Goal: Task Accomplishment & Management: Manage account settings

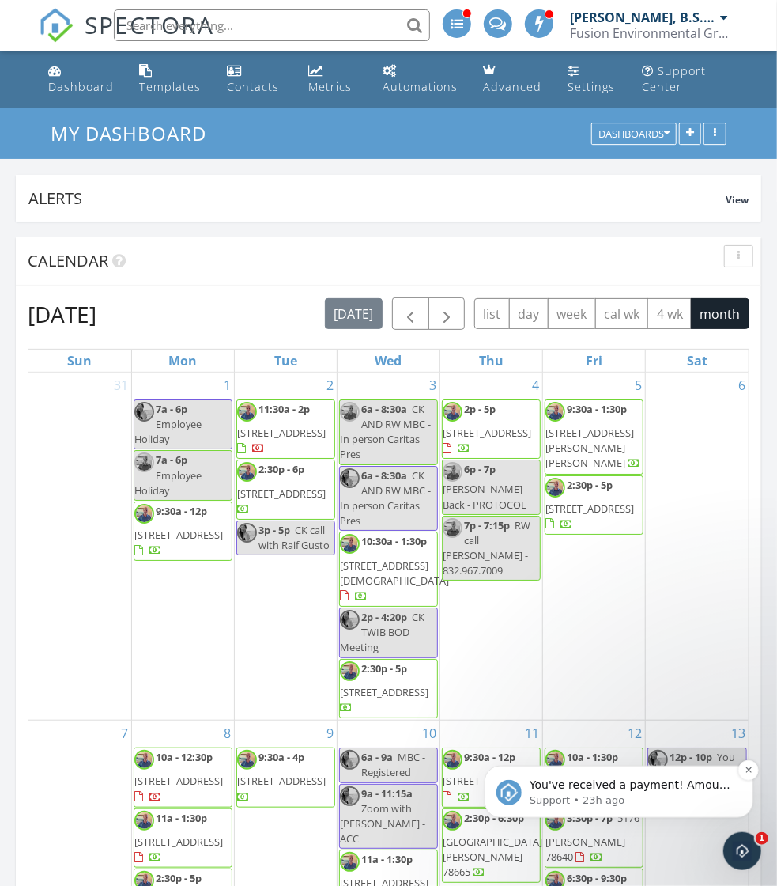
click at [690, 788] on span "You've received a payment! Amount $675.00 Fee $18.86 Net $656.14 Transaction # …" at bounding box center [630, 870] width 203 height 186
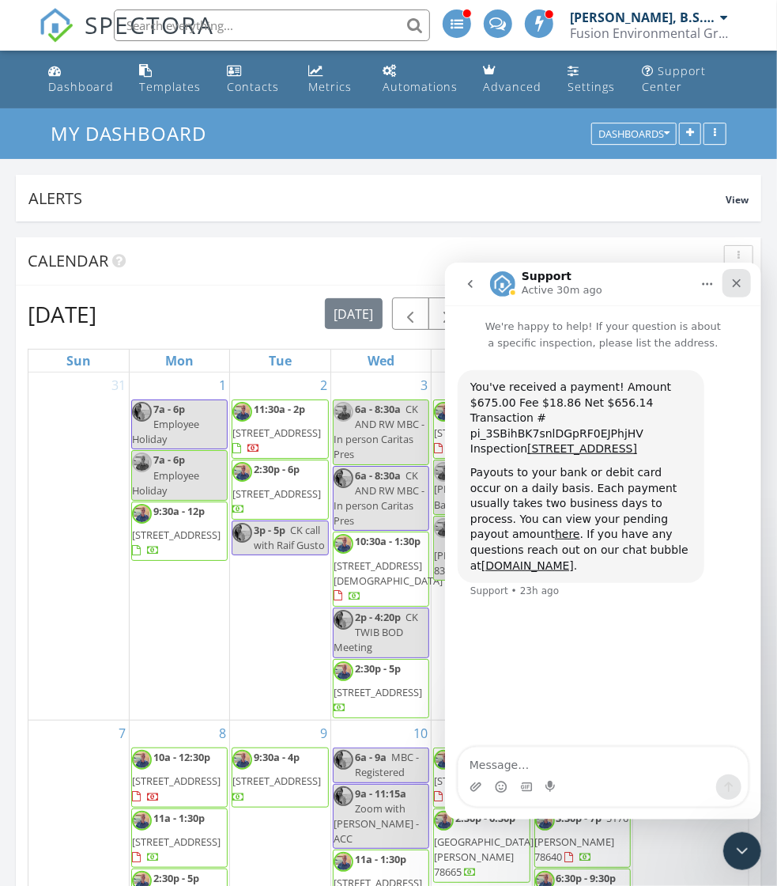
click at [735, 277] on icon "Close" at bounding box center [736, 282] width 13 height 13
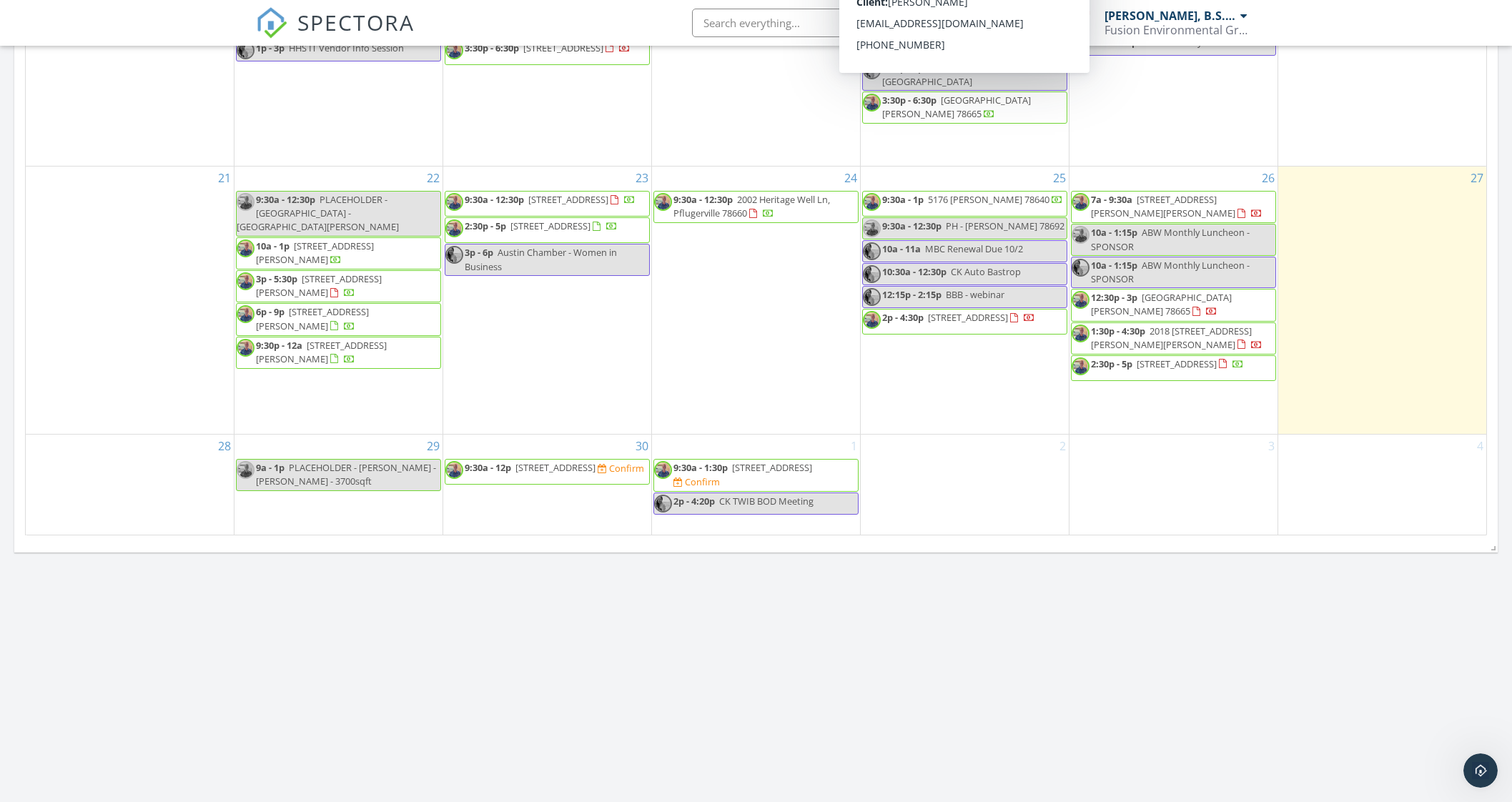
scroll to position [625, 0]
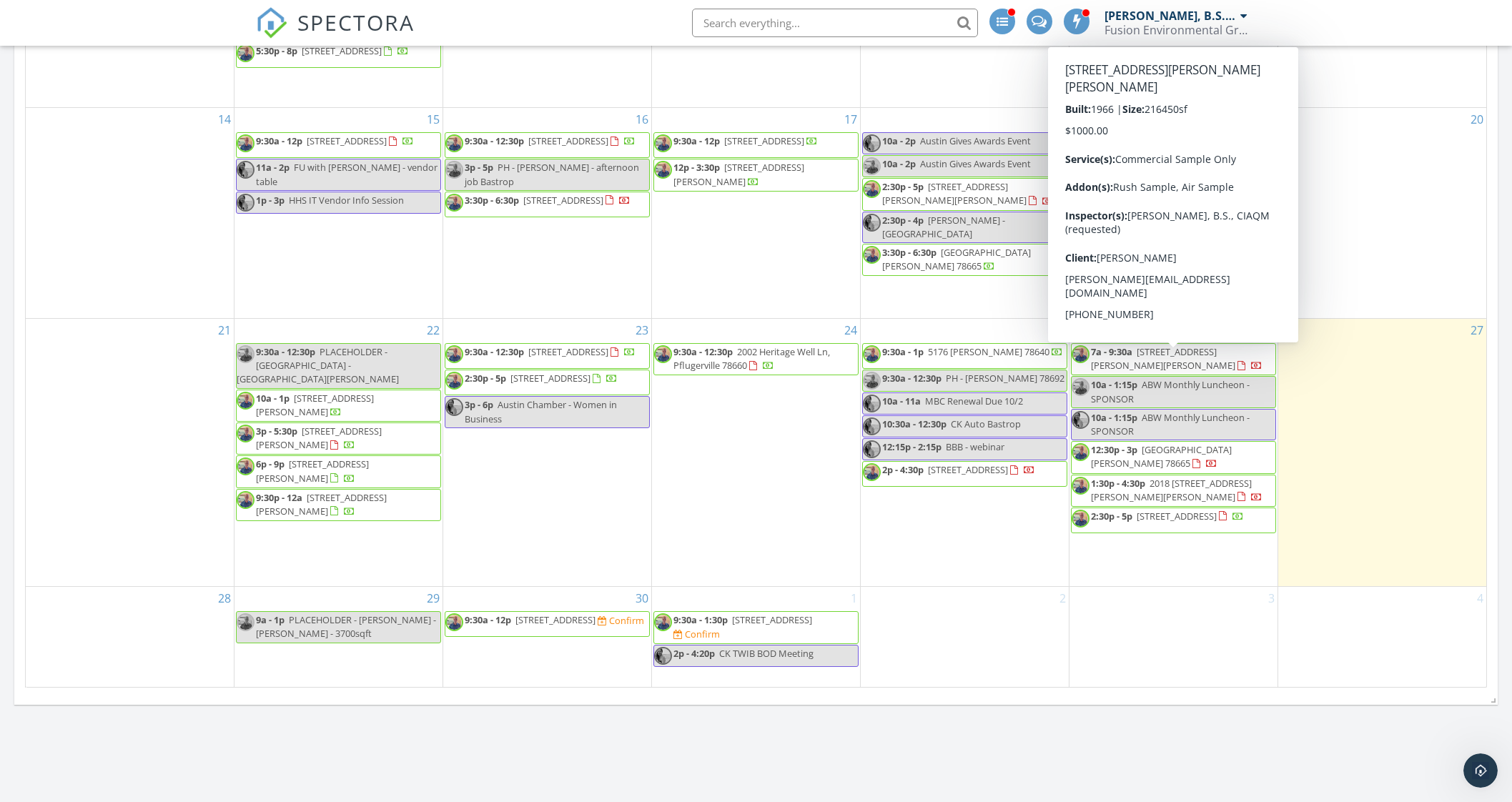
click at [702, 355] on span "4501 S General Bruce Dr STE 25, Temple 76502" at bounding box center [1163, 358] width 145 height 26
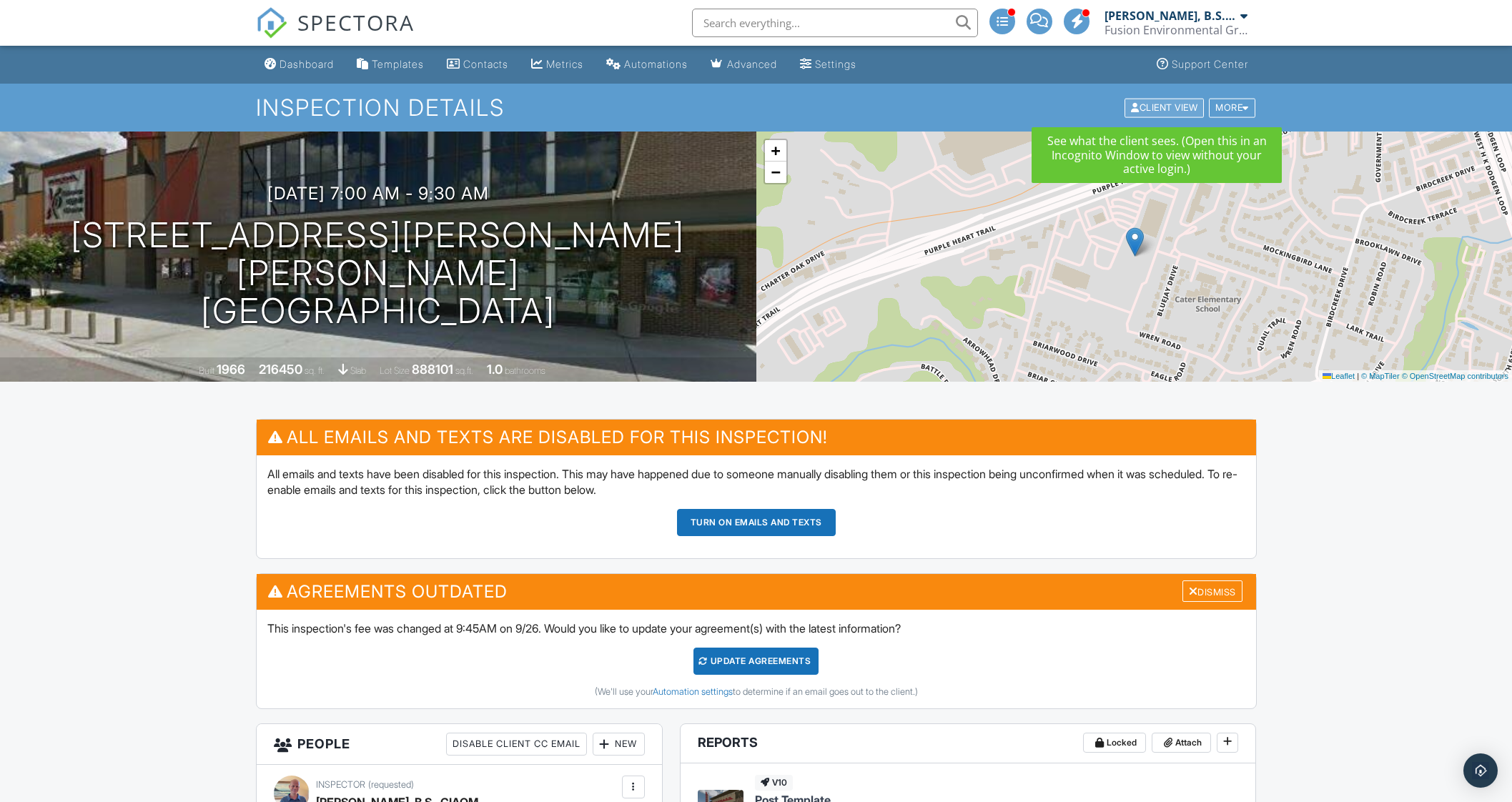
click at [1160, 109] on div "Client View" at bounding box center [1164, 107] width 80 height 19
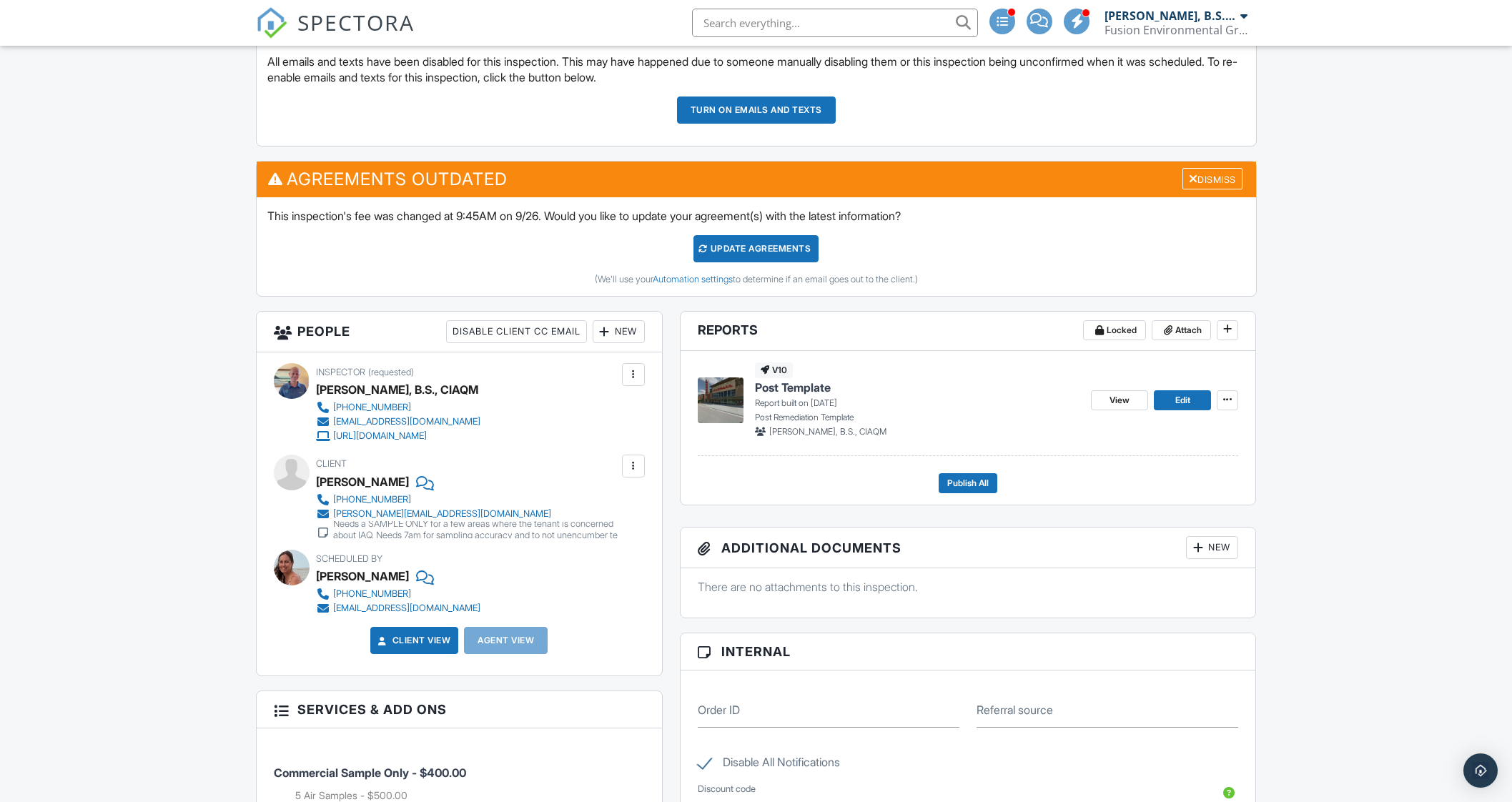
scroll to position [894, 0]
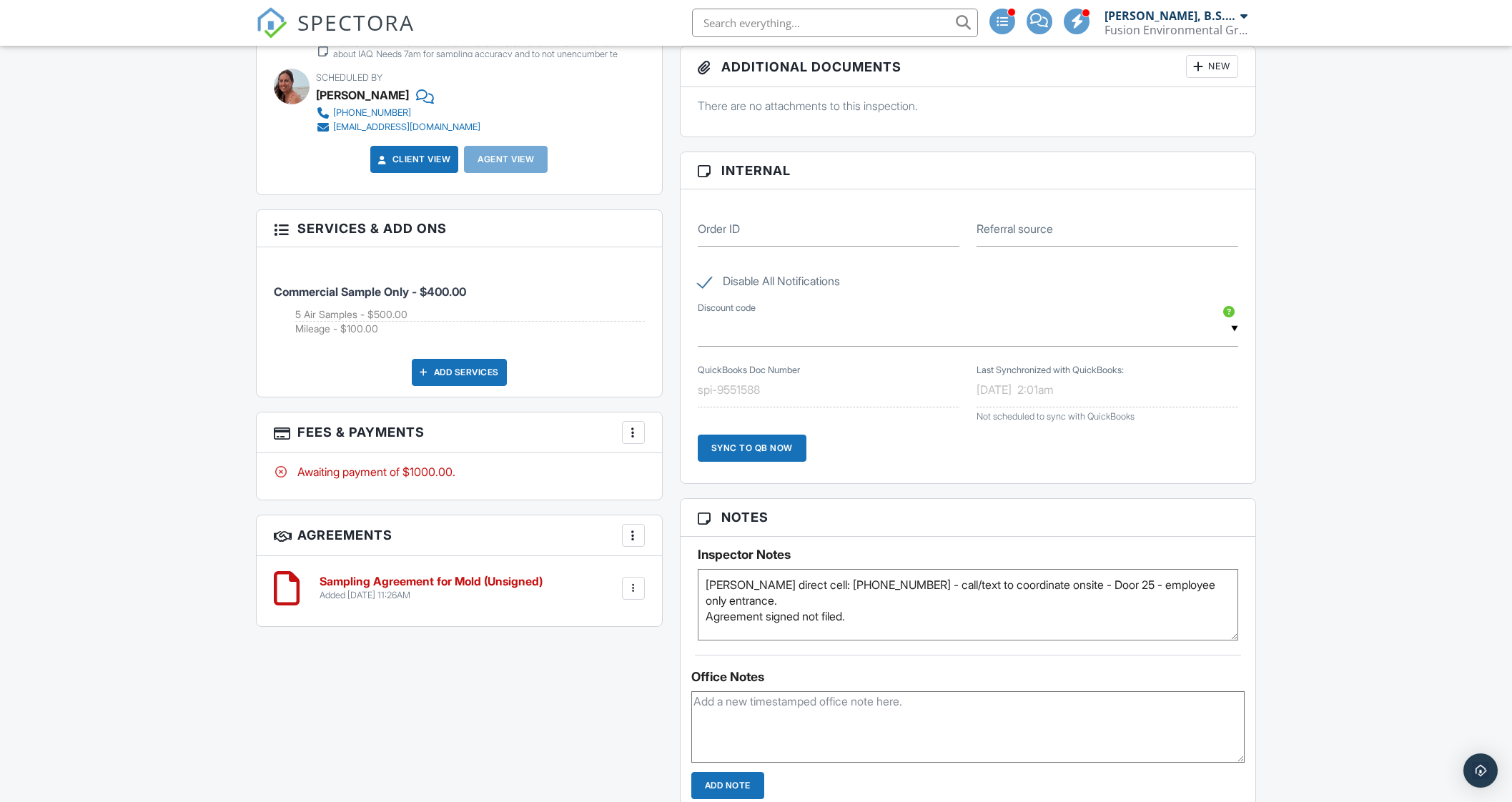
click at [631, 584] on div at bounding box center [634, 589] width 14 height 14
click at [606, 693] on li "Delete" at bounding box center [596, 700] width 81 height 36
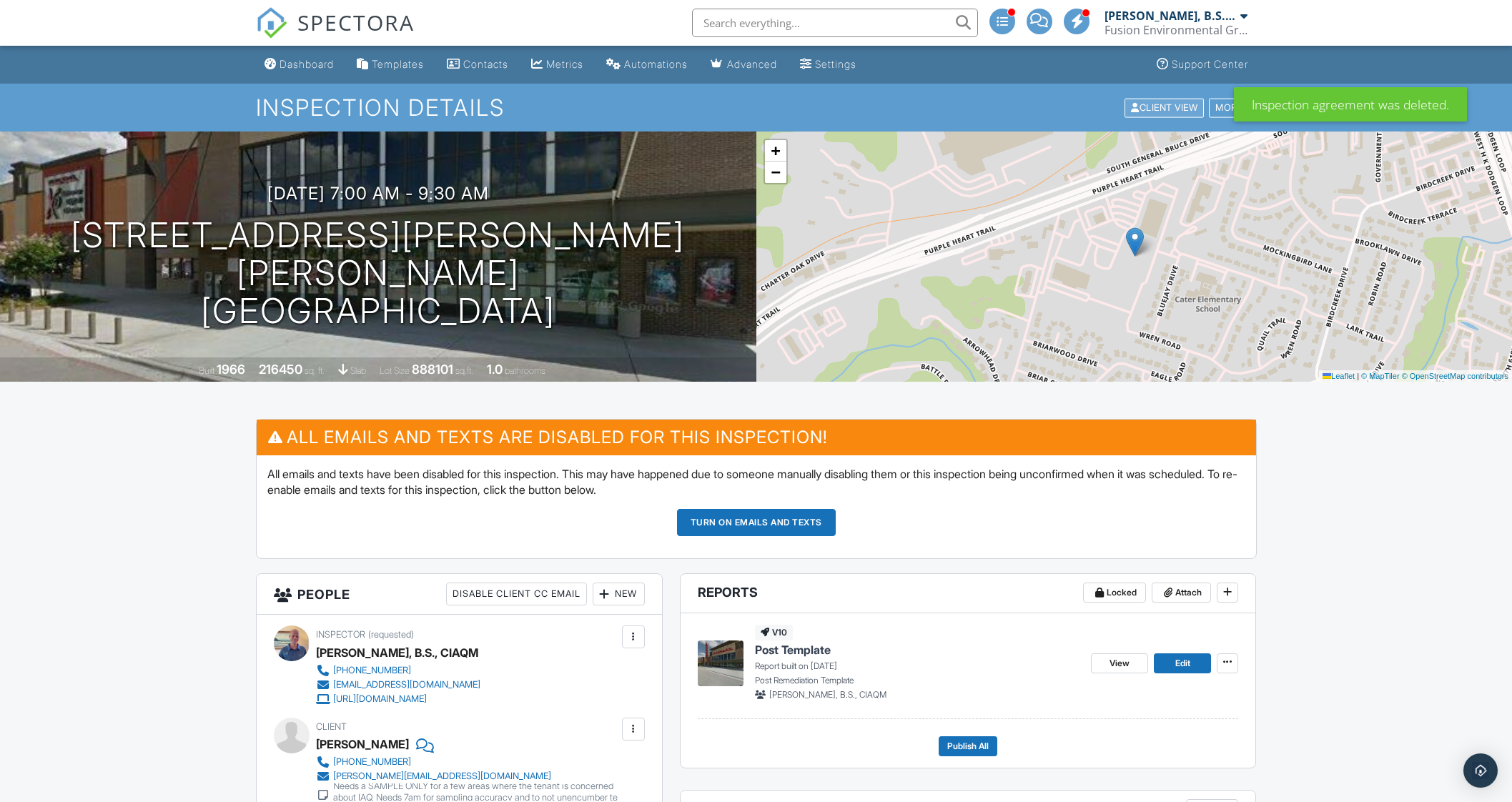
click at [1154, 99] on div "Client View" at bounding box center [1164, 107] width 80 height 19
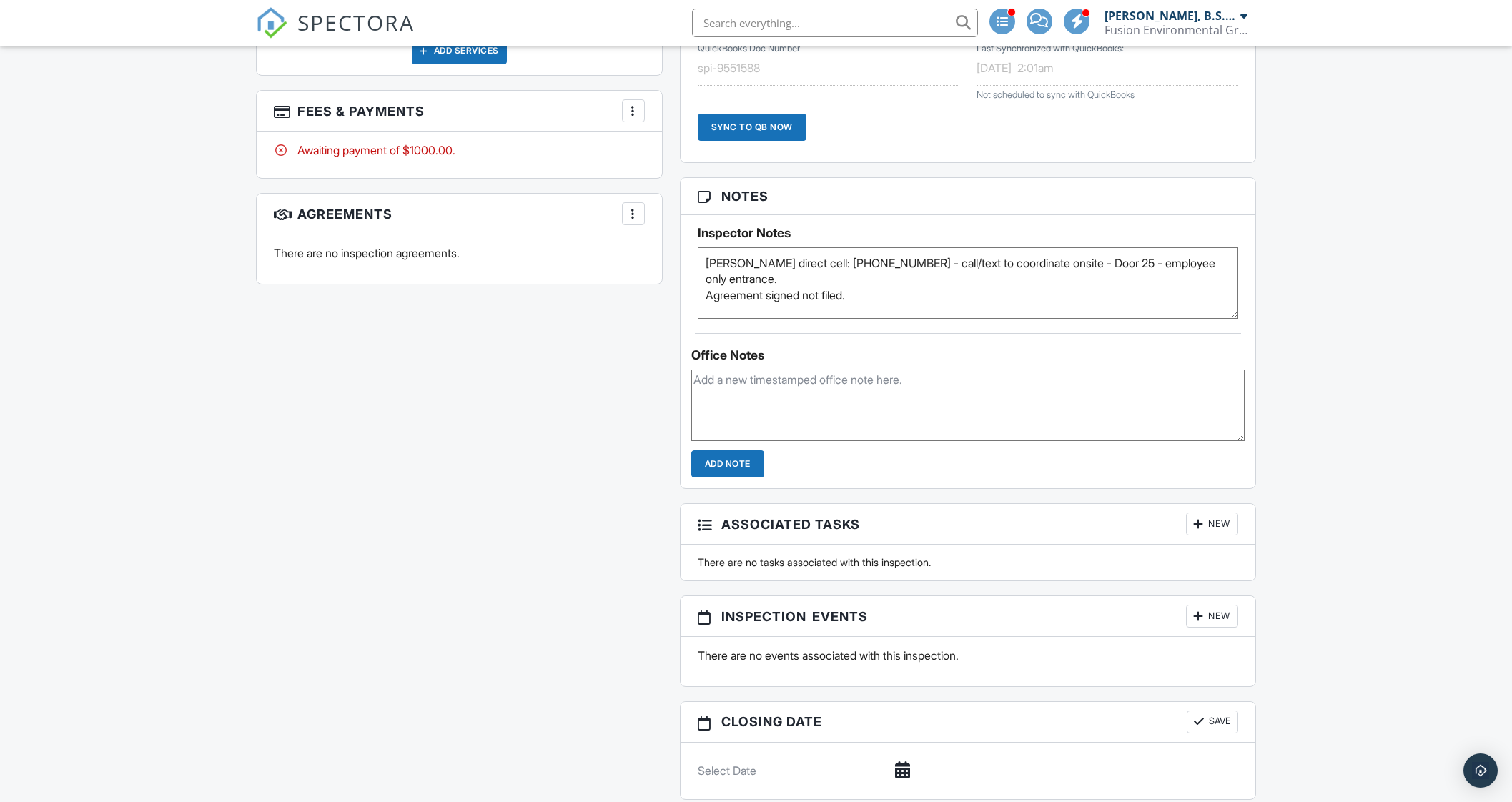
scroll to position [1072, 0]
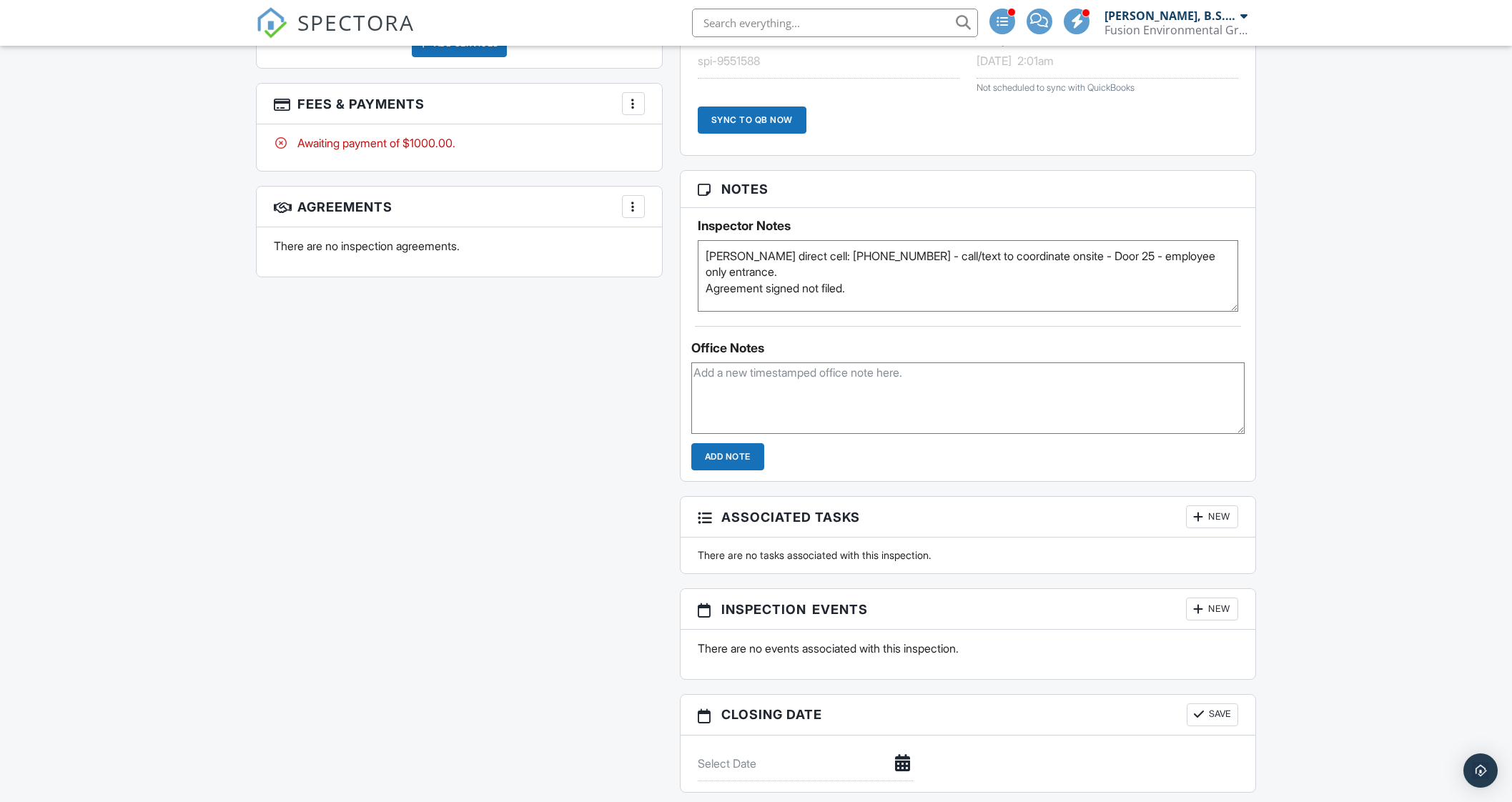
click at [942, 391] on textarea at bounding box center [968, 398] width 554 height 71
type textarea "Sent payment link."
click at [733, 453] on input "Add Note" at bounding box center [728, 457] width 73 height 27
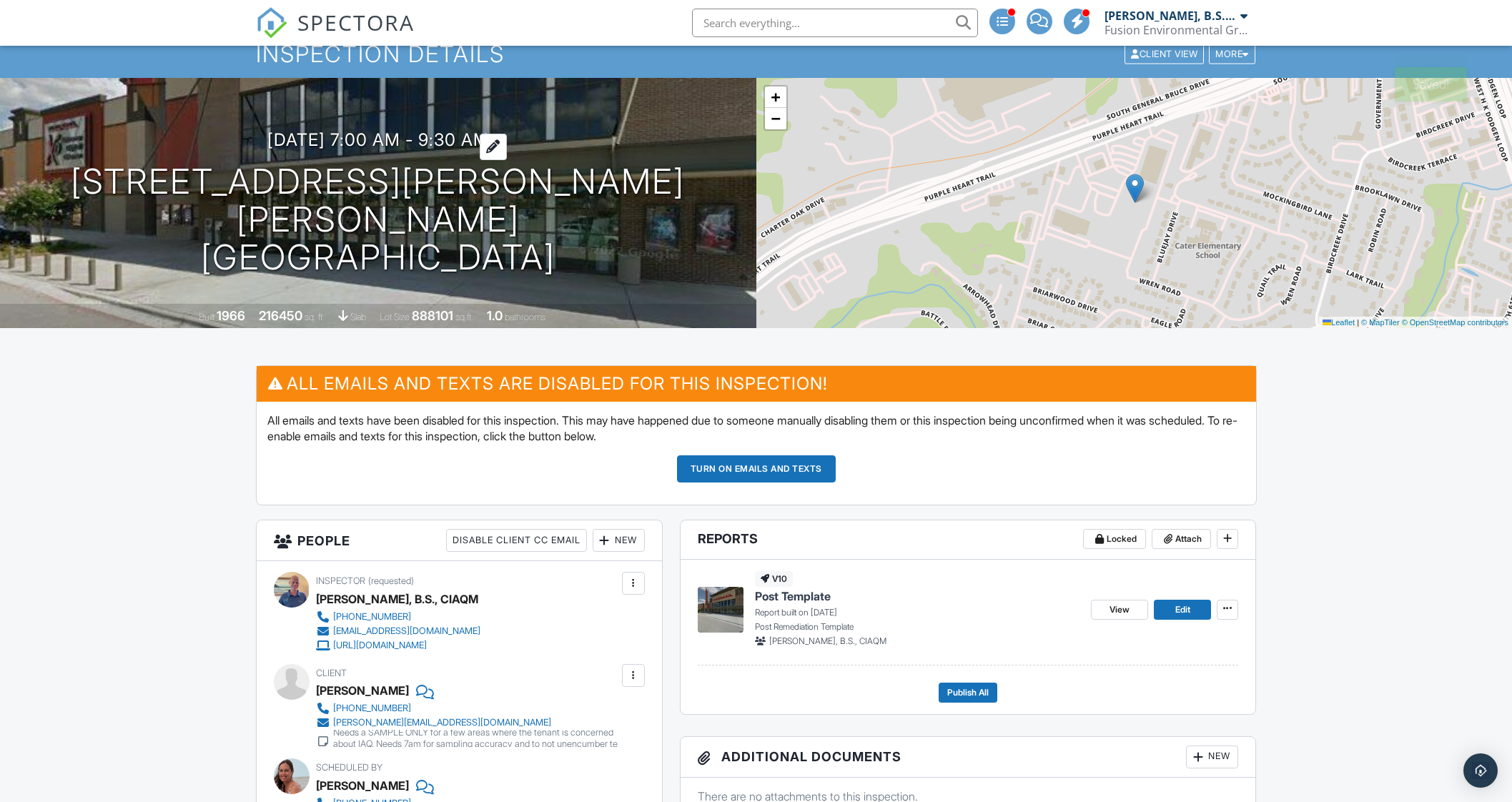
scroll to position [0, 0]
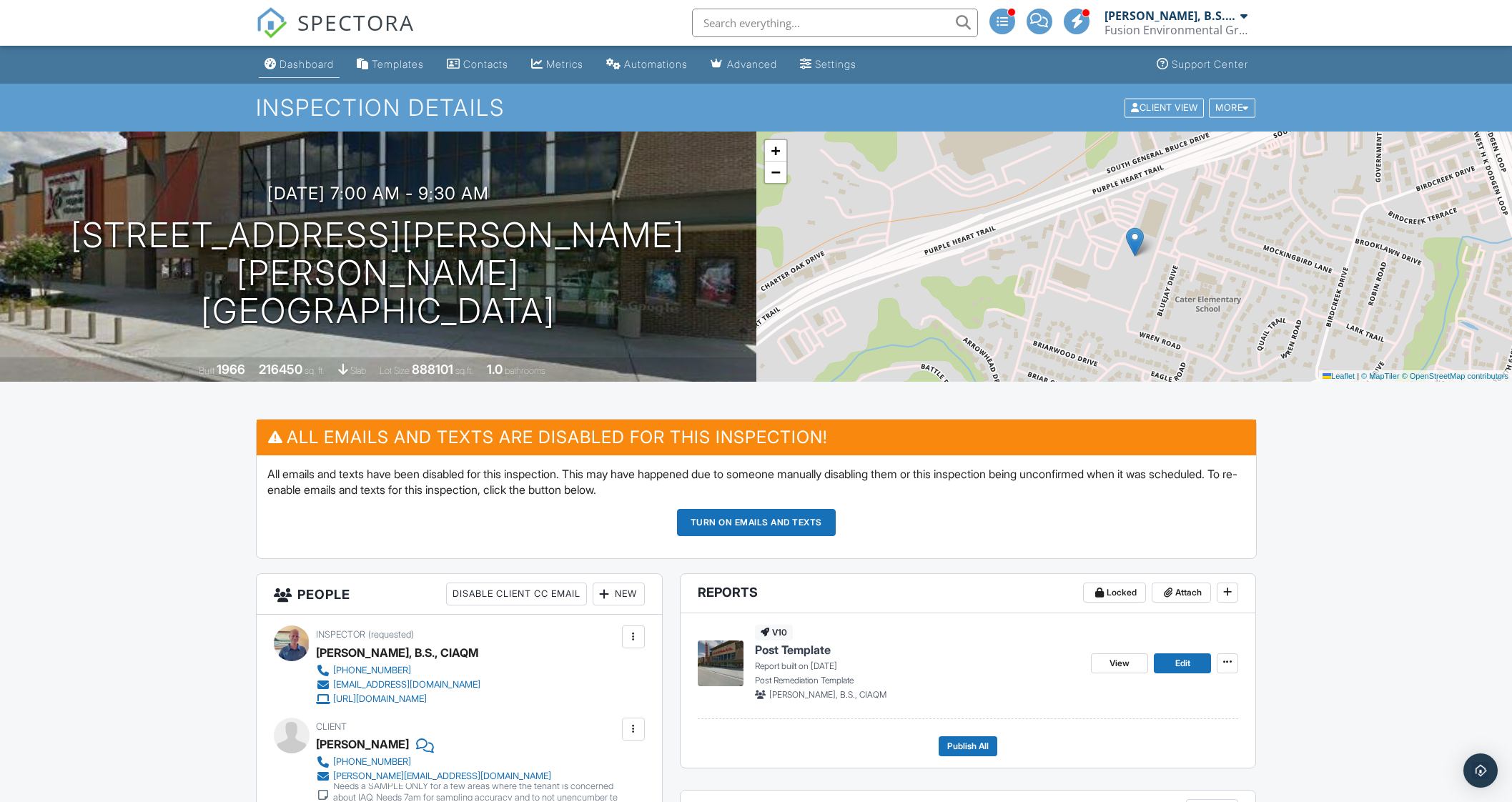
click at [321, 71] on link "Dashboard" at bounding box center [298, 64] width 80 height 26
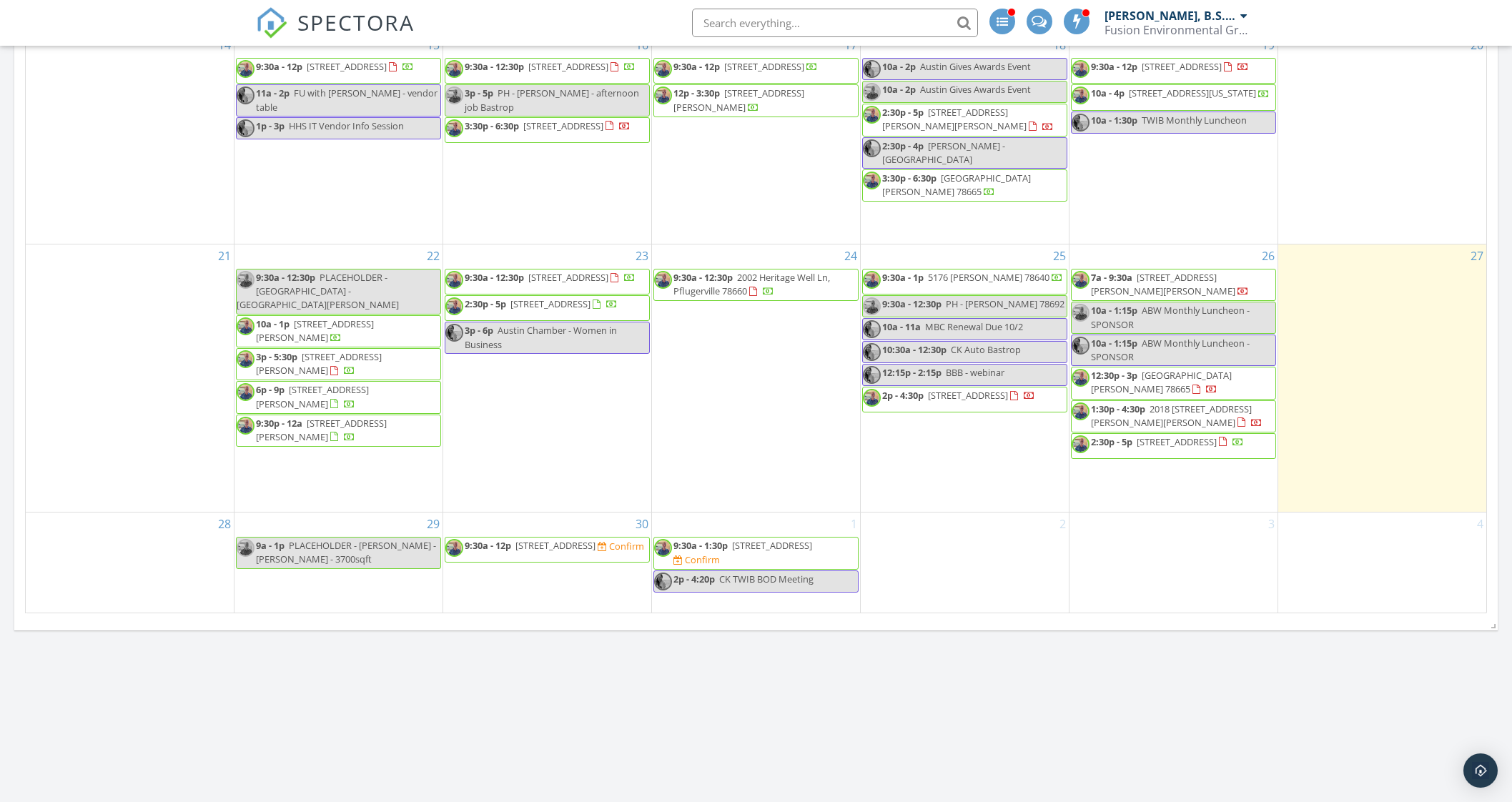
scroll to position [805, 0]
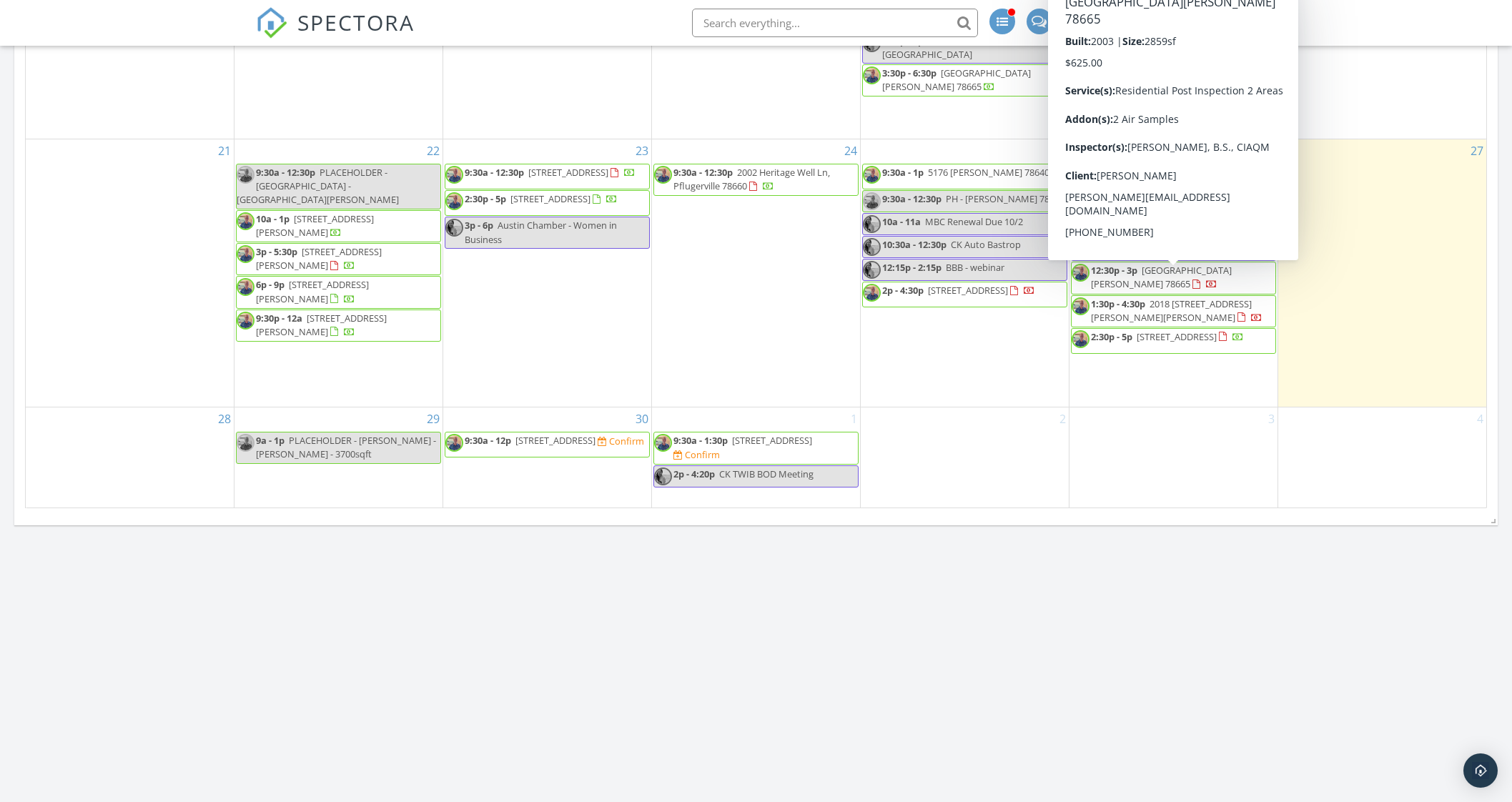
click at [1143, 283] on span "1521 Foppiano Loop, Round Rock 78665" at bounding box center [1161, 277] width 141 height 26
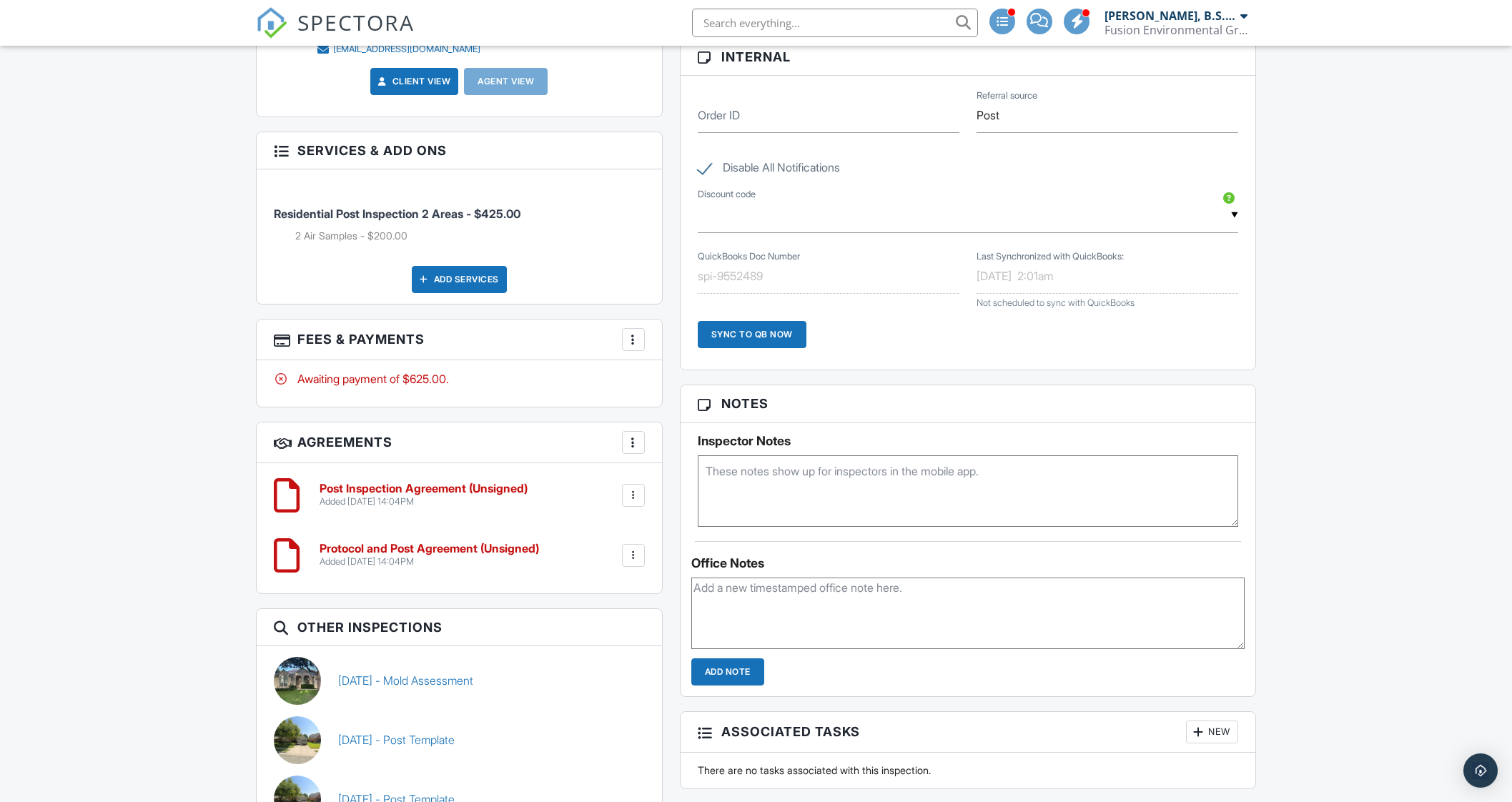
click at [637, 497] on div at bounding box center [634, 495] width 14 height 14
click at [504, 543] on h6 "Protocol and Post Agreement (Unsigned)" at bounding box center [429, 549] width 220 height 13
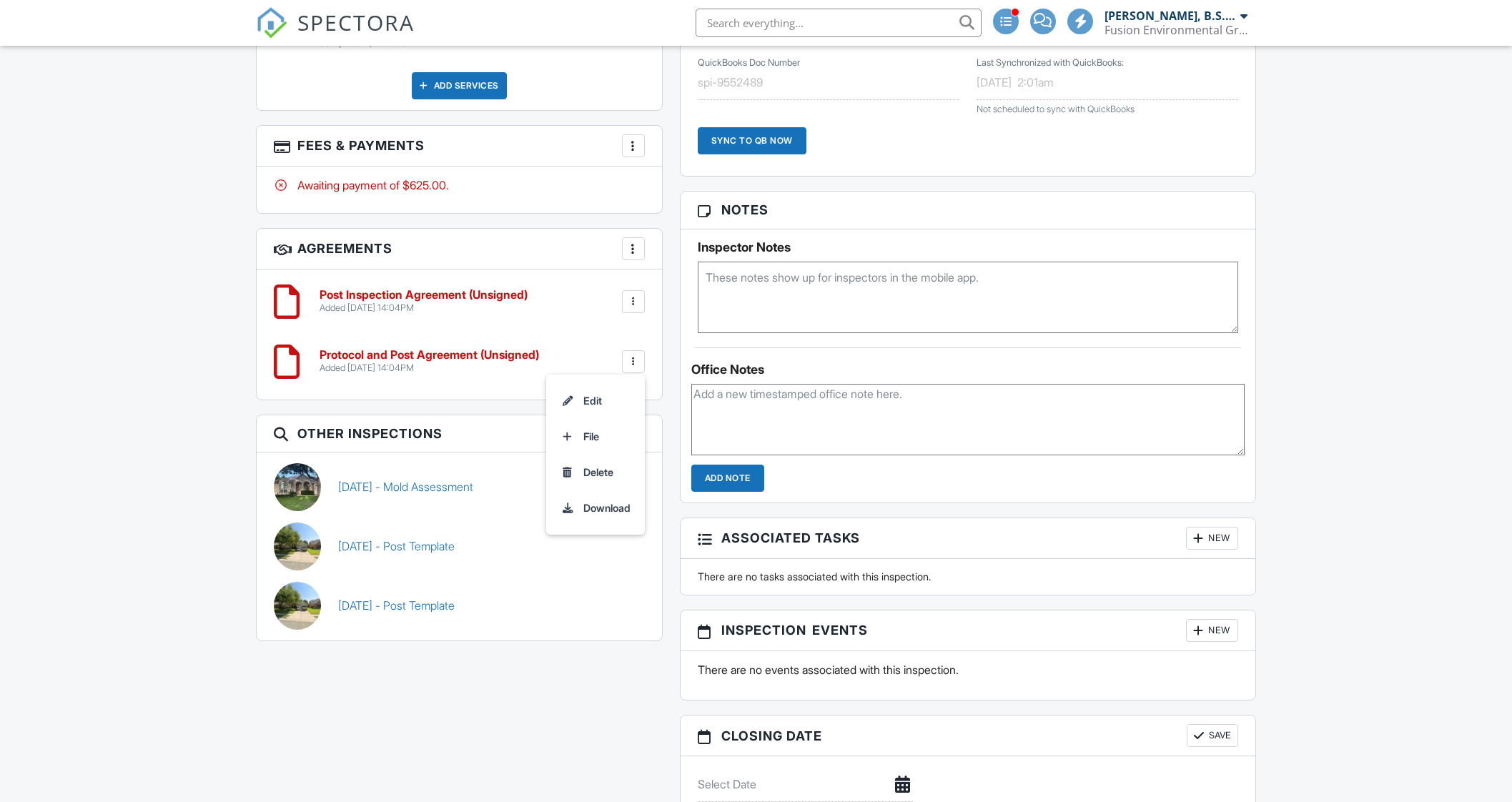
scroll to position [1007, 0]
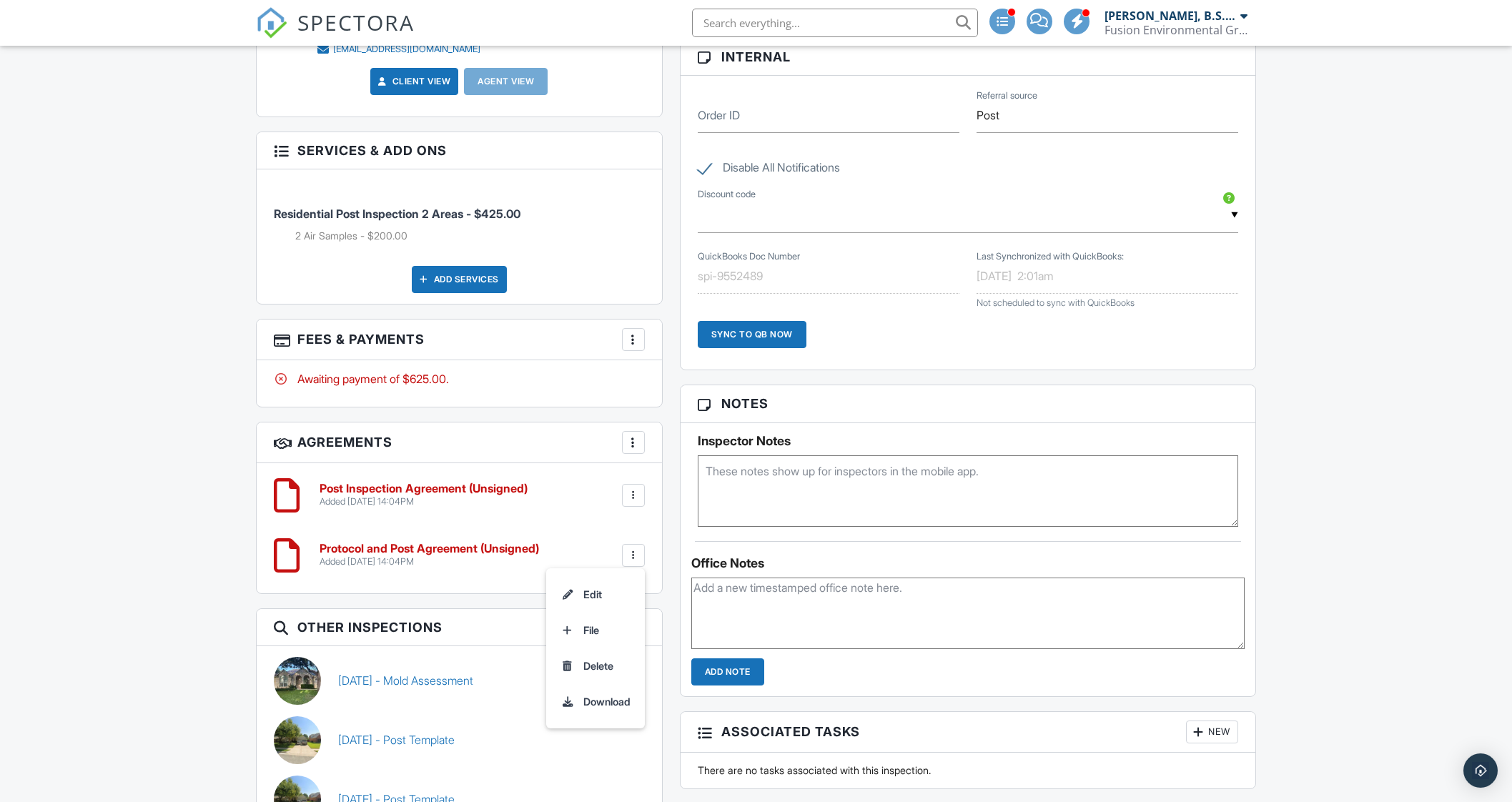
click at [635, 550] on div at bounding box center [634, 556] width 14 height 14
click at [634, 553] on div at bounding box center [634, 556] width 14 height 14
click at [610, 662] on li "Delete" at bounding box center [596, 666] width 81 height 36
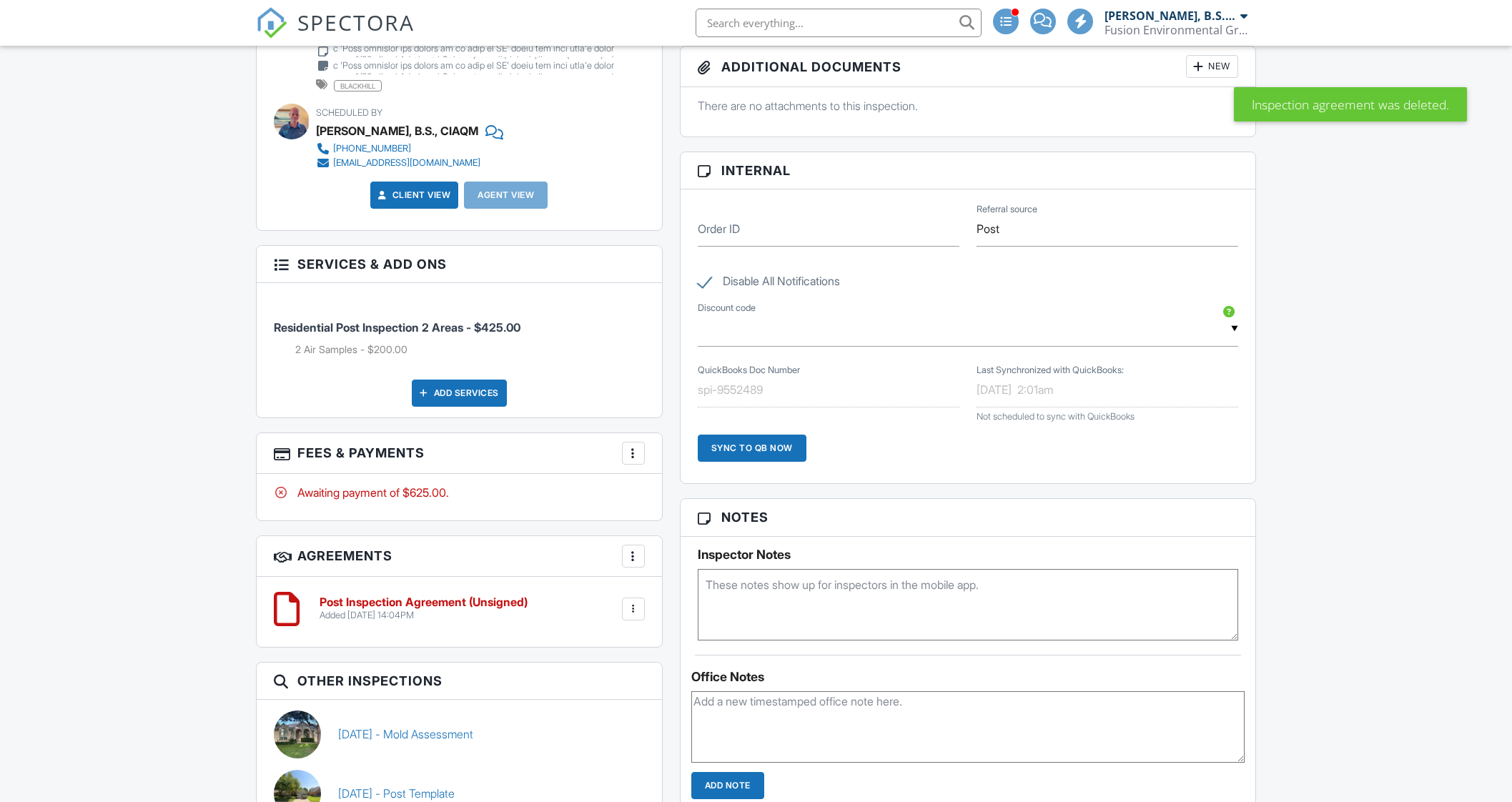
drag, startPoint x: 409, startPoint y: 604, endPoint x: 426, endPoint y: 567, distance: 40.7
click at [409, 711] on div "[DATE] - Mold Assessment" at bounding box center [492, 734] width 324 height 48
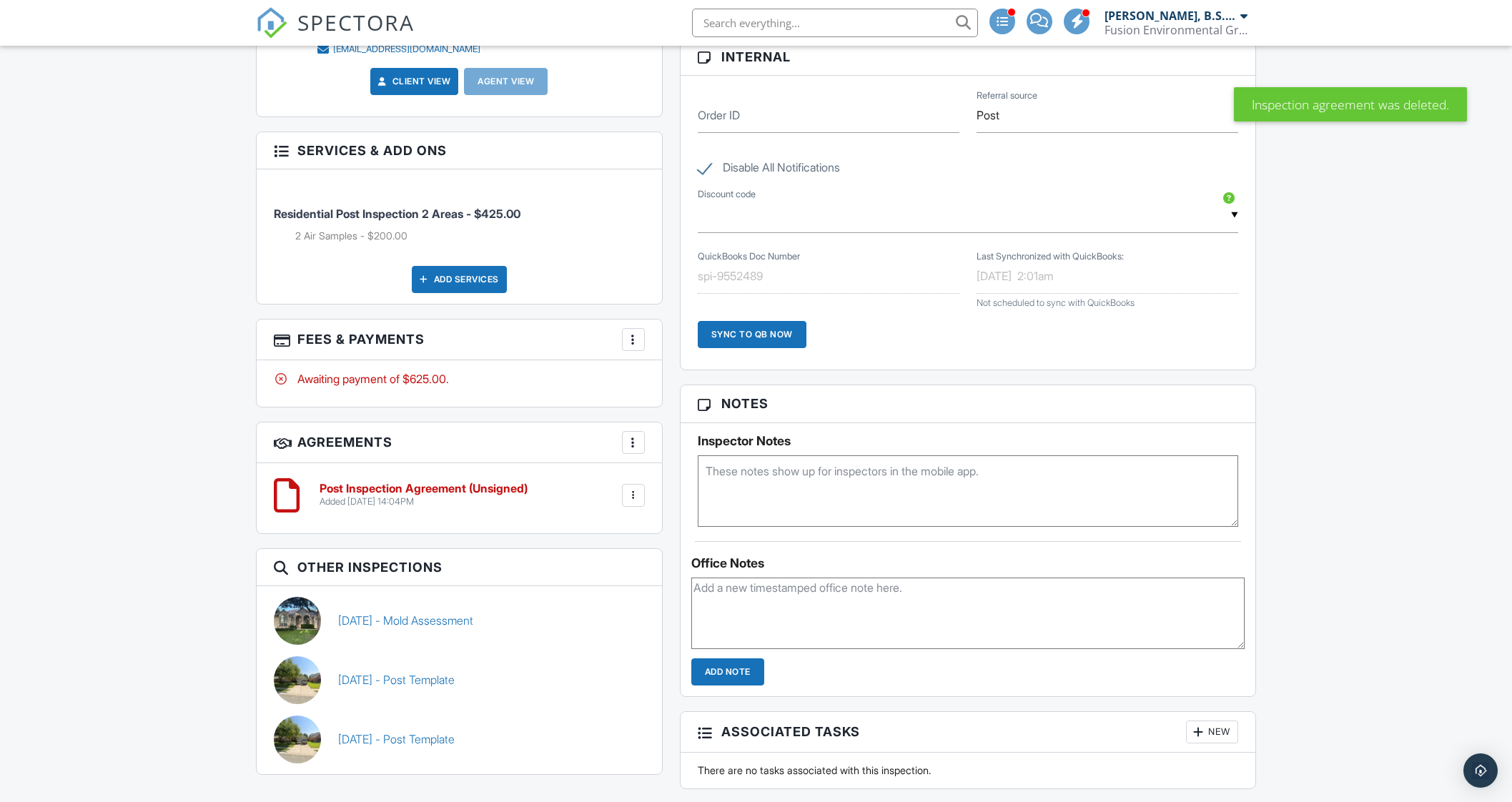
click at [468, 484] on h6 "Post Inspection Agreement (Unsigned)" at bounding box center [424, 489] width 208 height 13
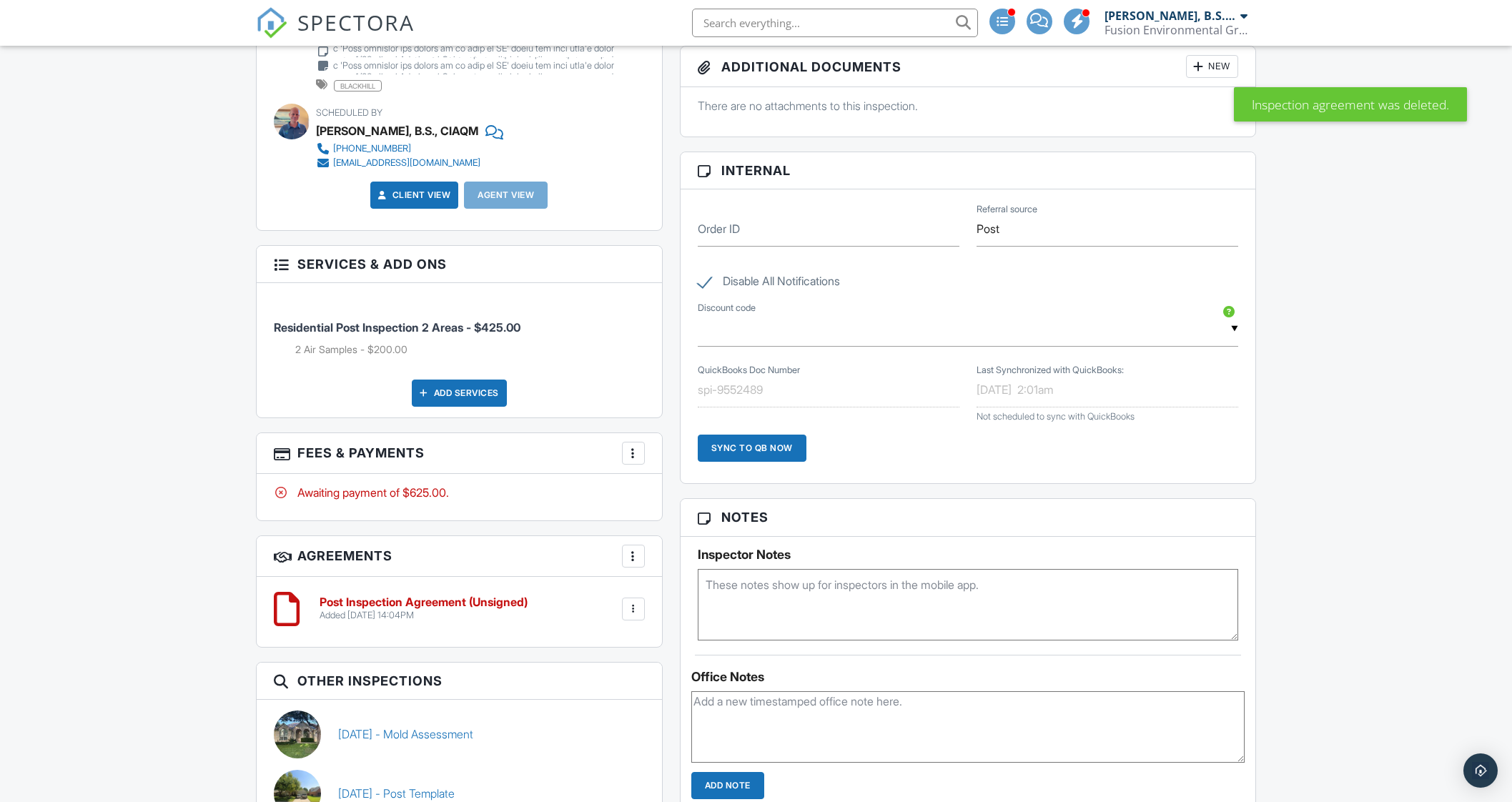
scroll to position [1588, 0]
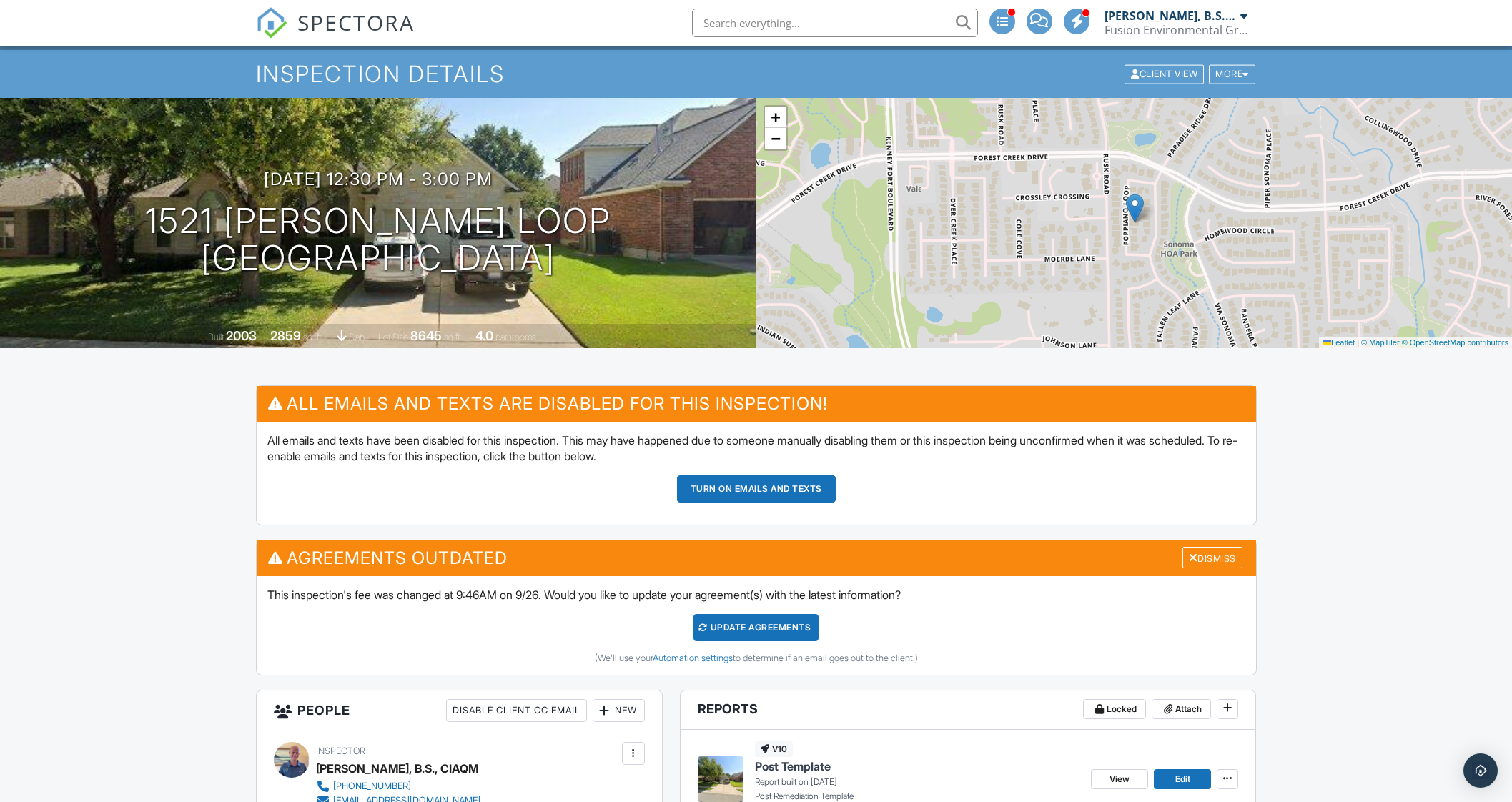
scroll to position [0, 0]
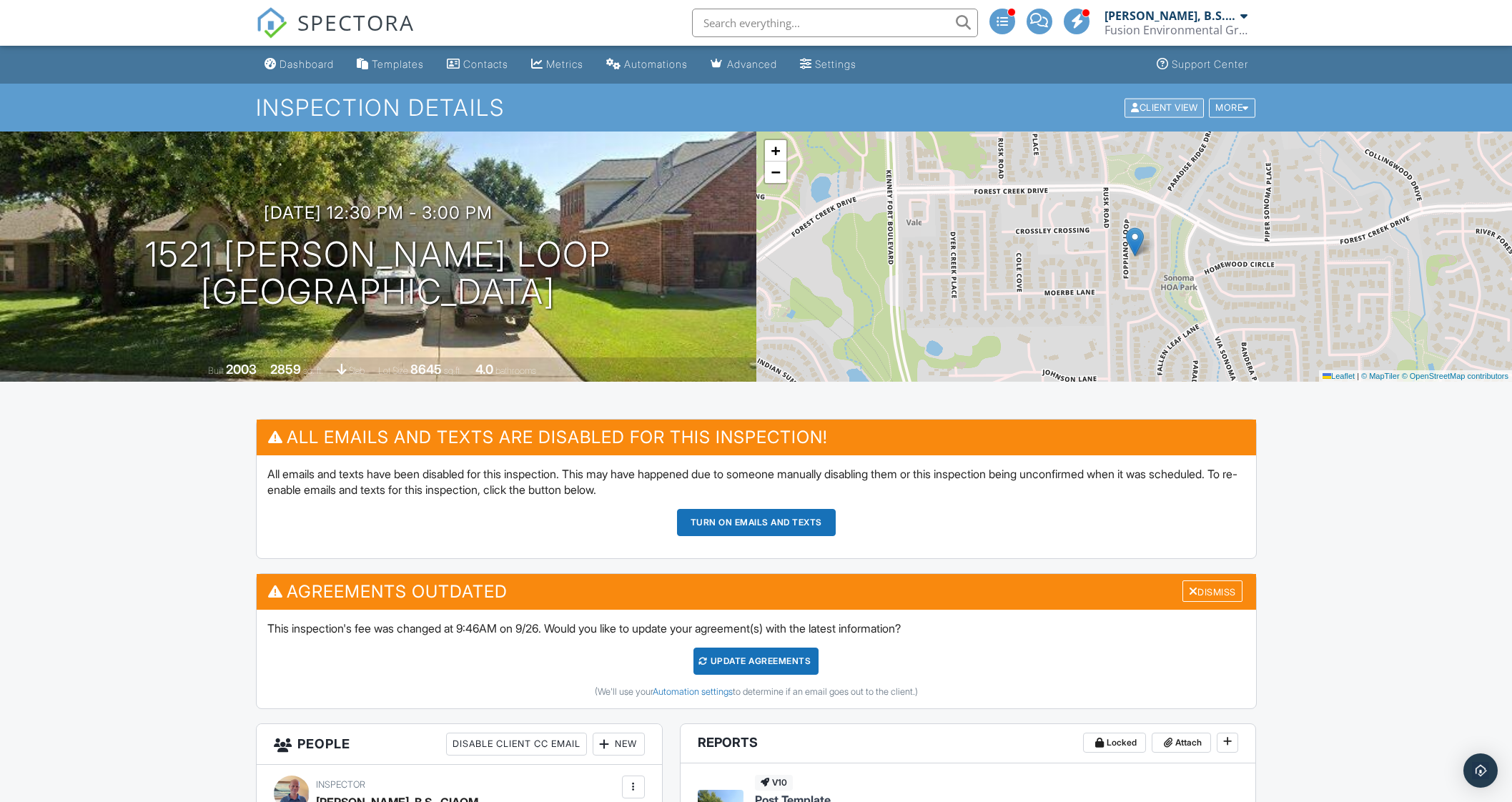
click at [1160, 105] on div "Client View" at bounding box center [1164, 107] width 80 height 19
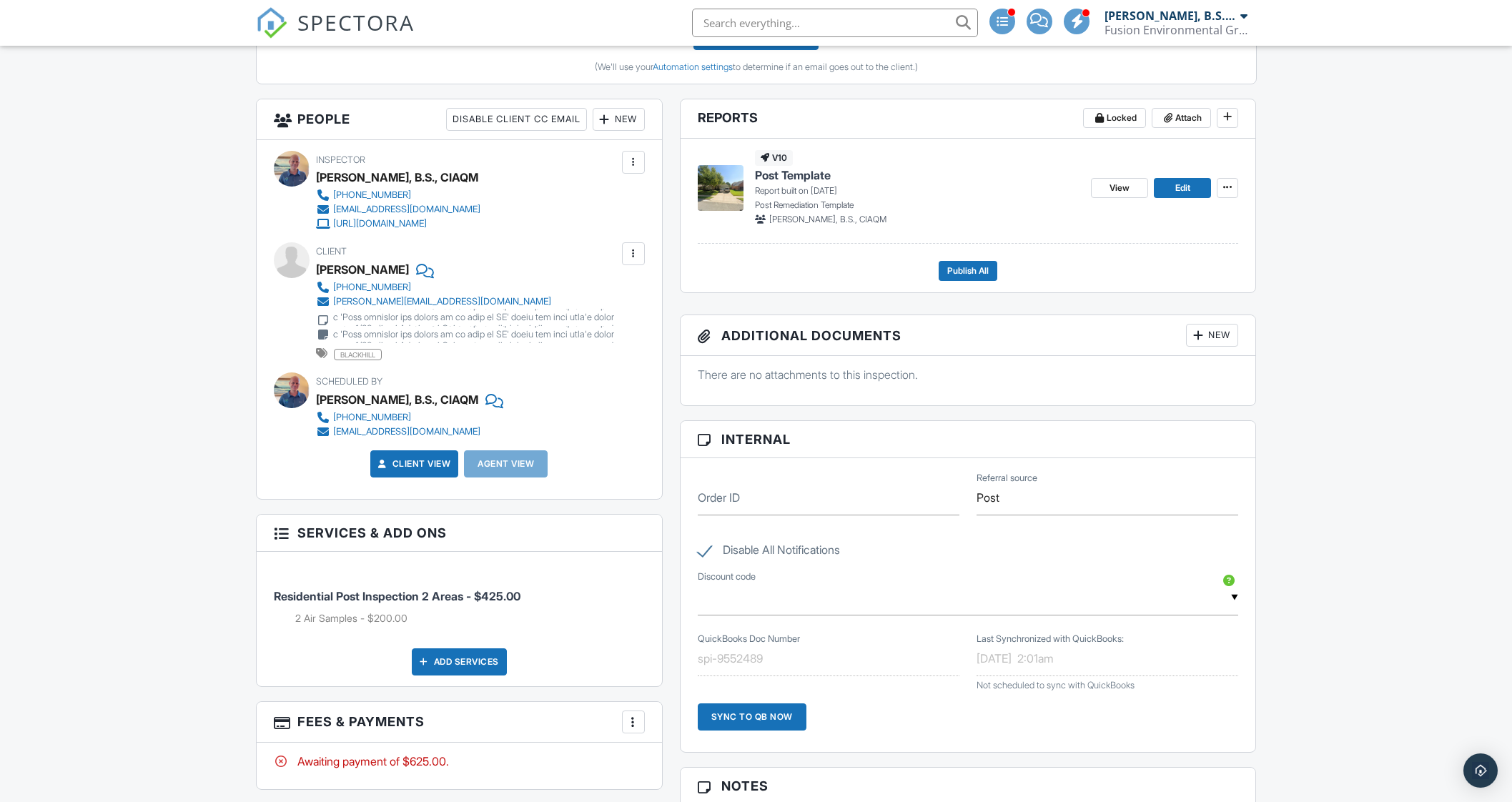
scroll to position [1161, 0]
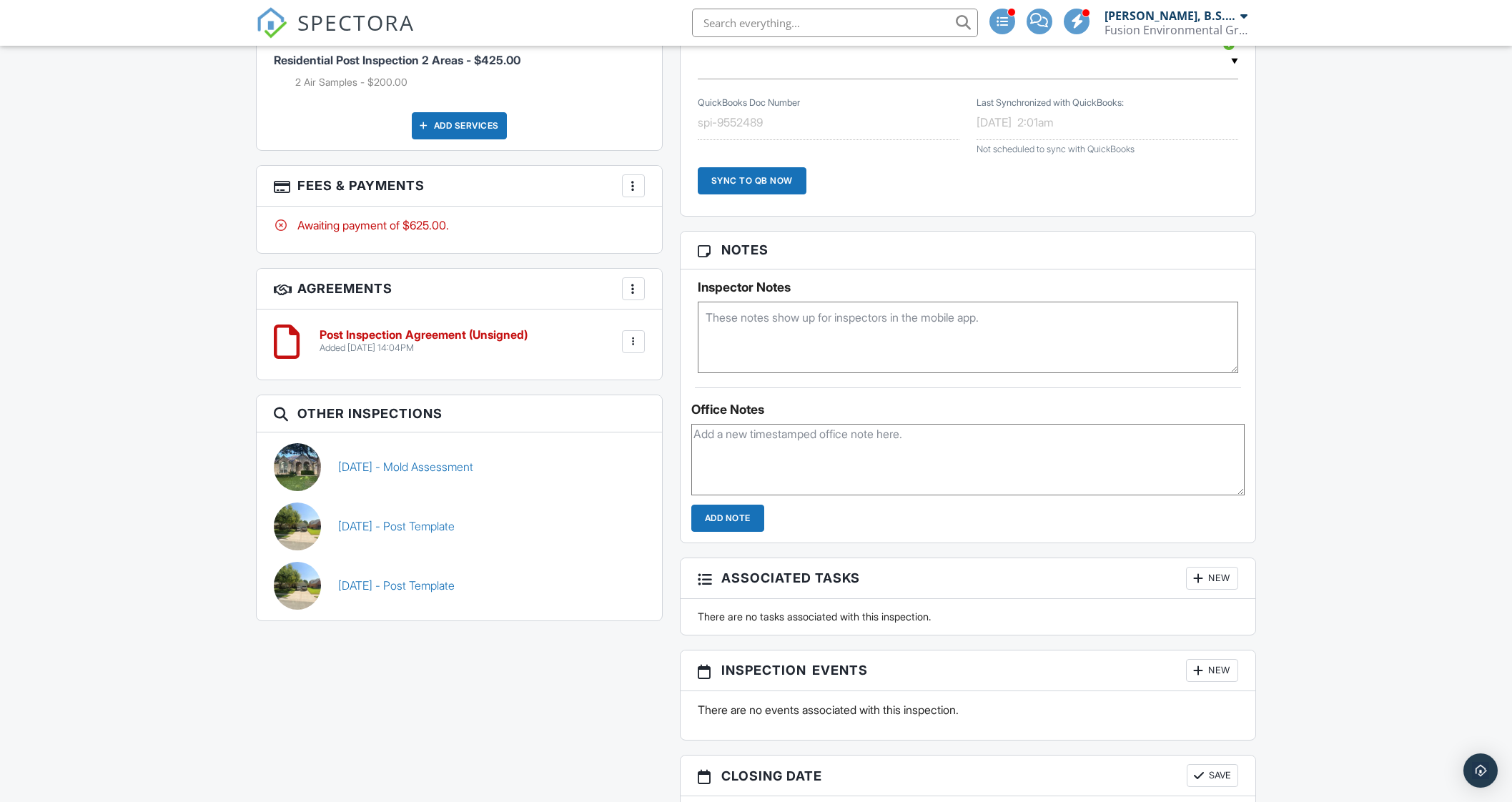
click at [834, 446] on textarea at bounding box center [968, 459] width 554 height 71
type textarea "Sent agreement/payment link."
drag, startPoint x: 757, startPoint y: 505, endPoint x: 765, endPoint y: 486, distance: 20.6
click at [754, 505] on input "Add Note" at bounding box center [728, 518] width 73 height 27
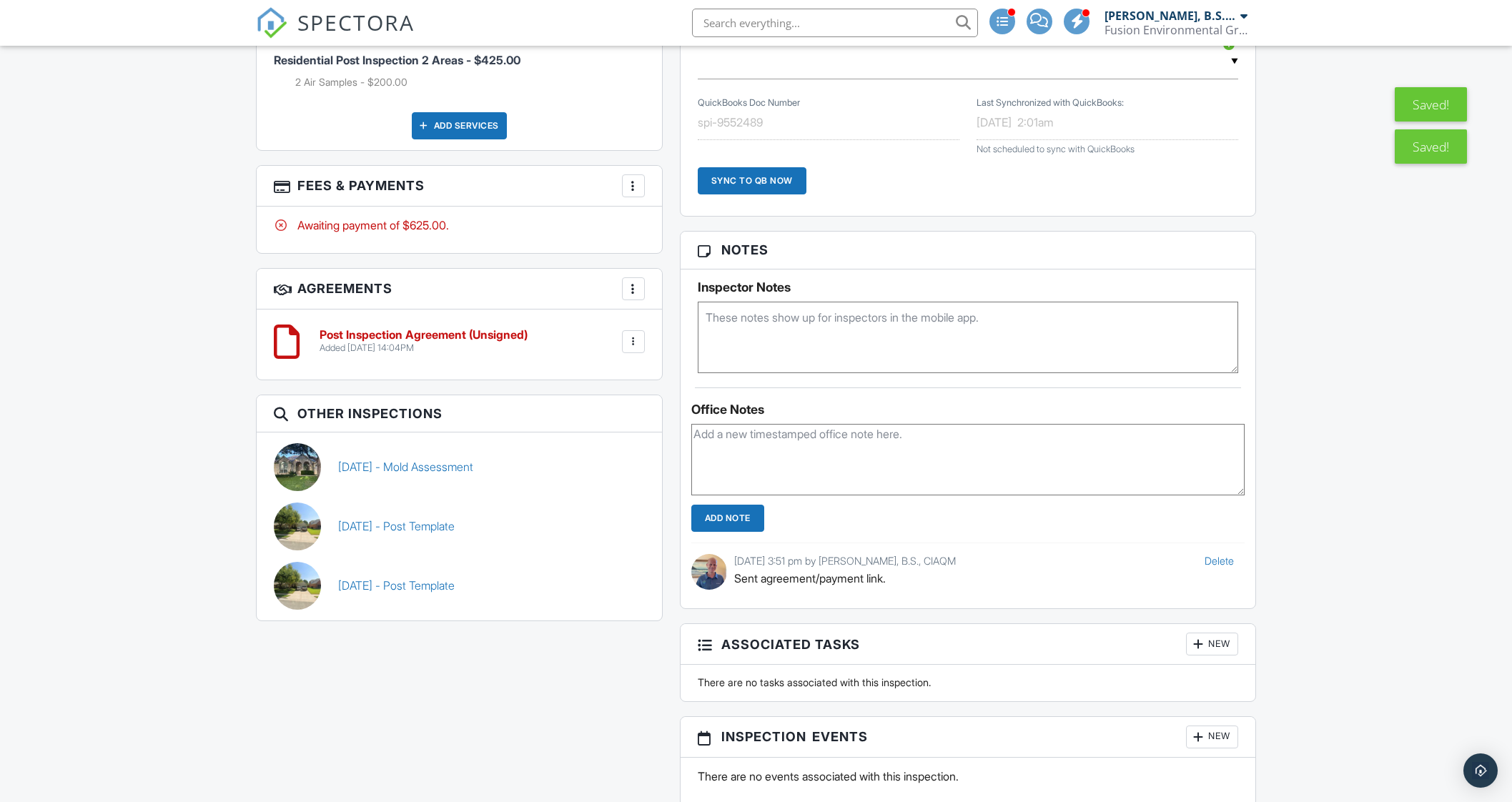
click at [803, 337] on textarea at bounding box center [968, 337] width 541 height 71
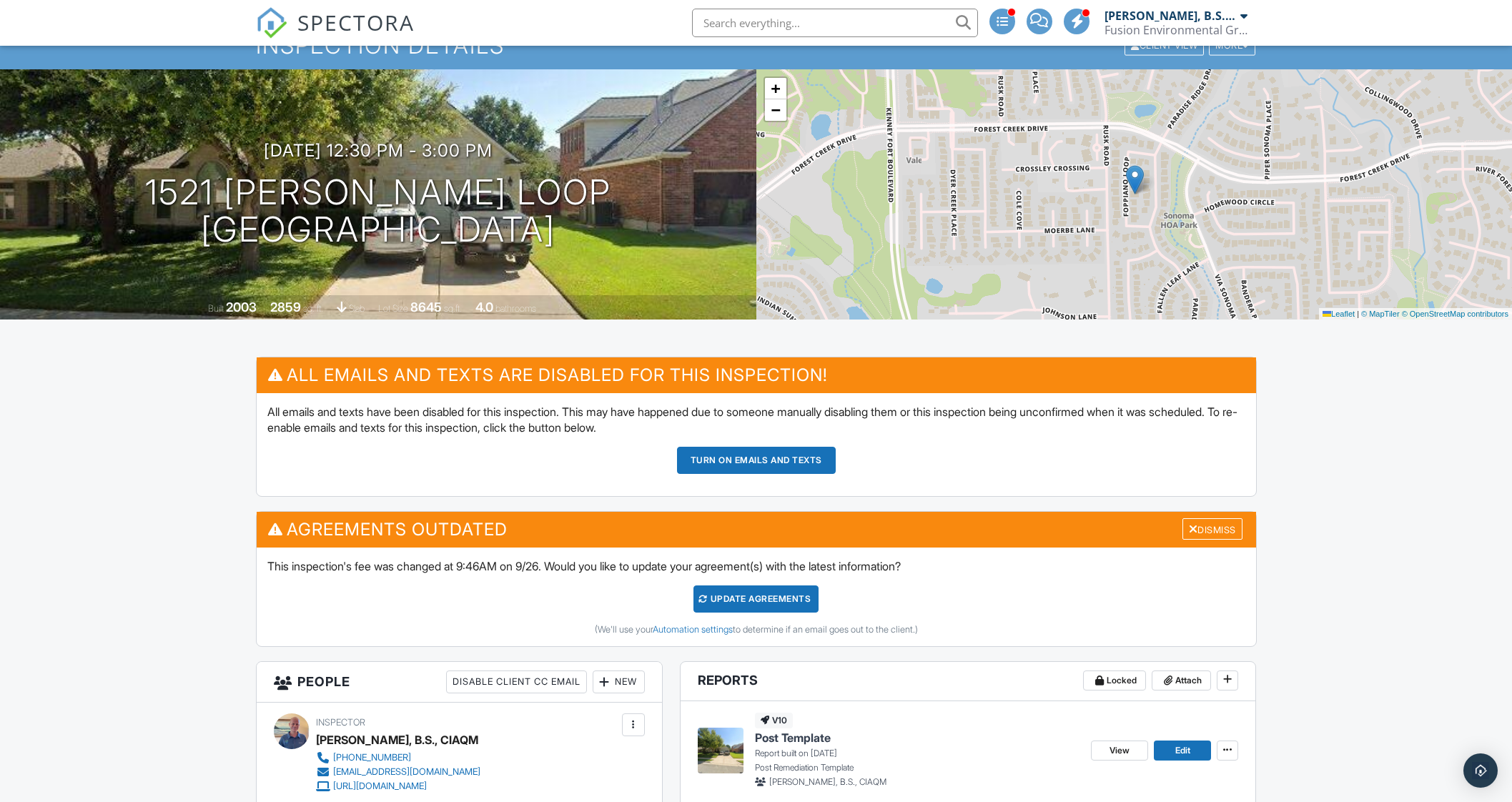
scroll to position [0, 0]
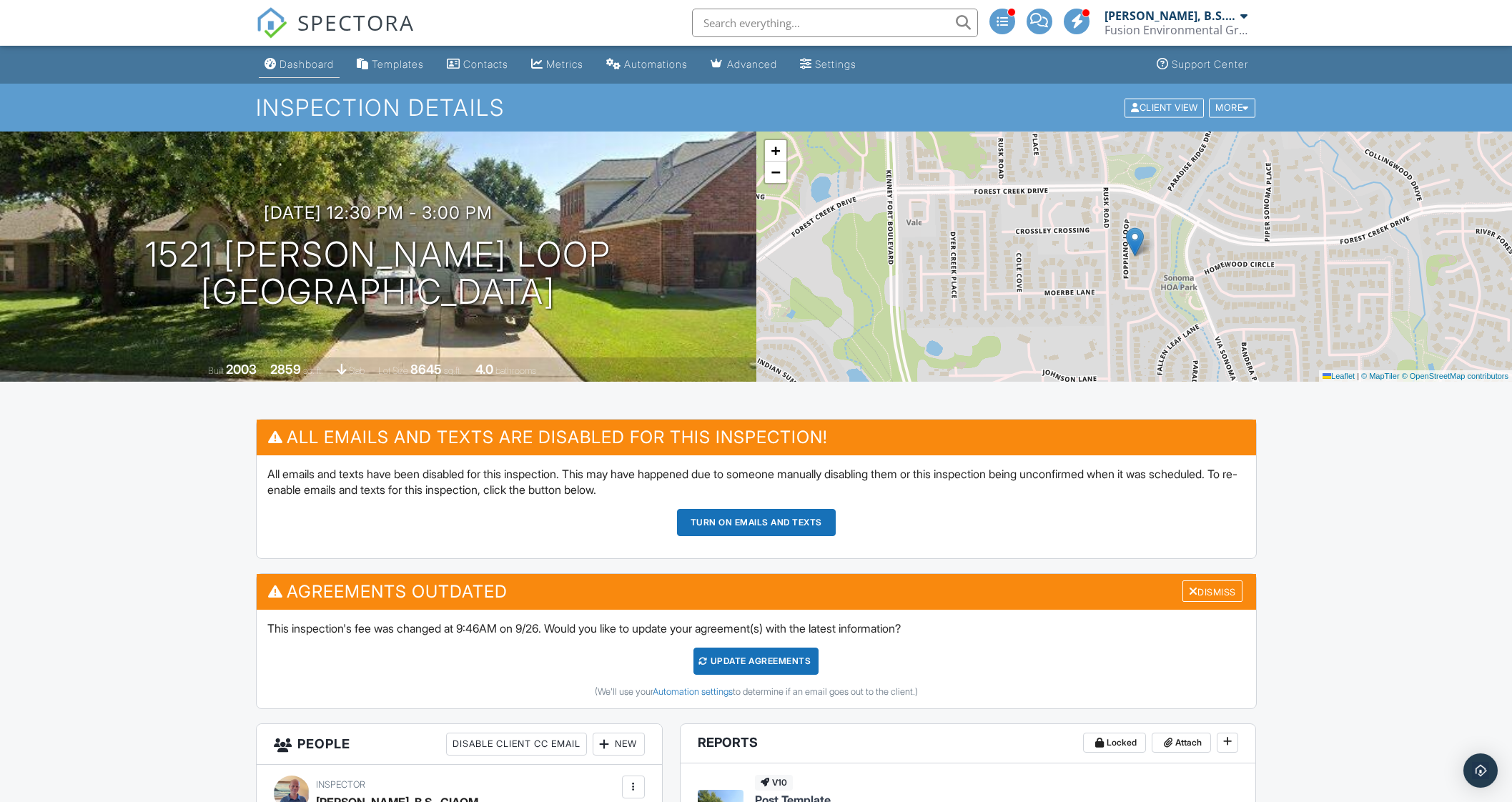
type textarea "Post: East Bathroom - Air"
click at [288, 80] on li "Dashboard" at bounding box center [299, 65] width 87 height 38
click at [296, 65] on div "Dashboard" at bounding box center [306, 63] width 54 height 12
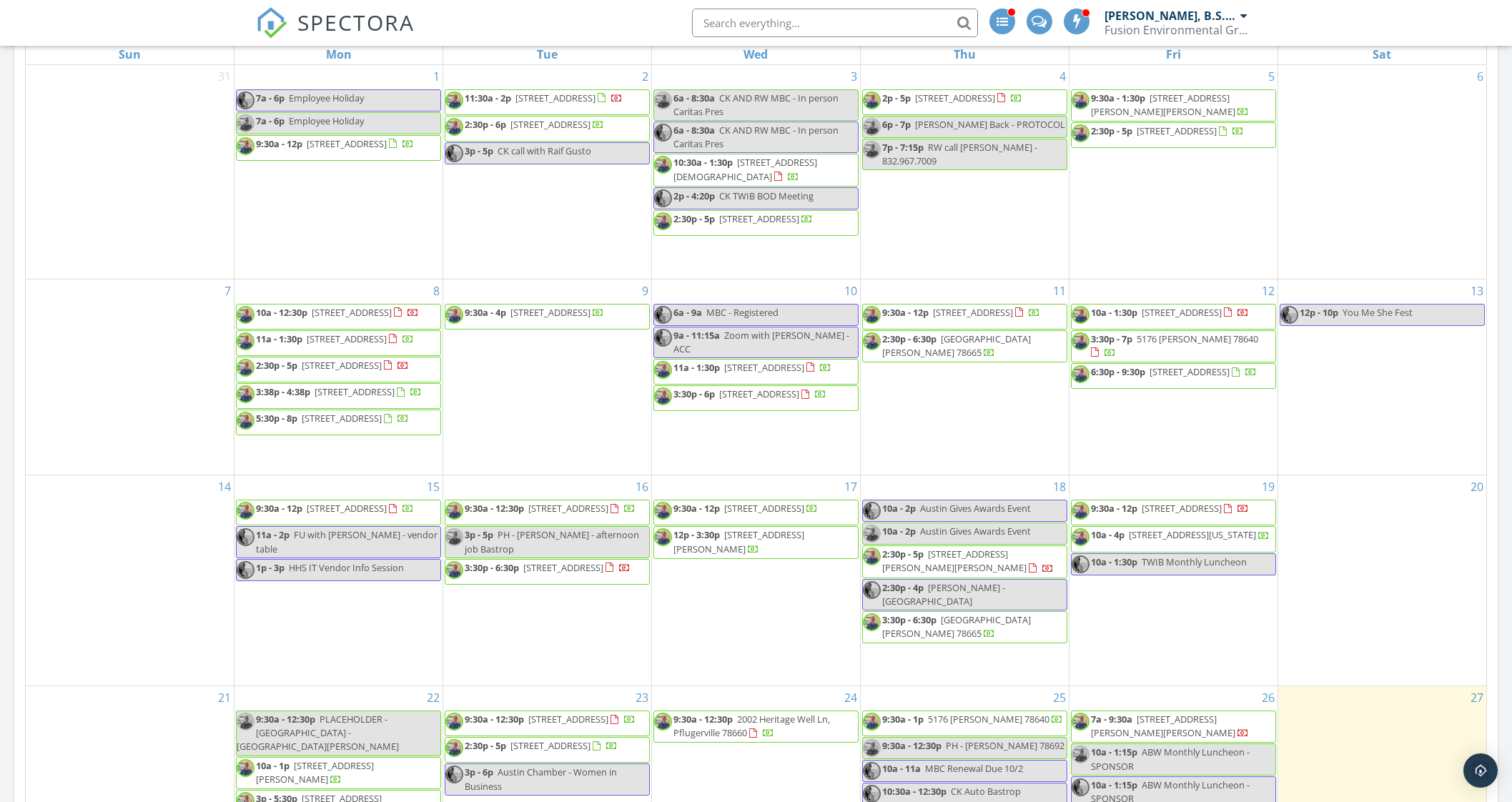
scroll to position [805, 0]
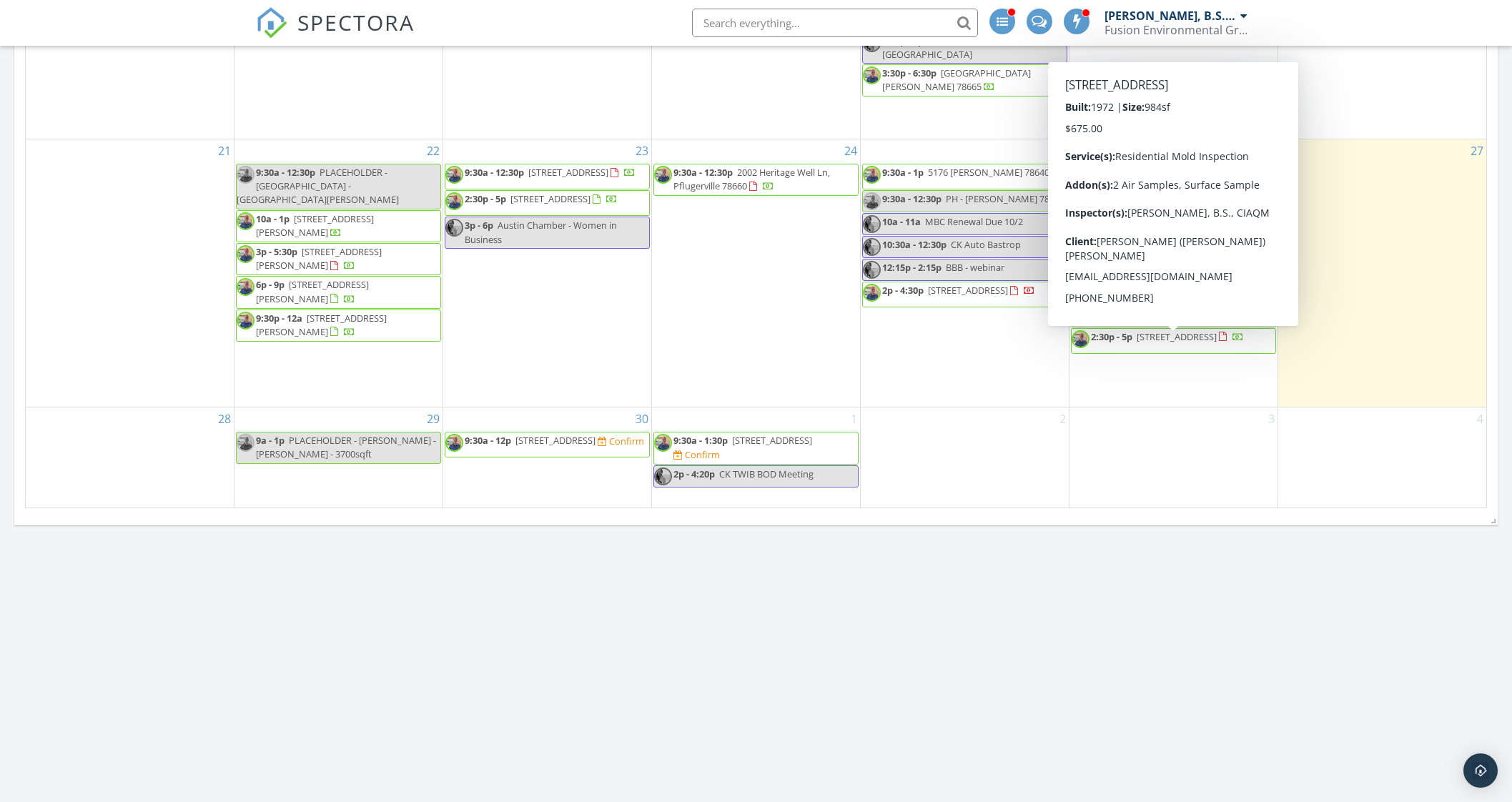
click at [740, 284] on div "24 9:30a - 12:30p 2002 Heritage Well Ln, Pflugerville 78660" at bounding box center [756, 273] width 208 height 268
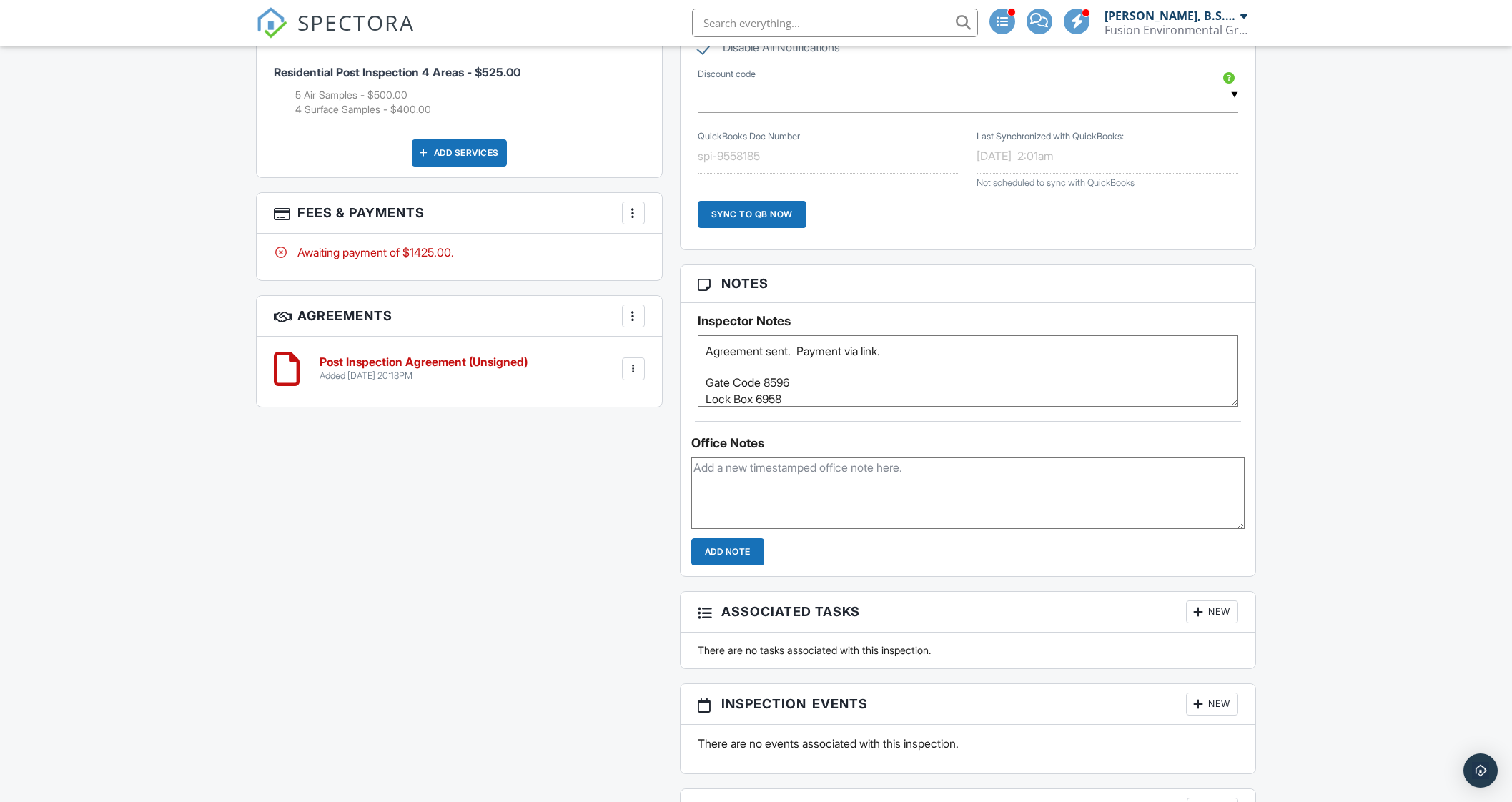
scroll to position [1161, 0]
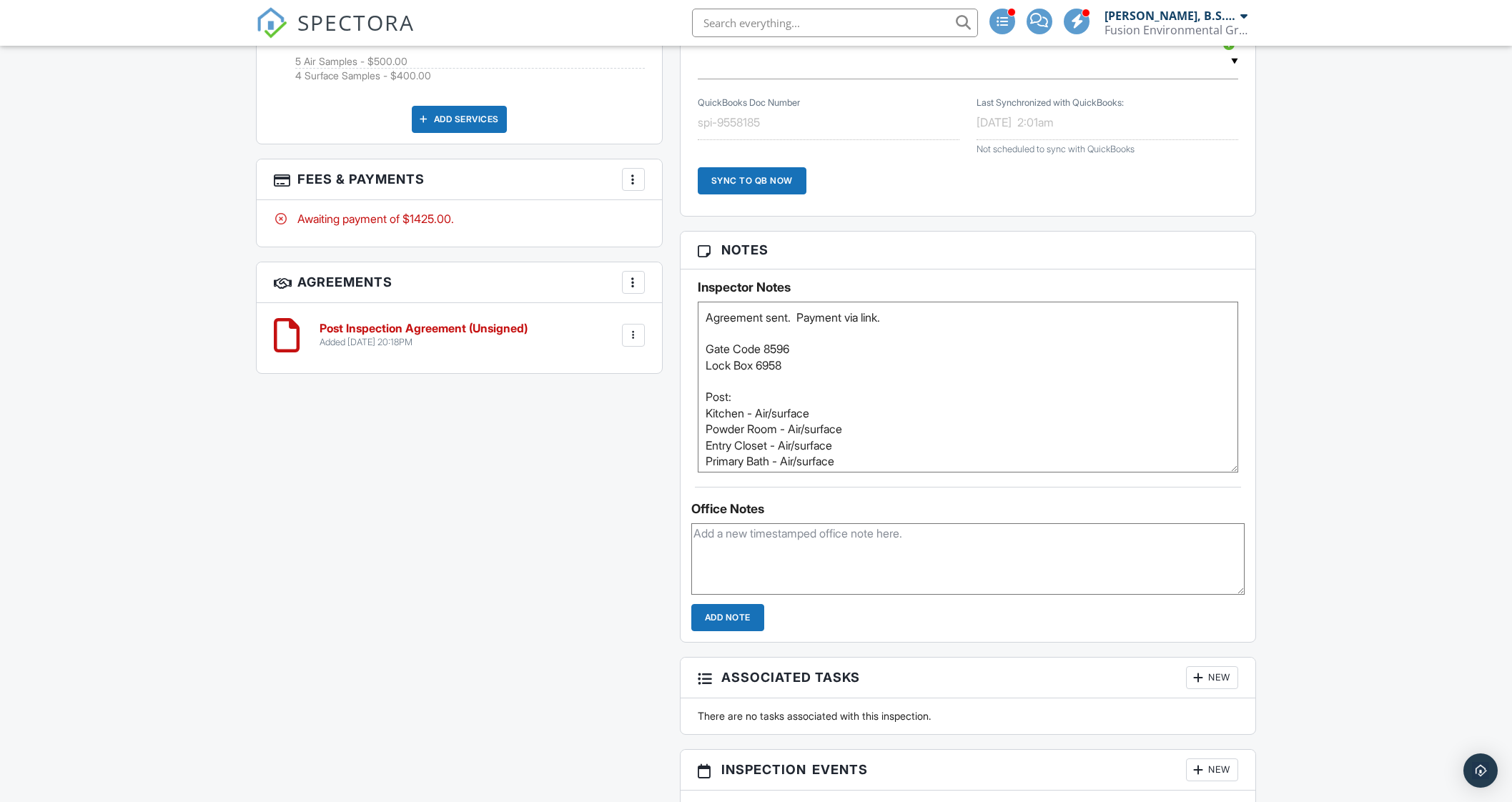
drag, startPoint x: 1233, startPoint y: 364, endPoint x: 1214, endPoint y: 464, distance: 101.8
click at [1214, 464] on textarea "Agreement sent. Payment via link. Gate Code 8596 Lock Box 6958 Post: Kitchen - …" at bounding box center [968, 387] width 541 height 171
click at [633, 334] on div at bounding box center [634, 335] width 14 height 14
click at [599, 444] on li "Delete" at bounding box center [596, 447] width 81 height 36
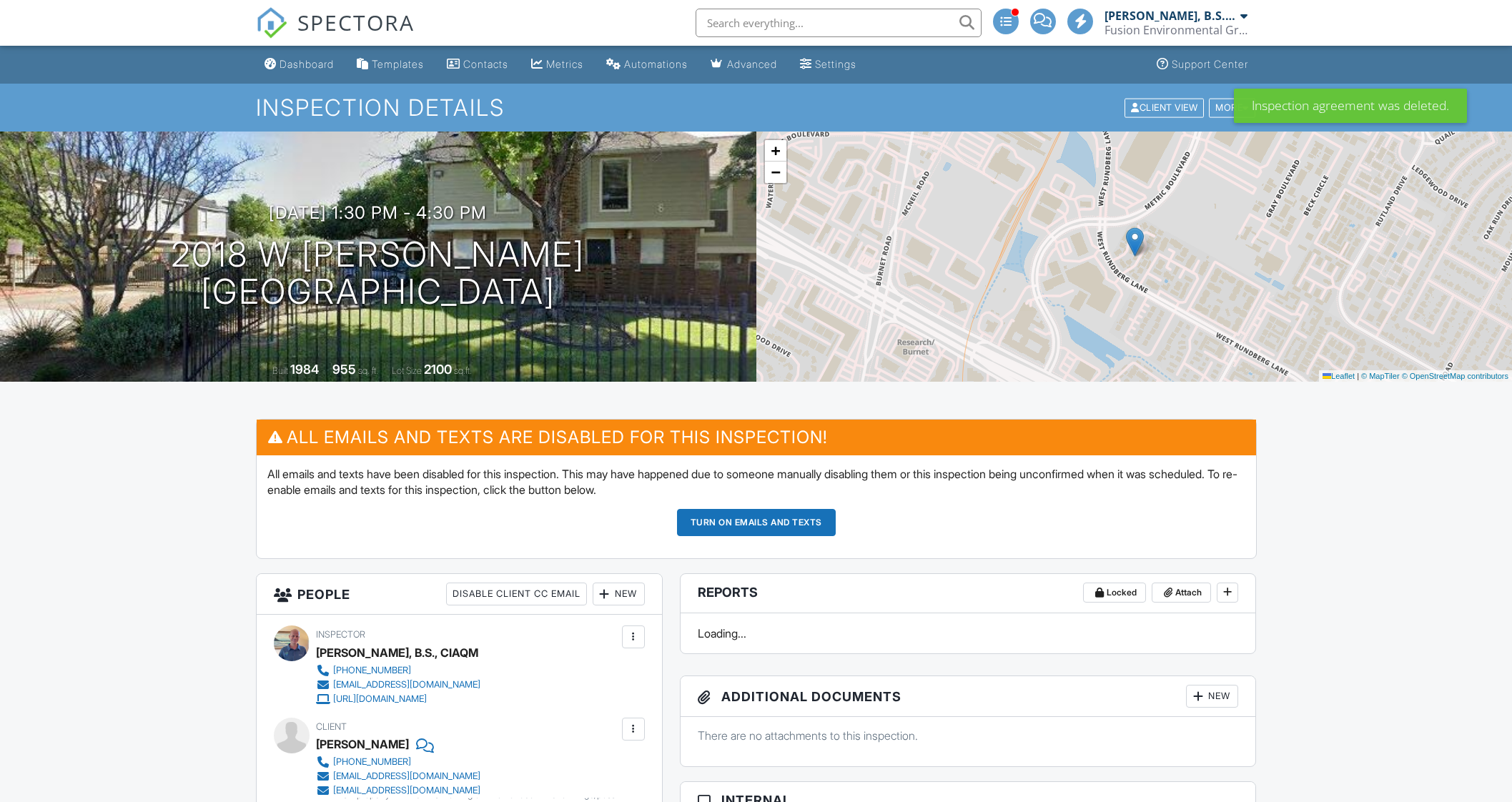
click at [1153, 90] on div "Inspection Details Client View More Property Details Reschedule Reorder / Copy …" at bounding box center [756, 108] width 1512 height 48
click at [1162, 101] on div "Client View" at bounding box center [1164, 107] width 80 height 19
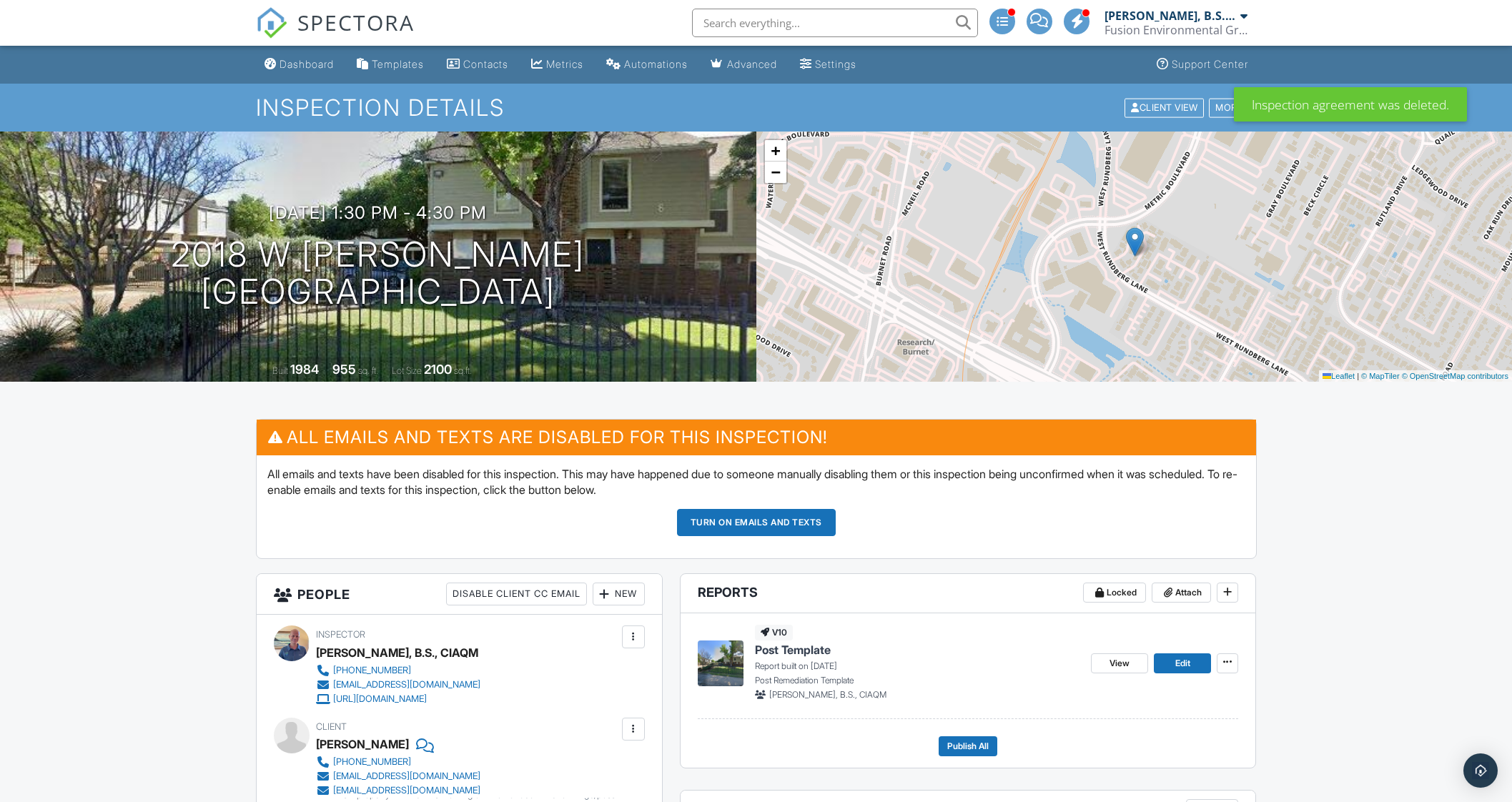
click at [305, 66] on div "Dashboard" at bounding box center [306, 63] width 54 height 12
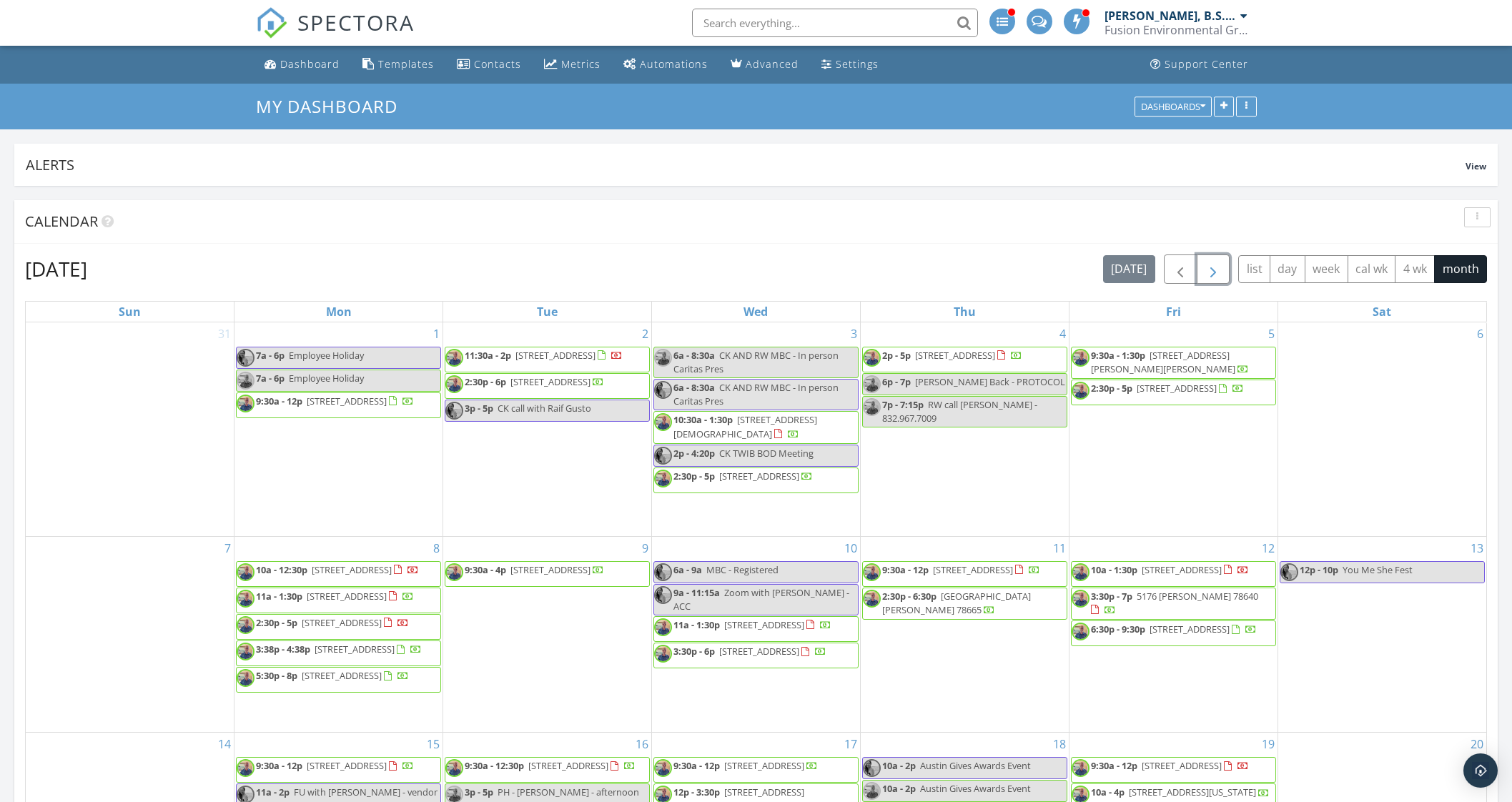
click at [1215, 267] on span "button" at bounding box center [1213, 269] width 17 height 17
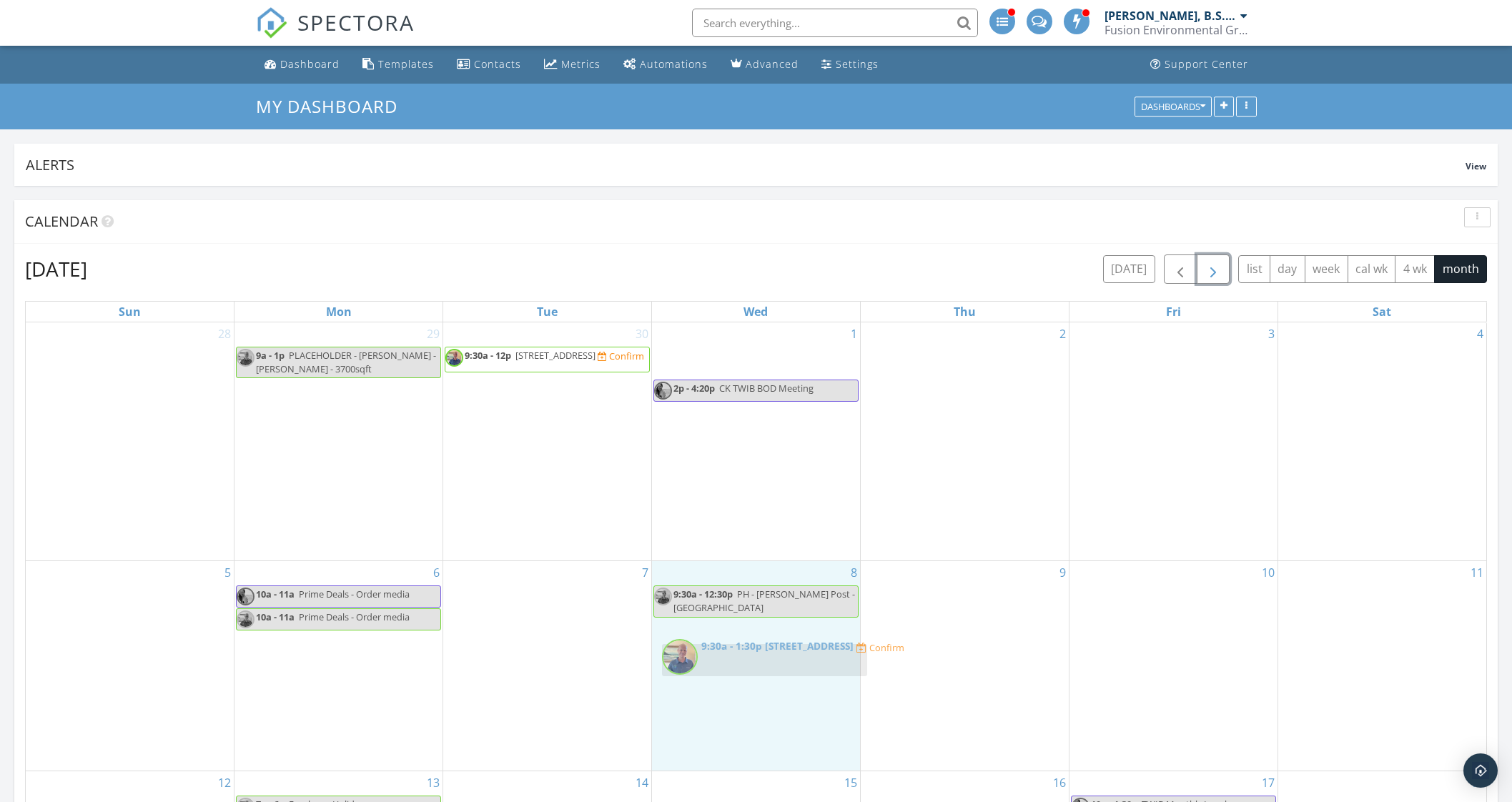
drag, startPoint x: 750, startPoint y: 348, endPoint x: 758, endPoint y: 647, distance: 299.1
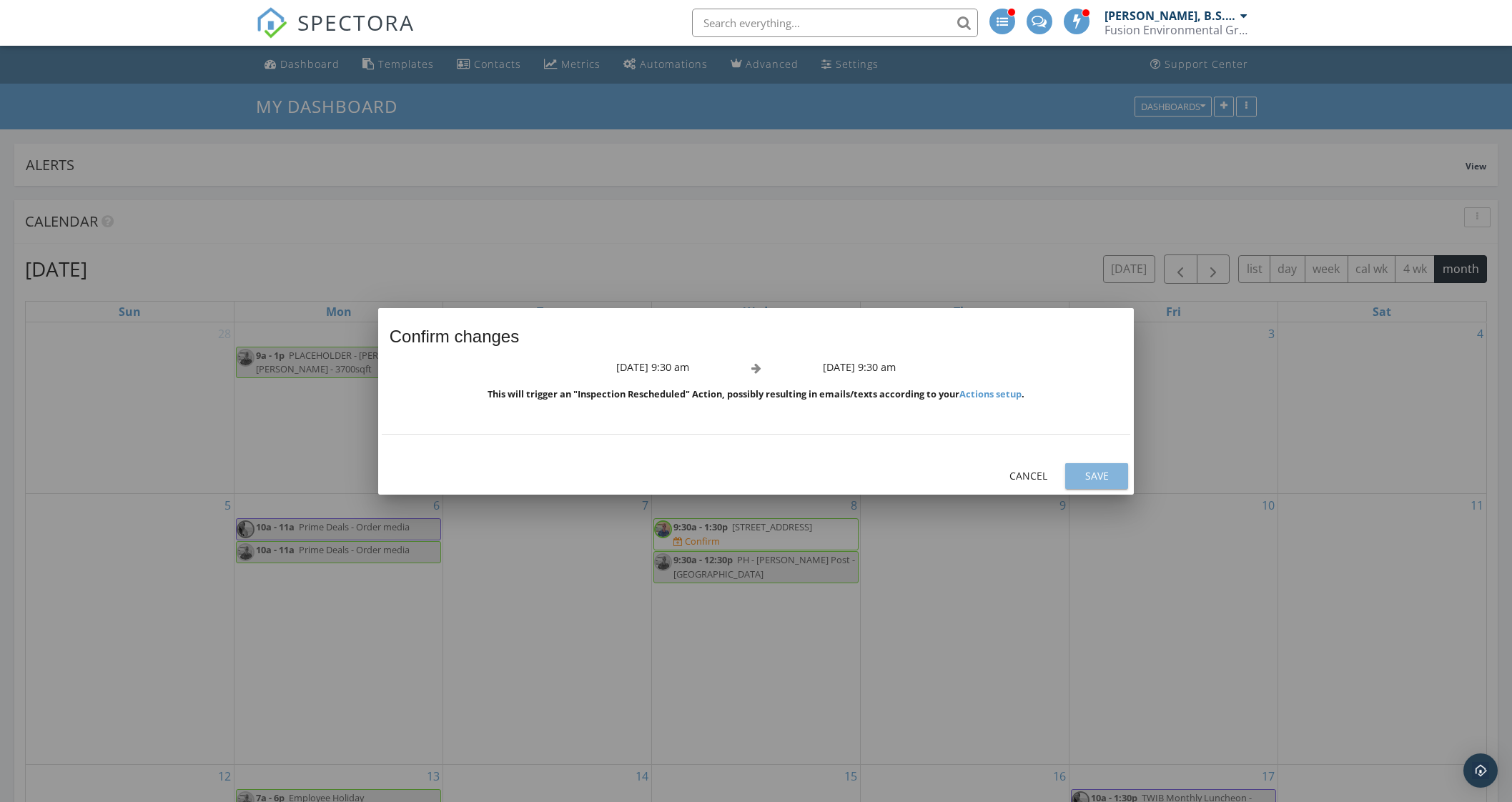
click at [1122, 474] on button "Save" at bounding box center [1096, 476] width 63 height 25
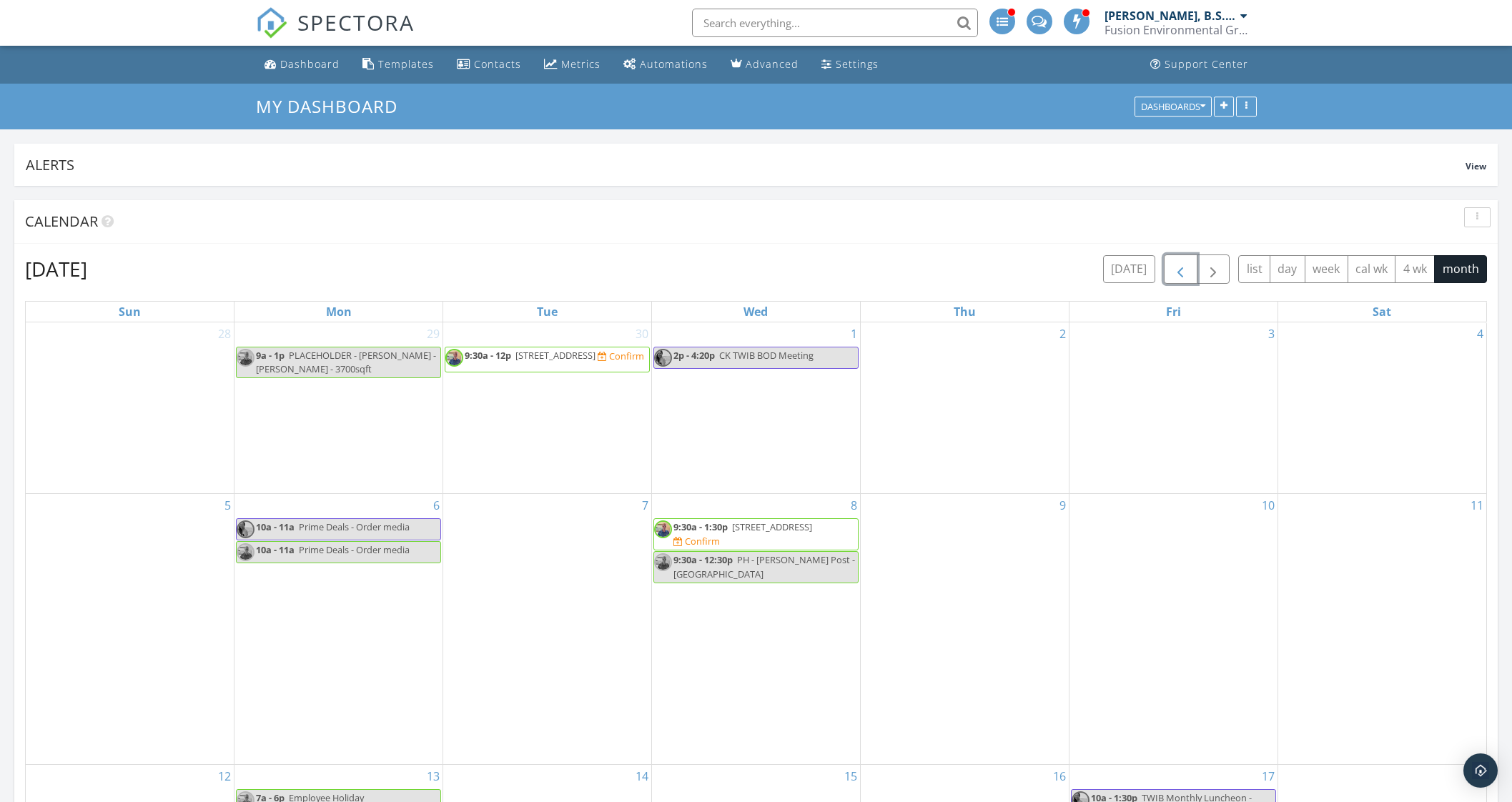
click at [1186, 274] on span "button" at bounding box center [1179, 269] width 17 height 17
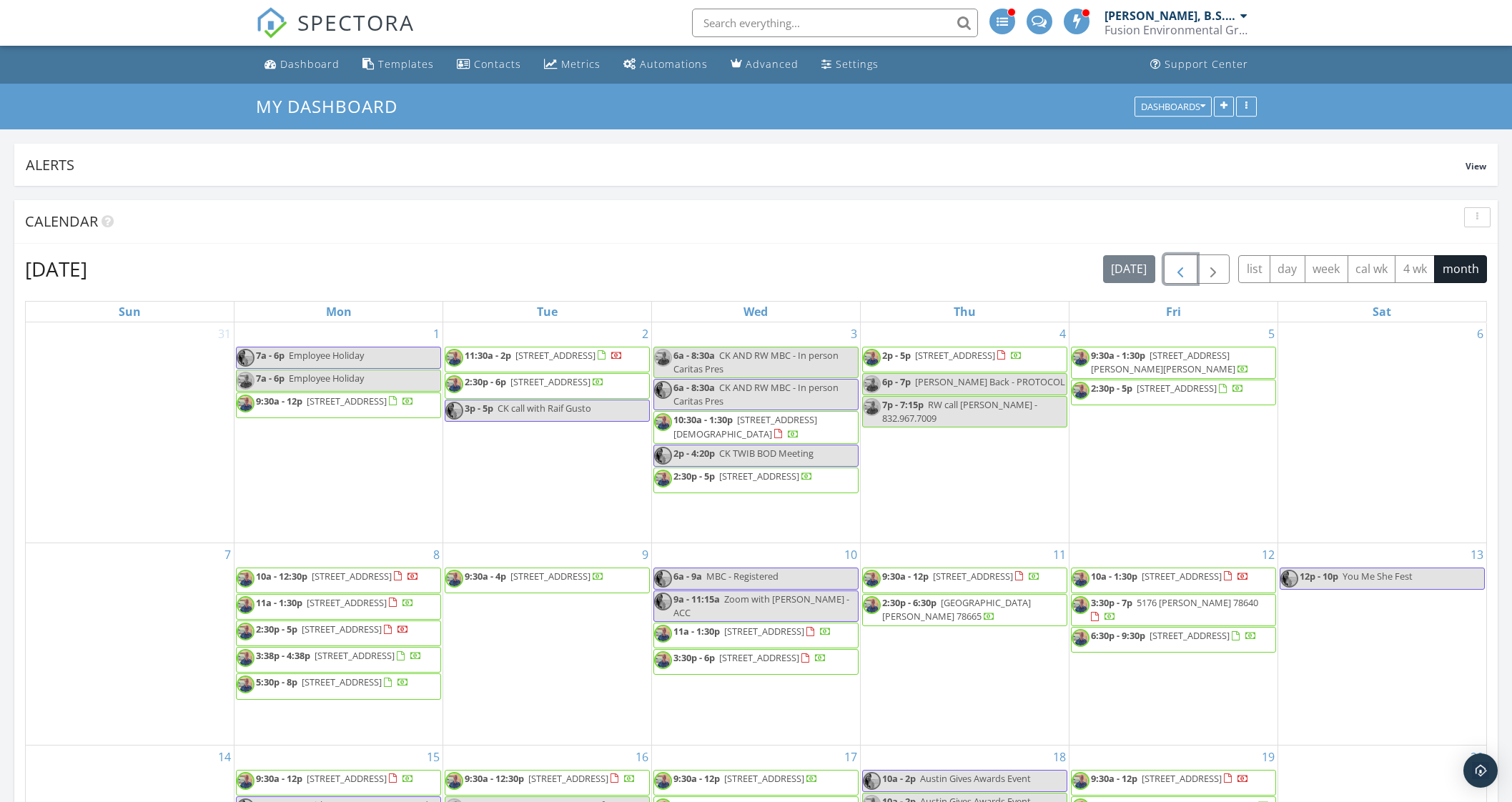
scroll to position [894, 0]
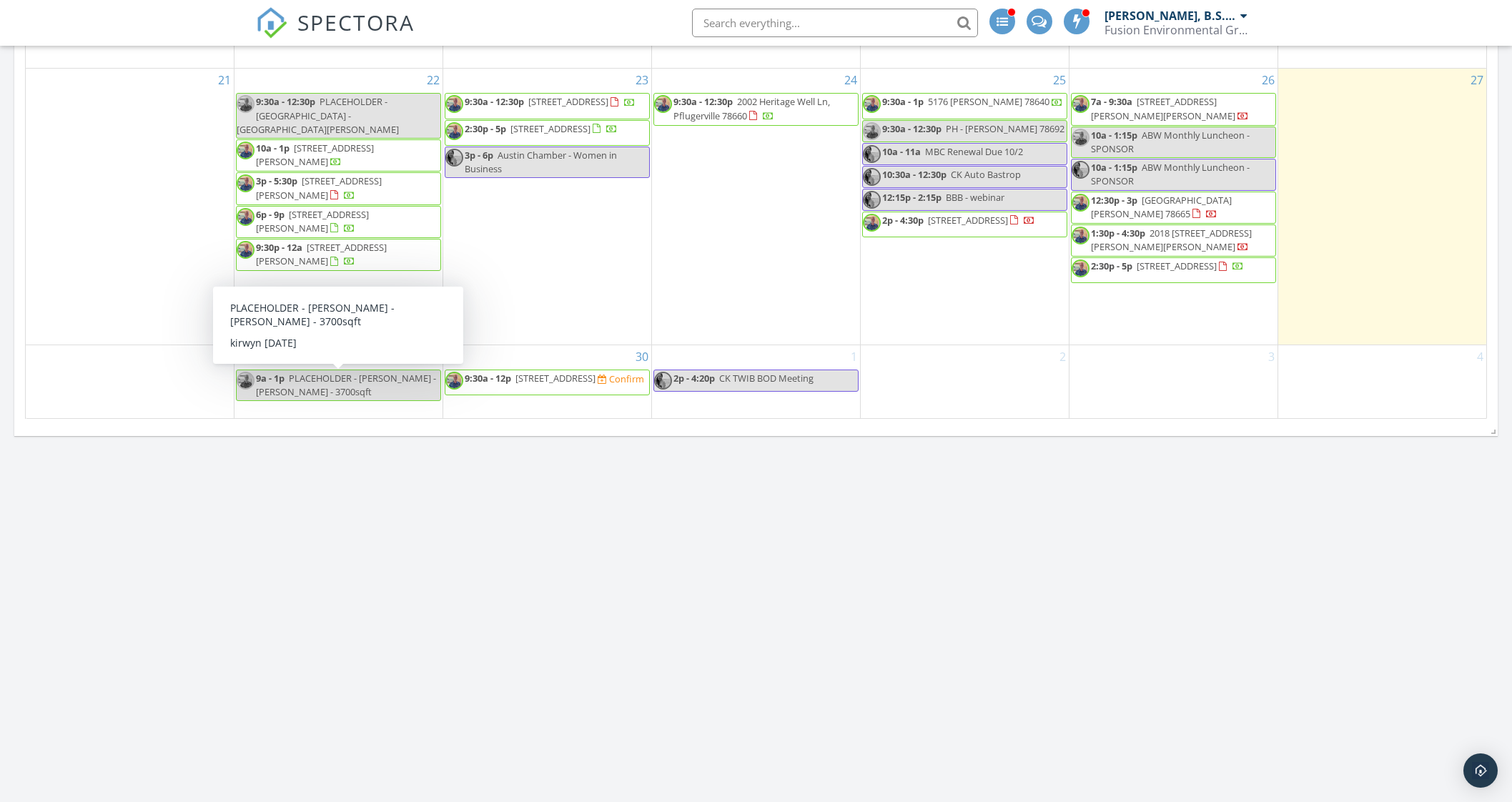
click at [338, 353] on div "29 9a - 1p PLACEHOLDER - Adam Burns - Leander - 3700sqft" at bounding box center [338, 382] width 208 height 73
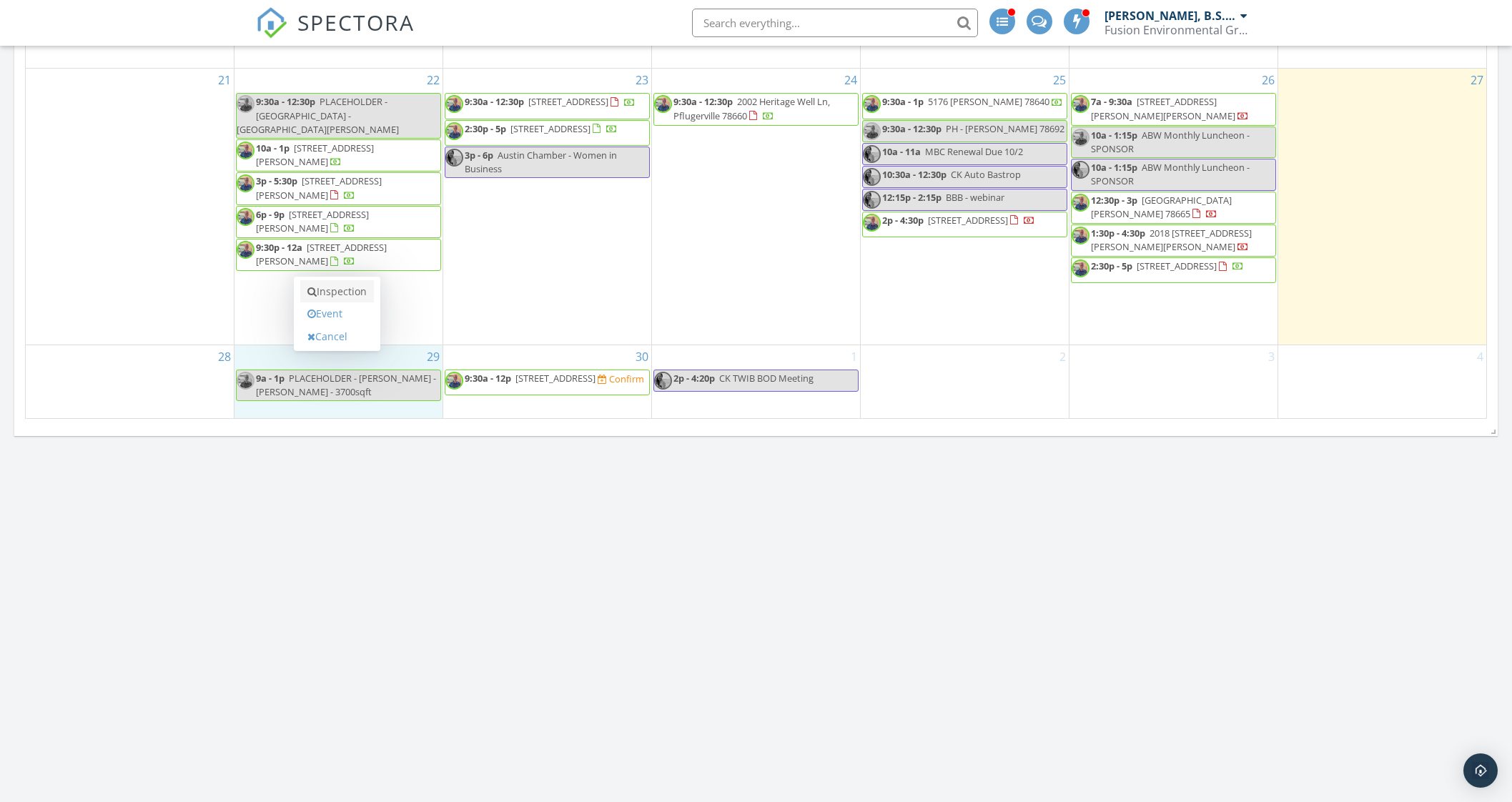
click at [351, 288] on link "Inspection" at bounding box center [336, 291] width 73 height 23
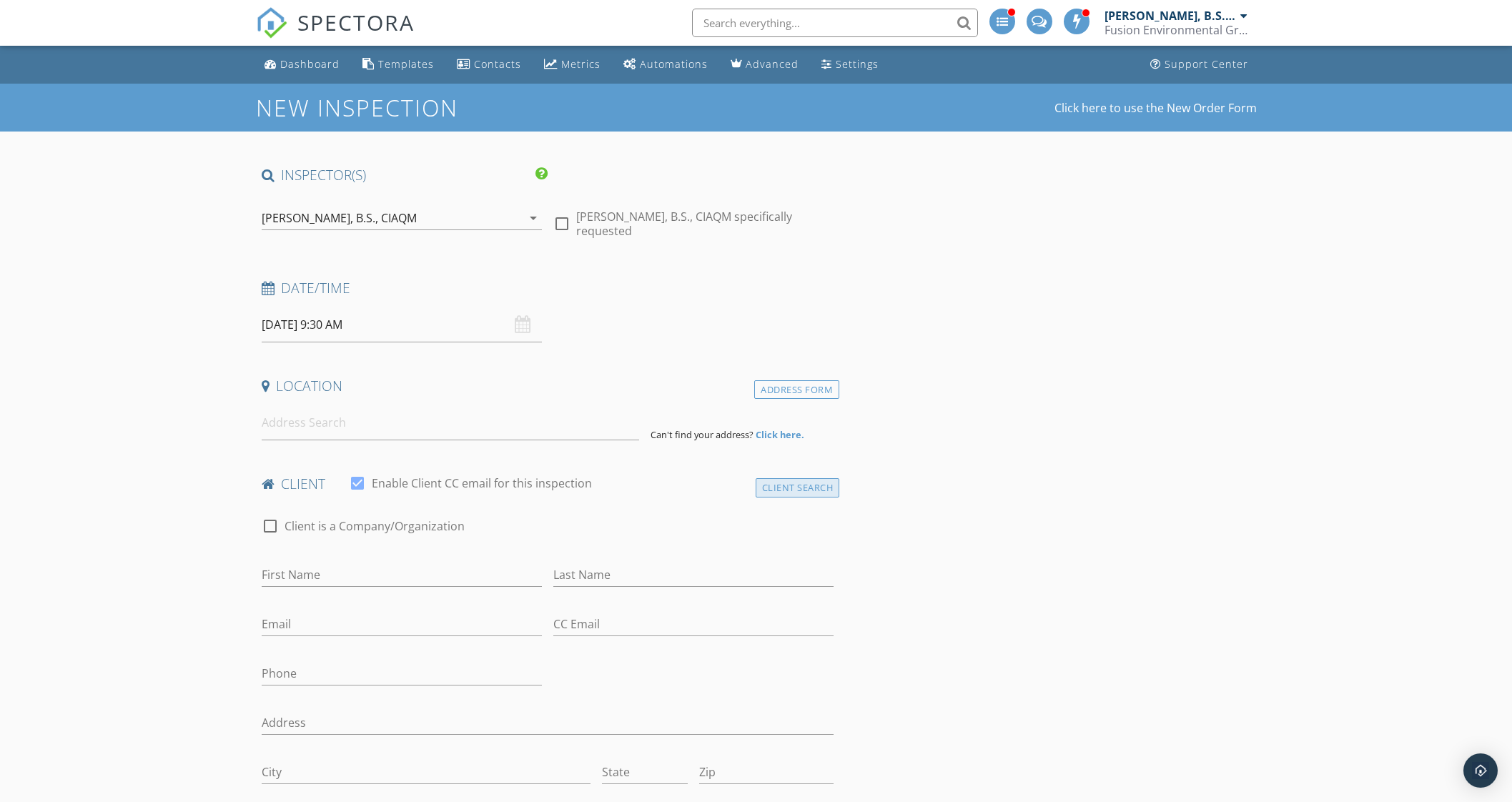
click at [807, 486] on div "Client Search" at bounding box center [797, 487] width 84 height 19
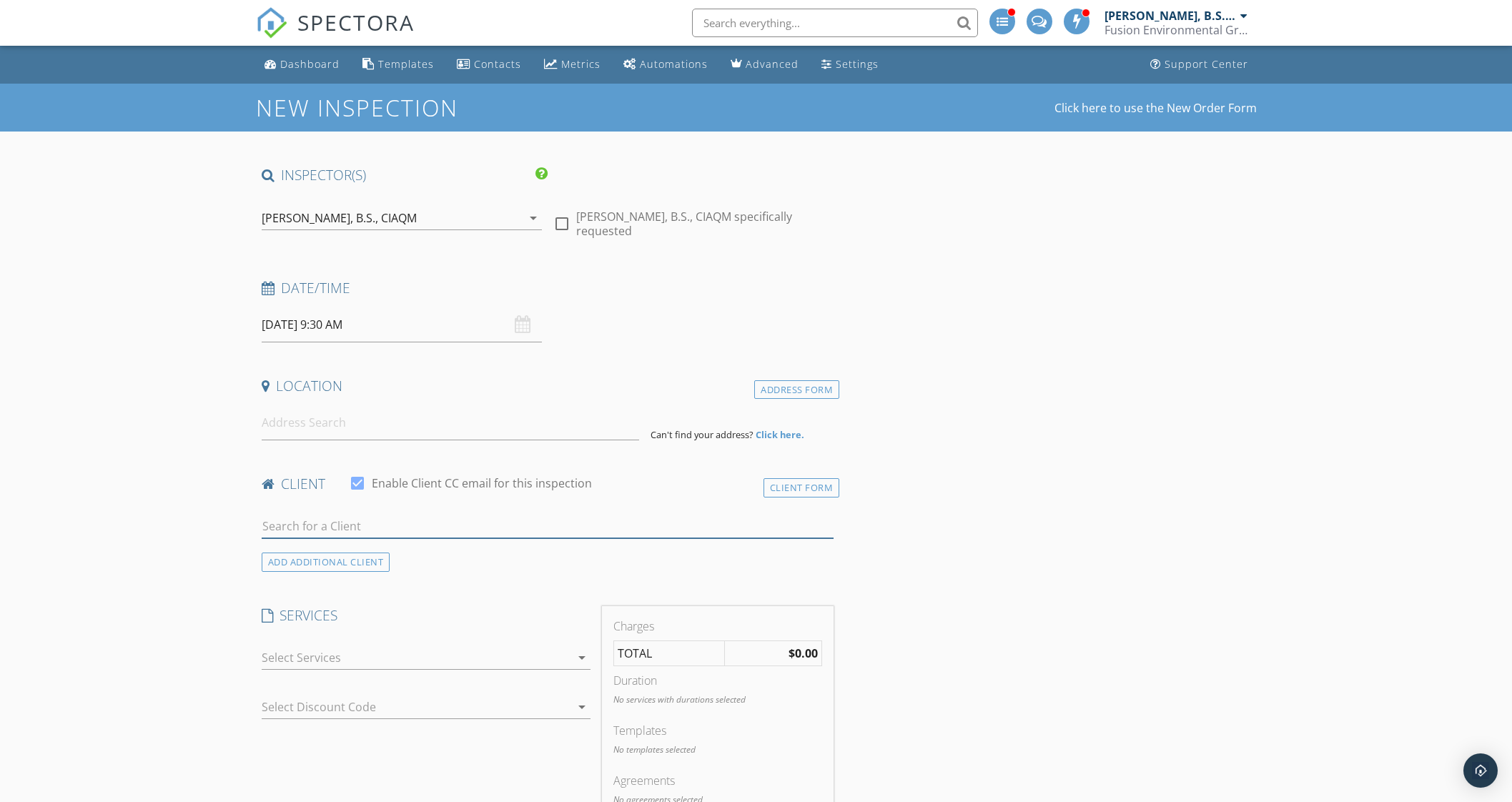
click at [382, 528] on input "text" at bounding box center [548, 526] width 573 height 24
type input "[PERSON_NAME]"
click at [333, 561] on div "[EMAIL_ADDRESS][DOMAIN_NAME]" at bounding box center [375, 567] width 145 height 12
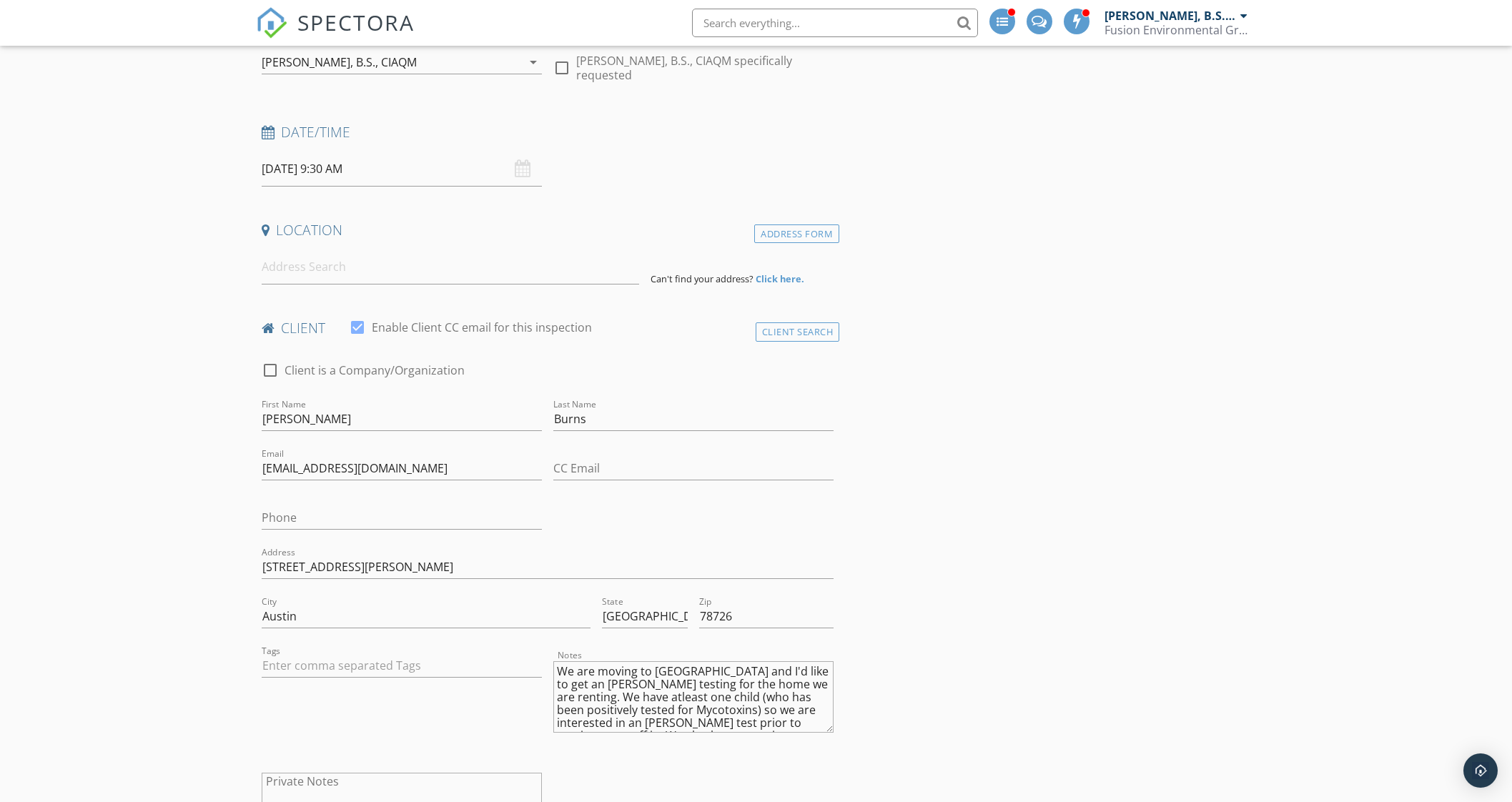
scroll to position [89, 0]
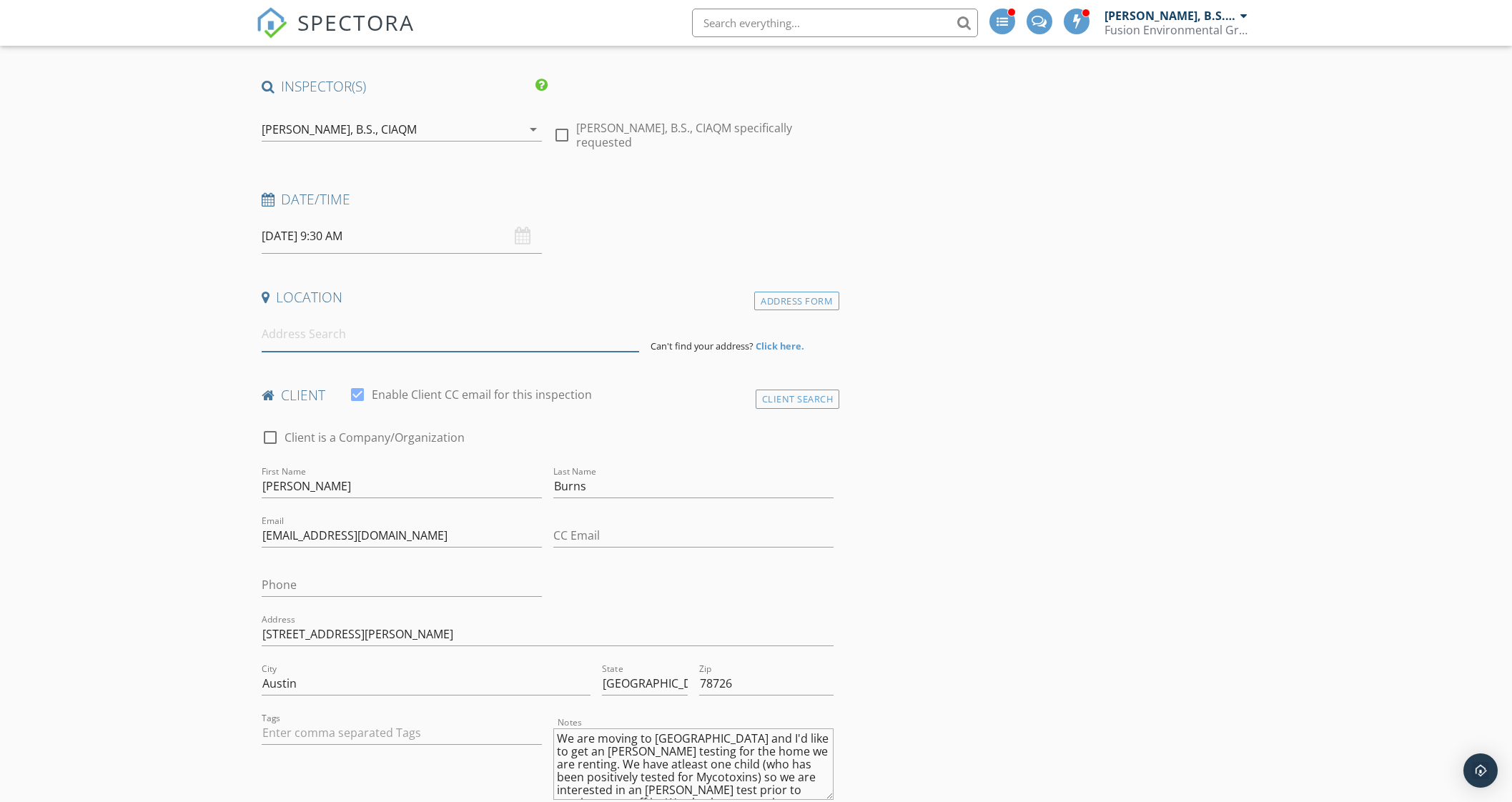
click at [346, 333] on input at bounding box center [450, 334] width 378 height 35
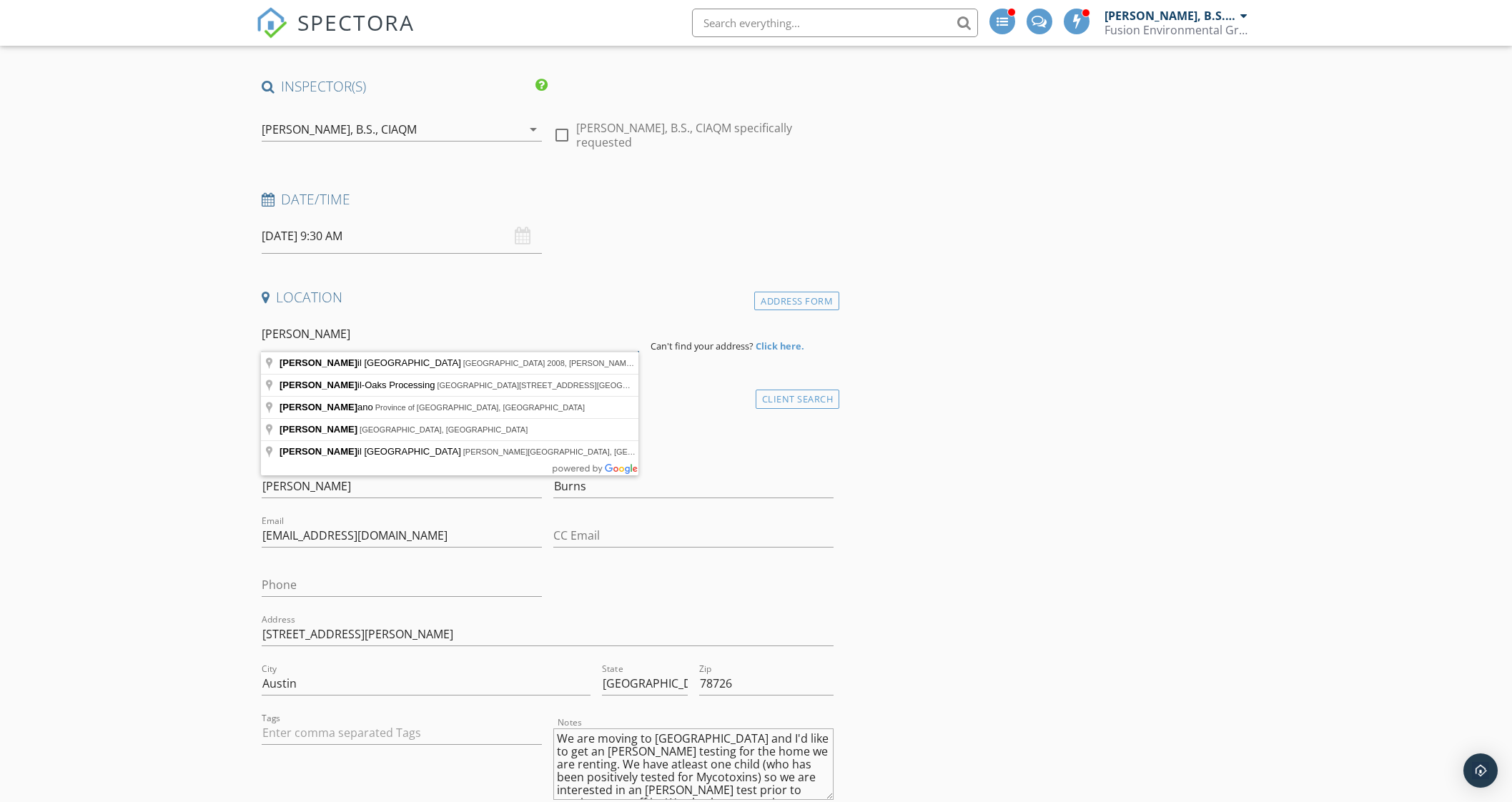
click at [265, 337] on input "[PERSON_NAME]" at bounding box center [450, 334] width 378 height 35
type input "[STREET_ADDRESS]"
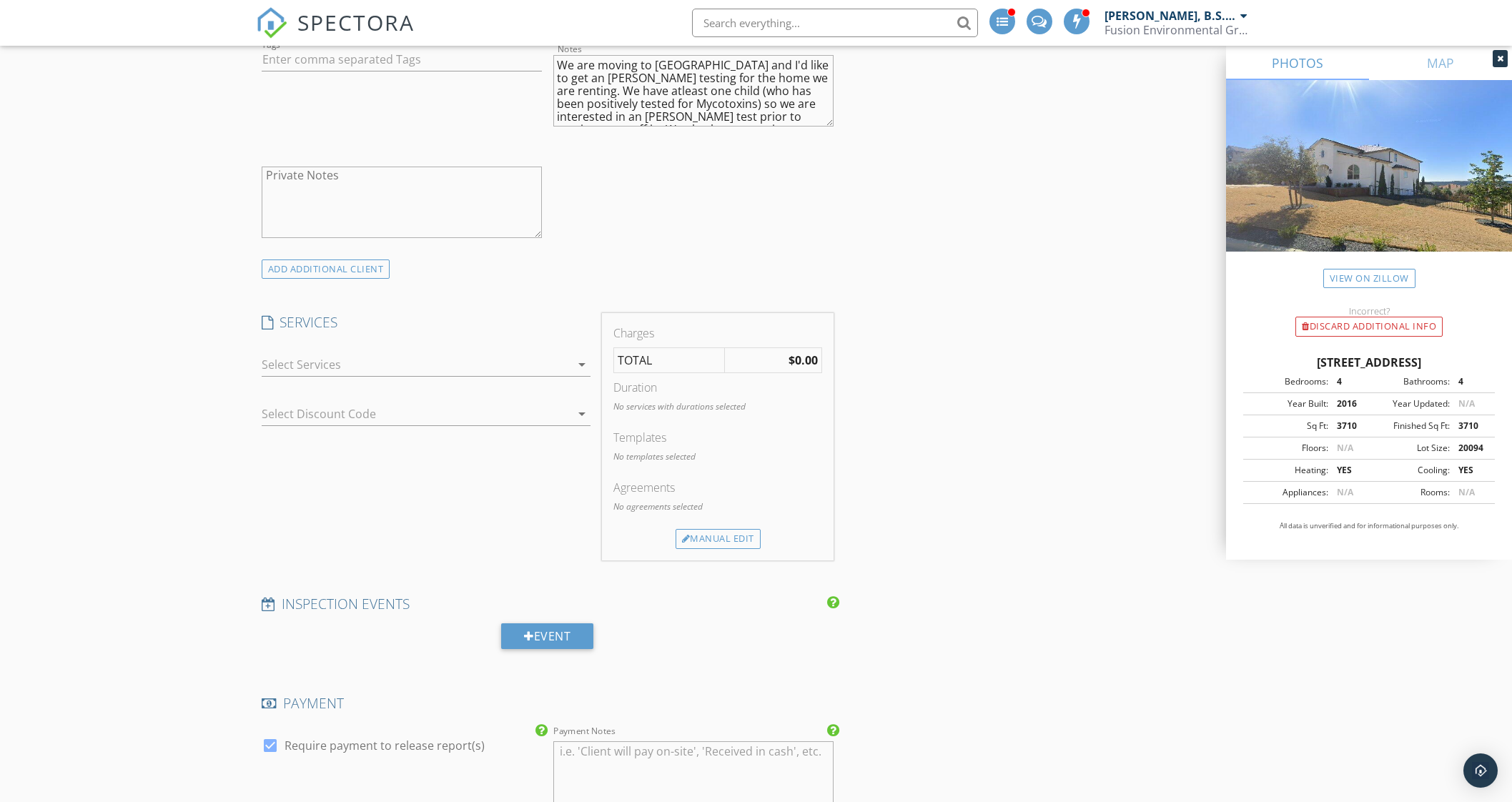
scroll to position [1072, 0]
click at [418, 348] on div at bounding box center [416, 359] width 309 height 23
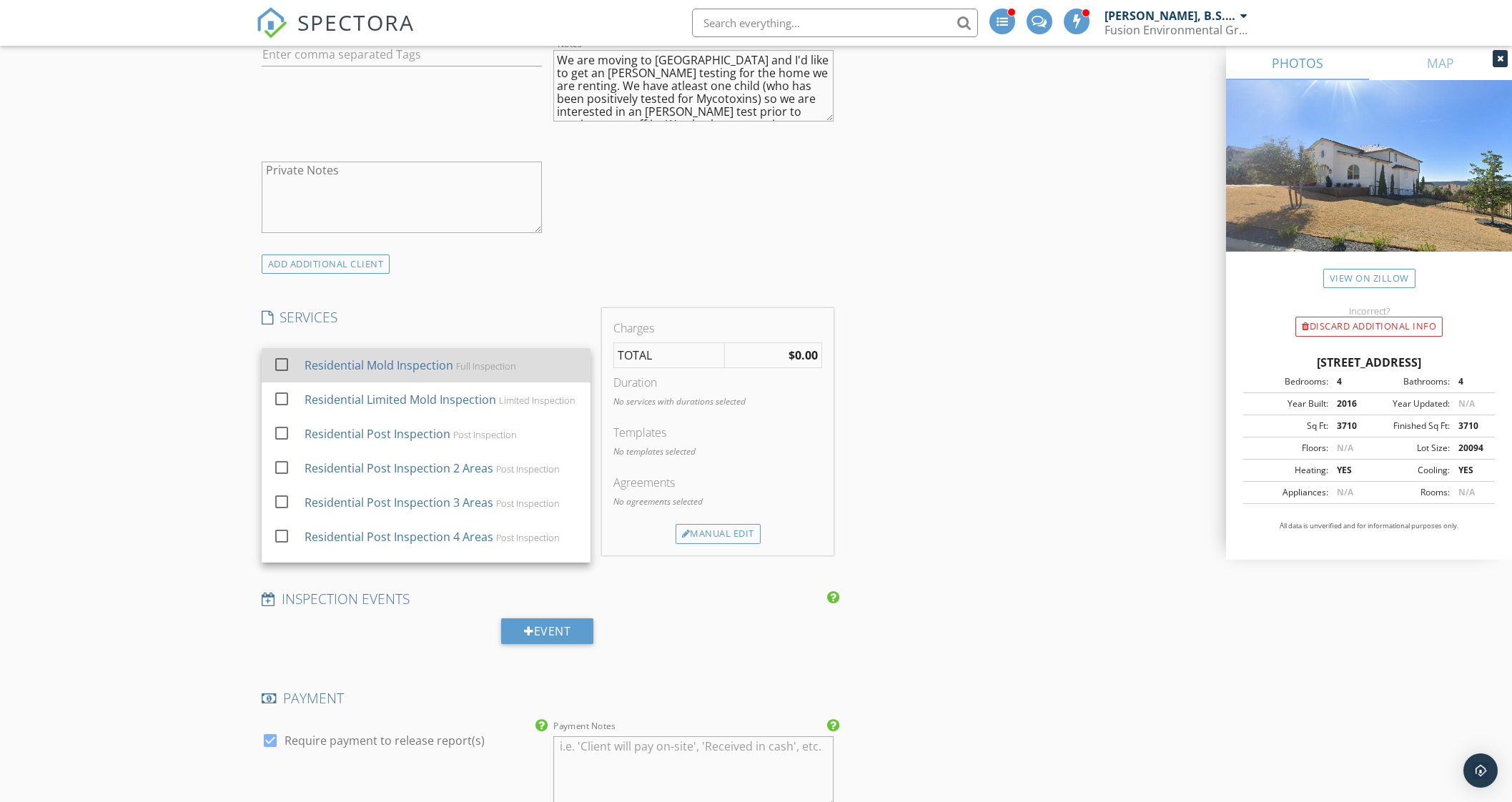
click at [418, 357] on div "Residential Mold Inspection" at bounding box center [378, 365] width 149 height 17
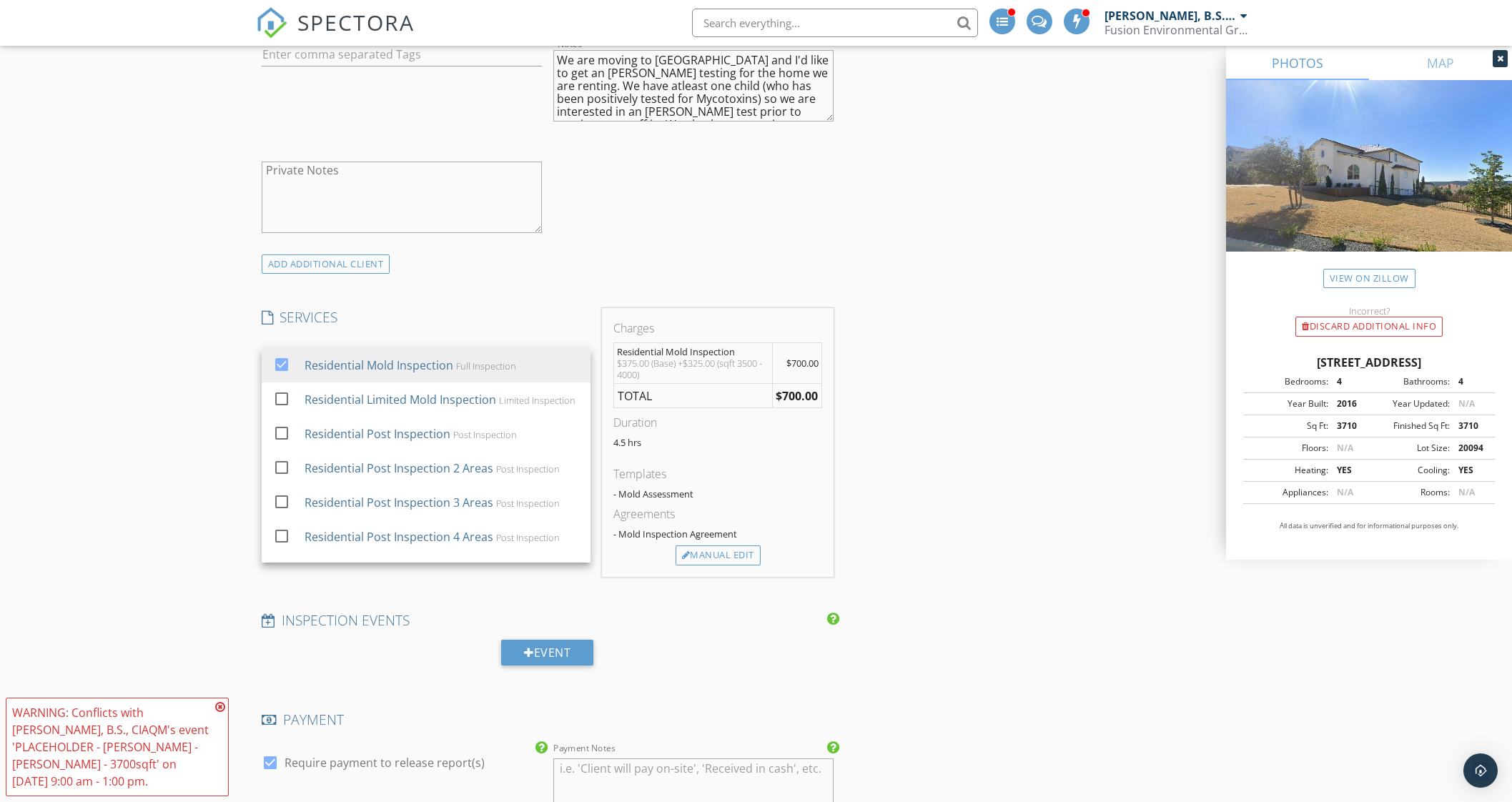
click at [1034, 269] on div "INSPECTOR(S) check_box [PERSON_NAME], B.S., CIAQM PRIMARY check_box_outline_bla…" at bounding box center [756, 461] width 1000 height 2737
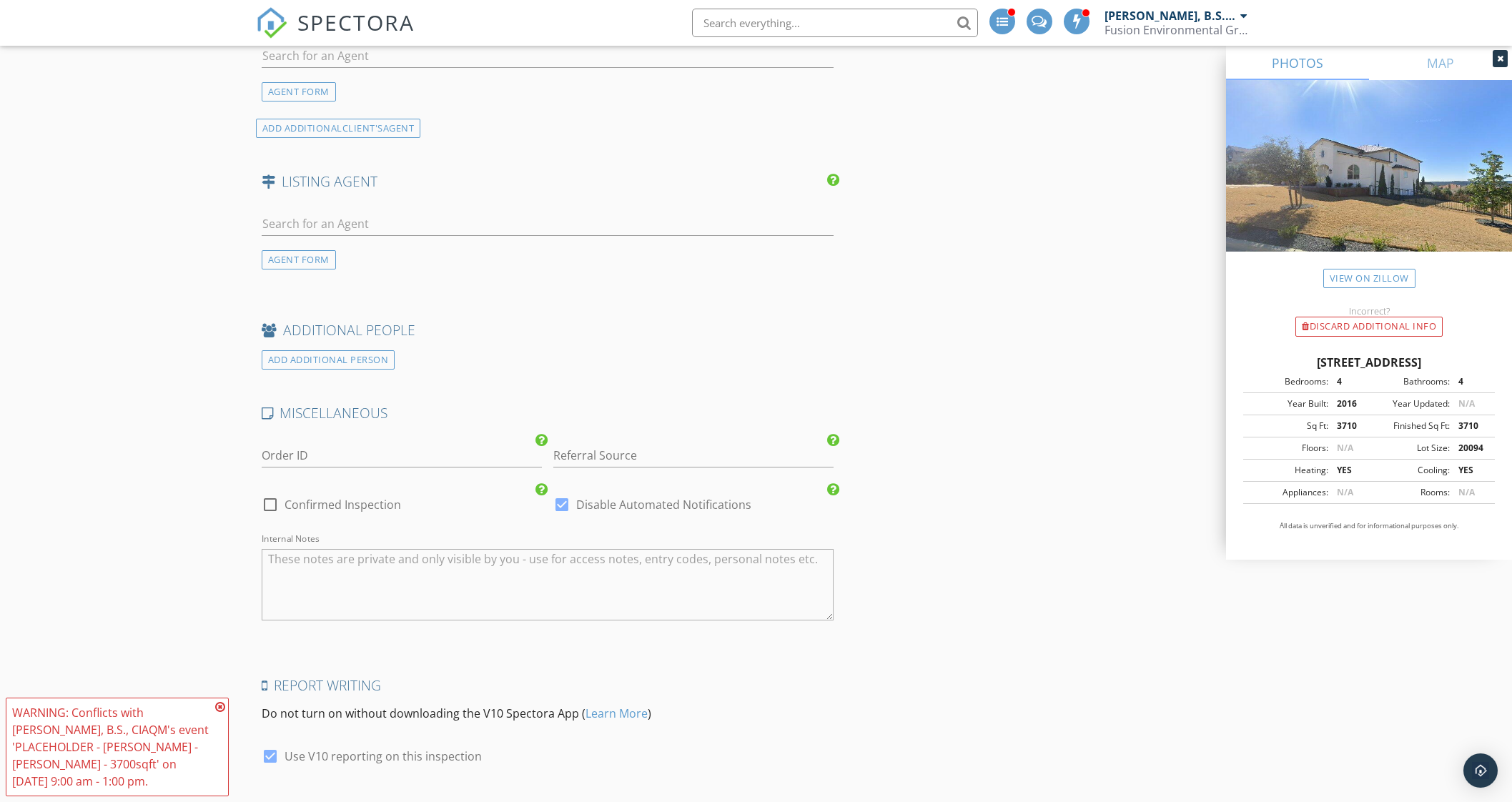
scroll to position [1967, 0]
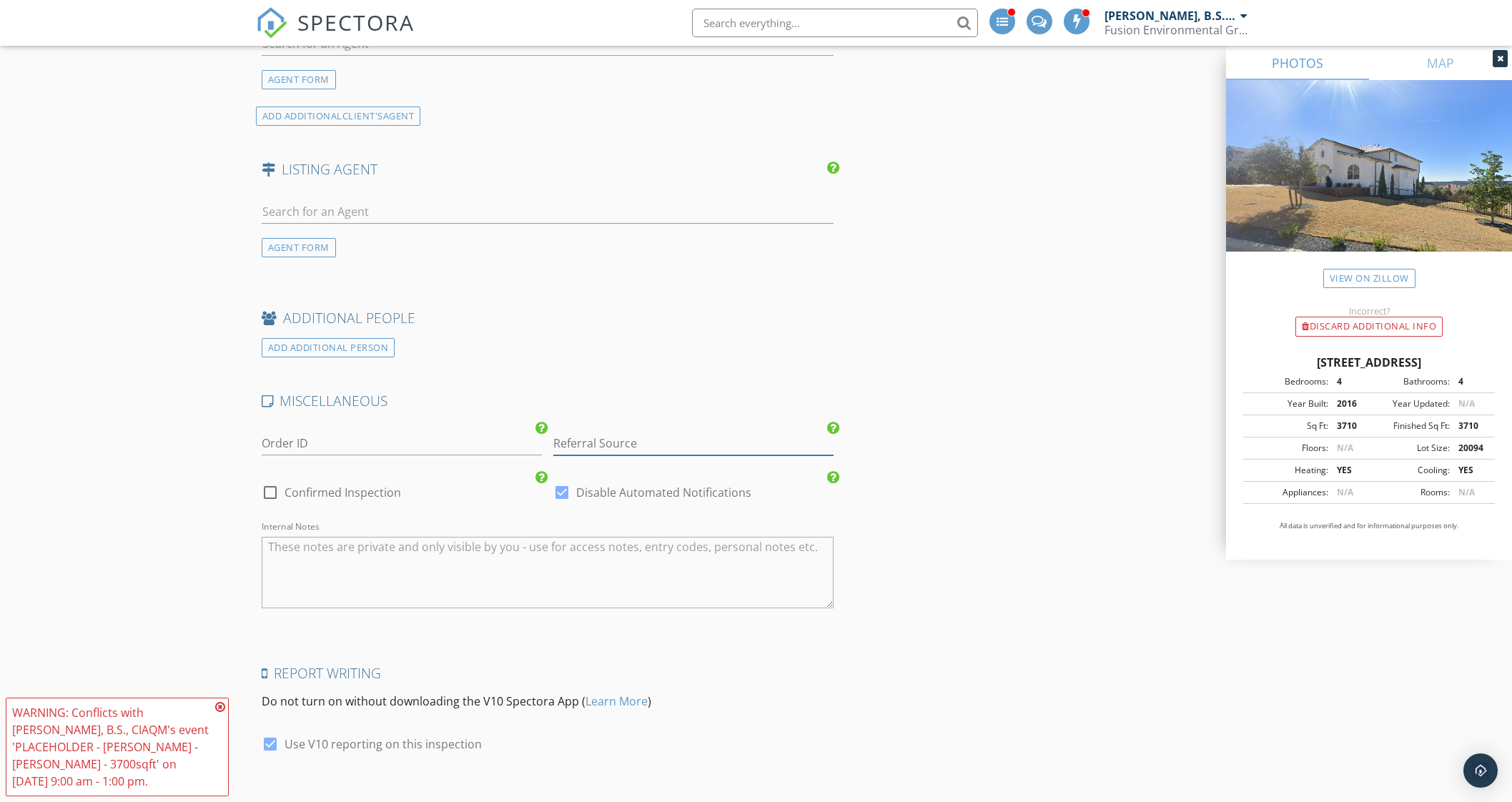
click at [642, 432] on input "Referral Source" at bounding box center [693, 444] width 280 height 24
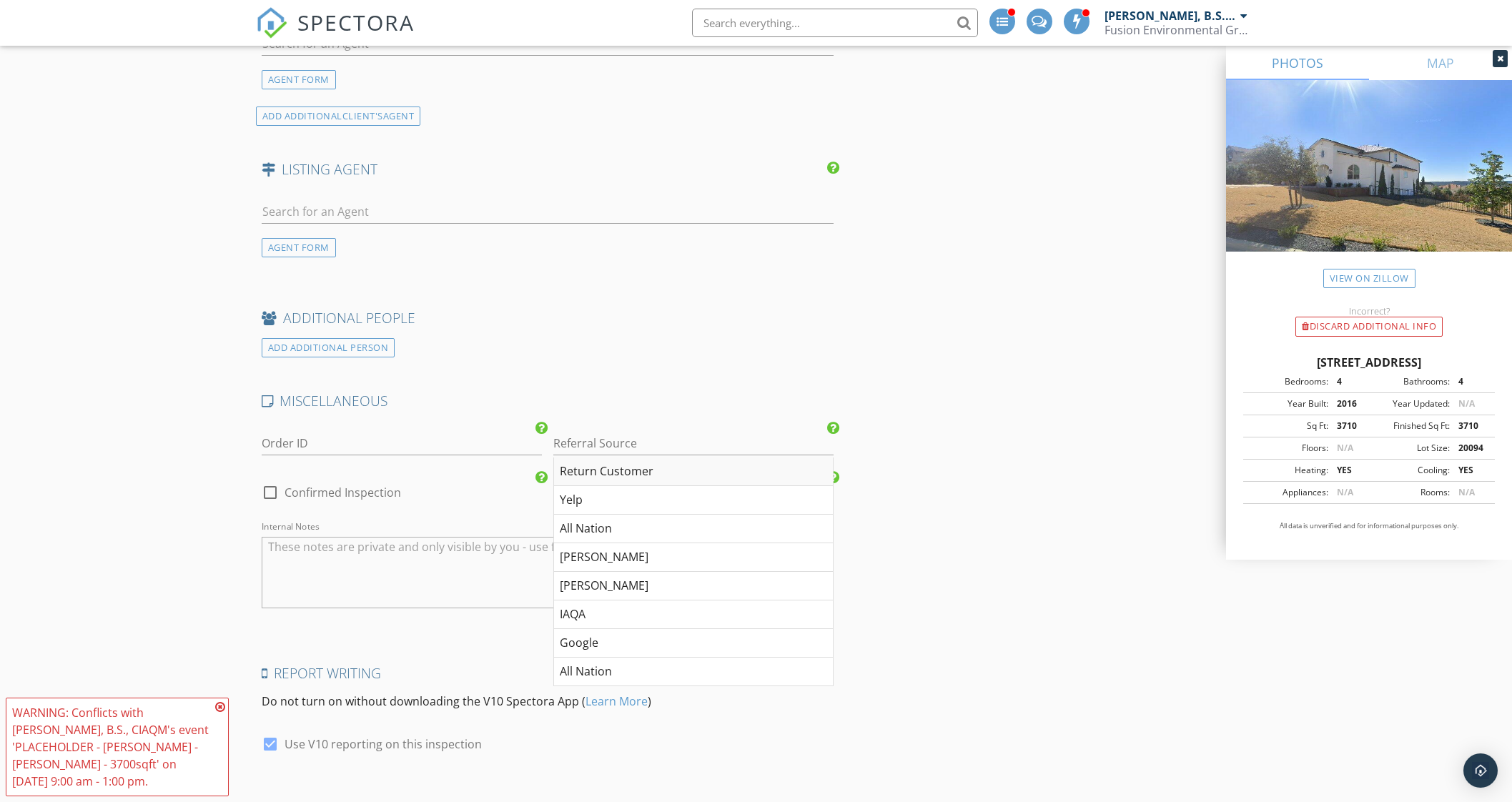
click at [647, 458] on div "Return Customer" at bounding box center [693, 472] width 278 height 29
type input "Return Customer"
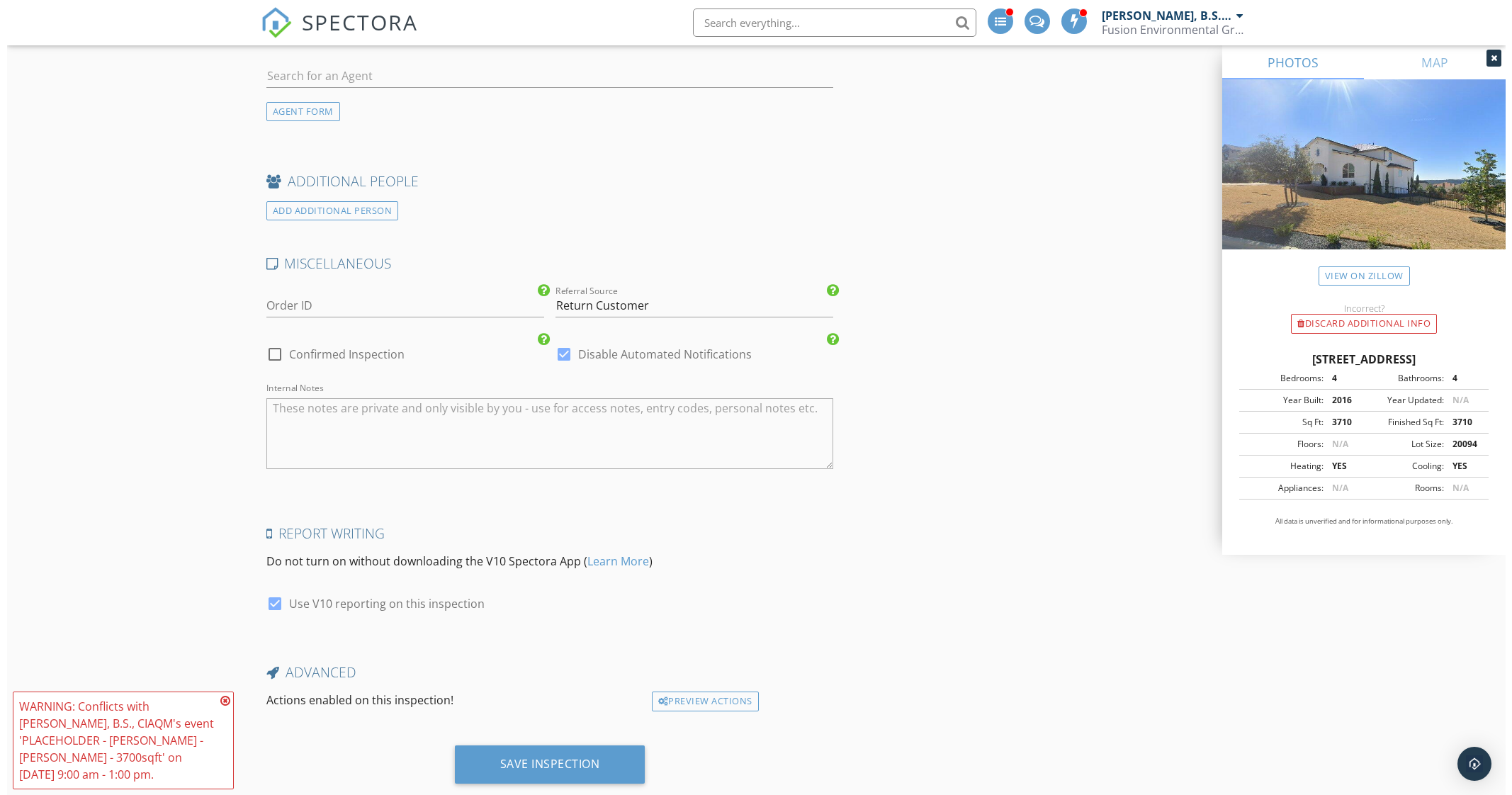
scroll to position [2096, 0]
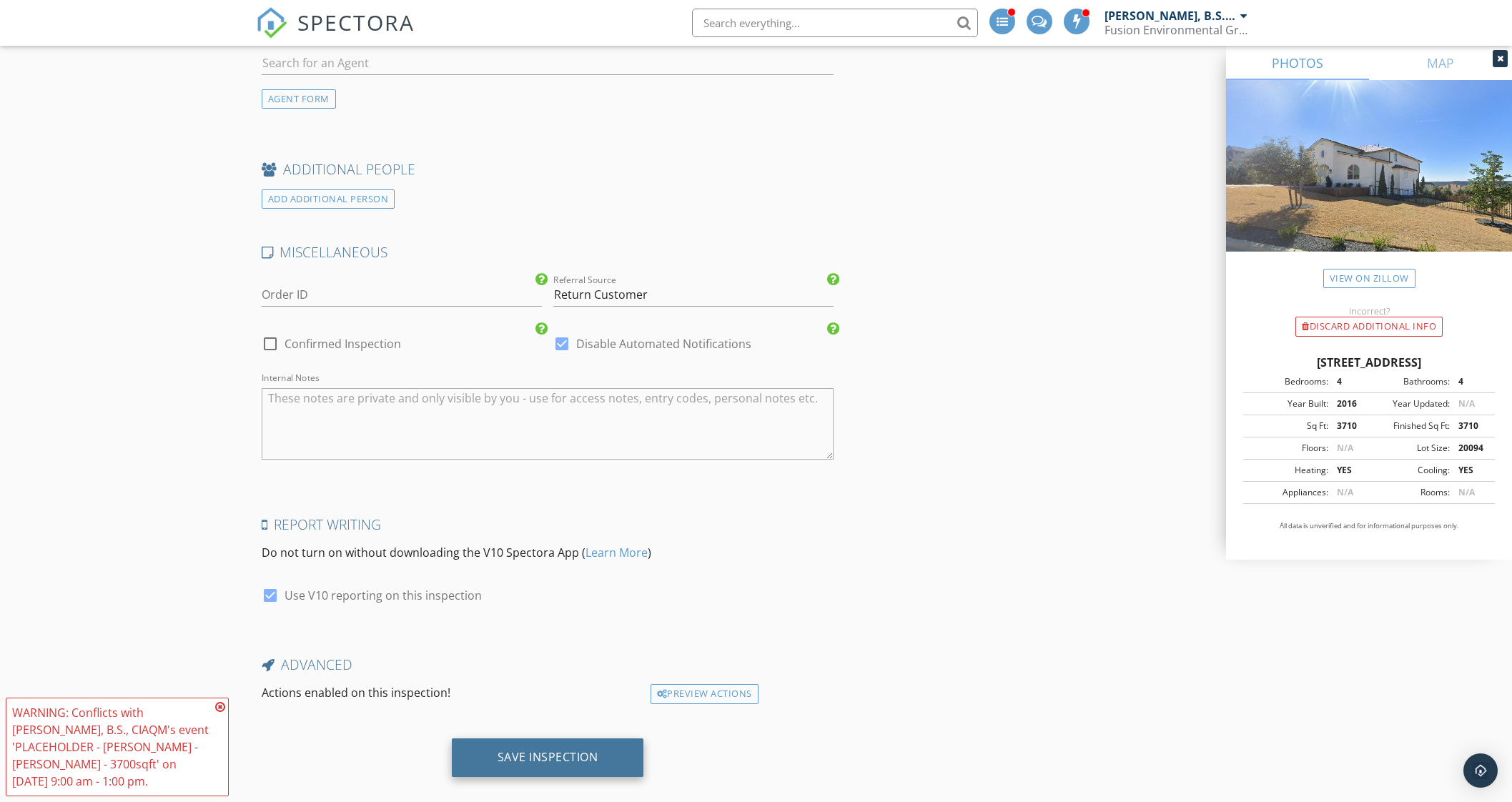
click at [583, 750] on div "Save Inspection" at bounding box center [548, 758] width 101 height 14
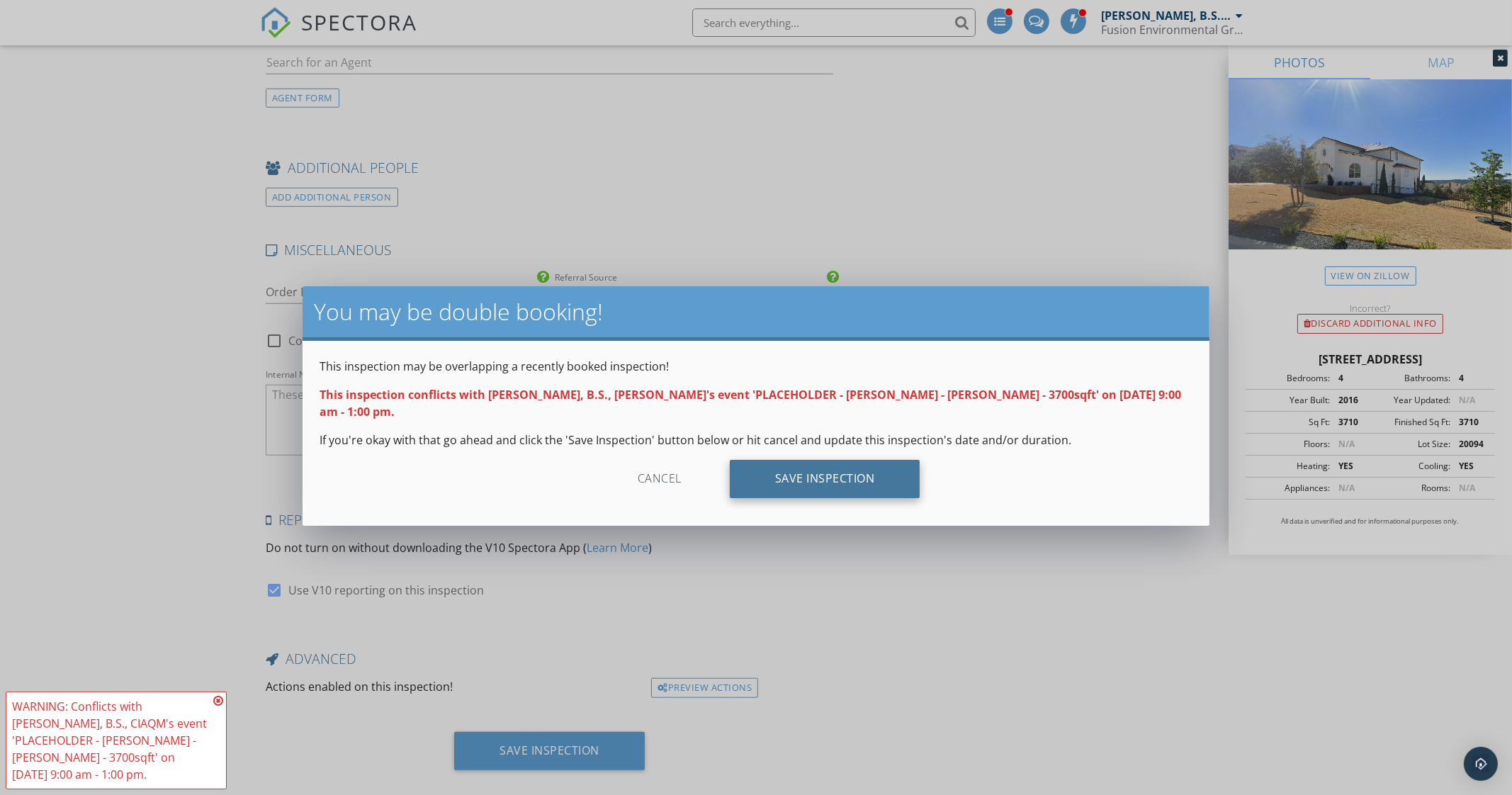
click at [838, 460] on div "Save Inspection" at bounding box center [825, 479] width 191 height 39
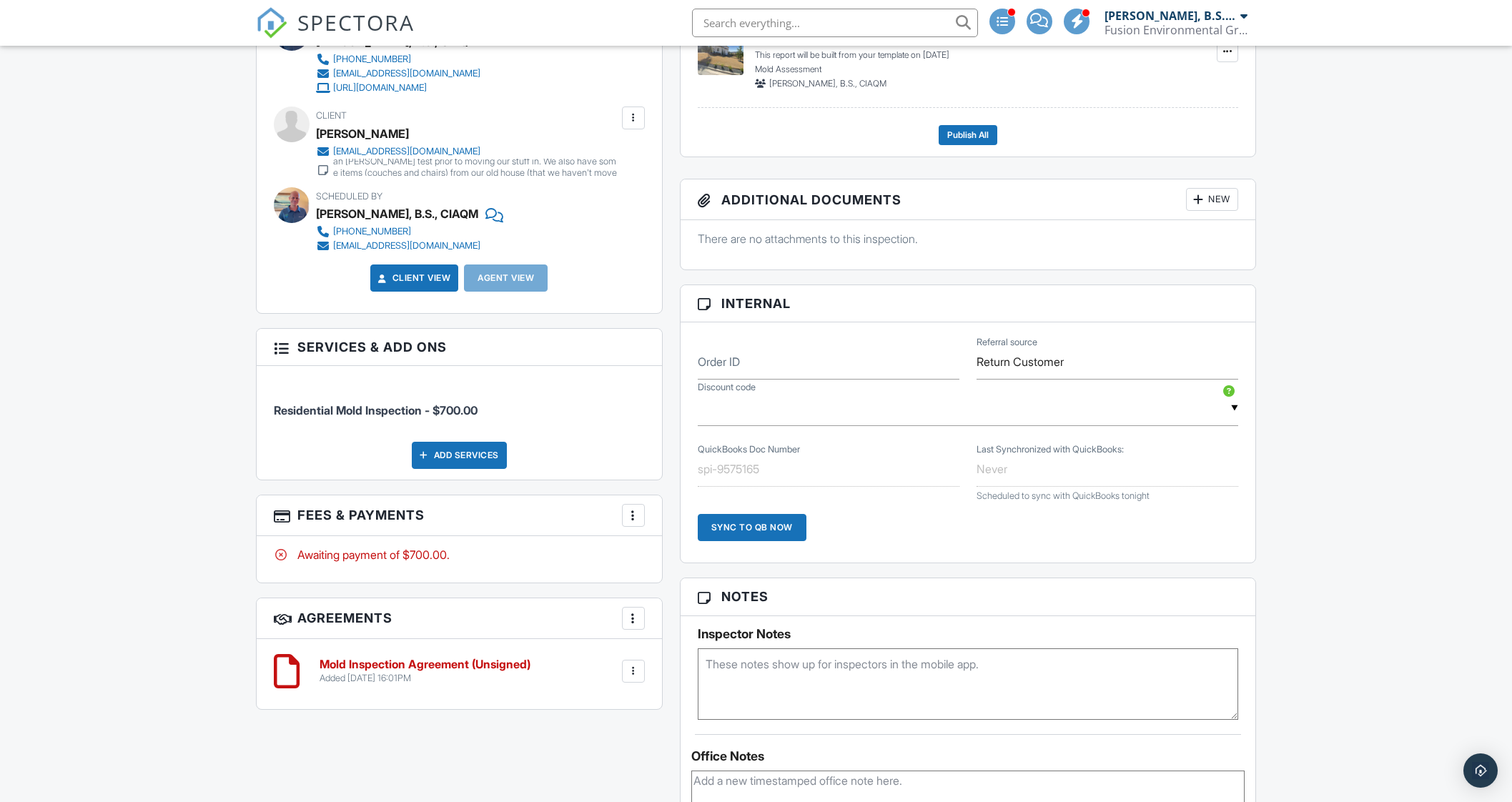
scroll to position [625, 0]
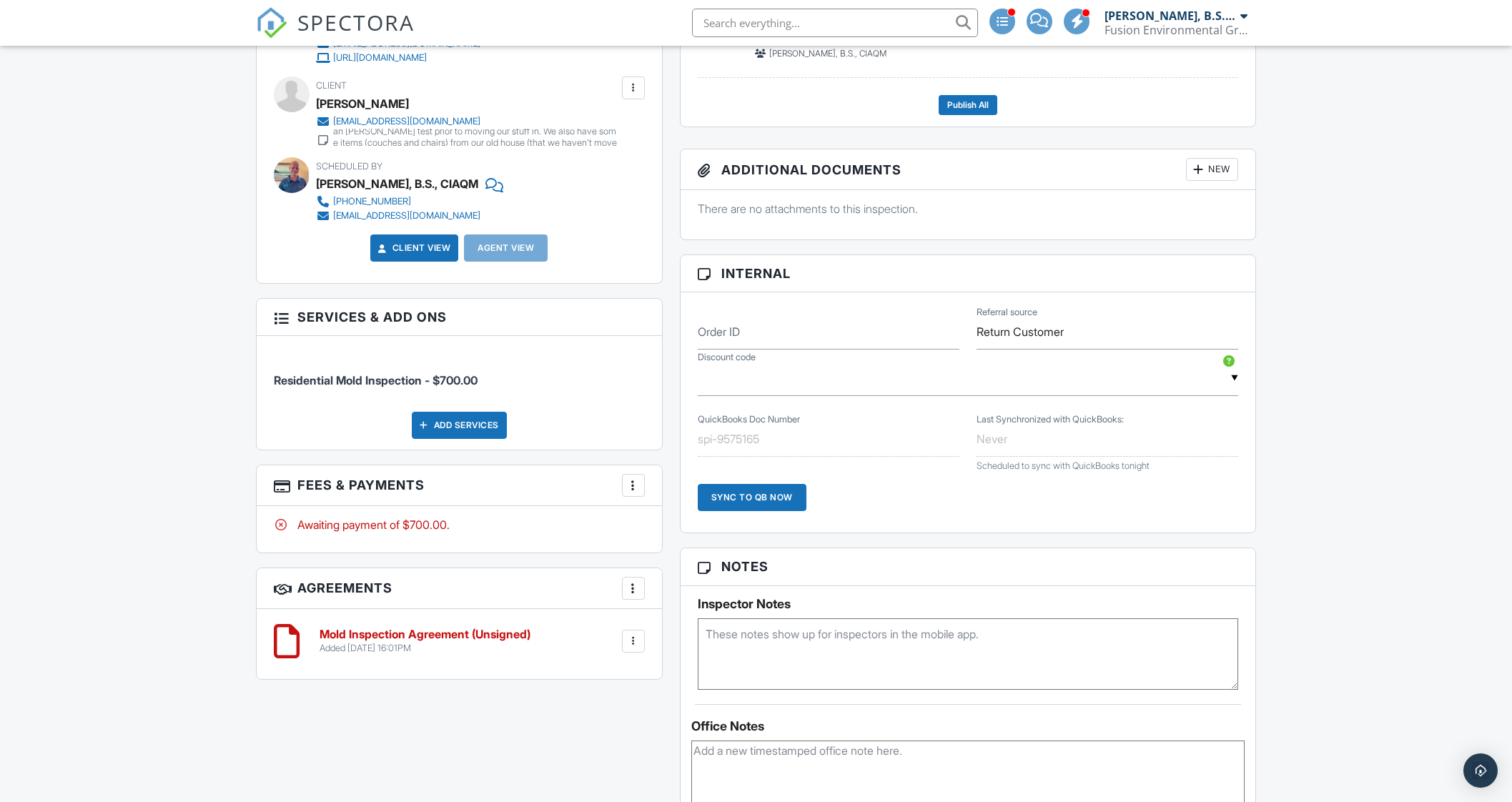
click at [748, 645] on textarea at bounding box center [968, 654] width 541 height 71
click at [742, 672] on textarea "Agreement sent. Payment onsite or link Adam got out of a contract on a house he…" at bounding box center [968, 654] width 541 height 71
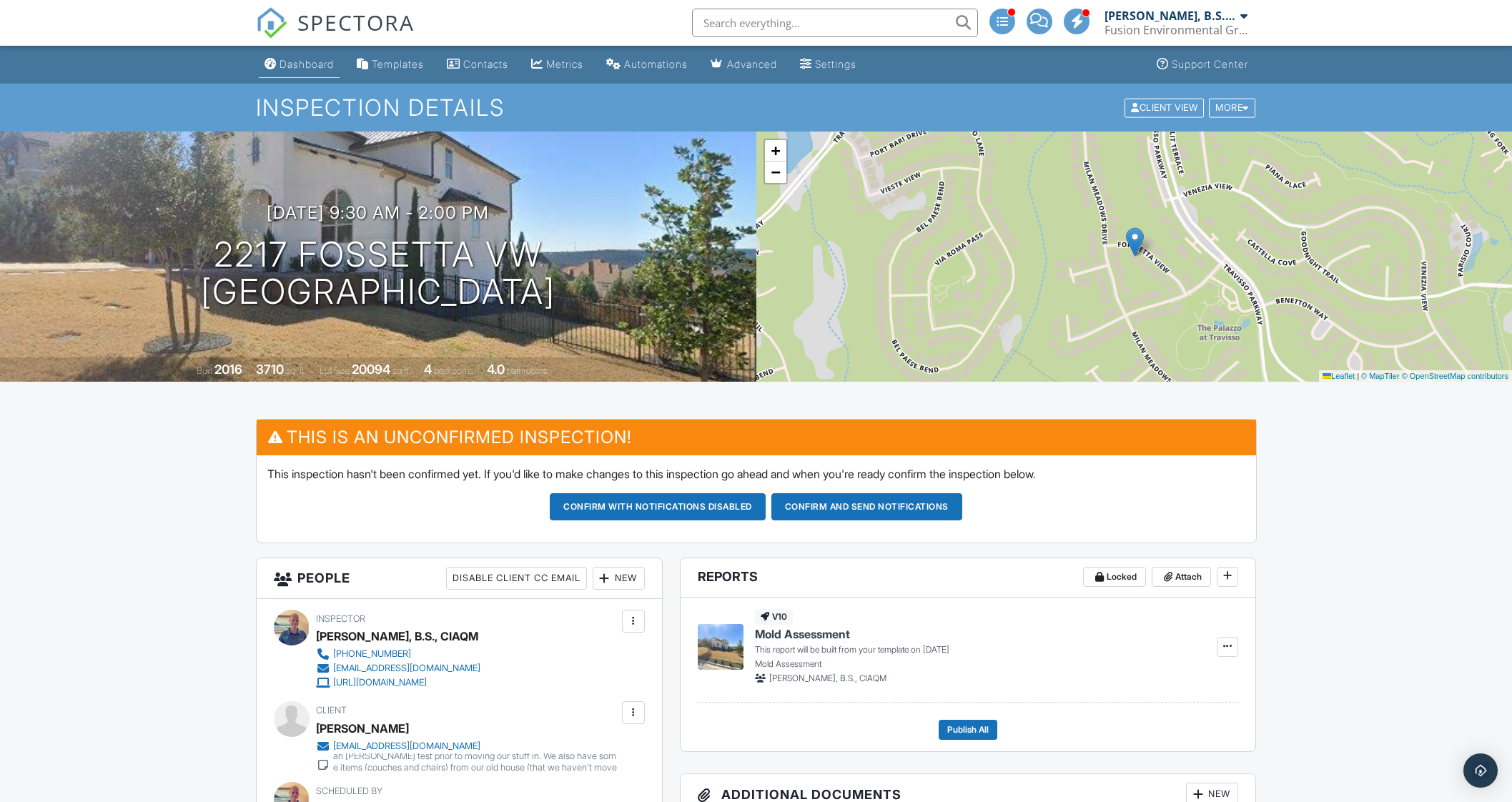
type textarea "Agreement sent. Payment onsite or link Adam will be renting this house and want…"
click at [322, 70] on div "Dashboard" at bounding box center [306, 63] width 54 height 12
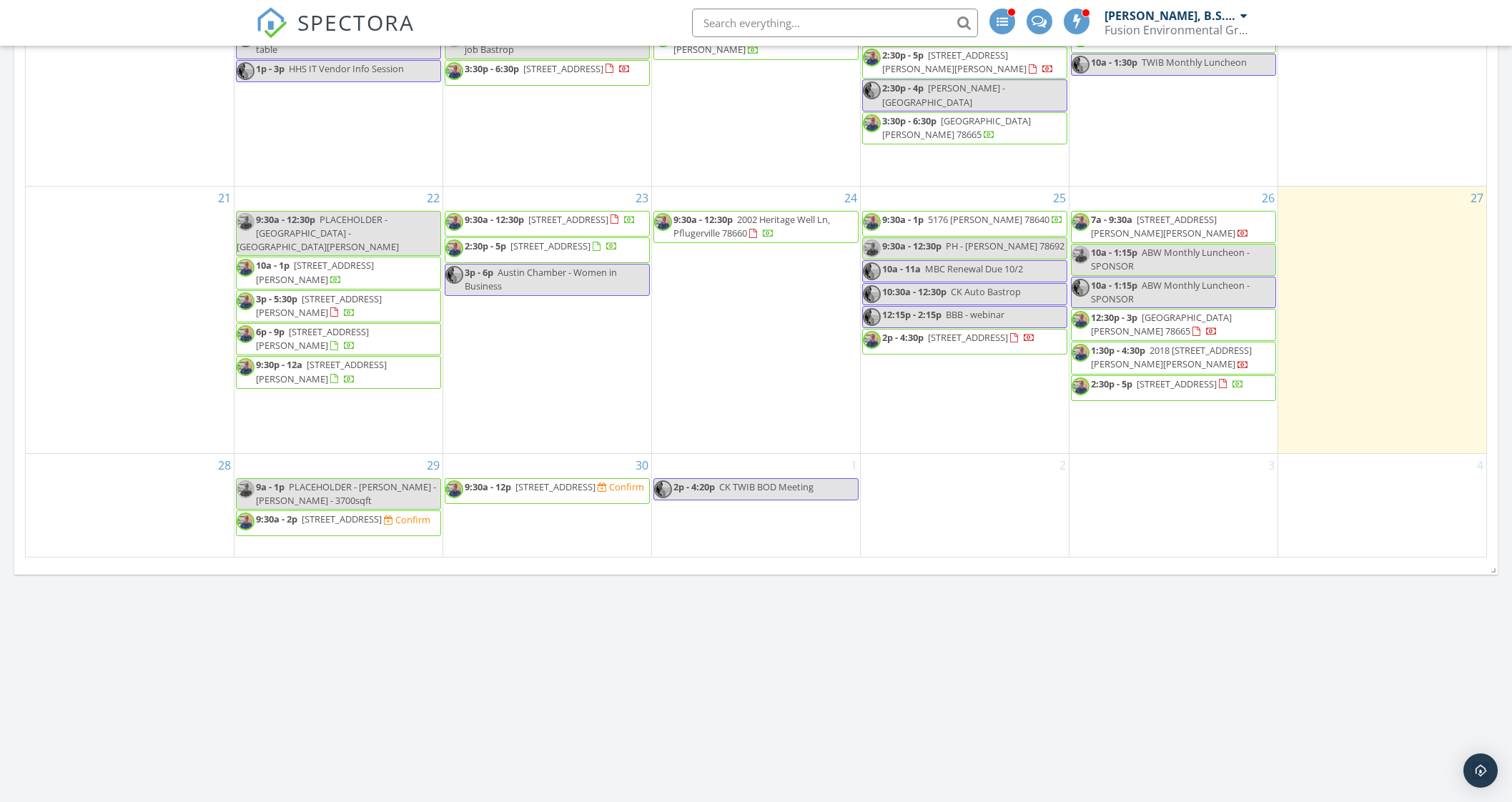
scroll to position [761, 0]
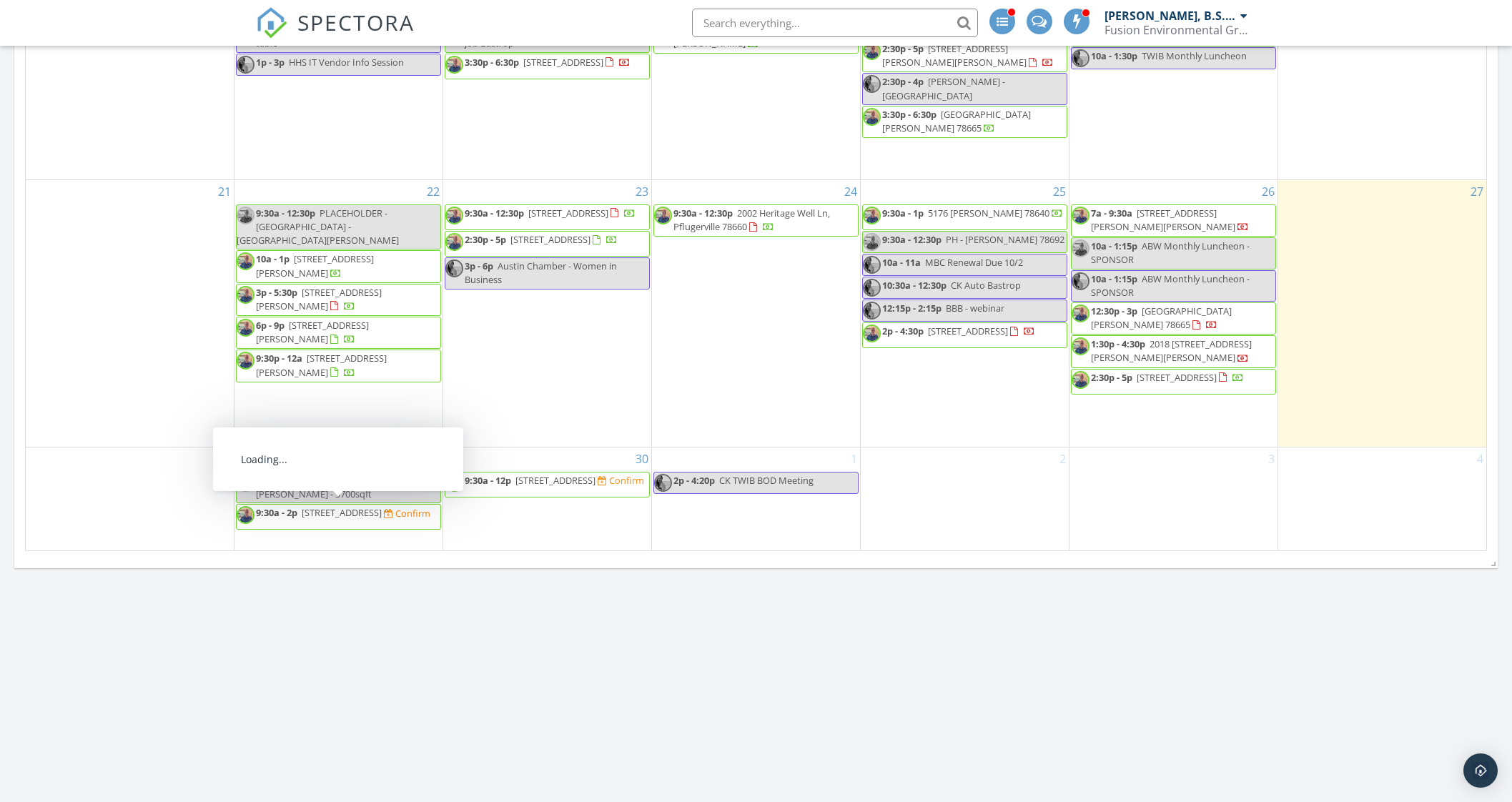
click at [384, 516] on span "9:30a - 2p [STREET_ADDRESS] Confirm" at bounding box center [333, 517] width 193 height 22
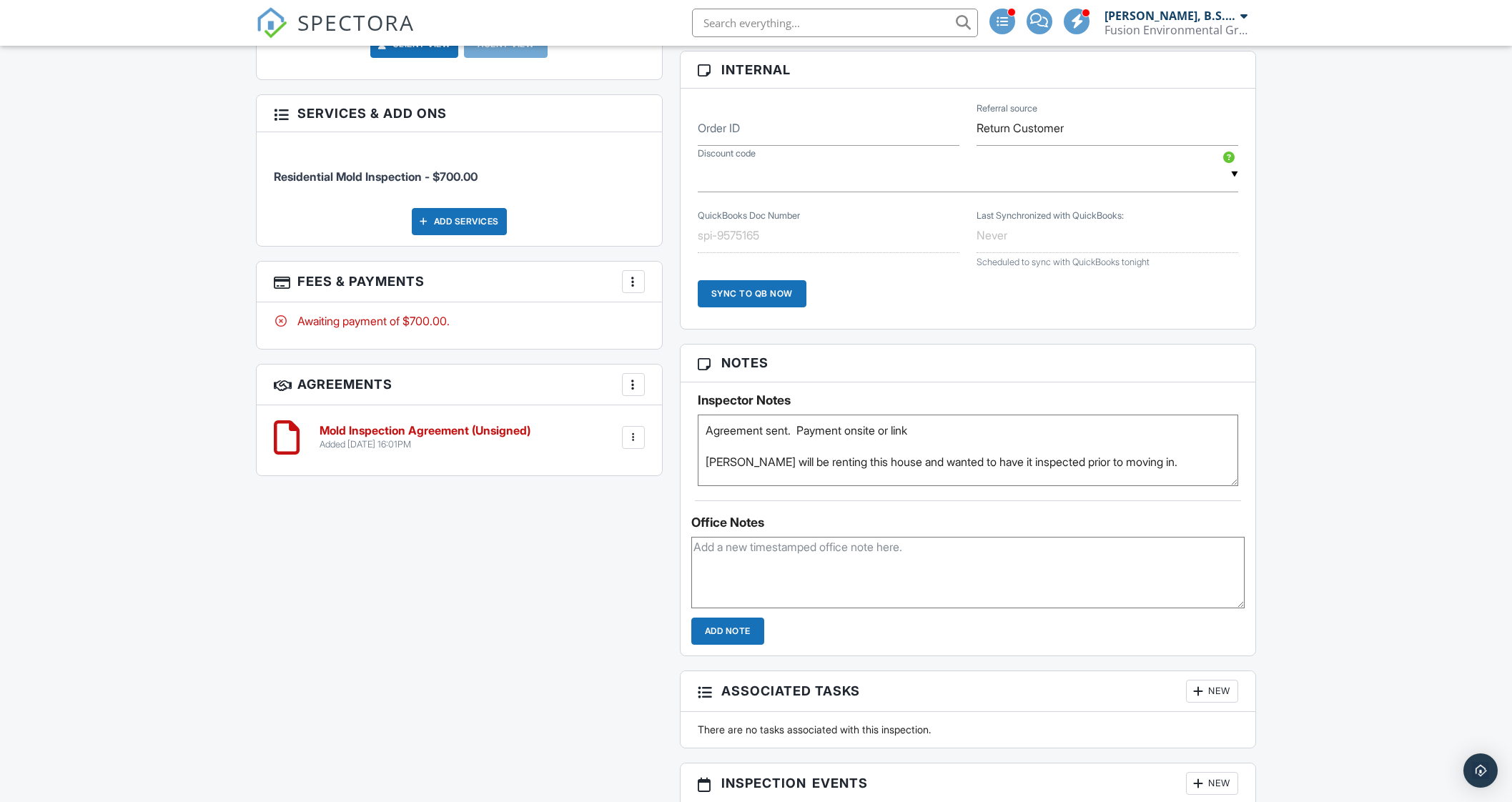
click at [793, 460] on textarea "Agreement sent. Payment onsite or link Adam will be renting this house and want…" at bounding box center [968, 450] width 541 height 71
type textarea "Agreement sent. Payment onsite or link Adam will be buying this house and wante…"
click at [653, 539] on div "This is an Unconfirmed Inspection! This inspection hasn't been confirmed yet. I…" at bounding box center [756, 342] width 1018 height 1504
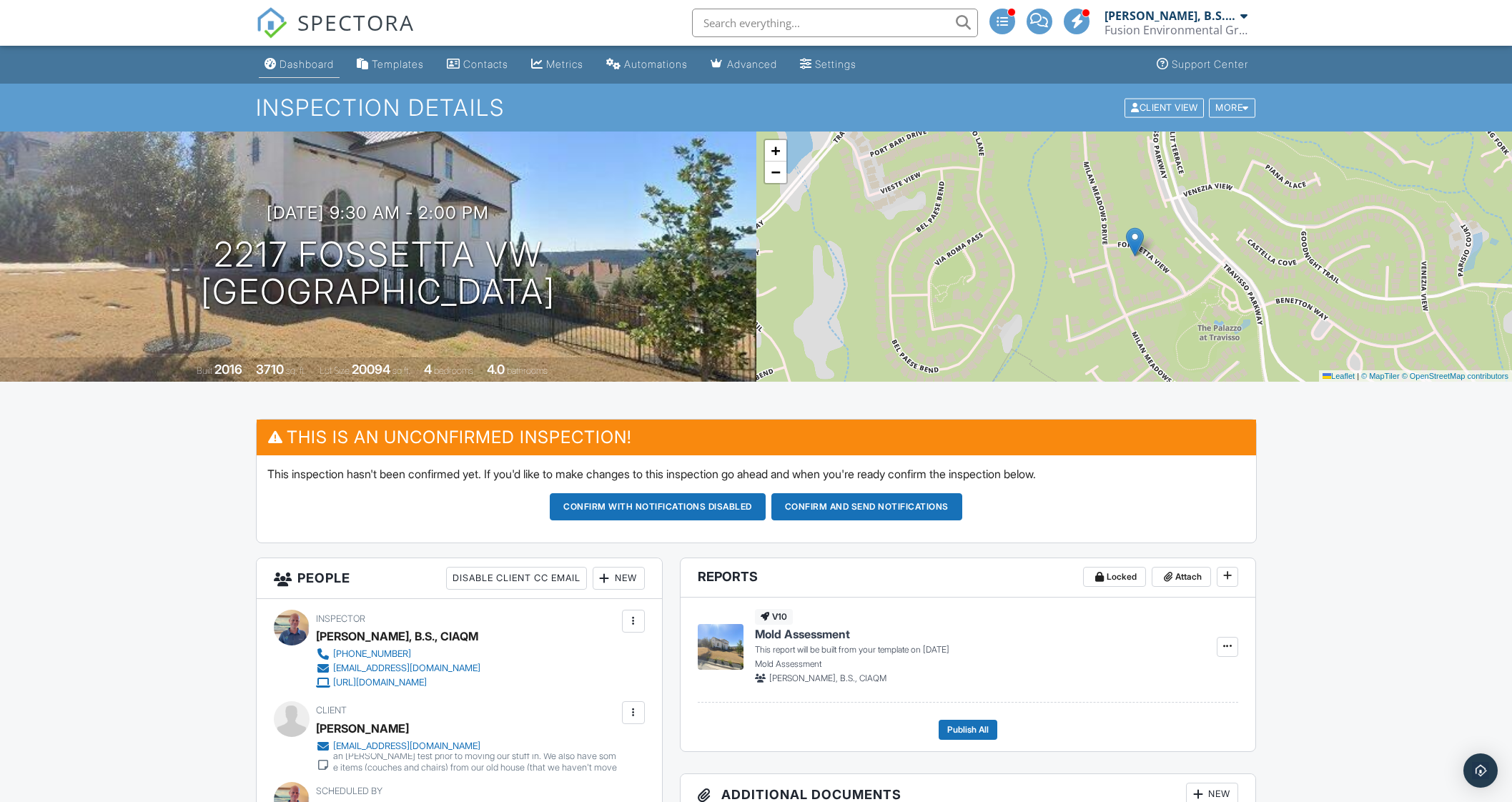
click at [315, 71] on link "Dashboard" at bounding box center [298, 64] width 80 height 26
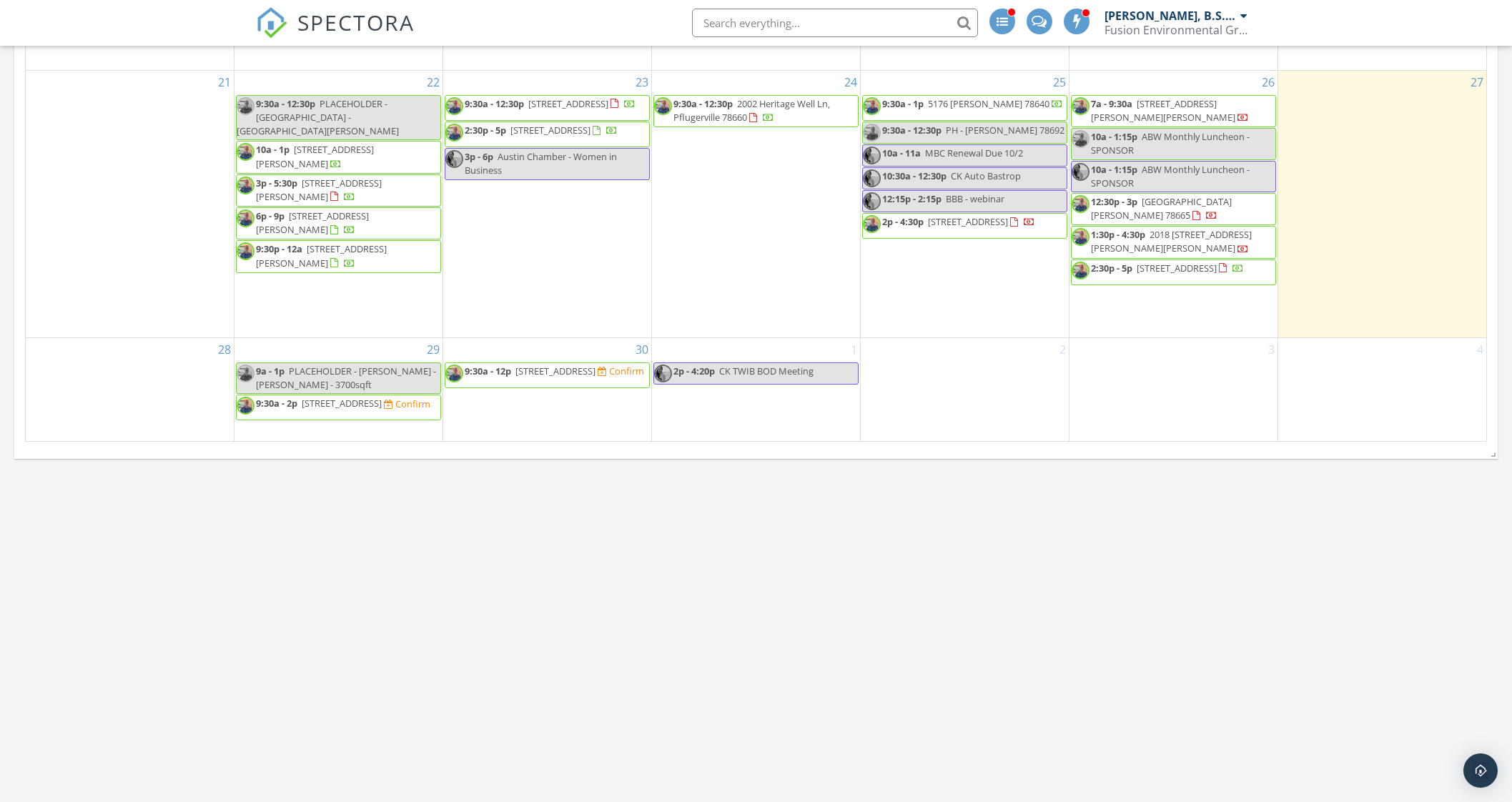
scroll to position [894, 0]
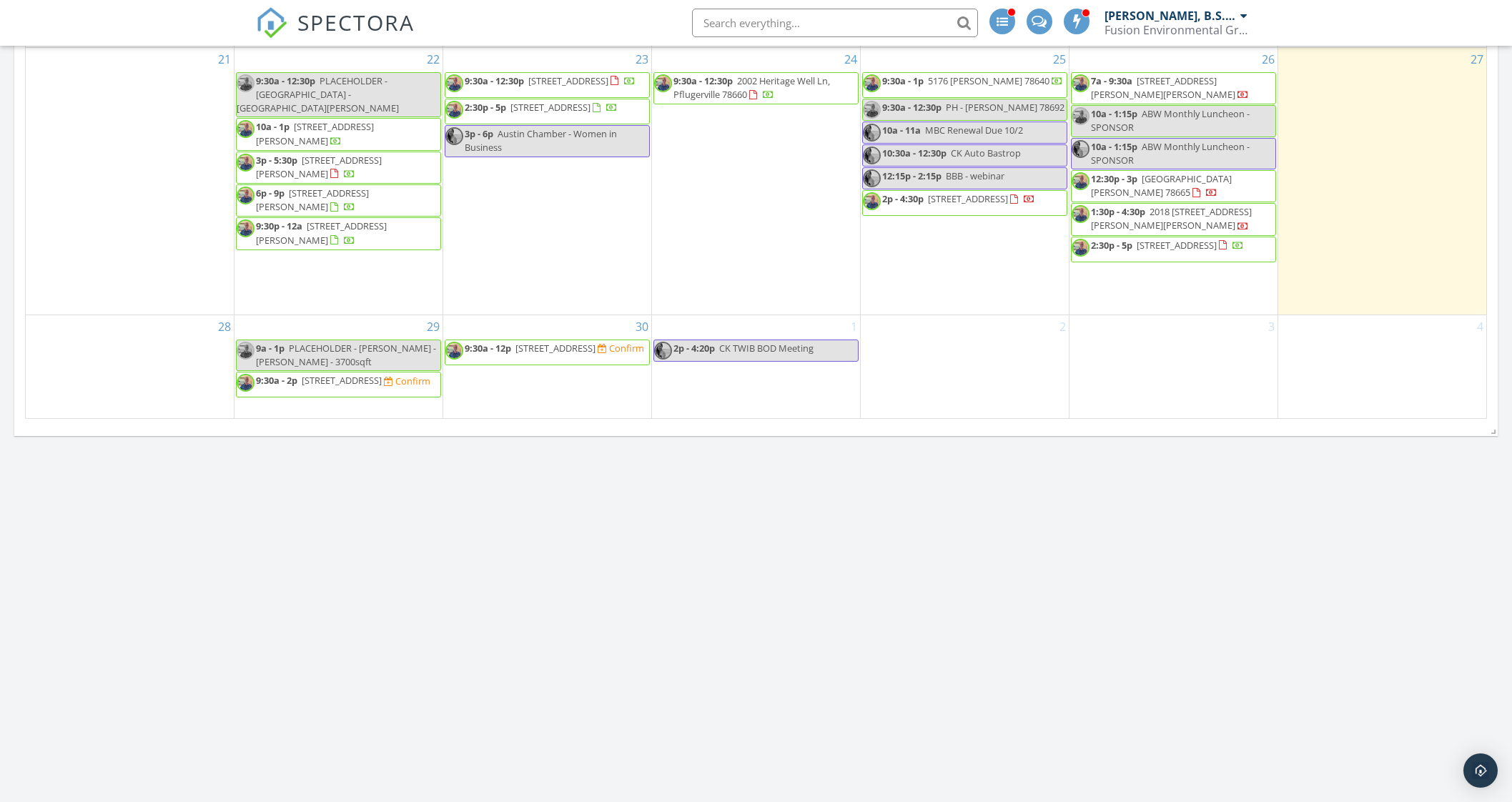
click at [378, 348] on span "PLACEHOLDER - Adam Burns - Leander - 3700sqft" at bounding box center [345, 354] width 180 height 26
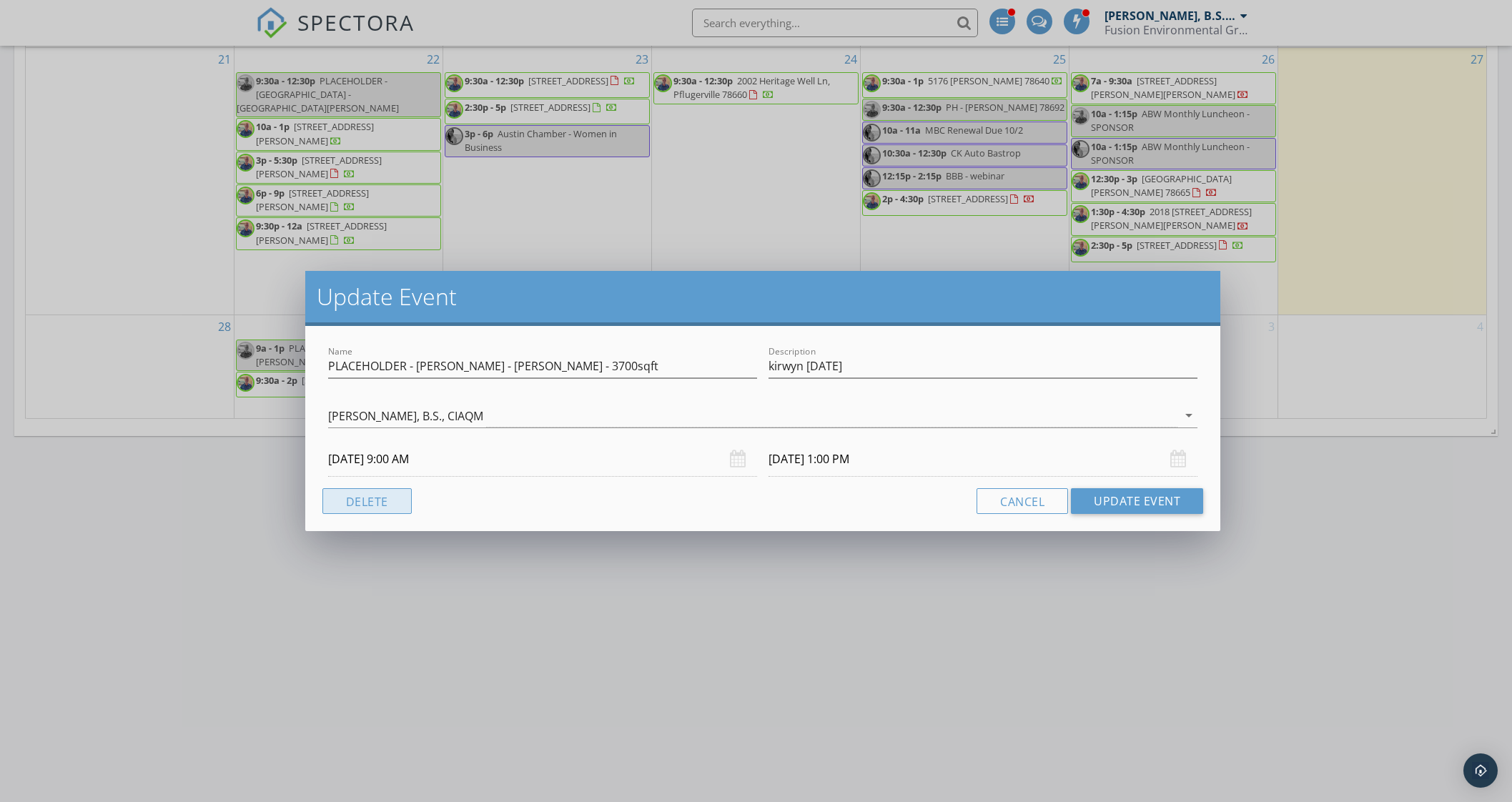
click at [347, 502] on button "Delete" at bounding box center [367, 501] width 89 height 25
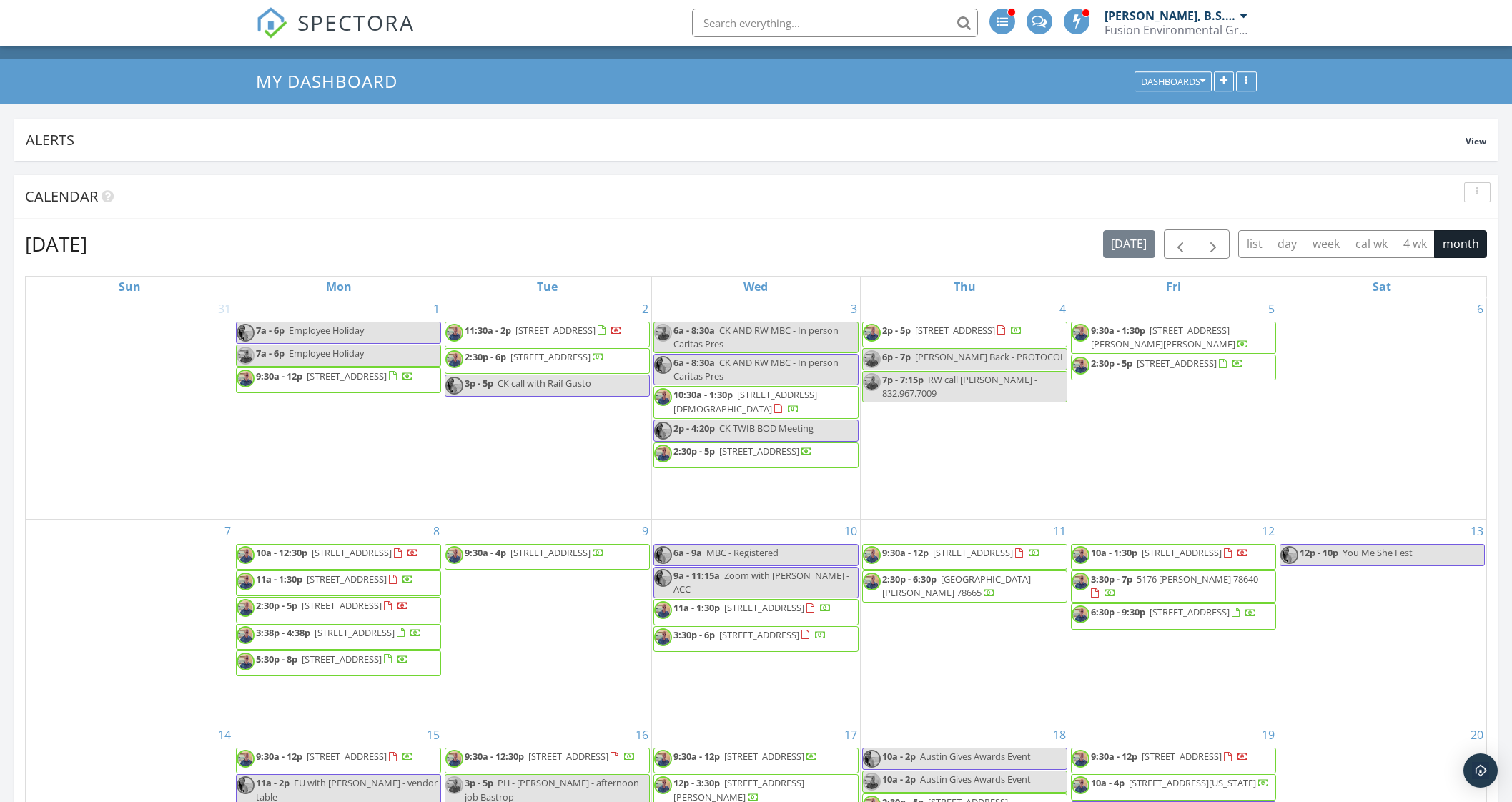
scroll to position [0, 0]
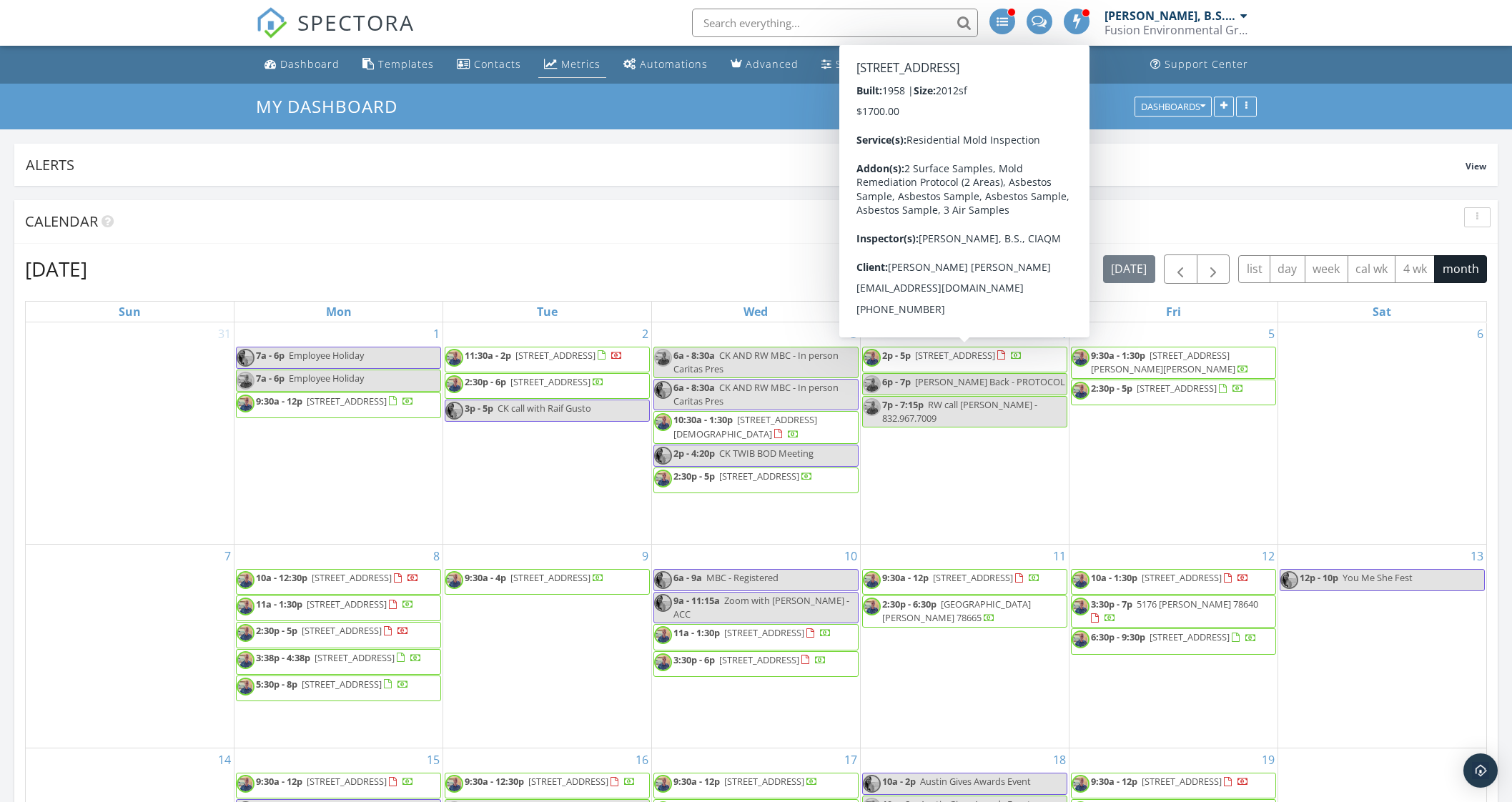
click at [569, 63] on div "Metrics" at bounding box center [580, 63] width 39 height 14
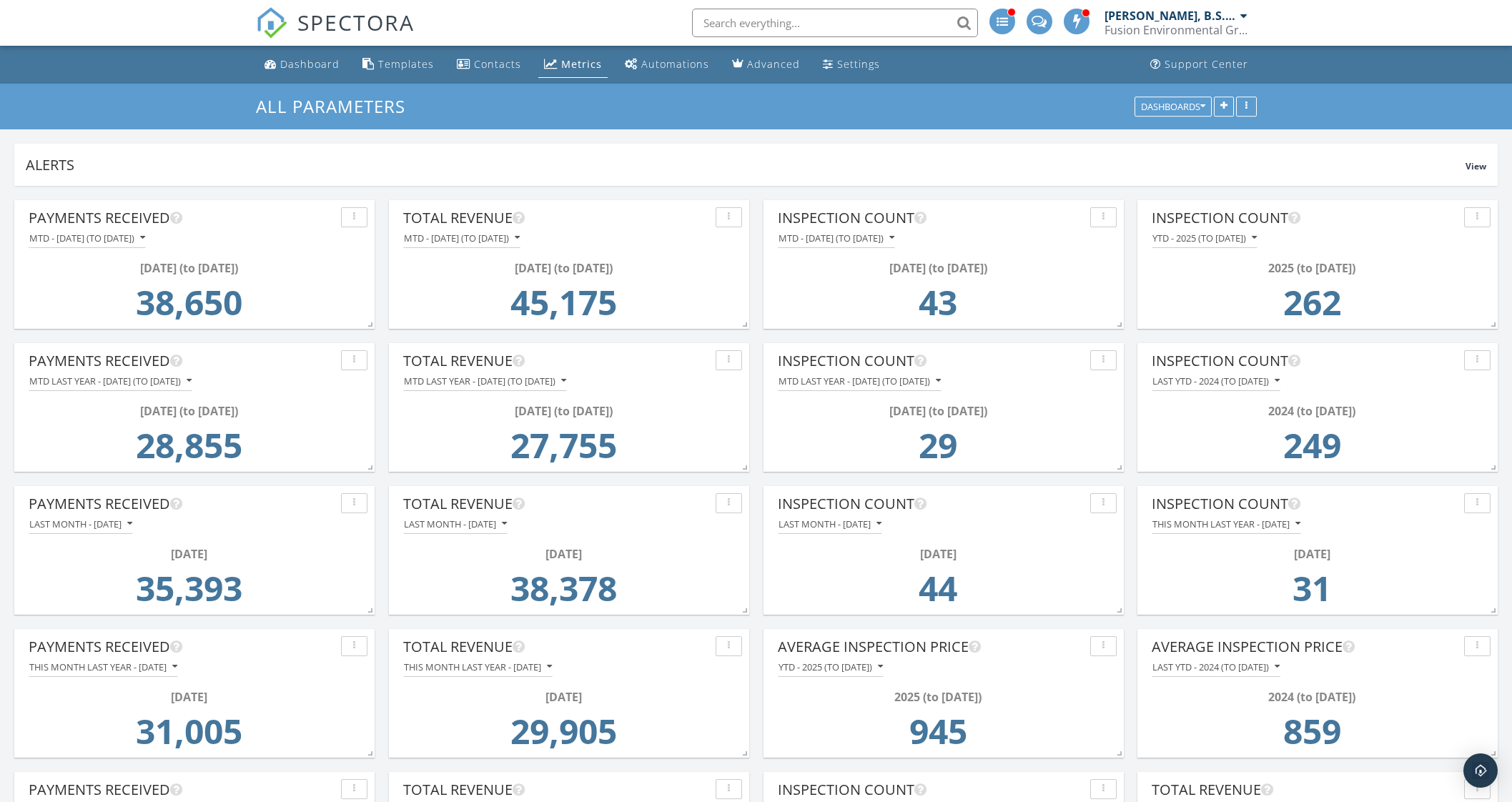
drag, startPoint x: 916, startPoint y: 300, endPoint x: 974, endPoint y: 295, distance: 58.2
click at [974, 295] on td "43" at bounding box center [937, 307] width 312 height 60
drag, startPoint x: 623, startPoint y: 306, endPoint x: 485, endPoint y: 326, distance: 139.4
click at [485, 326] on td "45,175" at bounding box center [563, 307] width 312 height 60
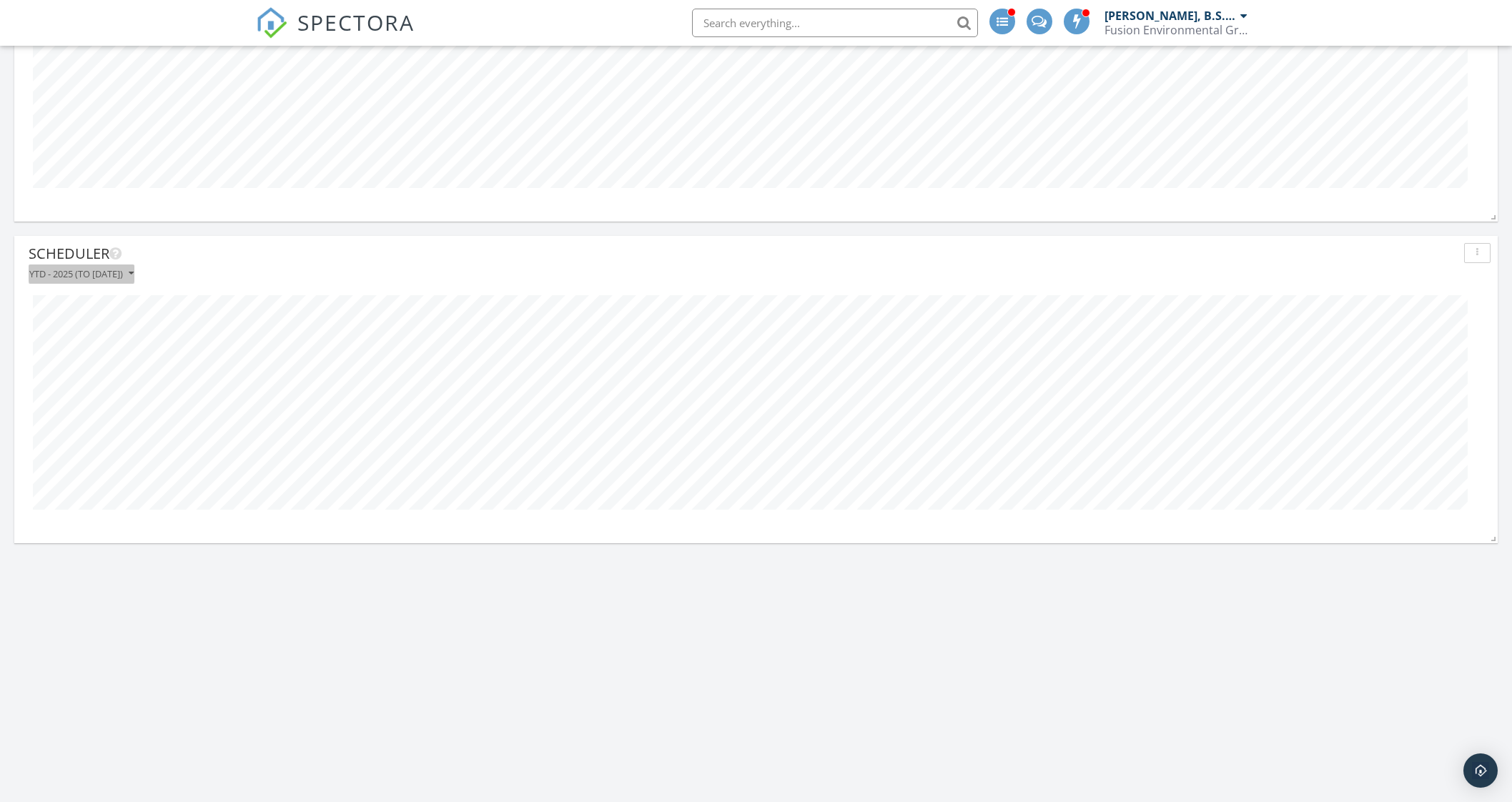
click at [65, 280] on button "YTD - 2025 (to Sep 27th)" at bounding box center [81, 274] width 106 height 19
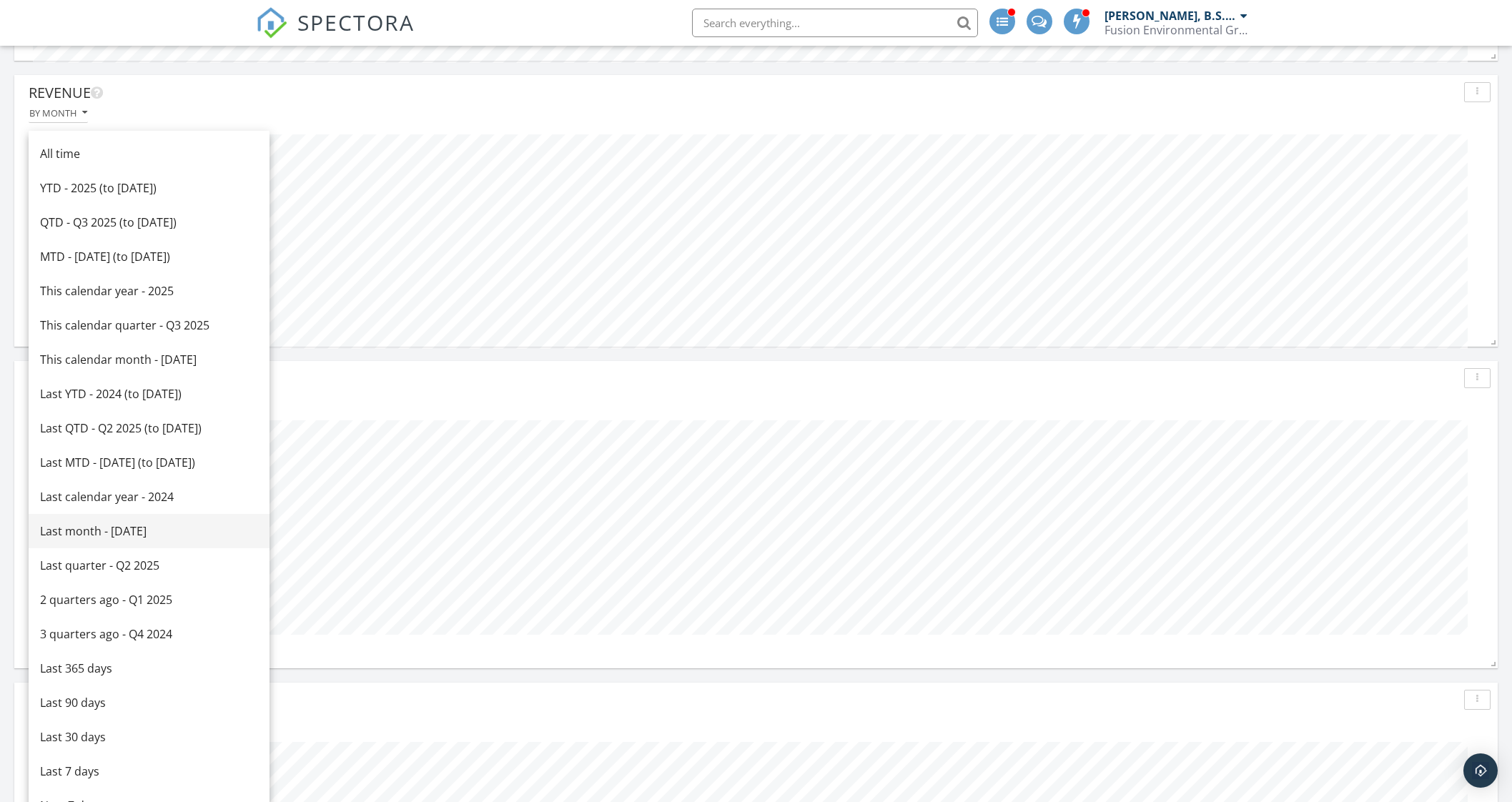
scroll to position [3933, 0]
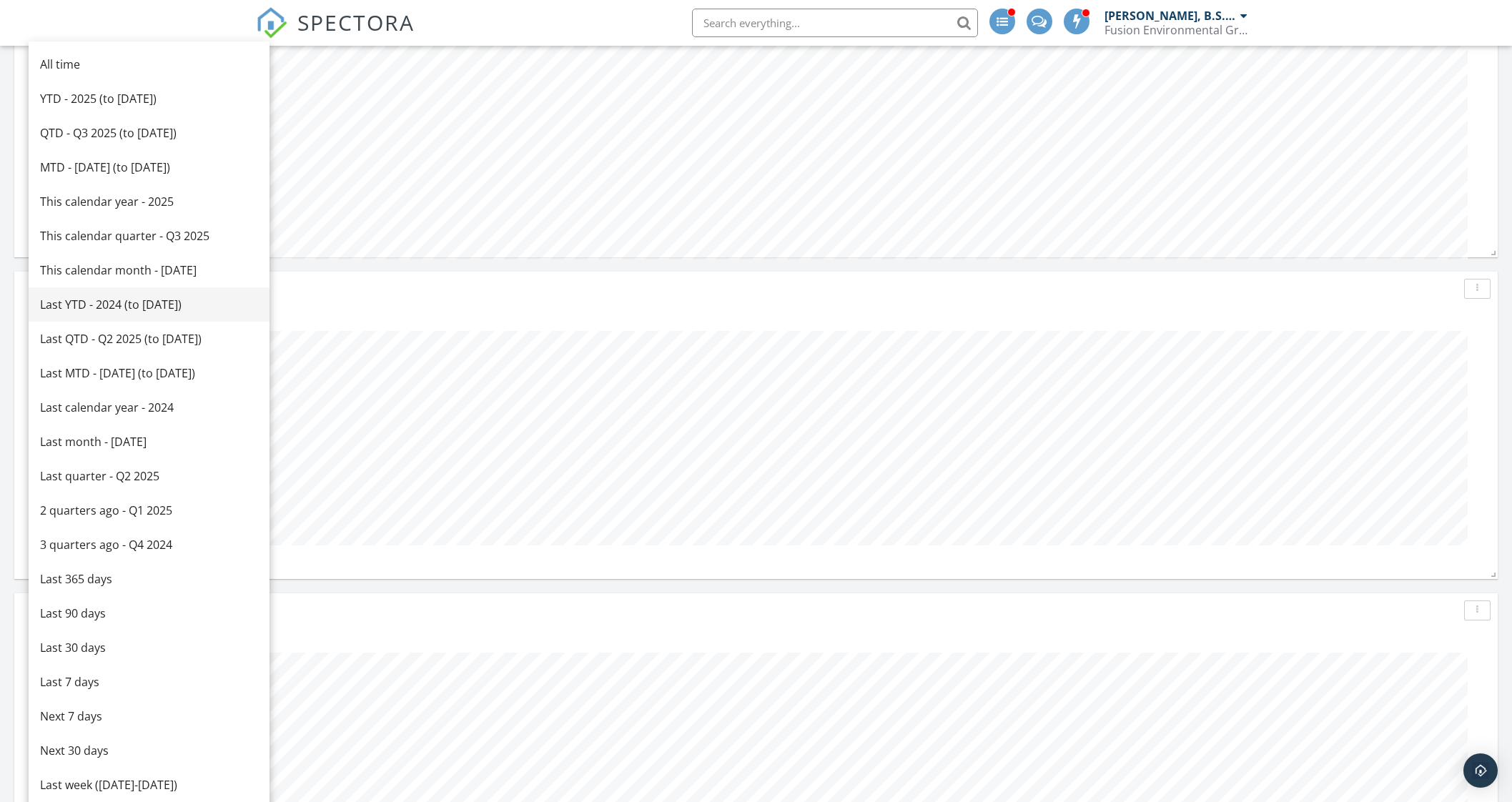
click at [158, 302] on div "Last YTD - 2024 (to Sep 27th)" at bounding box center [148, 304] width 218 height 17
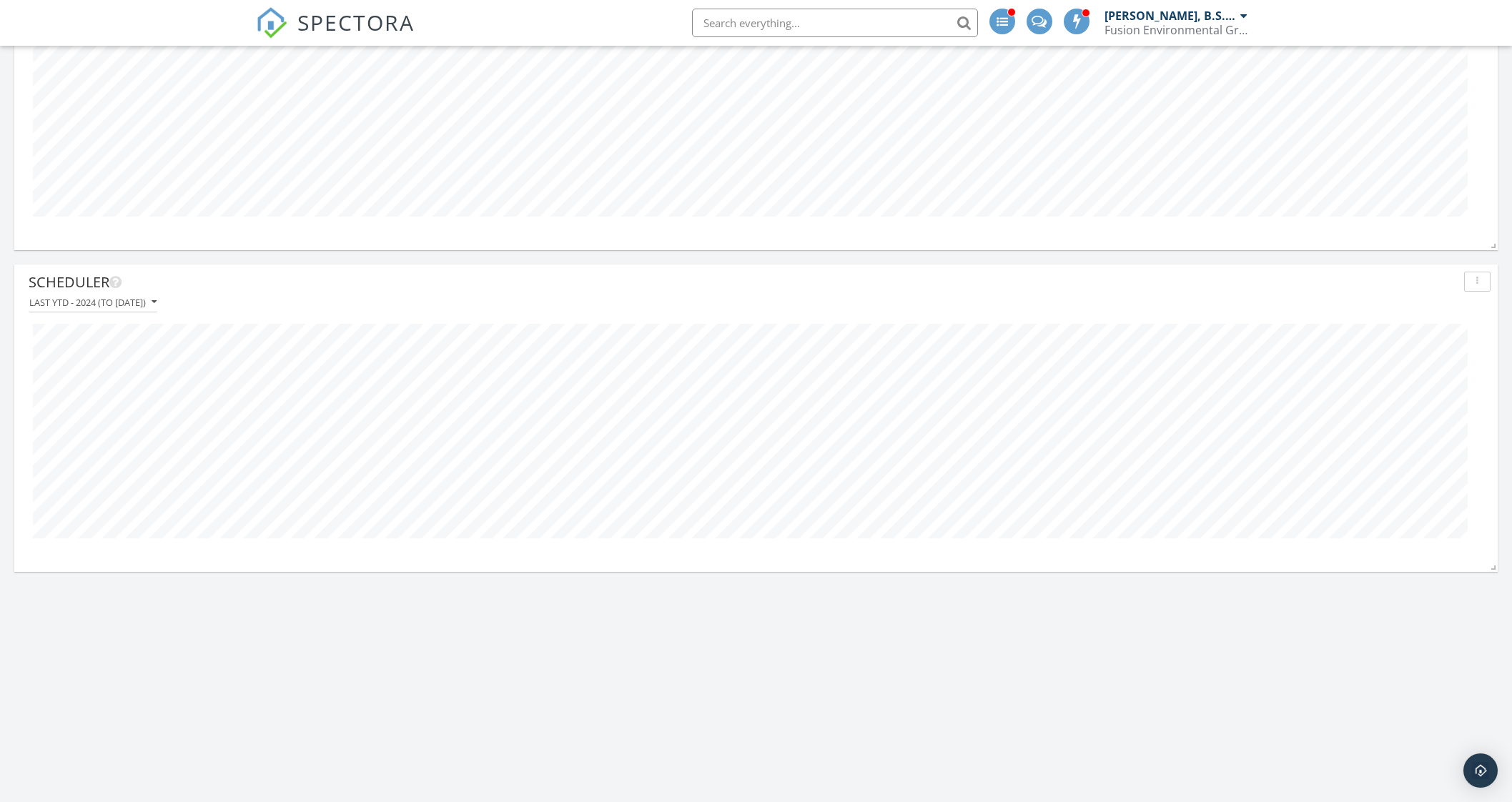
scroll to position [4290, 0]
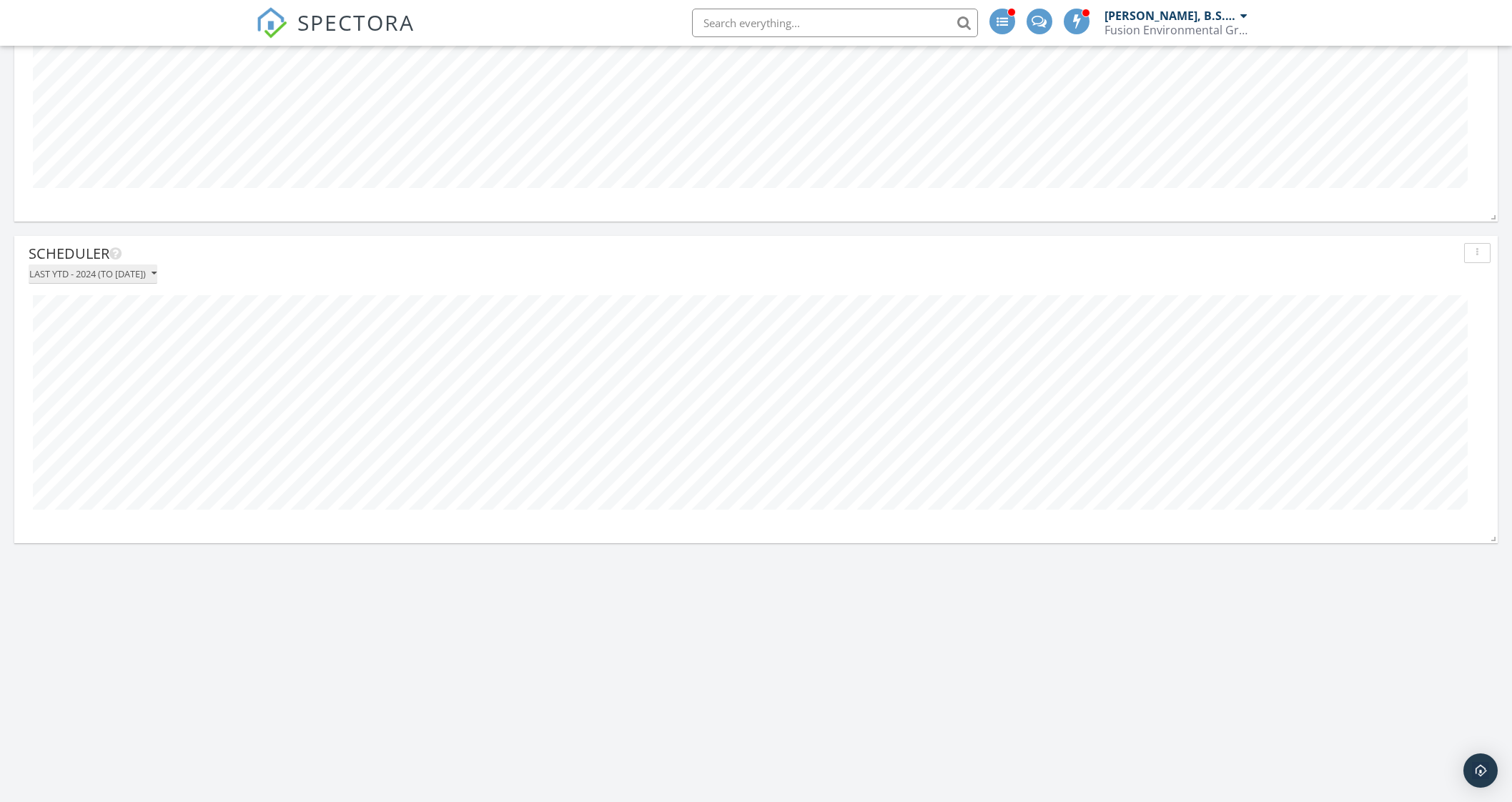
click at [110, 274] on div "Last YTD - 2024 (to Sep 27th)" at bounding box center [92, 273] width 127 height 10
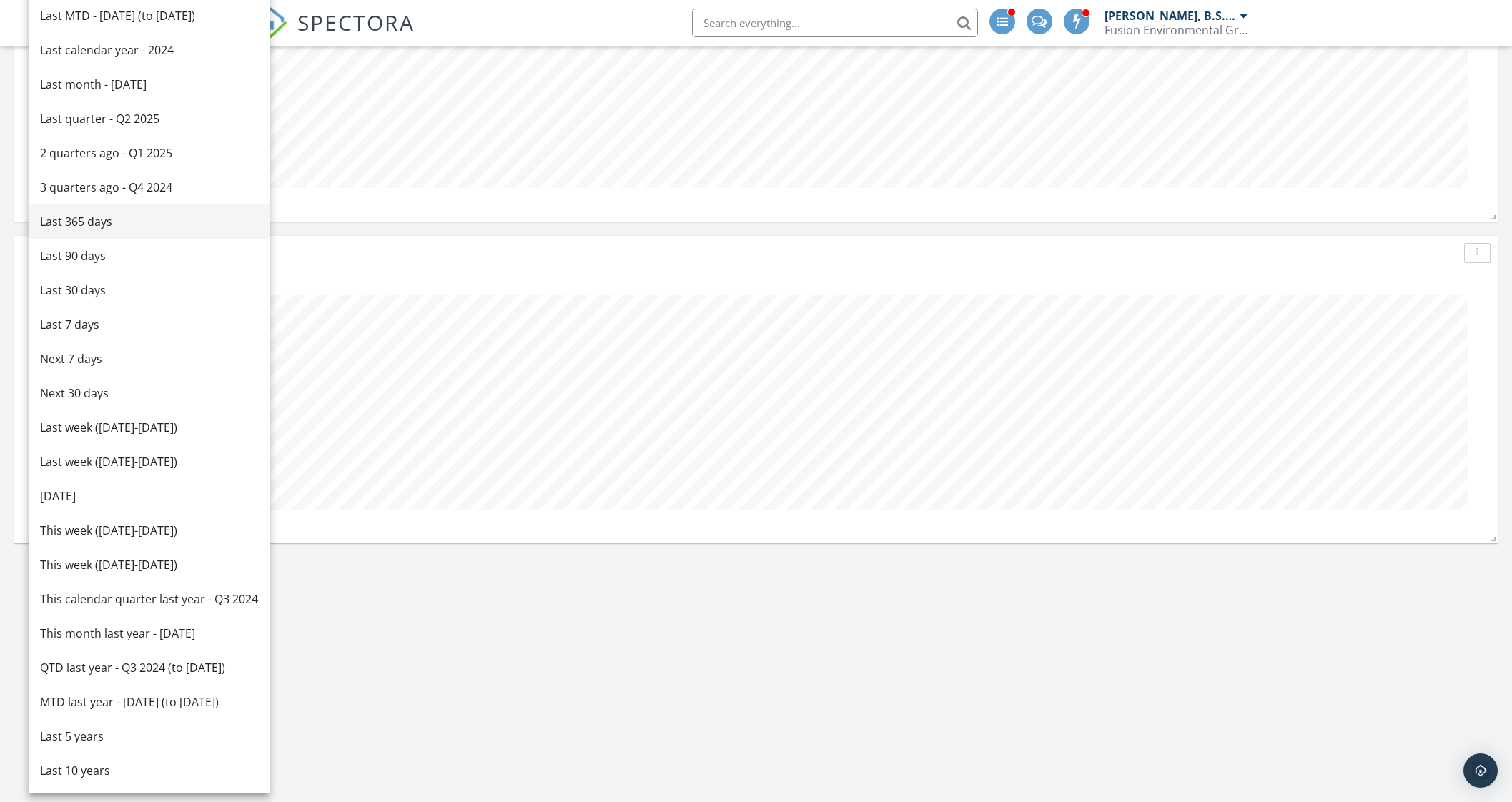
click at [70, 218] on div "Last 365 days" at bounding box center [148, 222] width 218 height 17
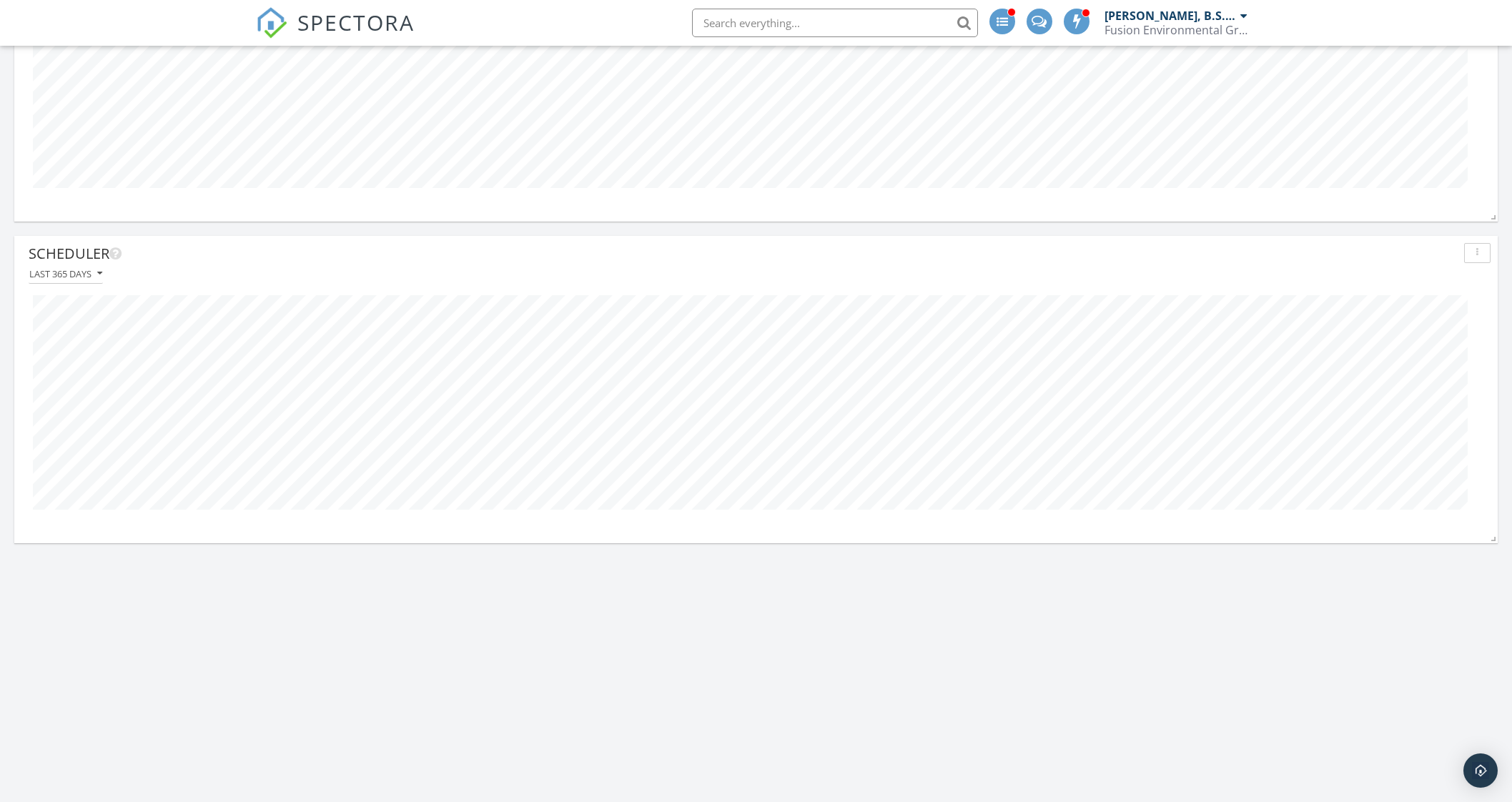
scroll to position [307, 1483]
click at [50, 271] on div "Last 365 days" at bounding box center [65, 273] width 73 height 10
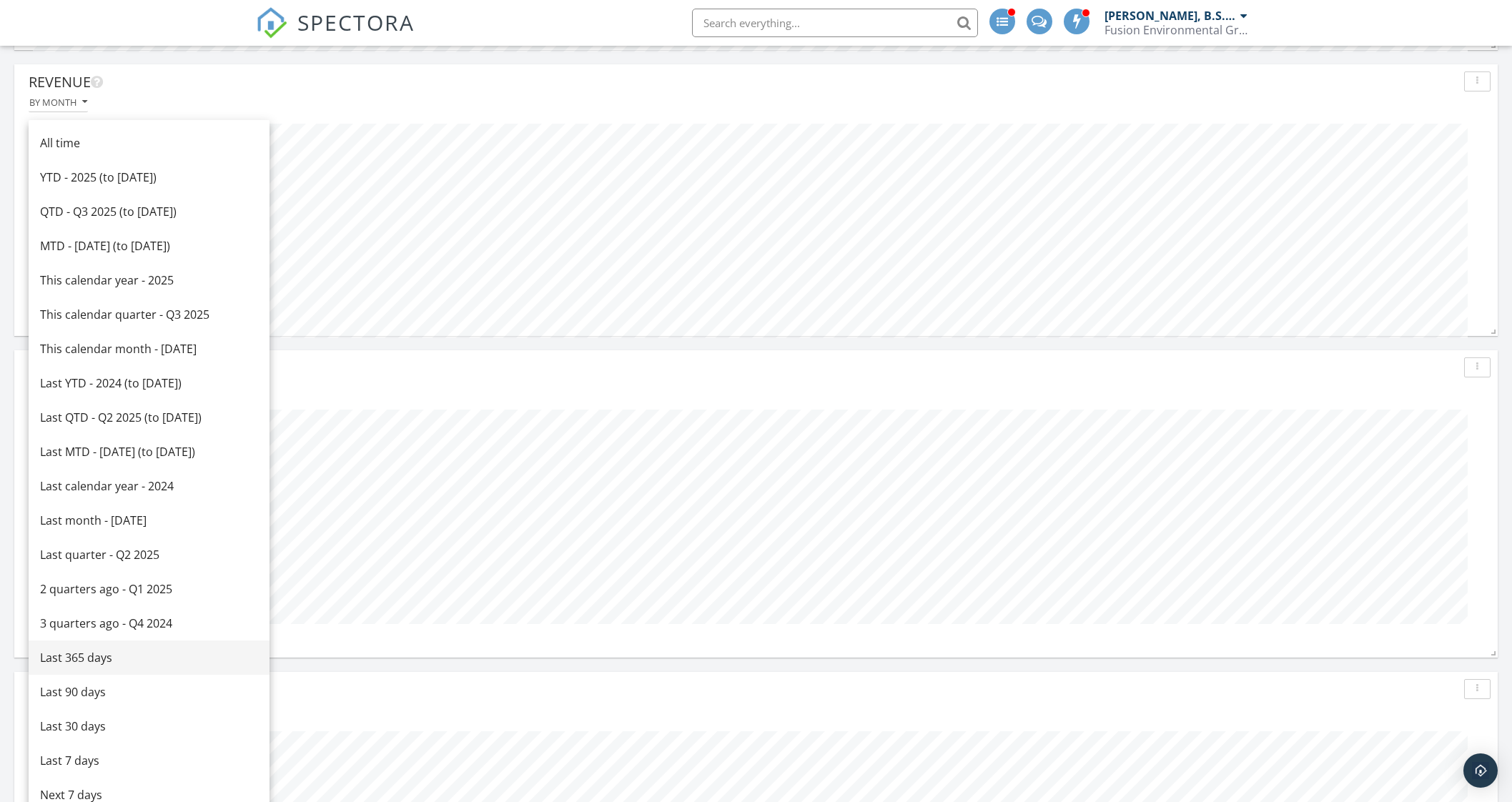
scroll to position [3844, 0]
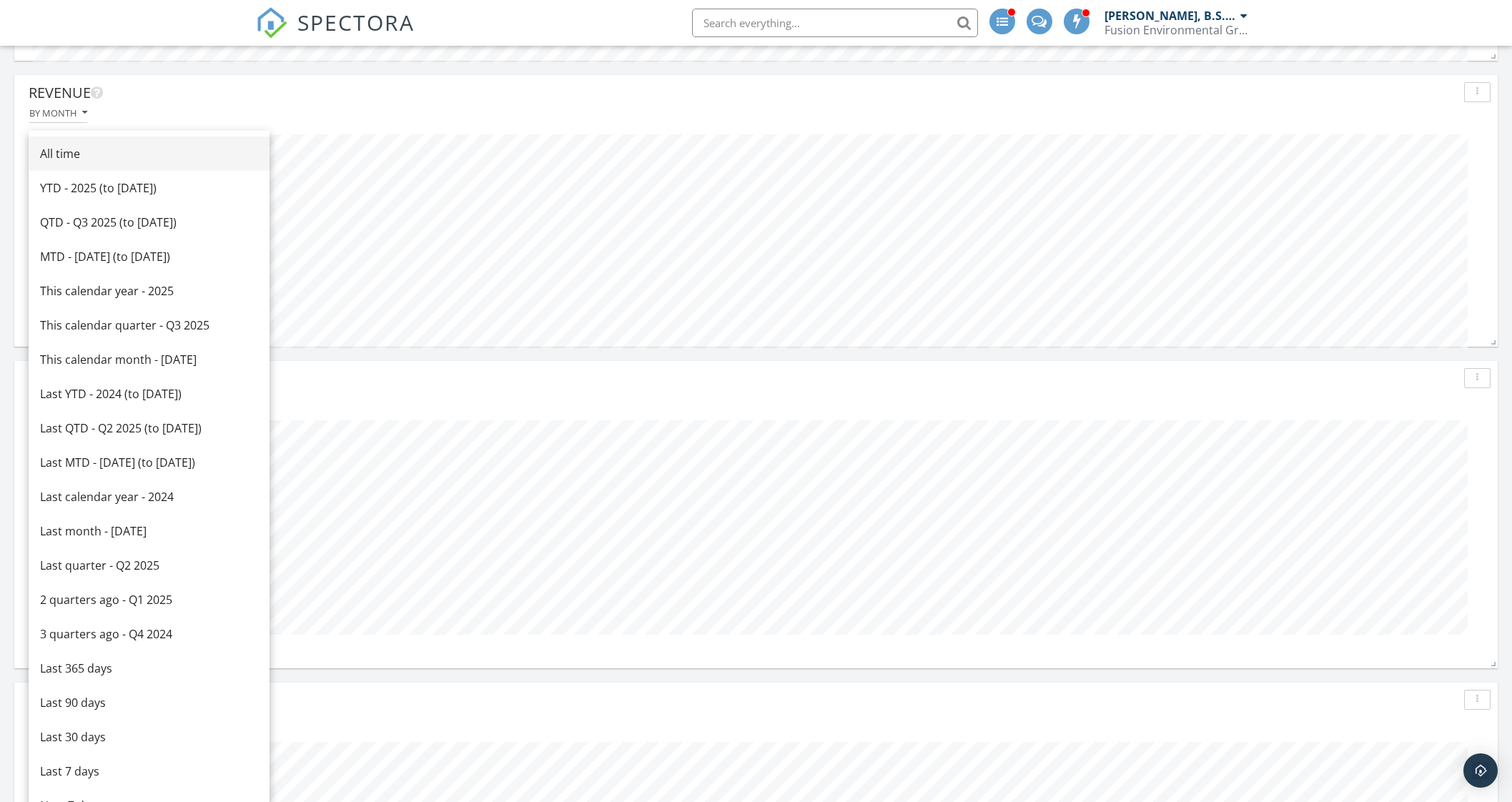
click at [82, 154] on div "All time" at bounding box center [148, 154] width 218 height 17
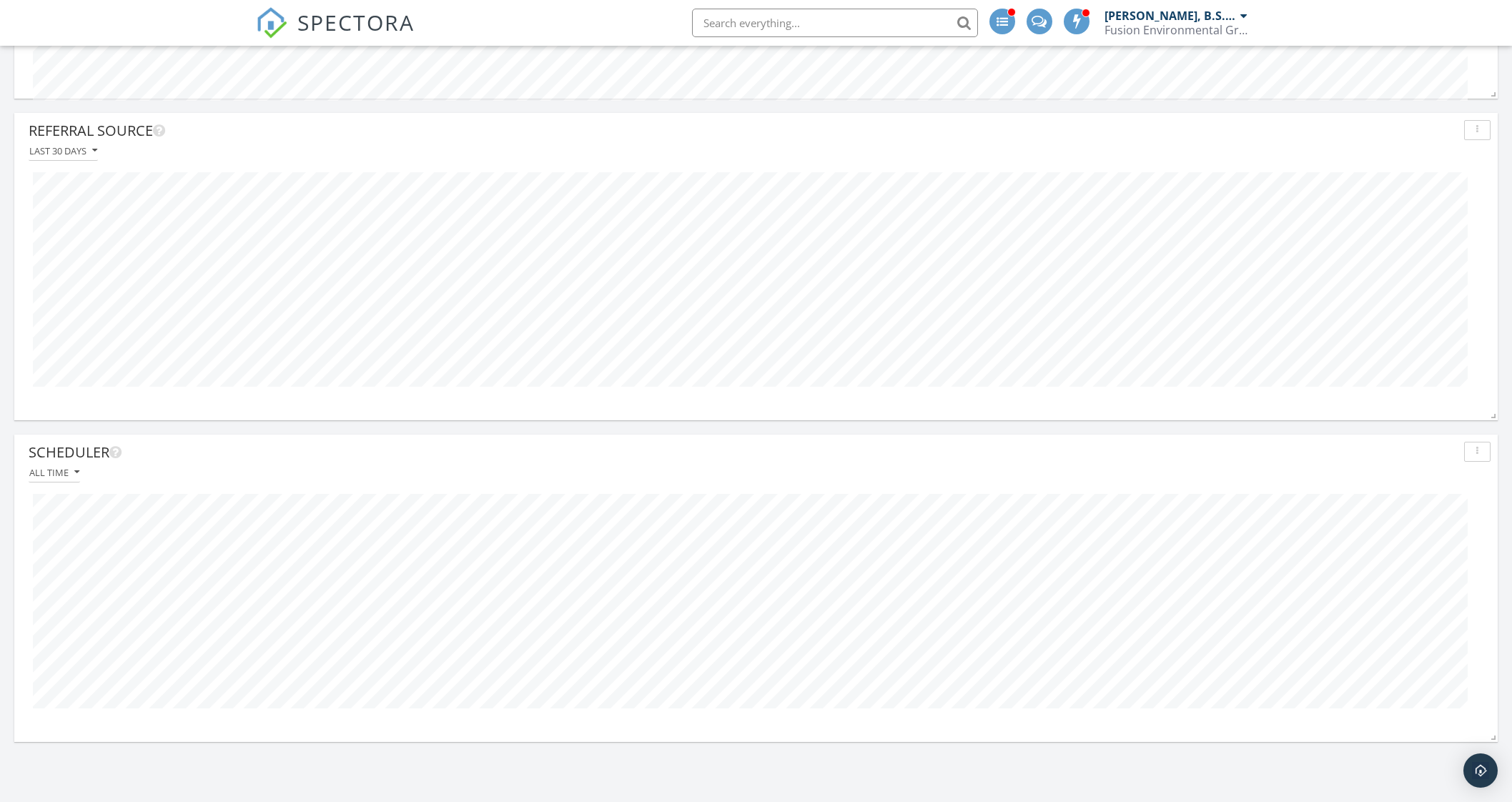
scroll to position [3933, 0]
click at [72, 311] on div "Last 30 days" at bounding box center [62, 309] width 68 height 10
click at [50, 295] on div "By month" at bounding box center [58, 291] width 58 height 10
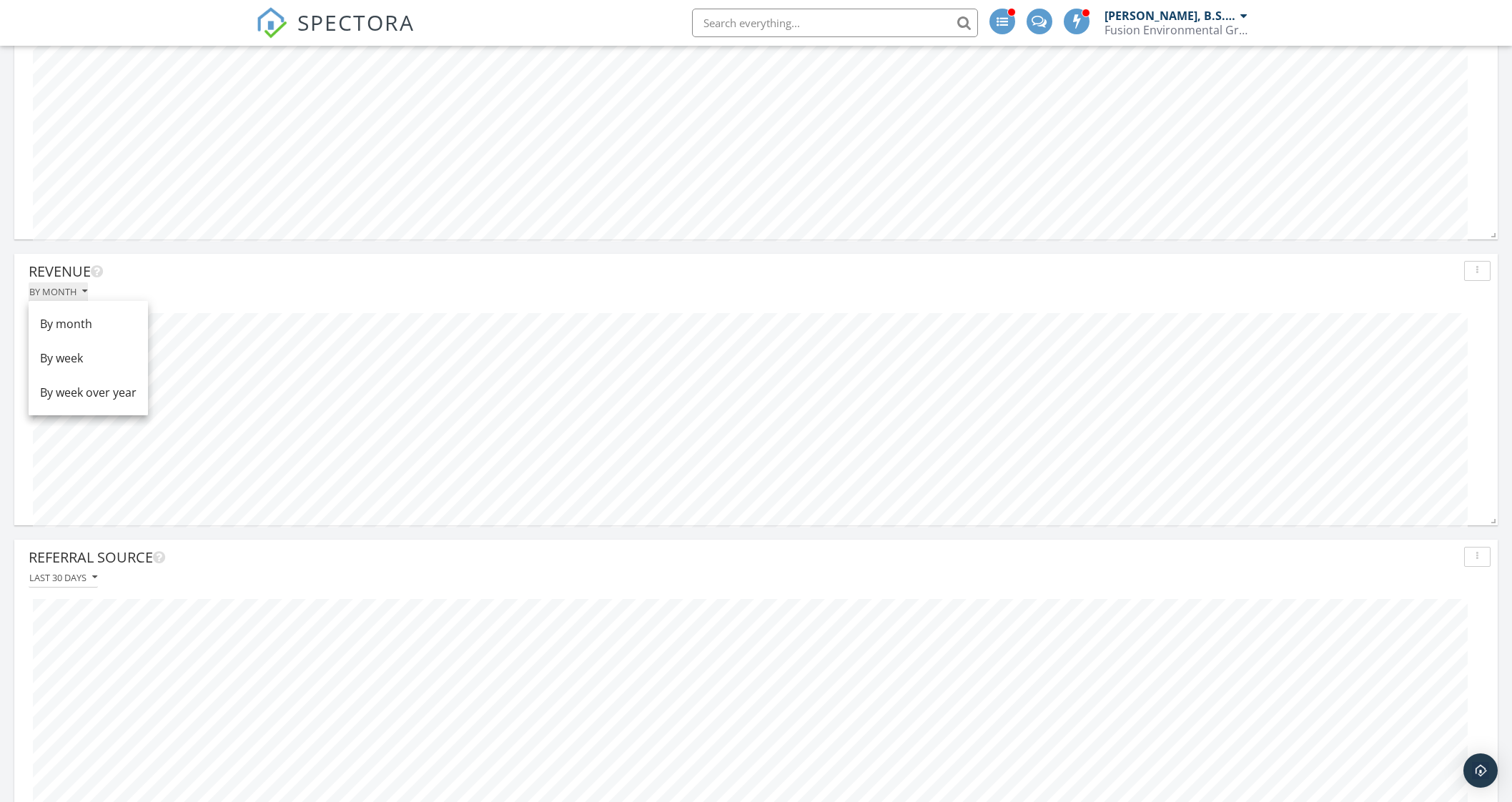
click at [73, 288] on div "By month" at bounding box center [58, 291] width 58 height 10
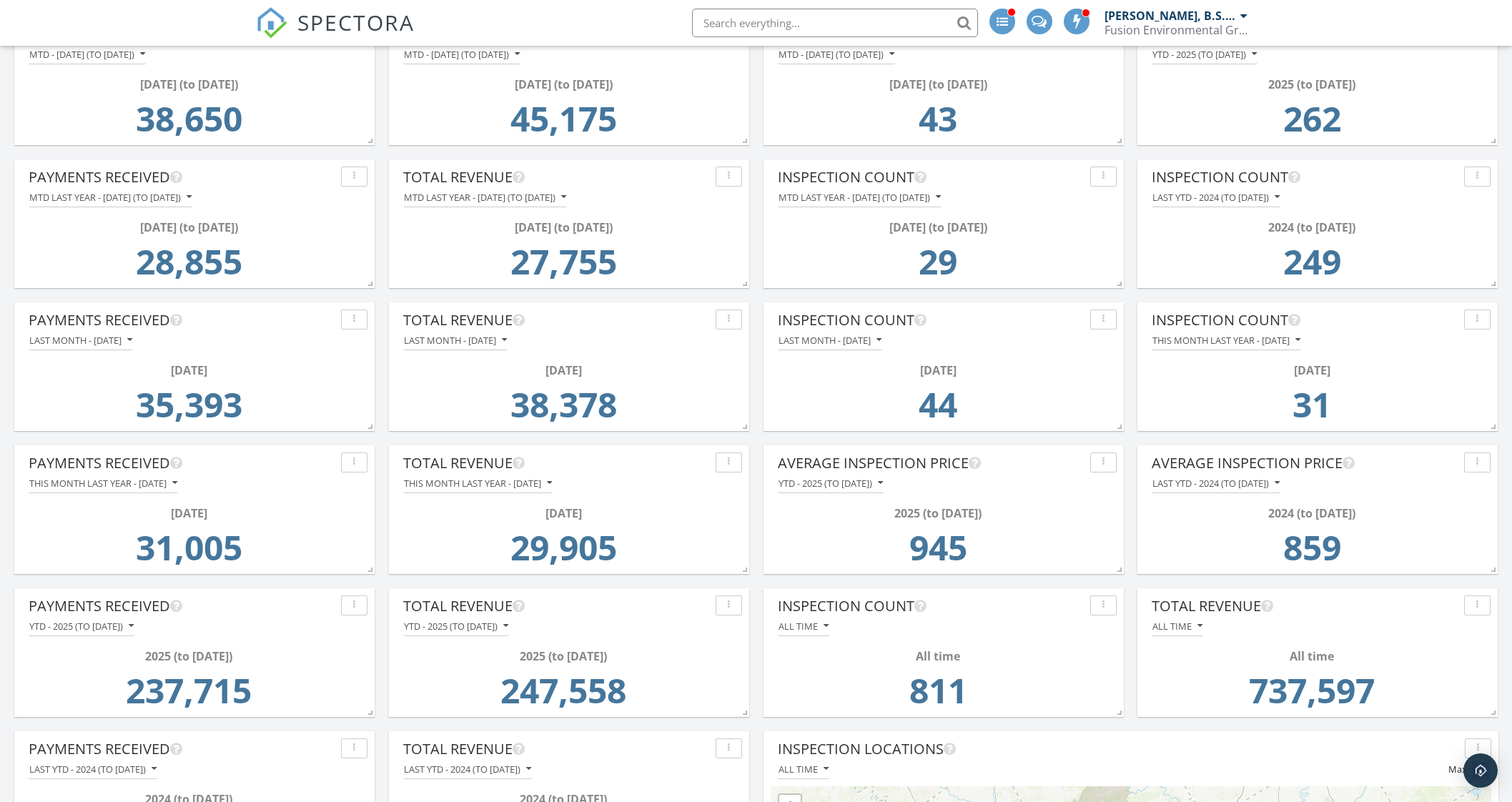
scroll to position [0, 0]
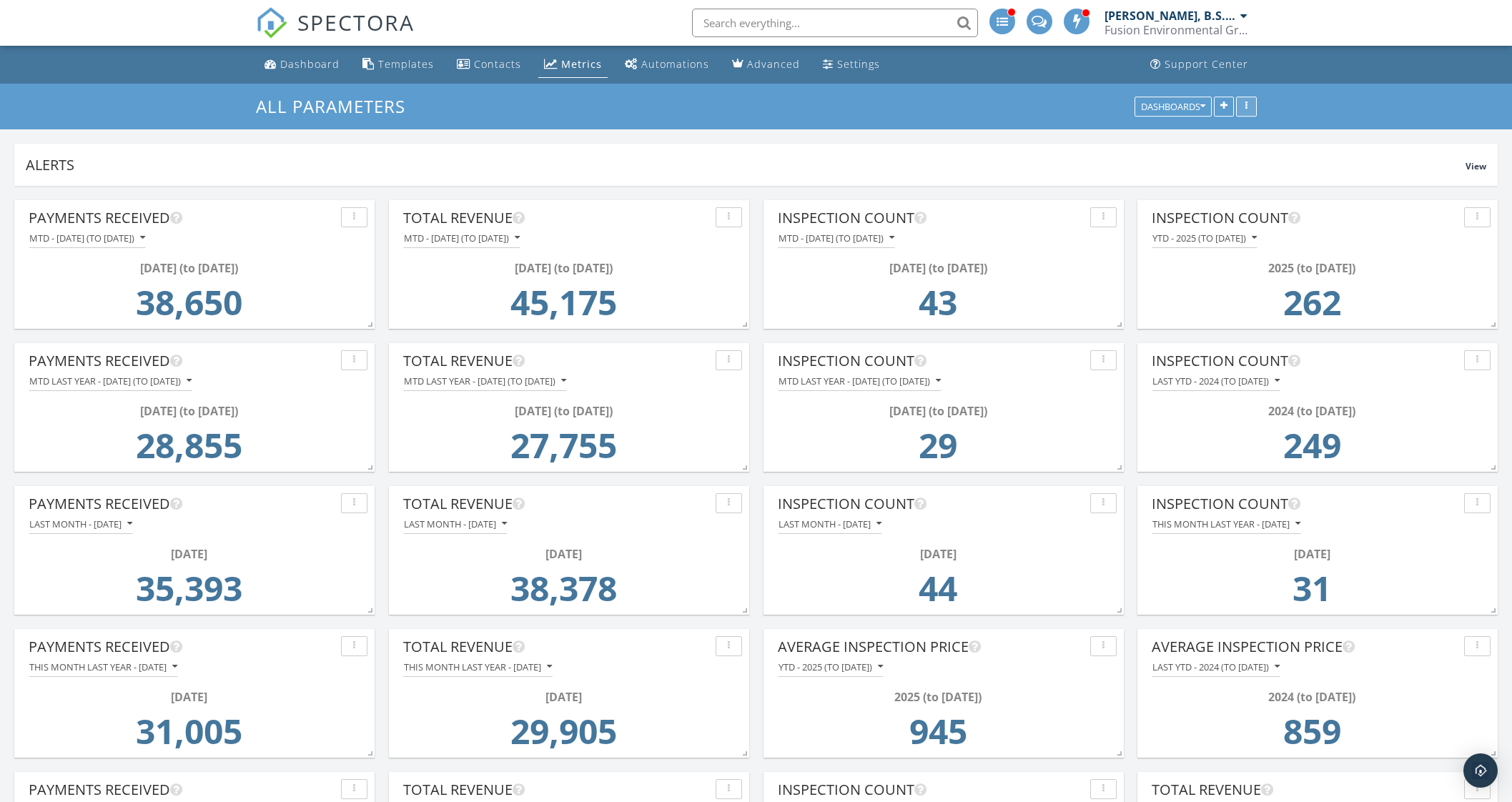
click at [1249, 103] on div "button" at bounding box center [1245, 106] width 14 height 10
click at [1207, 103] on button "Dashboards" at bounding box center [1172, 107] width 77 height 20
click at [1189, 135] on span "All Parameters" at bounding box center [1180, 139] width 80 height 15
click at [296, 77] on link "Dashboard" at bounding box center [302, 64] width 87 height 26
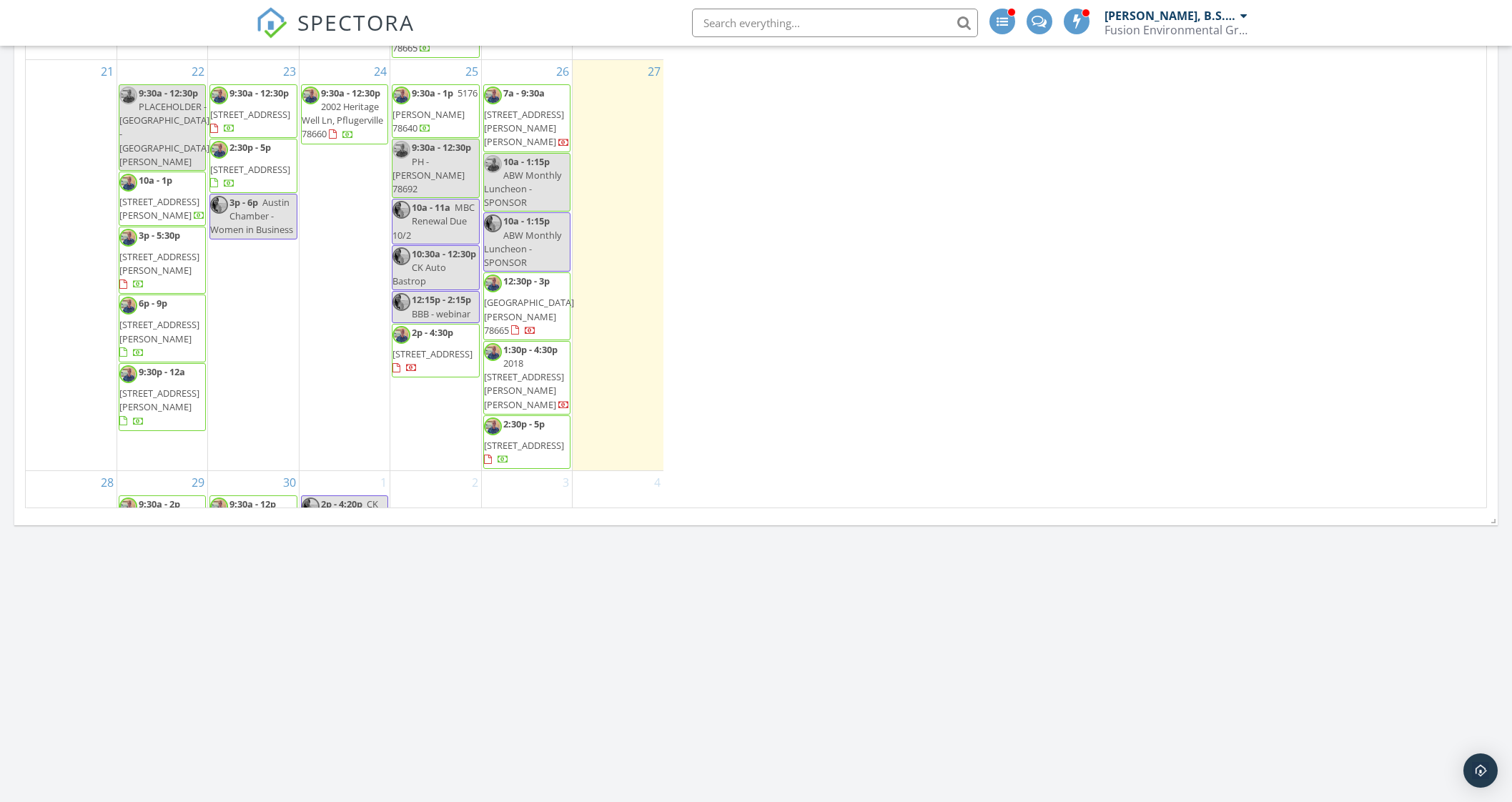
scroll to position [7, 7]
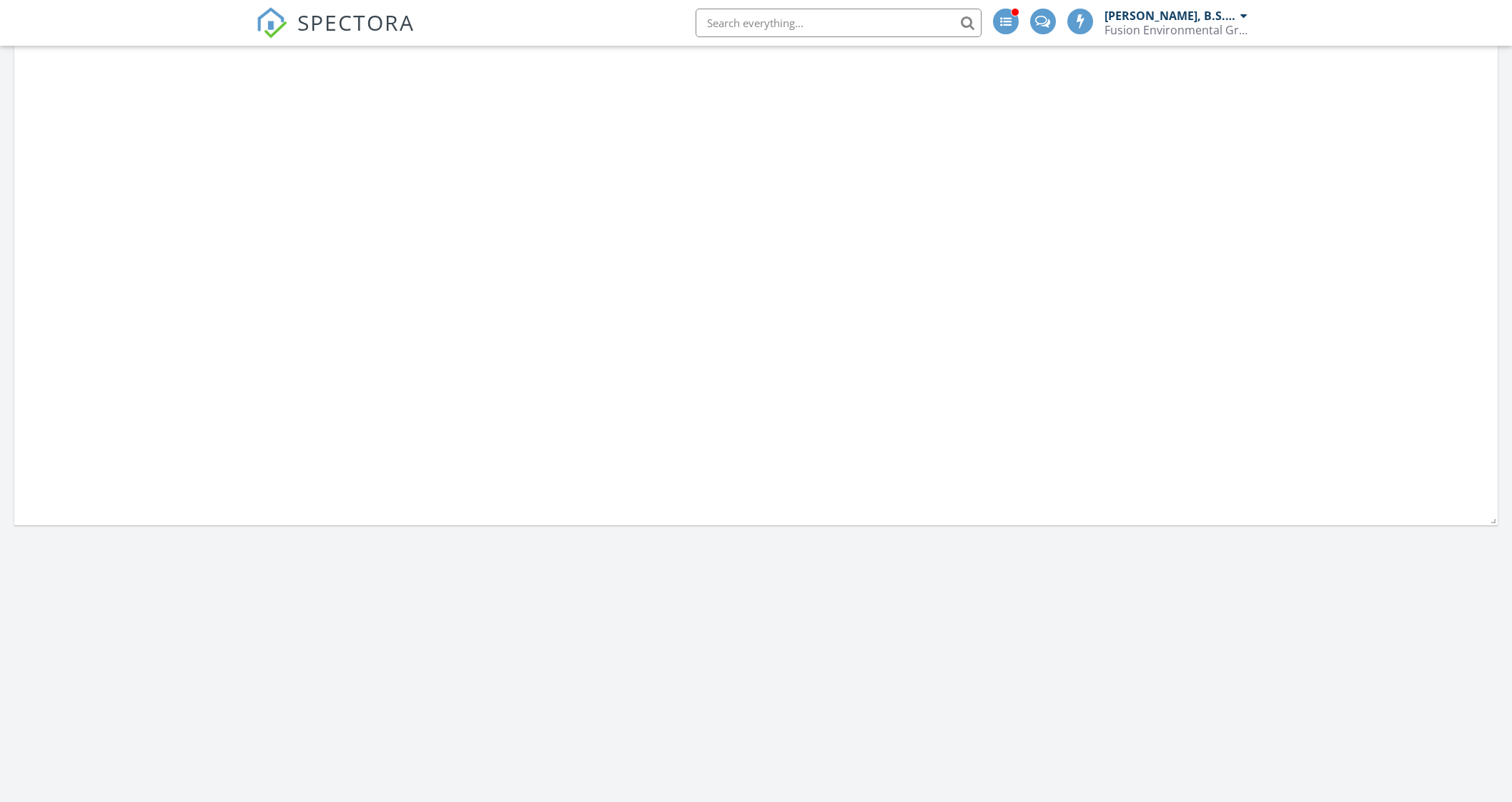
scroll to position [1759, 1540]
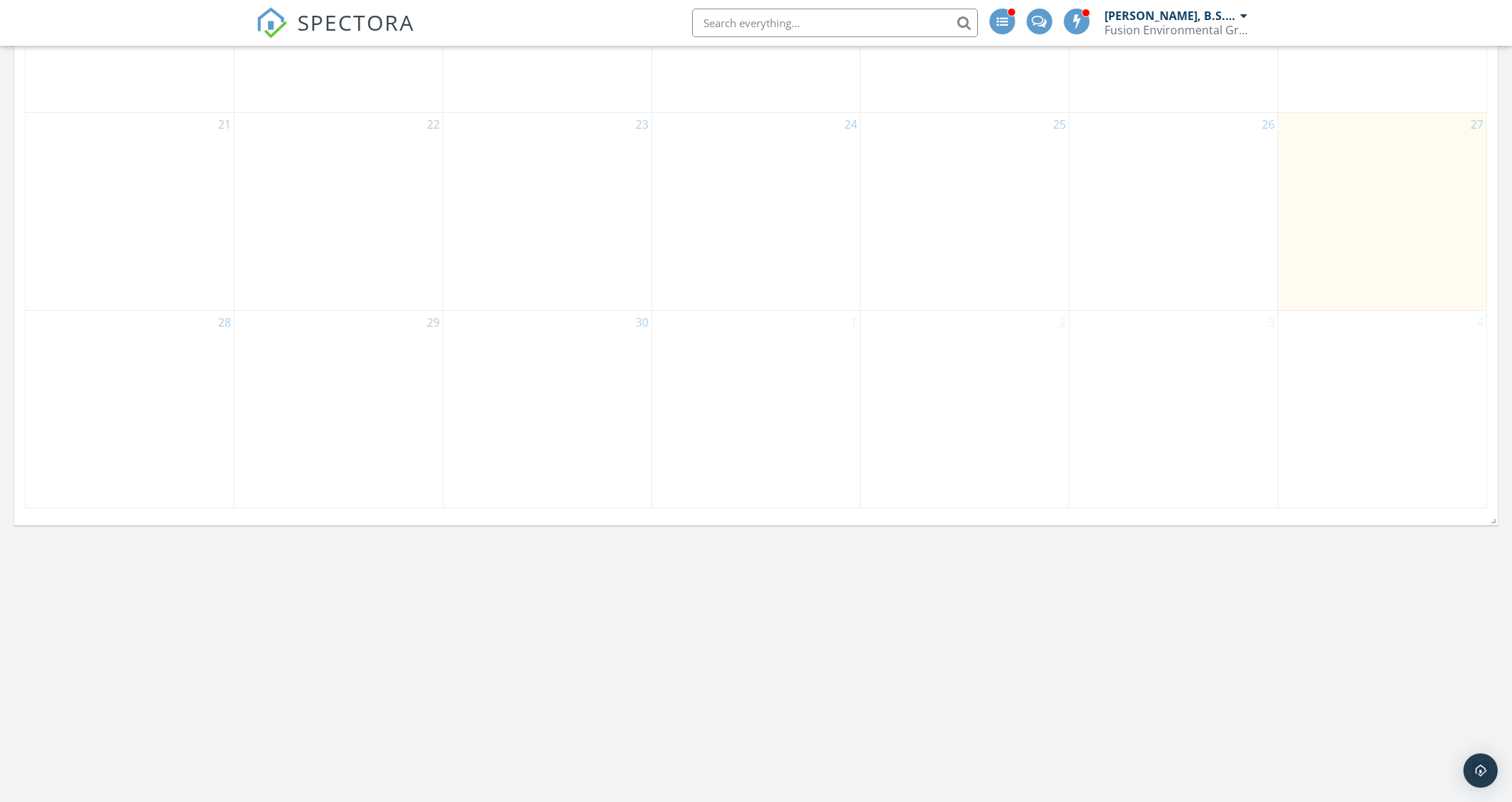
click at [738, 25] on input "text" at bounding box center [835, 23] width 286 height 29
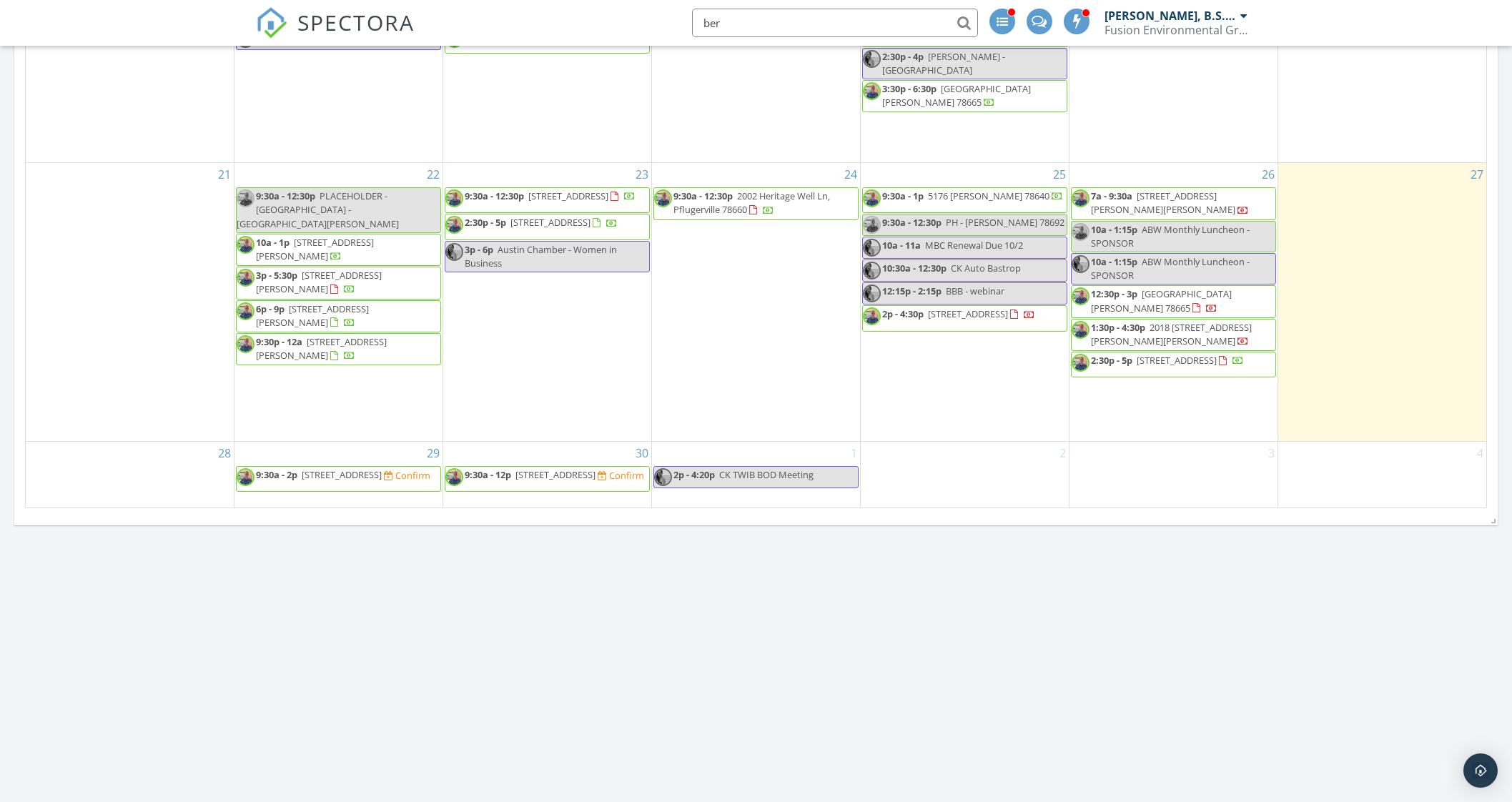
click at [741, 23] on input "ber" at bounding box center [835, 23] width 286 height 29
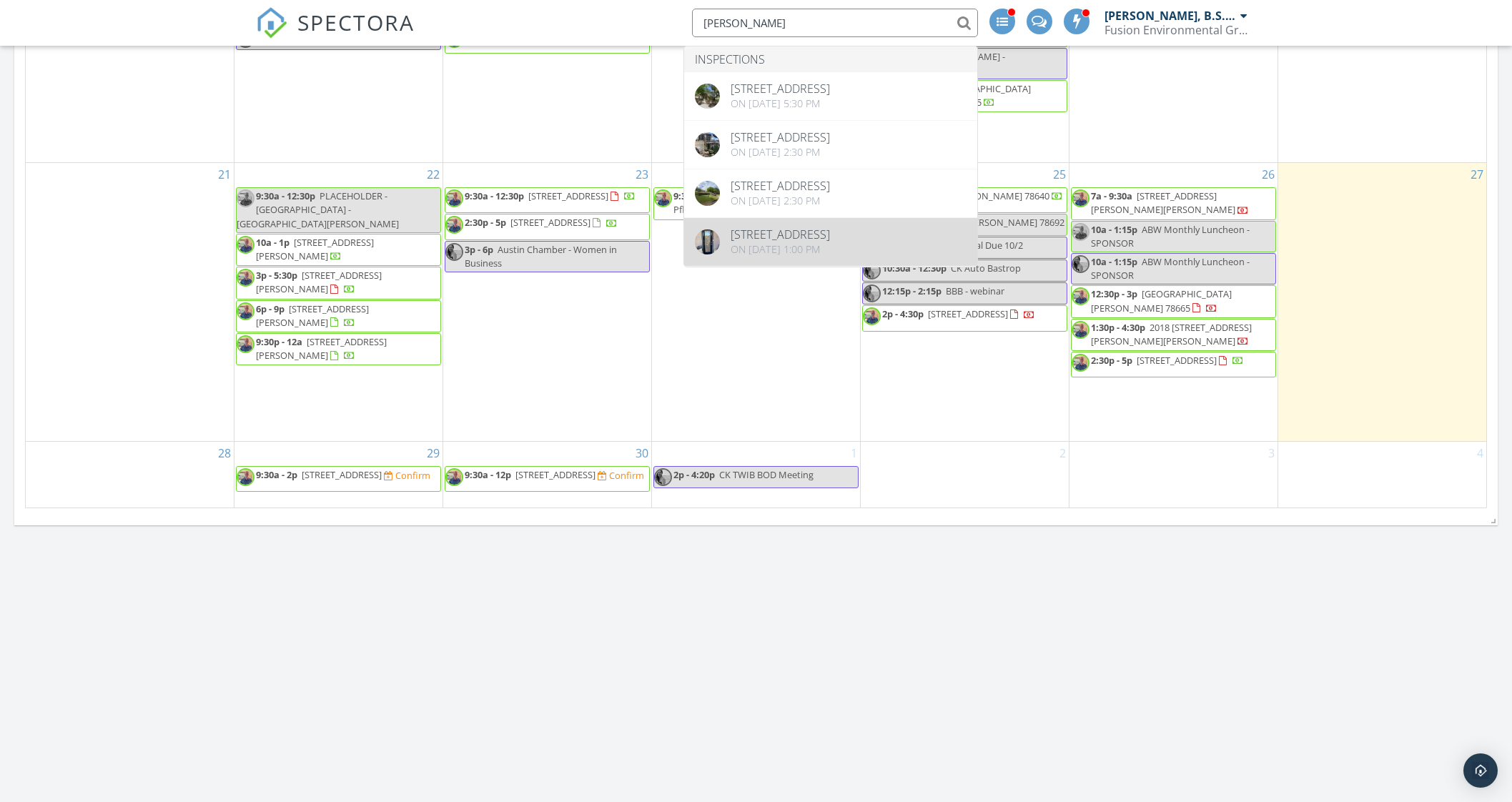
type input "berk"
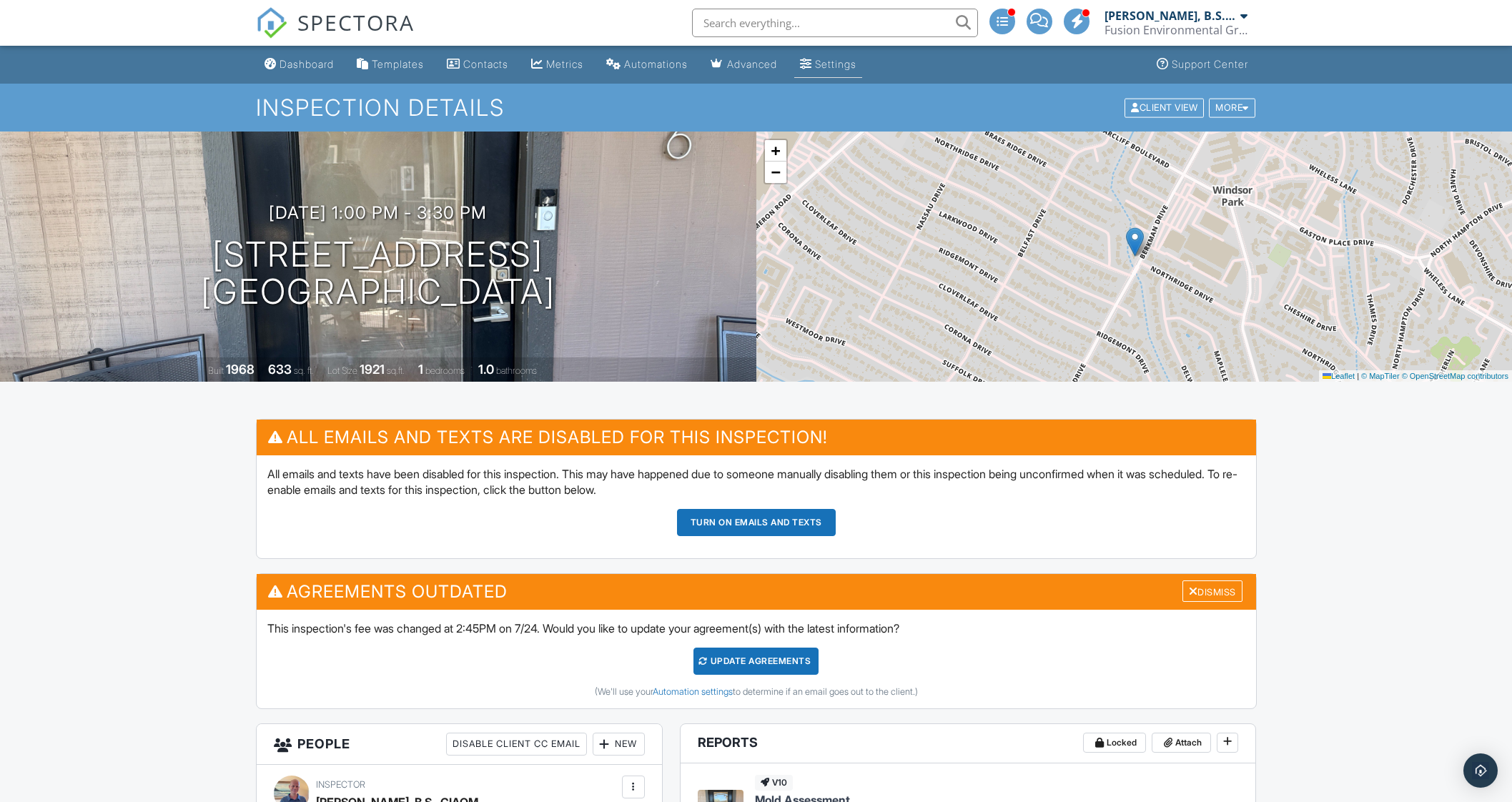
click at [846, 67] on div "Settings" at bounding box center [836, 63] width 42 height 12
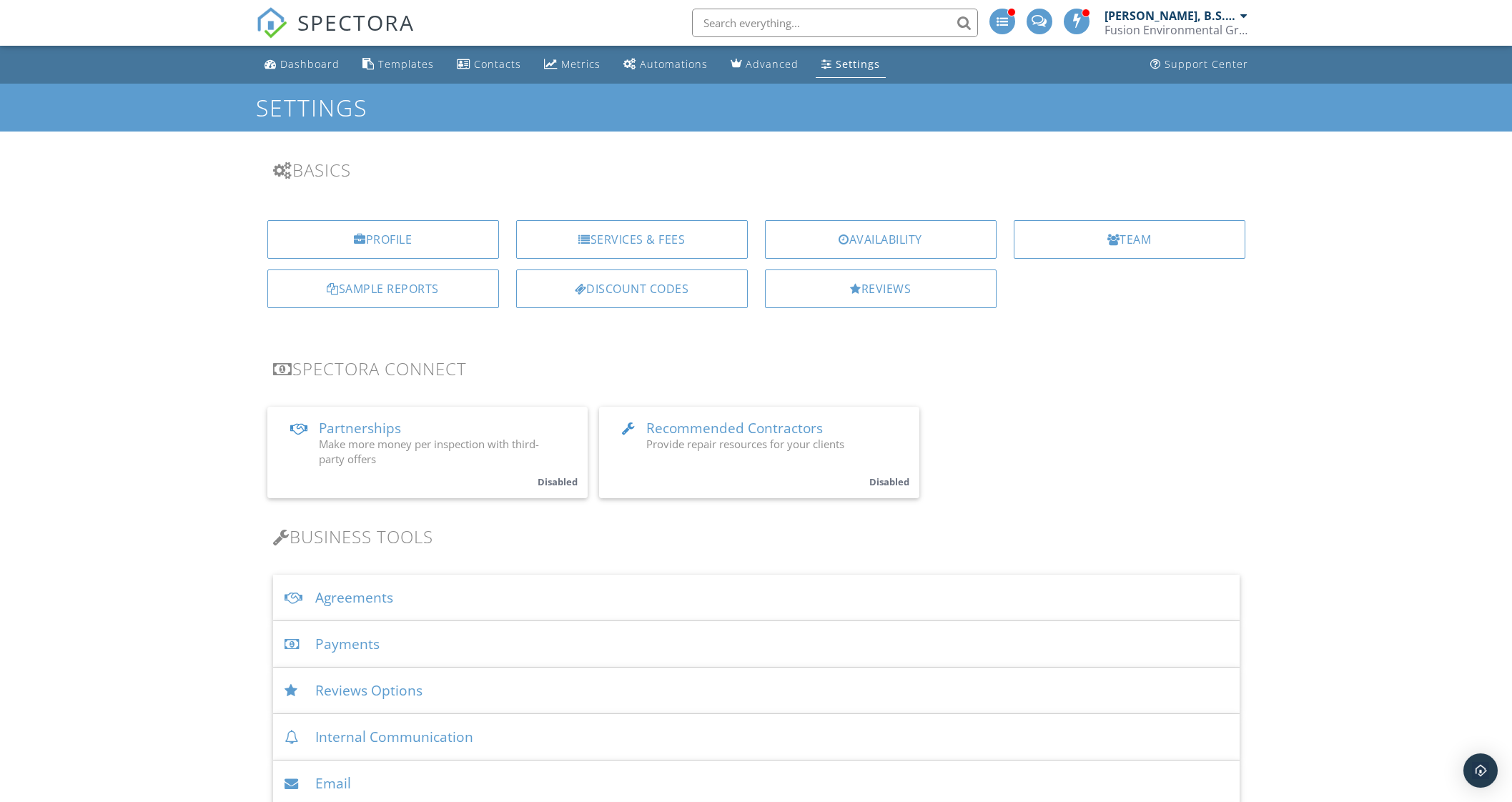
click at [671, 287] on div "Discount Codes" at bounding box center [632, 288] width 231 height 39
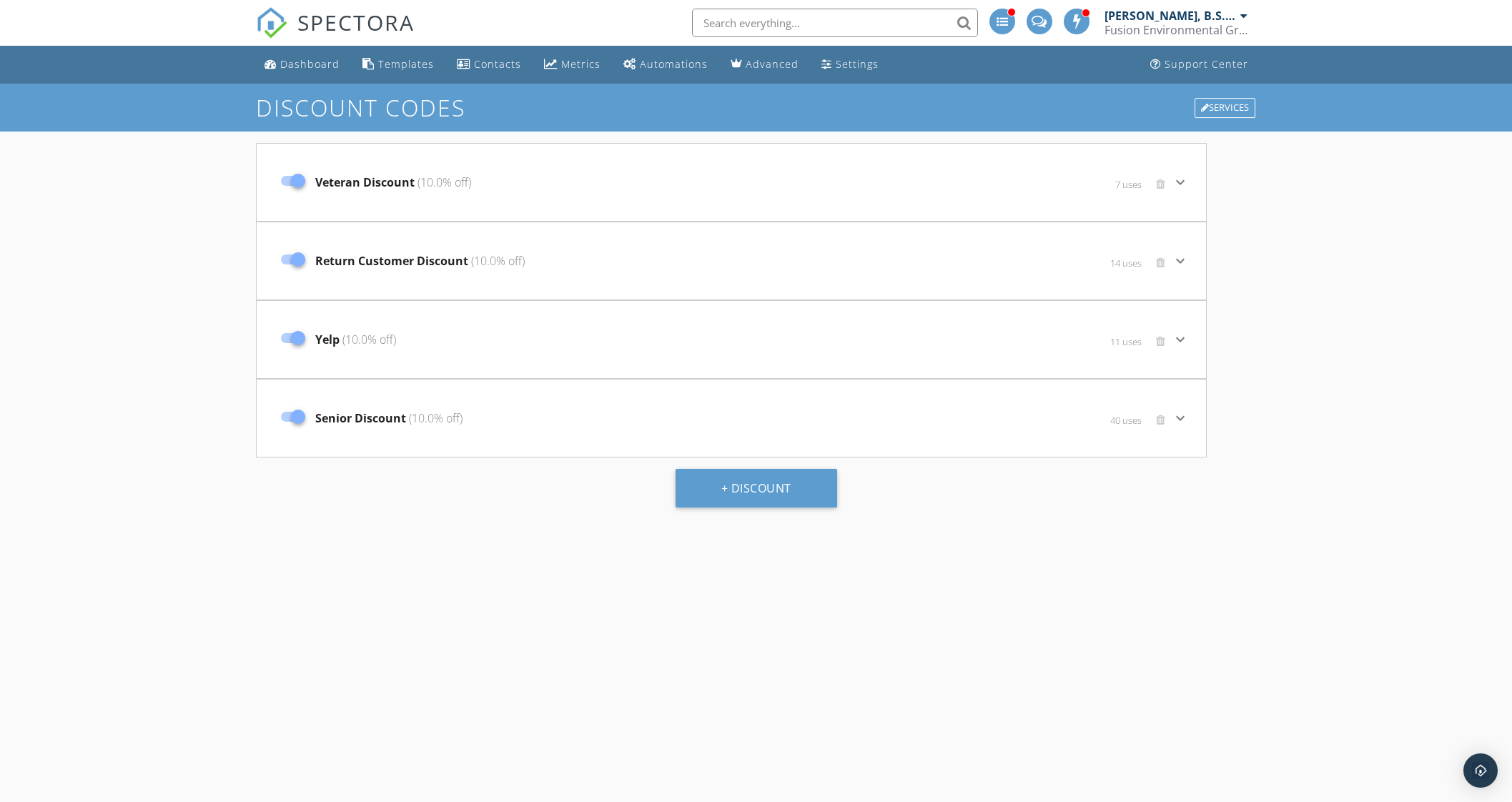
click at [1182, 181] on icon "keyboard_arrow_down" at bounding box center [1179, 182] width 17 height 17
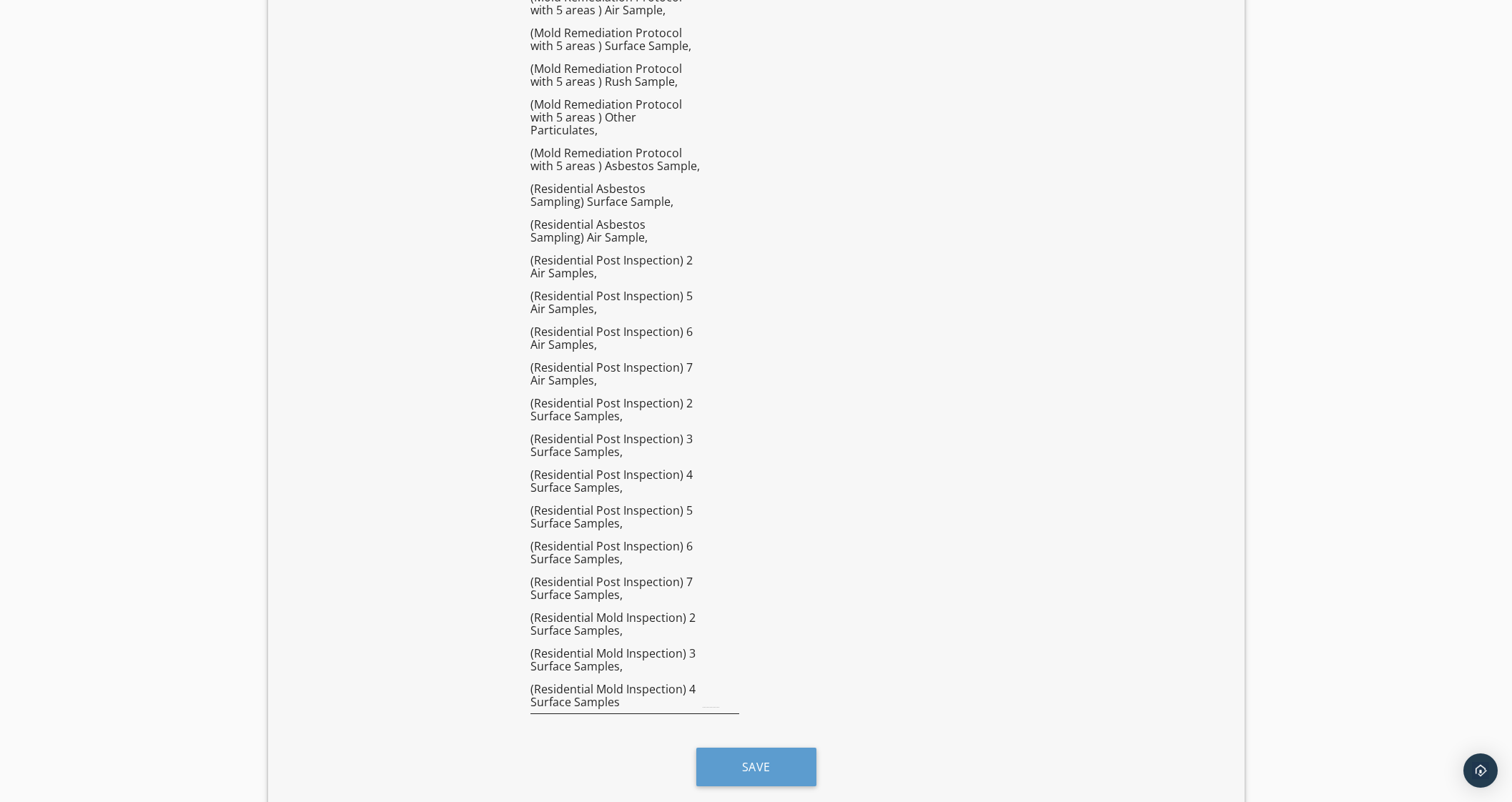
scroll to position [4269, 0]
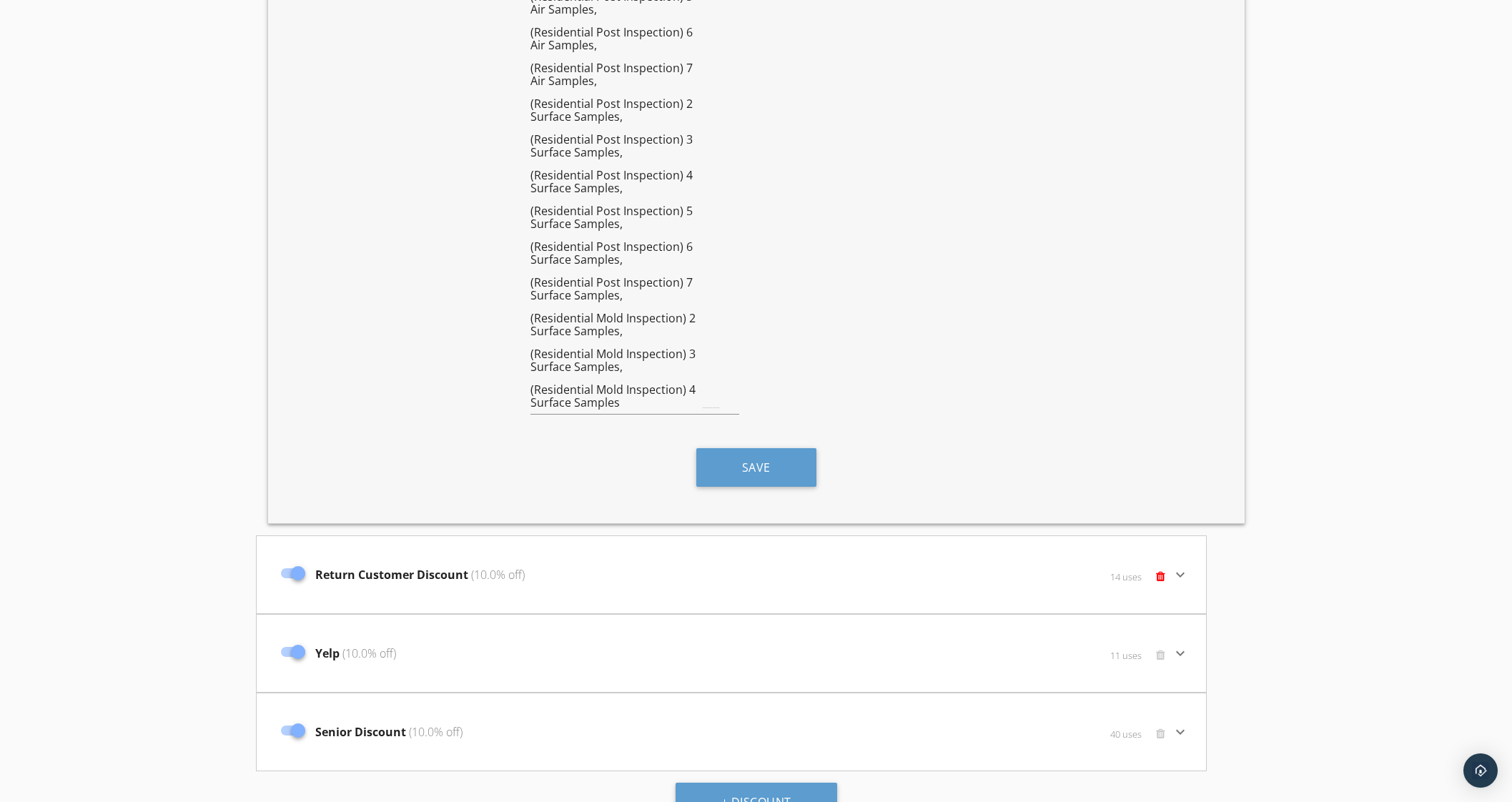
click at [1179, 566] on icon "keyboard_arrow_down" at bounding box center [1179, 574] width 17 height 17
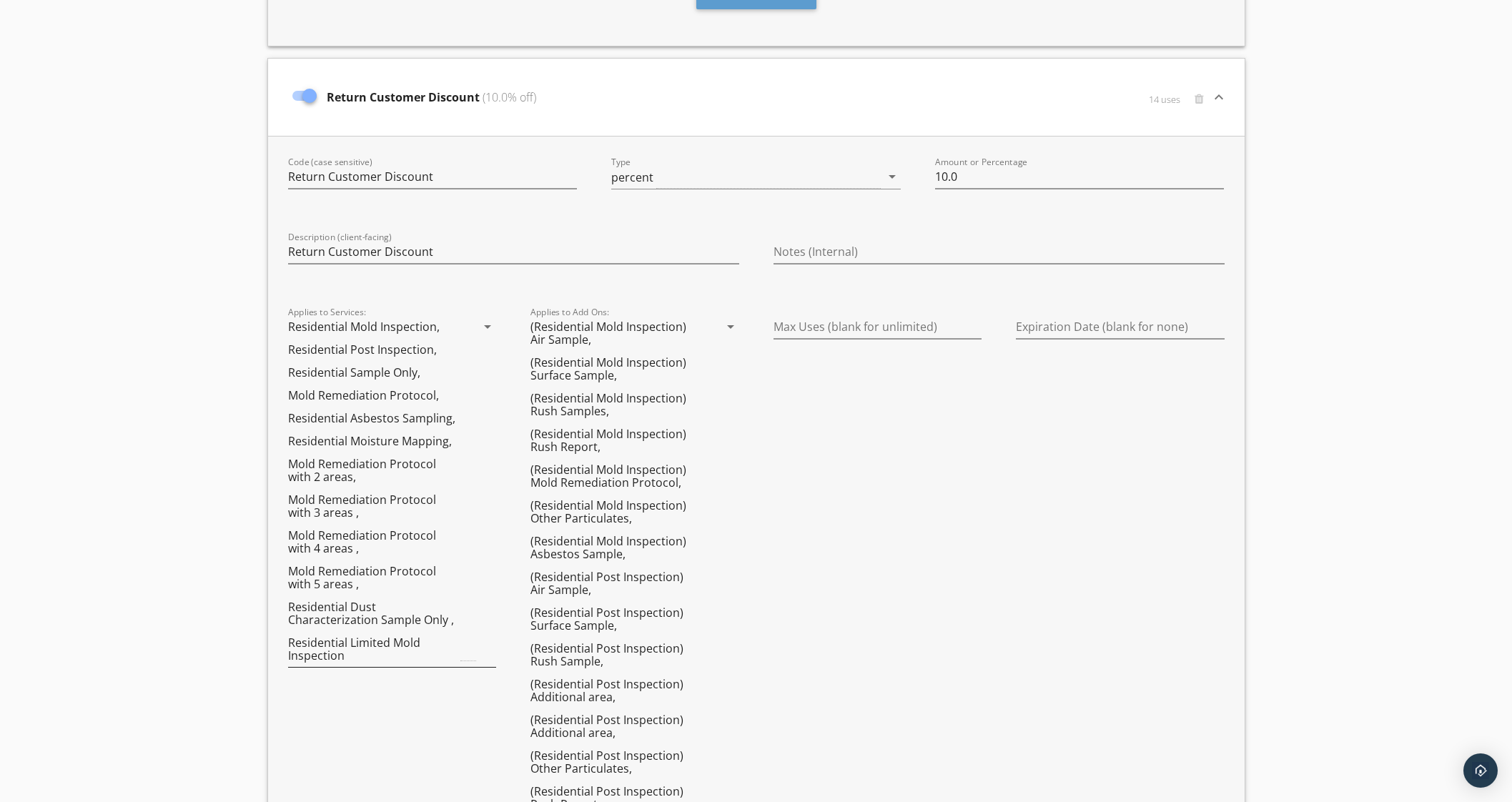
scroll to position [4717, 0]
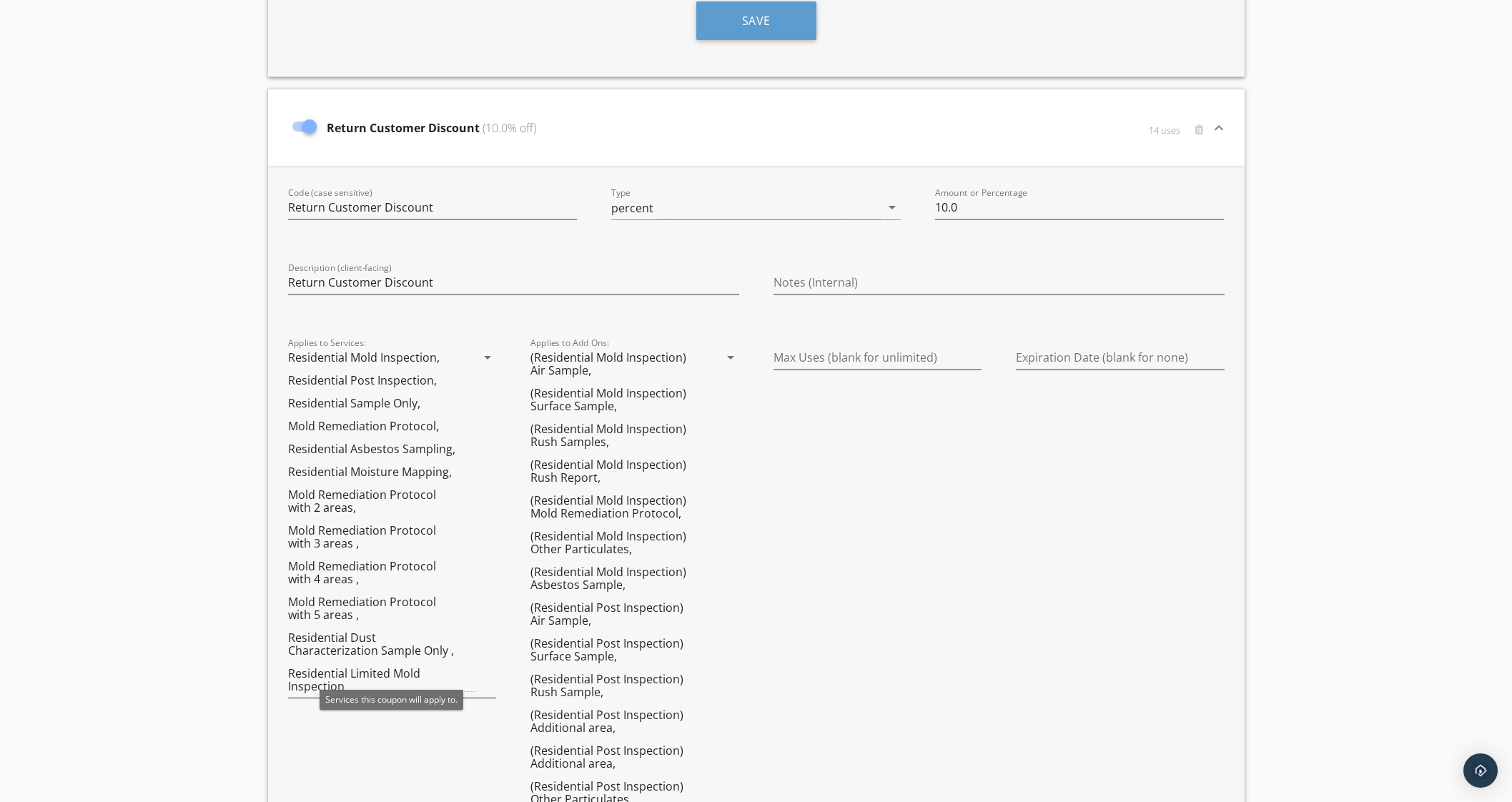
click at [486, 349] on icon "arrow_drop_down" at bounding box center [487, 357] width 17 height 17
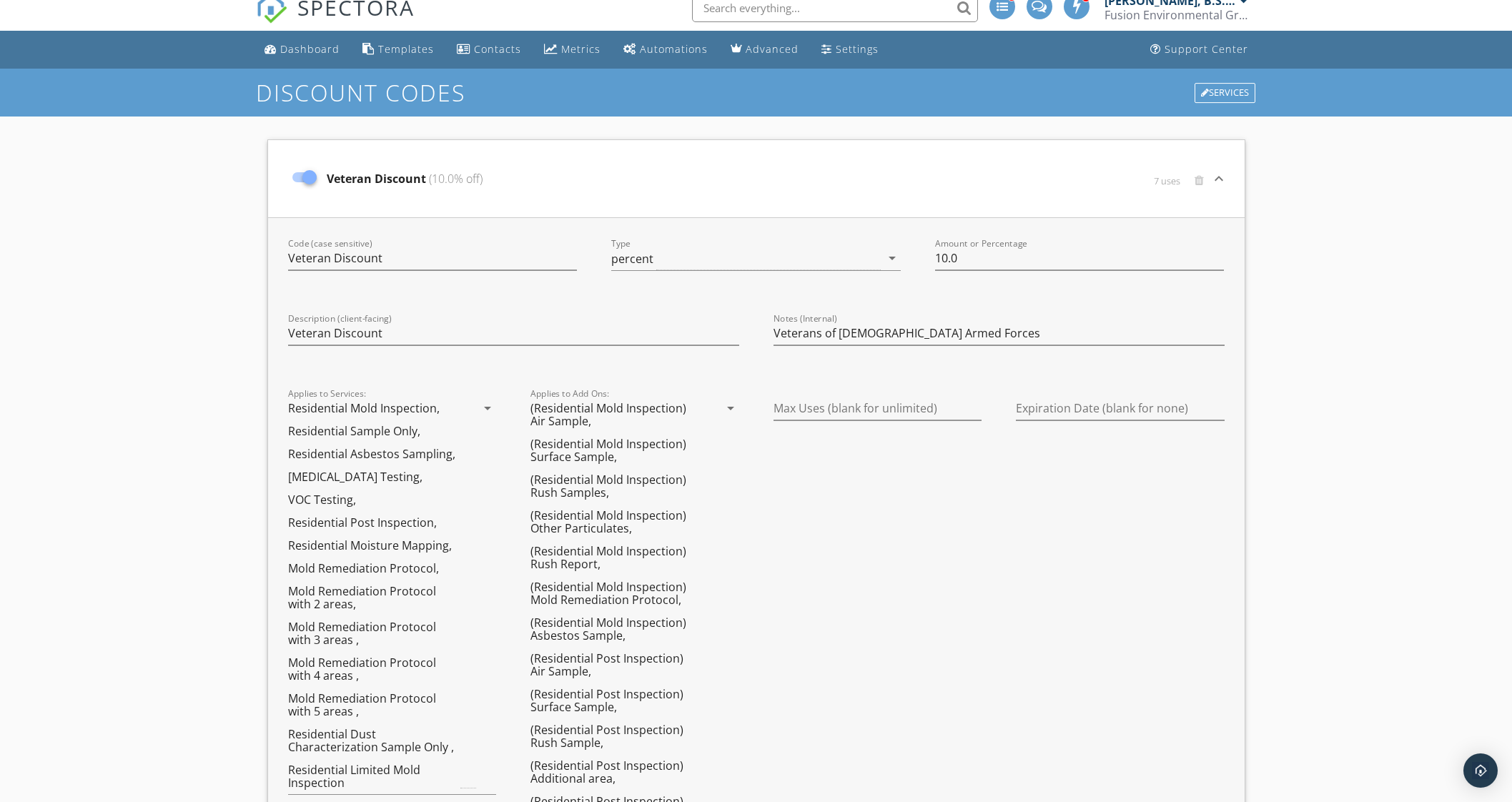
scroll to position [0, 0]
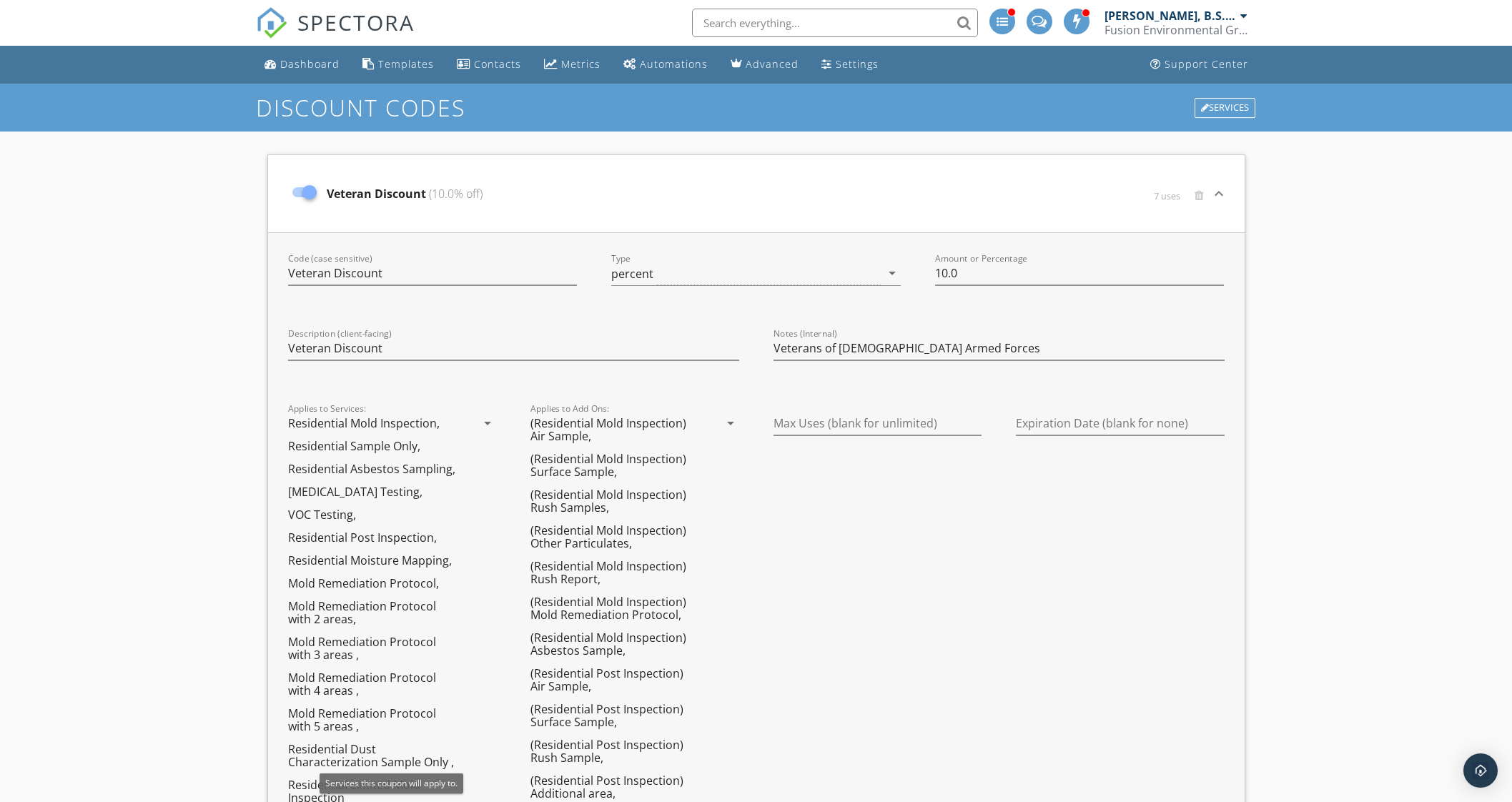
click at [487, 416] on icon "arrow_drop_down" at bounding box center [487, 423] width 17 height 17
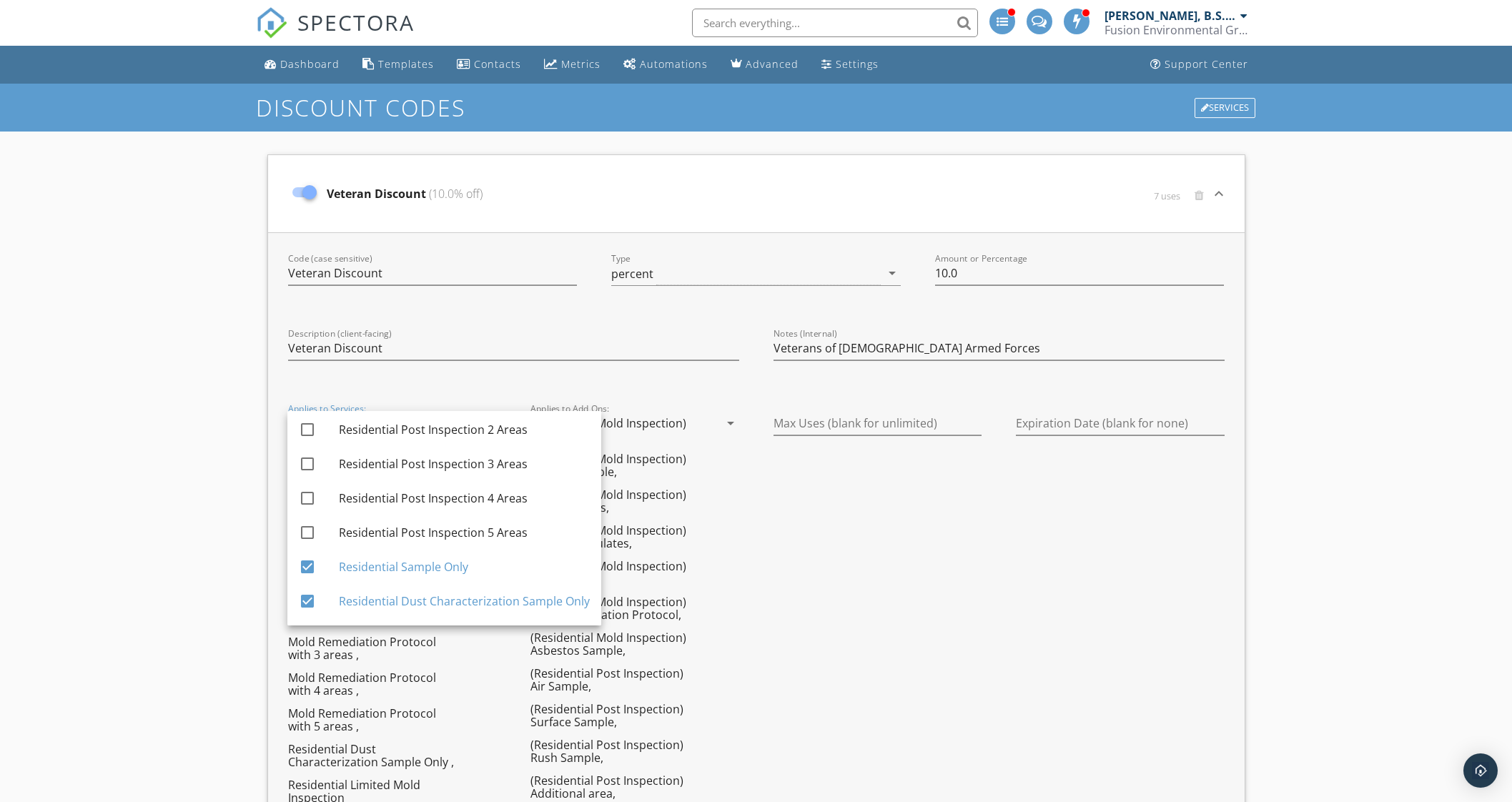
scroll to position [111, 0]
drag, startPoint x: 306, startPoint y: 527, endPoint x: 314, endPoint y: 505, distance: 23.4
click at [312, 513] on div "check_box_outline_blank" at bounding box center [319, 530] width 40 height 34
checkbox input "true"
drag, startPoint x: 315, startPoint y: 493, endPoint x: 315, endPoint y: 477, distance: 16.0
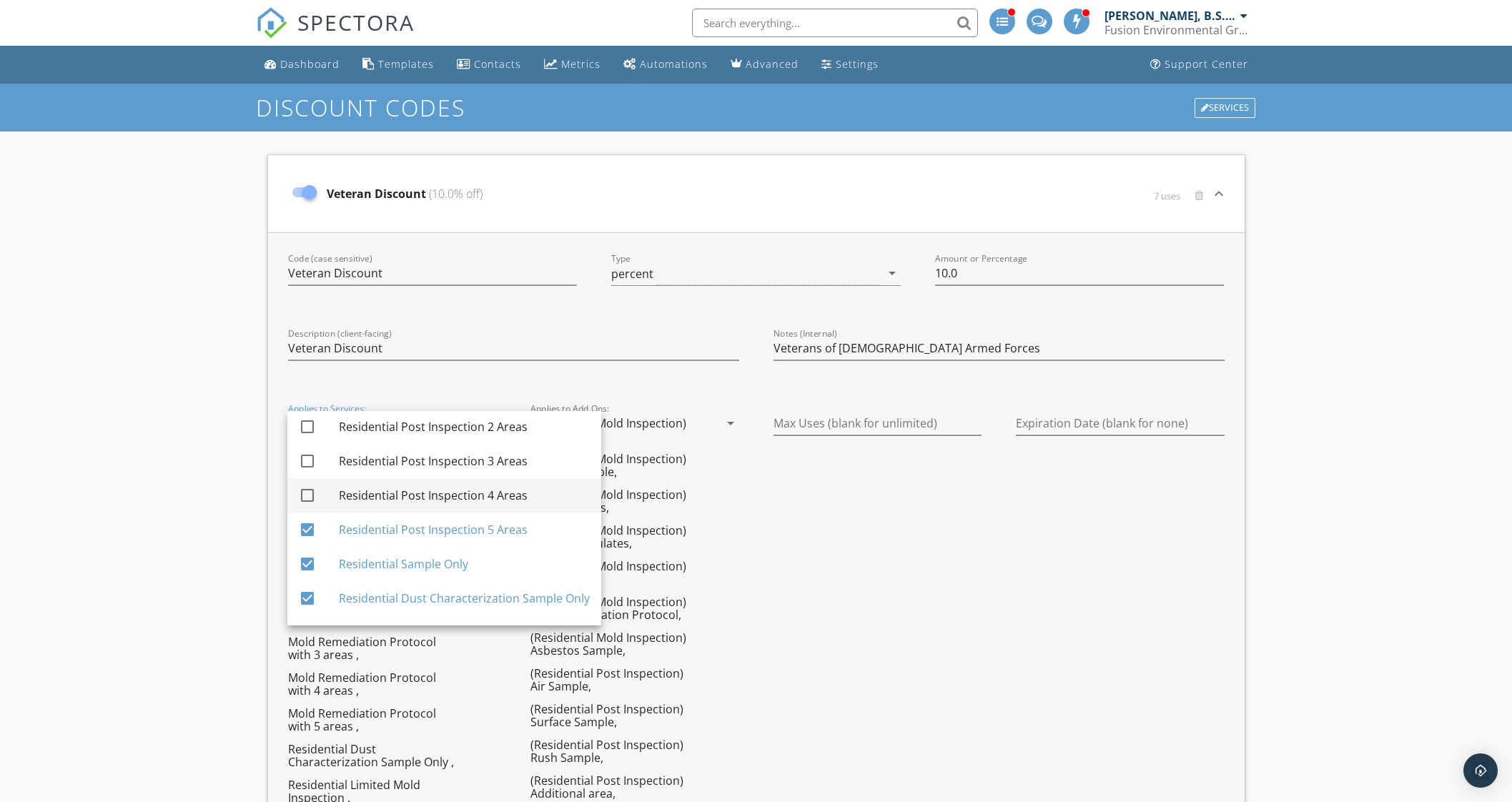
click at [314, 490] on div at bounding box center [307, 495] width 24 height 24
checkbox input "true"
click at [313, 450] on div at bounding box center [307, 461] width 24 height 24
checkbox input "true"
click at [308, 427] on div at bounding box center [307, 427] width 24 height 24
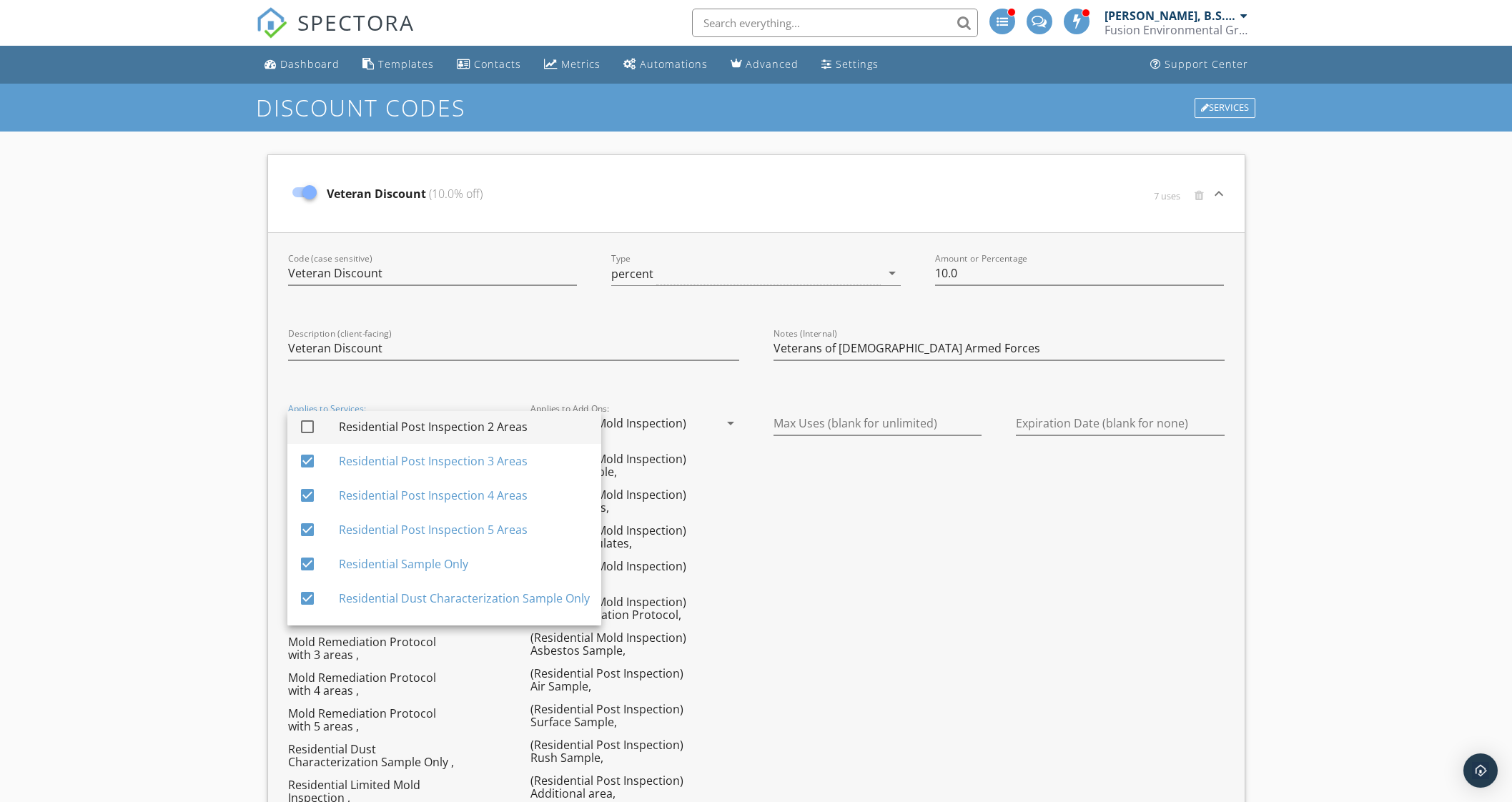
checkbox input "true"
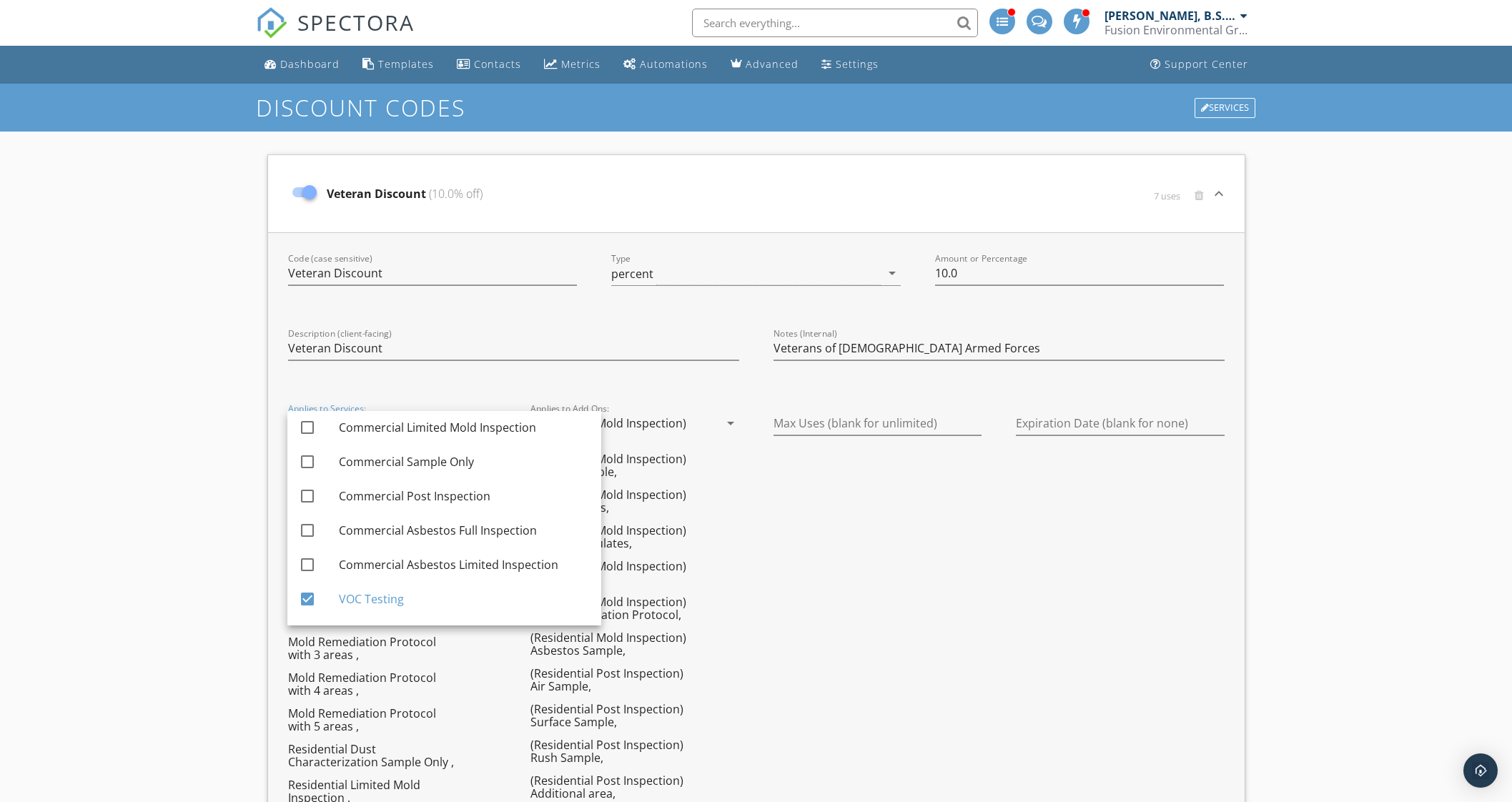
scroll to position [655, 0]
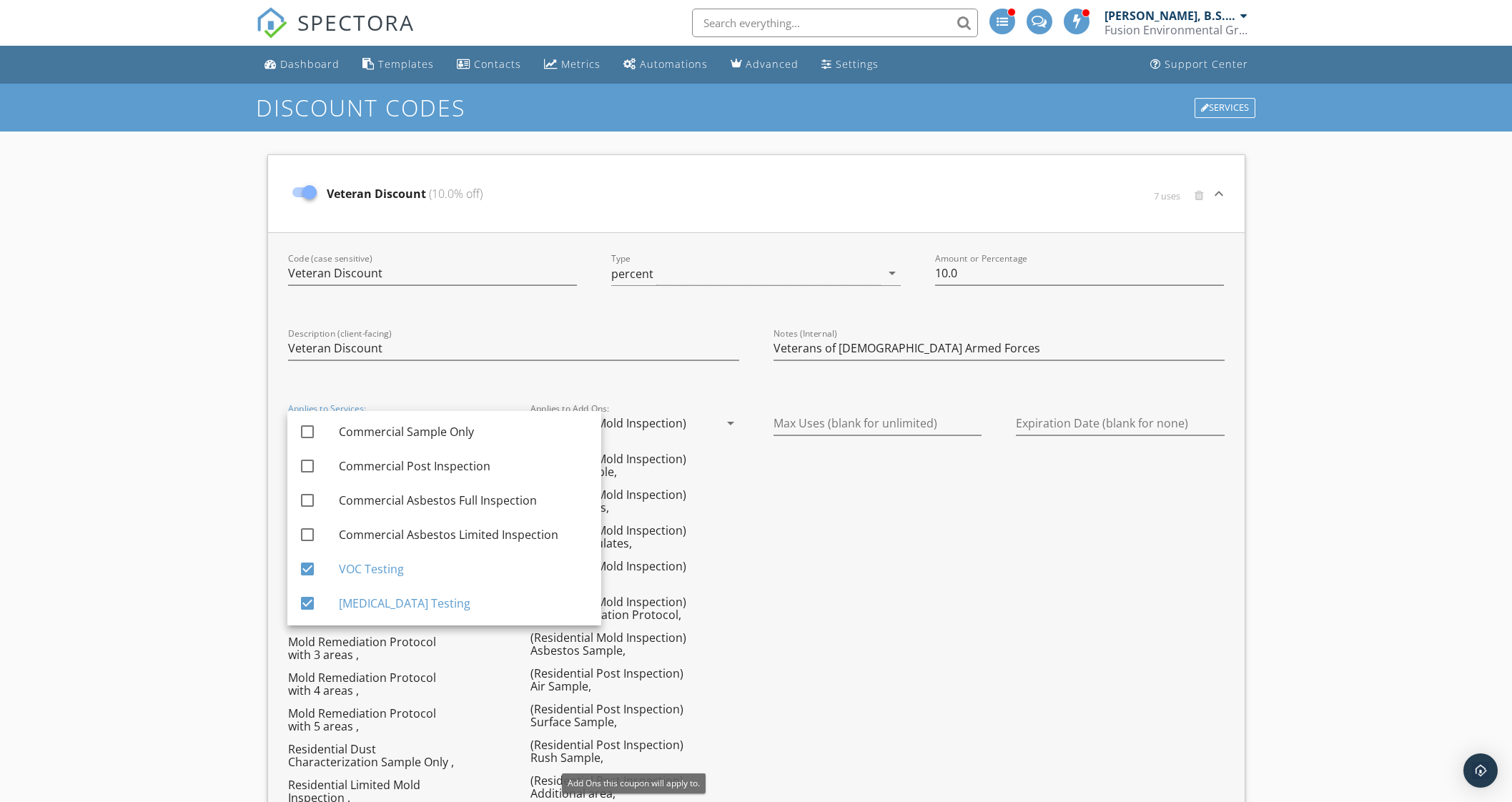
click at [729, 415] on icon "arrow_drop_down" at bounding box center [730, 423] width 17 height 17
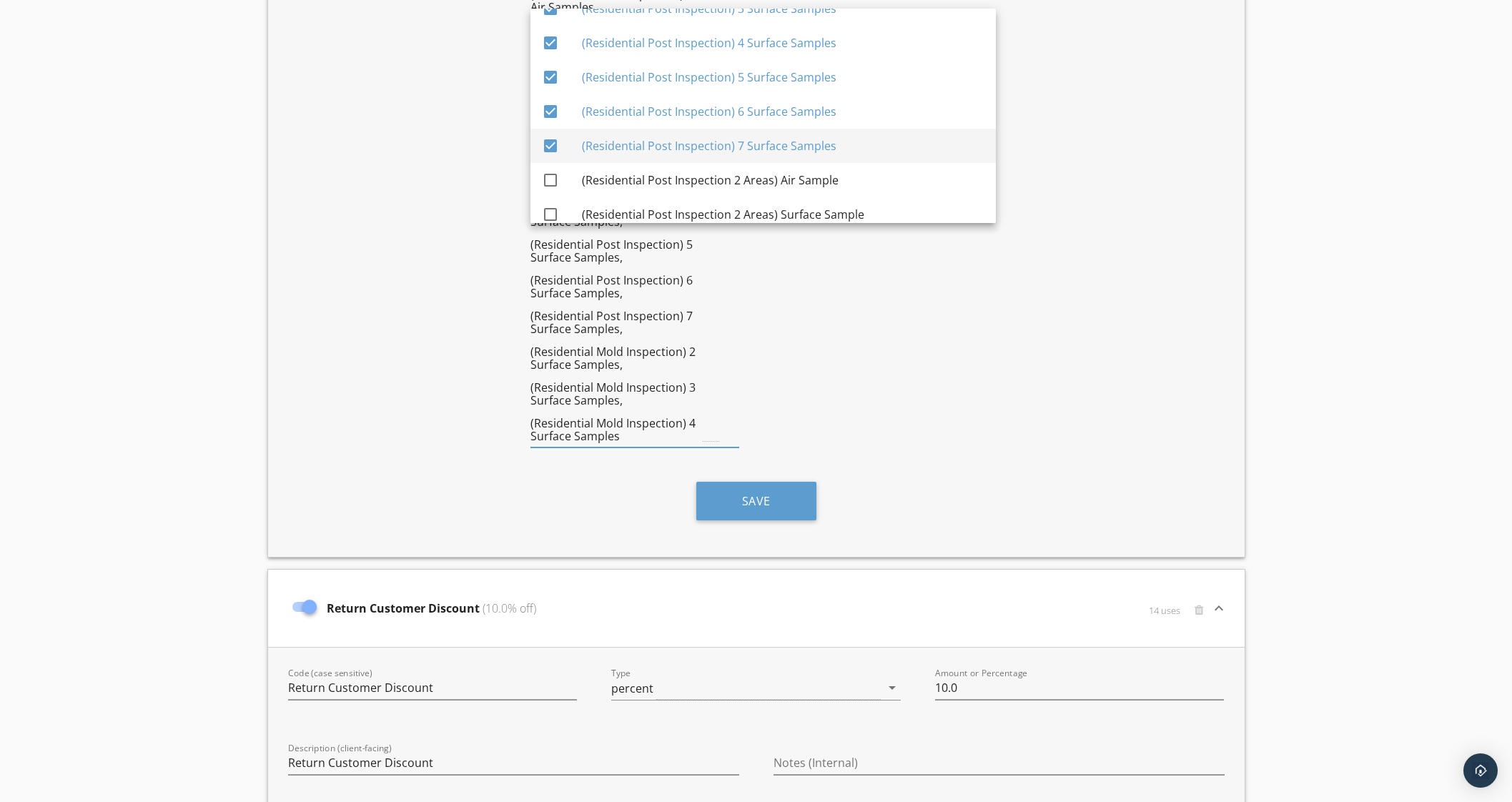
scroll to position [2207, 0]
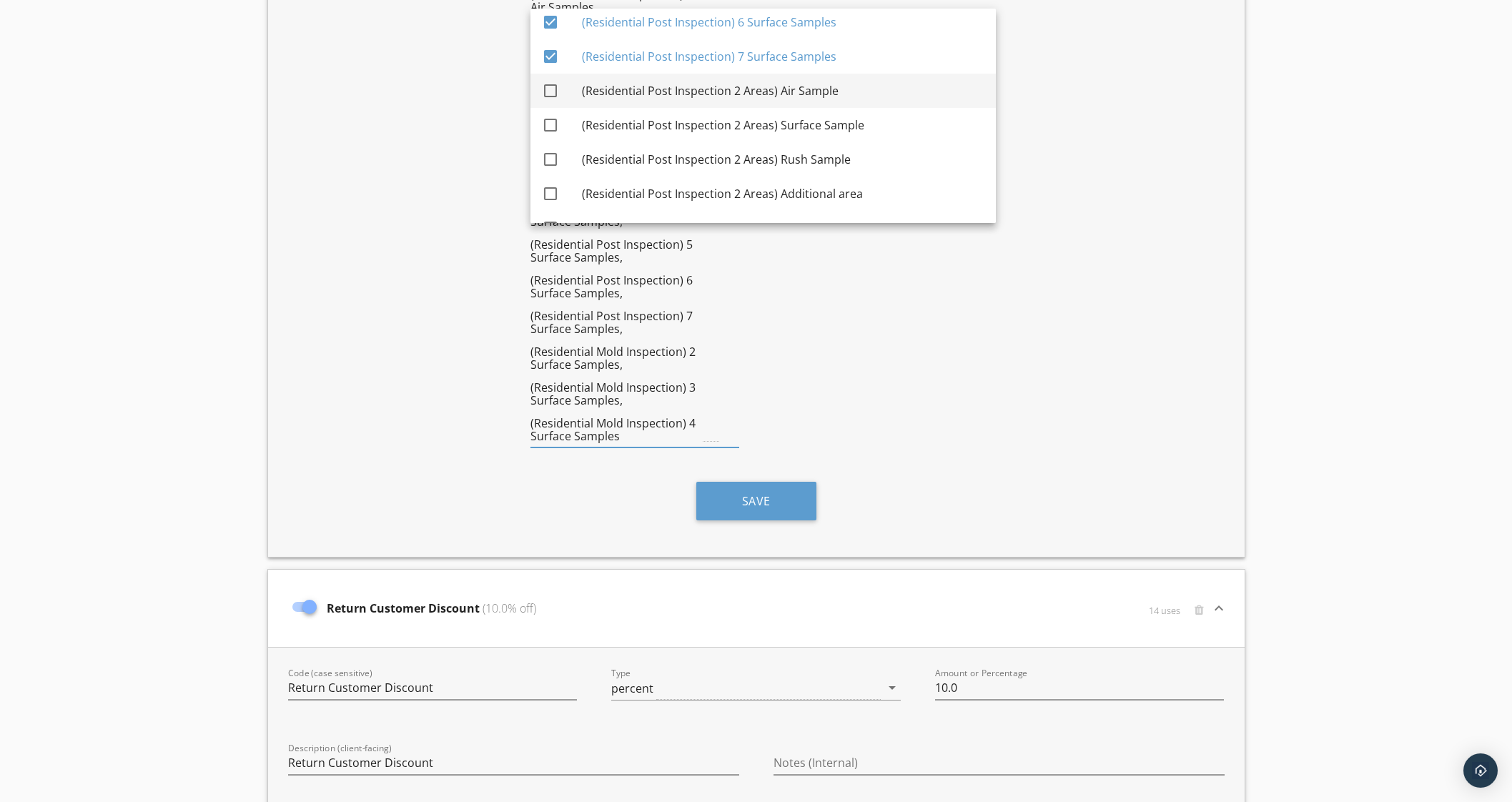
click at [554, 90] on div at bounding box center [550, 90] width 24 height 24
checkbox input "true"
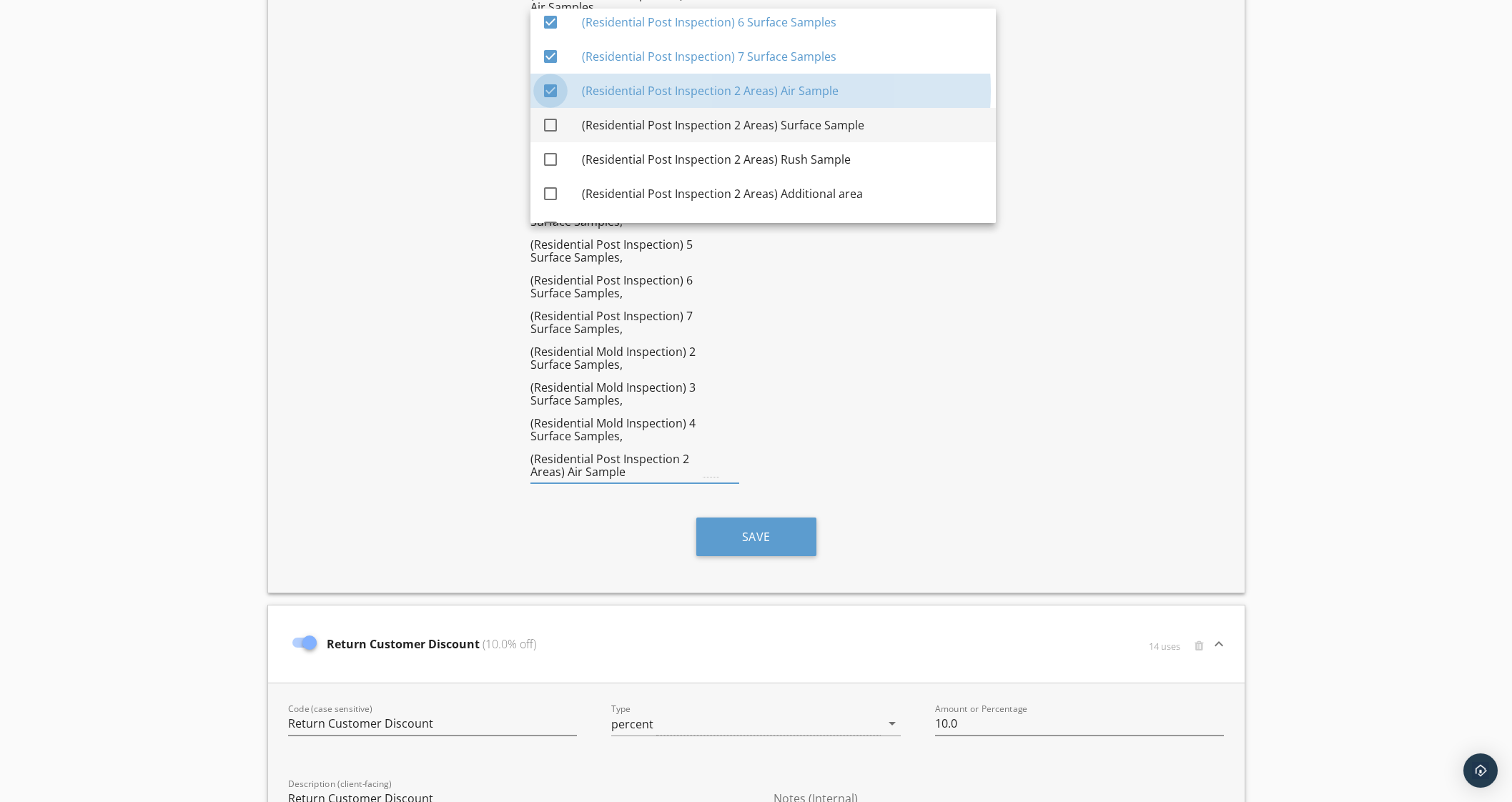
drag, startPoint x: 549, startPoint y: 117, endPoint x: 550, endPoint y: 135, distance: 18.0
click at [550, 117] on div at bounding box center [550, 125] width 24 height 24
checkbox input "true"
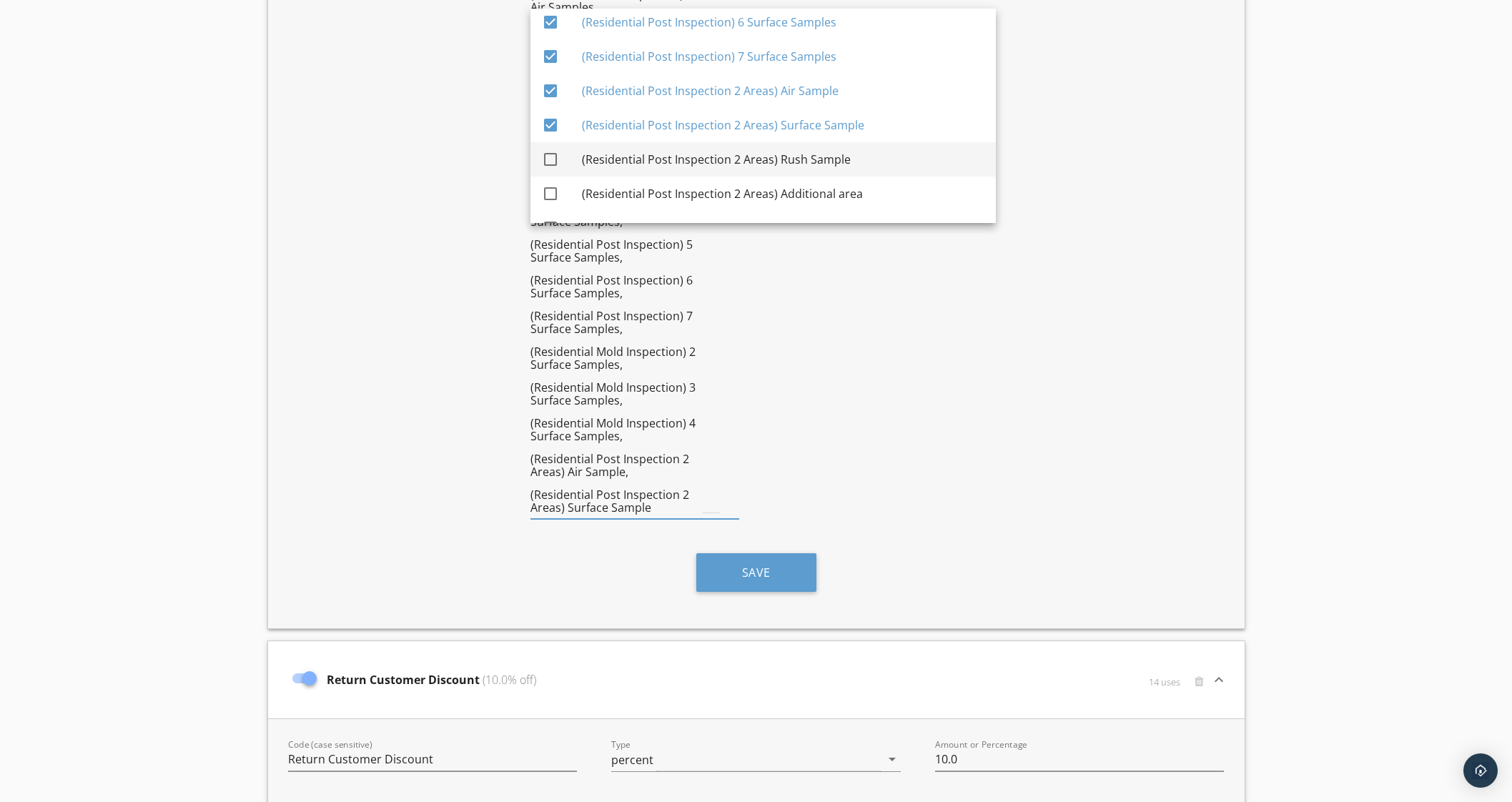
drag, startPoint x: 552, startPoint y: 157, endPoint x: 546, endPoint y: 186, distance: 29.6
click at [552, 158] on div at bounding box center [550, 159] width 24 height 24
checkbox input "true"
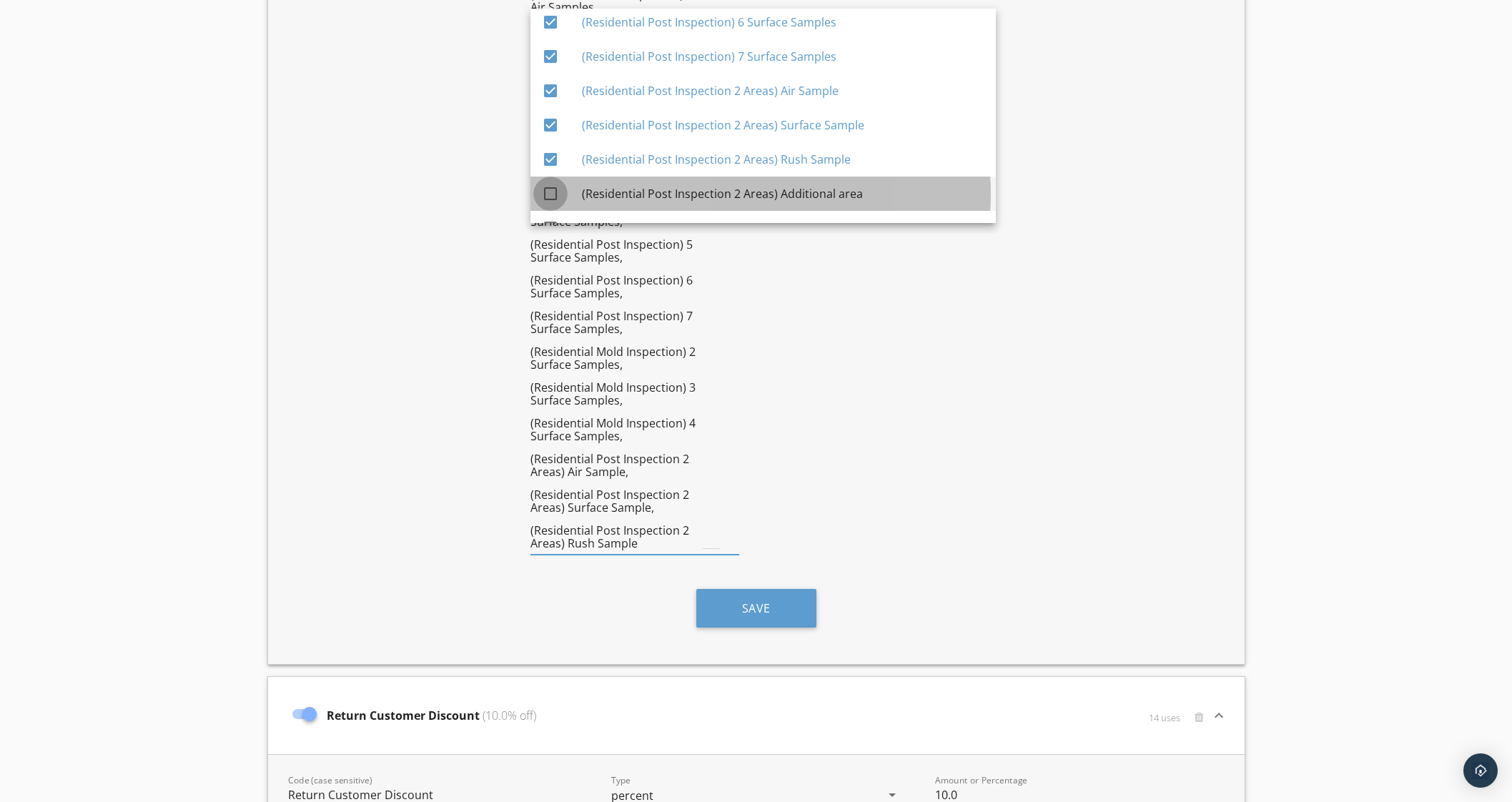
click at [545, 190] on div at bounding box center [550, 193] width 24 height 24
checkbox input "true"
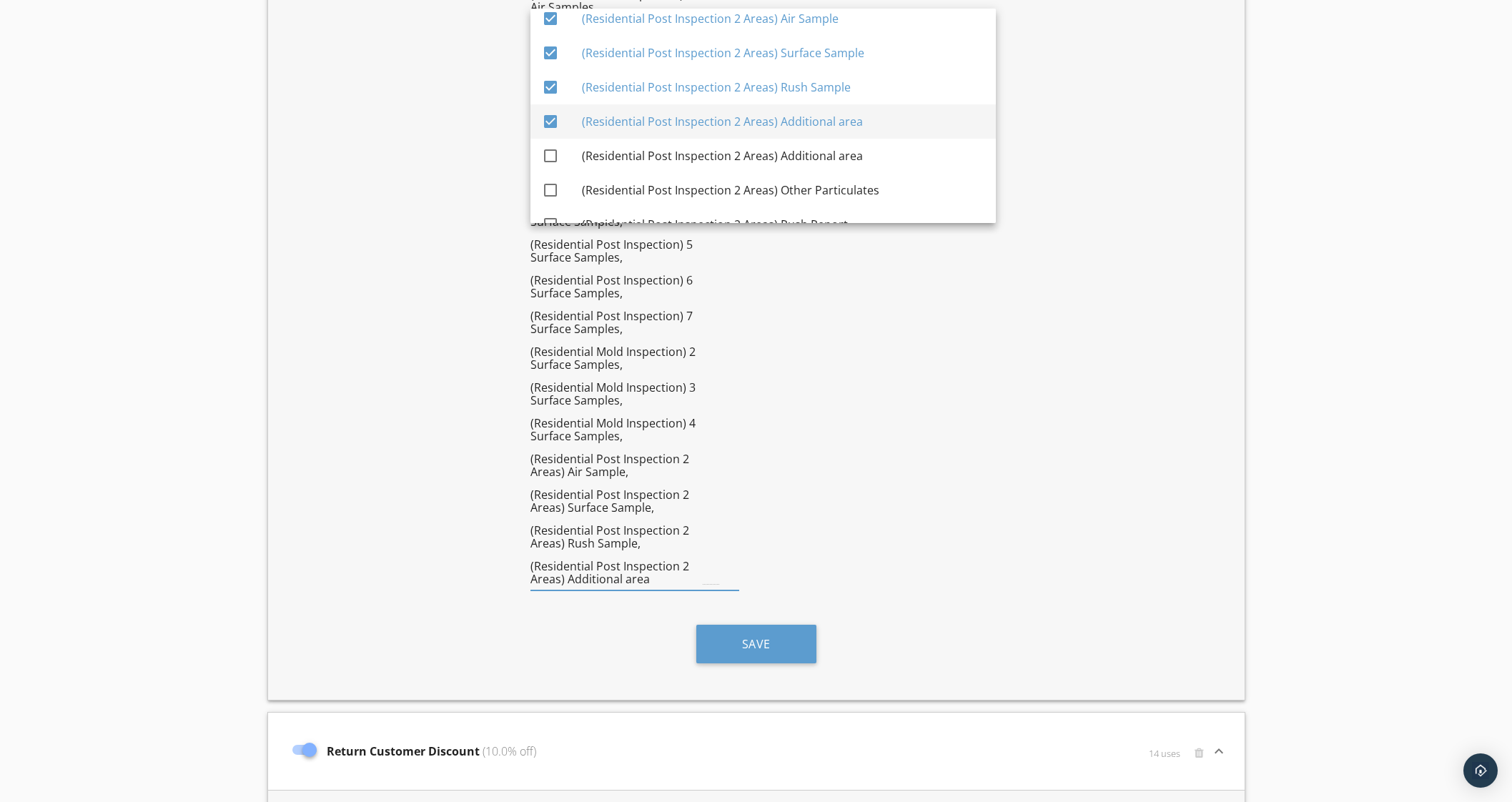
scroll to position [2385, 0]
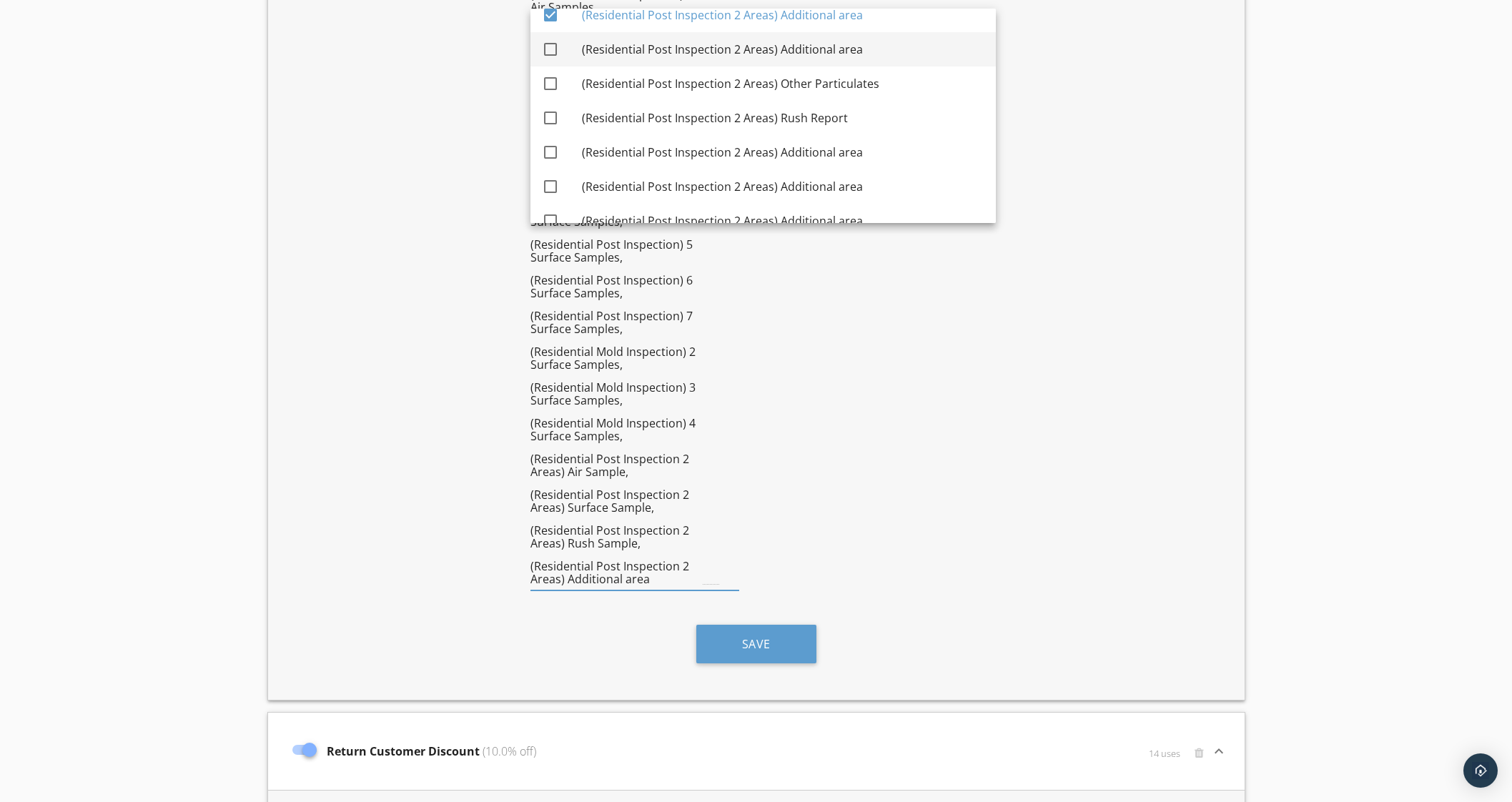
click at [553, 43] on div at bounding box center [550, 49] width 24 height 24
checkbox input "true"
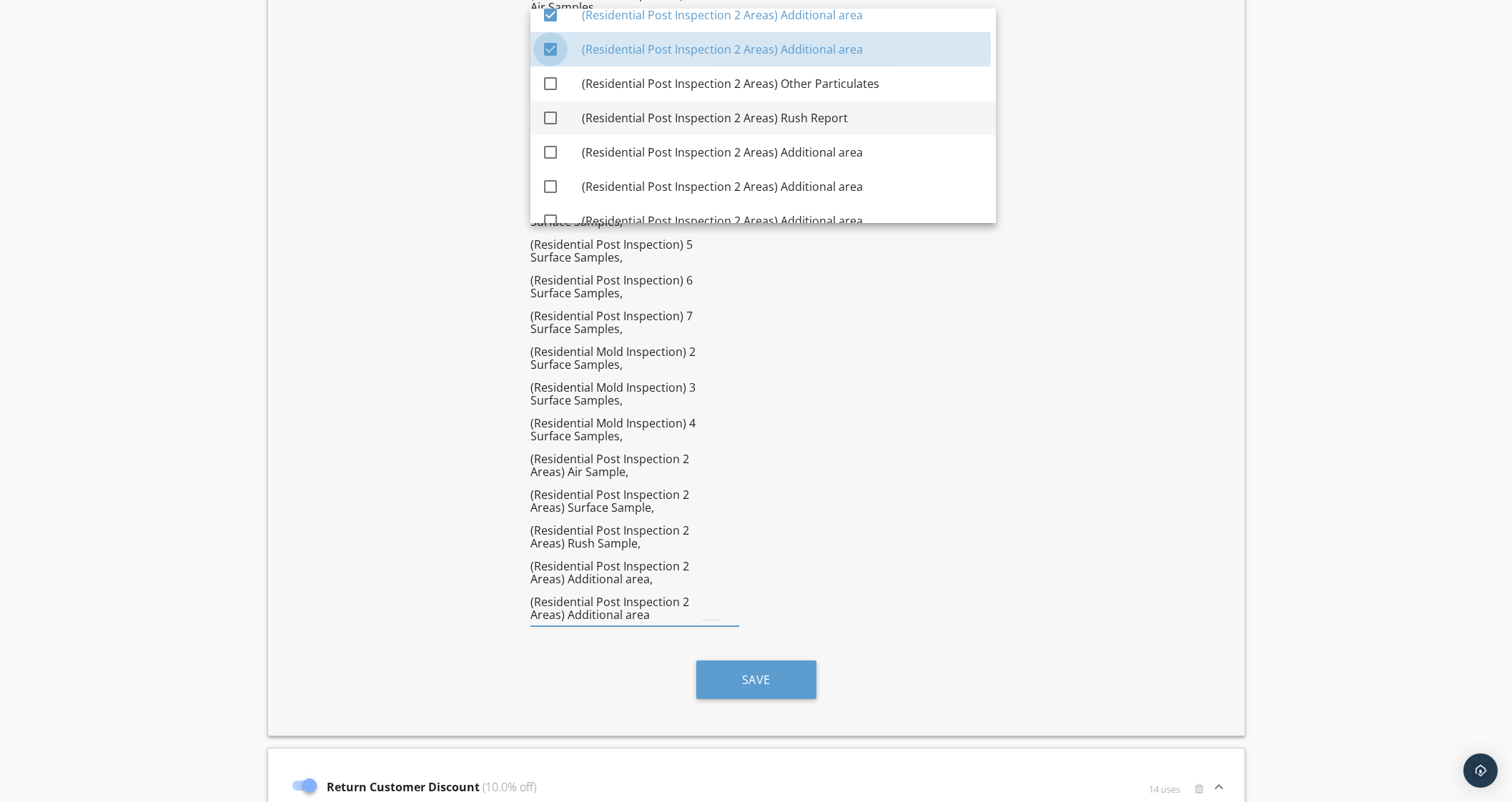
click at [550, 80] on div at bounding box center [550, 83] width 24 height 24
checkbox input "true"
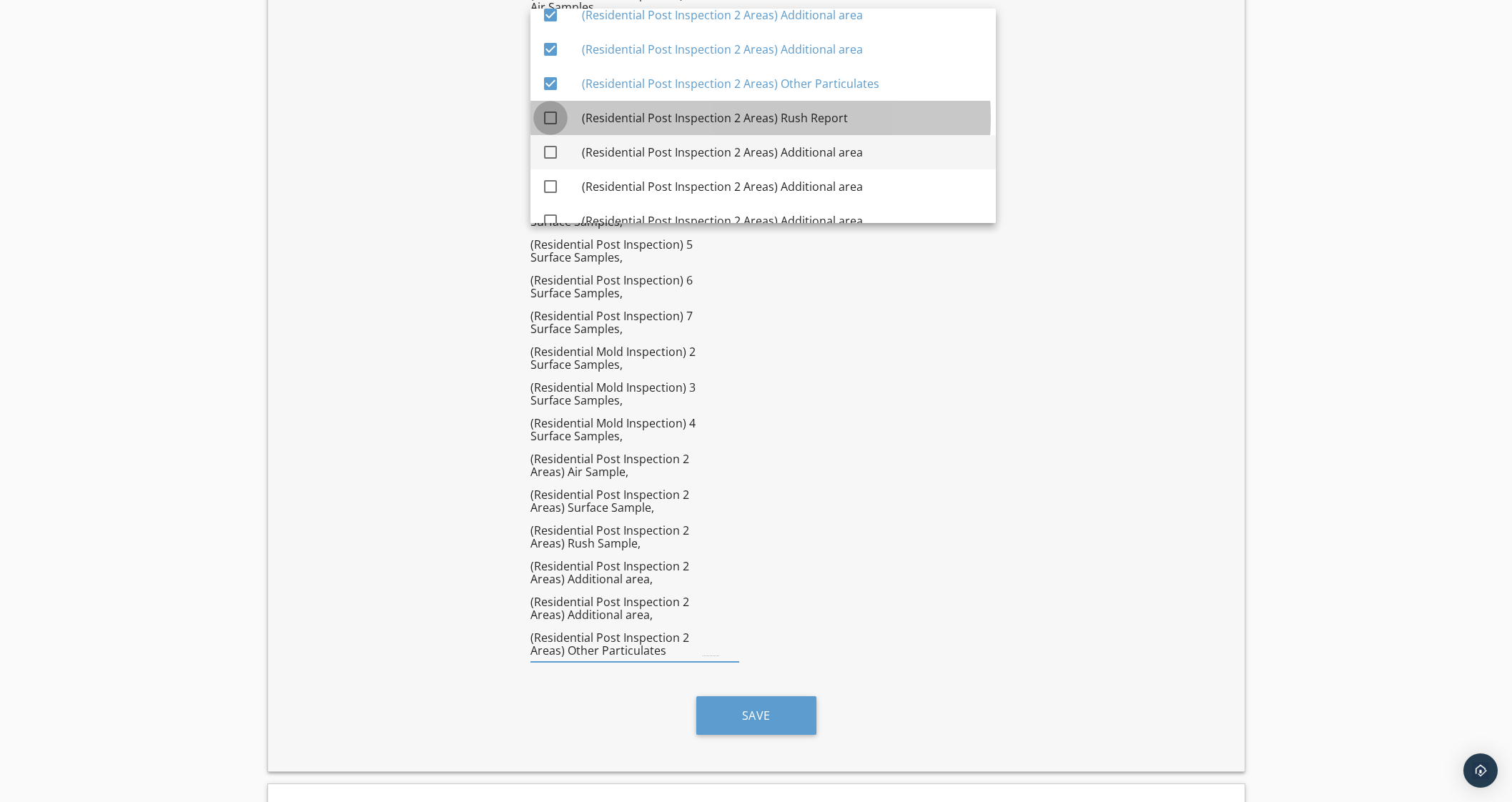
drag, startPoint x: 545, startPoint y: 118, endPoint x: 552, endPoint y: 144, distance: 26.9
click at [546, 118] on div at bounding box center [550, 118] width 24 height 24
checkbox input "true"
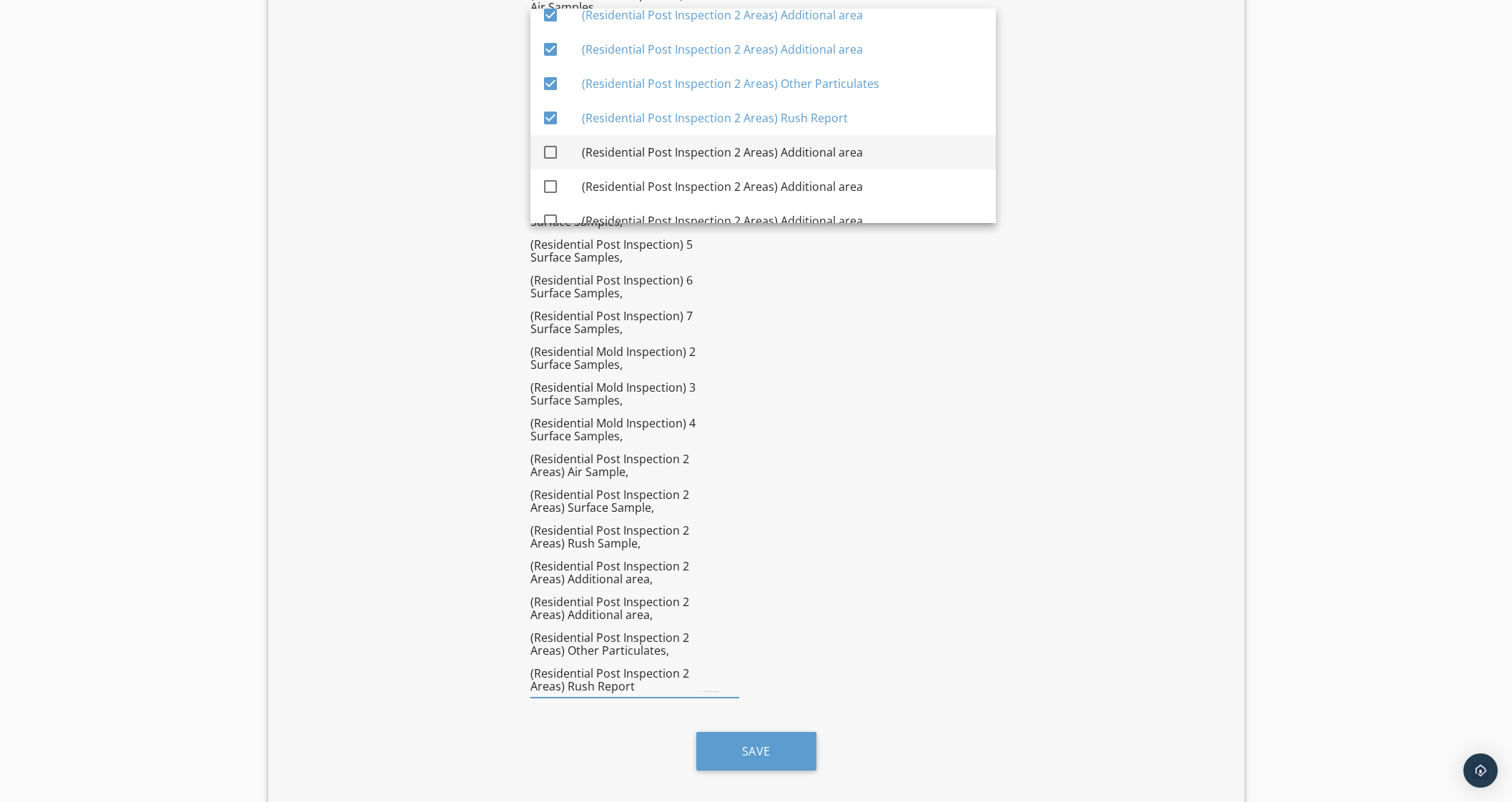
click at [551, 149] on div at bounding box center [550, 152] width 24 height 24
checkbox input "true"
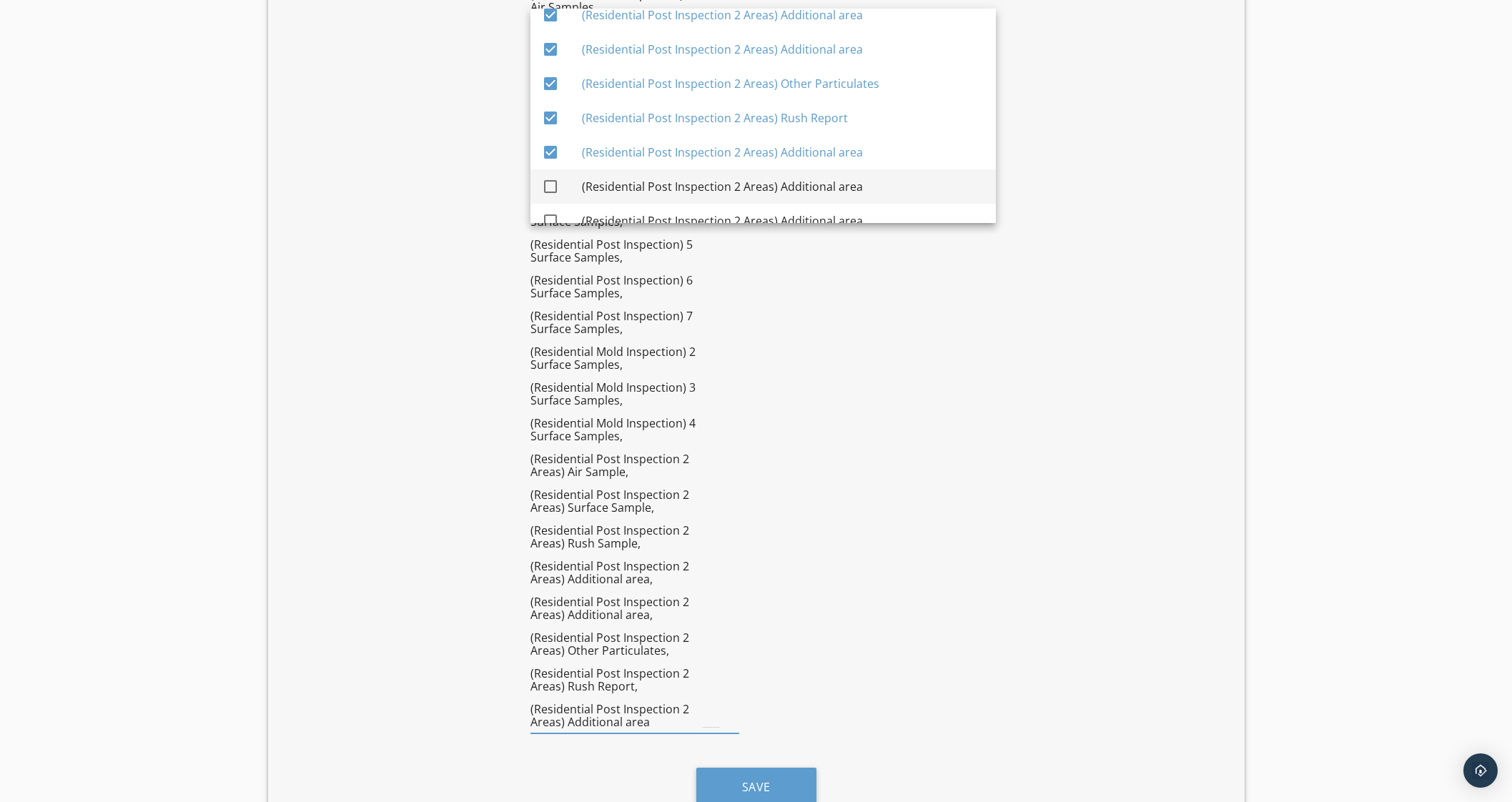
click at [551, 183] on div at bounding box center [550, 186] width 24 height 24
checkbox input "true"
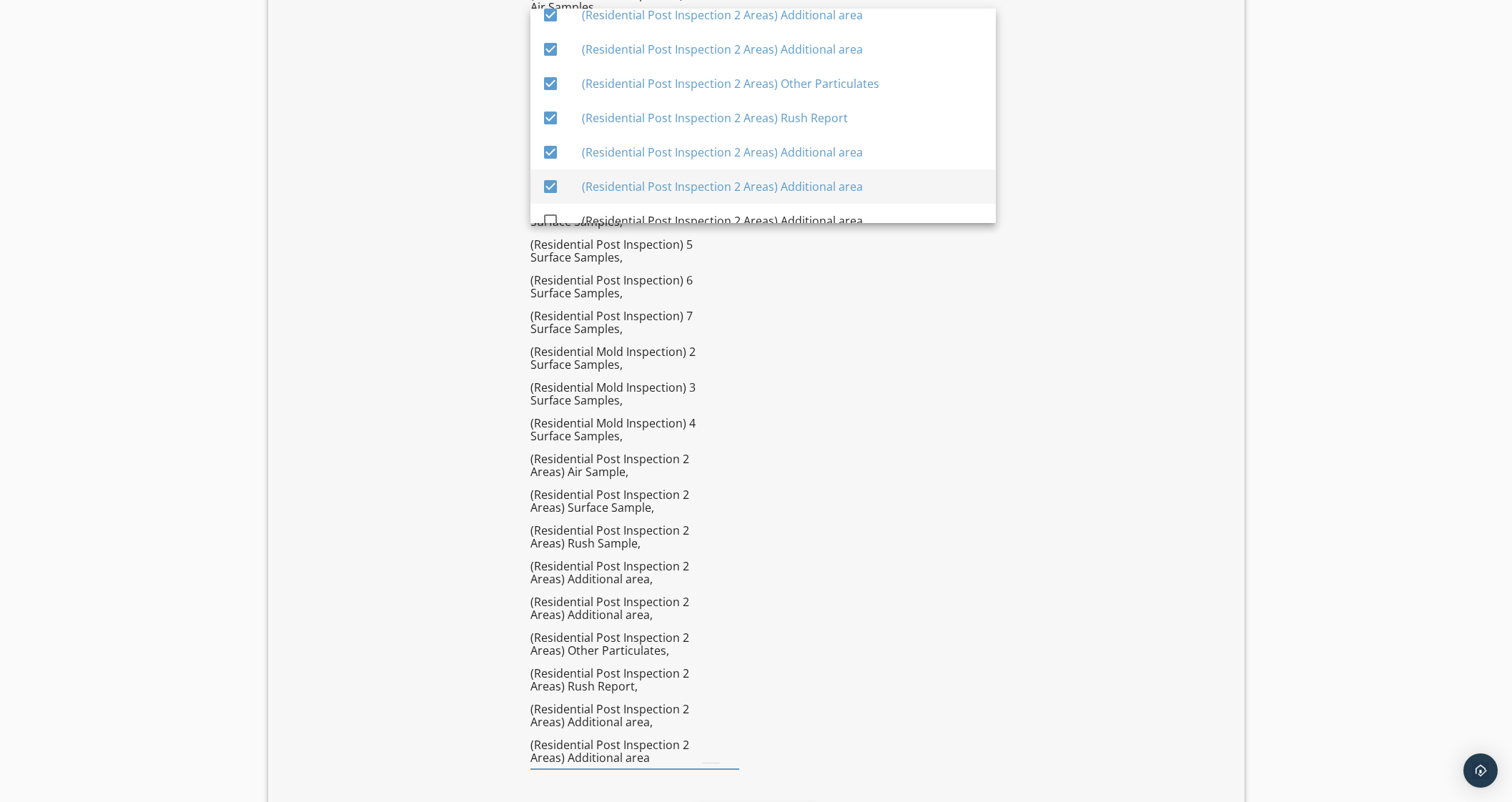
drag, startPoint x: 552, startPoint y: 212, endPoint x: 586, endPoint y: 189, distance: 41.0
click at [552, 211] on div at bounding box center [550, 221] width 24 height 24
checkbox input "true"
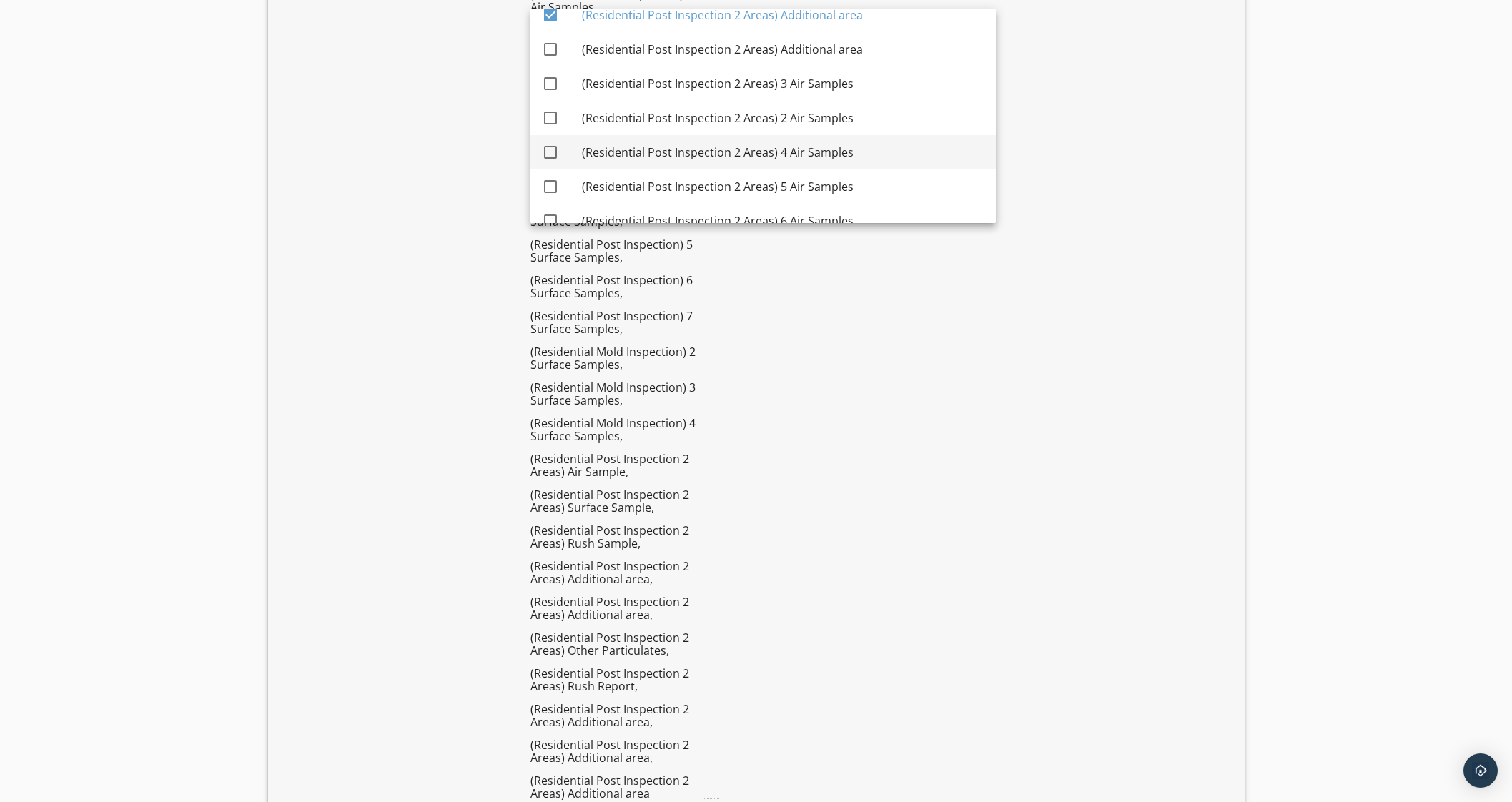
scroll to position [2564, 0]
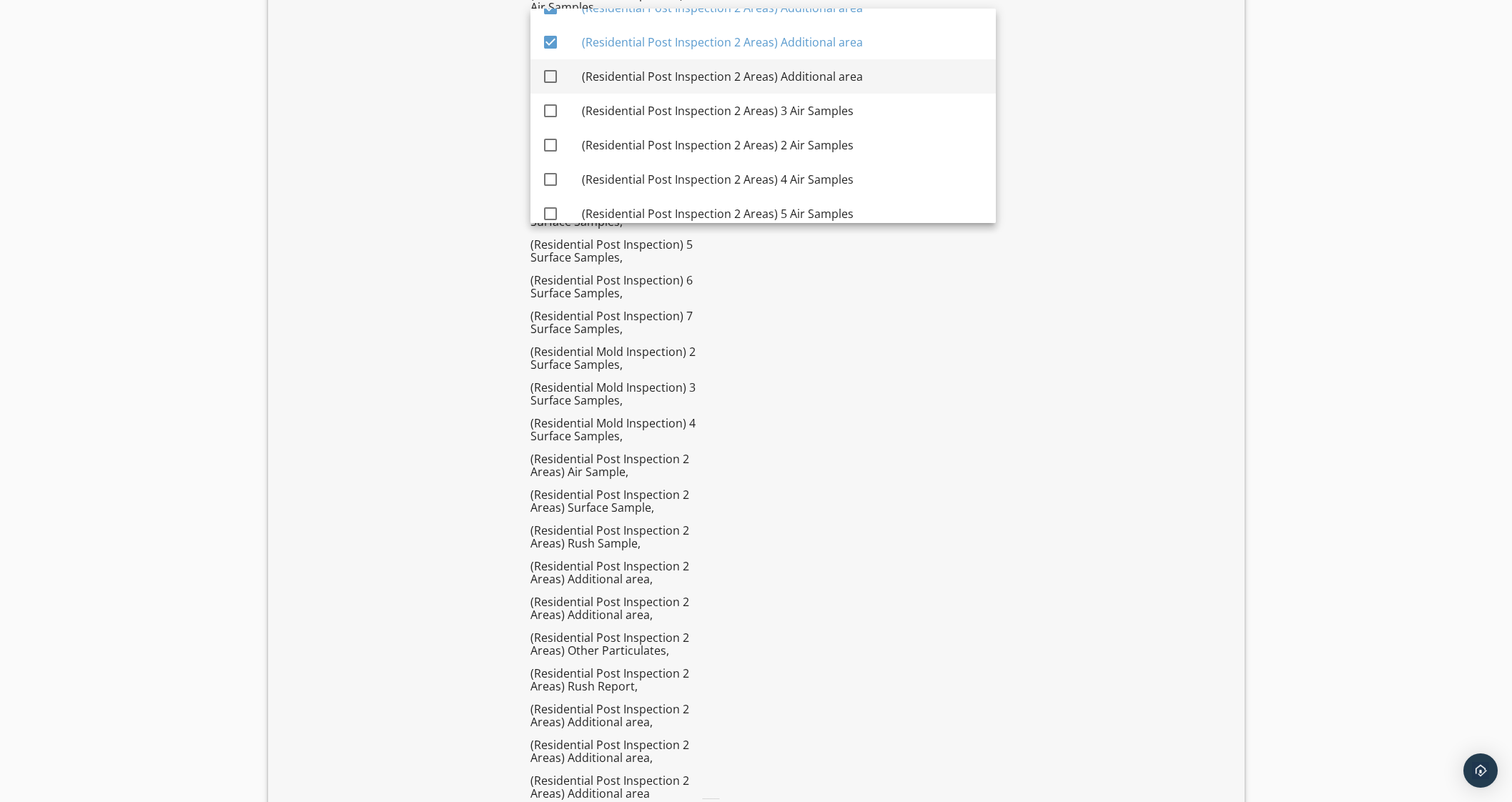
click at [556, 73] on div at bounding box center [550, 76] width 24 height 24
checkbox input "true"
click at [550, 108] on div at bounding box center [550, 110] width 24 height 24
checkbox input "true"
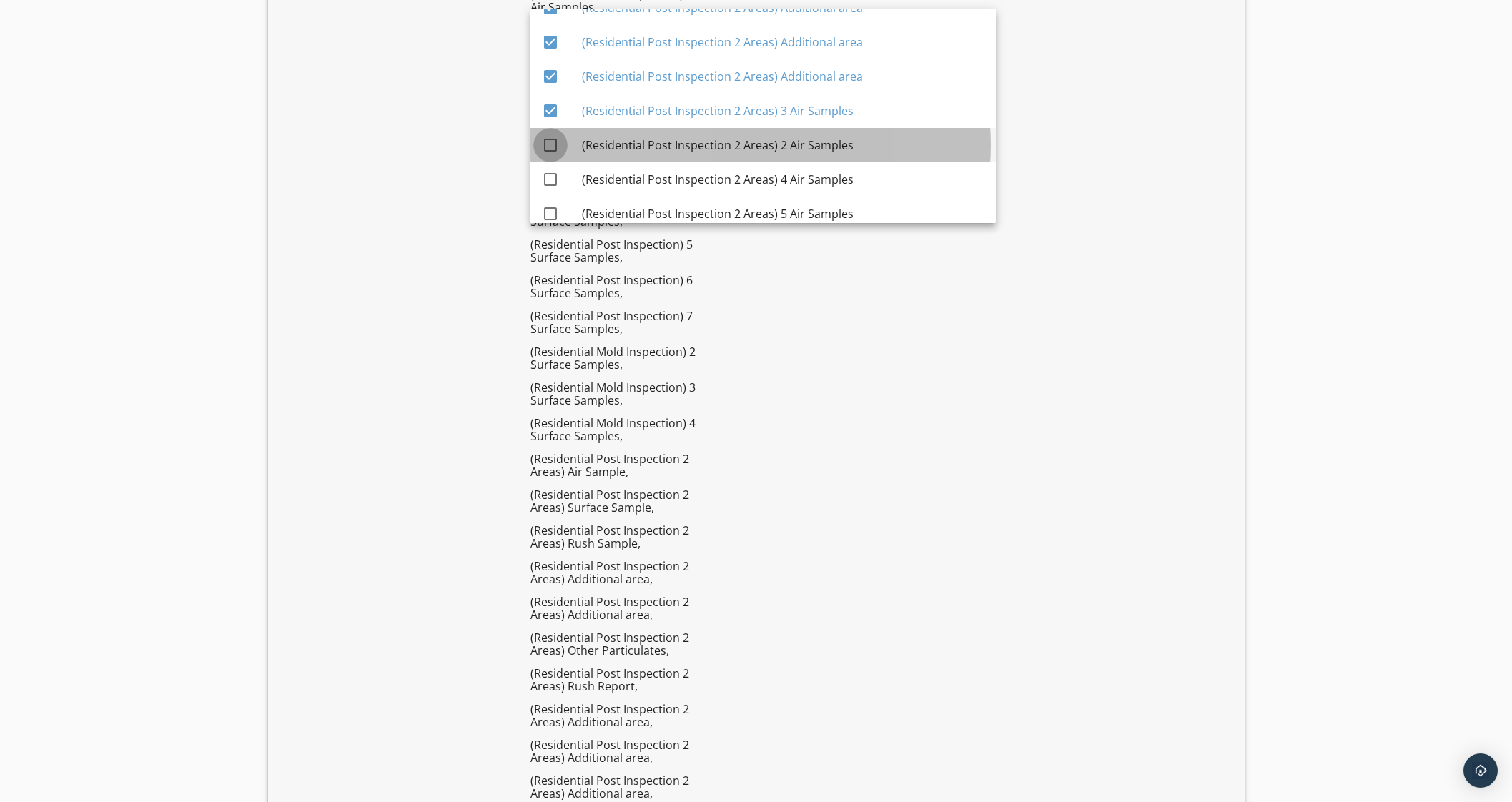
click at [546, 142] on div at bounding box center [550, 145] width 24 height 24
checkbox input "true"
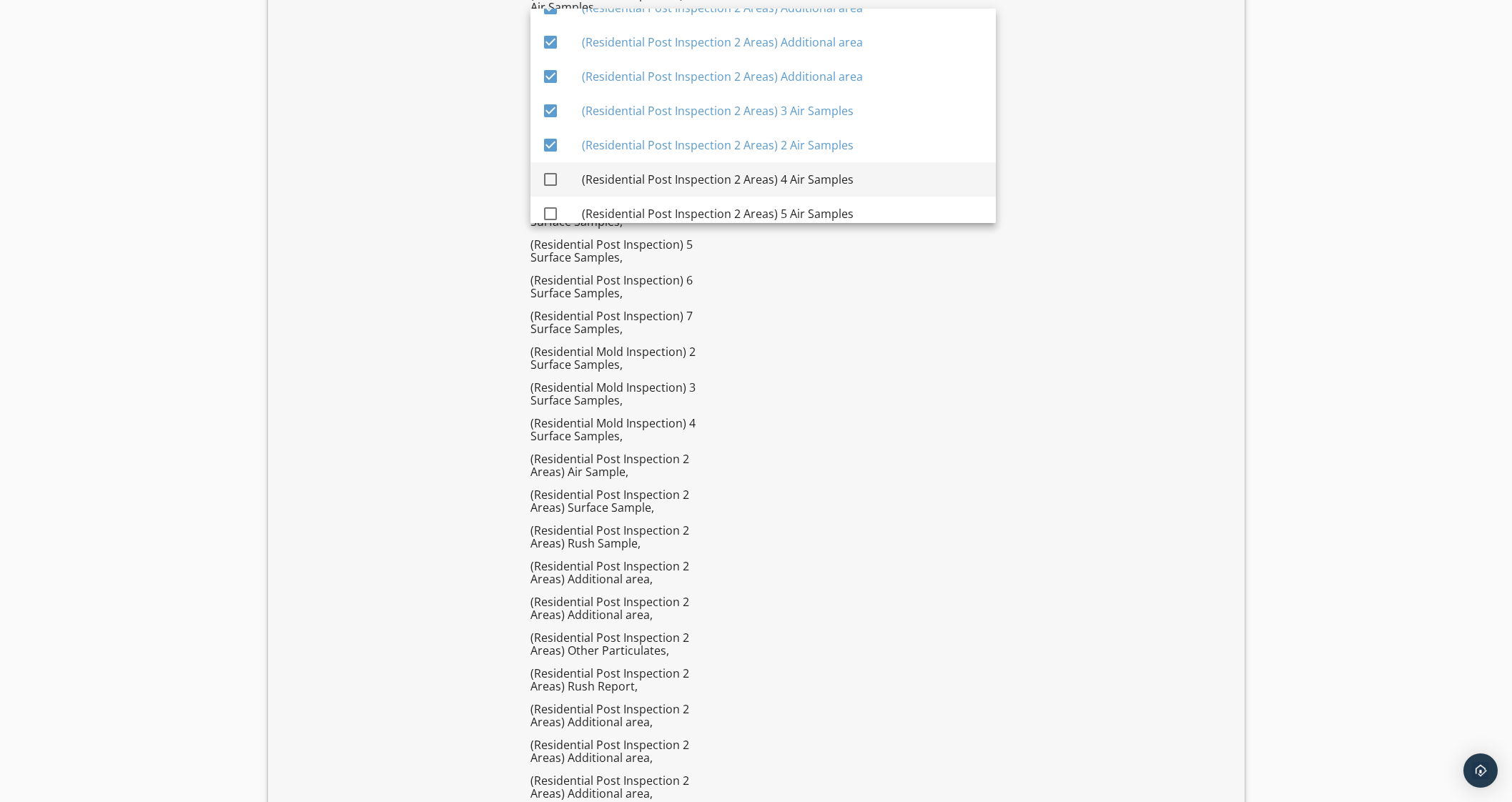
click at [548, 184] on div at bounding box center [550, 179] width 24 height 24
checkbox input "true"
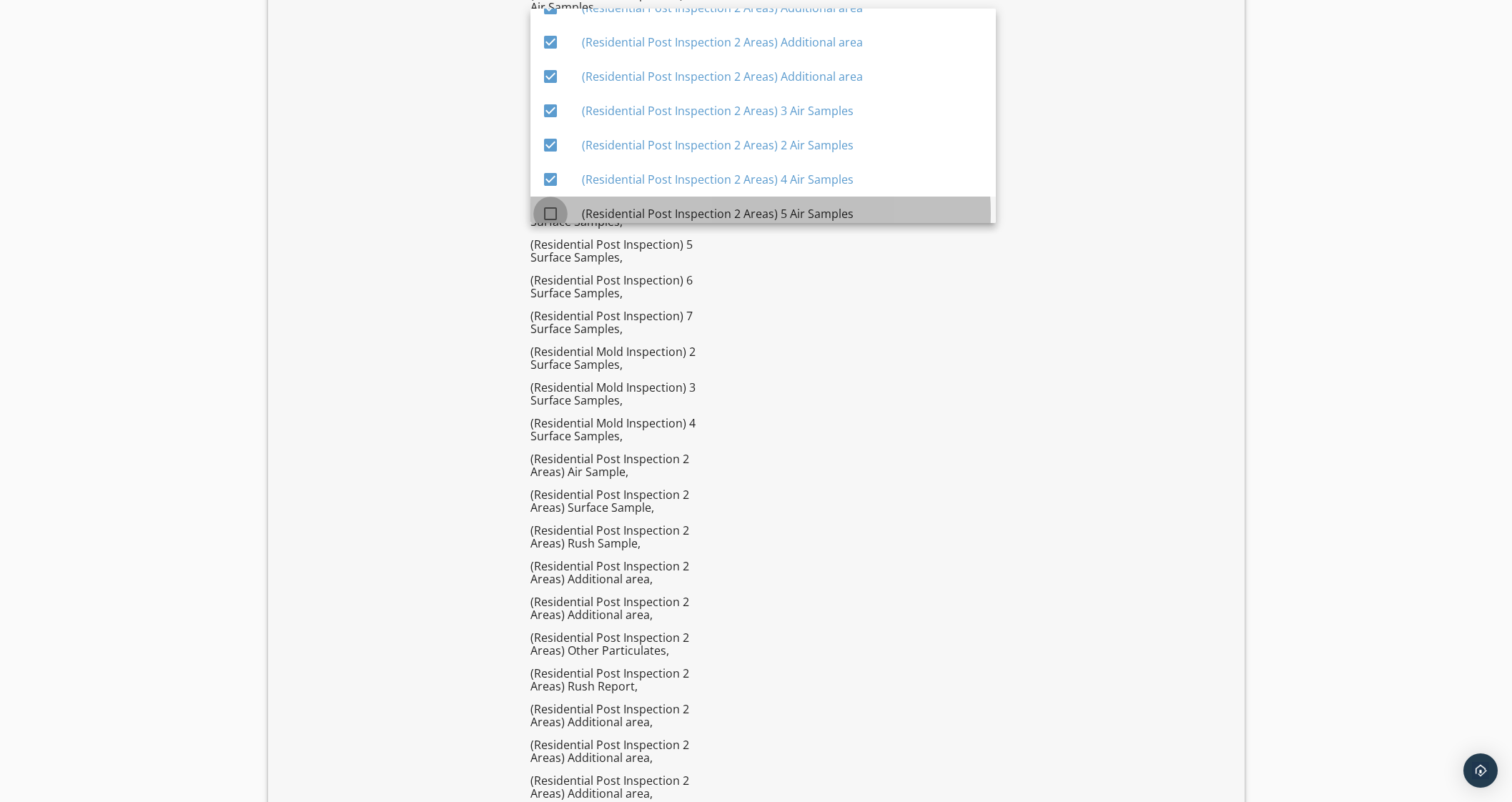
click at [548, 212] on div at bounding box center [550, 213] width 24 height 24
checkbox input "true"
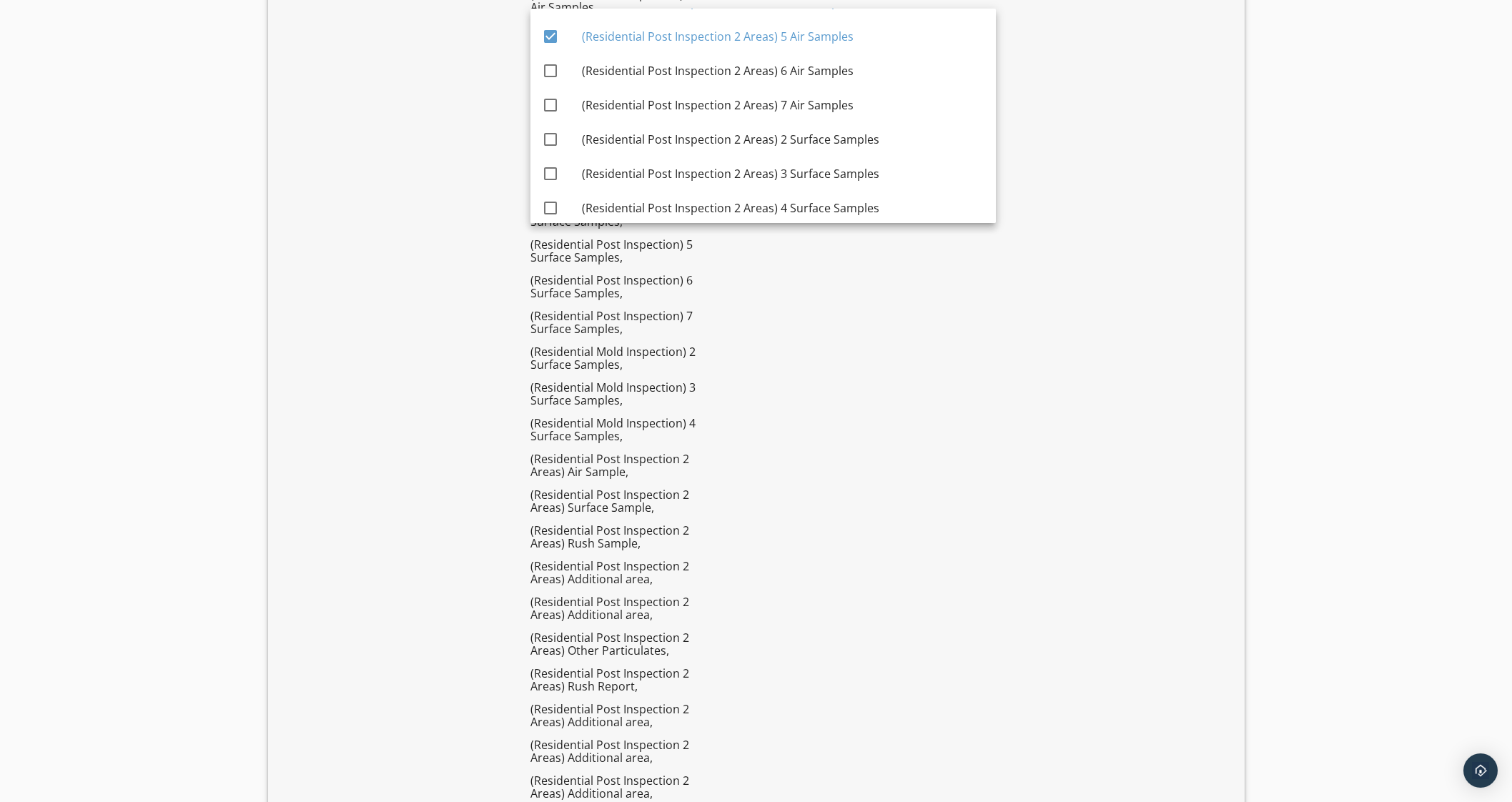
scroll to position [2743, 0]
drag, startPoint x: 549, startPoint y: 66, endPoint x: 542, endPoint y: 104, distance: 38.6
click at [549, 68] on div at bounding box center [550, 69] width 24 height 24
checkbox input "true"
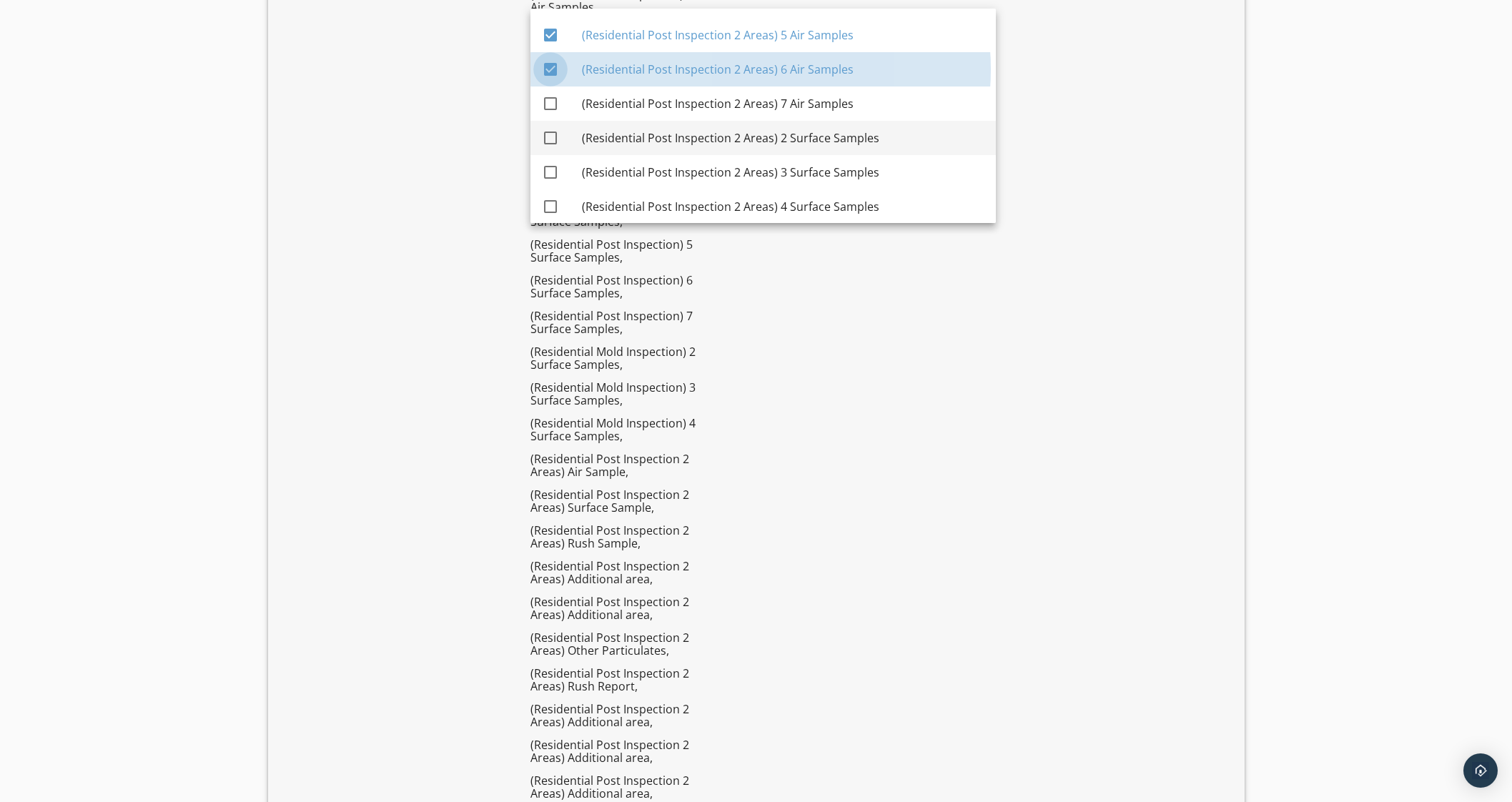
click at [540, 121] on link "check_box_outline_blank (Residential Post Inspection 2 Areas) 2 Surface Samples" at bounding box center [763, 138] width 465 height 34
checkbox input "true"
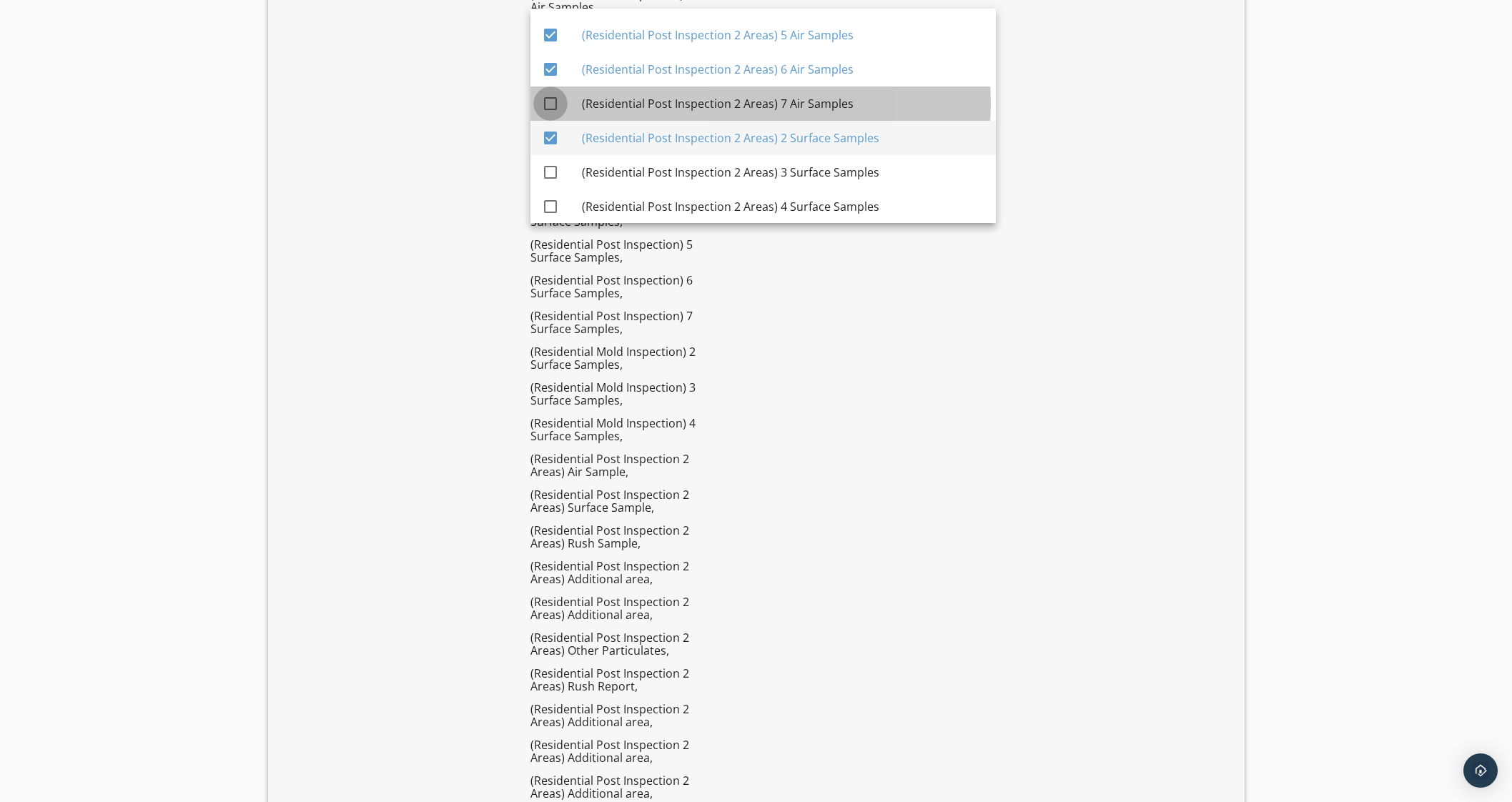
drag, startPoint x: 559, startPoint y: 94, endPoint x: 557, endPoint y: 141, distance: 47.0
click at [559, 95] on div at bounding box center [550, 103] width 24 height 24
checkbox input "true"
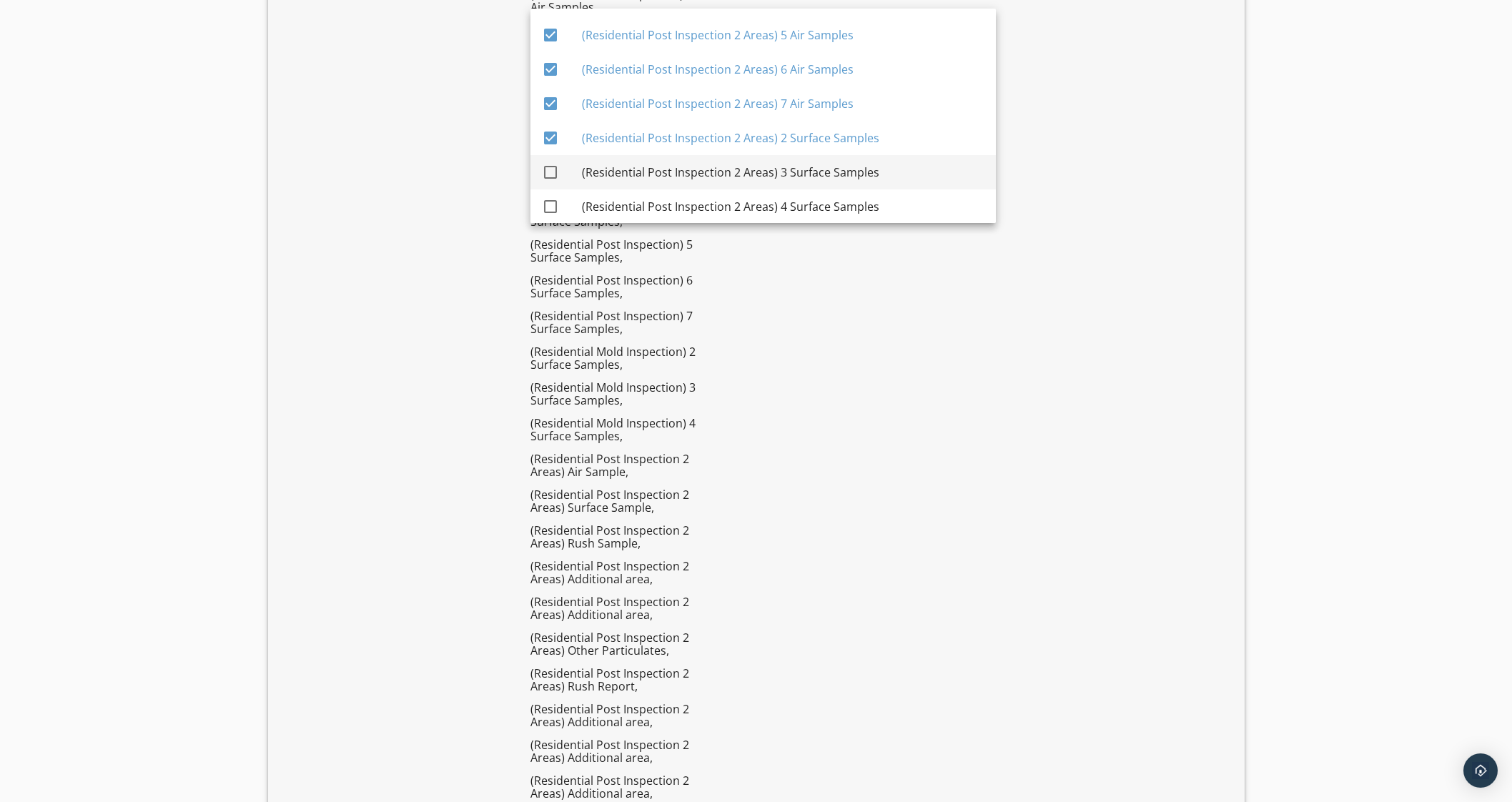
click at [555, 176] on div at bounding box center [550, 172] width 24 height 24
checkbox input "true"
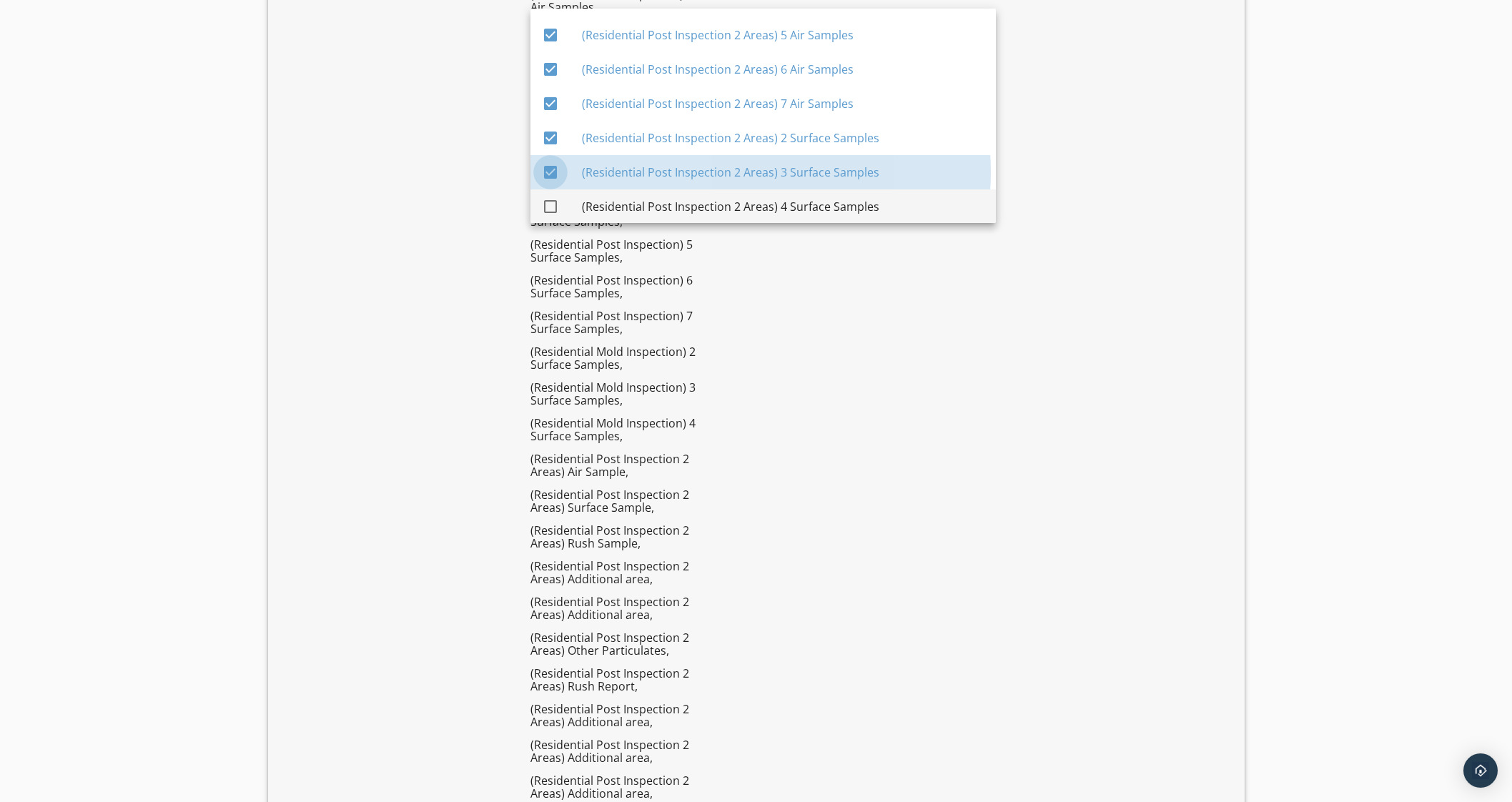
click at [548, 208] on div at bounding box center [550, 206] width 24 height 24
checkbox input "true"
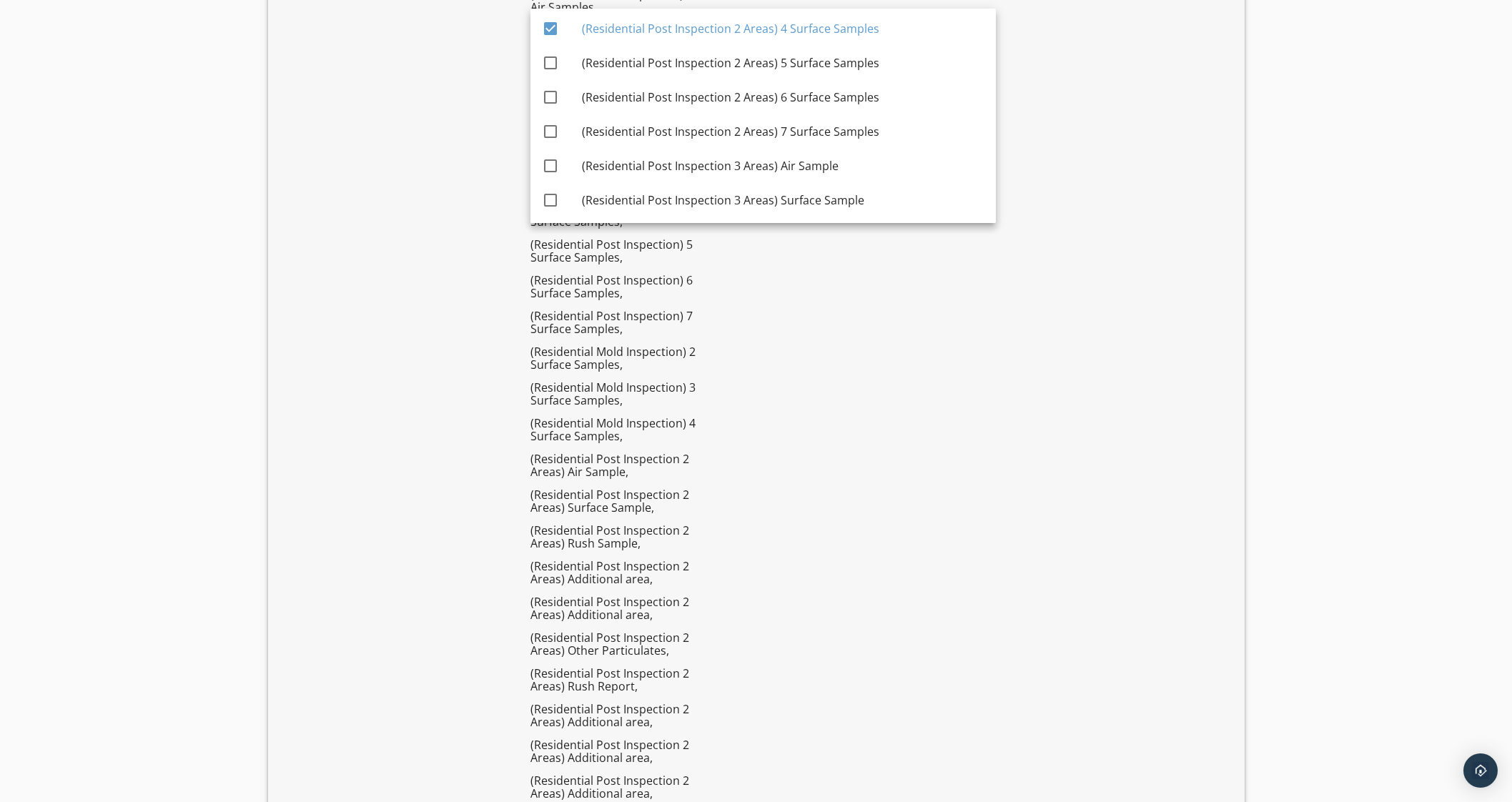
scroll to position [2922, 0]
drag, startPoint x: 558, startPoint y: 59, endPoint x: 556, endPoint y: 93, distance: 34.1
click at [559, 61] on div at bounding box center [550, 61] width 24 height 24
checkbox input "true"
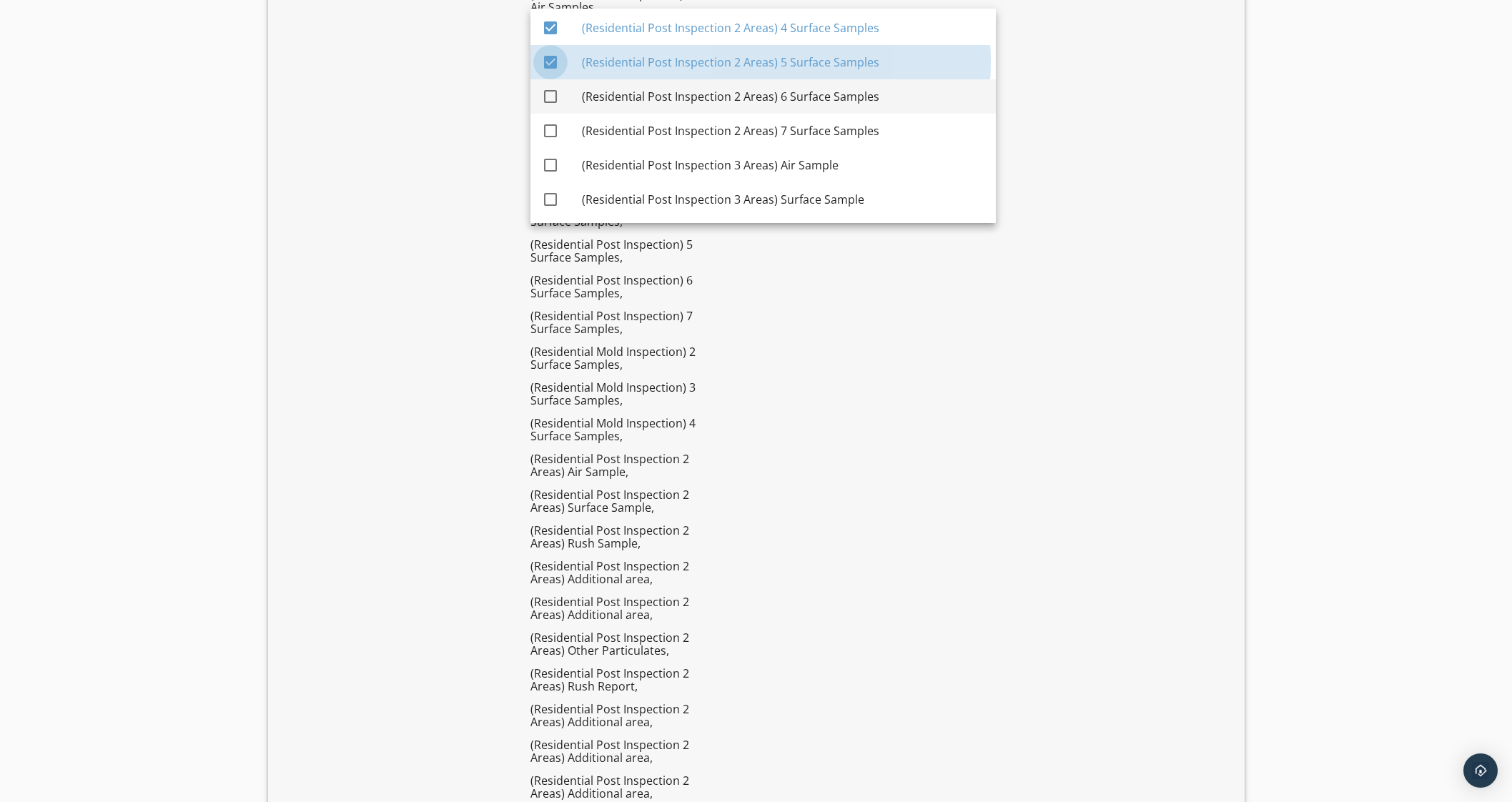
drag, startPoint x: 556, startPoint y: 94, endPoint x: 550, endPoint y: 118, distance: 24.7
click at [557, 94] on div at bounding box center [550, 96] width 24 height 24
checkbox input "true"
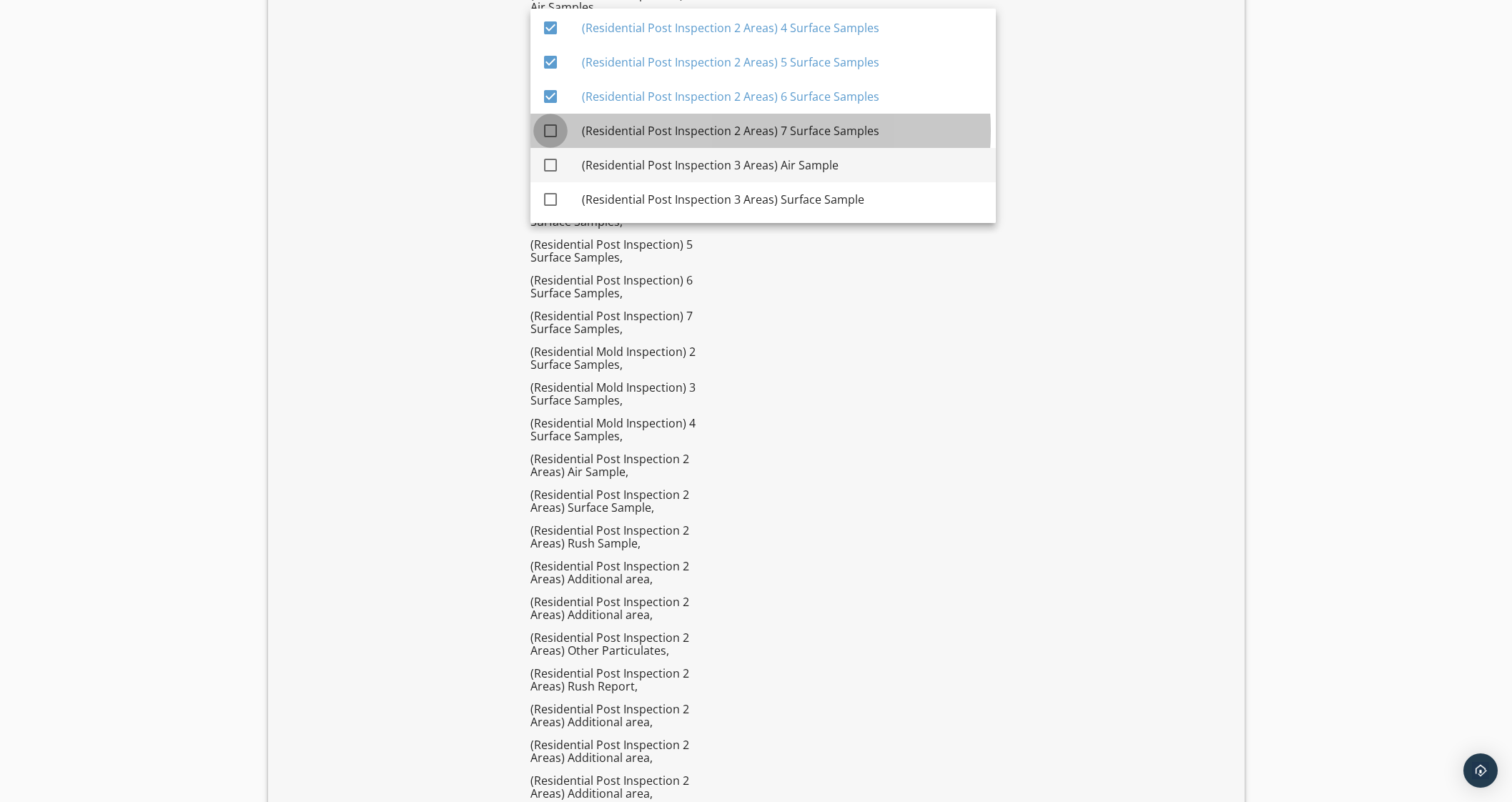
drag, startPoint x: 549, startPoint y: 127, endPoint x: 548, endPoint y: 146, distance: 19.0
click at [549, 127] on div at bounding box center [550, 130] width 24 height 24
checkbox input "true"
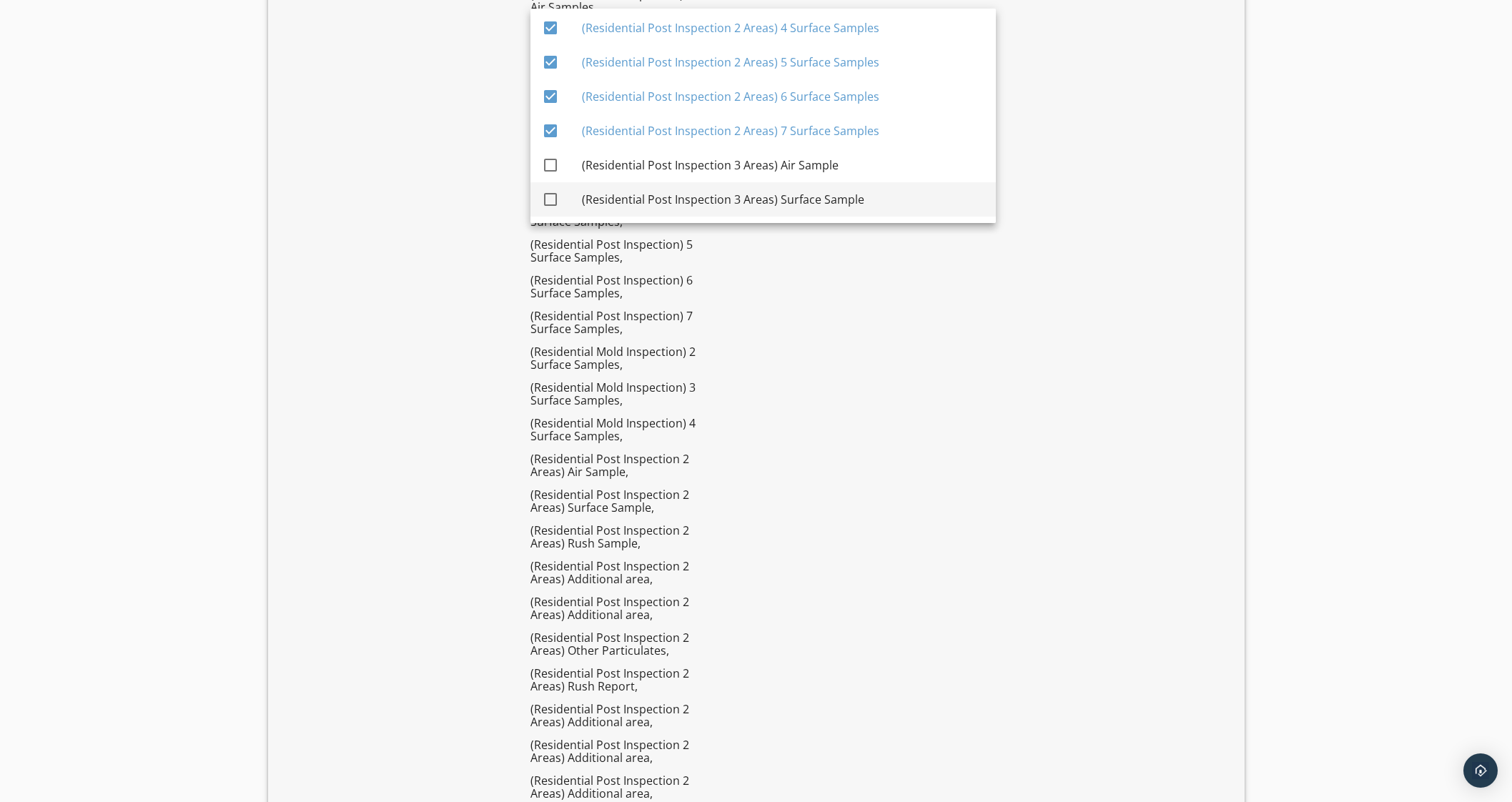
click at [548, 180] on div "check_box_outline_blank" at bounding box center [562, 165] width 40 height 34
checkbox input "true"
click at [550, 195] on div at bounding box center [550, 199] width 24 height 24
checkbox input "true"
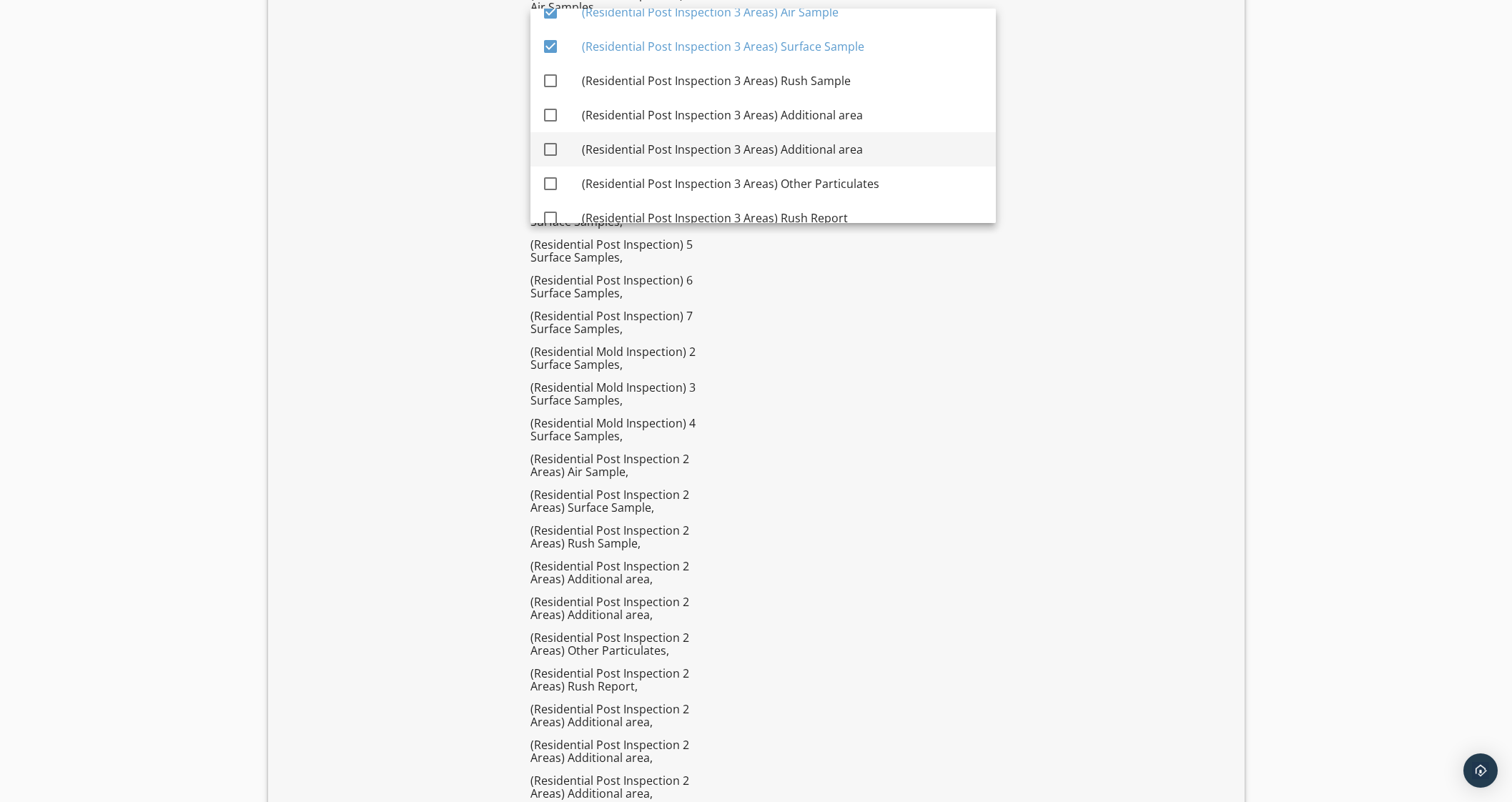
scroll to position [3100, 0]
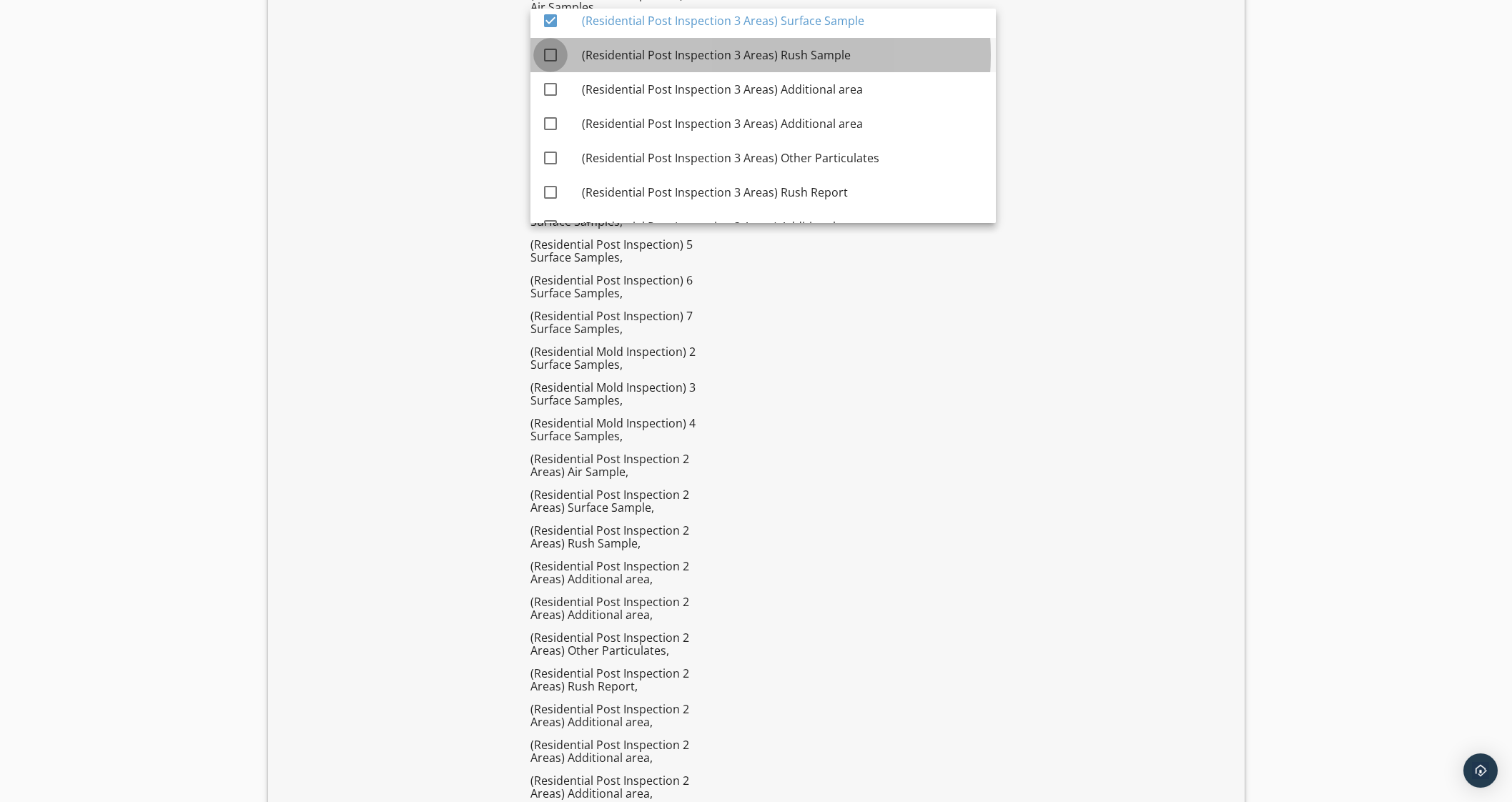
drag, startPoint x: 548, startPoint y: 53, endPoint x: 550, endPoint y: 77, distance: 24.1
click at [548, 54] on div at bounding box center [550, 54] width 24 height 24
checkbox input "true"
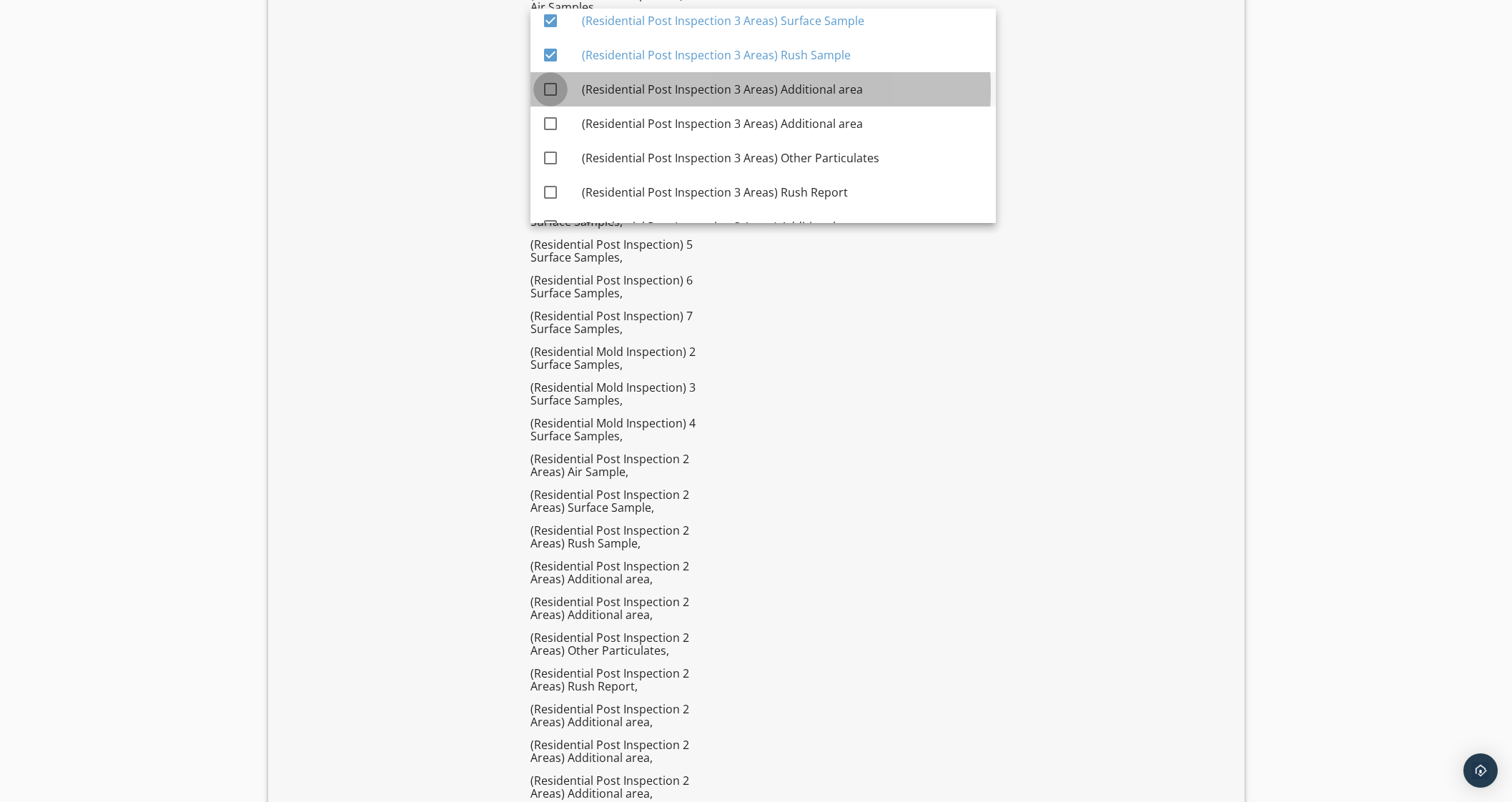
click at [549, 82] on div at bounding box center [550, 89] width 24 height 24
checkbox input "true"
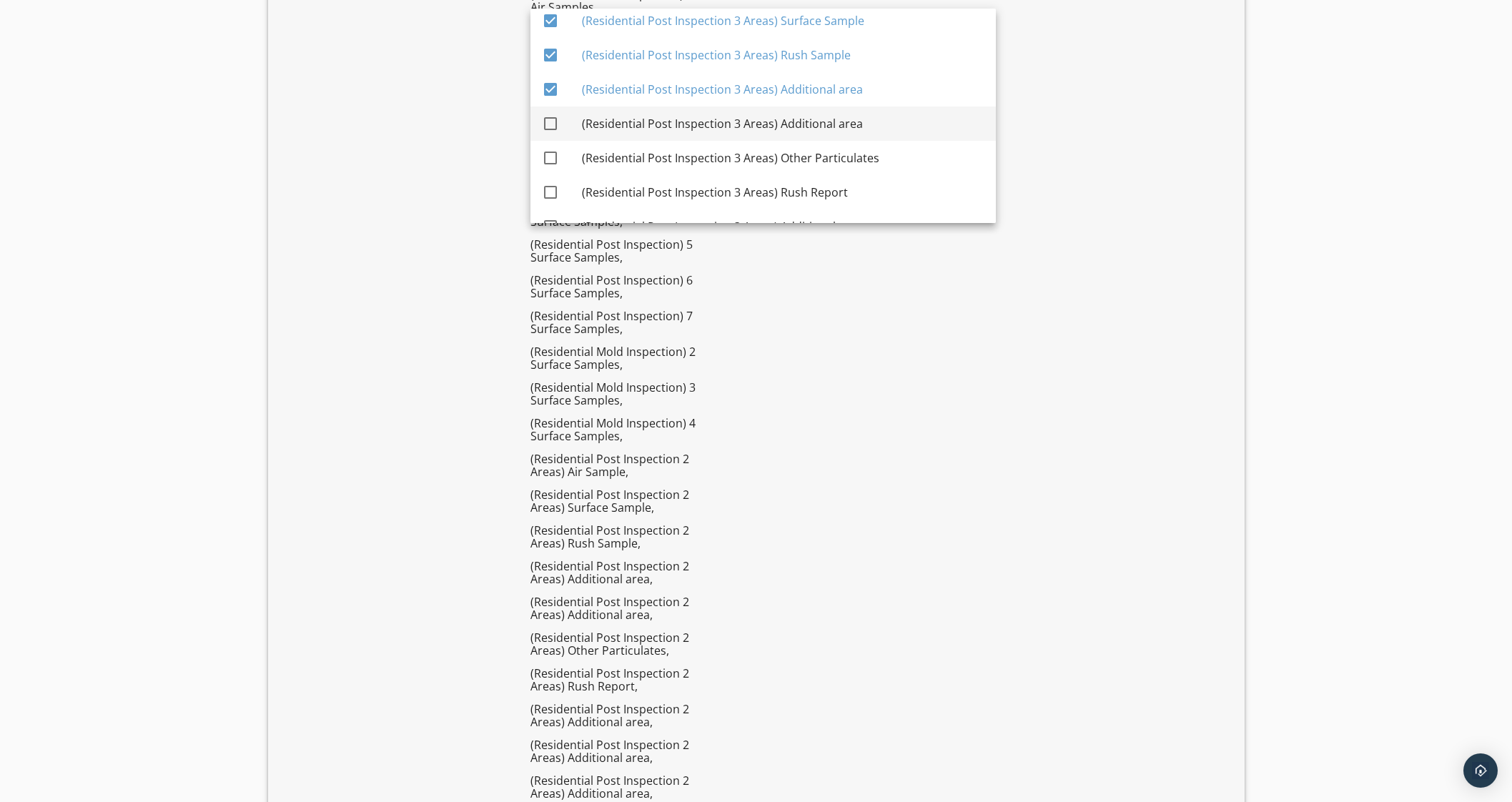
click at [546, 112] on div at bounding box center [550, 123] width 24 height 24
checkbox input "true"
click at [545, 151] on div at bounding box center [550, 157] width 24 height 24
checkbox input "true"
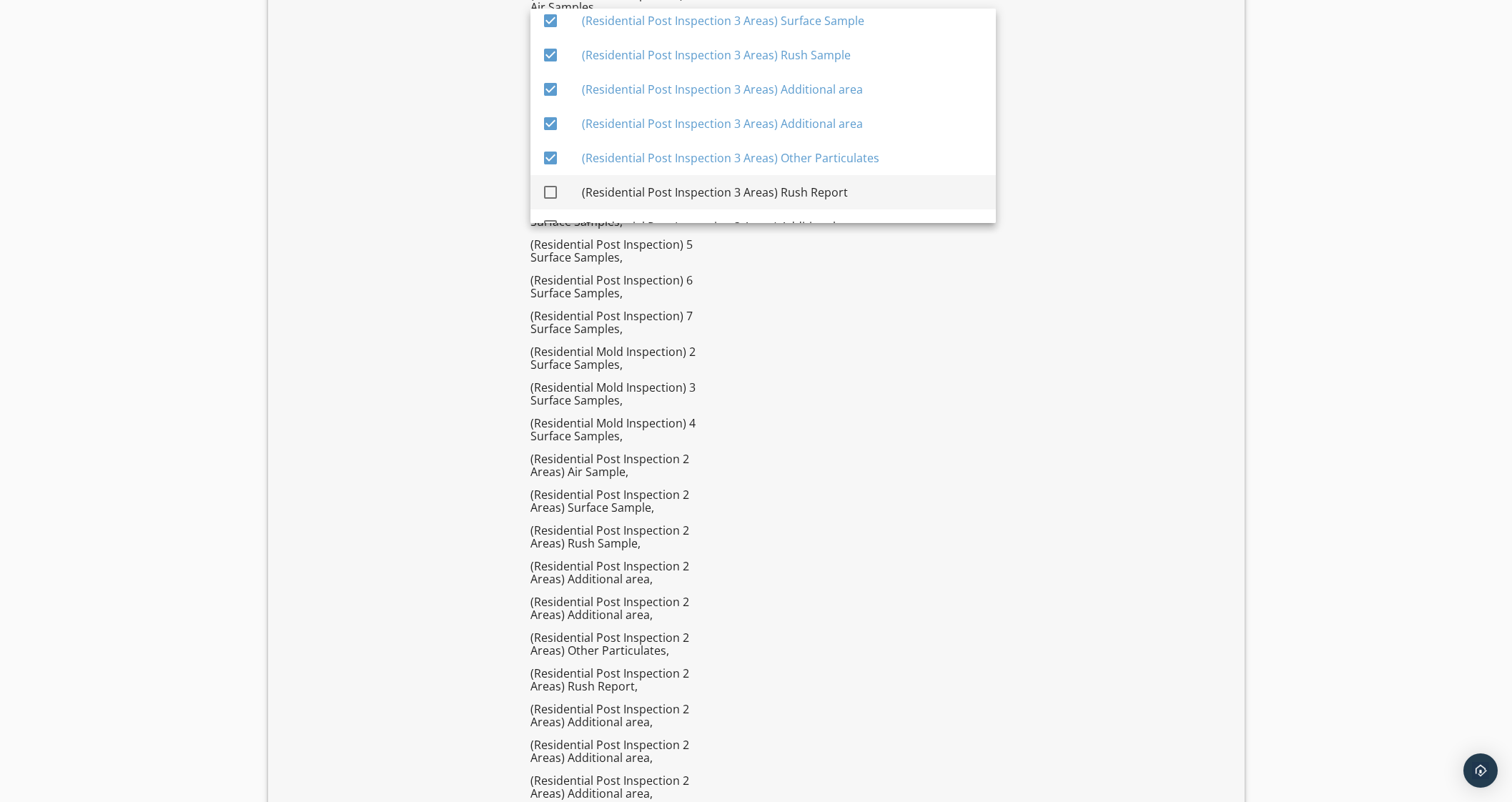
click at [552, 184] on div at bounding box center [550, 192] width 24 height 24
checkbox input "true"
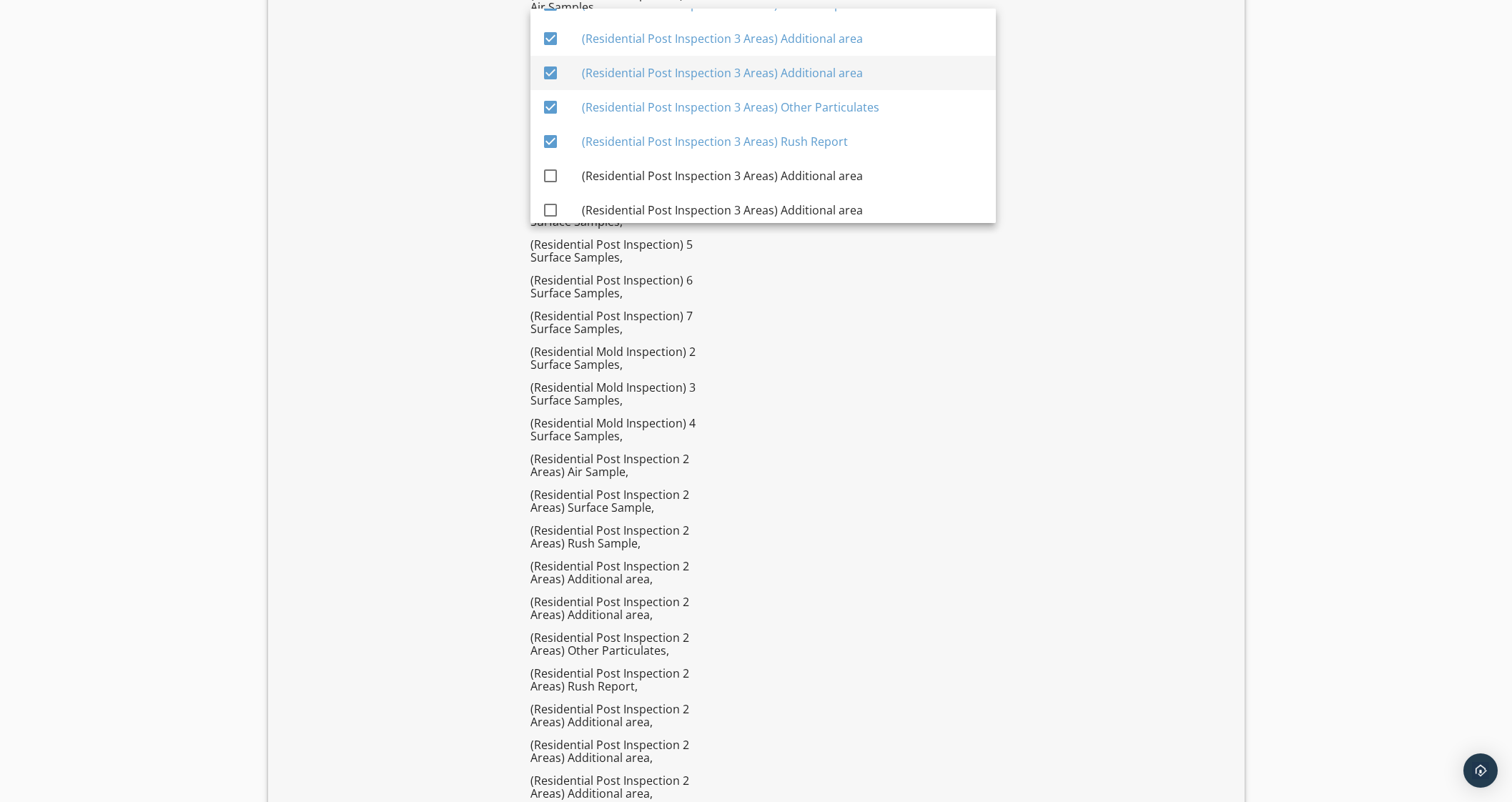
scroll to position [3190, 0]
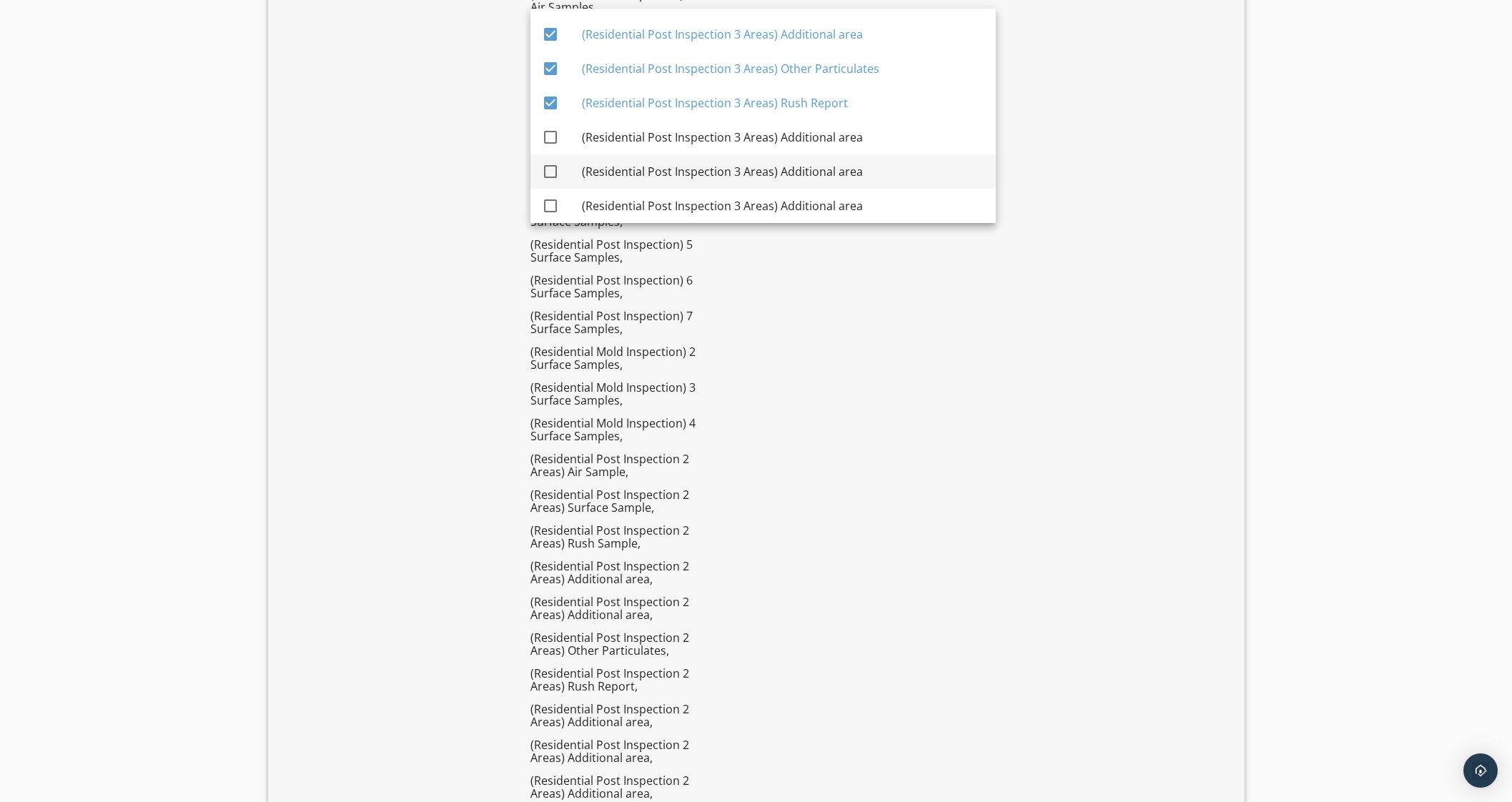
drag, startPoint x: 549, startPoint y: 137, endPoint x: 547, endPoint y: 156, distance: 19.1
click at [550, 137] on div at bounding box center [550, 137] width 24 height 24
checkbox input "true"
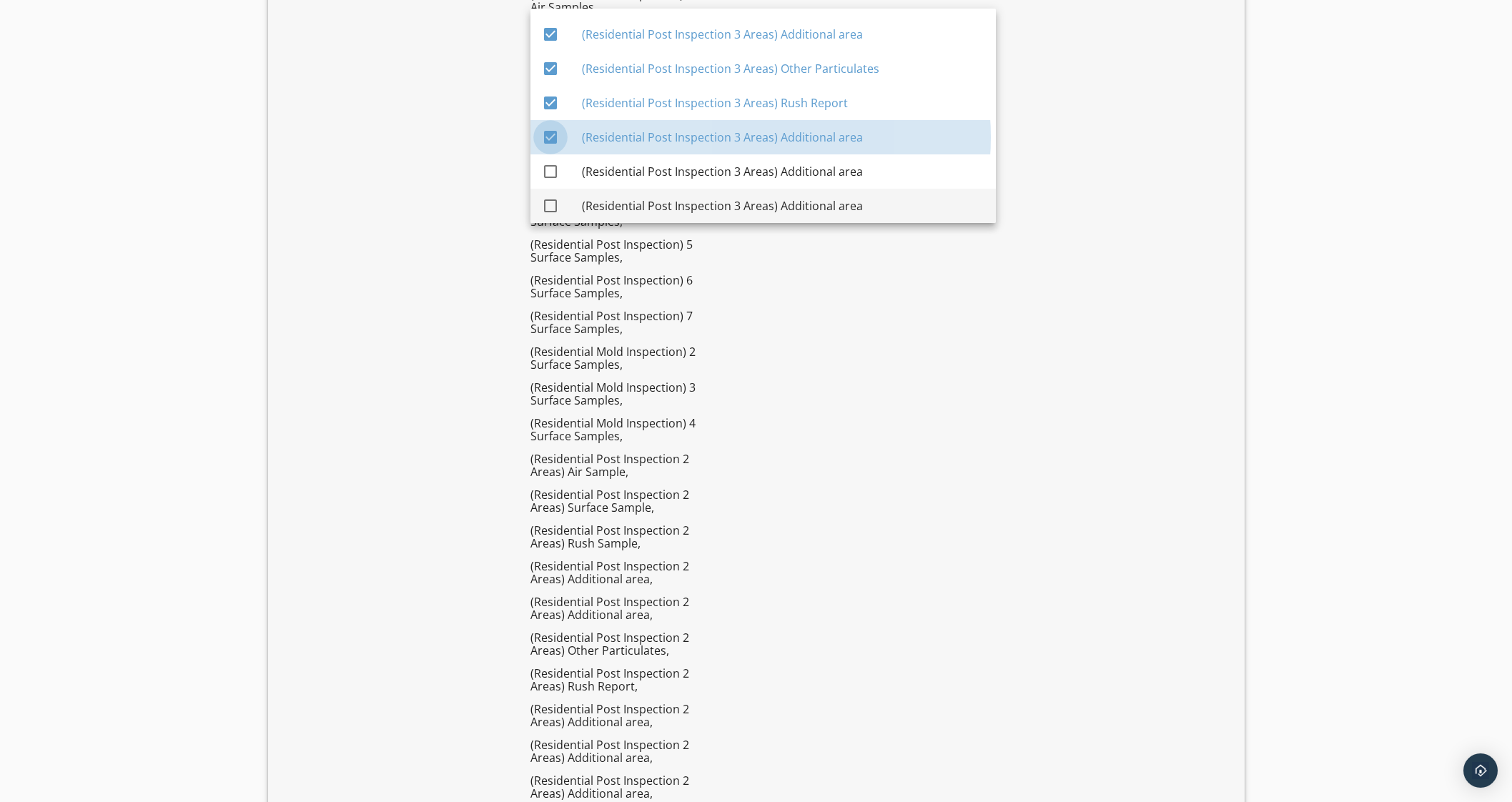
drag, startPoint x: 545, startPoint y: 163, endPoint x: 536, endPoint y: 192, distance: 30.4
click at [545, 163] on div at bounding box center [550, 171] width 24 height 24
checkbox input "true"
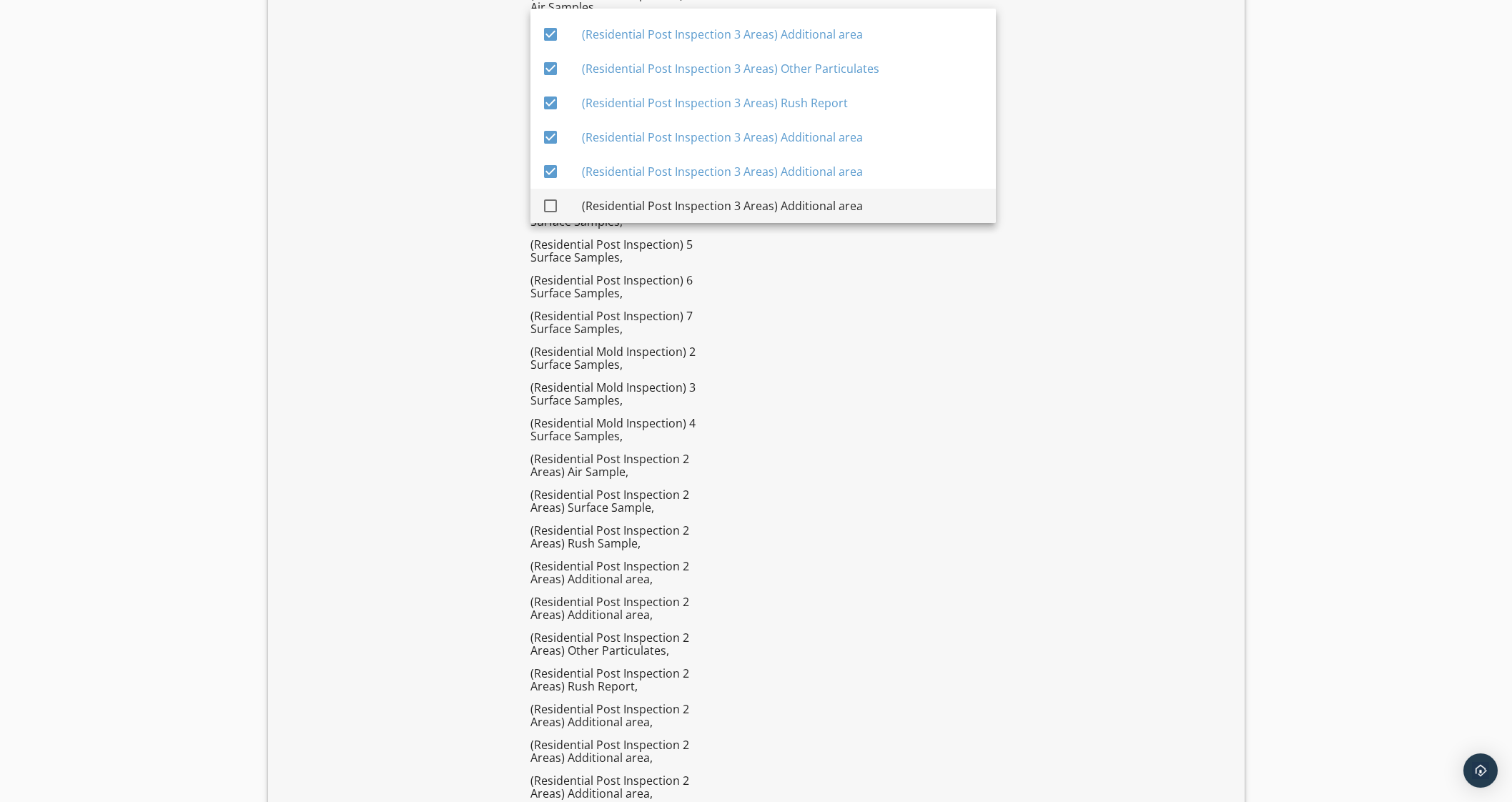
click at [536, 203] on link "check_box_outline_blank (Residential Post Inspection 3 Areas) Additional area" at bounding box center [763, 206] width 465 height 34
checkbox input "true"
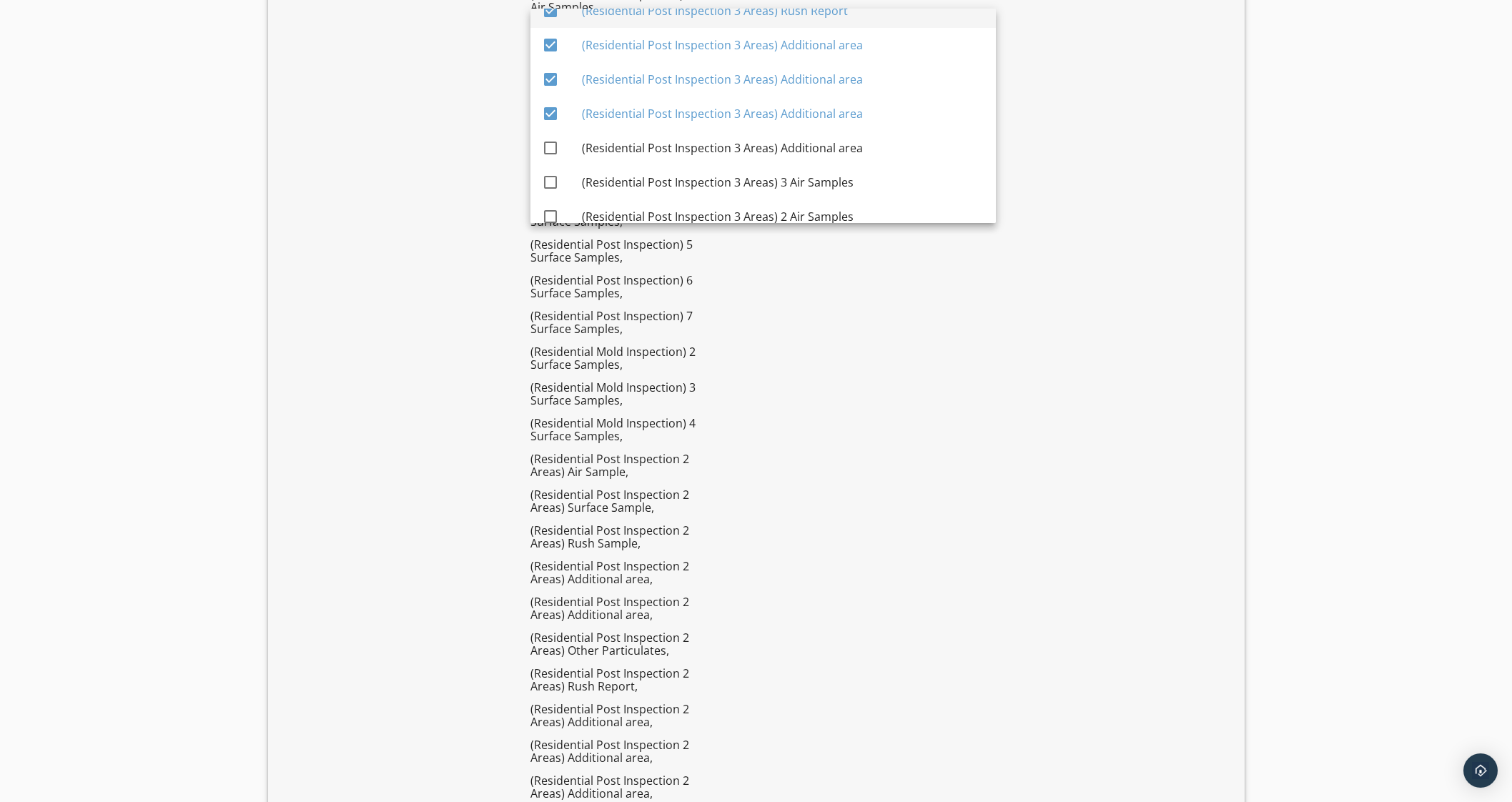
scroll to position [3369, 0]
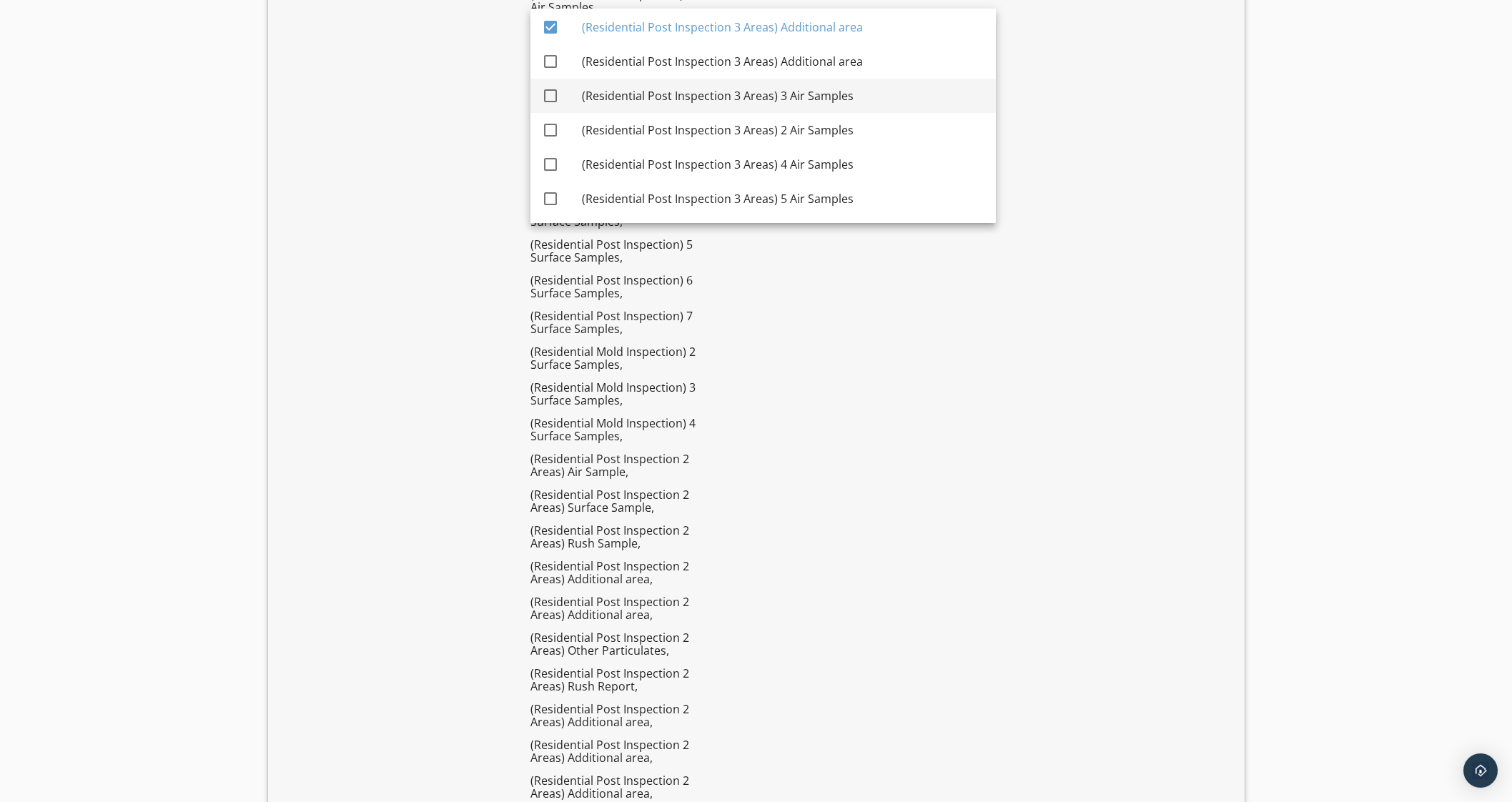
drag, startPoint x: 552, startPoint y: 60, endPoint x: 556, endPoint y: 80, distance: 20.4
click at [552, 60] on div at bounding box center [550, 61] width 24 height 24
checkbox input "true"
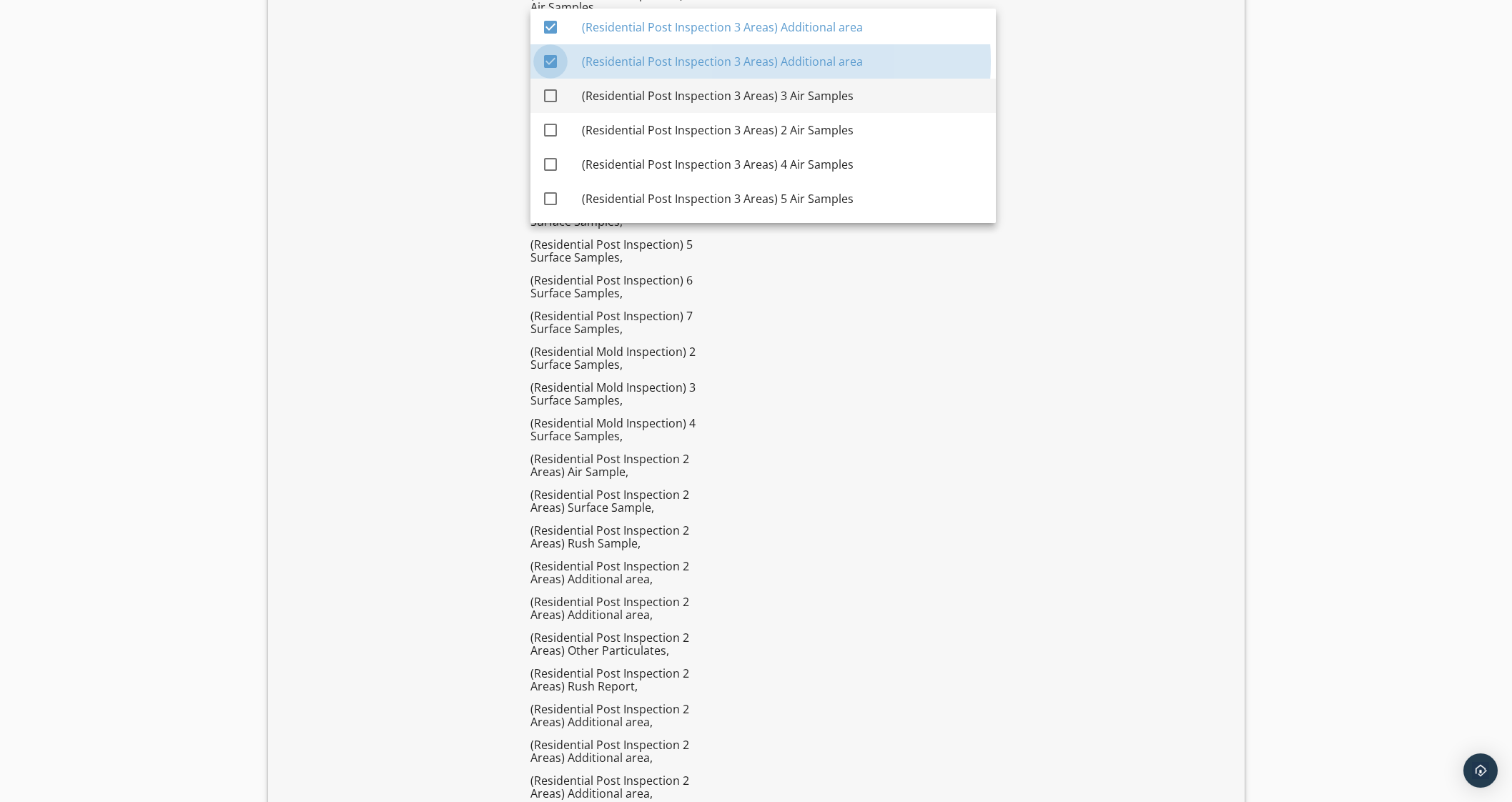
click at [556, 81] on div "check_box_outline_blank" at bounding box center [562, 96] width 40 height 34
checkbox input "true"
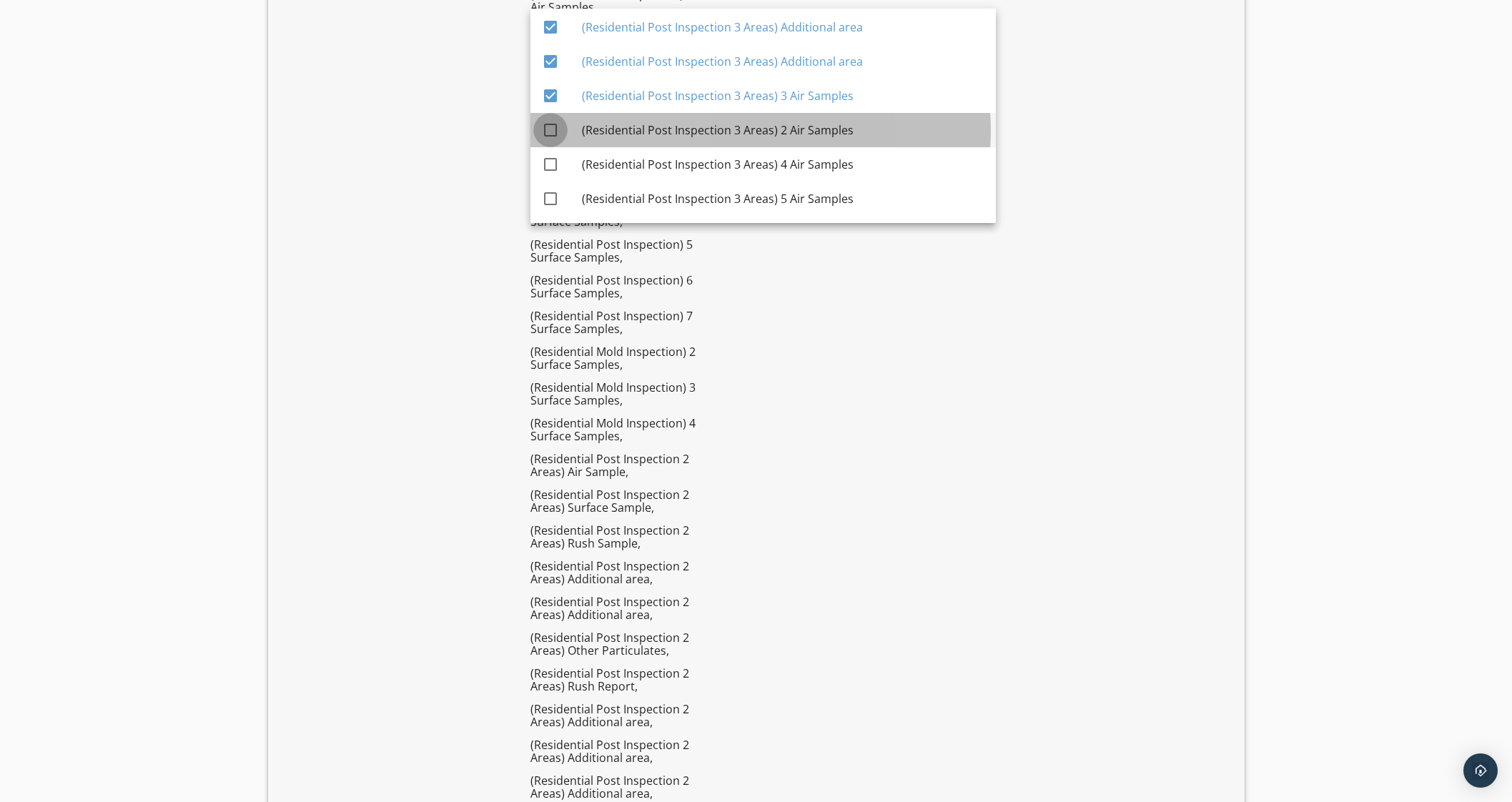
click at [556, 121] on div at bounding box center [550, 129] width 24 height 24
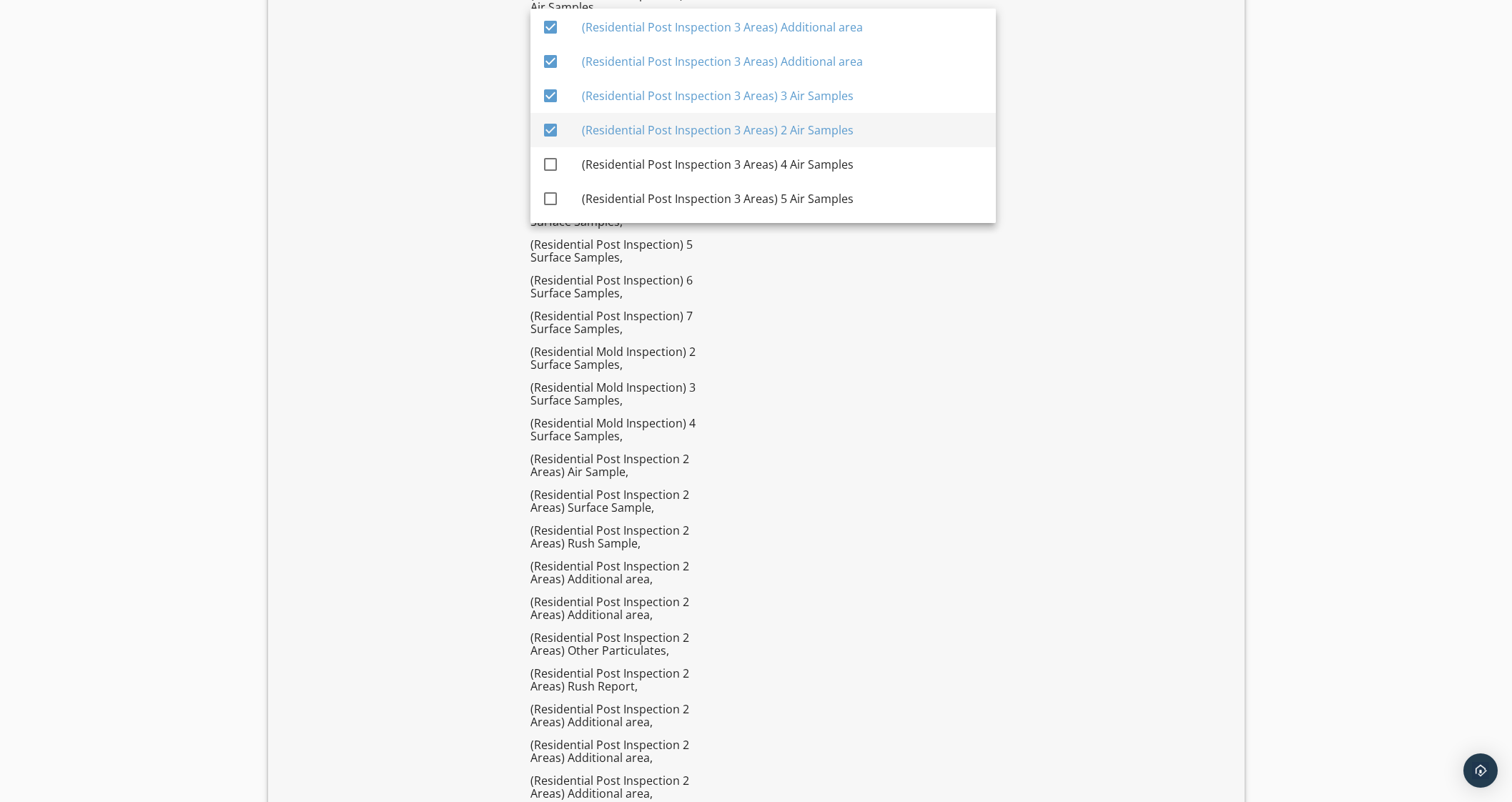
click at [558, 144] on div "check_box" at bounding box center [562, 130] width 40 height 34
checkbox input "false"
click at [549, 198] on div at bounding box center [550, 198] width 24 height 24
checkbox input "true"
drag, startPoint x: 563, startPoint y: 148, endPoint x: 561, endPoint y: 132, distance: 16.1
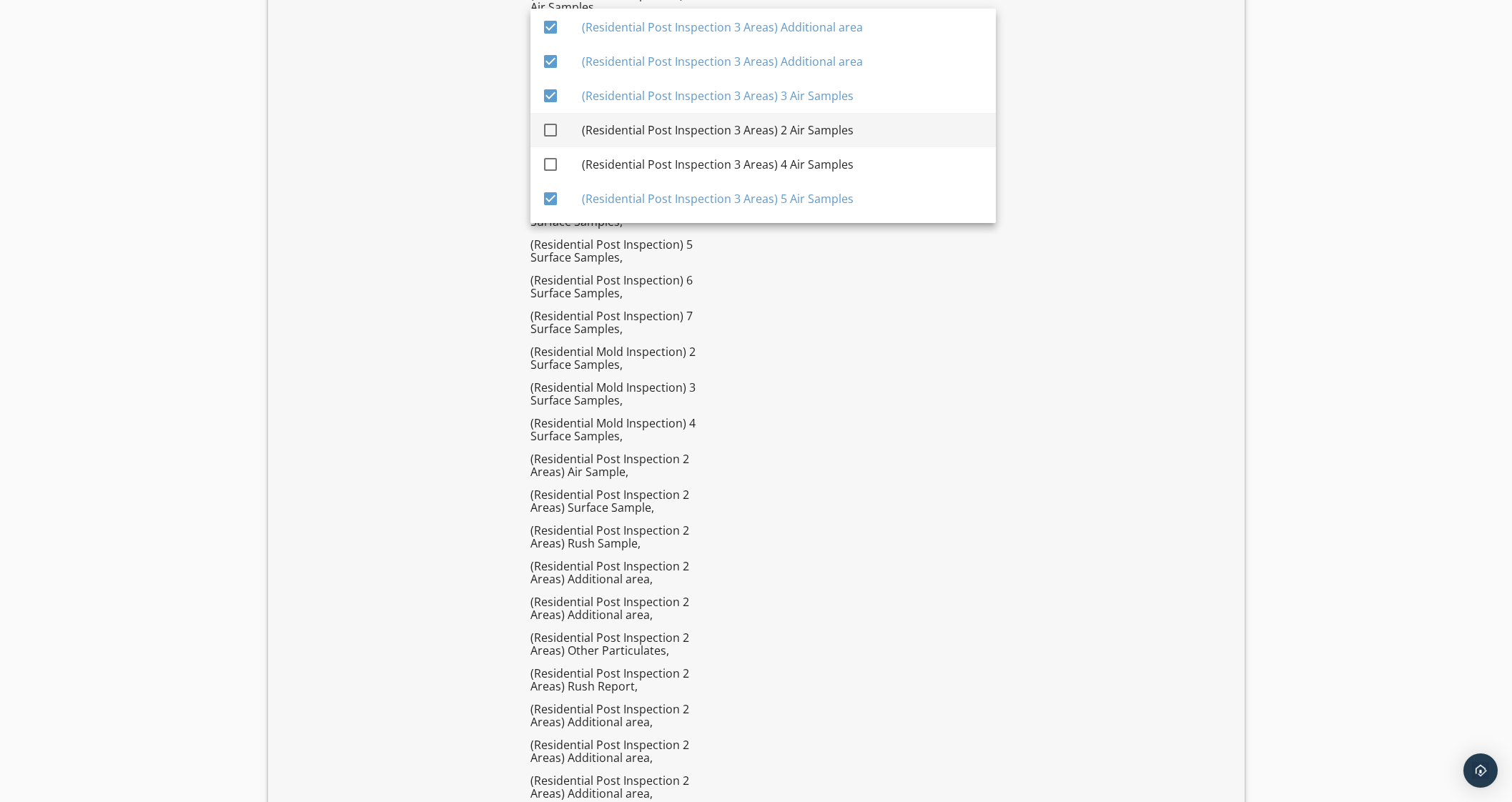
click at [562, 148] on div "check_box_outline_blank" at bounding box center [562, 165] width 40 height 34
checkbox input "true"
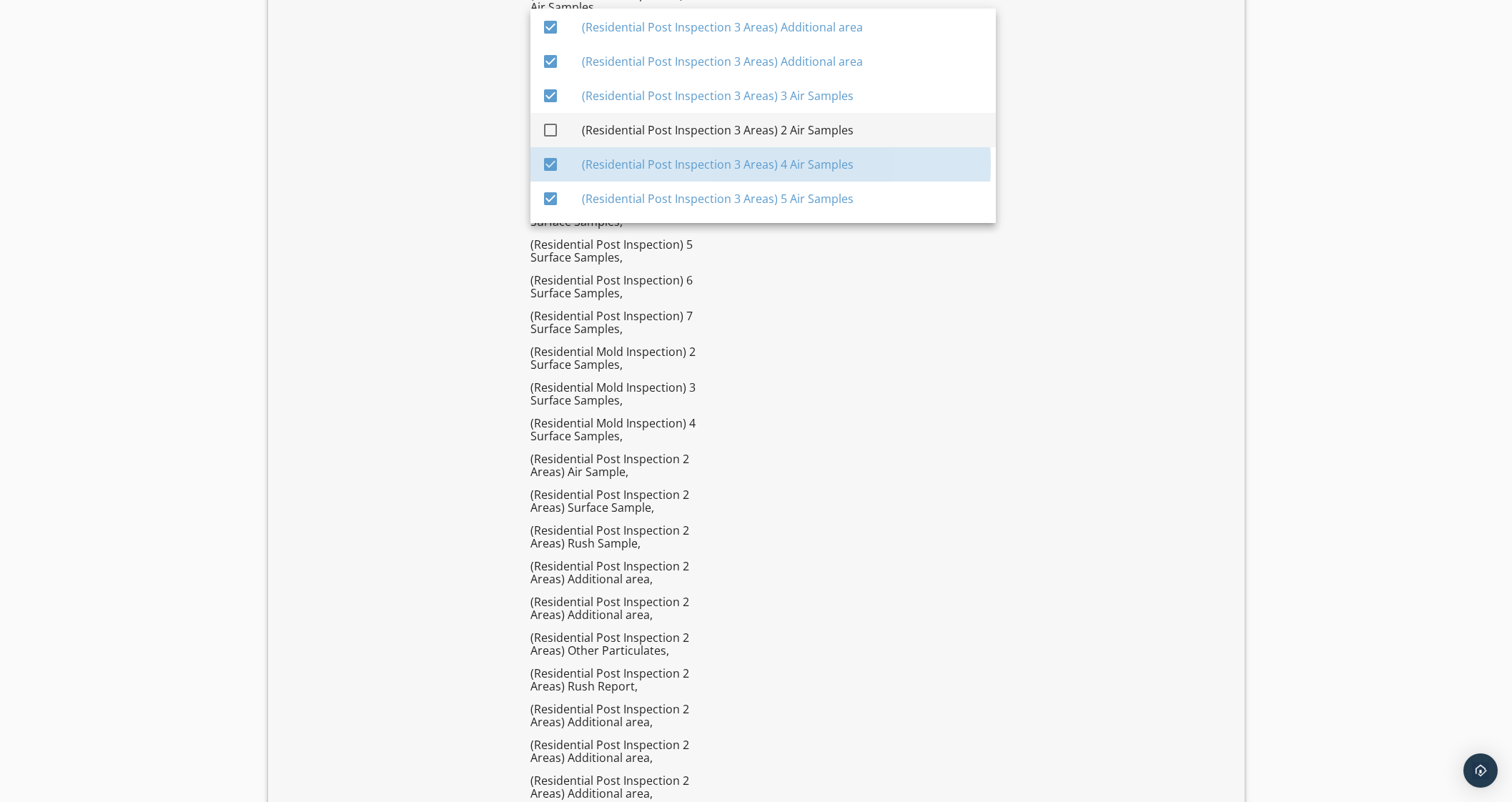
click at [560, 129] on div at bounding box center [550, 129] width 24 height 24
checkbox input "true"
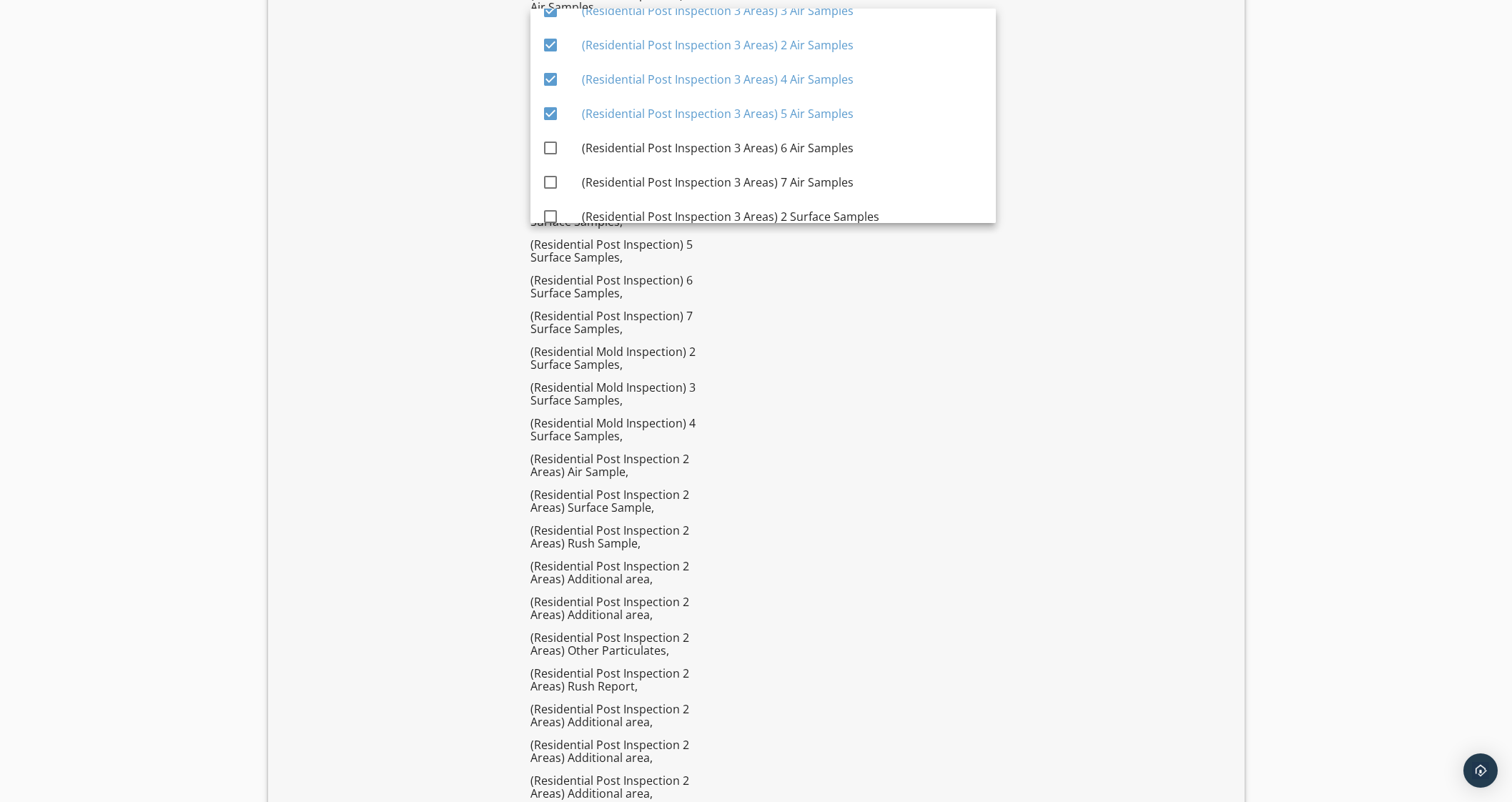
scroll to position [3548, 0]
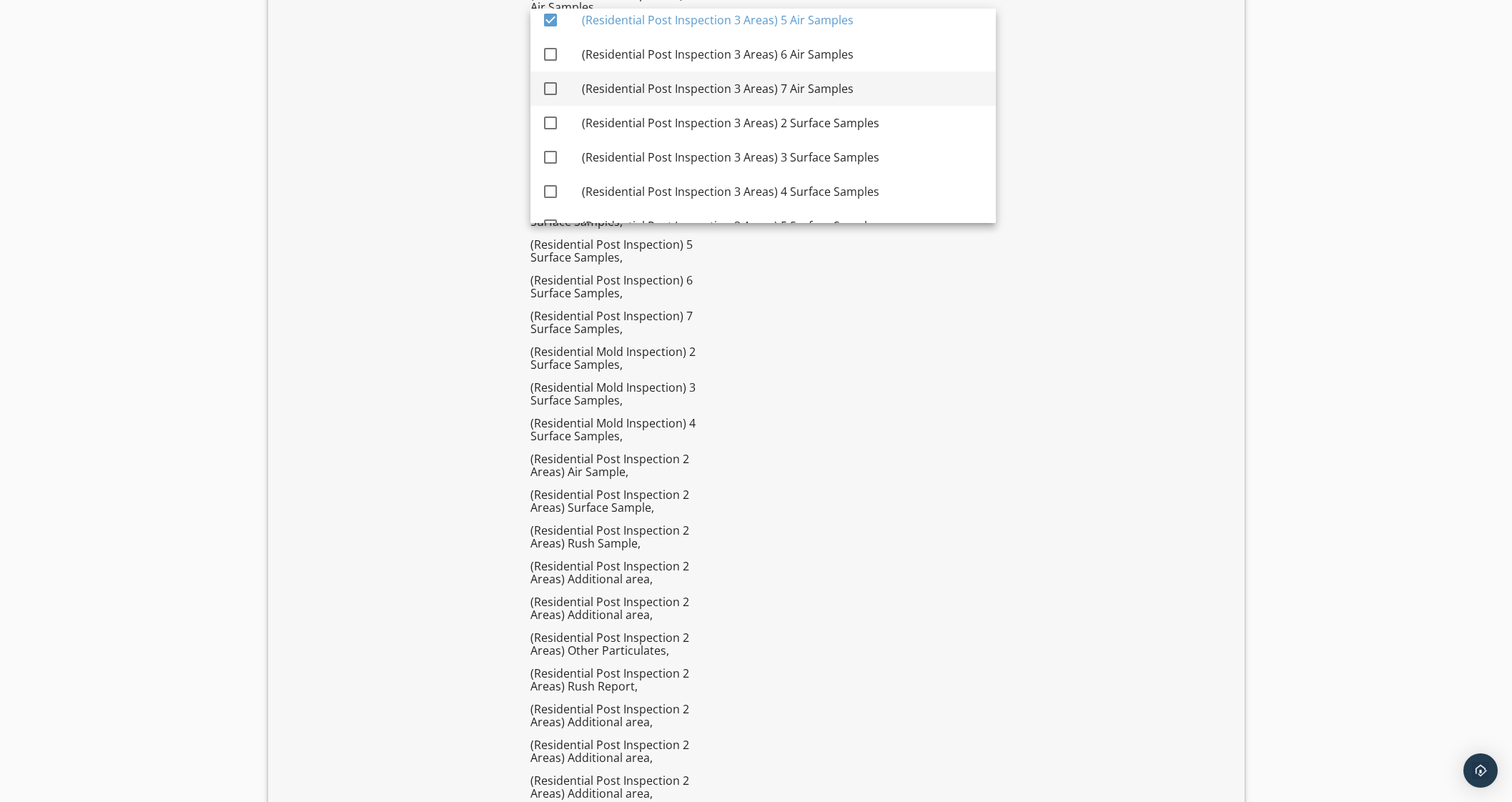
drag, startPoint x: 611, startPoint y: 53, endPoint x: 611, endPoint y: 80, distance: 27.0
click at [612, 54] on div "(Residential Post Inspection 3 Areas) 6 Air Samples" at bounding box center [783, 54] width 402 height 17
checkbox input "true"
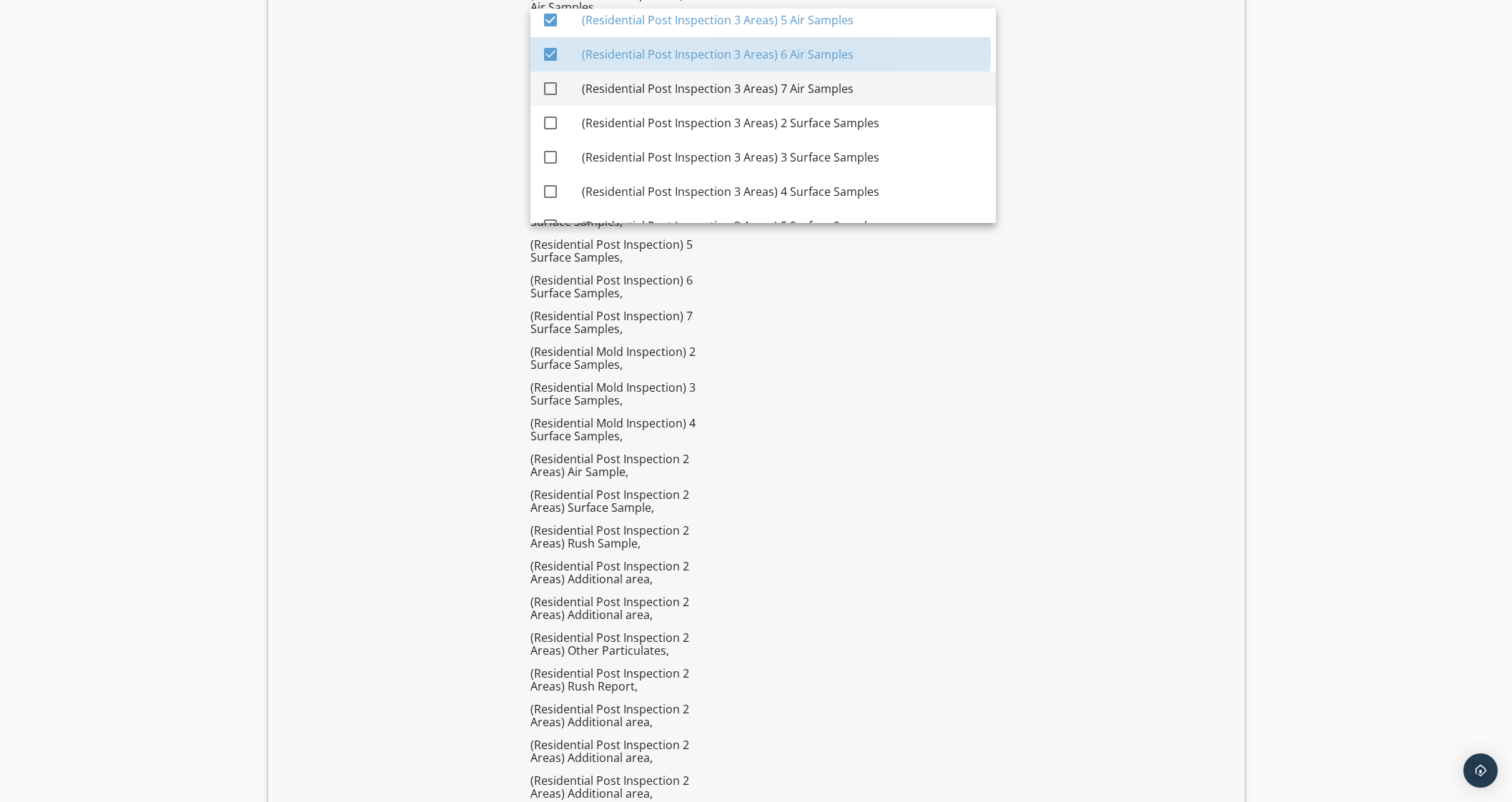
drag, startPoint x: 610, startPoint y: 87, endPoint x: 608, endPoint y: 100, distance: 13.2
click at [610, 88] on div "(Residential Post Inspection 3 Areas) 7 Air Samples" at bounding box center [783, 89] width 402 height 17
checkbox input "true"
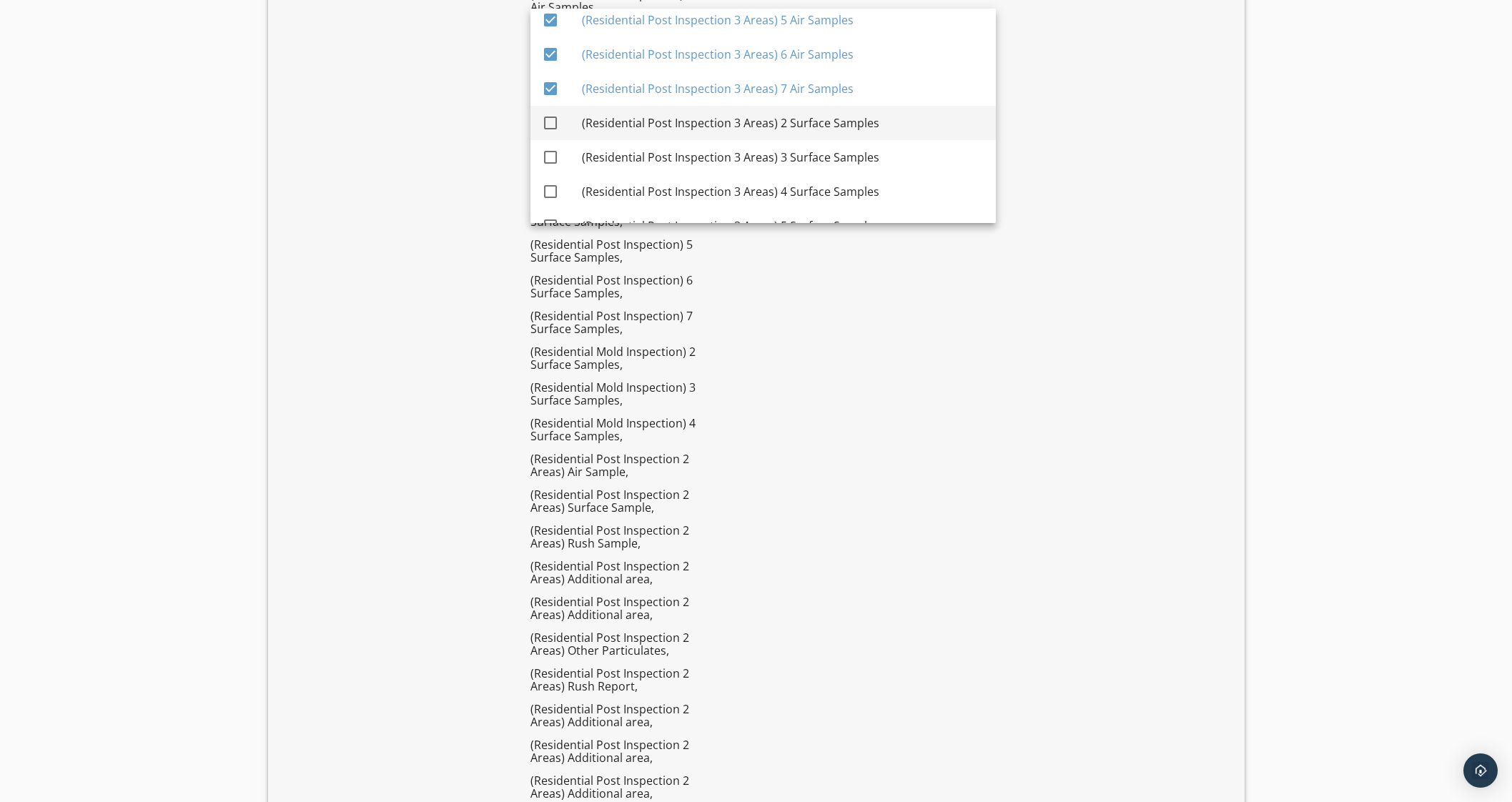
click at [608, 115] on div "(Residential Post Inspection 3 Areas) 2 Surface Samples" at bounding box center [783, 123] width 402 height 17
checkbox input "true"
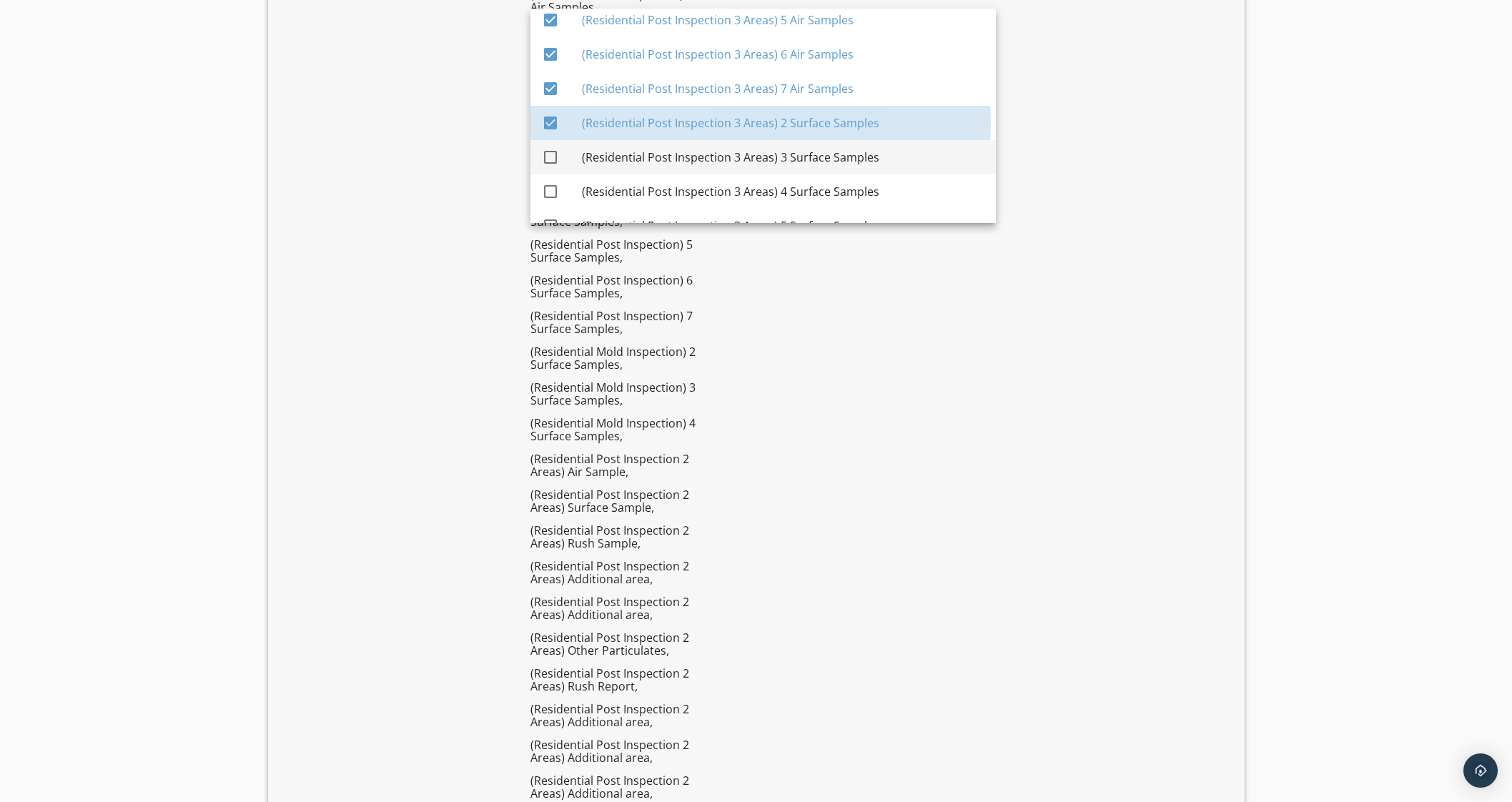
click at [609, 149] on div "(Residential Post Inspection 3 Areas) 3 Surface Samples" at bounding box center [783, 157] width 402 height 17
checkbox input "true"
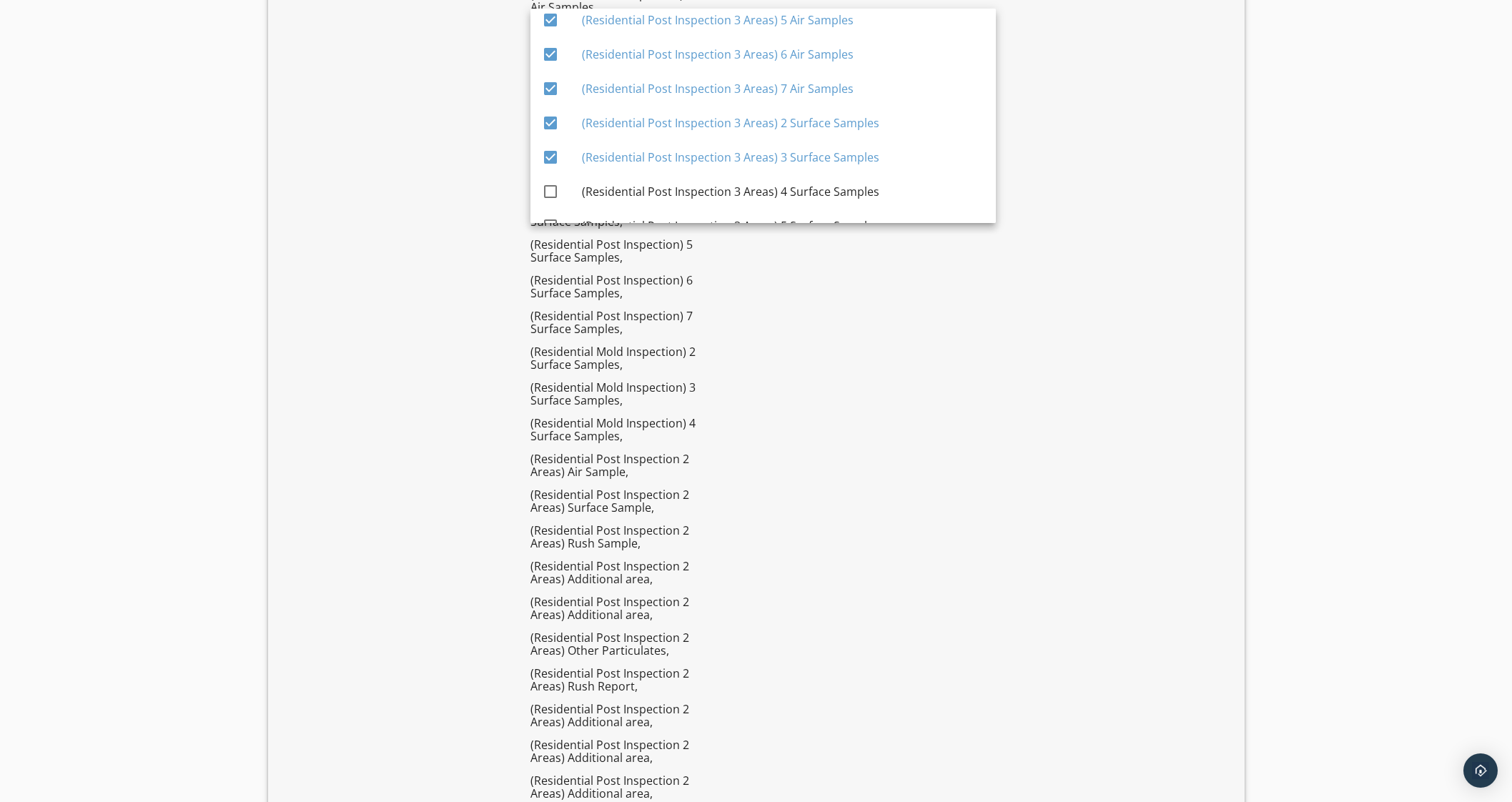
drag, startPoint x: 626, startPoint y: 192, endPoint x: 622, endPoint y: 223, distance: 31.3
click at [625, 194] on div "(Residential Post Inspection 3 Areas) 4 Surface Samples" at bounding box center [783, 191] width 402 height 17
checkbox input "true"
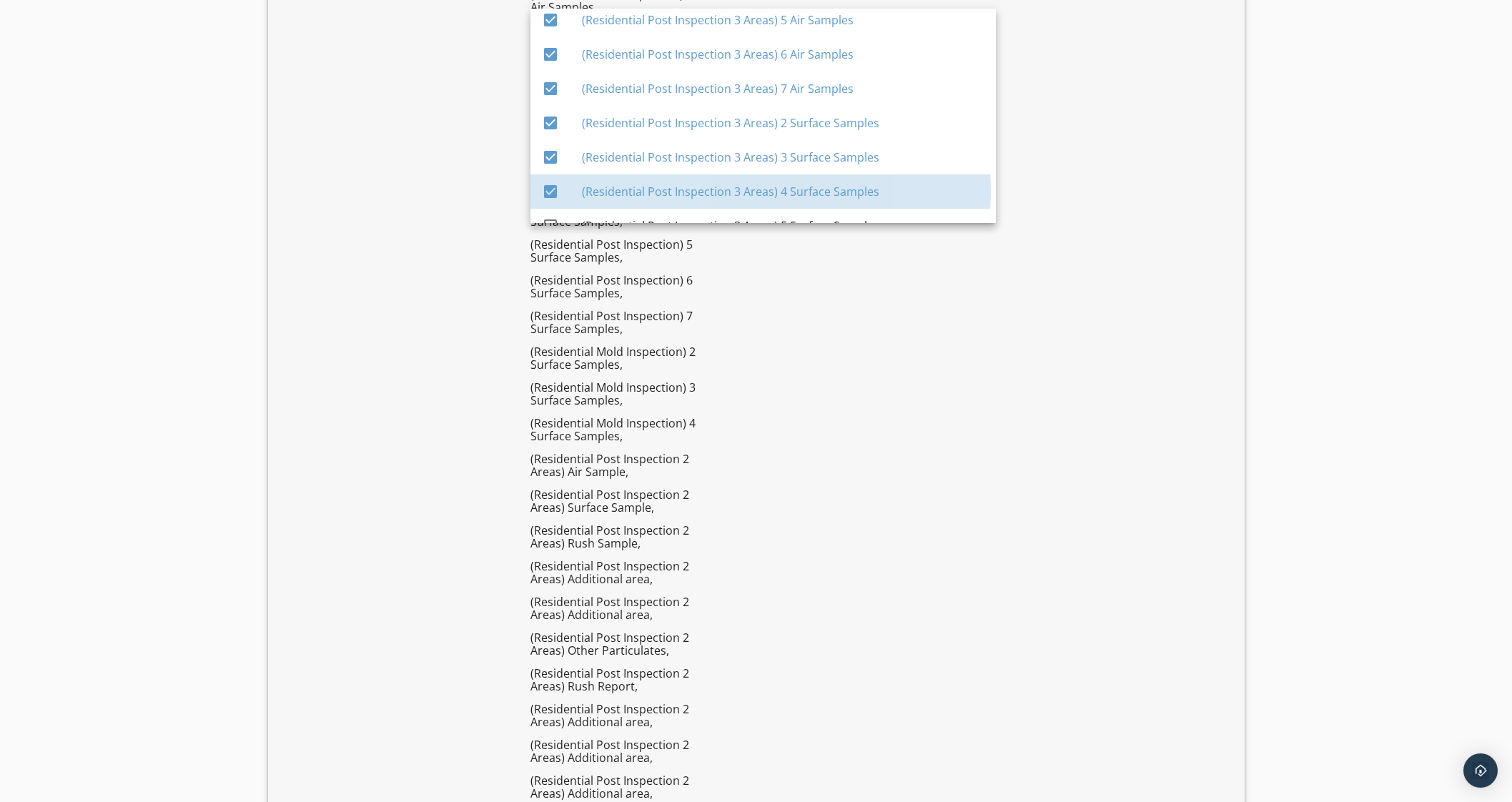
click at [620, 238] on div "(Residential Post Inspection) 5 Surface Samples," at bounding box center [615, 250] width 169 height 25
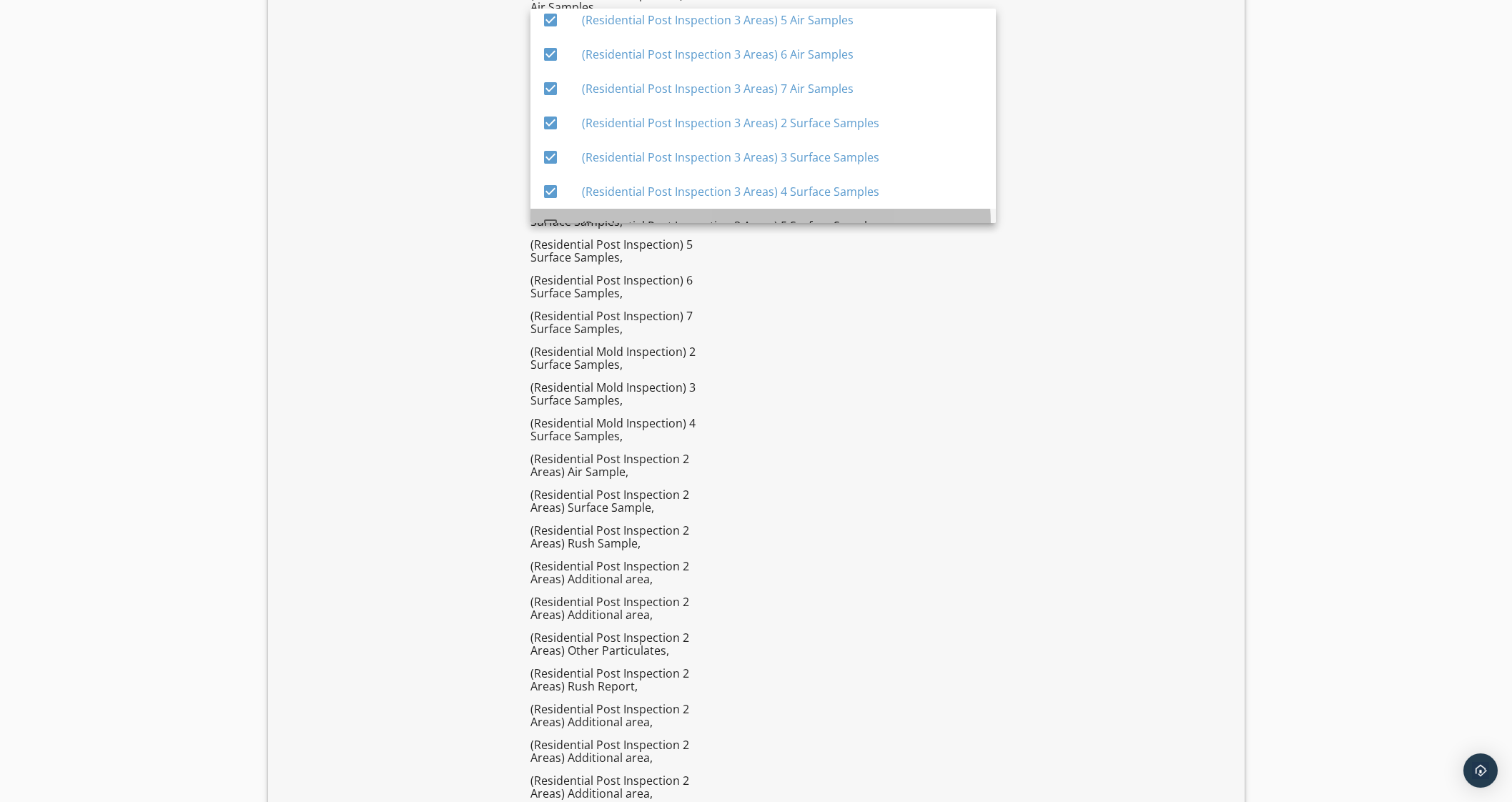
click at [624, 213] on div "(Residential Post Inspection 3 Areas) 5 Surface Samples" at bounding box center [783, 226] width 402 height 34
checkbox input "true"
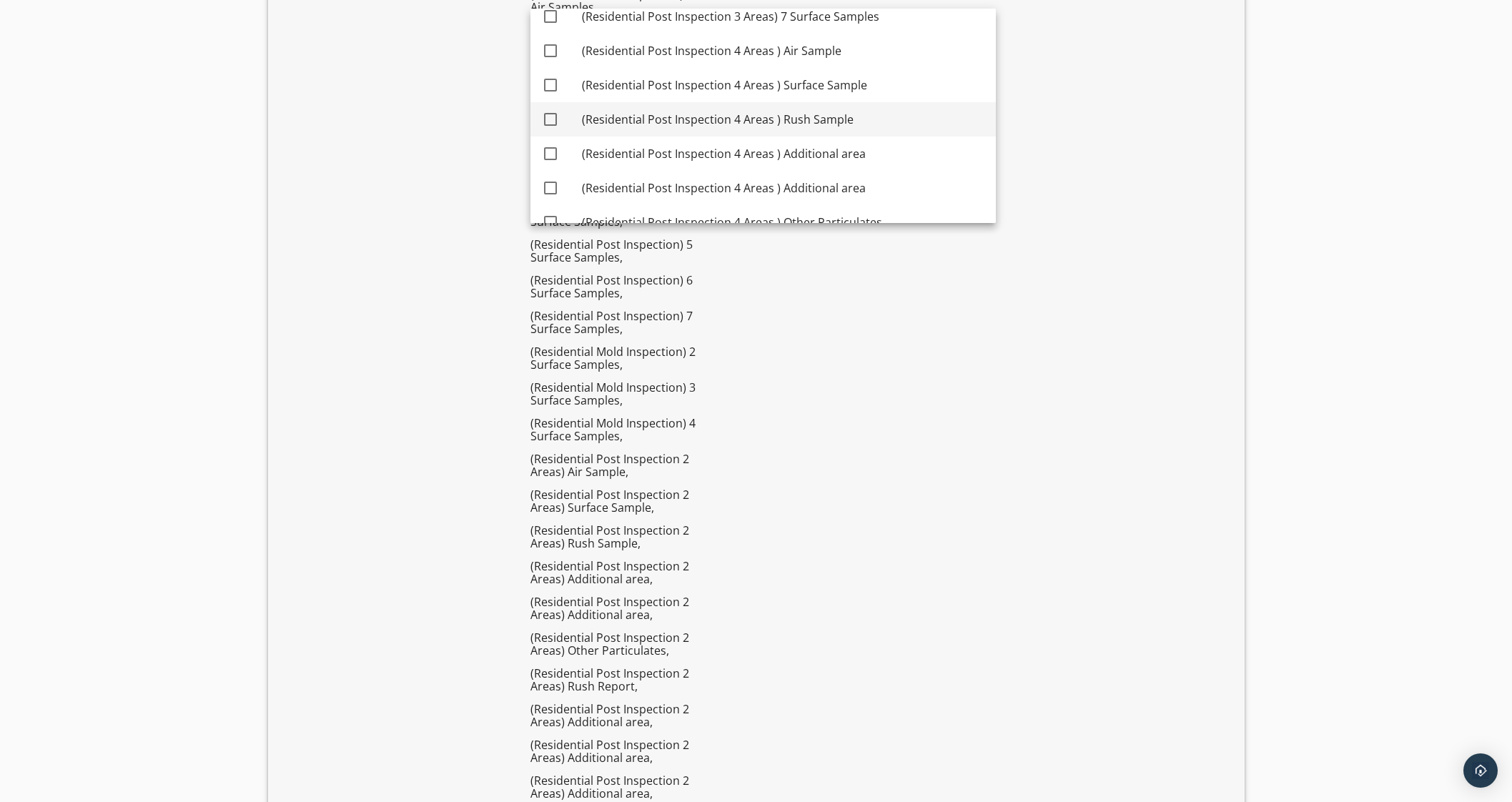
scroll to position [3816, 0]
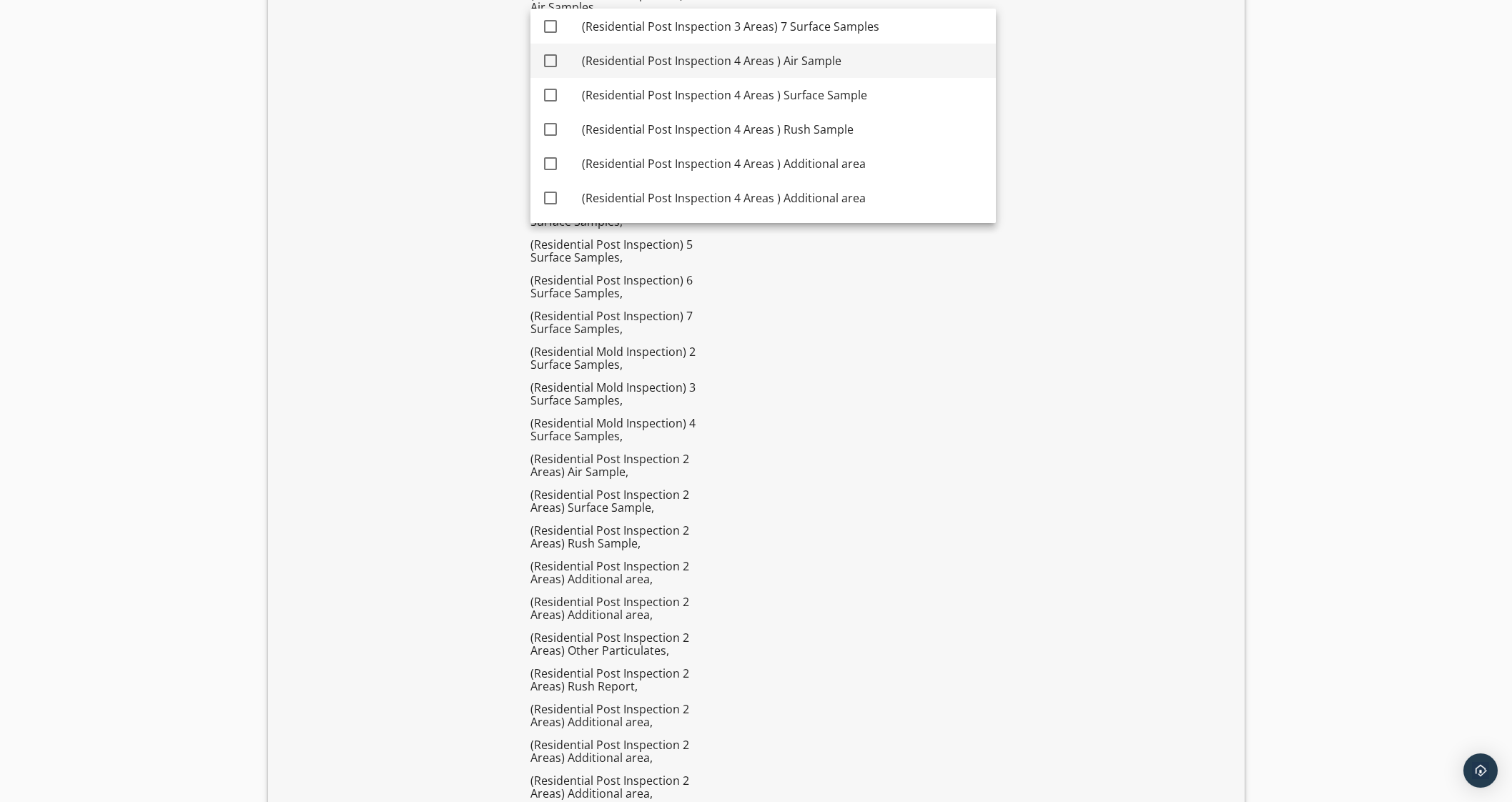
drag, startPoint x: 565, startPoint y: 28, endPoint x: 558, endPoint y: 75, distance: 47.5
click at [568, 30] on div "check_box_outline_blank" at bounding box center [562, 26] width 40 height 17
checkbox input "true"
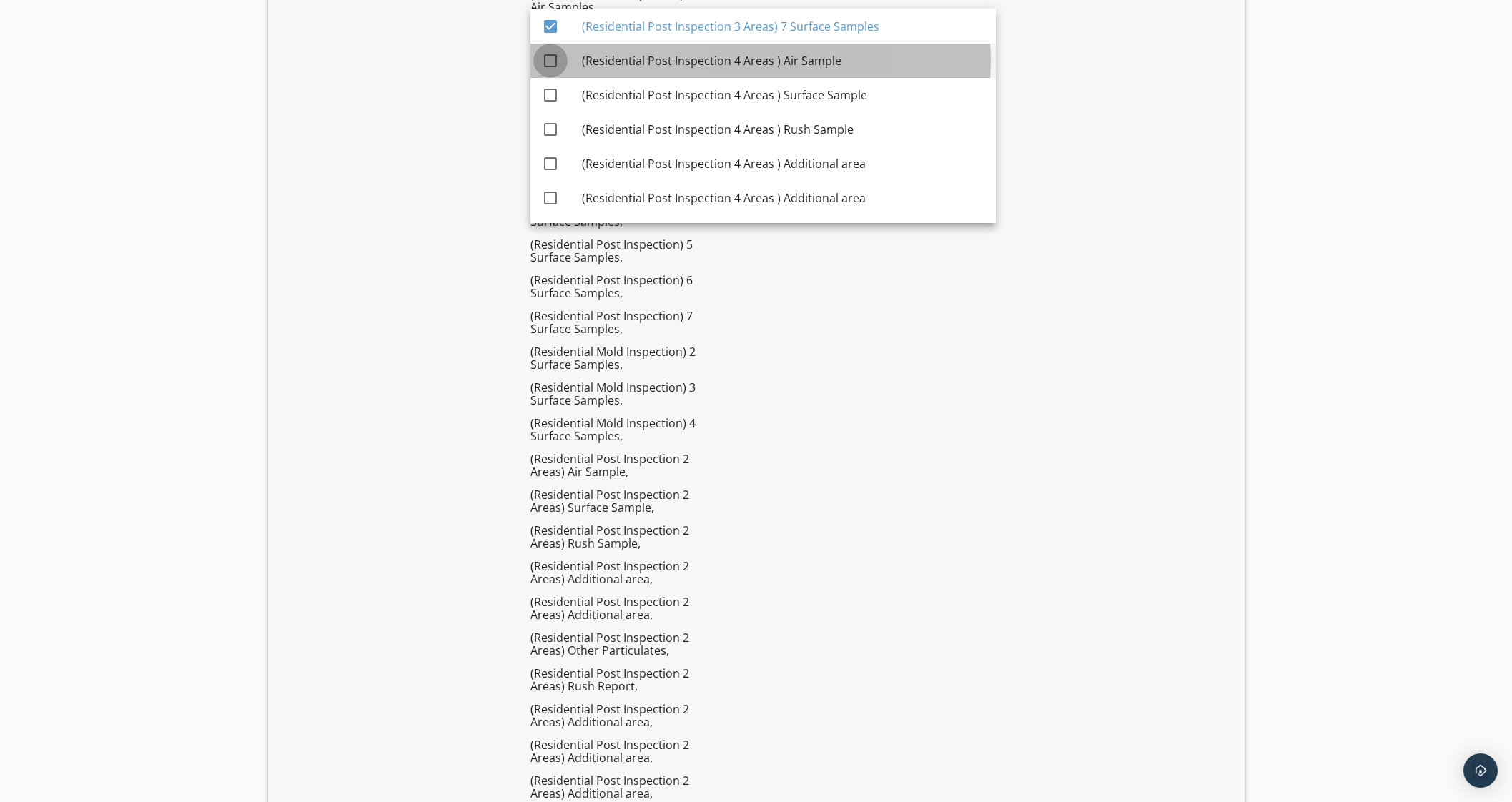
click at [555, 64] on div at bounding box center [550, 61] width 24 height 24
checkbox input "true"
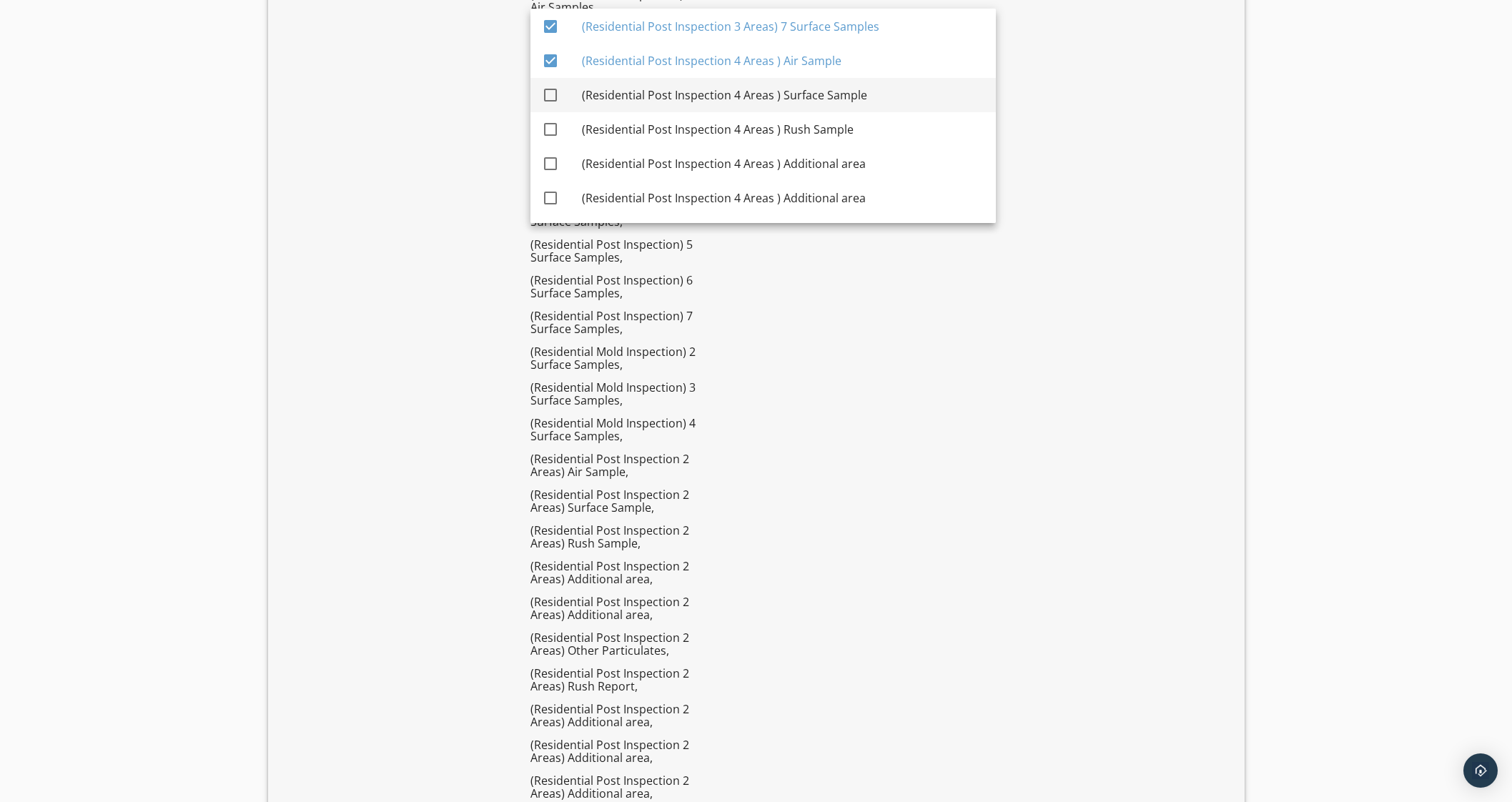
click at [556, 98] on div at bounding box center [550, 95] width 24 height 24
checkbox input "true"
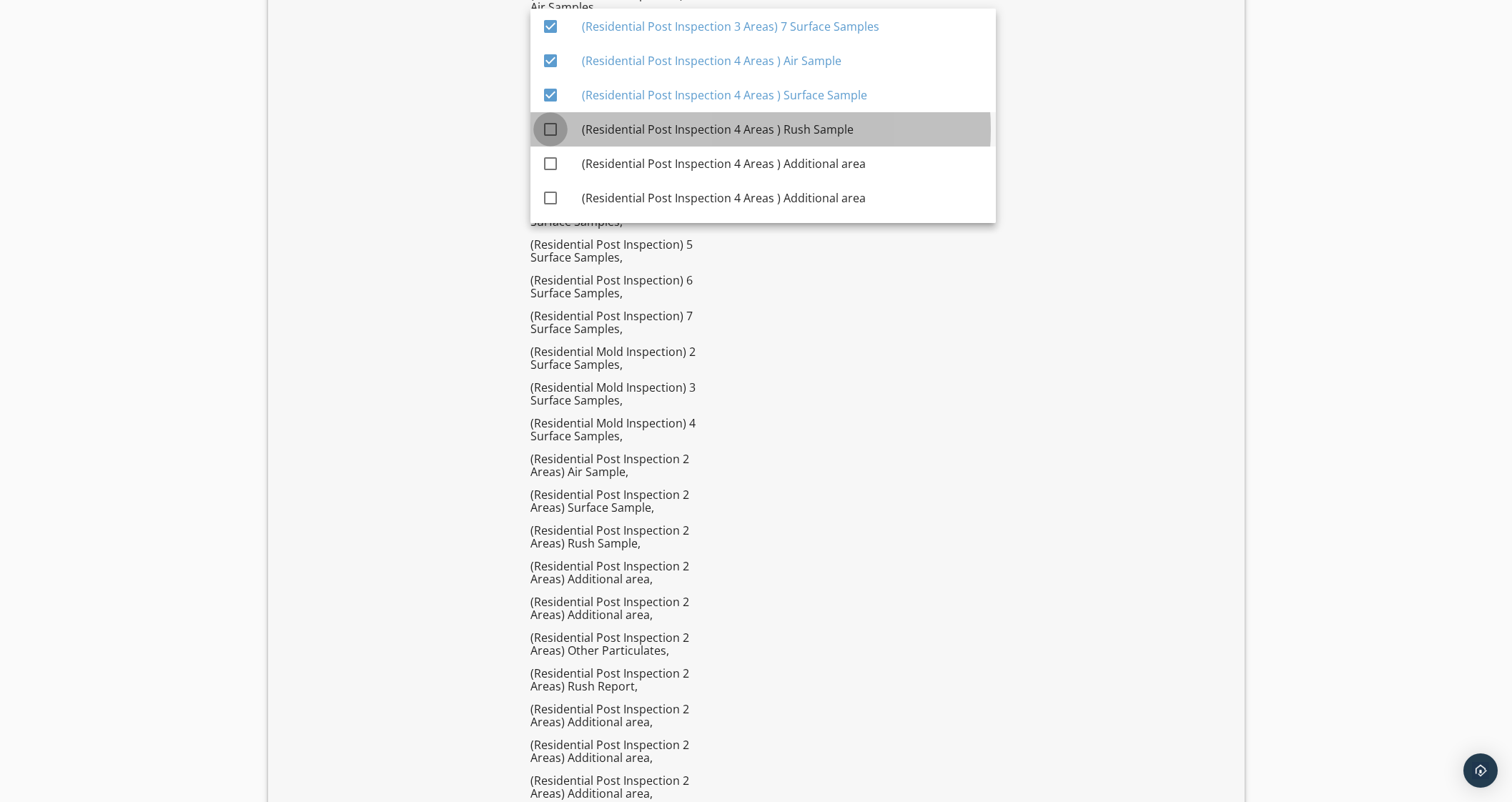
drag, startPoint x: 543, startPoint y: 133, endPoint x: 549, endPoint y: 155, distance: 22.8
click at [544, 134] on div at bounding box center [550, 129] width 24 height 24
checkbox input "true"
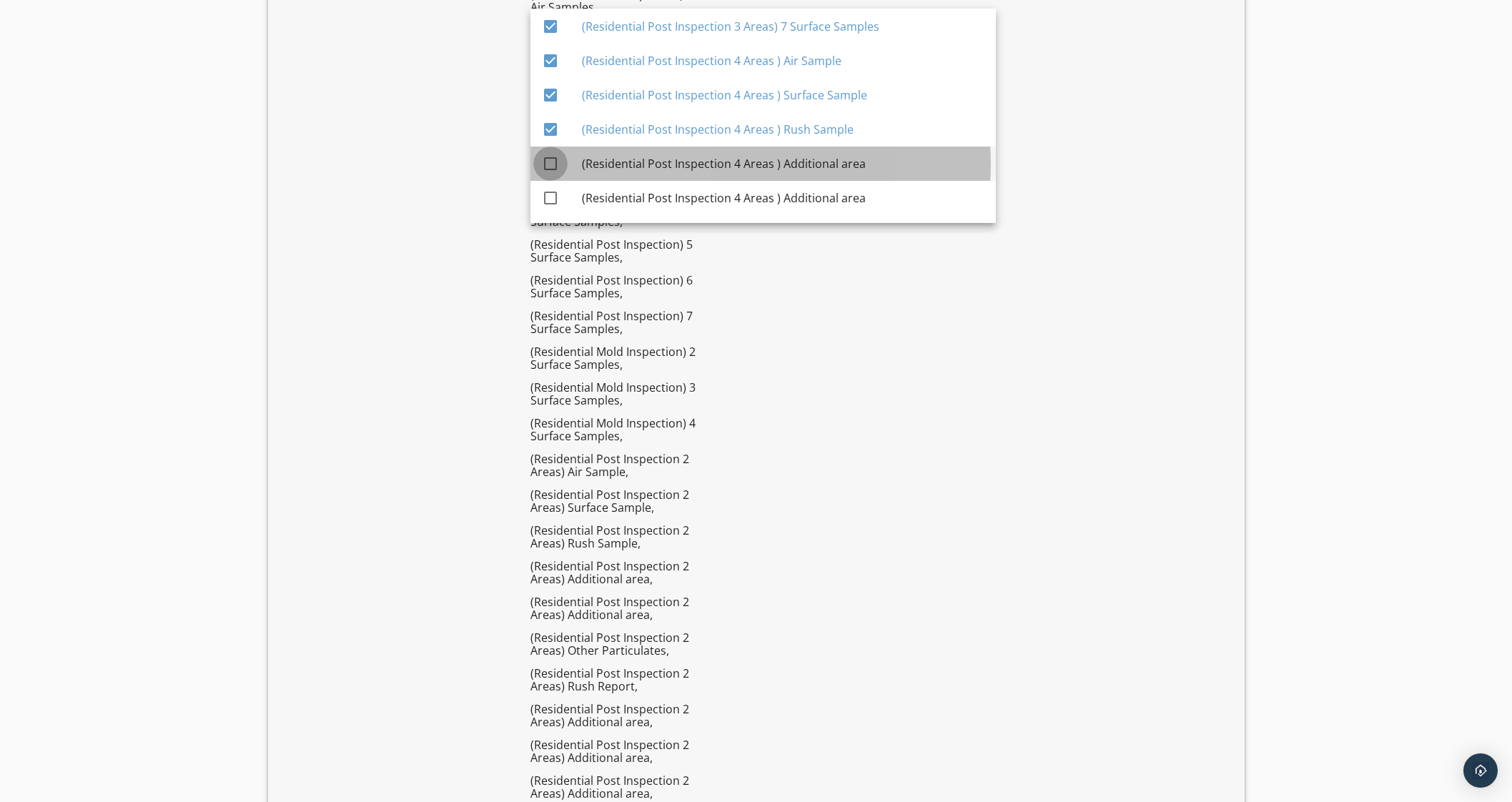
click at [540, 162] on div at bounding box center [550, 164] width 24 height 24
checkbox input "true"
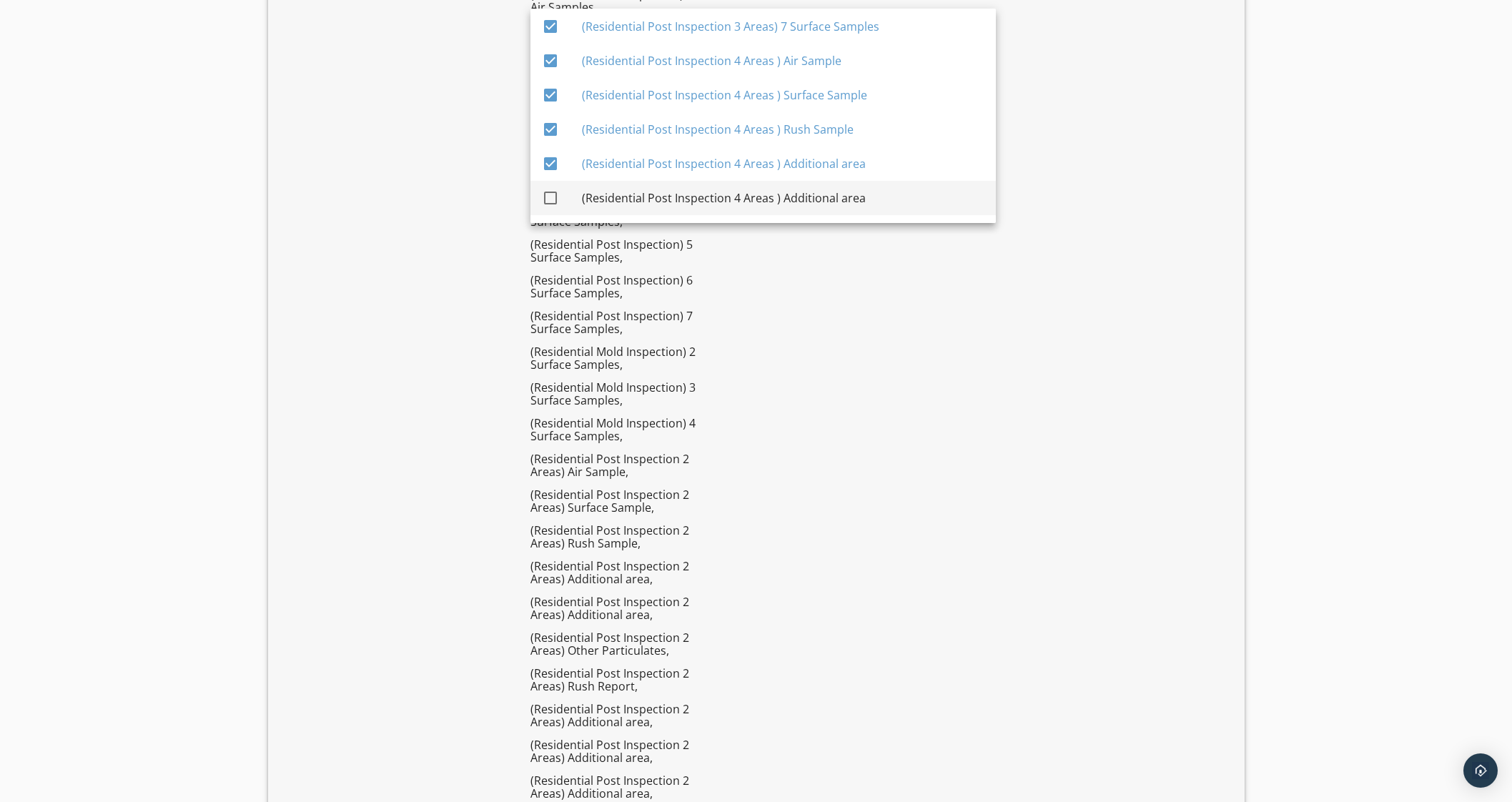
click at [549, 201] on div at bounding box center [550, 198] width 24 height 24
checkbox input "true"
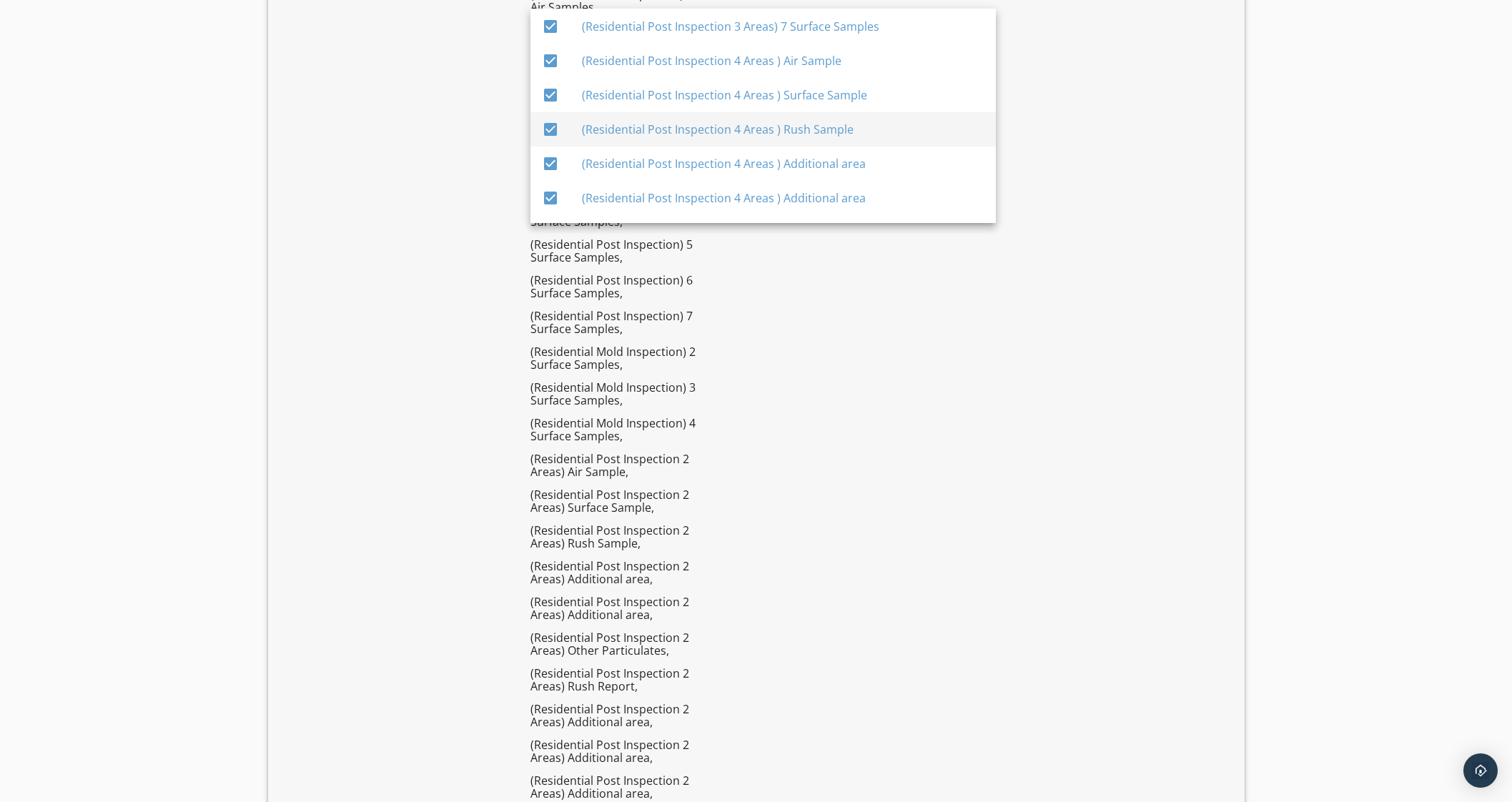
scroll to position [3726, 0]
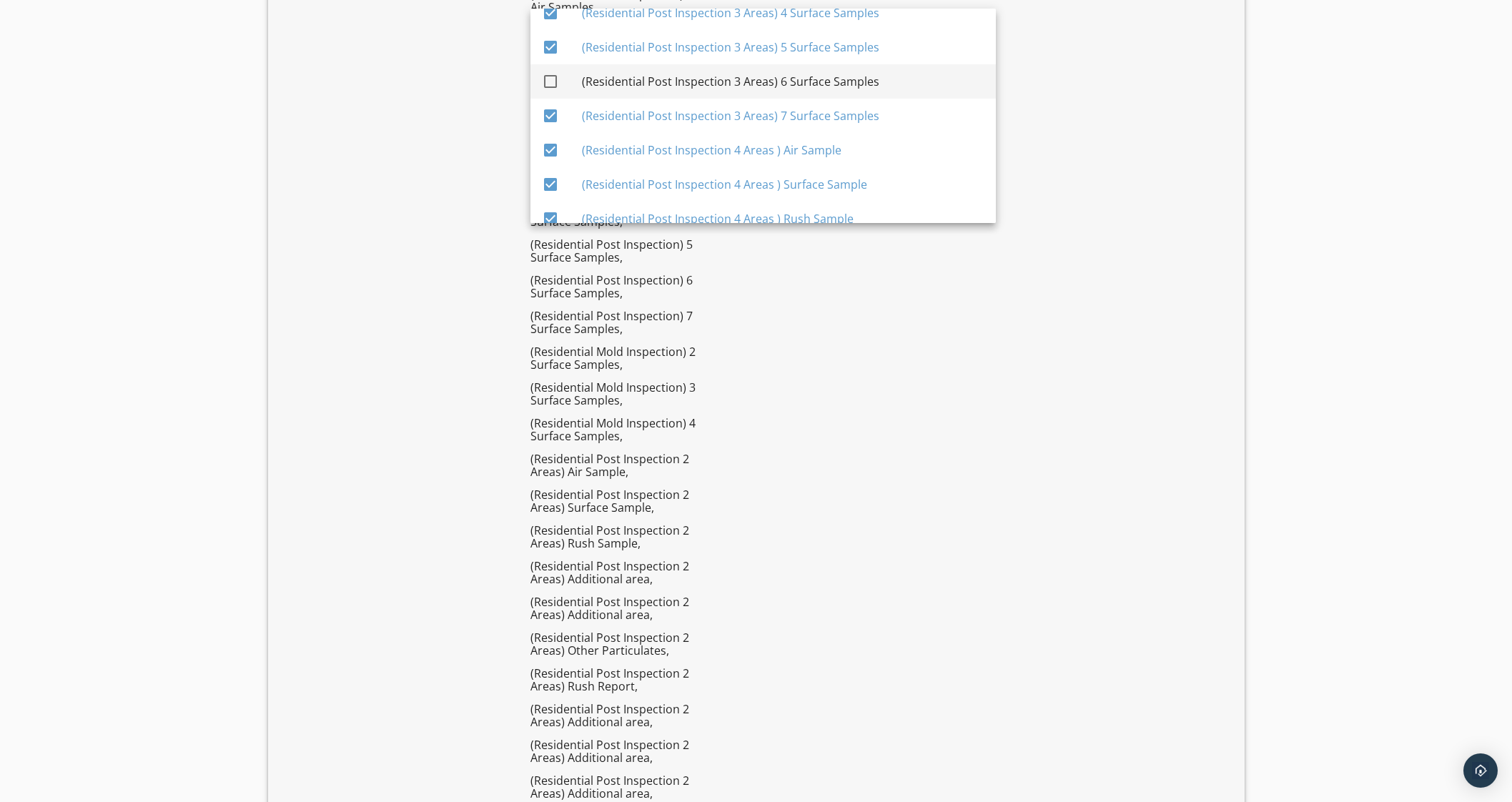
click at [568, 80] on div "check_box_outline_blank" at bounding box center [562, 81] width 40 height 17
checkbox input "true"
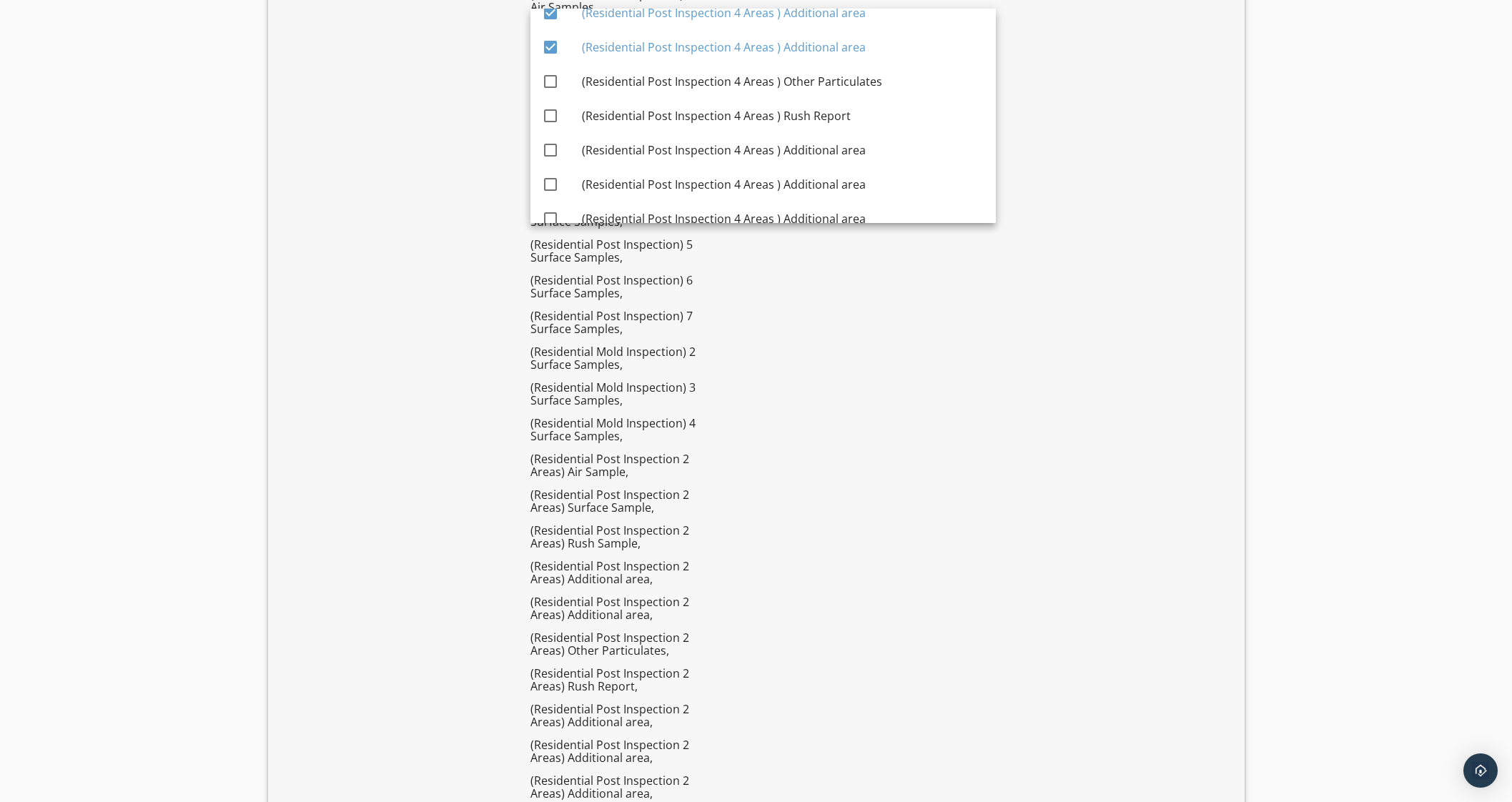
scroll to position [3995, 0]
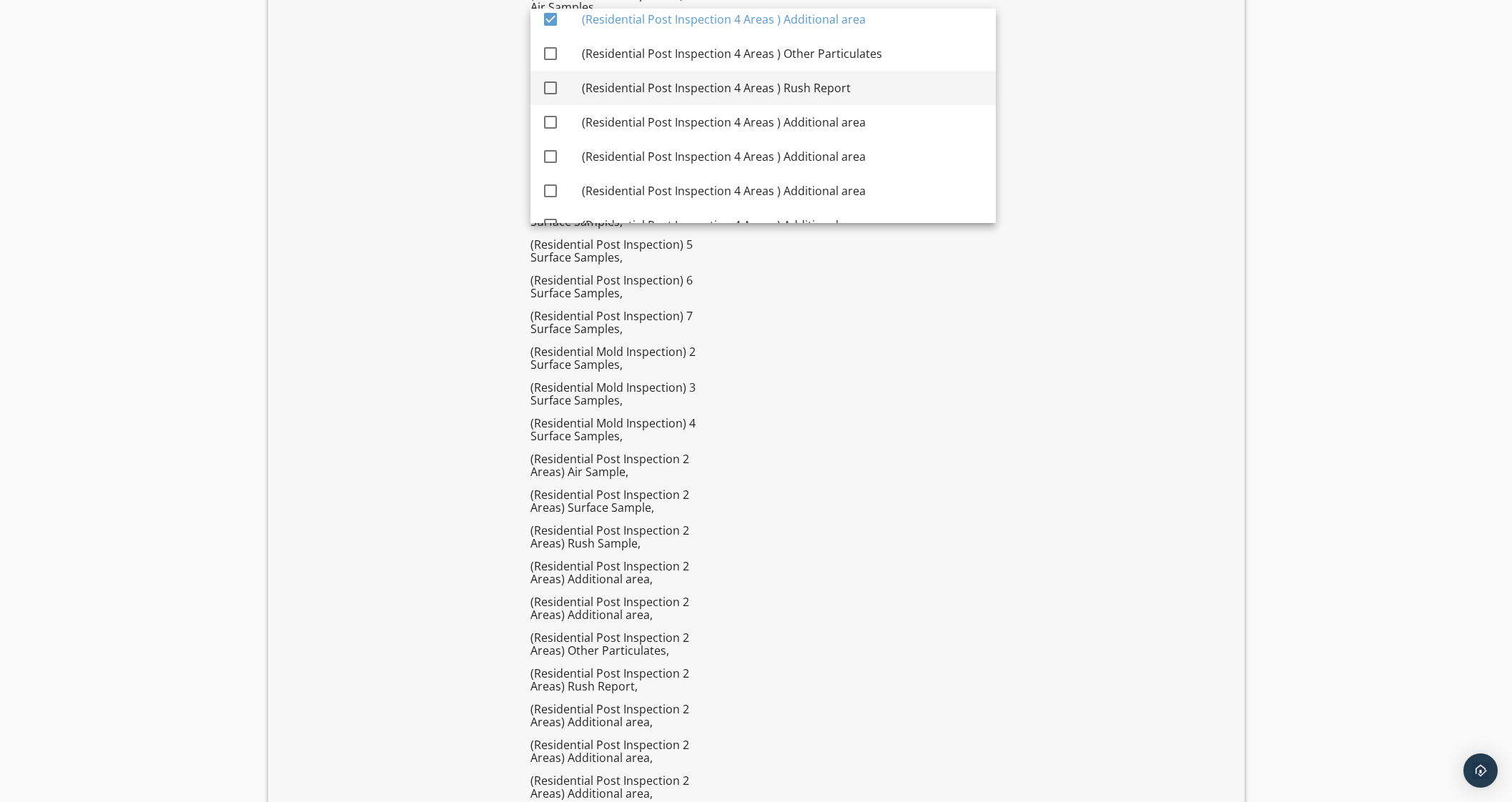
drag, startPoint x: 562, startPoint y: 53, endPoint x: 565, endPoint y: 74, distance: 21.2
click at [562, 55] on div "check_box_outline_blank" at bounding box center [553, 53] width 23 height 17
checkbox input "true"
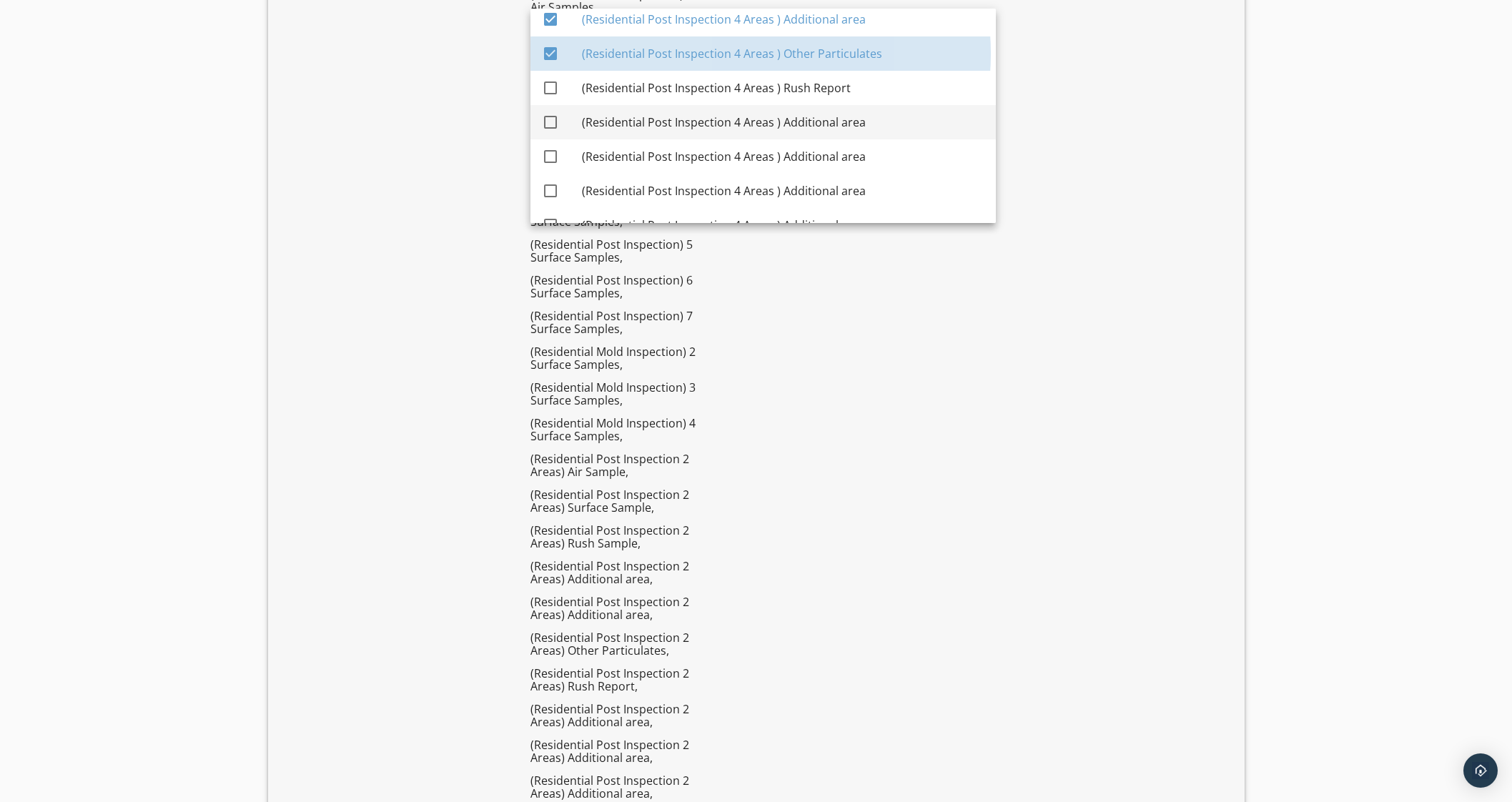
click at [565, 81] on div "check_box_outline_blank" at bounding box center [562, 88] width 40 height 17
checkbox input "true"
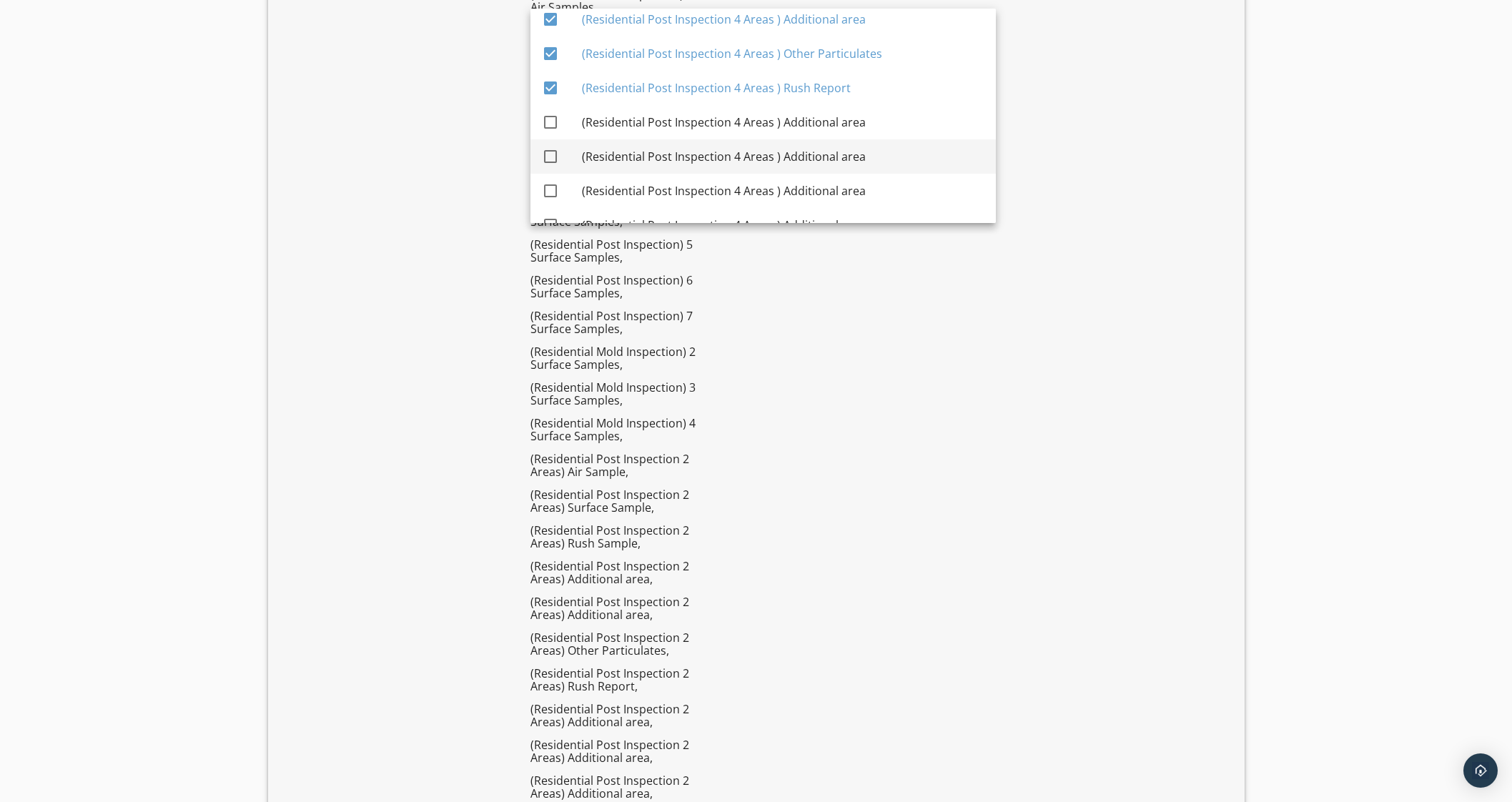
drag, startPoint x: 567, startPoint y: 118, endPoint x: 566, endPoint y: 146, distance: 28.0
click at [566, 120] on div "check_box_outline_blank" at bounding box center [562, 122] width 40 height 17
checkbox input "true"
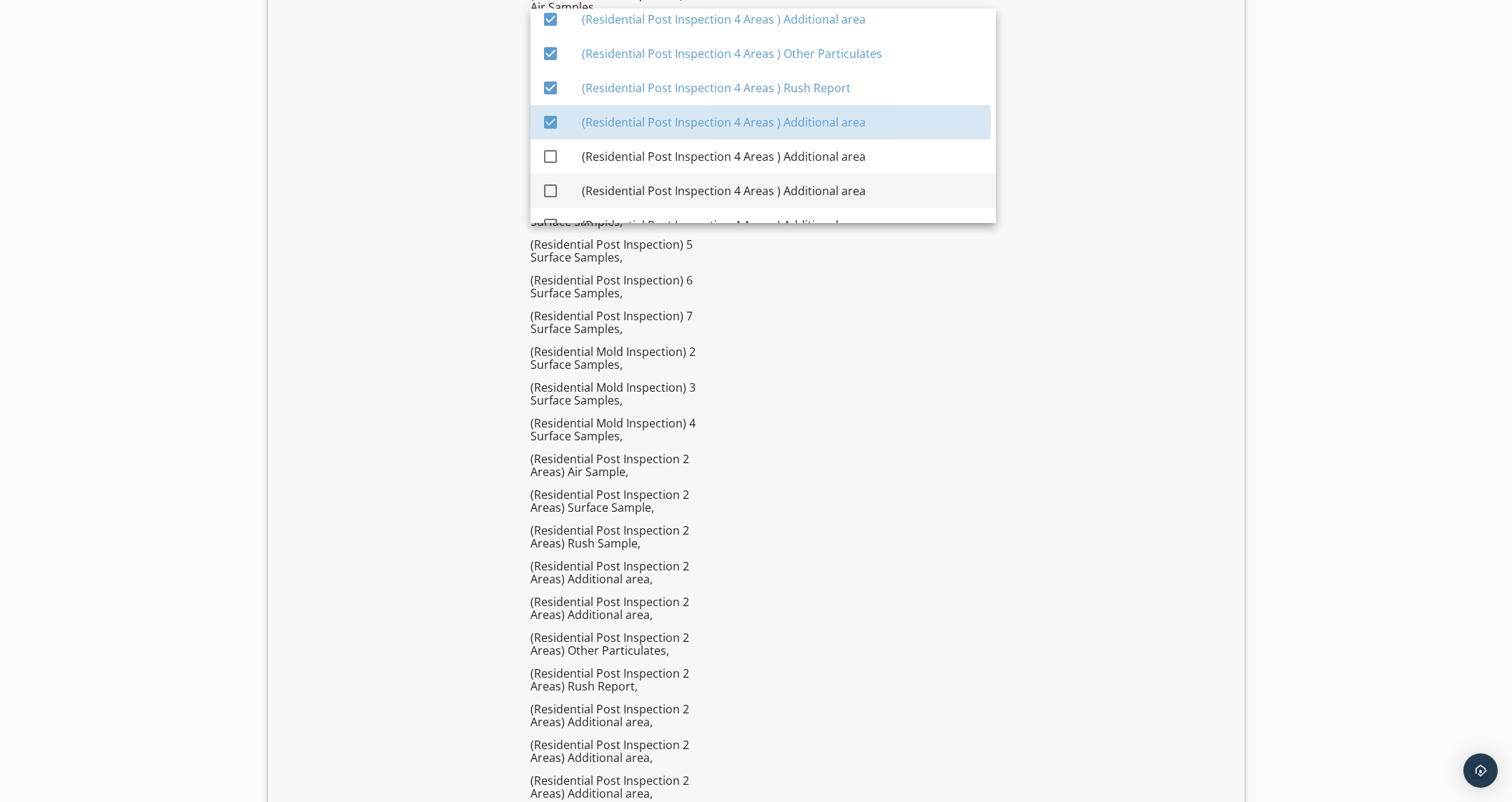
drag, startPoint x: 565, startPoint y: 149, endPoint x: 562, endPoint y: 174, distance: 25.2
click at [562, 155] on div "check_box_outline_blank" at bounding box center [562, 156] width 40 height 17
checkbox input "true"
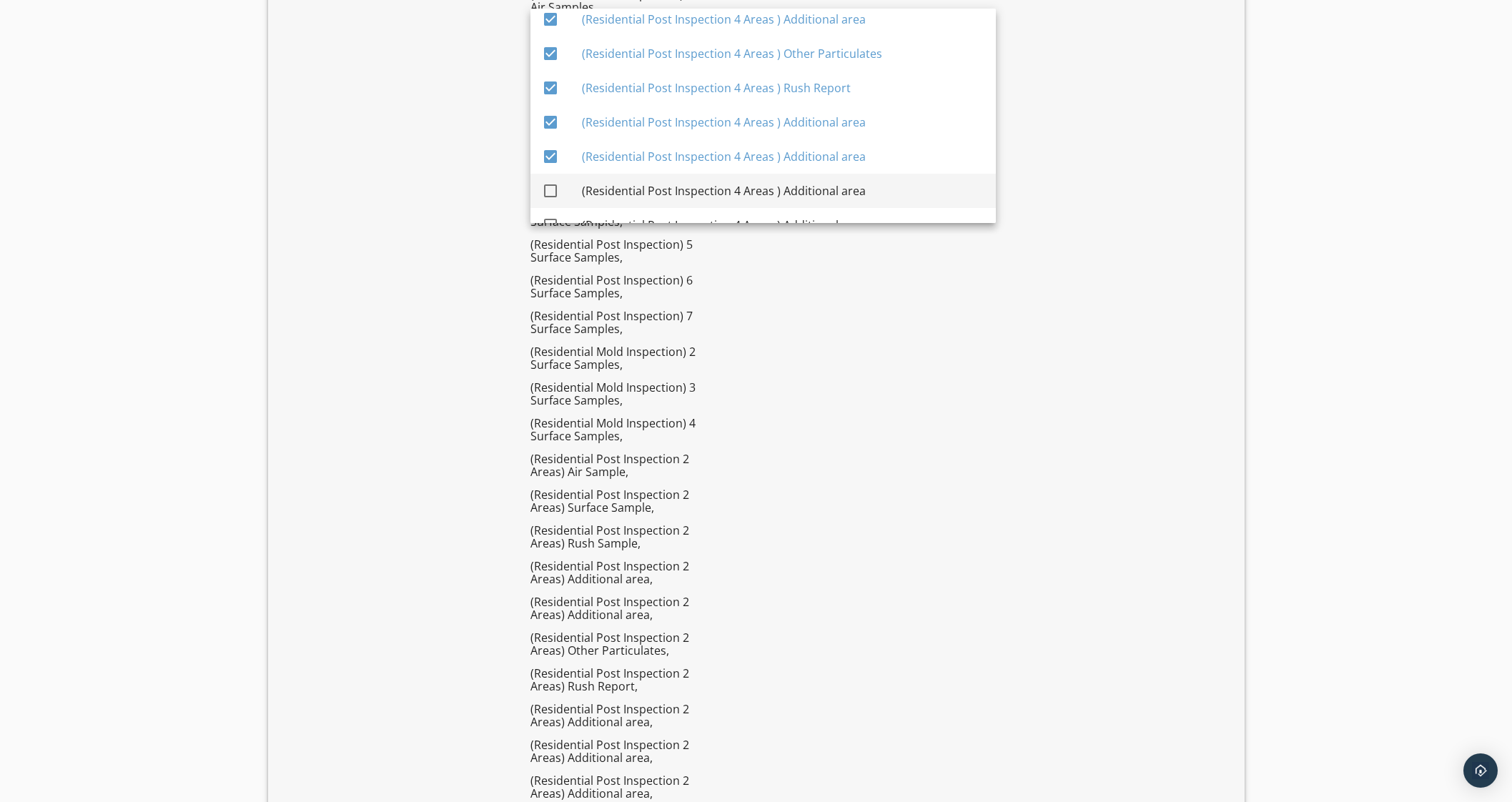
click at [556, 190] on div at bounding box center [550, 191] width 24 height 24
checkbox input "true"
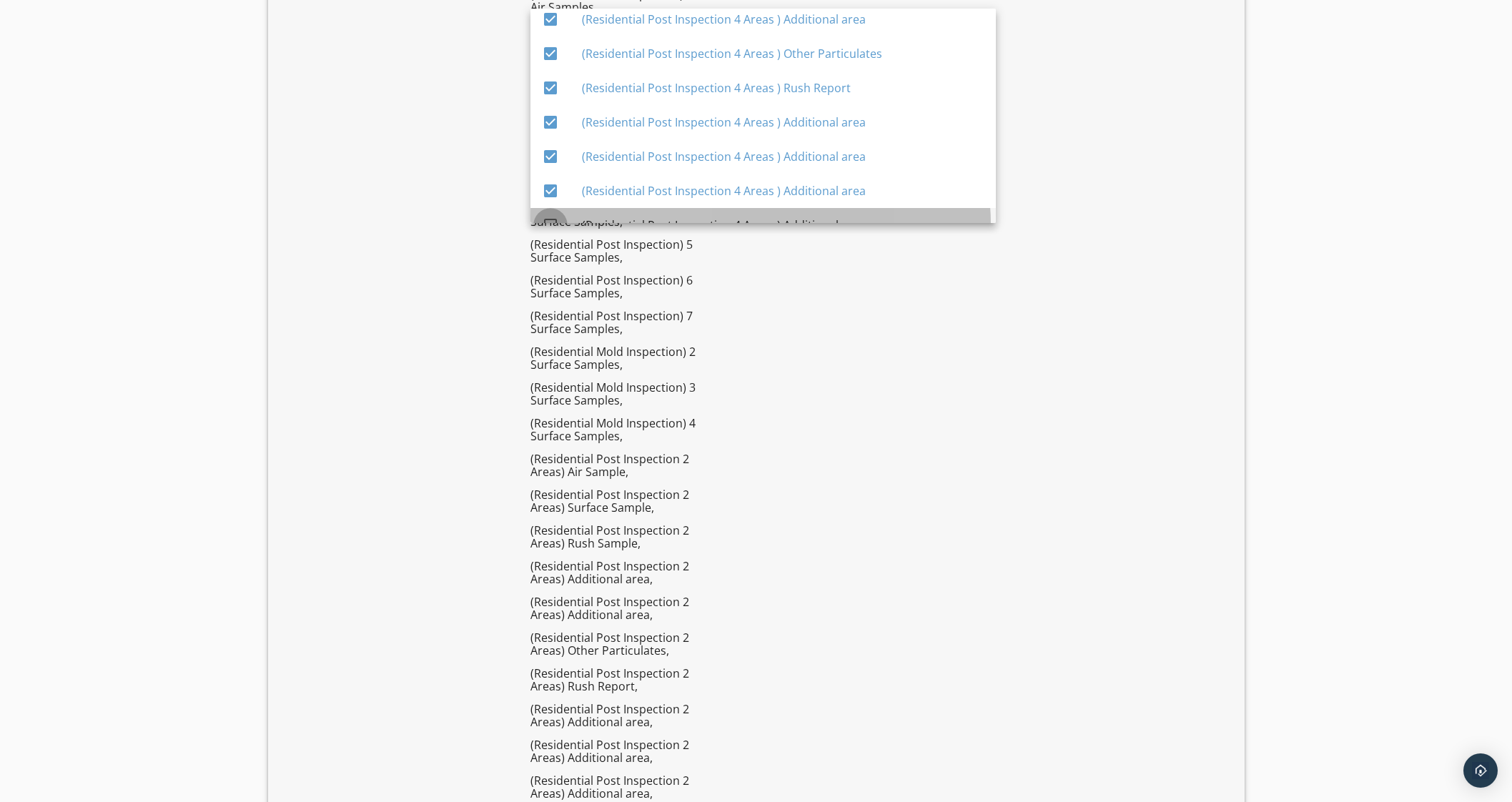
click at [559, 219] on div at bounding box center [550, 225] width 24 height 24
checkbox input "true"
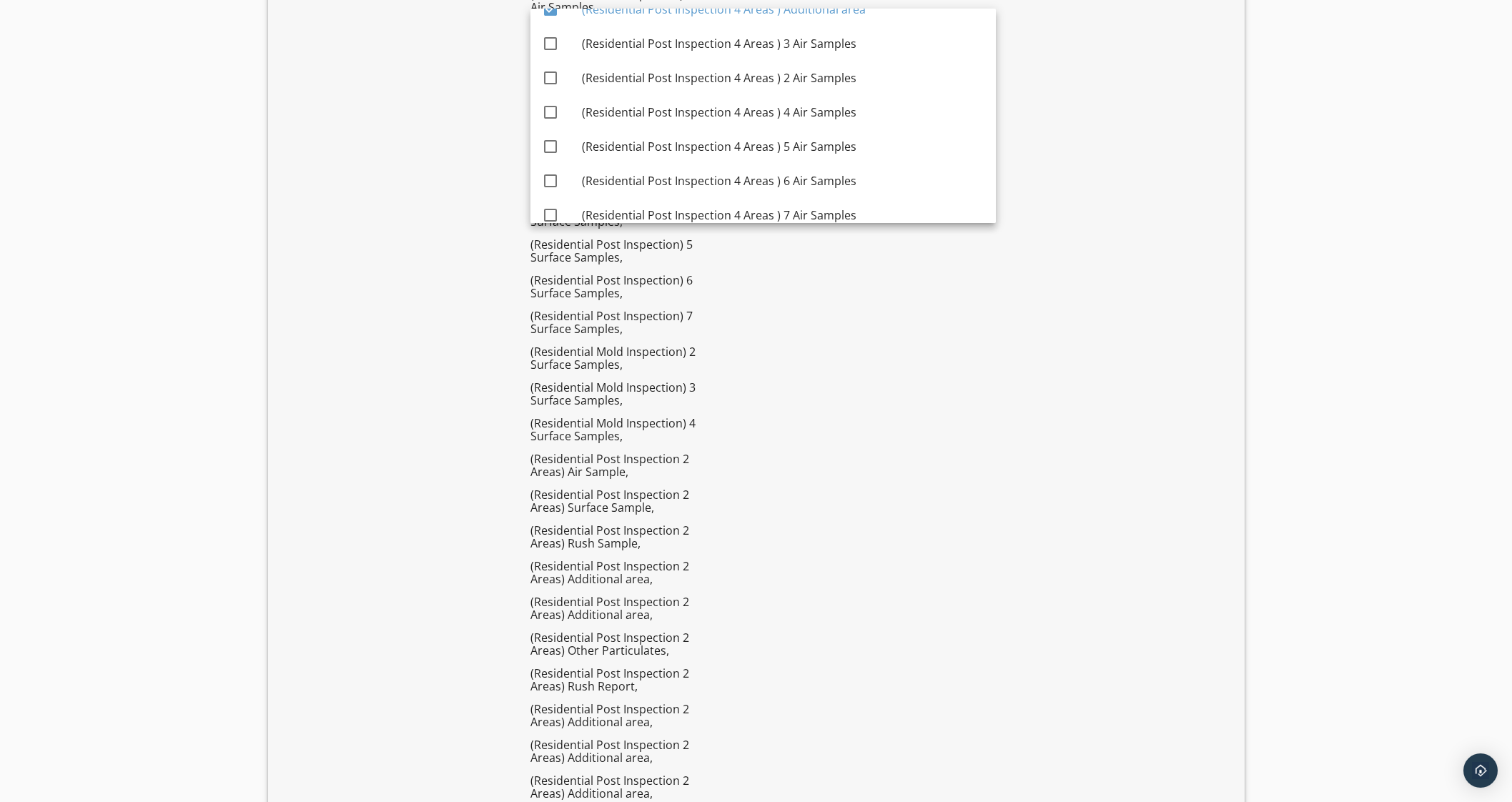
scroll to position [4263, 0]
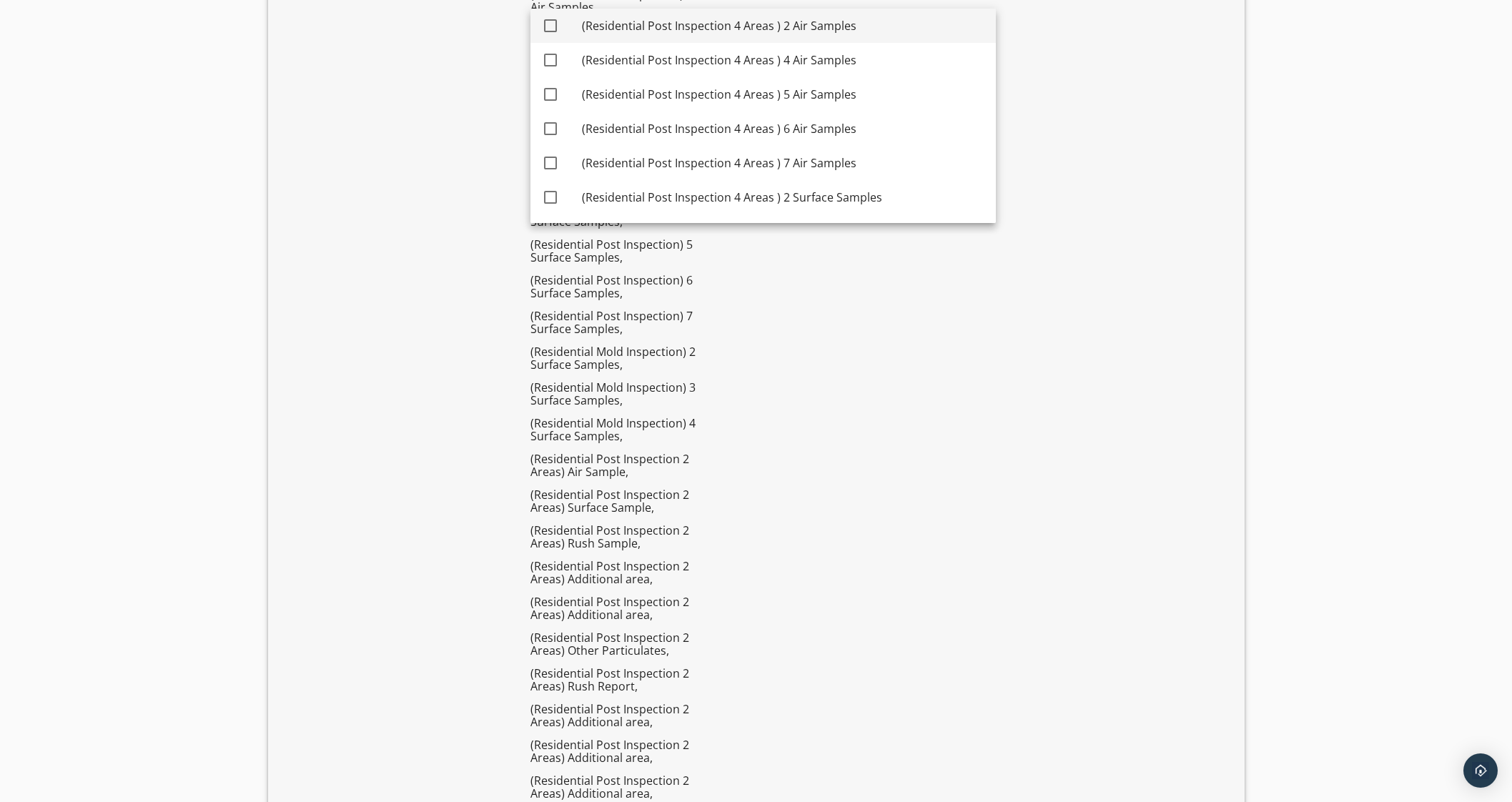
click at [617, 31] on div "(Residential Post Inspection 4 Areas ) 2 Air Samples" at bounding box center [783, 25] width 402 height 17
checkbox input "true"
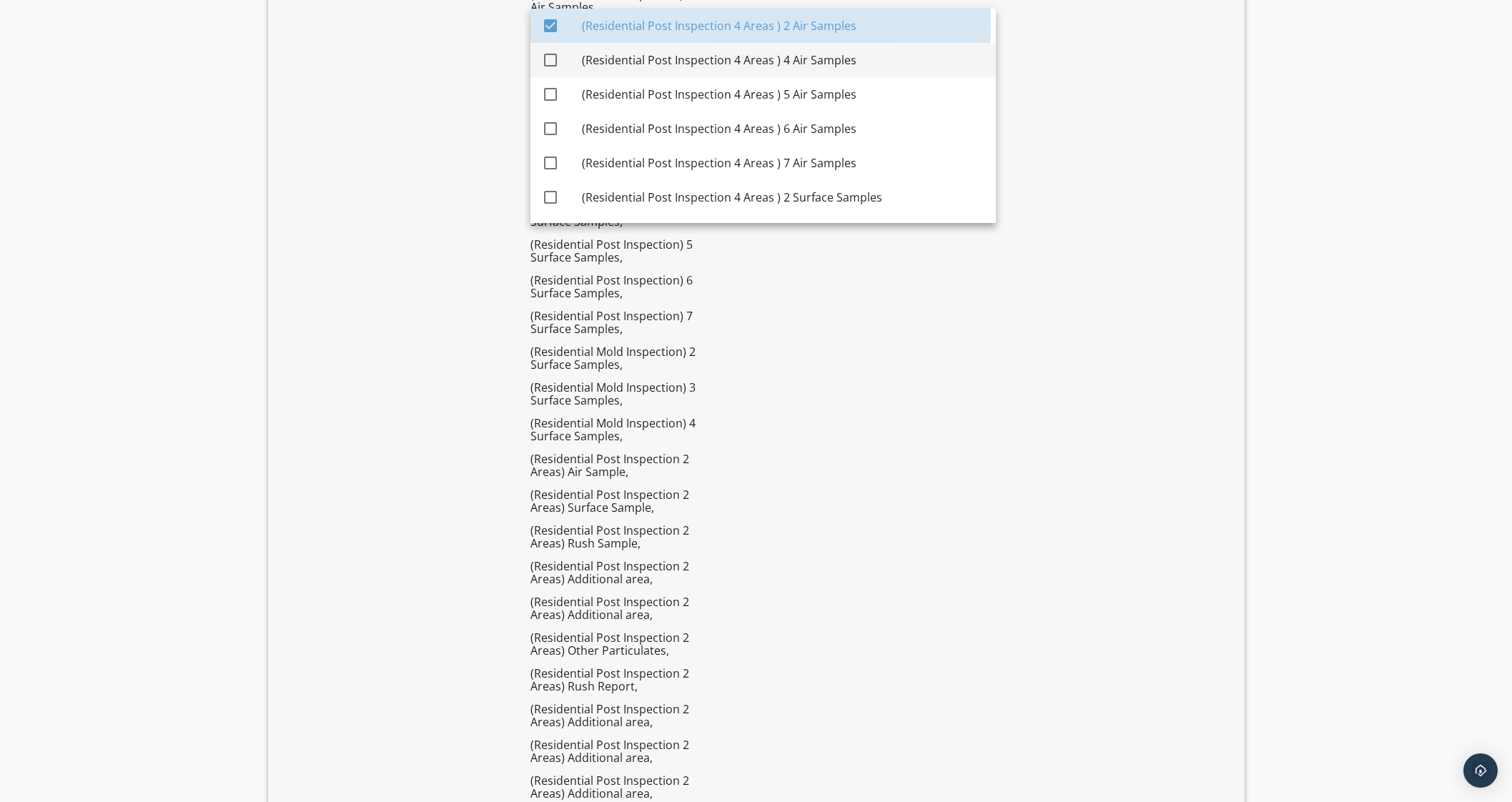
drag, startPoint x: 620, startPoint y: 55, endPoint x: 624, endPoint y: 67, distance: 12.6
click at [620, 56] on div "(Residential Post Inspection 4 Areas ) 4 Air Samples" at bounding box center [783, 60] width 402 height 17
checkbox input "true"
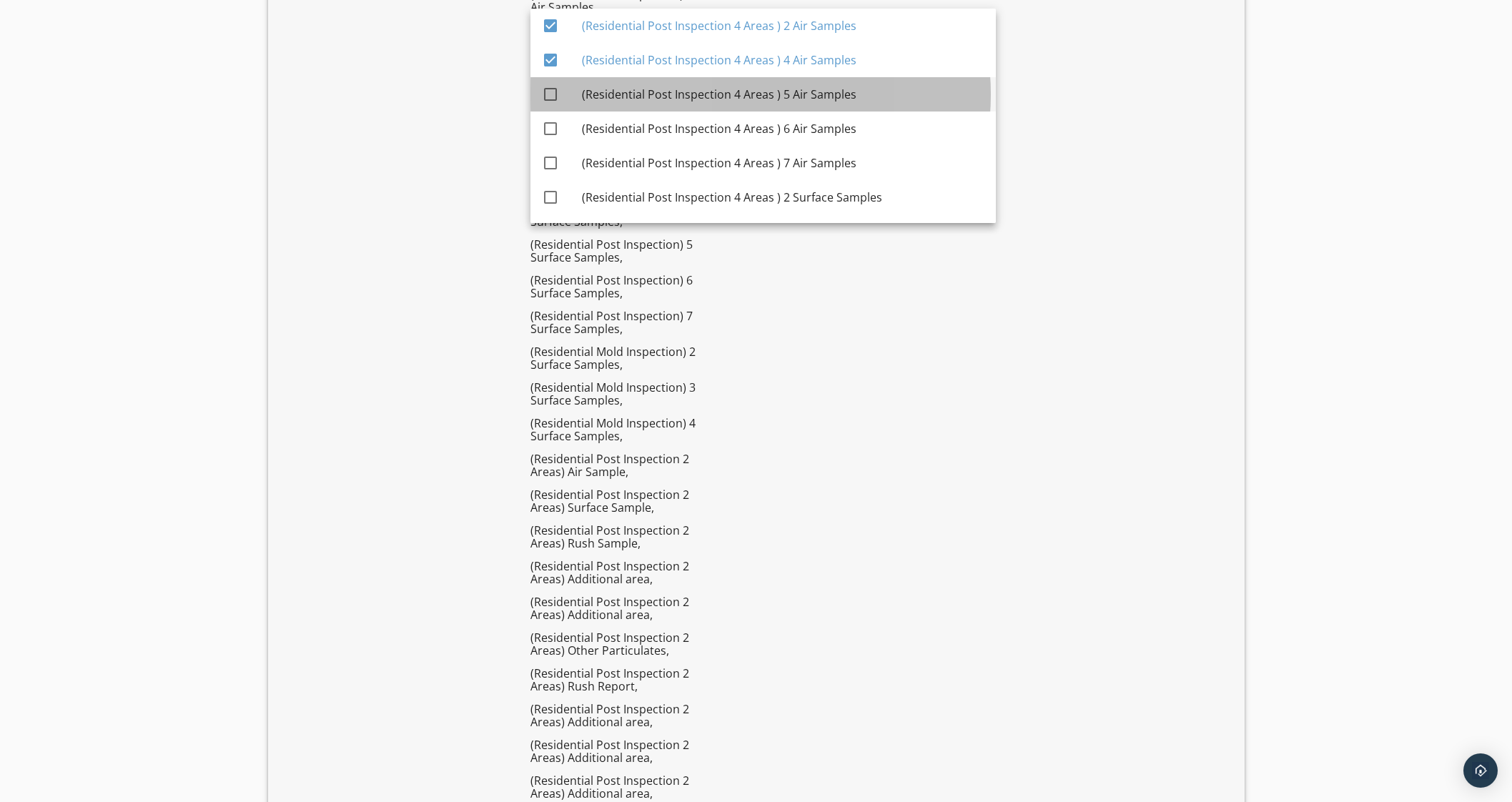
click at [624, 81] on div "(Residential Post Inspection 4 Areas ) 5 Air Samples" at bounding box center [783, 94] width 402 height 34
checkbox input "true"
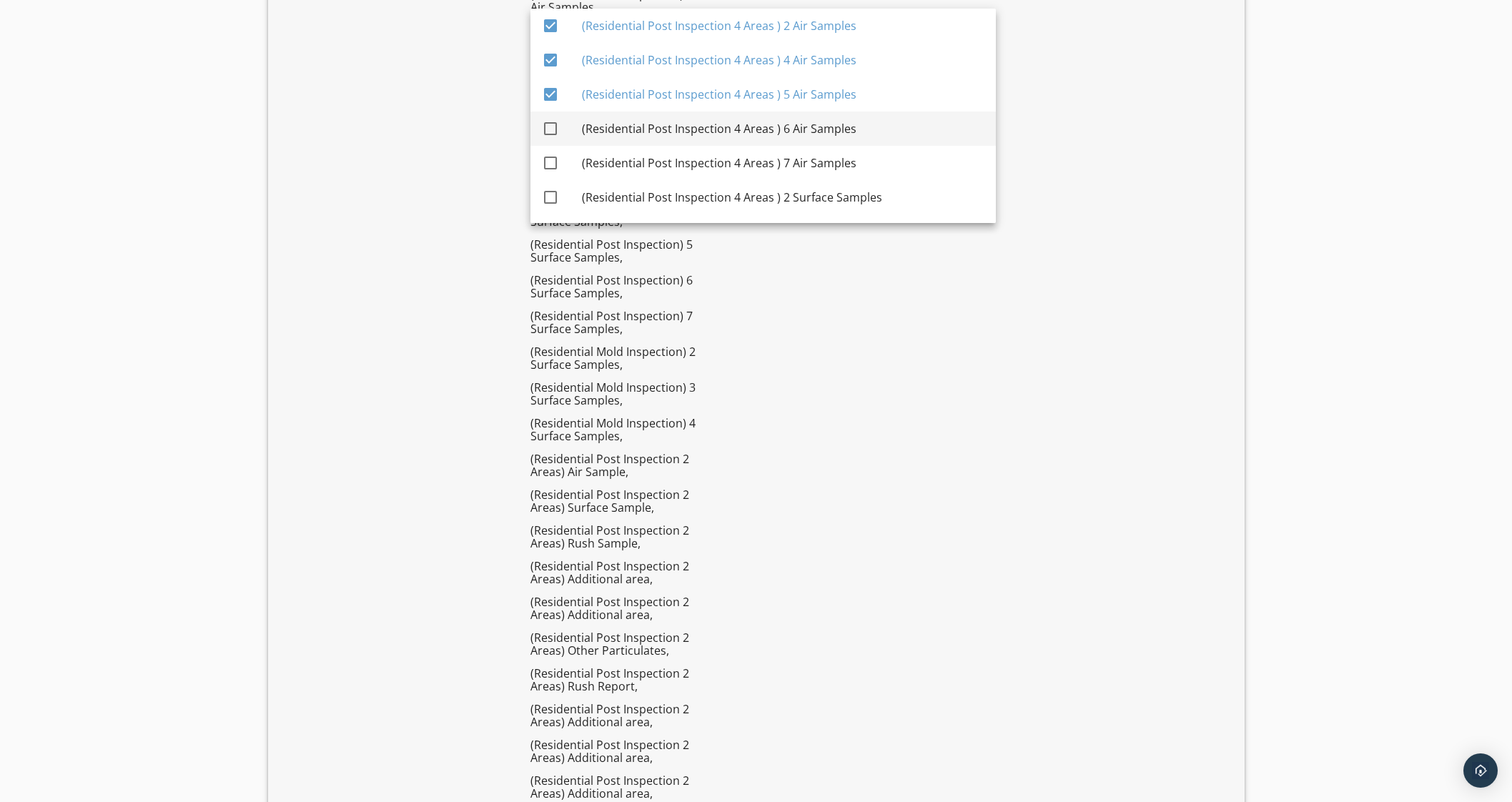
click at [624, 129] on div "(Residential Post Inspection 4 Areas ) 6 Air Samples" at bounding box center [783, 128] width 402 height 17
checkbox input "true"
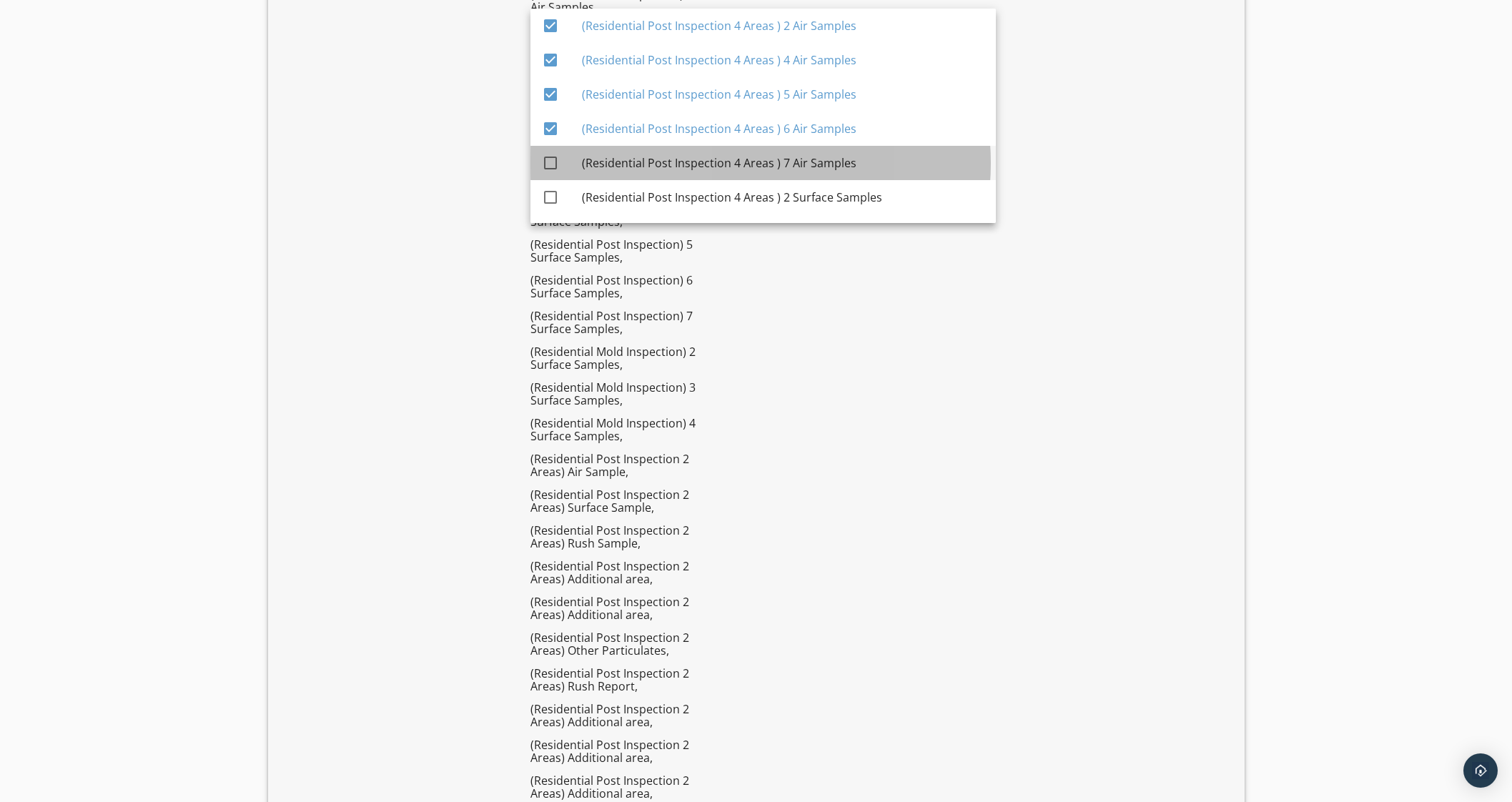
click at [643, 161] on div "(Residential Post Inspection 4 Areas ) 7 Air Samples" at bounding box center [783, 163] width 402 height 17
checkbox input "true"
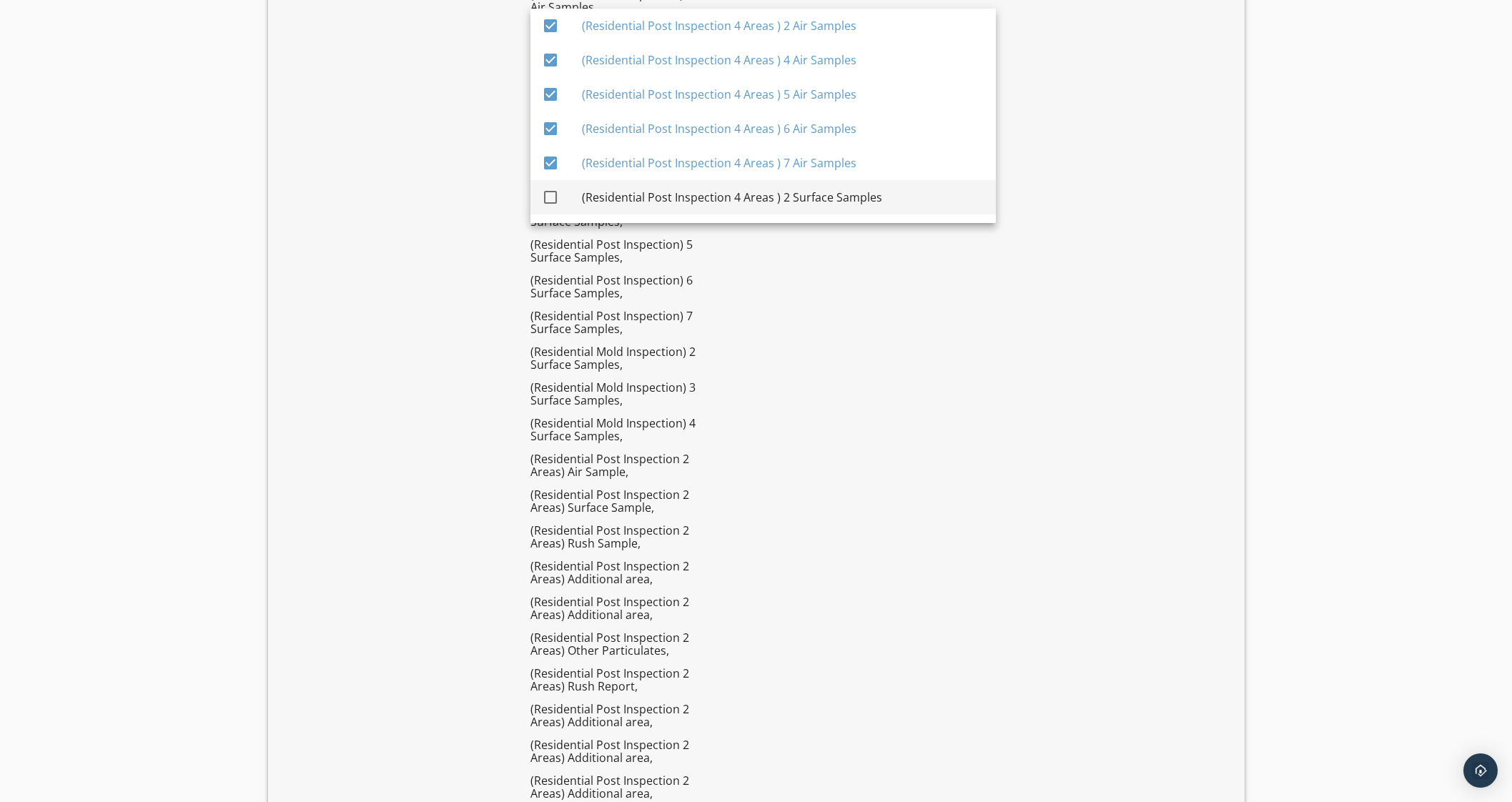
click at [643, 186] on div "(Residential Post Inspection 4 Areas ) 2 Surface Samples" at bounding box center [783, 197] width 402 height 34
checkbox input "true"
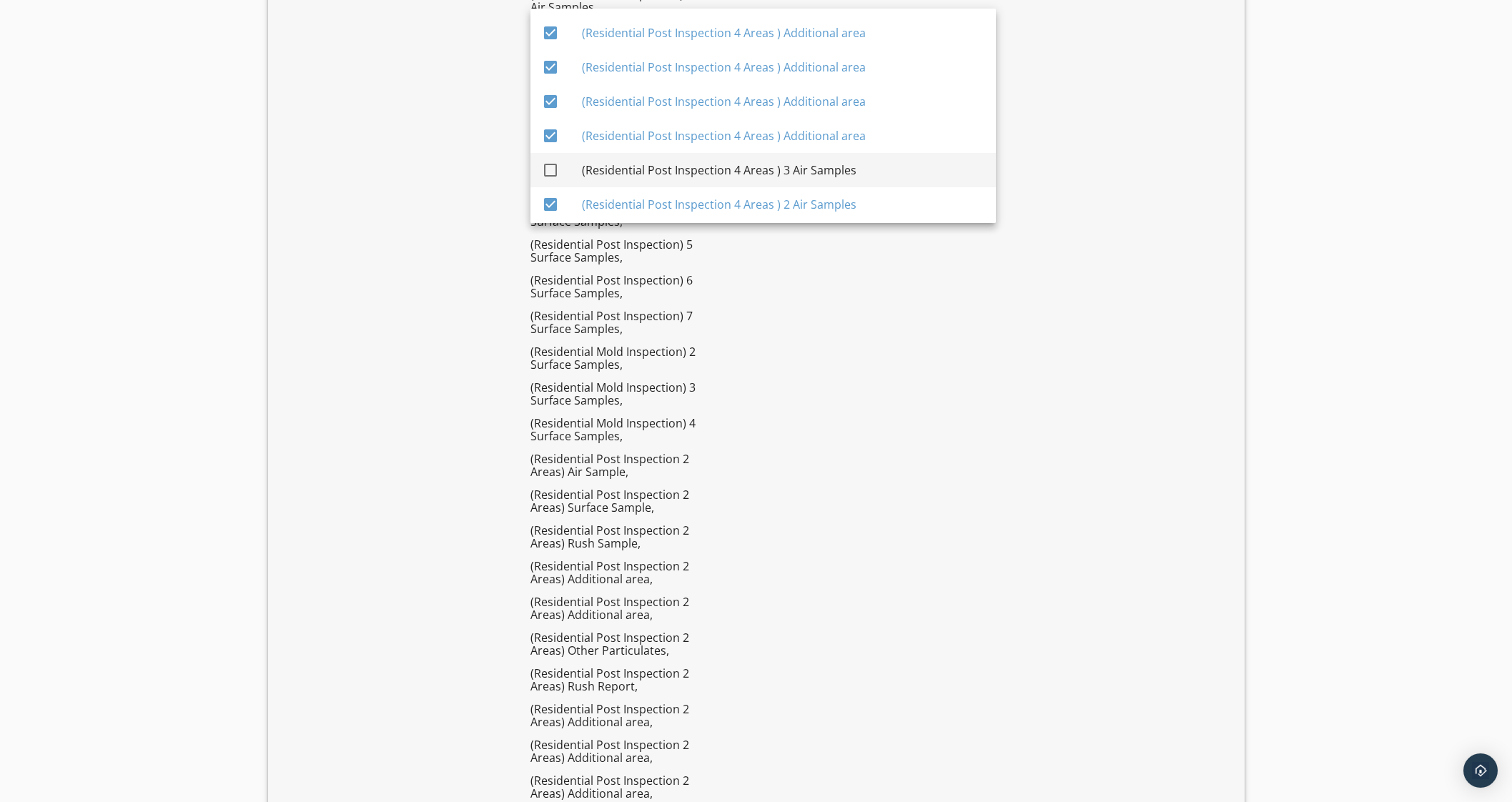
click at [658, 159] on div "(Residential Post Inspection 4 Areas ) 3 Air Samples" at bounding box center [783, 170] width 402 height 34
checkbox input "true"
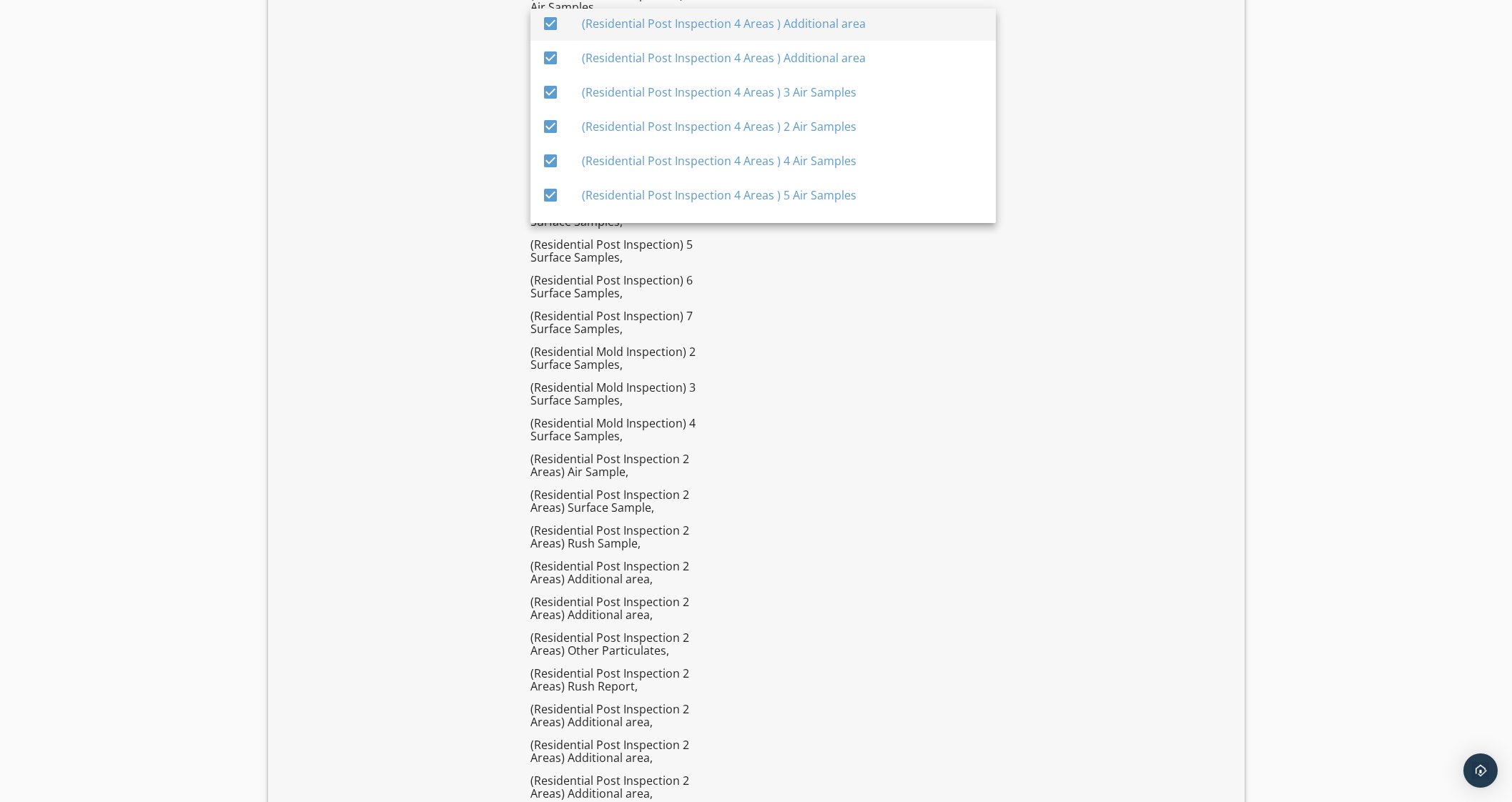
scroll to position [4441, 0]
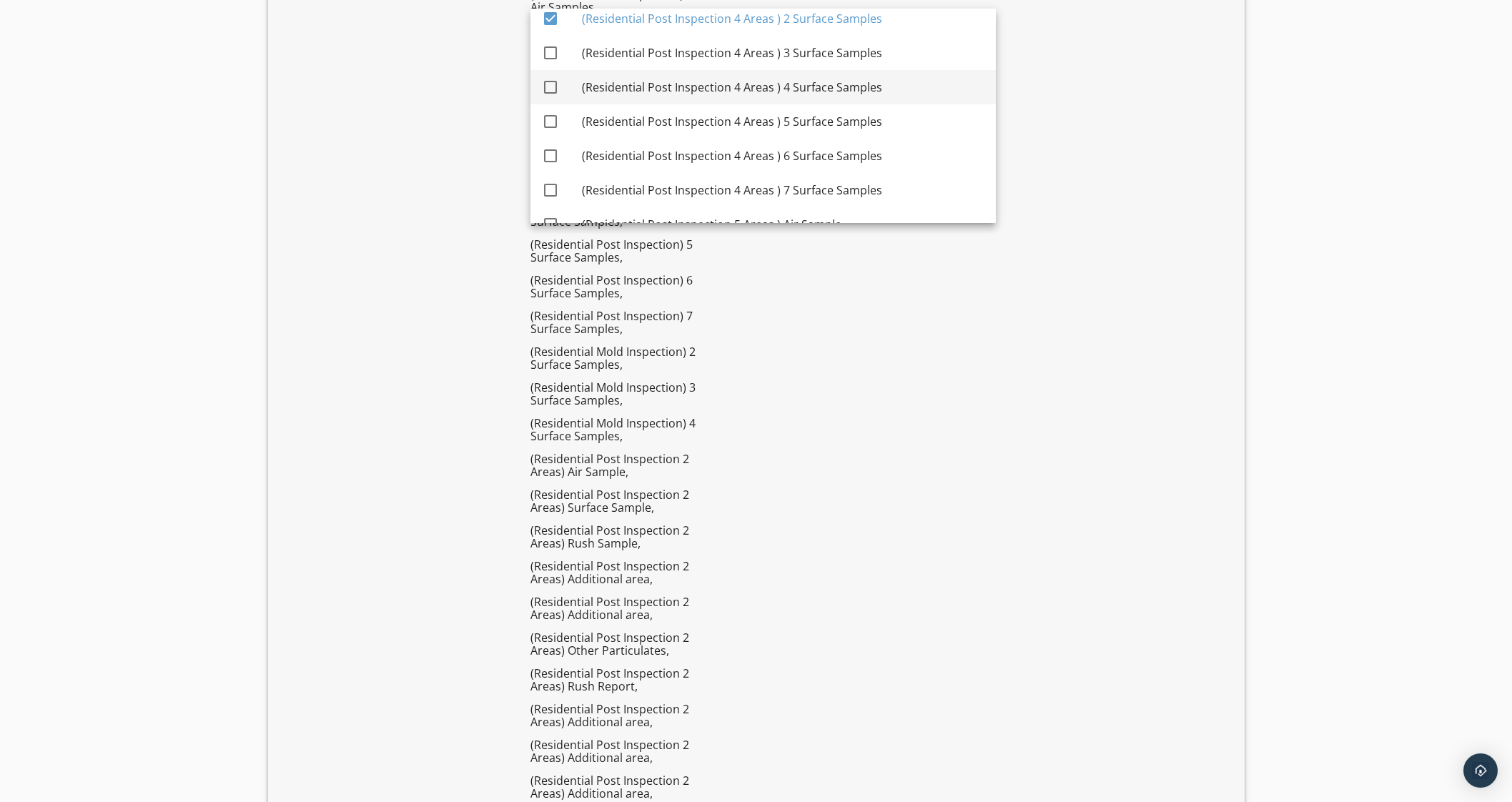
click at [609, 50] on div "(Residential Post Inspection 4 Areas ) 3 Surface Samples" at bounding box center [783, 52] width 402 height 17
checkbox input "true"
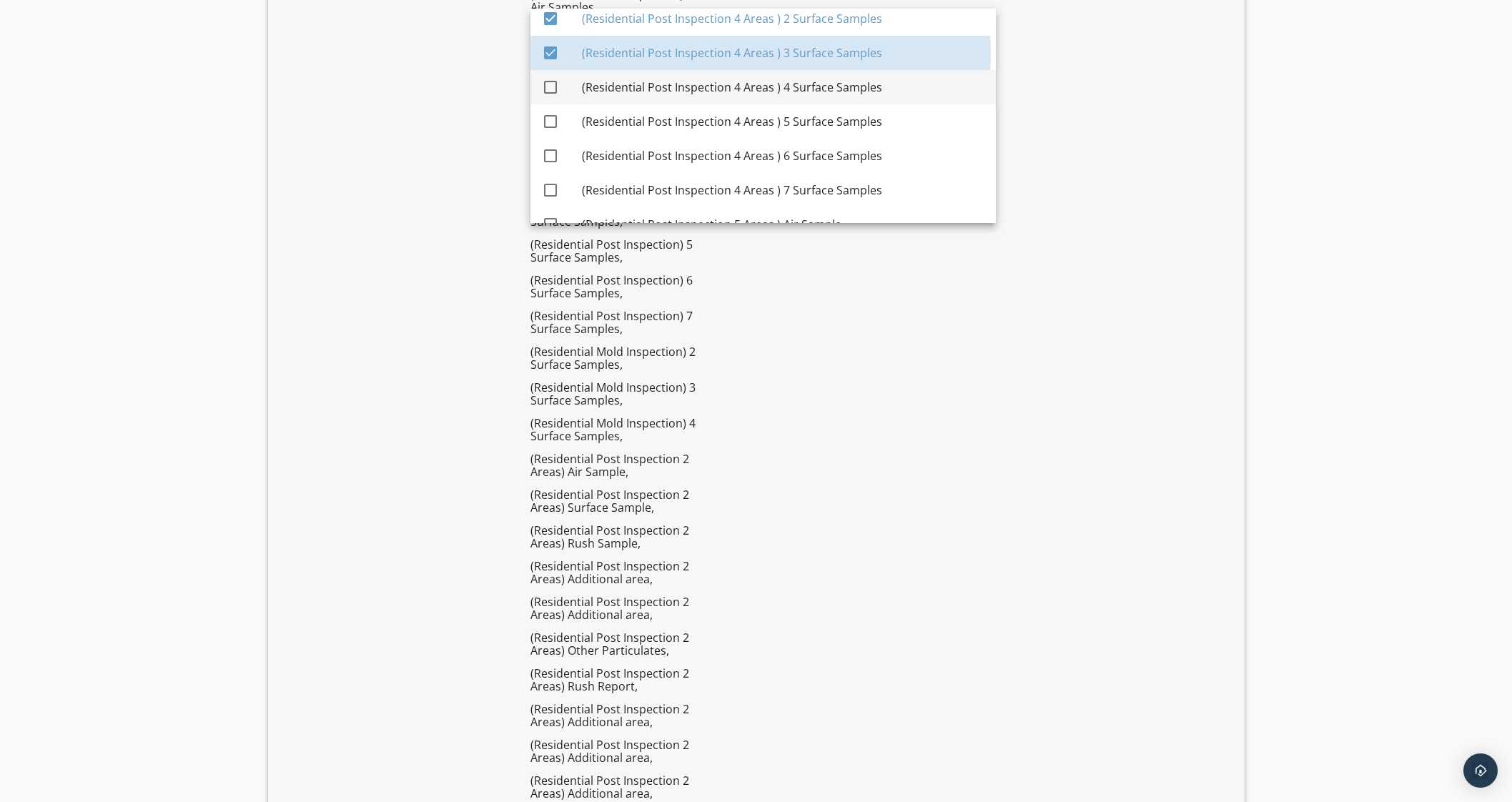
drag, startPoint x: 601, startPoint y: 88, endPoint x: 596, endPoint y: 105, distance: 17.7
click at [601, 90] on div "(Residential Post Inspection 4 Areas ) 4 Surface Samples" at bounding box center [783, 87] width 402 height 17
checkbox input "true"
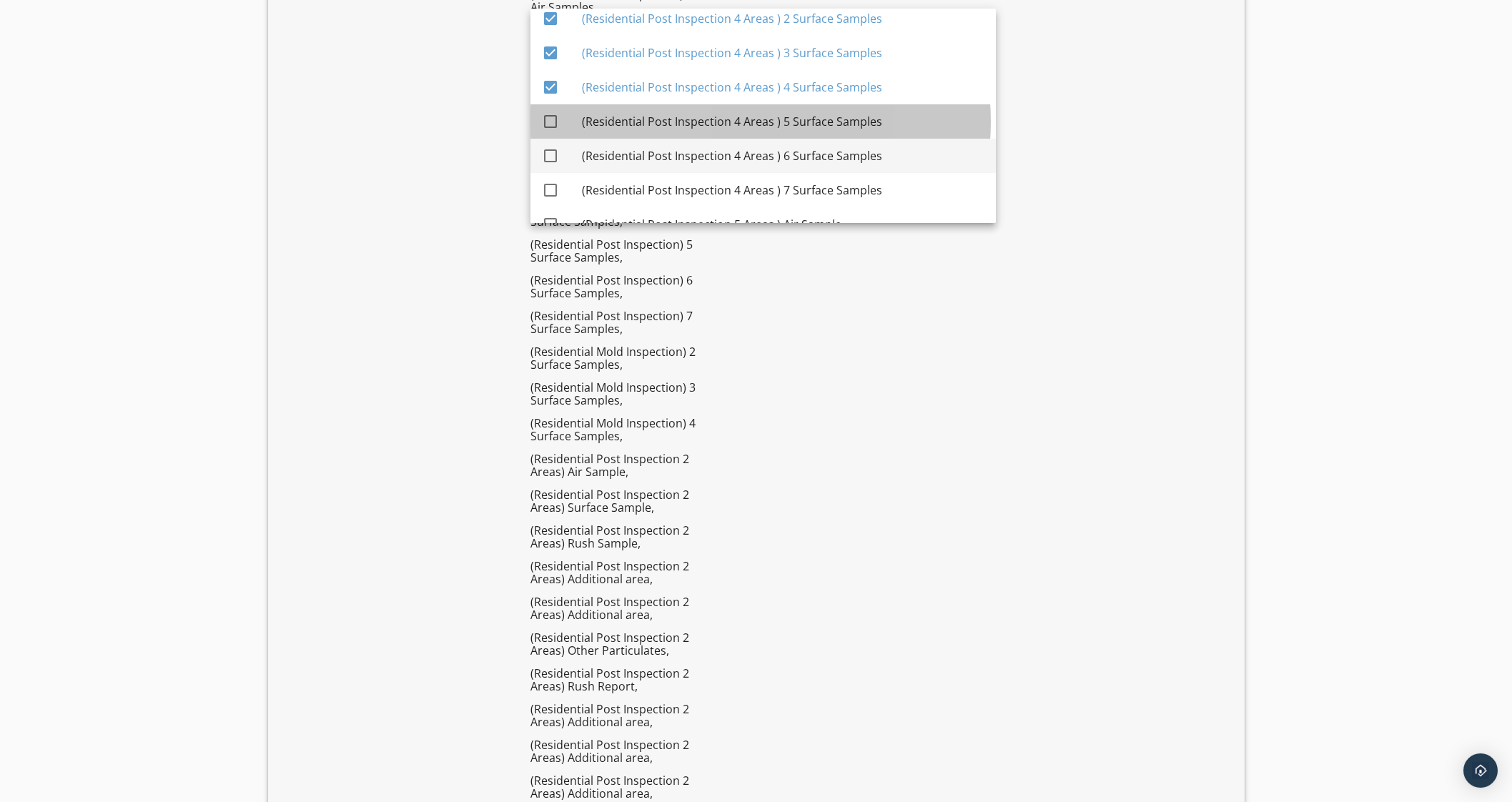
drag, startPoint x: 596, startPoint y: 109, endPoint x: 595, endPoint y: 165, distance: 56.0
click at [596, 111] on div "(Residential Post Inspection 4 Areas ) 5 Surface Samples" at bounding box center [783, 121] width 402 height 34
checkbox input "true"
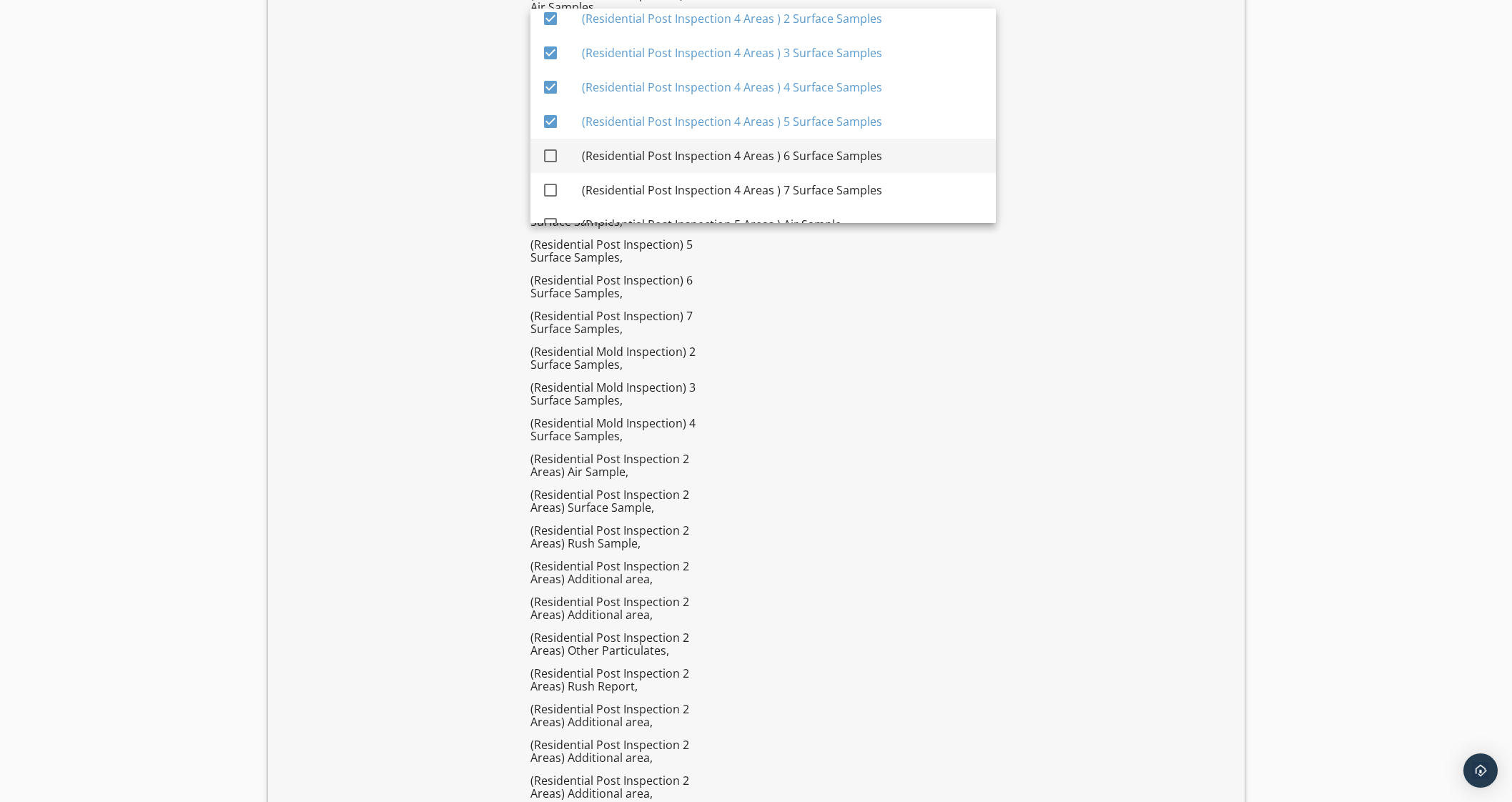
click at [596, 165] on div "(Residential Post Inspection 4 Areas ) 6 Surface Samples" at bounding box center [783, 156] width 402 height 34
checkbox input "true"
drag, startPoint x: 596, startPoint y: 186, endPoint x: 606, endPoint y: 201, distance: 18.0
click at [600, 187] on div "(Residential Post Inspection 4 Areas ) 7 Surface Samples" at bounding box center [783, 190] width 402 height 17
checkbox input "true"
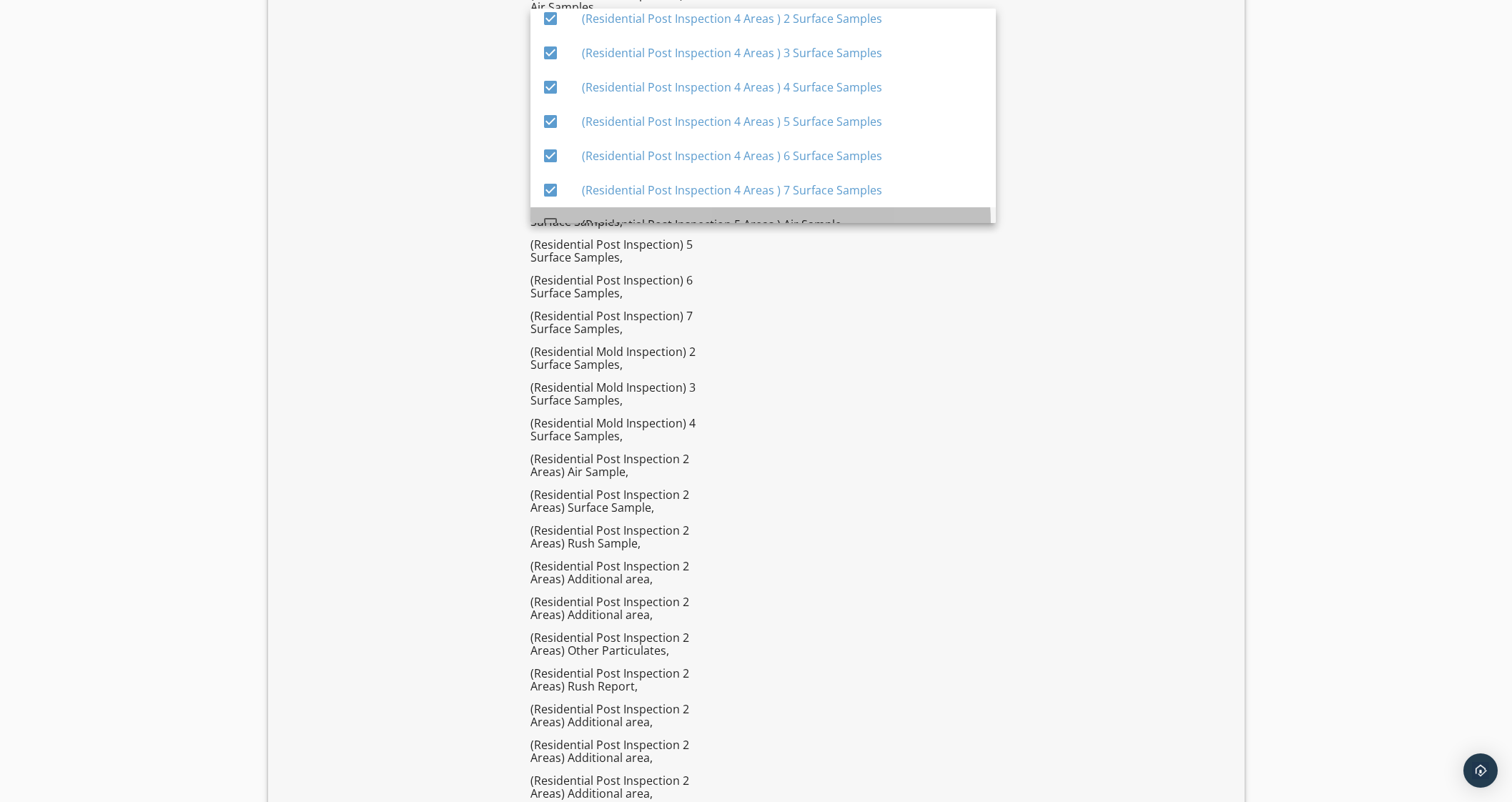
click at [607, 213] on div "(Residential Post Inspection 5 Areas ) Air Sample" at bounding box center [783, 224] width 402 height 34
checkbox input "true"
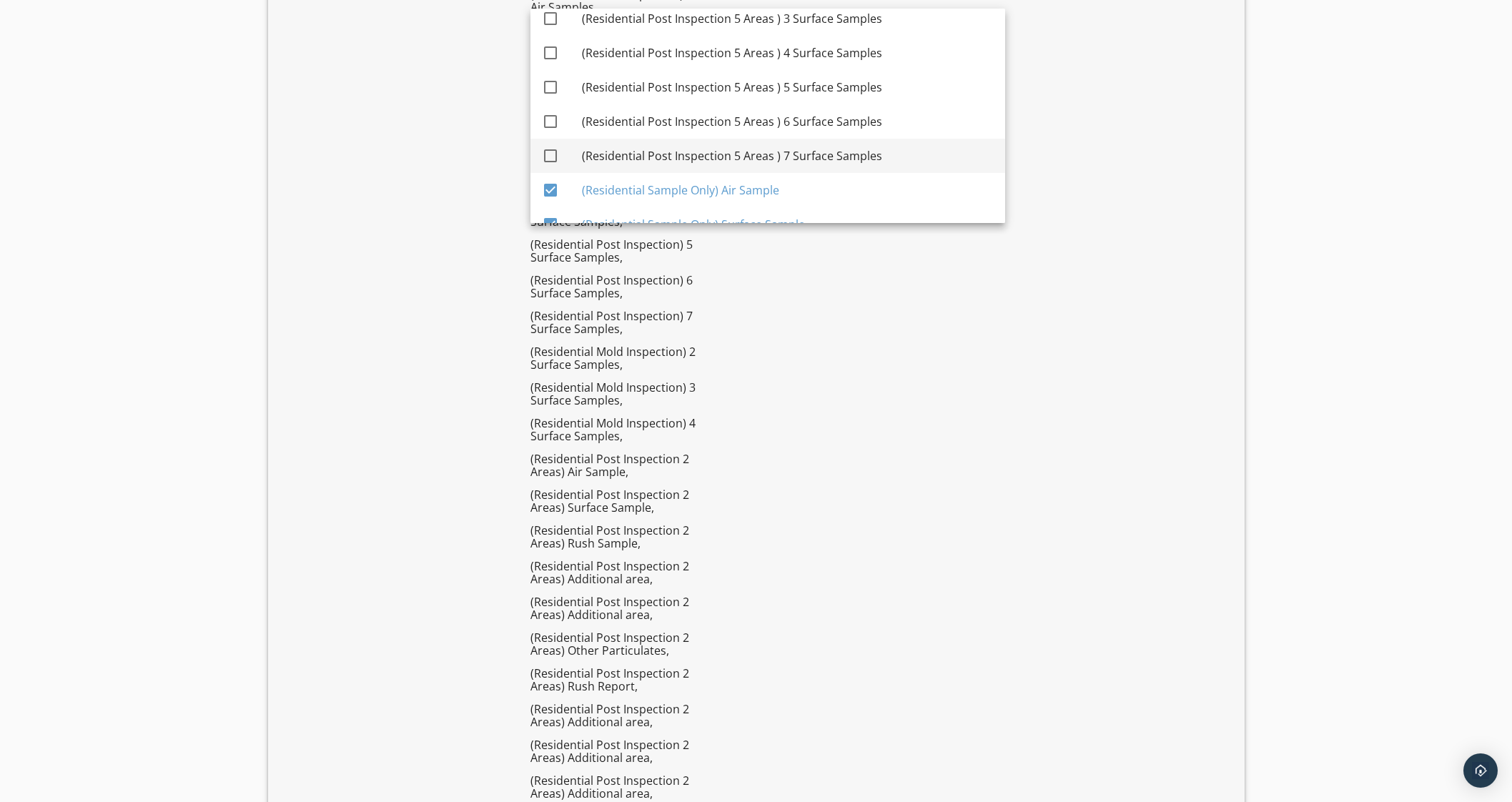
scroll to position [5288, 0]
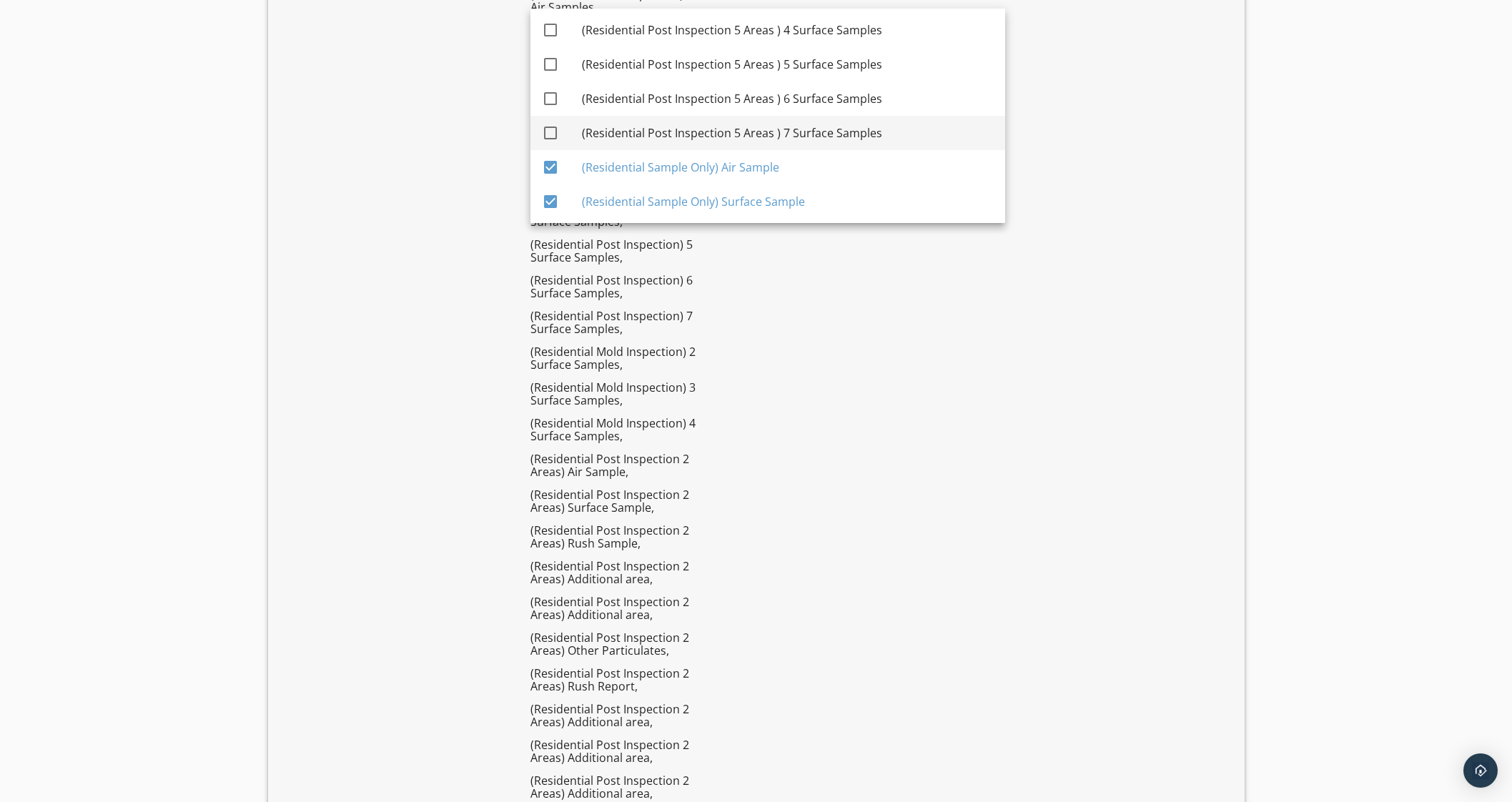
click at [661, 132] on div "(Residential Post Inspection 5 Areas ) 7 Surface Samples" at bounding box center [788, 133] width 412 height 17
checkbox input "true"
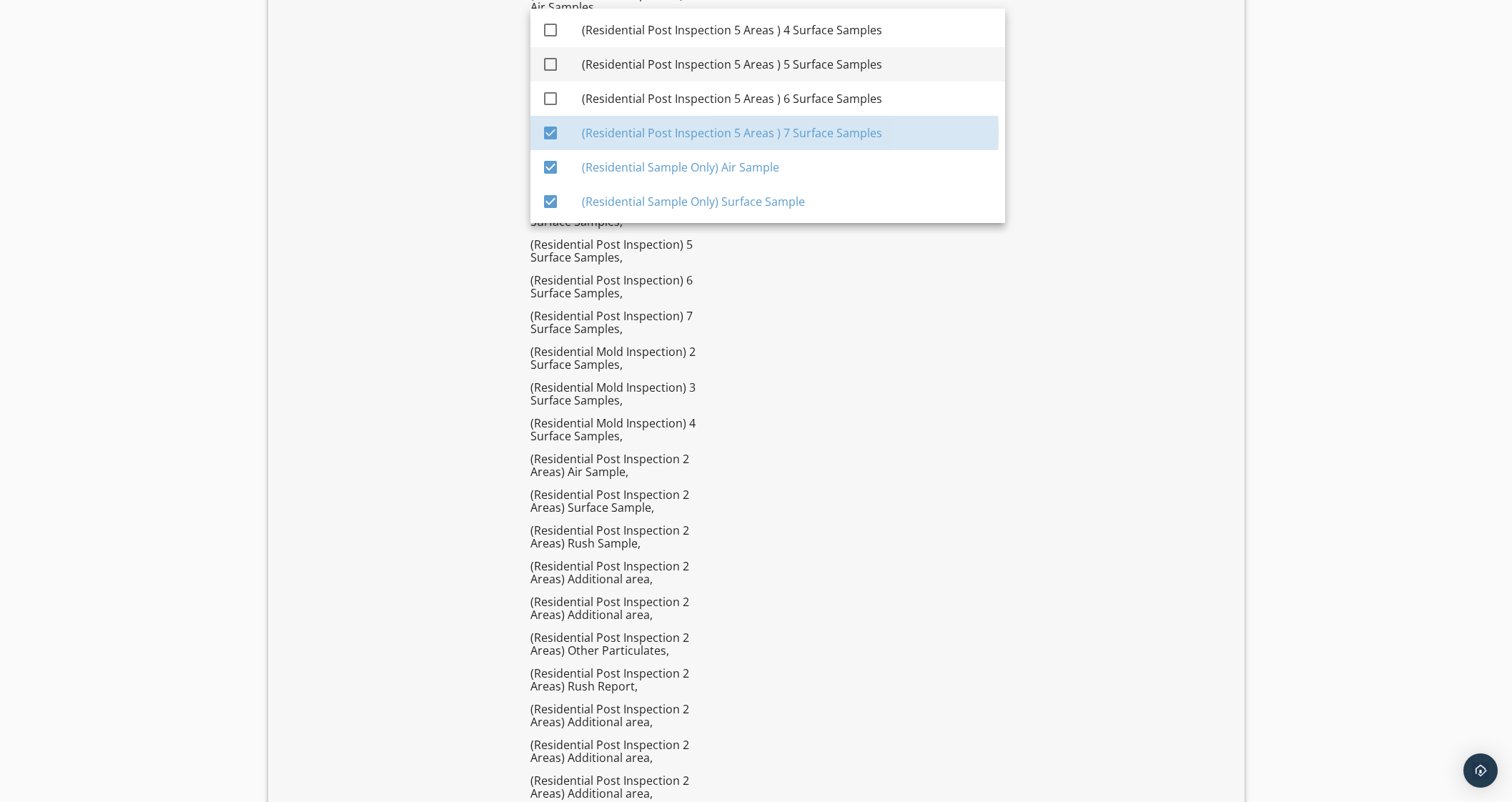
drag, startPoint x: 665, startPoint y: 101, endPoint x: 671, endPoint y: 69, distance: 32.6
click at [667, 95] on div "(Residential Post Inspection 5 Areas ) 6 Surface Samples" at bounding box center [788, 99] width 412 height 17
checkbox input "true"
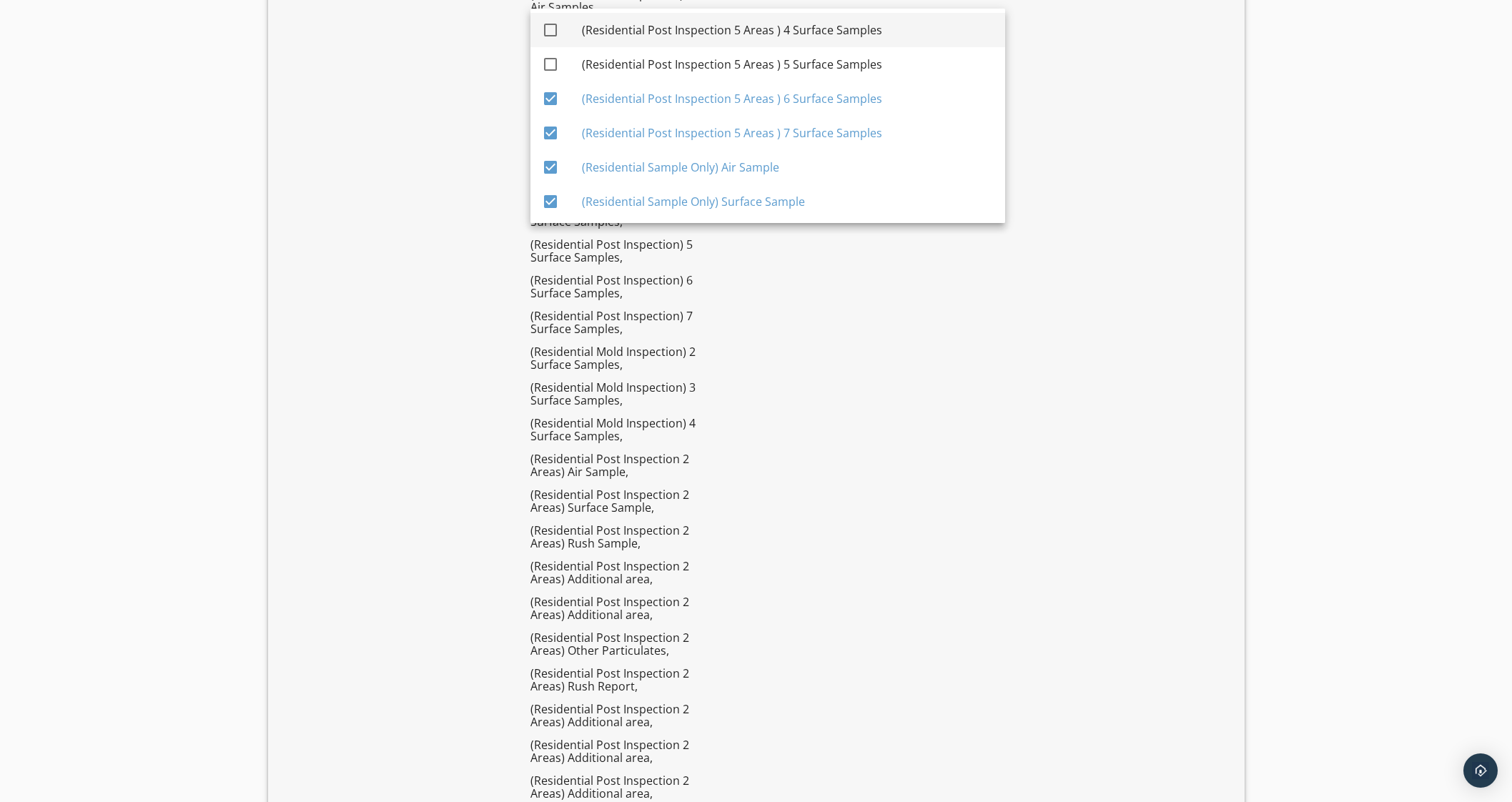
click at [673, 56] on div "(Residential Post Inspection 5 Areas ) 5 Surface Samples" at bounding box center [788, 64] width 412 height 17
checkbox input "true"
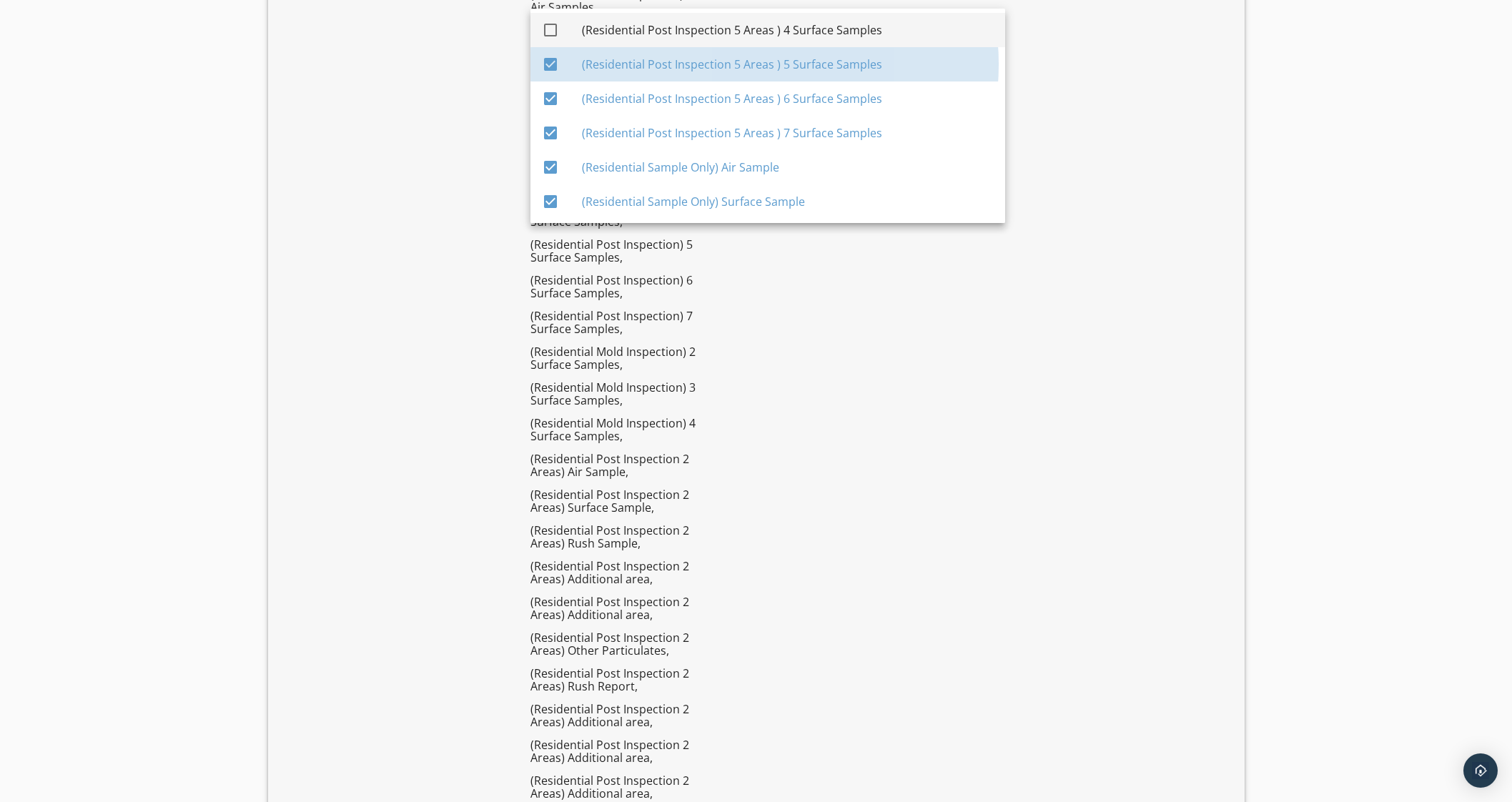
click at [683, 25] on div "(Residential Post Inspection 5 Areas ) 4 Surface Samples" at bounding box center [788, 30] width 412 height 17
checkbox input "true"
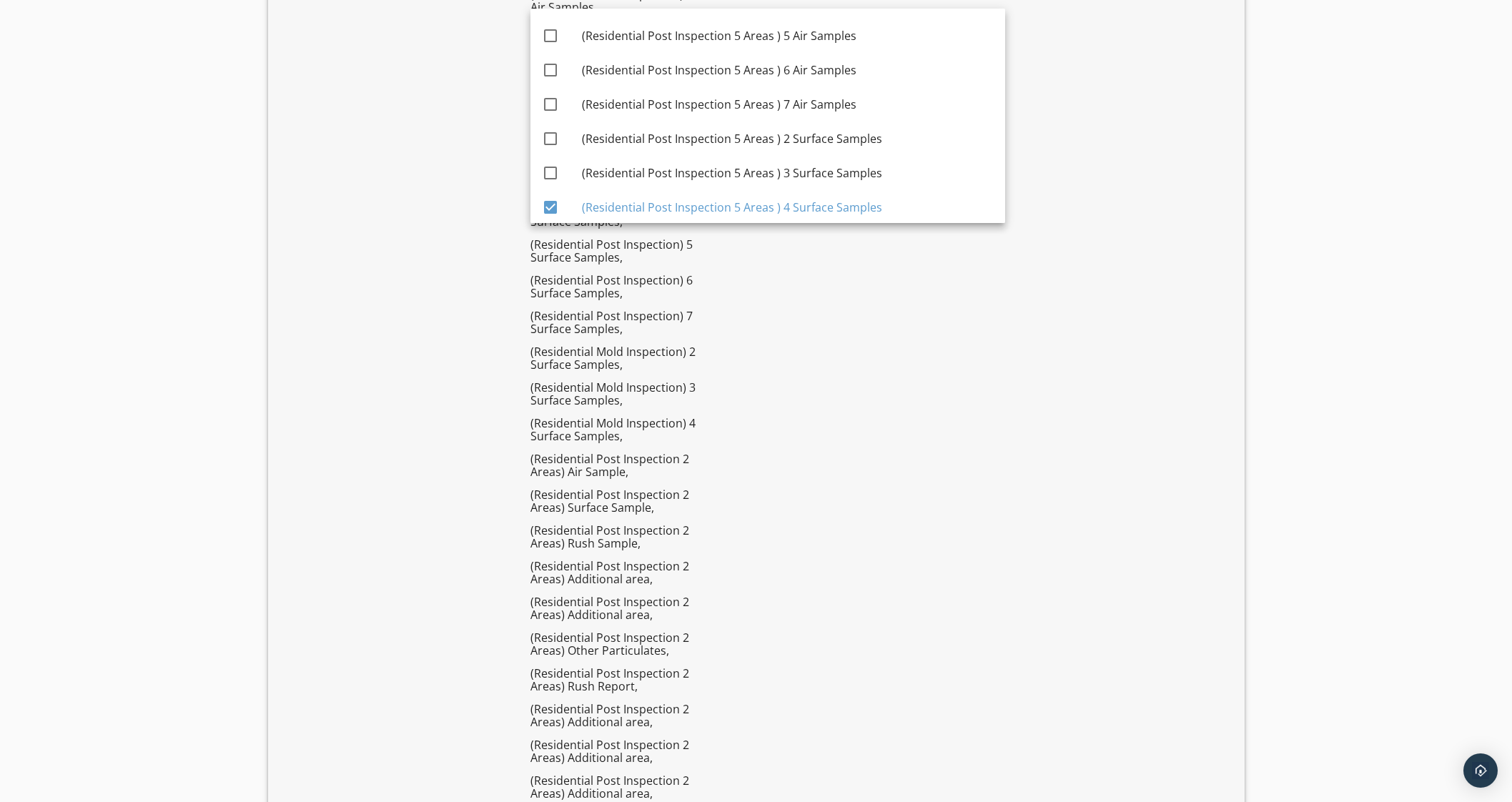
scroll to position [5109, 0]
click at [687, 178] on div "(Residential Post Inspection 5 Areas ) 3 Surface Samples" at bounding box center [788, 174] width 412 height 17
checkbox input "true"
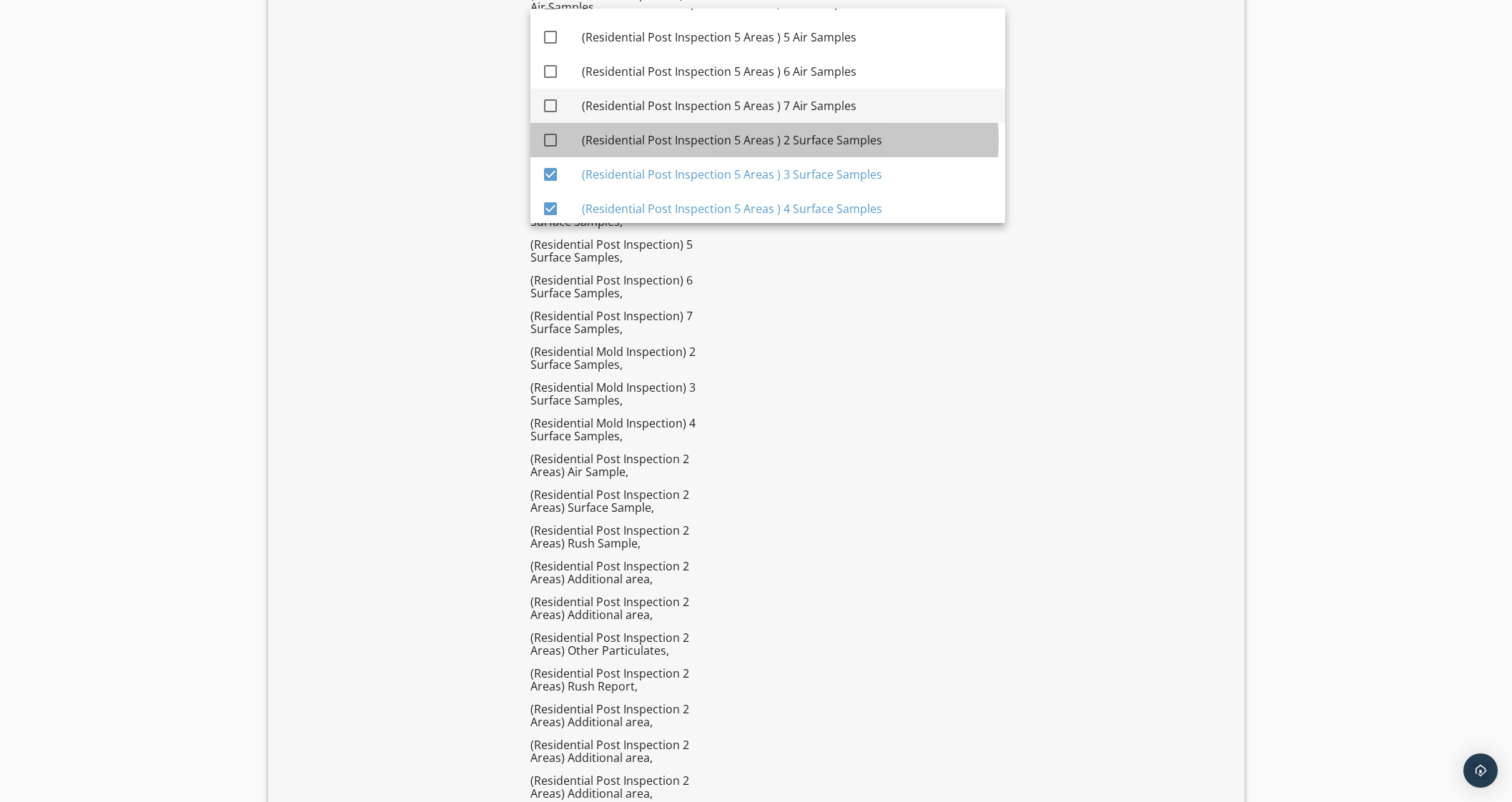
drag, startPoint x: 696, startPoint y: 138, endPoint x: 700, endPoint y: 118, distance: 20.4
click at [697, 132] on div "(Residential Post Inspection 5 Areas ) 2 Surface Samples" at bounding box center [788, 140] width 412 height 17
checkbox input "true"
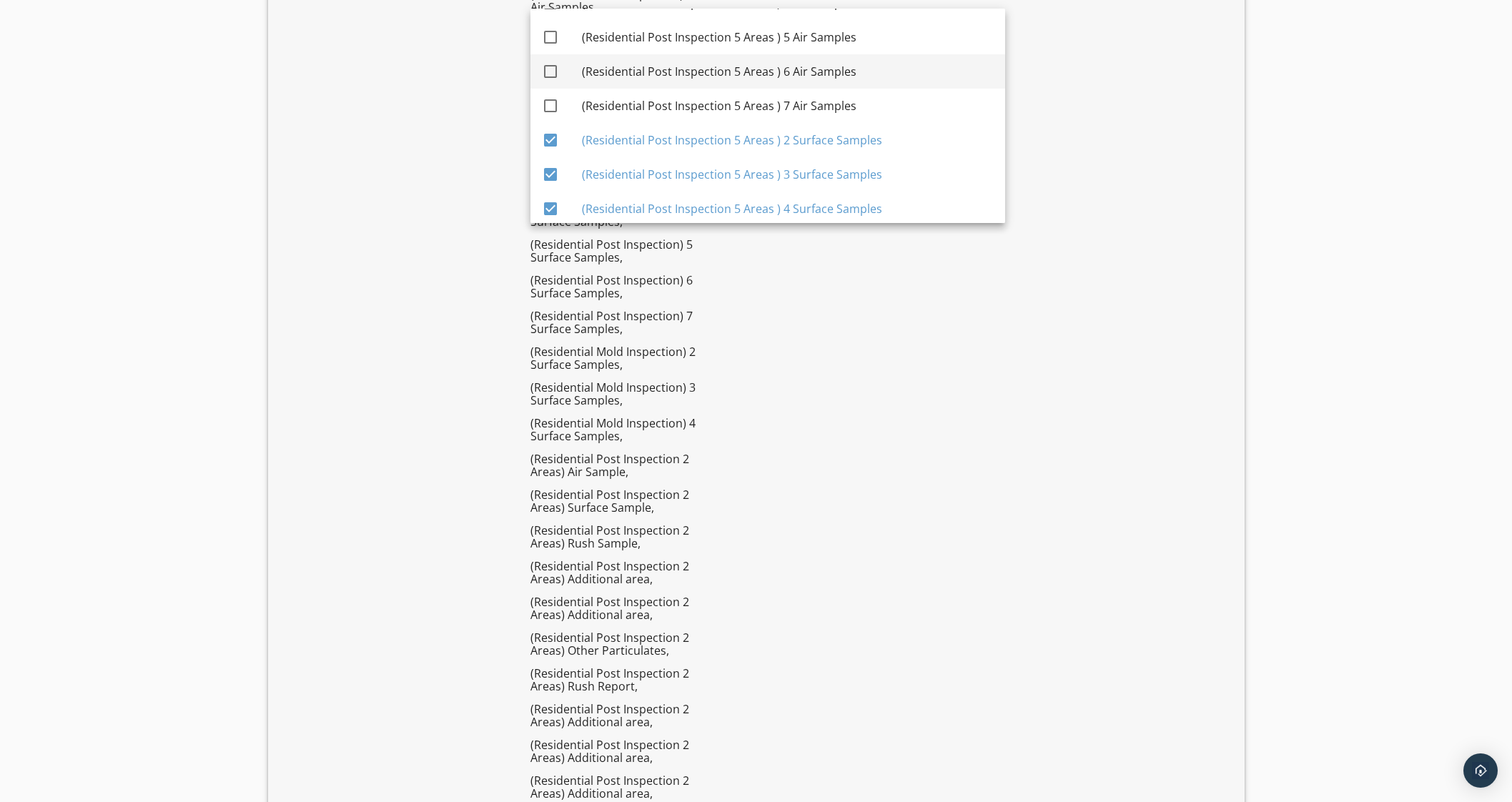
drag, startPoint x: 704, startPoint y: 103, endPoint x: 709, endPoint y: 79, distance: 24.5
click at [704, 101] on div "(Residential Post Inspection 5 Areas ) 7 Air Samples" at bounding box center [788, 106] width 412 height 17
checkbox input "true"
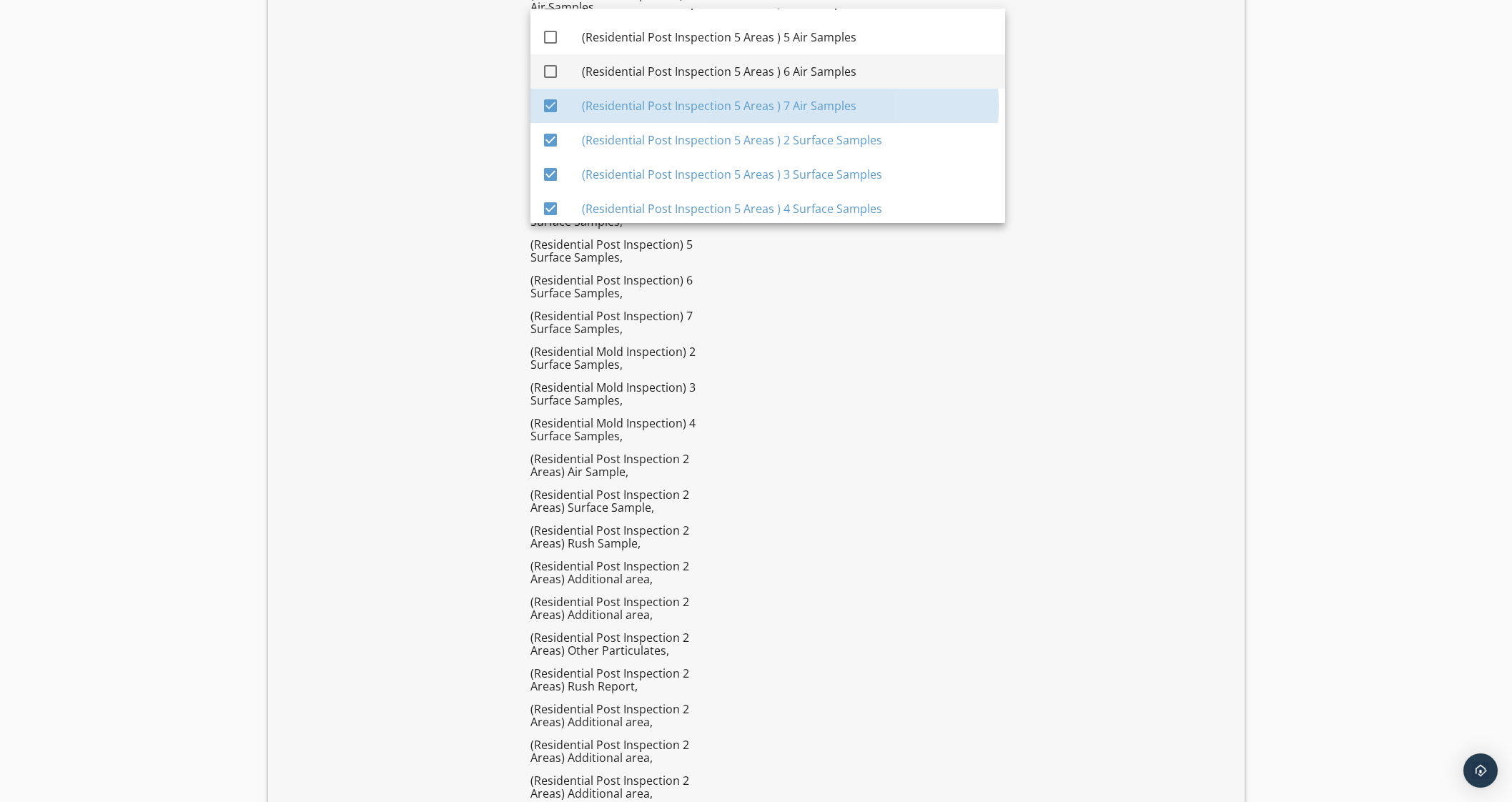
click at [709, 77] on div "(Residential Post Inspection 5 Areas ) 6 Air Samples" at bounding box center [788, 71] width 412 height 17
checkbox input "true"
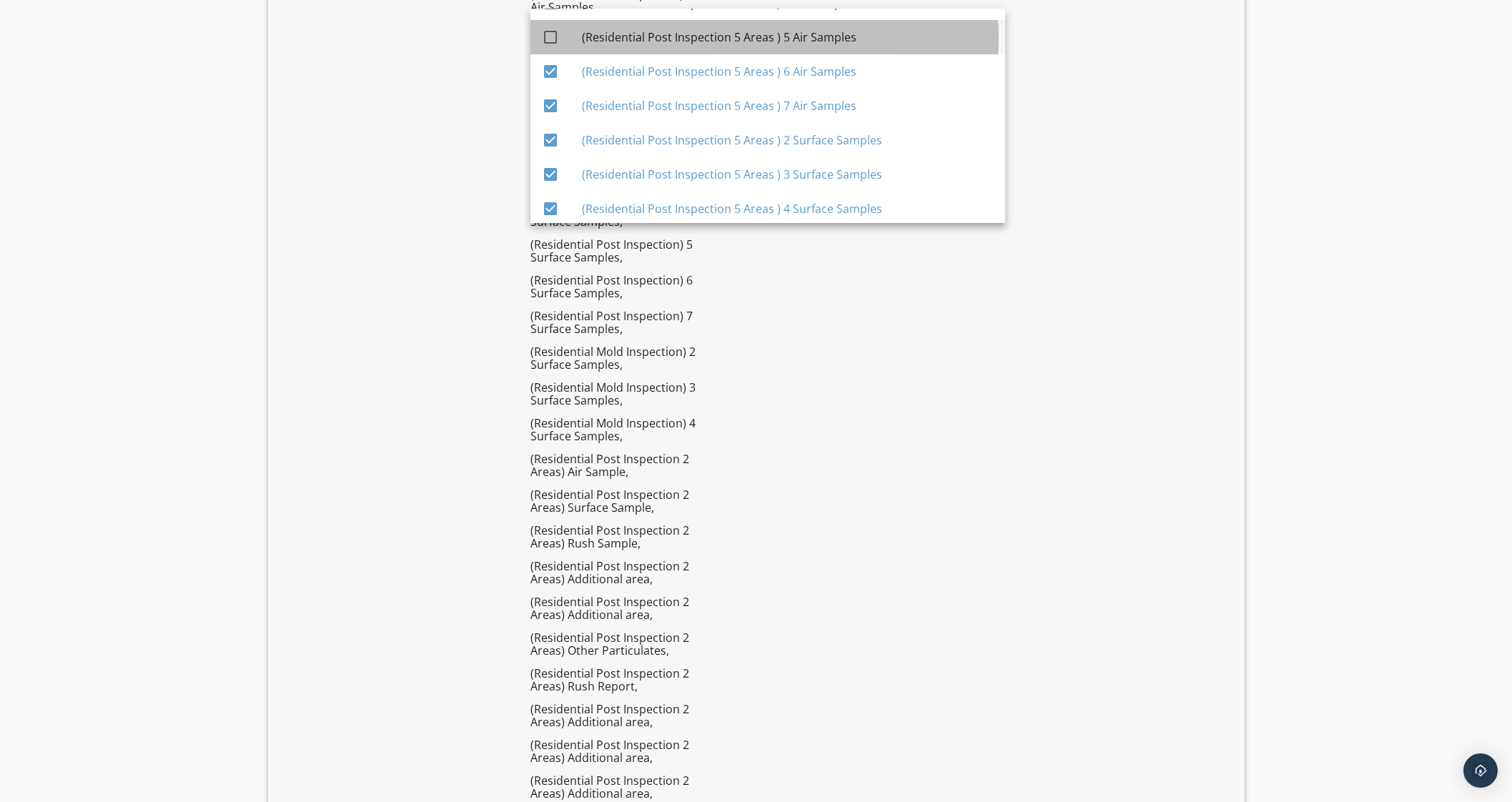
drag, startPoint x: 717, startPoint y: 42, endPoint x: 708, endPoint y: 110, distance: 68.6
click at [717, 43] on div "(Residential Post Inspection 5 Areas ) 5 Air Samples" at bounding box center [788, 37] width 412 height 17
checkbox input "true"
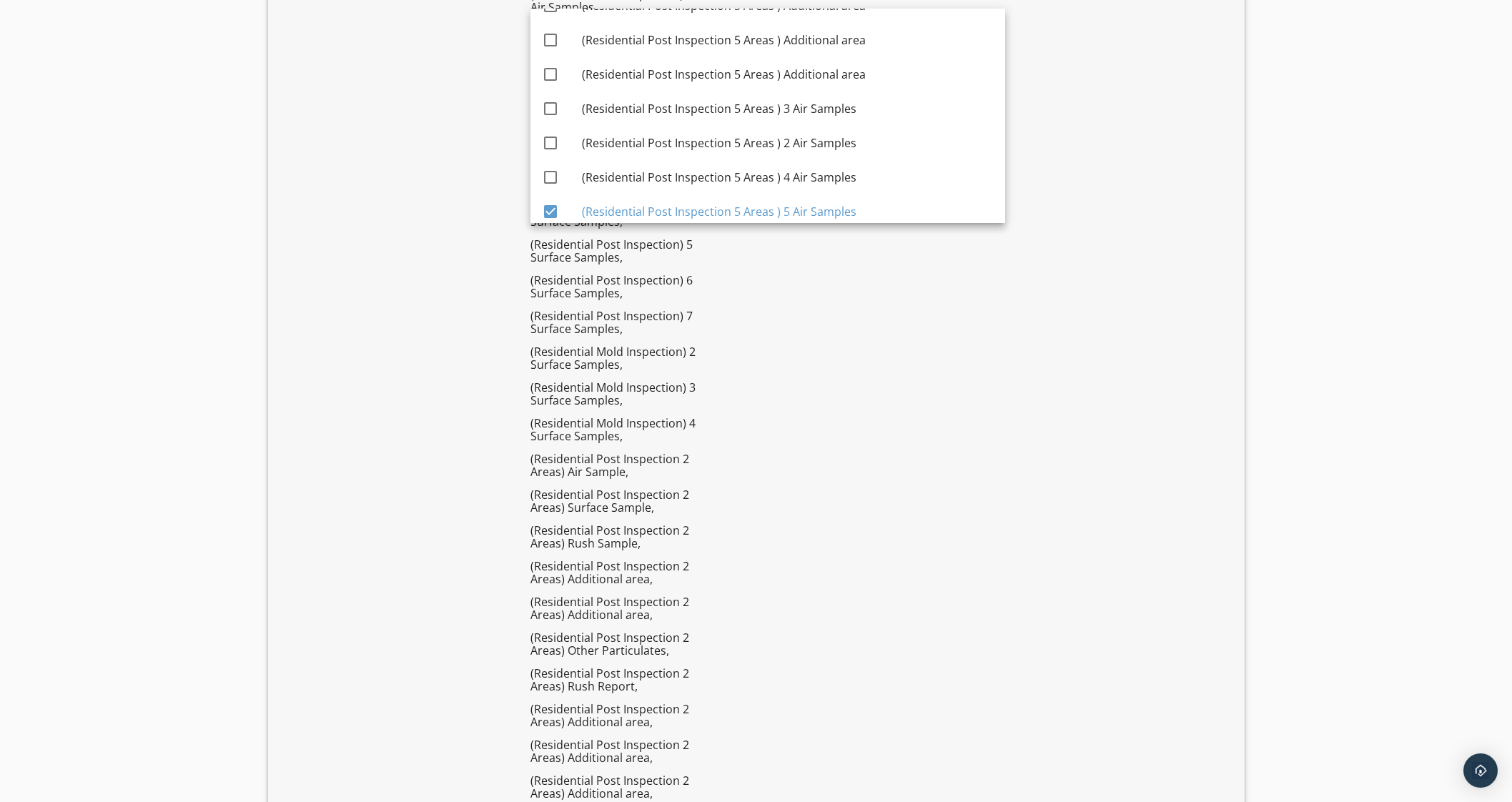
scroll to position [4930, 0]
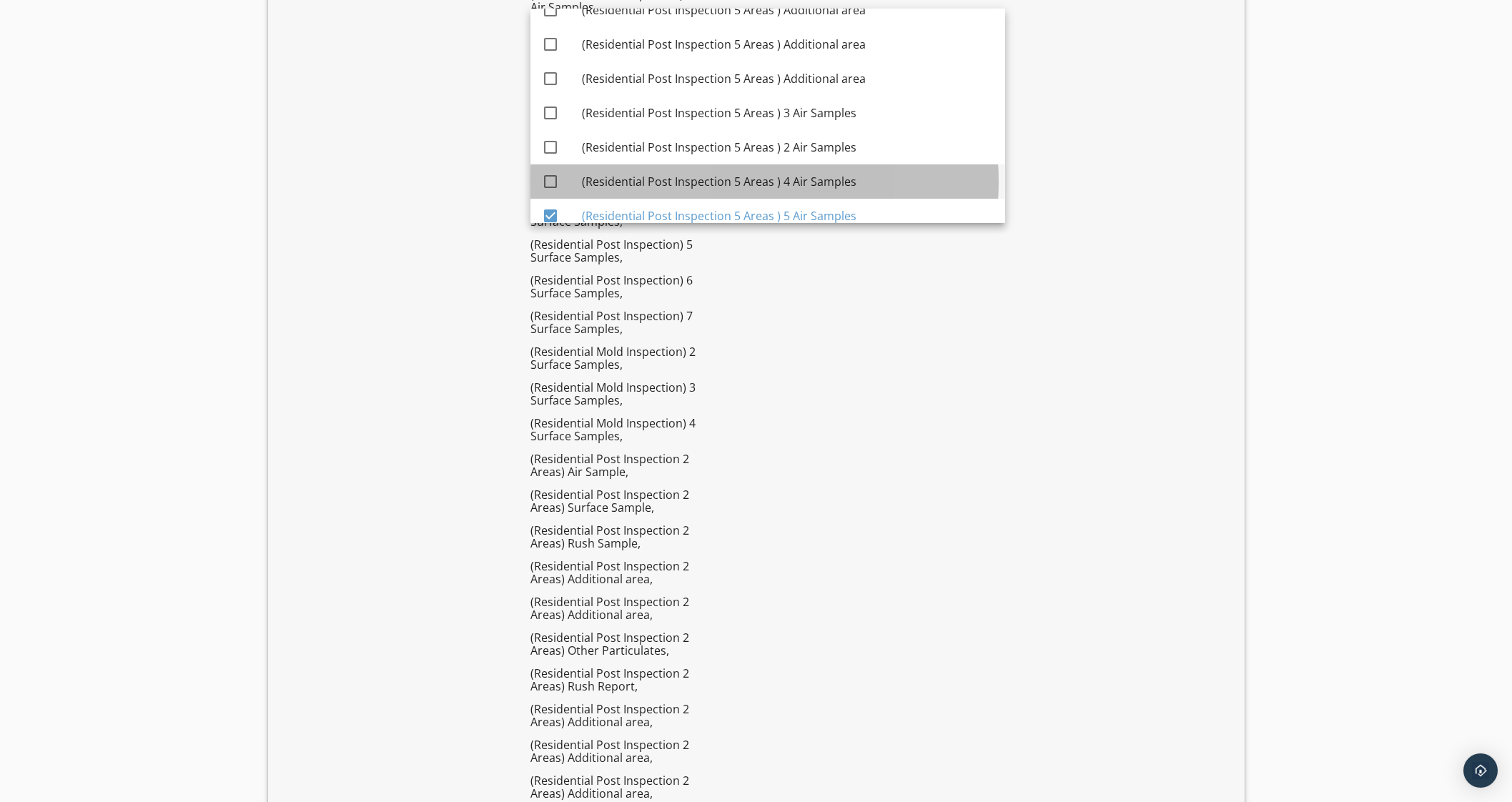
drag, startPoint x: 704, startPoint y: 168, endPoint x: 709, endPoint y: 142, distance: 26.5
click at [704, 166] on div "(Residential Post Inspection 5 Areas ) 4 Air Samples" at bounding box center [788, 182] width 412 height 34
checkbox input "true"
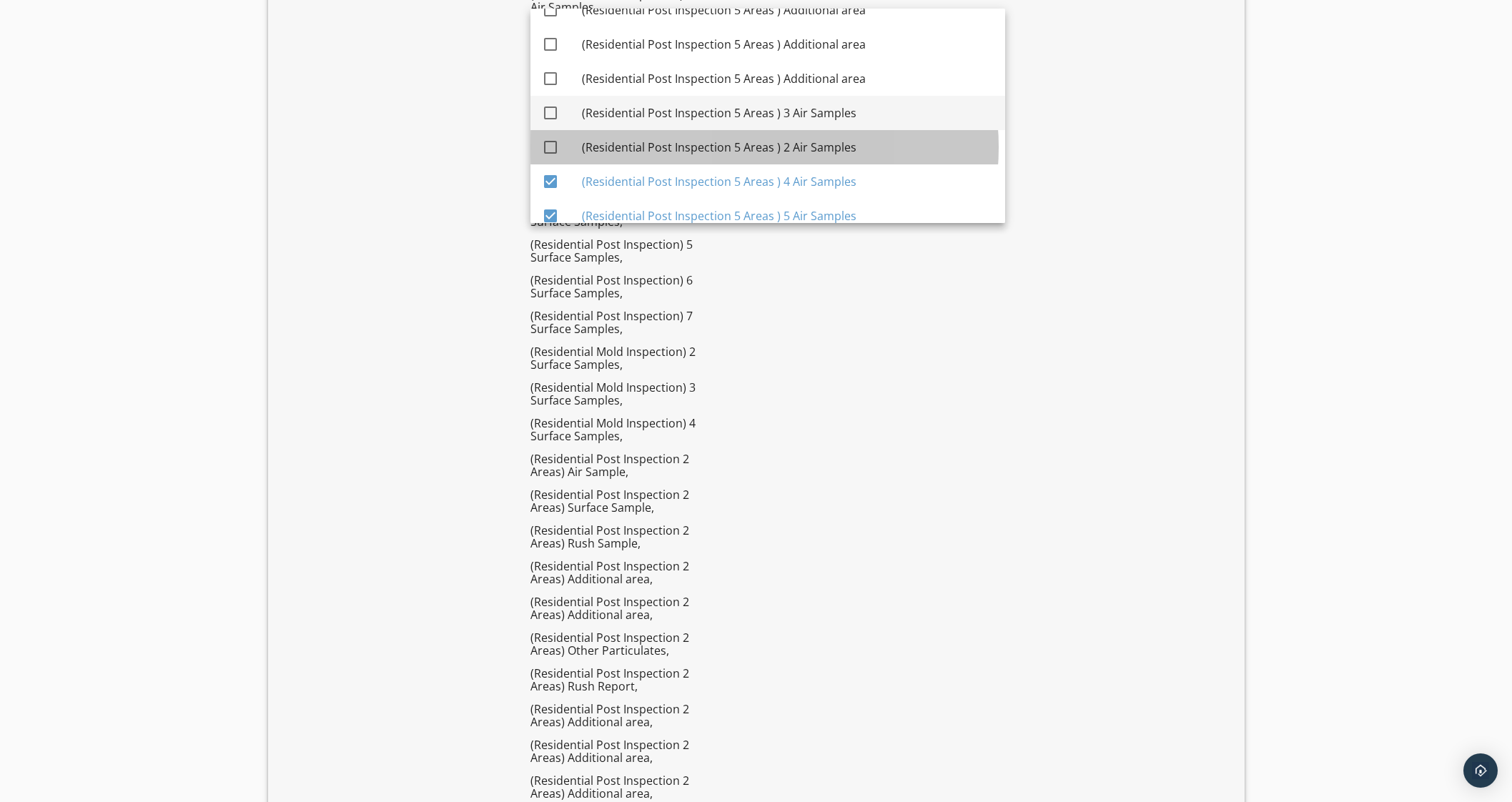
drag, startPoint x: 709, startPoint y: 142, endPoint x: 715, endPoint y: 122, distance: 20.9
click at [710, 141] on div "(Residential Post Inspection 5 Areas ) 2 Air Samples" at bounding box center [788, 146] width 412 height 17
checkbox input "true"
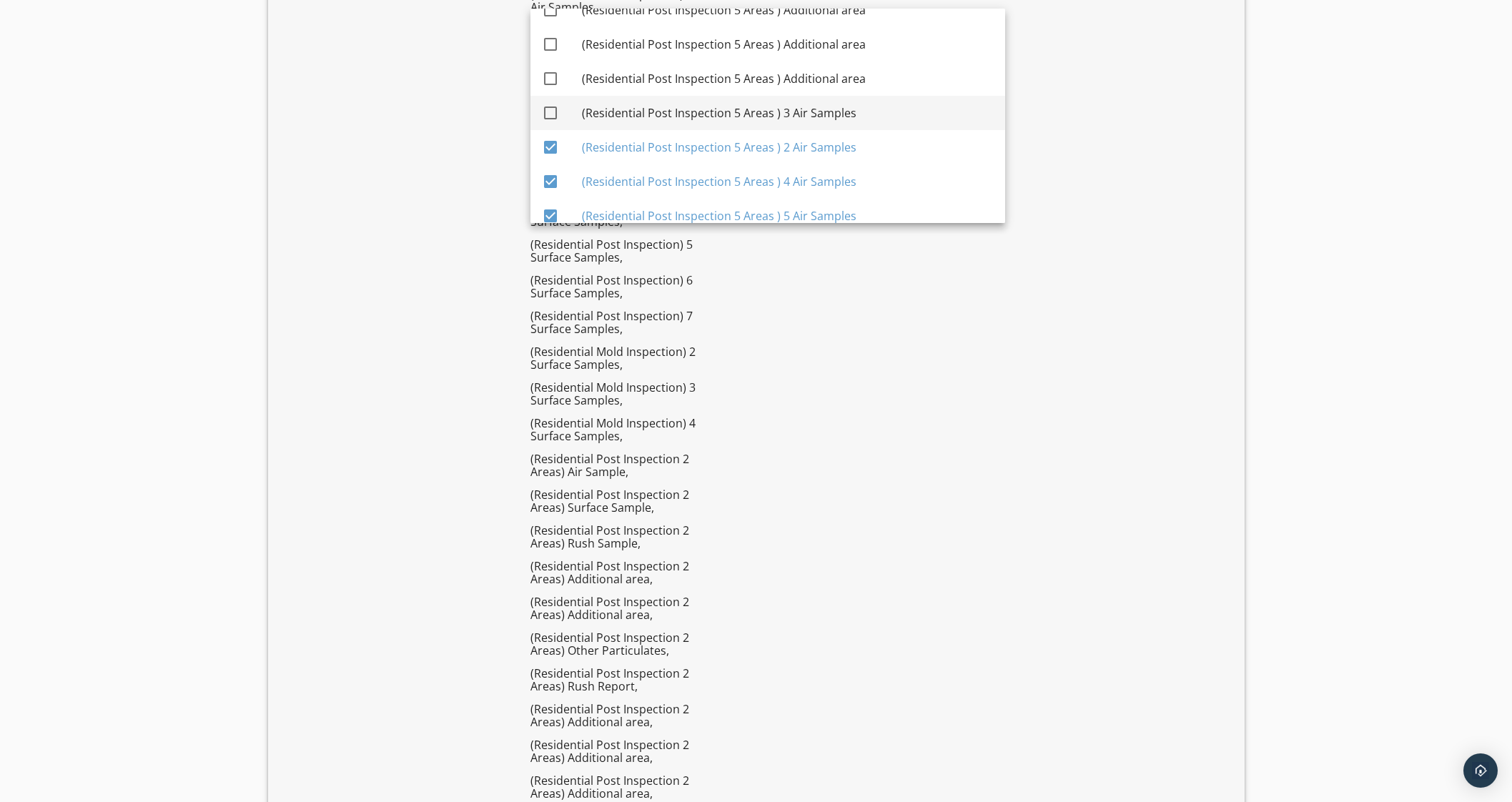
click at [718, 115] on div "(Residential Post Inspection 5 Areas ) 3 Air Samples" at bounding box center [788, 112] width 412 height 17
checkbox input "true"
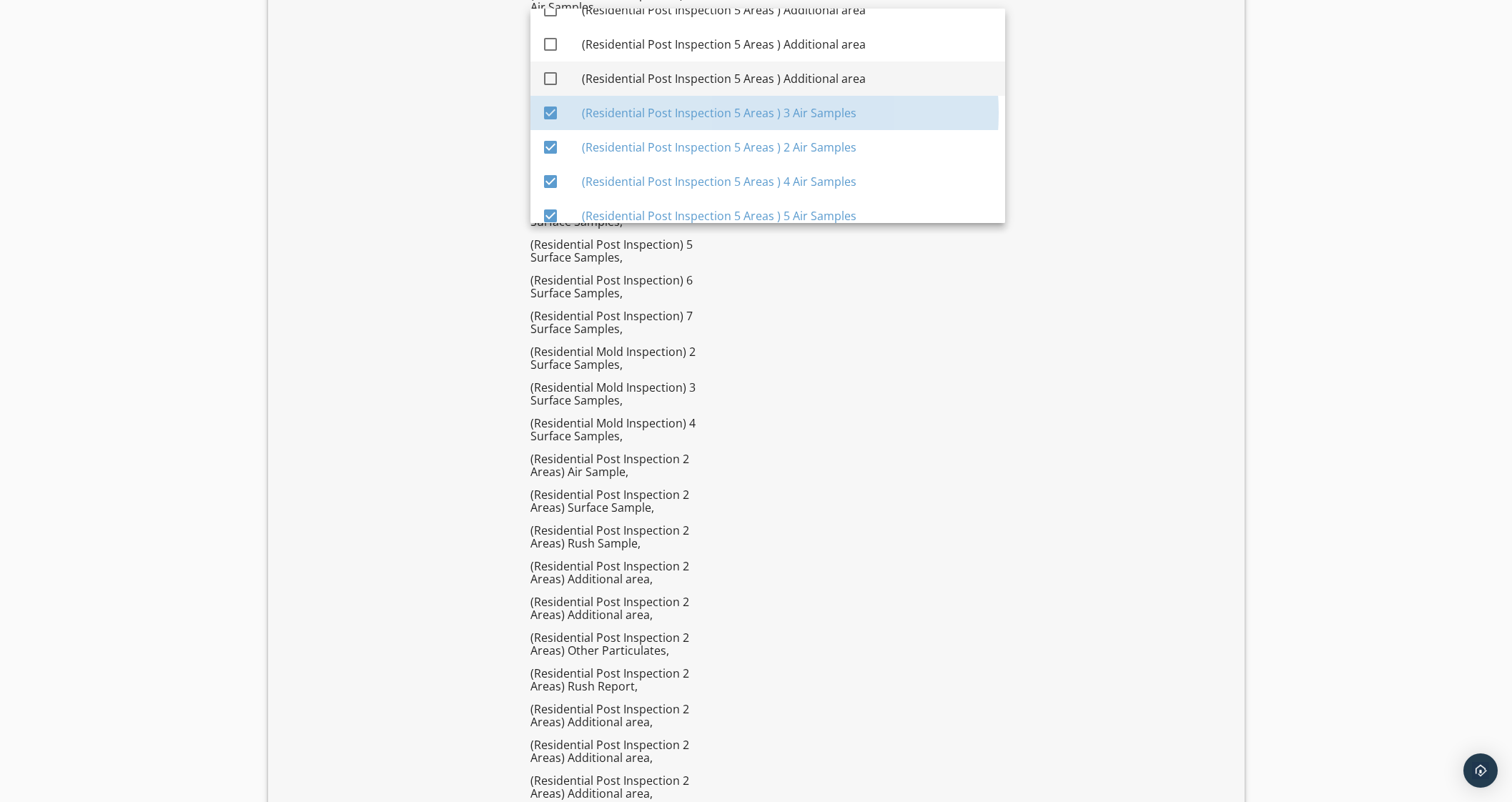
click at [724, 86] on div "(Residential Post Inspection 5 Areas ) Additional area" at bounding box center [788, 79] width 412 height 34
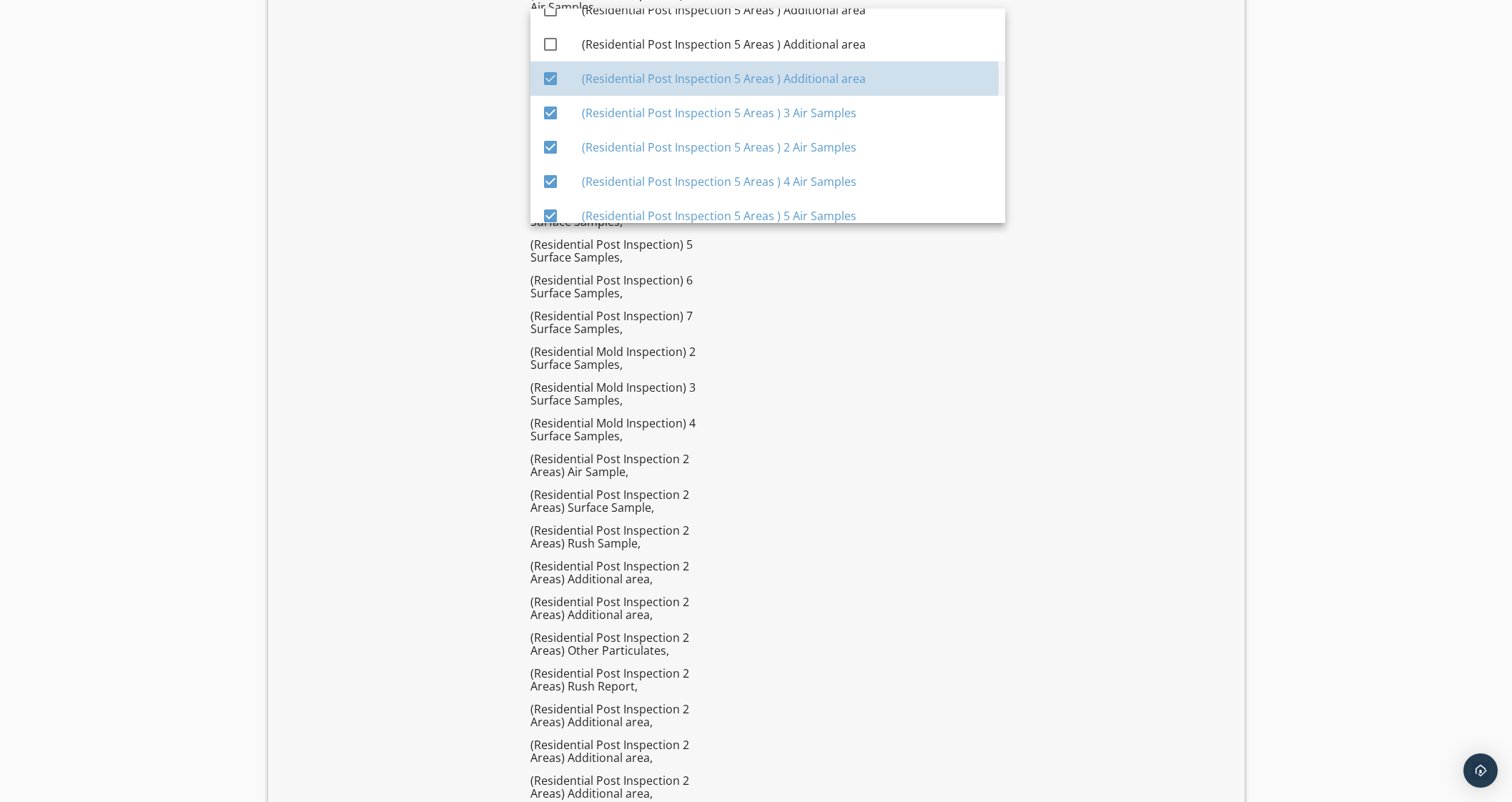
click at [728, 61] on div "(Residential Post Inspection 5 Areas ) Additional area" at bounding box center [788, 79] width 412 height 34
checkbox input "false"
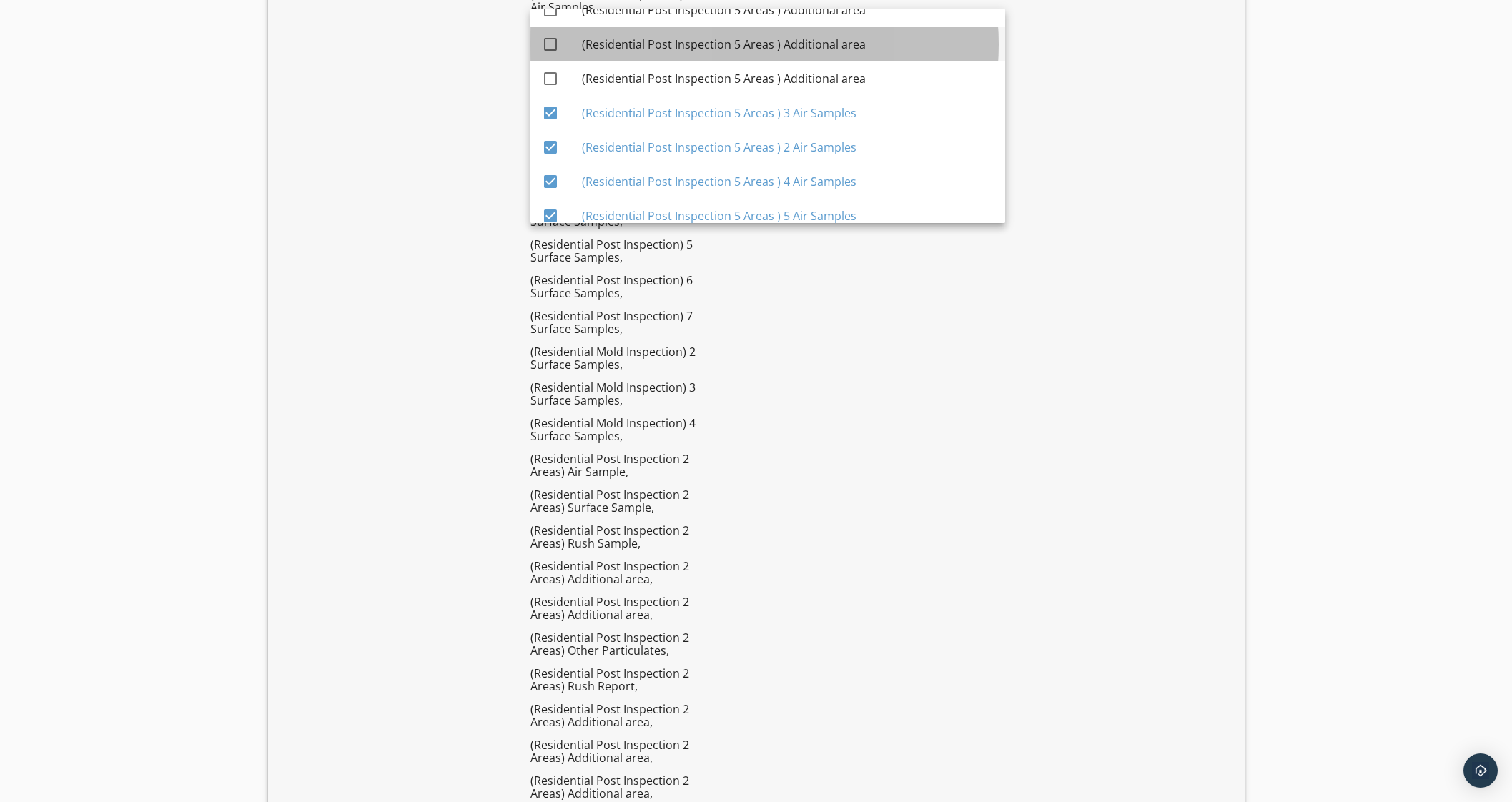
click at [734, 41] on div "(Residential Post Inspection 5 Areas ) Additional area" at bounding box center [788, 44] width 412 height 17
checkbox input "true"
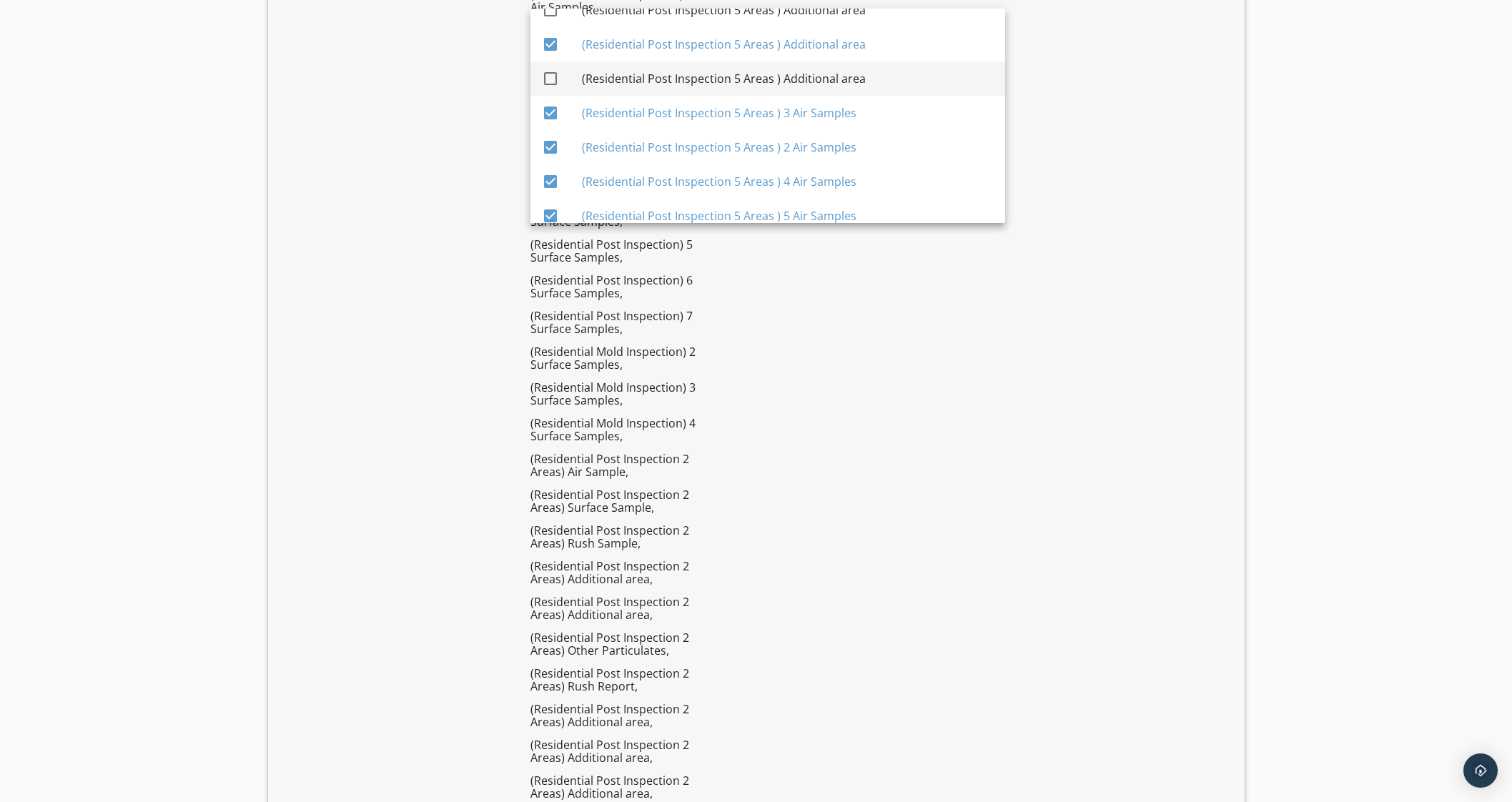
click at [733, 74] on div "(Residential Post Inspection 5 Areas ) Additional area" at bounding box center [788, 79] width 412 height 17
checkbox input "true"
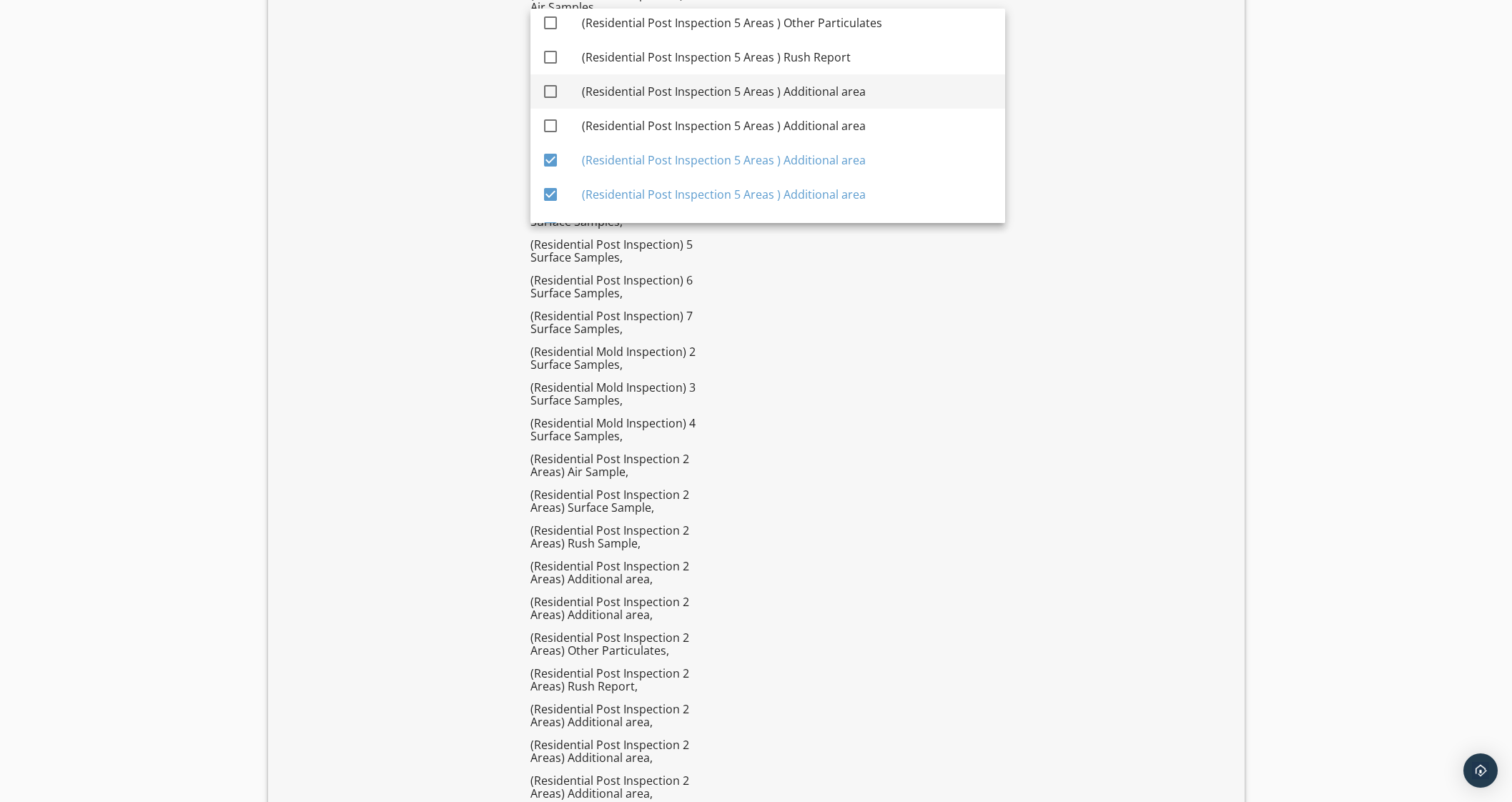
scroll to position [4841, 0]
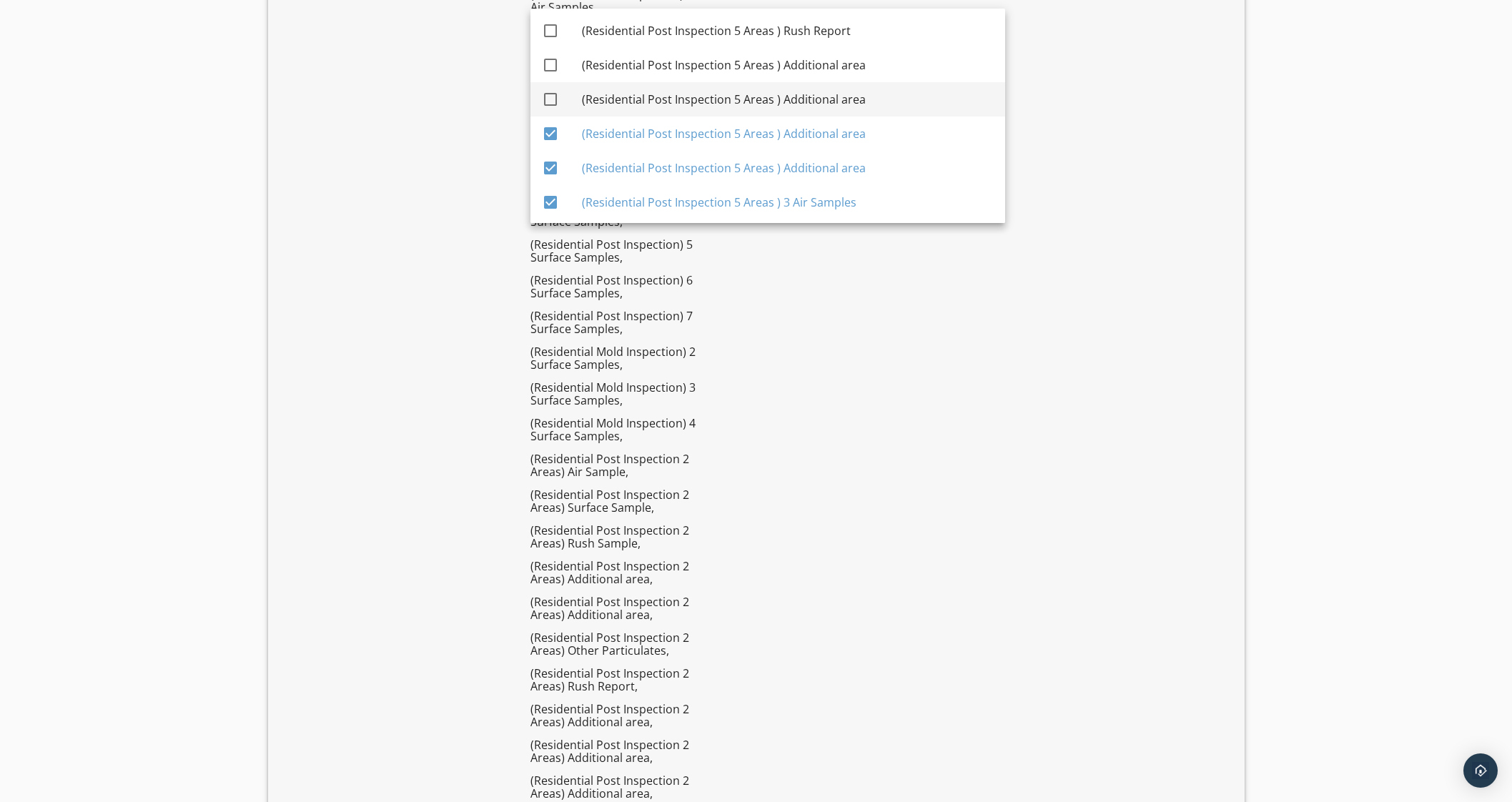
click at [747, 96] on div "(Residential Post Inspection 5 Areas ) Additional area" at bounding box center [788, 99] width 412 height 17
checkbox input "true"
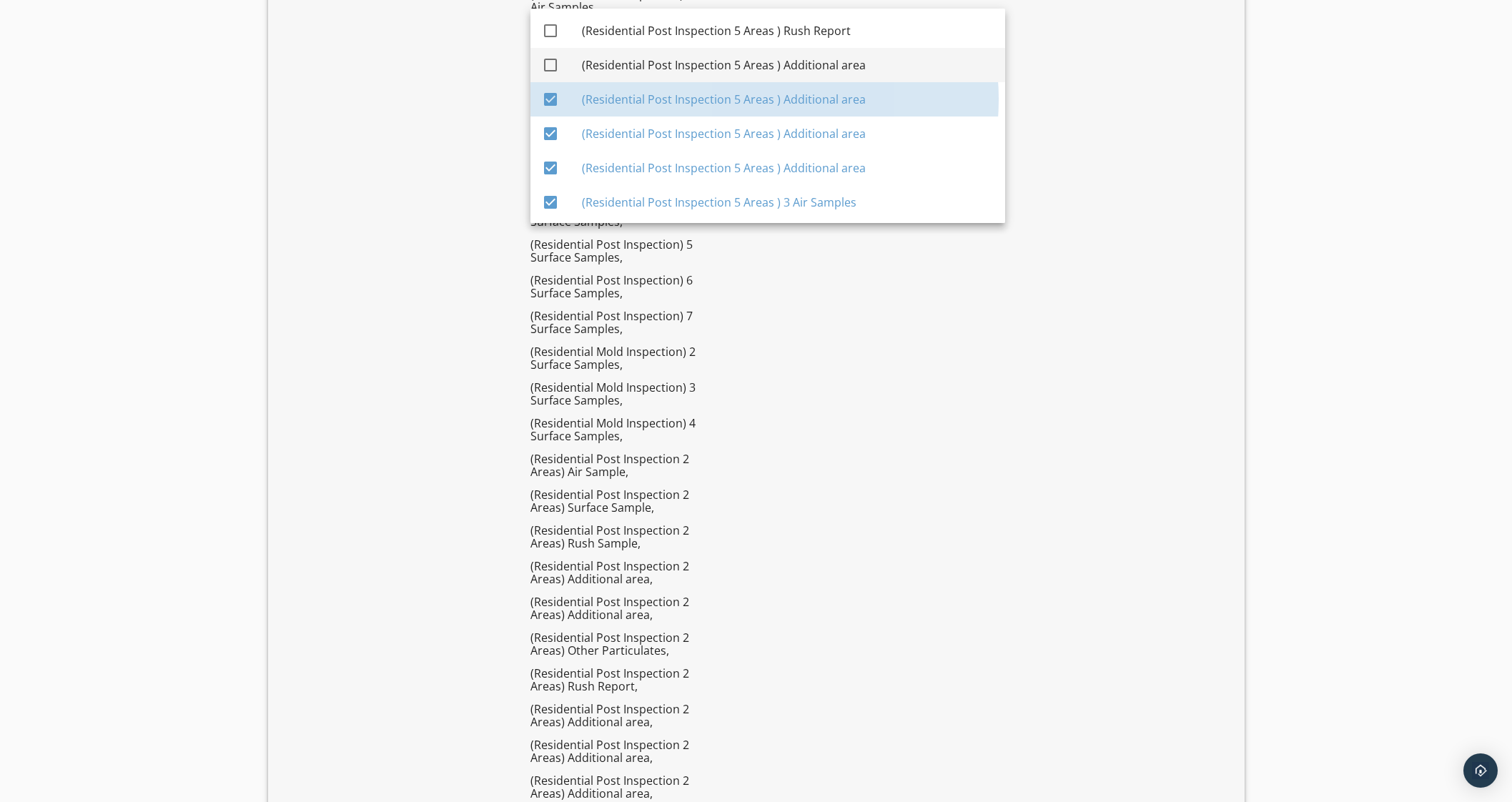
click at [750, 71] on div "(Residential Post Inspection 5 Areas ) Additional area" at bounding box center [788, 64] width 412 height 17
checkbox input "true"
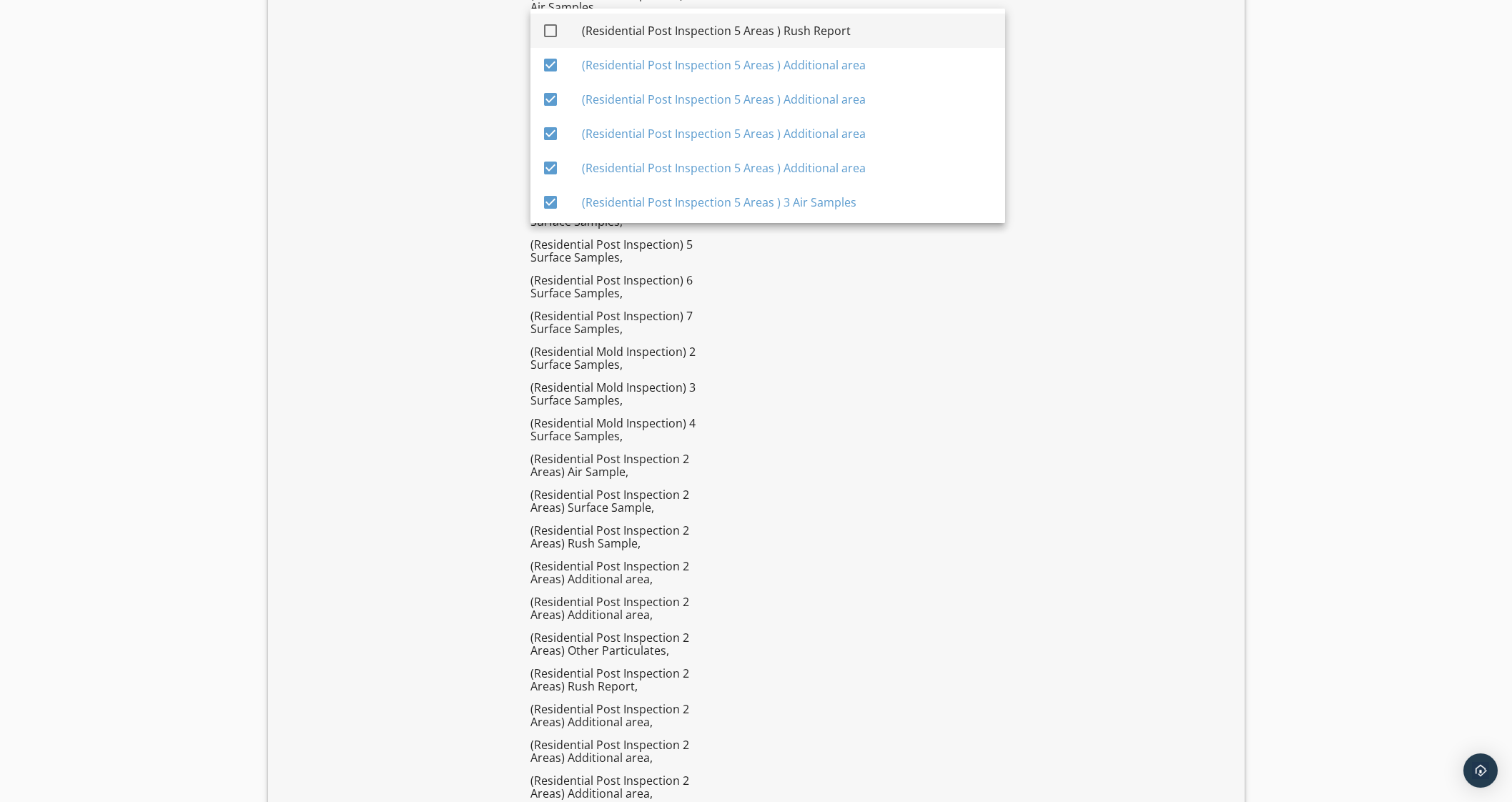
click at [756, 39] on div "(Residential Post Inspection 5 Areas ) Rush Report" at bounding box center [788, 31] width 412 height 34
checkbox input "true"
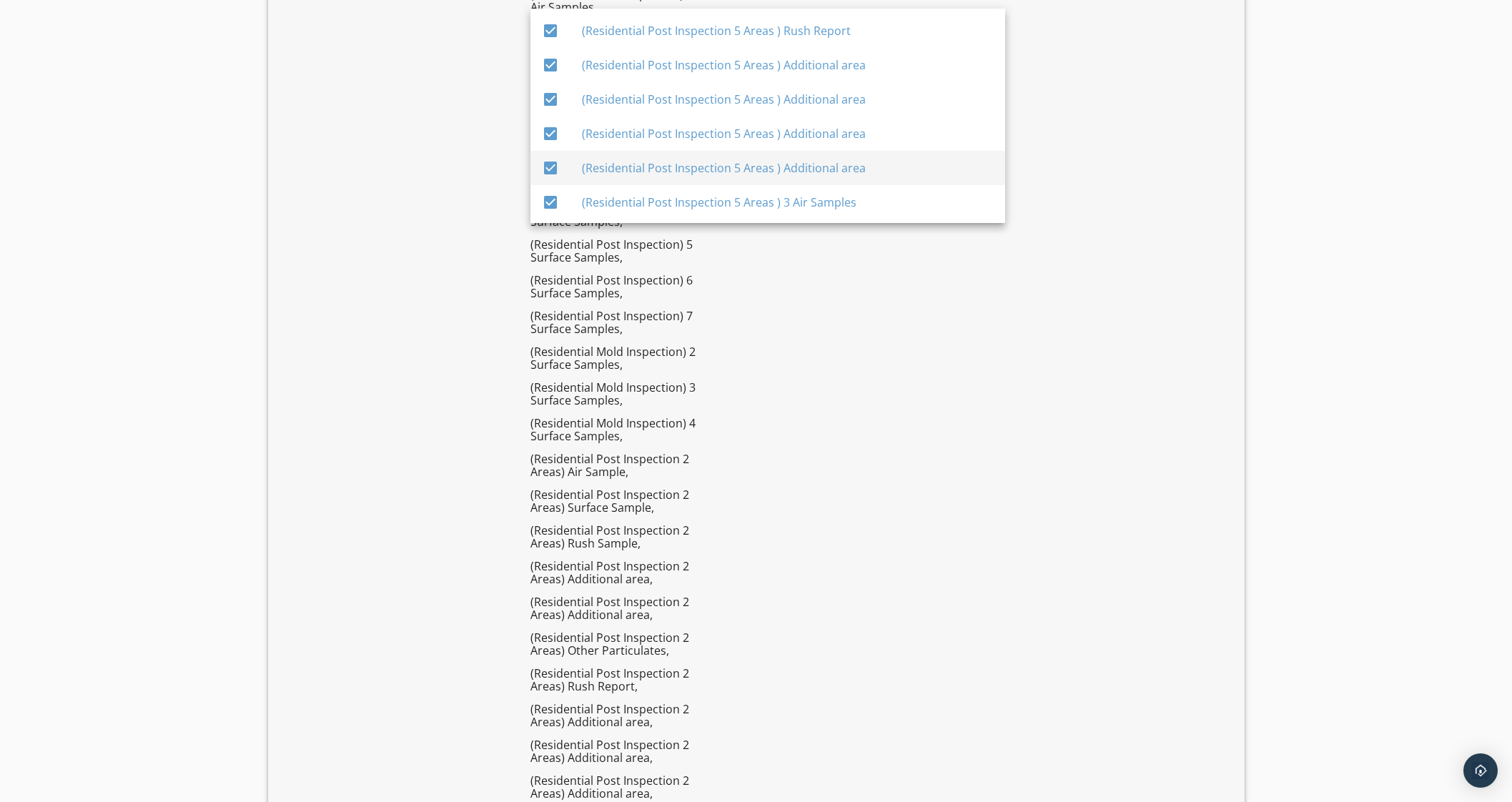
scroll to position [4573, 0]
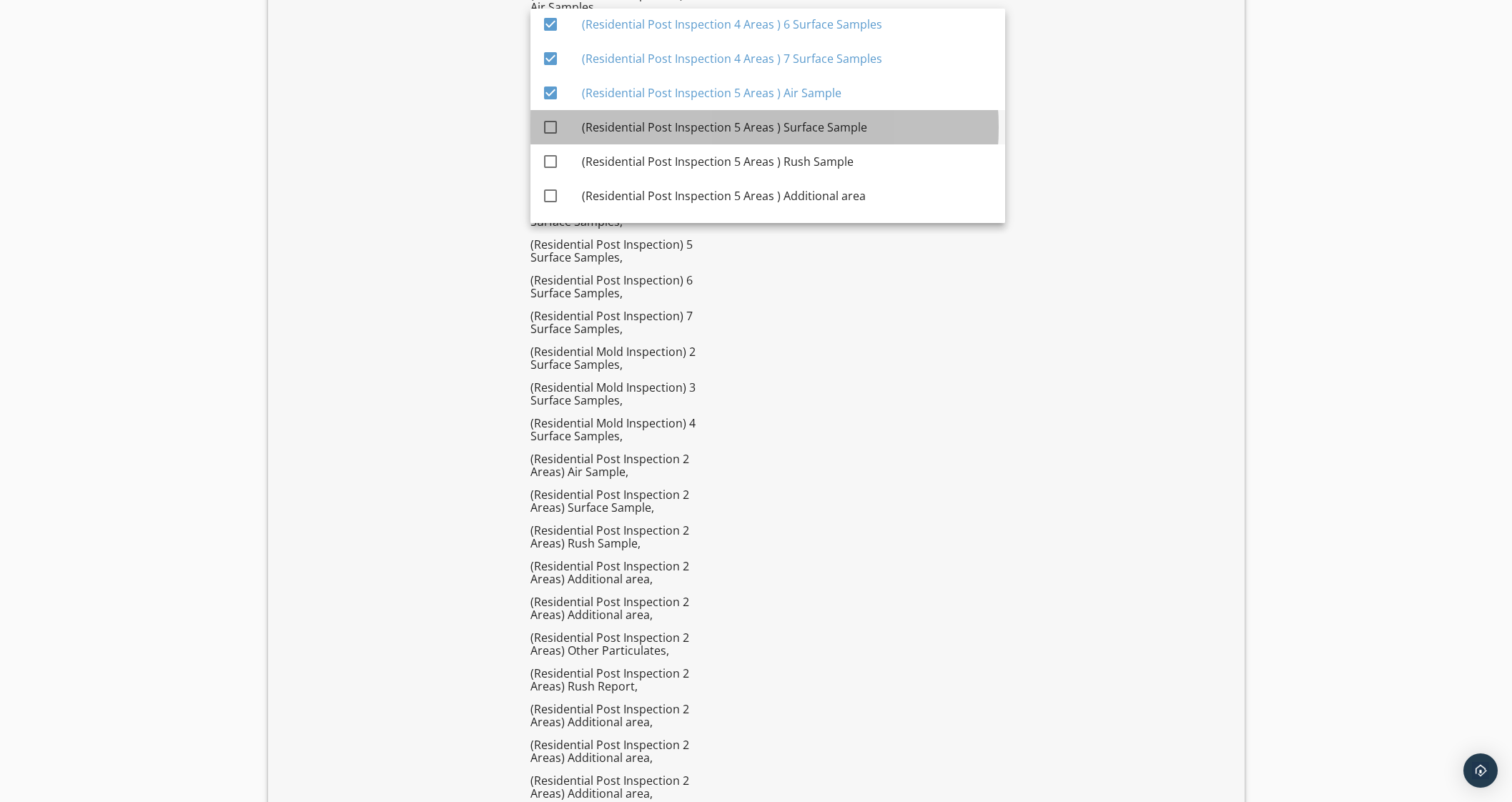
drag, startPoint x: 767, startPoint y: 135, endPoint x: 765, endPoint y: 154, distance: 19.1
click at [767, 135] on div "(Residential Post Inspection 5 Areas ) Surface Sample" at bounding box center [788, 127] width 412 height 34
checkbox input "true"
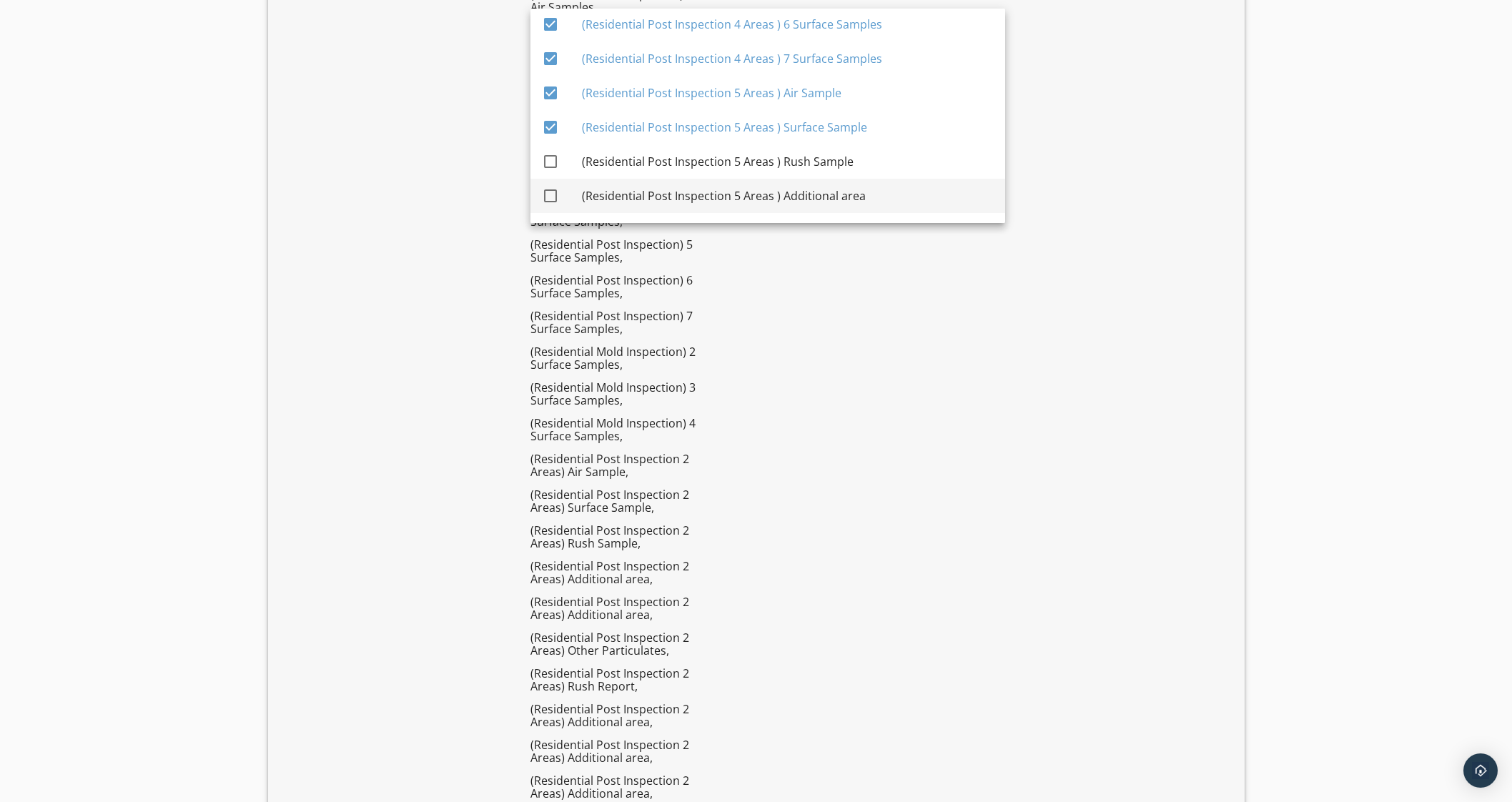
drag, startPoint x: 765, startPoint y: 155, endPoint x: 755, endPoint y: 194, distance: 40.3
click at [765, 162] on div "(Residential Post Inspection 5 Areas ) Rush Sample" at bounding box center [788, 161] width 412 height 17
checkbox input "true"
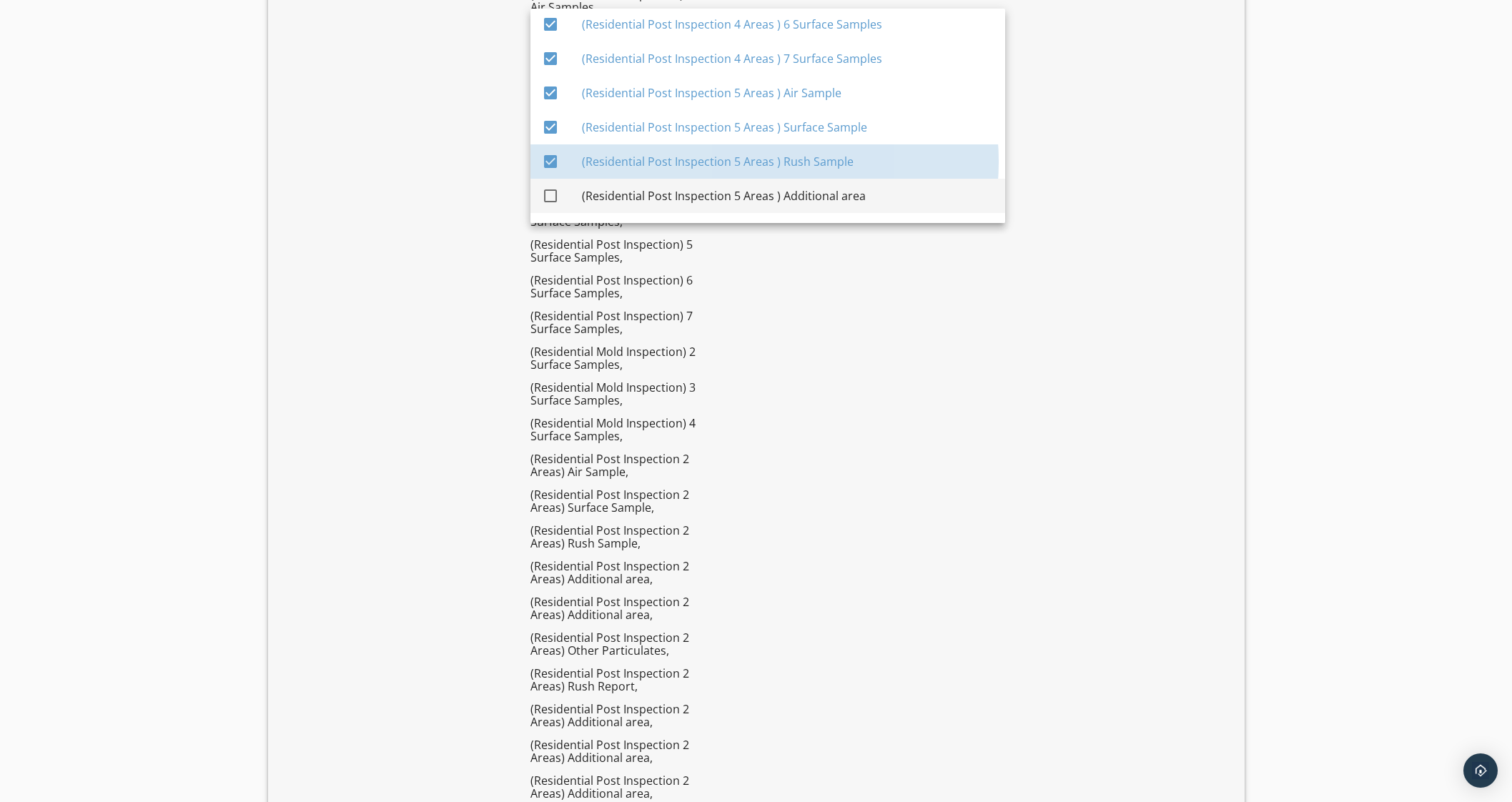
click at [755, 194] on div "(Residential Post Inspection 5 Areas ) Additional area" at bounding box center [788, 195] width 412 height 17
checkbox input "true"
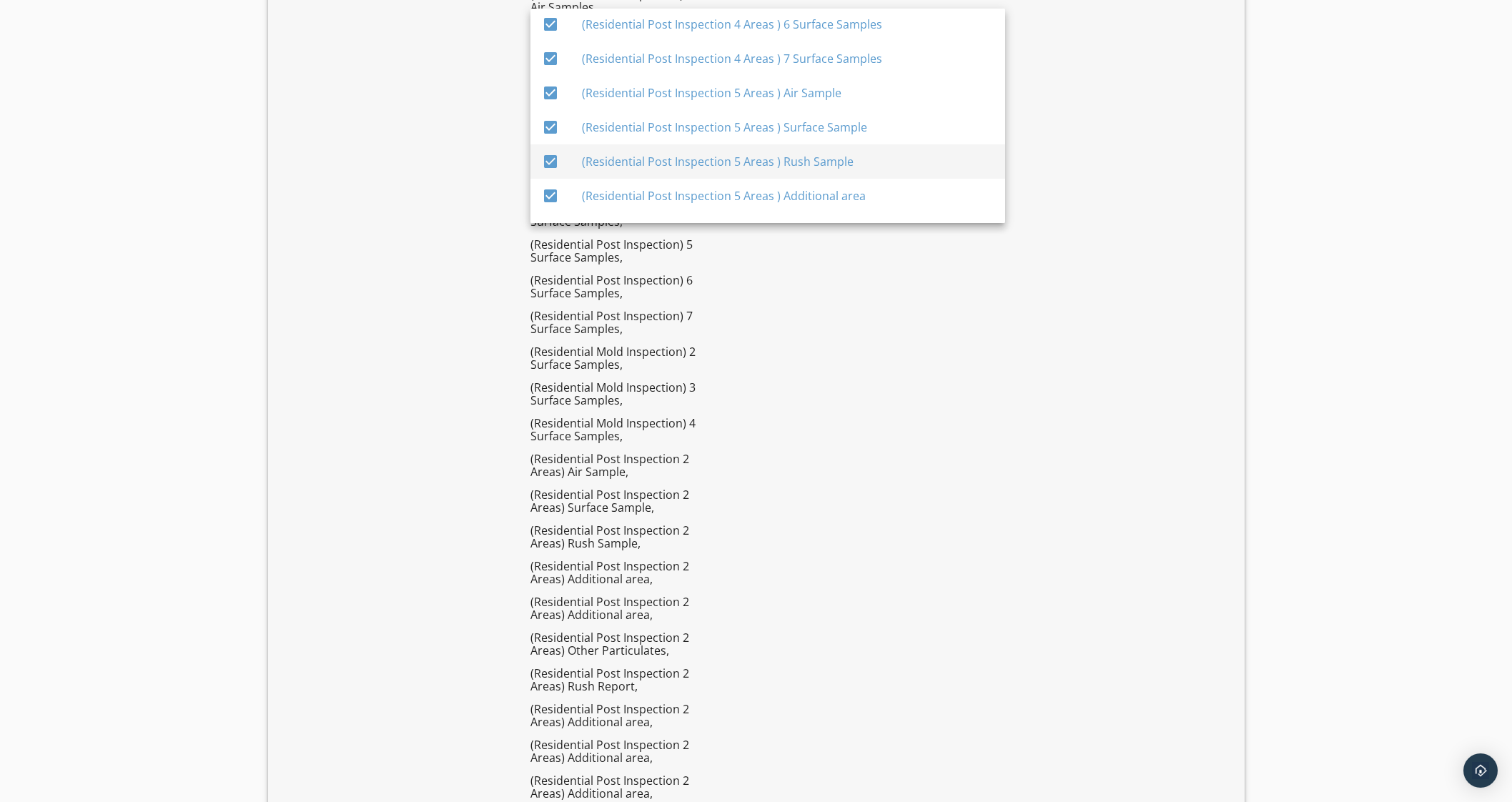
scroll to position [4663, 0]
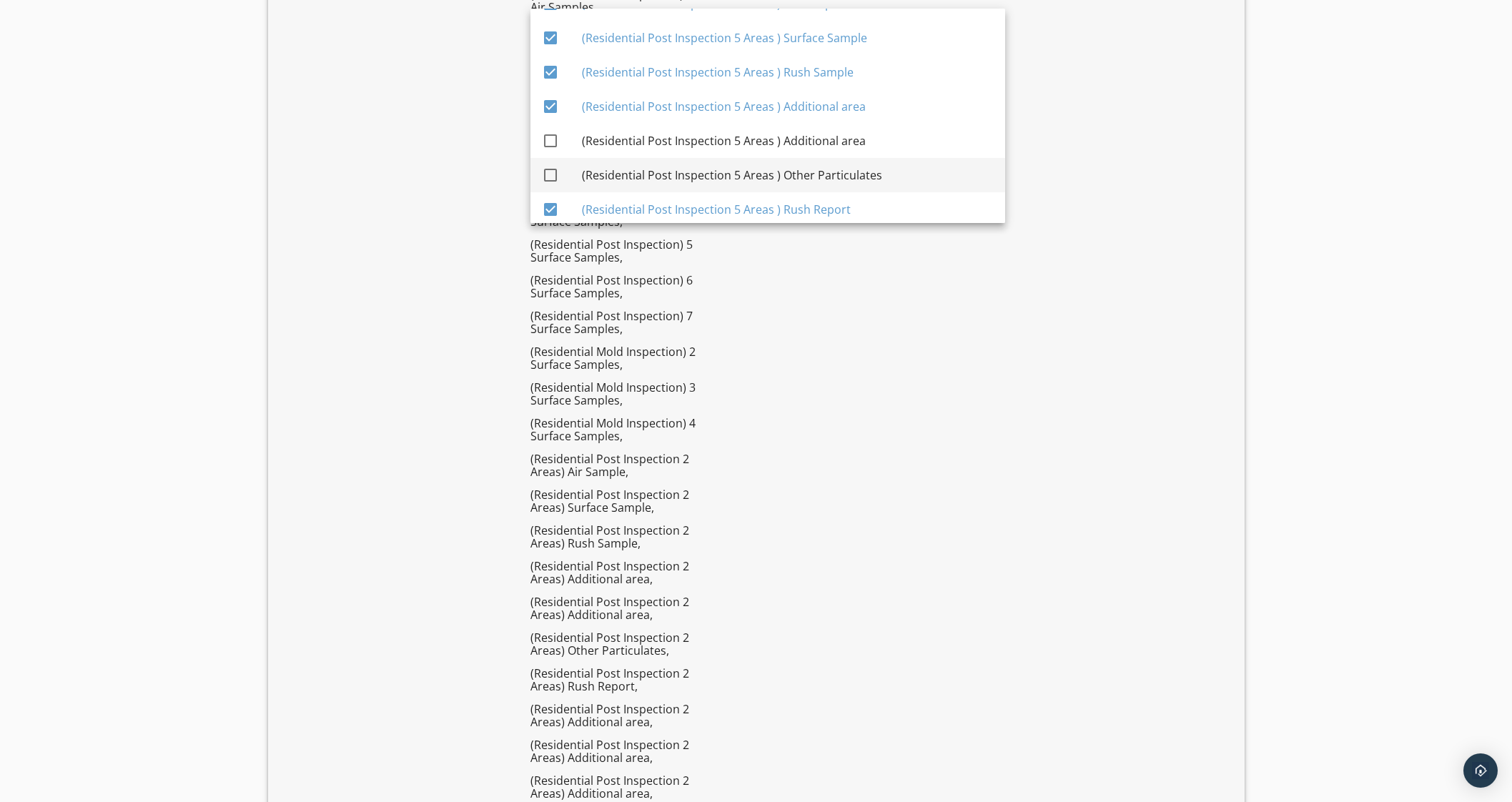
drag, startPoint x: 783, startPoint y: 148, endPoint x: 786, endPoint y: 165, distance: 17.3
click at [784, 150] on div "(Residential Post Inspection 5 Areas ) Additional area" at bounding box center [788, 141] width 412 height 34
checkbox input "true"
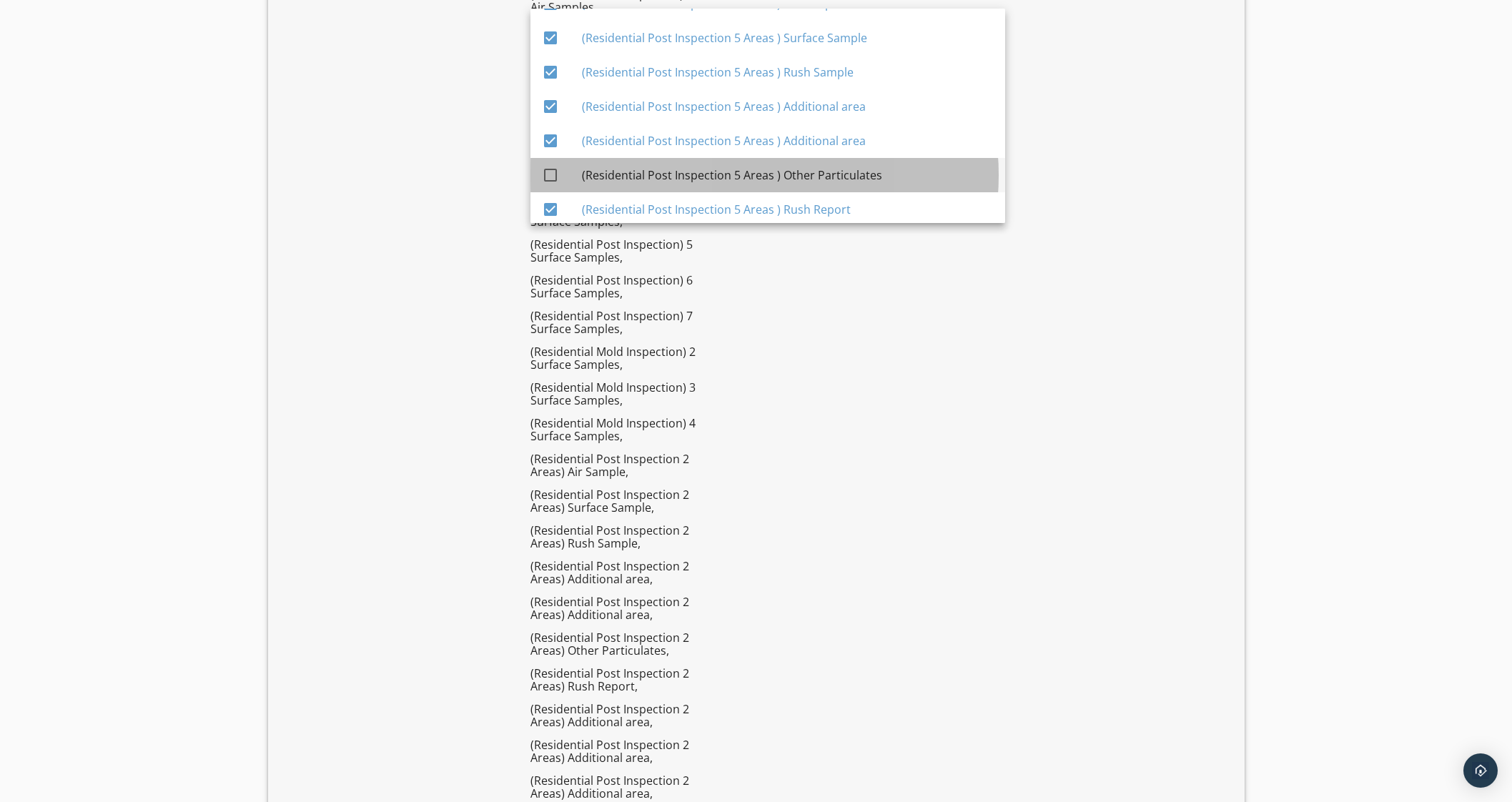
click at [785, 167] on div "(Residential Post Inspection 5 Areas ) Other Particulates" at bounding box center [788, 175] width 412 height 17
checkbox input "true"
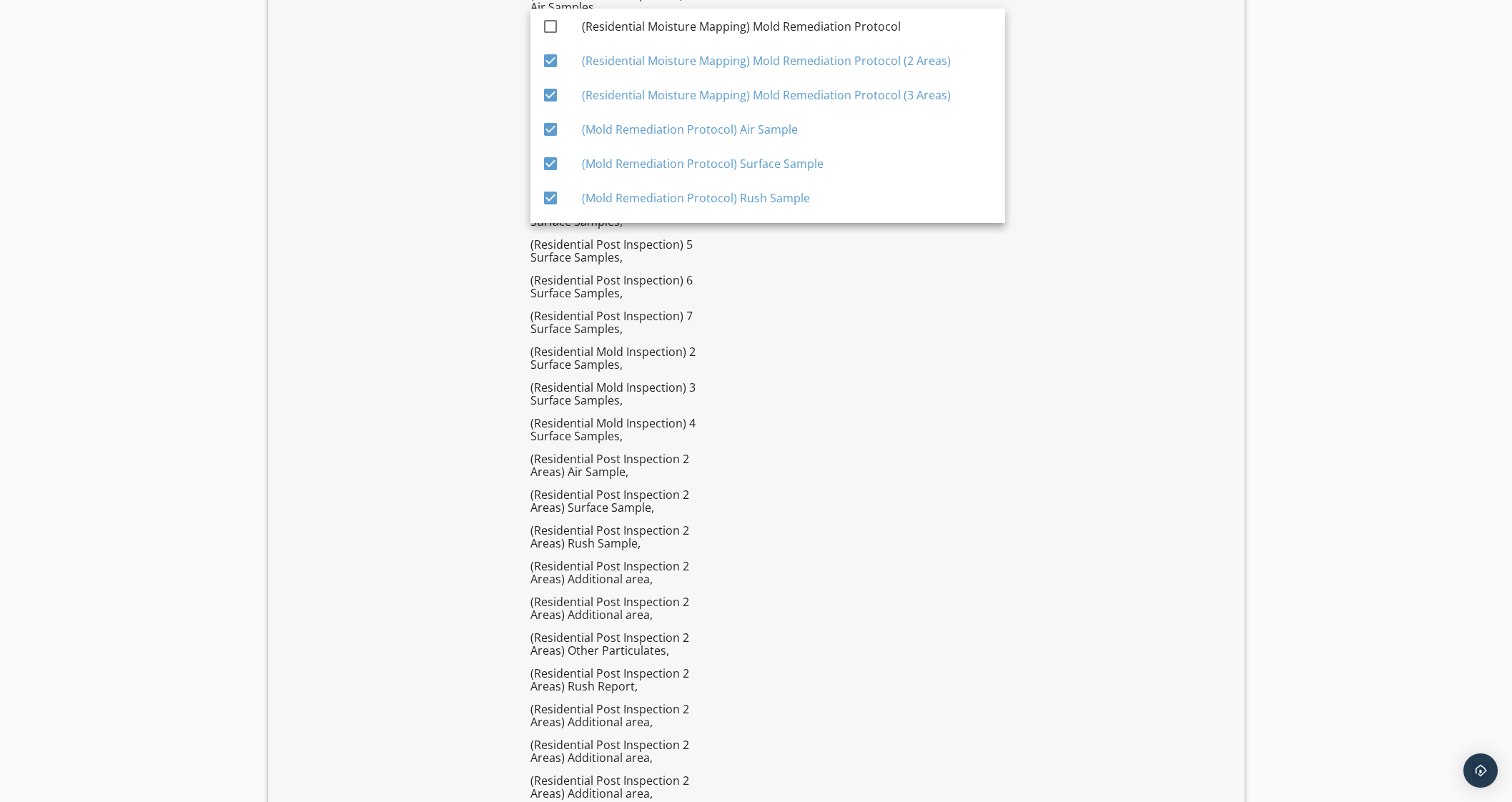
scroll to position [5975, 0]
click at [574, 36] on div "check_box_outline_blank" at bounding box center [562, 30] width 40 height 17
checkbox input "true"
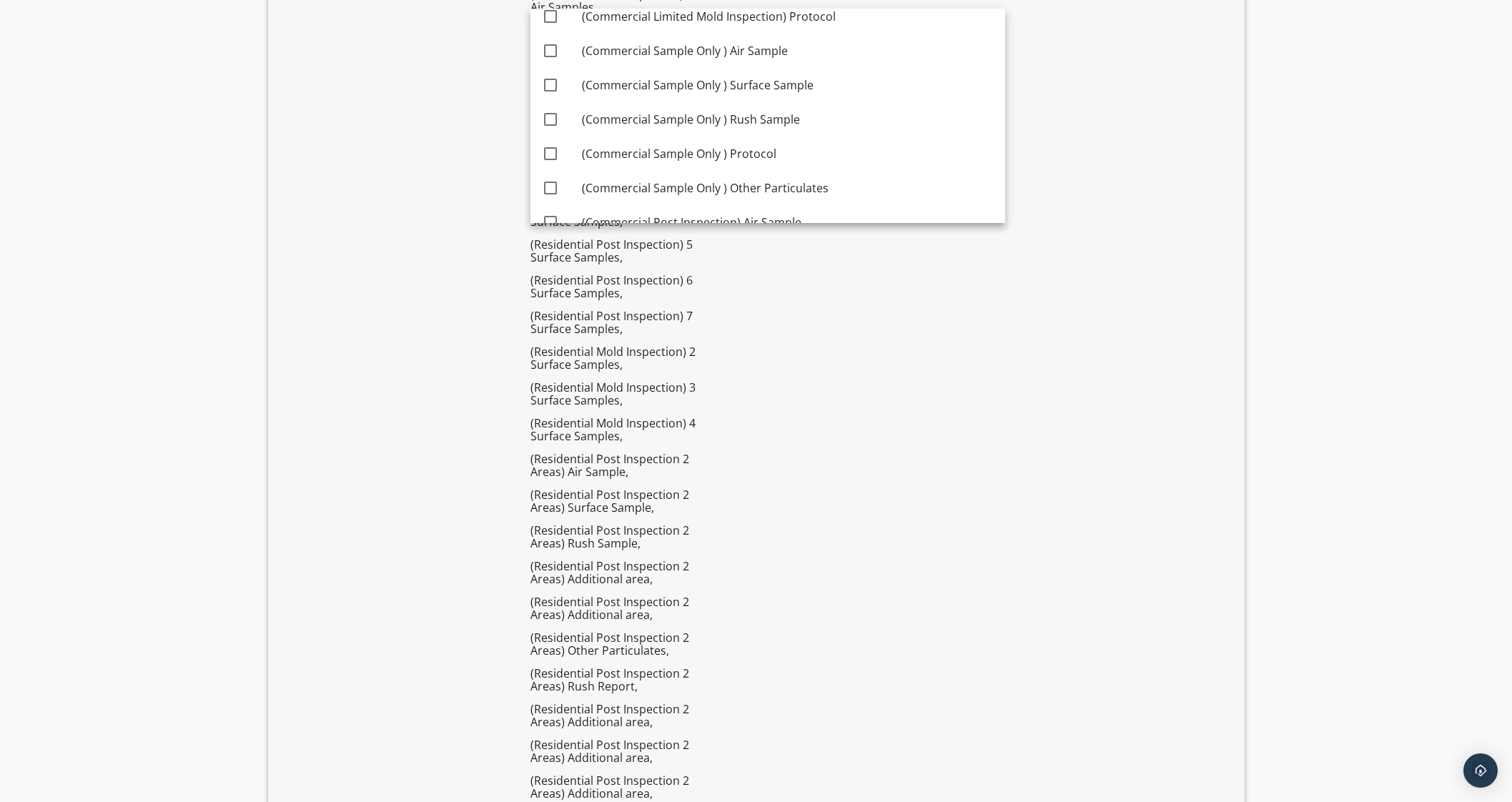
scroll to position [7705, 0]
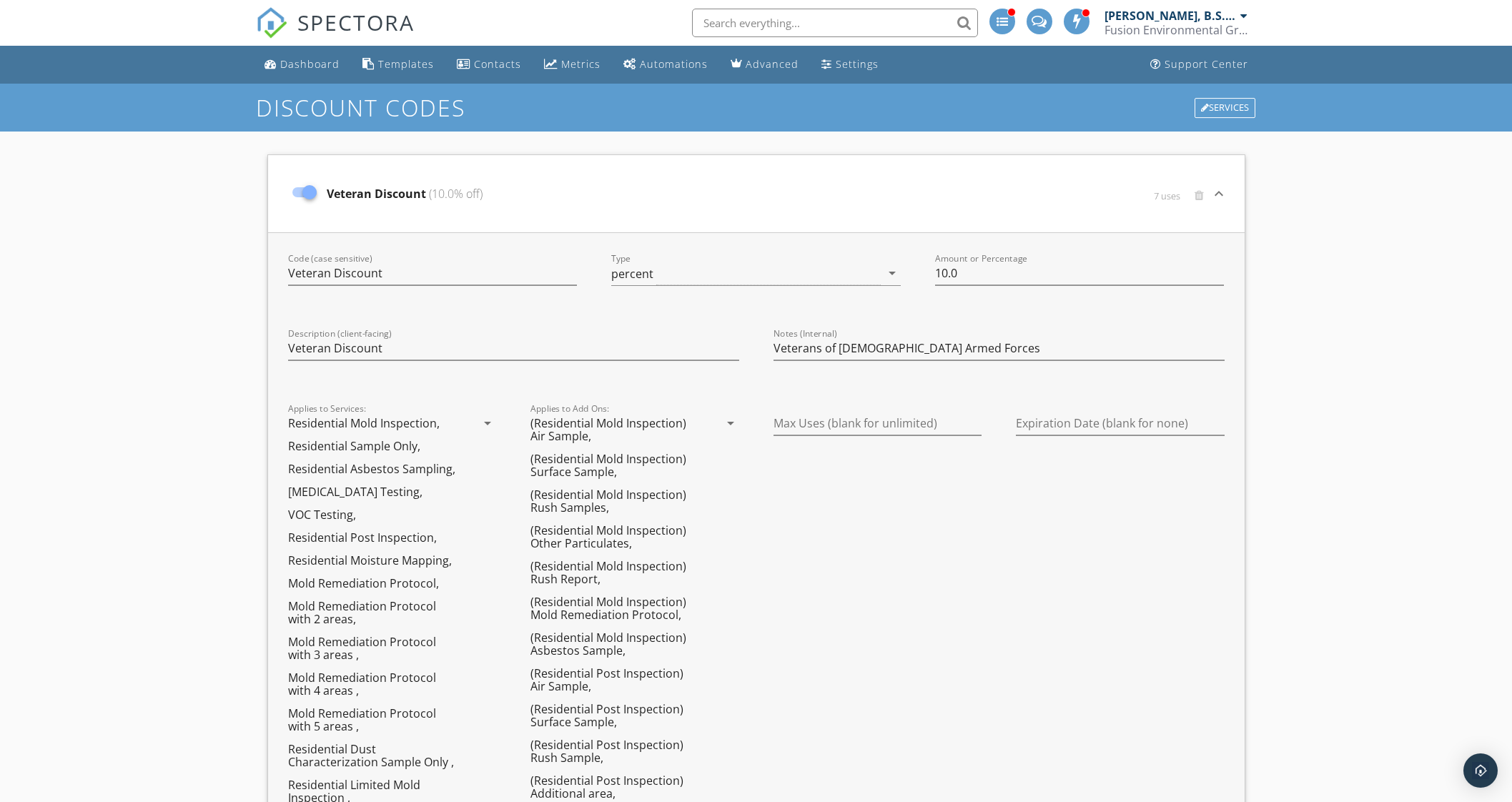
scroll to position [0, 0]
click at [1218, 196] on icon "keyboard_arrow_down" at bounding box center [1218, 193] width 17 height 17
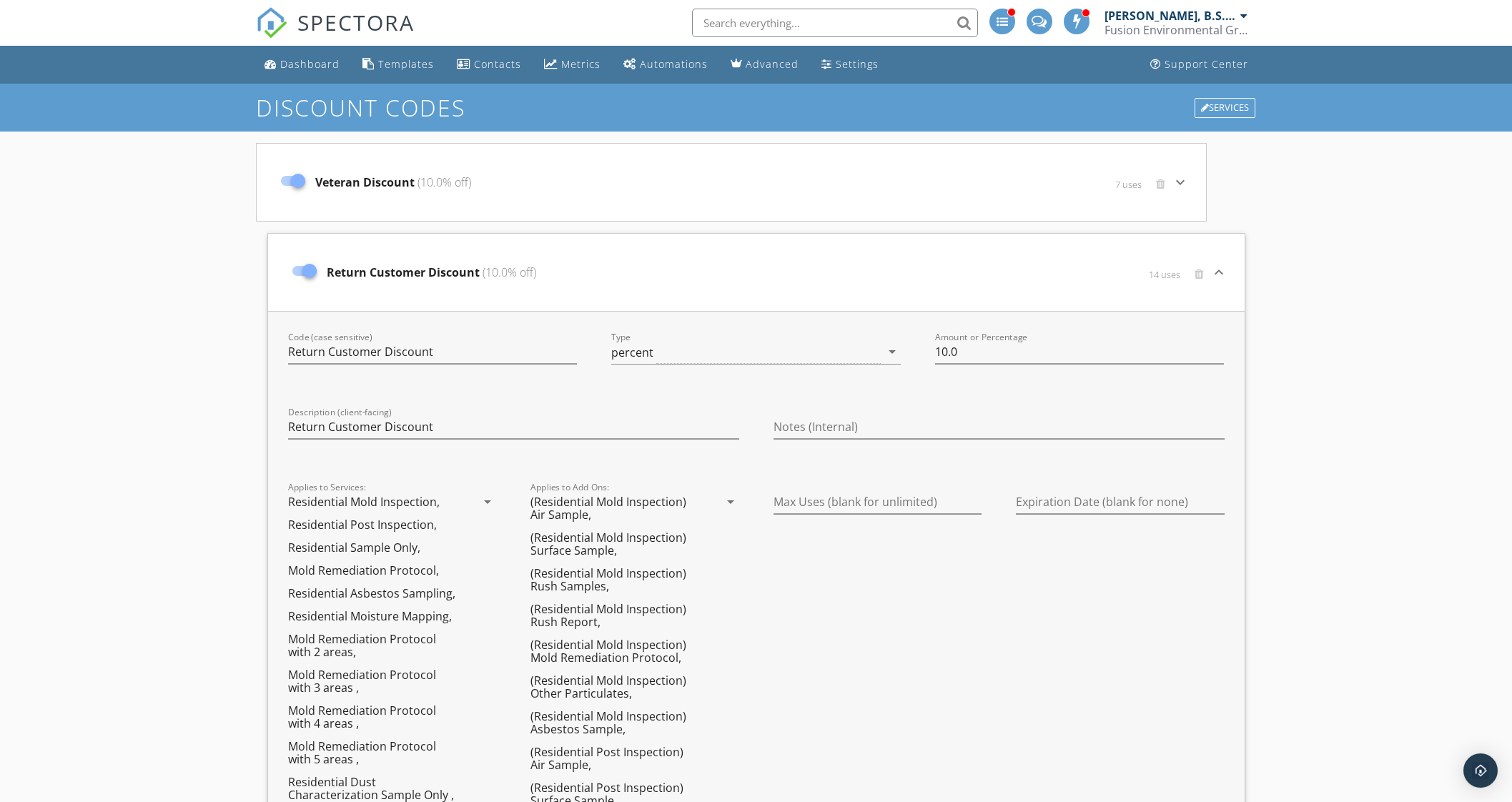
click at [357, 184] on span "Veteran Discount (10.0% off)" at bounding box center [393, 182] width 155 height 17
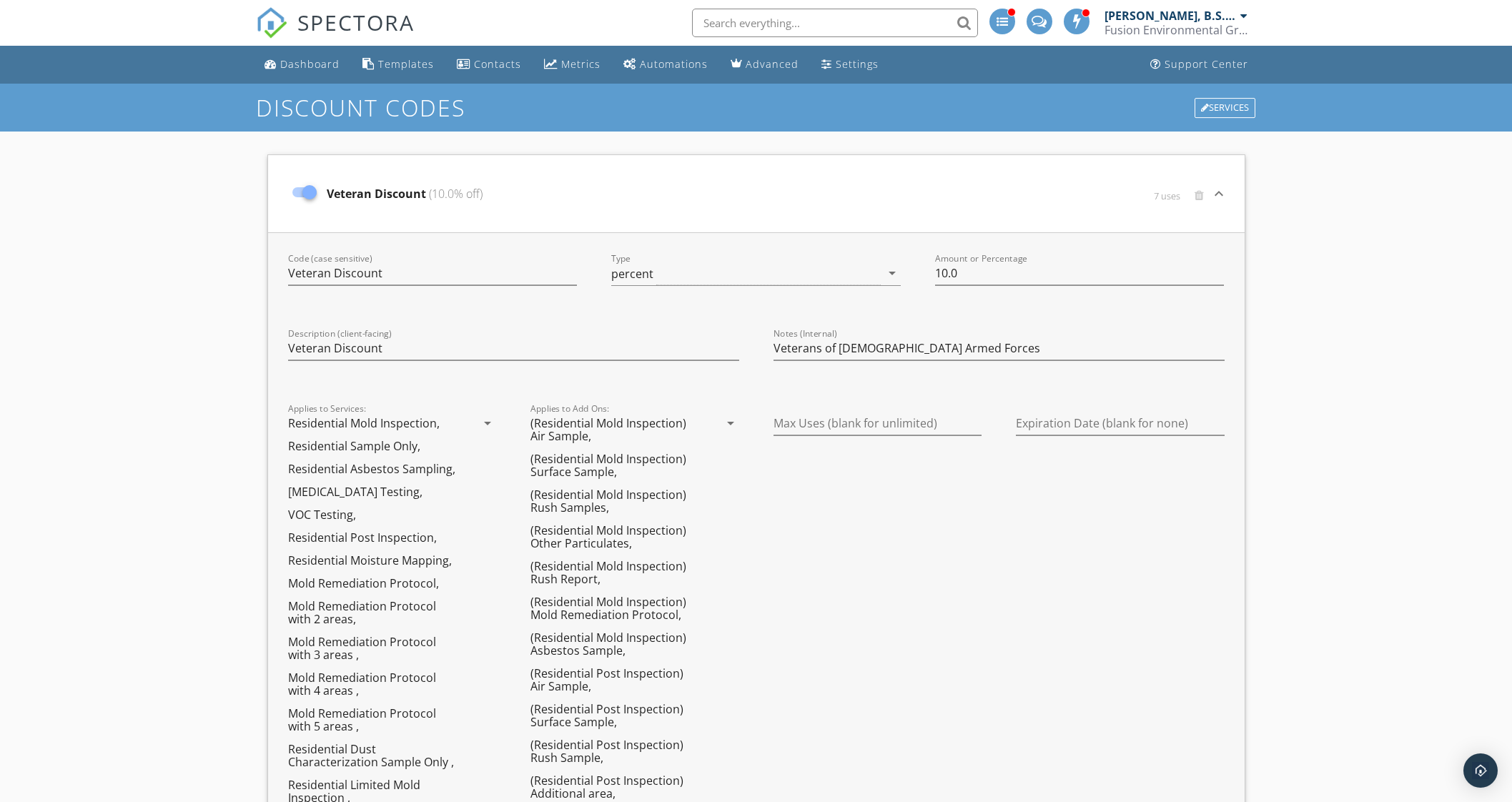
click at [357, 184] on div "Veteran Discount (10.0% off)" at bounding box center [594, 193] width 617 height 60
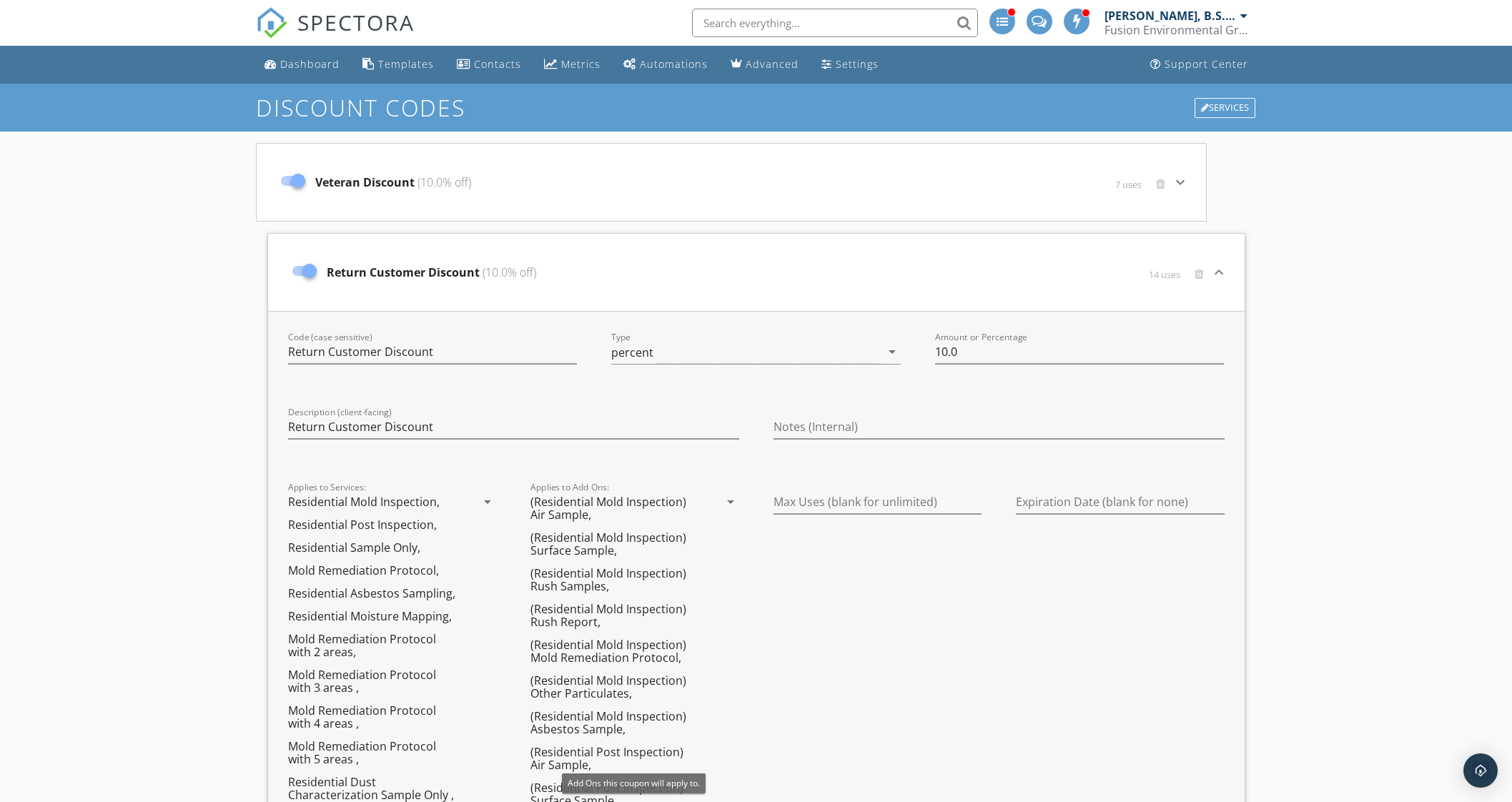
click at [723, 505] on icon "arrow_drop_down" at bounding box center [730, 502] width 17 height 17
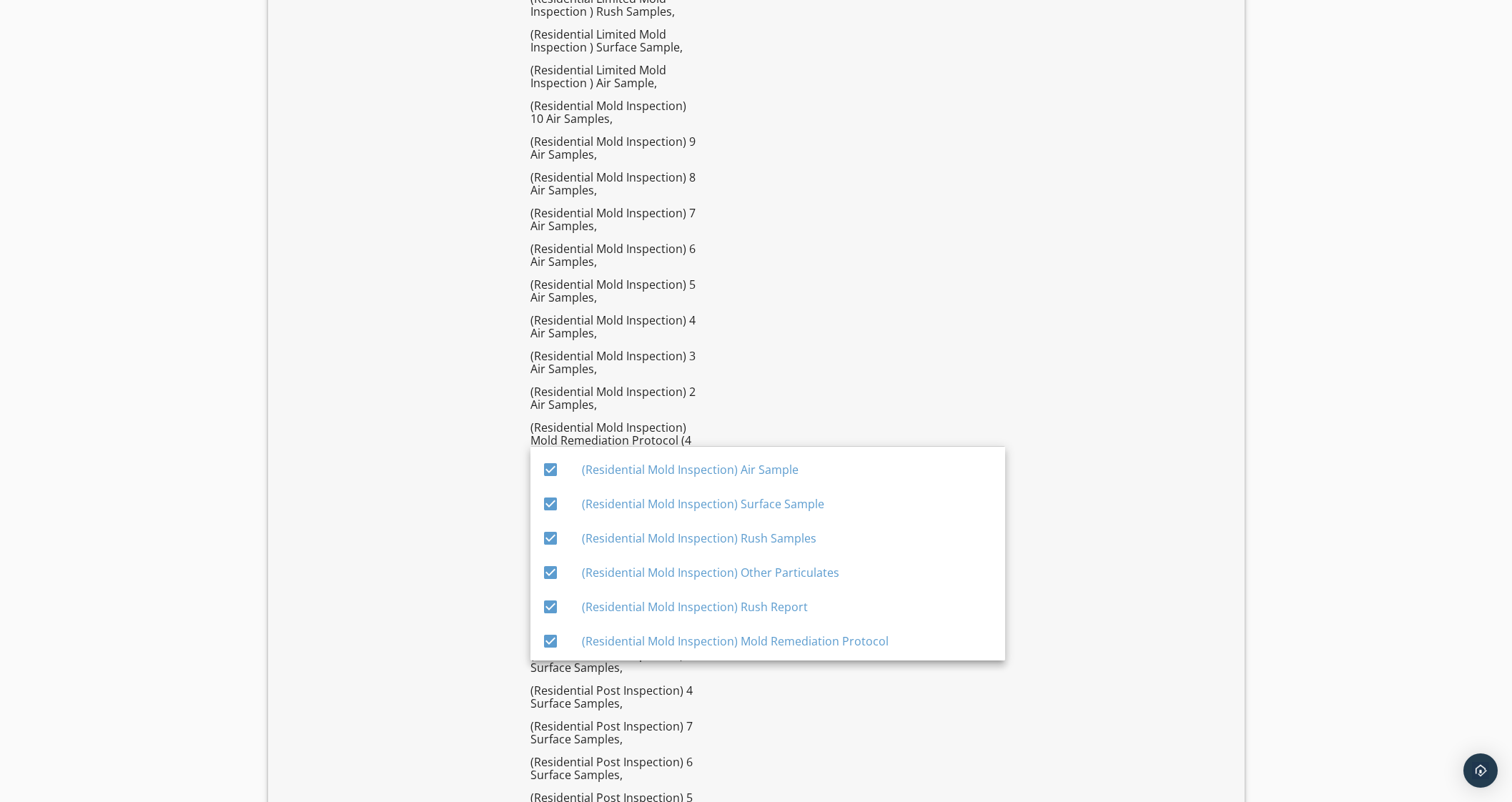
scroll to position [3966, 0]
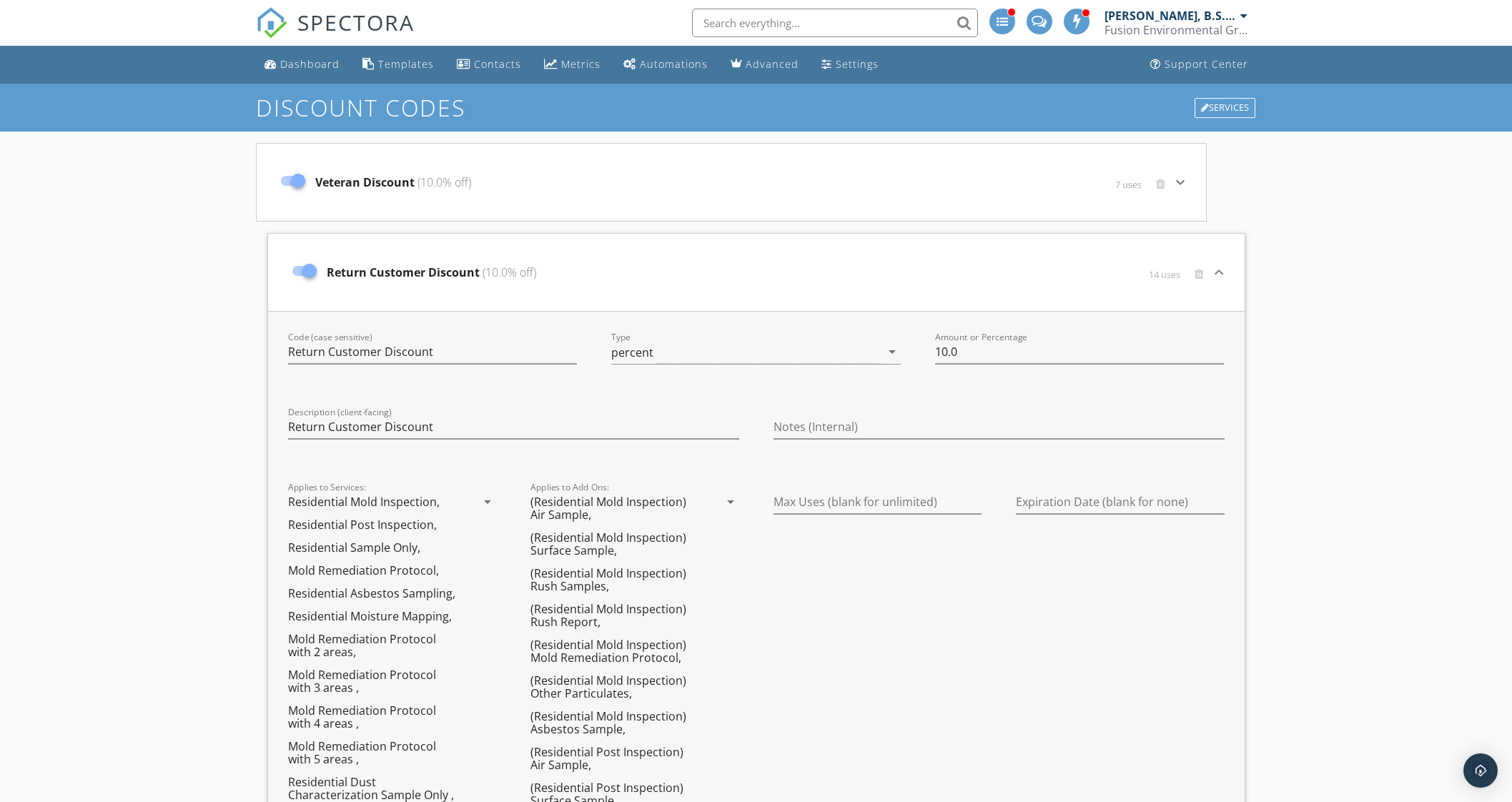
scroll to position [0, 0]
click at [1216, 102] on div "Services" at bounding box center [1225, 108] width 61 height 20
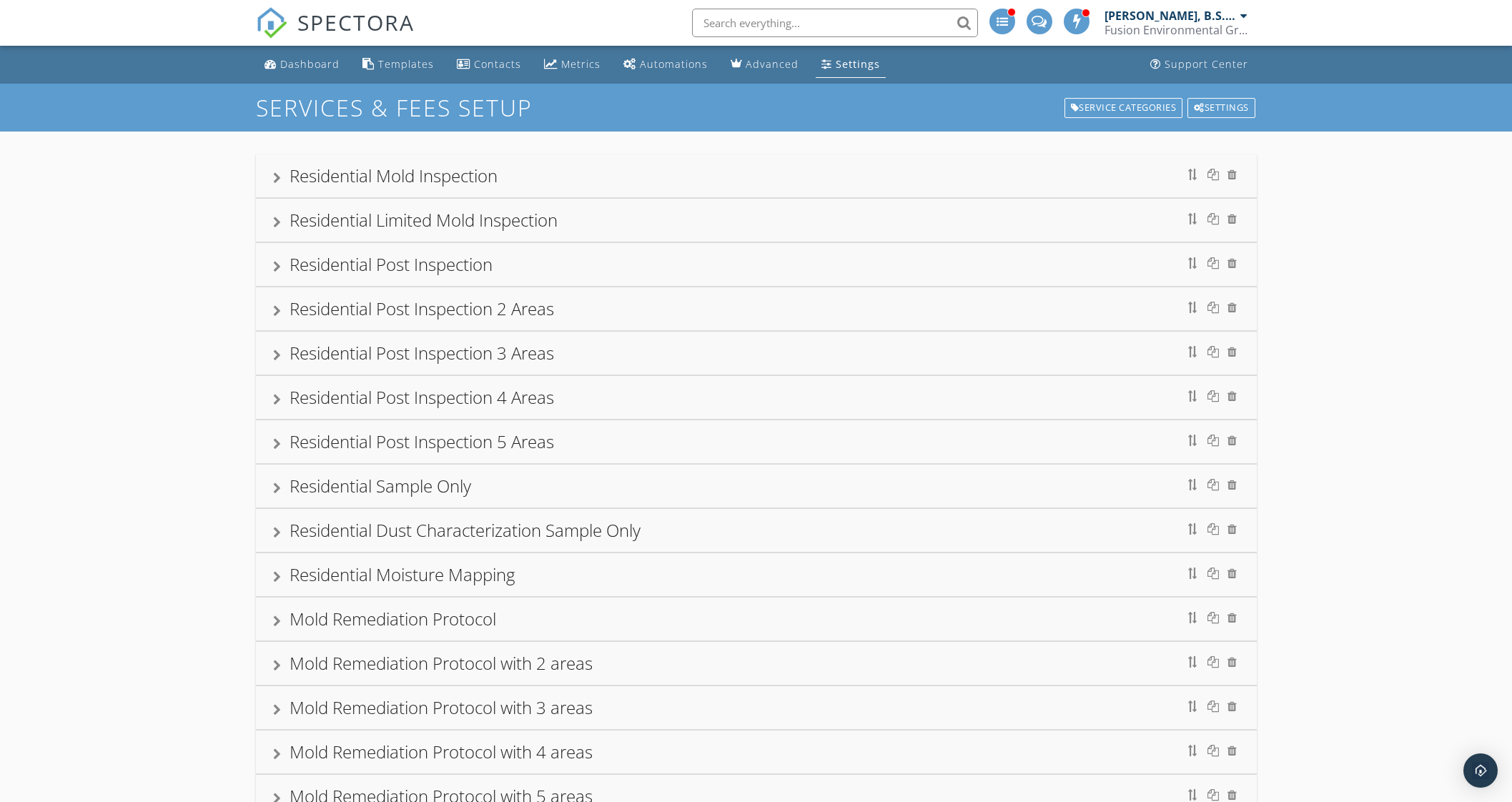
click at [836, 70] on div "Settings" at bounding box center [858, 63] width 44 height 14
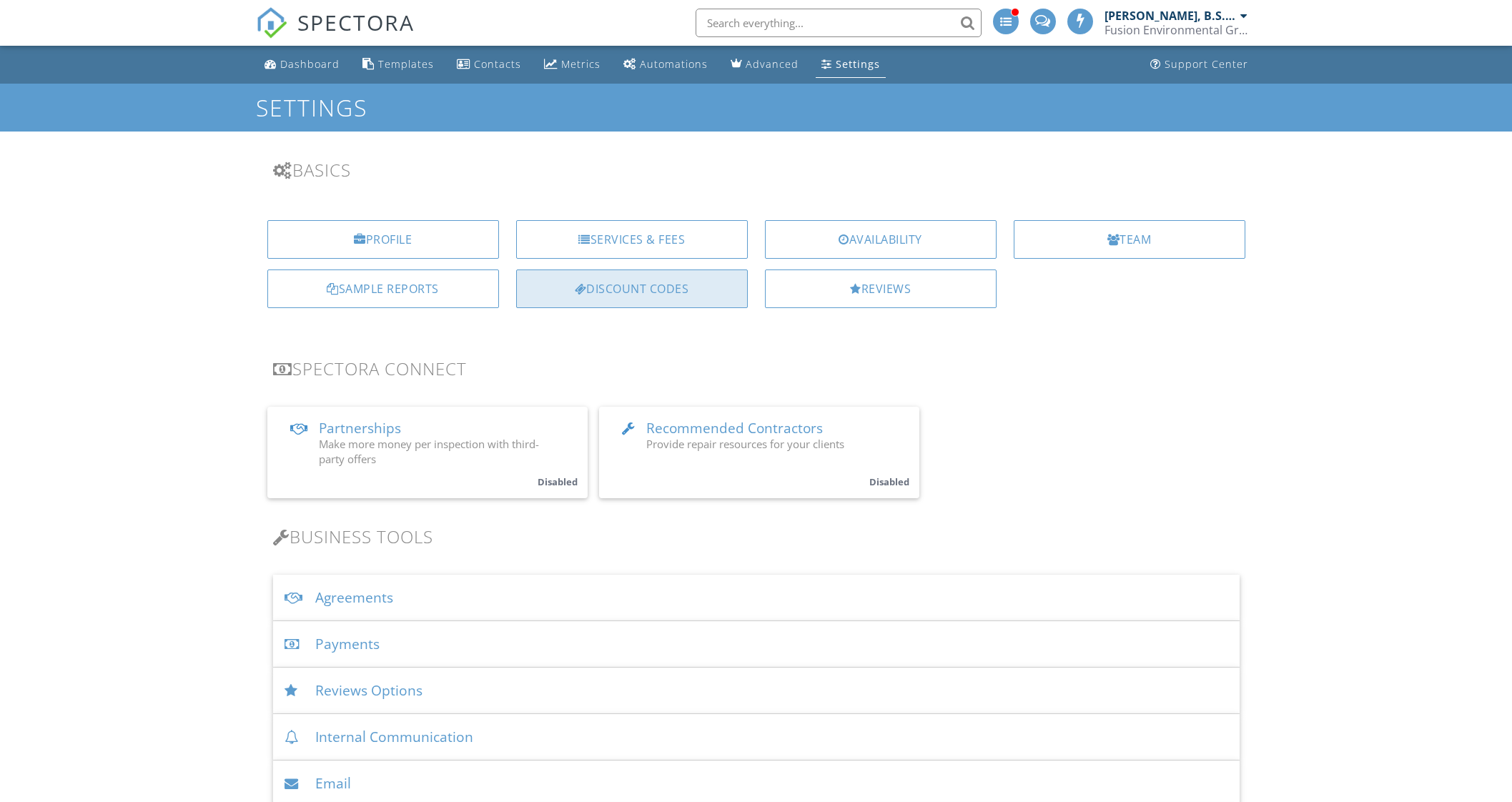
click at [687, 288] on div "Discount Codes" at bounding box center [632, 288] width 231 height 39
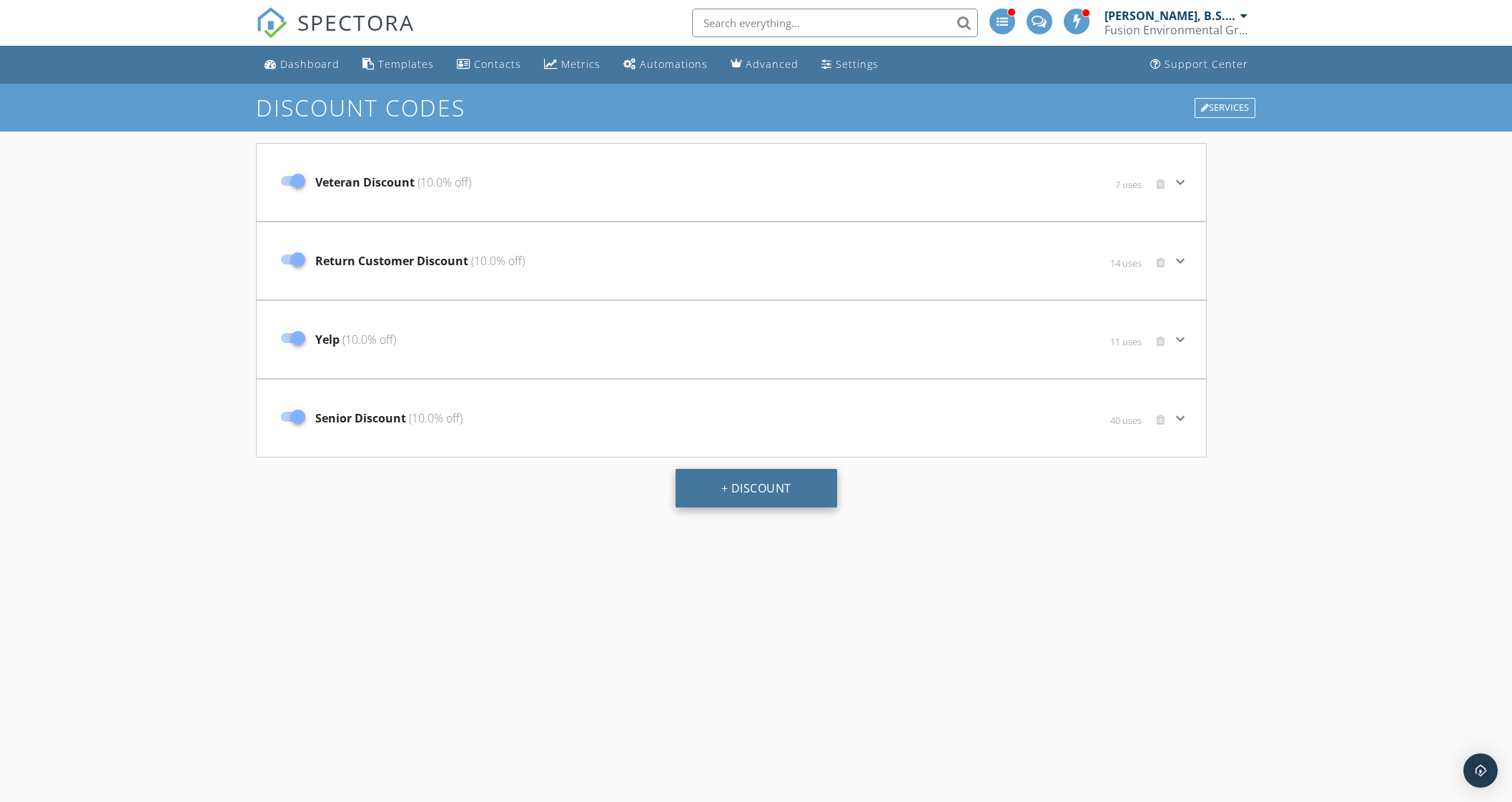
click at [759, 487] on button "+ Discount" at bounding box center [756, 488] width 162 height 39
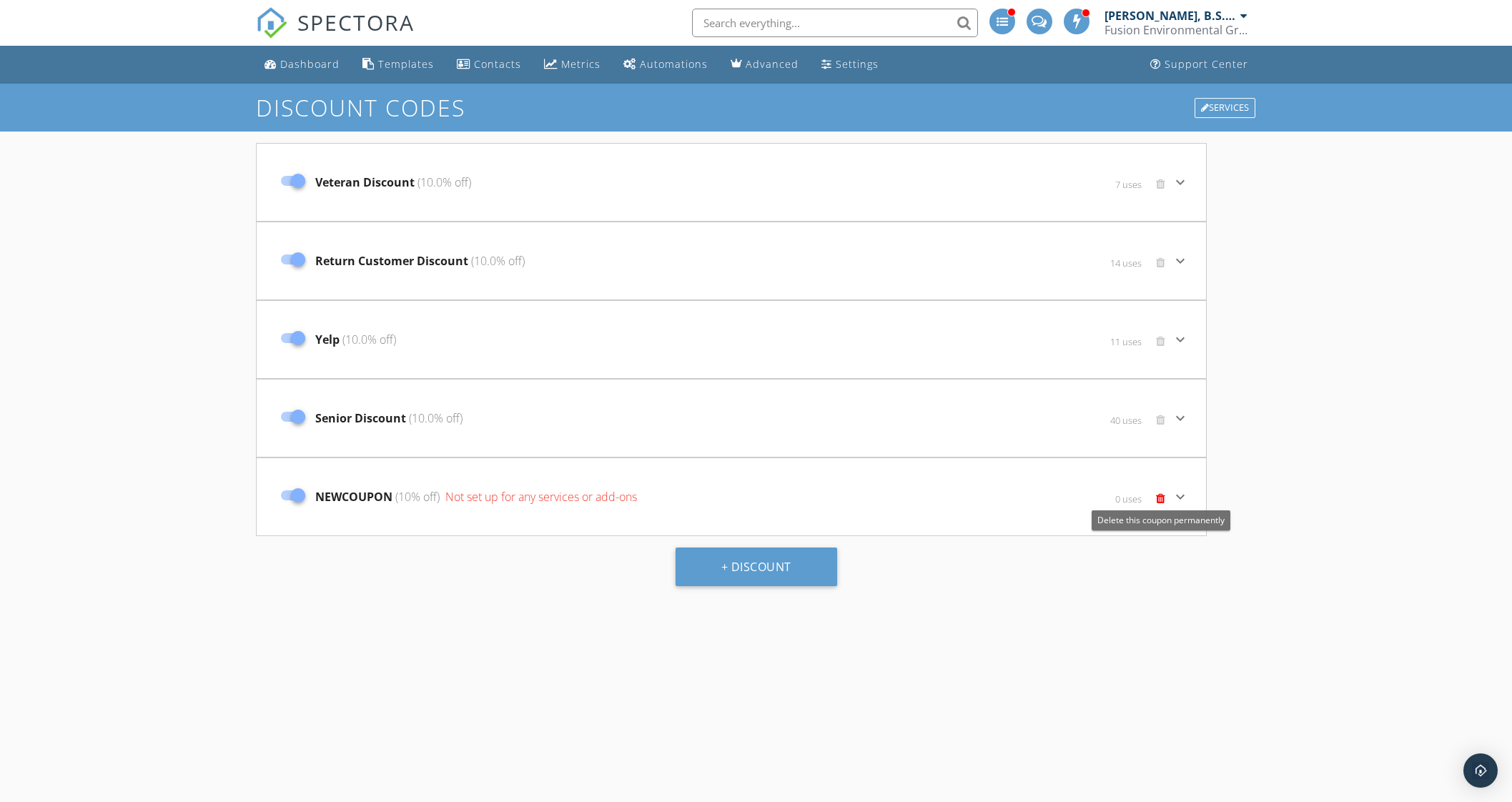
click at [1160, 495] on span at bounding box center [1160, 498] width 9 height 12
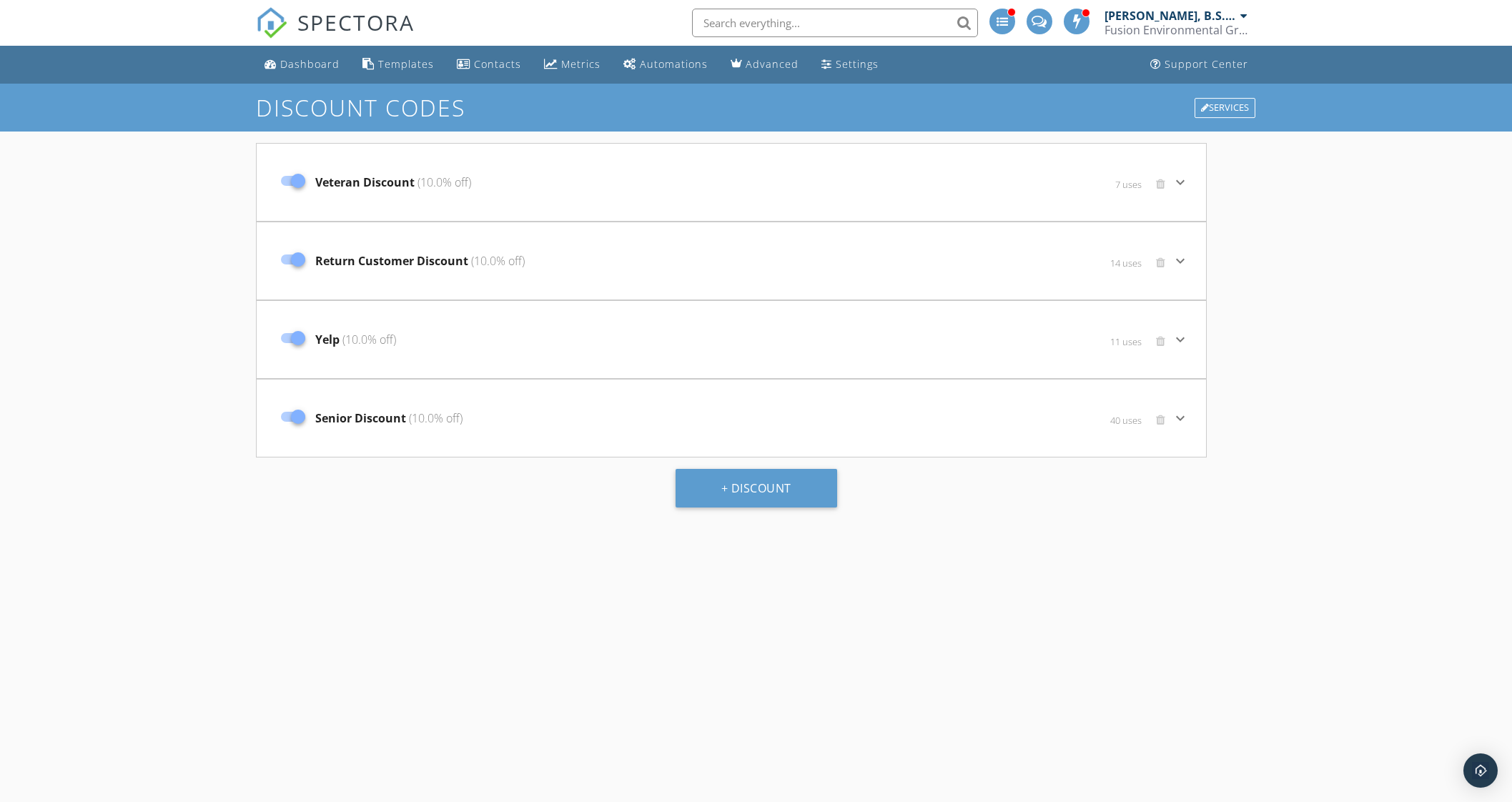
click at [362, 176] on span "Veteran Discount (10.0% off)" at bounding box center [393, 182] width 155 height 17
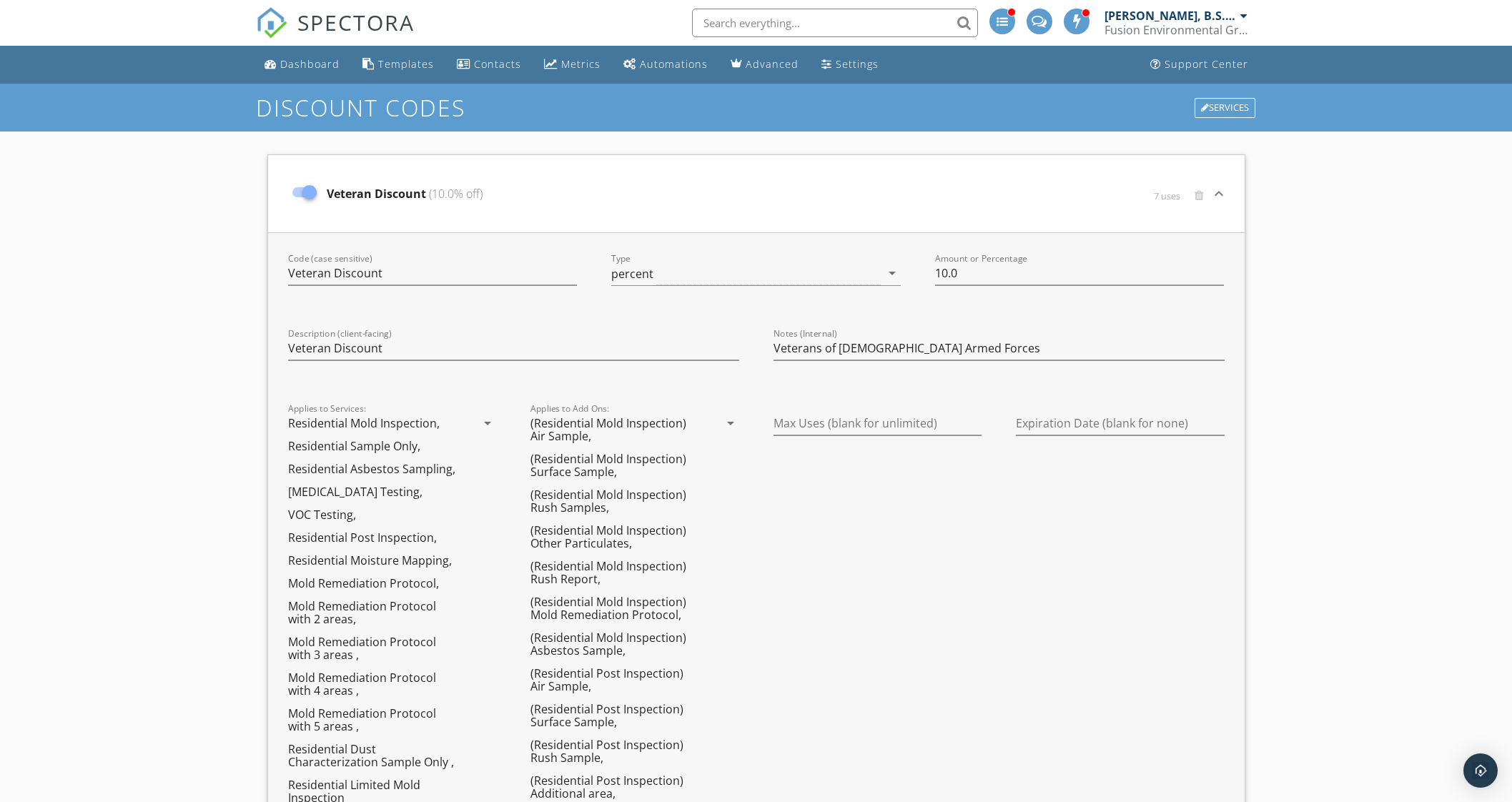
click at [368, 193] on span "Veteran Discount (10.0% off)" at bounding box center [404, 193] width 155 height 17
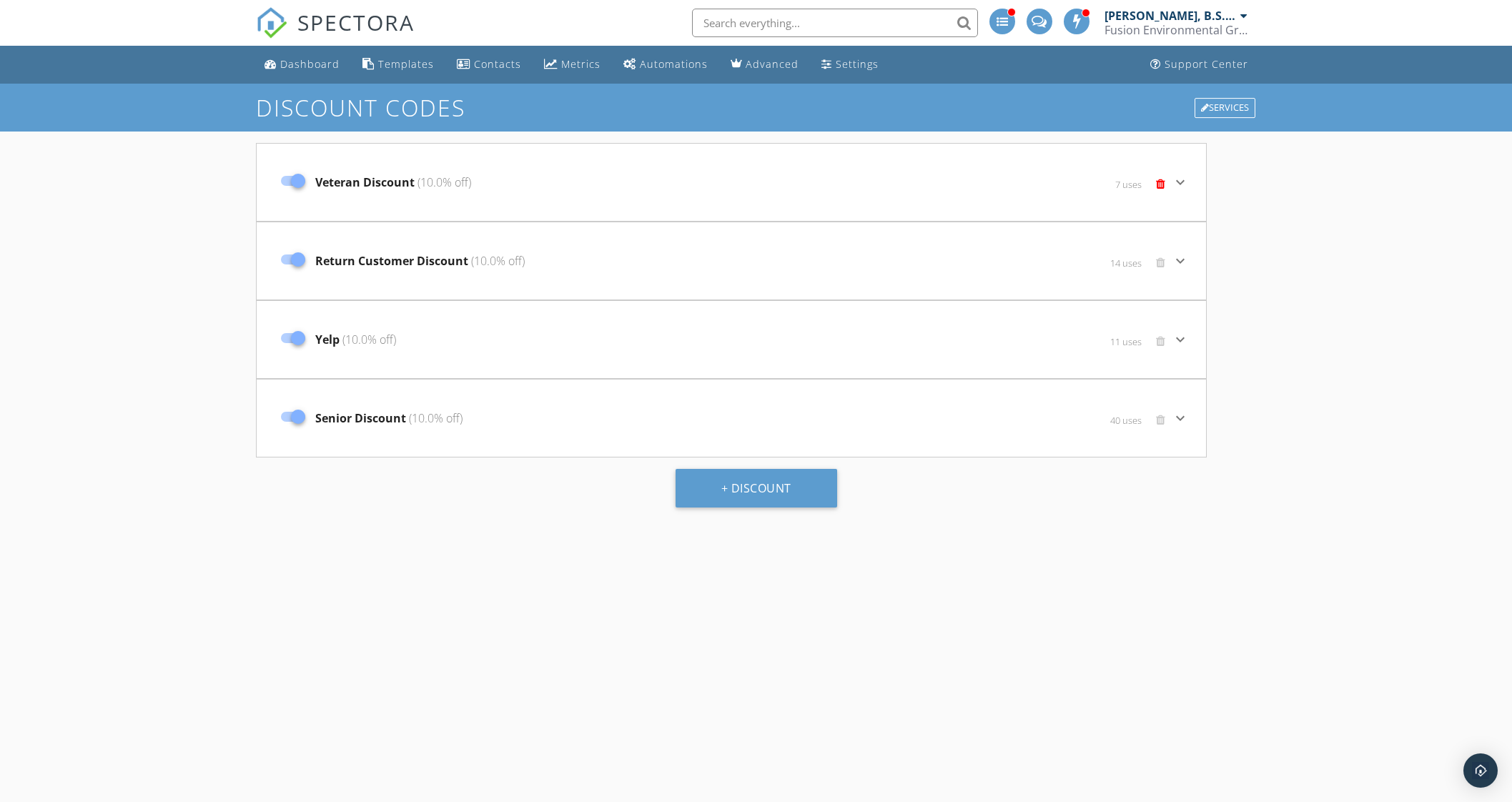
click at [1181, 180] on icon "keyboard_arrow_down" at bounding box center [1179, 182] width 17 height 17
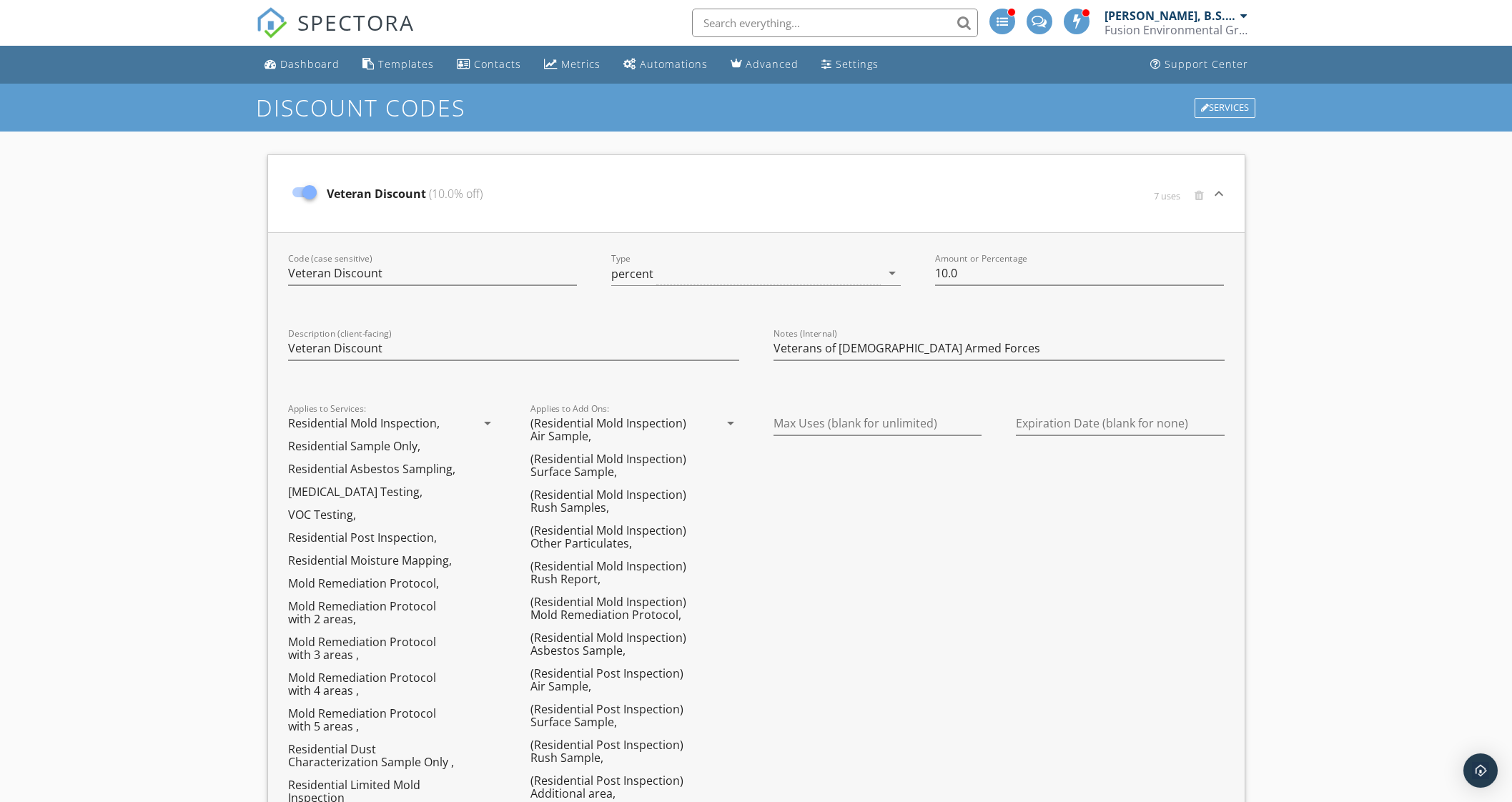
click at [1222, 193] on icon "keyboard_arrow_down" at bounding box center [1218, 193] width 17 height 17
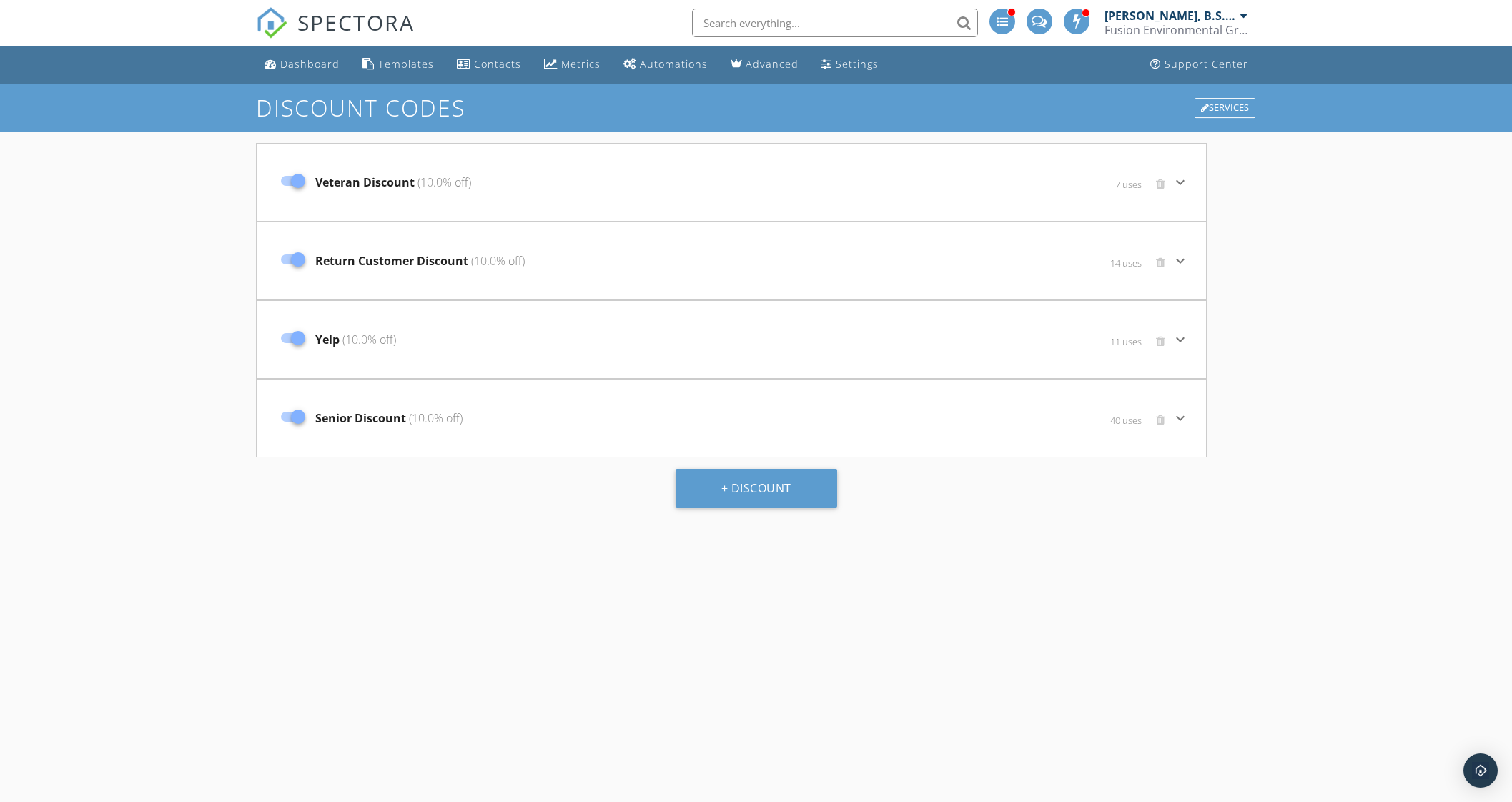
click at [1116, 419] on span "40 uses" at bounding box center [1125, 420] width 32 height 12
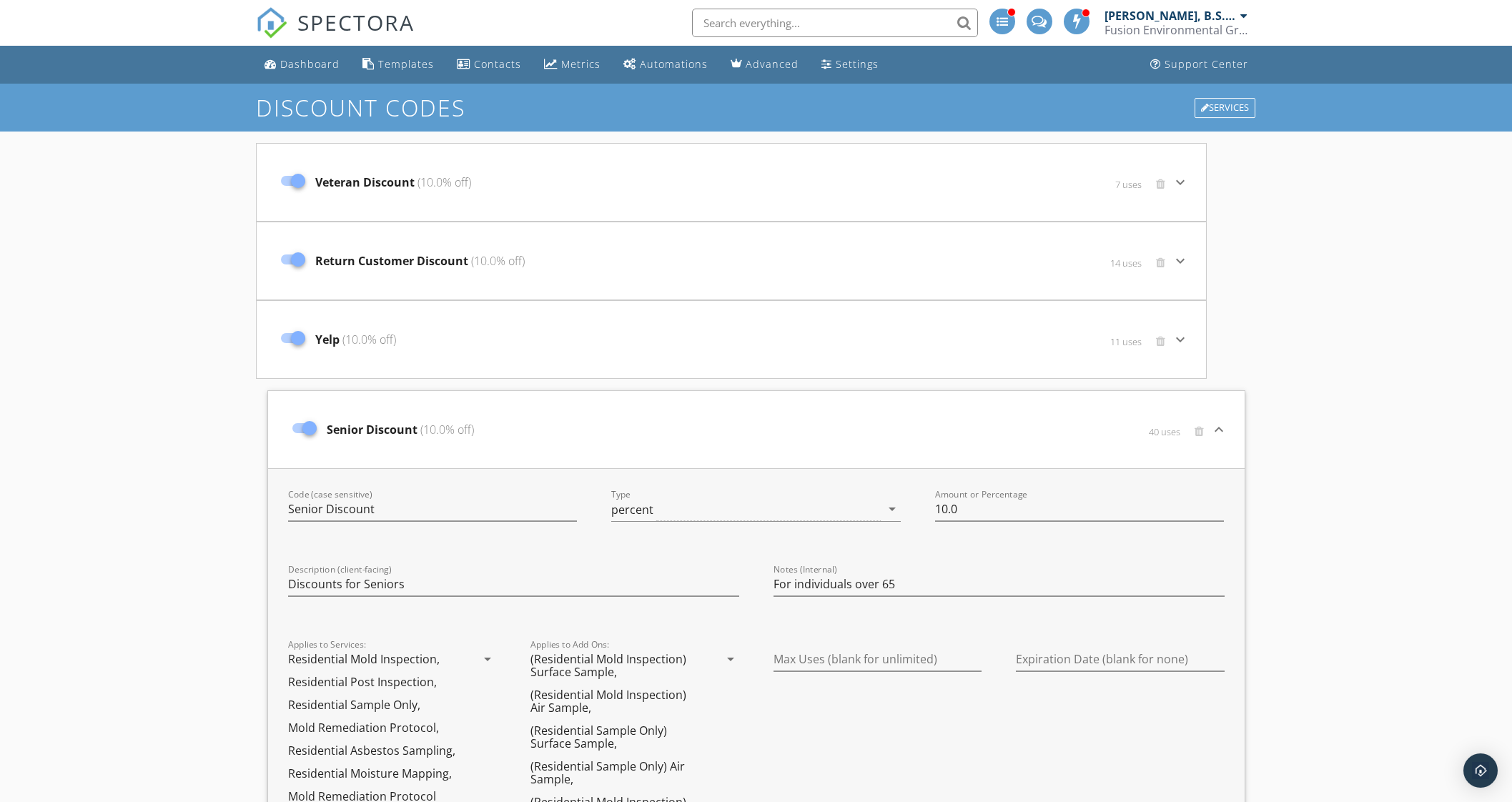
click at [1167, 427] on span "40 uses" at bounding box center [1164, 431] width 32 height 12
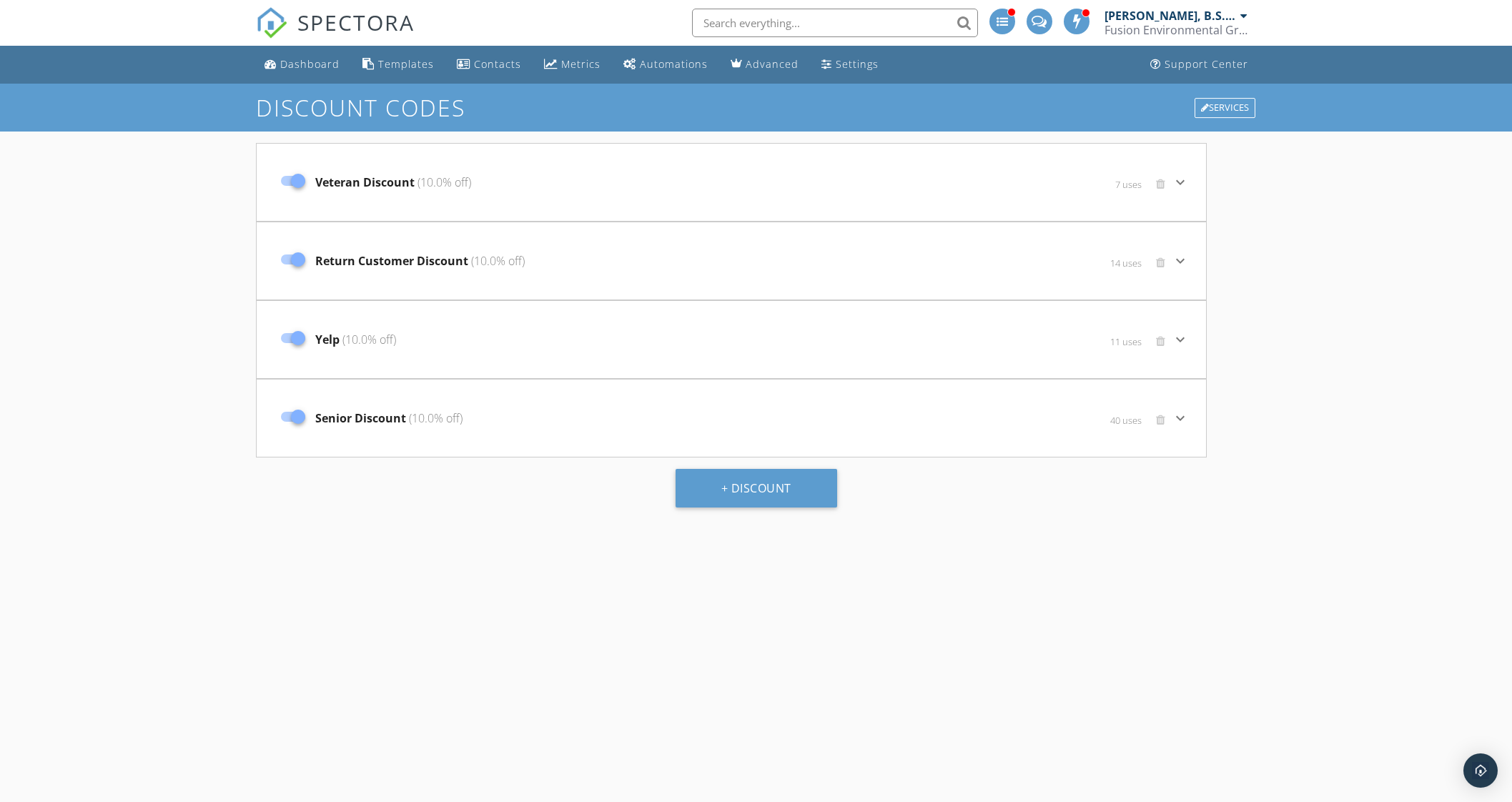
click at [1126, 184] on span "7 uses" at bounding box center [1128, 184] width 26 height 12
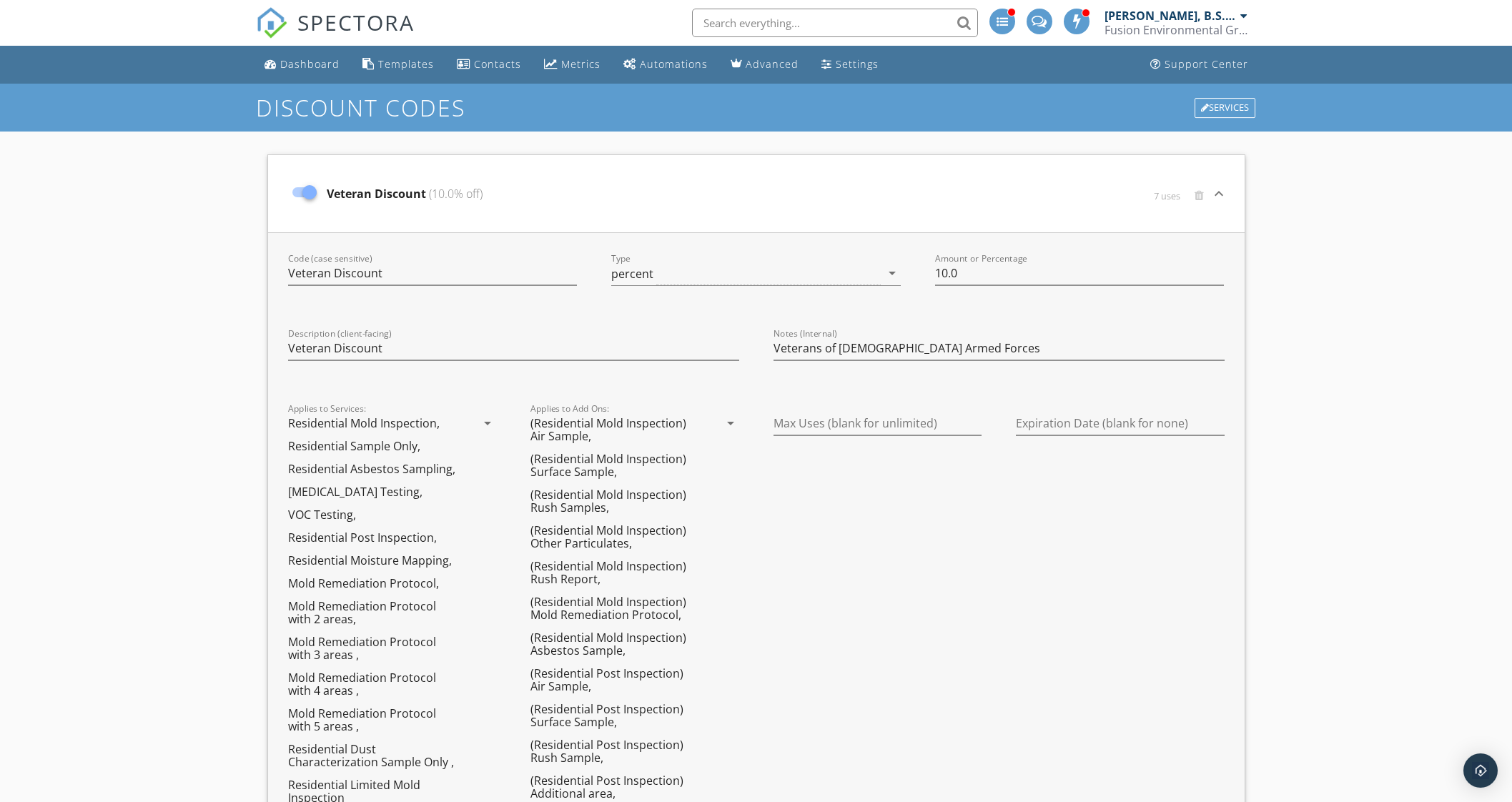
click at [792, 16] on input "text" at bounding box center [835, 23] width 286 height 29
click at [738, 24] on input "vet" at bounding box center [835, 23] width 286 height 29
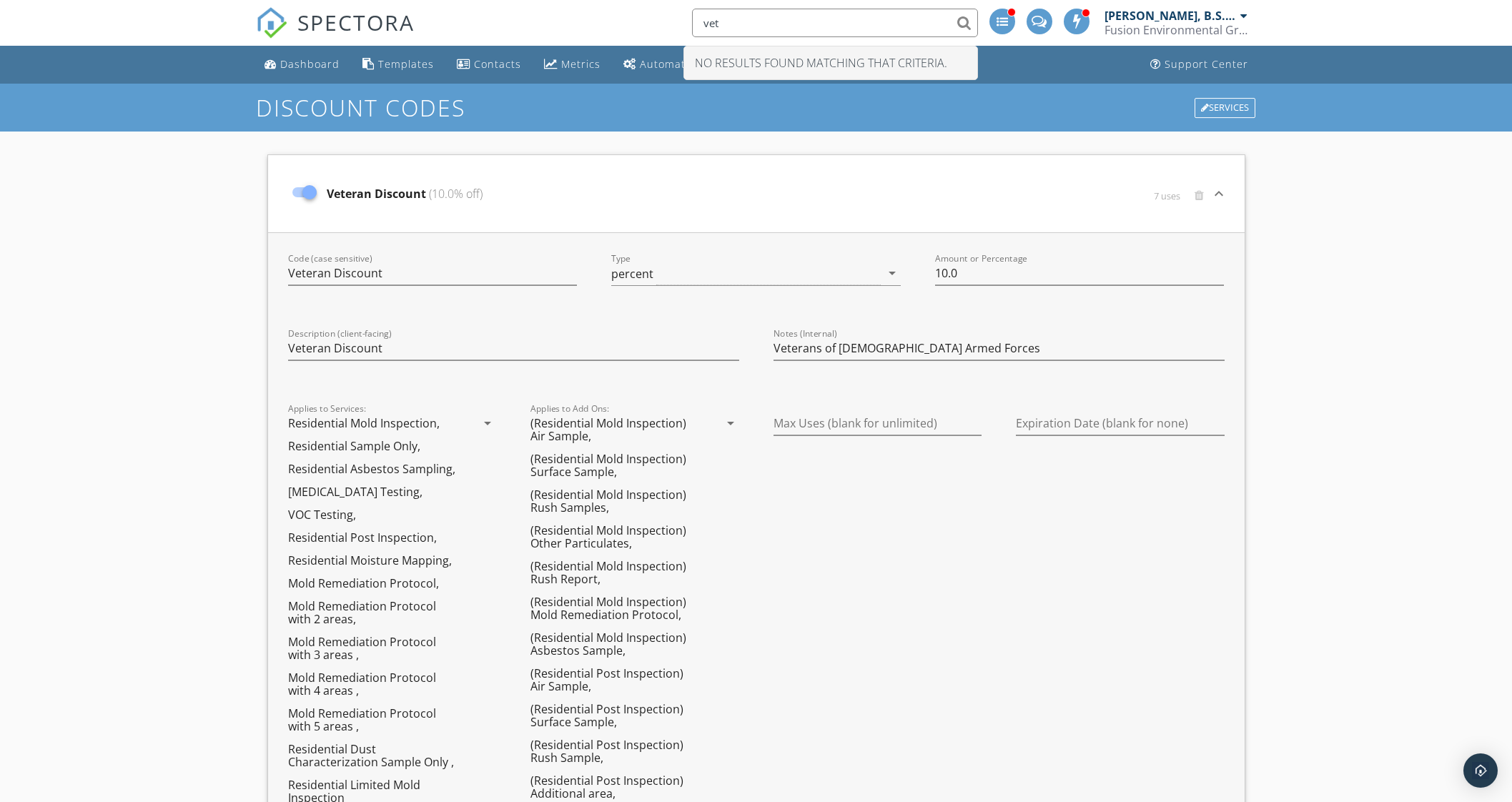
click at [740, 20] on input "vet" at bounding box center [835, 23] width 286 height 29
type input "vet"
click at [587, 62] on div "Metrics" at bounding box center [580, 63] width 39 height 14
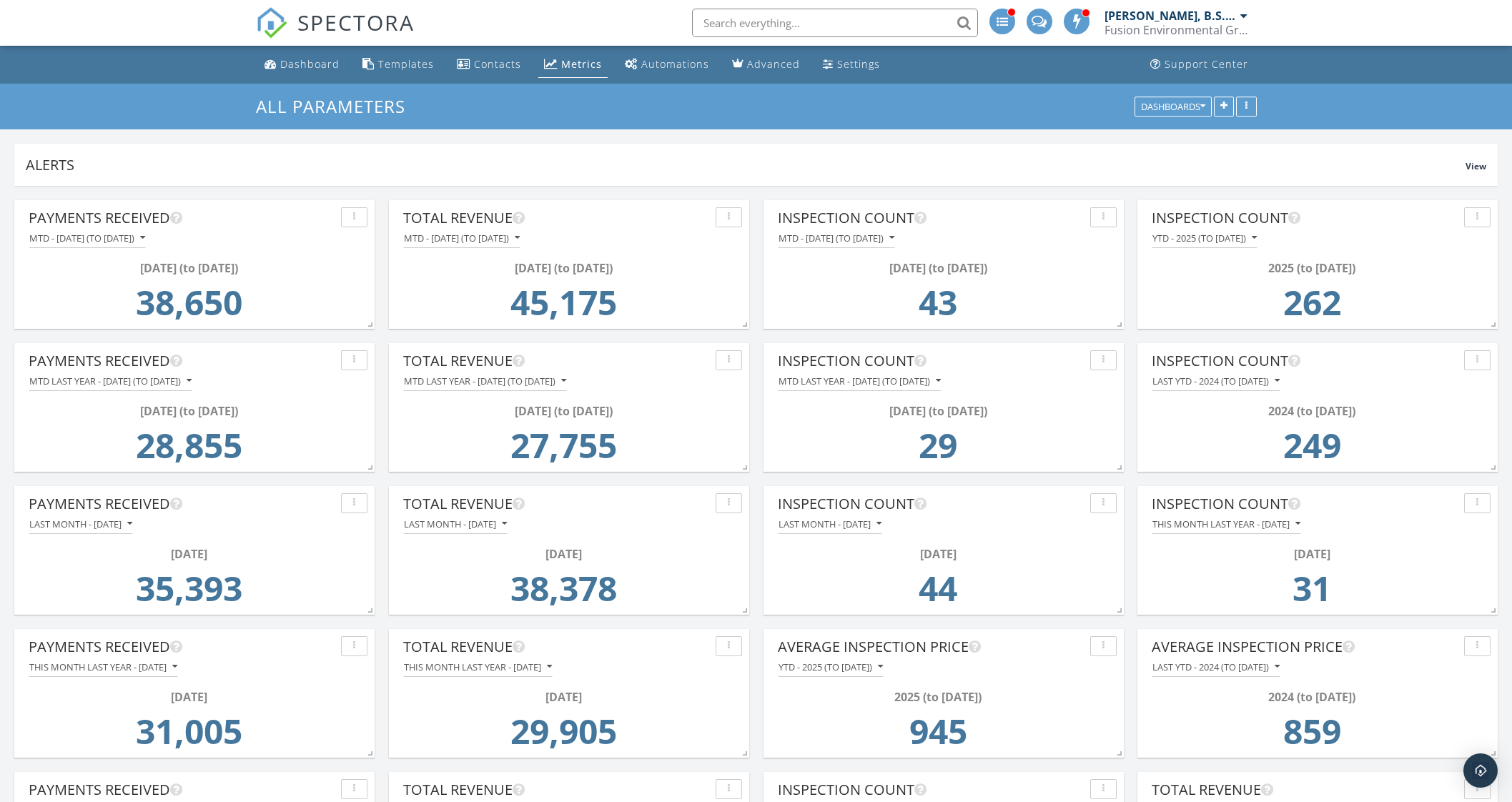
scroll to position [307, 1483]
click at [1216, 109] on button "button" at bounding box center [1224, 107] width 20 height 20
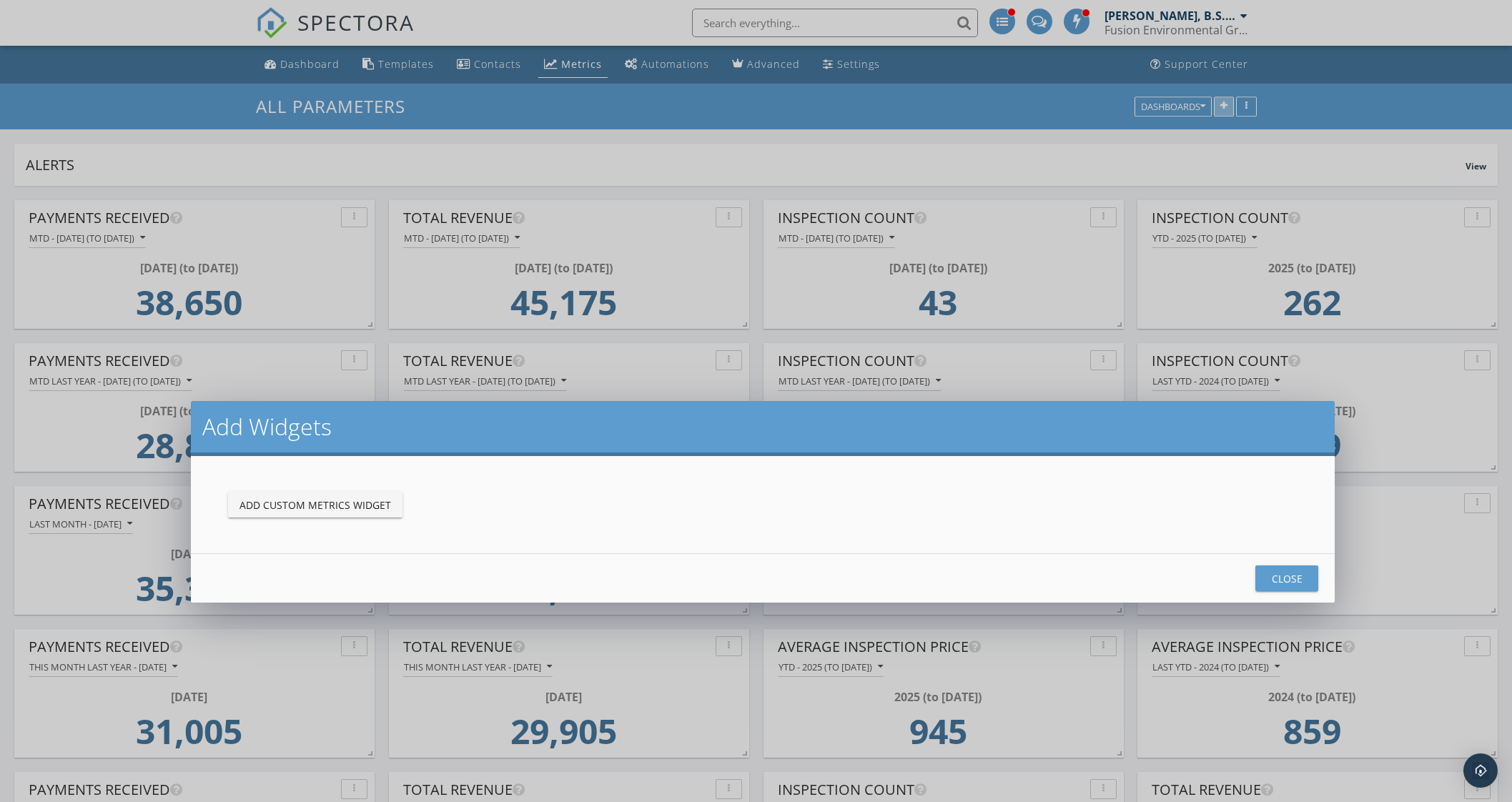
scroll to position [0, 0]
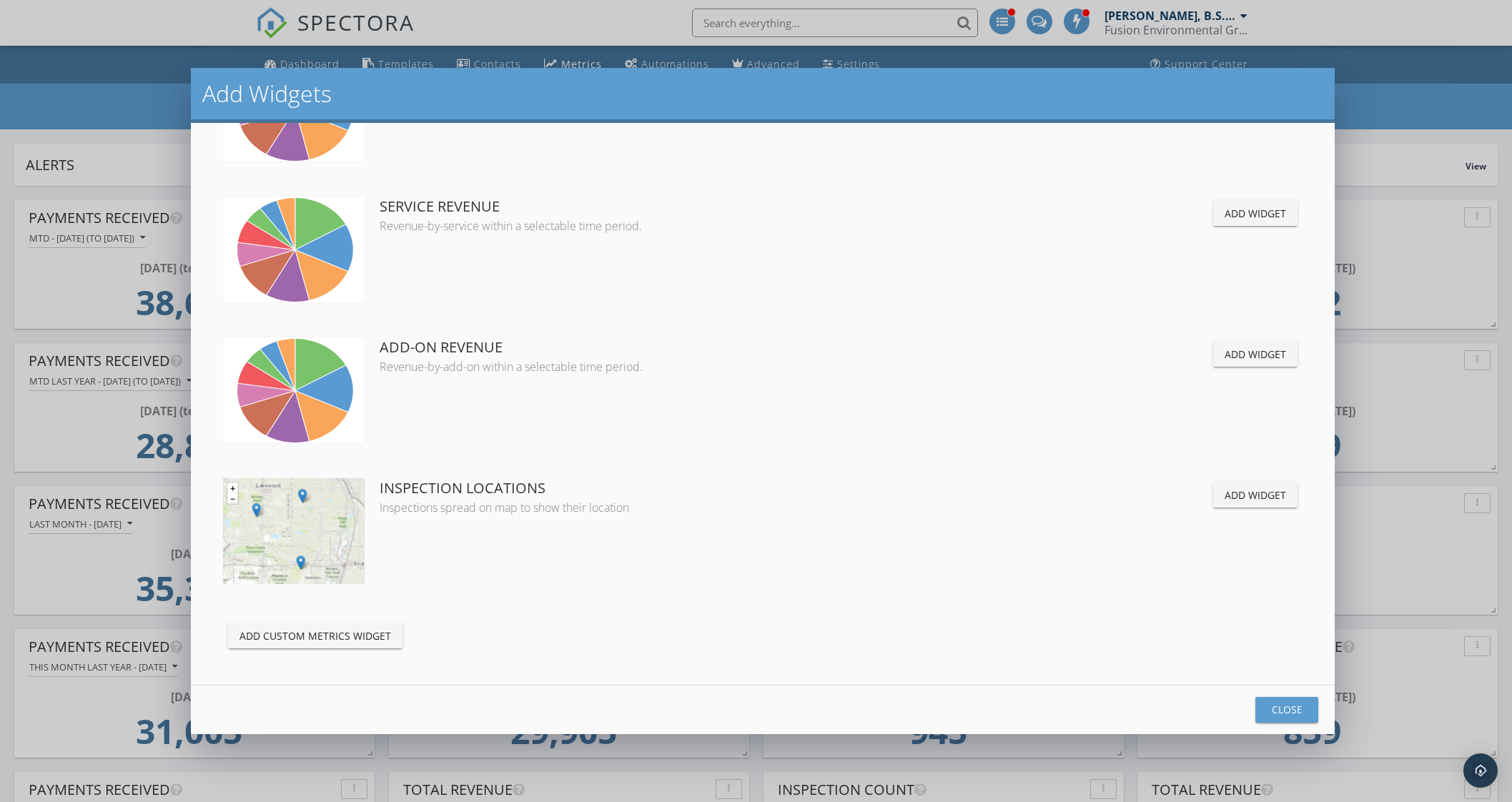
click at [329, 640] on div "Add Custom Metrics Widget" at bounding box center [315, 636] width 152 height 15
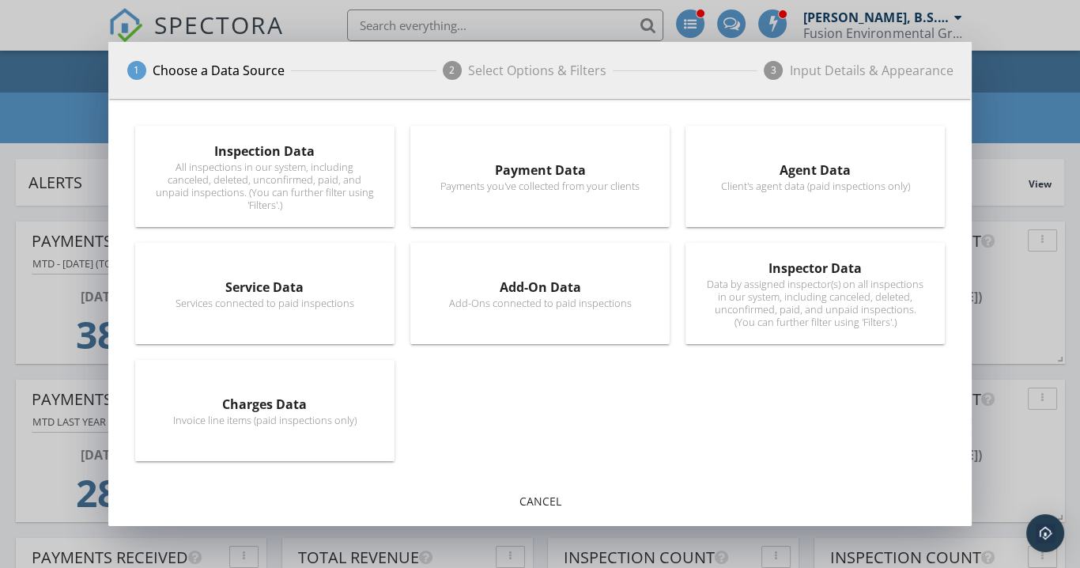
click at [267, 149] on div "Inspection Data" at bounding box center [265, 151] width 218 height 19
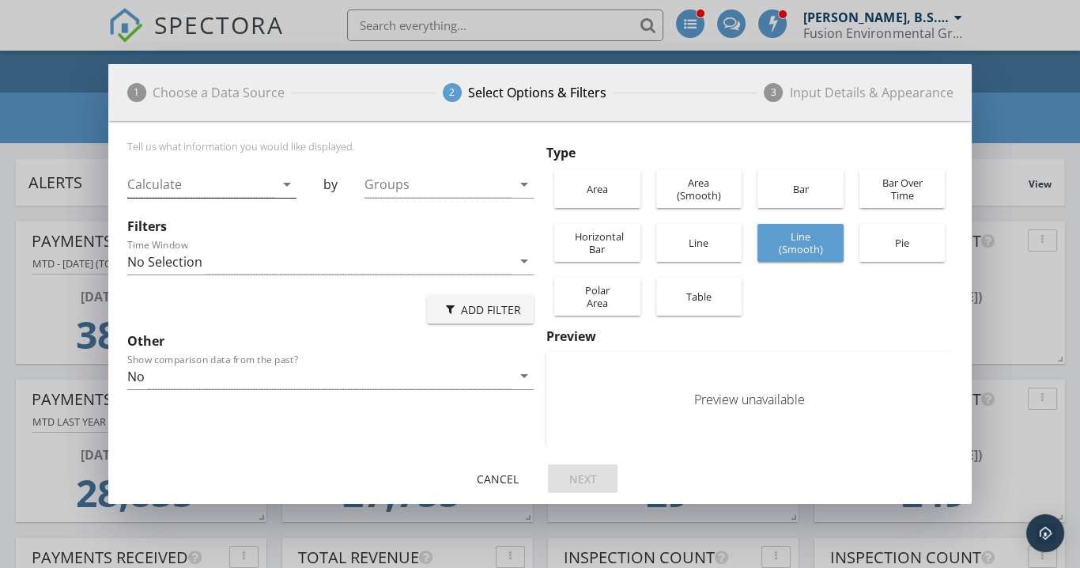
click at [264, 183] on div at bounding box center [200, 185] width 147 height 26
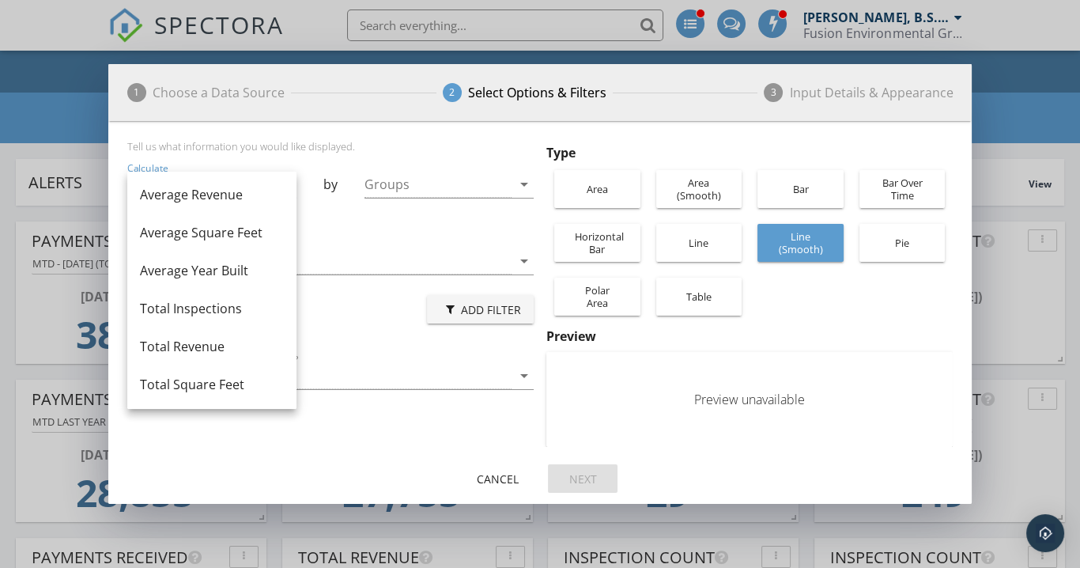
click at [346, 240] on div "Time Window No Selection arrow_drop_down" at bounding box center [330, 264] width 407 height 51
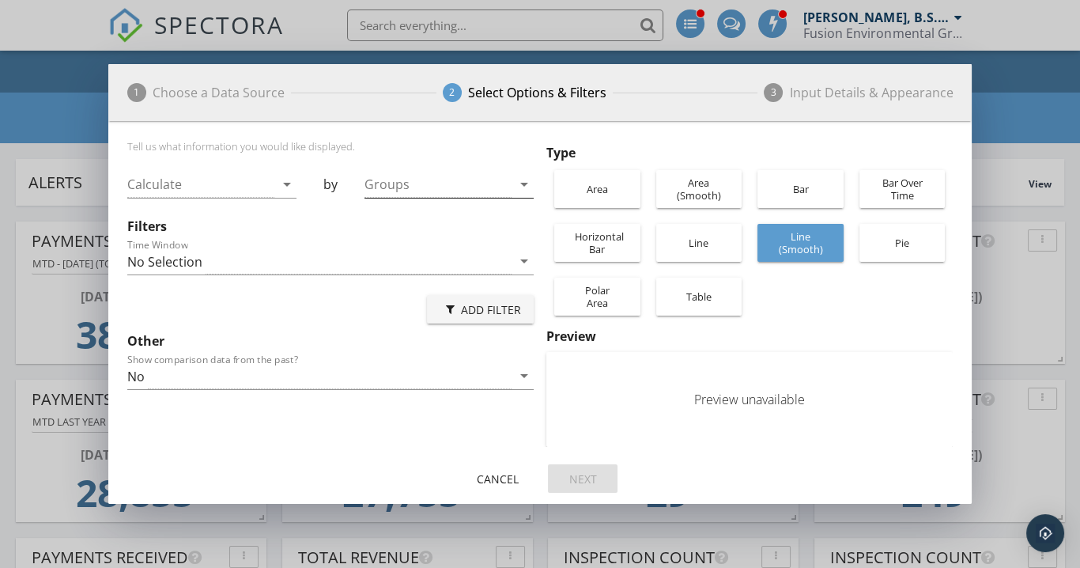
click at [399, 178] on div at bounding box center [438, 185] width 147 height 26
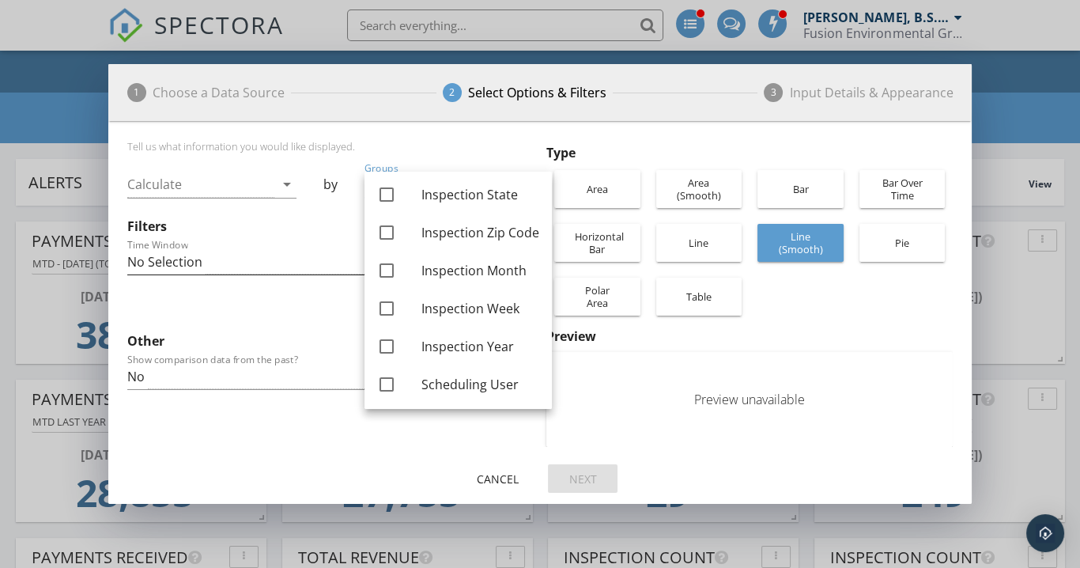
click at [233, 258] on div "No Selection" at bounding box center [319, 261] width 384 height 26
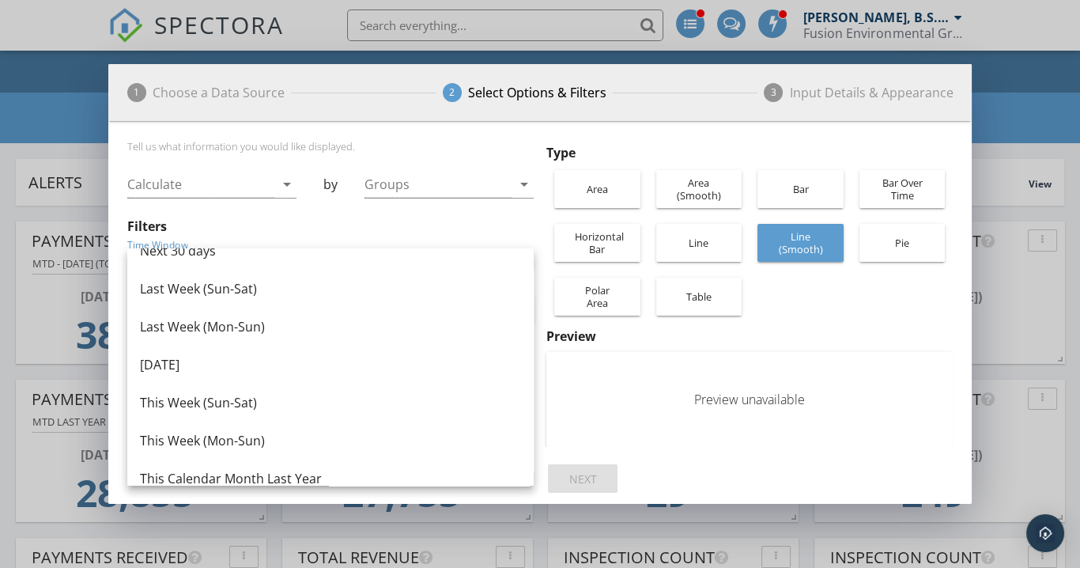
click at [398, 212] on div at bounding box center [449, 208] width 169 height 9
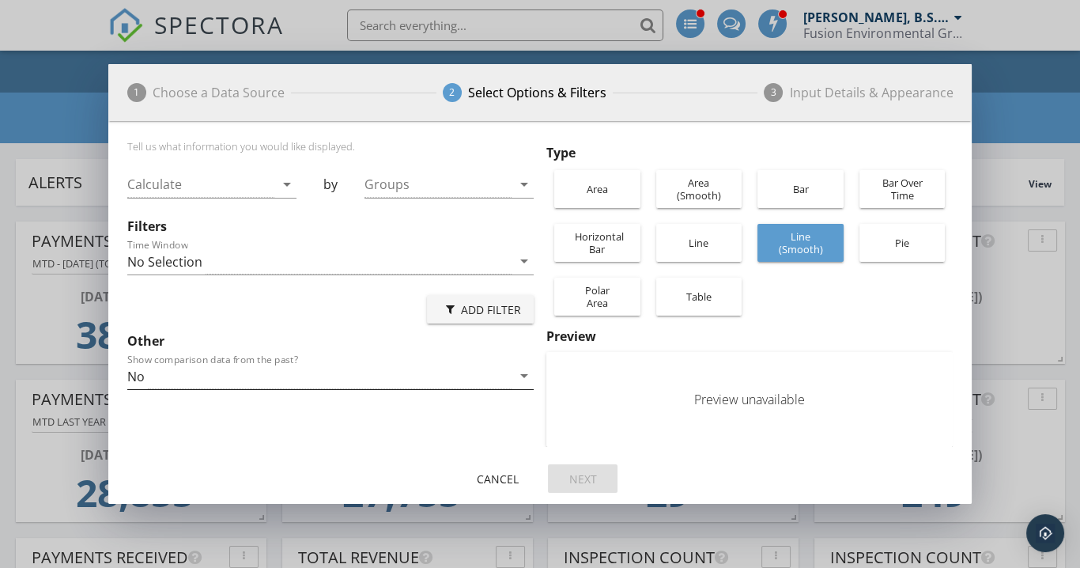
click at [172, 373] on div "No" at bounding box center [319, 376] width 384 height 26
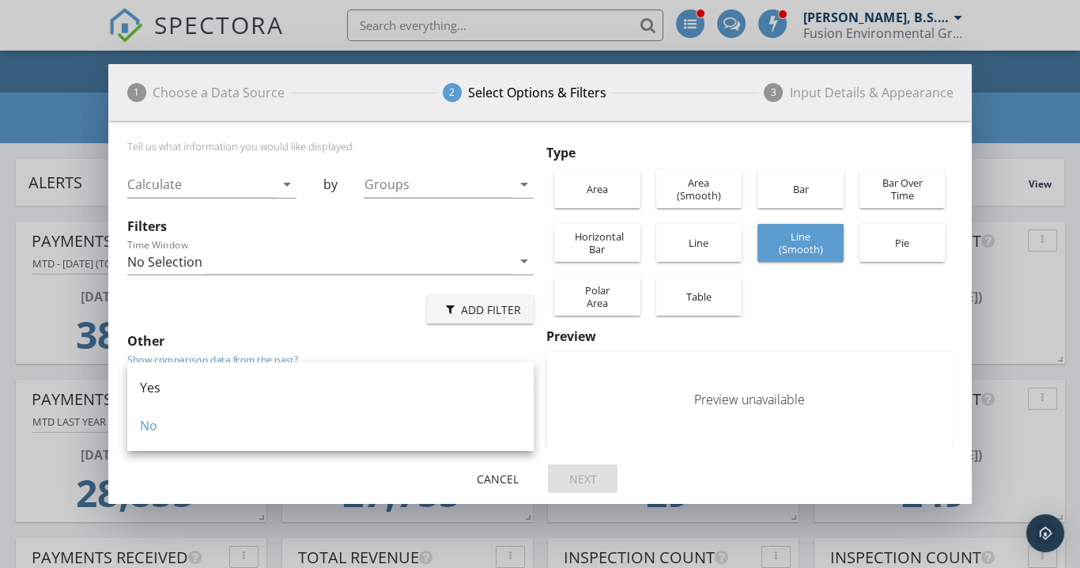
click at [233, 302] on div "Add Filter" at bounding box center [330, 309] width 407 height 38
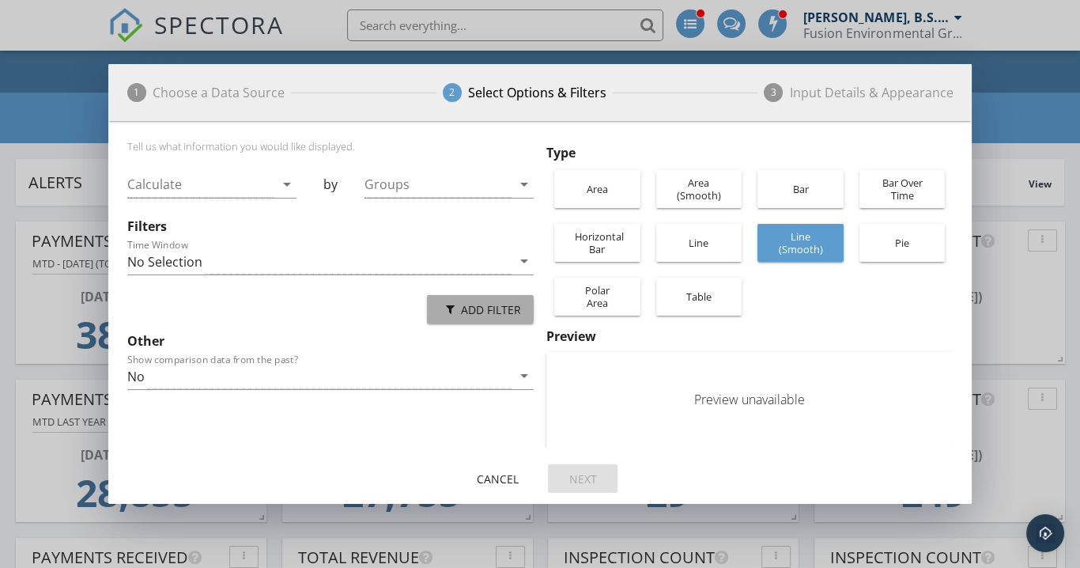
click at [490, 304] on div "Add Filter" at bounding box center [480, 309] width 81 height 17
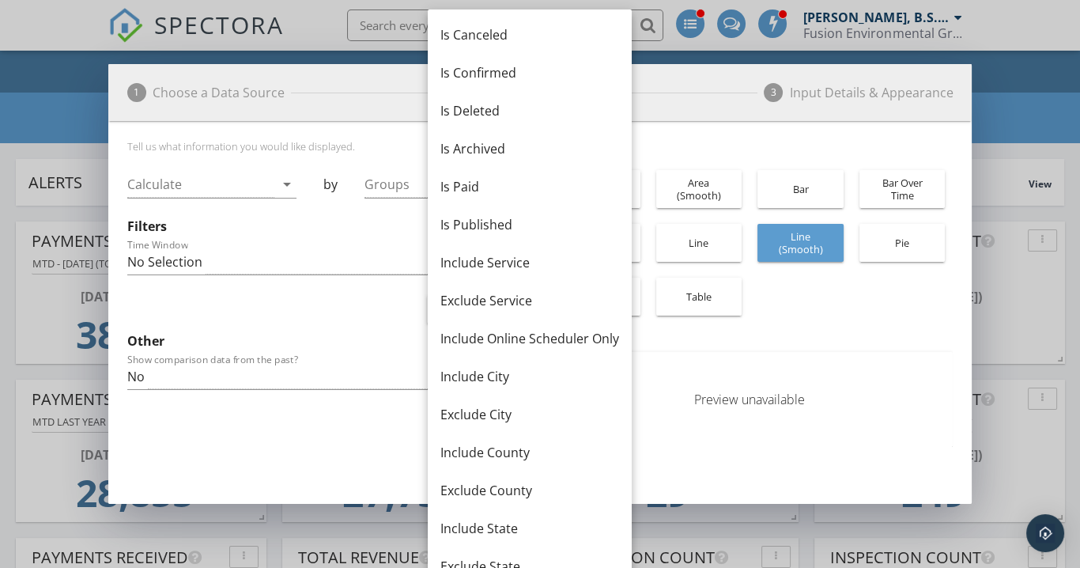
click at [351, 328] on div "Tell us what information you would like displayed. Calculate arrow_drop_down by…" at bounding box center [333, 293] width 413 height 307
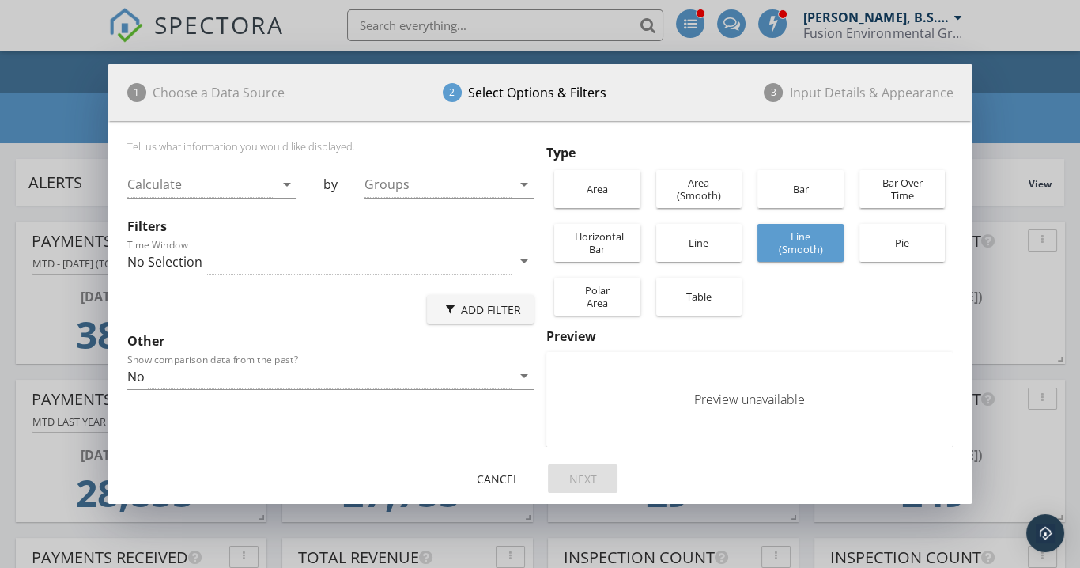
click at [51, 139] on div "1 Choose a Data Source 2 Select Options & Filters 3 Input Details & Appearance …" at bounding box center [540, 284] width 1080 height 568
click at [492, 488] on button "Cancel" at bounding box center [498, 478] width 70 height 28
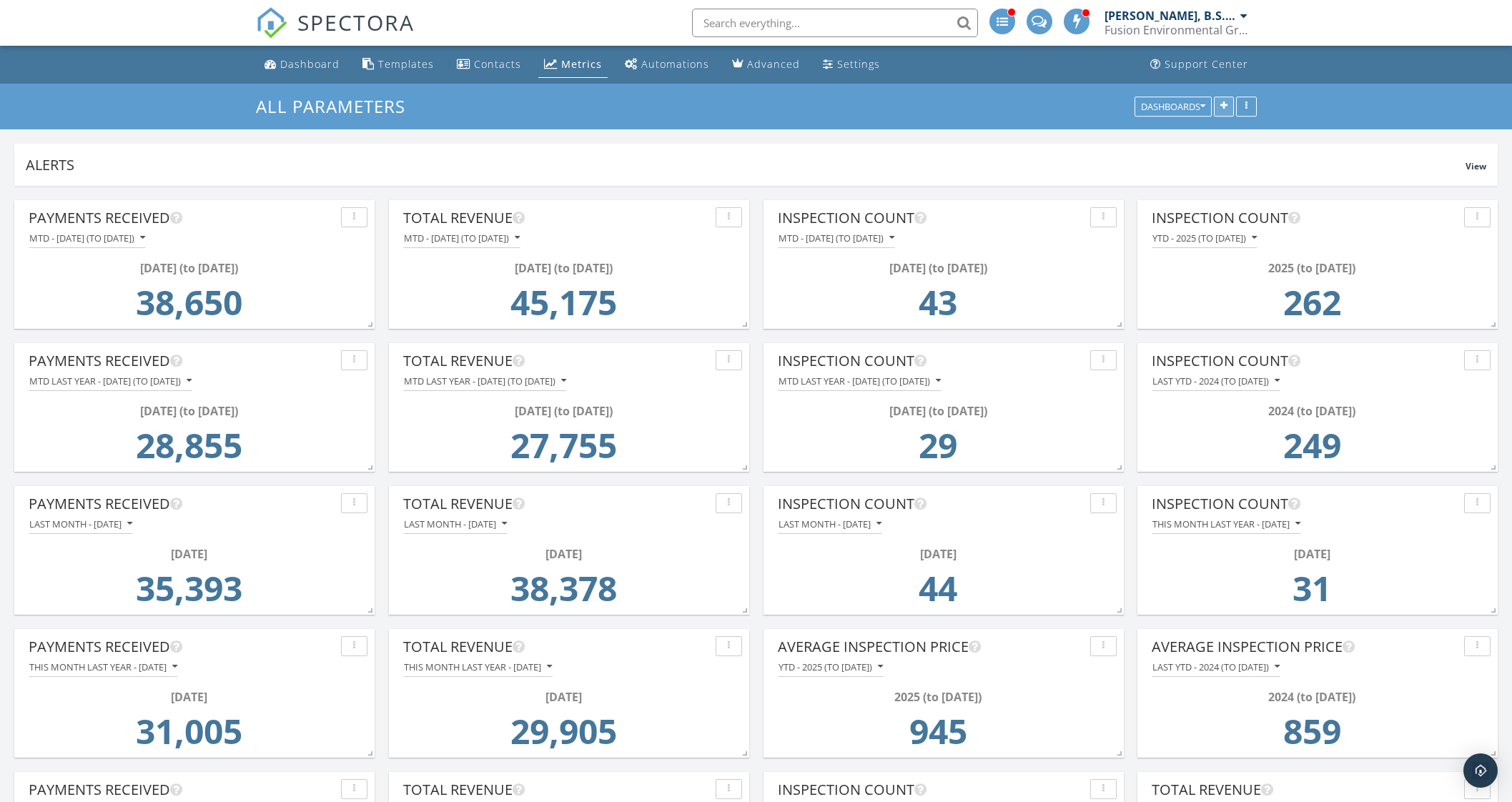
click at [1233, 101] on button "button" at bounding box center [1224, 107] width 20 height 20
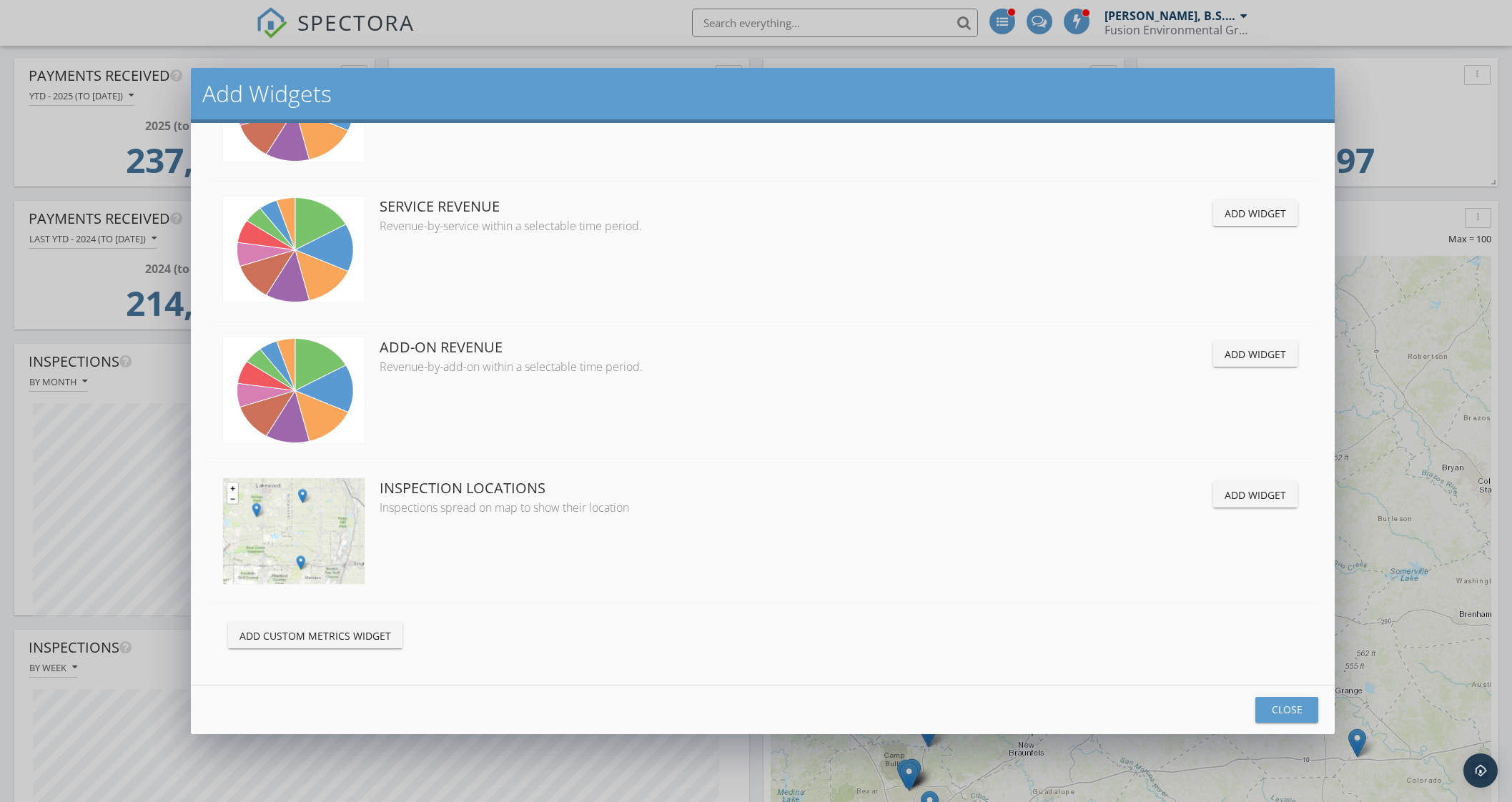
click at [311, 637] on div "Add Custom Metrics Widget" at bounding box center [315, 636] width 152 height 15
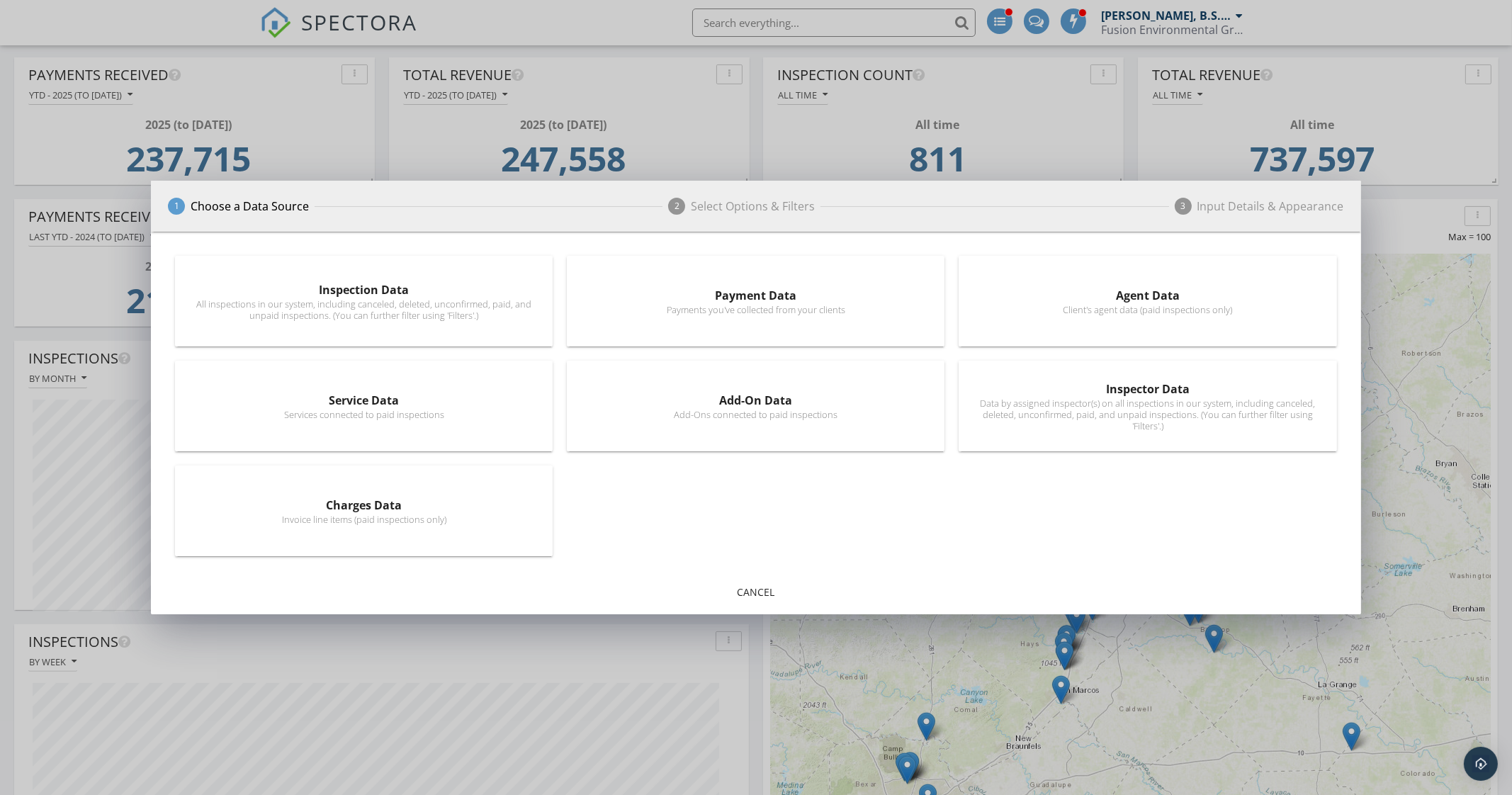
click at [740, 291] on div "Payment Data" at bounding box center [755, 295] width 340 height 17
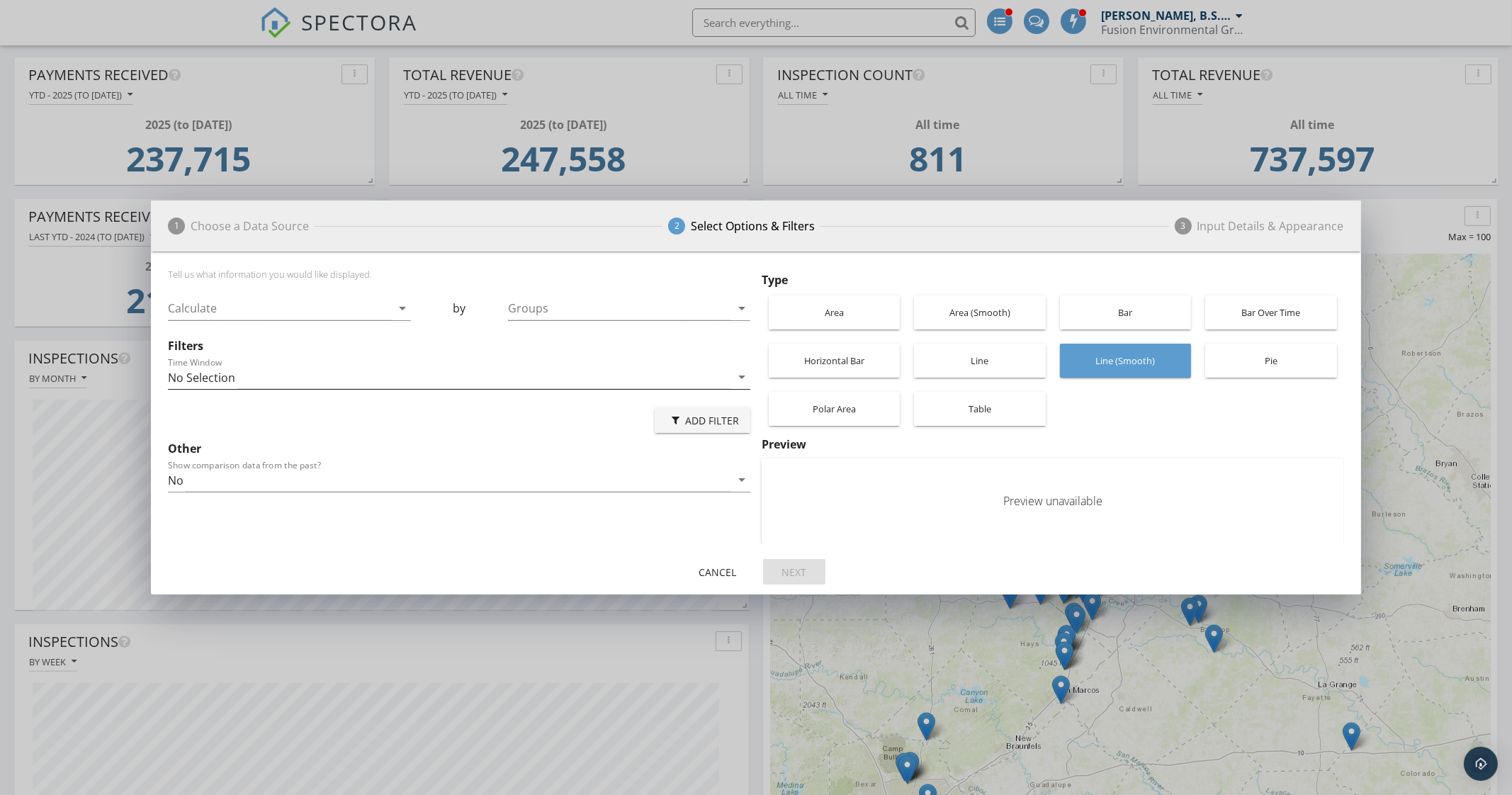
click at [337, 376] on div "No Selection" at bounding box center [449, 377] width 563 height 23
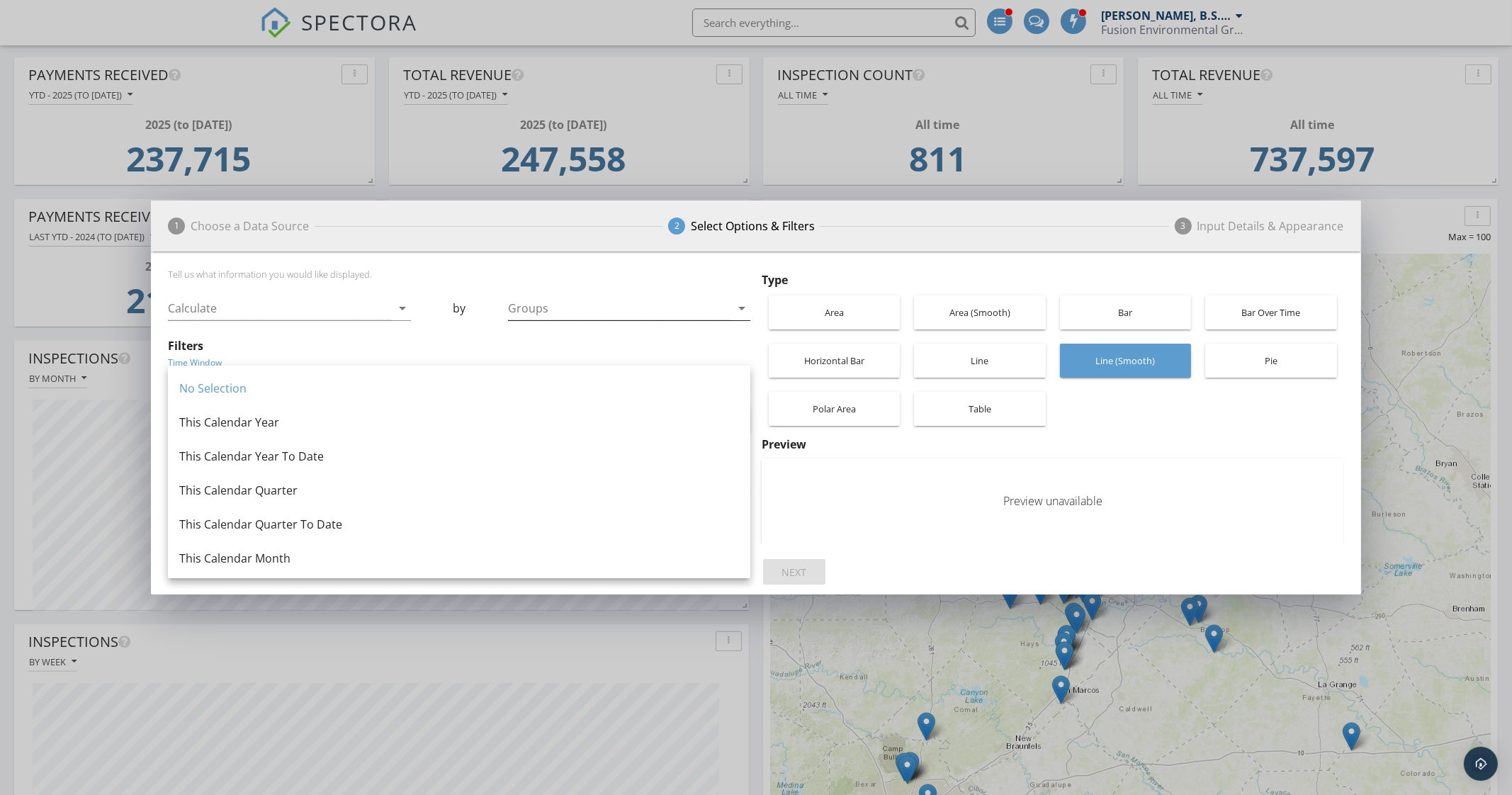
click at [551, 310] on div at bounding box center [619, 308] width 222 height 23
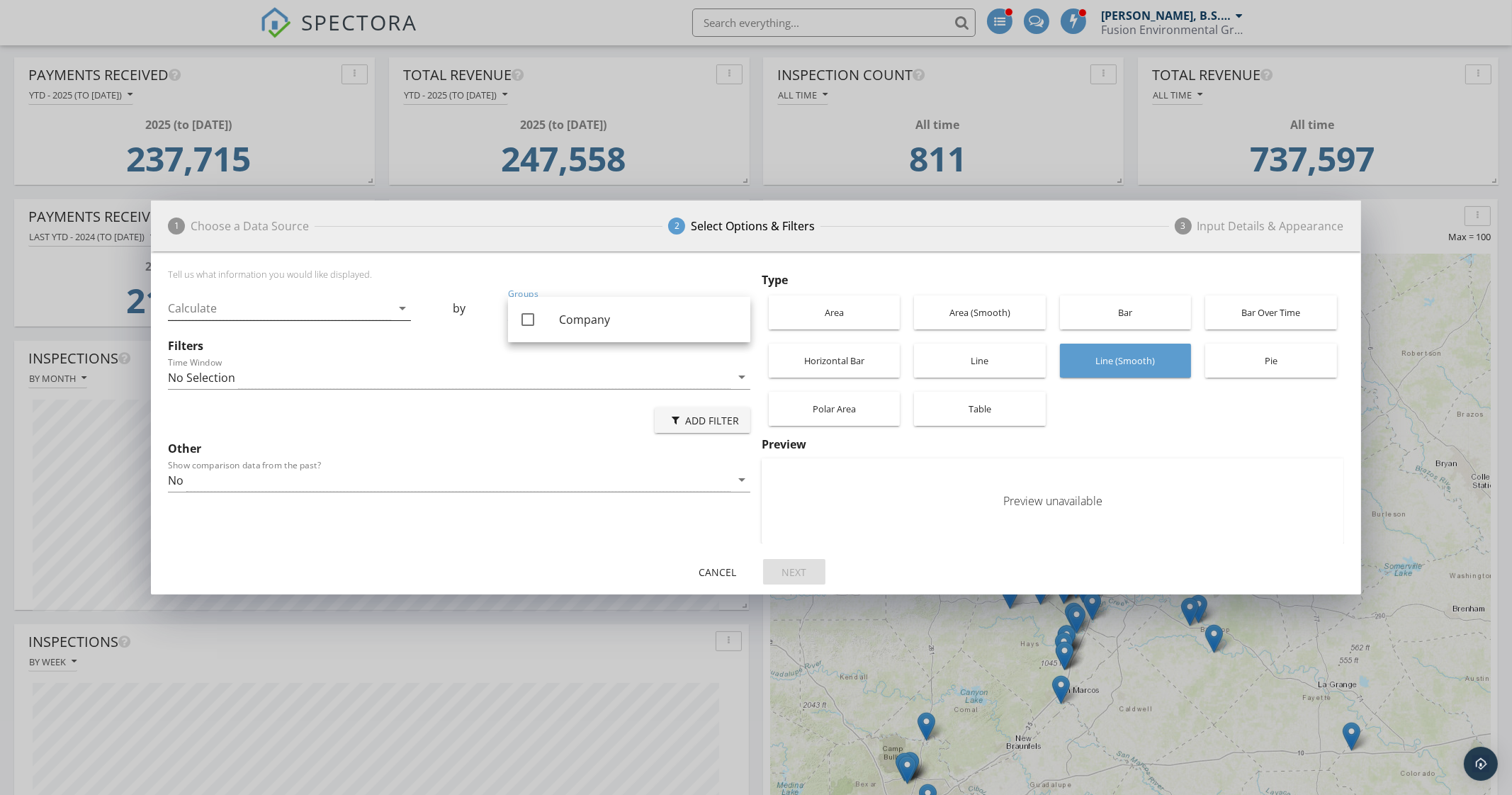
click at [348, 305] on div at bounding box center [279, 308] width 222 height 23
click at [410, 238] on div "1 Choose a Data Source 2 Select Options & Filters 3 Input Details & Appearance" at bounding box center [755, 226] width 1209 height 51
click at [273, 479] on div "No" at bounding box center [449, 480] width 563 height 23
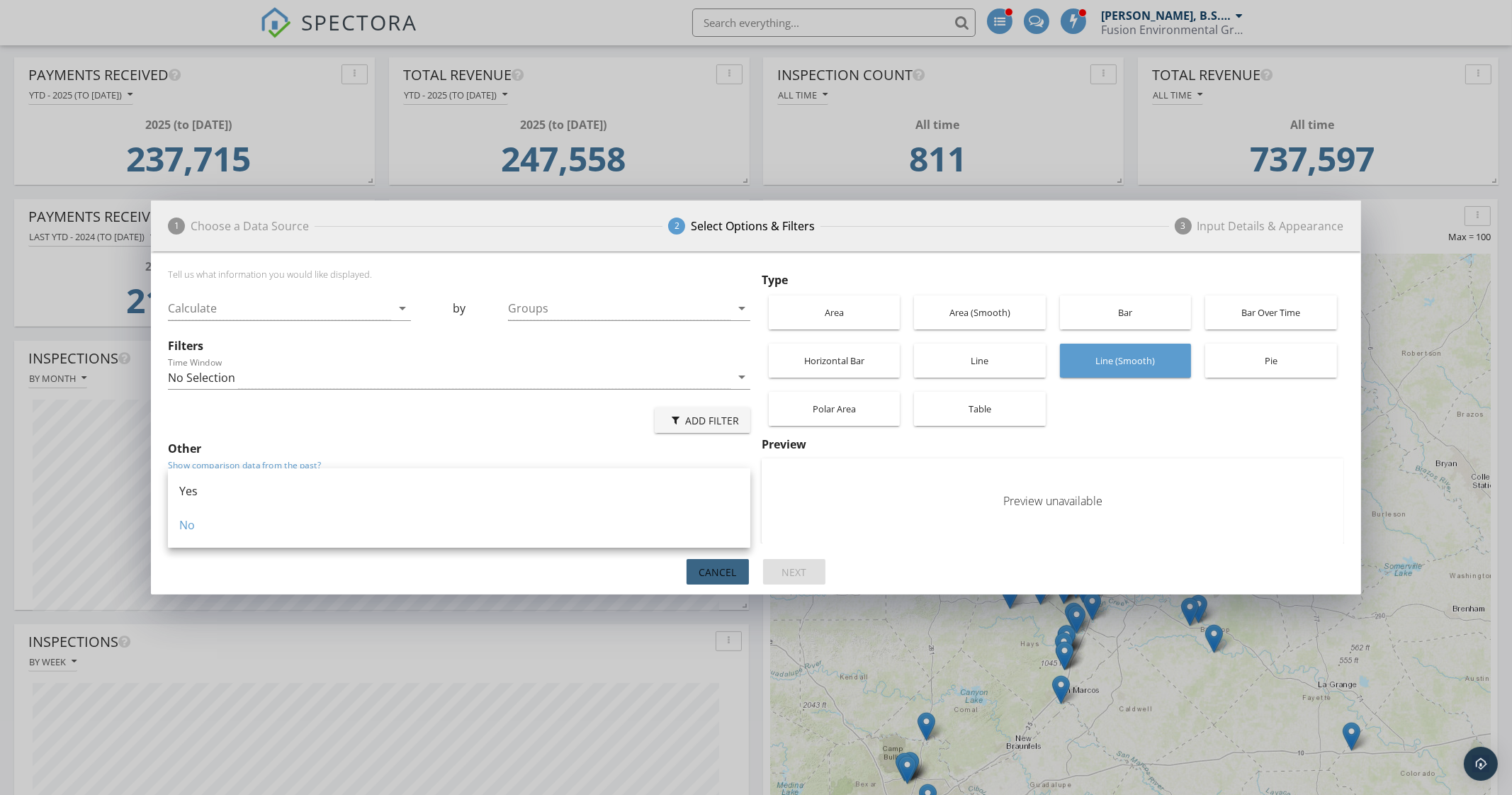
click at [709, 575] on div "Cancel" at bounding box center [717, 572] width 39 height 15
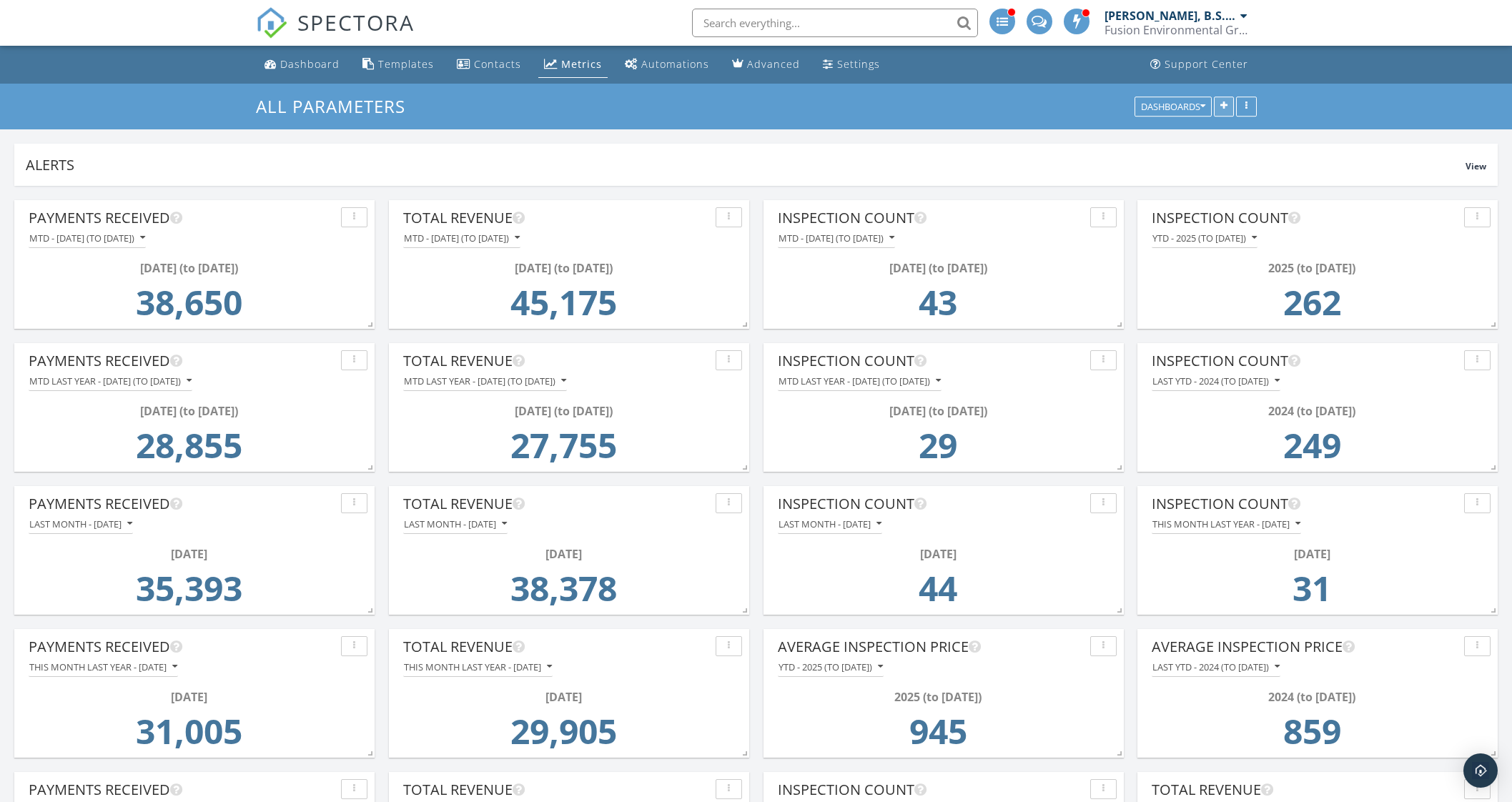
click at [1226, 104] on icon "button" at bounding box center [1224, 106] width 7 height 10
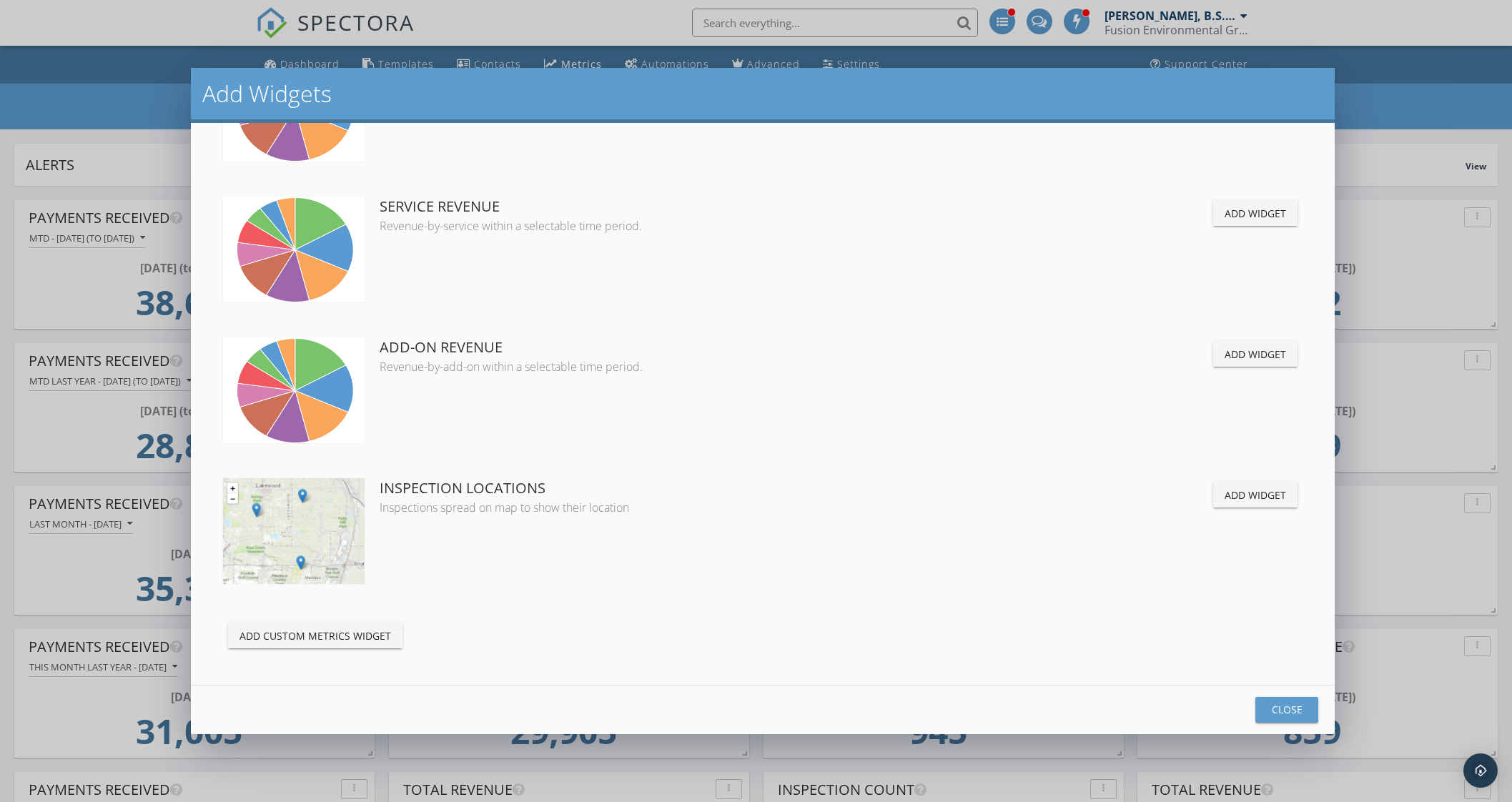
click at [348, 645] on button "Add Custom Metrics Widget" at bounding box center [315, 636] width 174 height 25
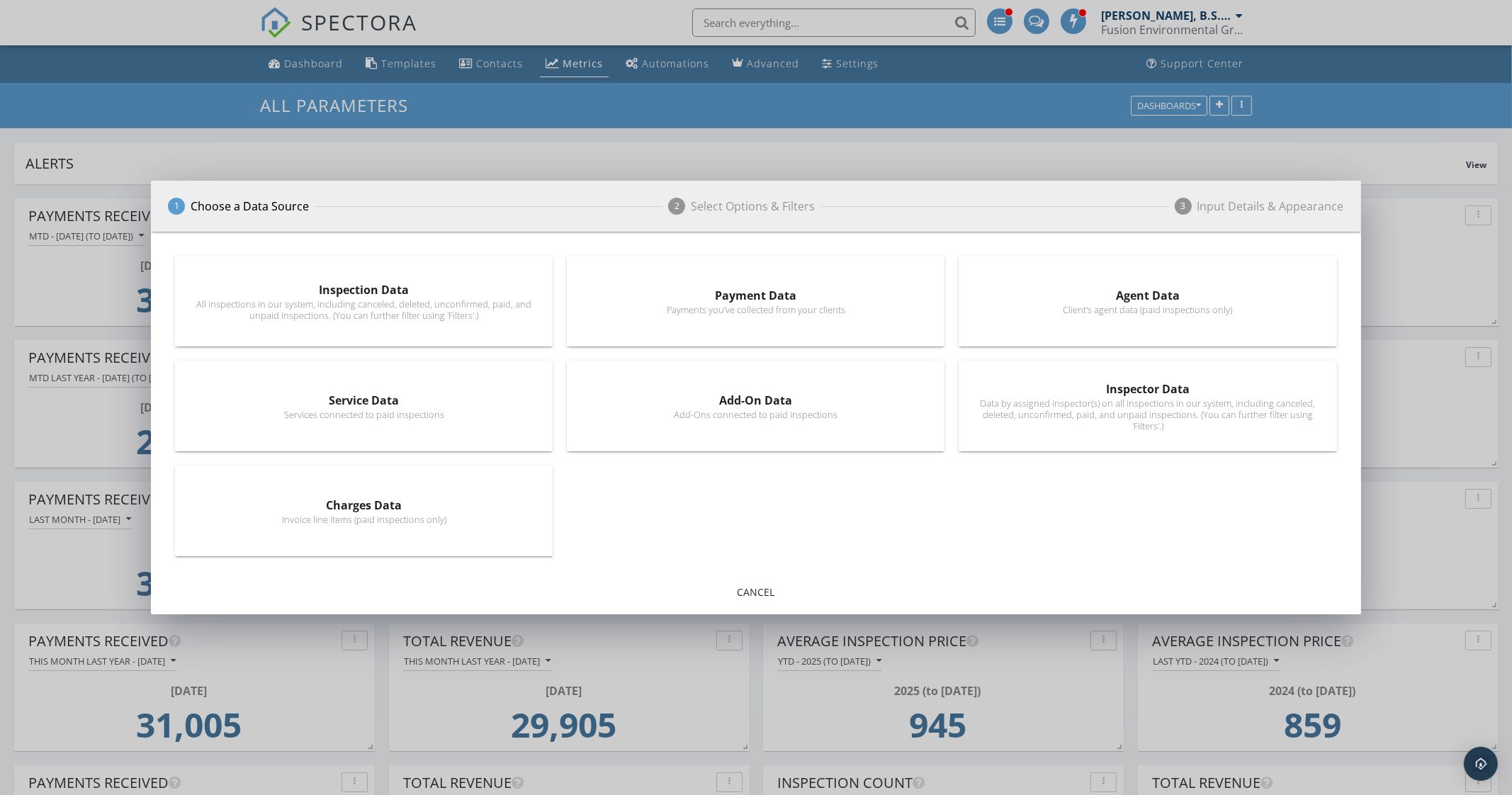
click at [797, 398] on div "Add-On Data" at bounding box center [755, 400] width 340 height 17
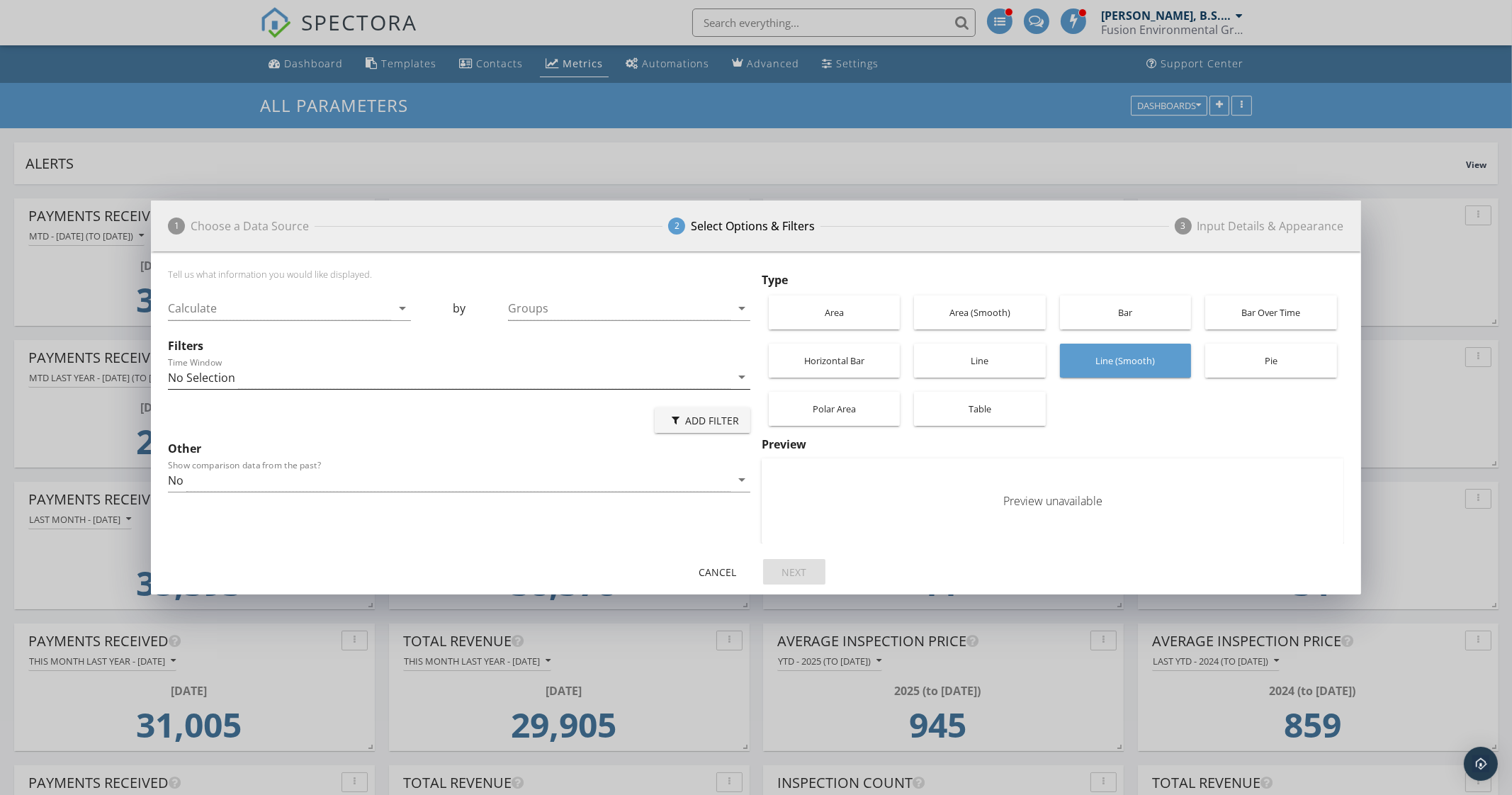
click at [266, 379] on div "No Selection" at bounding box center [449, 377] width 563 height 23
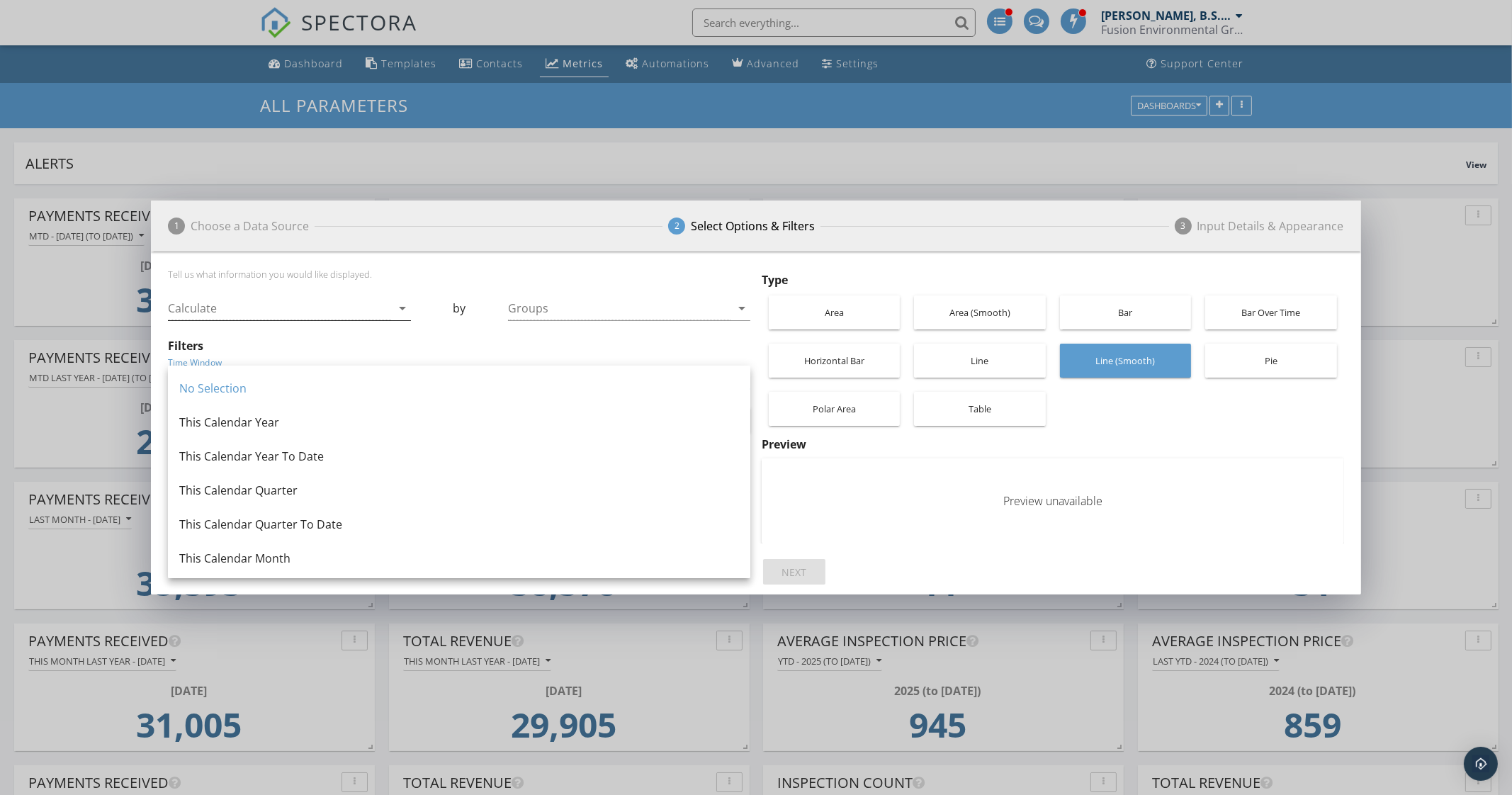
click at [305, 307] on div at bounding box center [279, 308] width 222 height 23
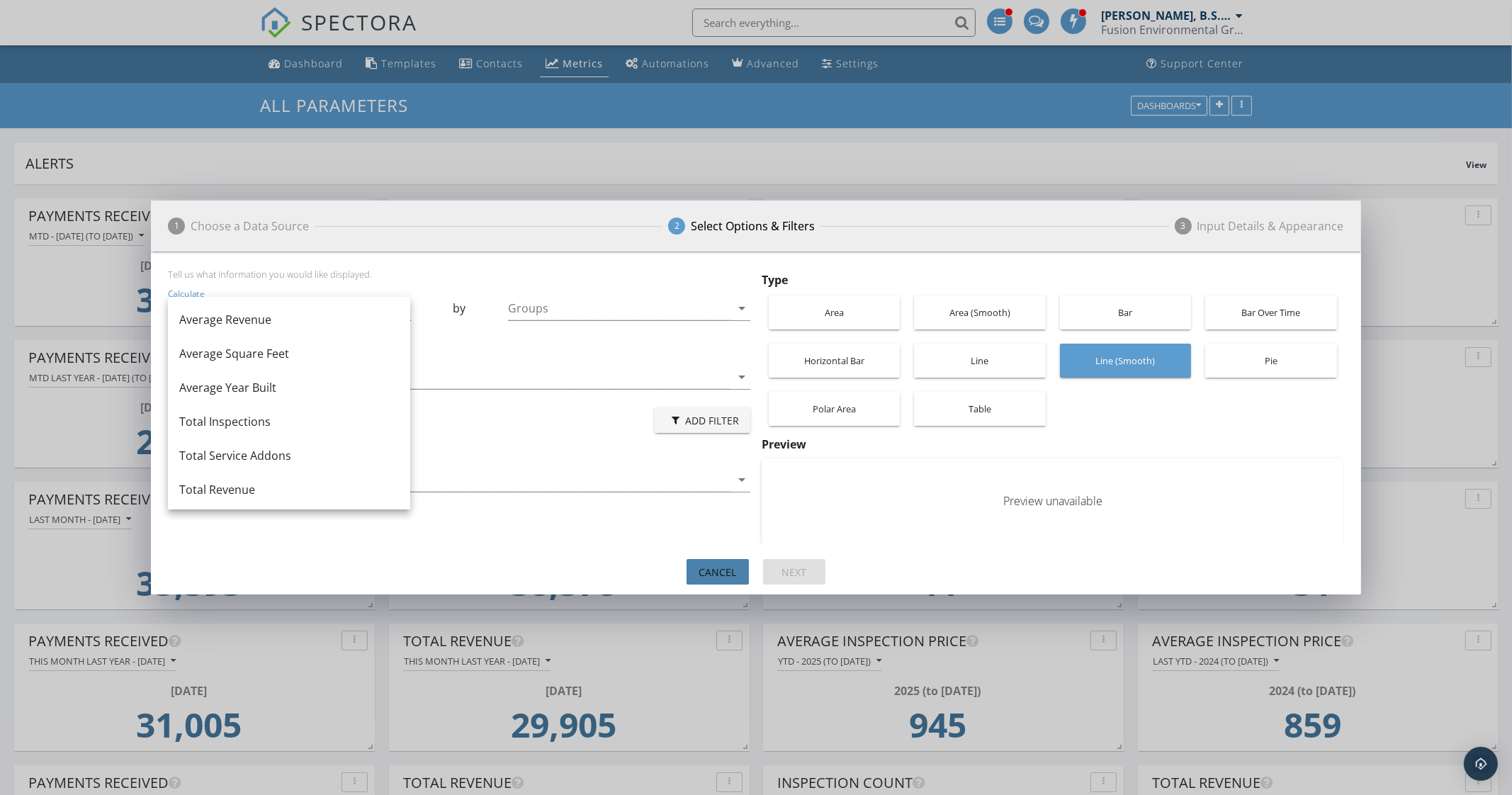
click at [720, 575] on div "Cancel" at bounding box center [717, 572] width 39 height 15
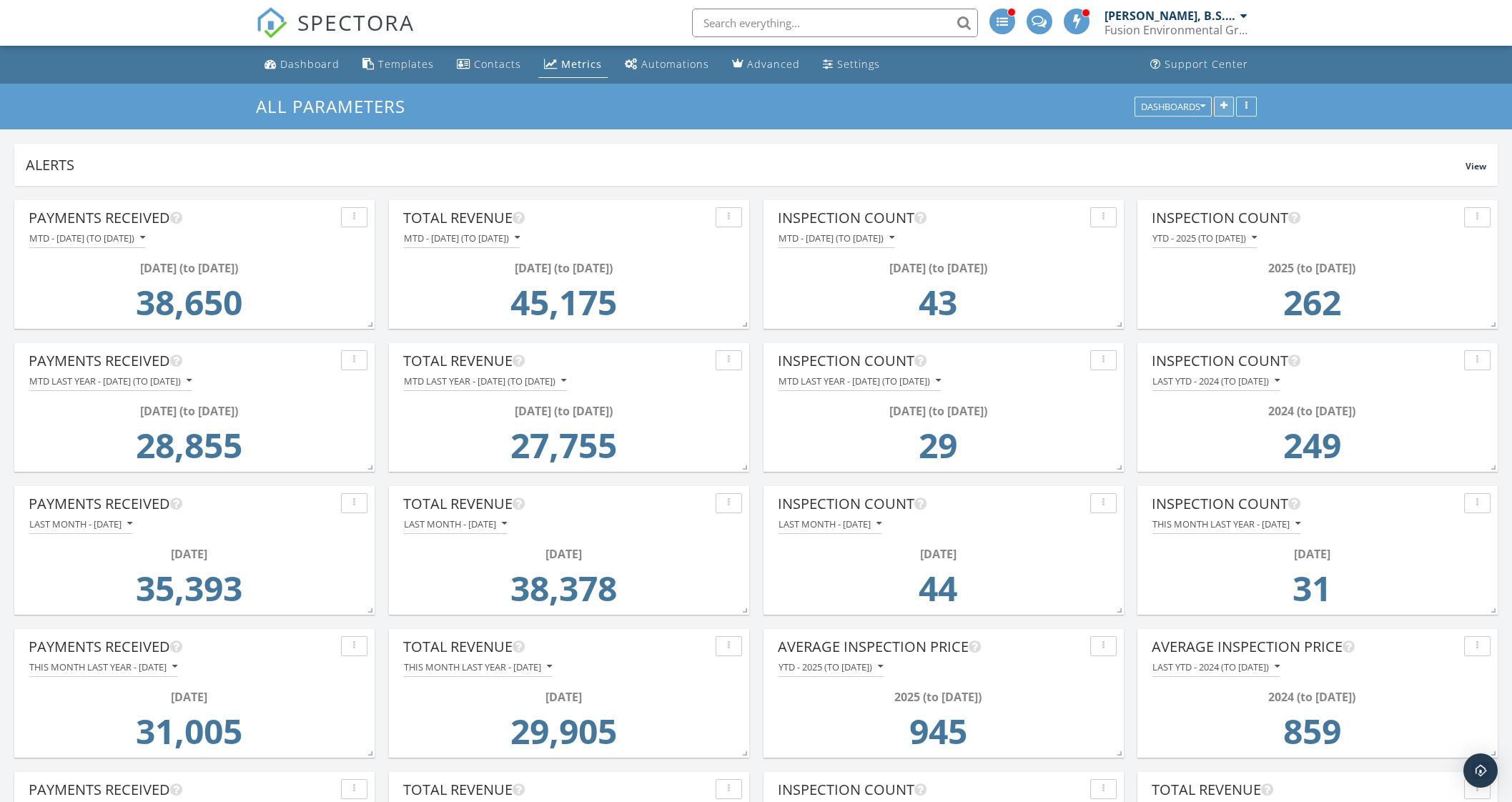
click at [1223, 111] on icon "button" at bounding box center [1224, 106] width 7 height 10
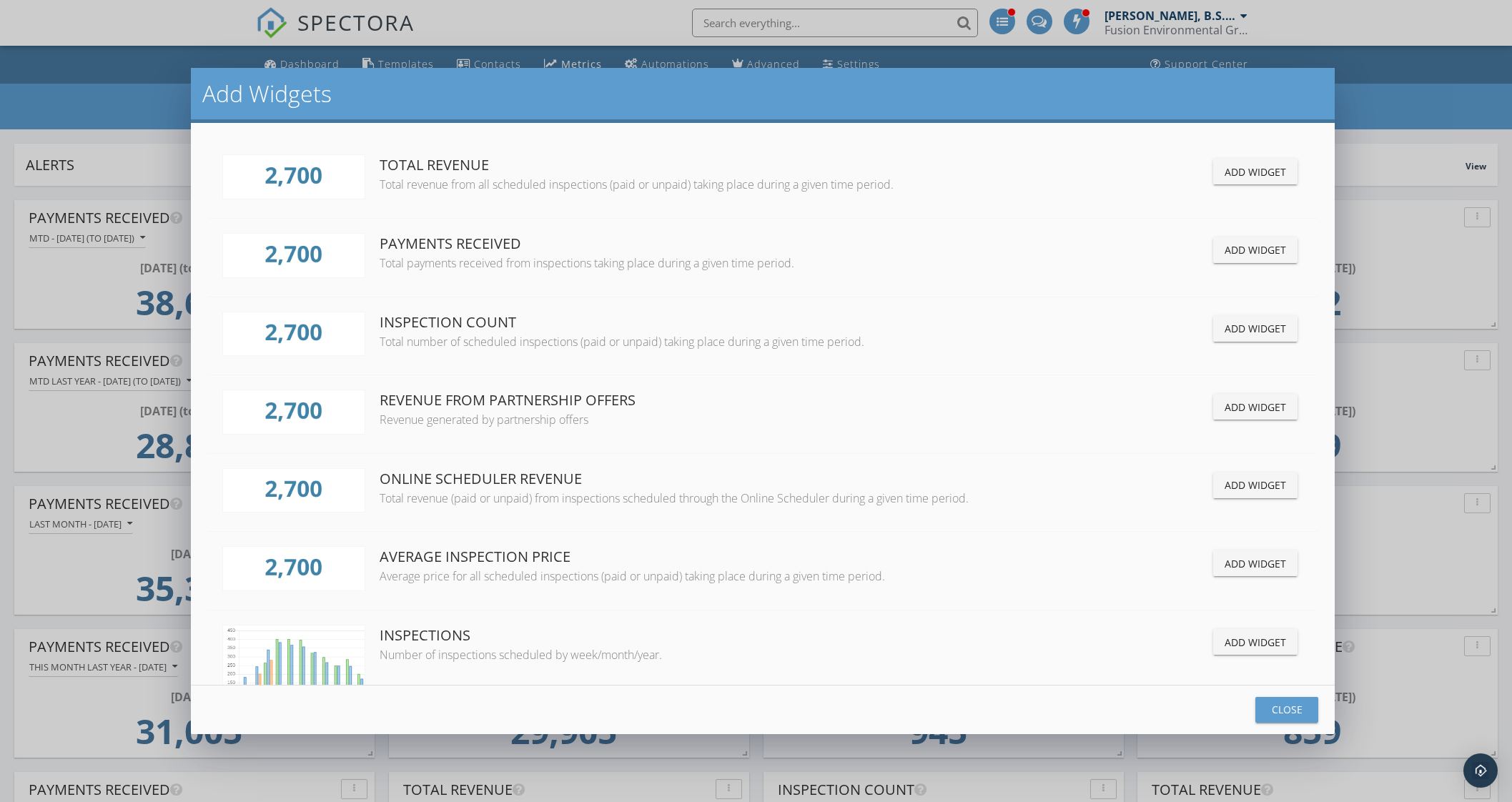
click at [580, 456] on div "Online Scheduler Revenue Total revenue (paid or unpaid) from inspections schedu…" at bounding box center [763, 493] width 1110 height 79
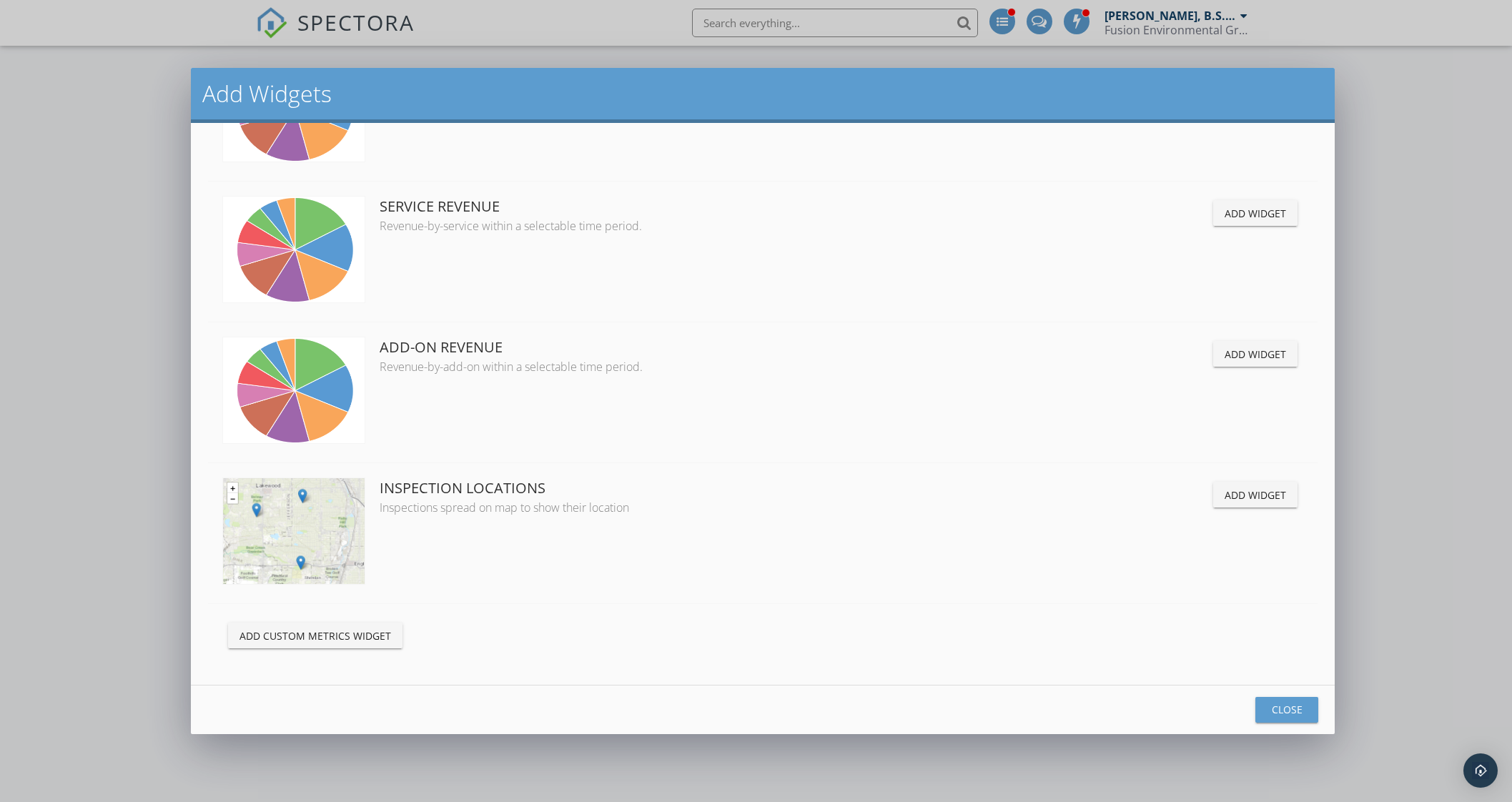
click at [347, 631] on div "Add Custom Metrics Widget" at bounding box center [315, 636] width 152 height 15
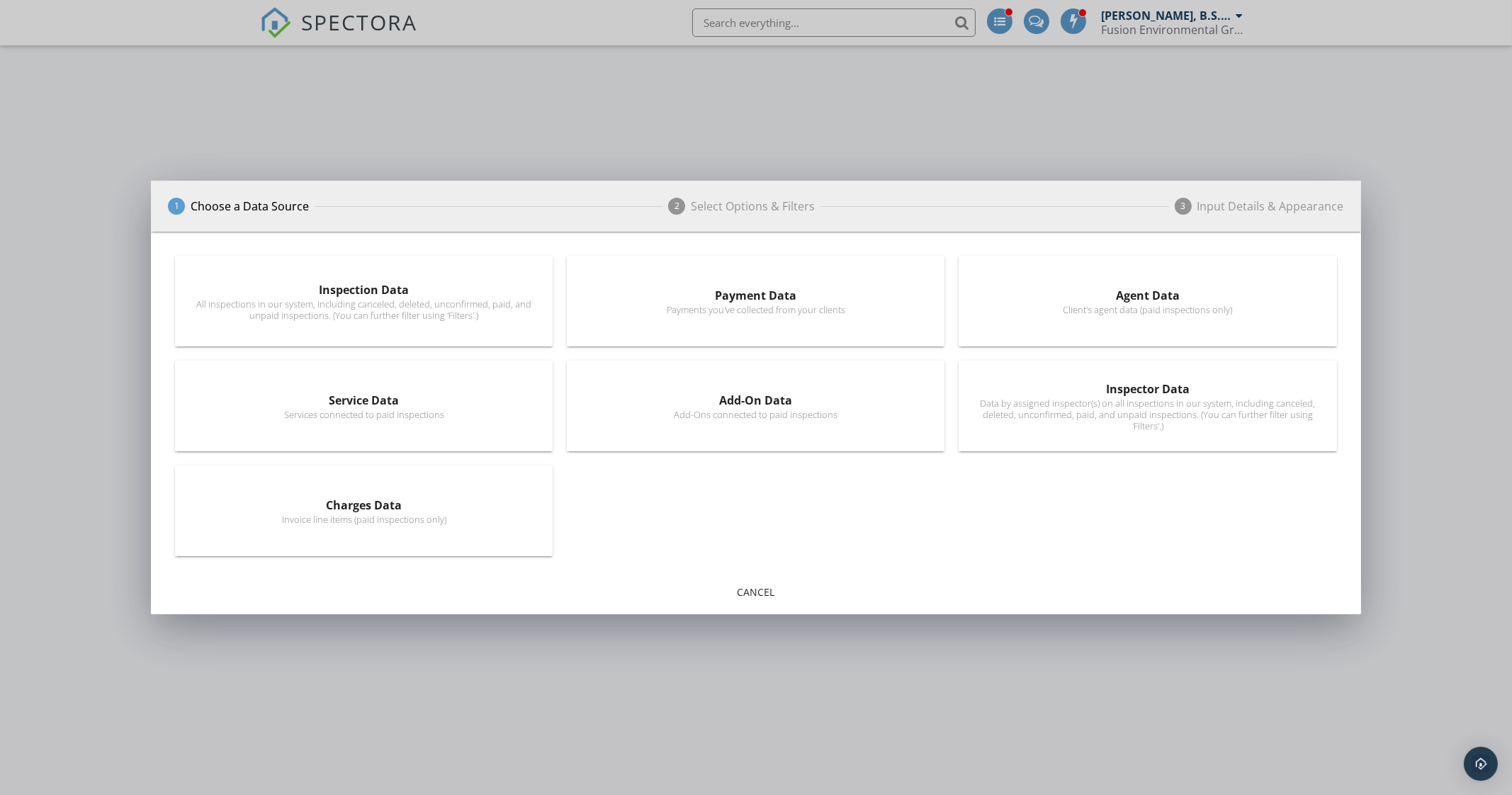
click at [1147, 400] on div "Data by assigned inspector(s) on all inspections in our system, including cance…" at bounding box center [1147, 415] width 340 height 34
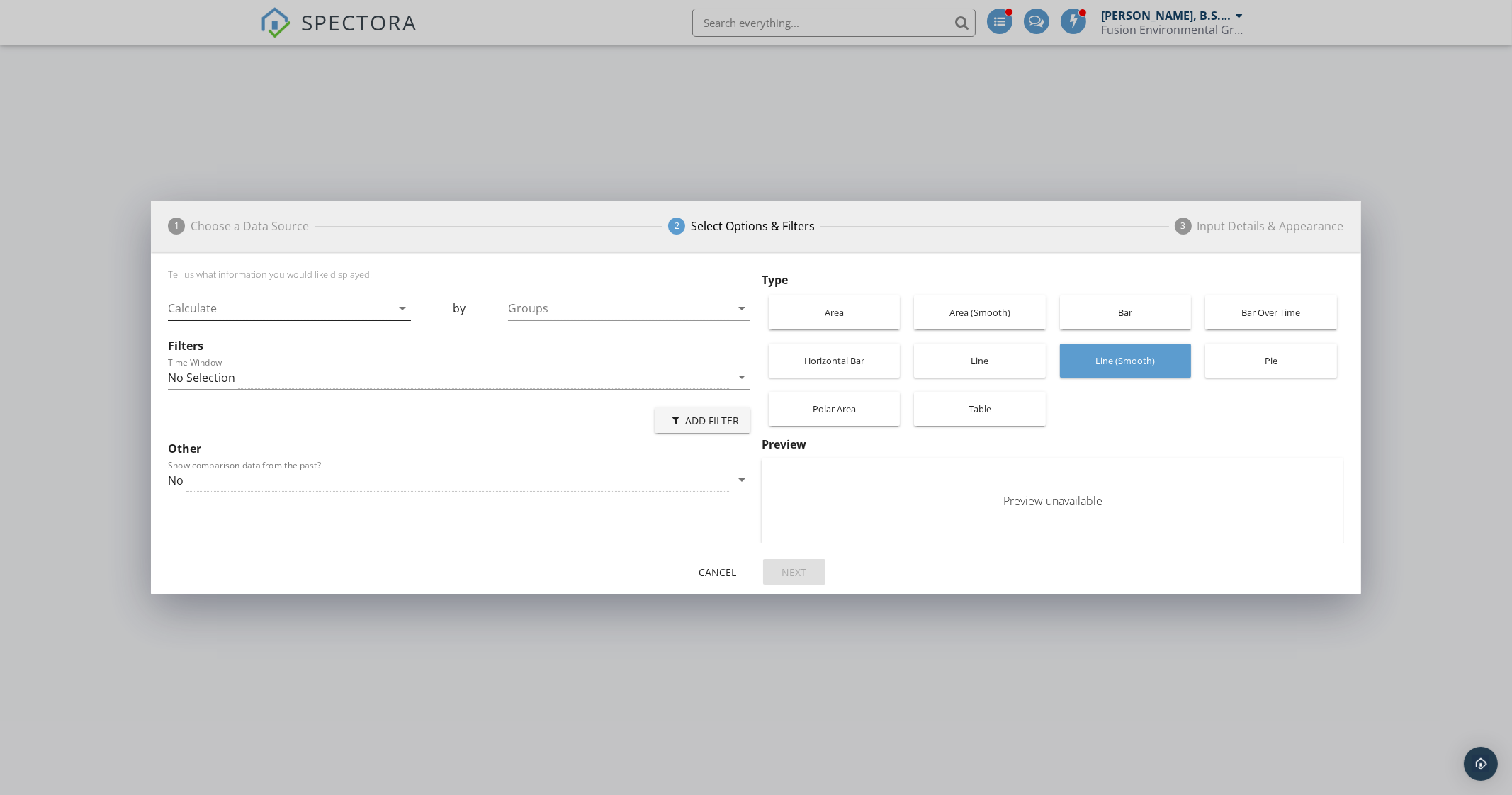
click at [337, 311] on div at bounding box center [279, 308] width 222 height 23
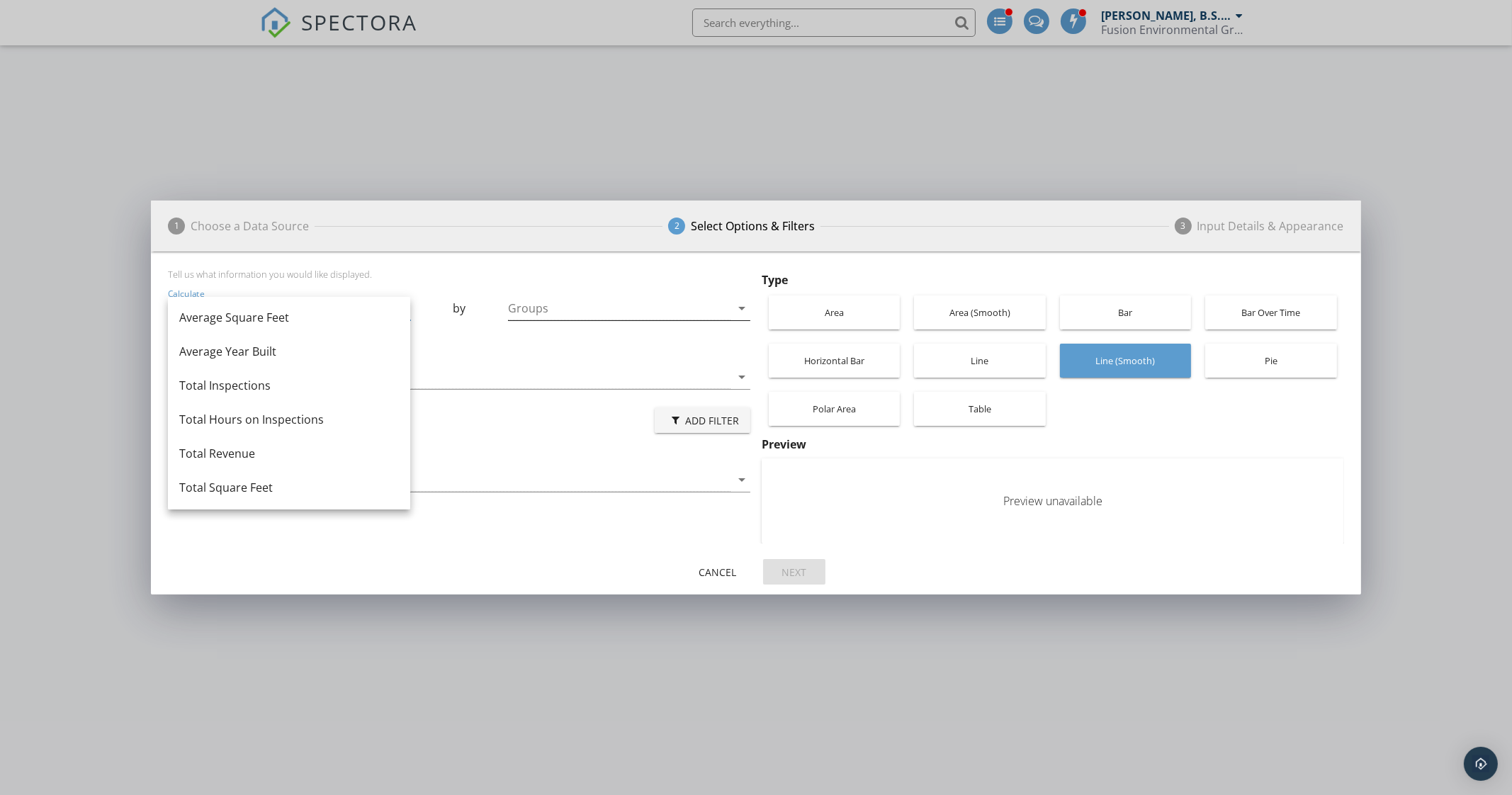
click at [534, 304] on div at bounding box center [619, 308] width 222 height 23
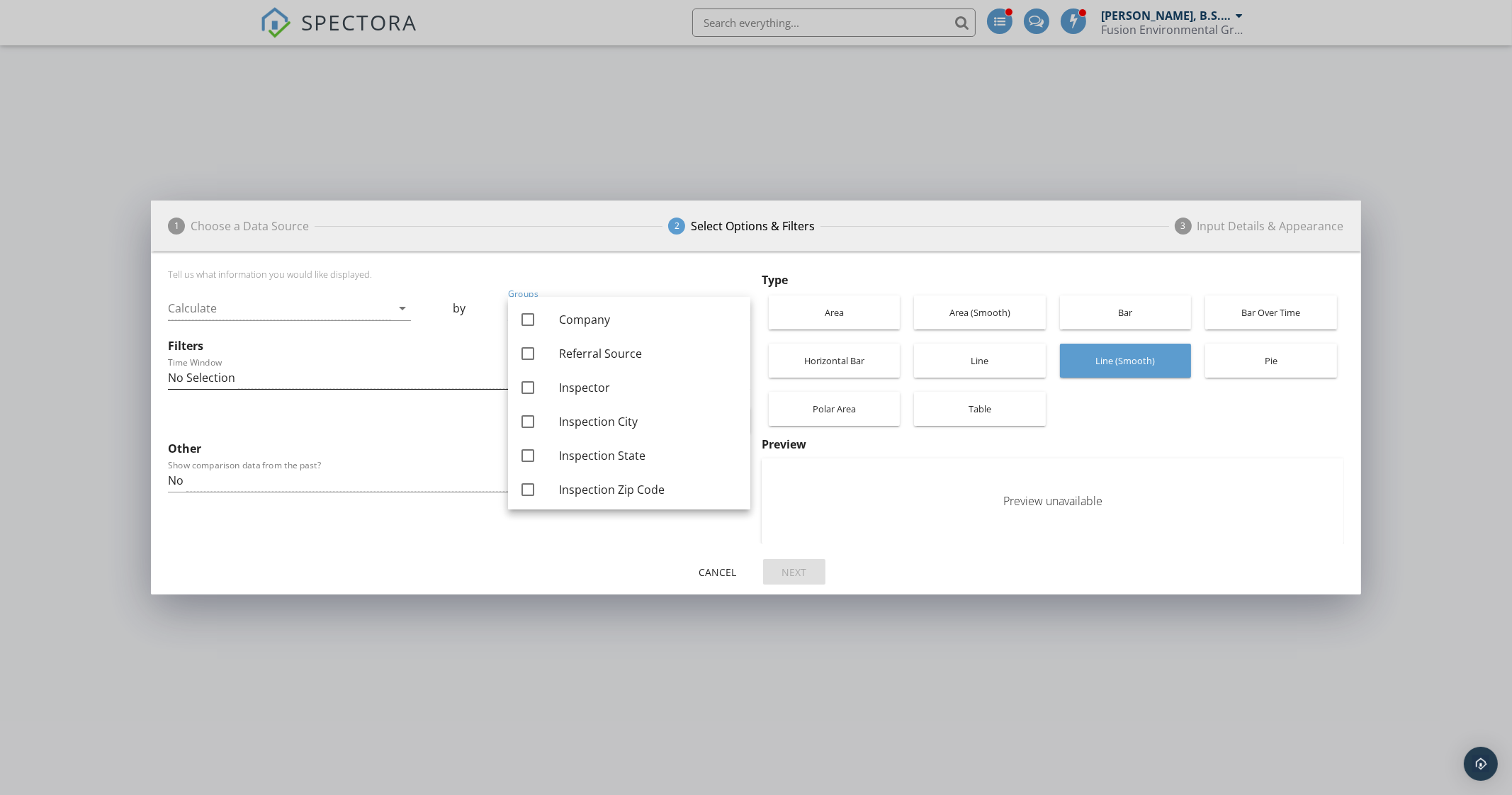
click at [232, 371] on div "No Selection" at bounding box center [201, 377] width 67 height 13
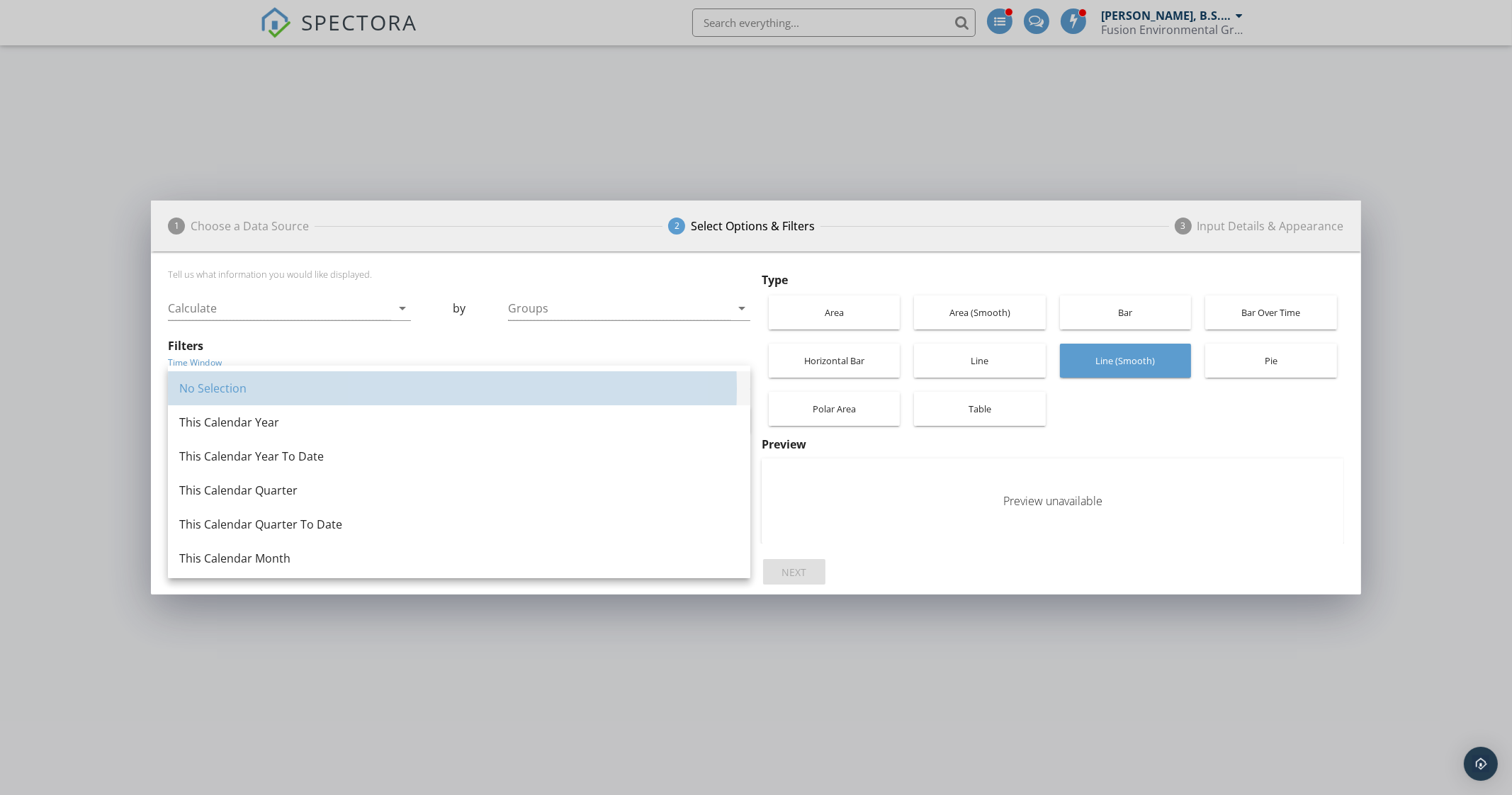
click at [230, 371] on div "No Selection" at bounding box center [459, 388] width 560 height 34
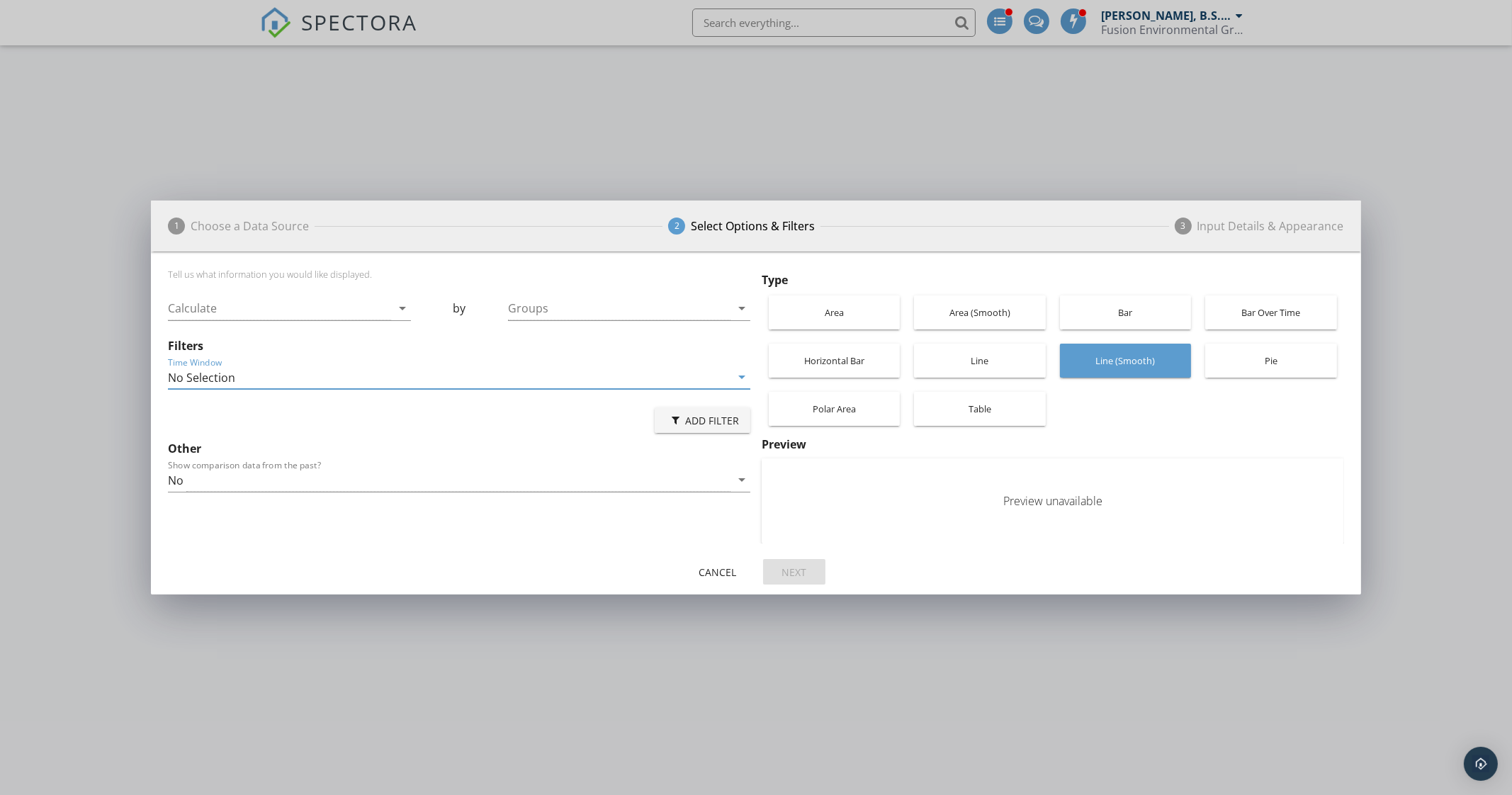
click at [188, 474] on div "No" at bounding box center [449, 480] width 563 height 23
click at [730, 566] on div "Cancel" at bounding box center [717, 572] width 39 height 15
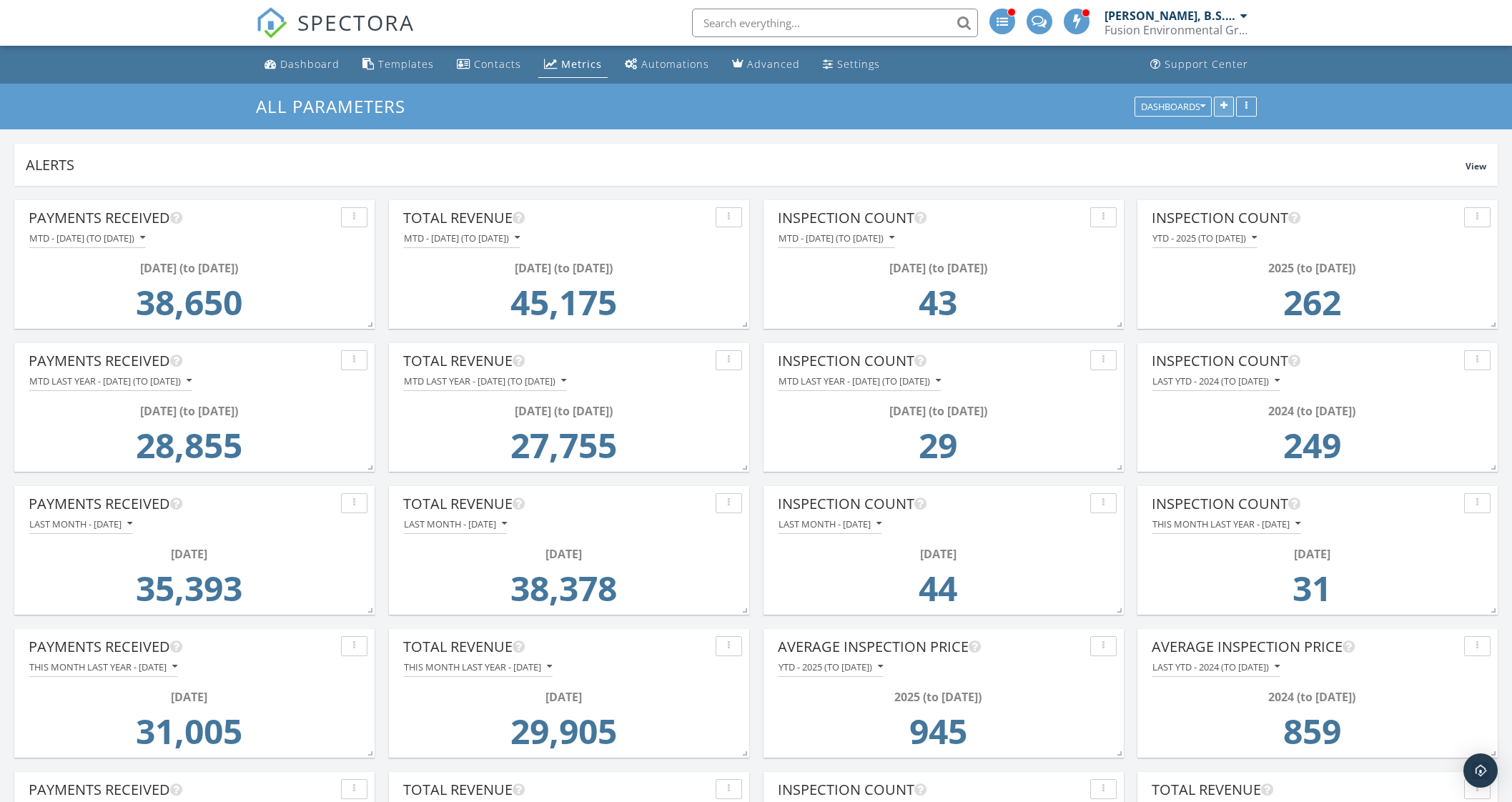
click at [1225, 105] on icon "button" at bounding box center [1224, 106] width 7 height 10
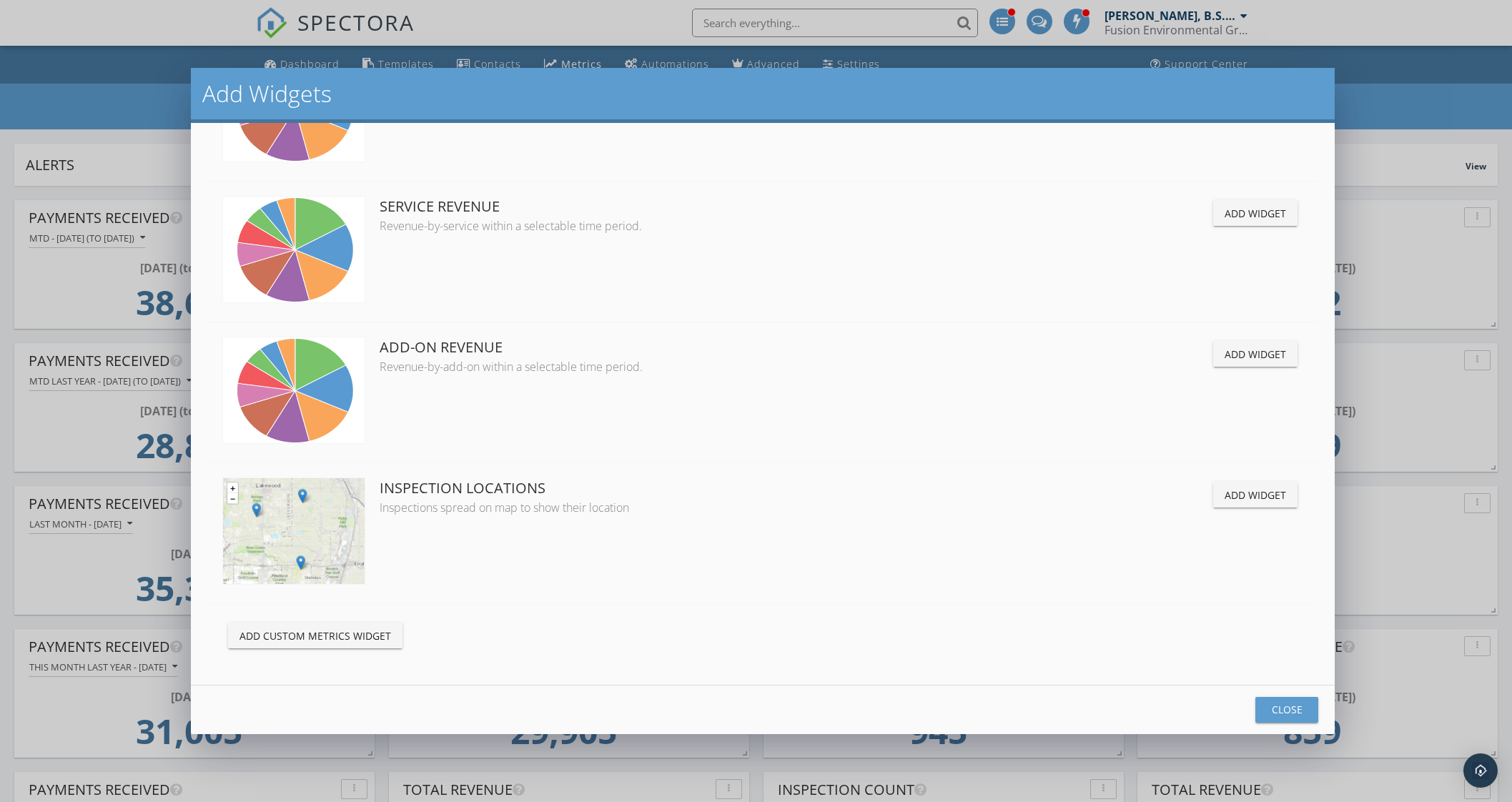
click at [383, 628] on div "Add Custom Metrics Widget" at bounding box center [315, 636] width 152 height 15
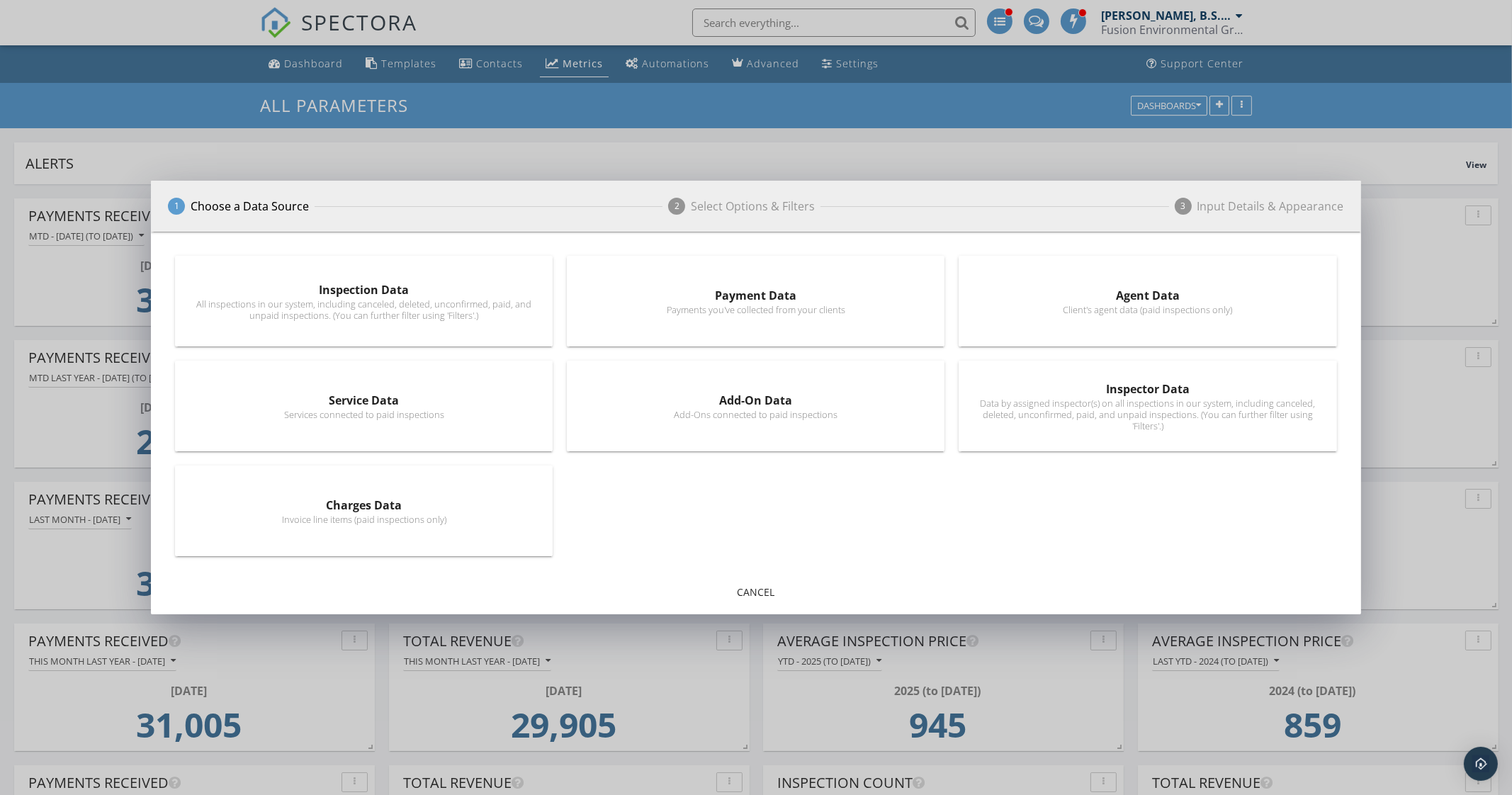
click at [354, 511] on div "Charges Data" at bounding box center [364, 505] width 340 height 17
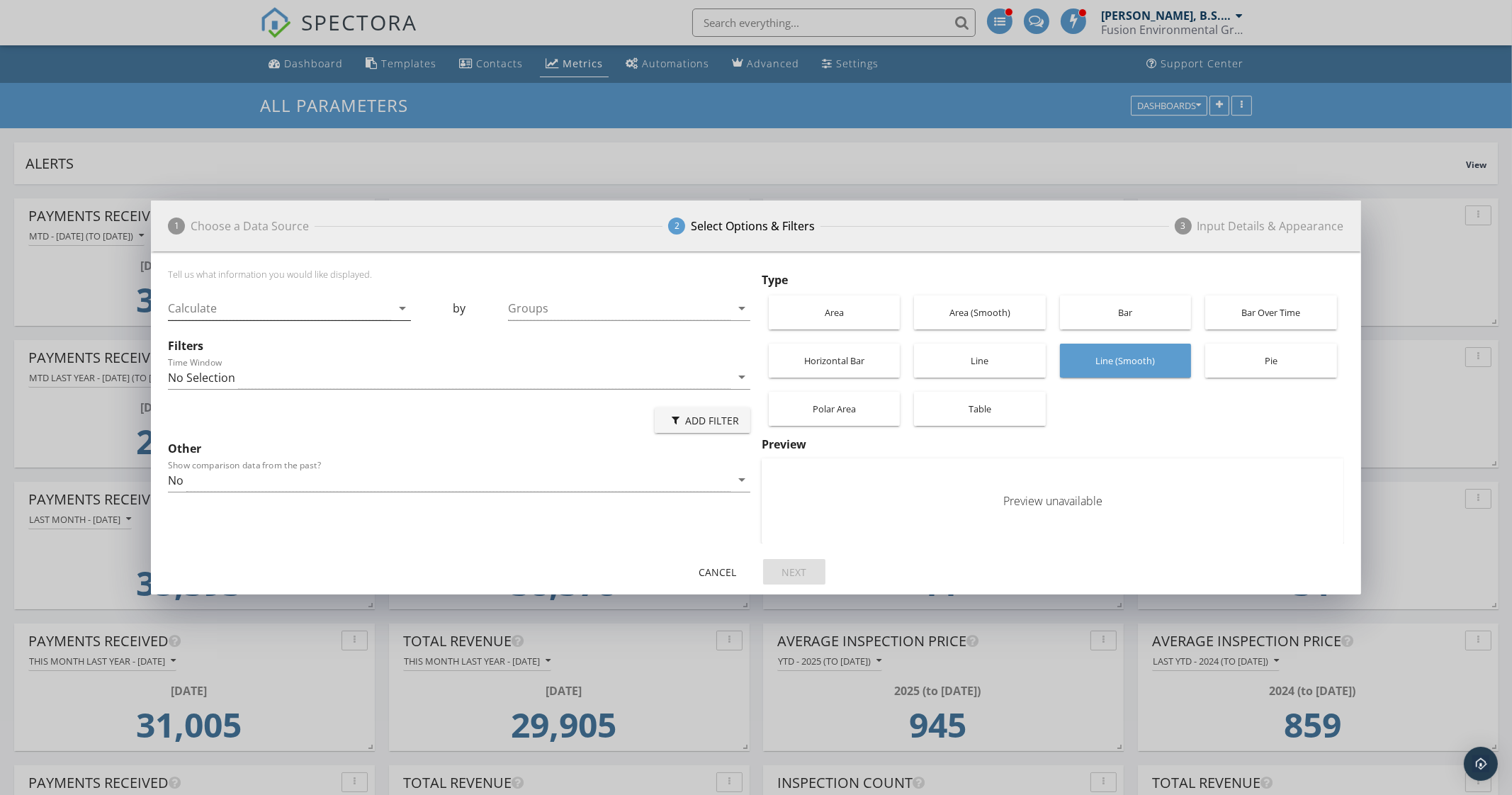
click at [290, 307] on div at bounding box center [279, 308] width 222 height 23
click at [551, 300] on div at bounding box center [619, 308] width 222 height 23
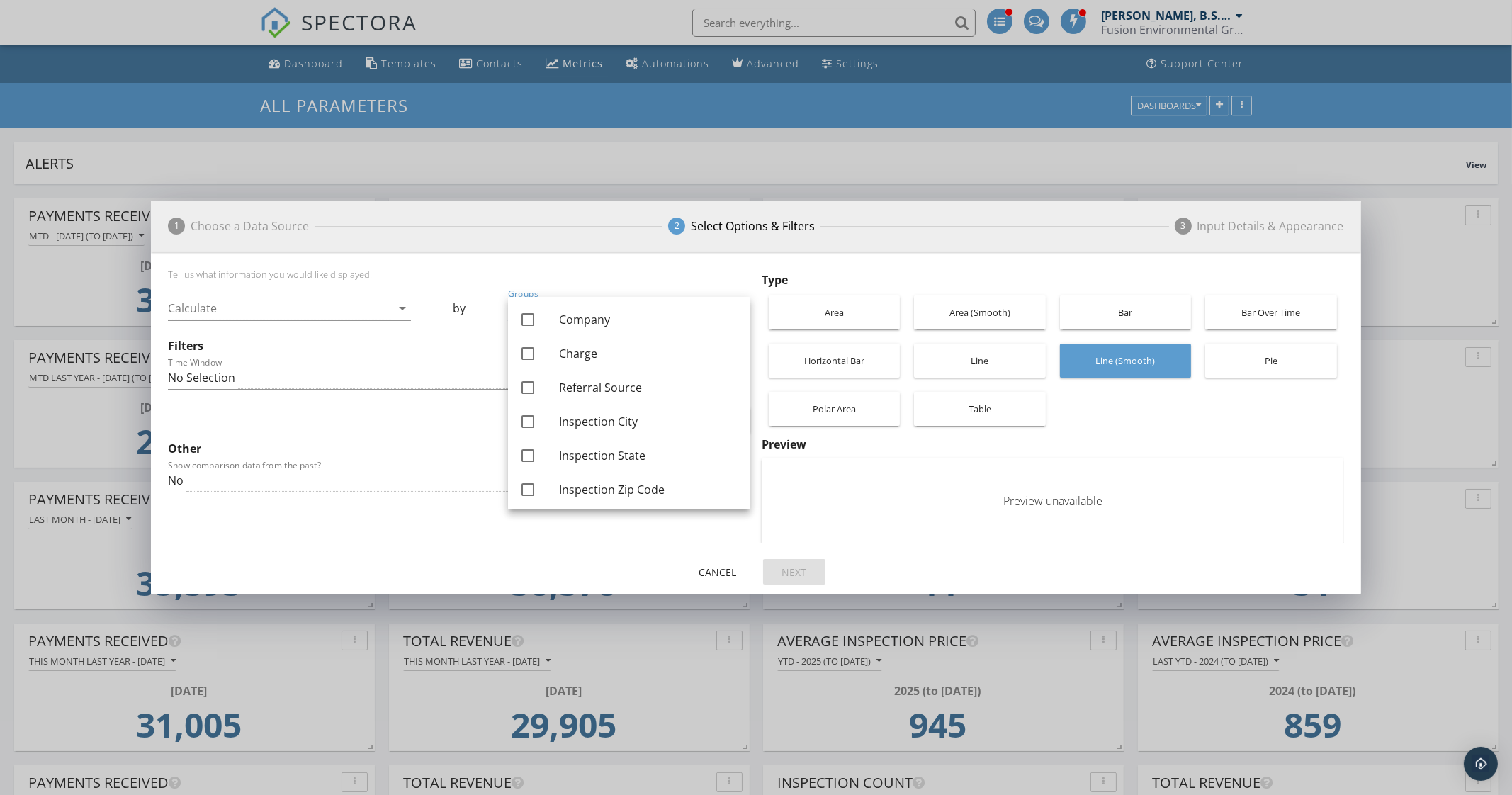
click at [754, 134] on div "1 Choose a Data Source 2 Select Options & Filters 3 Input Details & Appearance …" at bounding box center [756, 397] width 1512 height 795
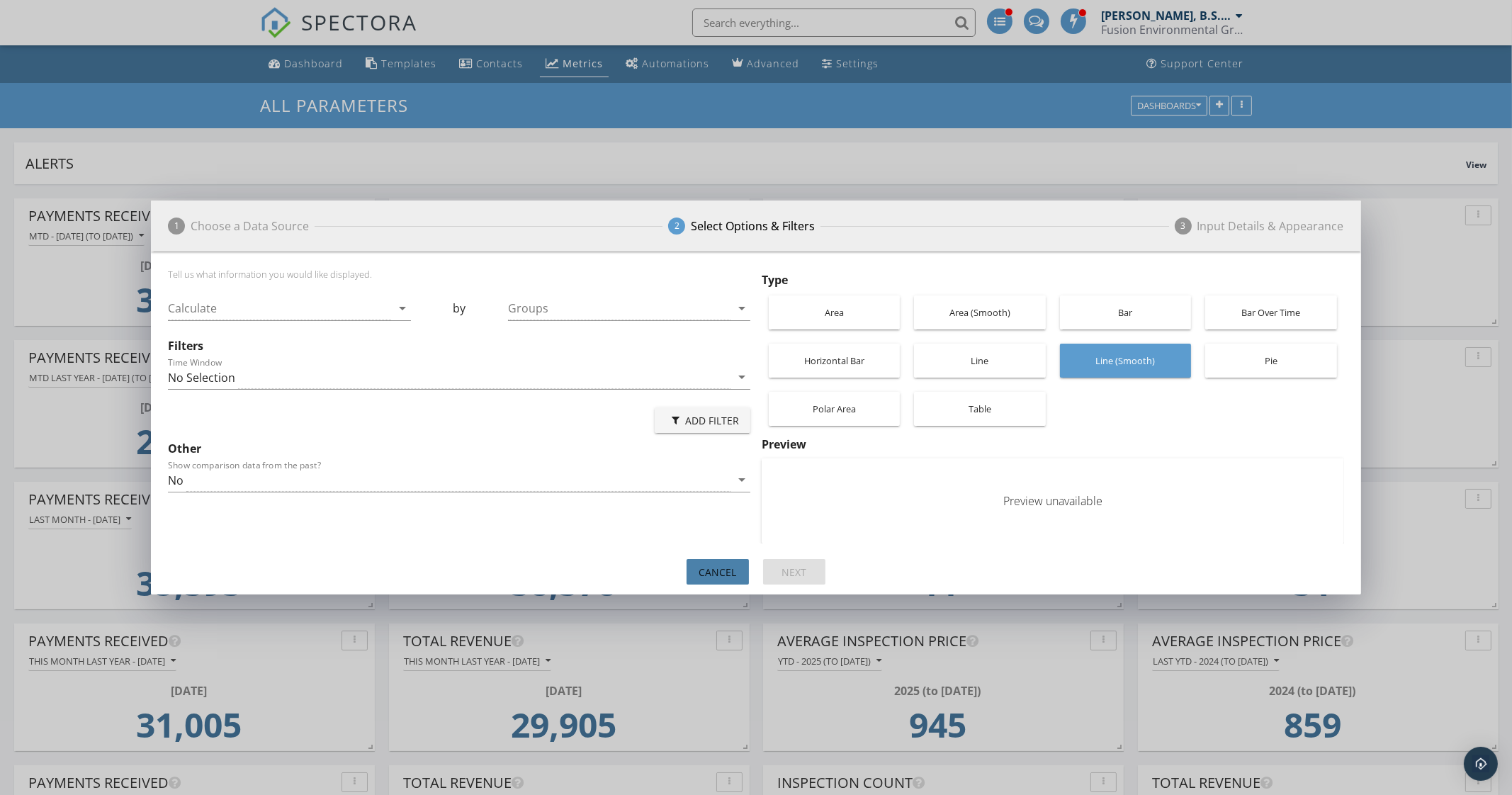
click at [698, 579] on div "Cancel" at bounding box center [717, 572] width 39 height 15
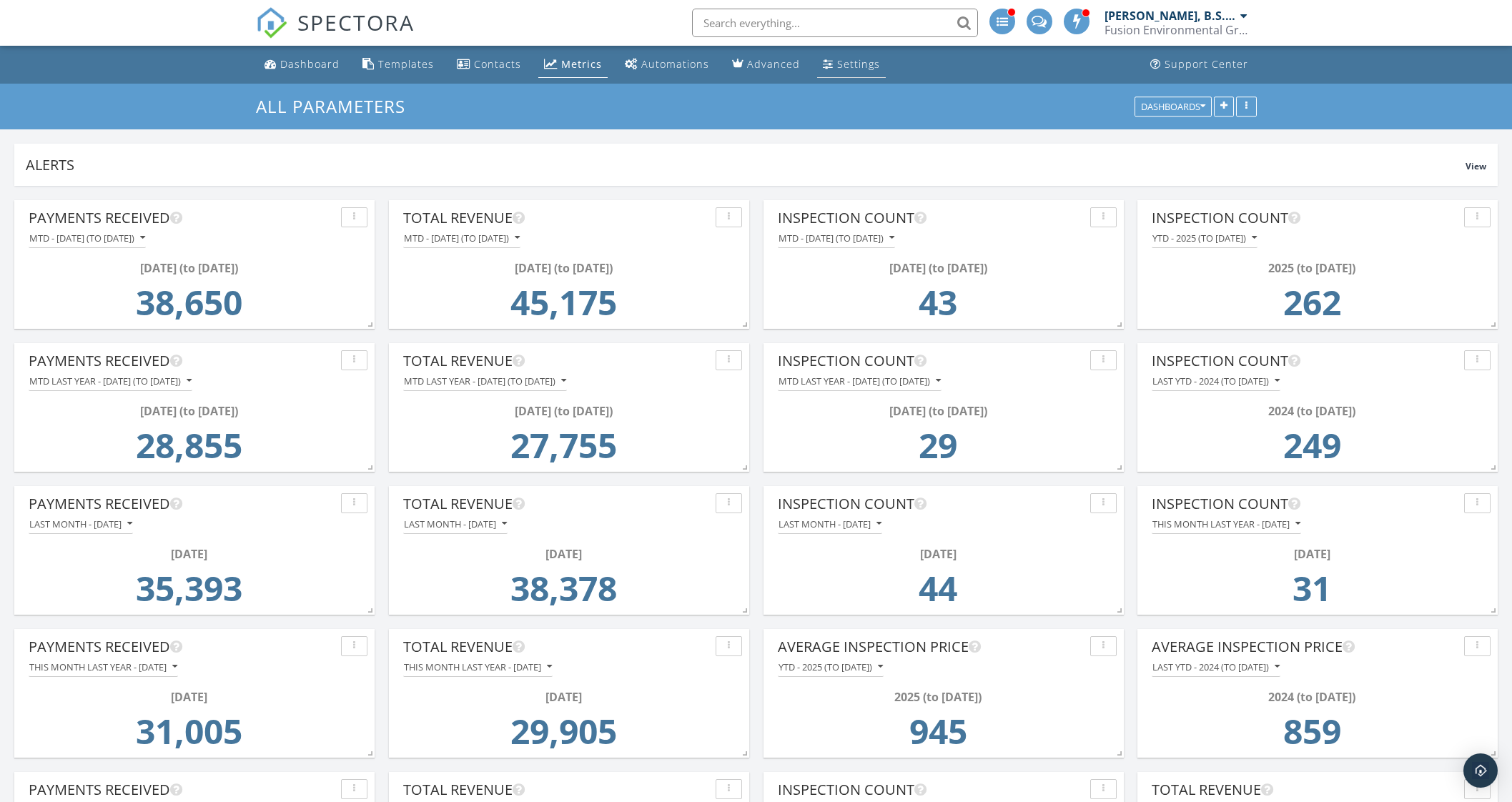
click at [839, 64] on div "Settings" at bounding box center [858, 63] width 42 height 14
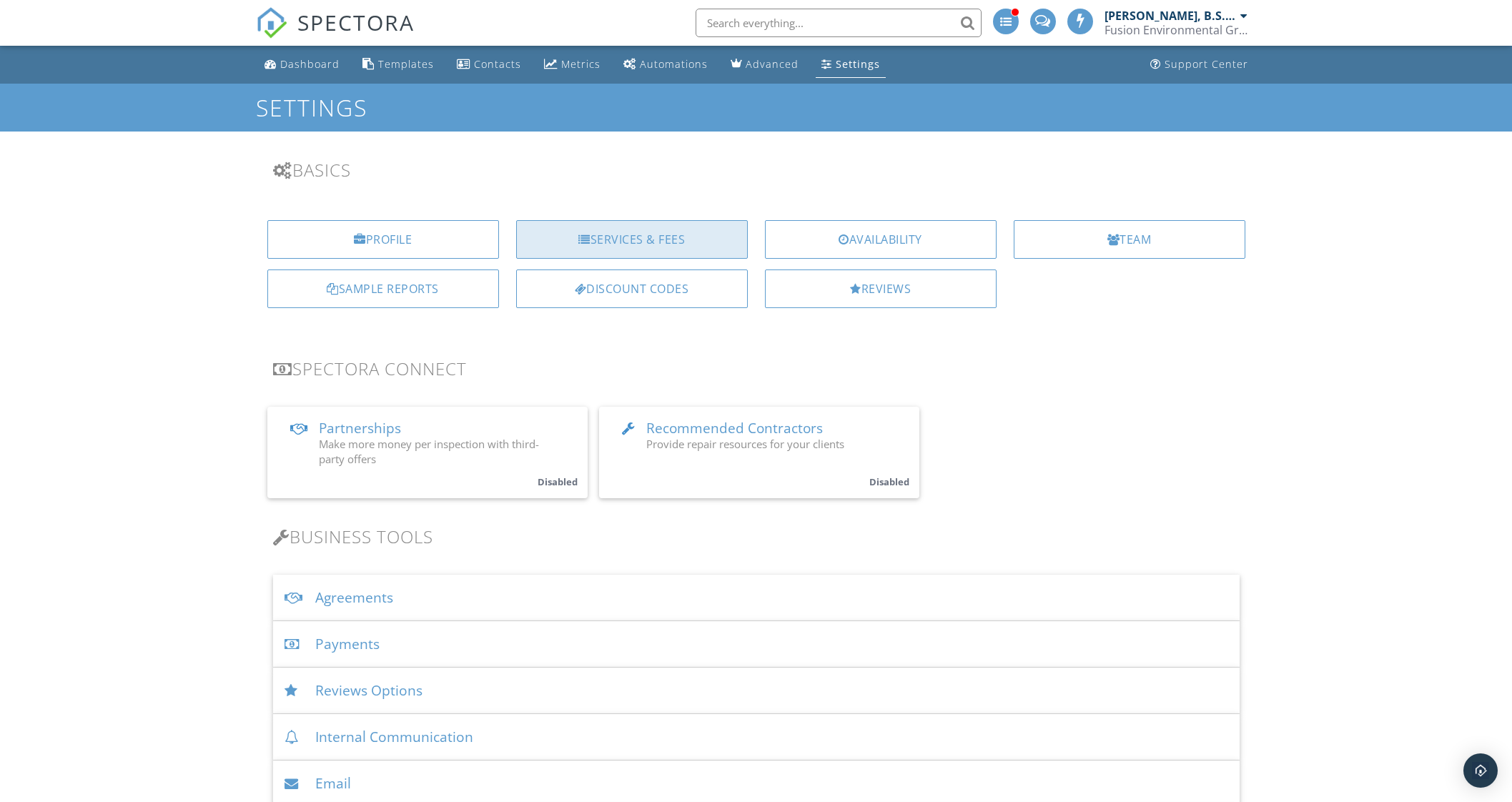
click at [668, 241] on div "Services & Fees" at bounding box center [632, 240] width 231 height 39
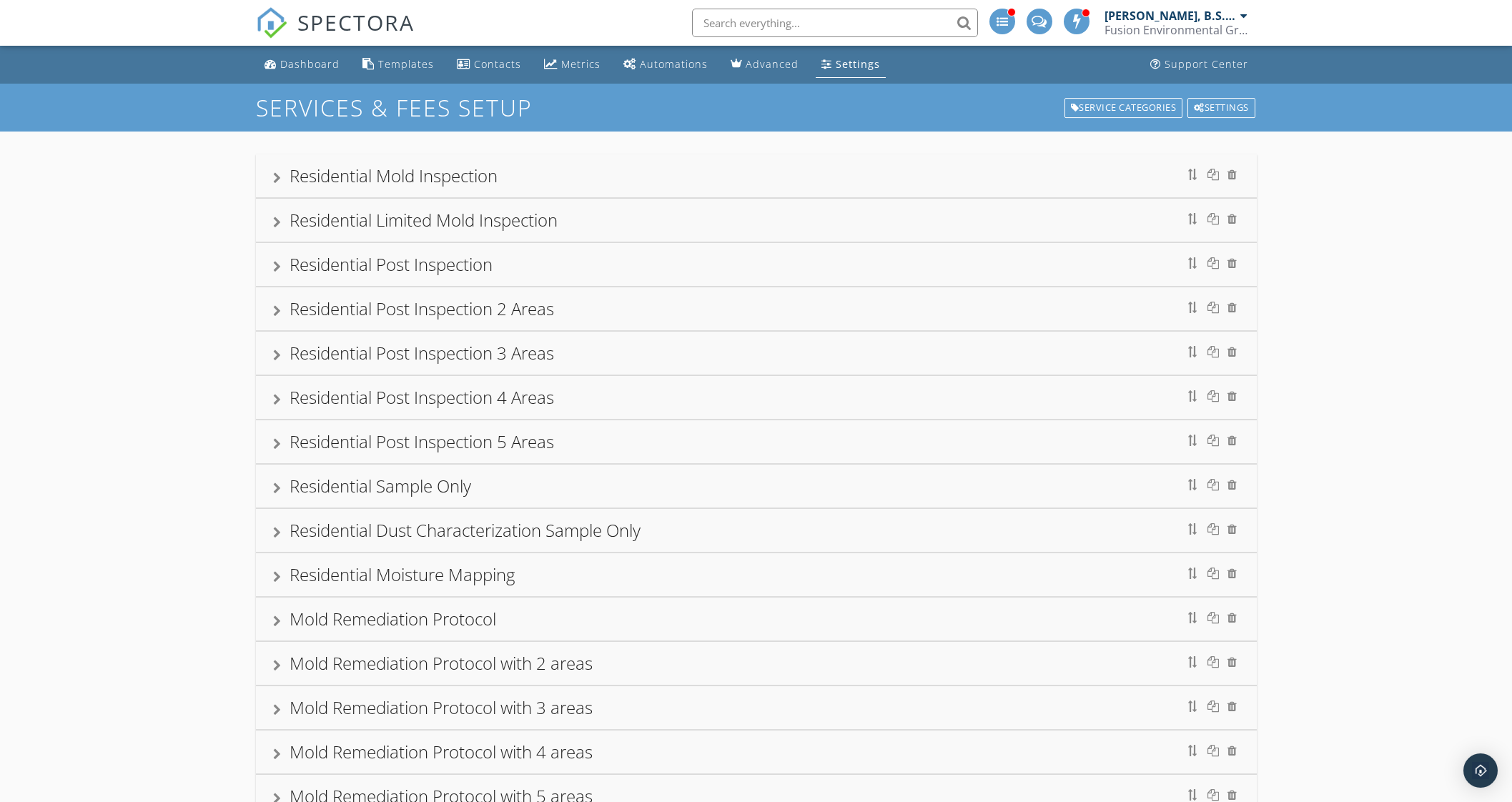
click at [859, 56] on link "Settings" at bounding box center [850, 64] width 70 height 26
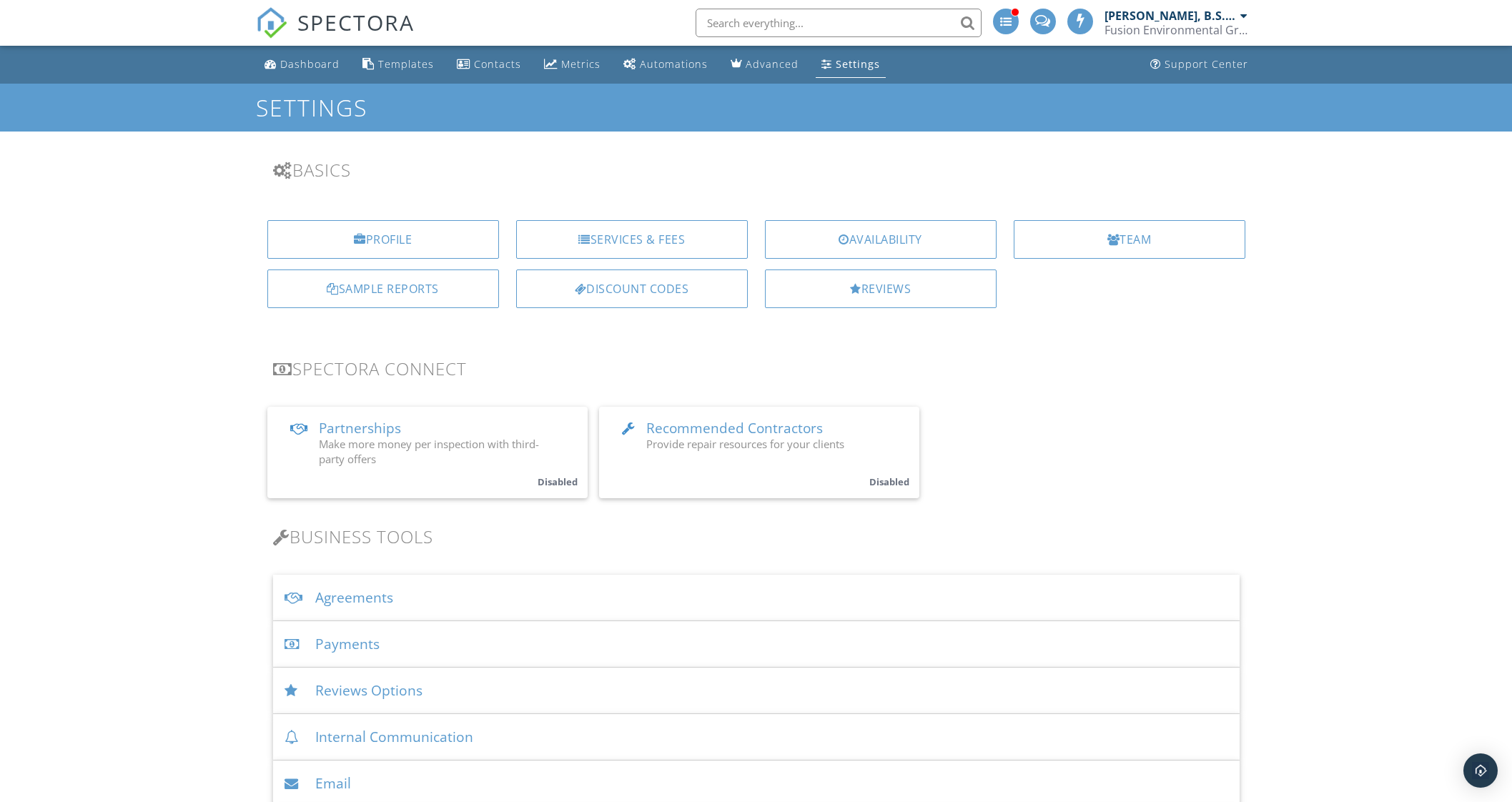
click at [639, 294] on div "Discount Codes" at bounding box center [632, 288] width 231 height 39
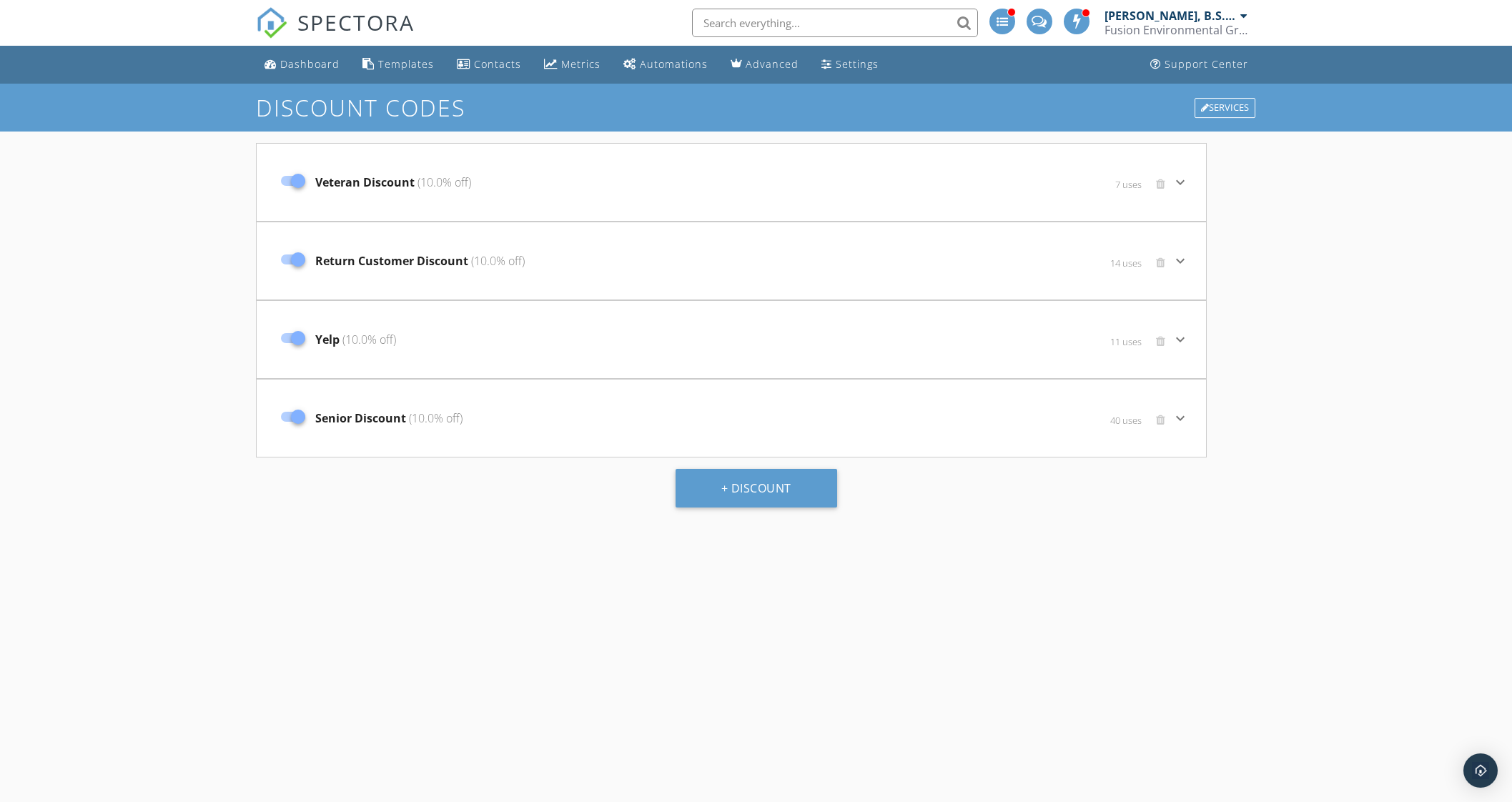
click at [1177, 259] on icon "keyboard_arrow_down" at bounding box center [1179, 260] width 17 height 17
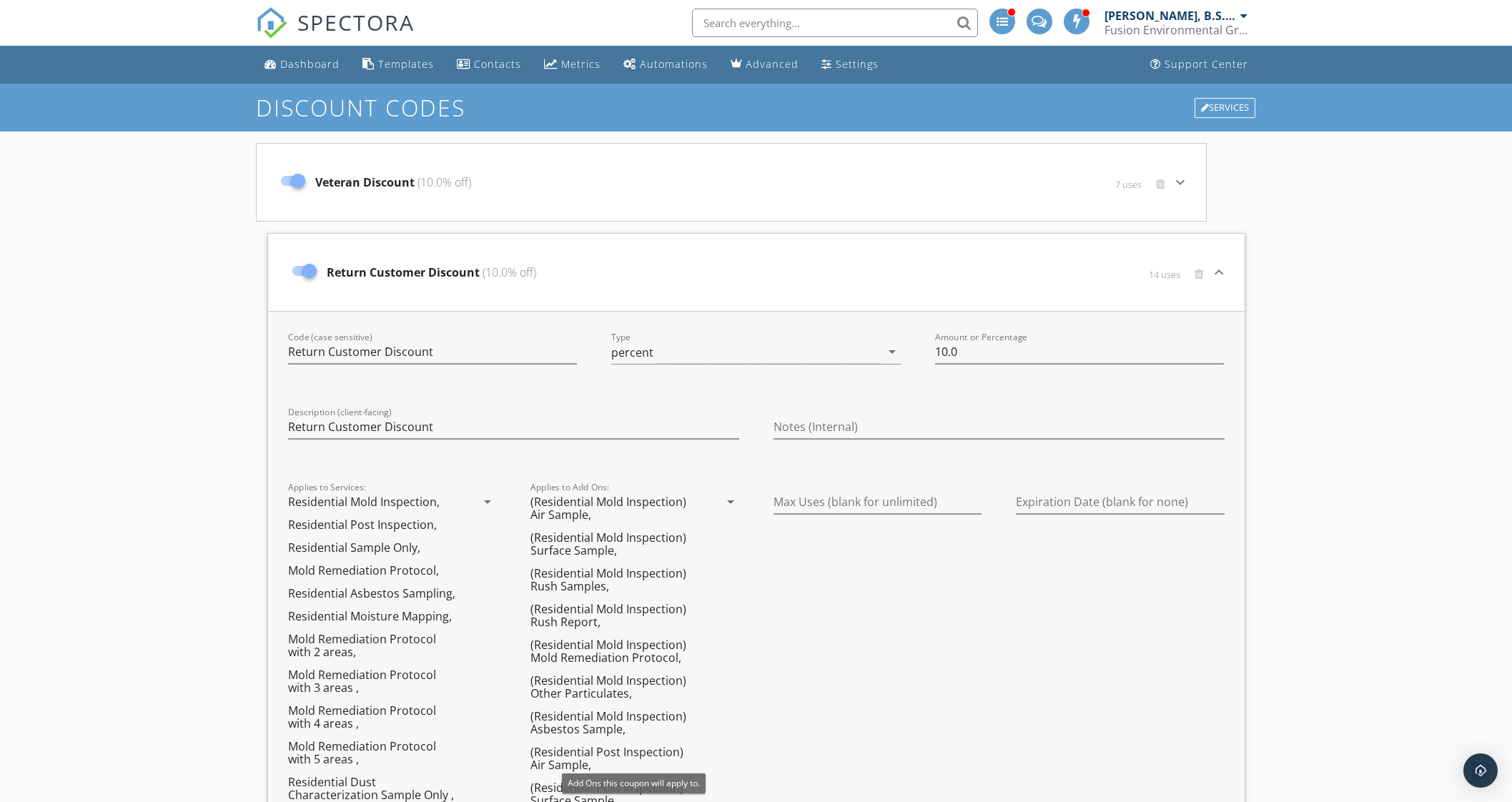
click at [729, 497] on icon "arrow_drop_down" at bounding box center [730, 502] width 17 height 17
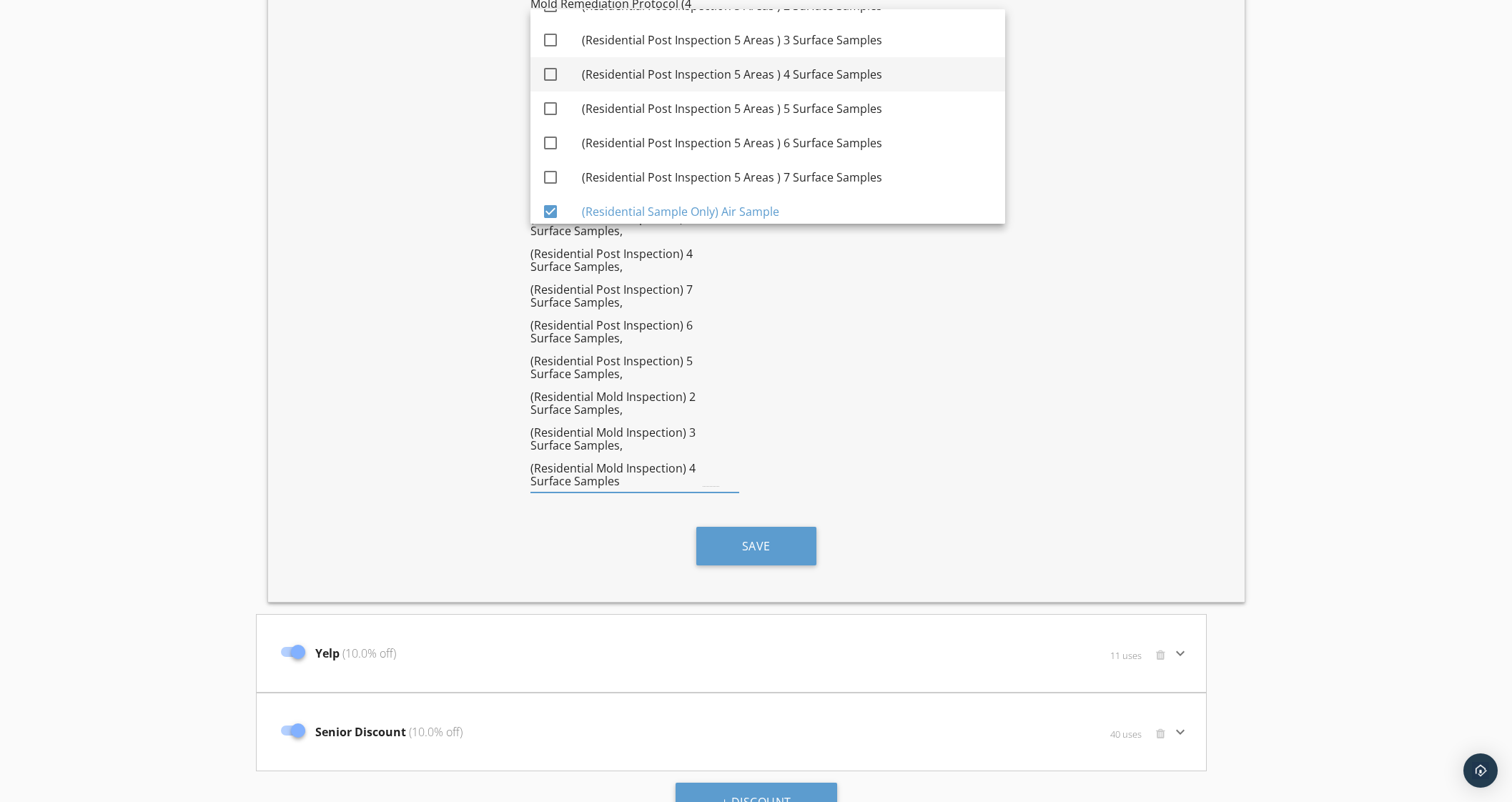
scroll to position [5271, 0]
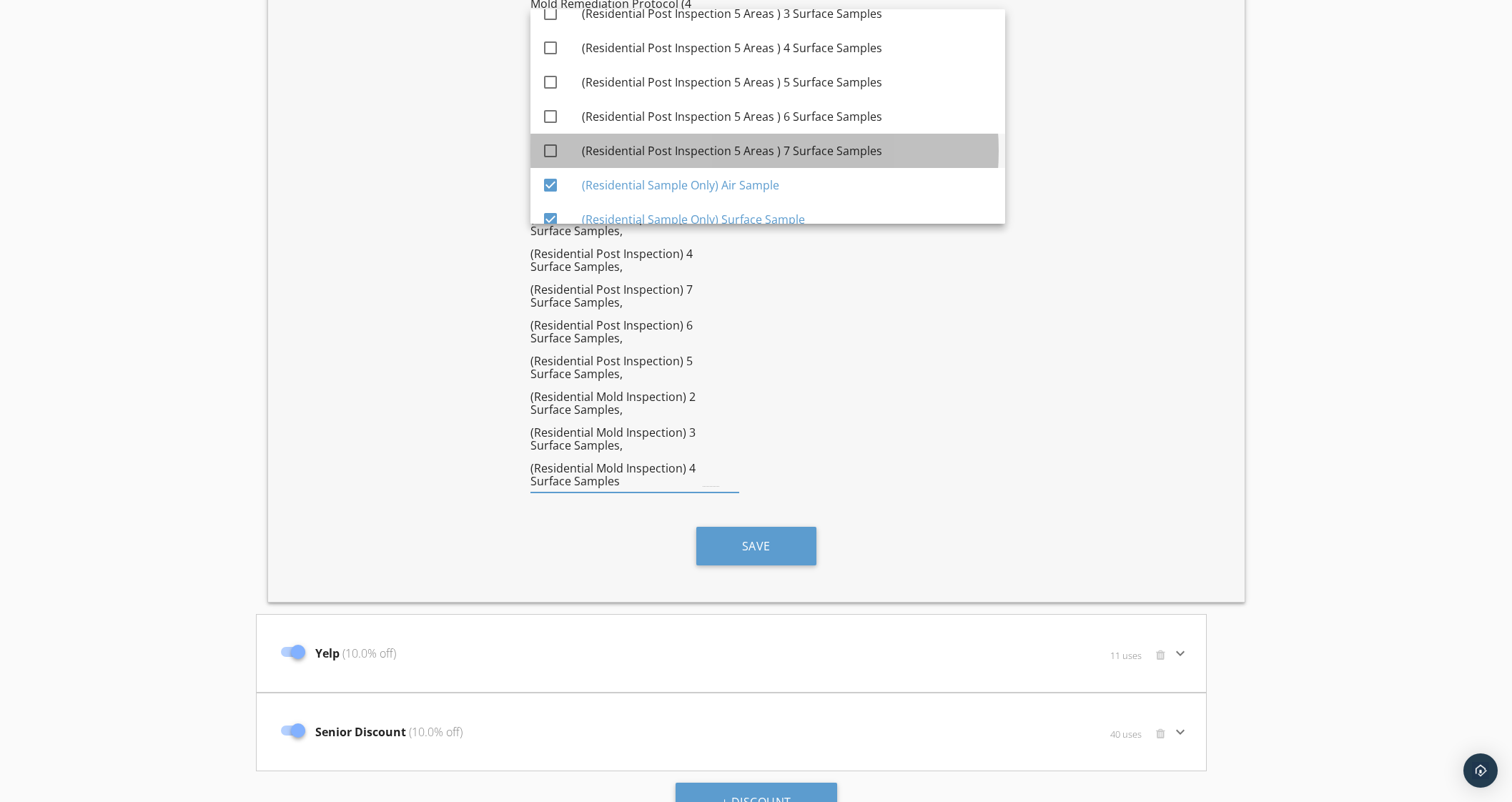
click at [807, 142] on div "(Residential Post Inspection 5 Areas ) 7 Surface Samples" at bounding box center [788, 150] width 412 height 17
checkbox input "true"
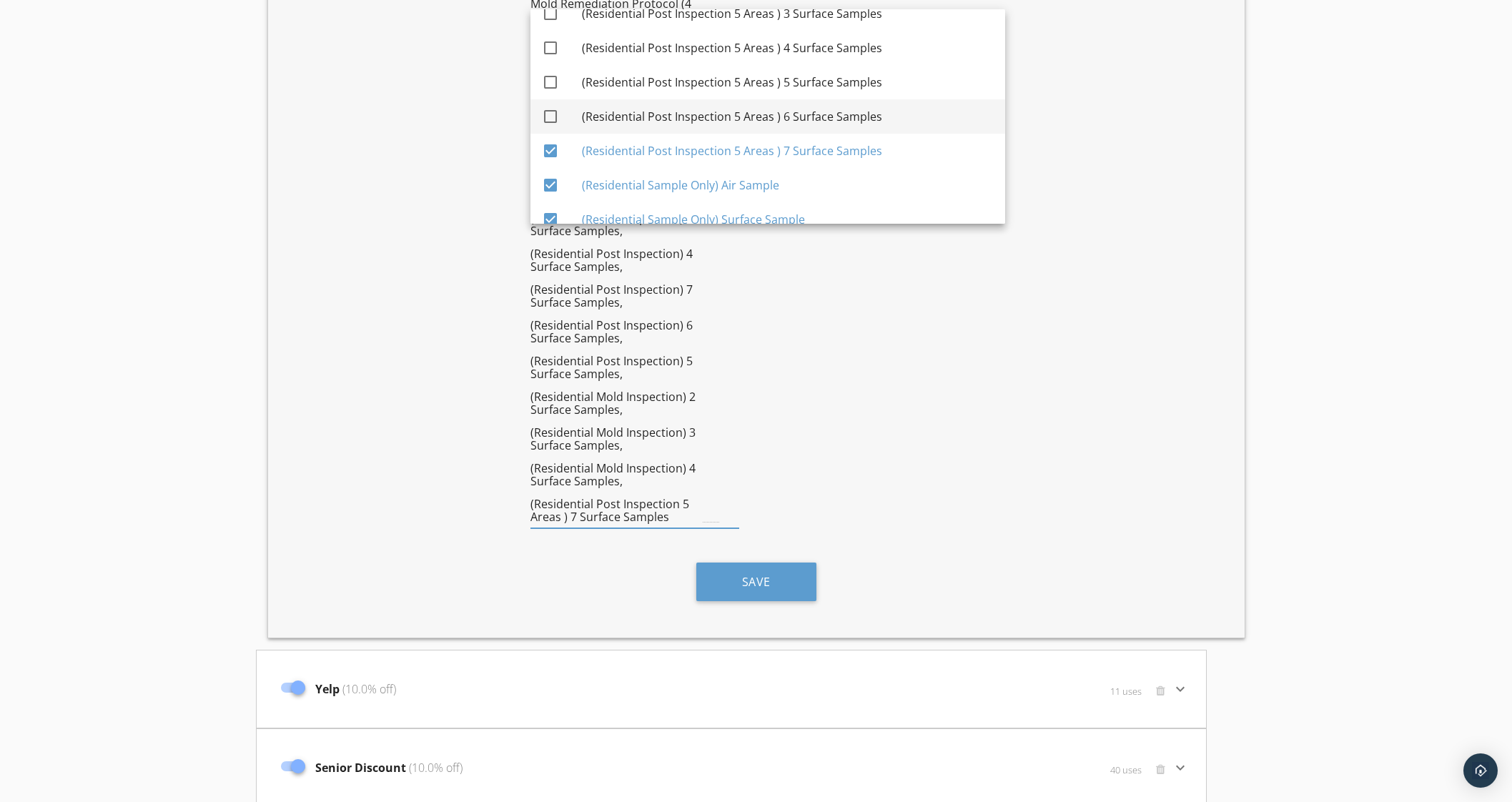
click at [812, 108] on div "(Residential Post Inspection 5 Areas ) 6 Surface Samples" at bounding box center [788, 116] width 412 height 17
checkbox input "true"
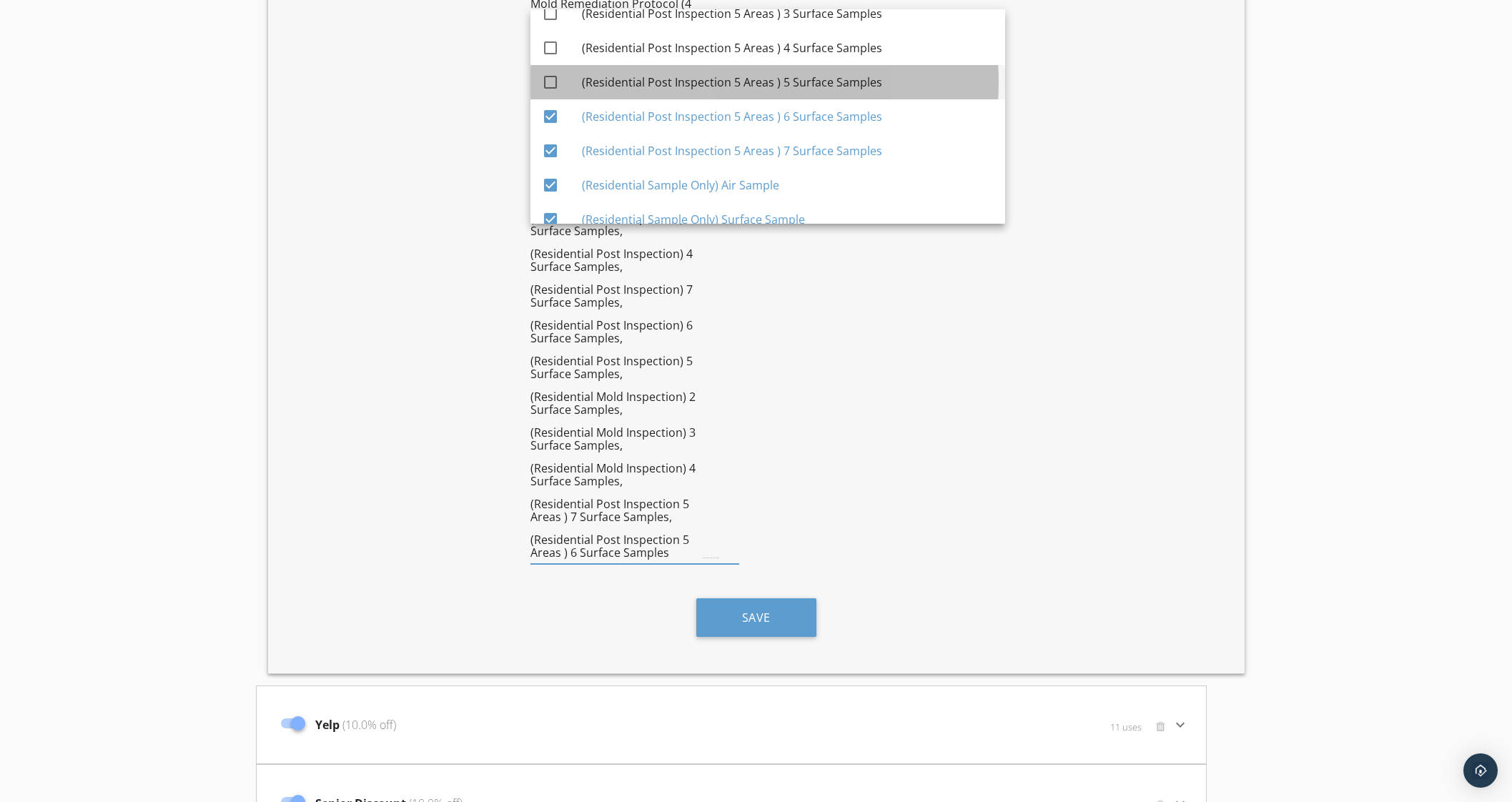
click at [820, 76] on div "(Residential Post Inspection 5 Areas ) 5 Surface Samples" at bounding box center [788, 81] width 412 height 17
checkbox input "true"
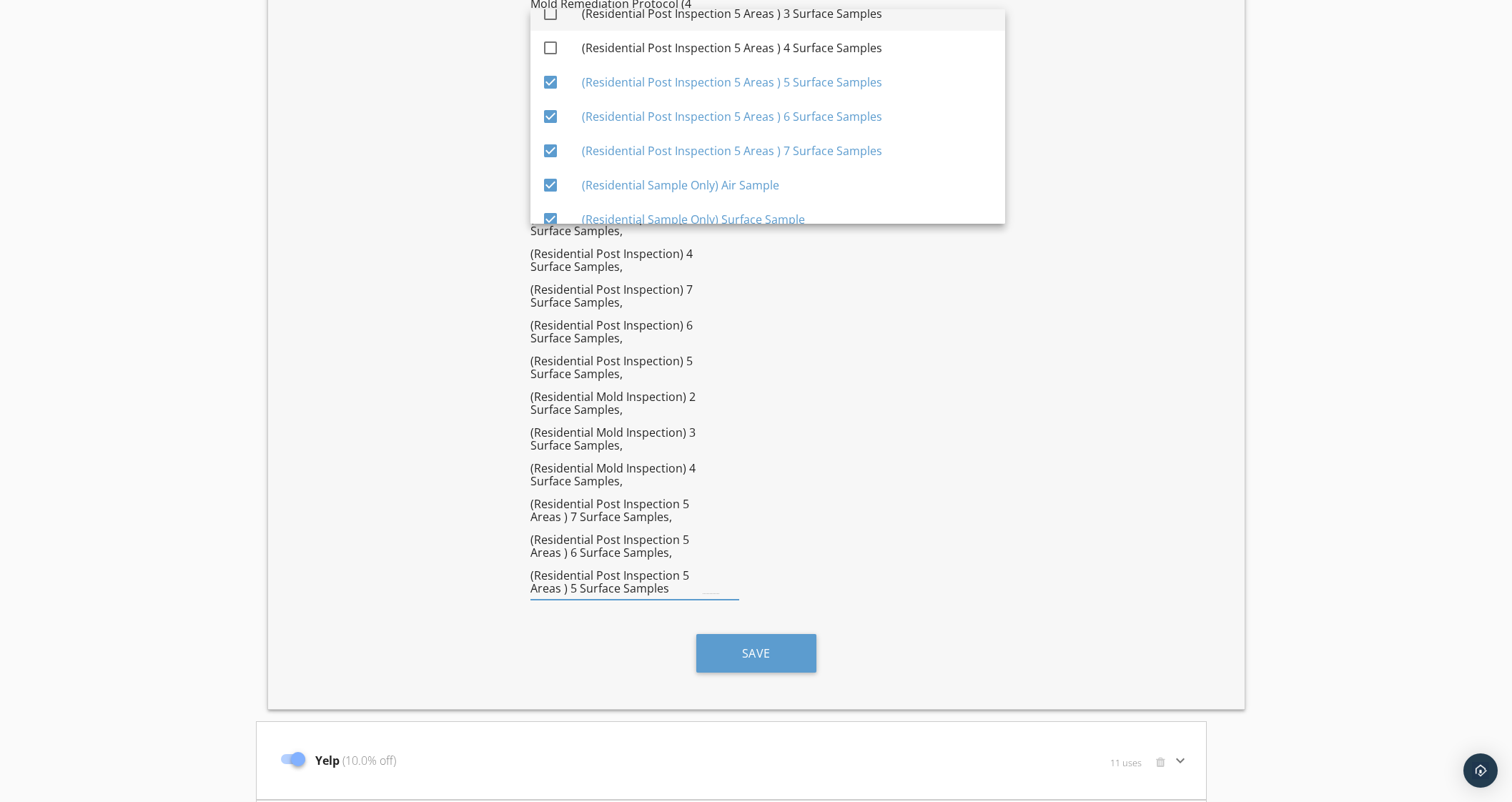
drag, startPoint x: 827, startPoint y: 44, endPoint x: 836, endPoint y: 21, distance: 24.7
click at [828, 42] on div "(Residential Post Inspection 5 Areas ) 4 Surface Samples" at bounding box center [788, 47] width 412 height 17
checkbox input "true"
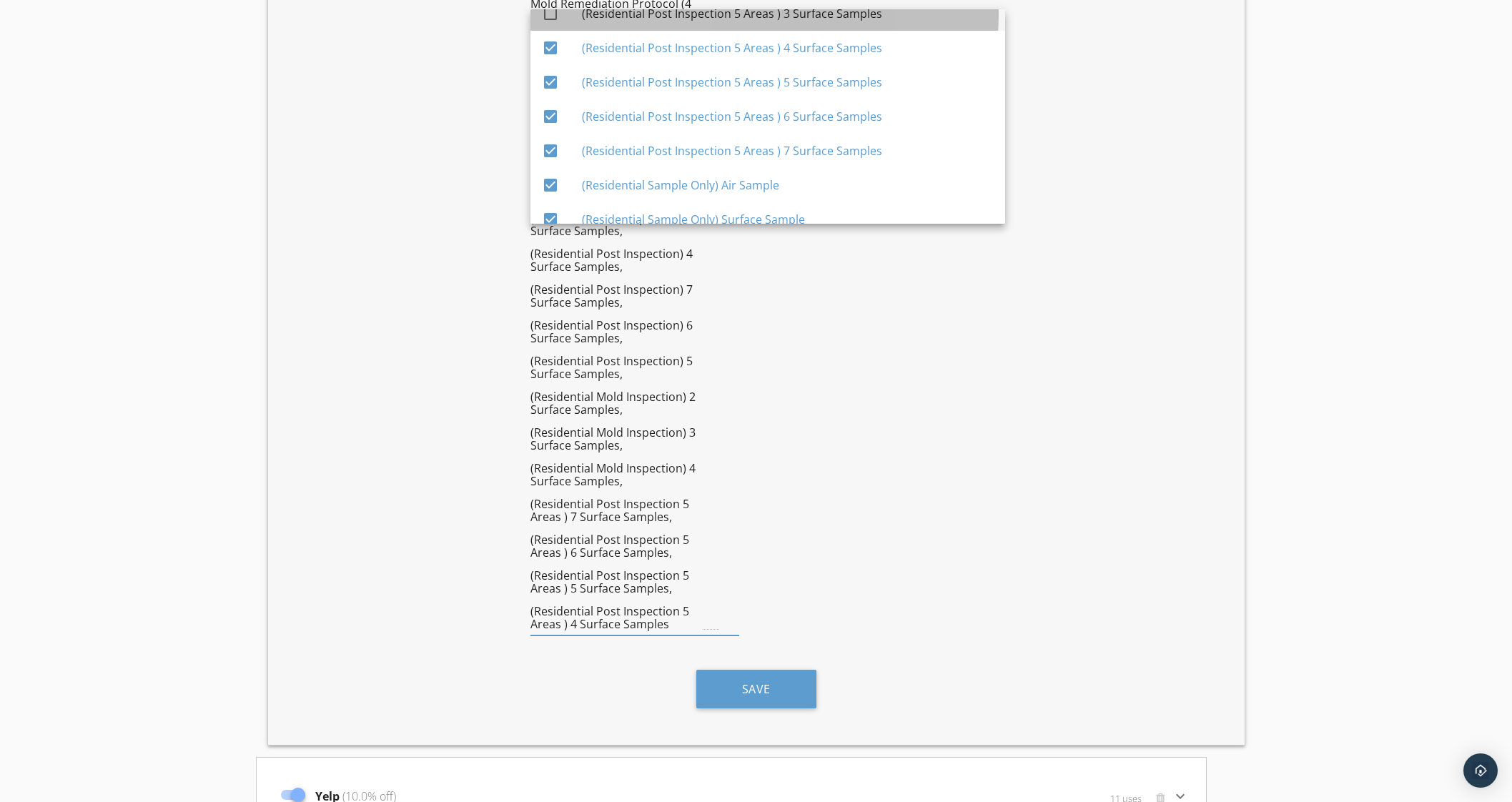
click at [836, 13] on div "(Residential Post Inspection 5 Areas ) 3 Surface Samples" at bounding box center [788, 14] width 412 height 17
checkbox input "true"
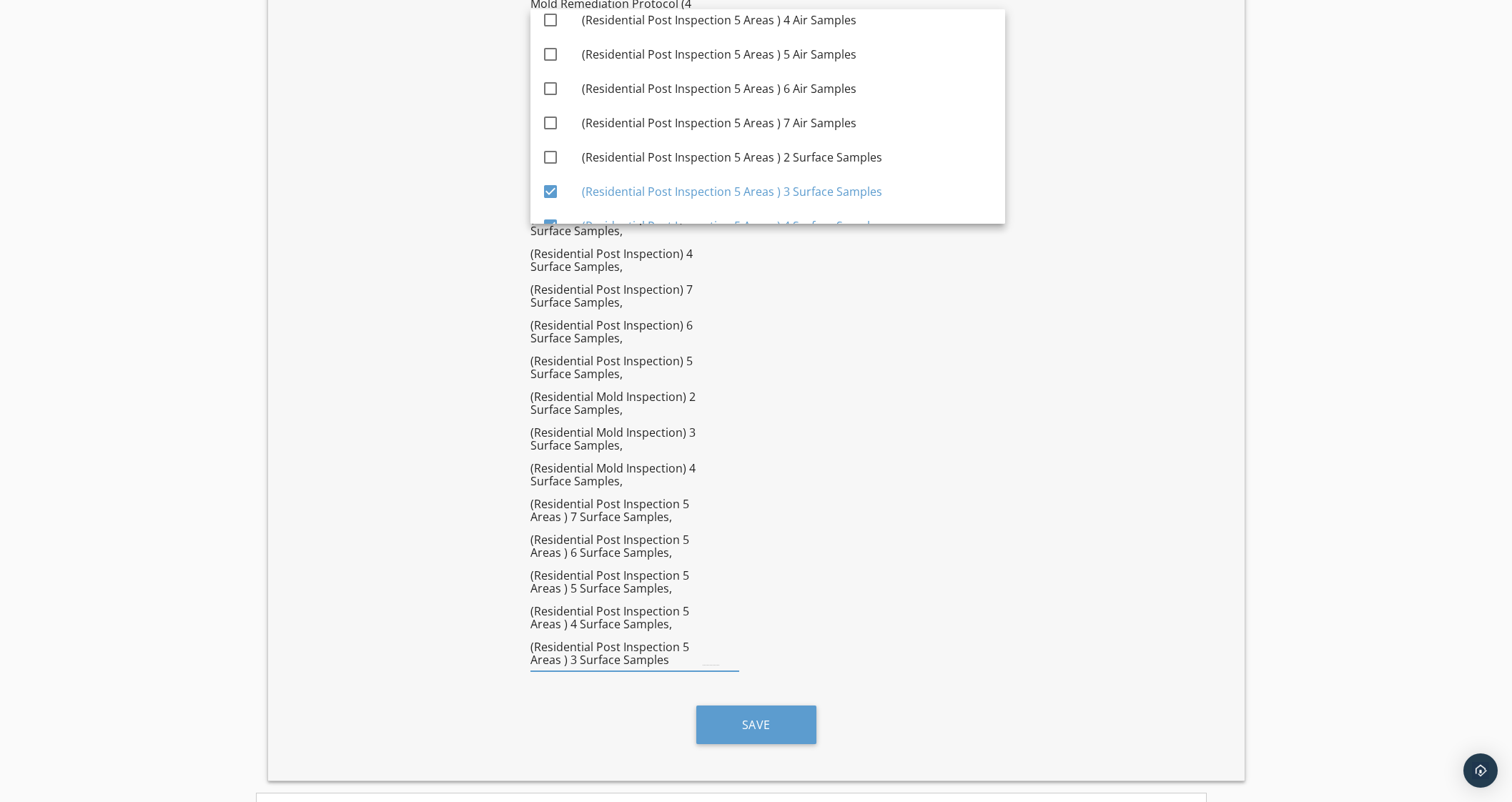
scroll to position [5092, 0]
click at [863, 153] on div "(Residential Post Inspection 5 Areas ) 2 Surface Samples" at bounding box center [788, 157] width 412 height 17
checkbox input "true"
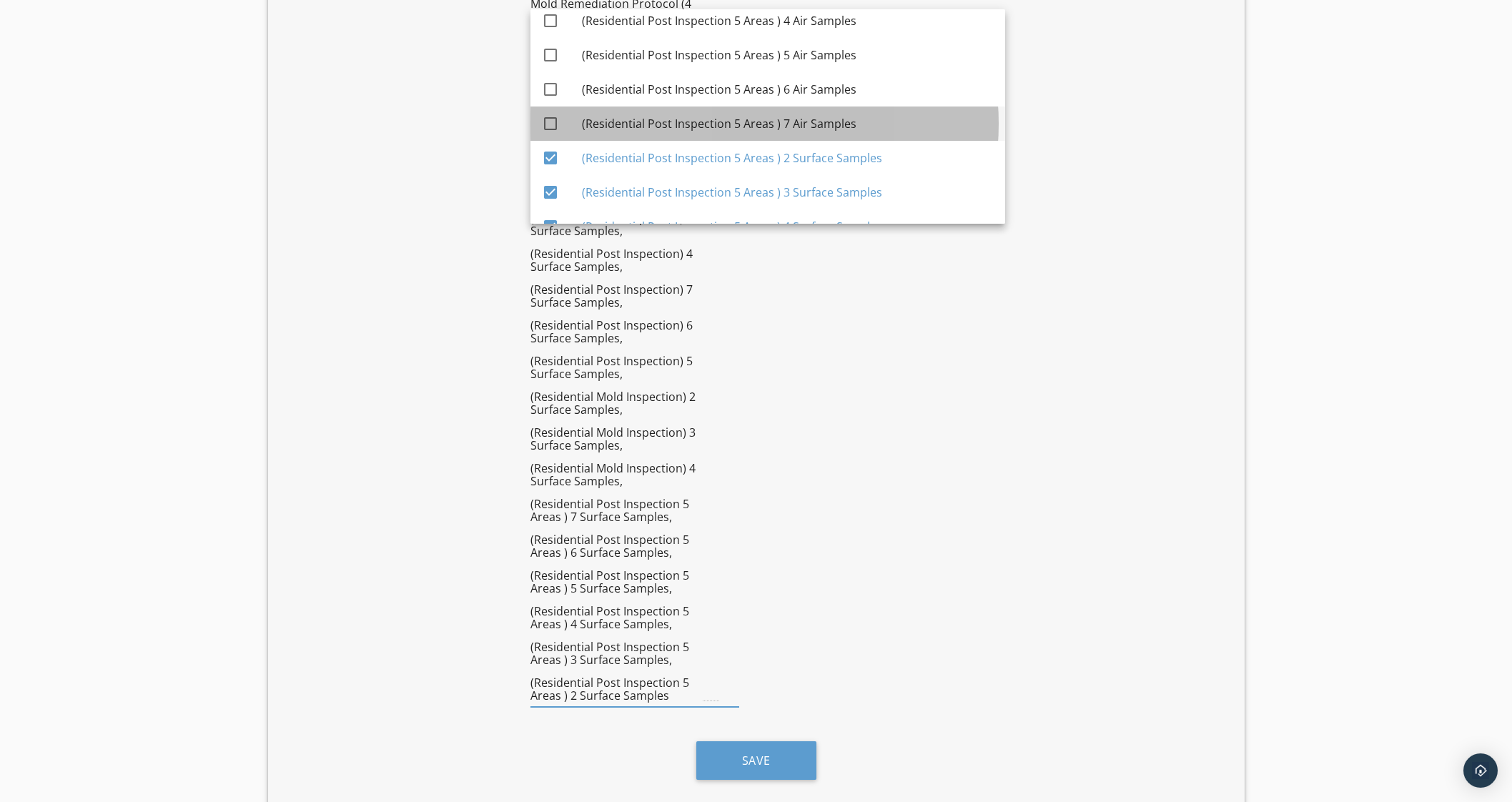
click at [835, 121] on div "(Residential Post Inspection 5 Areas ) 7 Air Samples" at bounding box center [788, 123] width 412 height 17
checkbox input "true"
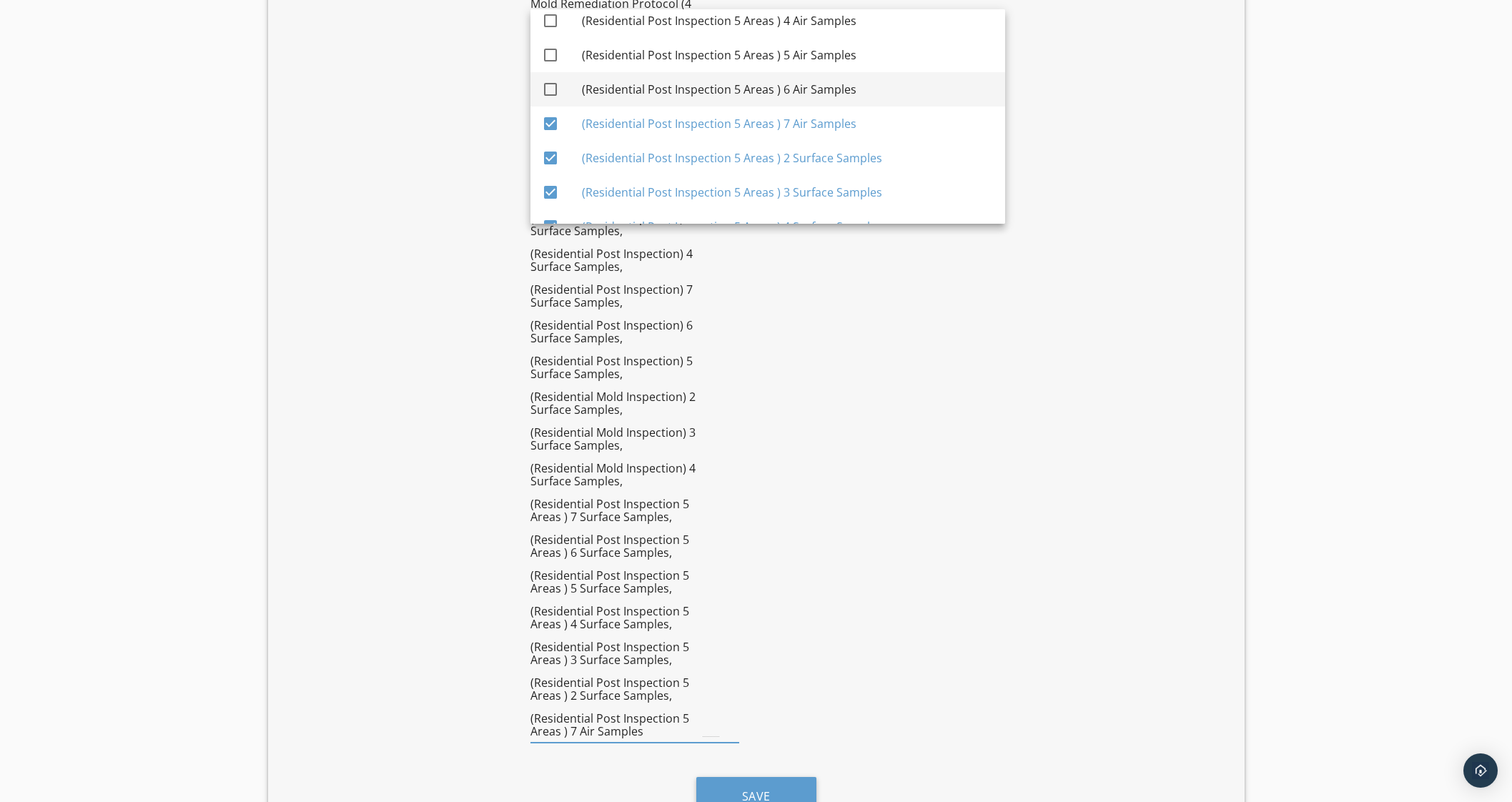
click at [834, 91] on div "(Residential Post Inspection 5 Areas ) 6 Air Samples" at bounding box center [788, 89] width 412 height 17
checkbox input "true"
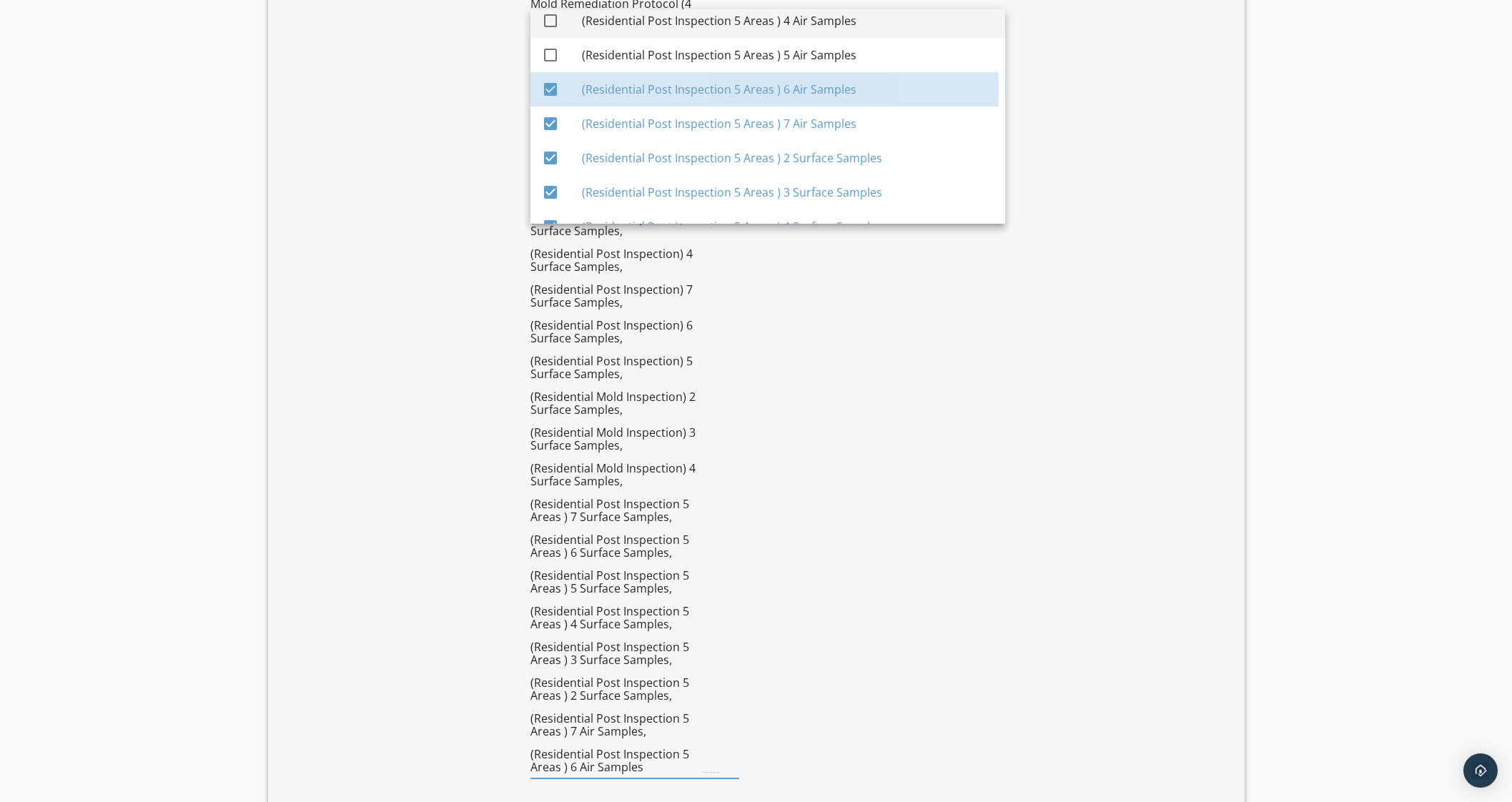
drag, startPoint x: 837, startPoint y: 46, endPoint x: 839, endPoint y: 34, distance: 12.2
click at [837, 46] on div "(Residential Post Inspection 5 Areas ) 5 Air Samples" at bounding box center [788, 54] width 412 height 17
checkbox input "true"
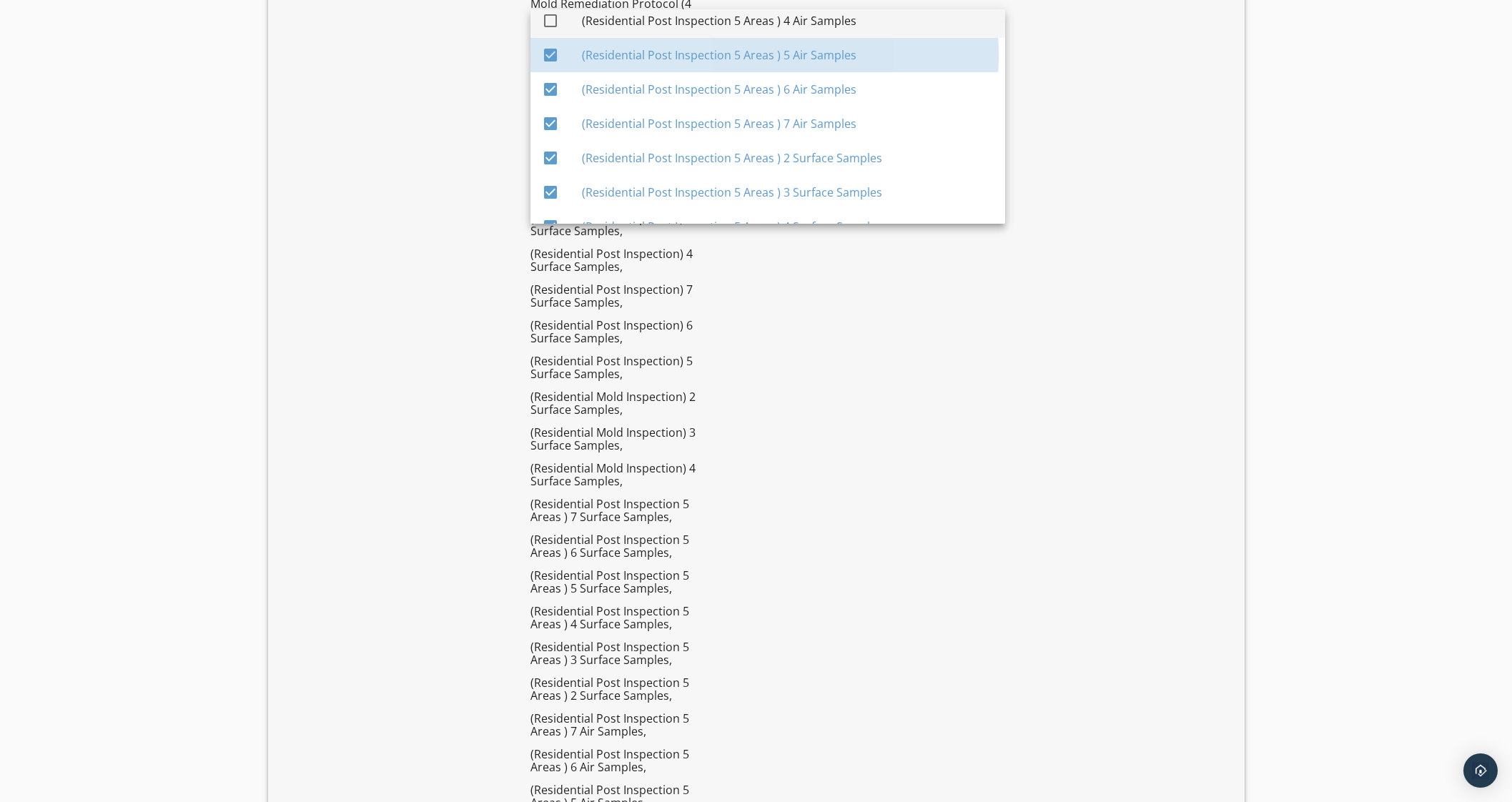
click at [839, 12] on div "(Residential Post Inspection 5 Areas ) 4 Air Samples" at bounding box center [788, 20] width 412 height 17
checkbox input "true"
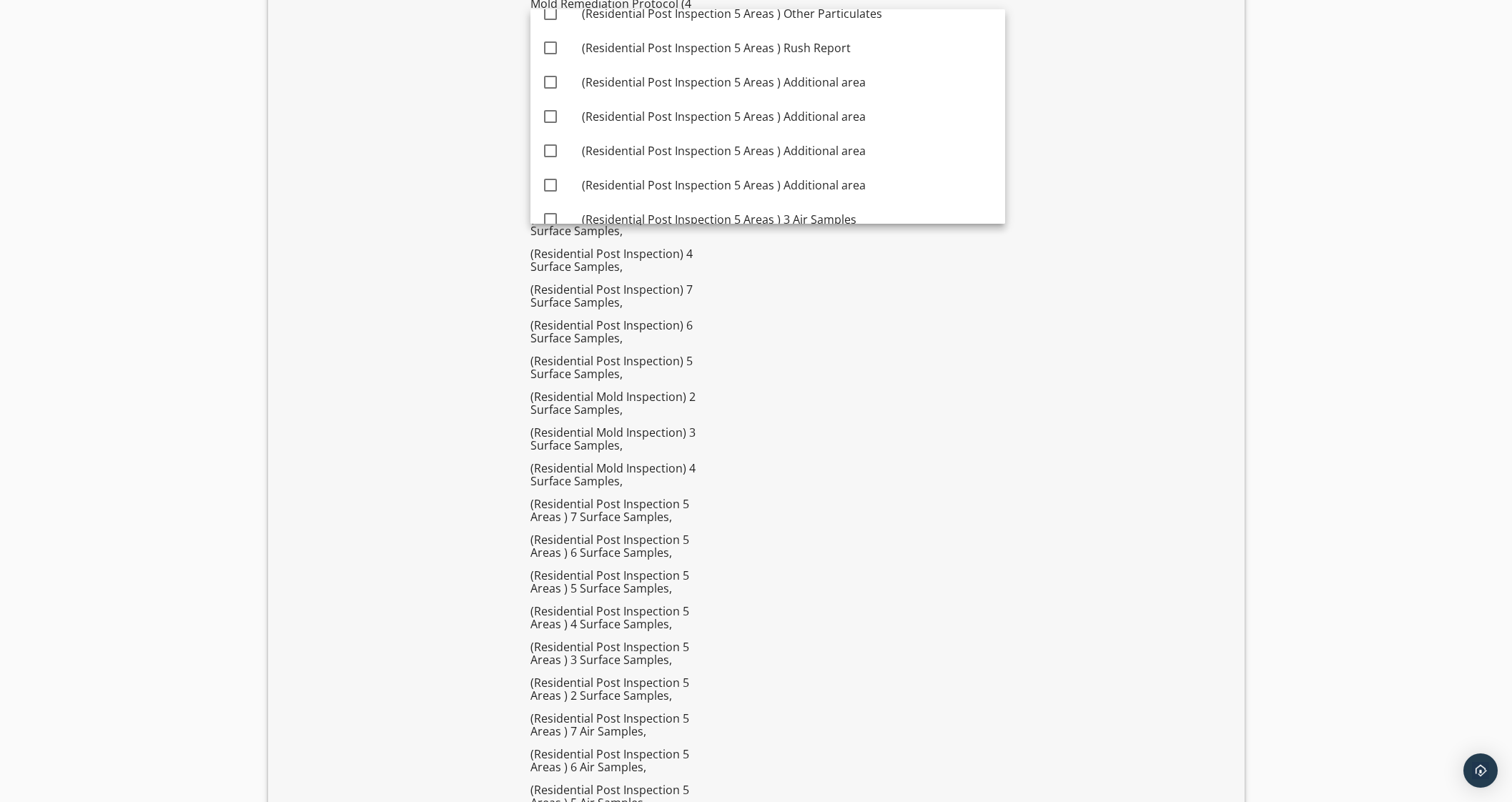
scroll to position [4824, 0]
click at [858, 21] on div "(Residential Post Inspection 5 Areas ) Other Particulates" at bounding box center [788, 14] width 412 height 34
checkbox input "true"
click at [850, 42] on div "(Residential Post Inspection 5 Areas ) Rush Report" at bounding box center [788, 48] width 412 height 17
checkbox input "true"
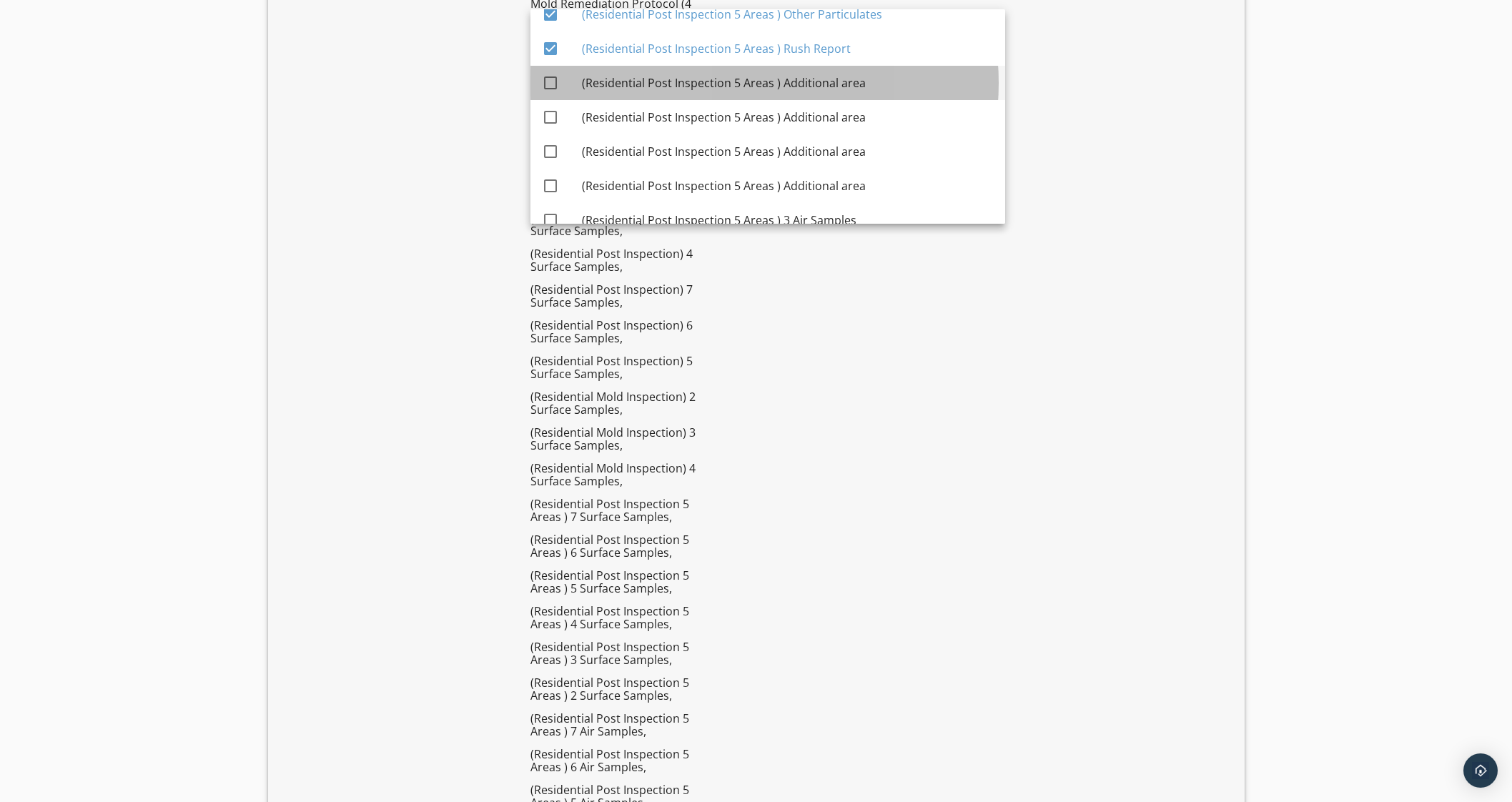
click at [850, 80] on div "(Residential Post Inspection 5 Areas ) Additional area" at bounding box center [788, 82] width 412 height 17
checkbox input "true"
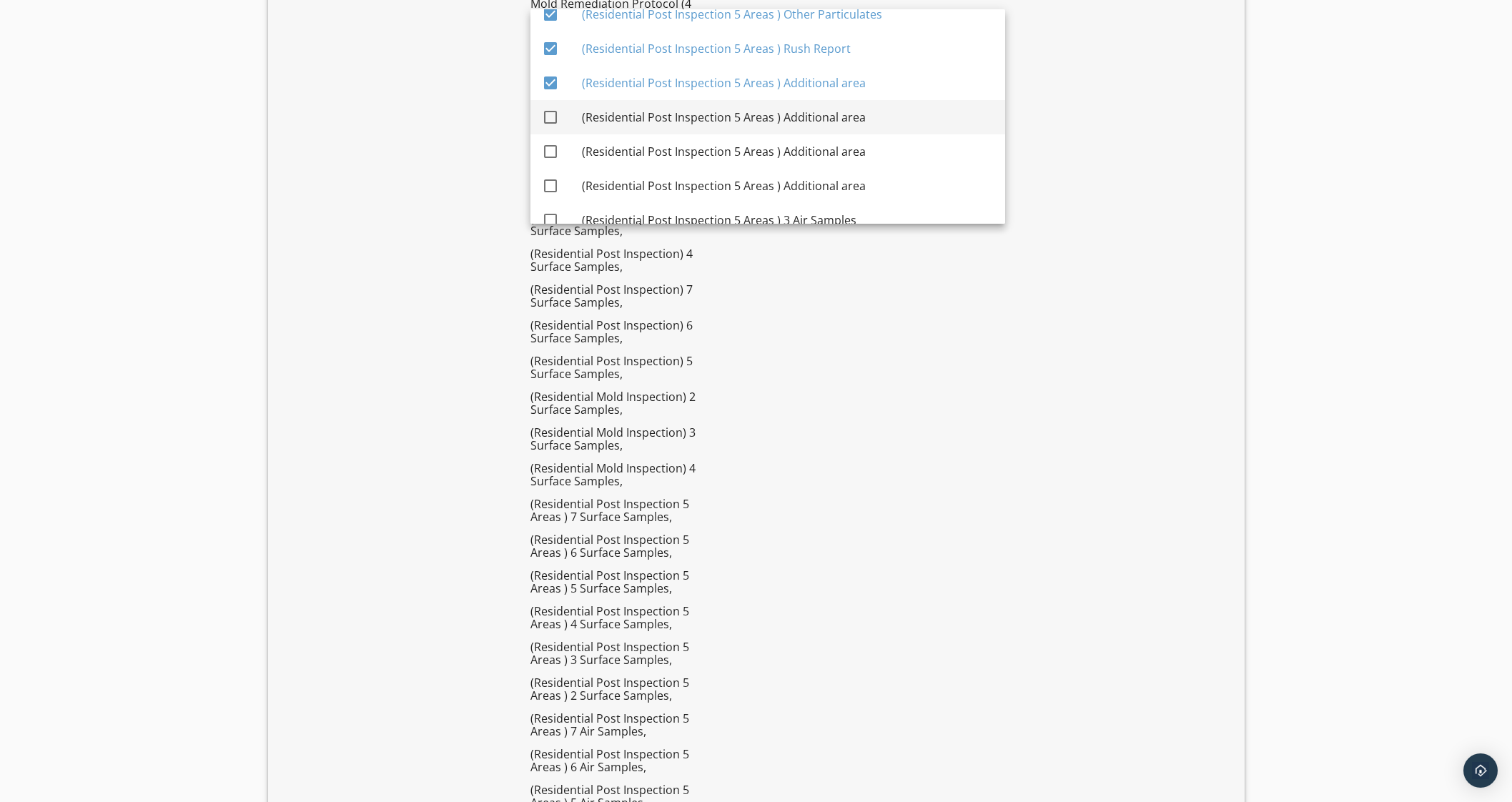
click at [849, 121] on div "(Residential Post Inspection 5 Areas ) Additional area" at bounding box center [788, 117] width 412 height 17
checkbox input "true"
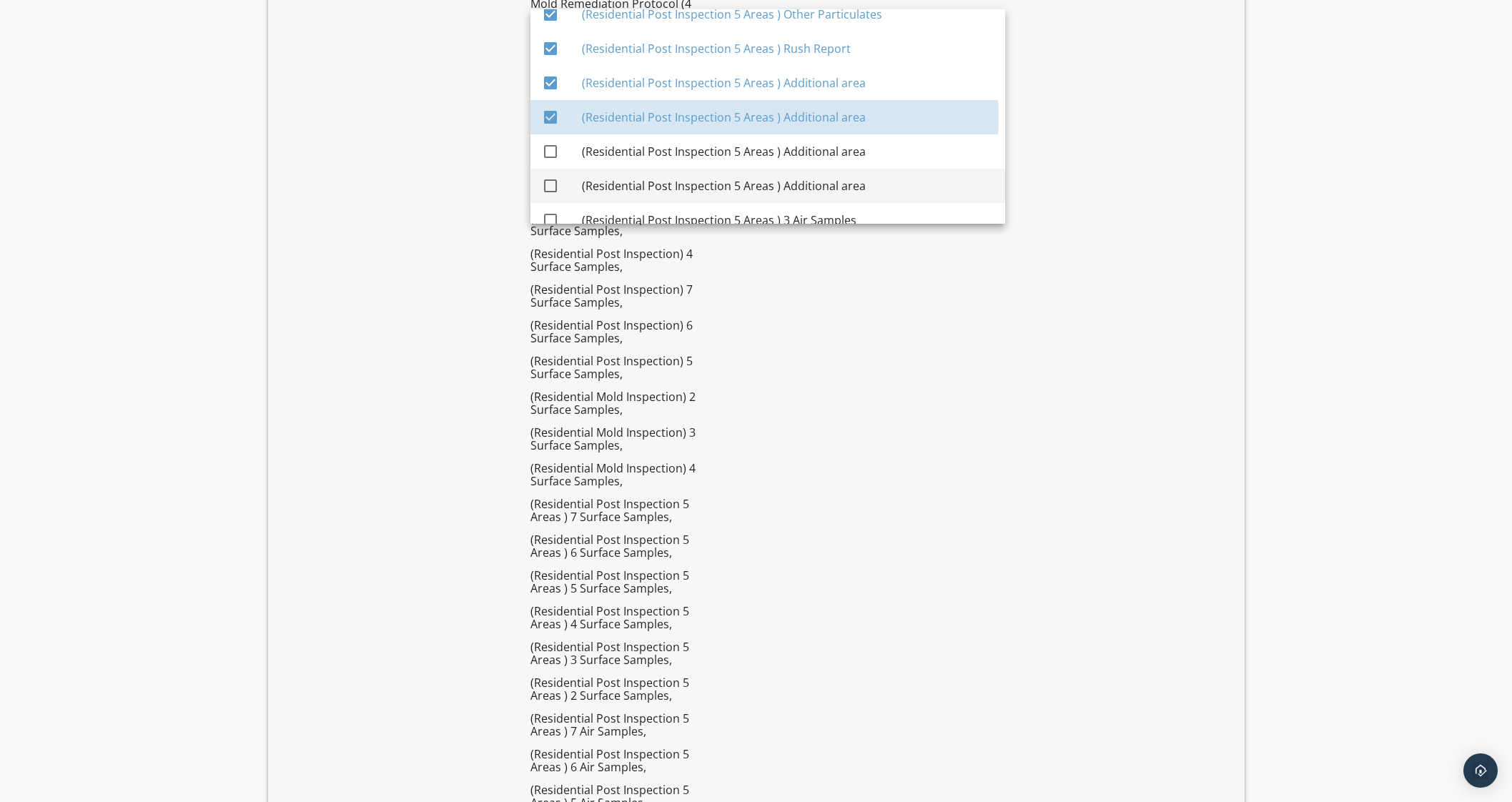
click at [850, 163] on div "(Residential Post Inspection 5 Areas ) Additional area" at bounding box center [788, 152] width 412 height 34
checkbox input "true"
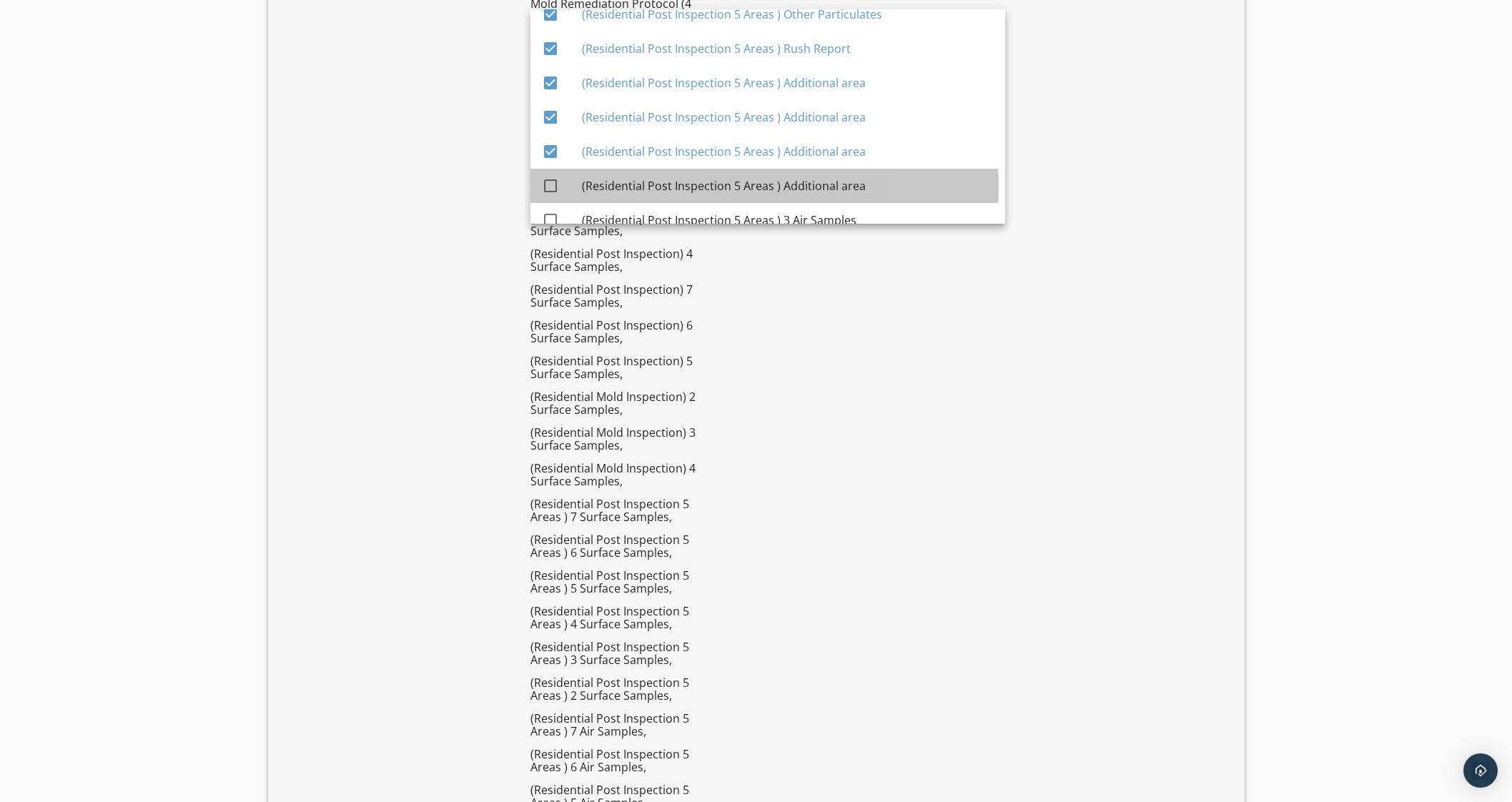
drag, startPoint x: 850, startPoint y: 184, endPoint x: 854, endPoint y: 230, distance: 46.2
click at [850, 194] on div "(Residential Post Inspection 5 Areas ) Additional area" at bounding box center [788, 186] width 412 height 34
checkbox input "true"
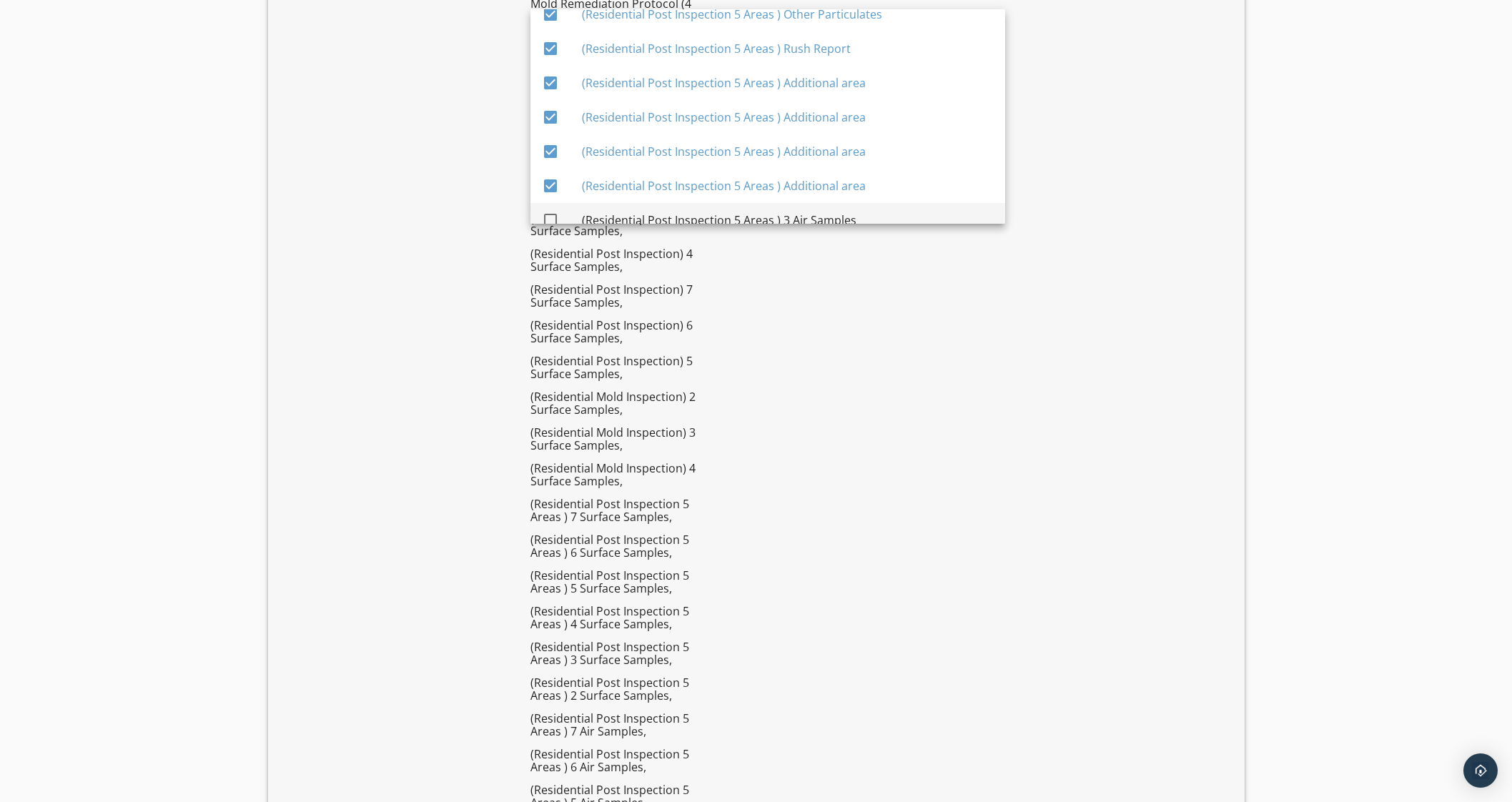
click at [850, 212] on div "(Residential Post Inspection 5 Areas ) 3 Air Samples" at bounding box center [788, 220] width 412 height 17
checkbox input "true"
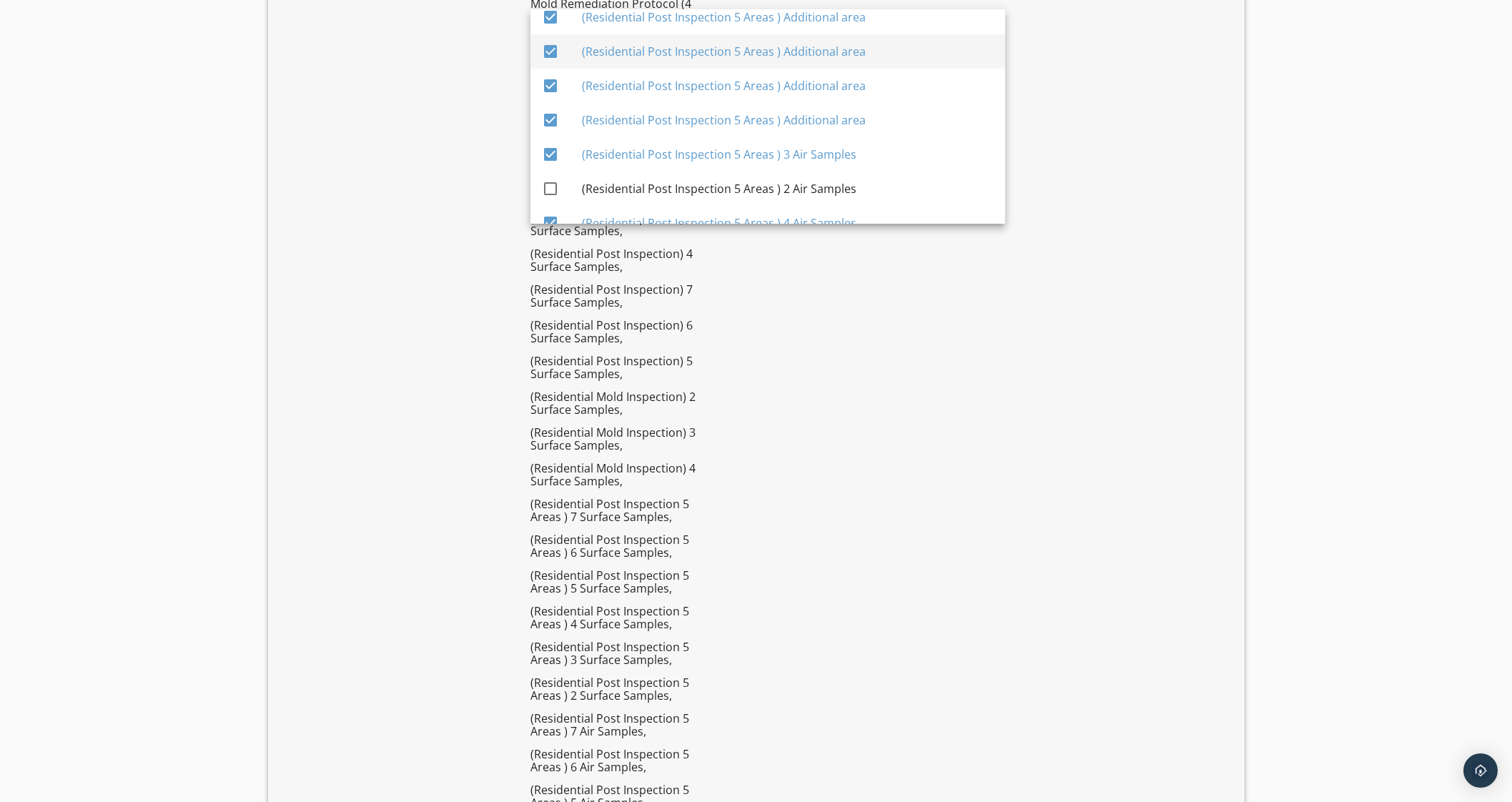
scroll to position [4913, 0]
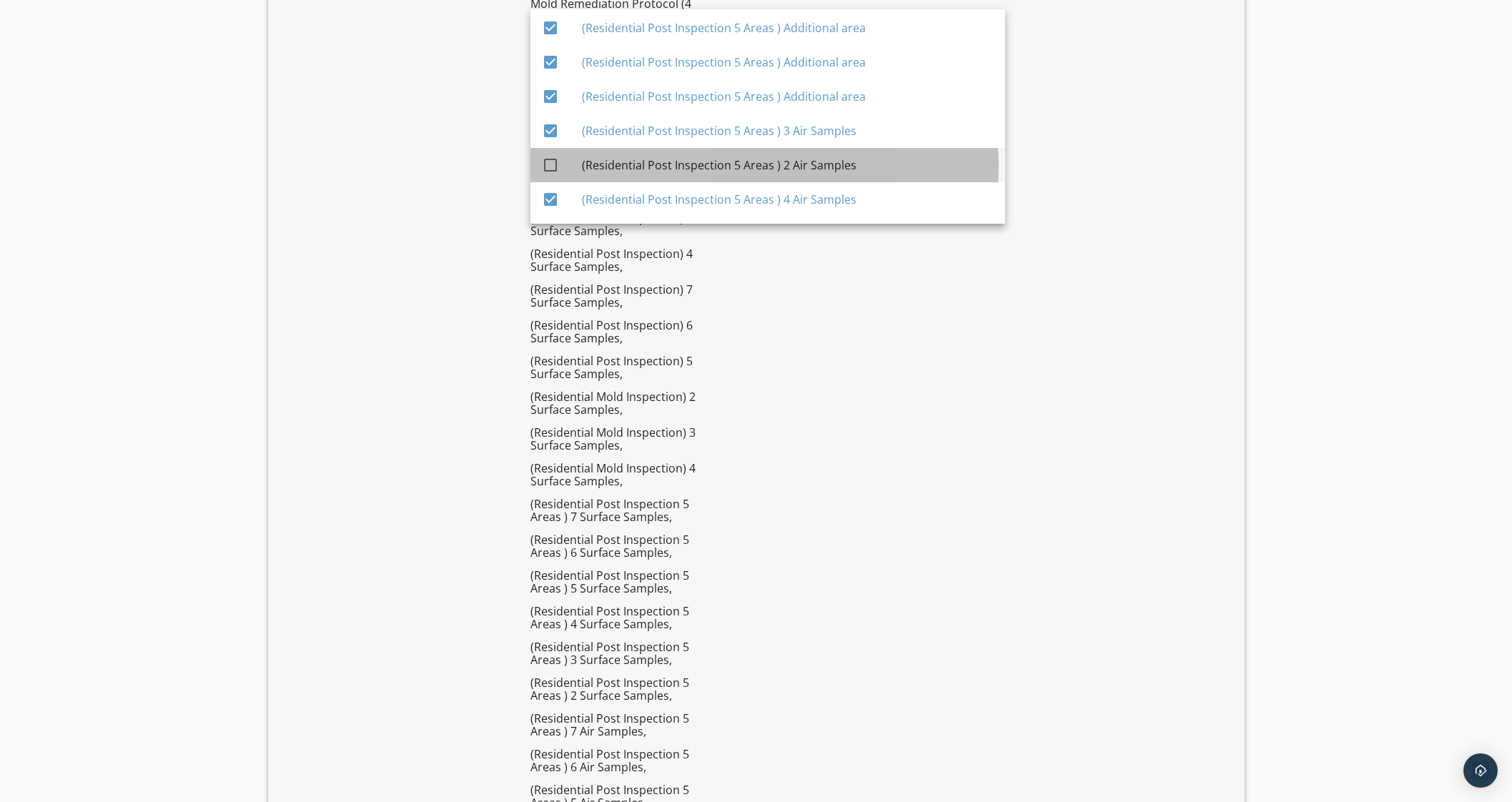
click at [842, 162] on div "(Residential Post Inspection 5 Areas ) 2 Air Samples" at bounding box center [788, 165] width 412 height 17
checkbox input "true"
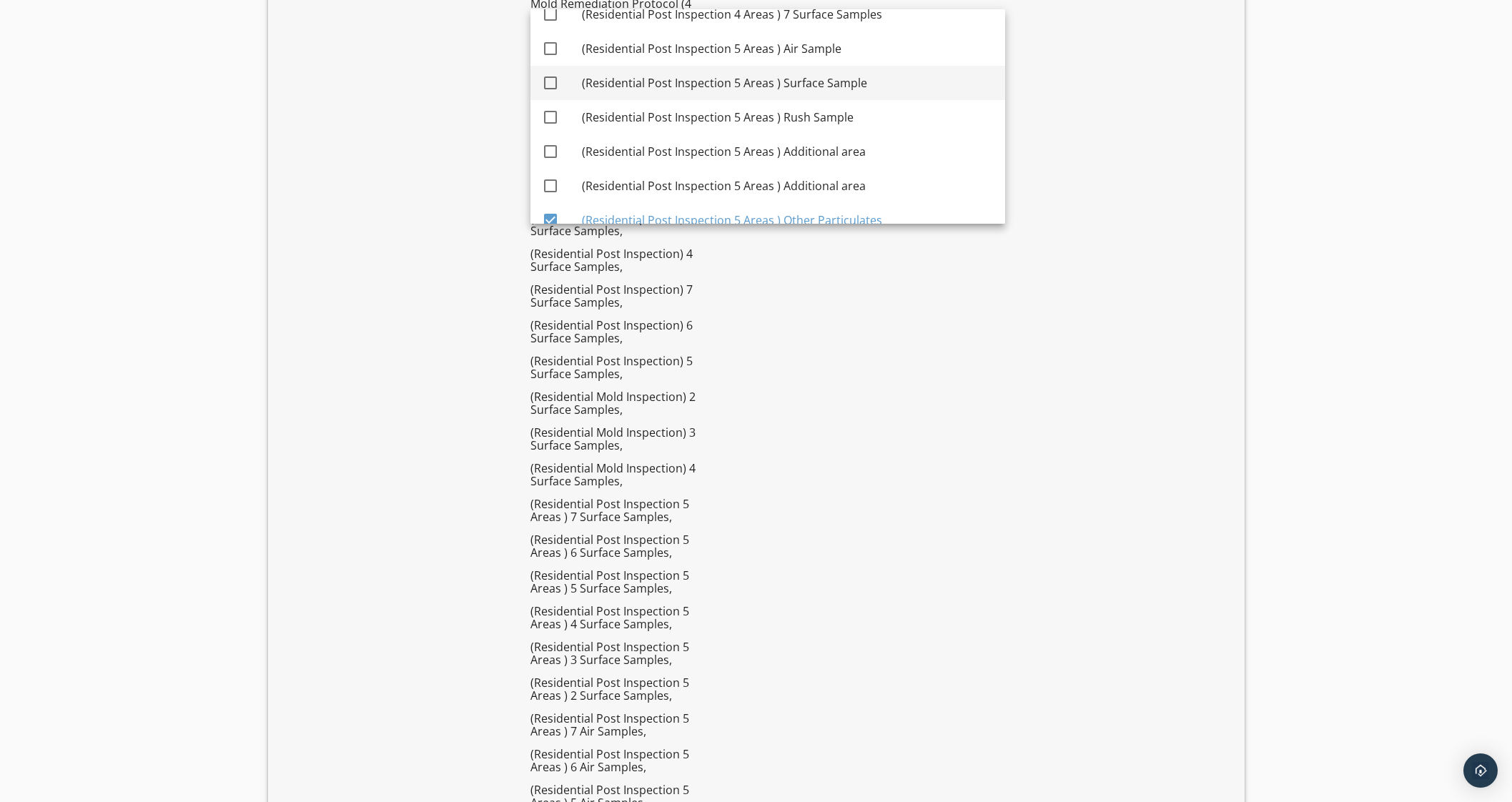
scroll to position [4646, 0]
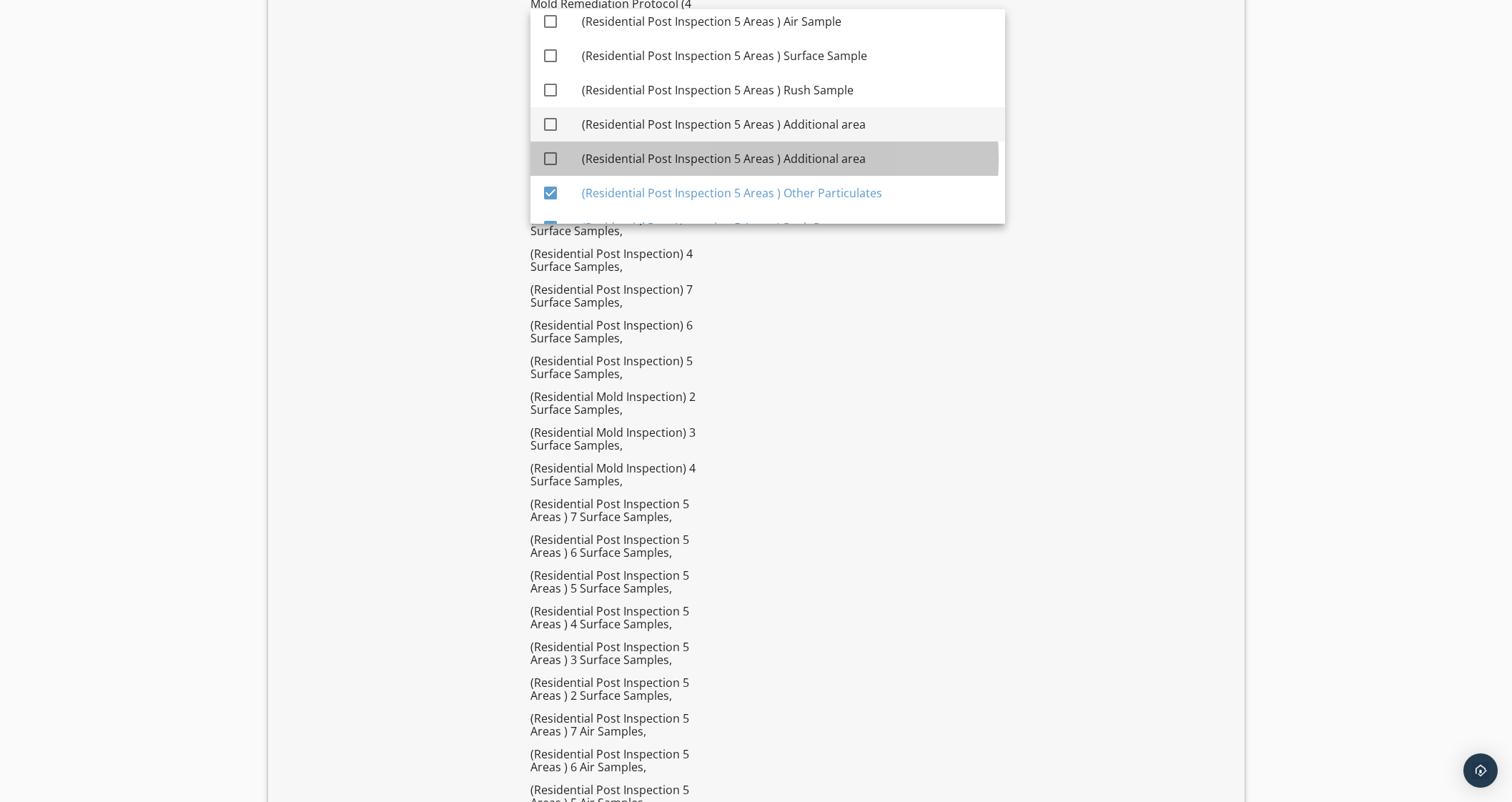
drag, startPoint x: 854, startPoint y: 154, endPoint x: 853, endPoint y: 116, distance: 38.0
click at [855, 142] on div "(Residential Post Inspection 5 Areas ) Additional area" at bounding box center [788, 159] width 412 height 34
checkbox input "true"
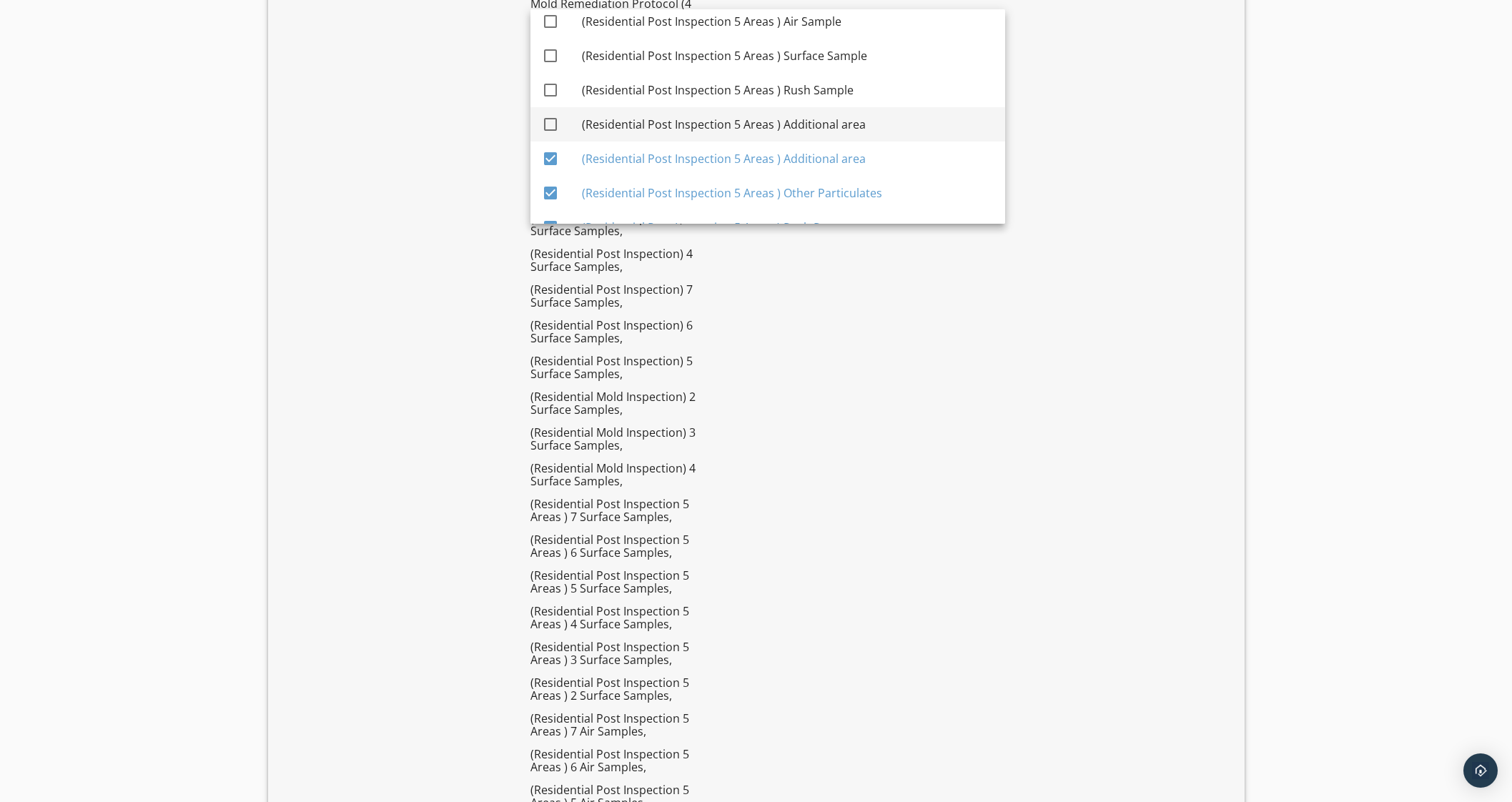
drag, startPoint x: 851, startPoint y: 112, endPoint x: 846, endPoint y: 87, distance: 25.5
click at [851, 109] on div "(Residential Post Inspection 5 Areas ) Additional area" at bounding box center [788, 125] width 412 height 34
checkbox input "true"
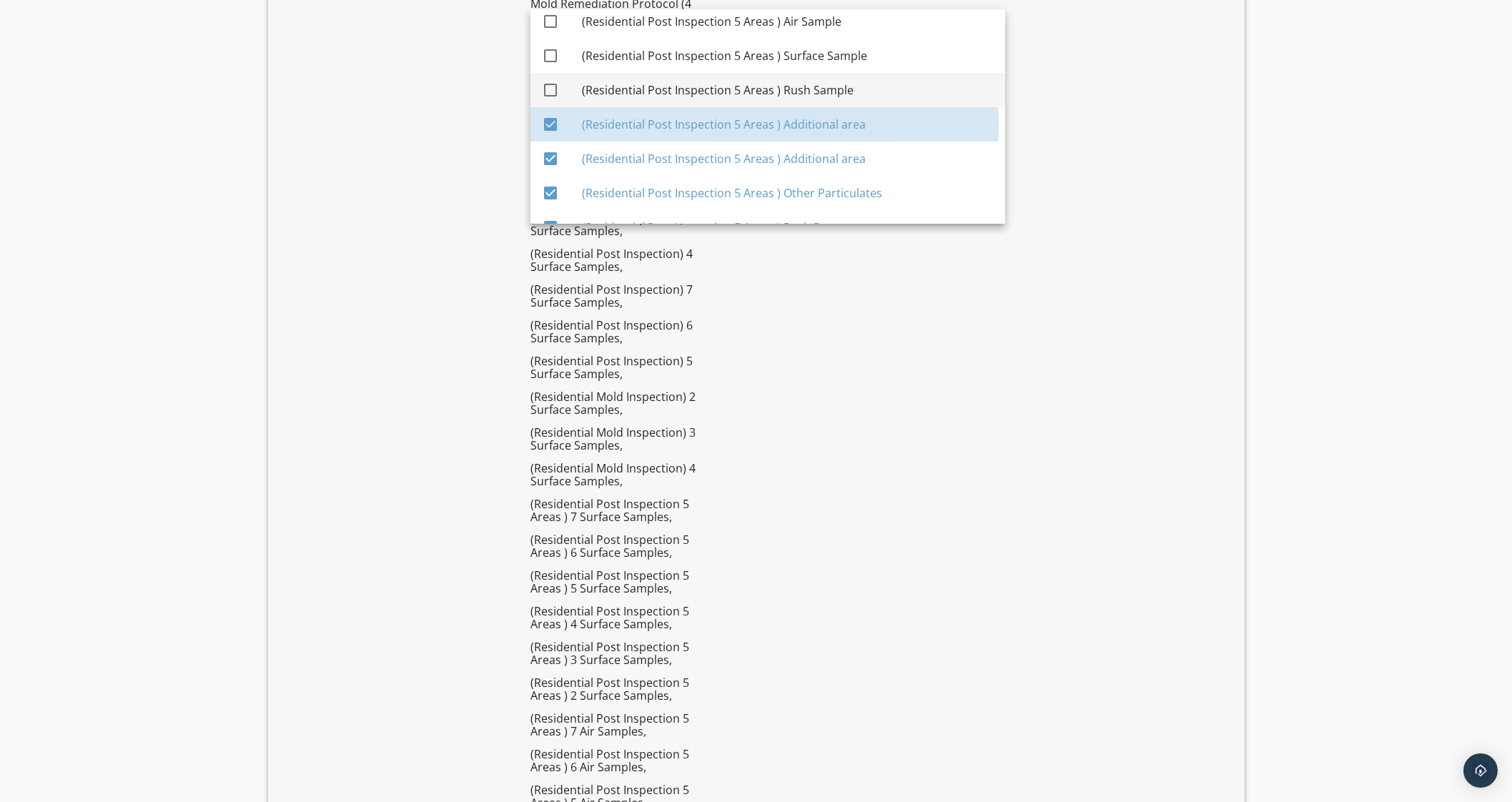
drag, startPoint x: 843, startPoint y: 85, endPoint x: 847, endPoint y: 73, distance: 12.6
click at [843, 84] on div "(Residential Post Inspection 5 Areas ) Rush Sample" at bounding box center [788, 90] width 412 height 17
checkbox input "true"
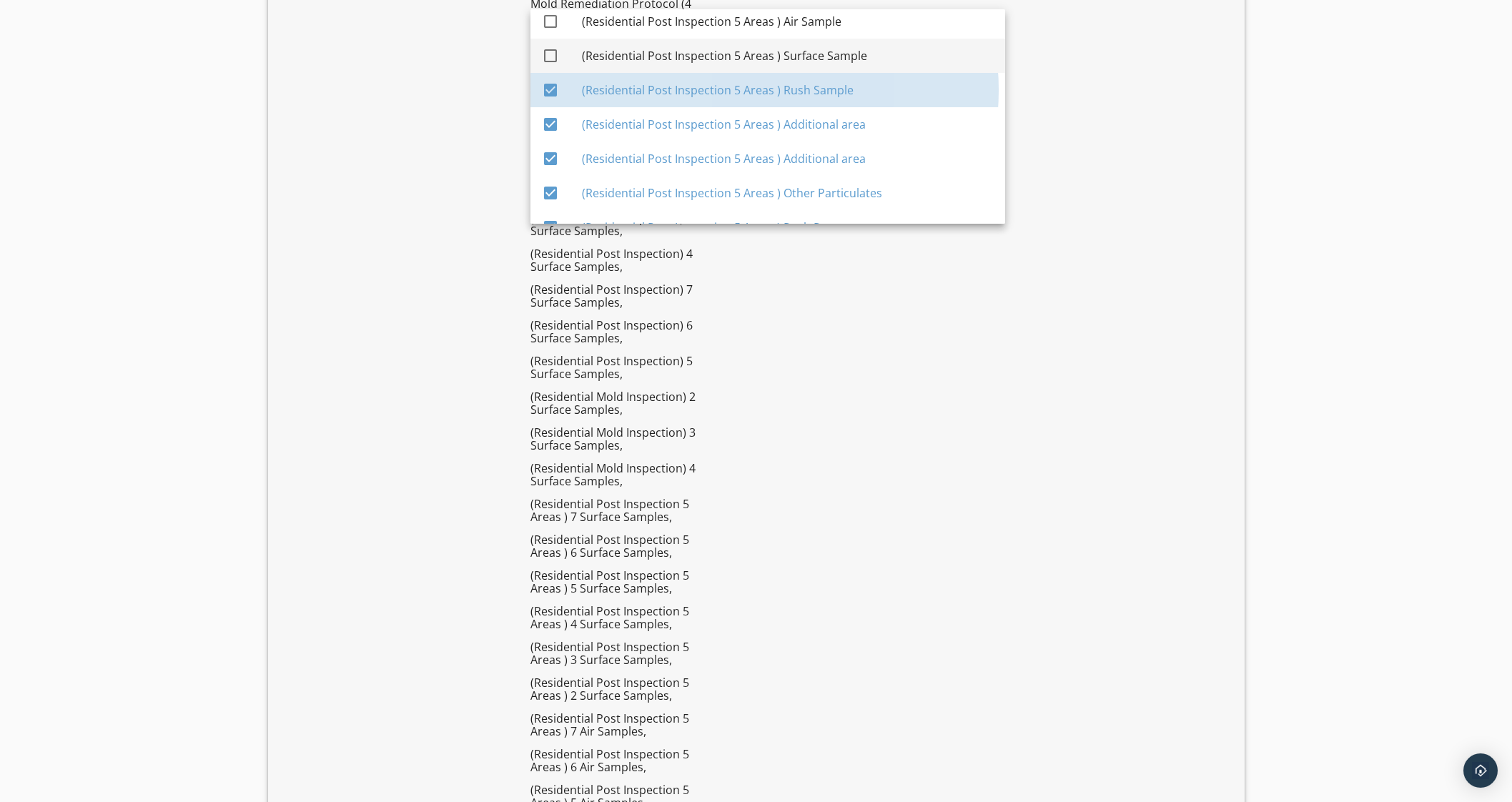
drag, startPoint x: 846, startPoint y: 59, endPoint x: 843, endPoint y: 41, distance: 18.2
click at [846, 59] on div "(Residential Post Inspection 5 Areas ) Surface Sample" at bounding box center [788, 55] width 412 height 17
checkbox input "true"
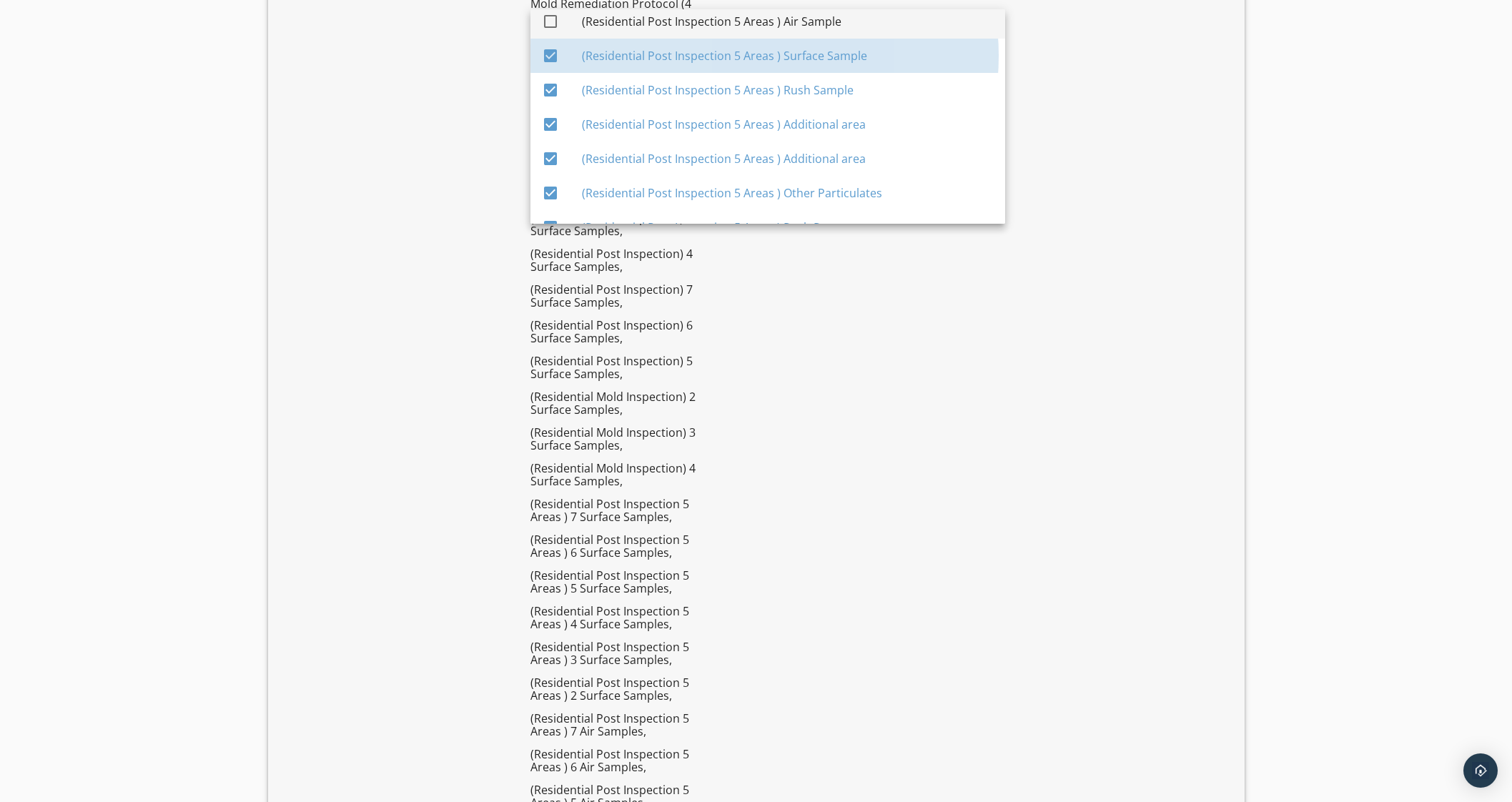
click at [832, 29] on div "(Residential Post Inspection 5 Areas ) Air Sample" at bounding box center [788, 22] width 412 height 34
checkbox input "true"
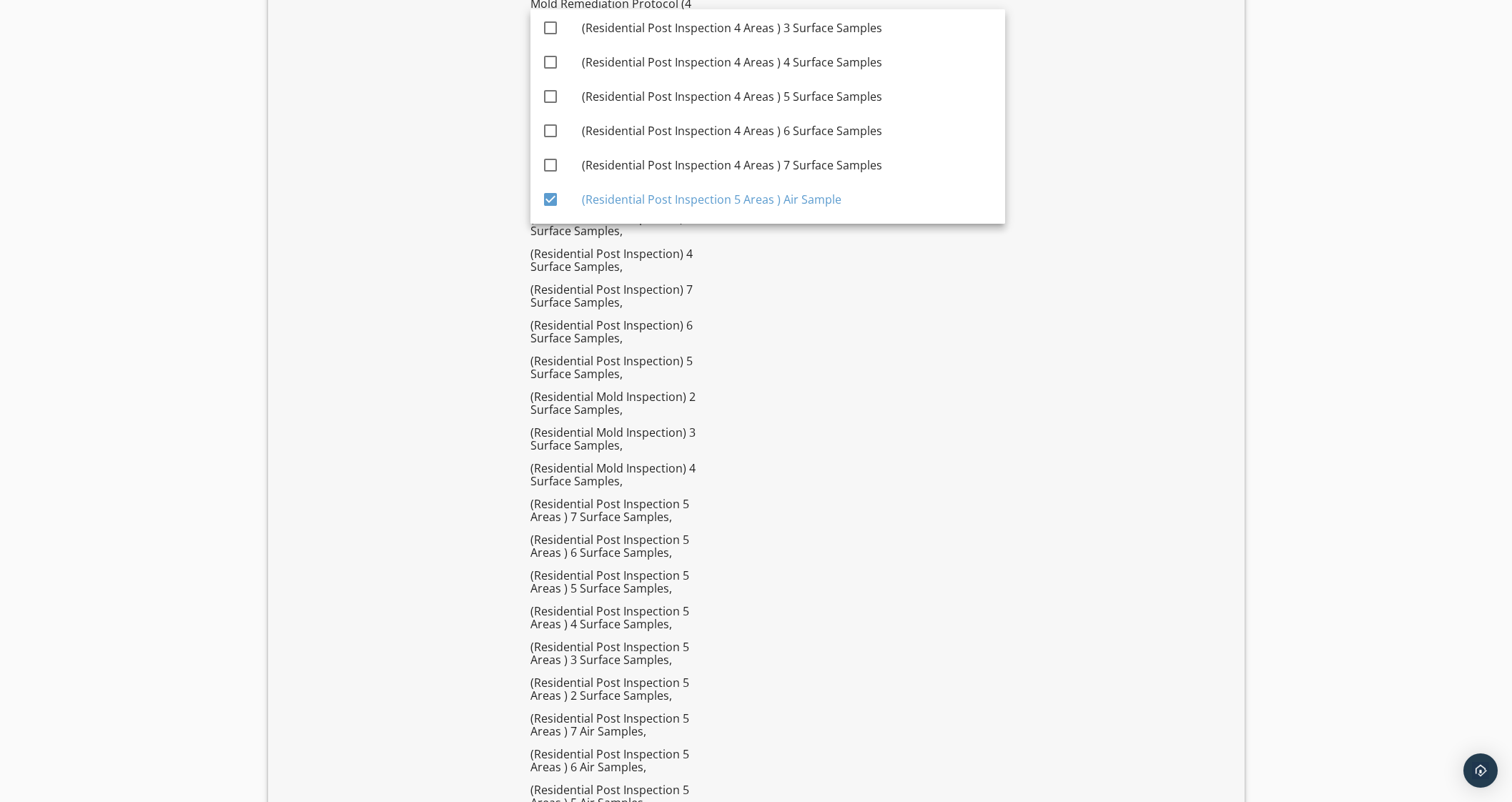
scroll to position [4467, 0]
drag, startPoint x: 858, startPoint y: 149, endPoint x: 857, endPoint y: 132, distance: 17.0
click at [858, 149] on div "(Residential Post Inspection 4 Areas ) 7 Surface Samples" at bounding box center [788, 166] width 412 height 34
checkbox input "true"
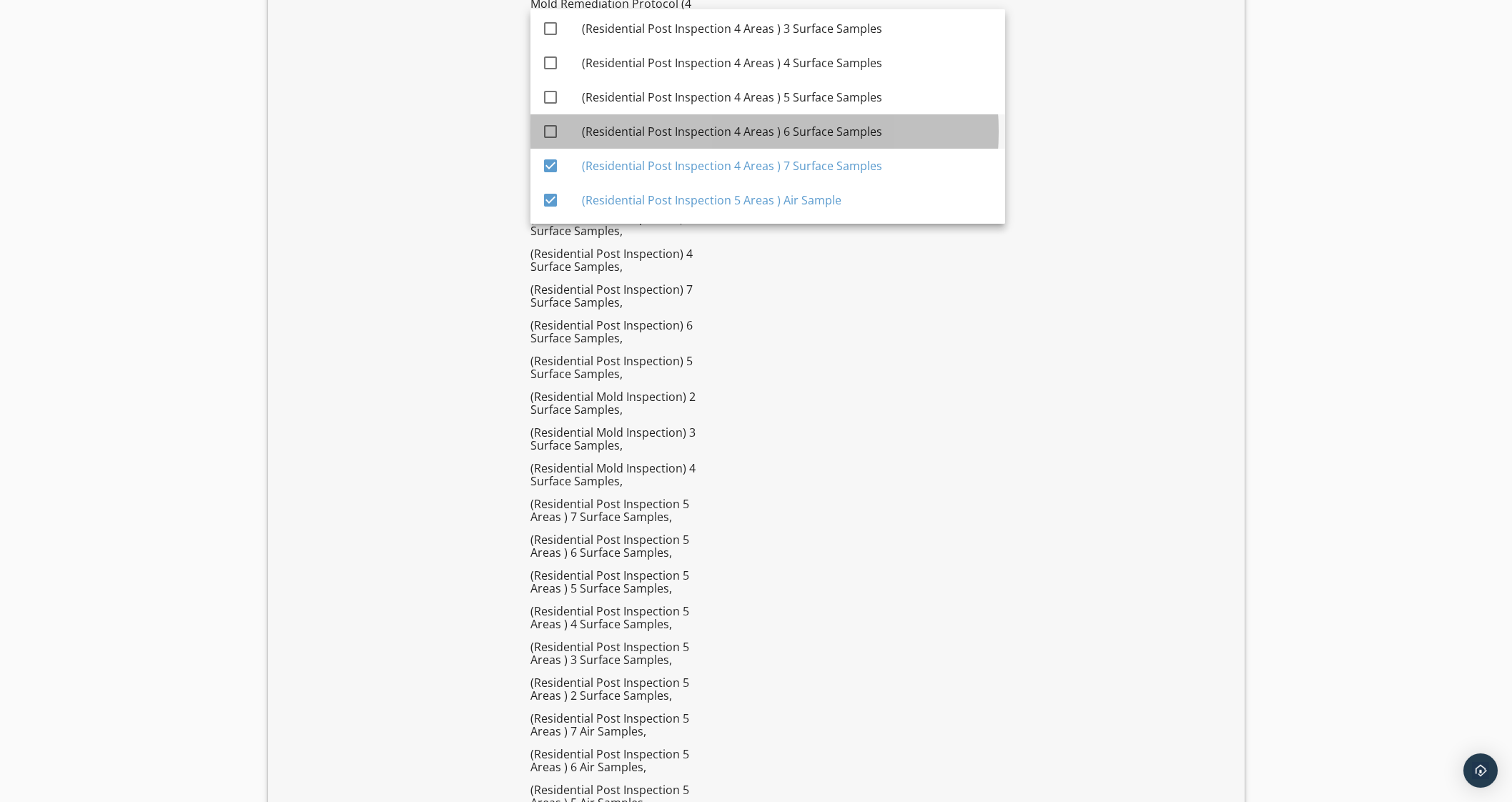
drag, startPoint x: 856, startPoint y: 120, endPoint x: 856, endPoint y: 107, distance: 13.0
click at [856, 119] on div "(Residential Post Inspection 4 Areas ) 6 Surface Samples" at bounding box center [788, 132] width 412 height 34
checkbox input "true"
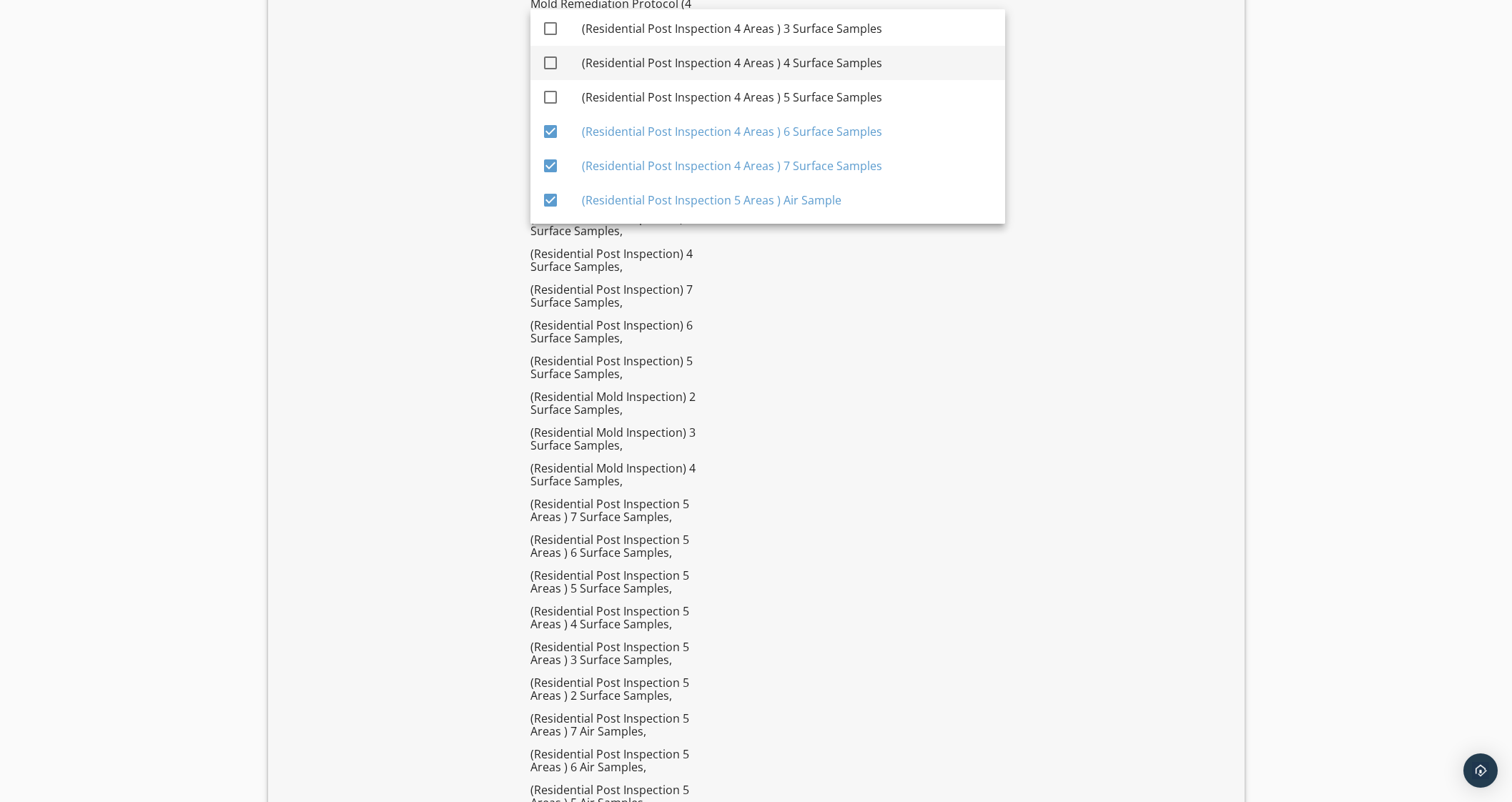
drag, startPoint x: 850, startPoint y: 84, endPoint x: 852, endPoint y: 64, distance: 20.1
click at [850, 81] on div "(Residential Post Inspection 4 Areas ) 5 Surface Samples" at bounding box center [788, 98] width 412 height 34
checkbox input "true"
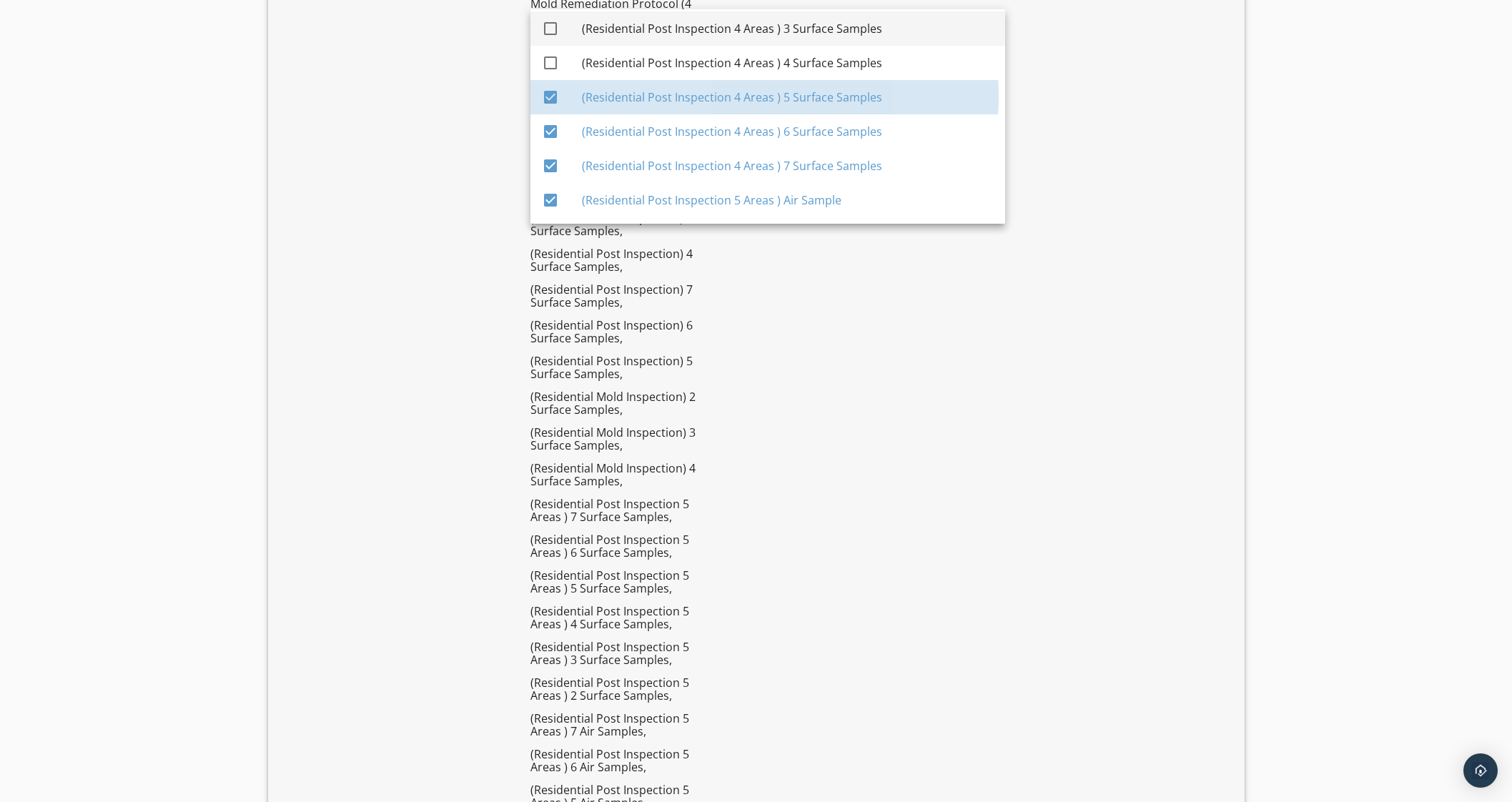
drag, startPoint x: 851, startPoint y: 59, endPoint x: 861, endPoint y: 20, distance: 40.3
click at [851, 58] on div "(Residential Post Inspection 4 Areas ) 4 Surface Samples" at bounding box center [788, 62] width 412 height 17
checkbox input "true"
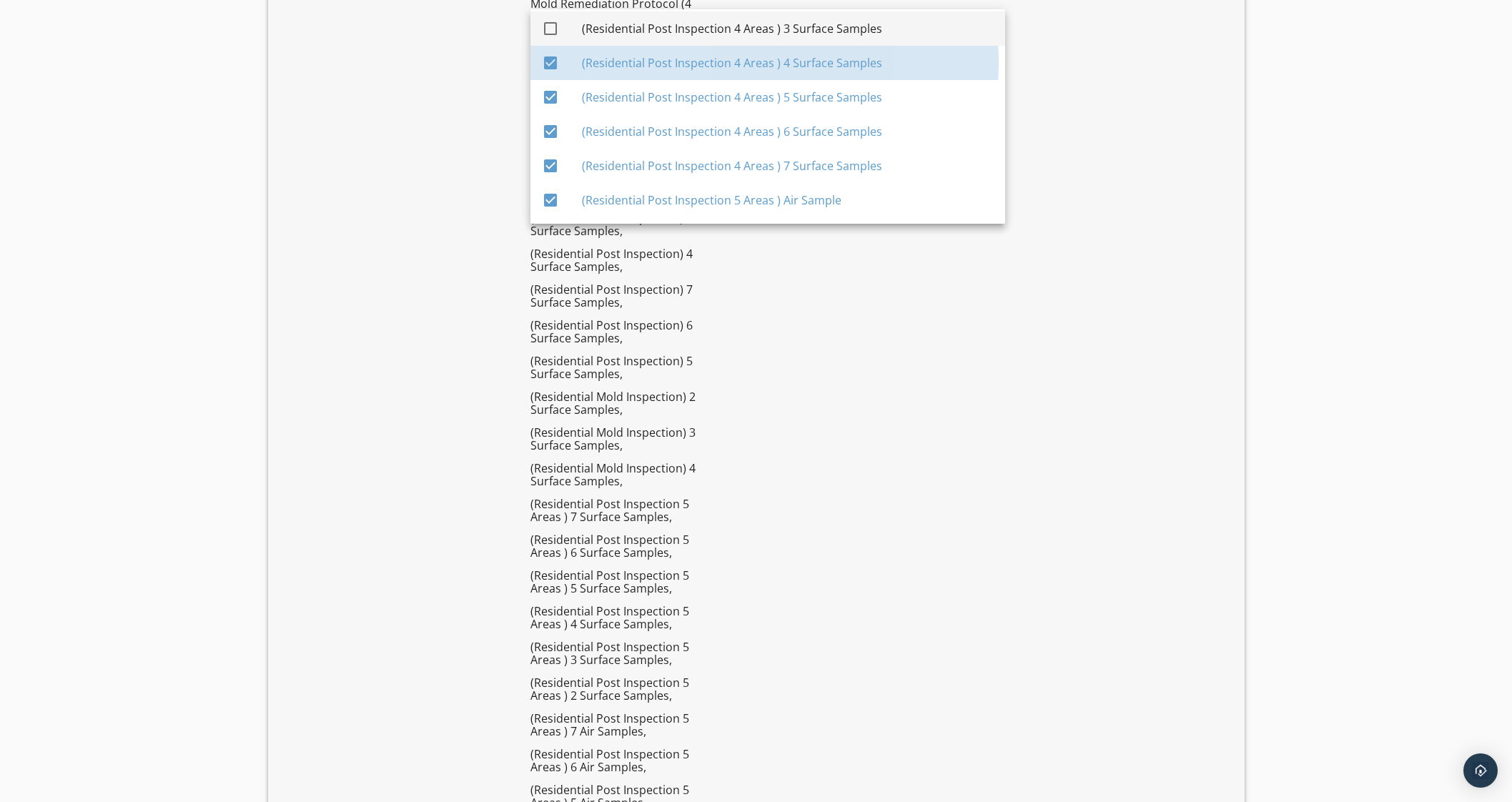
click at [860, 15] on div "(Residential Post Inspection 4 Areas ) 3 Surface Samples" at bounding box center [788, 29] width 412 height 34
checkbox input "true"
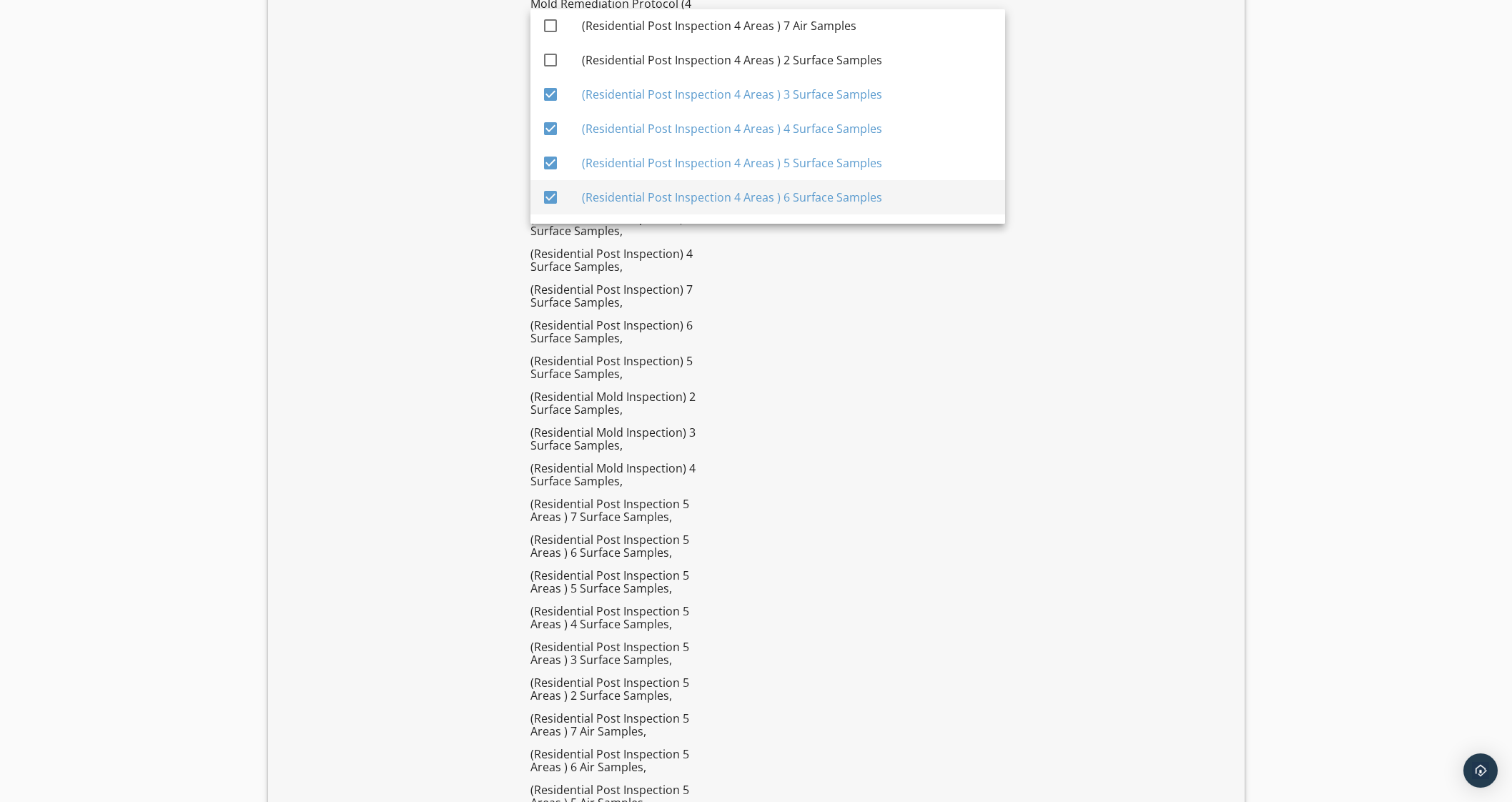
scroll to position [4377, 0]
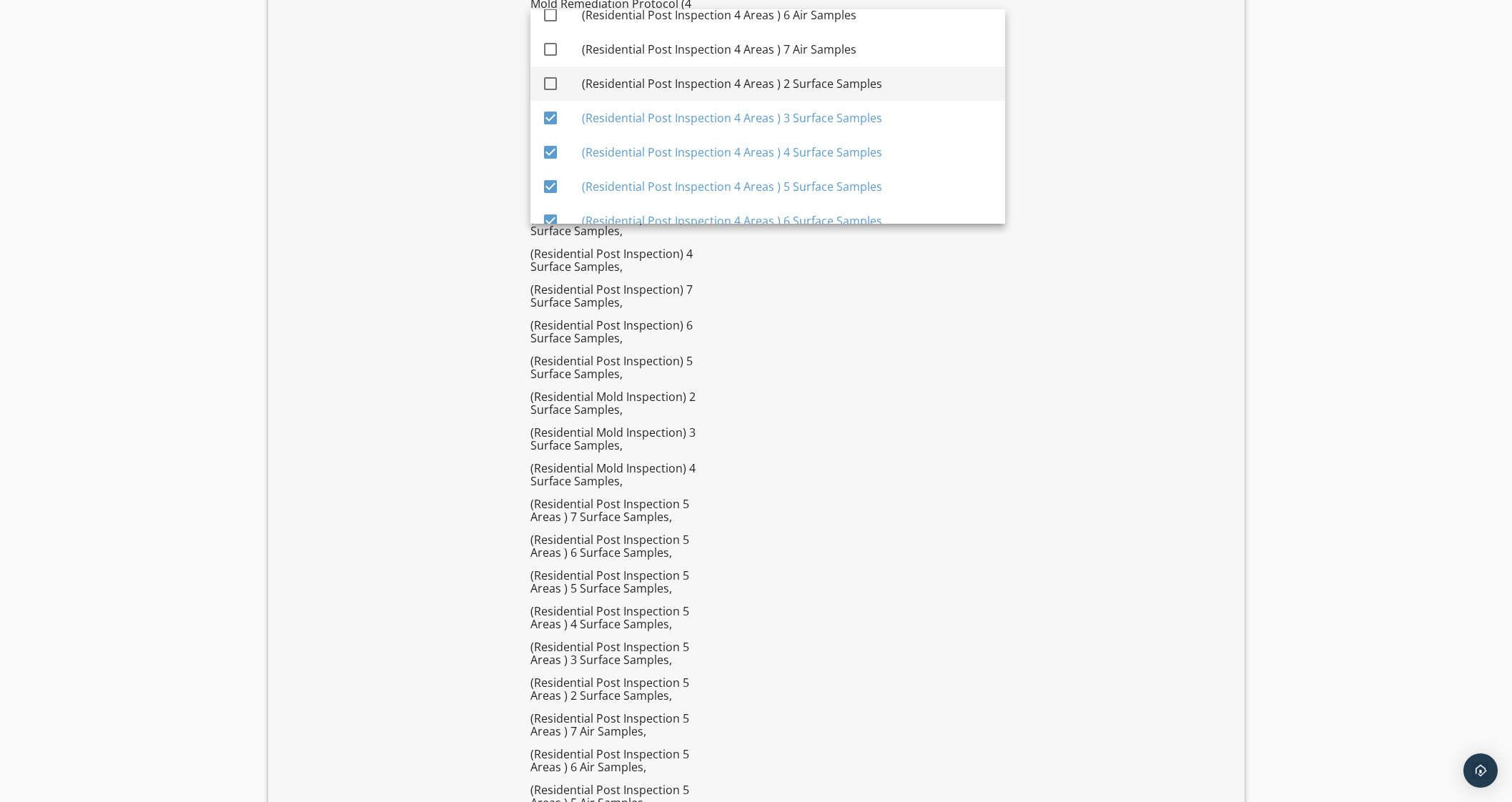
click at [849, 81] on div "(Residential Post Inspection 4 Areas ) 2 Surface Samples" at bounding box center [788, 83] width 412 height 17
checkbox input "true"
drag, startPoint x: 825, startPoint y: 44, endPoint x: 832, endPoint y: 22, distance: 23.1
click at [825, 44] on div "(Residential Post Inspection 4 Areas ) 7 Air Samples" at bounding box center [788, 49] width 412 height 17
checkbox input "true"
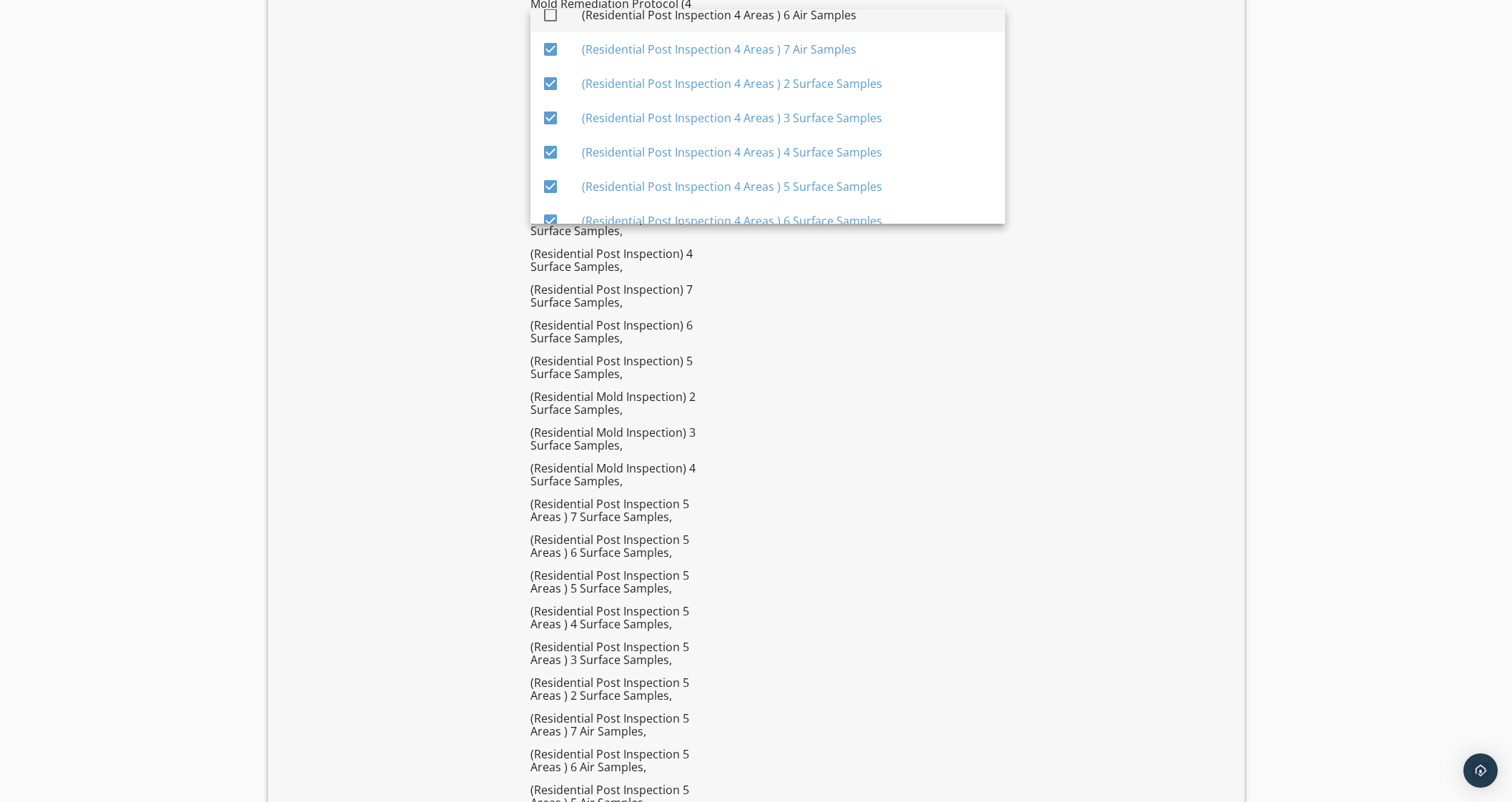
click at [839, 8] on div "(Residential Post Inspection 4 Areas ) 6 Air Samples" at bounding box center [788, 14] width 412 height 17
checkbox input "true"
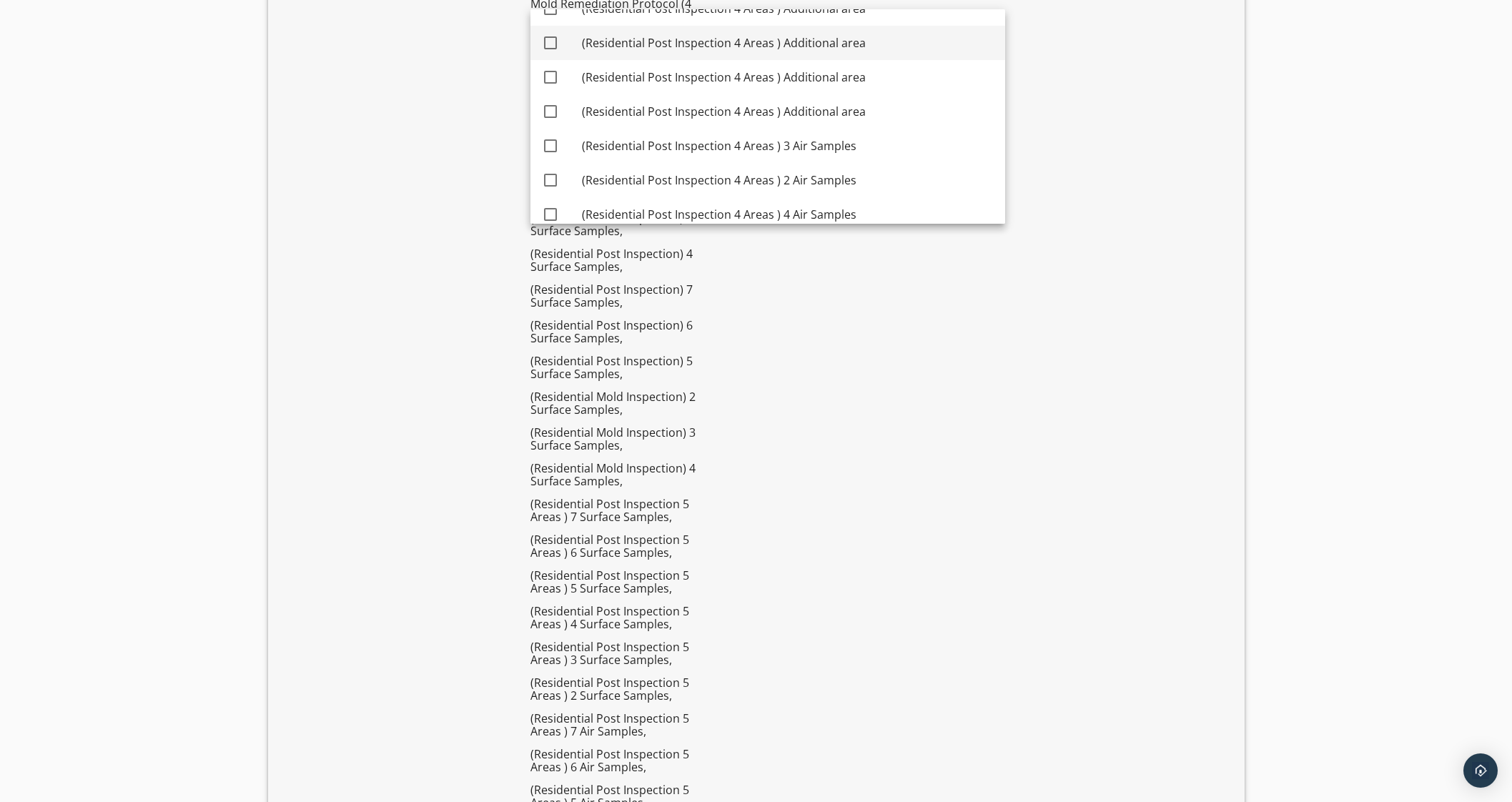
scroll to position [4198, 0]
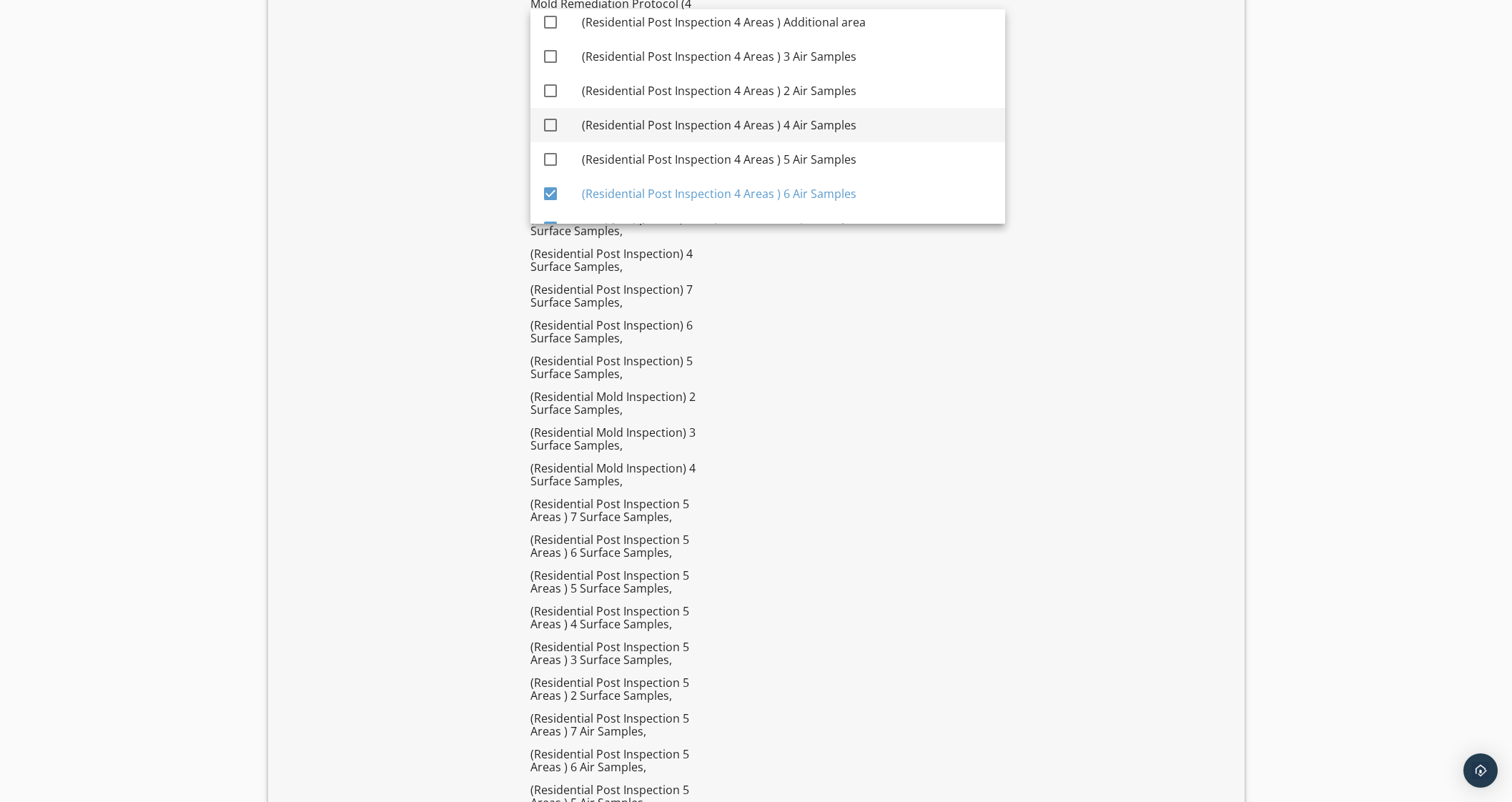
drag, startPoint x: 850, startPoint y: 150, endPoint x: 846, endPoint y: 127, distance: 23.3
click at [850, 147] on div "(Residential Post Inspection 4 Areas ) 5 Air Samples" at bounding box center [788, 159] width 412 height 34
checkbox input "true"
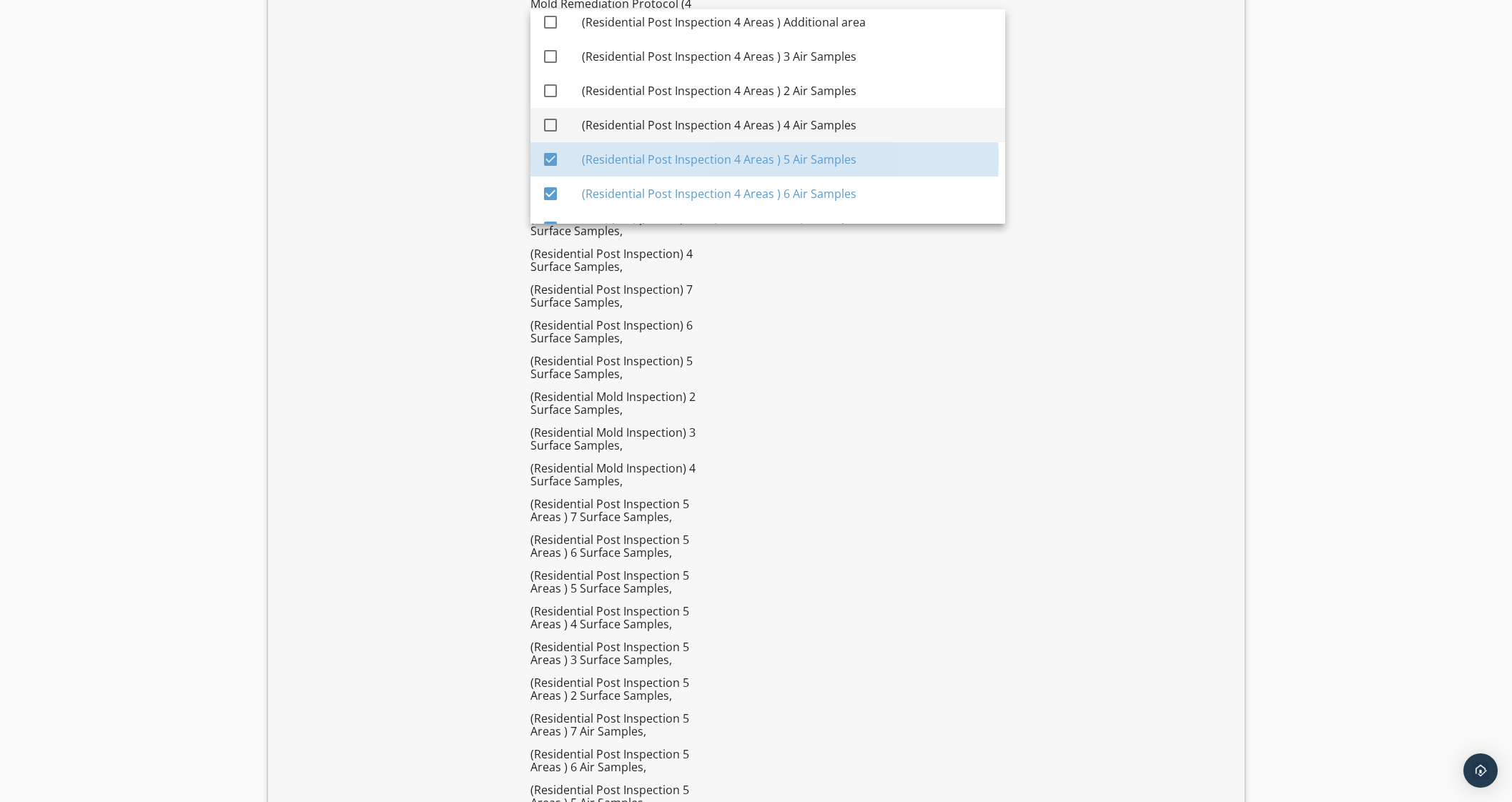
click at [842, 117] on div "(Residential Post Inspection 4 Areas ) 4 Air Samples" at bounding box center [788, 125] width 412 height 17
checkbox input "true"
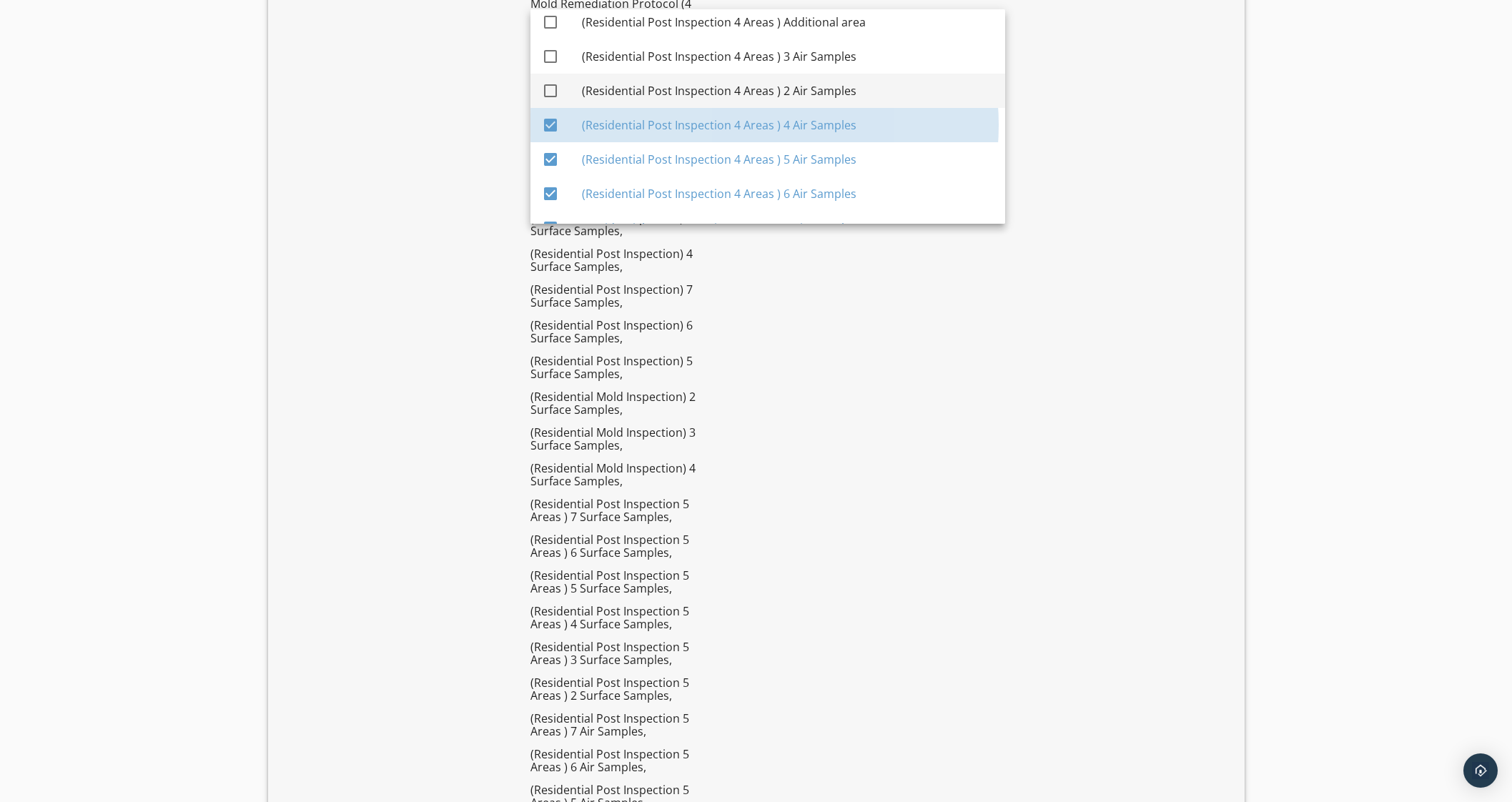
click at [841, 87] on div "(Residential Post Inspection 4 Areas ) 2 Air Samples" at bounding box center [788, 90] width 412 height 17
checkbox input "true"
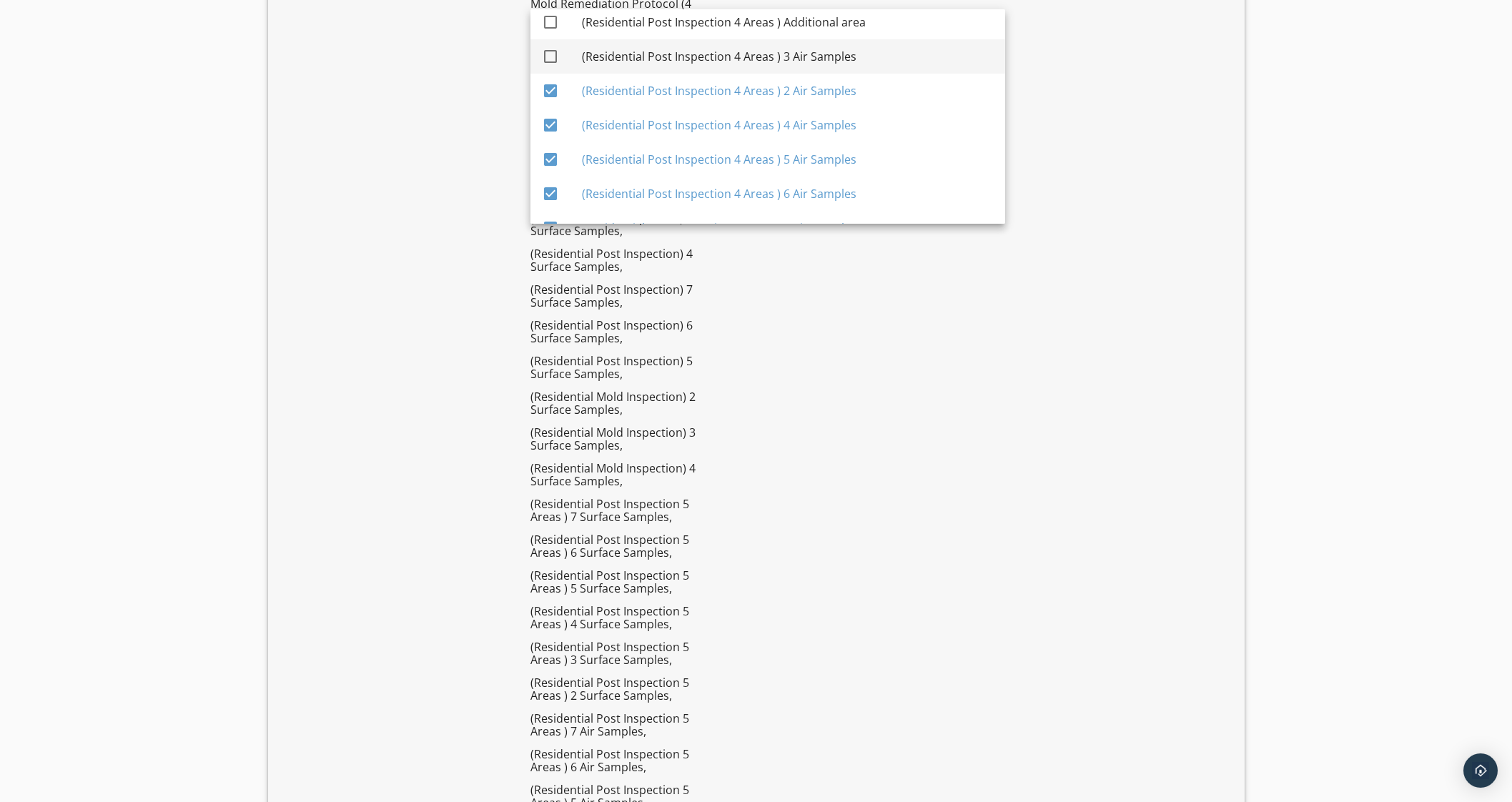
click at [841, 52] on div "(Residential Post Inspection 4 Areas ) 3 Air Samples" at bounding box center [788, 56] width 412 height 17
checkbox input "true"
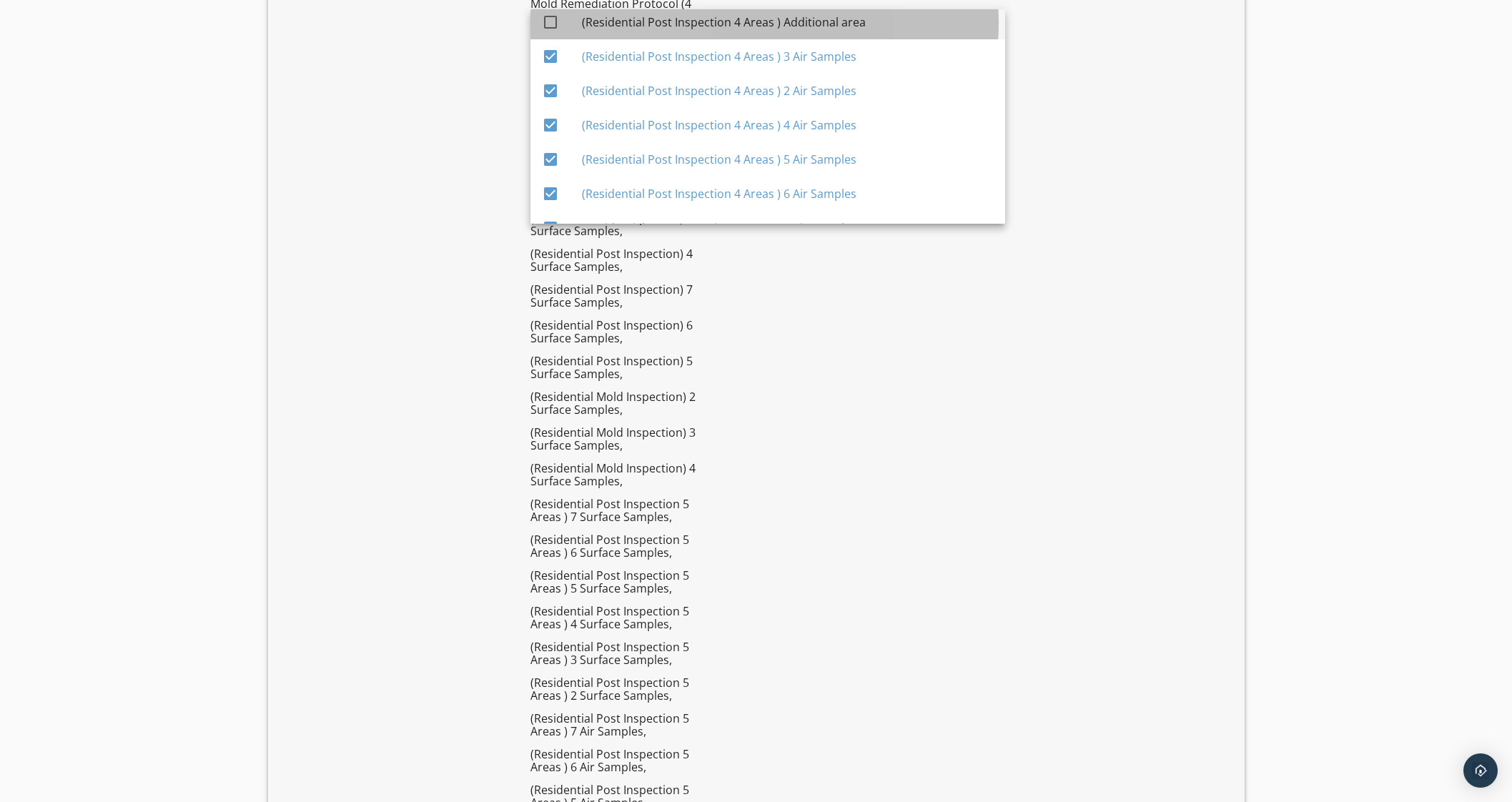
click at [856, 22] on div "(Residential Post Inspection 4 Areas ) Additional area" at bounding box center [788, 22] width 412 height 17
checkbox input "true"
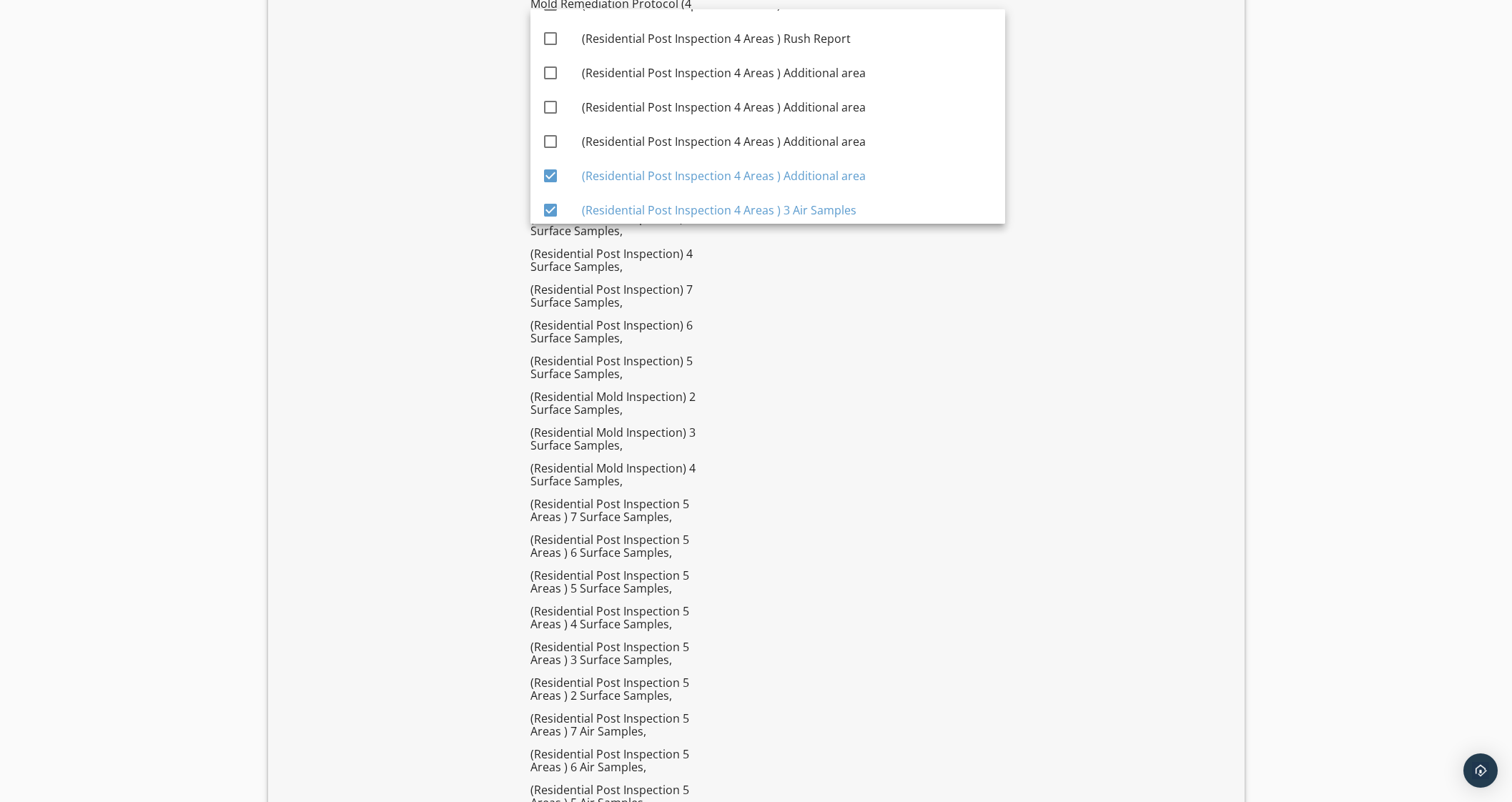
scroll to position [4109, 0]
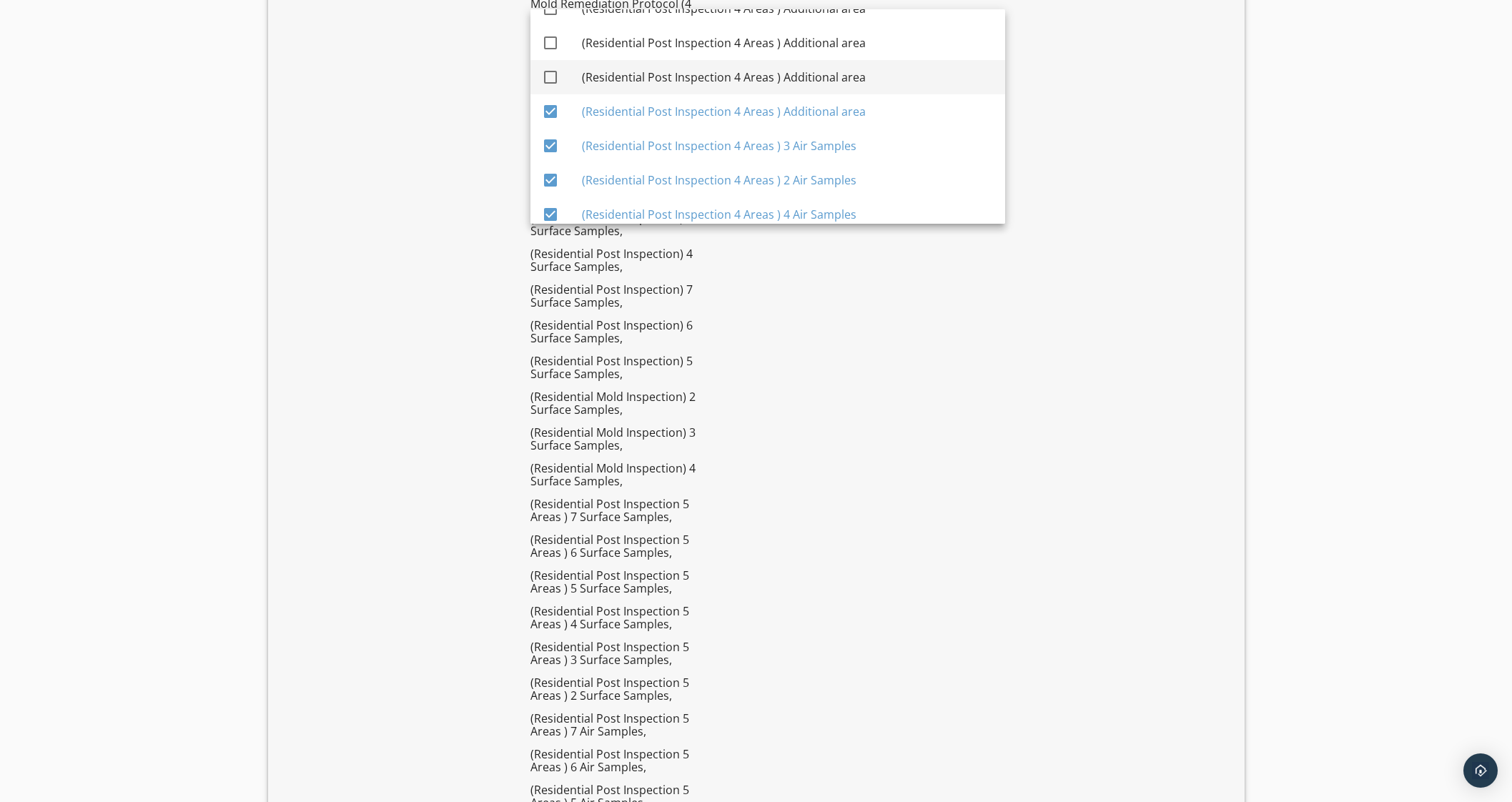
drag, startPoint x: 854, startPoint y: 73, endPoint x: 853, endPoint y: 41, distance: 32.0
click at [854, 73] on div "(Residential Post Inspection 4 Areas ) Additional area" at bounding box center [788, 77] width 412 height 17
checkbox input "true"
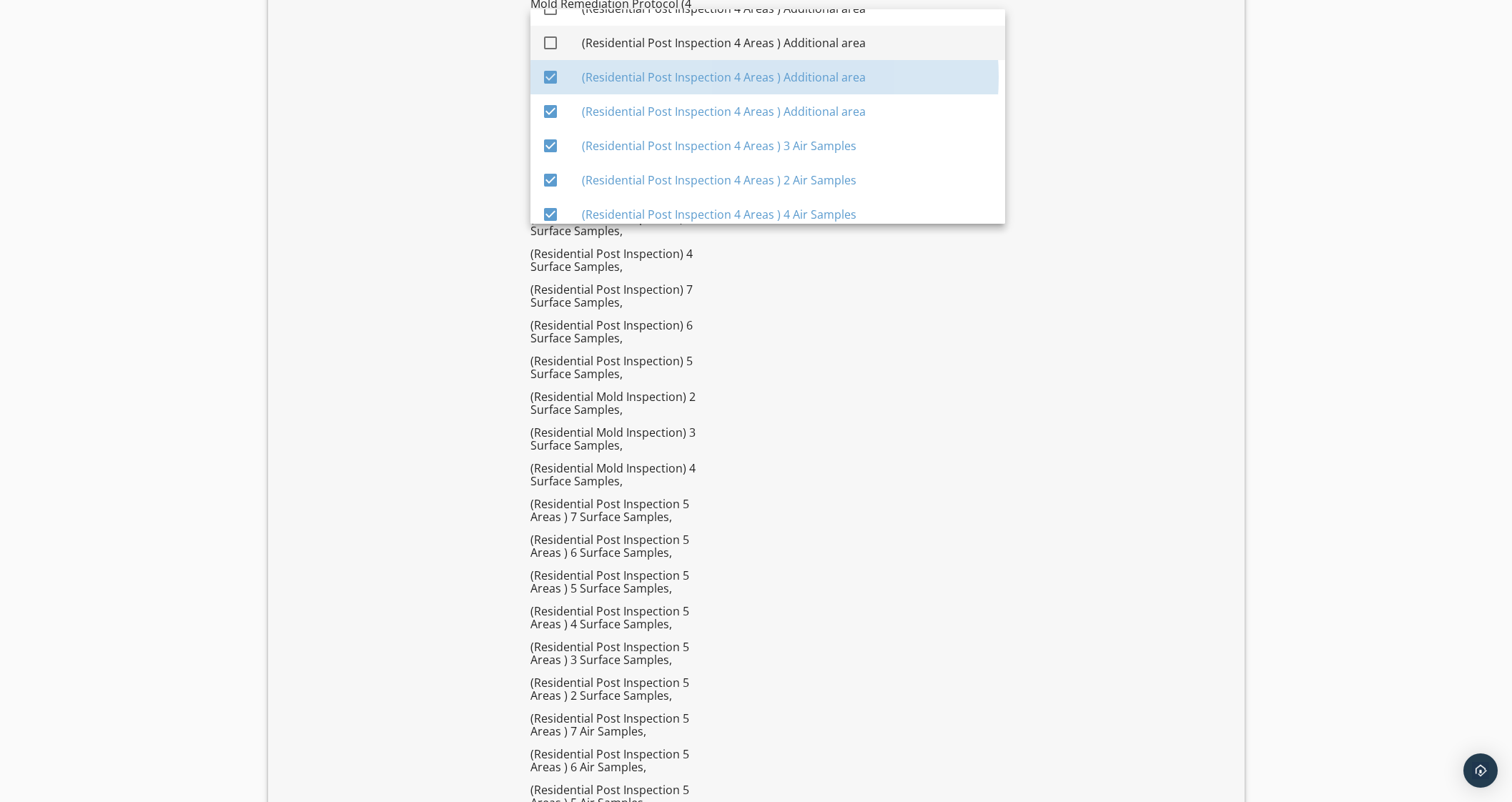
click at [850, 37] on div "(Residential Post Inspection 4 Areas ) Additional area" at bounding box center [788, 42] width 412 height 17
checkbox input "true"
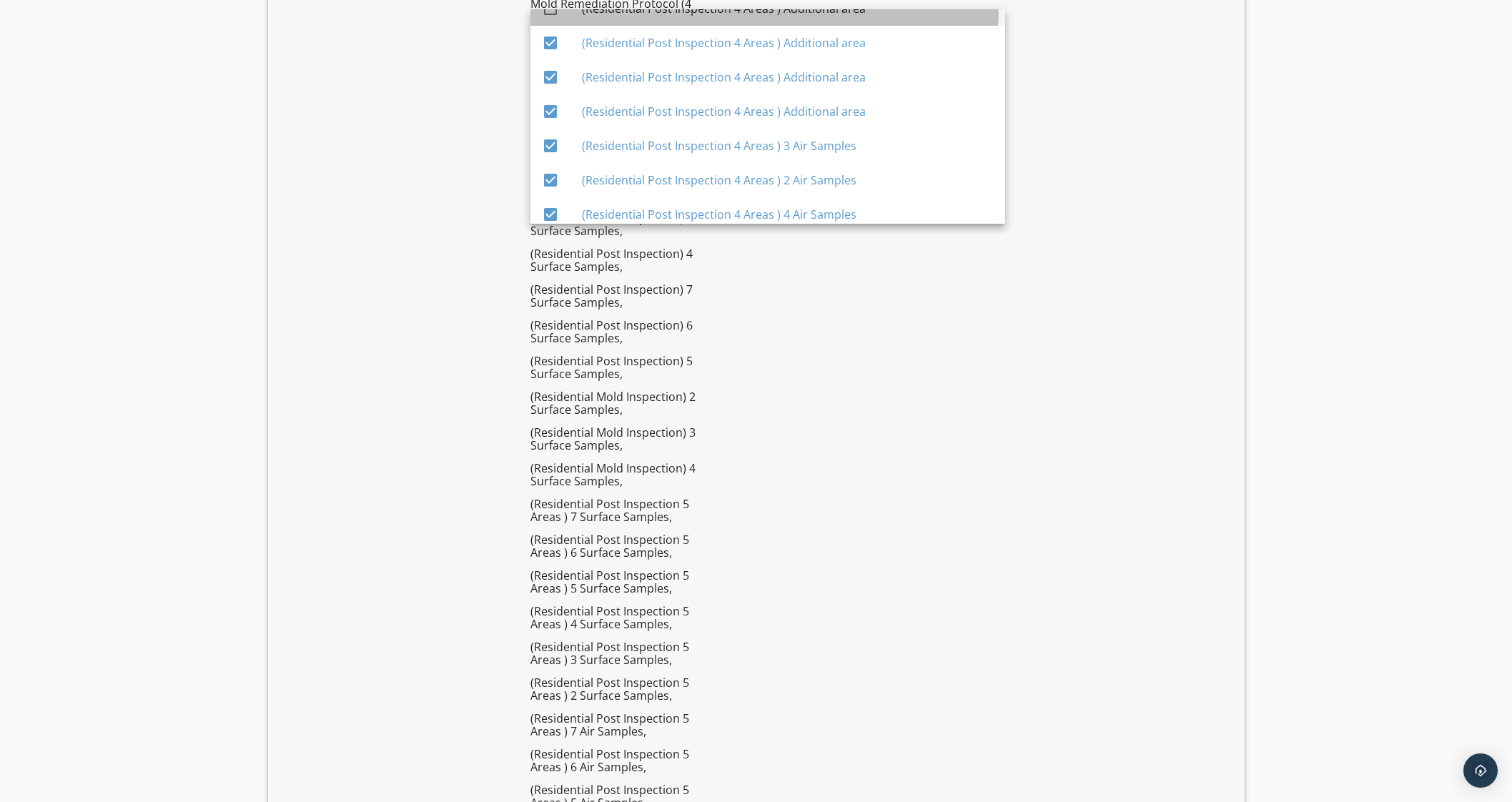
click at [855, 18] on div "(Residential Post Inspection 4 Areas ) Additional area" at bounding box center [788, 9] width 412 height 34
checkbox input "true"
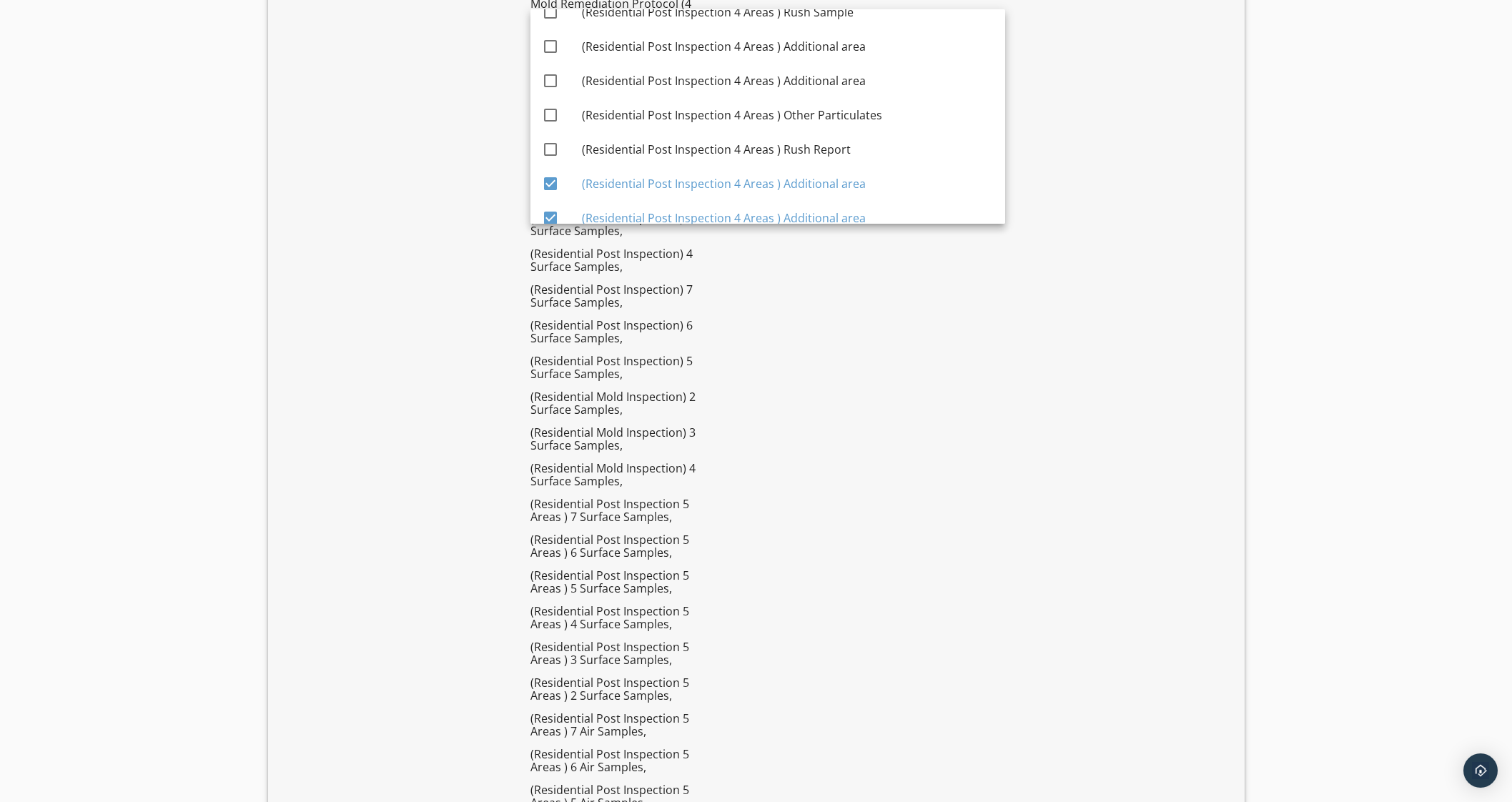
scroll to position [3930, 0]
drag, startPoint x: 859, startPoint y: 149, endPoint x: 864, endPoint y: 128, distance: 21.6
click at [859, 148] on div "(Residential Post Inspection 4 Areas ) Rush Report" at bounding box center [788, 153] width 412 height 17
checkbox input "true"
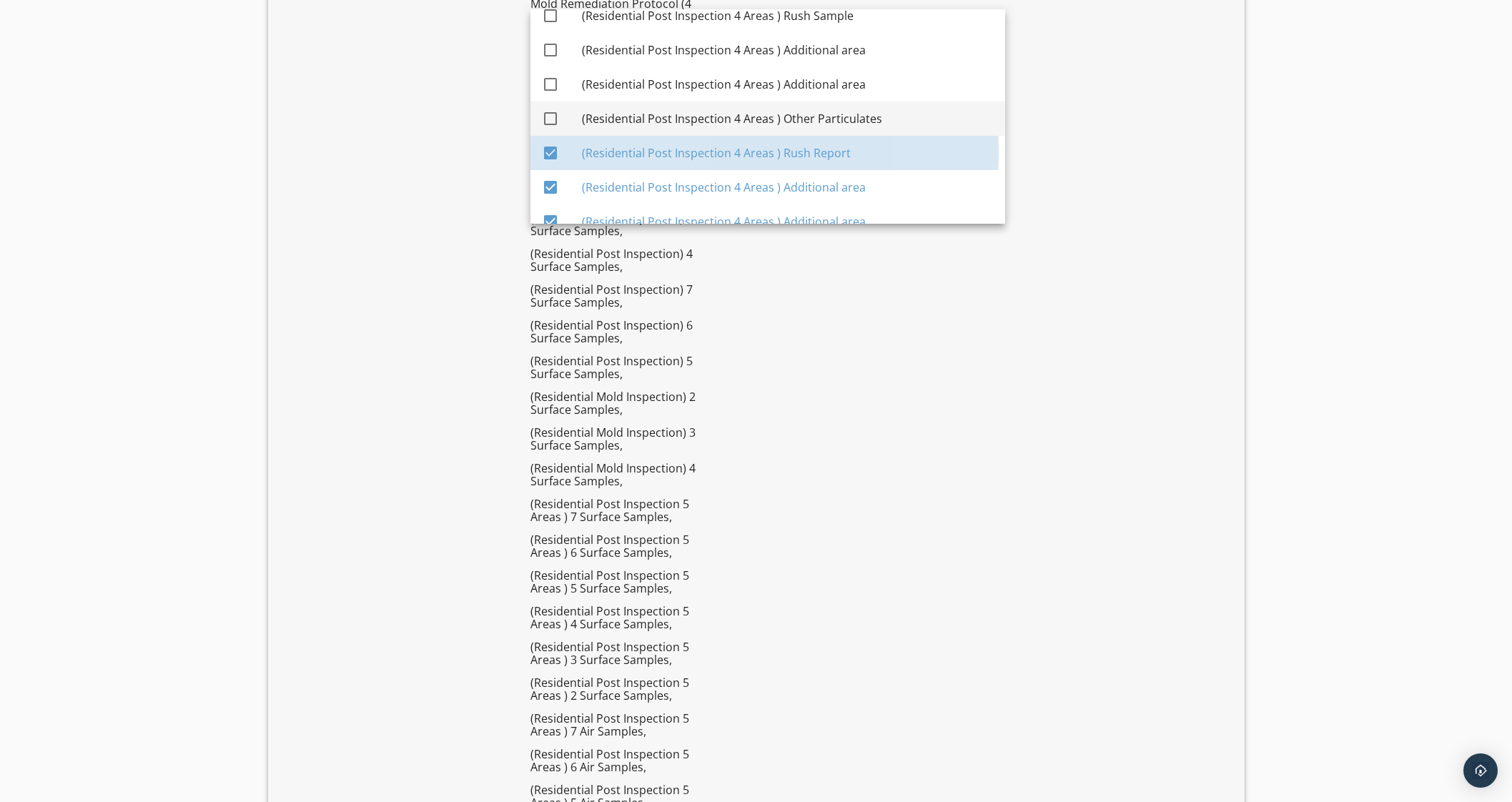
drag, startPoint x: 865, startPoint y: 118, endPoint x: 866, endPoint y: 109, distance: 9.1
click at [865, 117] on div "(Residential Post Inspection 4 Areas ) Other Particulates" at bounding box center [788, 118] width 412 height 17
checkbox input "true"
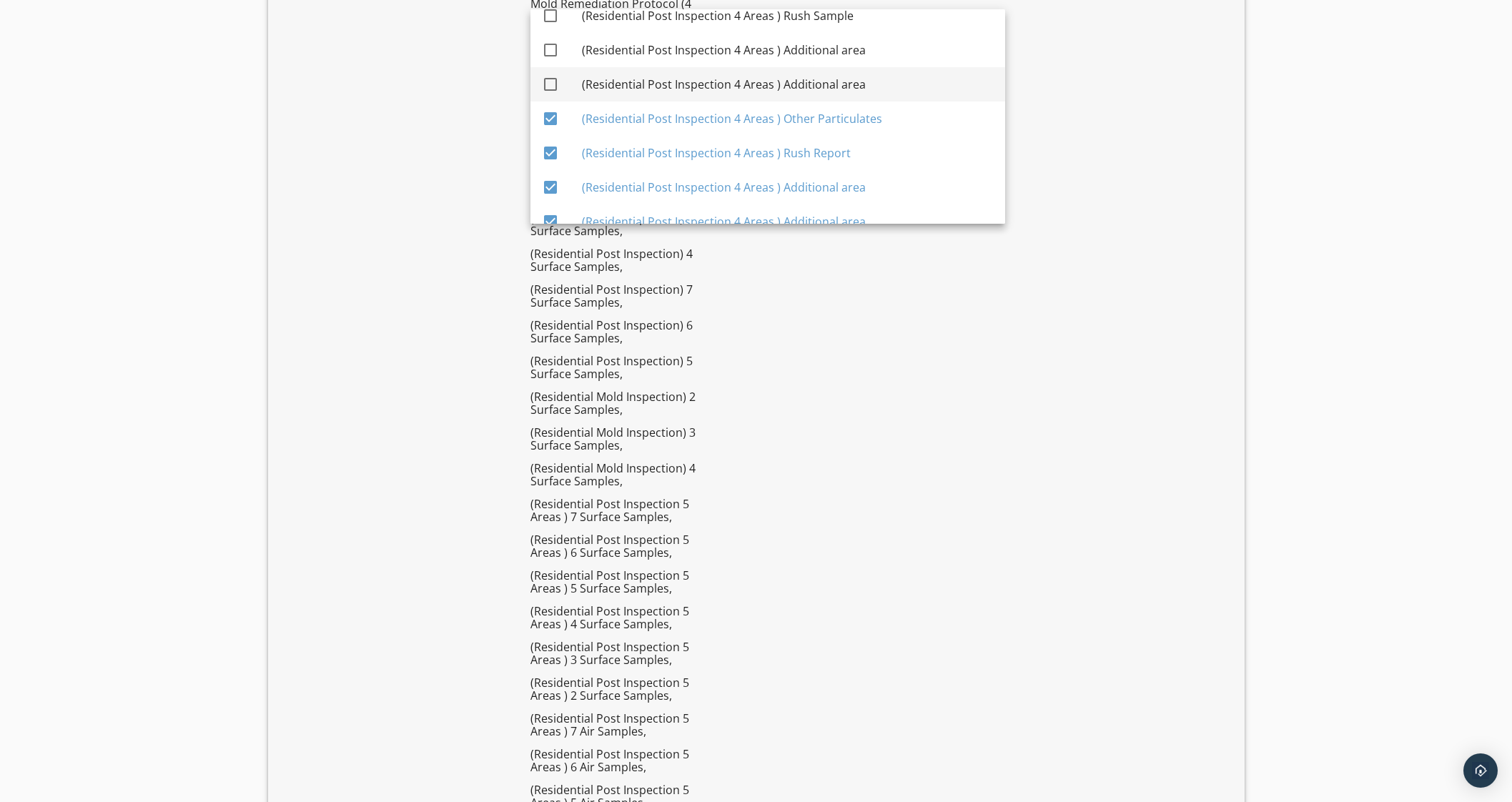
click at [857, 80] on div "(Residential Post Inspection 4 Areas ) Additional area" at bounding box center [788, 84] width 412 height 17
checkbox input "true"
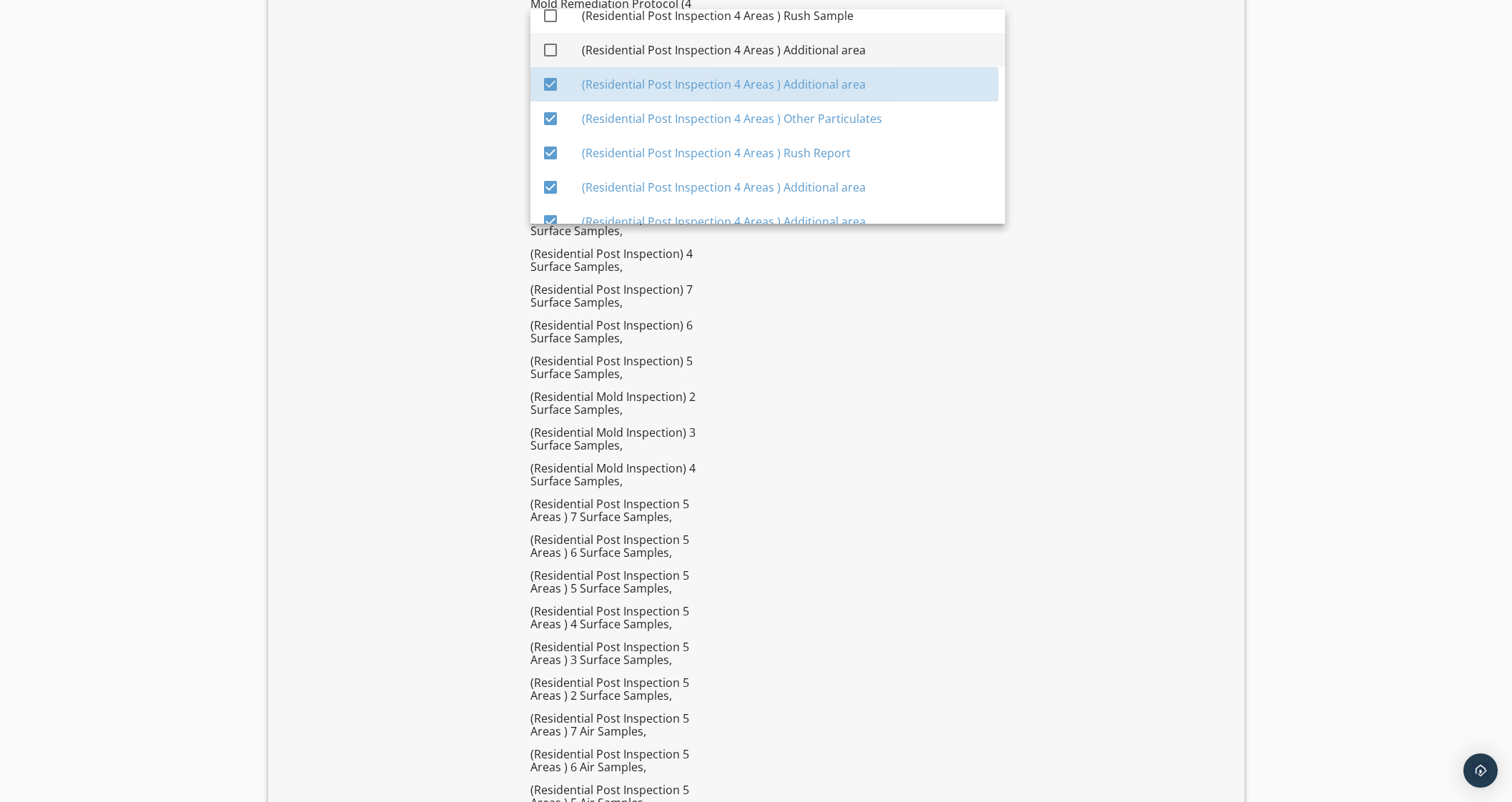
click at [852, 54] on div "(Residential Post Inspection 4 Areas ) Additional area" at bounding box center [788, 50] width 412 height 17
checkbox input "true"
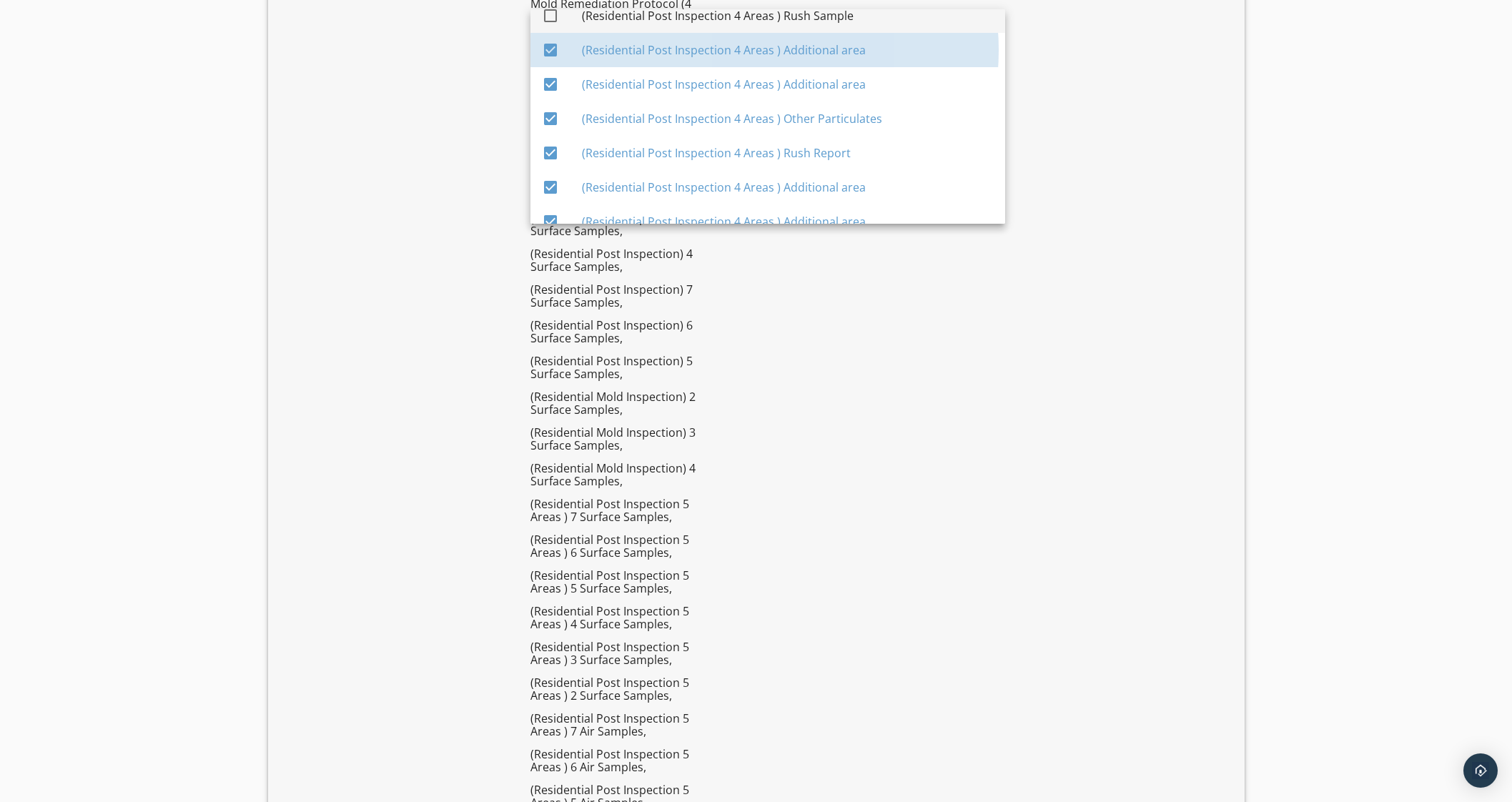
click at [847, 23] on div "(Residential Post Inspection 4 Areas ) Rush Sample" at bounding box center [788, 15] width 412 height 34
checkbox input "true"
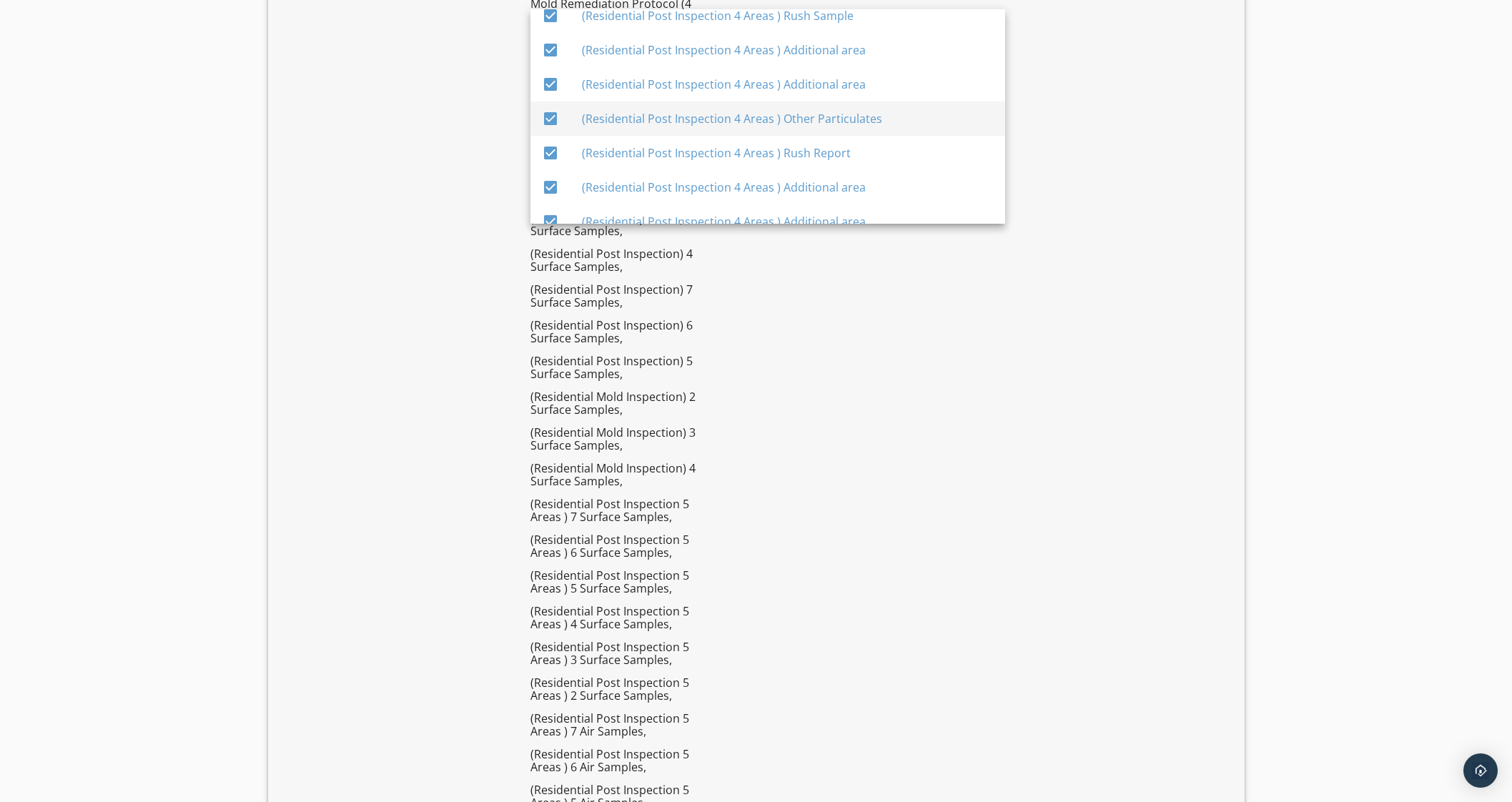
scroll to position [3841, 0]
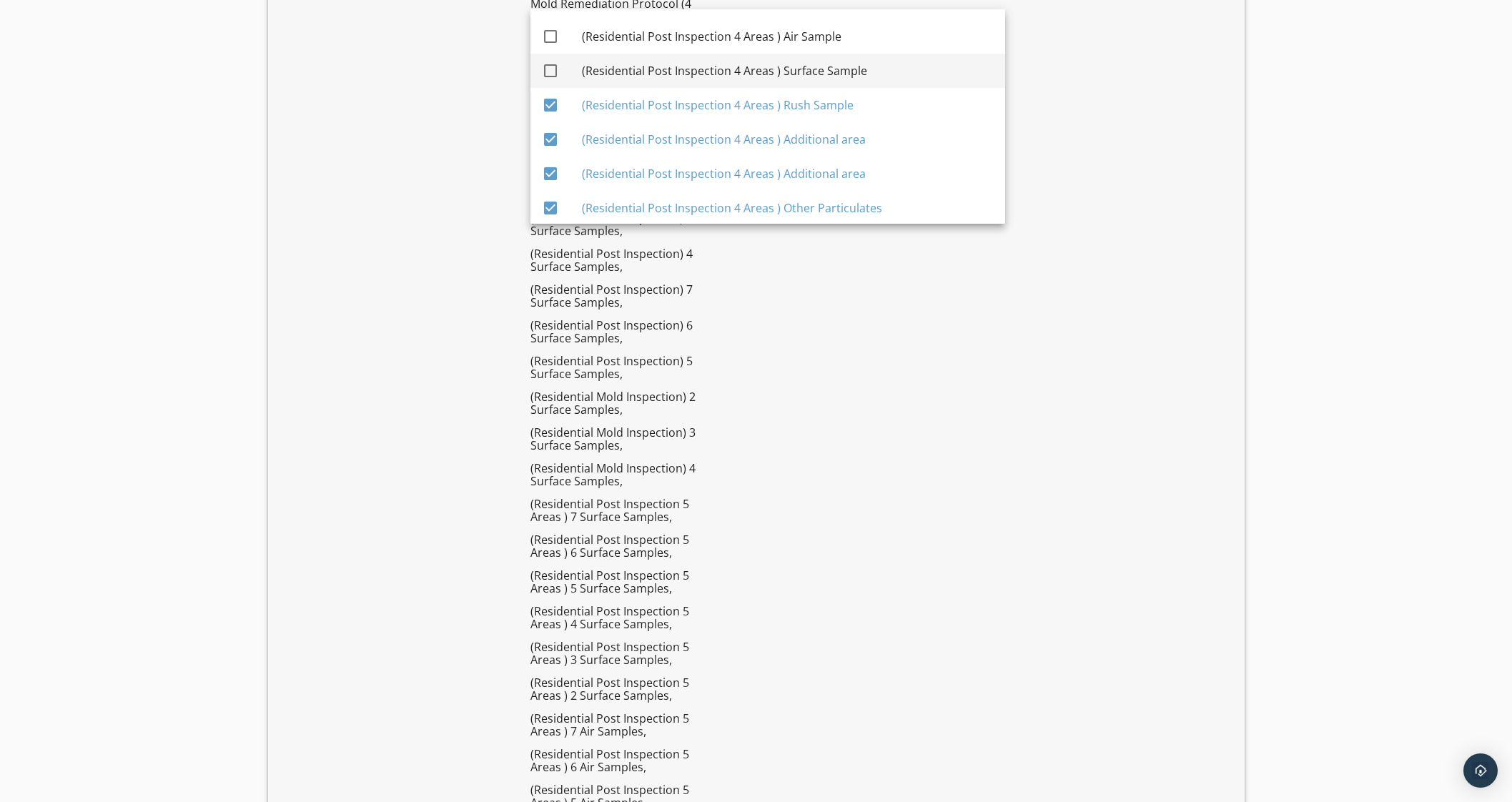
drag, startPoint x: 847, startPoint y: 63, endPoint x: 846, endPoint y: 44, distance: 19.0
click at [847, 62] on div "(Residential Post Inspection 4 Areas ) Surface Sample" at bounding box center [788, 71] width 412 height 17
checkbox input "true"
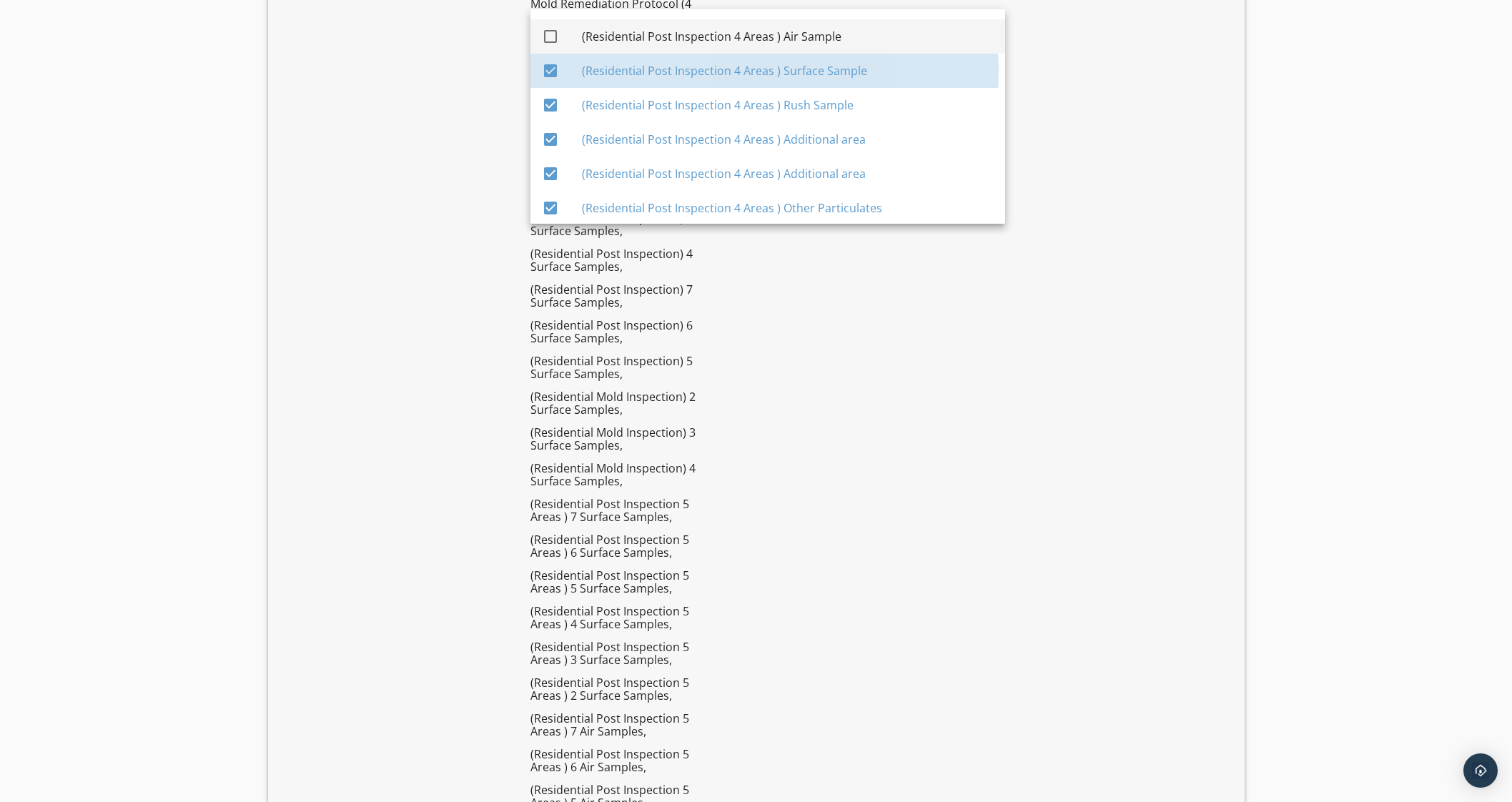
click at [841, 39] on div "(Residential Post Inspection 4 Areas ) Air Sample" at bounding box center [788, 36] width 412 height 17
checkbox input "true"
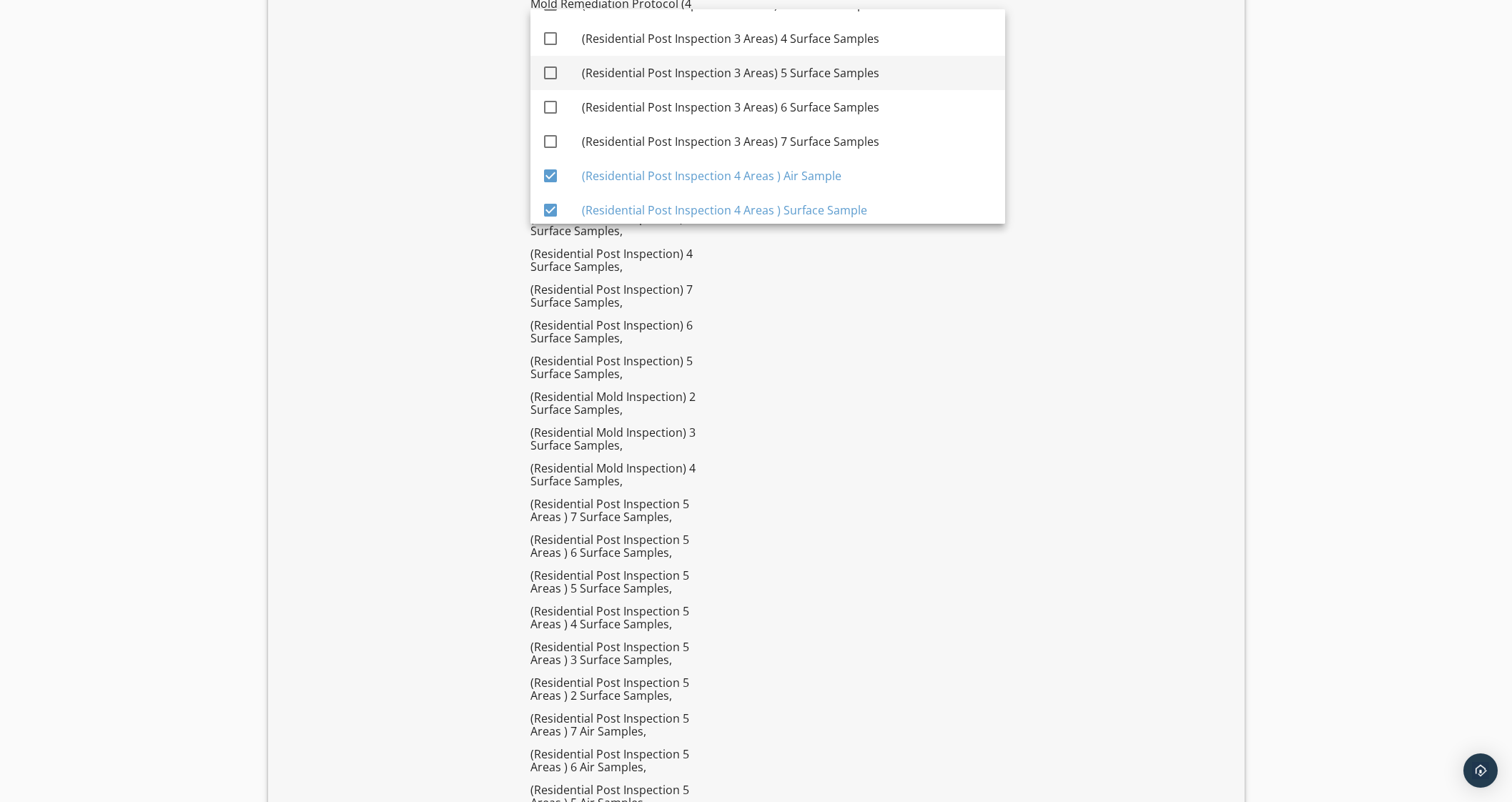
scroll to position [3662, 0]
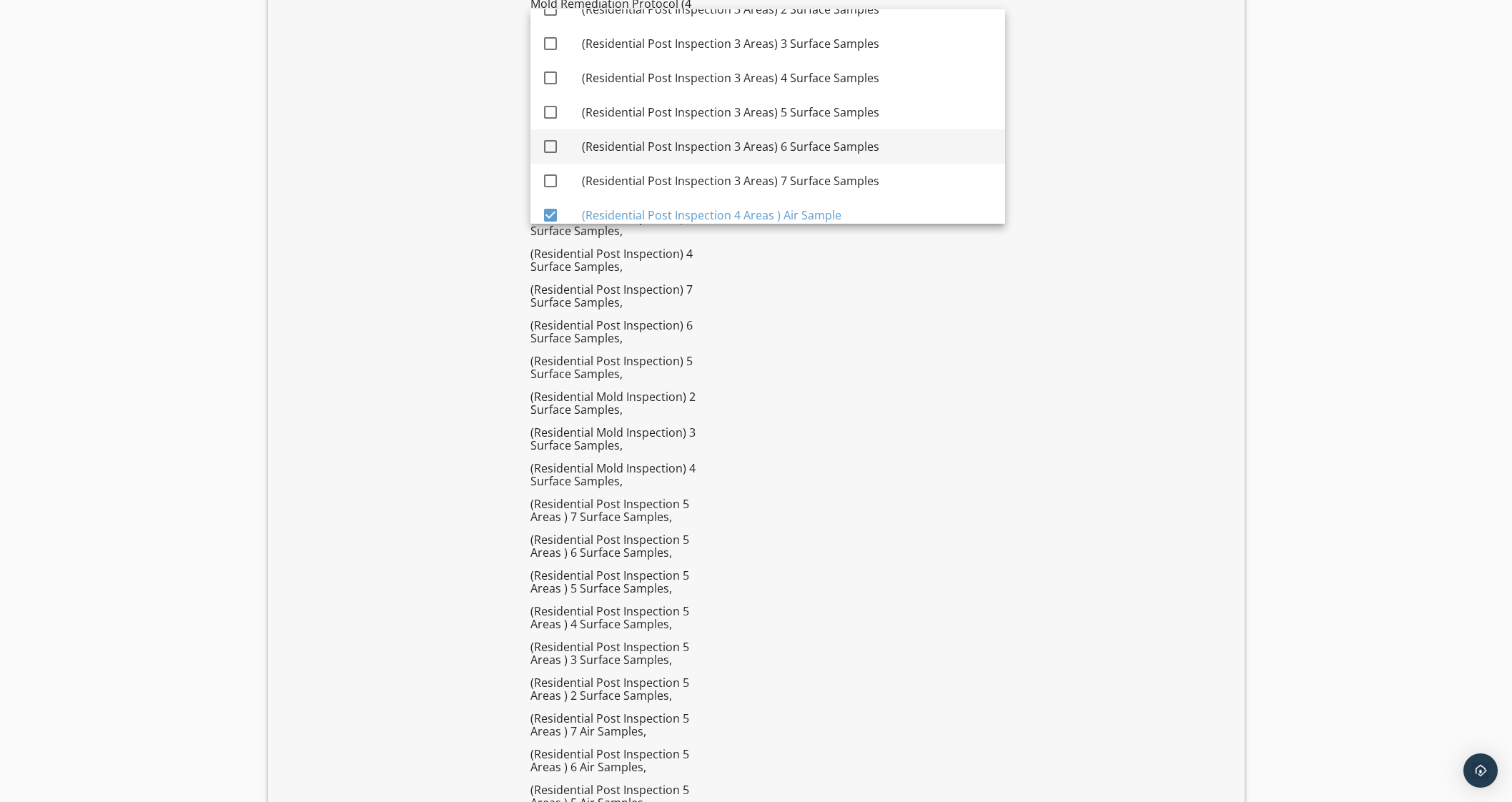
click at [848, 173] on div "(Residential Post Inspection 3 Areas) 7 Surface Samples" at bounding box center [788, 181] width 412 height 17
checkbox input "true"
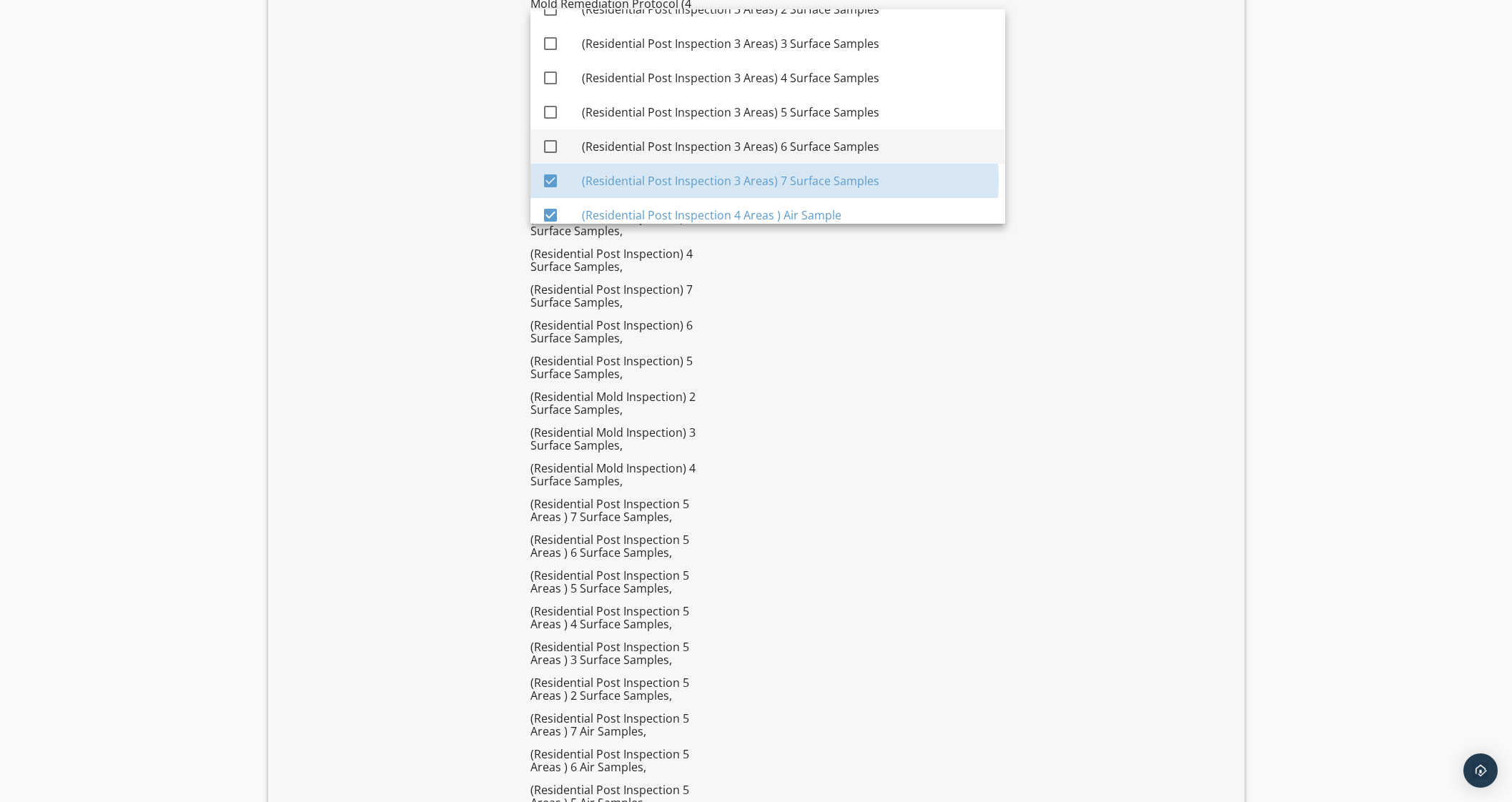
click at [842, 134] on div "(Residential Post Inspection 3 Areas) 6 Surface Samples" at bounding box center [788, 146] width 412 height 34
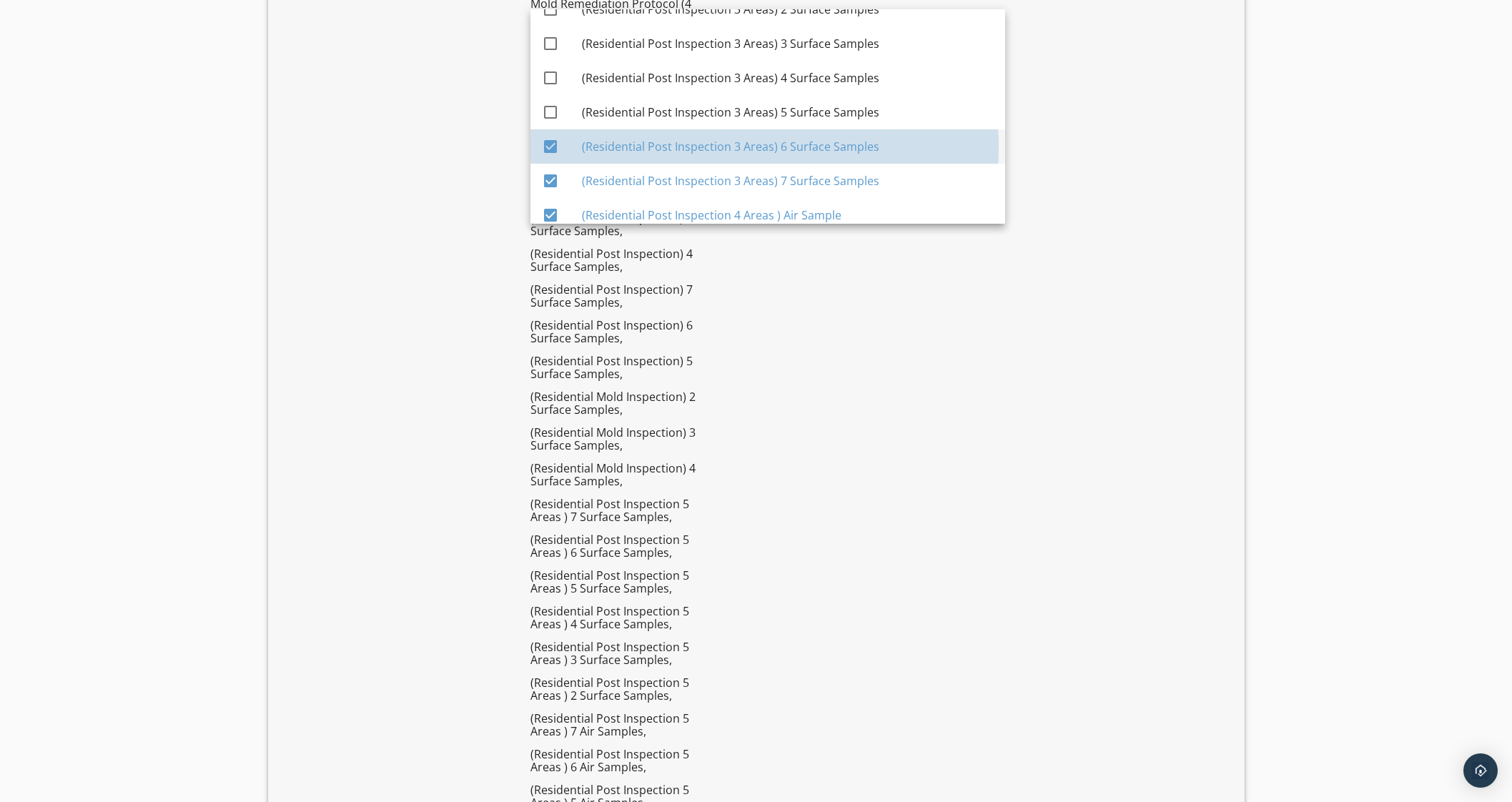
checkbox input "true"
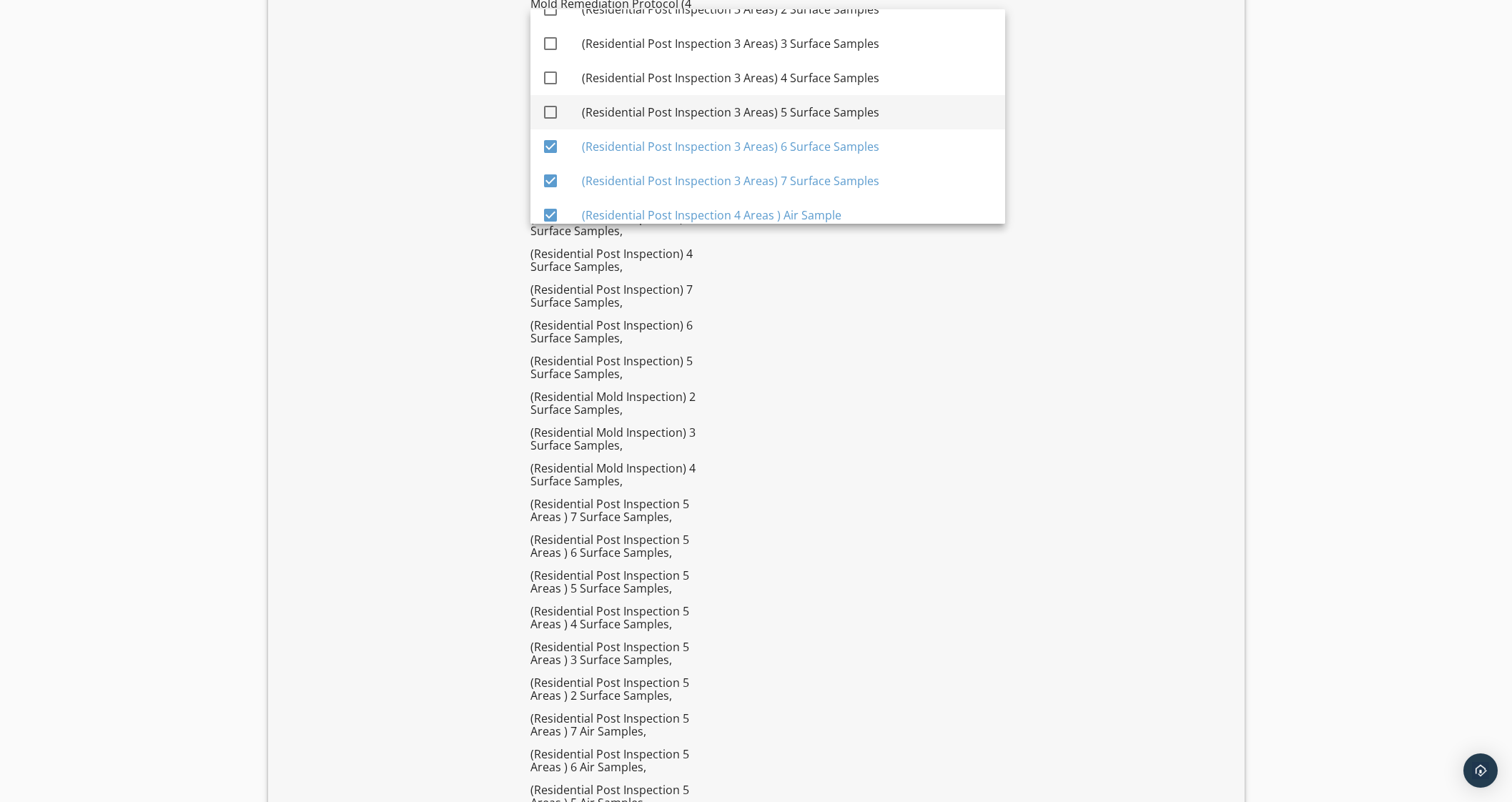
click at [850, 107] on div "(Residential Post Inspection 3 Areas) 5 Surface Samples" at bounding box center [788, 112] width 412 height 17
checkbox input "true"
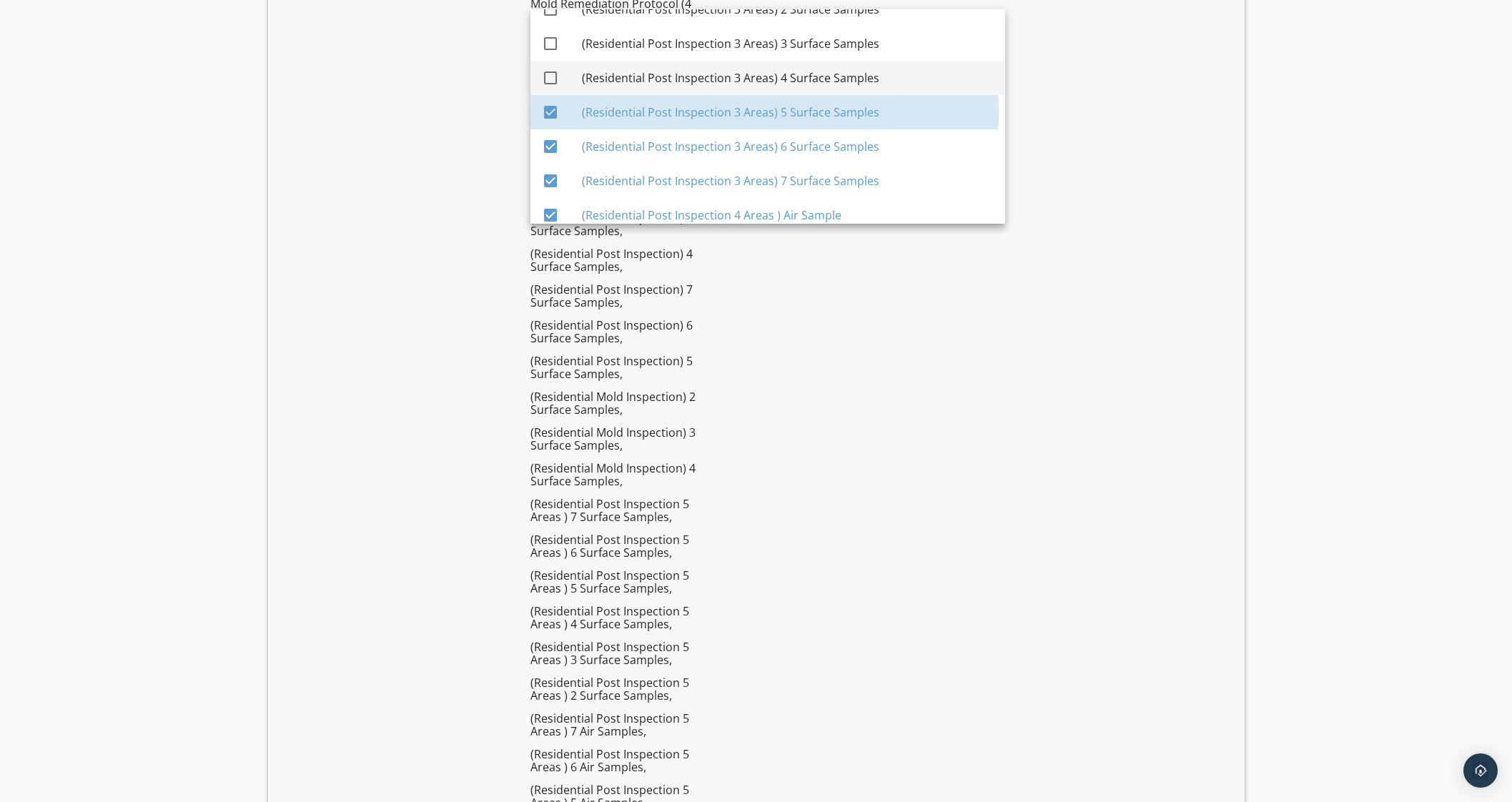
drag, startPoint x: 858, startPoint y: 77, endPoint x: 861, endPoint y: 62, distance: 15.3
click at [858, 77] on div "(Residential Post Inspection 3 Areas) 4 Surface Samples" at bounding box center [788, 78] width 412 height 17
checkbox input "true"
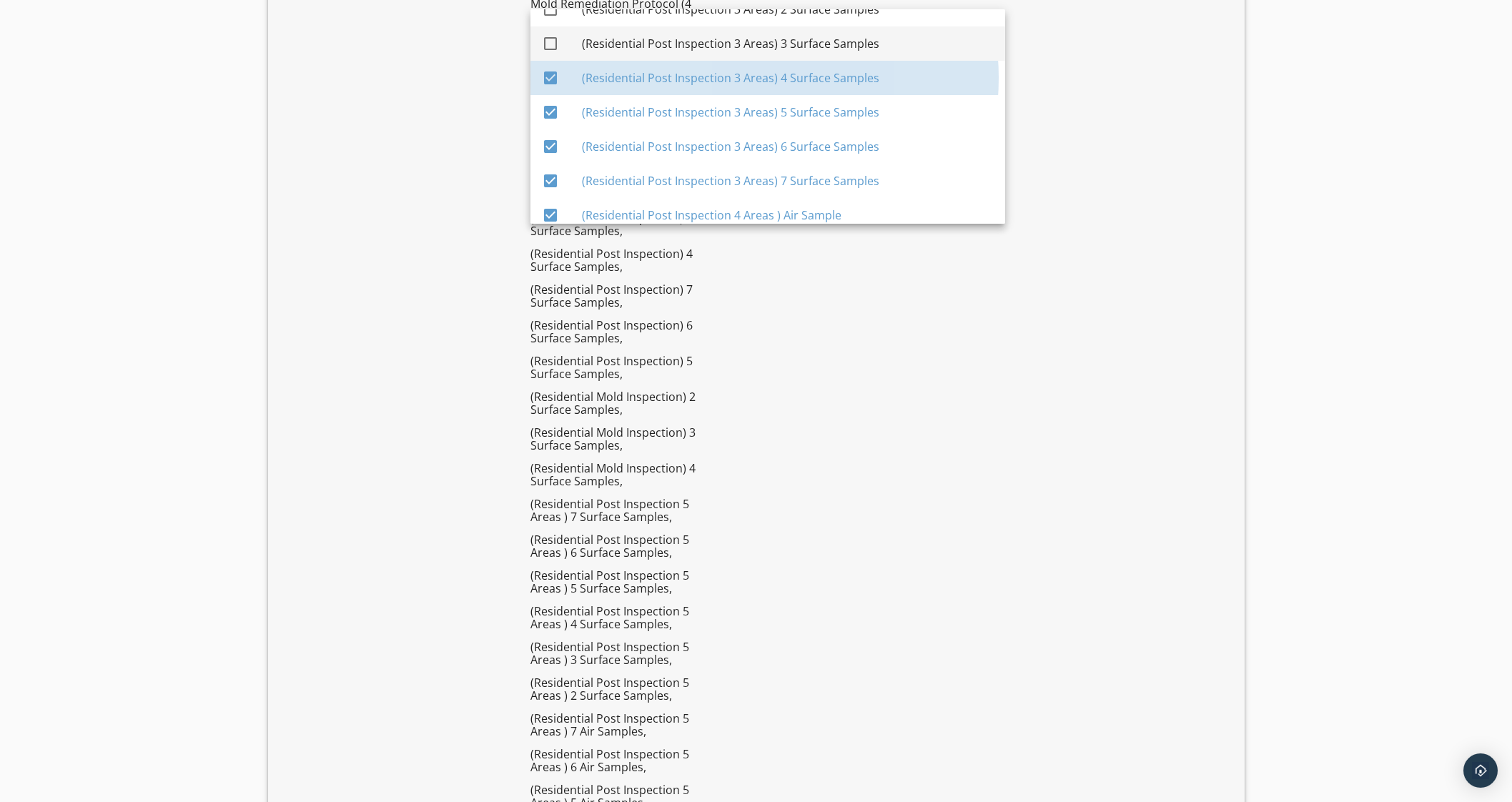
drag, startPoint x: 865, startPoint y: 47, endPoint x: 869, endPoint y: 36, distance: 11.7
click at [865, 46] on div "(Residential Post Inspection 3 Areas) 3 Surface Samples" at bounding box center [788, 43] width 412 height 17
checkbox input "true"
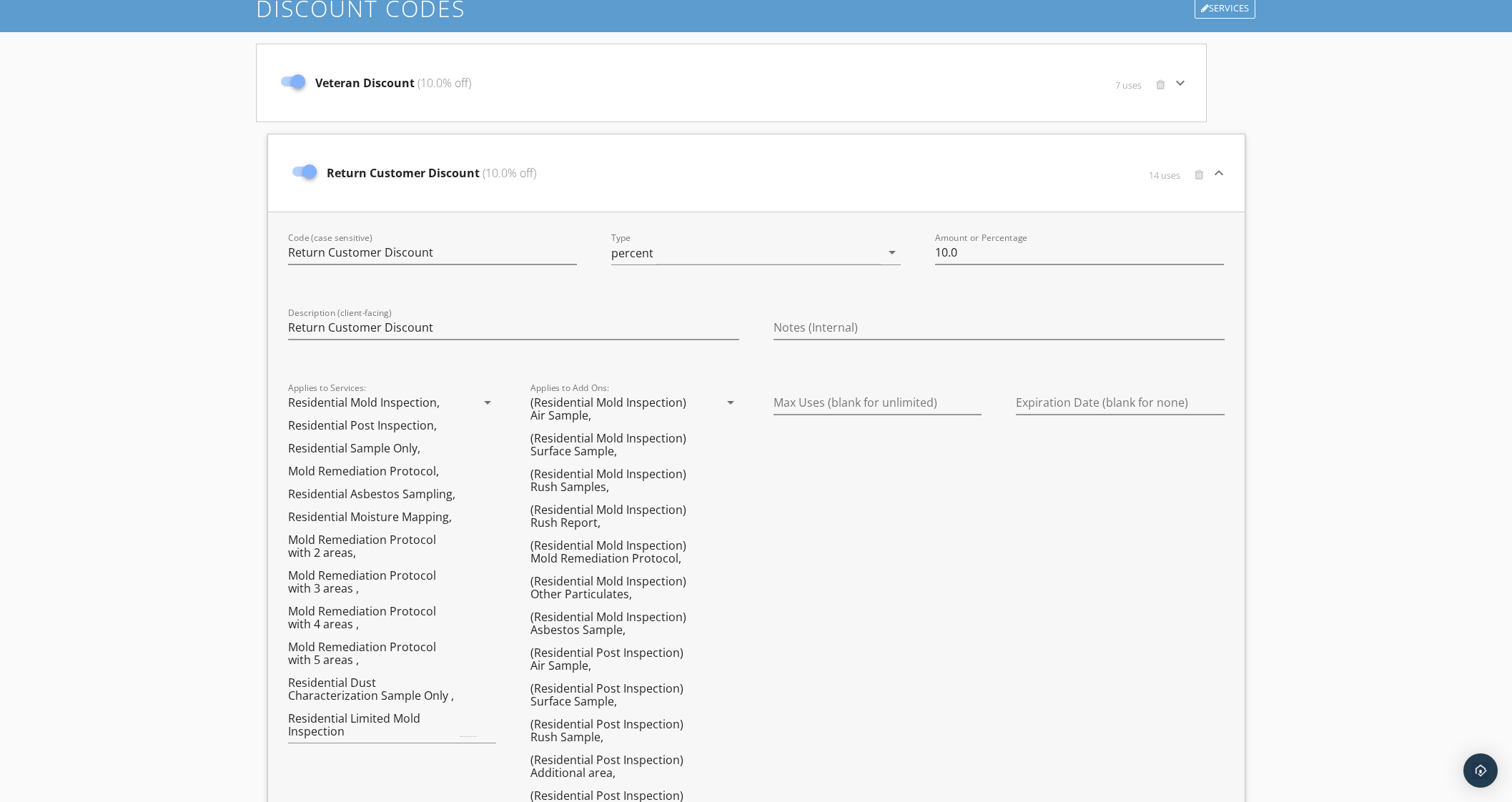
scroll to position [0, 0]
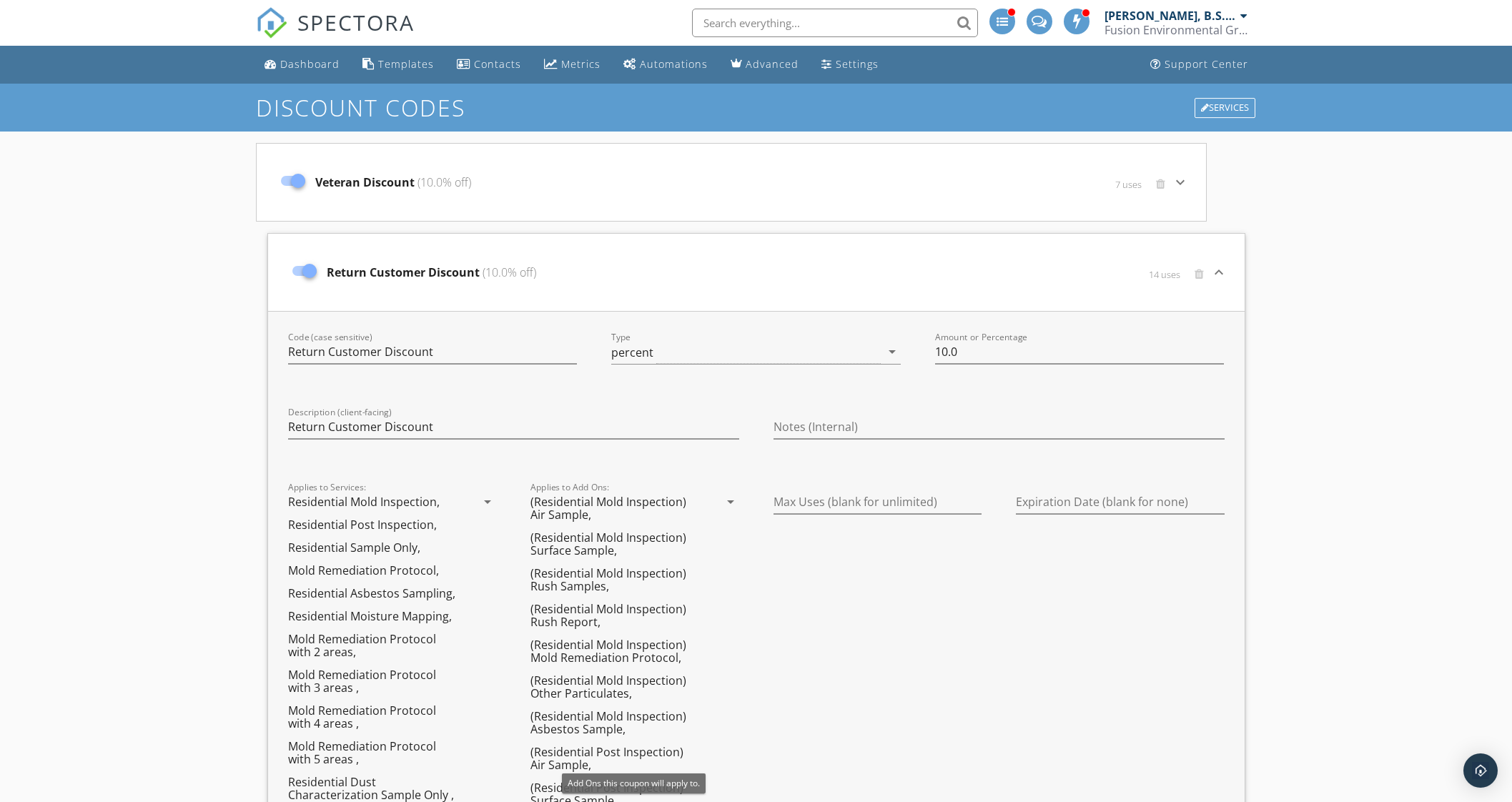
click at [723, 502] on icon "arrow_drop_down" at bounding box center [730, 502] width 17 height 17
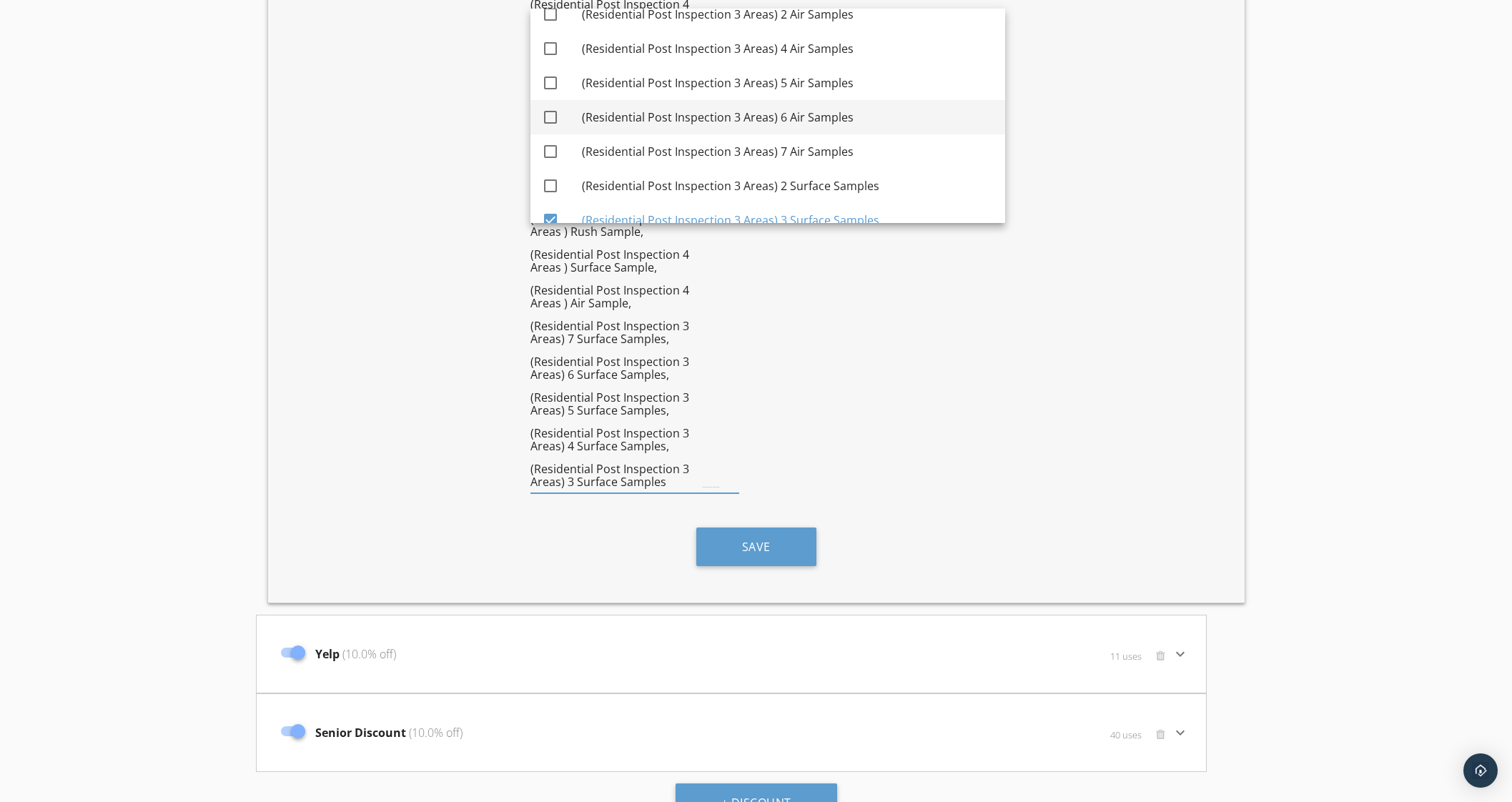
scroll to position [3483, 0]
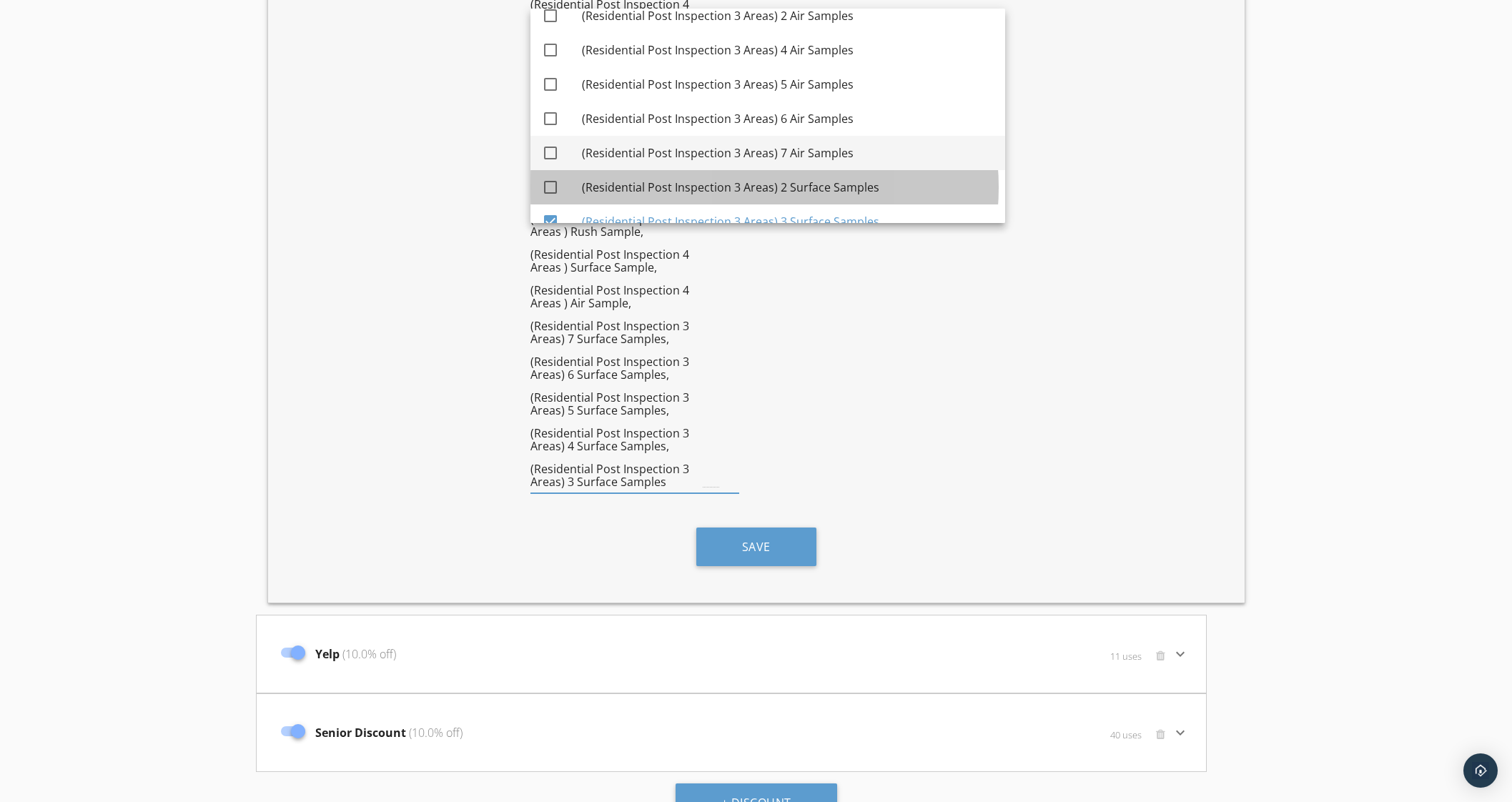
drag, startPoint x: 817, startPoint y: 184, endPoint x: 805, endPoint y: 166, distance: 21.6
click at [815, 180] on div "(Residential Post Inspection 3 Areas) 2 Surface Samples" at bounding box center [788, 187] width 412 height 17
checkbox input "true"
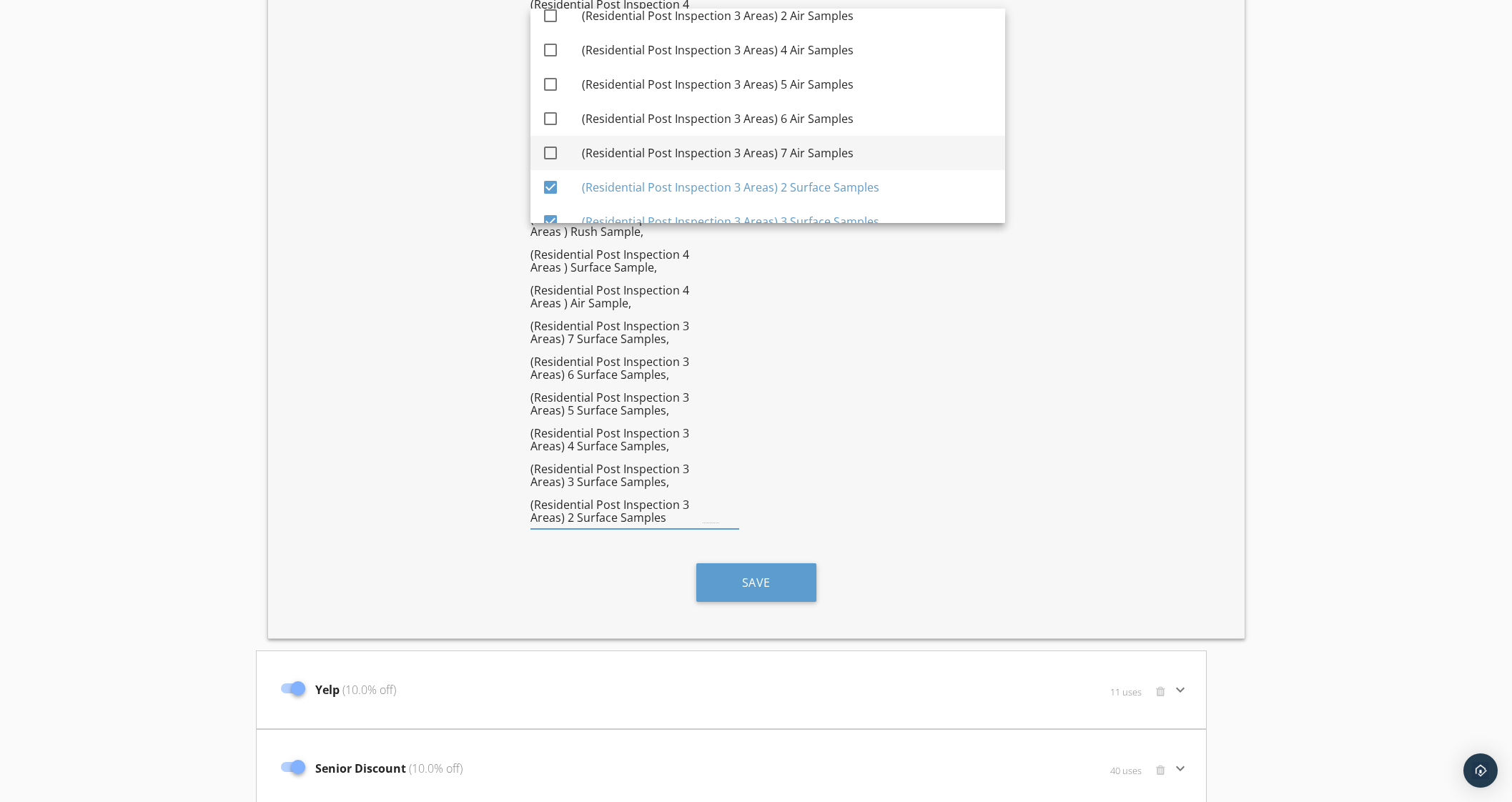
click at [794, 151] on div "(Residential Post Inspection 3 Areas) 7 Air Samples" at bounding box center [788, 153] width 412 height 17
checkbox input "true"
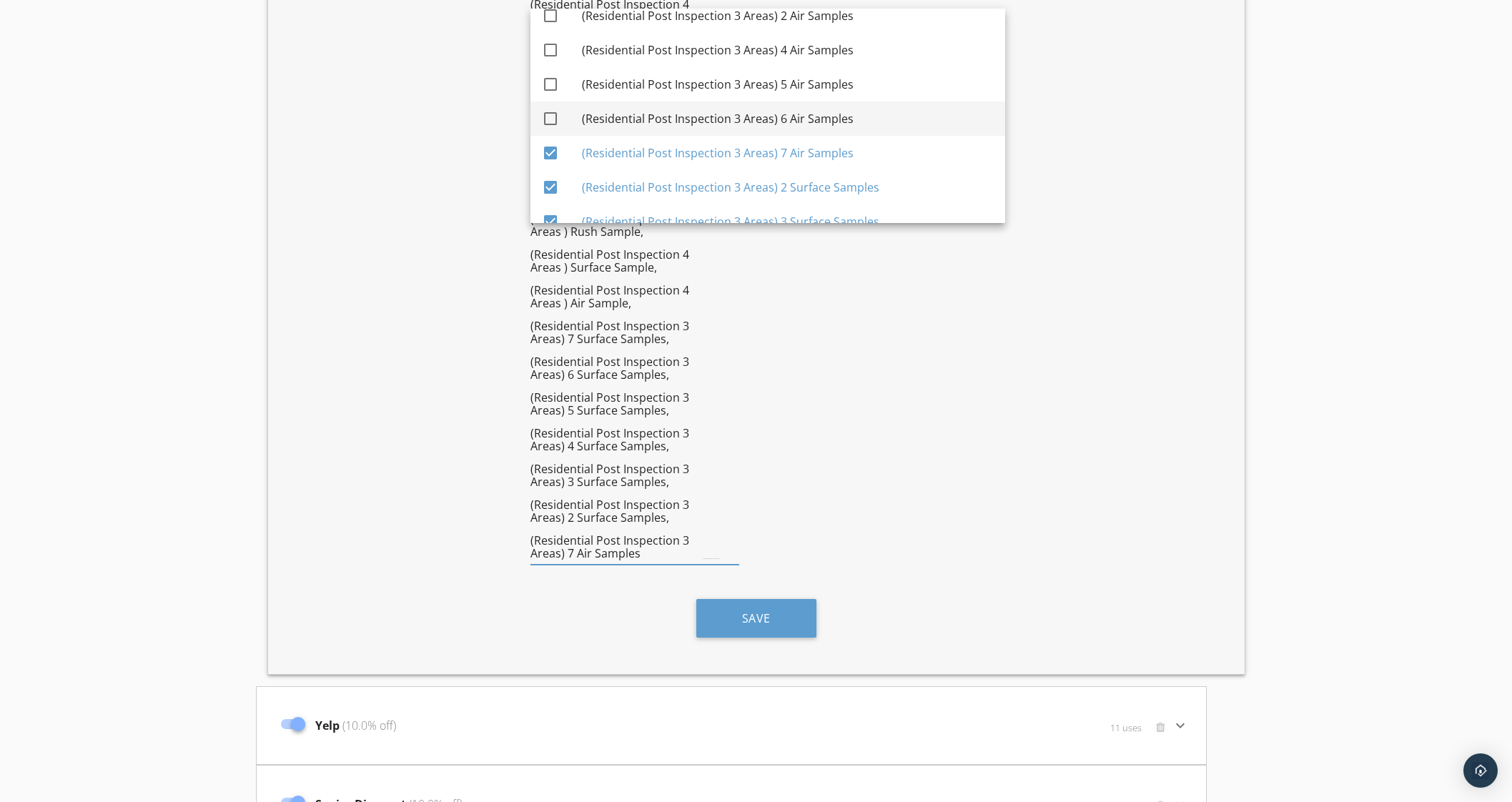
click at [775, 111] on div "(Residential Post Inspection 3 Areas) 6 Air Samples" at bounding box center [788, 118] width 412 height 17
checkbox input "true"
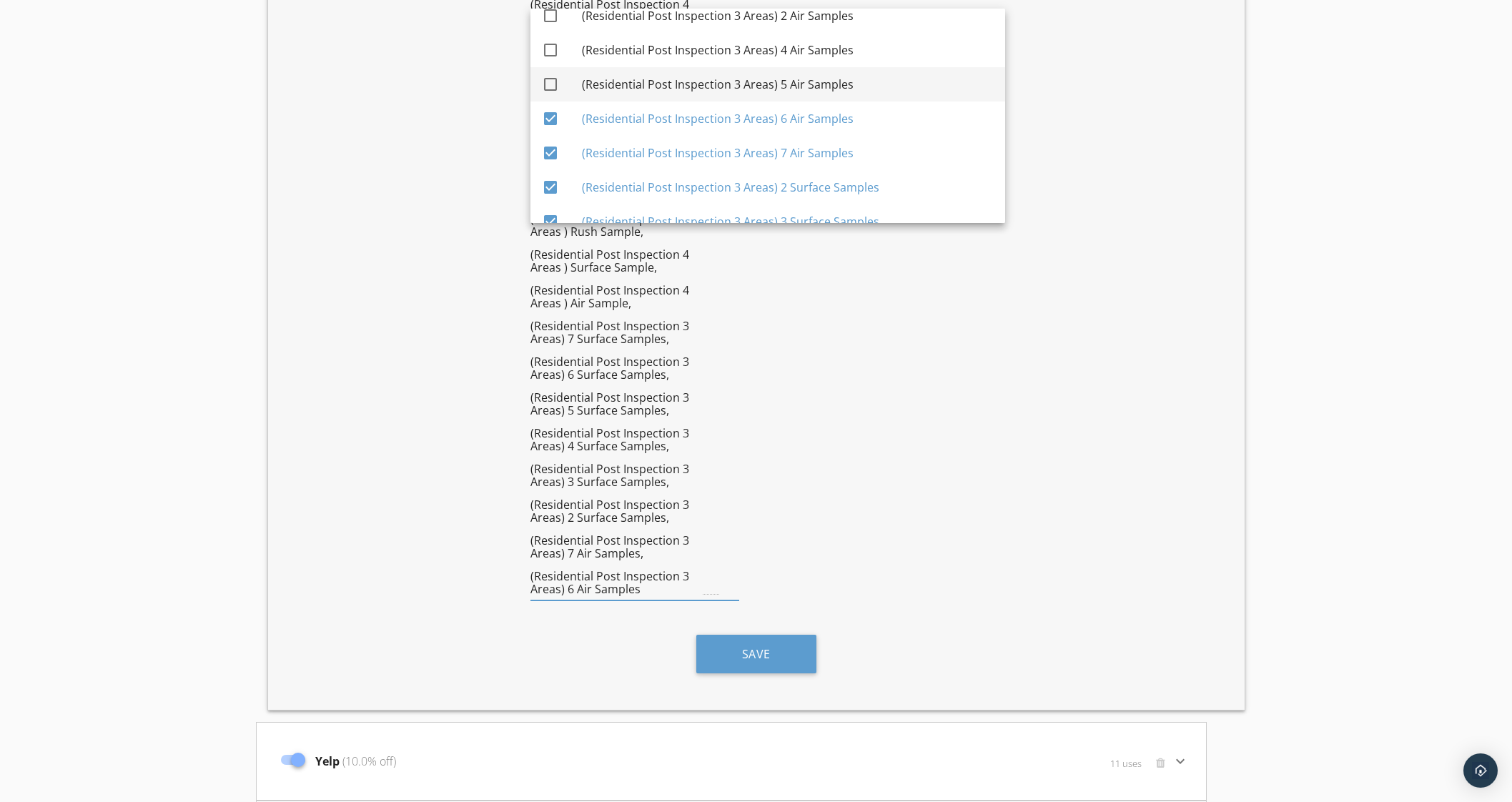
click at [768, 80] on div "(Residential Post Inspection 3 Areas) 5 Air Samples" at bounding box center [788, 84] width 412 height 17
checkbox input "true"
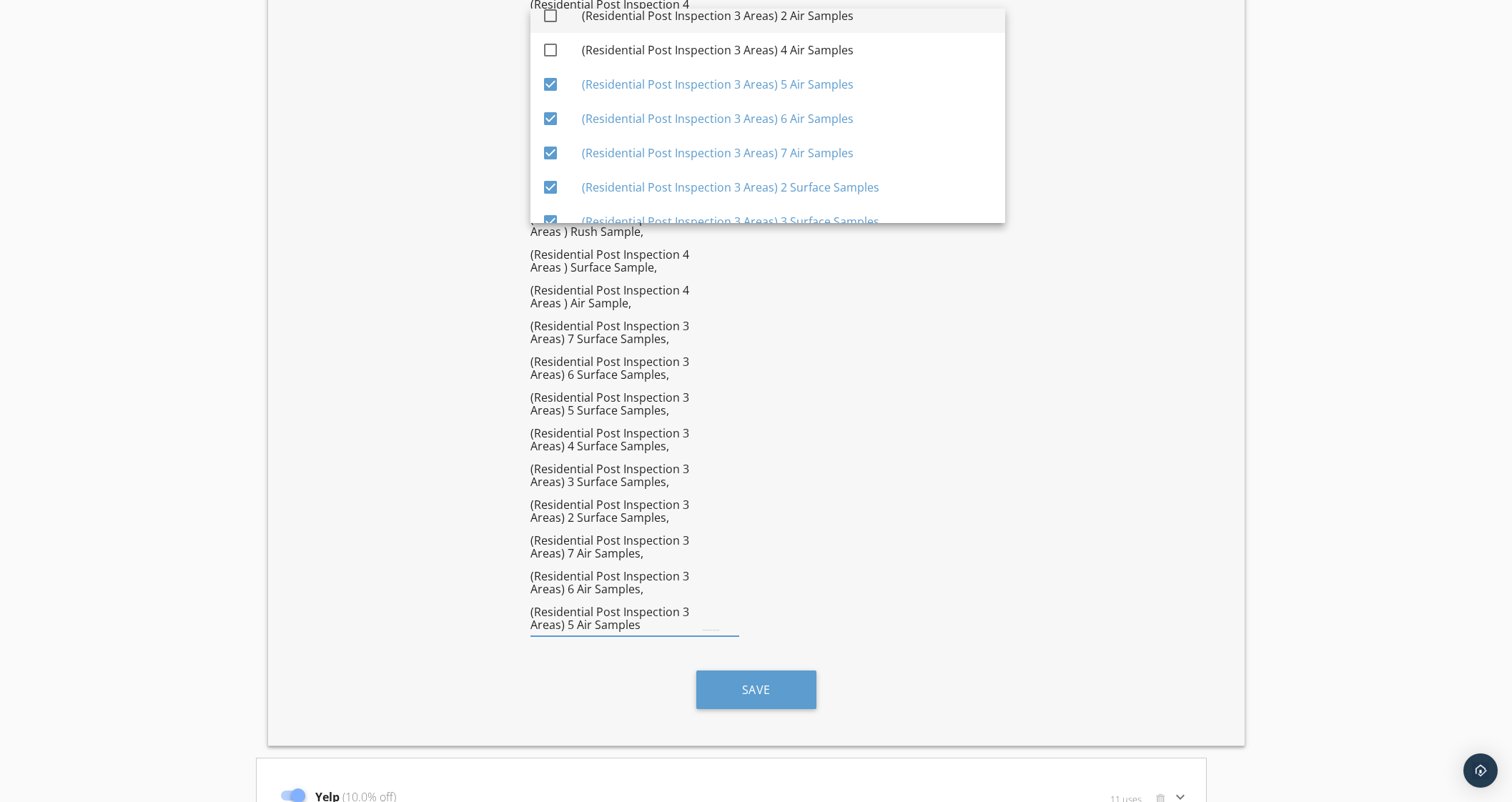
click at [774, 46] on div "(Residential Post Inspection 3 Areas) 4 Air Samples" at bounding box center [788, 50] width 412 height 17
checkbox input "true"
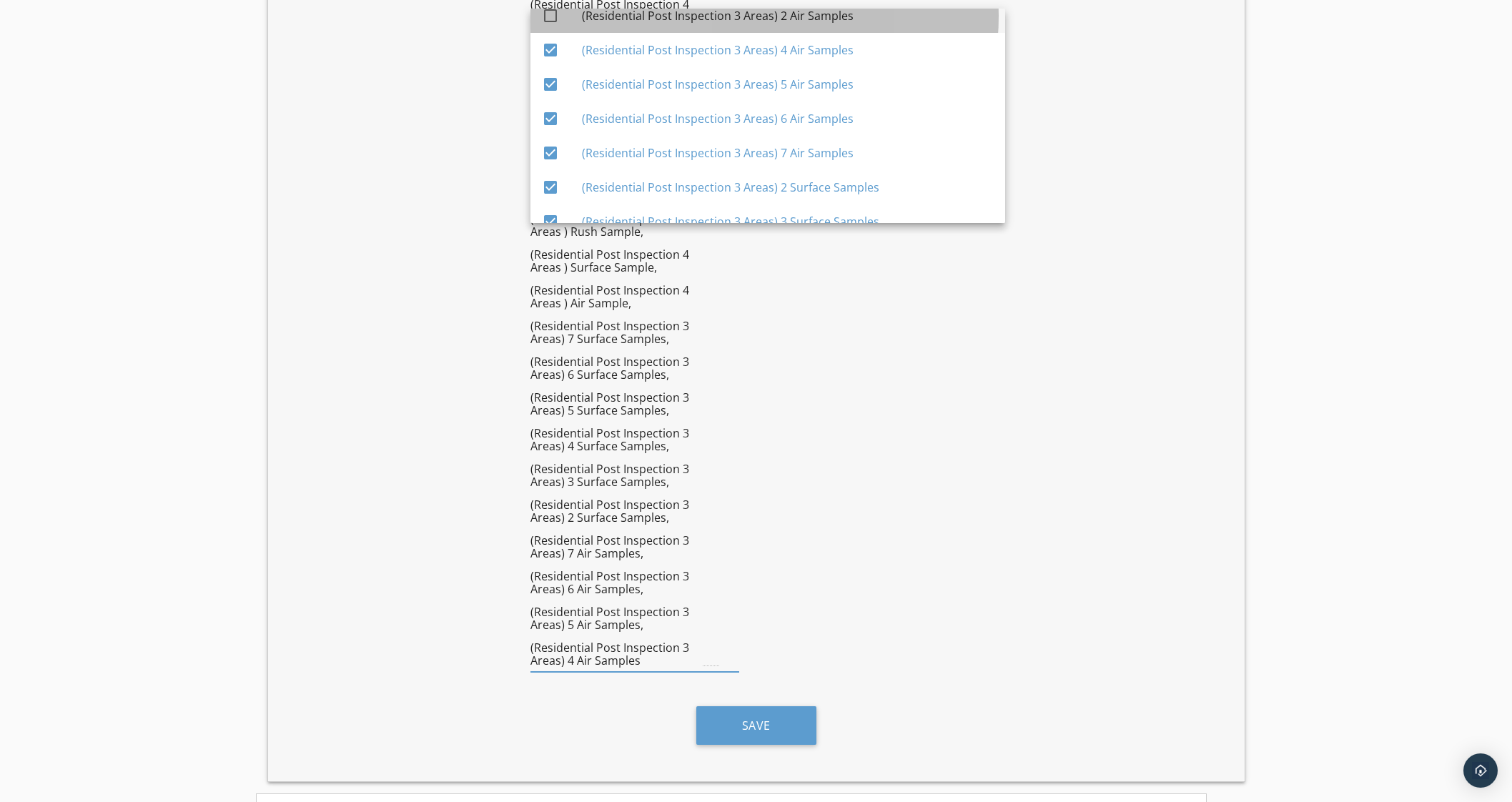
click at [787, 12] on div "(Residential Post Inspection 3 Areas) 2 Air Samples" at bounding box center [788, 15] width 412 height 17
checkbox input "true"
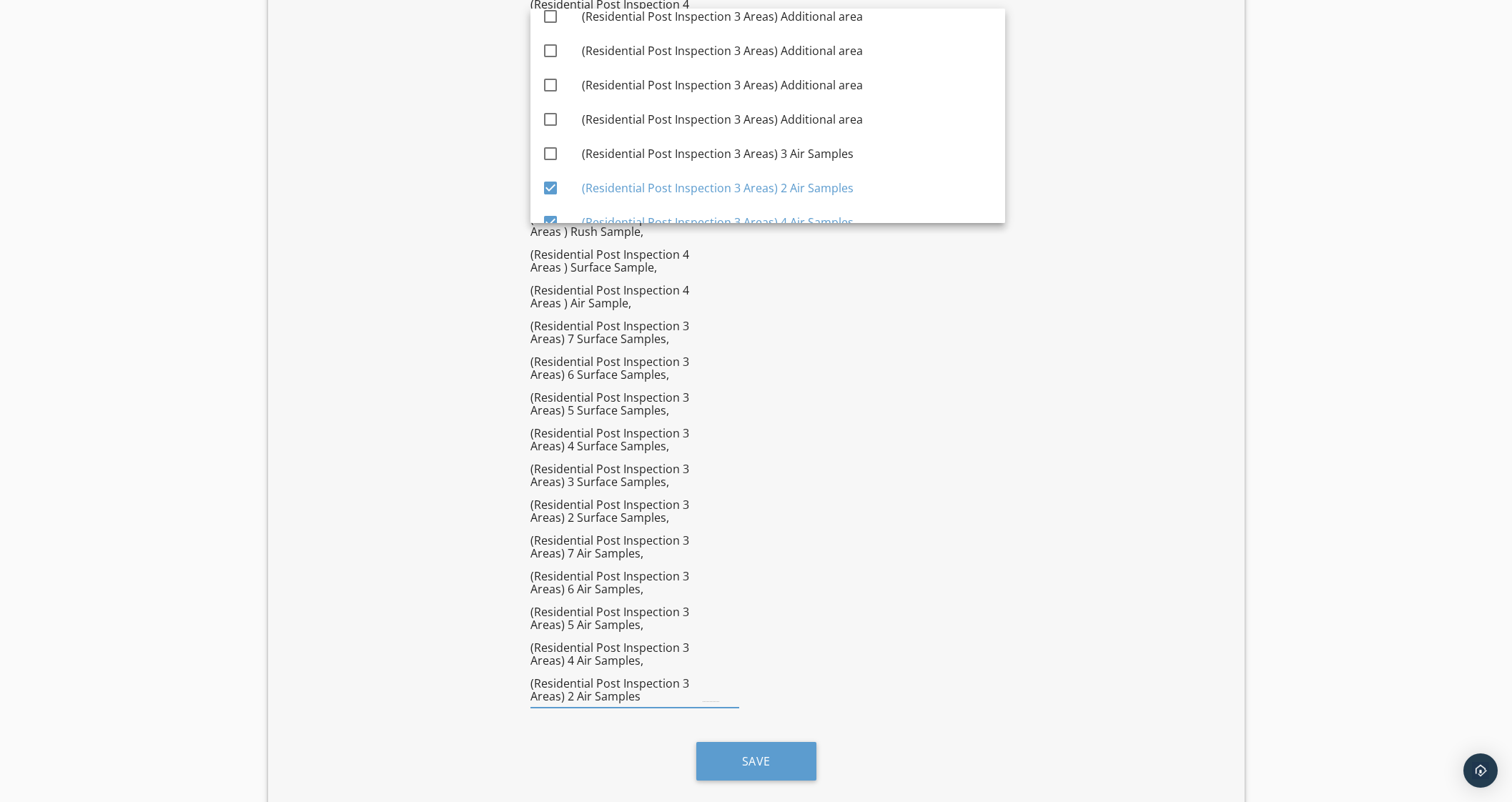
scroll to position [3305, 0]
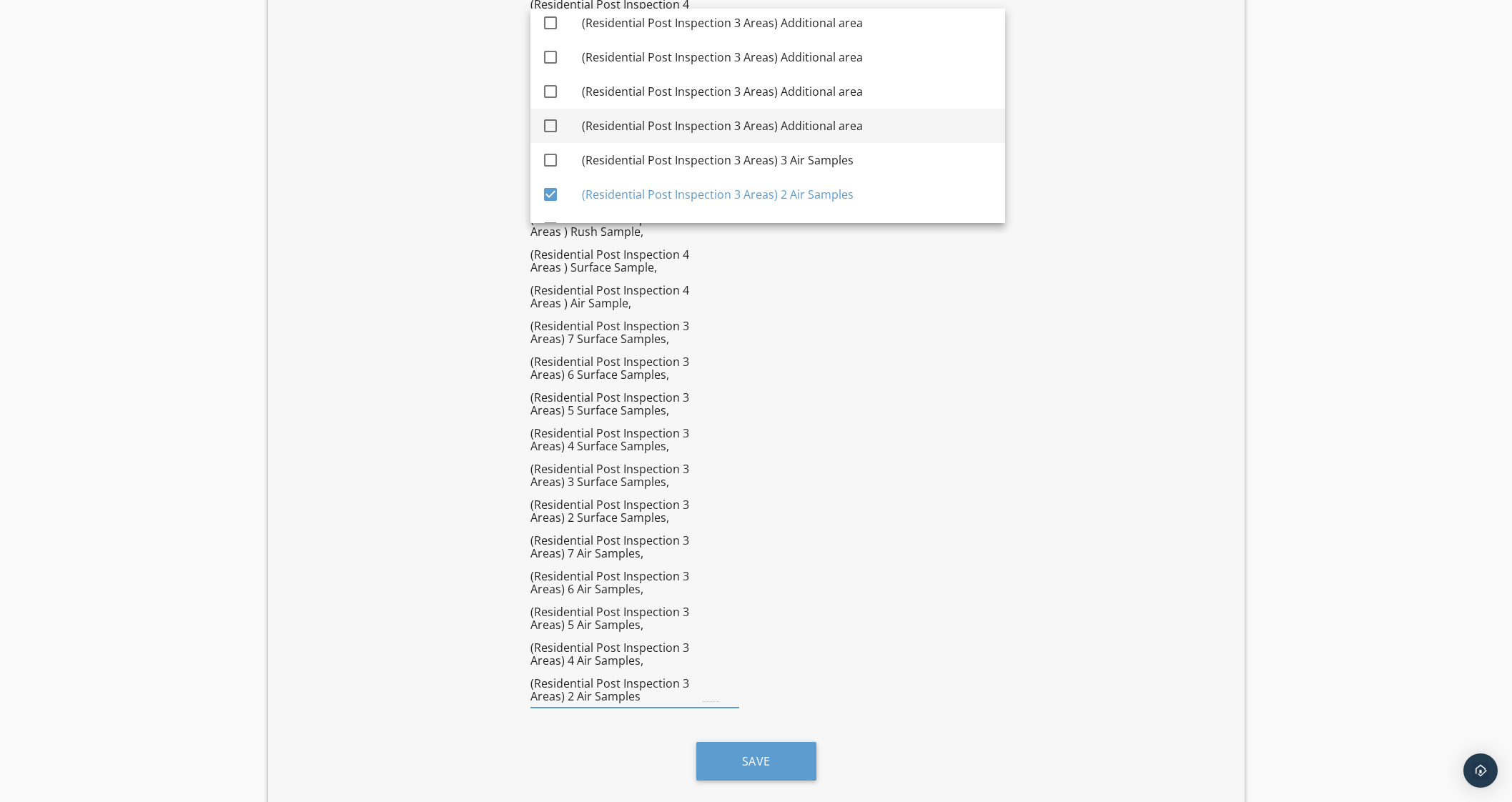
drag, startPoint x: 809, startPoint y: 146, endPoint x: 810, endPoint y: 132, distance: 14.0
click at [810, 143] on div "(Residential Post Inspection 3 Areas) 3 Air Samples" at bounding box center [788, 160] width 412 height 34
checkbox input "true"
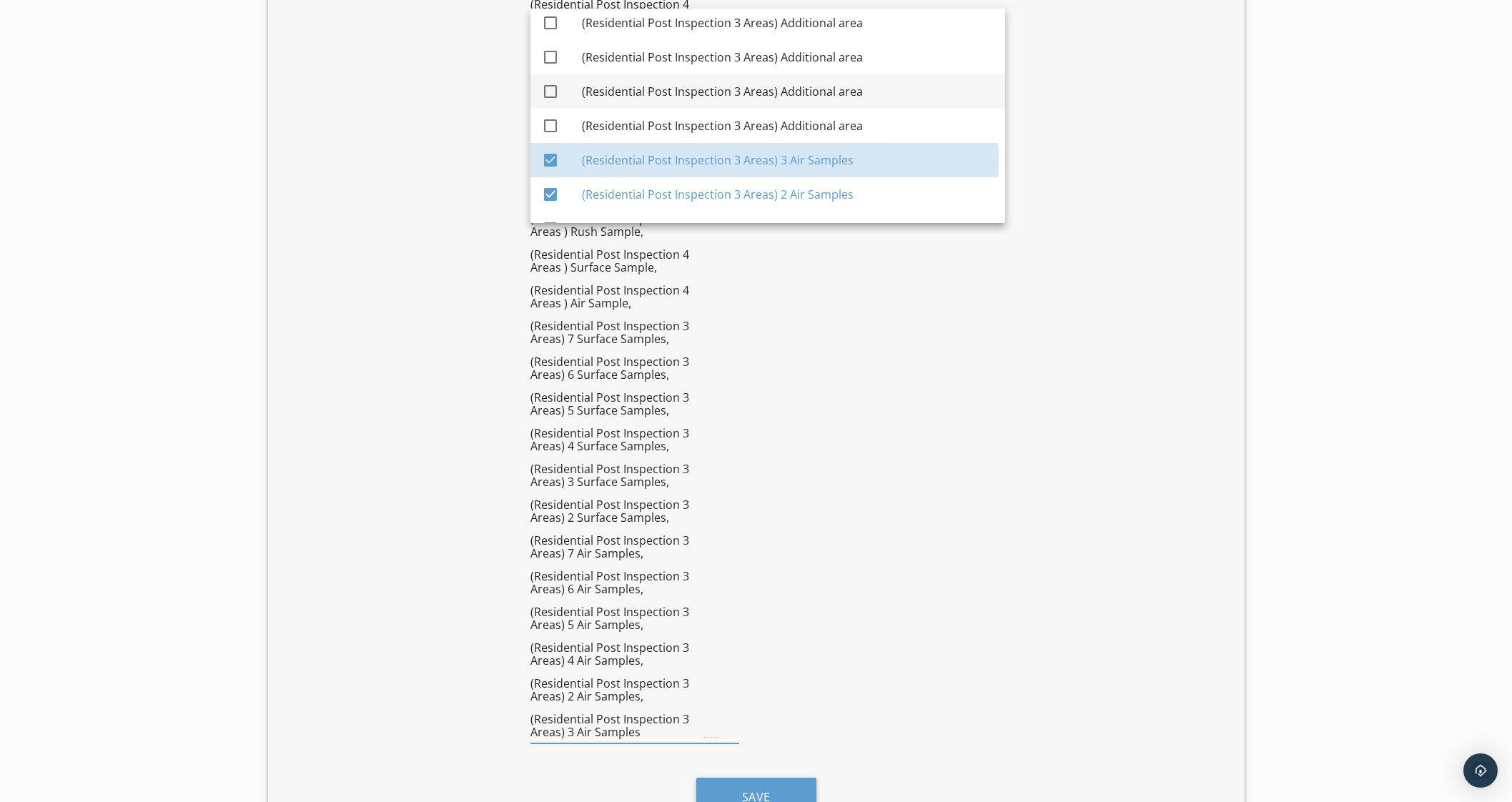
drag, startPoint x: 809, startPoint y: 120, endPoint x: 812, endPoint y: 103, distance: 17.3
click at [811, 118] on div "(Residential Post Inspection 3 Areas) Additional area" at bounding box center [788, 126] width 412 height 17
checkbox input "true"
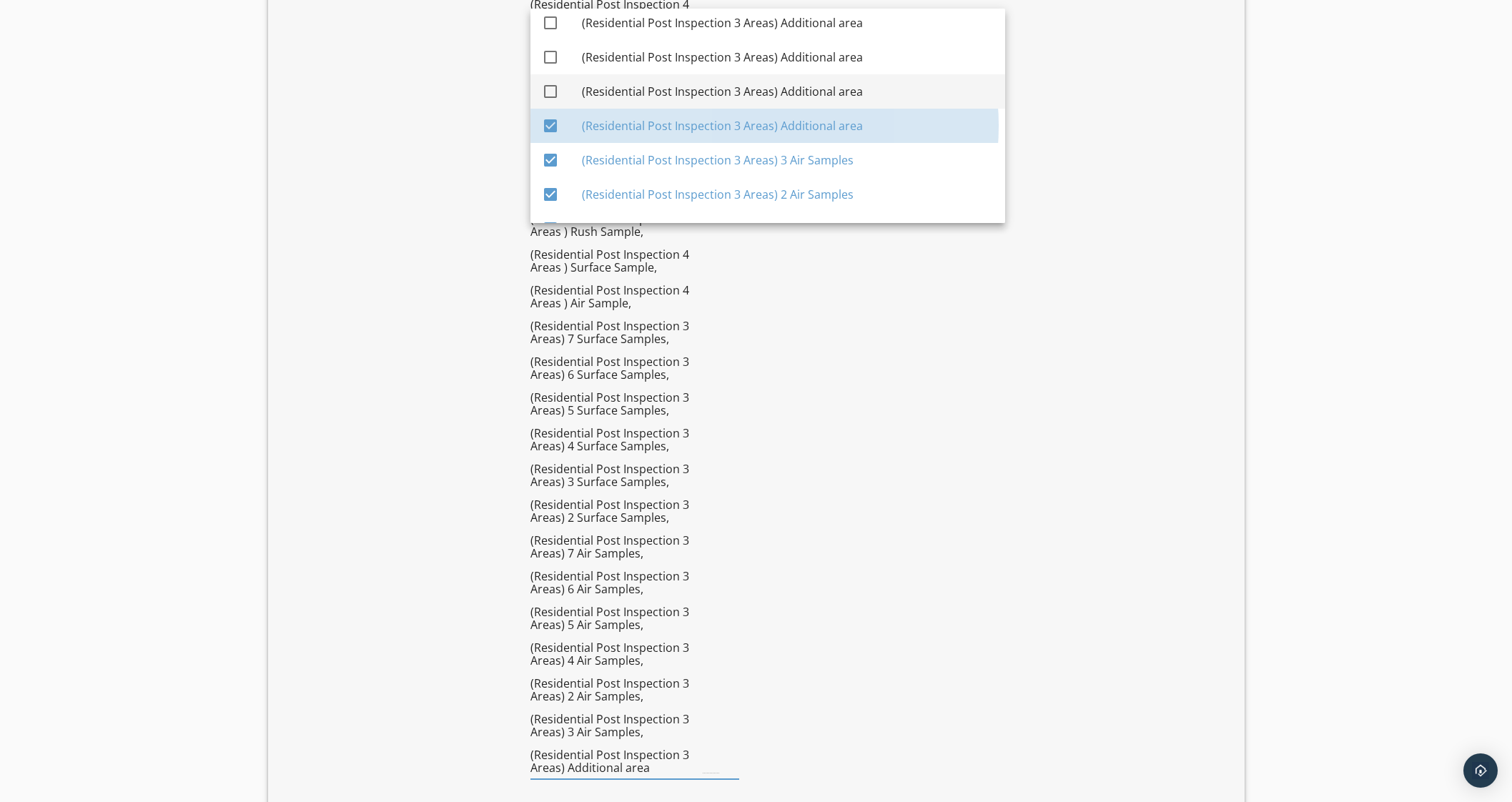
click at [812, 87] on div "(Residential Post Inspection 3 Areas) Additional area" at bounding box center [788, 91] width 412 height 17
checkbox input "true"
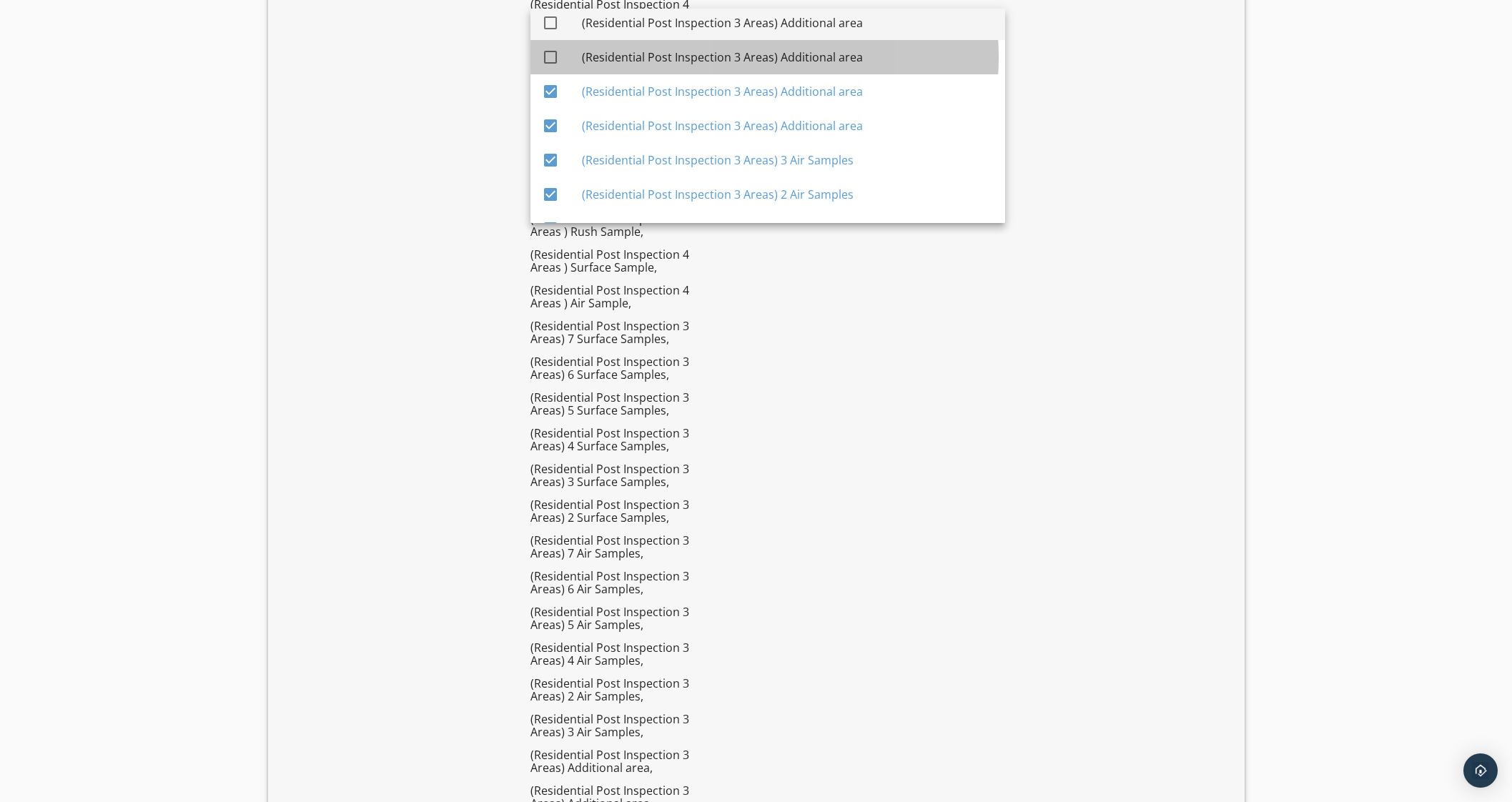
drag, startPoint x: 814, startPoint y: 59, endPoint x: 822, endPoint y: 36, distance: 24.4
click at [814, 59] on div "(Residential Post Inspection 3 Areas) Additional area" at bounding box center [788, 57] width 412 height 17
checkbox input "true"
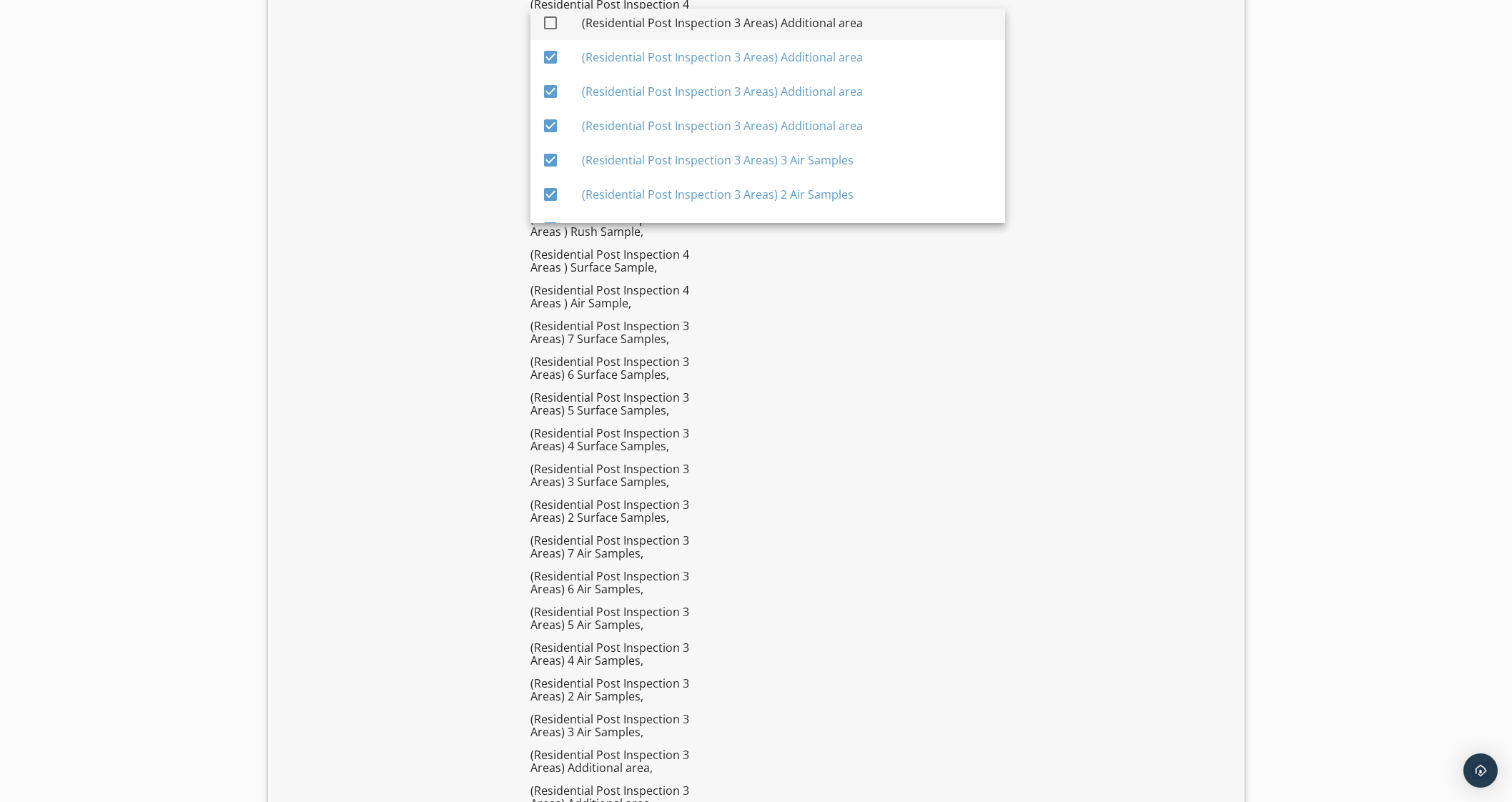
click at [822, 32] on div "(Residential Post Inspection 3 Areas) Additional area" at bounding box center [788, 23] width 412 height 34
checkbox input "true"
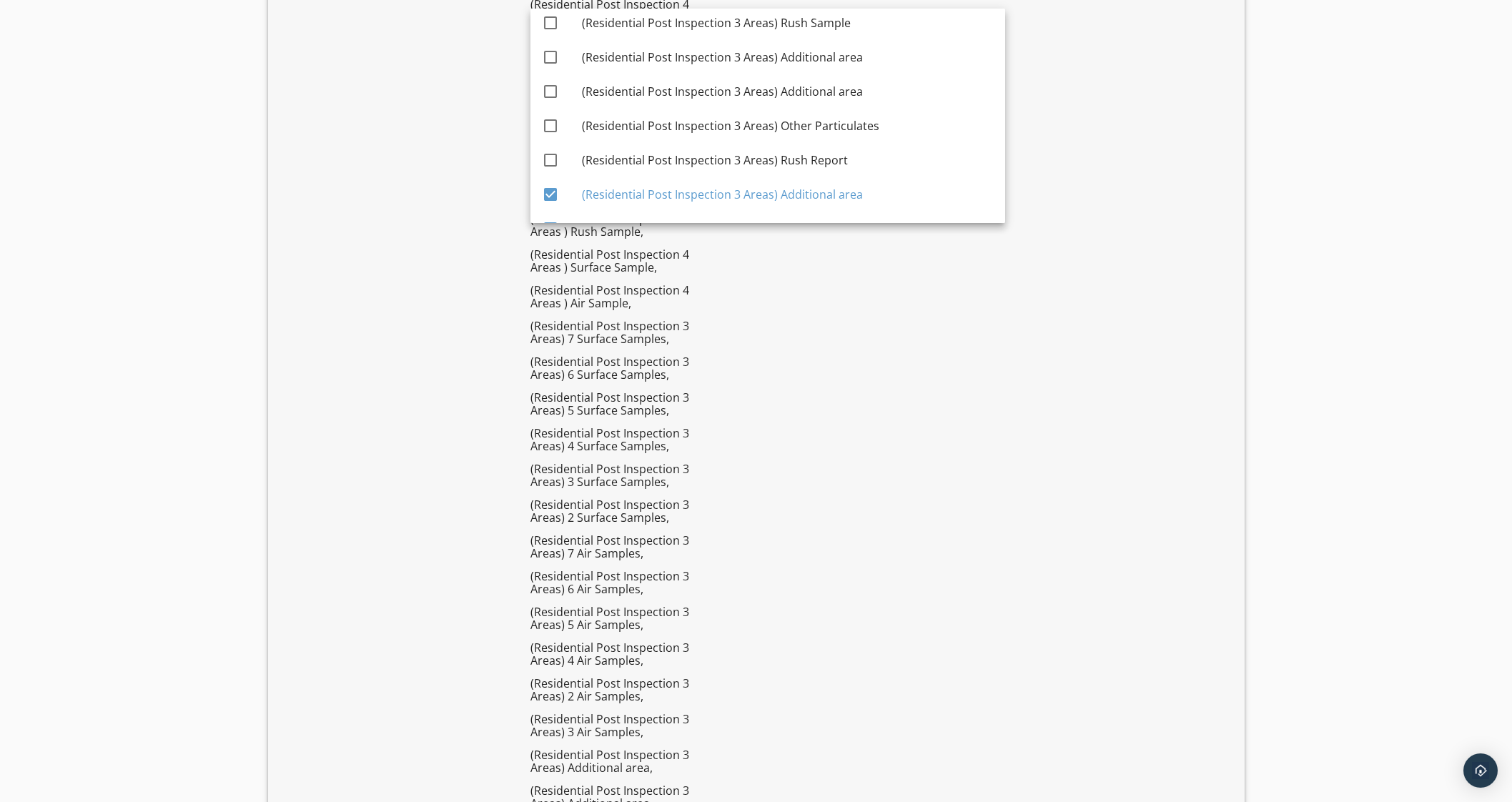
scroll to position [3126, 0]
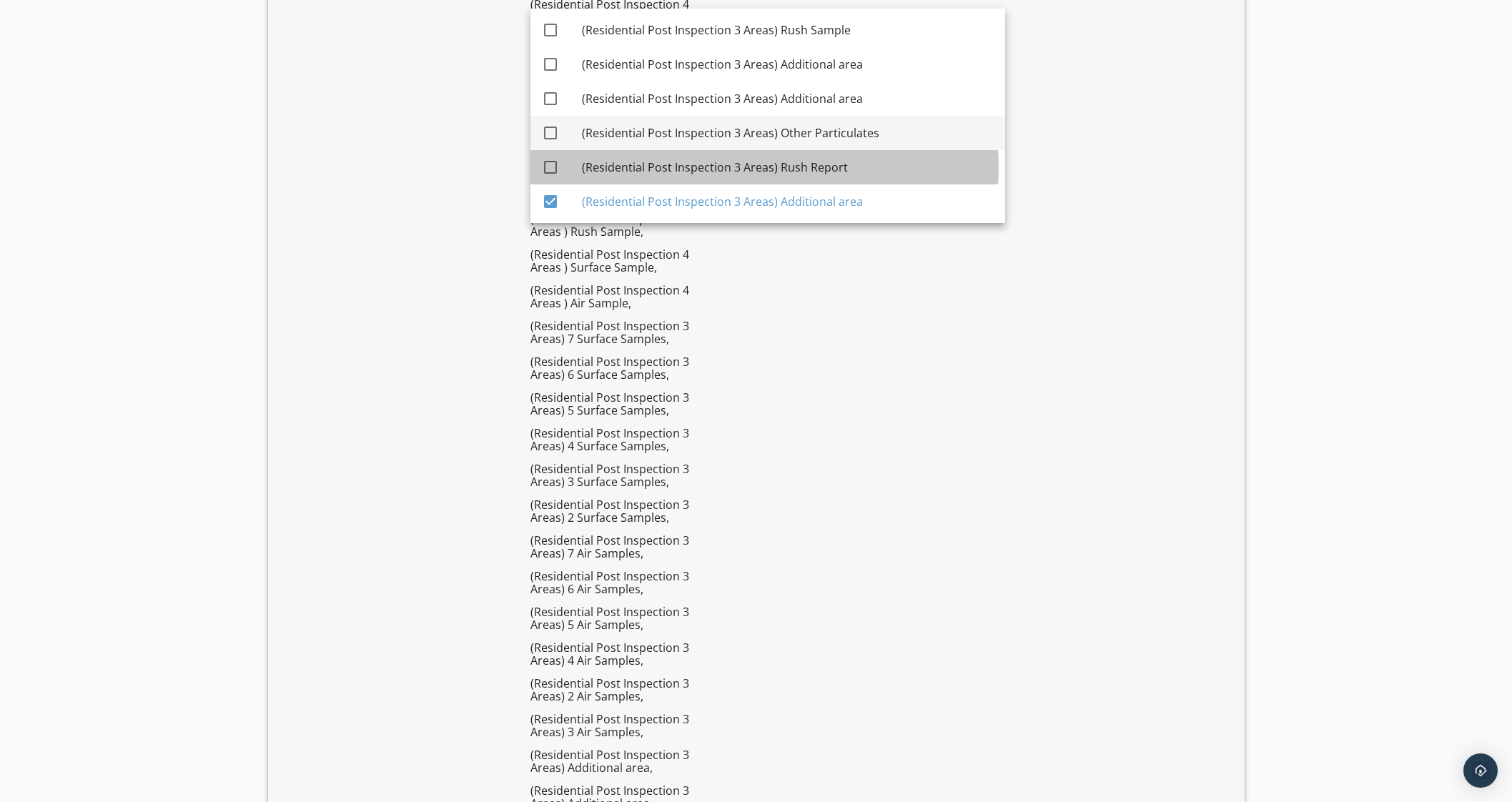
click at [816, 118] on div "(Residential Post Inspection 3 Areas) Other Particulates" at bounding box center [788, 133] width 412 height 34
checkbox input "true"
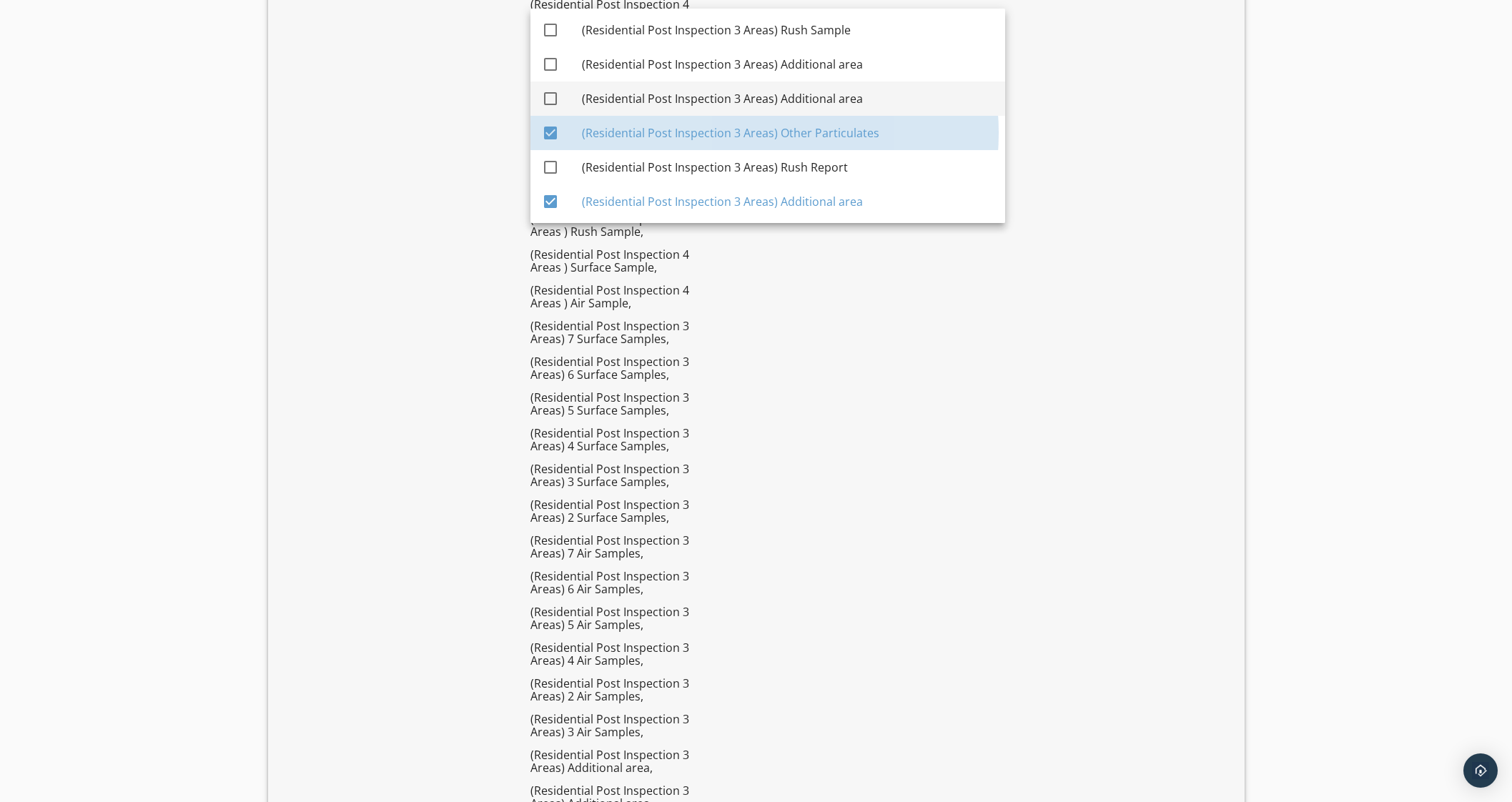
click at [815, 82] on div "(Residential Post Inspection 3 Areas) Additional area" at bounding box center [788, 99] width 412 height 34
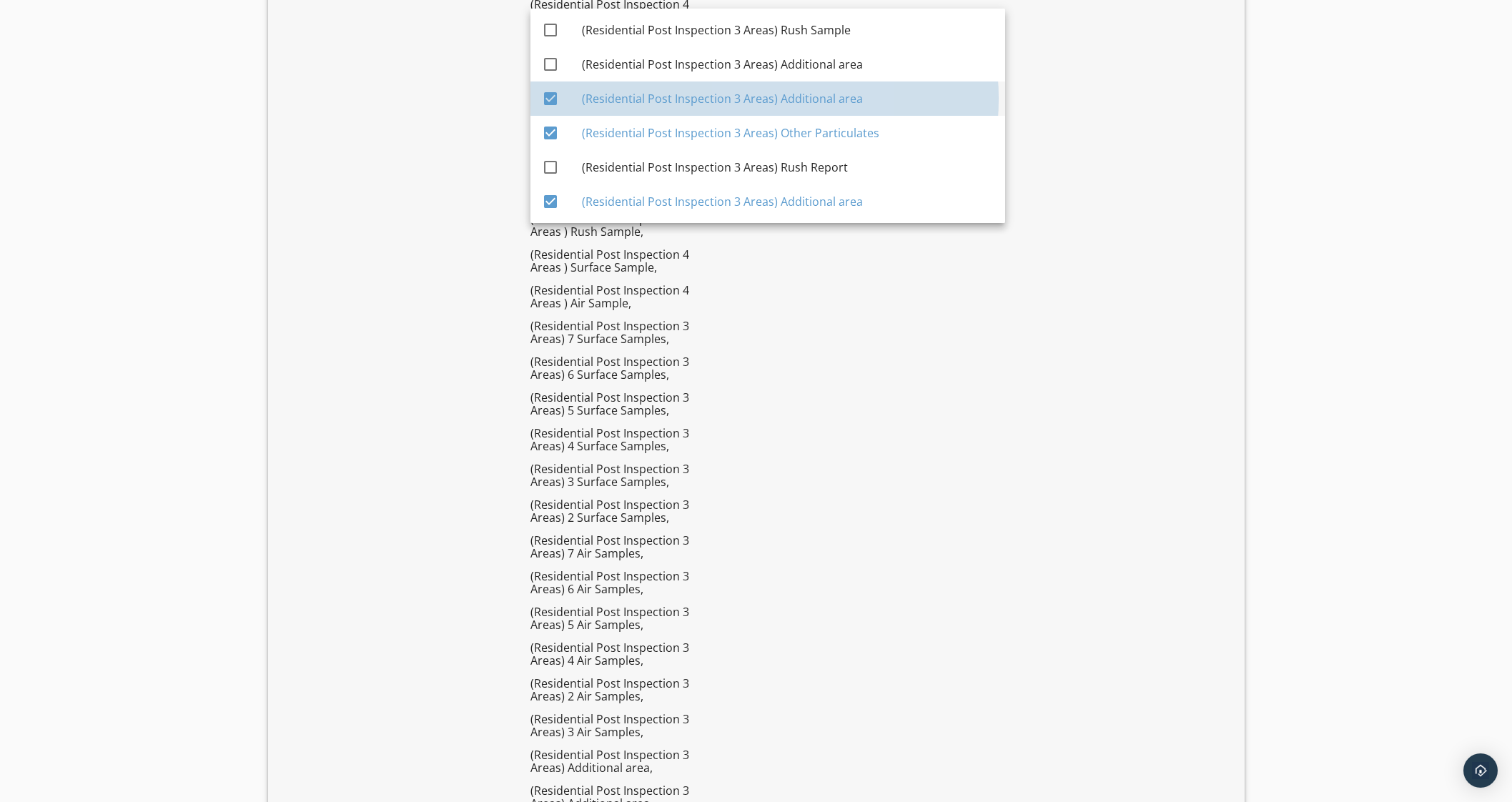
checkbox input "true"
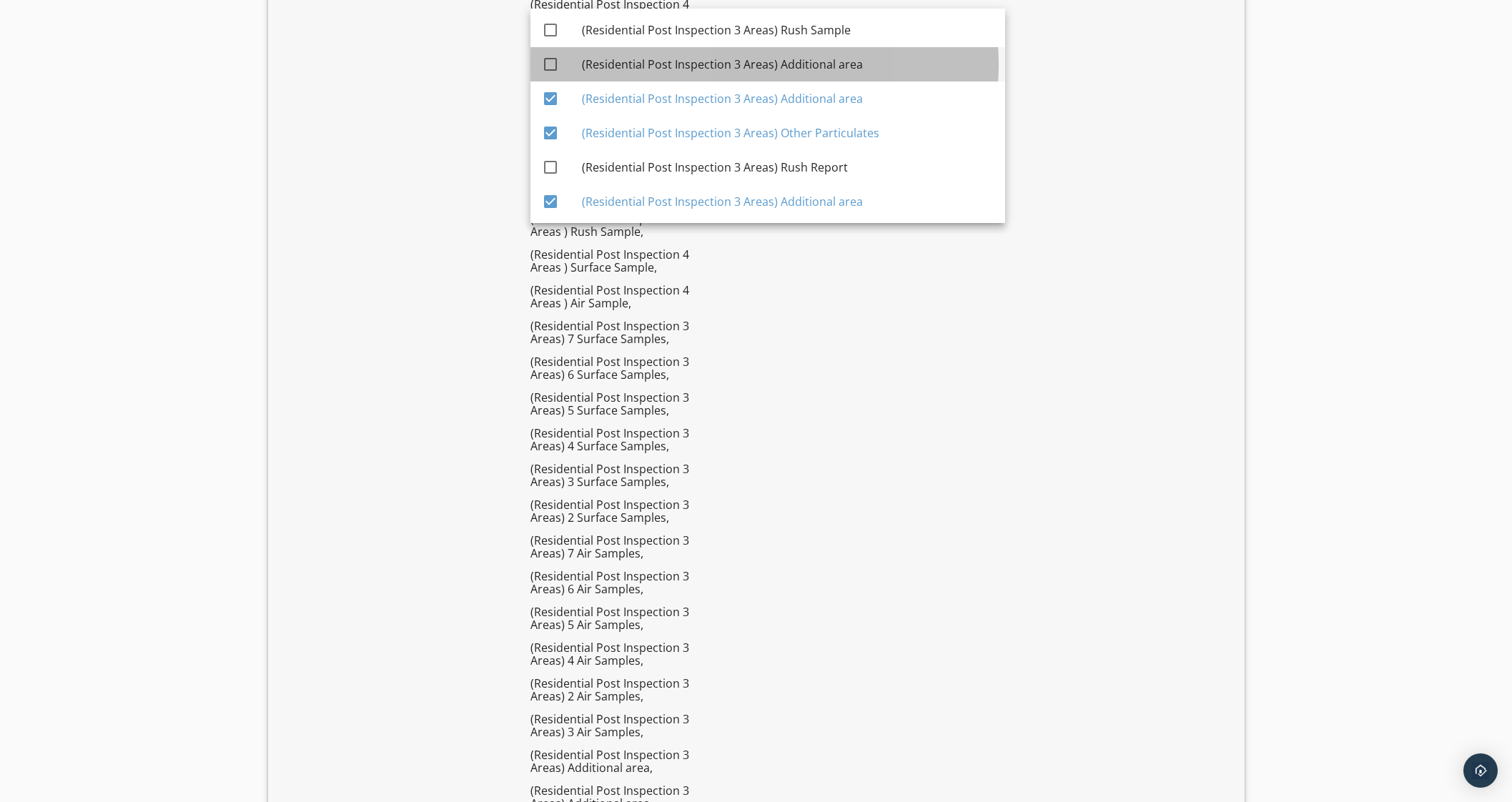
click at [815, 70] on div "(Residential Post Inspection 3 Areas) Additional area" at bounding box center [788, 64] width 412 height 17
checkbox input "true"
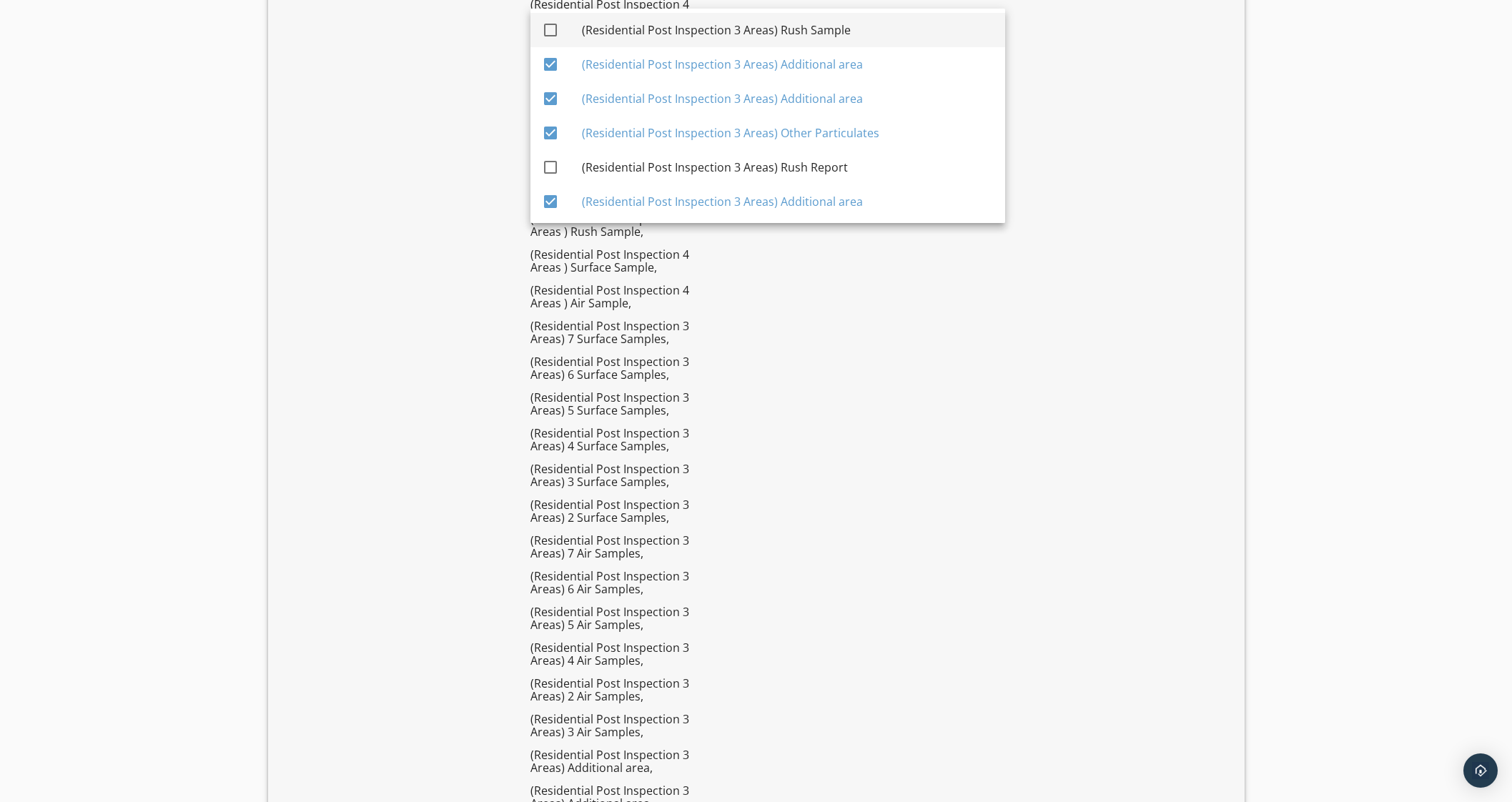
click at [825, 32] on div "(Residential Post Inspection 3 Areas) Rush Sample" at bounding box center [788, 30] width 412 height 17
checkbox input "true"
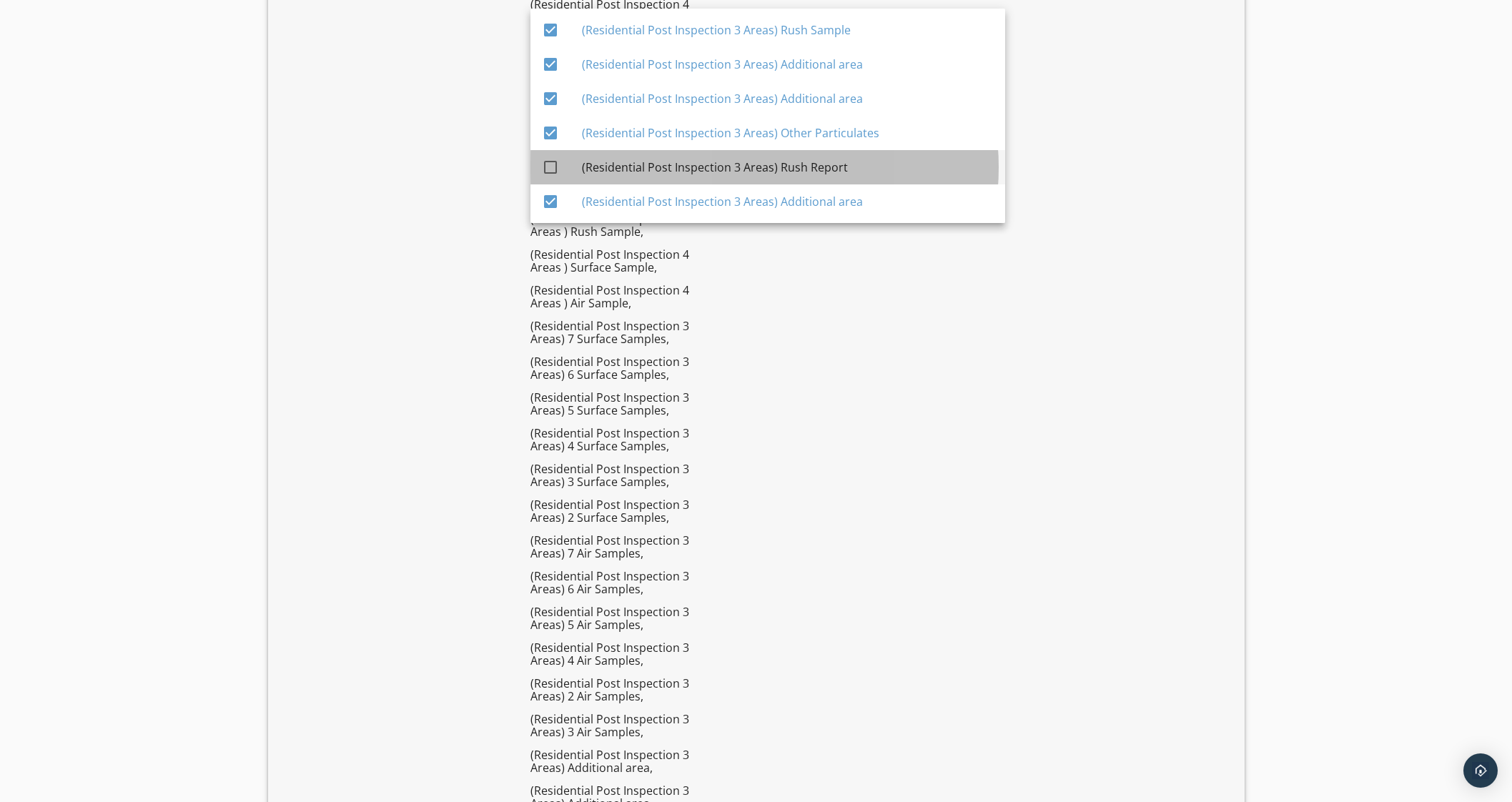
click at [814, 163] on div "(Residential Post Inspection 3 Areas) Rush Report" at bounding box center [788, 167] width 412 height 17
checkbox input "true"
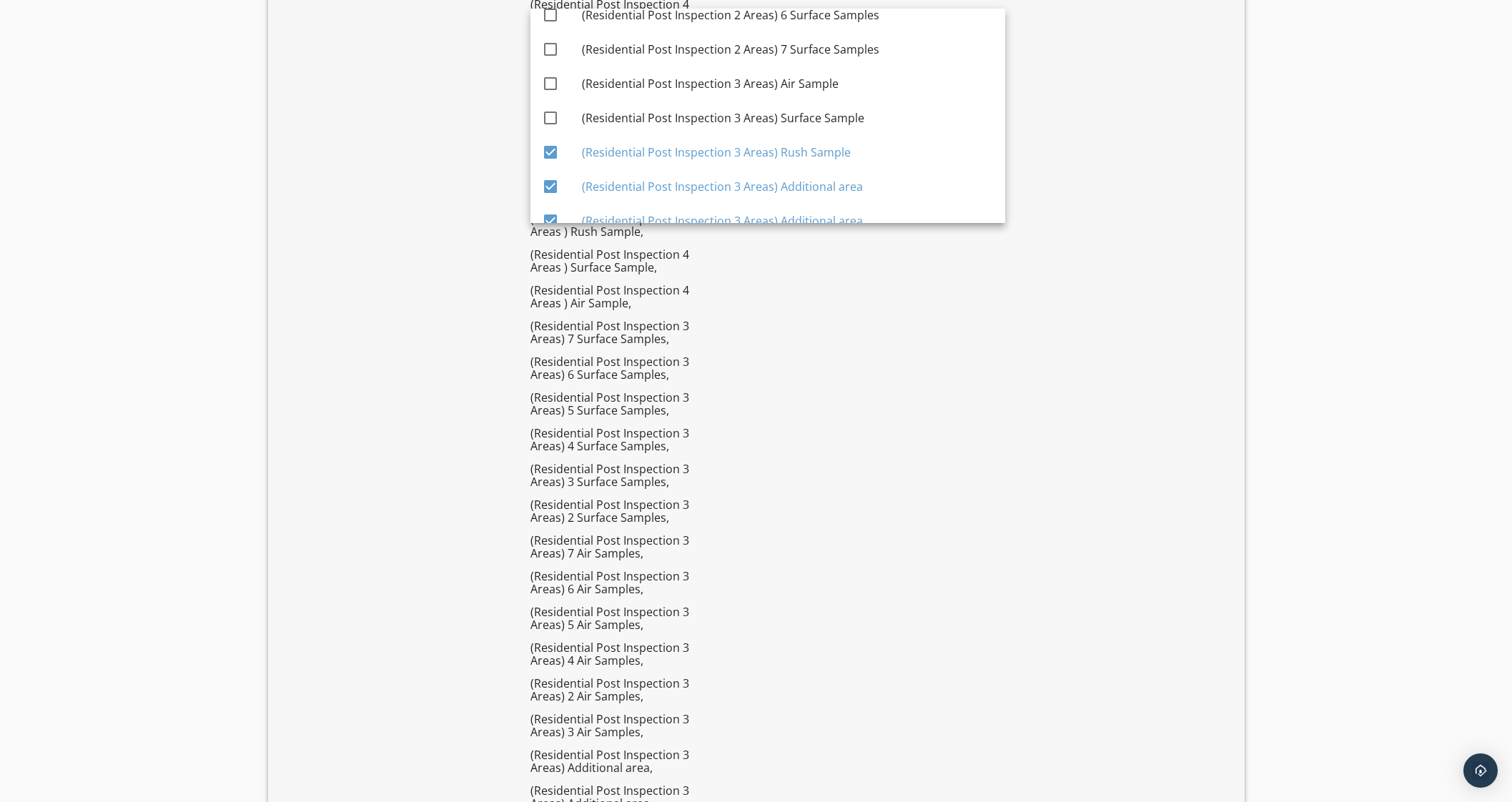
scroll to position [2947, 0]
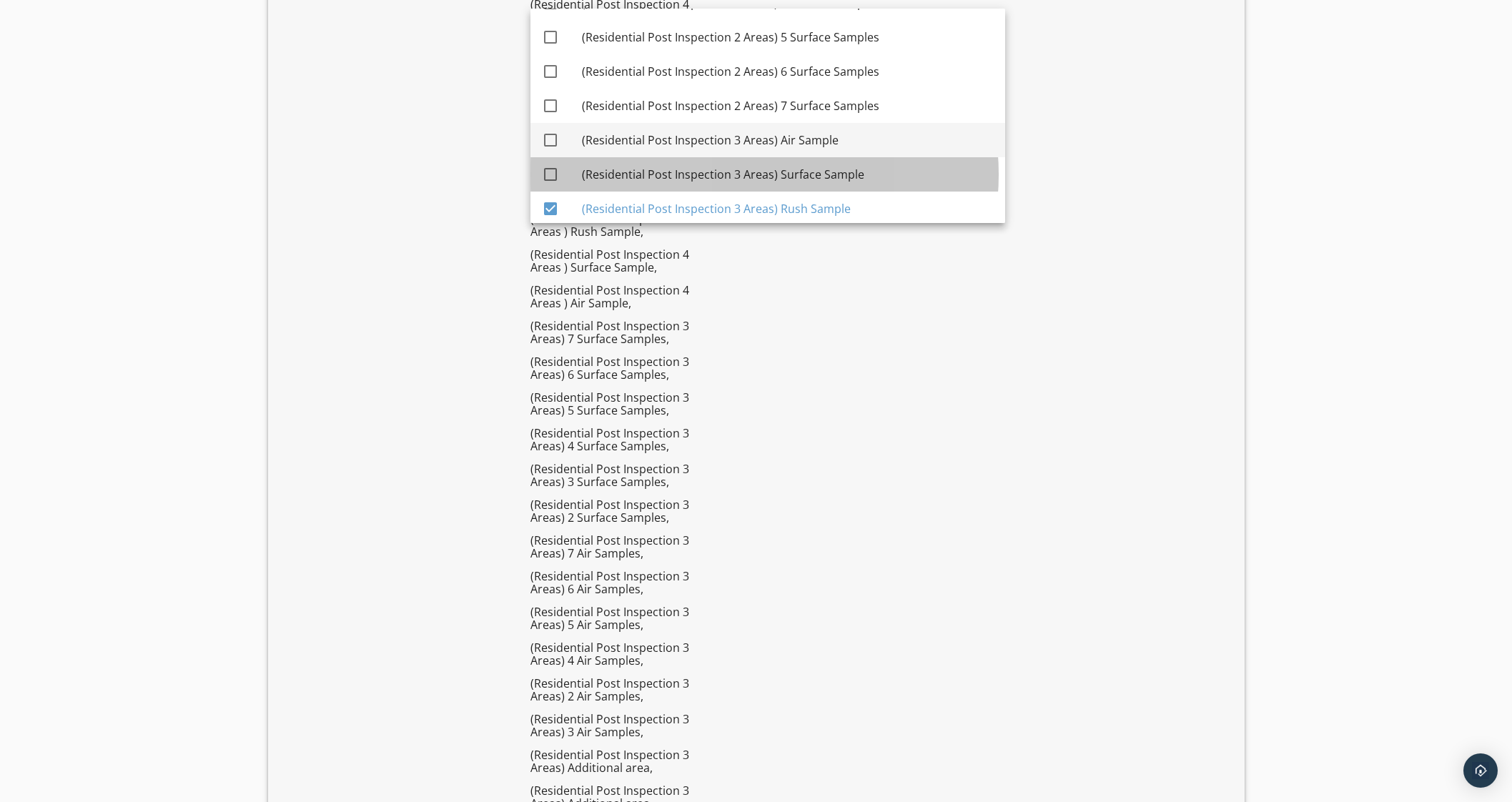
drag, startPoint x: 822, startPoint y: 166, endPoint x: 815, endPoint y: 141, distance: 26.0
click at [822, 158] on div "(Residential Post Inspection 3 Areas) Surface Sample" at bounding box center [788, 175] width 412 height 34
checkbox input "true"
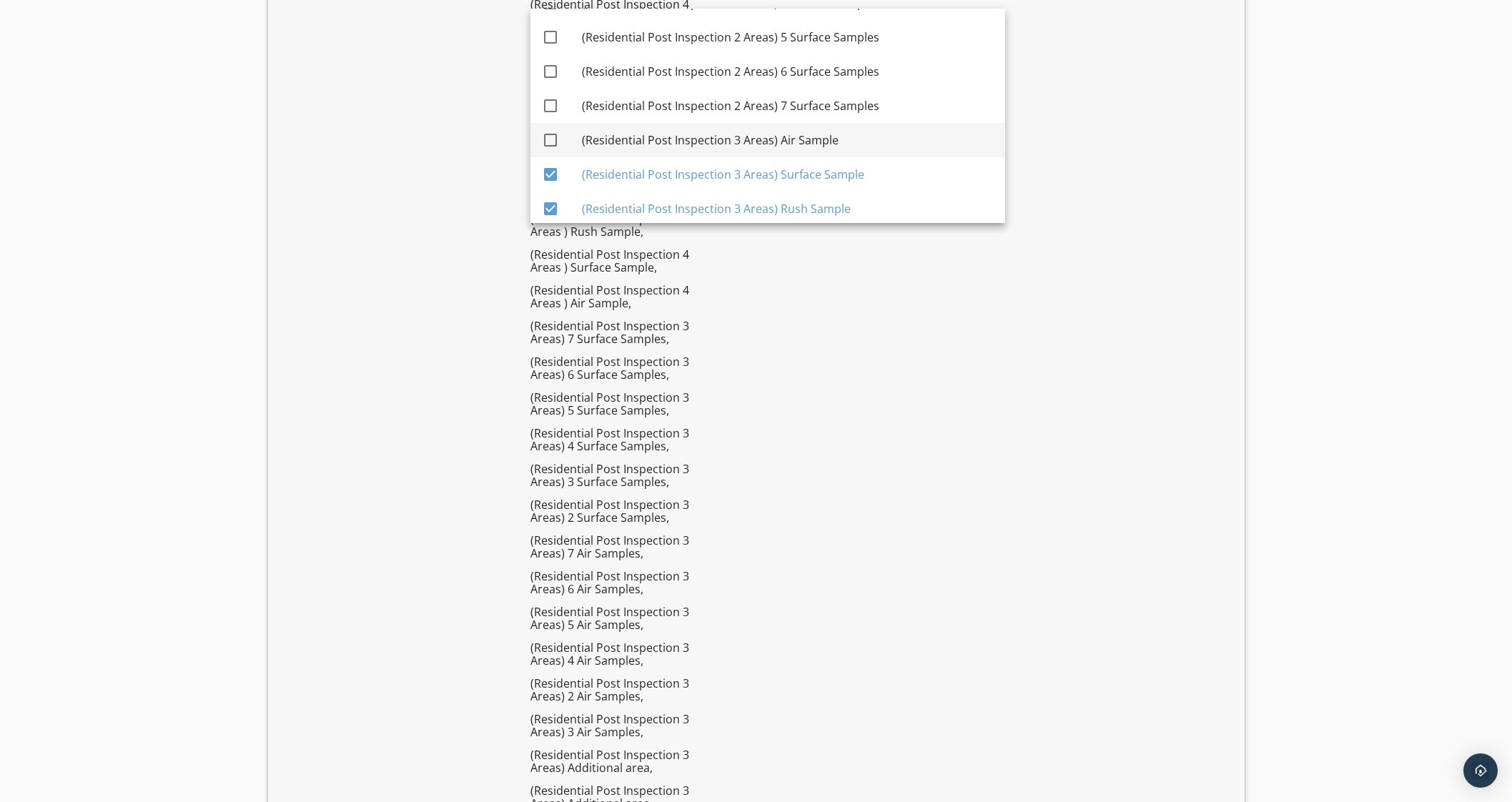
click at [814, 135] on div "(Residential Post Inspection 3 Areas) Air Sample" at bounding box center [788, 140] width 412 height 17
checkbox input "true"
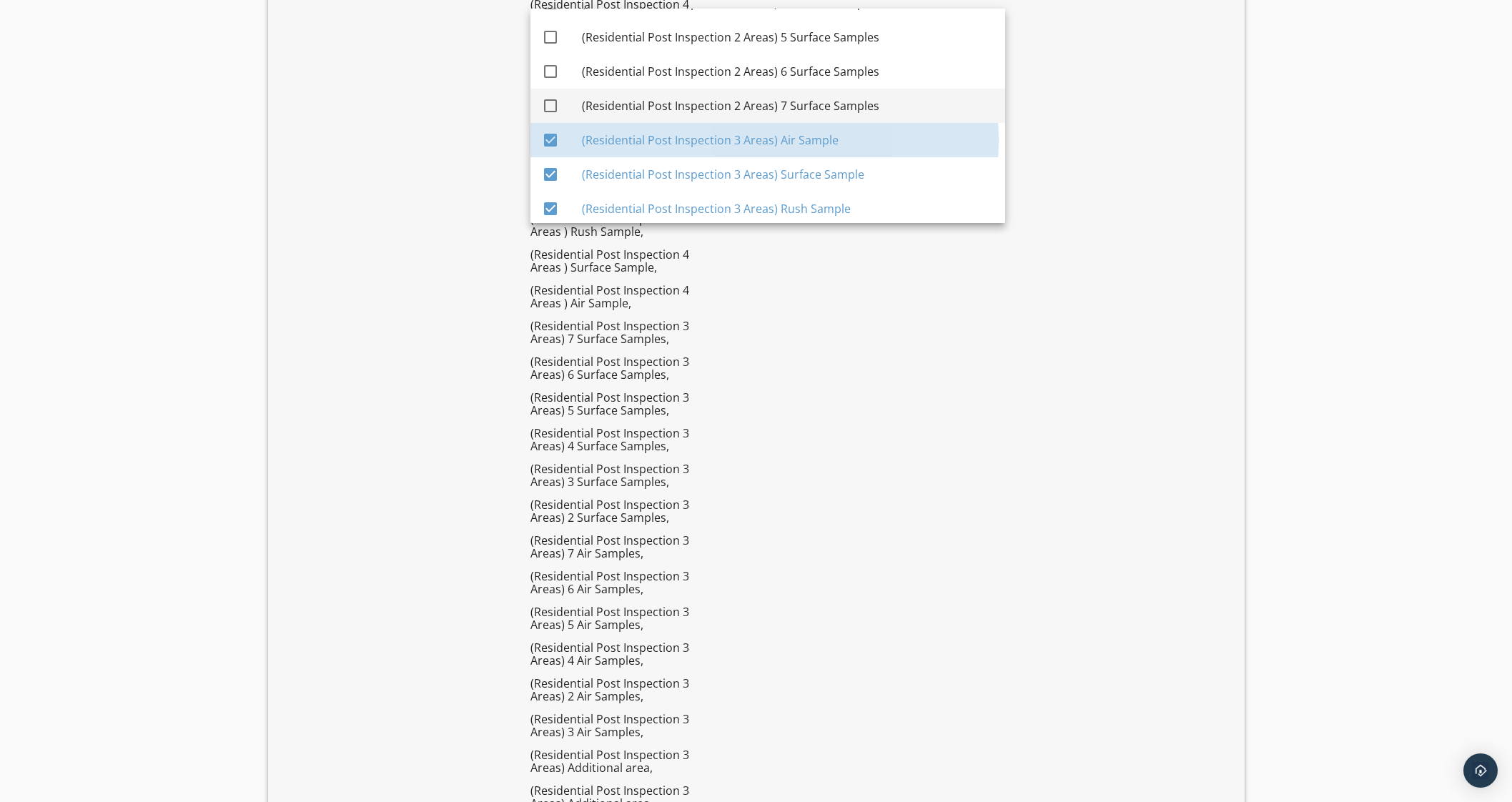
click at [827, 103] on div "(Residential Post Inspection 2 Areas) 7 Surface Samples" at bounding box center [788, 106] width 412 height 17
checkbox input "true"
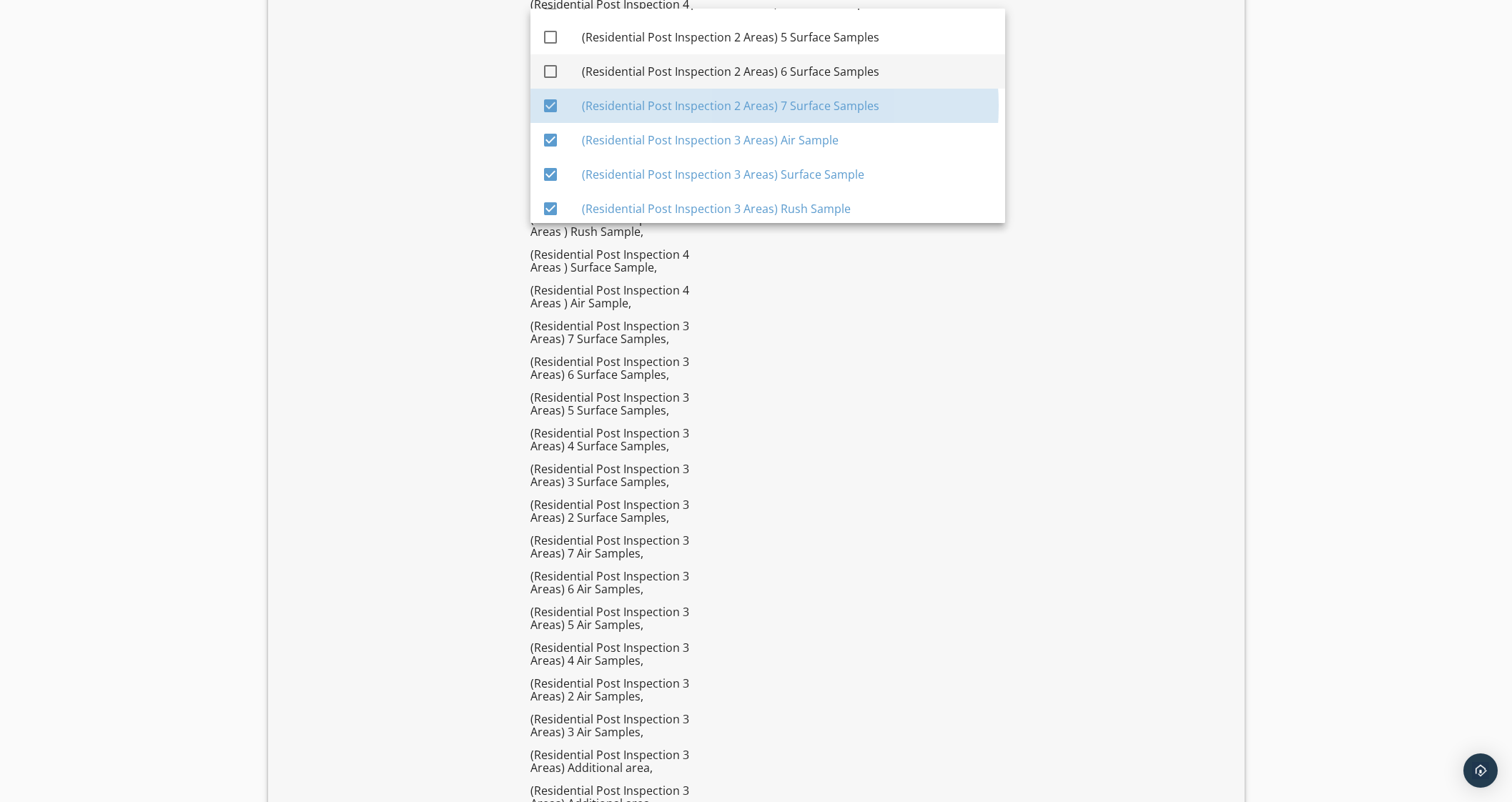
click at [836, 73] on div "(Residential Post Inspection 2 Areas) 6 Surface Samples" at bounding box center [788, 71] width 412 height 17
checkbox input "true"
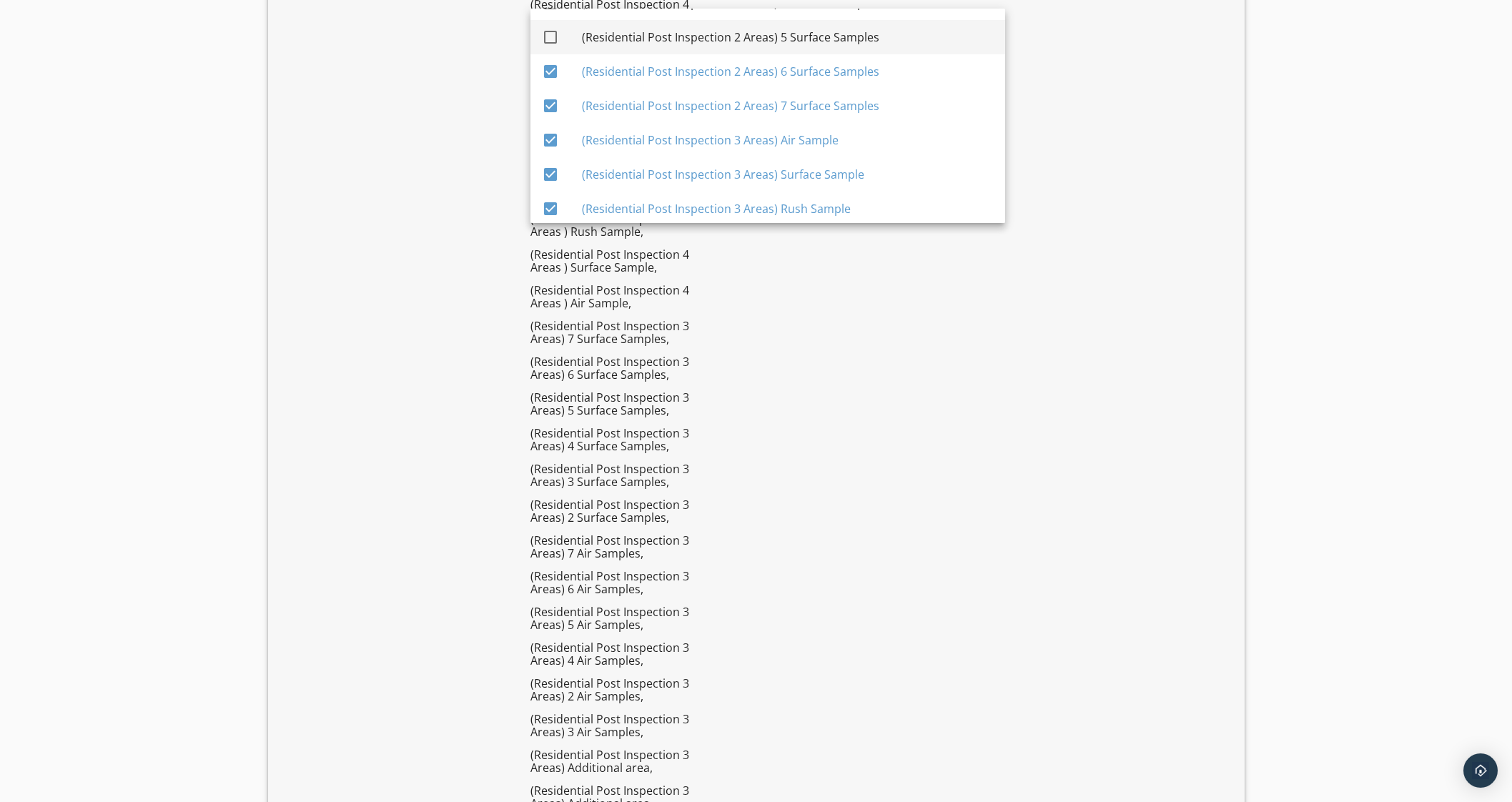
click at [857, 37] on div "(Residential Post Inspection 2 Areas) 5 Surface Samples" at bounding box center [788, 37] width 412 height 17
checkbox input "true"
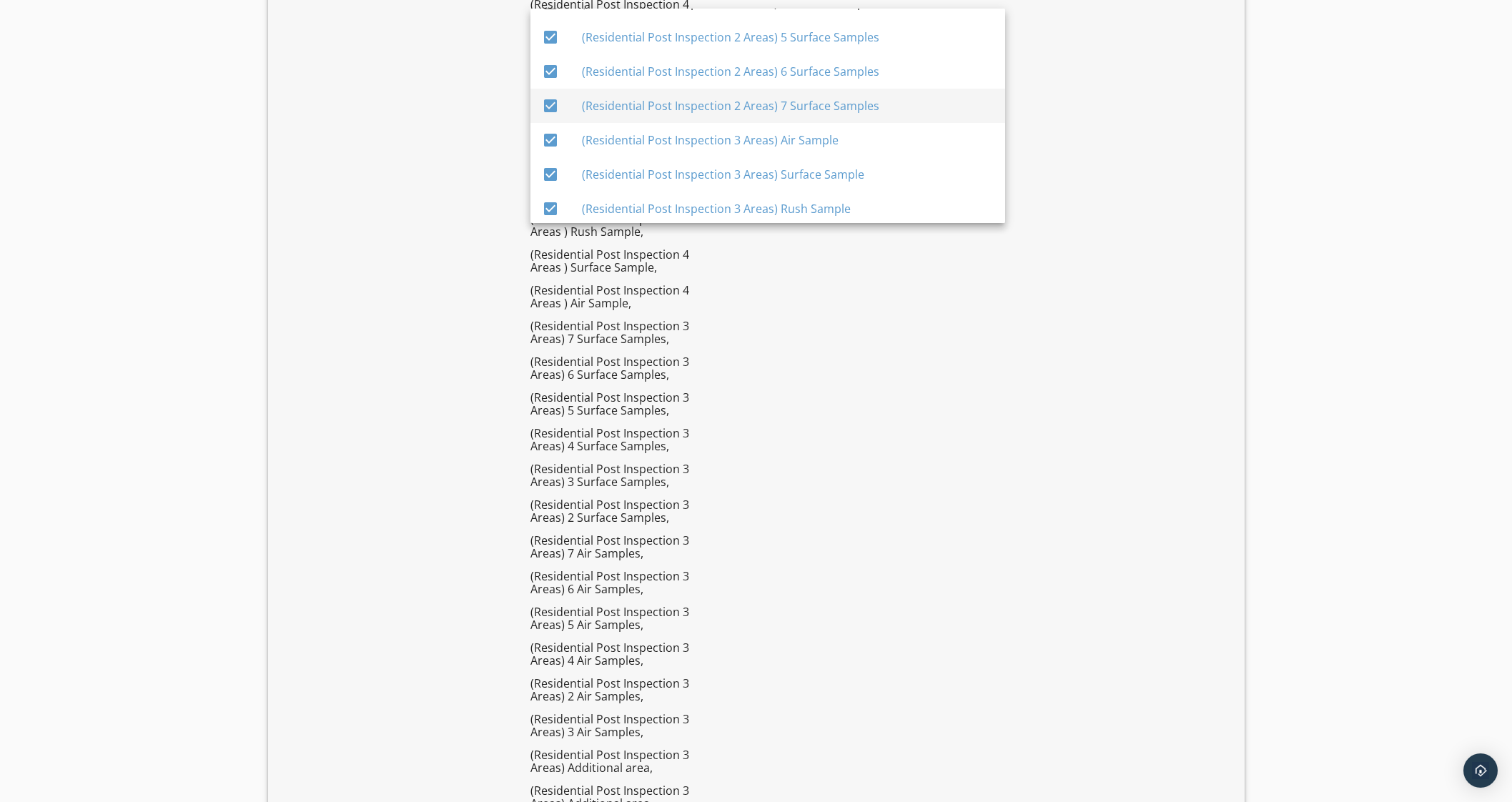
scroll to position [2769, 0]
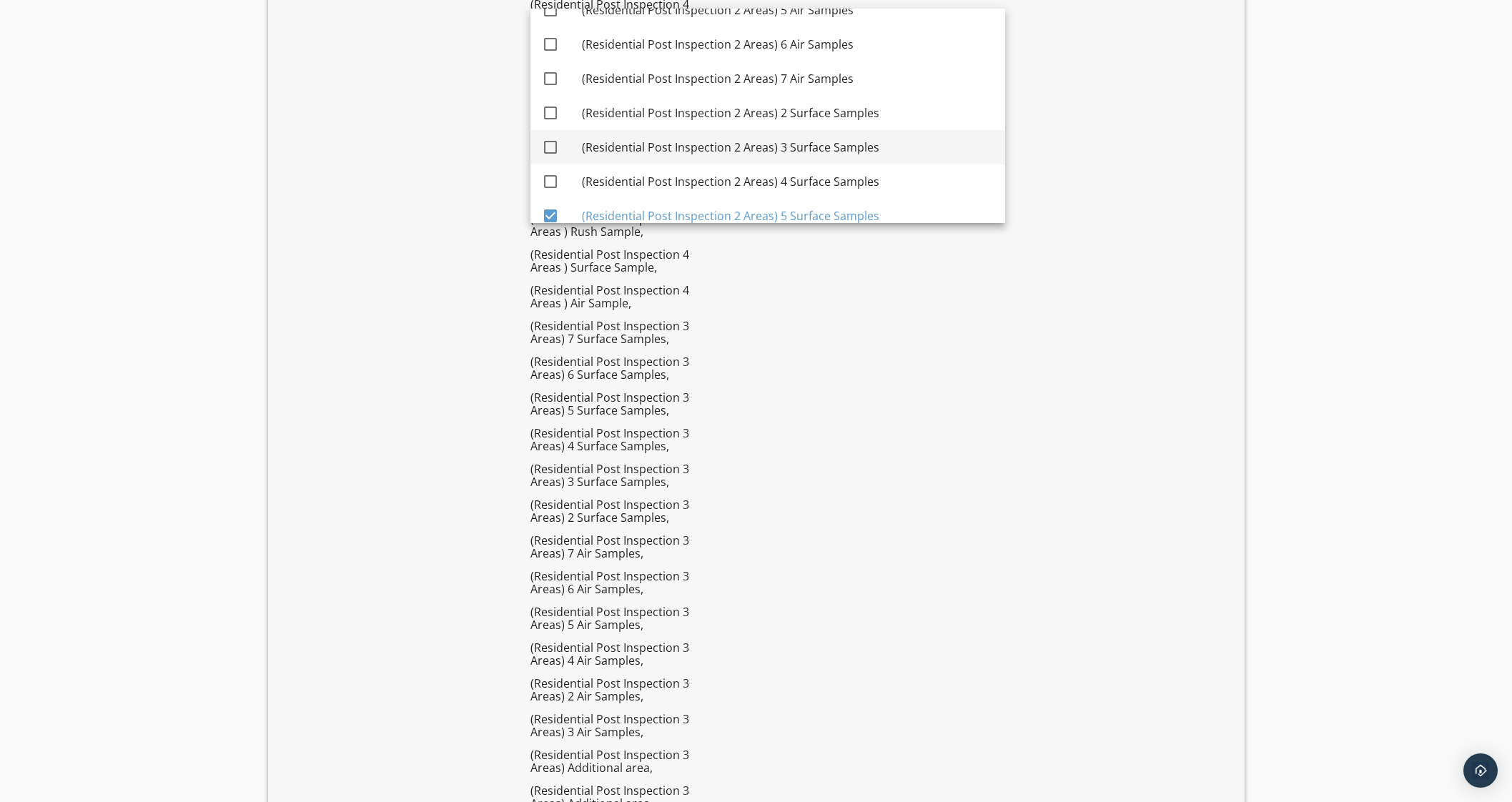
click at [841, 176] on div "(Residential Post Inspection 2 Areas) 4 Surface Samples" at bounding box center [788, 181] width 412 height 17
checkbox input "true"
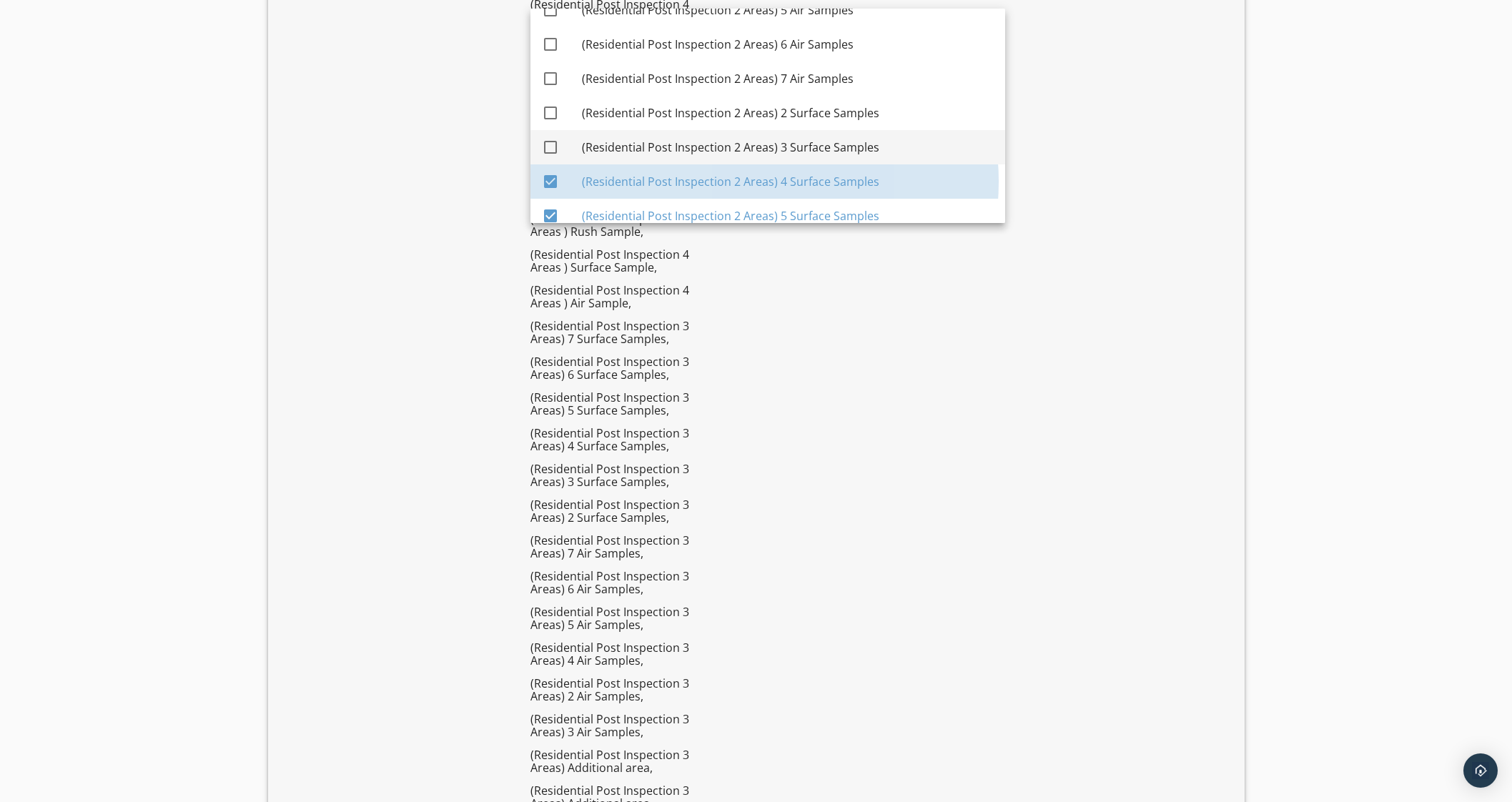
click at [836, 139] on div "(Residential Post Inspection 2 Areas) 3 Surface Samples" at bounding box center [788, 146] width 412 height 17
checkbox input "true"
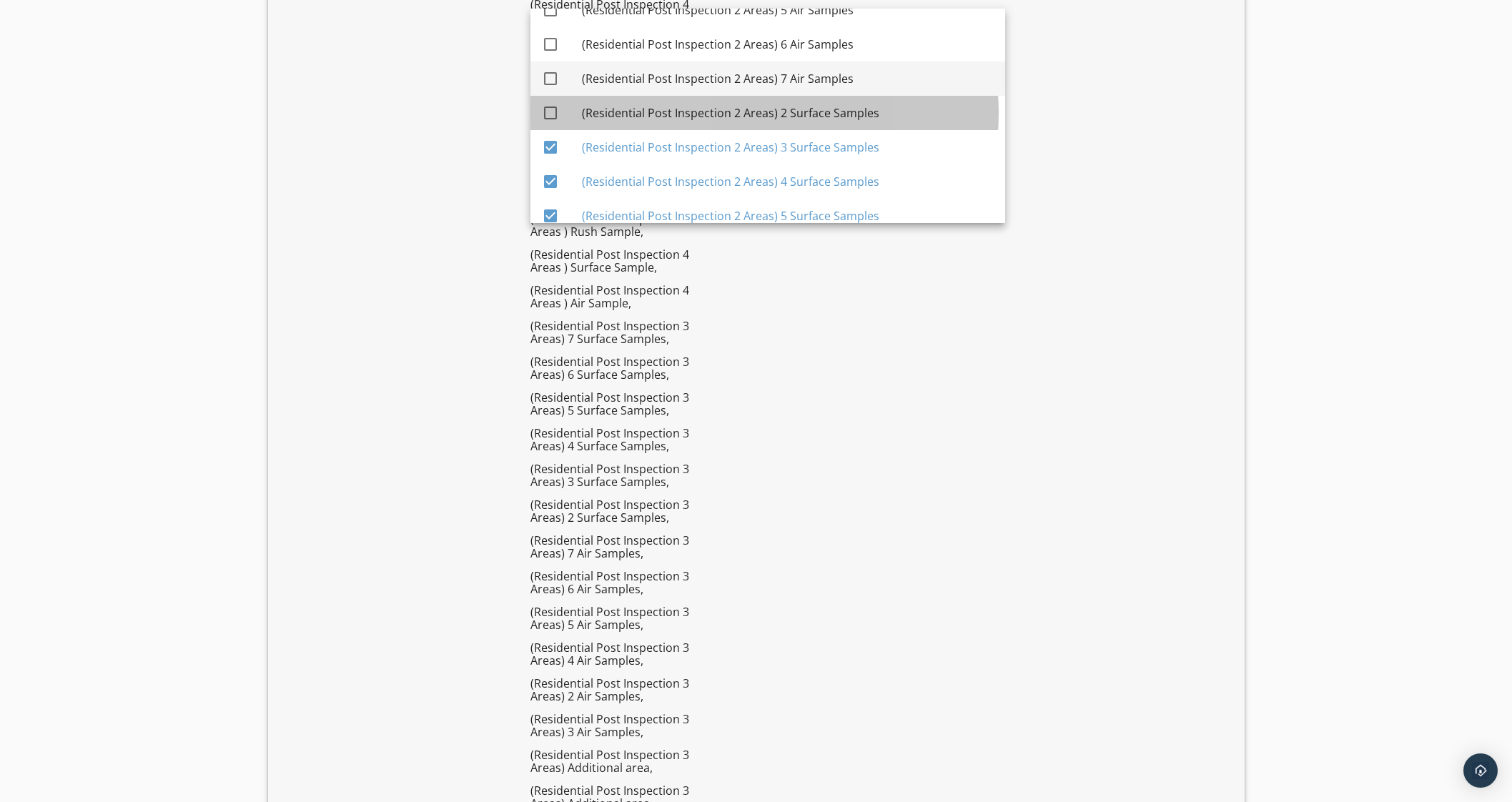
drag, startPoint x: 825, startPoint y: 99, endPoint x: 822, endPoint y: 87, distance: 12.4
click at [825, 99] on div "(Residential Post Inspection 2 Areas) 2 Surface Samples" at bounding box center [788, 113] width 412 height 34
checkbox input "true"
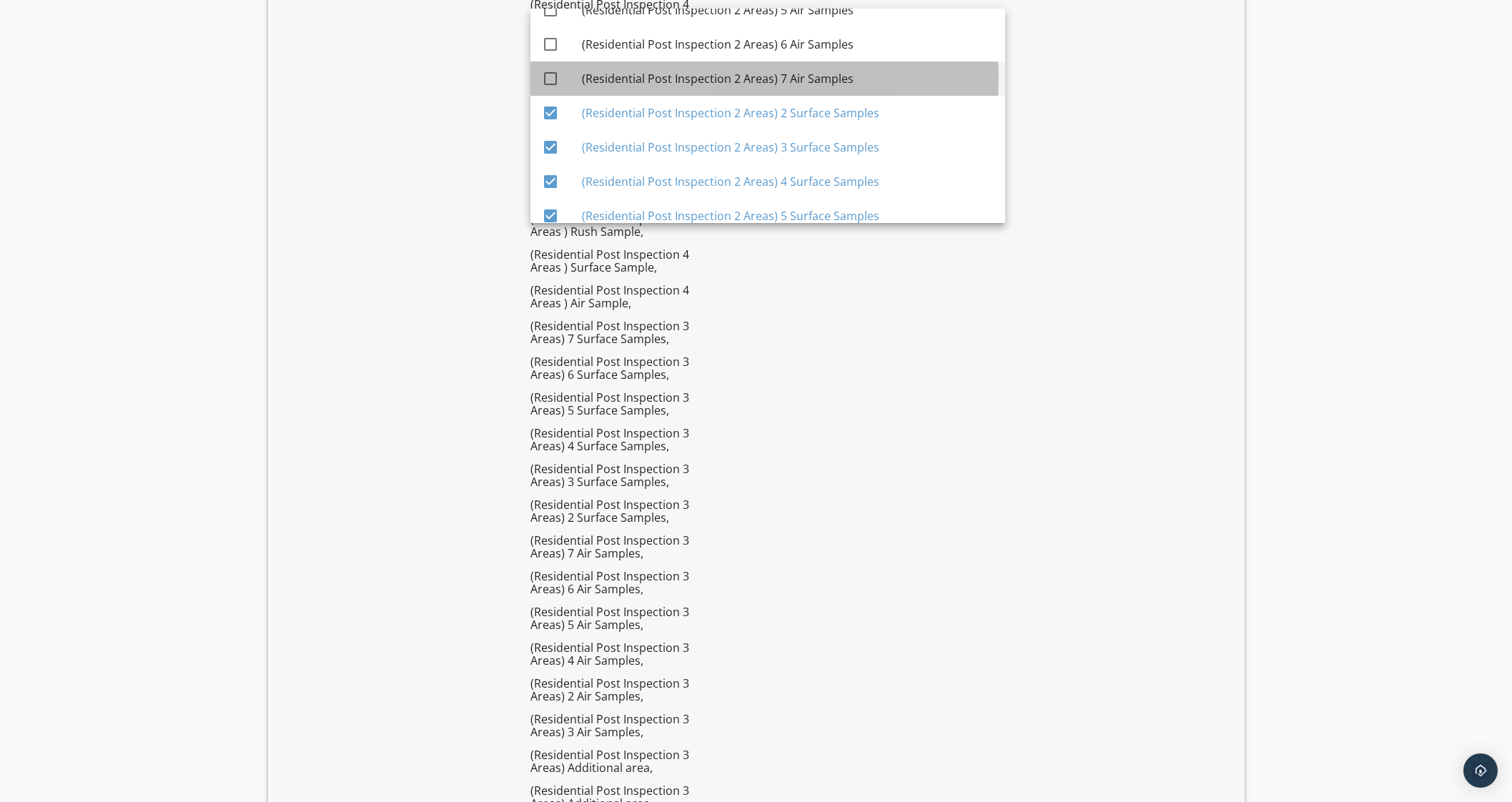
drag, startPoint x: 814, startPoint y: 78, endPoint x: 823, endPoint y: 52, distance: 27.5
click at [814, 77] on div "(Residential Post Inspection 2 Areas) 7 Air Samples" at bounding box center [788, 79] width 412 height 17
checkbox input "true"
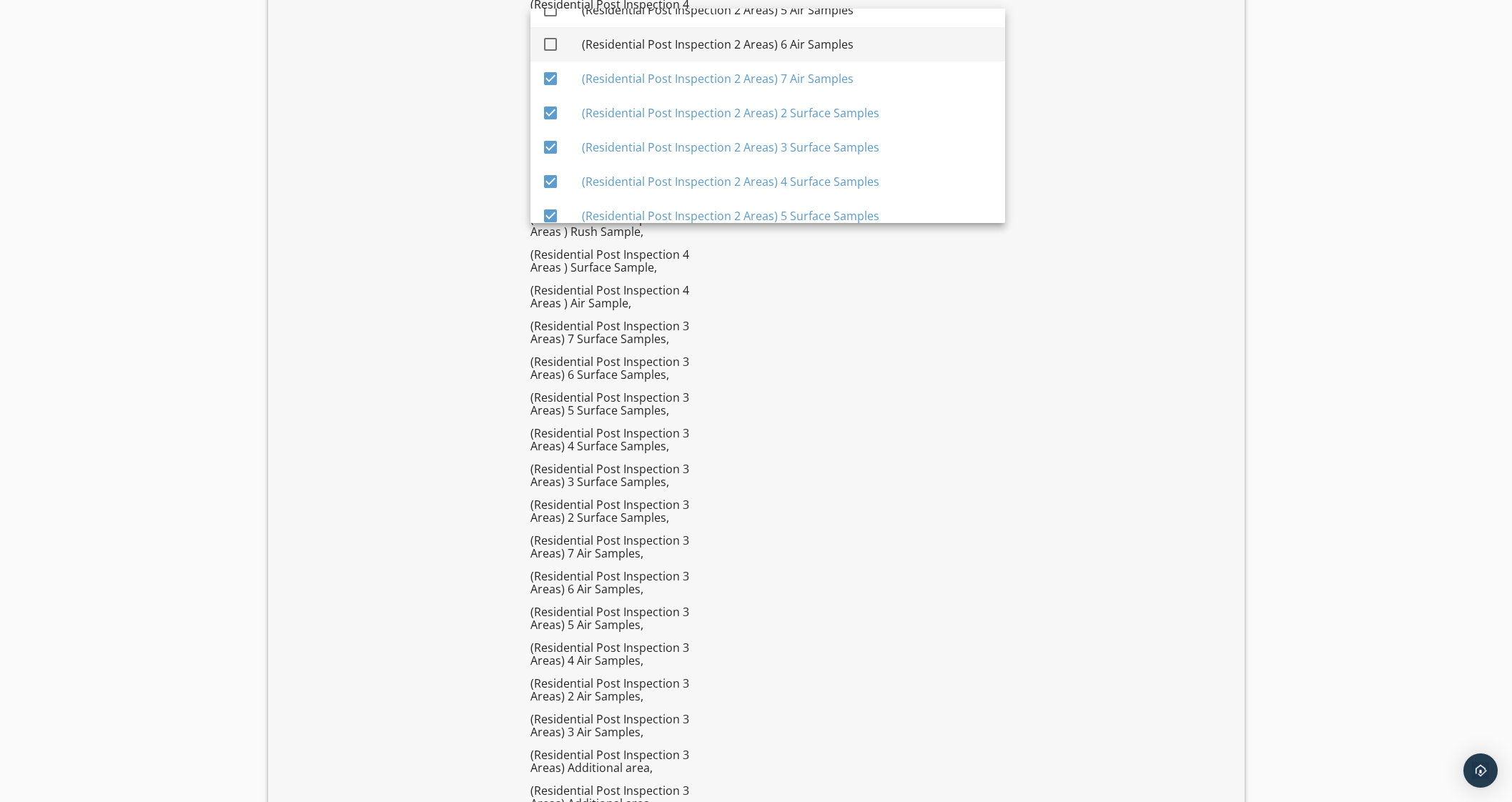
click at [827, 47] on div "(Residential Post Inspection 2 Areas) 6 Air Samples" at bounding box center [788, 44] width 412 height 17
checkbox input "true"
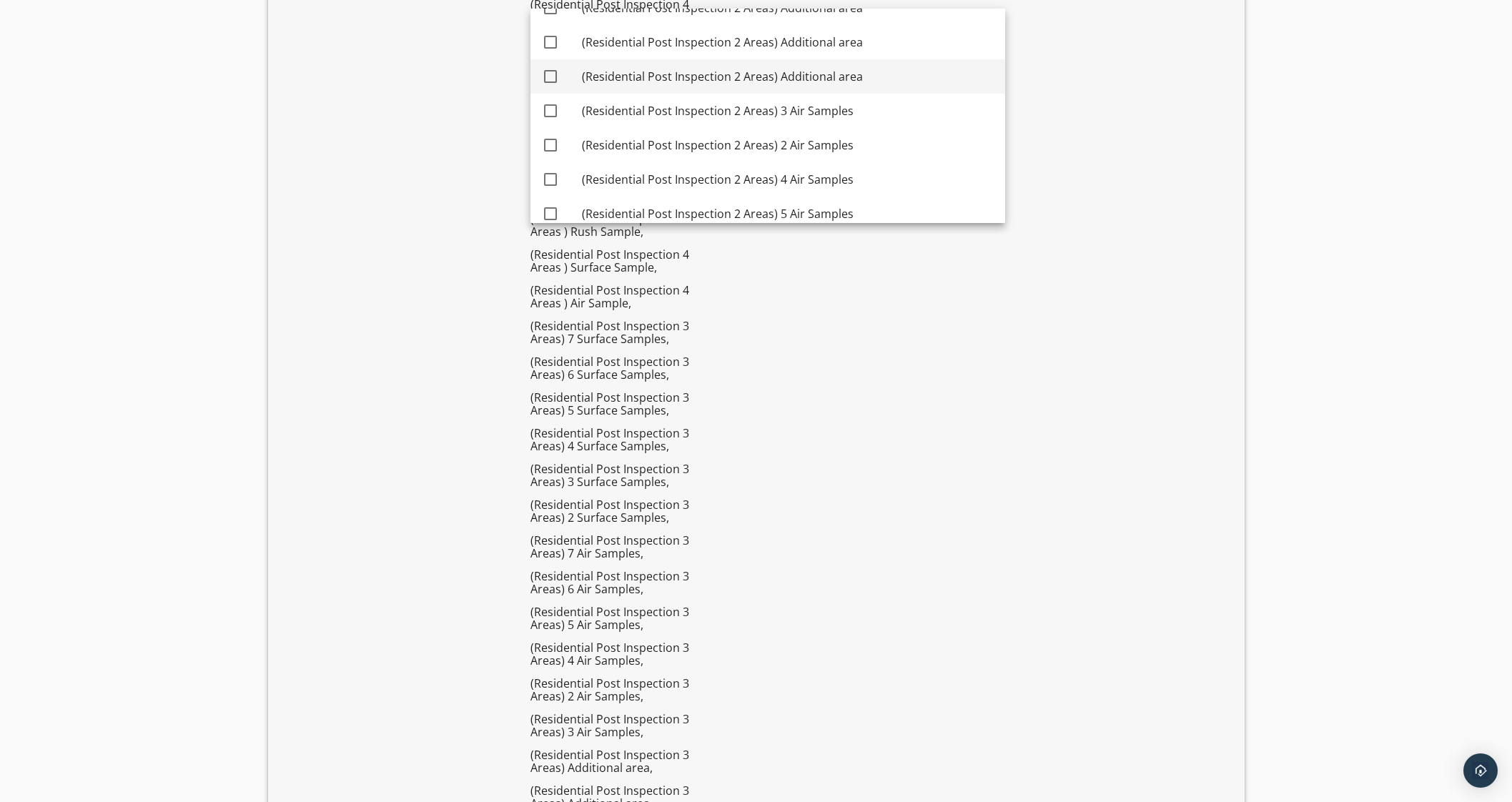
scroll to position [2590, 0]
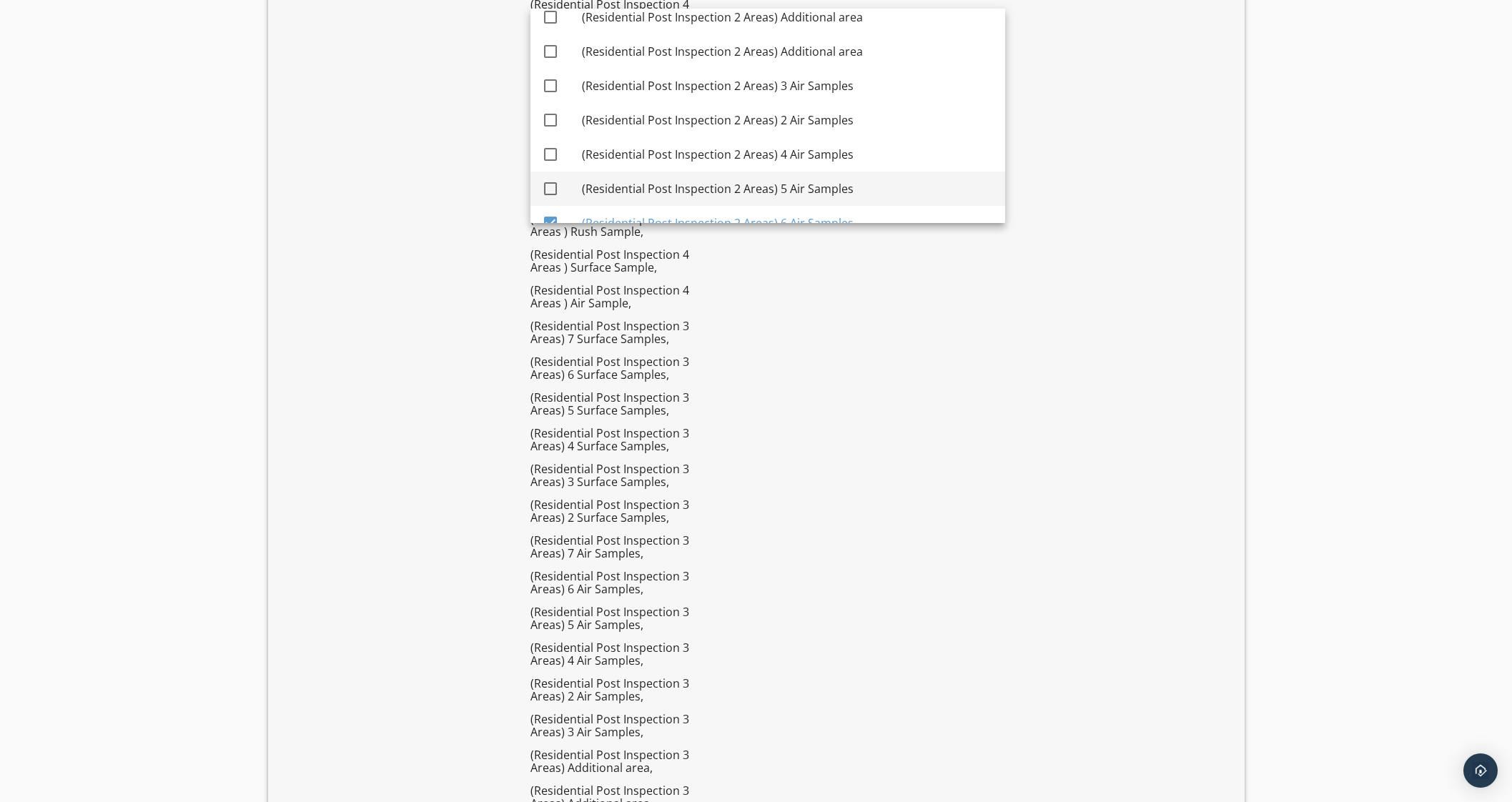
drag, startPoint x: 836, startPoint y: 190, endPoint x: 832, endPoint y: 173, distance: 17.5
click at [836, 188] on div "(Residential Post Inspection 2 Areas) 5 Air Samples" at bounding box center [788, 188] width 412 height 17
checkbox input "true"
click at [815, 137] on div "(Residential Post Inspection 2 Areas) 4 Air Samples" at bounding box center [788, 155] width 412 height 34
checkbox input "true"
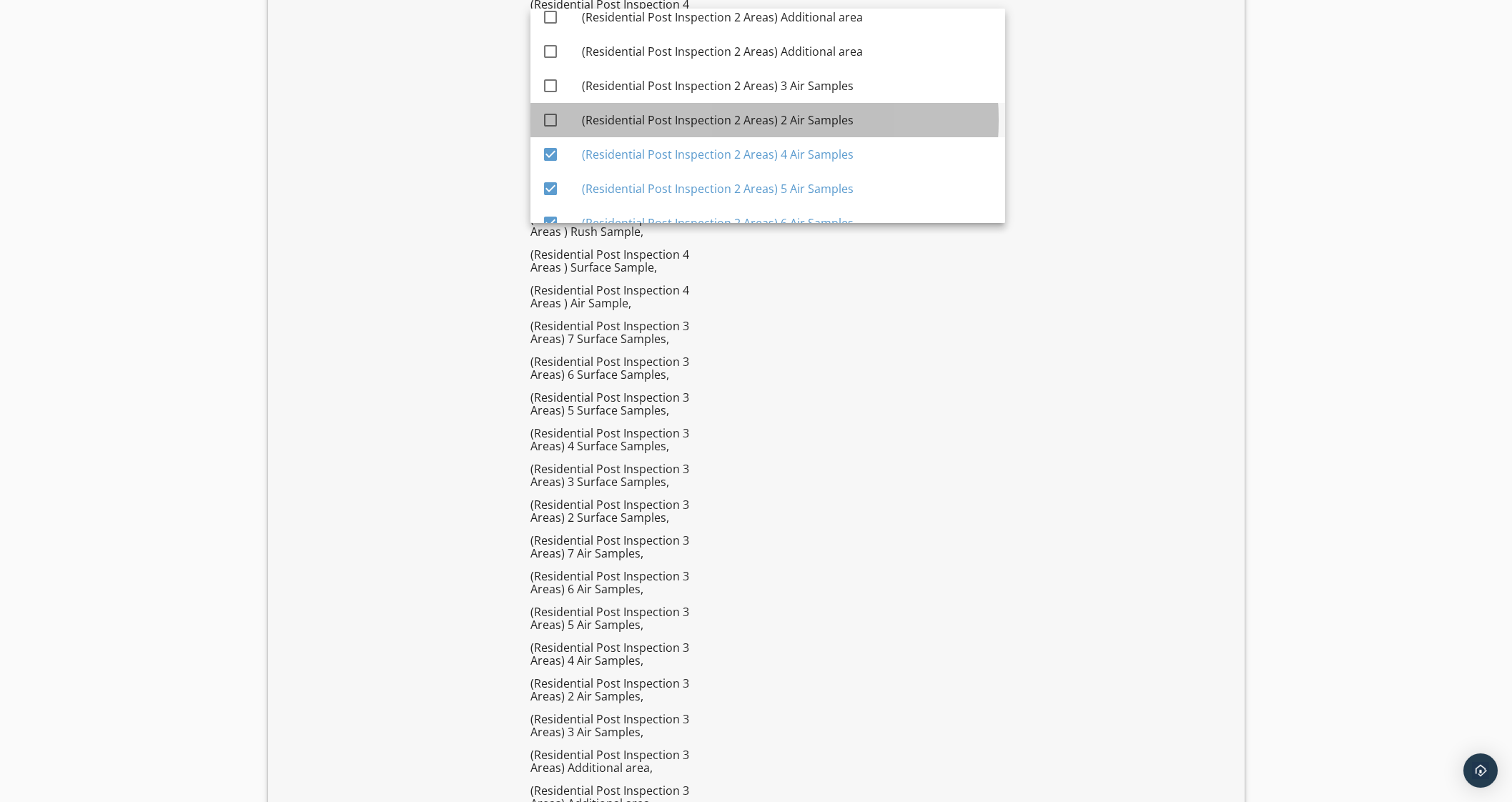
click at [818, 107] on div "(Residential Post Inspection 2 Areas) 2 Air Samples" at bounding box center [788, 120] width 412 height 34
checkbox input "true"
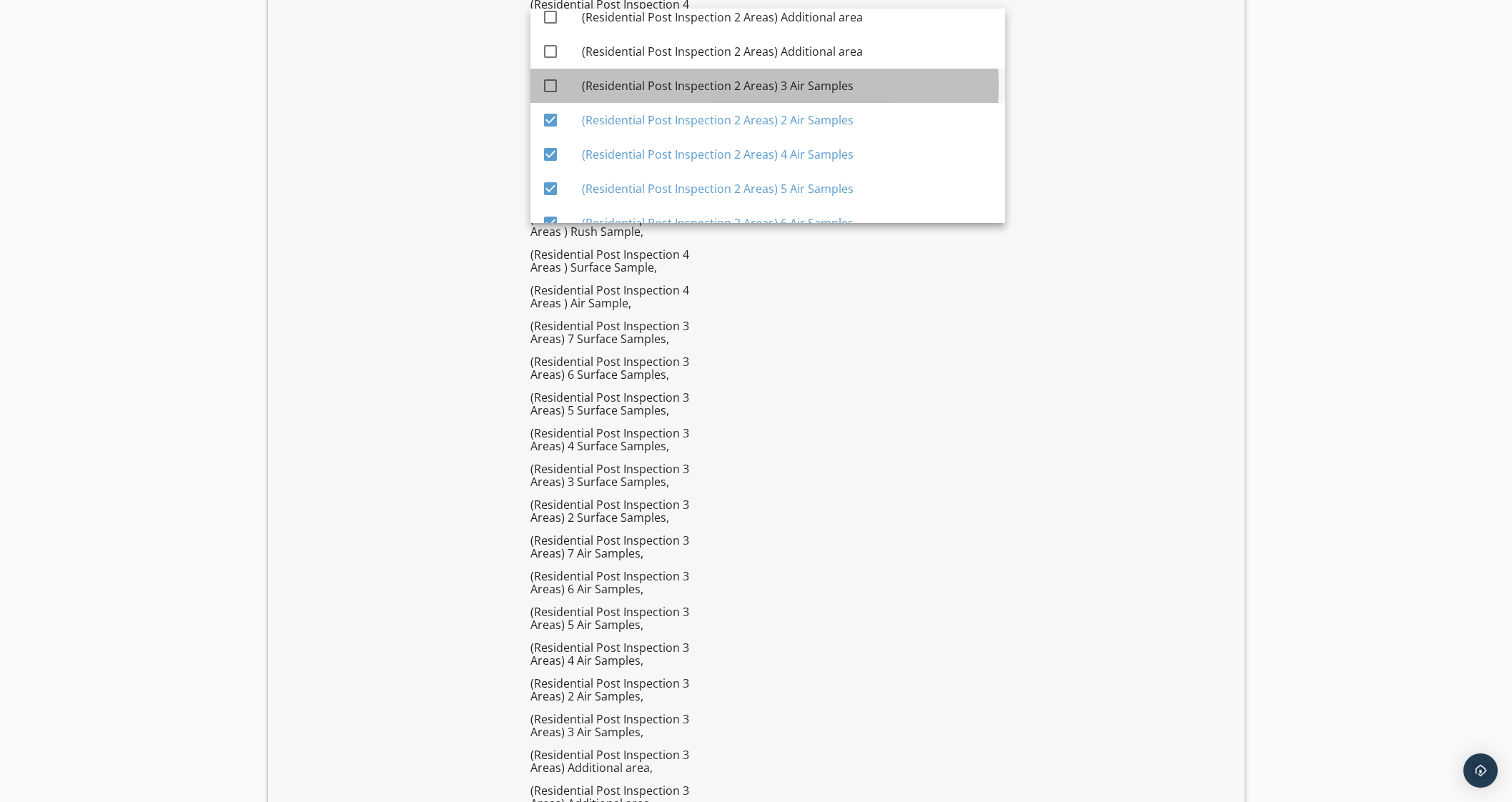
click at [819, 73] on div "(Residential Post Inspection 2 Areas) 3 Air Samples" at bounding box center [788, 86] width 412 height 34
checkbox input "true"
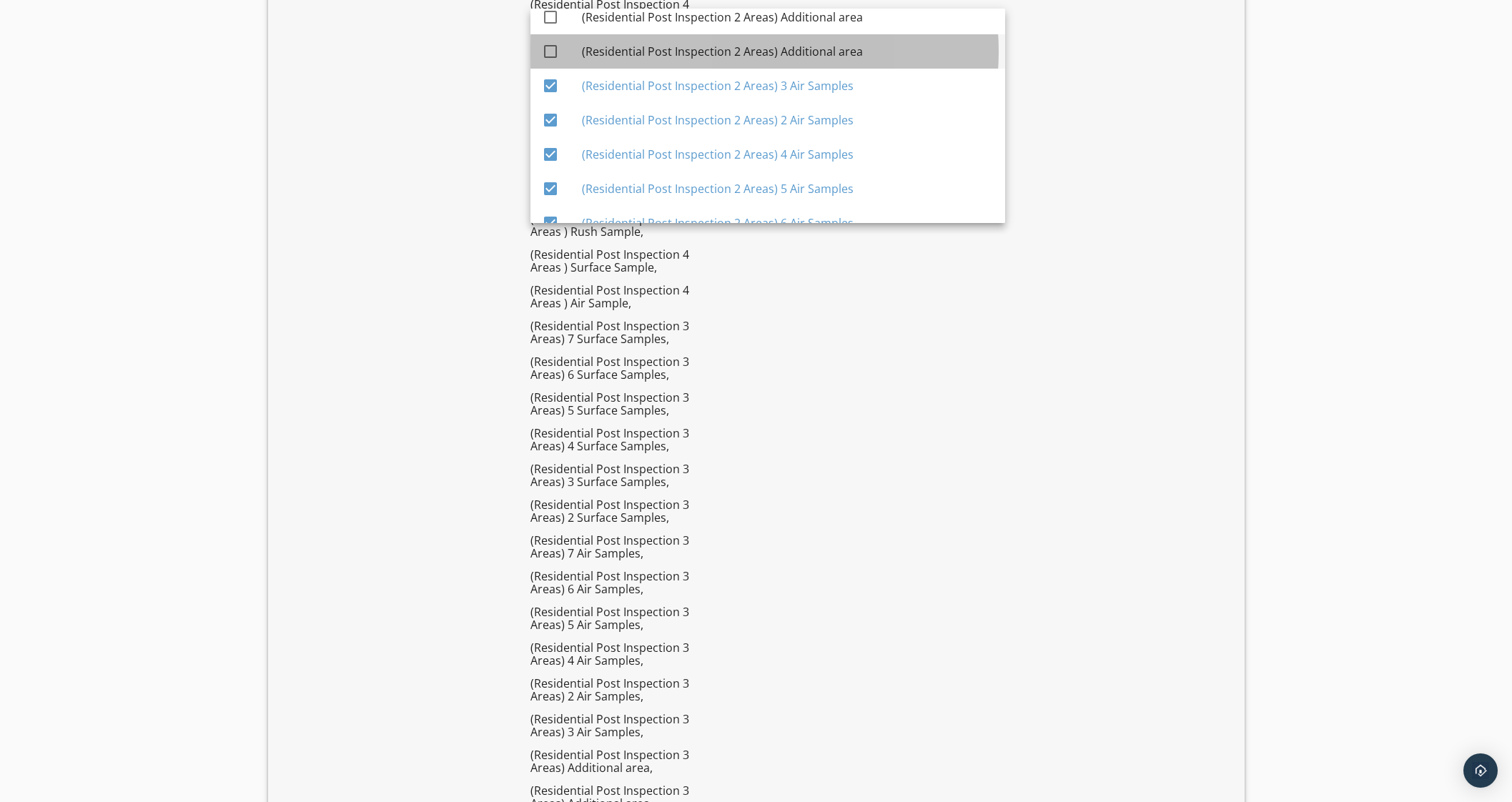
click at [825, 43] on div "(Residential Post Inspection 2 Areas) Additional area" at bounding box center [788, 51] width 412 height 17
checkbox input "true"
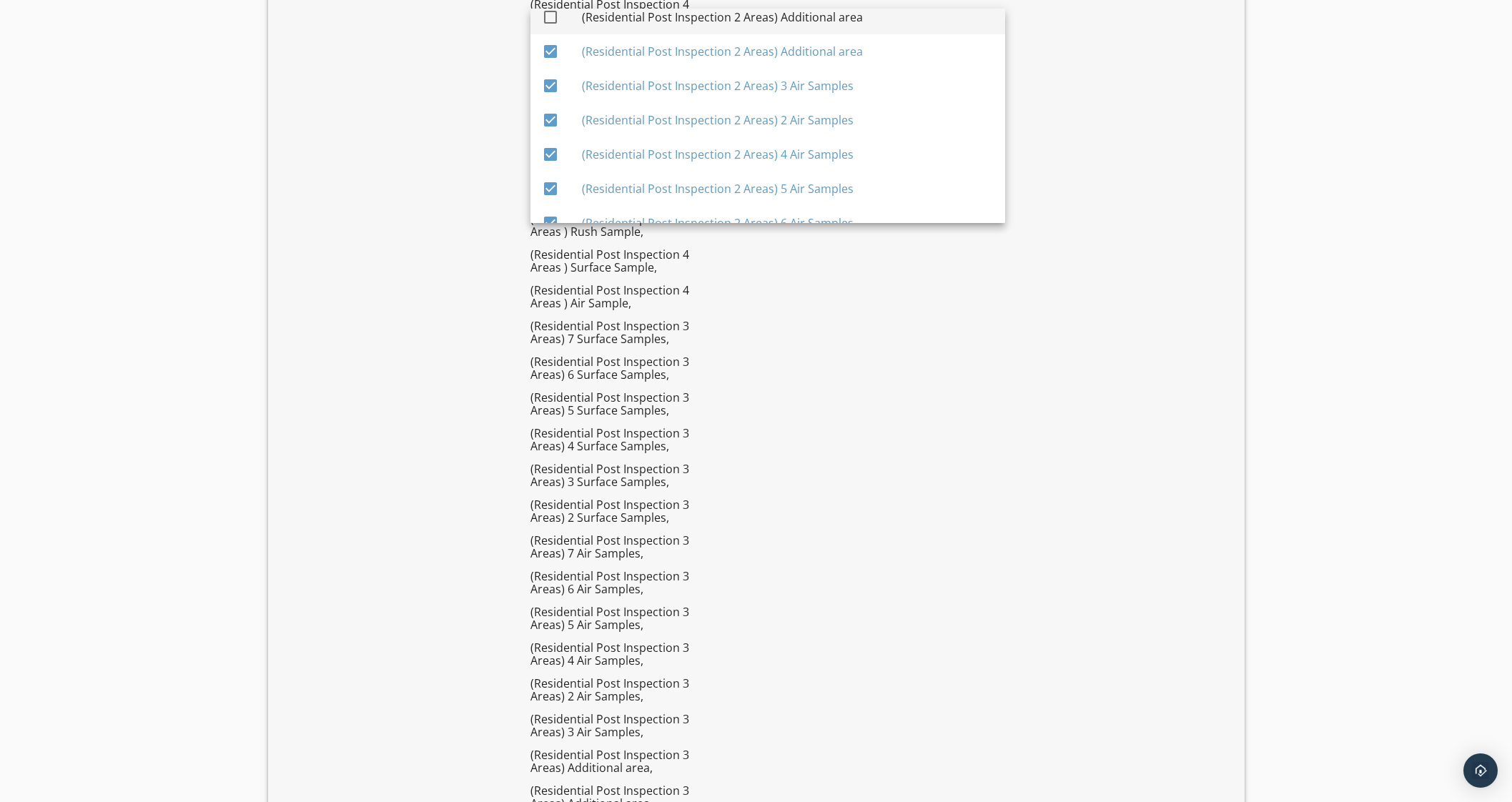
click at [832, 15] on div "(Residential Post Inspection 2 Areas) Additional area" at bounding box center [788, 16] width 412 height 17
checkbox input "true"
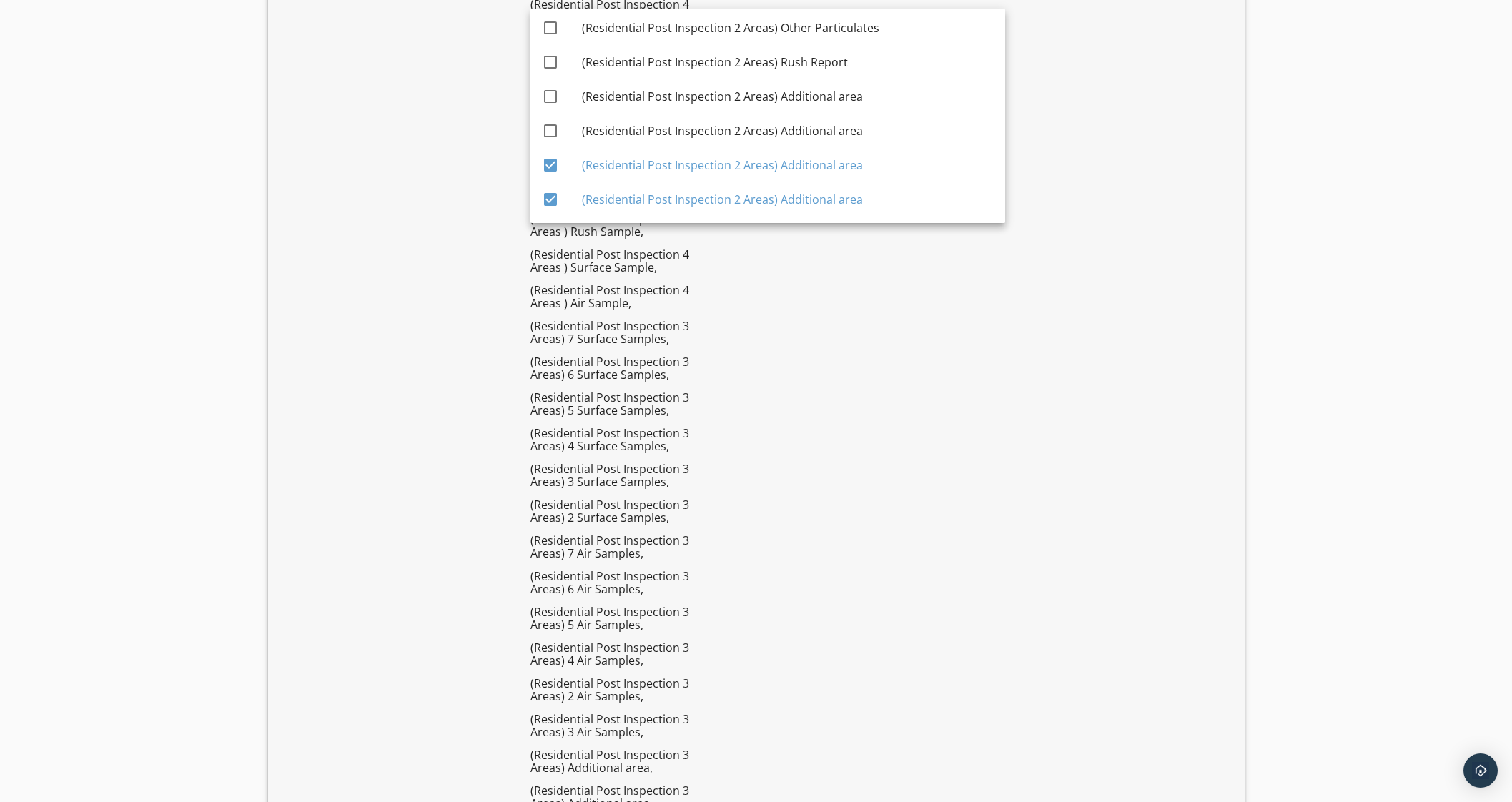
scroll to position [2500, 0]
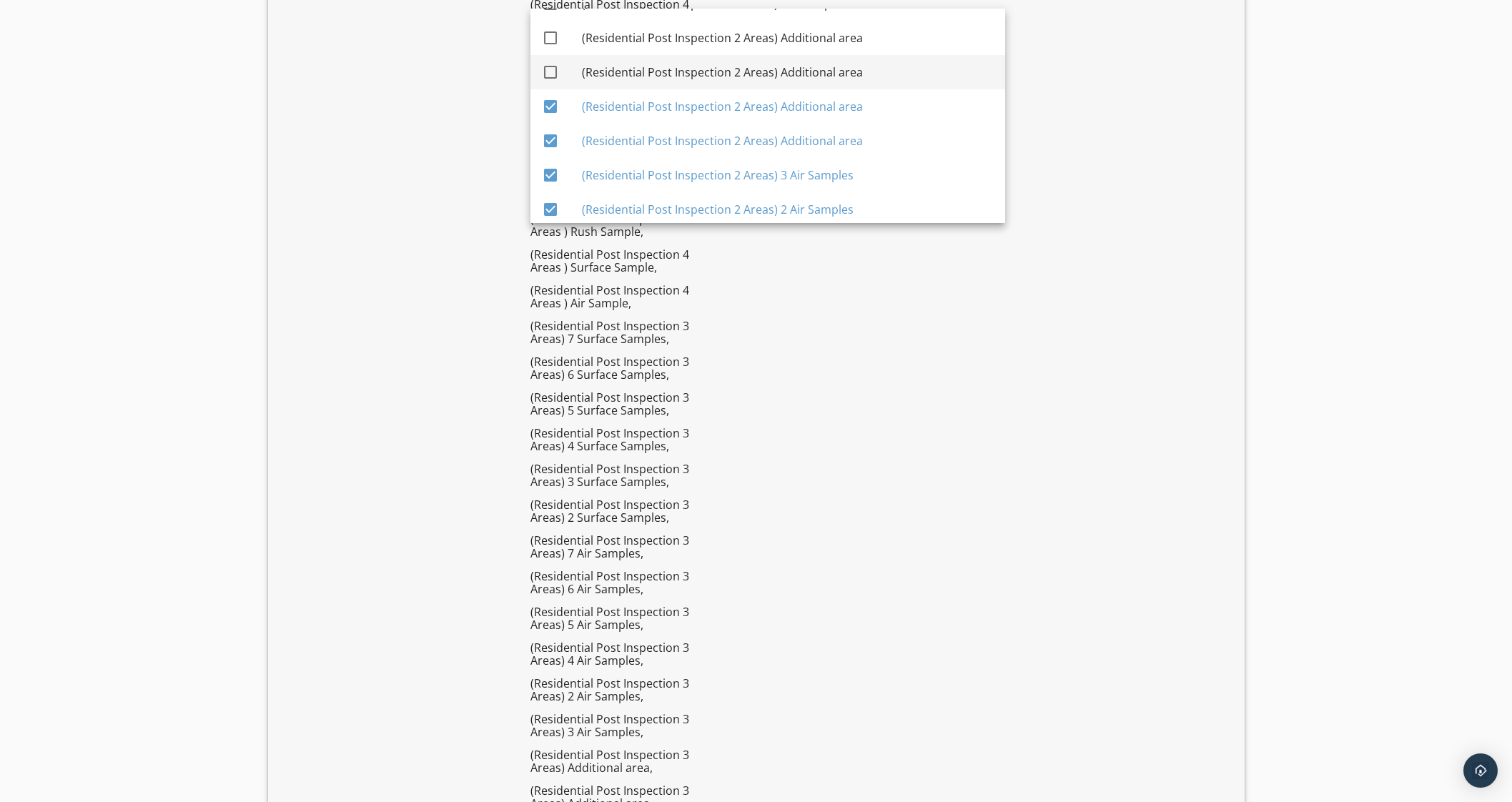
click at [843, 63] on div "(Residential Post Inspection 2 Areas) Additional area" at bounding box center [788, 71] width 412 height 17
checkbox input "true"
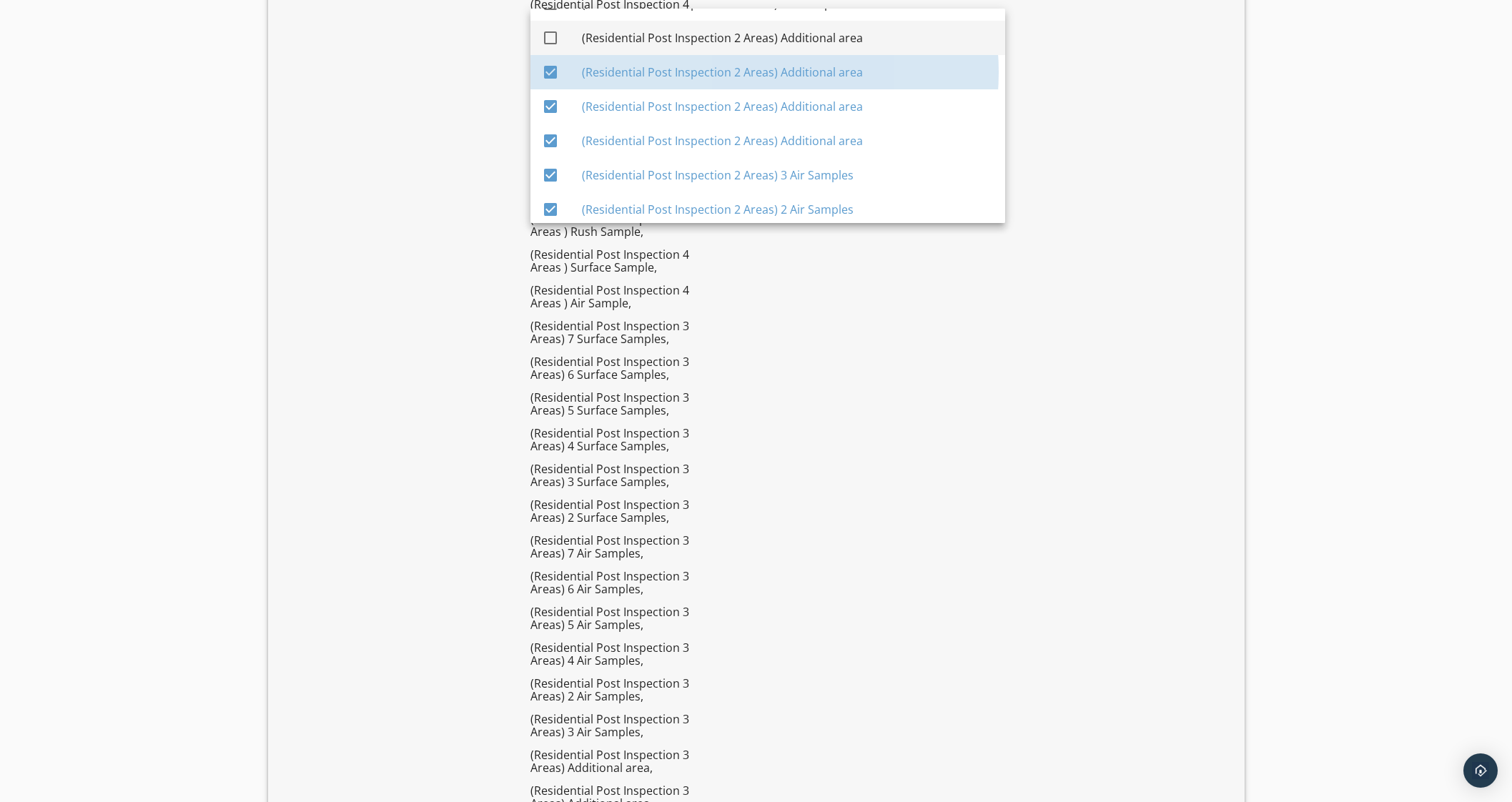
click at [843, 41] on div "(Residential Post Inspection 2 Areas) Additional area" at bounding box center [788, 37] width 412 height 17
checkbox input "true"
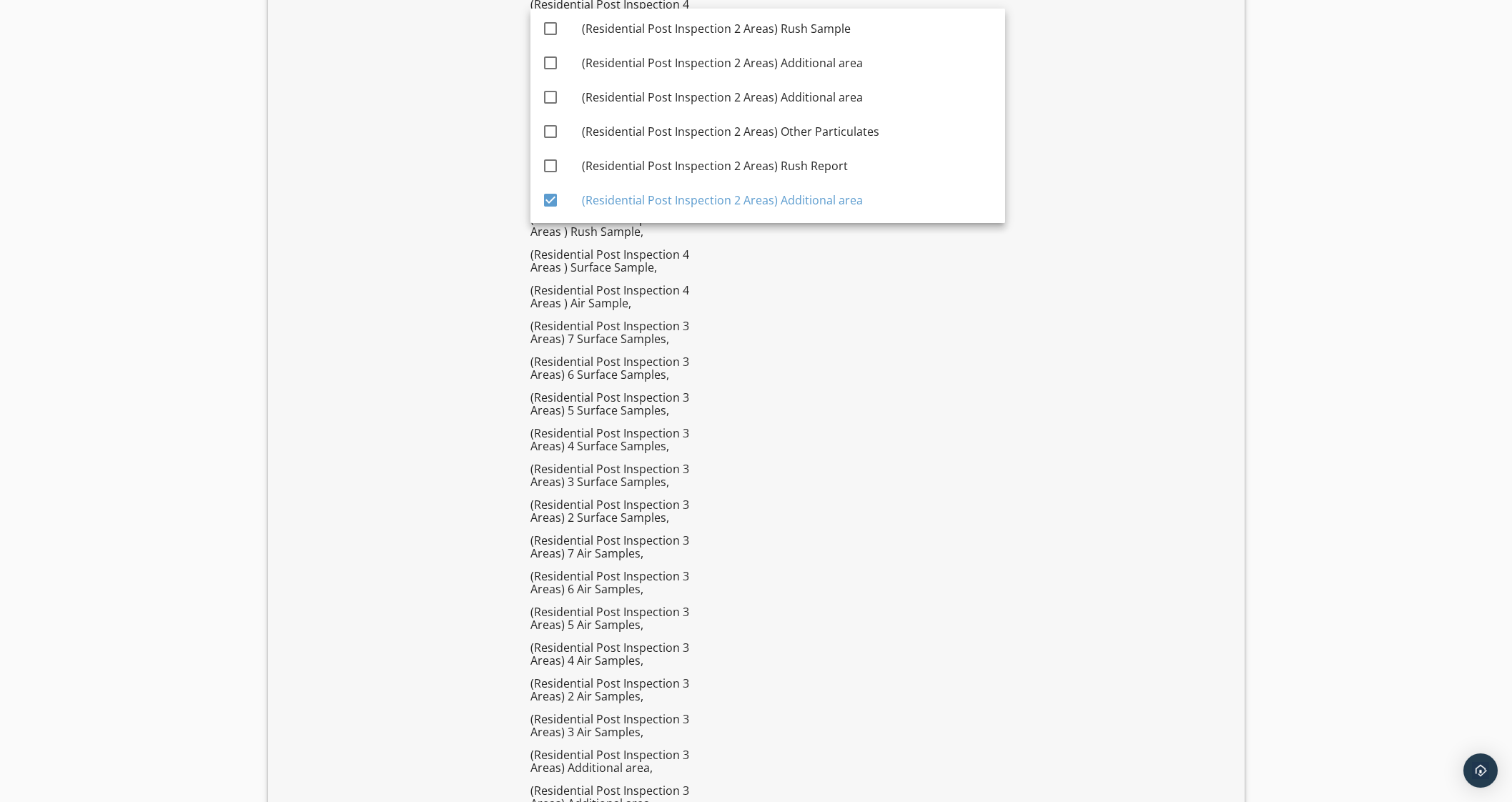
scroll to position [2321, 0]
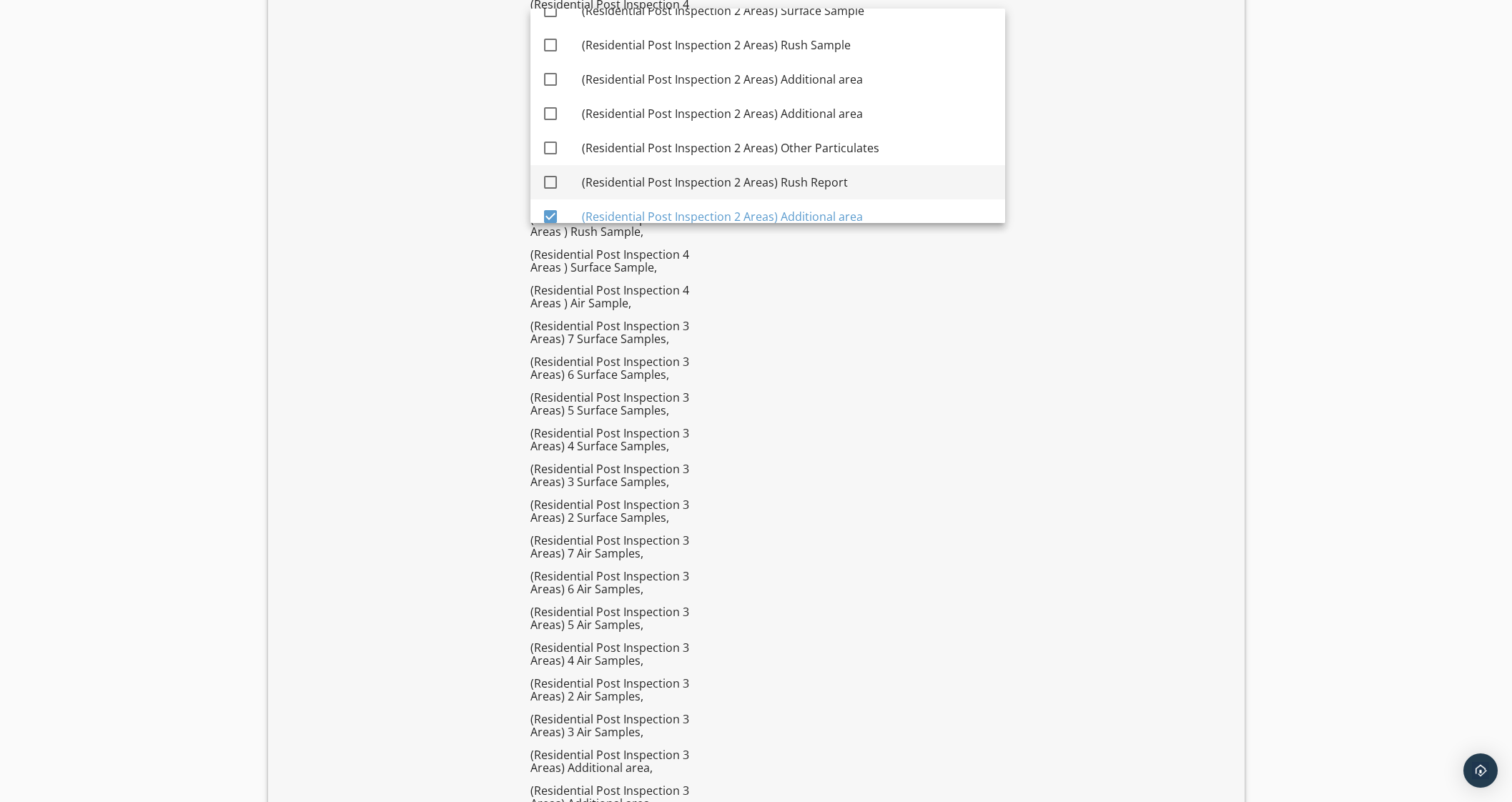
click at [853, 177] on div "(Residential Post Inspection 2 Areas) Rush Report" at bounding box center [788, 182] width 412 height 17
checkbox input "true"
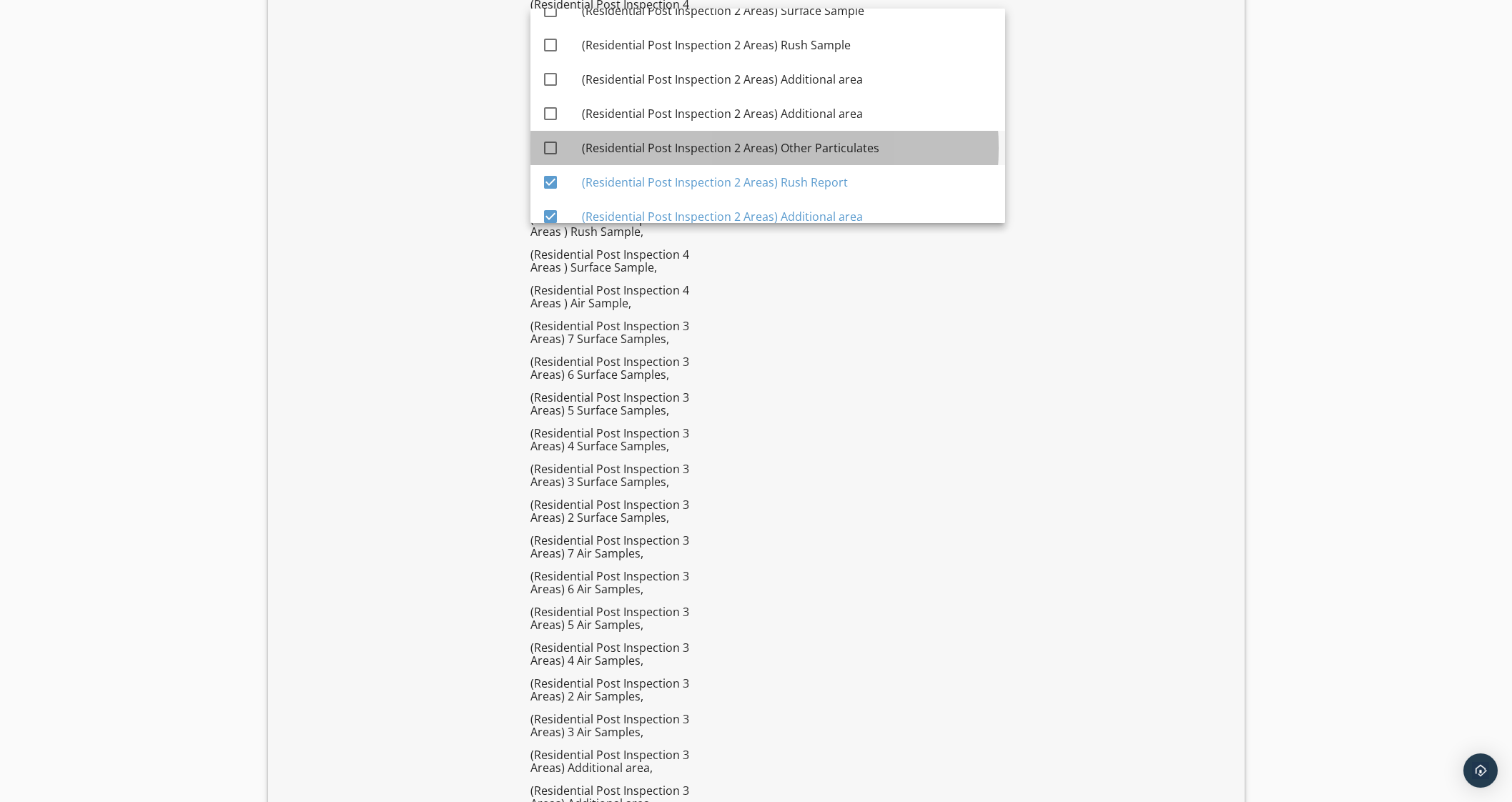
click at [850, 156] on div "(Residential Post Inspection 2 Areas) Other Particulates" at bounding box center [788, 148] width 412 height 34
checkbox input "true"
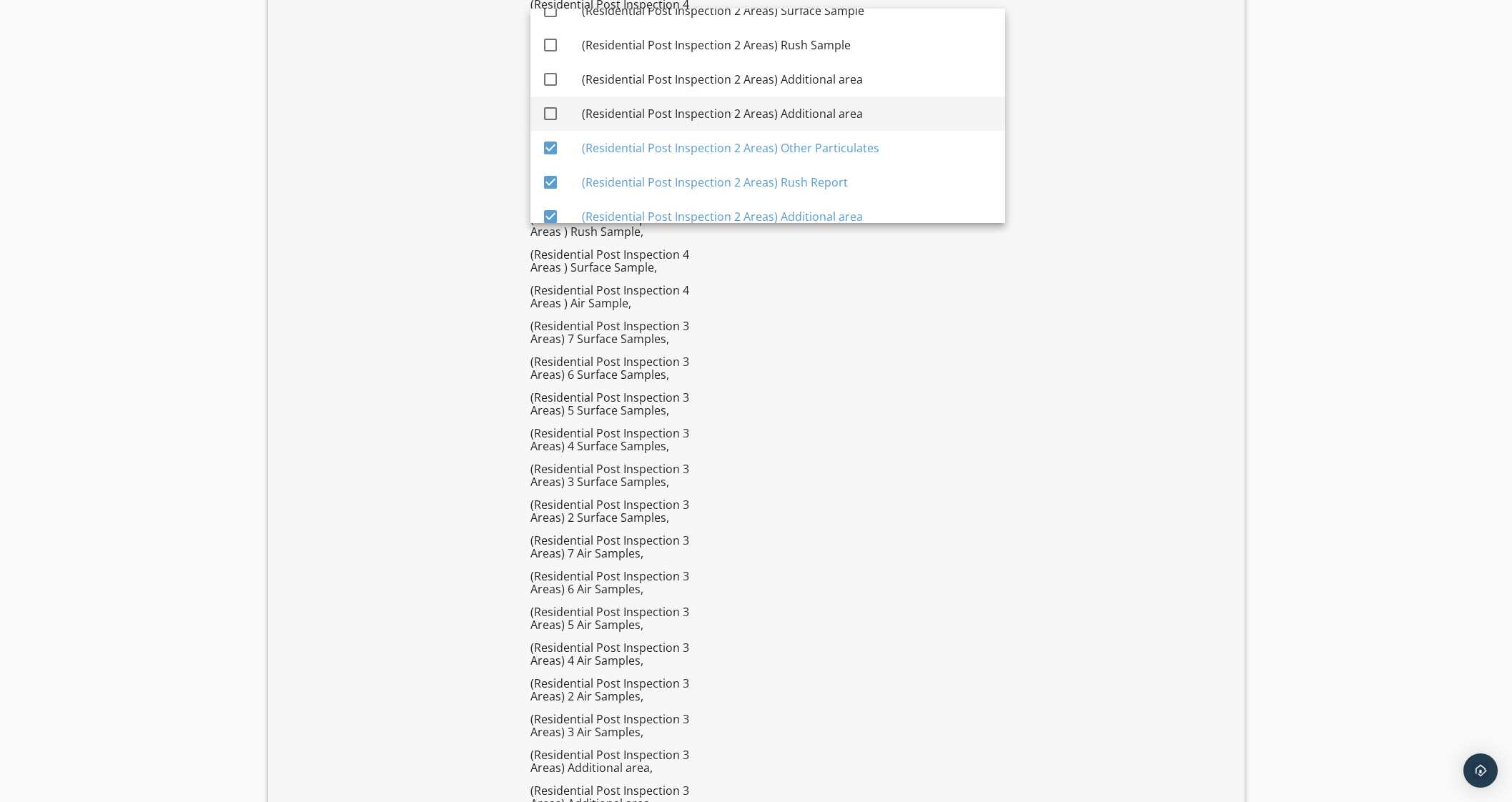
click at [834, 111] on div "(Residential Post Inspection 2 Areas) Additional area" at bounding box center [788, 113] width 412 height 17
checkbox input "true"
click at [819, 75] on div "(Residential Post Inspection 2 Areas) Additional area" at bounding box center [788, 79] width 412 height 17
checkbox input "true"
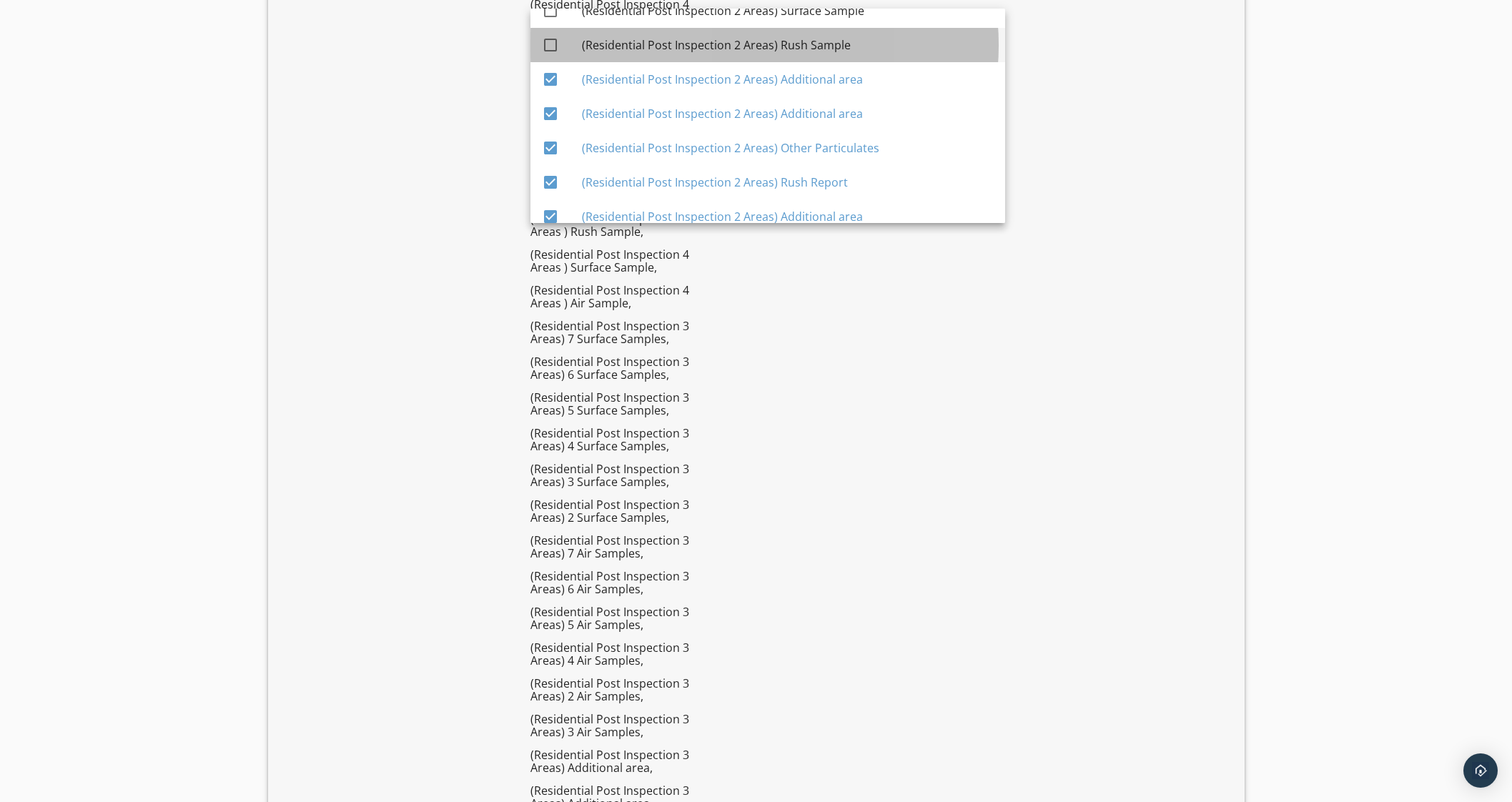
click at [801, 41] on div "(Residential Post Inspection 2 Areas) Rush Sample" at bounding box center [788, 44] width 412 height 17
checkbox input "true"
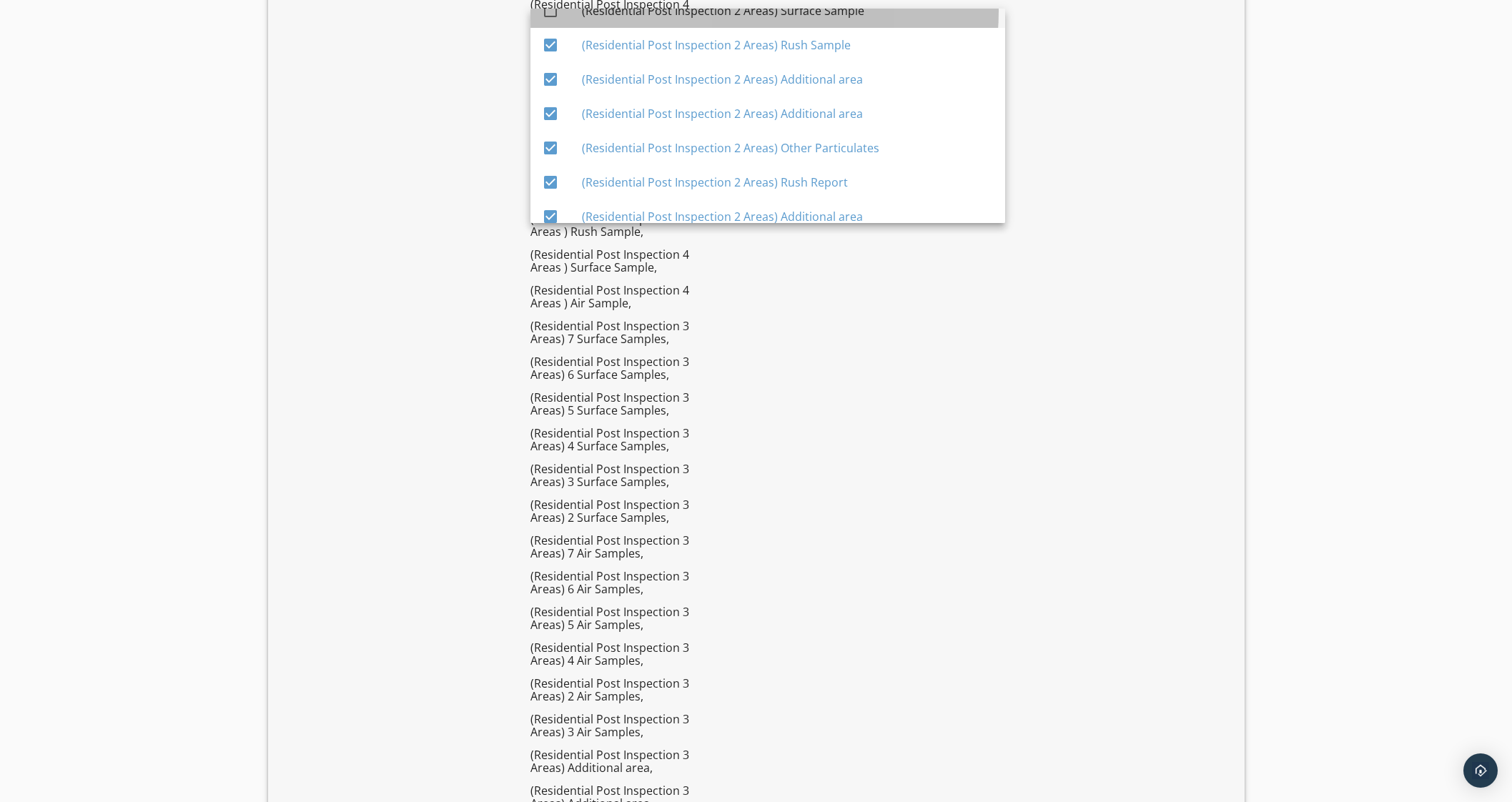
click at [812, 16] on div "(Residential Post Inspection 2 Areas) Surface Sample" at bounding box center [788, 10] width 412 height 17
checkbox input "true"
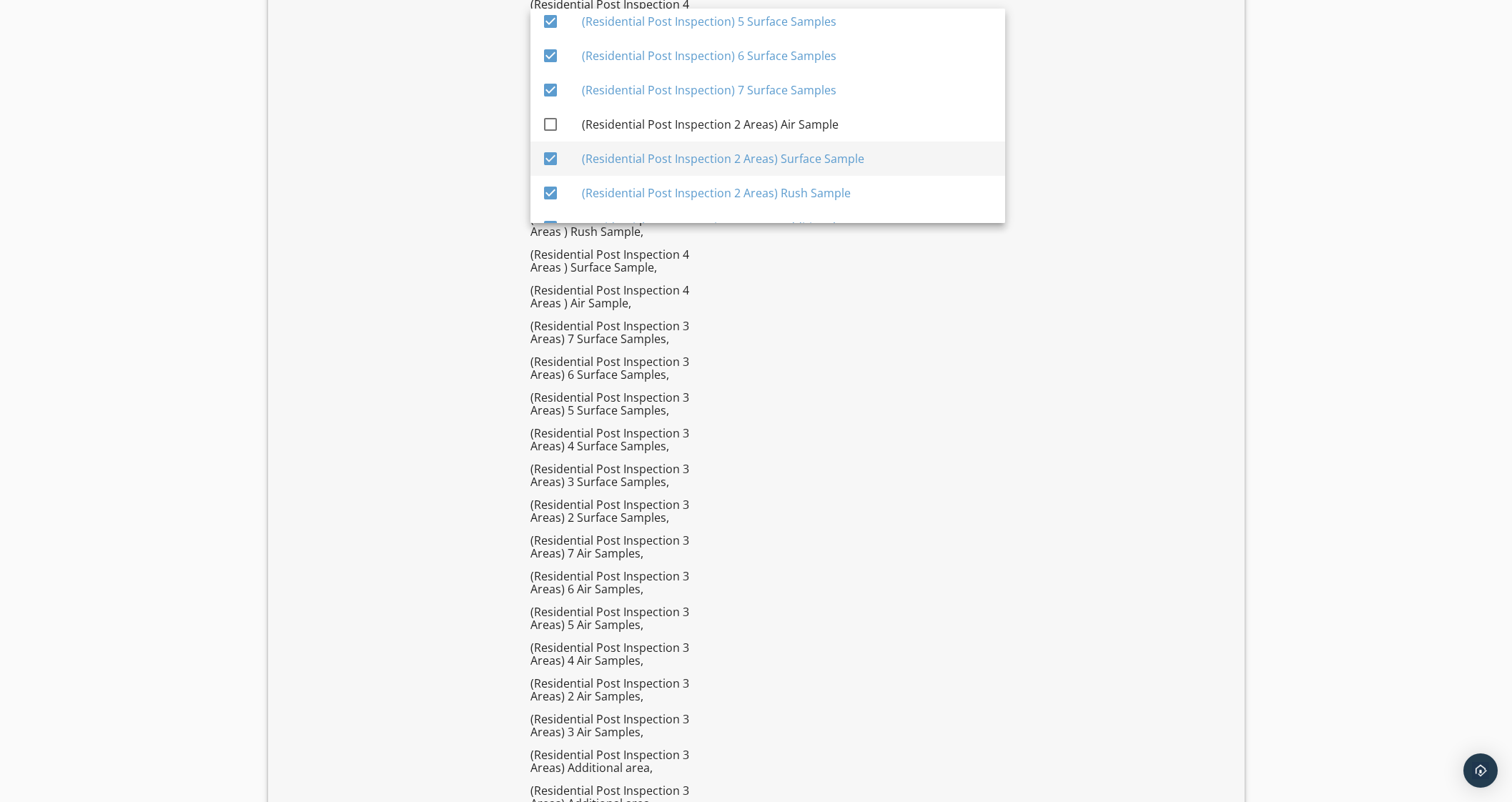
scroll to position [2143, 0]
click at [840, 149] on div "(Residential Post Inspection 2 Areas) Air Sample" at bounding box center [788, 155] width 412 height 17
checkbox input "true"
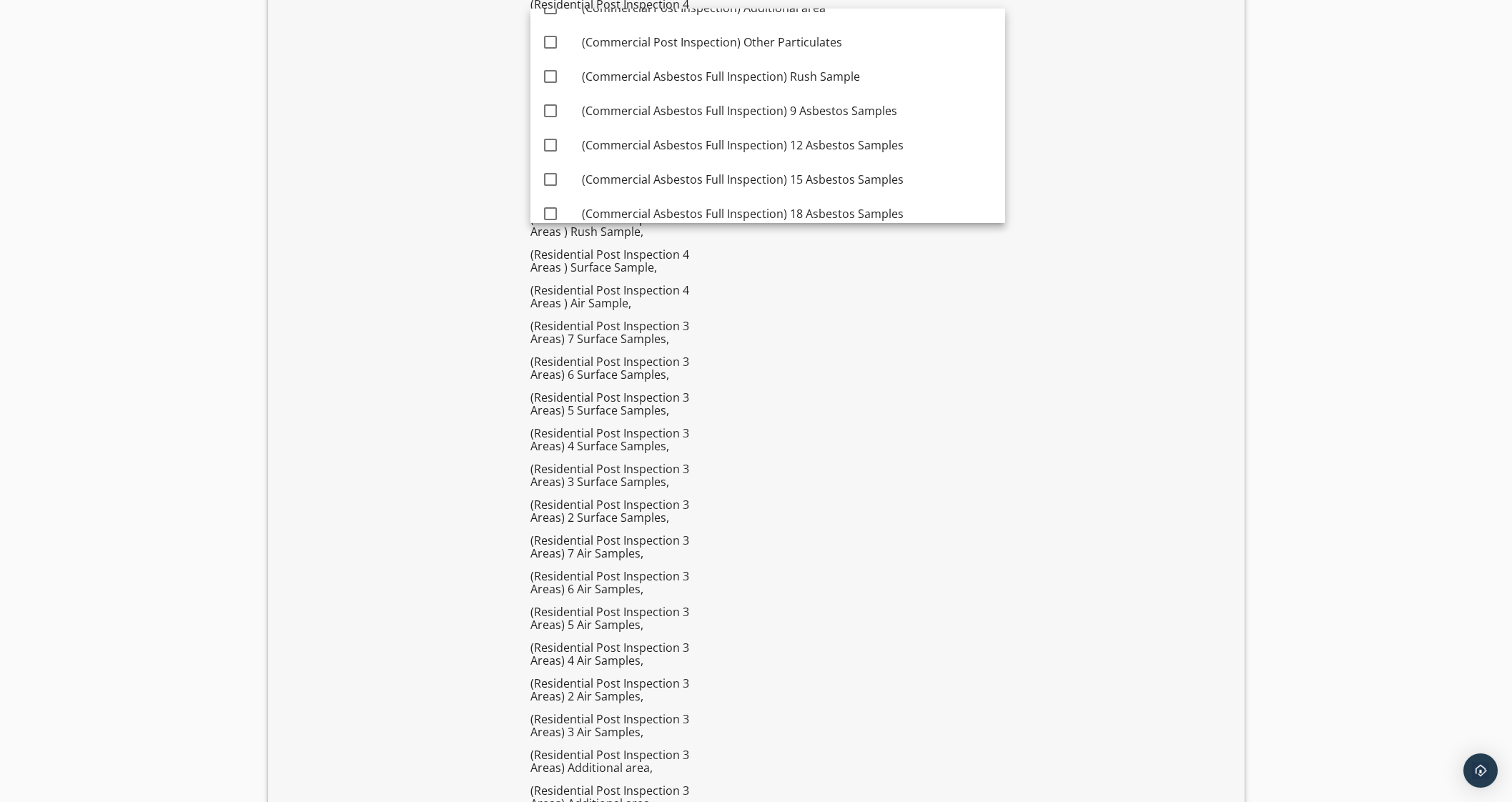
scroll to position [8480, 0]
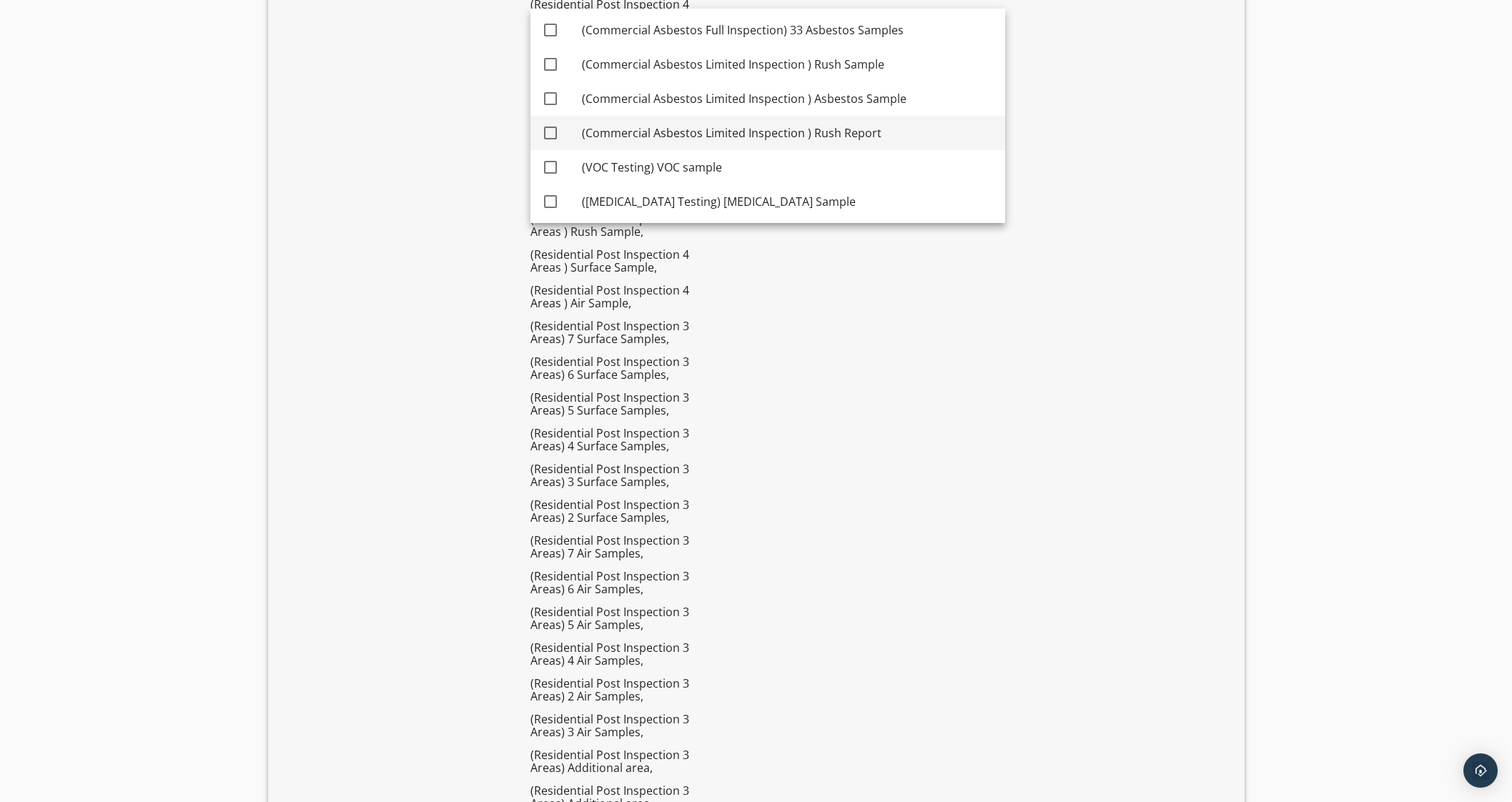
click at [988, 150] on link "check_box_outline_blank (VOC Testing) VOC sample" at bounding box center [767, 167] width 474 height 34
click at [794, 165] on div "(VOC Testing) VOC sample" at bounding box center [788, 167] width 412 height 17
checkbox input "false"
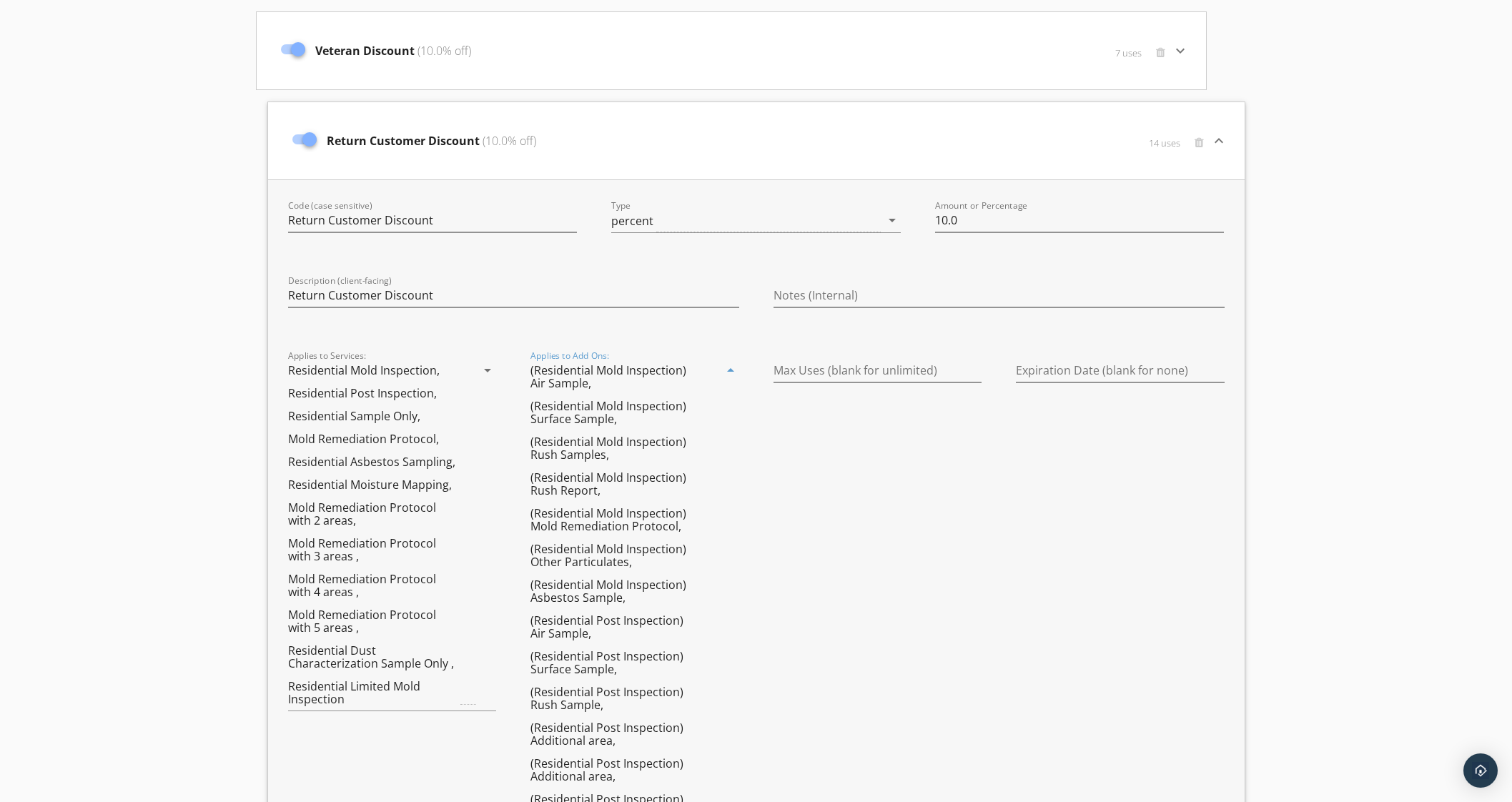
scroll to position [269, 0]
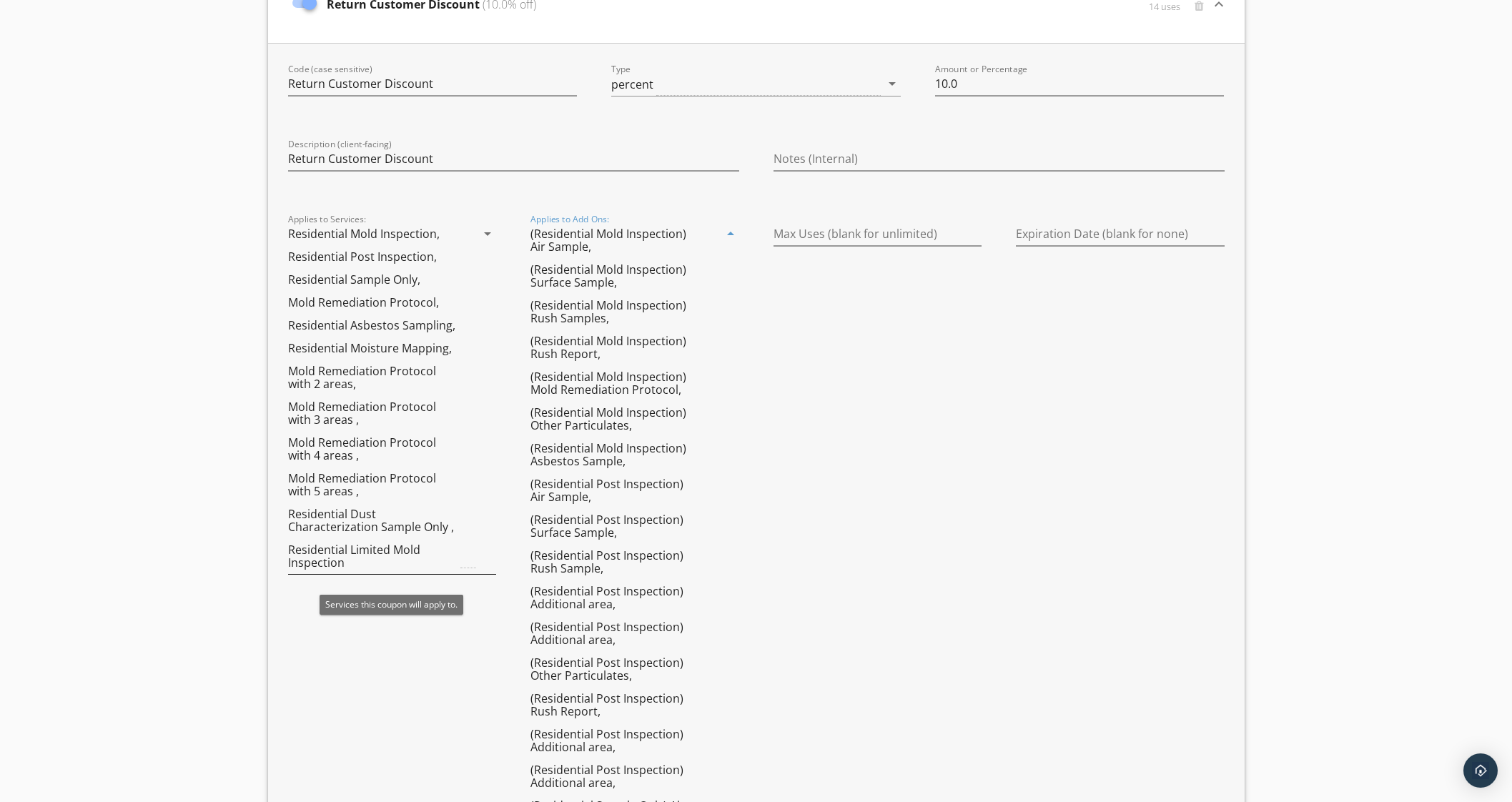
click at [485, 231] on icon "arrow_drop_down" at bounding box center [487, 233] width 17 height 17
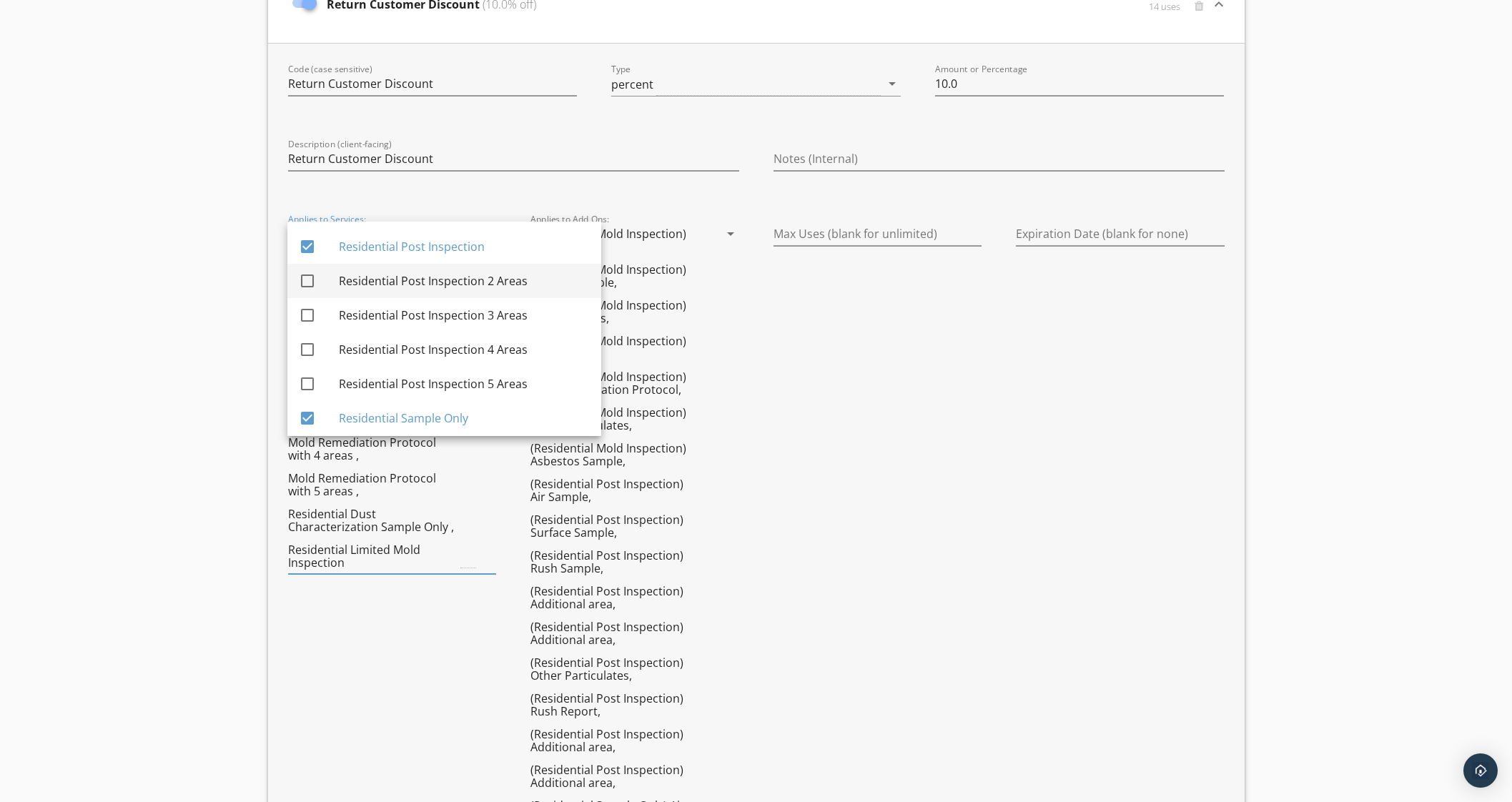
scroll to position [64, 0]
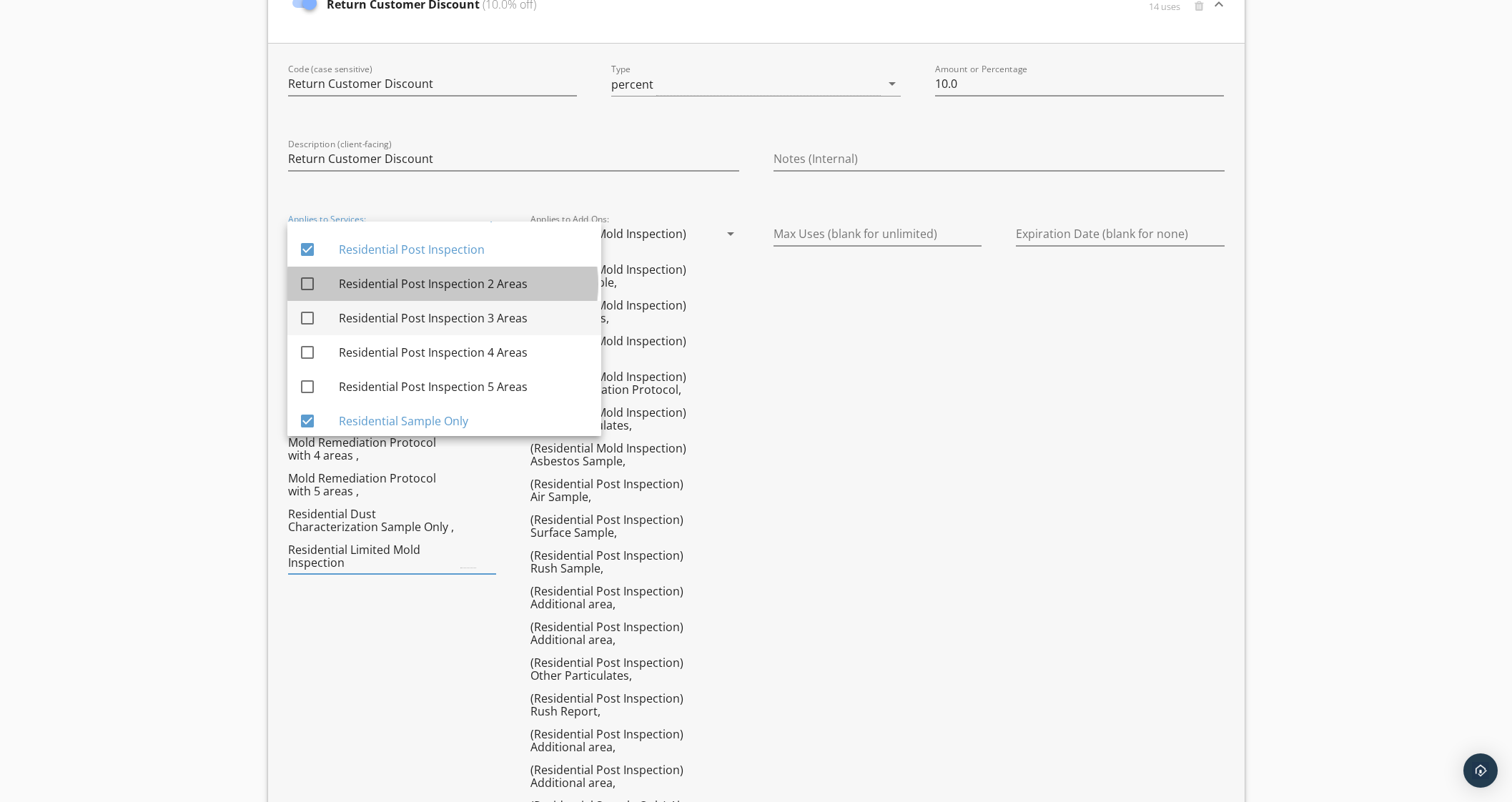
drag, startPoint x: 493, startPoint y: 280, endPoint x: 481, endPoint y: 319, distance: 40.8
click at [494, 285] on div "Residential Post Inspection 2 Areas" at bounding box center [465, 283] width 251 height 17
checkbox input "true"
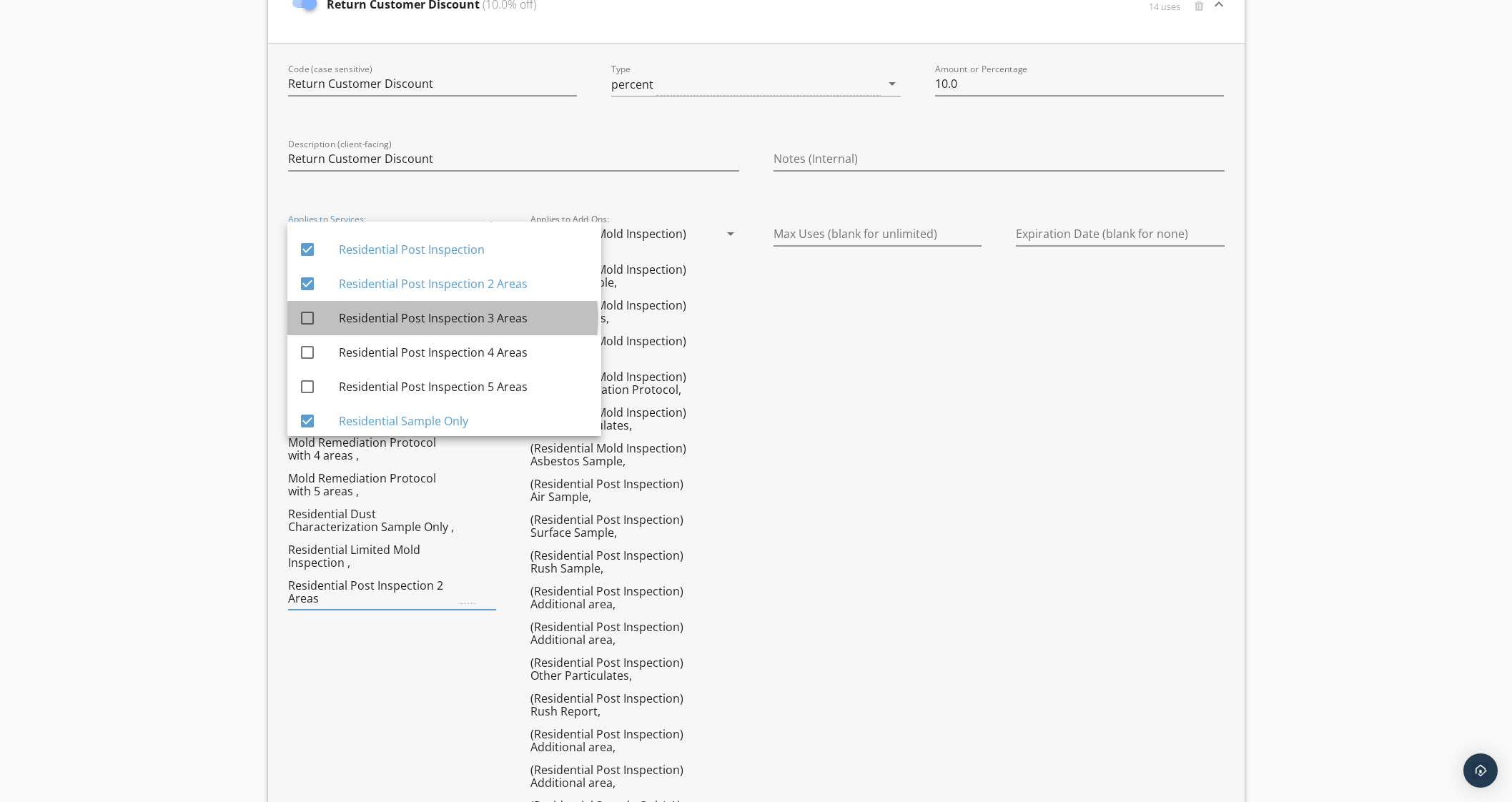
click at [482, 321] on div "Residential Post Inspection 3 Areas" at bounding box center [465, 317] width 251 height 17
checkbox input "true"
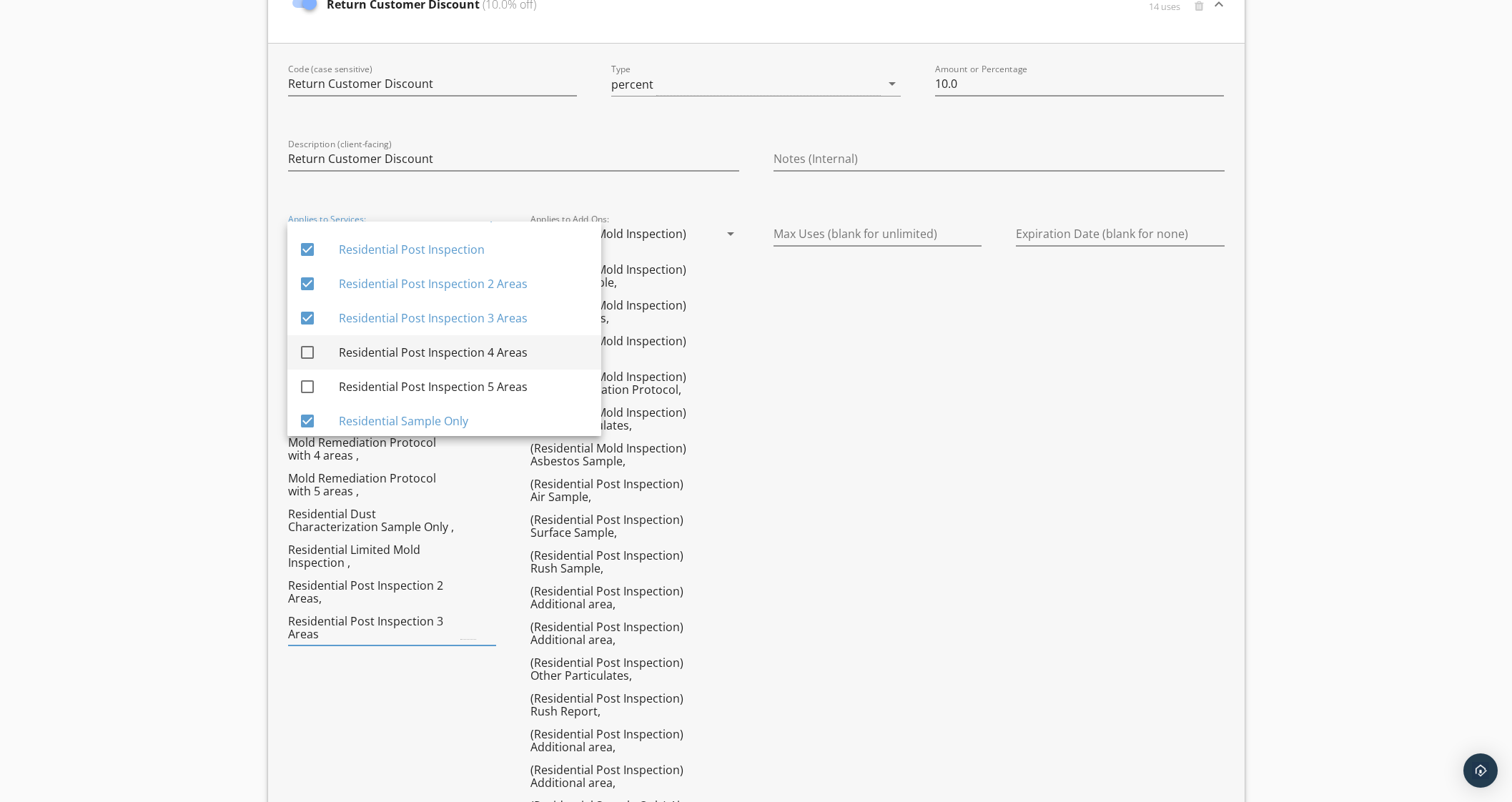
drag, startPoint x: 483, startPoint y: 344, endPoint x: 487, endPoint y: 360, distance: 16.5
click at [483, 344] on div "Residential Post Inspection 4 Areas" at bounding box center [465, 353] width 251 height 34
checkbox input "true"
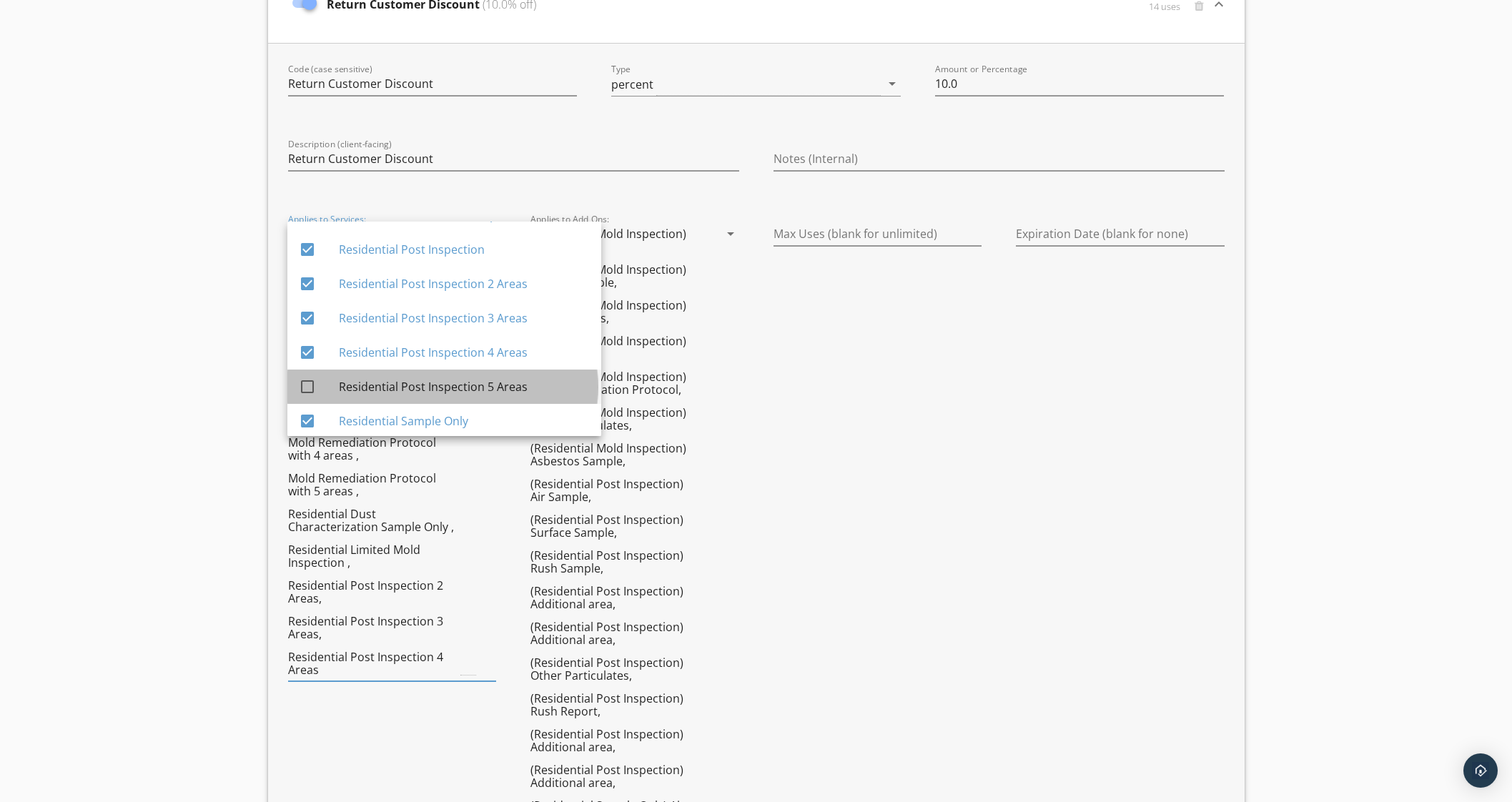
click at [483, 392] on div "Residential Post Inspection 5 Areas" at bounding box center [465, 386] width 251 height 17
checkbox input "true"
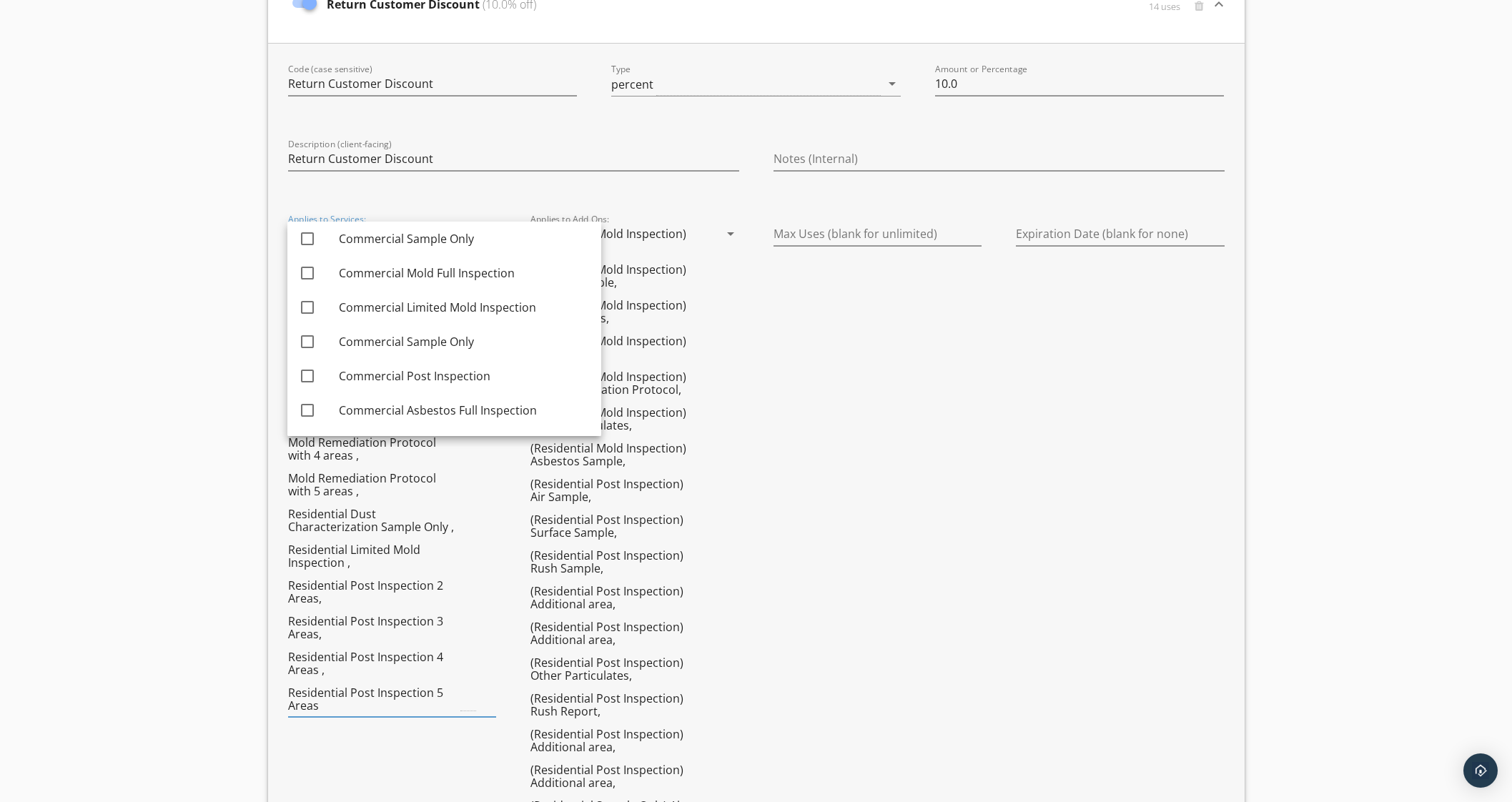
scroll to position [476, 0]
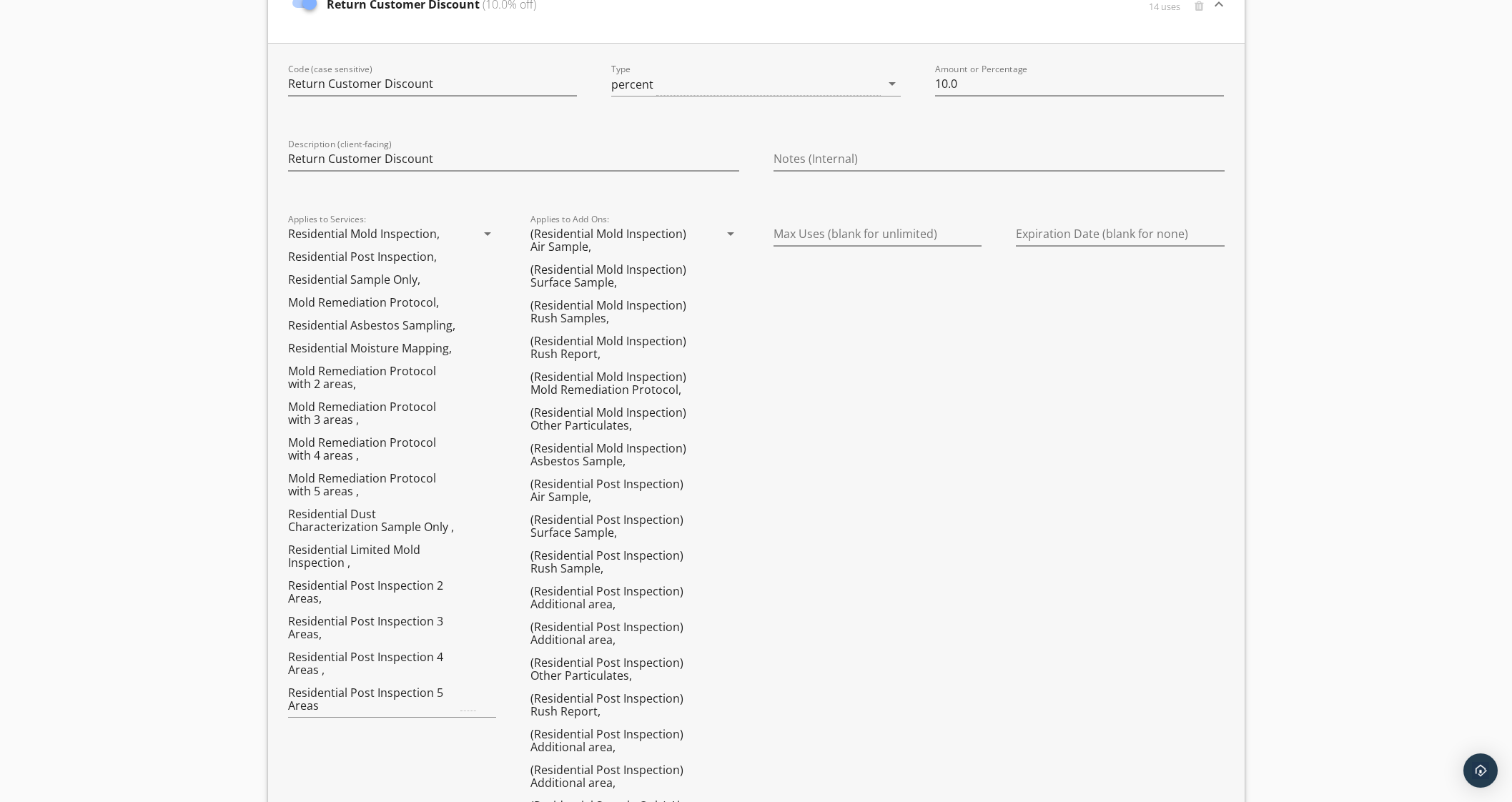
click at [730, 231] on icon "arrow_drop_down" at bounding box center [730, 233] width 17 height 17
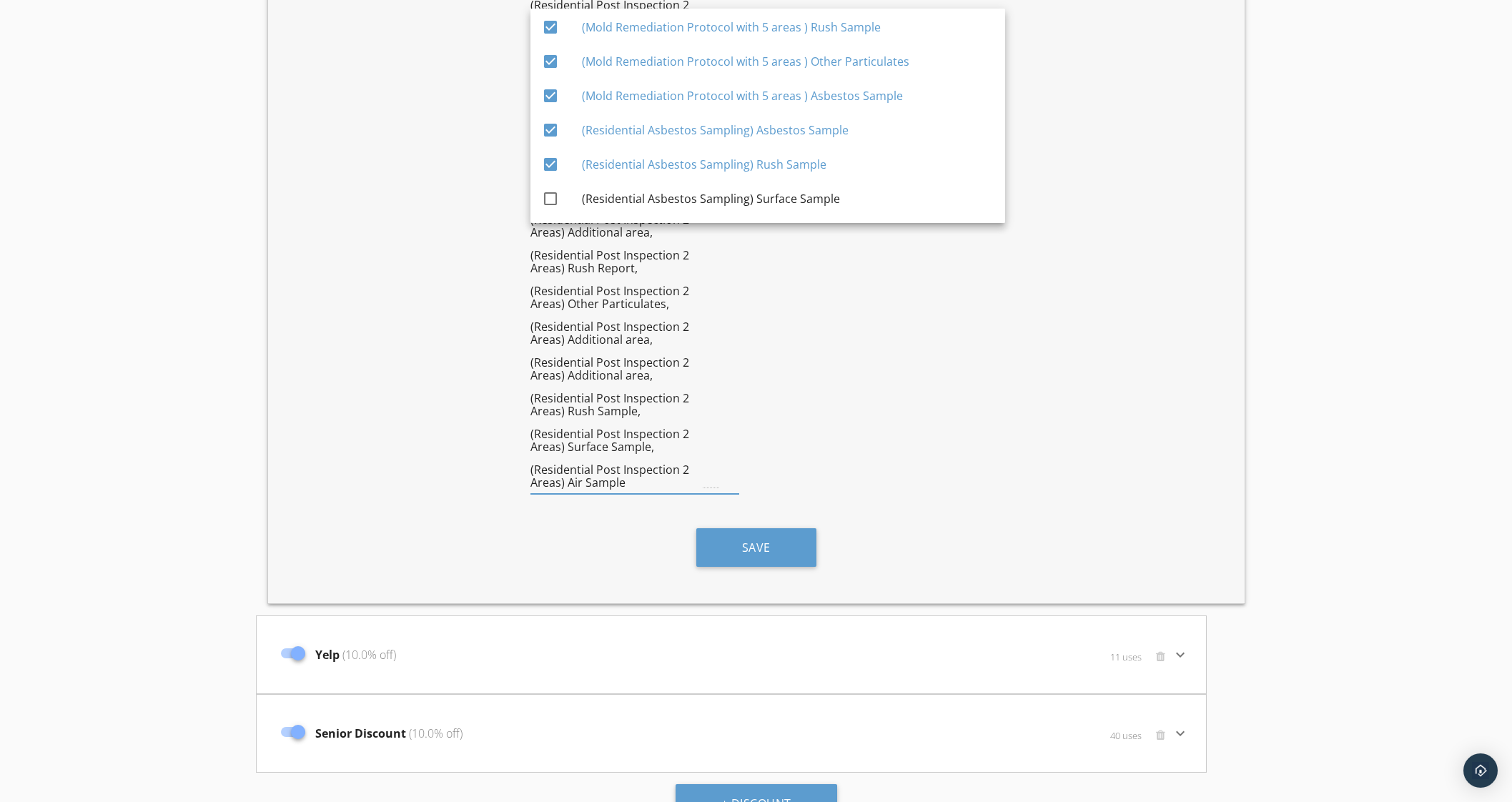
scroll to position [6776, 0]
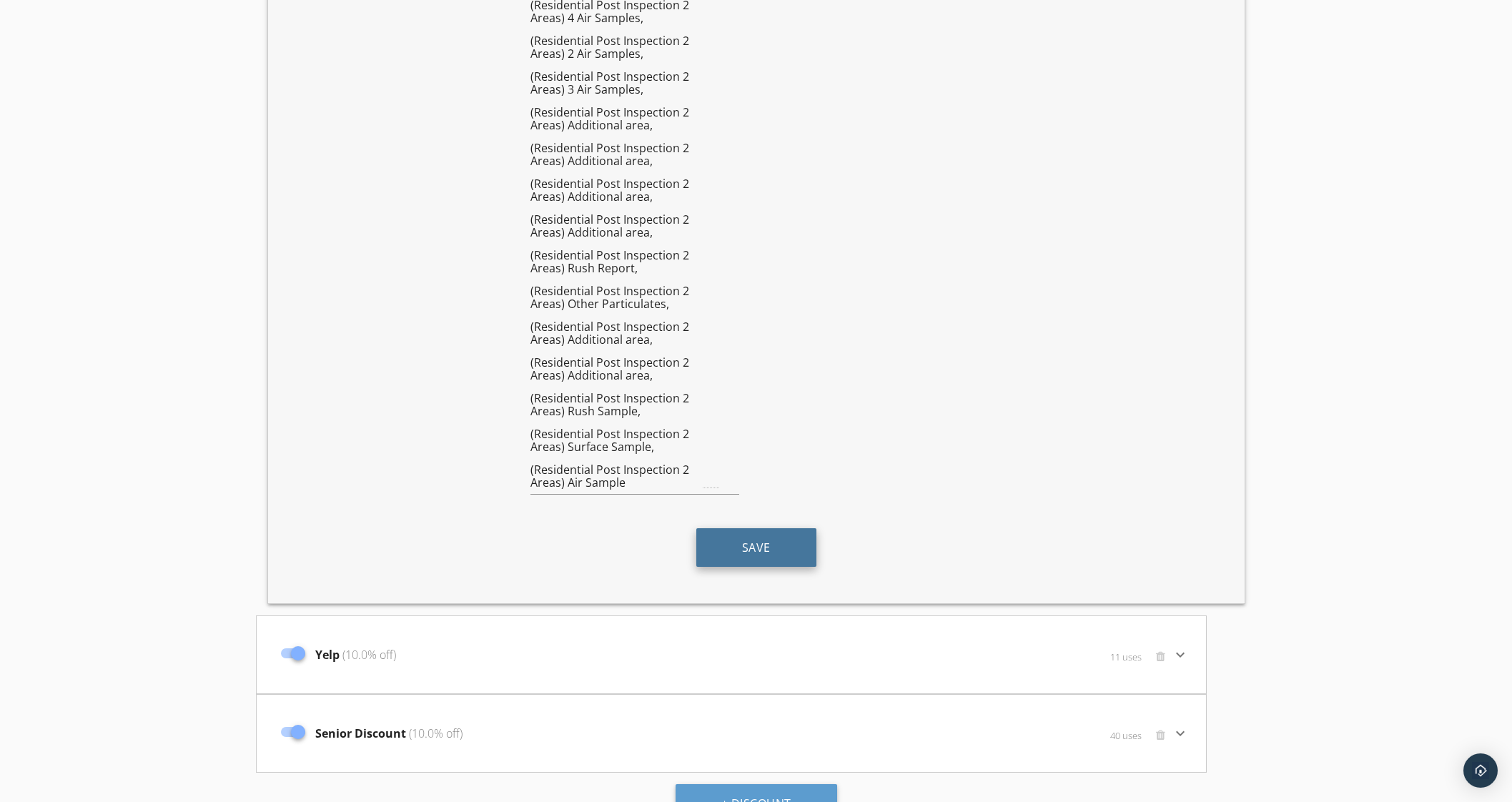
click at [757, 528] on button "Save" at bounding box center [756, 547] width 120 height 39
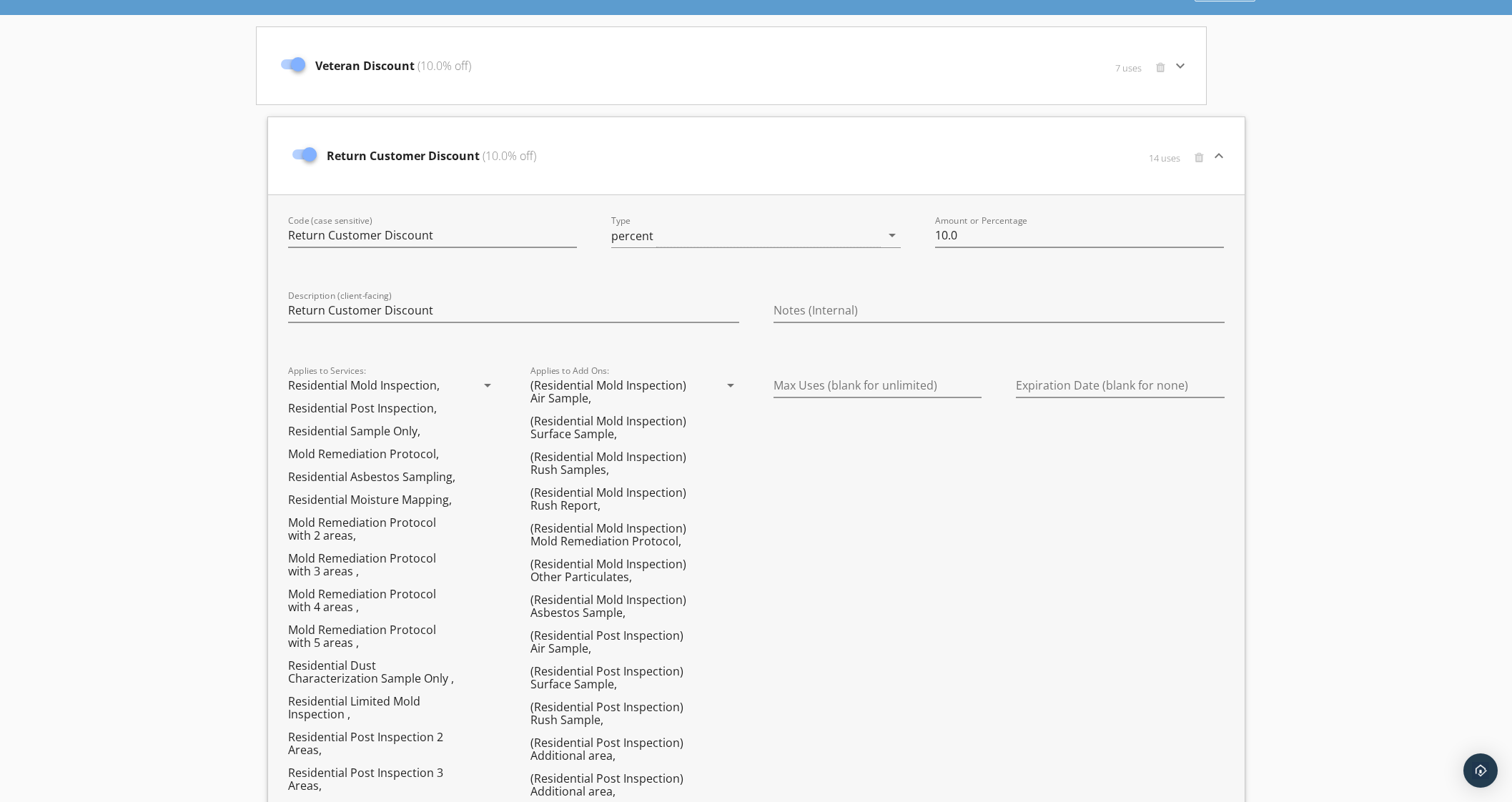
scroll to position [0, 0]
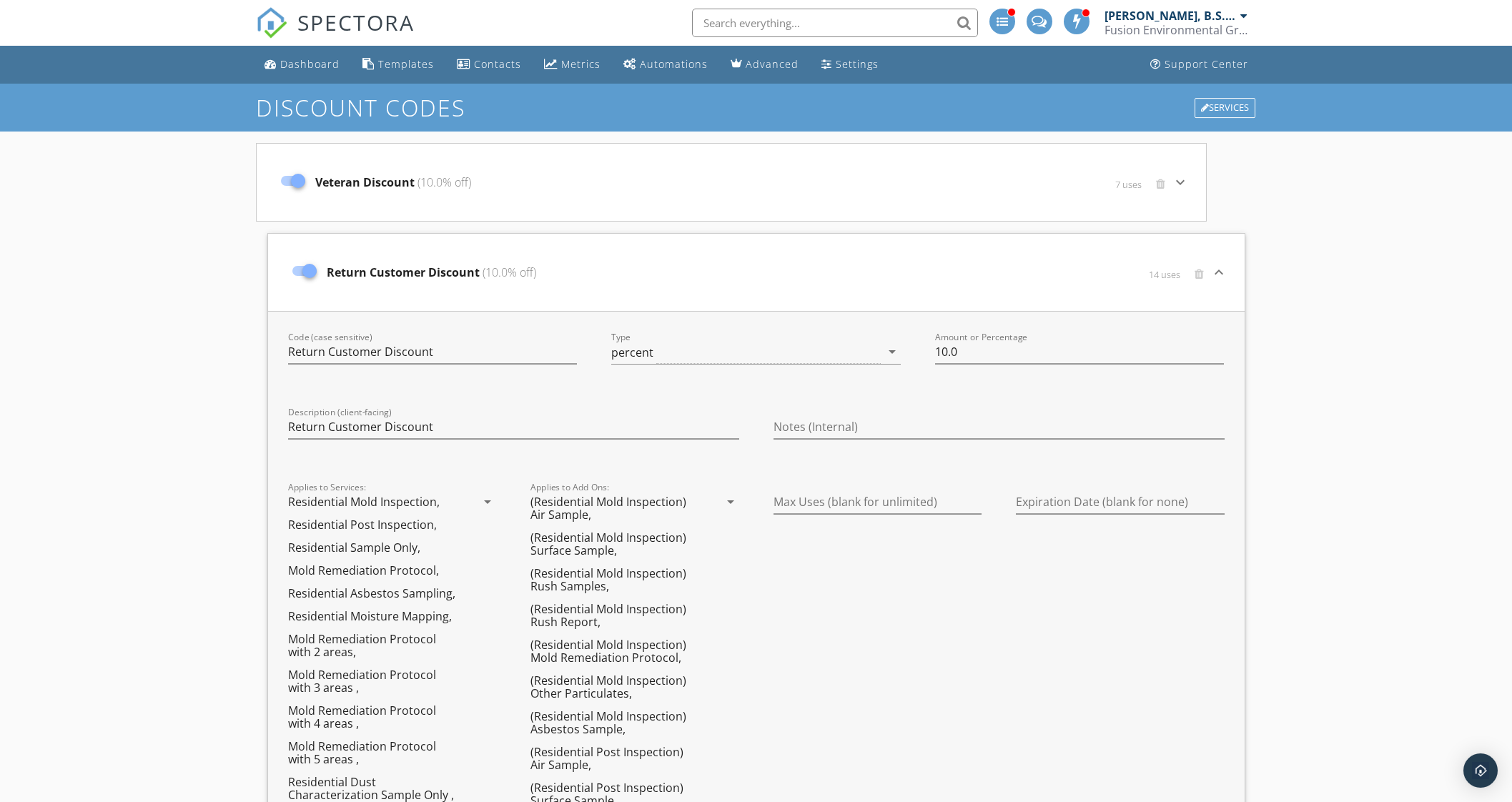
click at [427, 176] on span "(10.0% off)" at bounding box center [443, 182] width 56 height 15
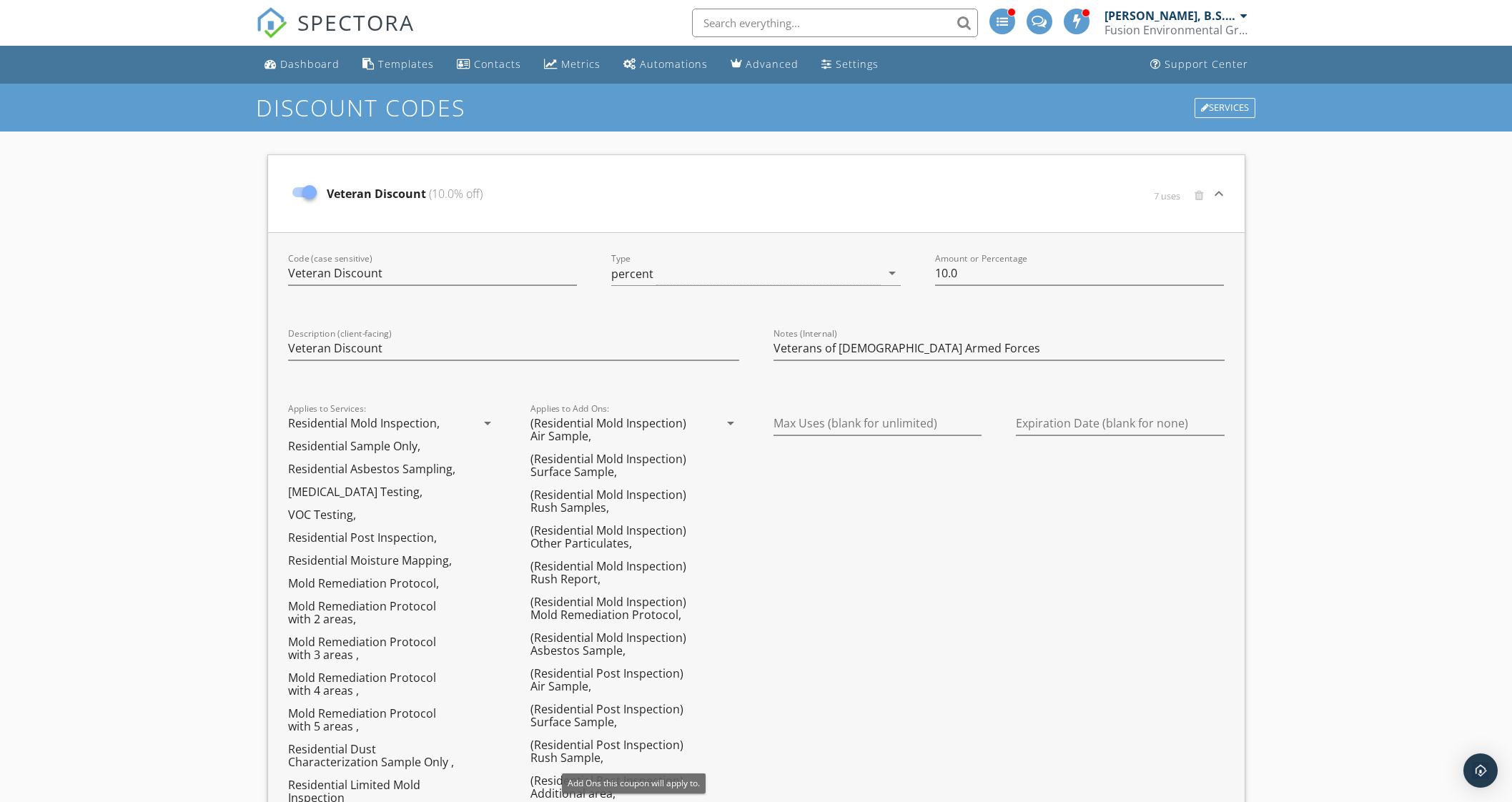
click at [727, 416] on icon "arrow_drop_down" at bounding box center [730, 423] width 17 height 17
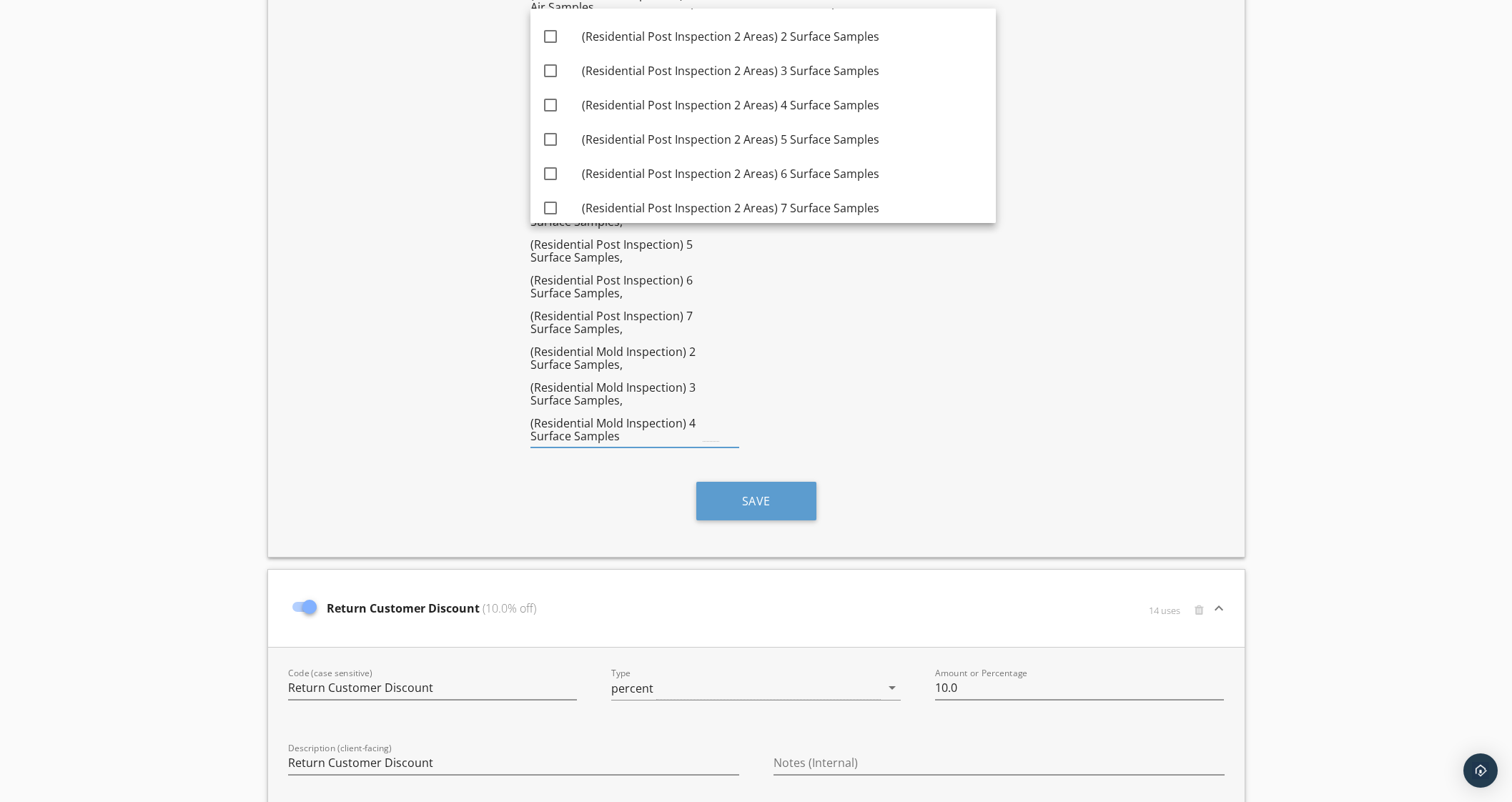
scroll to position [2775, 0]
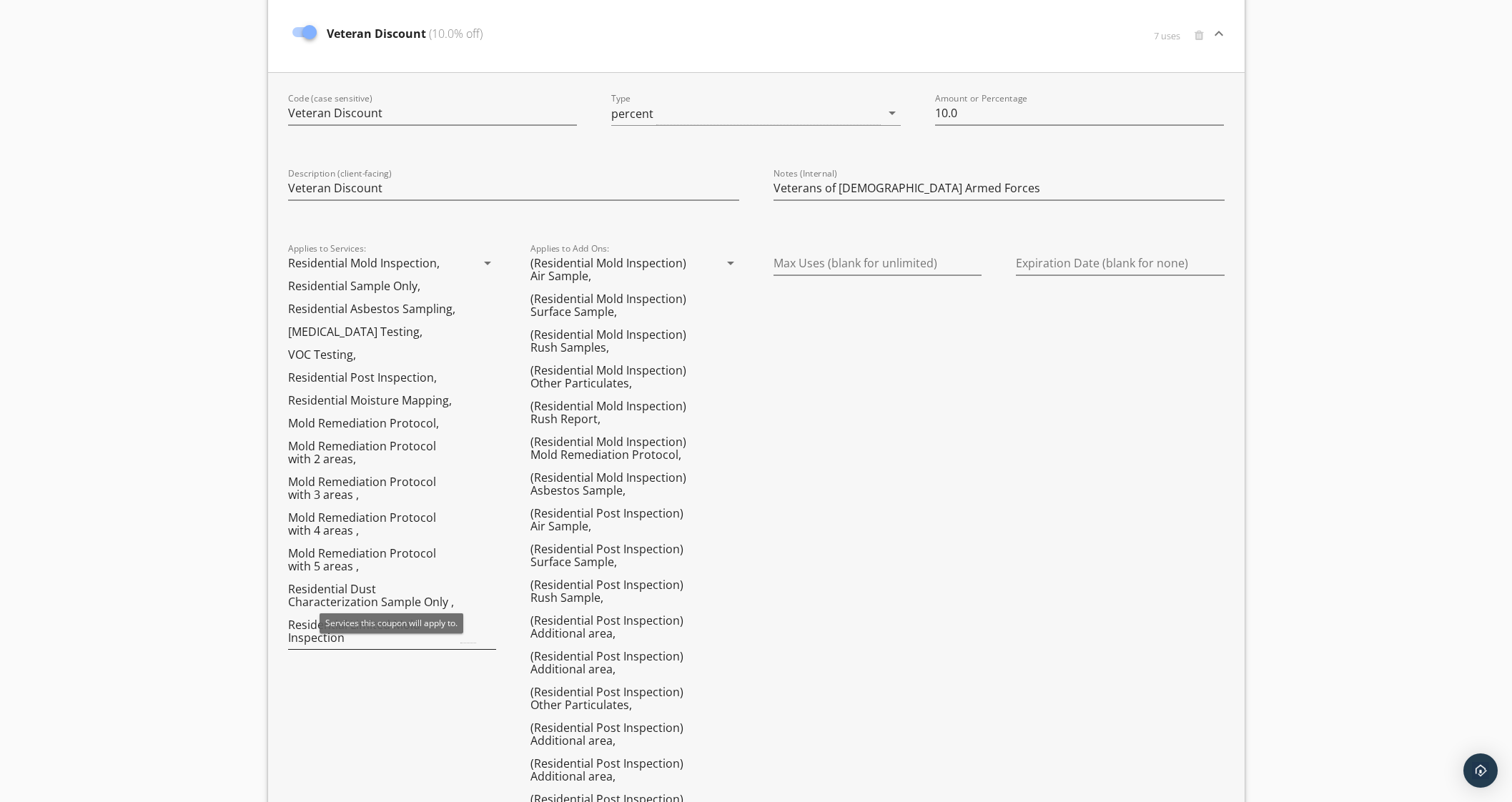
scroll to position [269, 0]
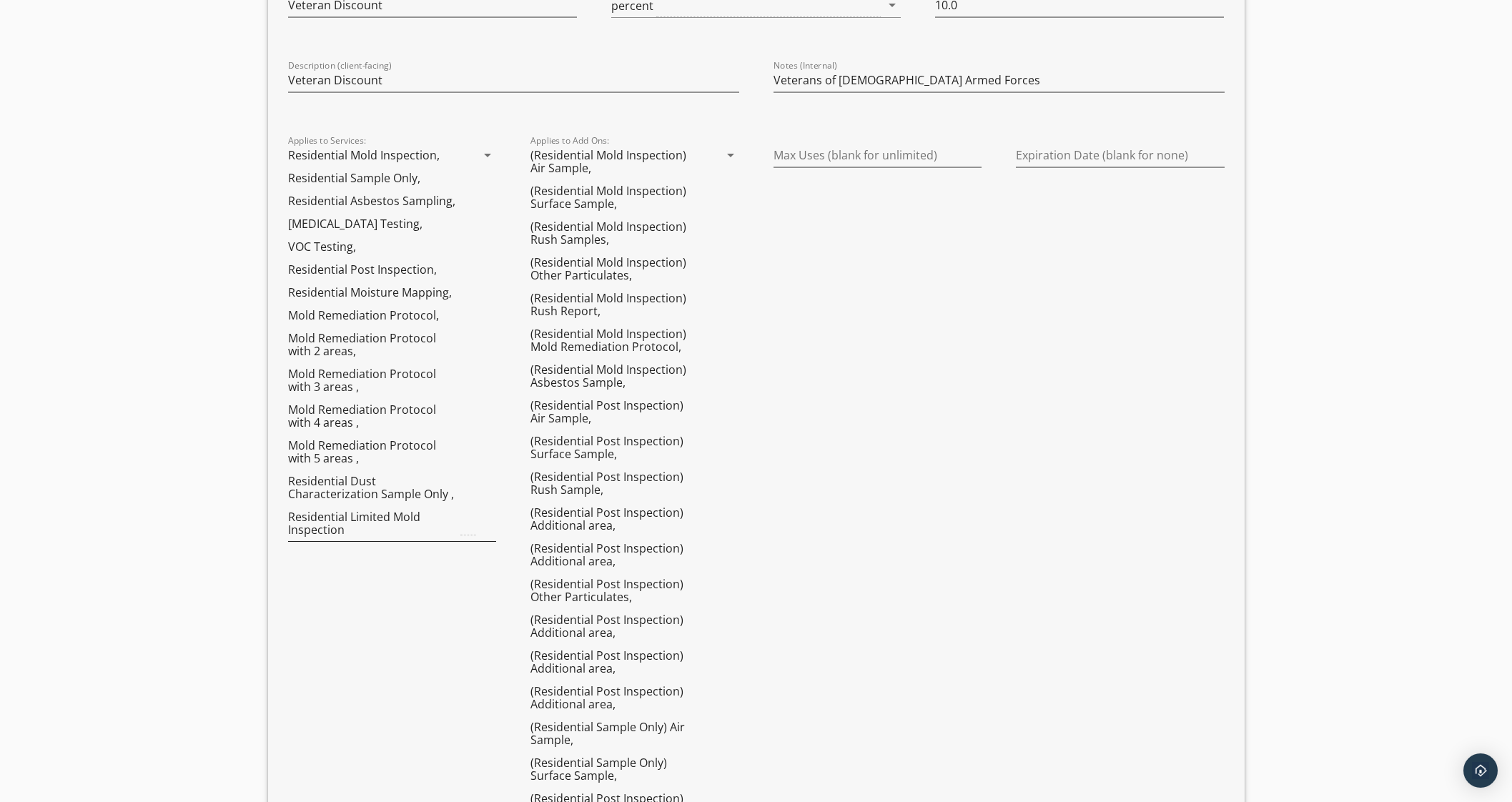
click at [488, 148] on icon "arrow_drop_down" at bounding box center [487, 155] width 17 height 17
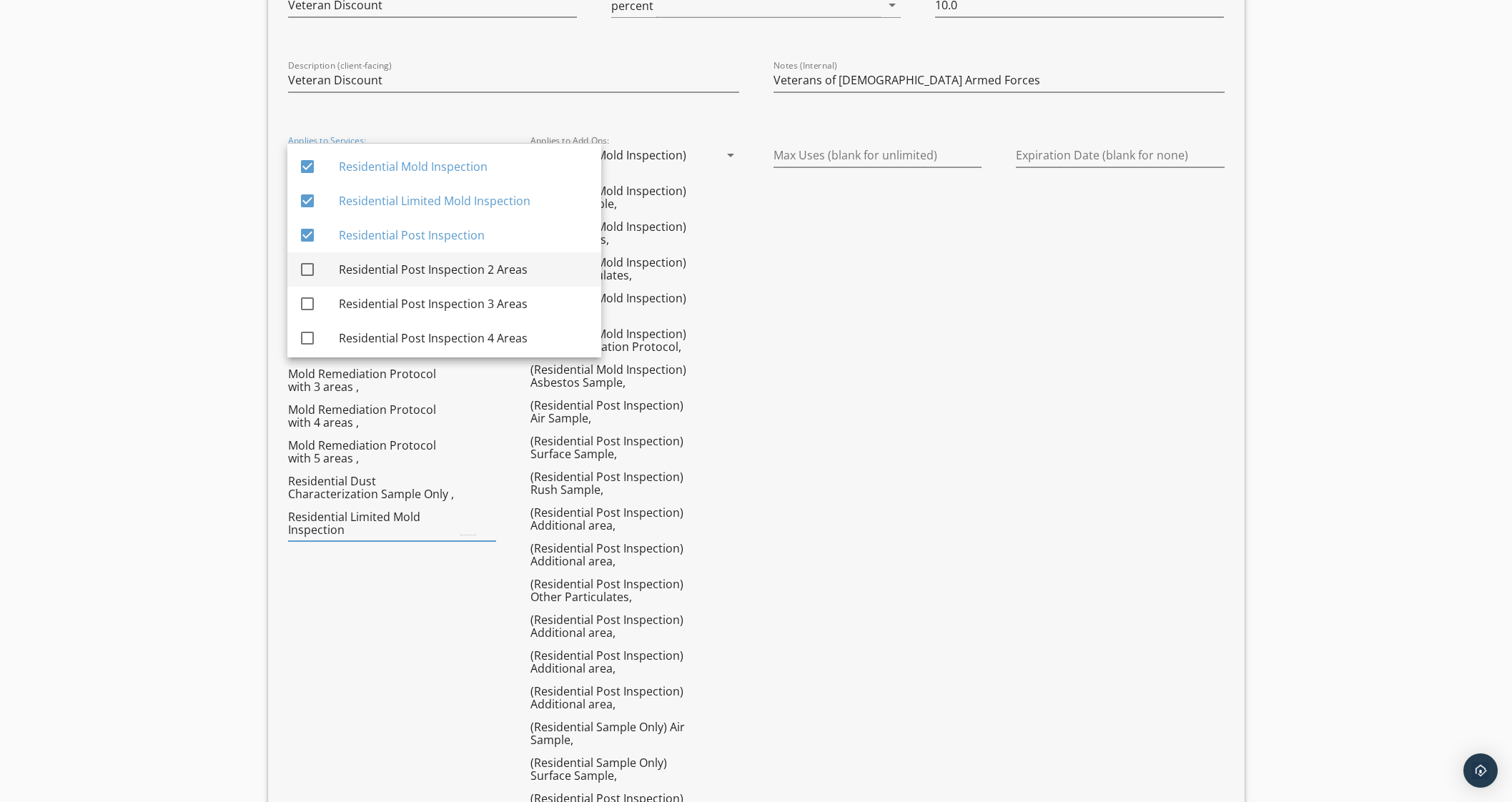
click at [391, 273] on div "Residential Post Inspection 2 Areas" at bounding box center [465, 269] width 251 height 17
checkbox input "true"
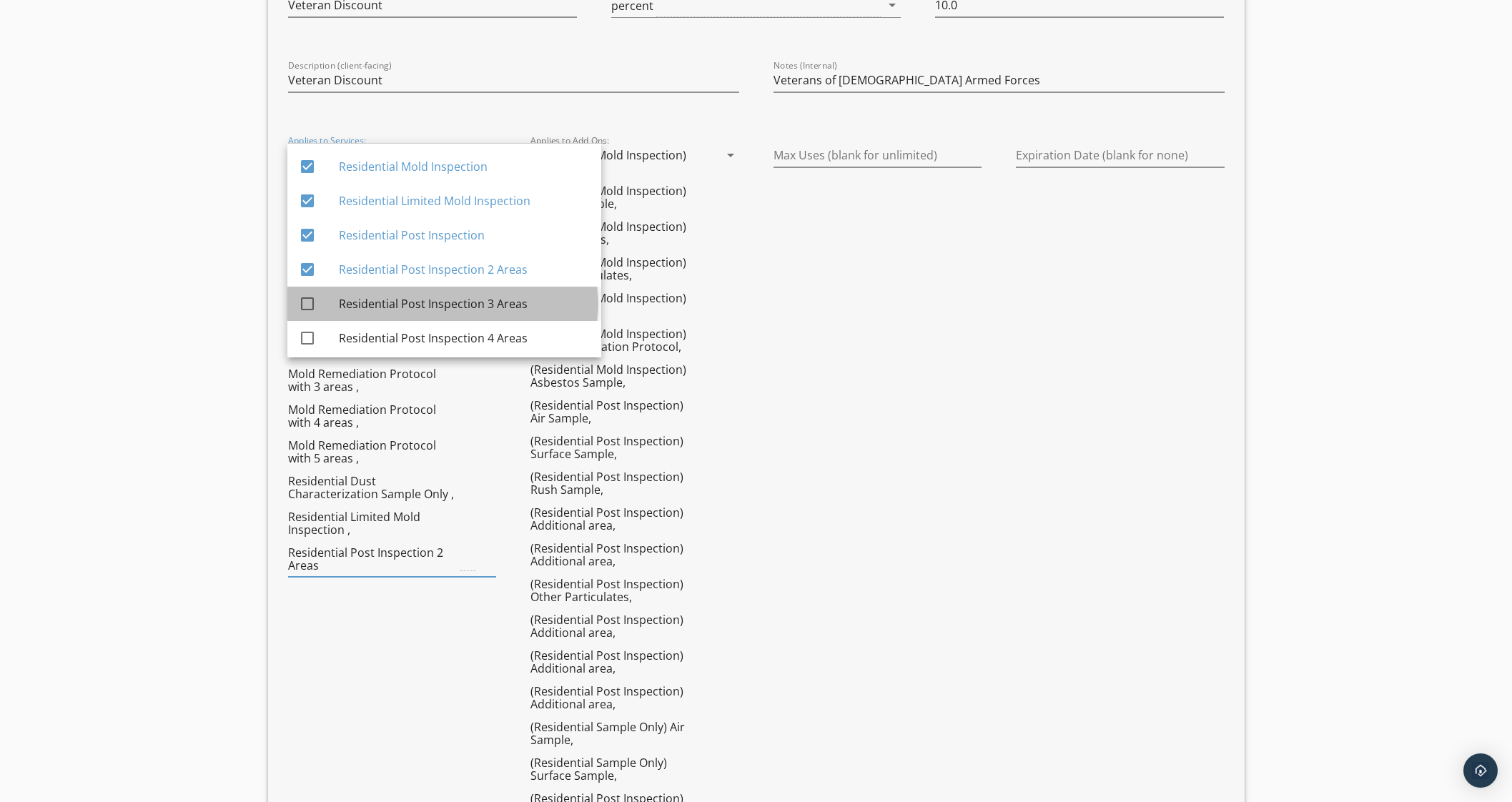
click at [393, 311] on div "Residential Post Inspection 3 Areas" at bounding box center [465, 304] width 251 height 17
checkbox input "true"
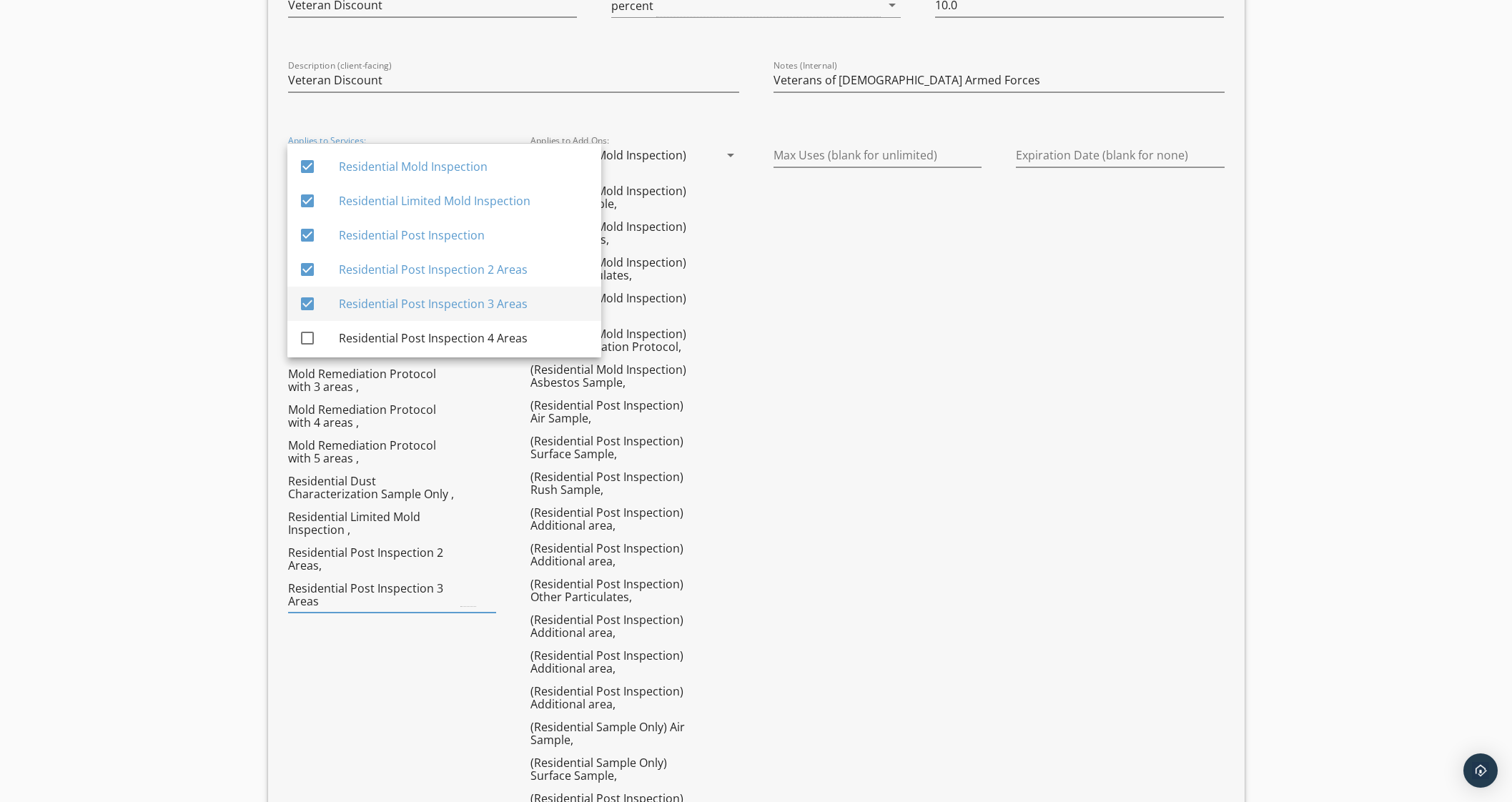
drag, startPoint x: 395, startPoint y: 320, endPoint x: 442, endPoint y: 342, distance: 51.9
click at [395, 320] on div "check_box Residential Mold Inspection check_box Residential Limited Mold Inspec…" at bounding box center [444, 493] width 314 height 698
click at [436, 340] on div "Residential Post Inspection 4 Areas" at bounding box center [465, 338] width 251 height 17
checkbox input "true"
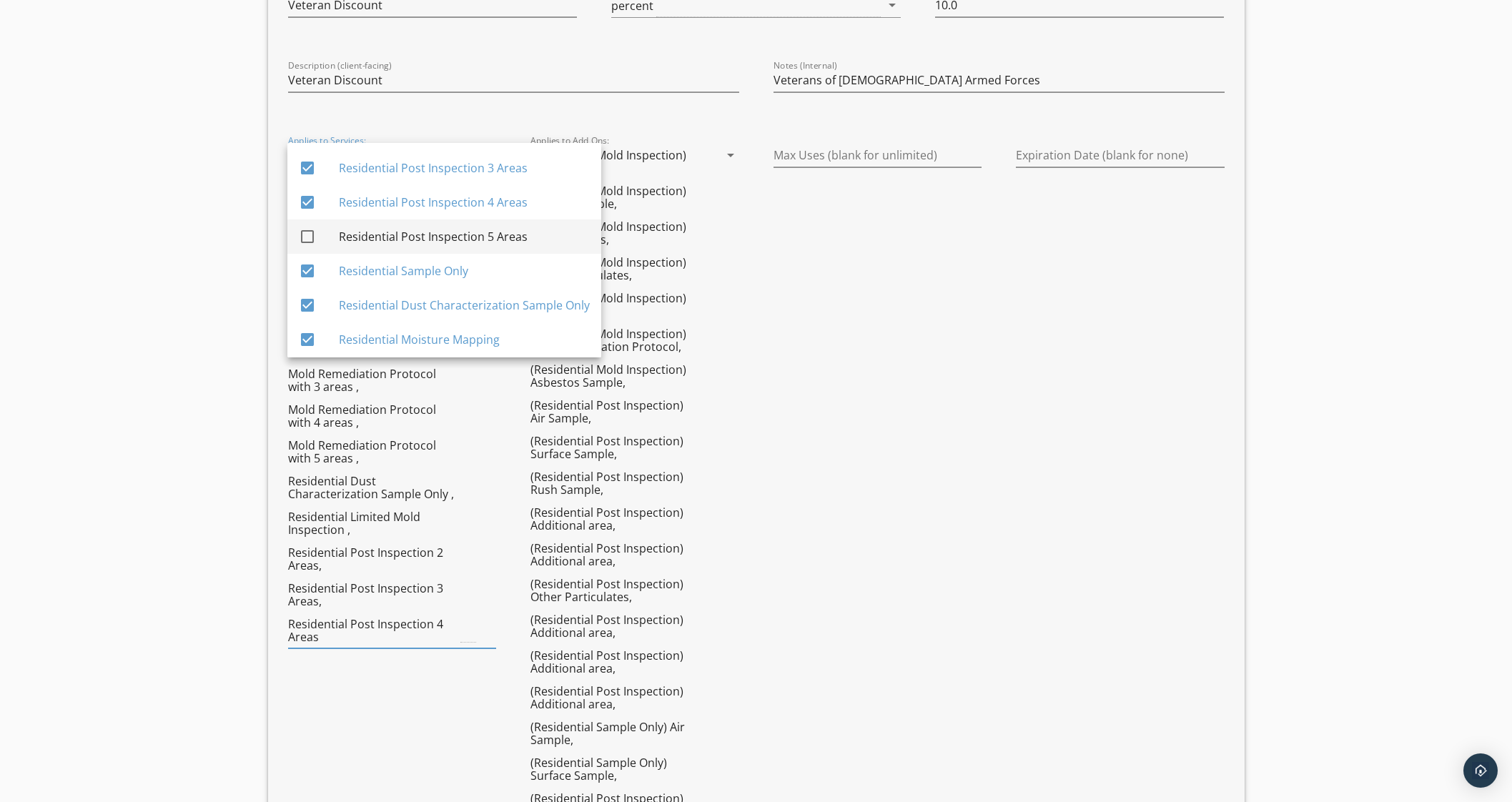
scroll to position [138, 0]
click at [534, 238] on div "Residential Post Inspection 5 Areas" at bounding box center [465, 234] width 251 height 17
checkbox input "true"
click at [733, 154] on icon "arrow_drop_down" at bounding box center [730, 155] width 17 height 17
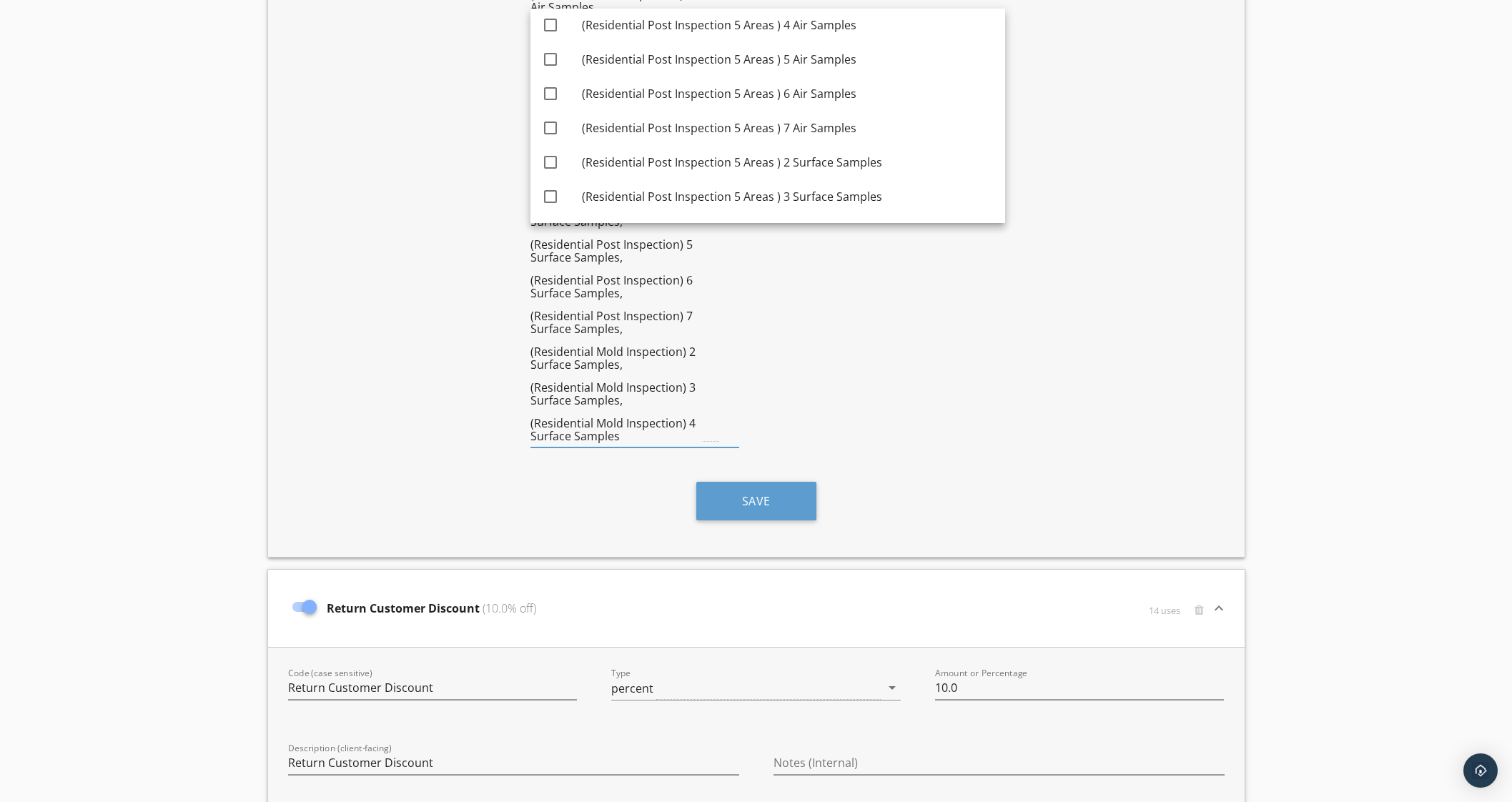
scroll to position [5266, 0]
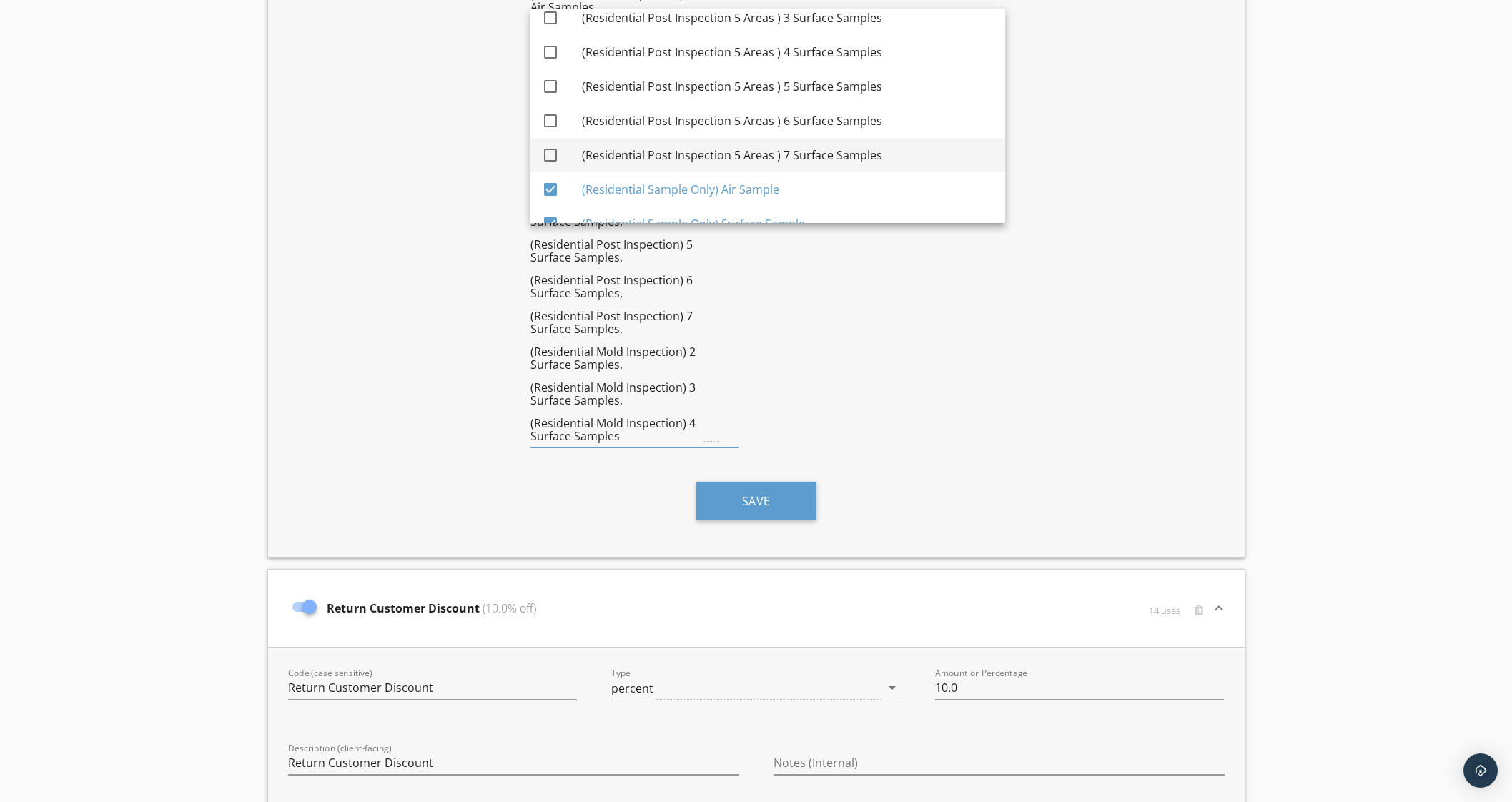
click at [834, 141] on div "(Residential Post Inspection 5 Areas ) 7 Surface Samples" at bounding box center [788, 156] width 412 height 34
checkbox input "true"
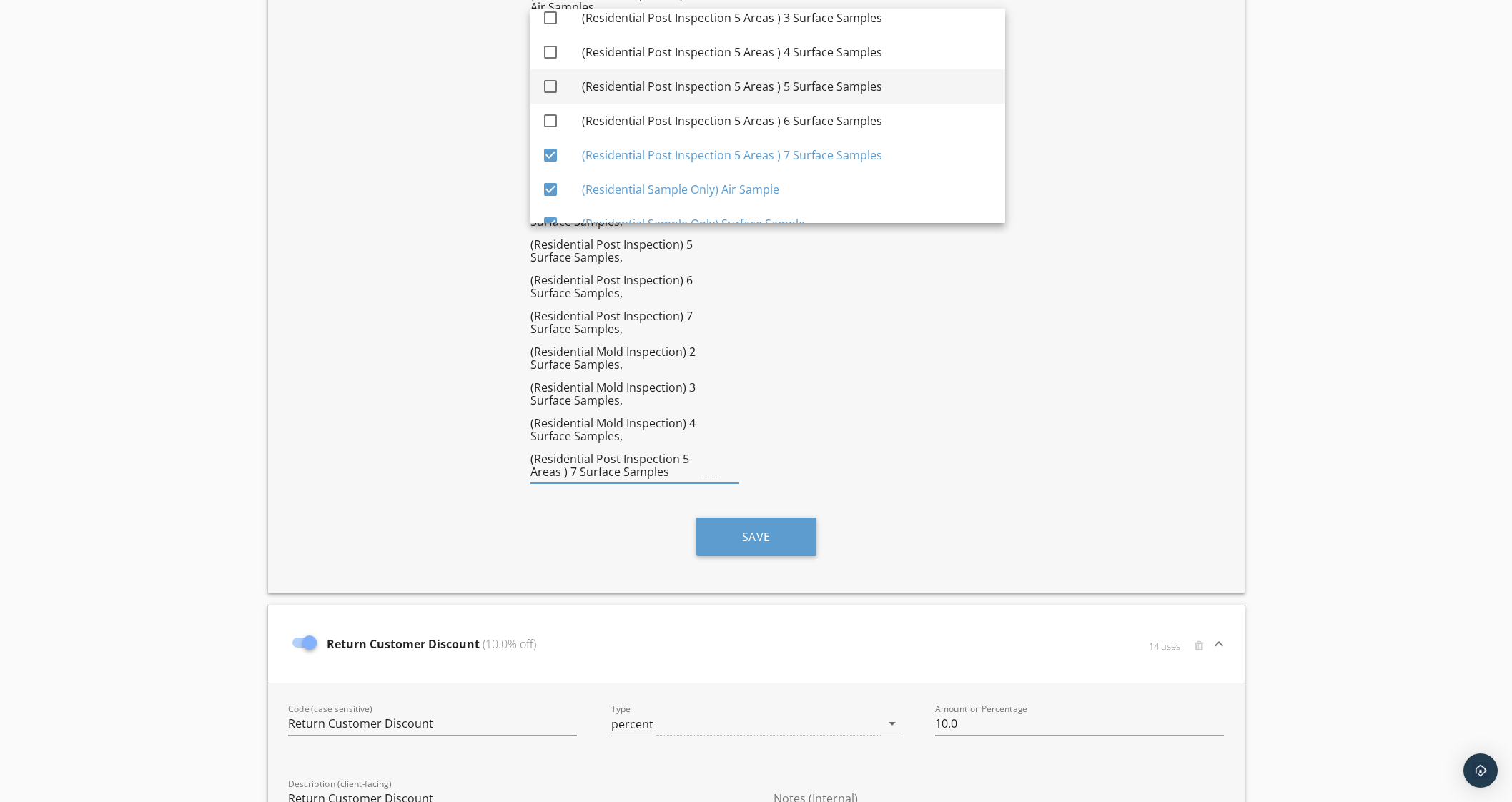
click at [827, 112] on div "(Residential Post Inspection 5 Areas ) 6 Surface Samples" at bounding box center [788, 120] width 412 height 17
checkbox input "true"
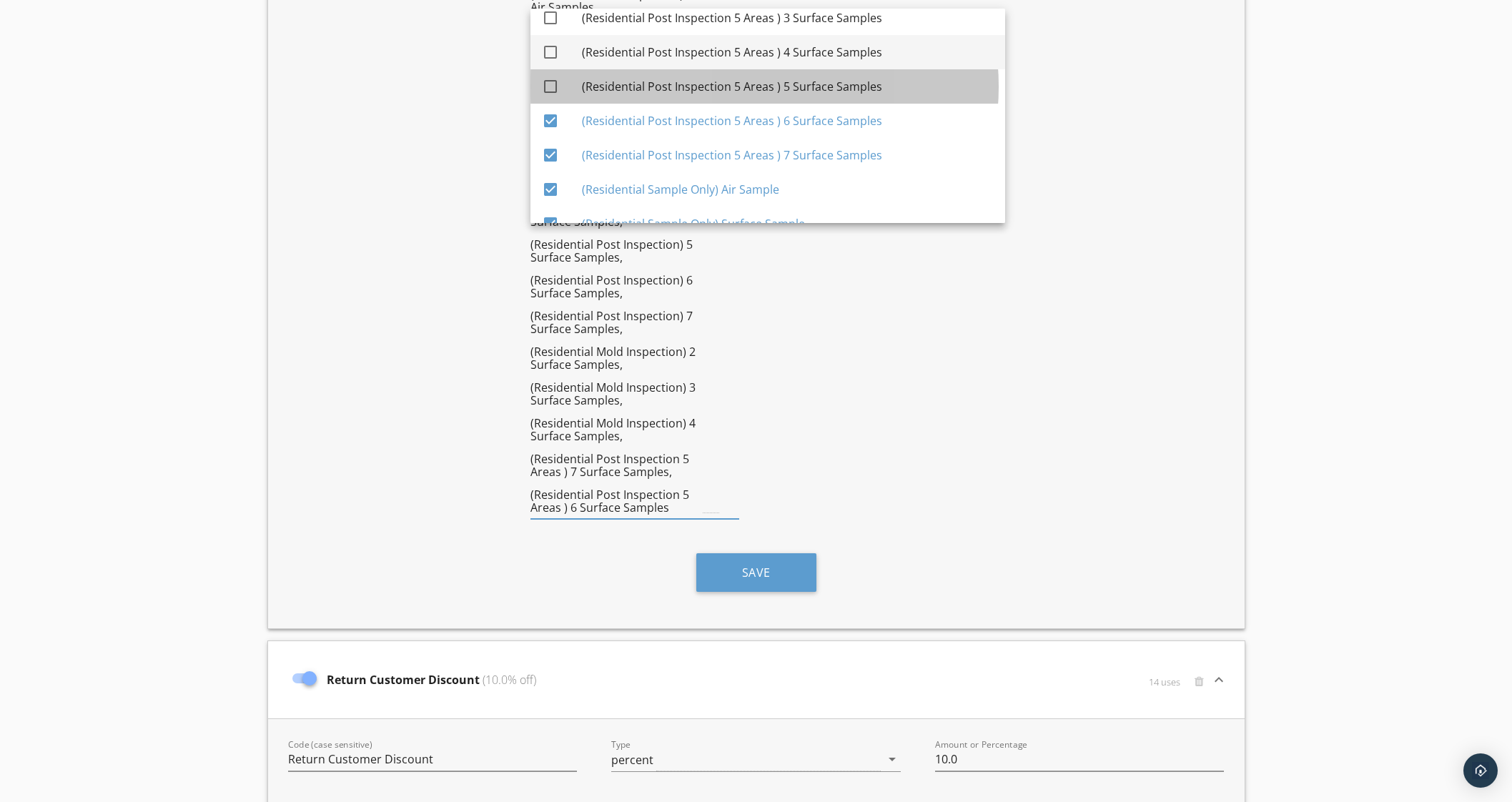
drag, startPoint x: 832, startPoint y: 81, endPoint x: 835, endPoint y: 37, distance: 44.1
click at [832, 80] on div "(Residential Post Inspection 5 Areas ) 5 Surface Samples" at bounding box center [788, 86] width 412 height 17
checkbox input "true"
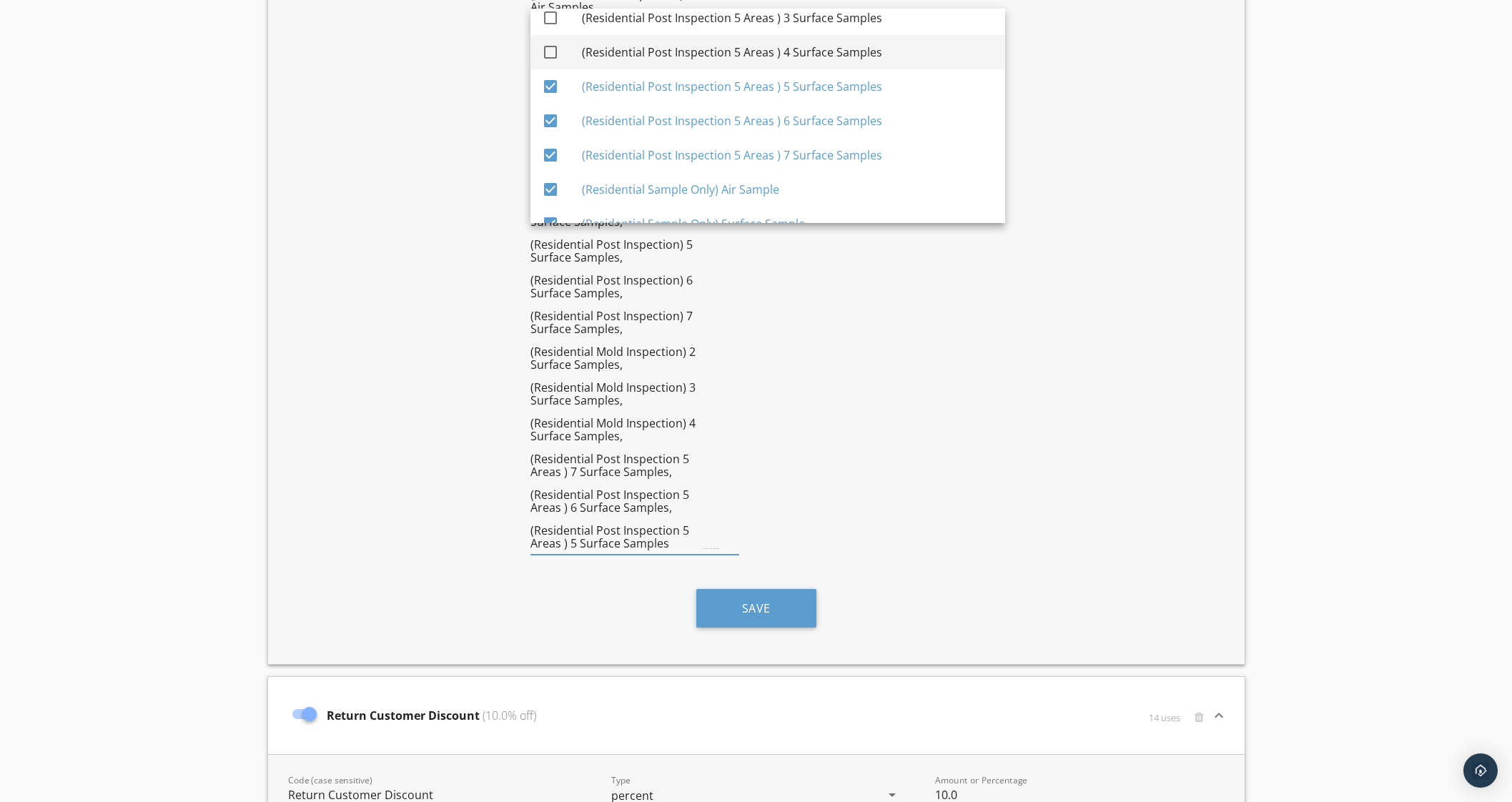
click at [832, 35] on div "(Residential Post Inspection 5 Areas ) 4 Surface Samples" at bounding box center [788, 52] width 412 height 34
checkbox input "true"
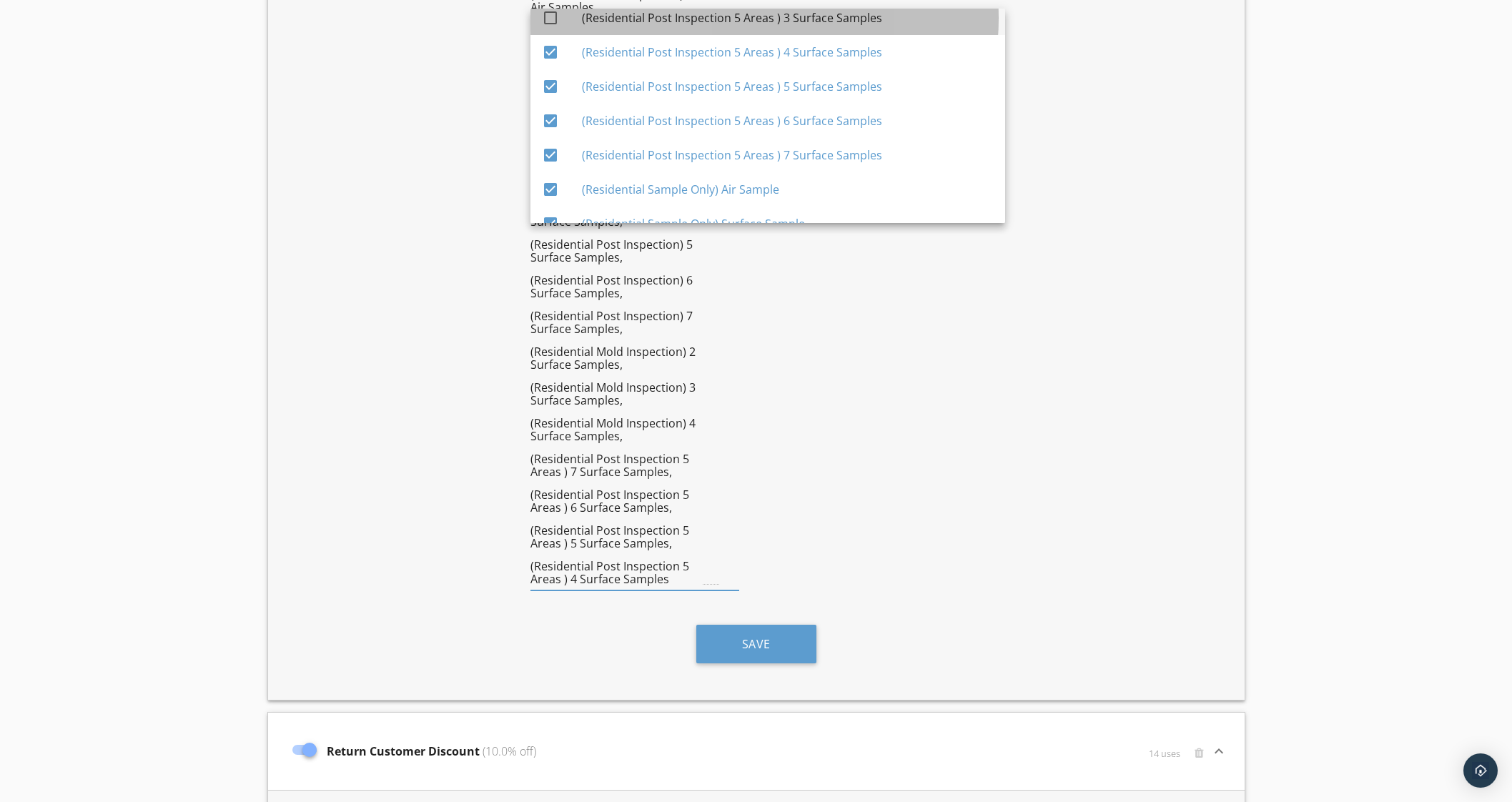
click at [840, 13] on div "(Residential Post Inspection 5 Areas ) 3 Surface Samples" at bounding box center [788, 17] width 412 height 17
checkbox input "true"
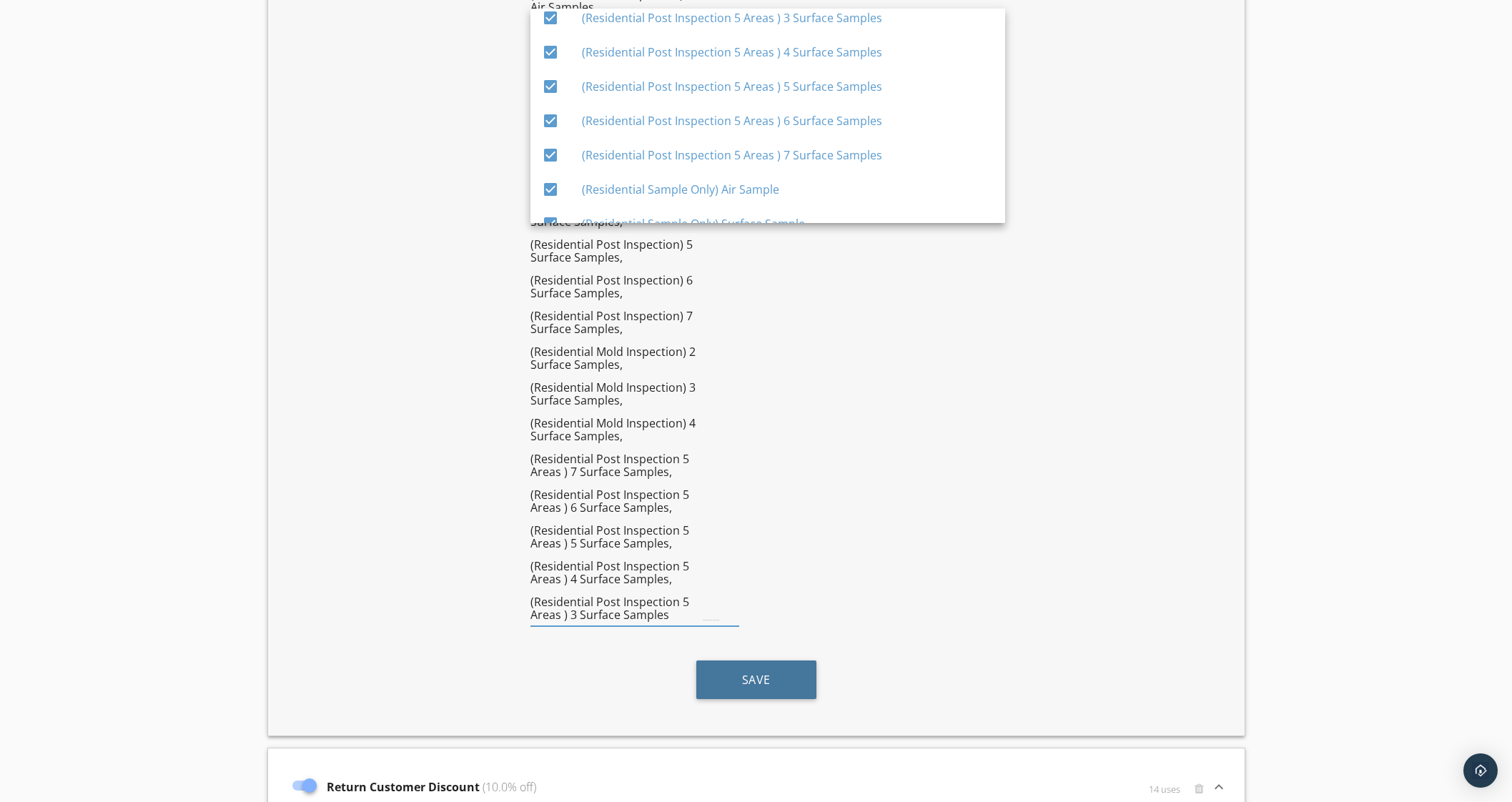
click at [702, 661] on button "Save" at bounding box center [756, 680] width 120 height 39
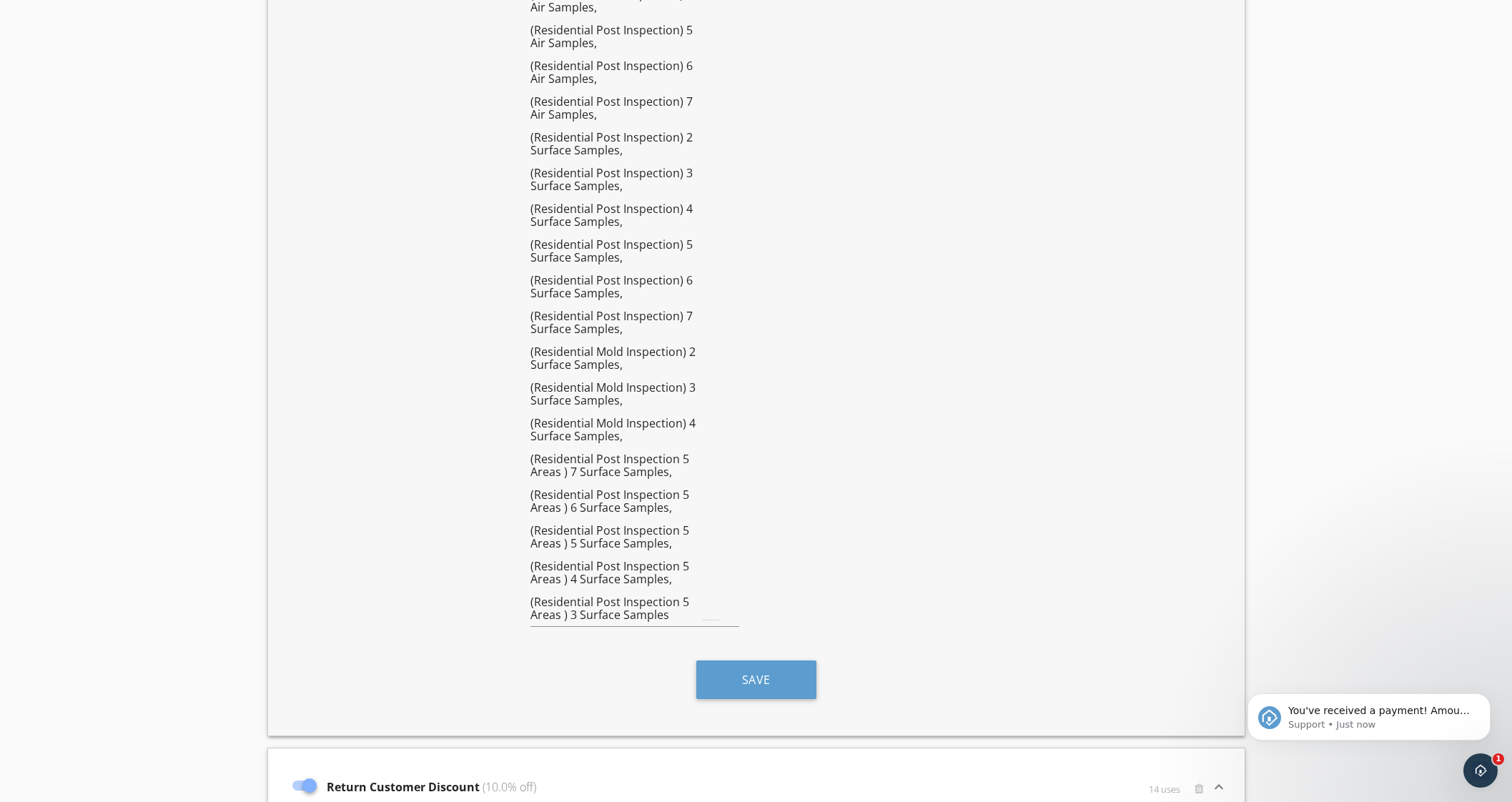
scroll to position [0, 0]
click at [1371, 716] on span "You've received a payment! Amount $1425.00 Fee $39.49 Net $1385.51 Transaction …" at bounding box center [1378, 797] width 182 height 183
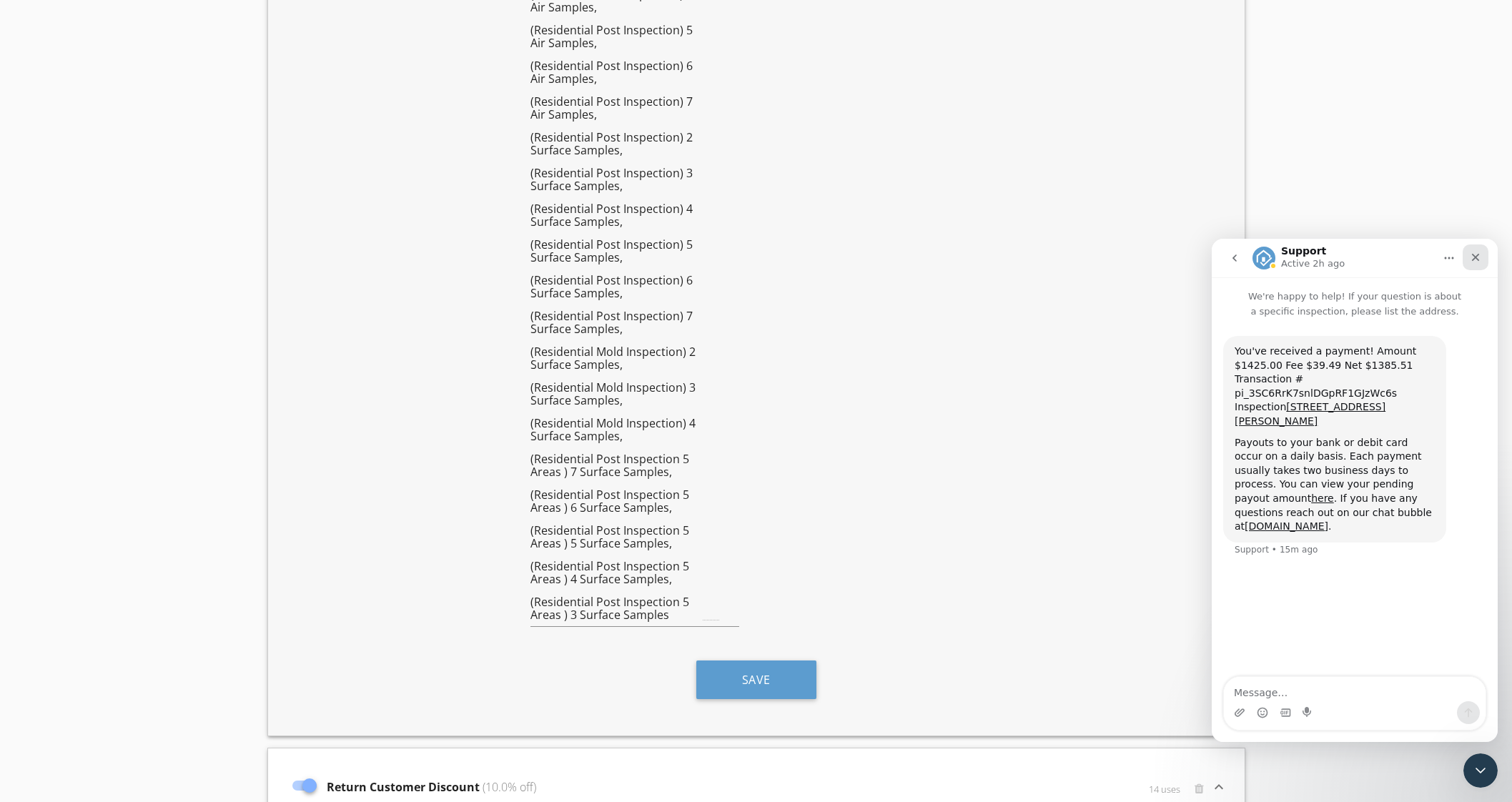
click at [1476, 254] on icon "Close" at bounding box center [1475, 257] width 12 height 12
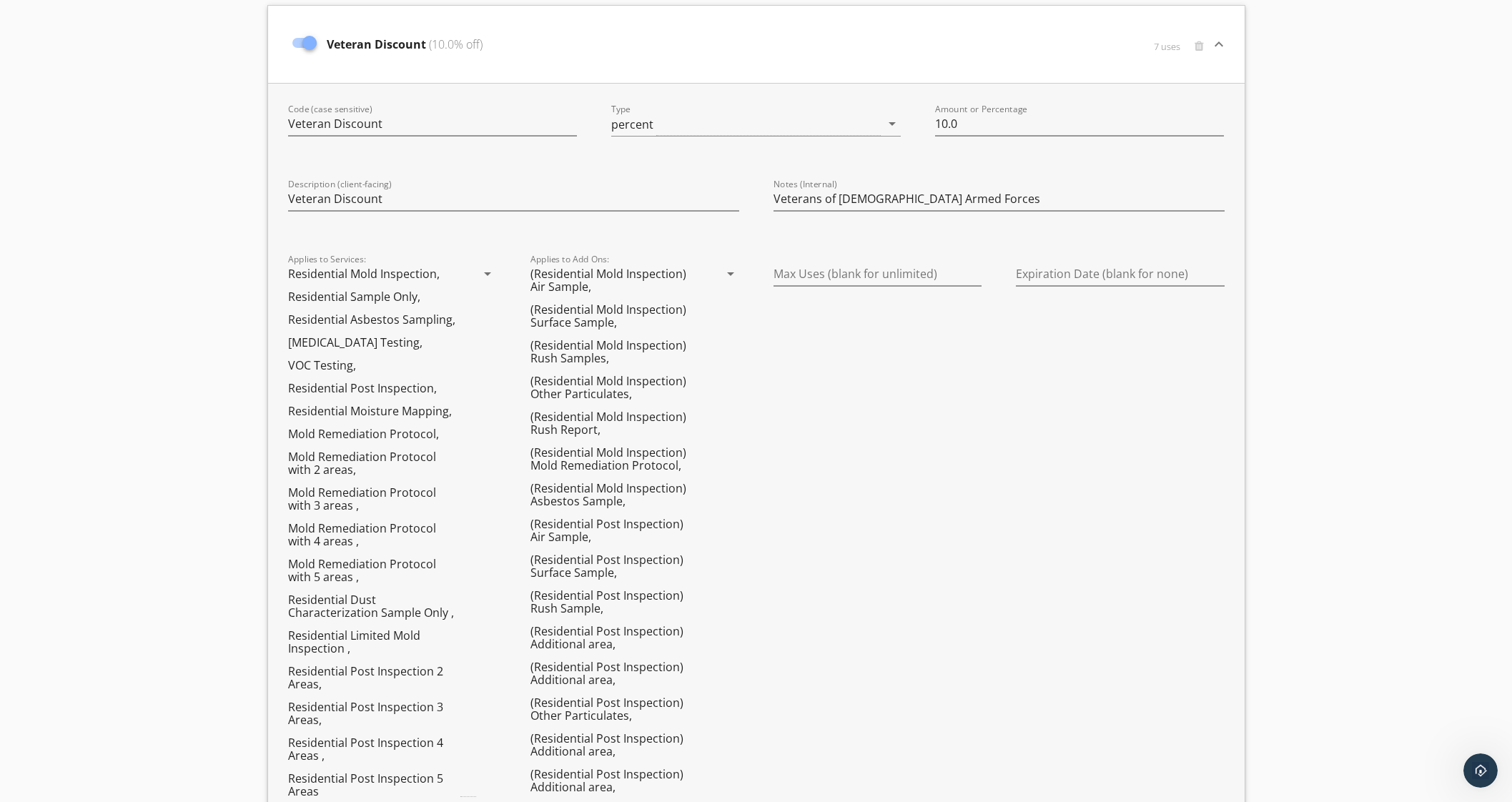
scroll to position [269, 0]
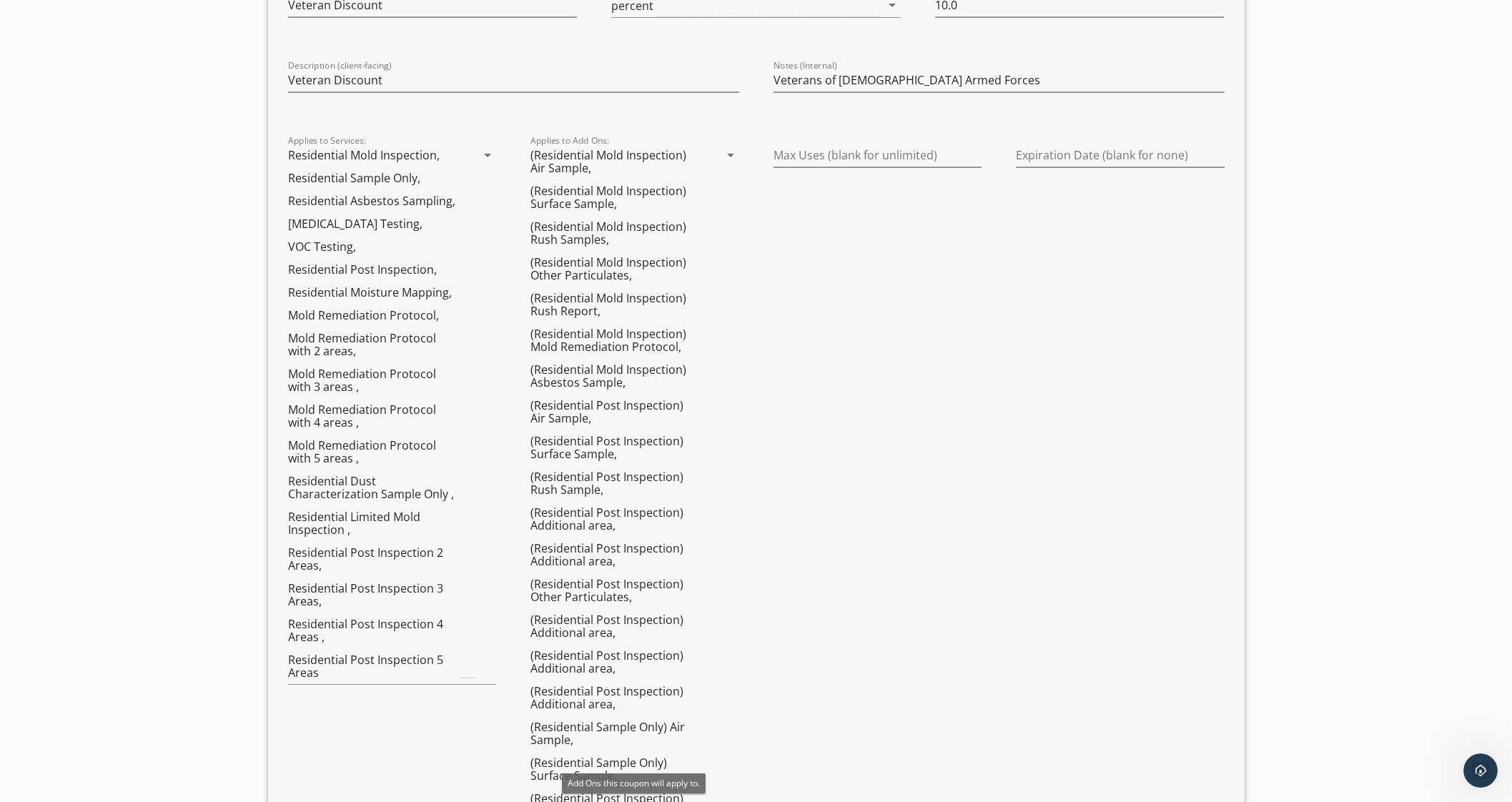
click at [727, 152] on icon "arrow_drop_down" at bounding box center [730, 155] width 17 height 17
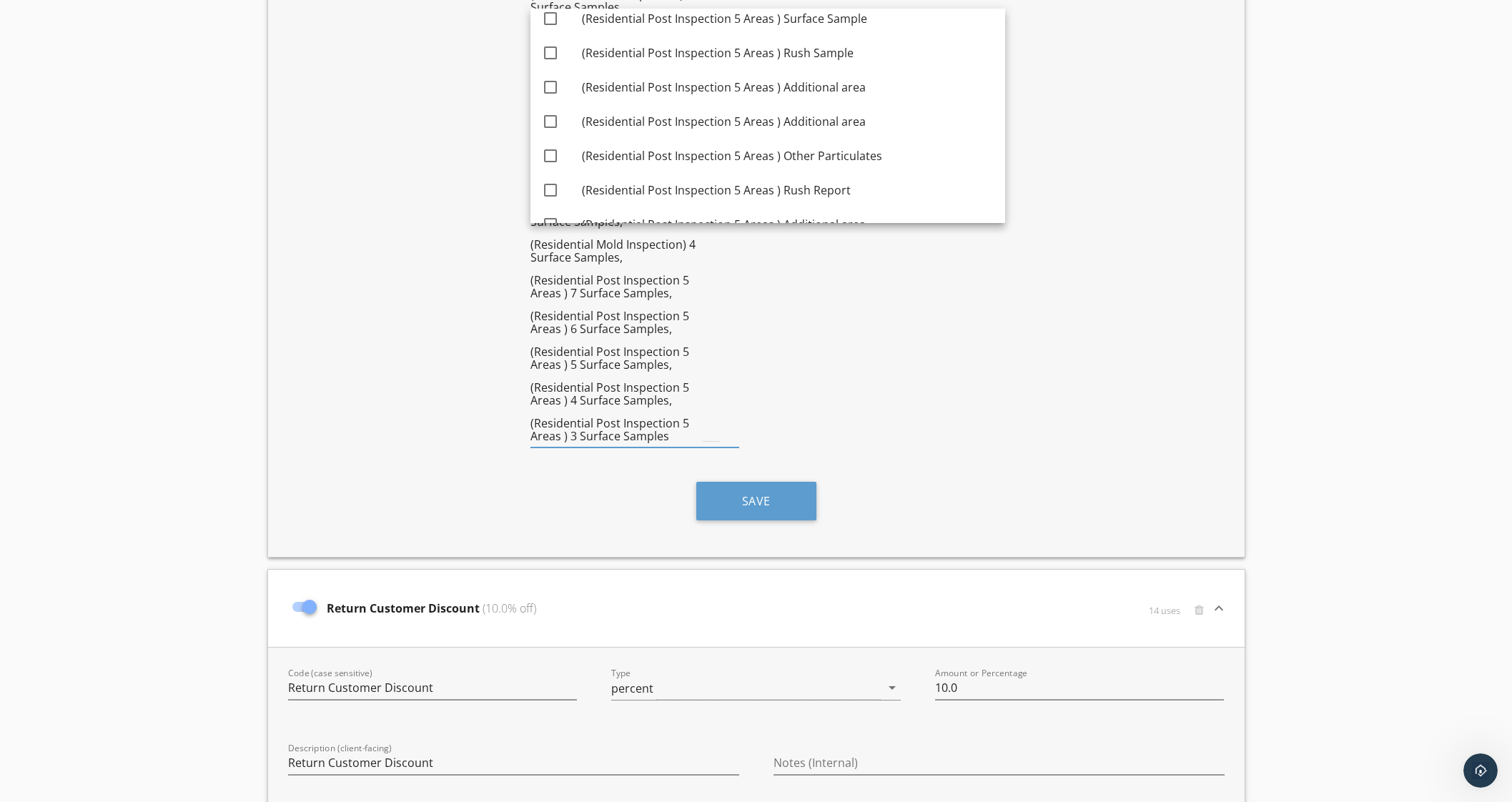
scroll to position [4660, 0]
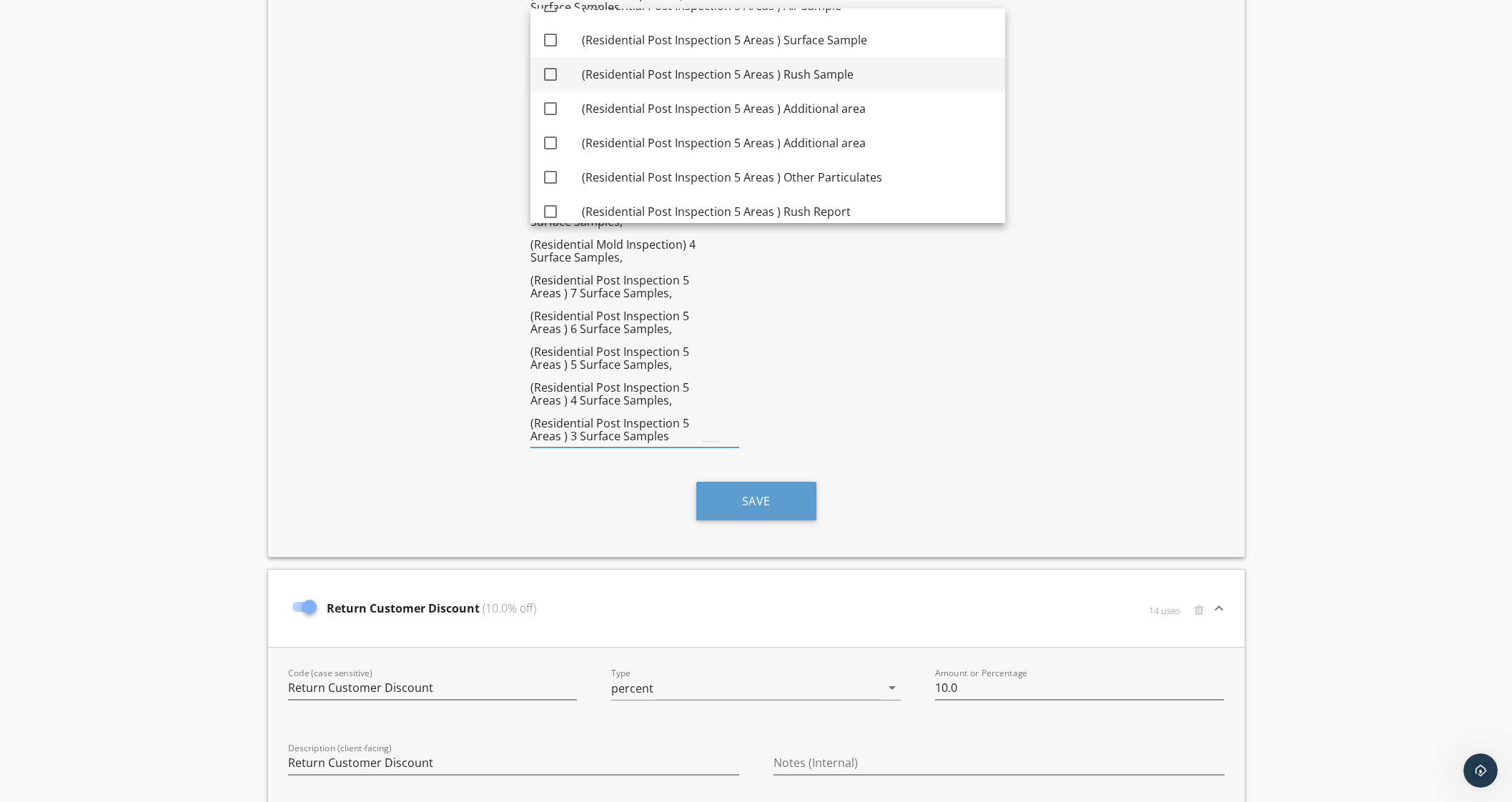
drag, startPoint x: 557, startPoint y: 41, endPoint x: 554, endPoint y: 57, distance: 16.3
click at [555, 48] on div at bounding box center [550, 40] width 24 height 24
checkbox input "true"
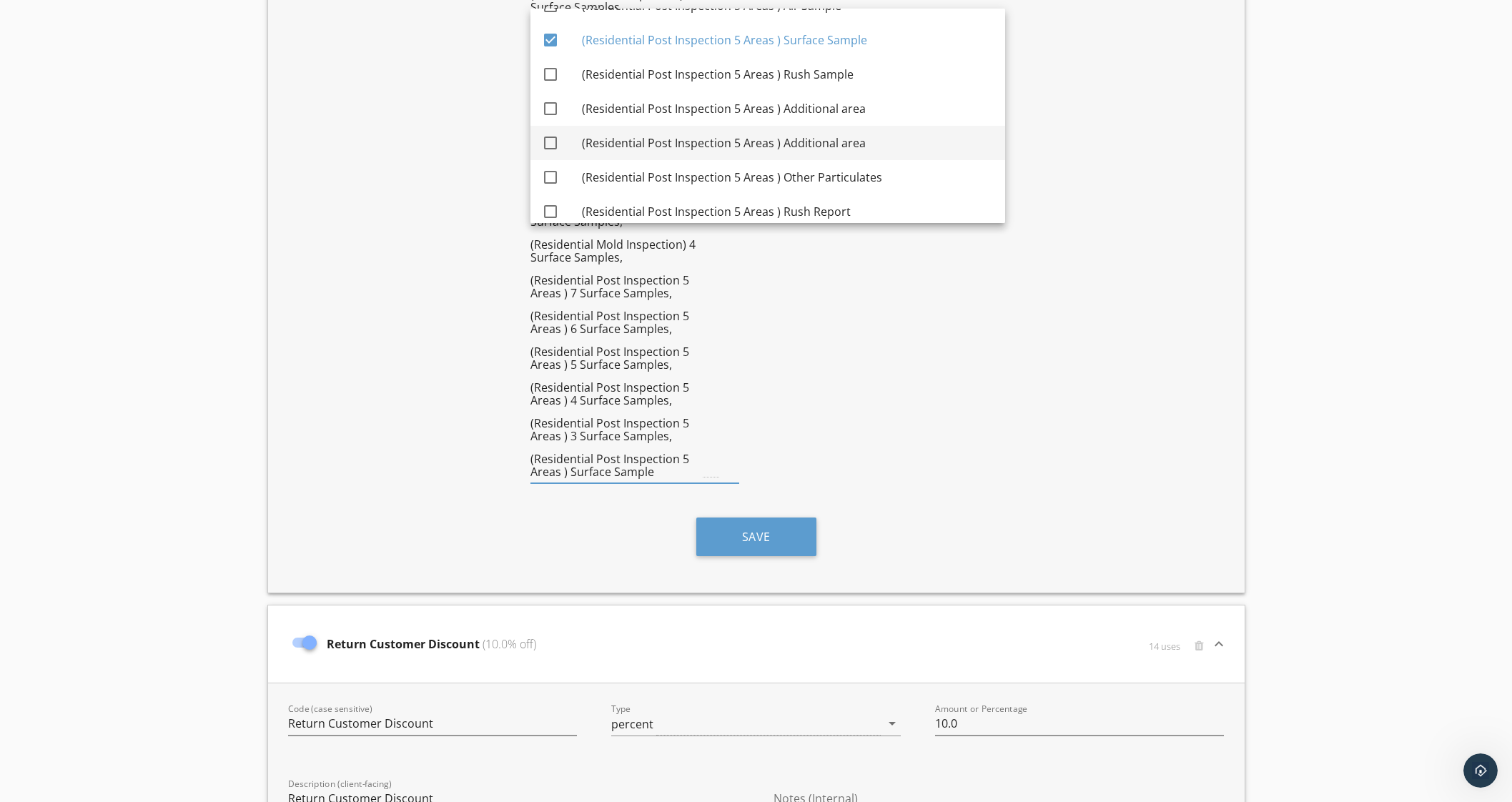
drag, startPoint x: 556, startPoint y: 72, endPoint x: 559, endPoint y: 132, distance: 60.1
click at [557, 77] on div at bounding box center [550, 74] width 24 height 24
checkbox input "true"
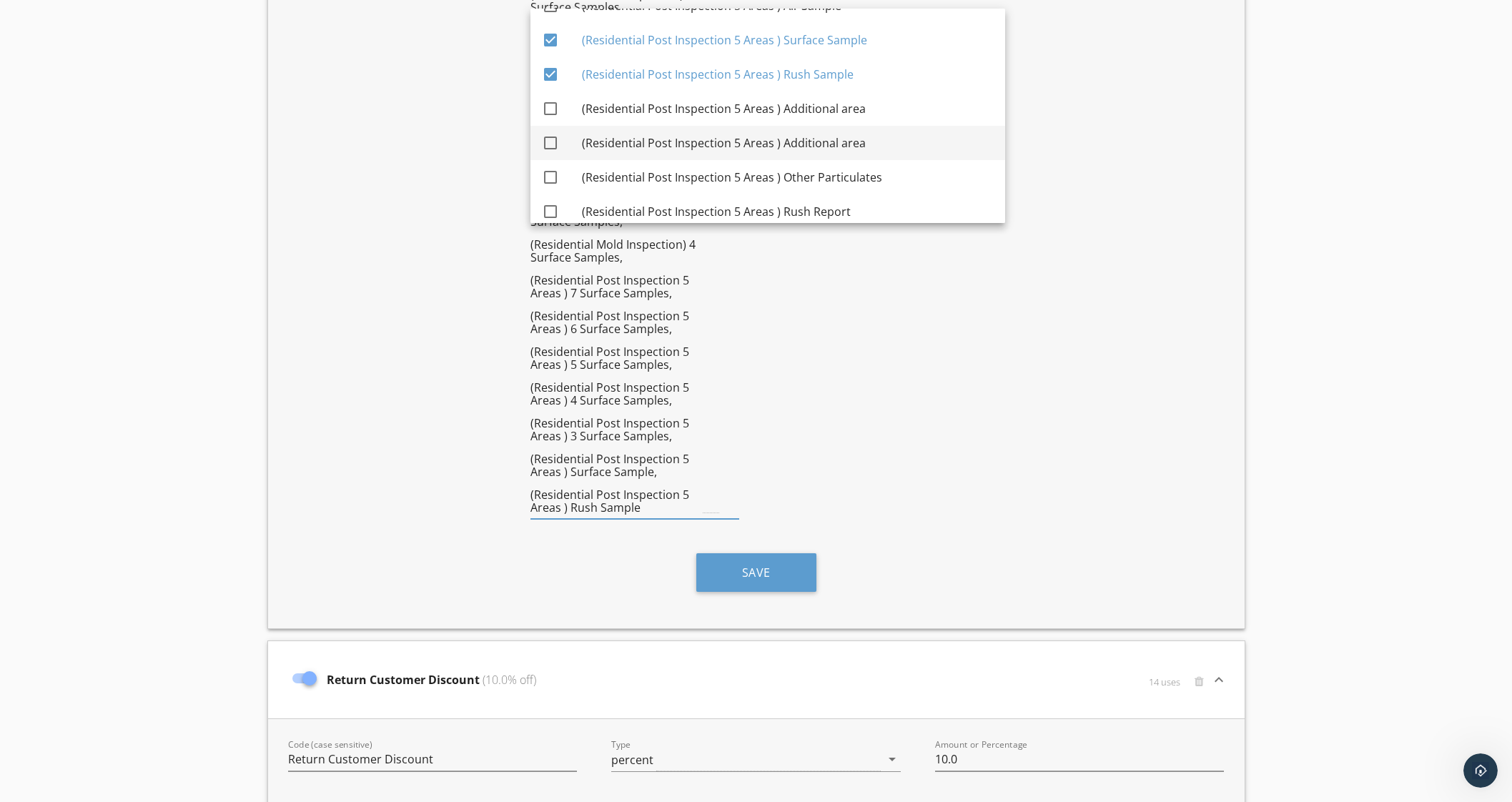
click at [559, 117] on div "check_box_outline_blank" at bounding box center [562, 109] width 40 height 34
checkbox input "true"
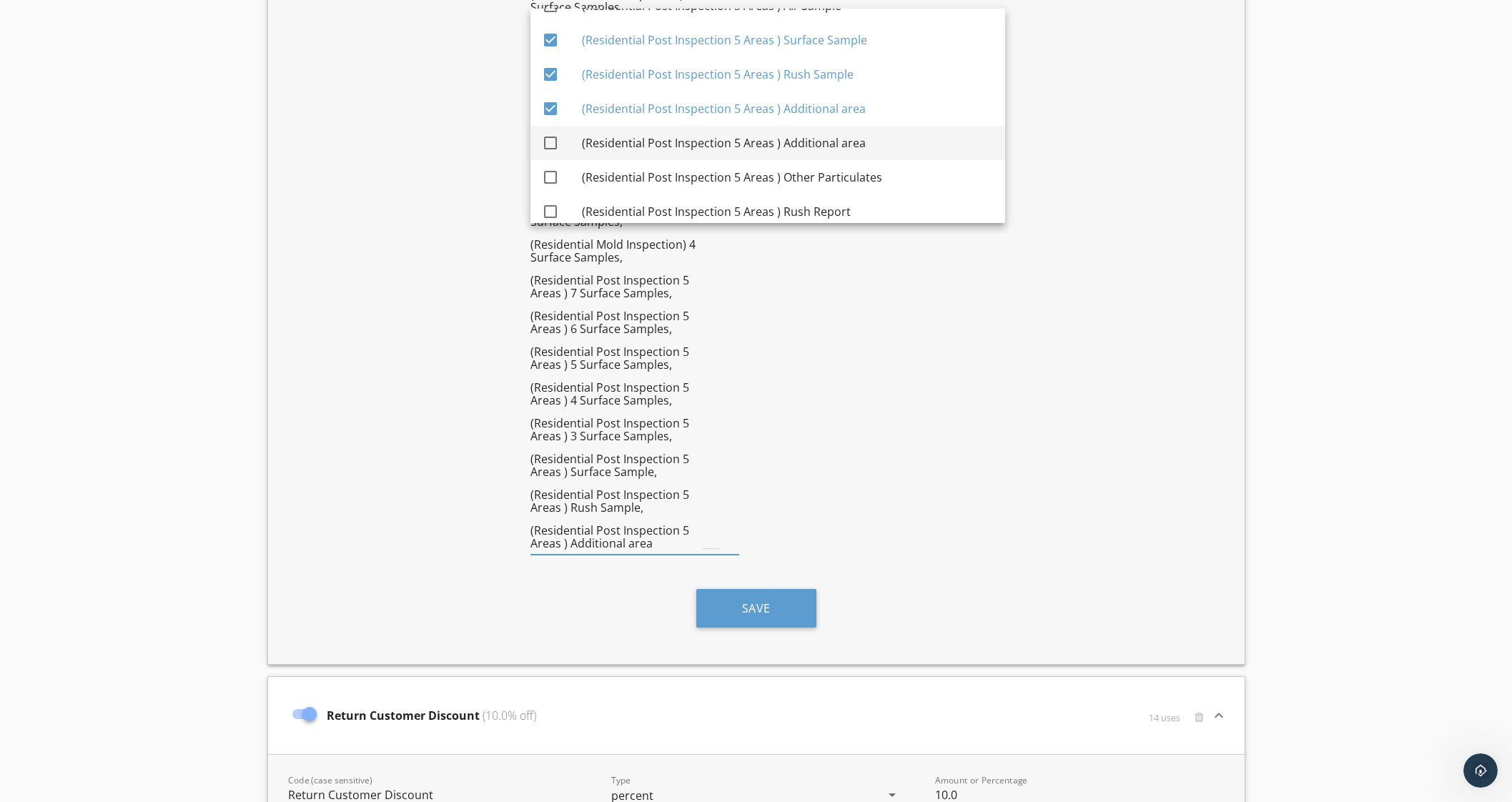
click at [562, 141] on div "check_box_outline_blank" at bounding box center [553, 143] width 23 height 17
checkbox input "true"
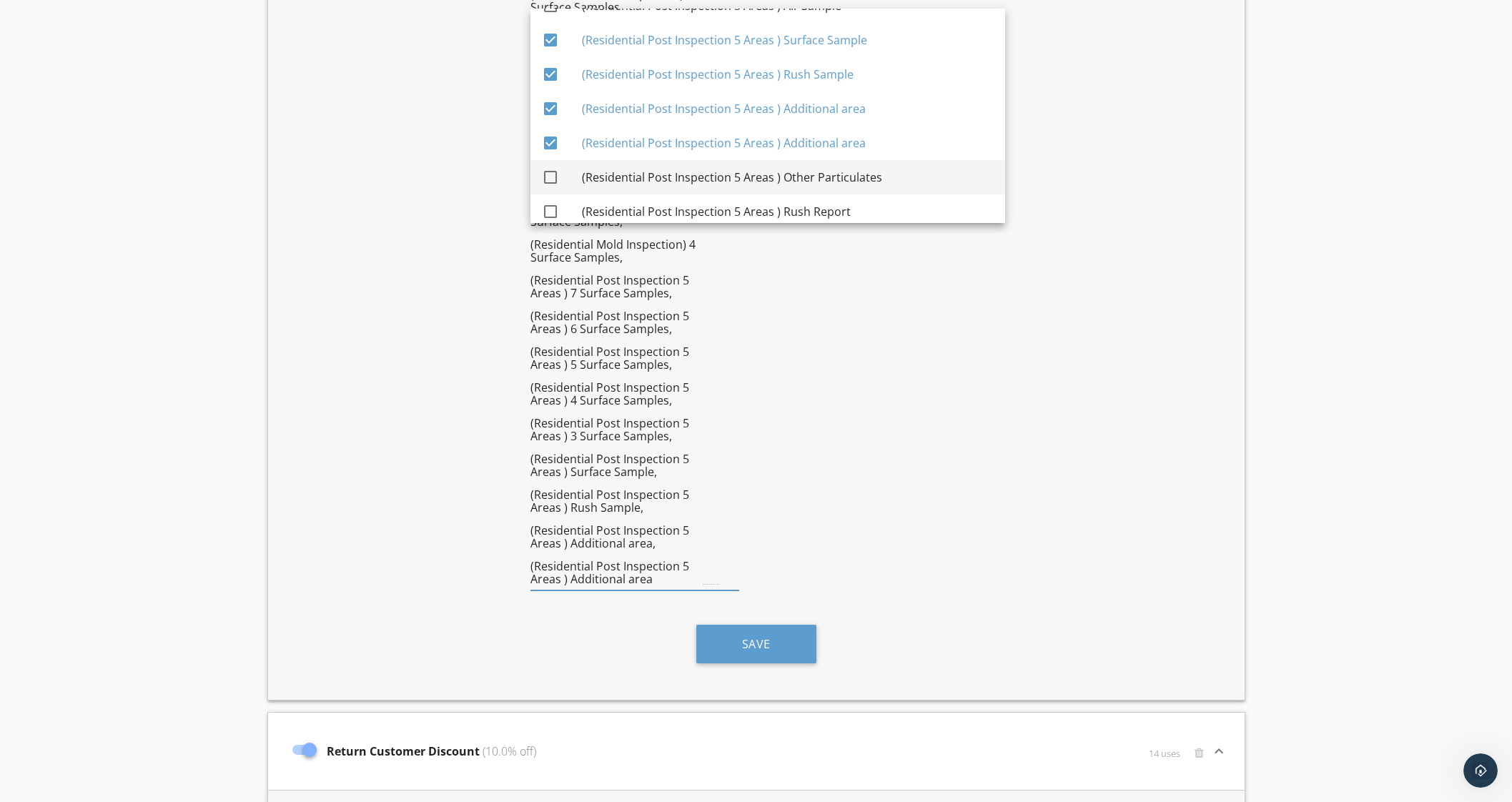
drag, startPoint x: 559, startPoint y: 168, endPoint x: 559, endPoint y: 183, distance: 15.0
click at [559, 169] on div at bounding box center [550, 177] width 24 height 24
checkbox input "true"
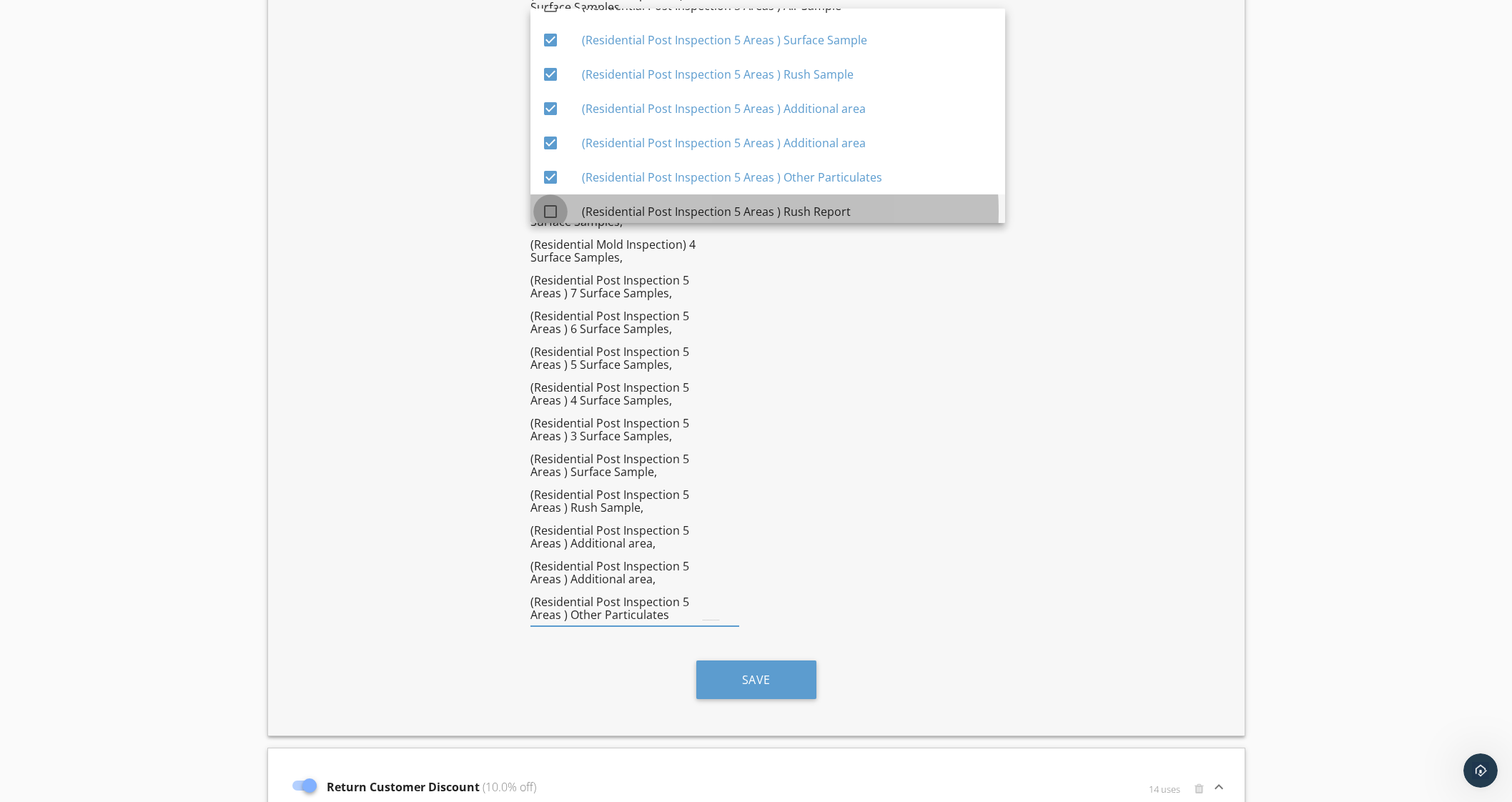
click at [554, 202] on div at bounding box center [550, 212] width 24 height 24
checkbox input "true"
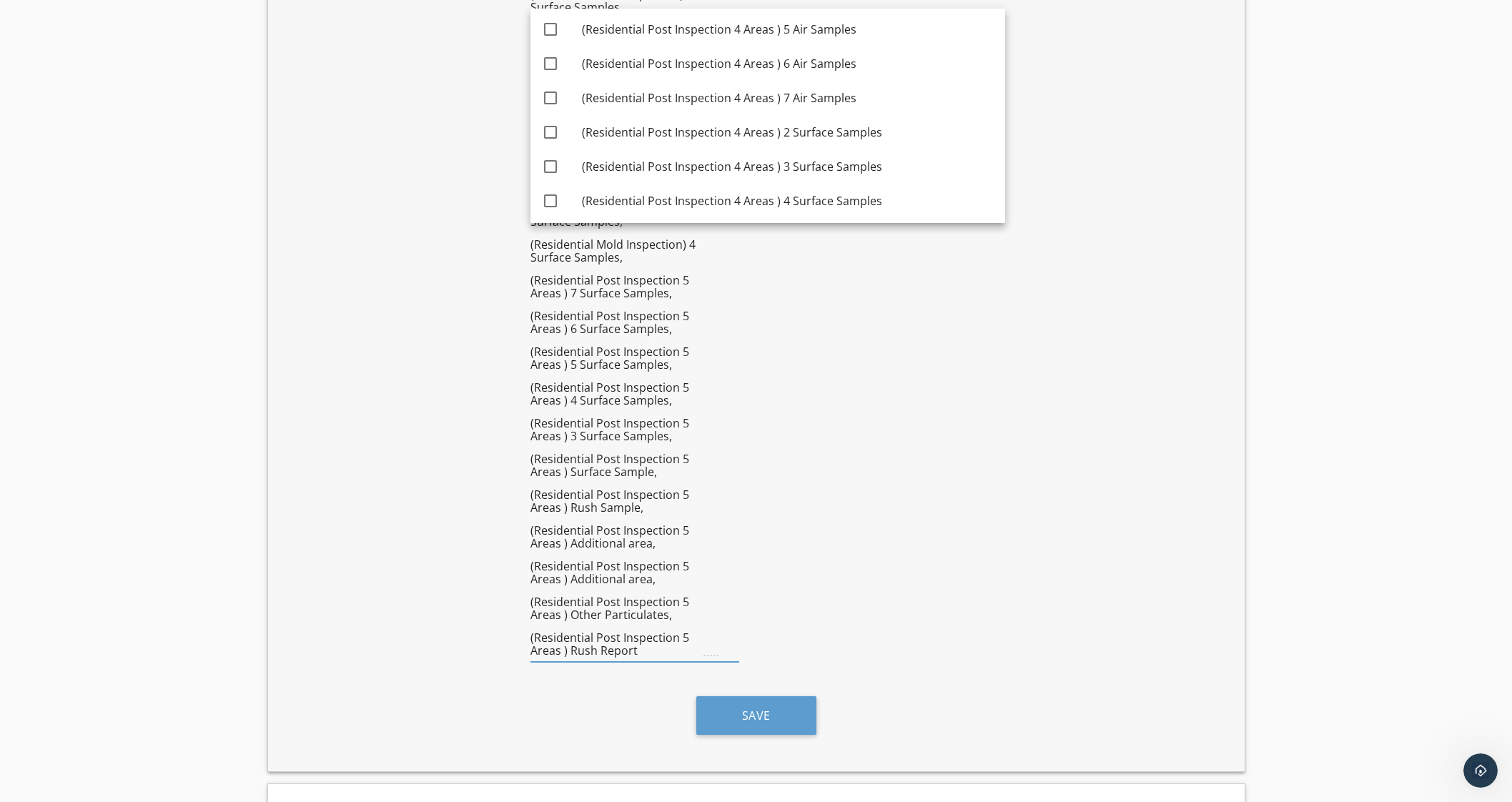
scroll to position [4303, 0]
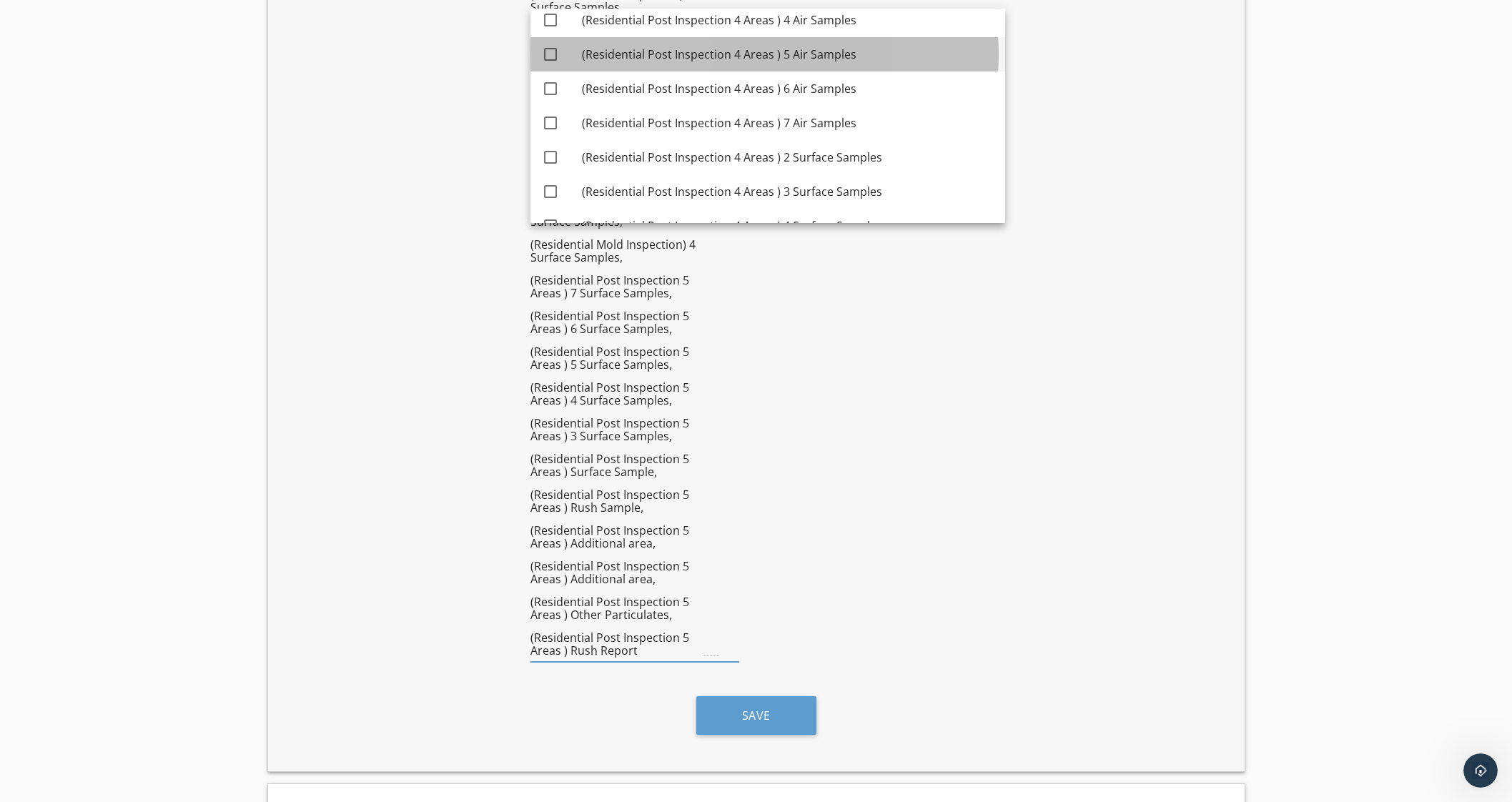
click at [615, 41] on div "(Residential Post Inspection 4 Areas ) 5 Air Samples" at bounding box center [788, 54] width 412 height 34
checkbox input "true"
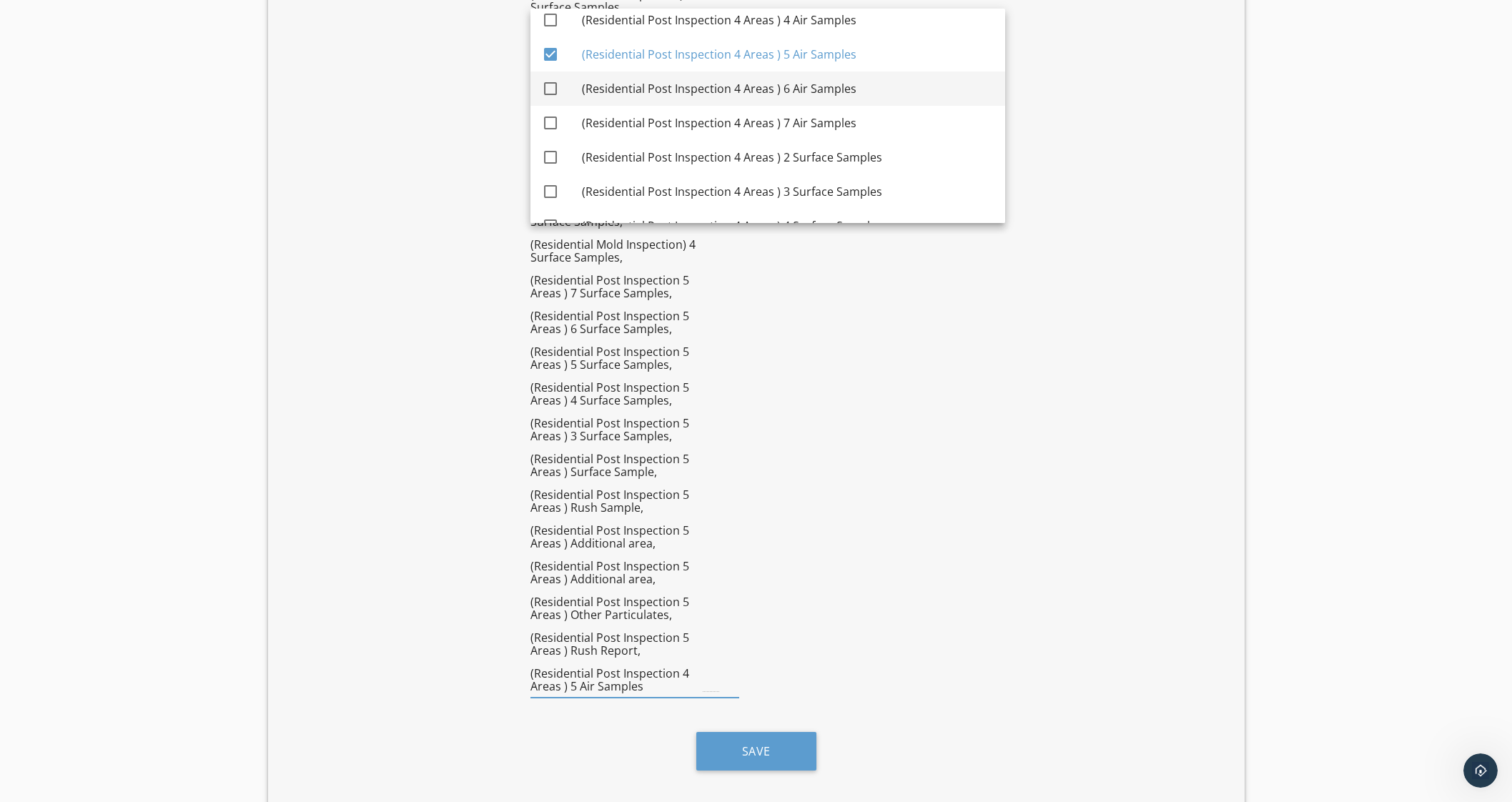
click at [610, 83] on div "(Residential Post Inspection 4 Areas ) 6 Air Samples" at bounding box center [788, 89] width 412 height 17
checkbox input "true"
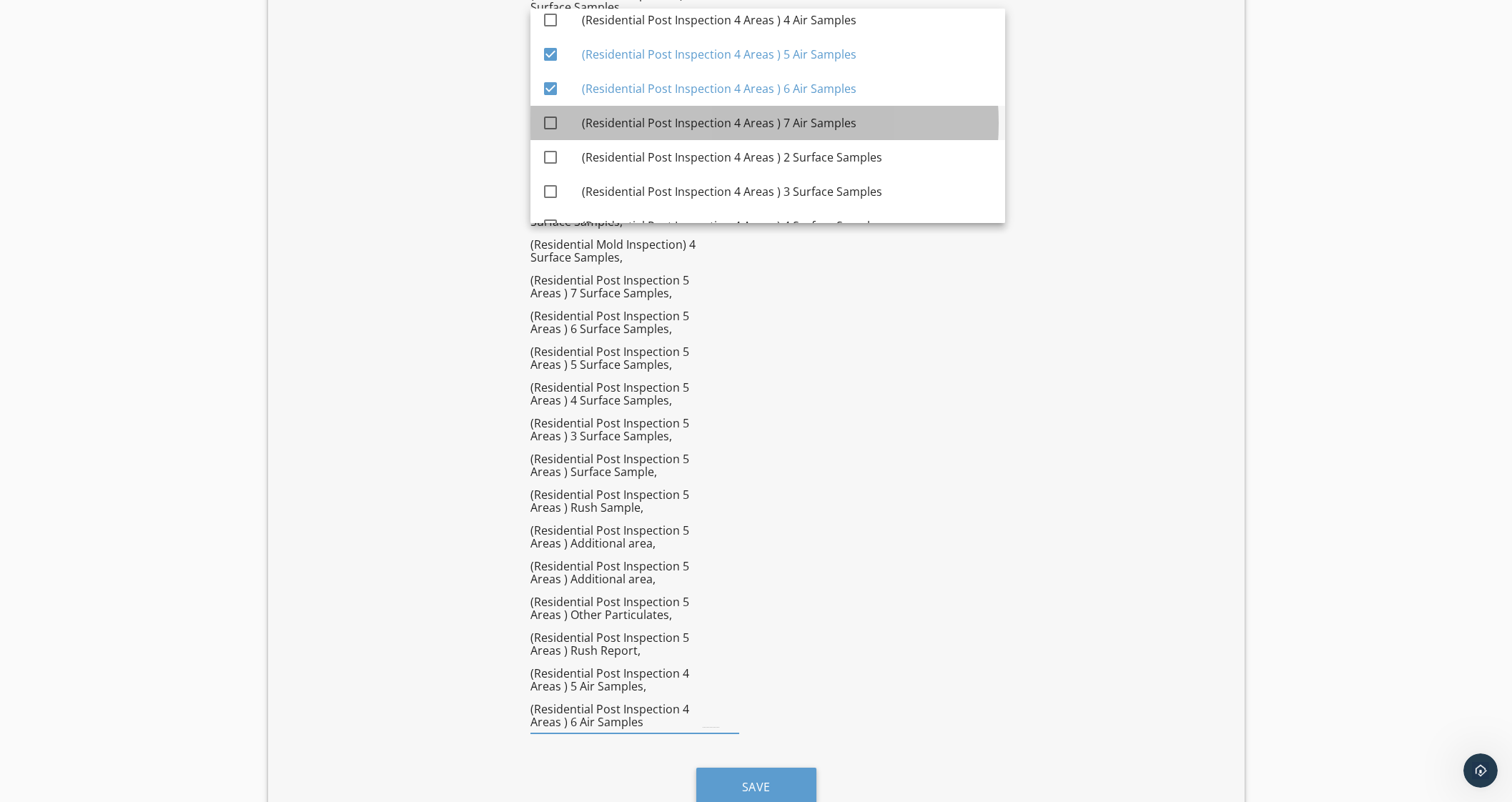
click at [617, 128] on div "(Residential Post Inspection 4 Areas ) 7 Air Samples" at bounding box center [788, 123] width 412 height 17
checkbox input "true"
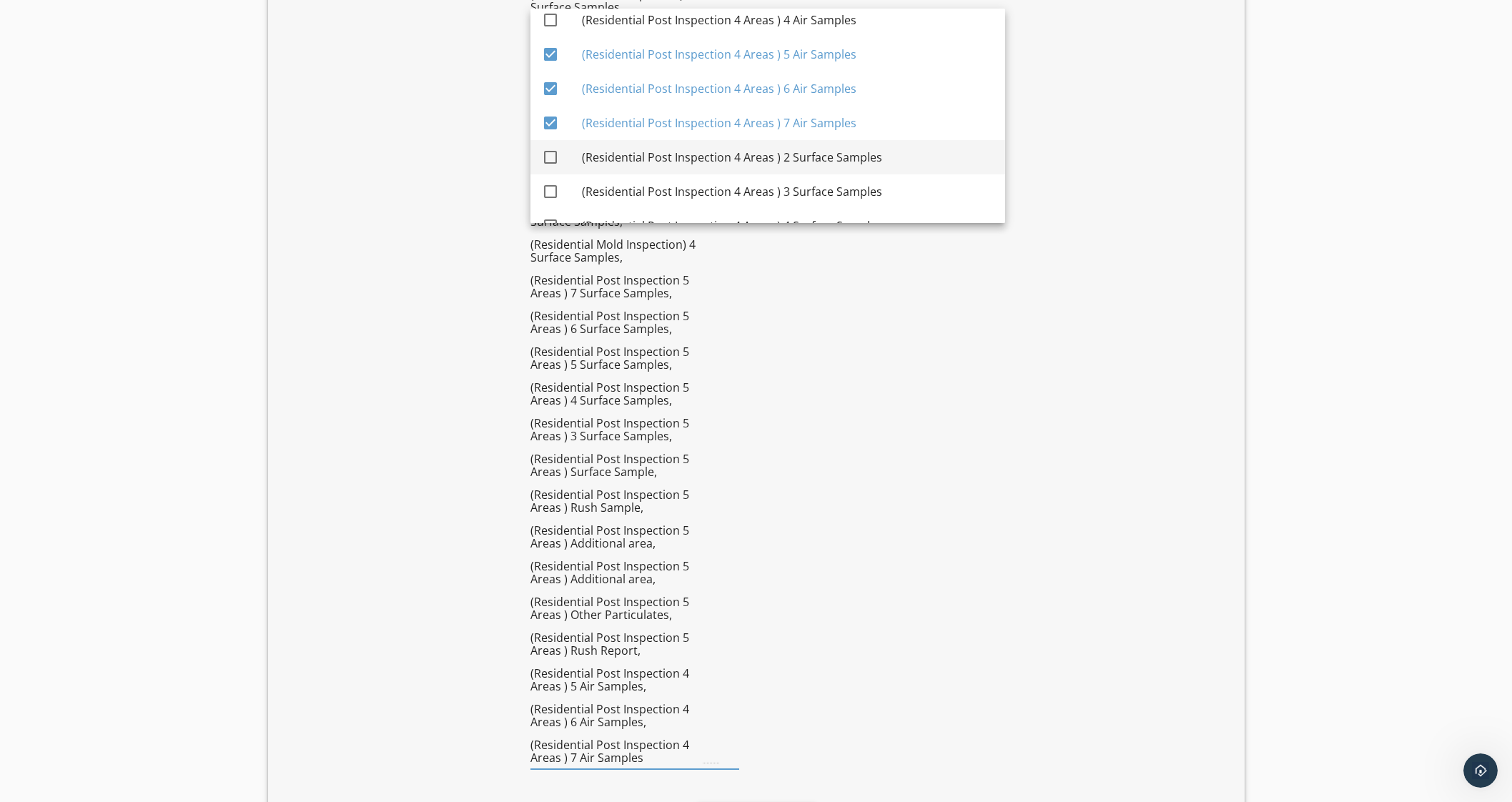
click at [614, 149] on div "(Residential Post Inspection 4 Areas ) 2 Surface Samples" at bounding box center [788, 157] width 412 height 17
checkbox input "true"
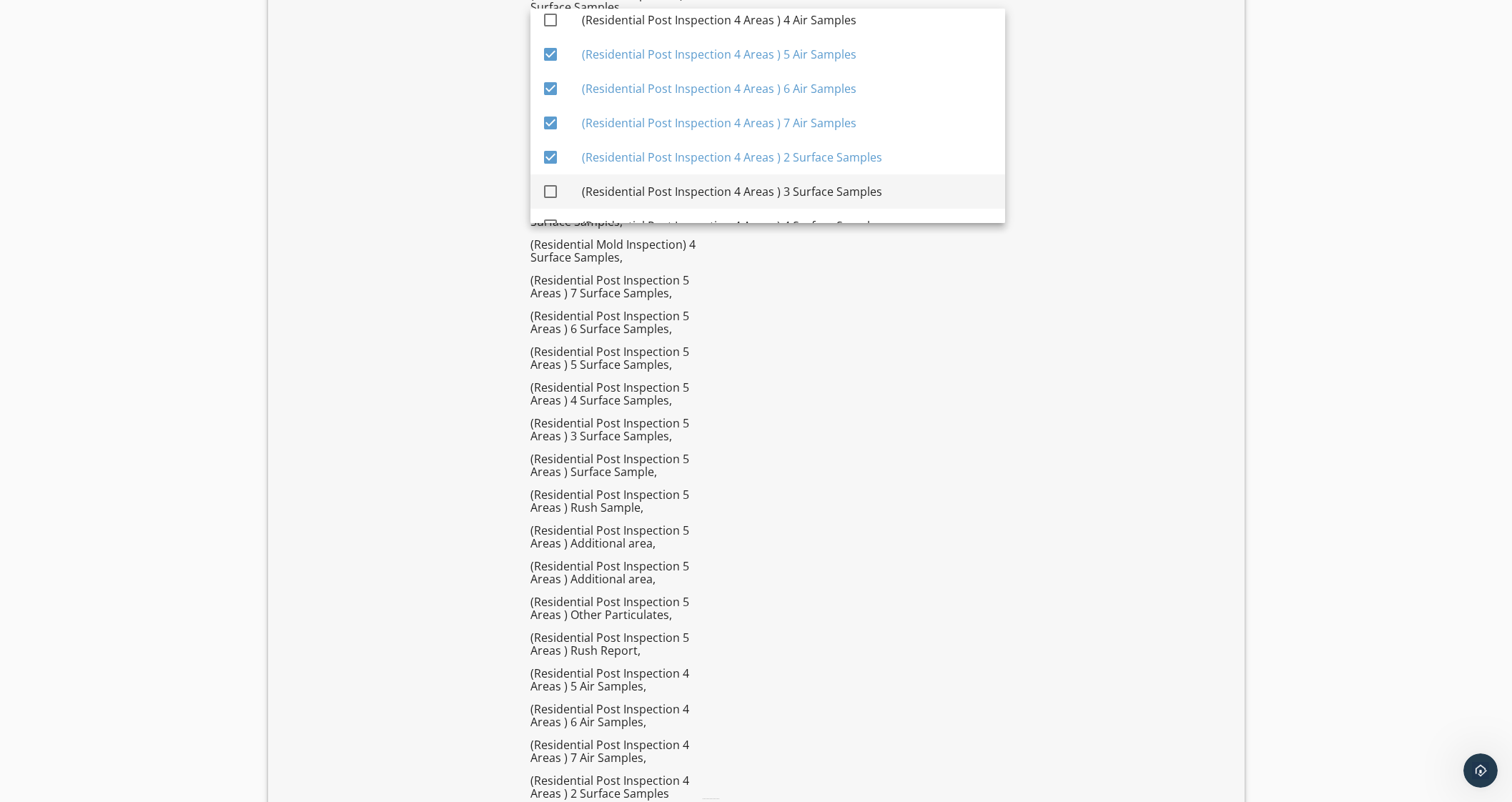
click at [610, 183] on div "(Residential Post Inspection 4 Areas ) 3 Surface Samples" at bounding box center [788, 191] width 412 height 17
checkbox input "true"
click at [615, 210] on div "(Residential Post Inspection 4 Areas ) 4 Surface Samples" at bounding box center [788, 226] width 412 height 34
checkbox input "true"
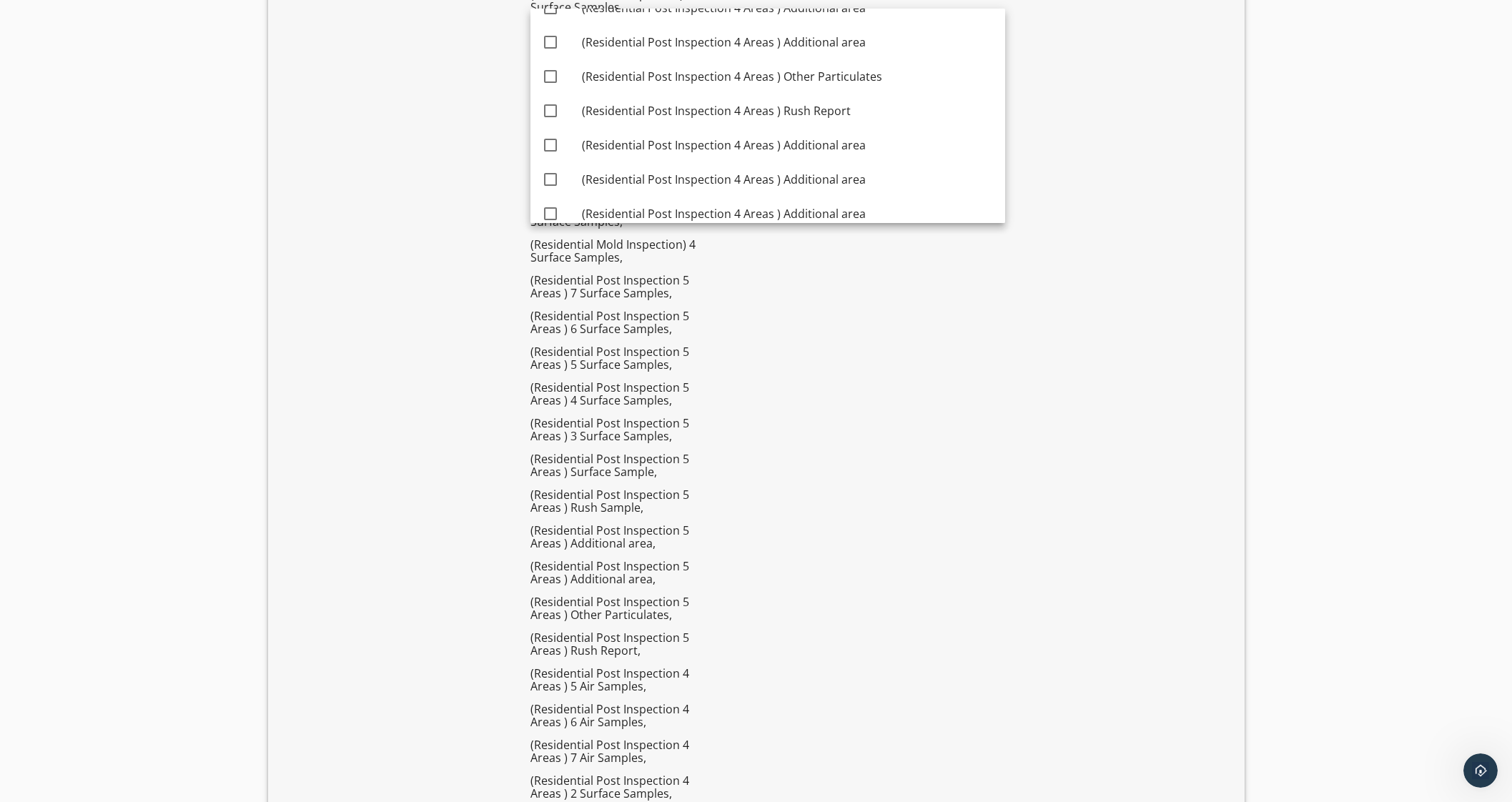
scroll to position [3945, 0]
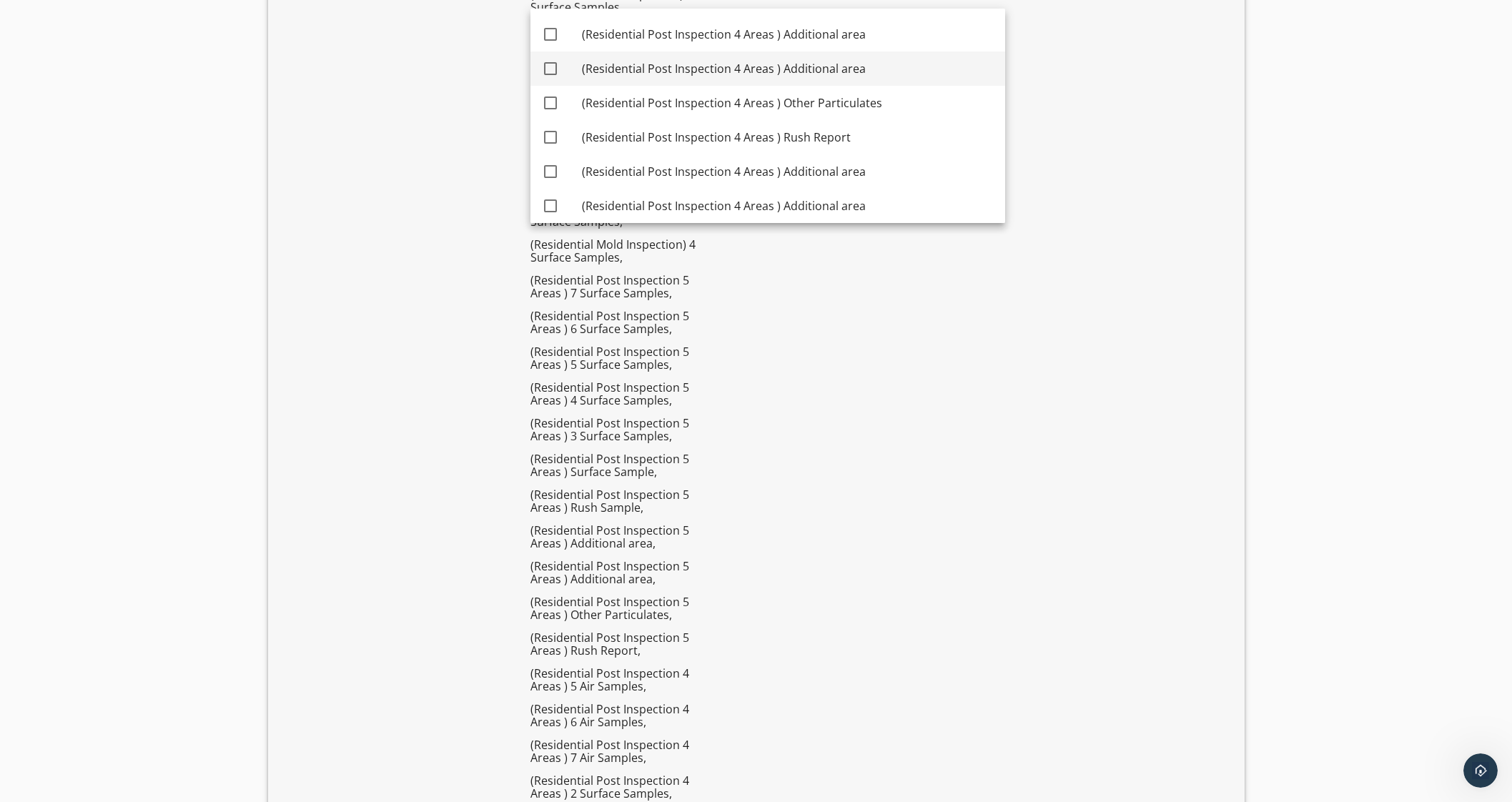
drag, startPoint x: 718, startPoint y: 24, endPoint x: 711, endPoint y: 53, distance: 29.8
click at [718, 25] on div "(Residential Post Inspection 4 Areas ) Additional area" at bounding box center [788, 33] width 412 height 17
checkbox input "true"
drag, startPoint x: 709, startPoint y: 62, endPoint x: 710, endPoint y: 81, distance: 19.0
click at [709, 63] on div "(Residential Post Inspection 4 Areas ) Additional area" at bounding box center [788, 68] width 412 height 17
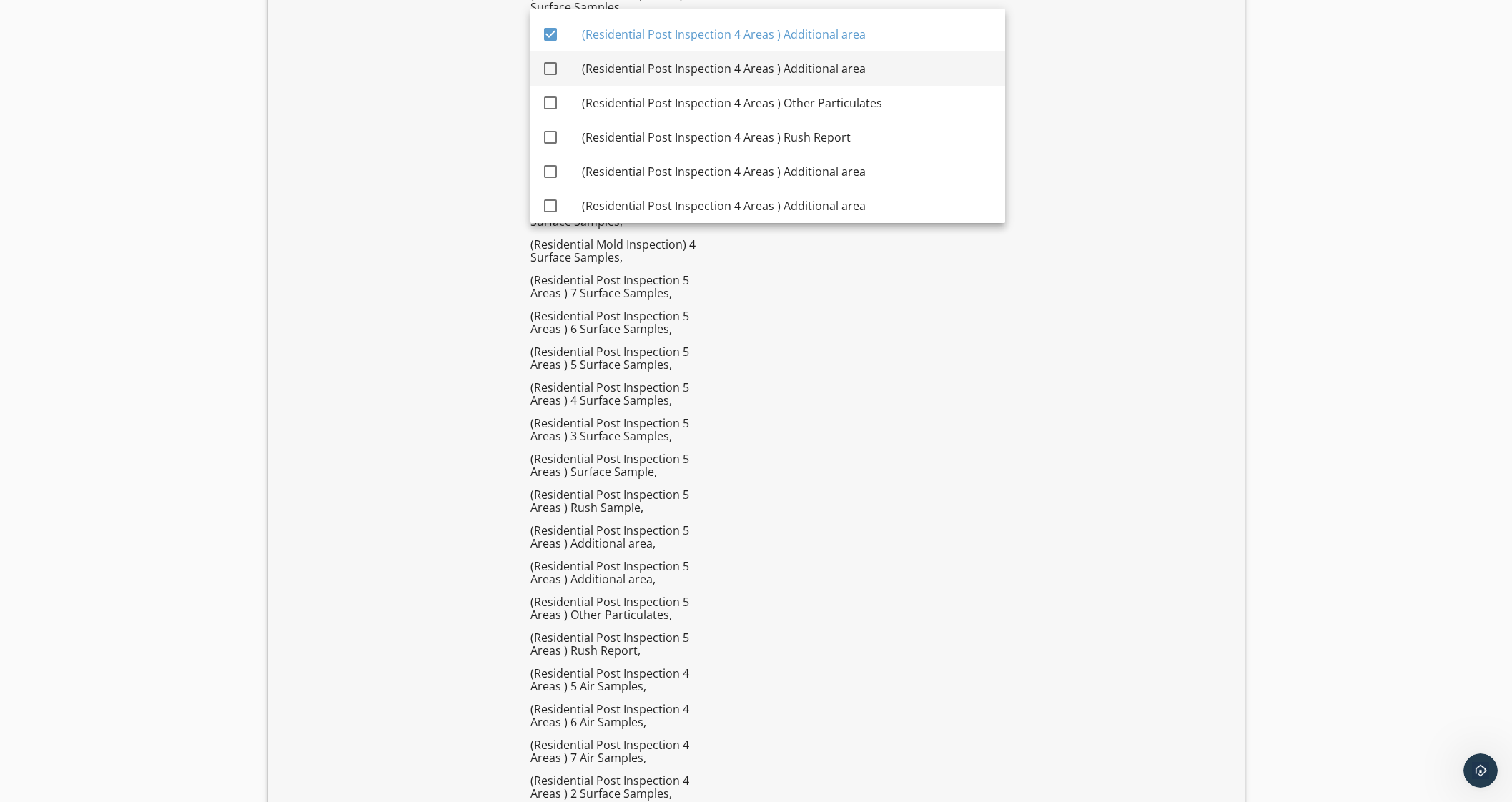
checkbox input "true"
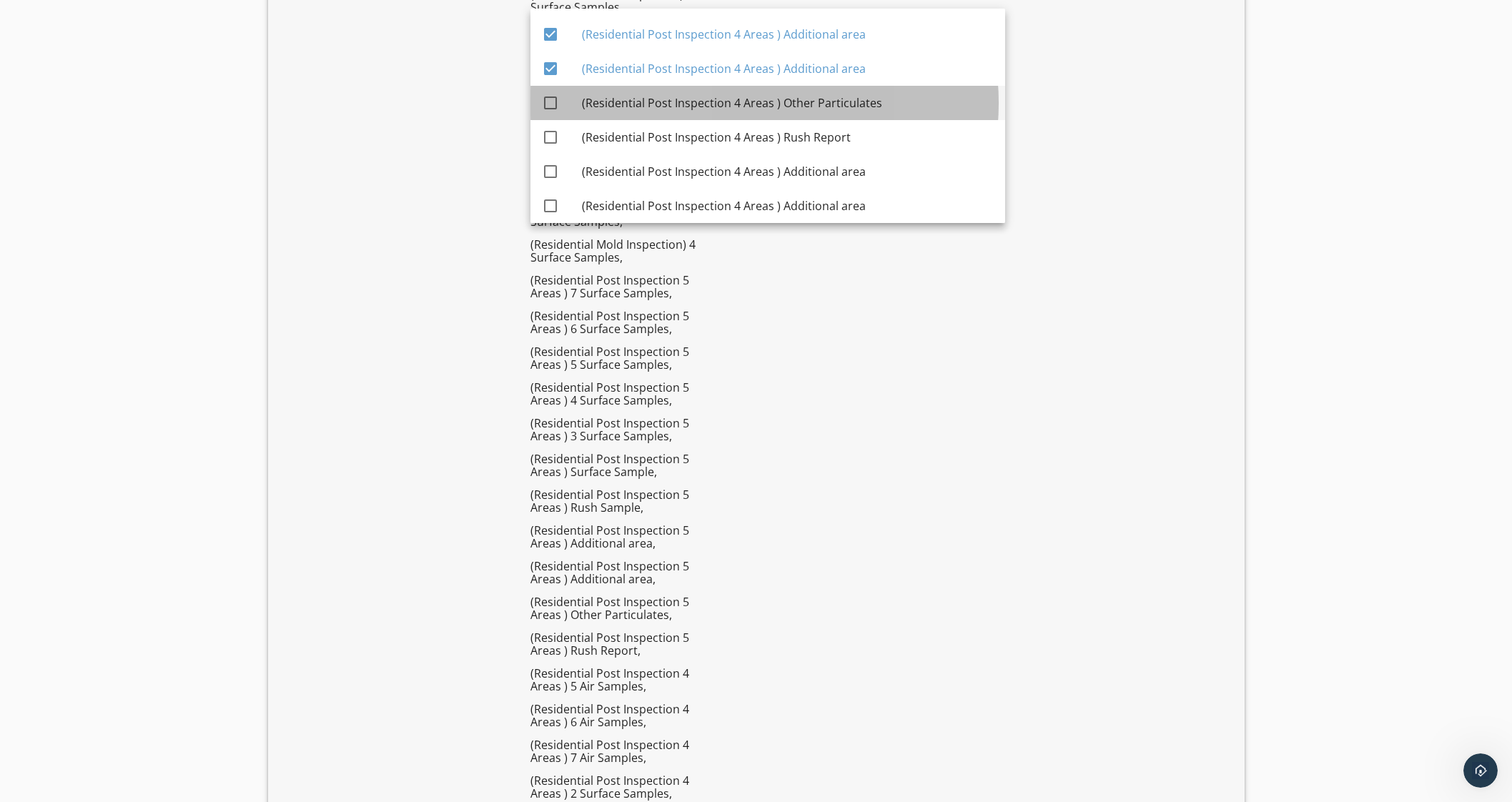
click at [709, 94] on div "(Residential Post Inspection 4 Areas ) Other Particulates" at bounding box center [788, 102] width 412 height 17
checkbox input "true"
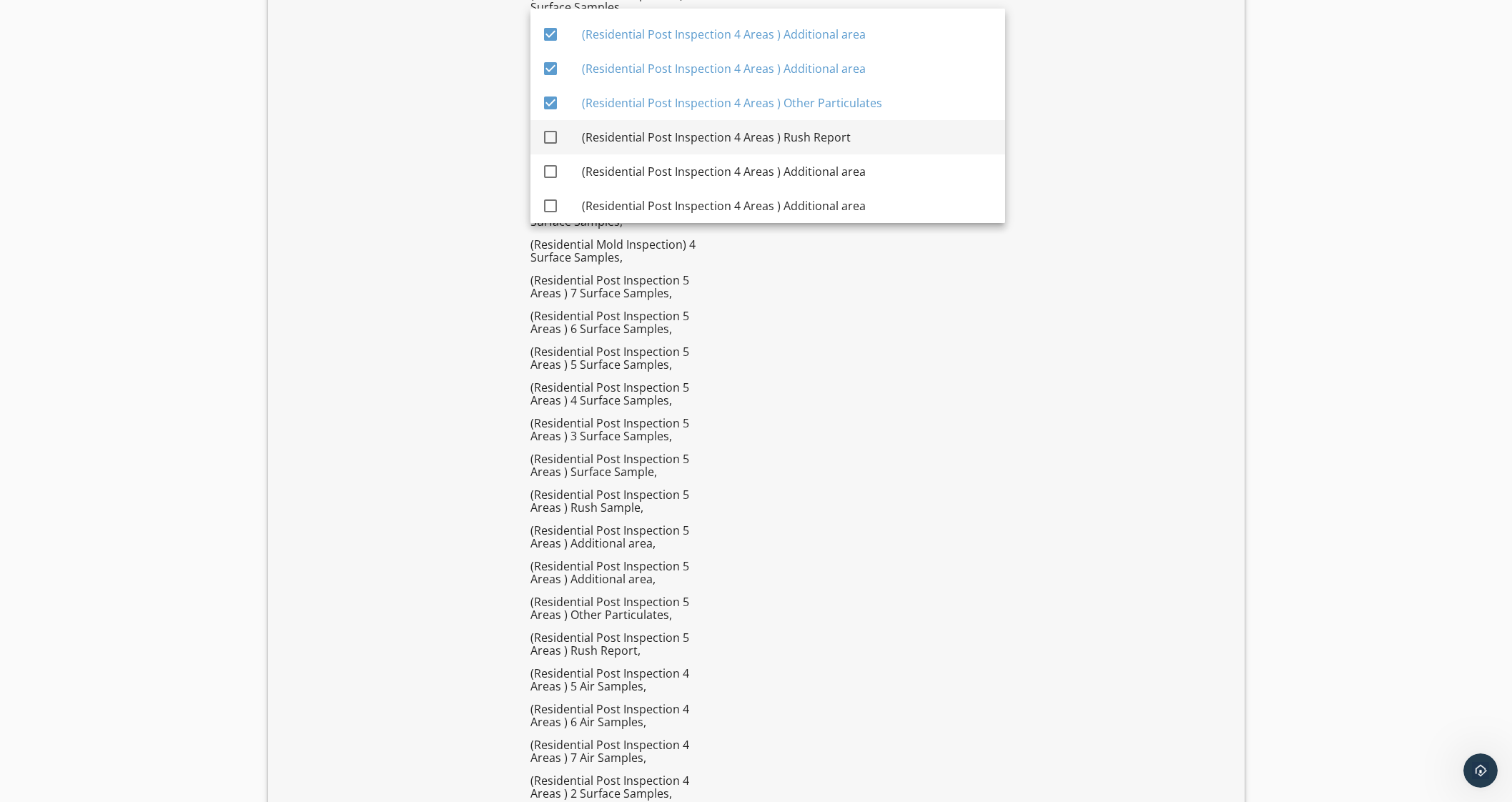
drag, startPoint x: 710, startPoint y: 126, endPoint x: 717, endPoint y: 146, distance: 21.2
click at [710, 127] on div "(Residential Post Inspection 4 Areas ) Rush Report" at bounding box center [788, 137] width 412 height 34
checkbox input "true"
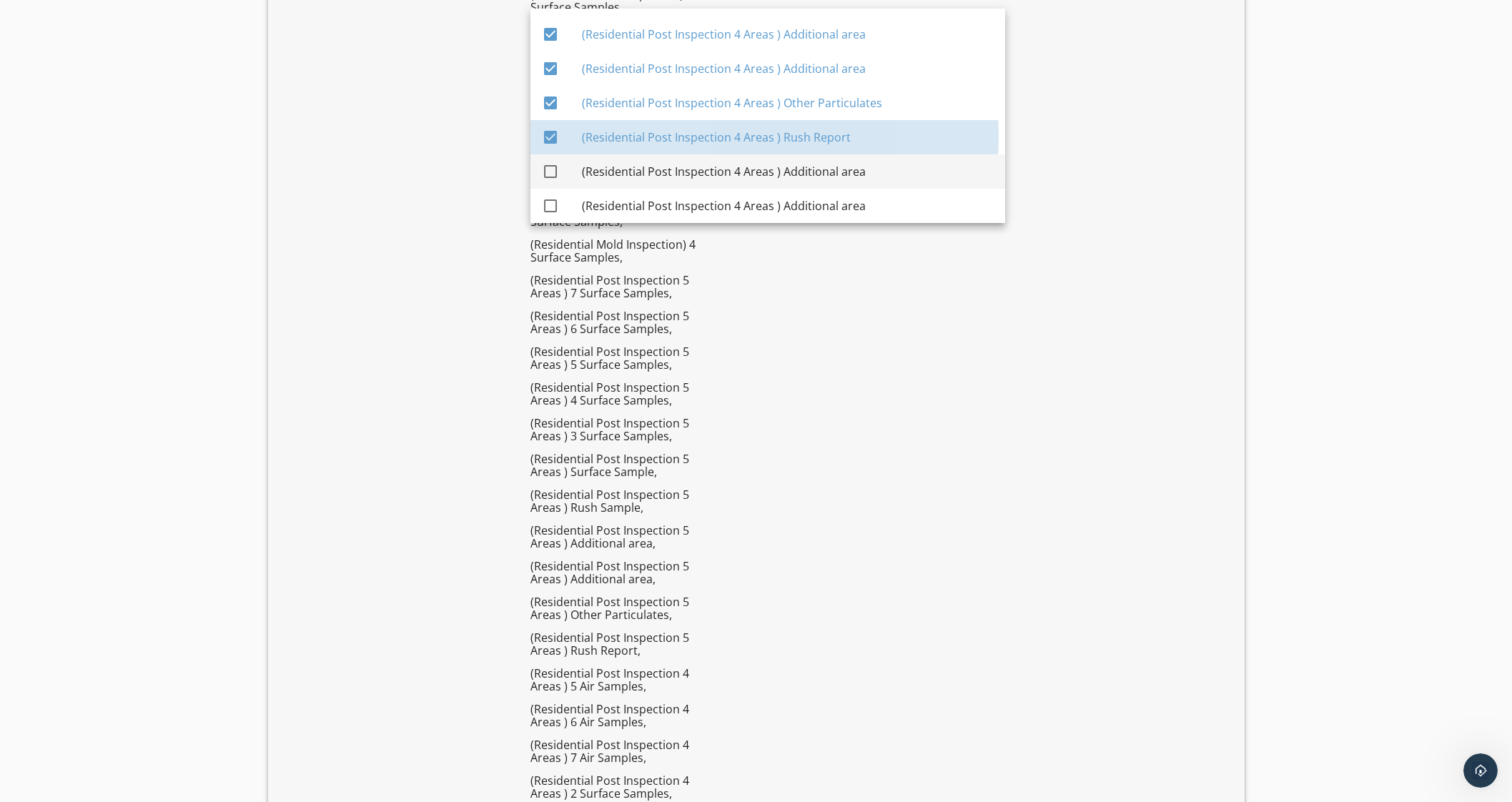
click at [716, 160] on div "(Residential Post Inspection 4 Areas ) Additional area" at bounding box center [788, 172] width 412 height 34
checkbox input "true"
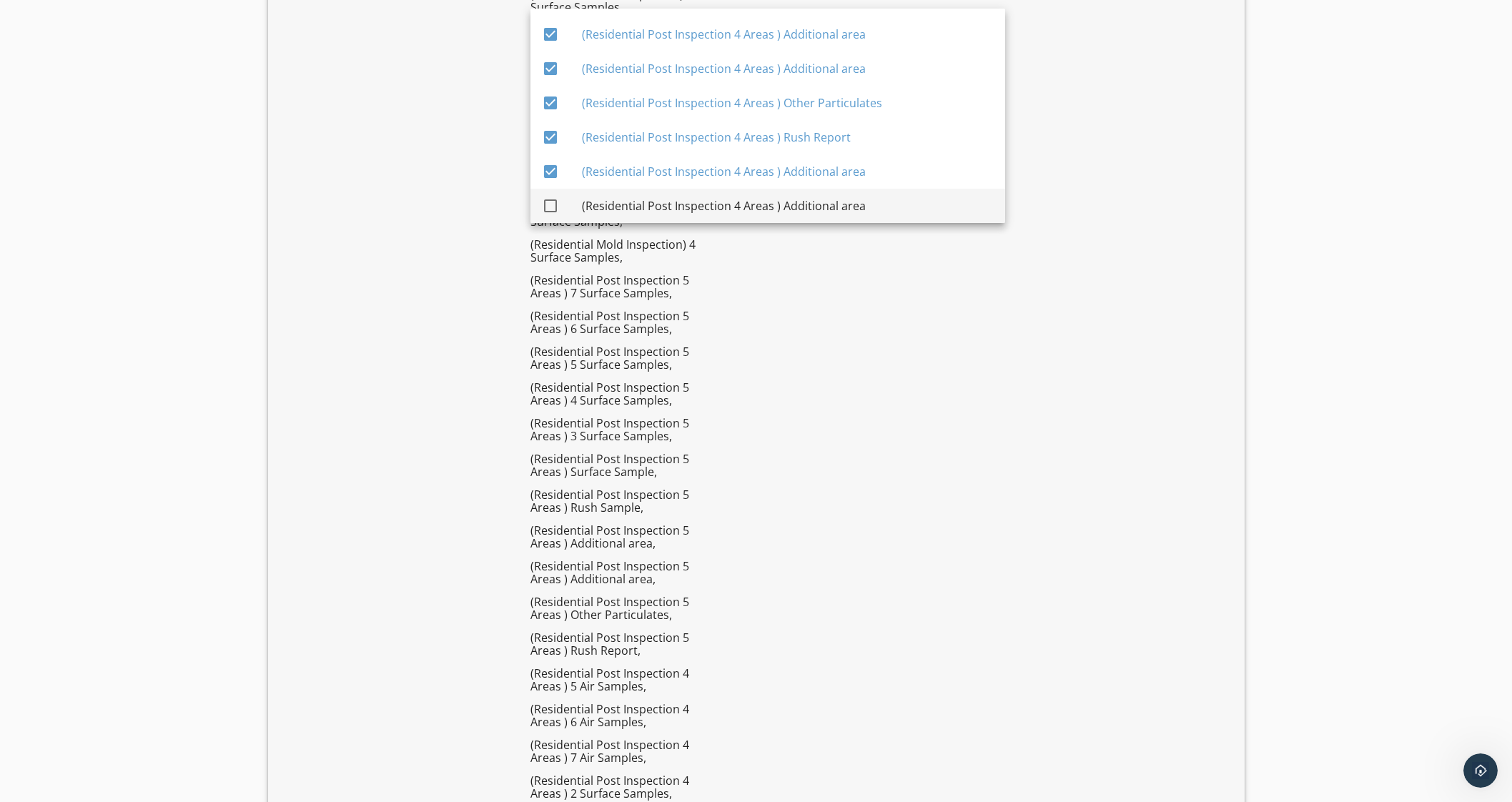
click at [723, 194] on div "(Residential Post Inspection 4 Areas ) Additional area" at bounding box center [788, 206] width 412 height 34
checkbox input "true"
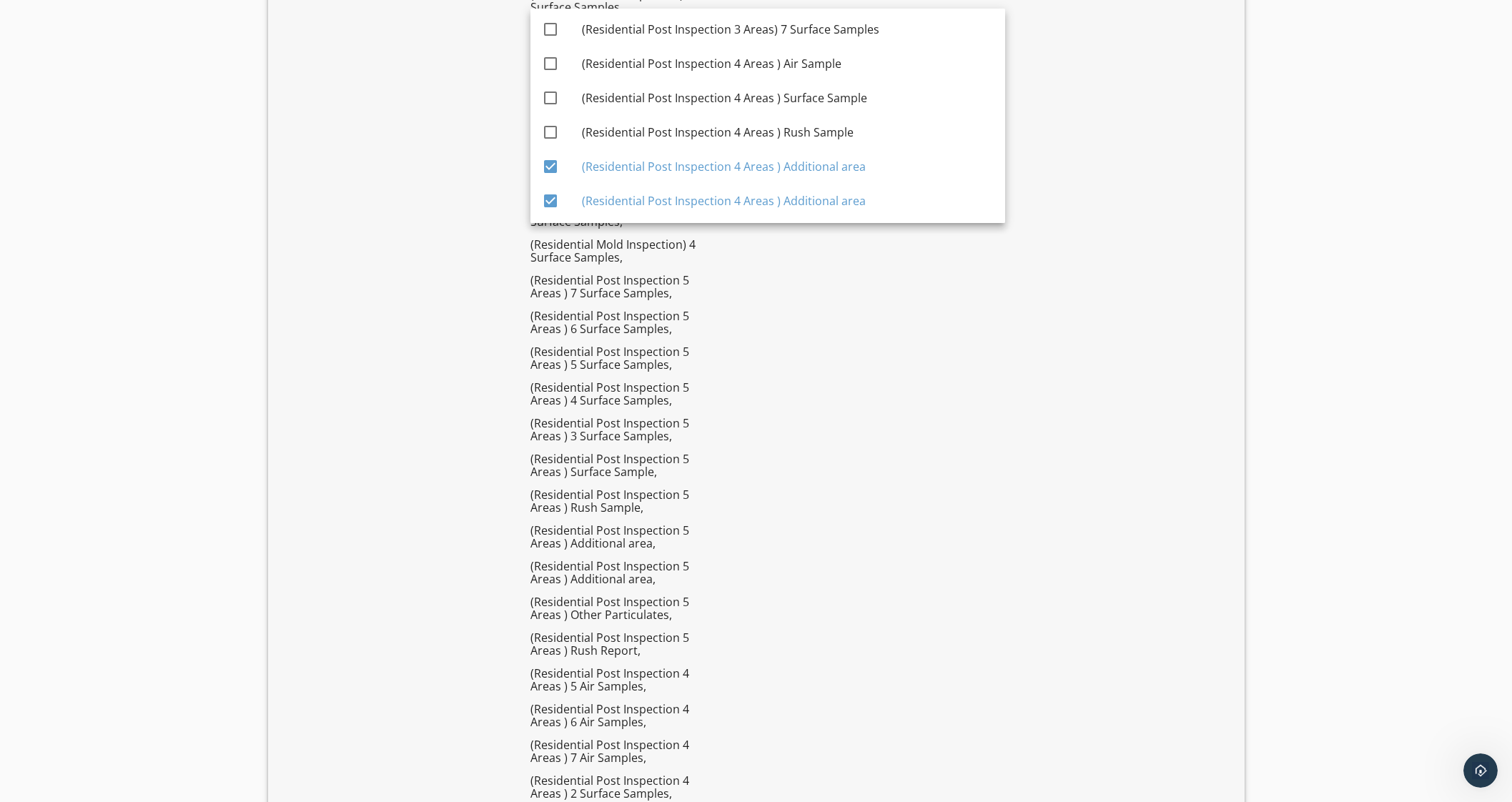
scroll to position [3588, 0]
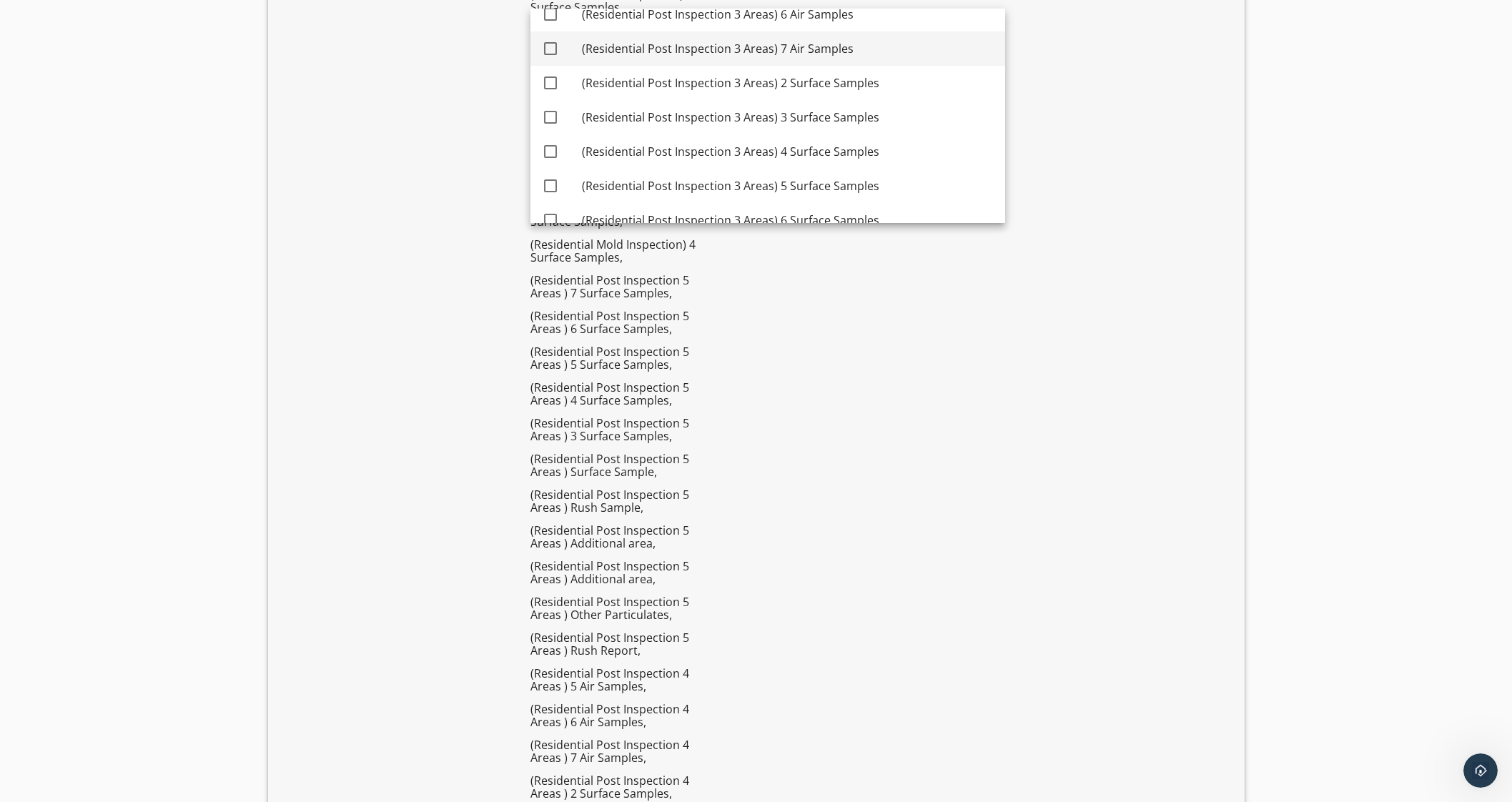
click at [751, 46] on div "(Residential Post Inspection 3 Areas) 7 Air Samples" at bounding box center [788, 48] width 412 height 17
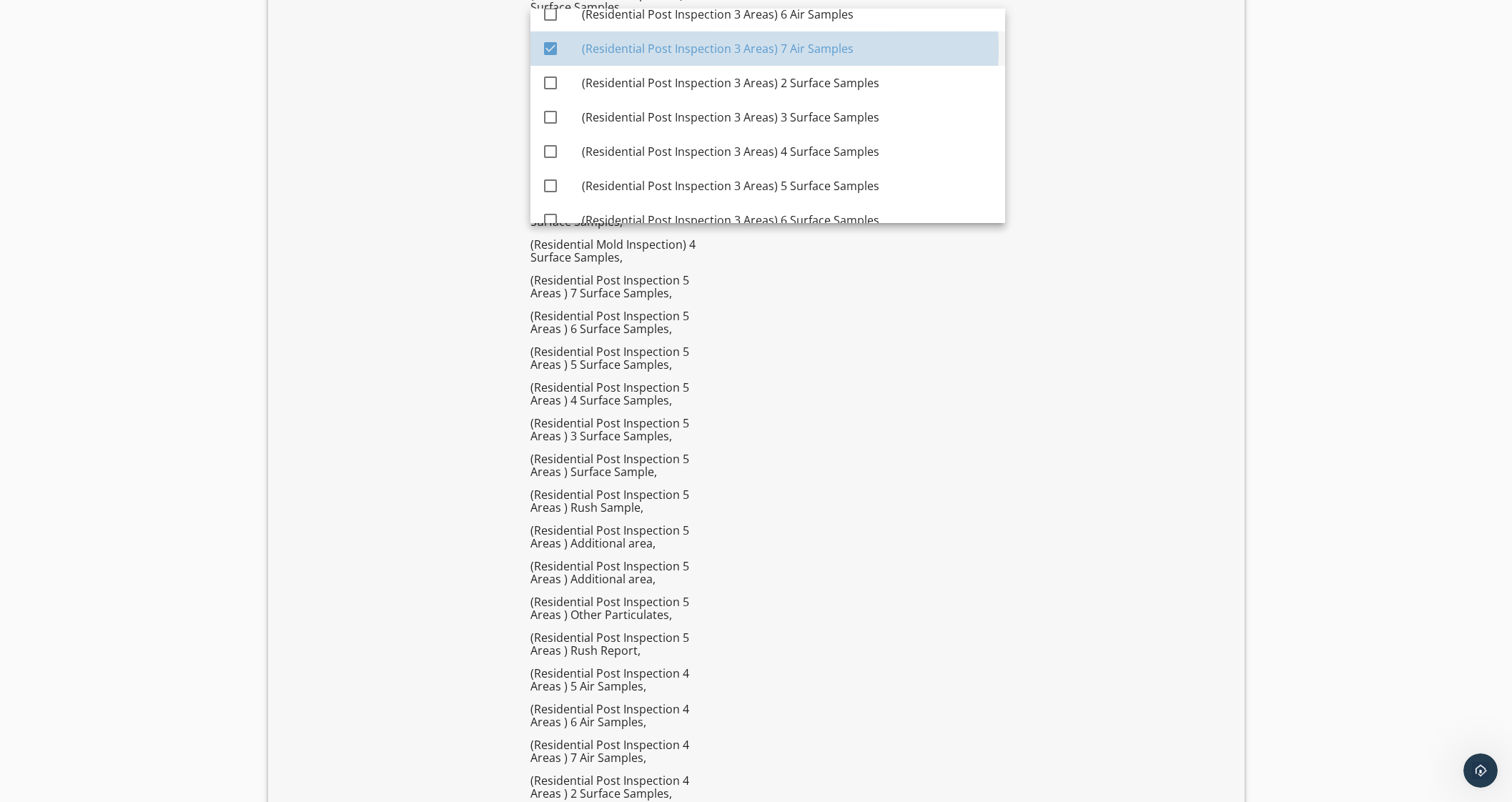
checkbox input "true"
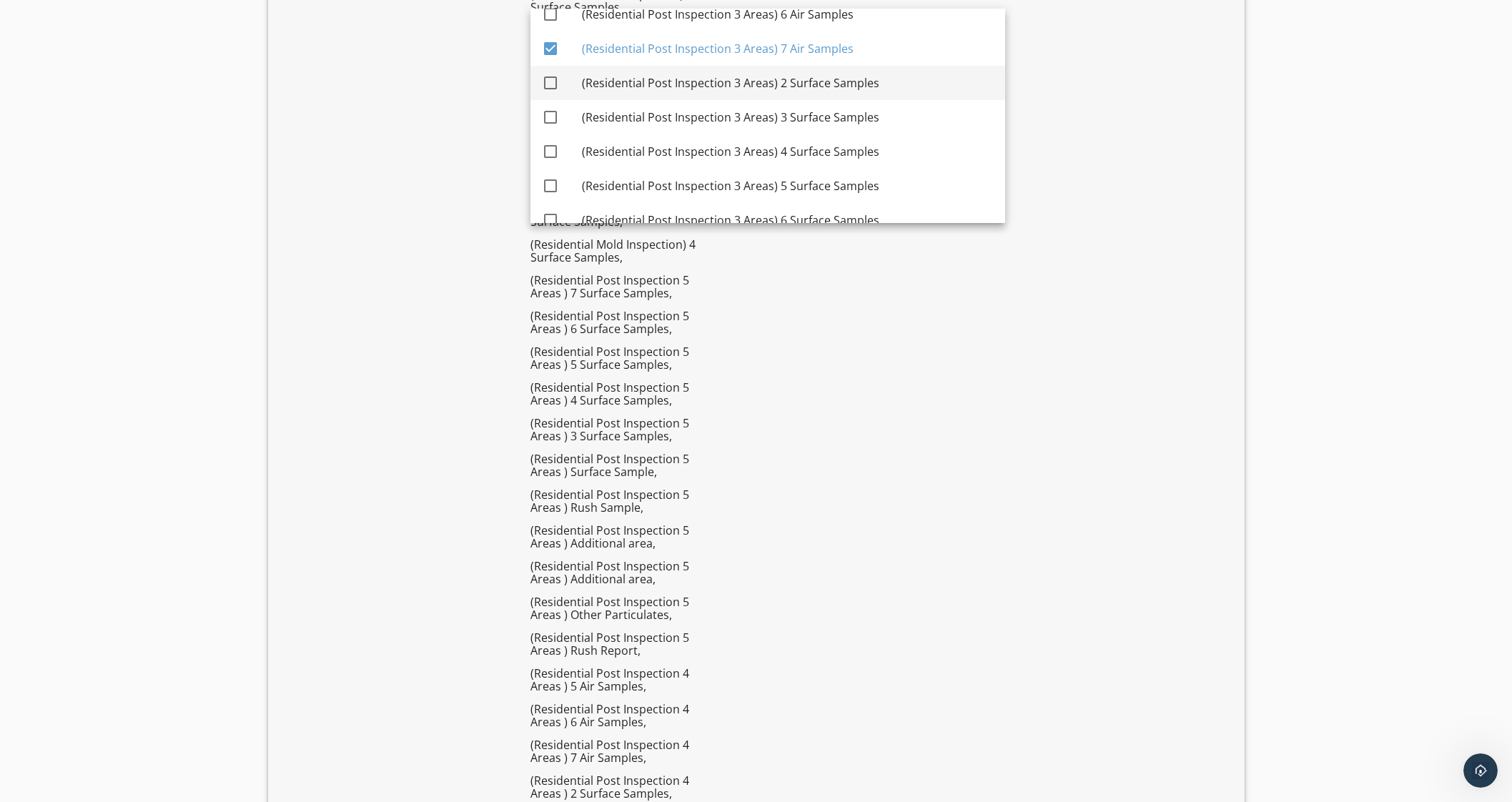
click at [747, 80] on div "(Residential Post Inspection 3 Areas) 2 Surface Samples" at bounding box center [788, 82] width 412 height 17
checkbox input "true"
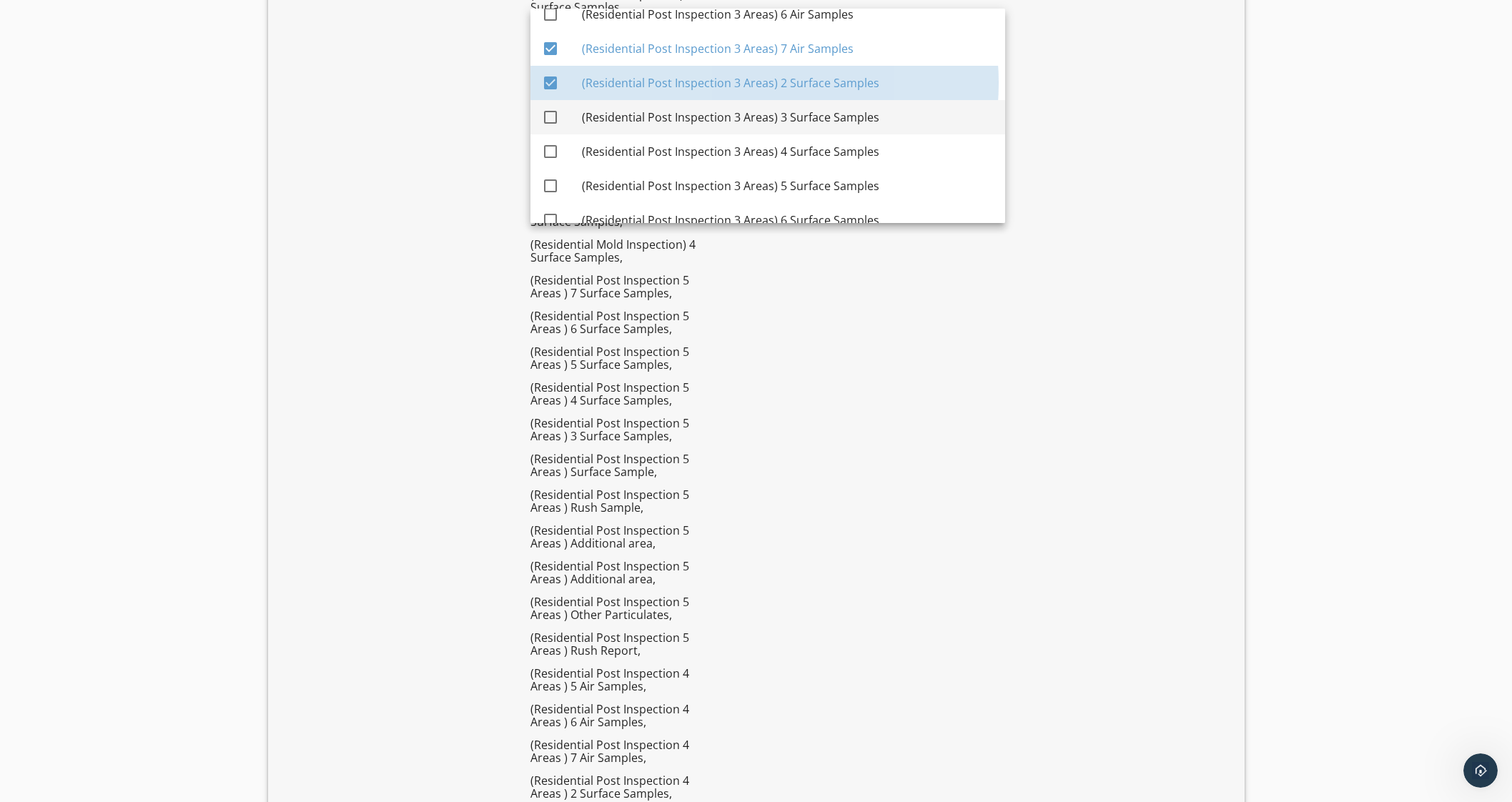
click at [746, 107] on div "(Residential Post Inspection 3 Areas) 3 Surface Samples" at bounding box center [788, 118] width 412 height 34
checkbox input "true"
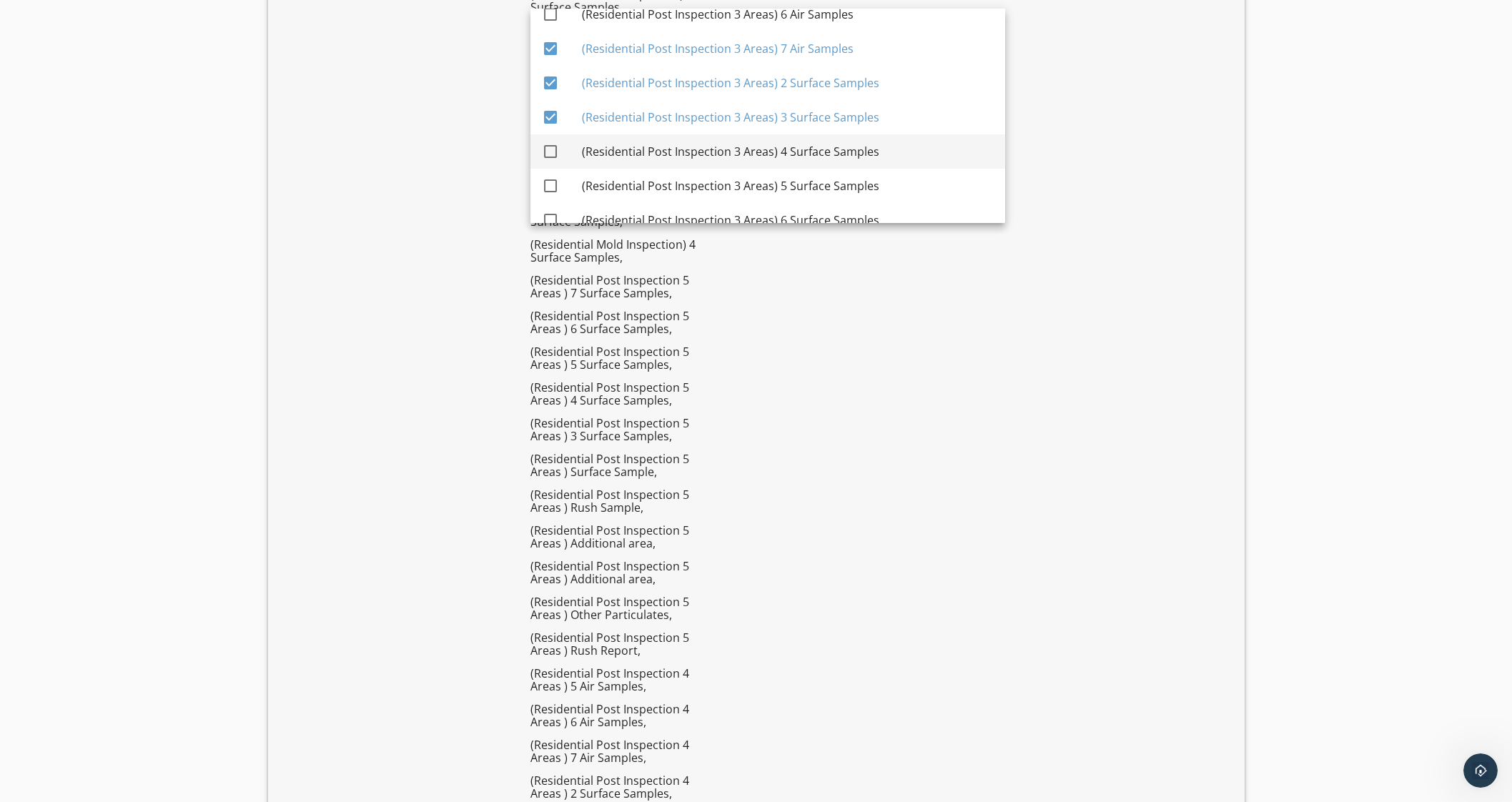
click at [747, 141] on div "(Residential Post Inspection 3 Areas) 4 Surface Samples" at bounding box center [788, 152] width 412 height 34
checkbox input "true"
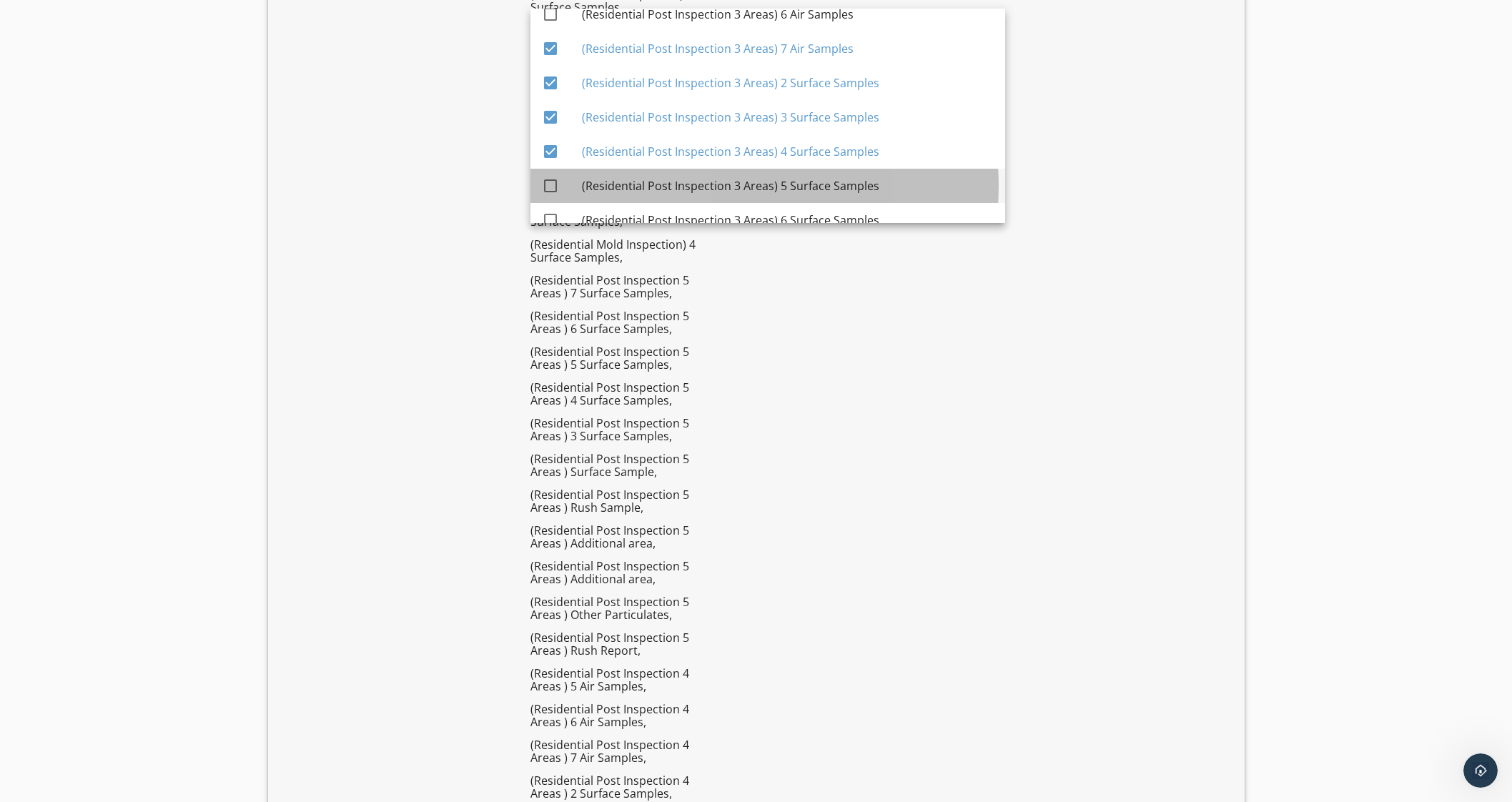
drag, startPoint x: 749, startPoint y: 184, endPoint x: 750, endPoint y: 221, distance: 37.0
click at [749, 184] on div "(Residential Post Inspection 3 Areas) 5 Surface Samples" at bounding box center [788, 185] width 412 height 17
checkbox input "true"
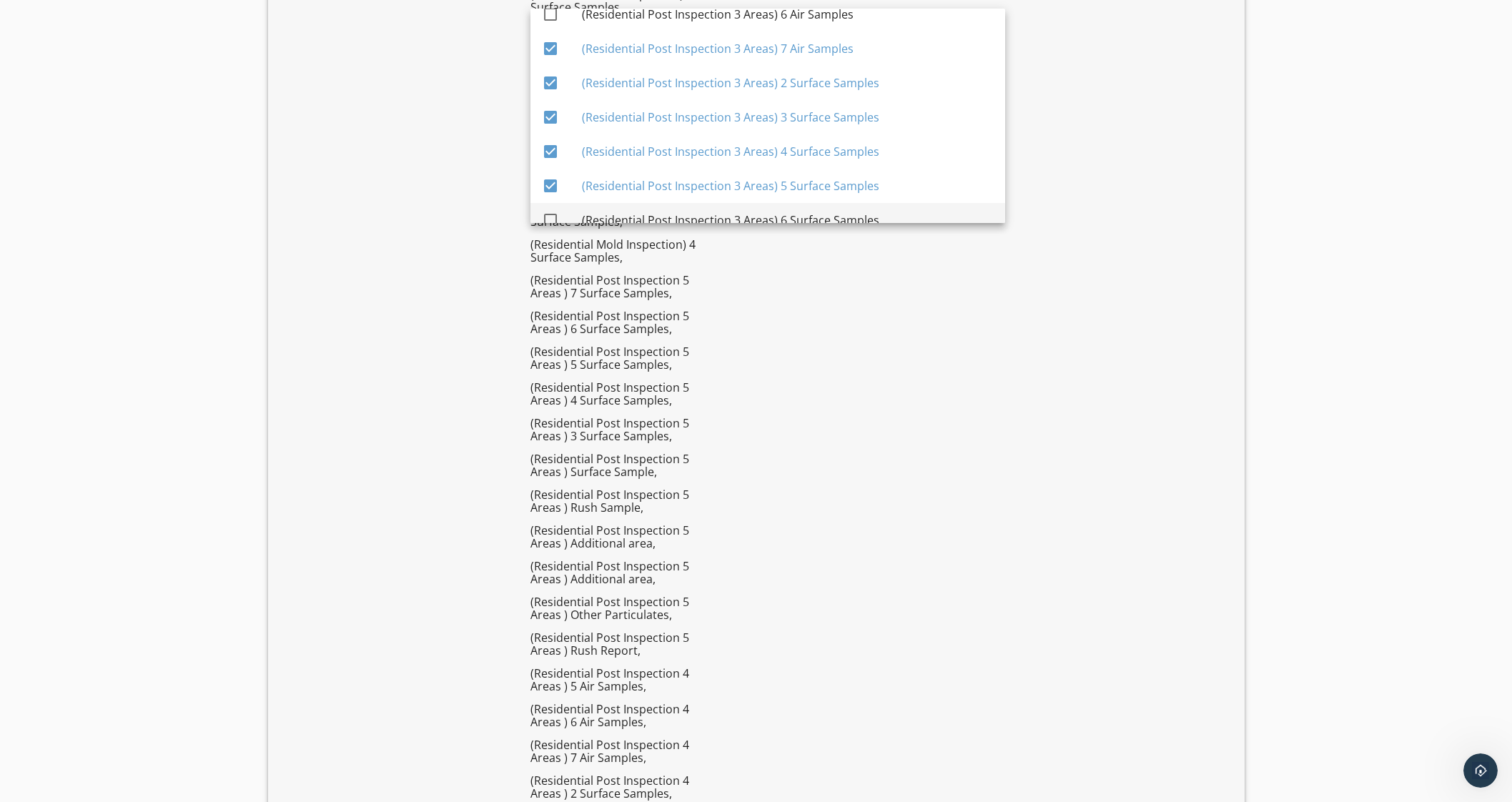
click at [749, 214] on div "(Residential Post Inspection 3 Areas) 6 Surface Samples" at bounding box center [788, 220] width 412 height 17
checkbox input "true"
click at [768, 23] on div "(Residential Post Inspection 3 Areas) 6 Air Samples" at bounding box center [788, 14] width 412 height 34
checkbox input "true"
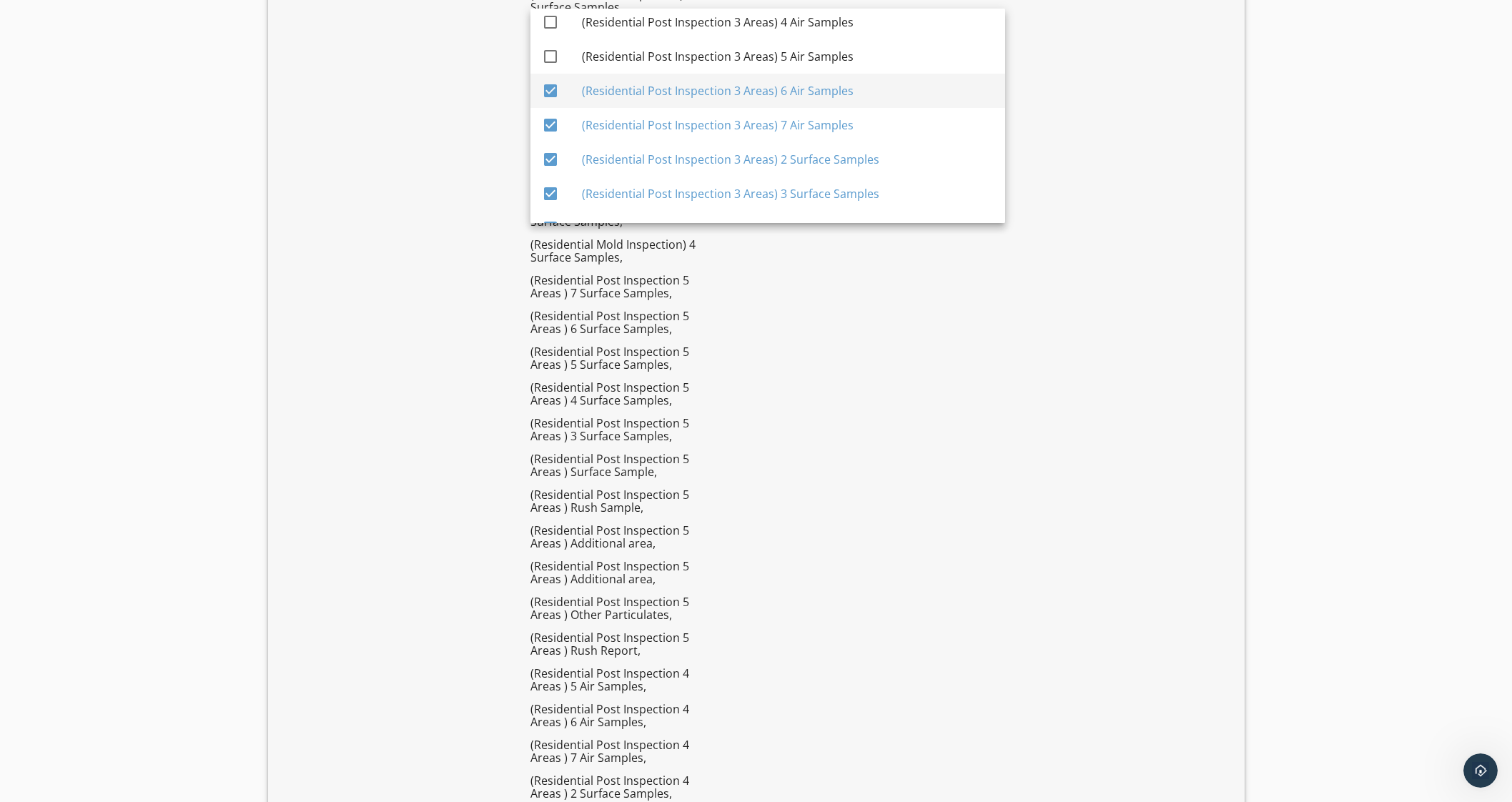
scroll to position [3319, 0]
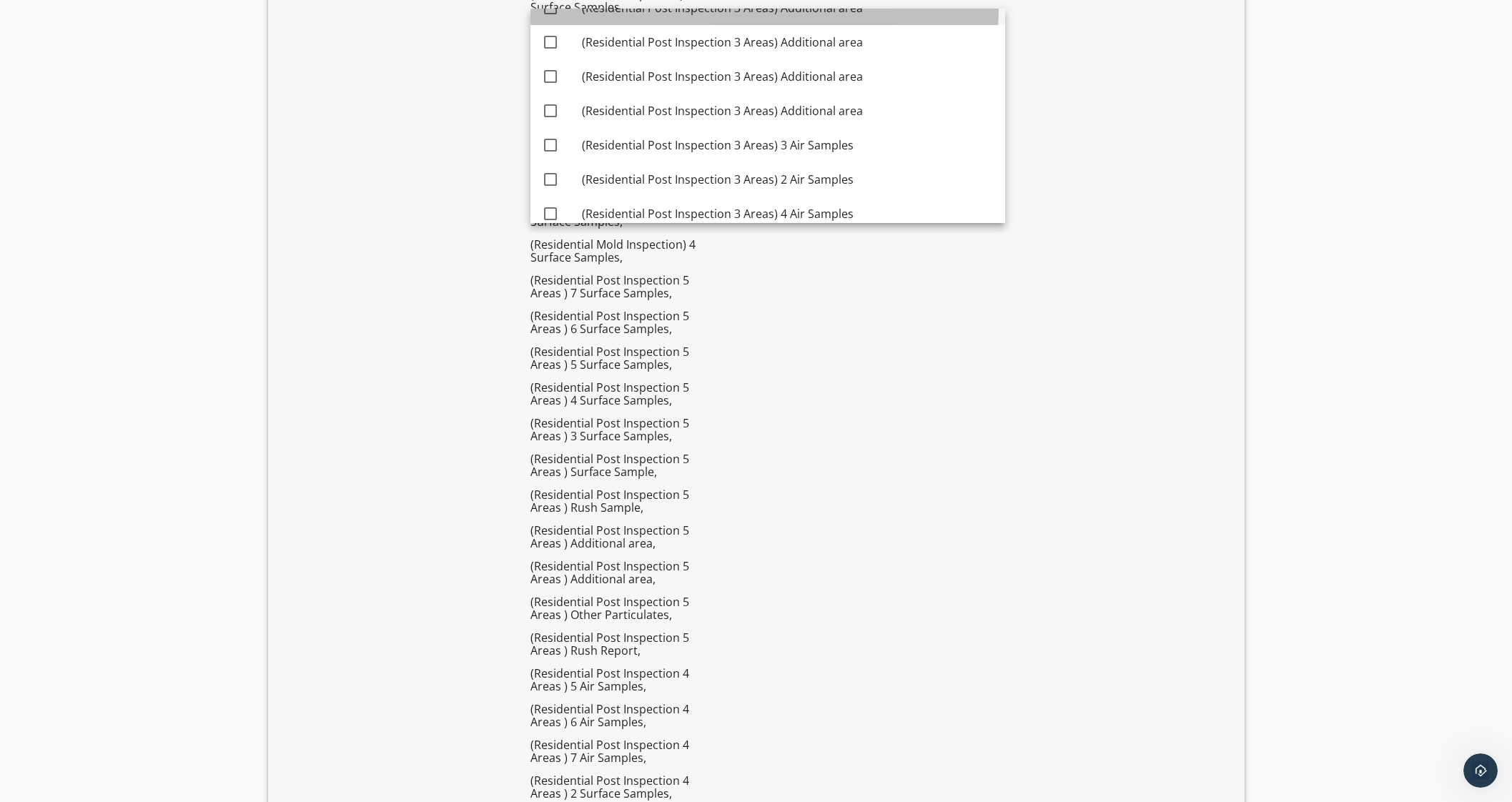
click at [786, 16] on div "(Residential Post Inspection 3 Areas) Additional area" at bounding box center [788, 8] width 412 height 34
checkbox input "true"
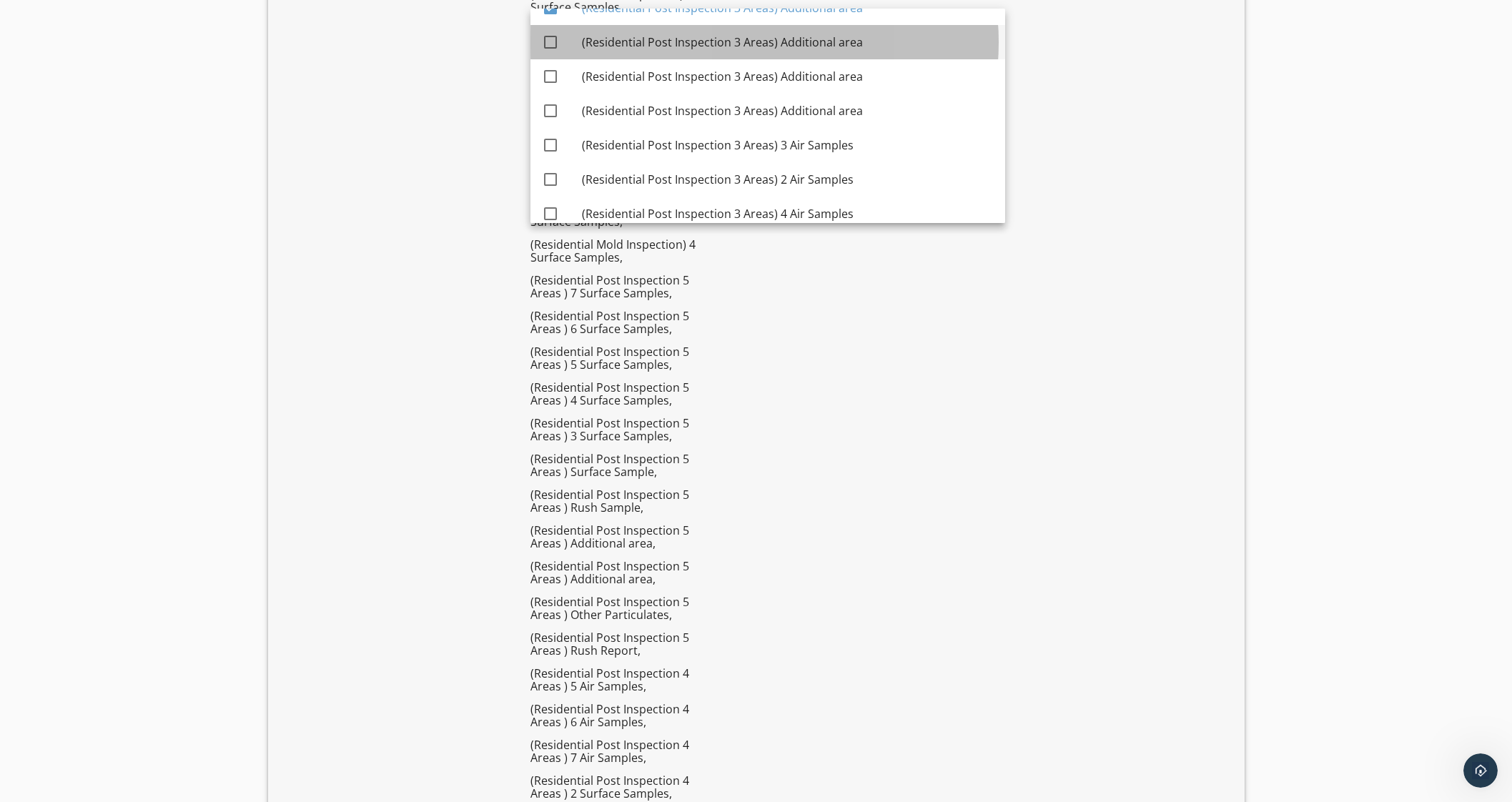
click at [778, 50] on div "(Residential Post Inspection 3 Areas) Additional area" at bounding box center [788, 42] width 412 height 34
checkbox input "true"
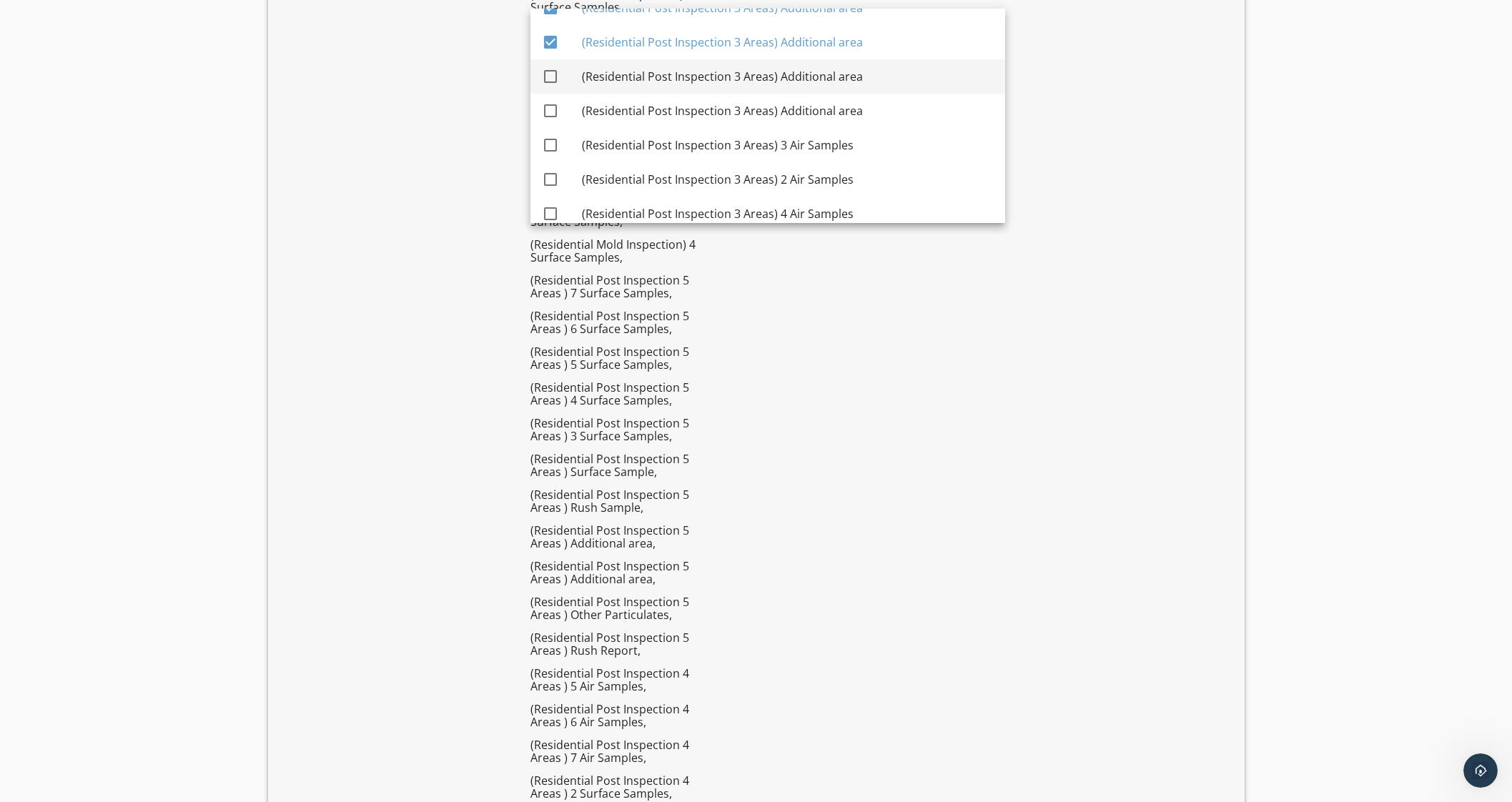
click at [781, 68] on div "(Residential Post Inspection 3 Areas) Additional area" at bounding box center [788, 76] width 412 height 17
checkbox input "true"
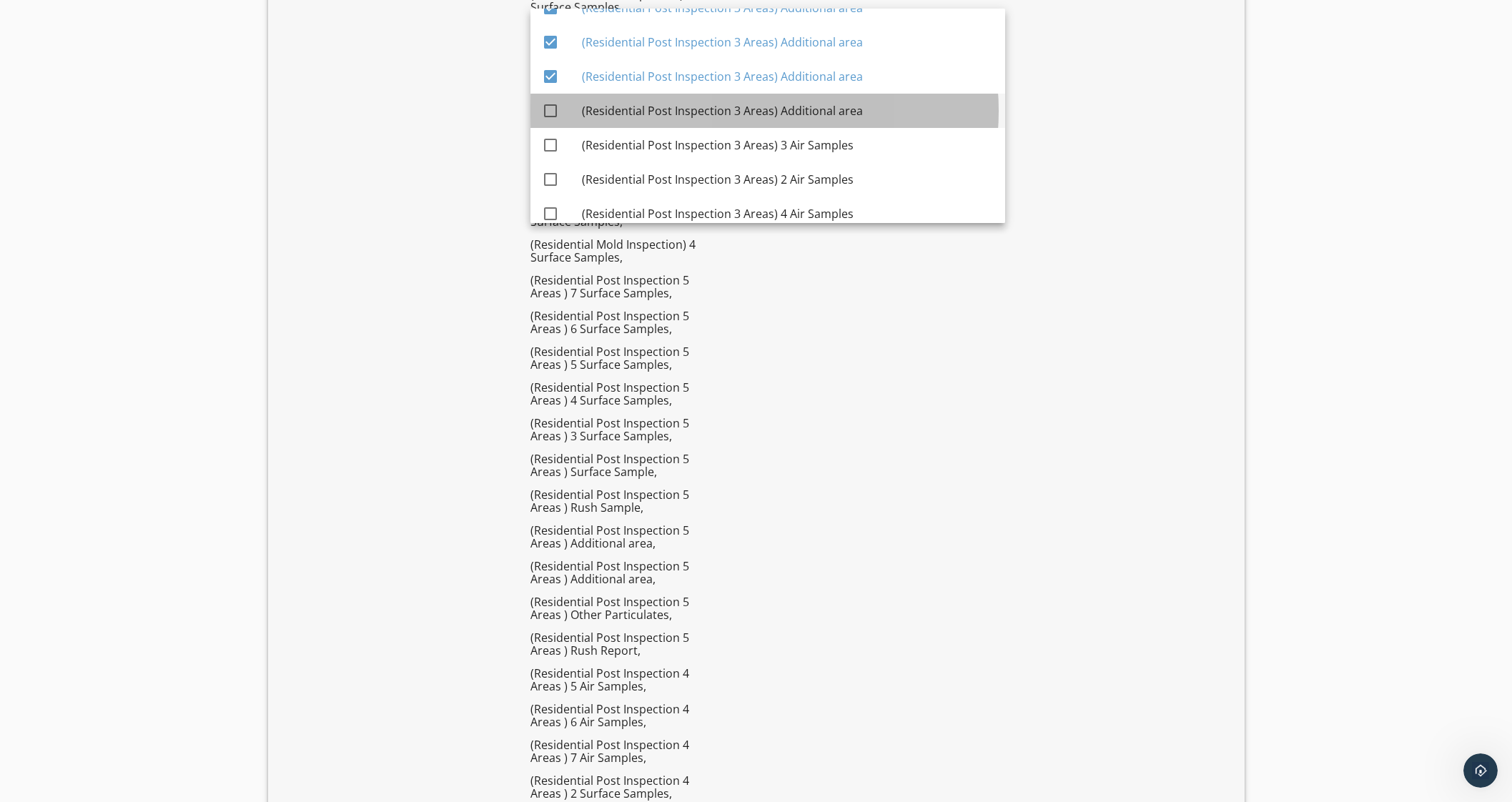
click at [779, 109] on div "(Residential Post Inspection 3 Areas) Additional area" at bounding box center [788, 110] width 412 height 17
checkbox input "true"
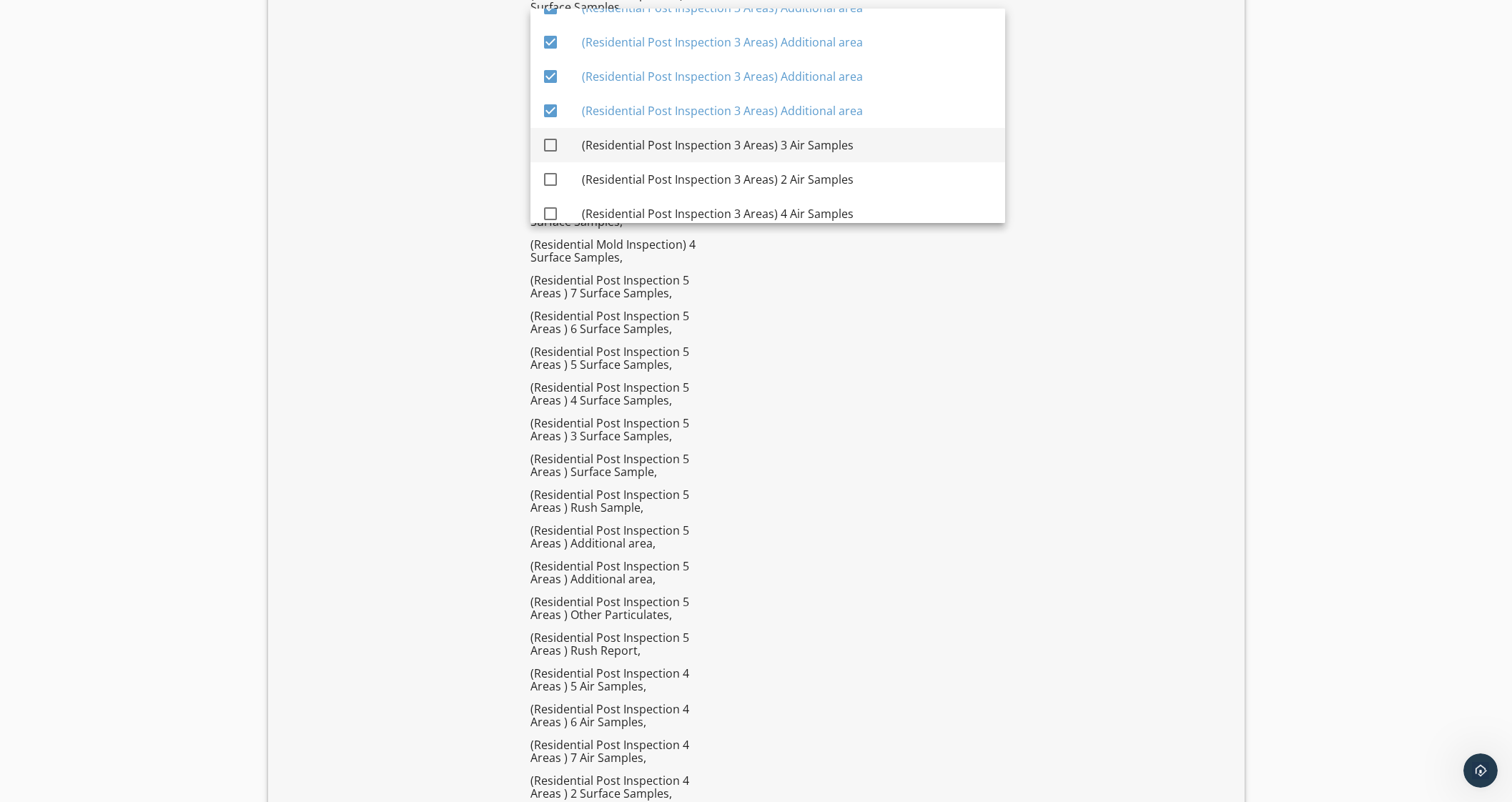
click at [774, 139] on div "(Residential Post Inspection 3 Areas) 3 Air Samples" at bounding box center [788, 145] width 412 height 17
checkbox input "true"
drag, startPoint x: 763, startPoint y: 174, endPoint x: 757, endPoint y: 212, distance: 38.5
click at [764, 176] on div "(Residential Post Inspection 3 Areas) 2 Air Samples" at bounding box center [788, 179] width 412 height 17
checkbox input "true"
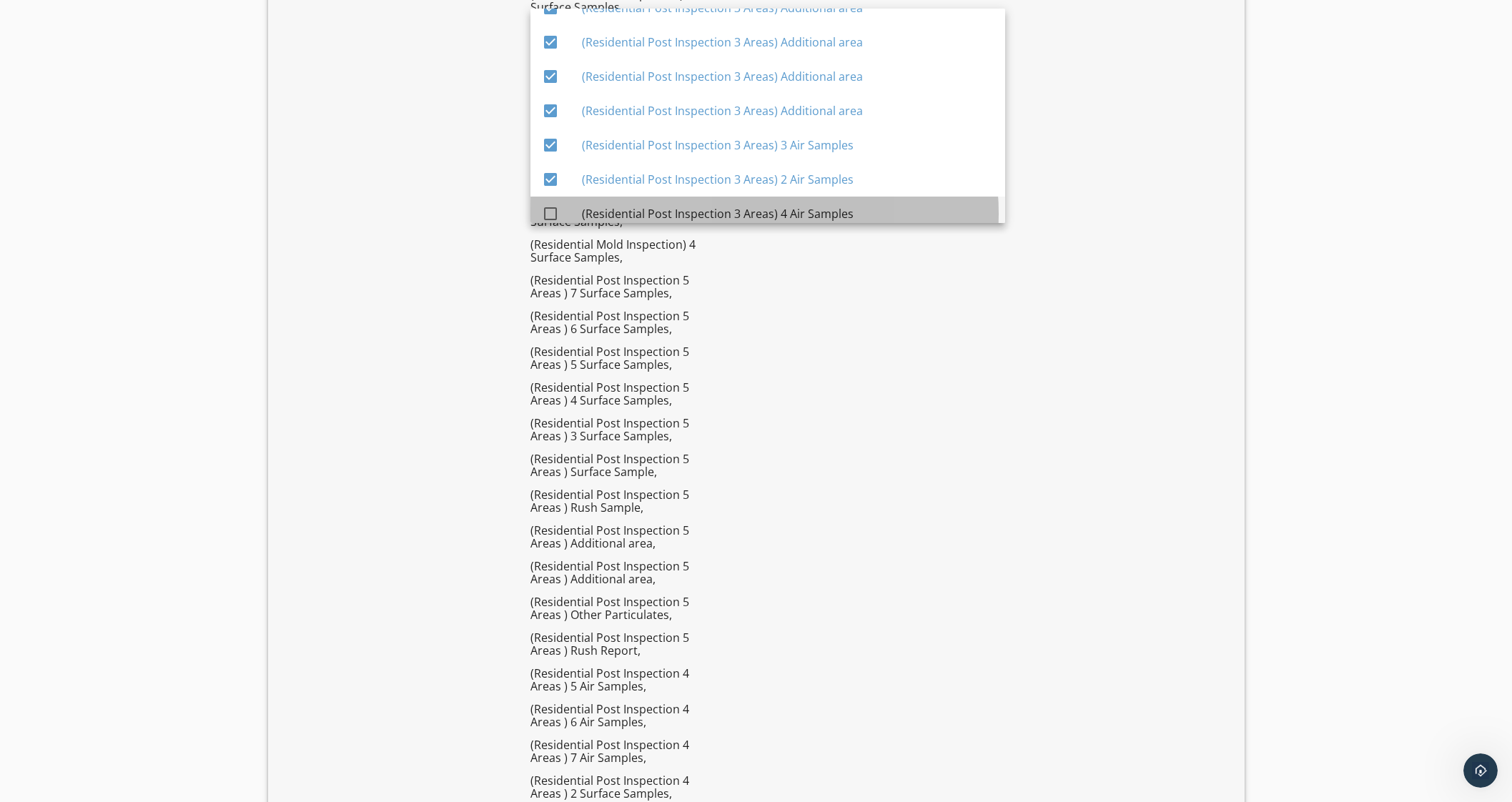
click at [750, 212] on div "(Residential Post Inspection 3 Areas) 4 Air Samples" at bounding box center [788, 213] width 412 height 17
checkbox input "true"
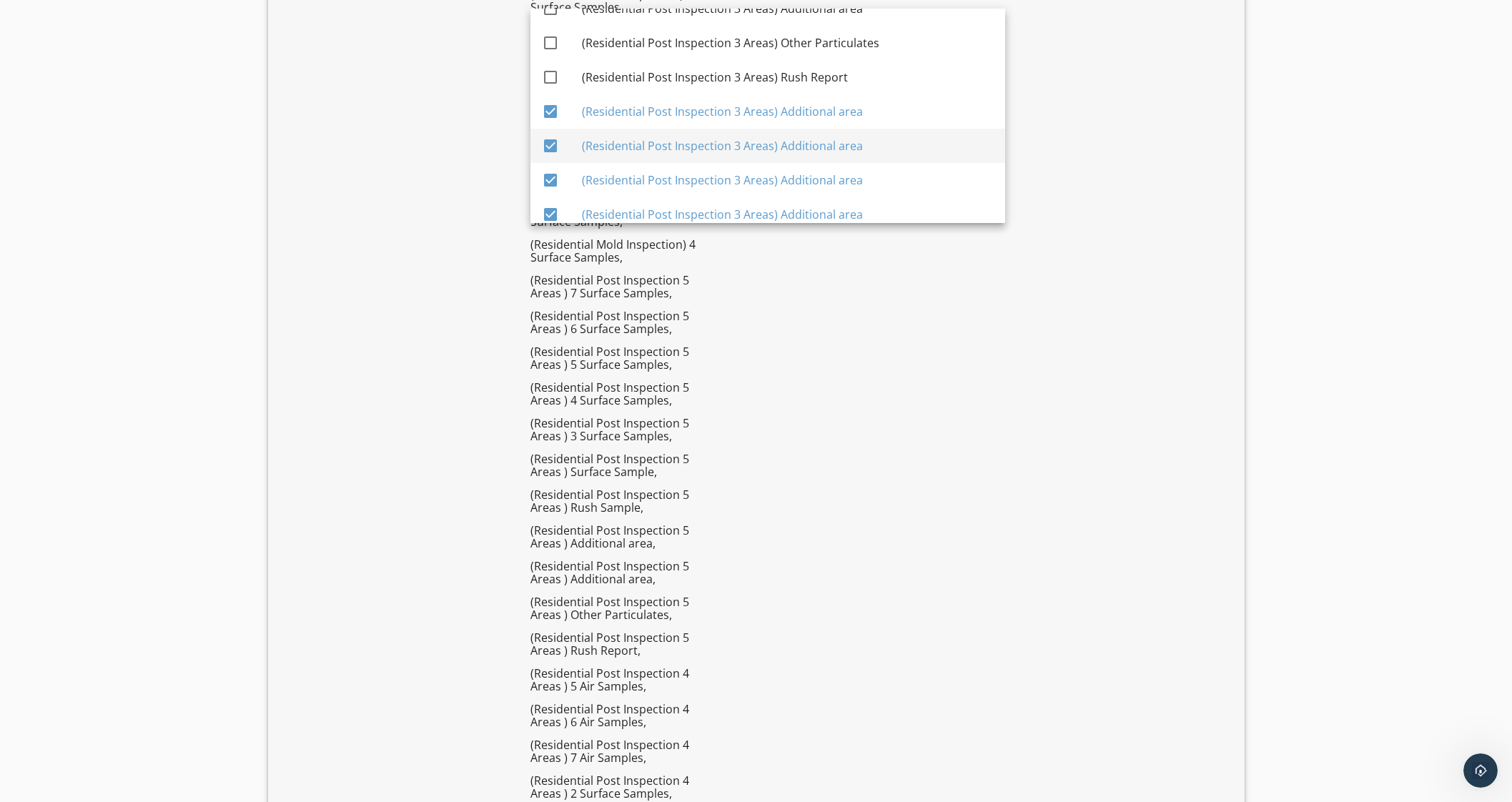
scroll to position [3052, 0]
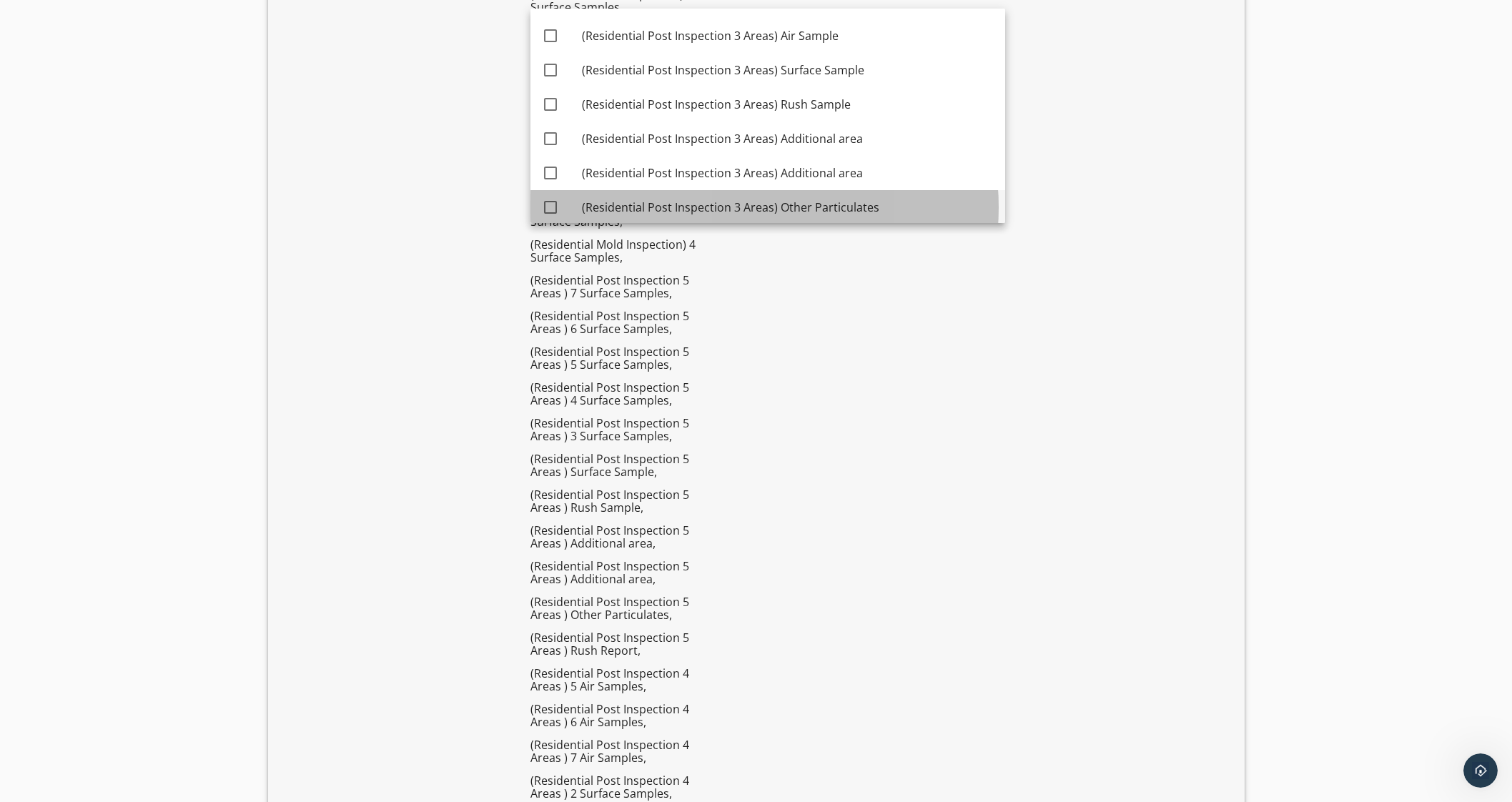
drag, startPoint x: 803, startPoint y: 200, endPoint x: 806, endPoint y: 169, distance: 31.1
click at [803, 199] on div "(Residential Post Inspection 3 Areas) Other Particulates" at bounding box center [788, 207] width 412 height 17
checkbox input "true"
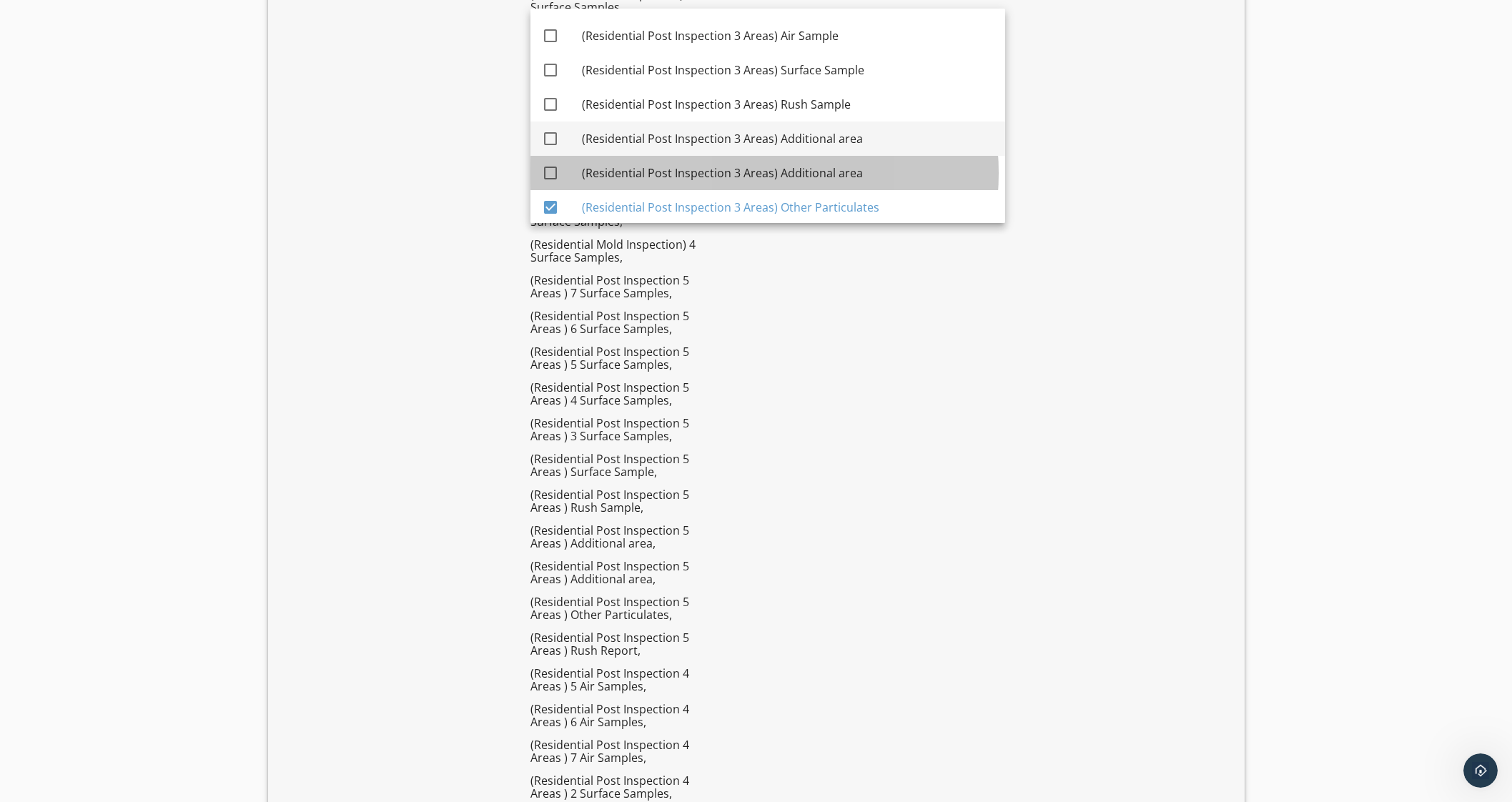
drag, startPoint x: 806, startPoint y: 169, endPoint x: 810, endPoint y: 138, distance: 31.3
click at [806, 165] on div "(Residential Post Inspection 3 Areas) Additional area" at bounding box center [788, 173] width 412 height 17
checkbox input "true"
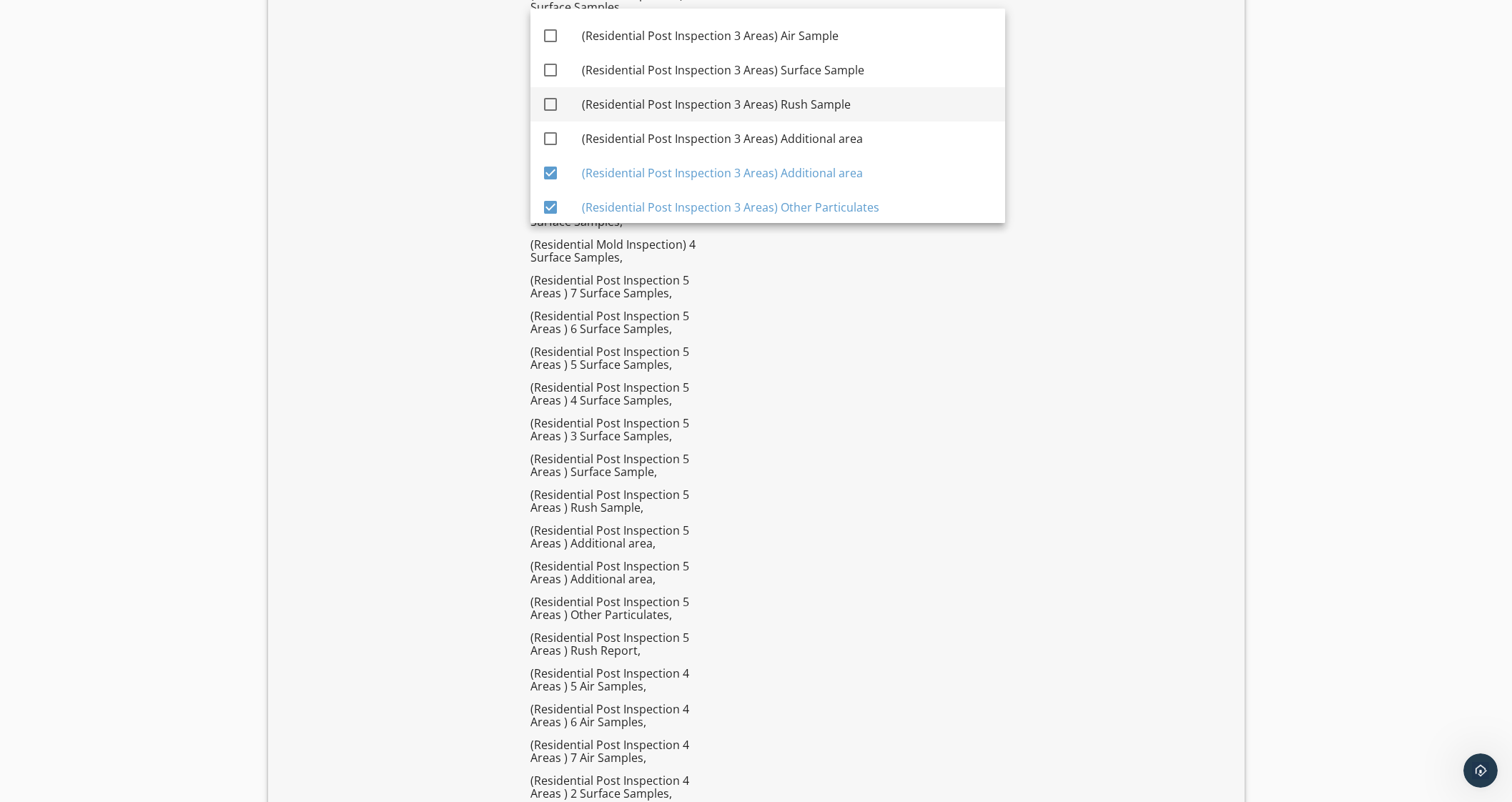
drag, startPoint x: 812, startPoint y: 123, endPoint x: 812, endPoint y: 109, distance: 14.0
click at [813, 121] on div "(Residential Post Inspection 3 Areas) Additional area" at bounding box center [788, 138] width 412 height 34
checkbox input "true"
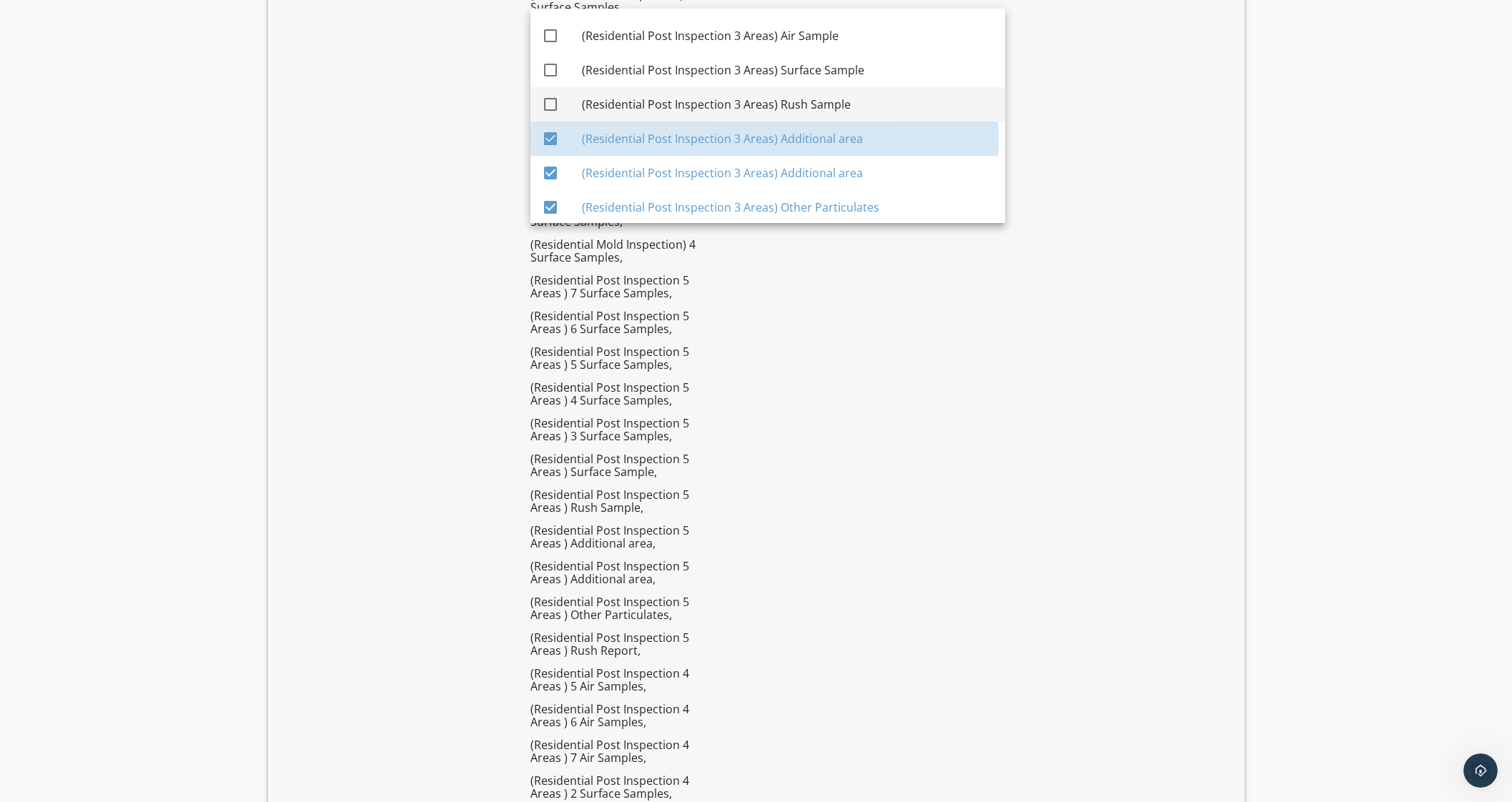
click at [811, 103] on div "(Residential Post Inspection 3 Areas) Rush Sample" at bounding box center [788, 104] width 412 height 17
checkbox input "true"
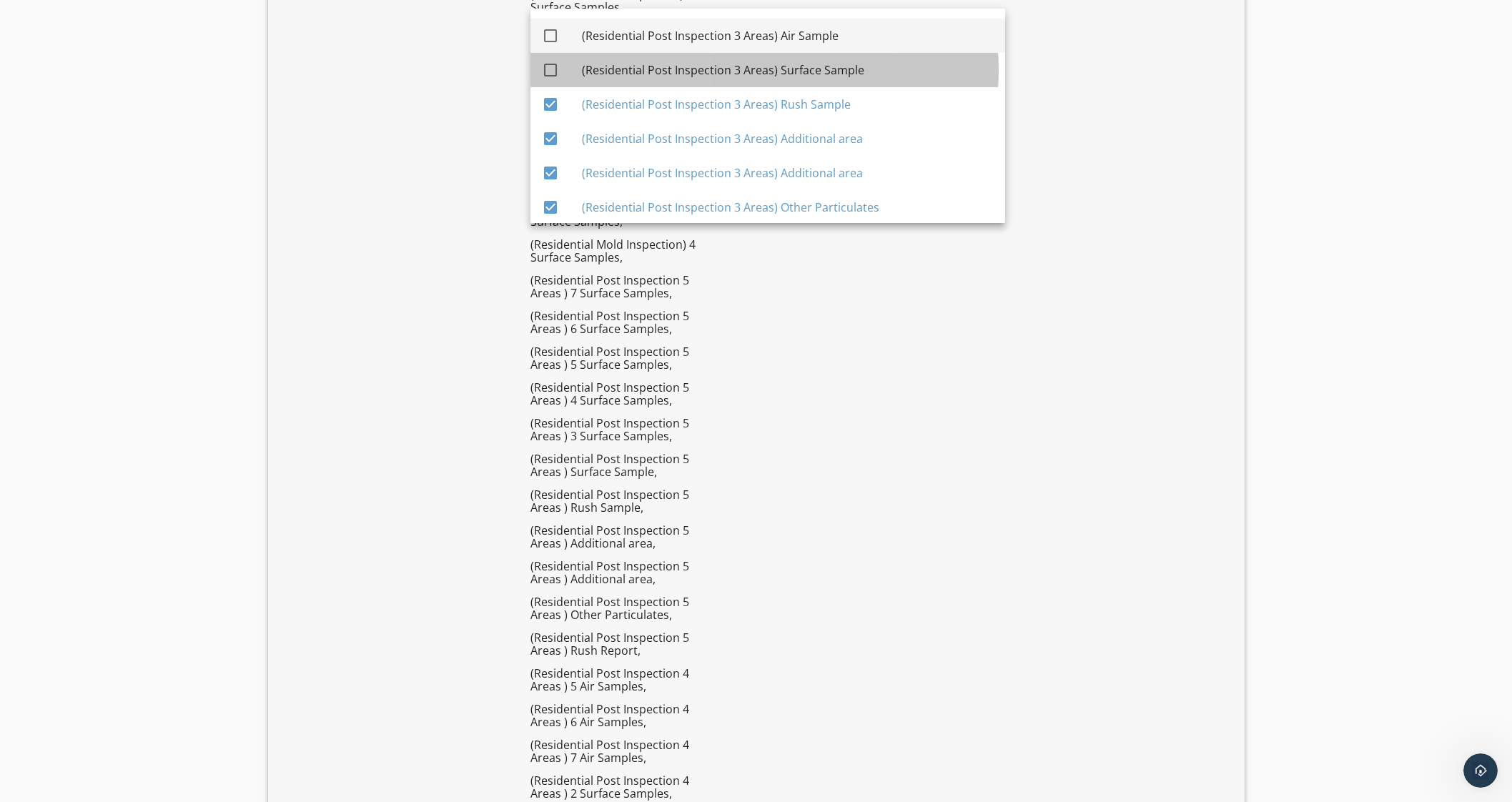
drag, startPoint x: 815, startPoint y: 68, endPoint x: 816, endPoint y: 37, distance: 31.0
click at [815, 65] on div "(Residential Post Inspection 3 Areas) Surface Sample" at bounding box center [788, 70] width 412 height 17
checkbox input "true"
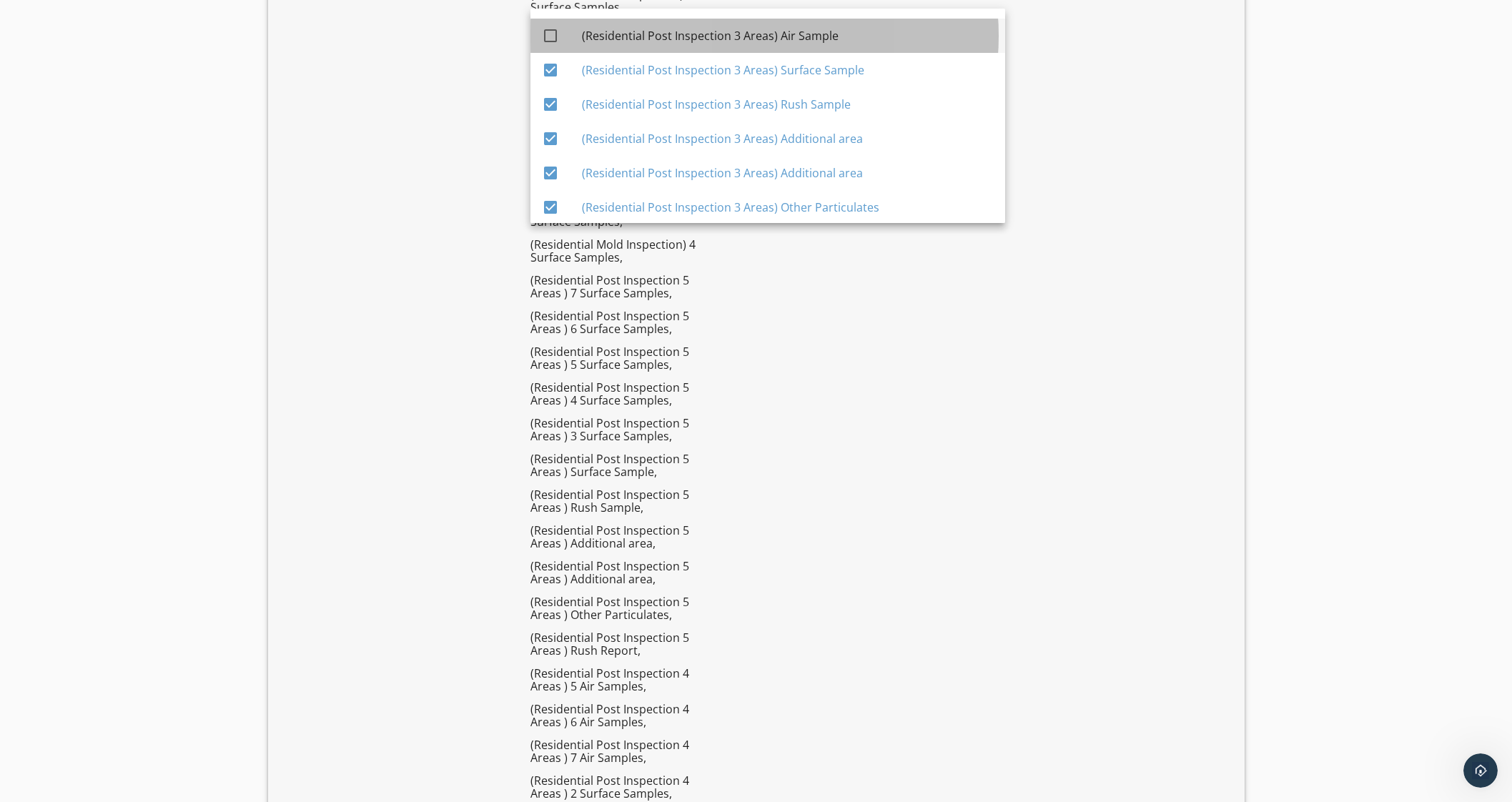
click at [816, 37] on div "(Residential Post Inspection 3 Areas) Air Sample" at bounding box center [788, 35] width 412 height 17
checkbox input "true"
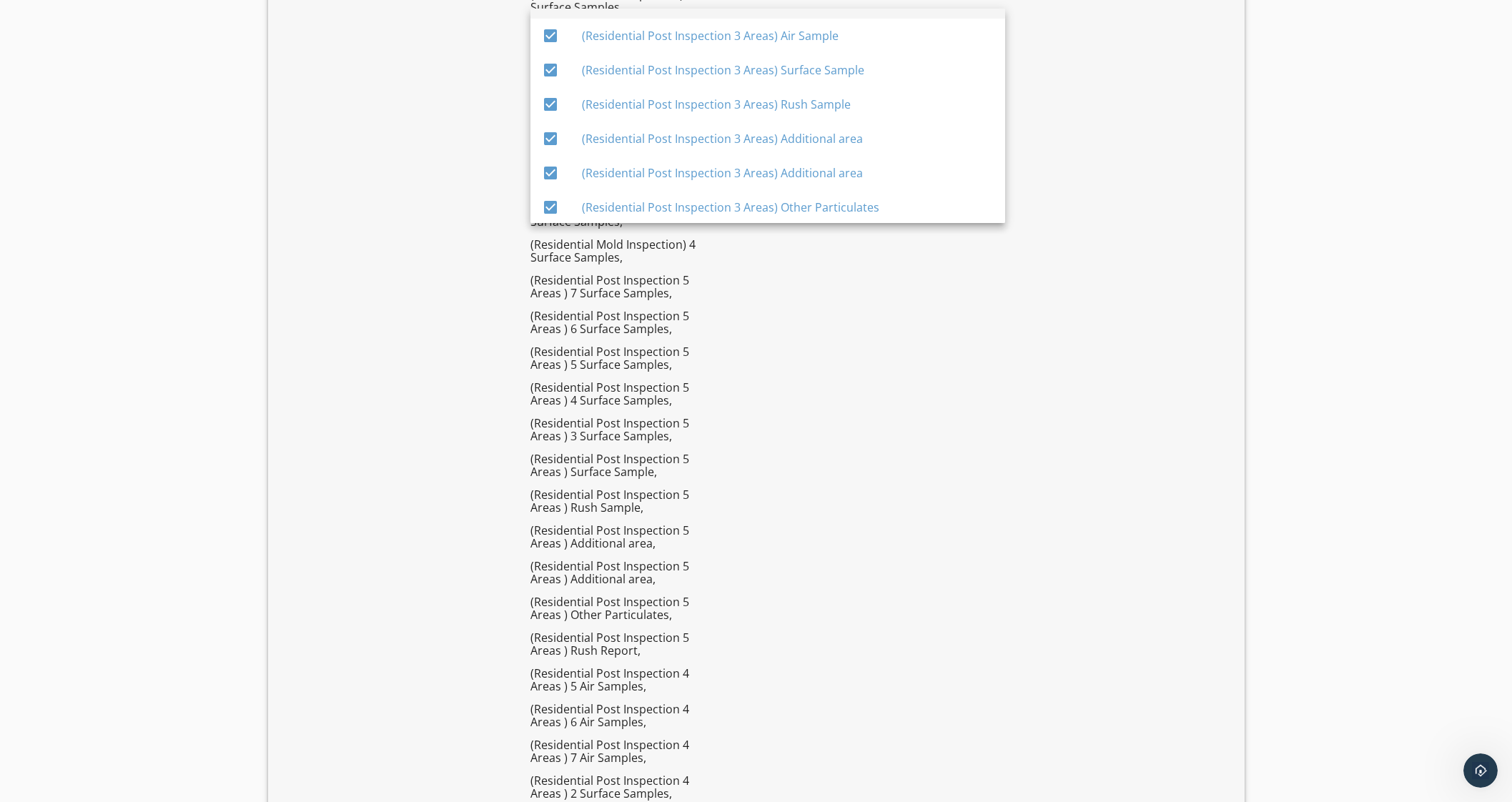
click at [807, 11] on div "(Residential Post Inspection 2 Areas) 7 Surface Samples" at bounding box center [788, 2] width 412 height 34
checkbox input "true"
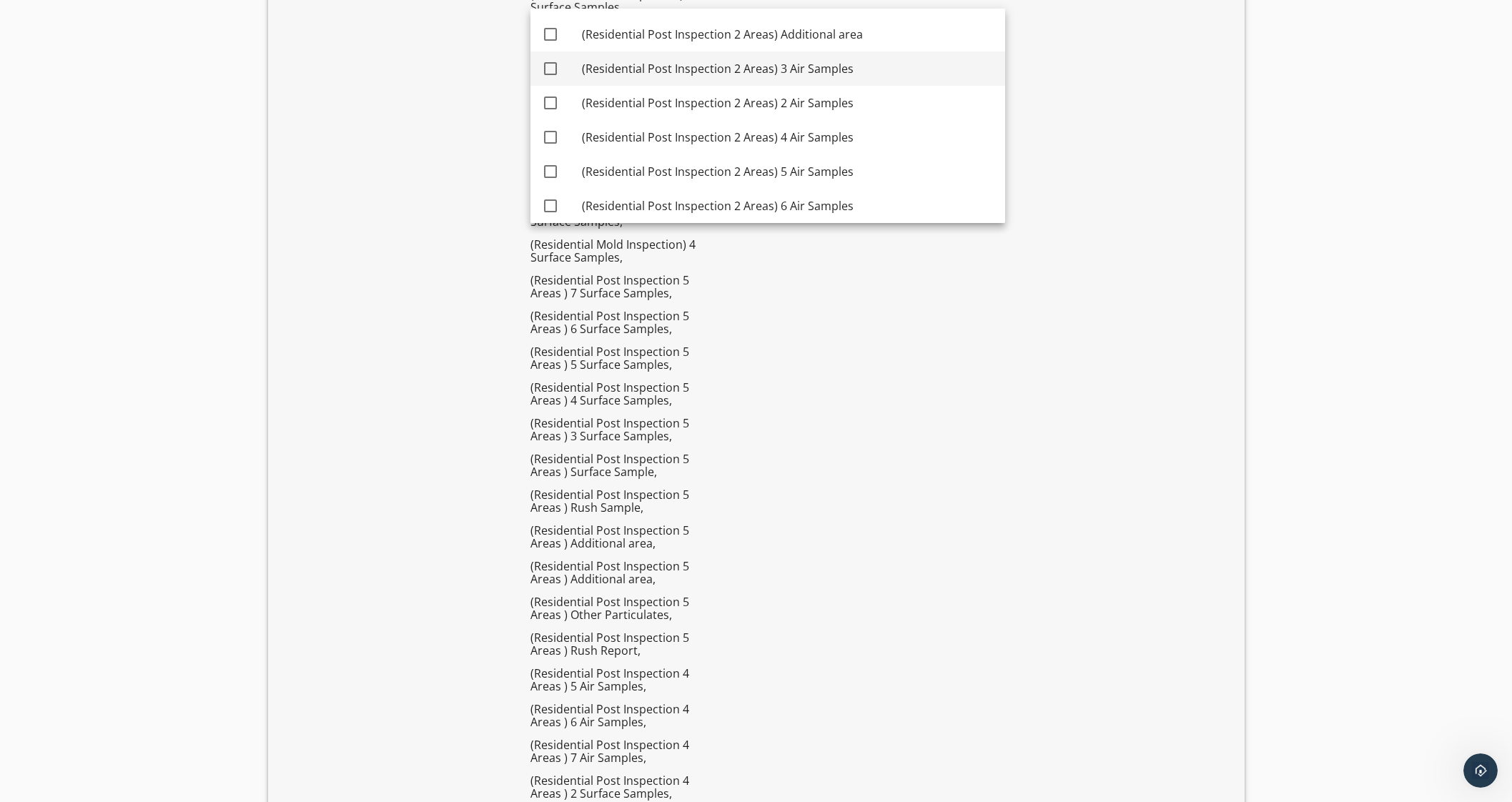
scroll to position [2604, 0]
drag, startPoint x: 815, startPoint y: 41, endPoint x: 809, endPoint y: 66, distance: 25.7
click at [815, 41] on div "(Residential Post Inspection 2 Areas) Additional area" at bounding box center [788, 36] width 412 height 17
checkbox input "true"
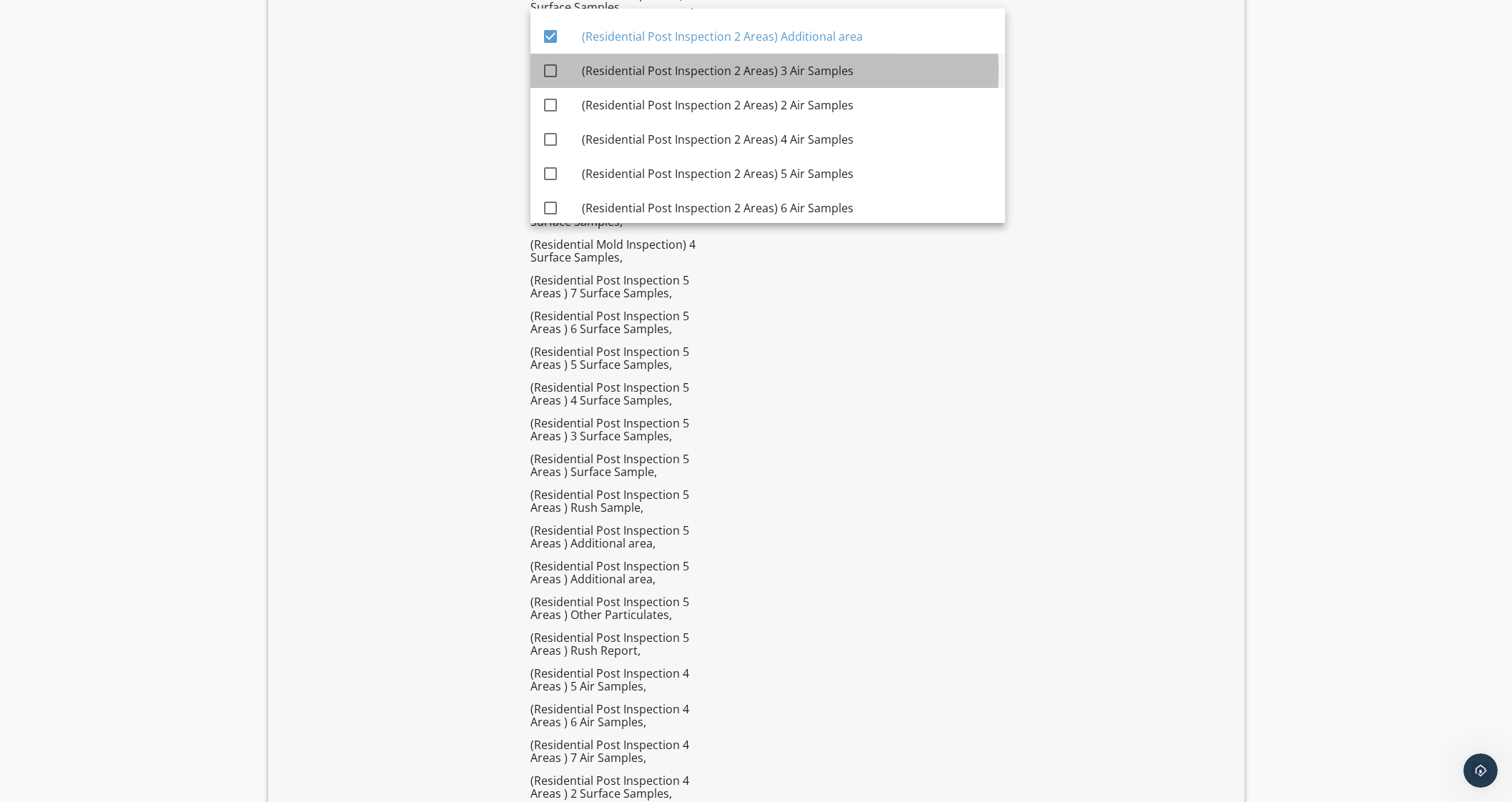
click at [805, 79] on div "(Residential Post Inspection 2 Areas) 3 Air Samples" at bounding box center [788, 71] width 412 height 34
checkbox input "true"
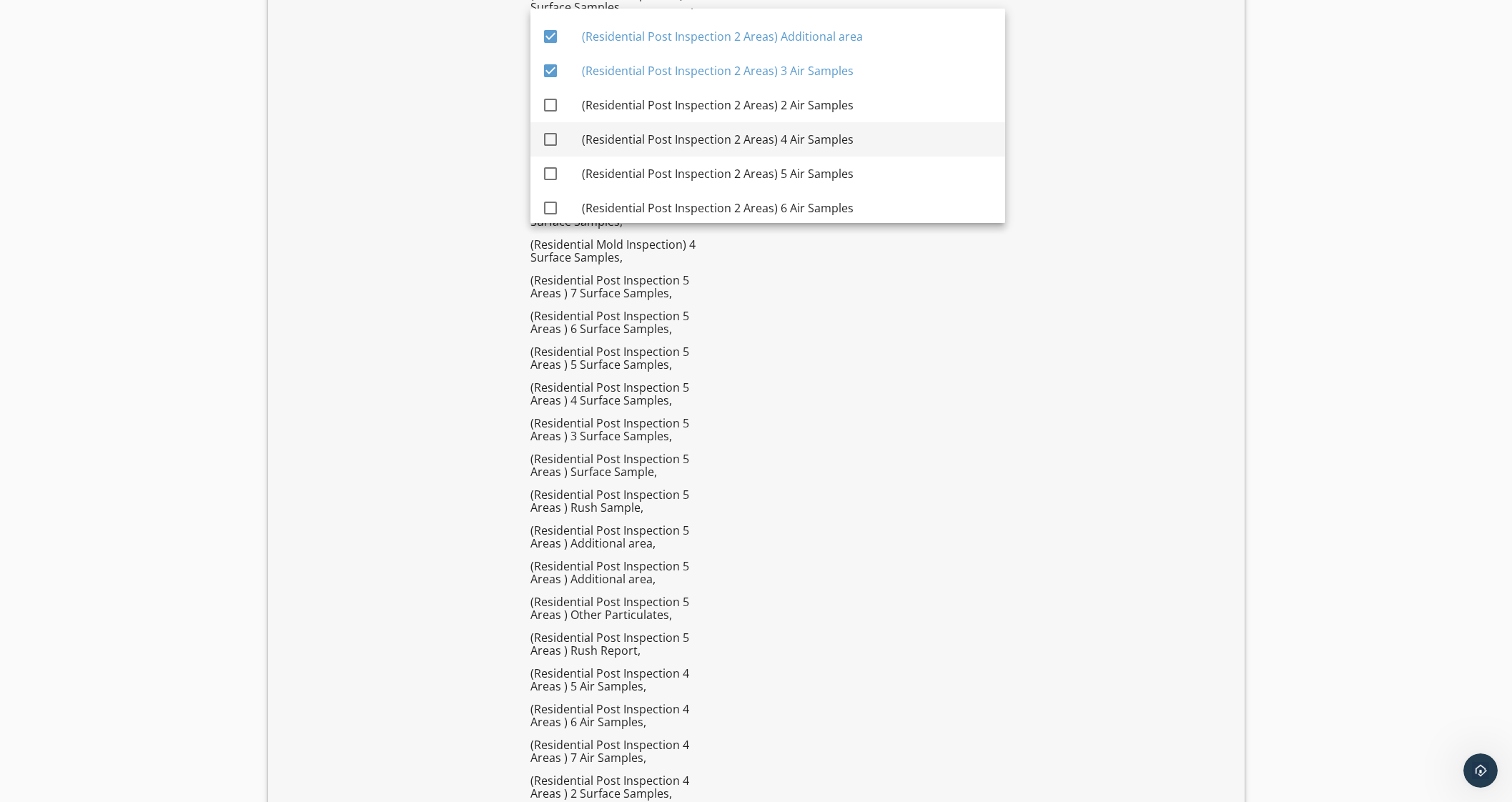
drag, startPoint x: 801, startPoint y: 119, endPoint x: 801, endPoint y: 137, distance: 18.0
click at [801, 122] on div "check_box (Residential Mold Inspection) Air Sample check_box (Residential Mold …" at bounding box center [767, 500] width 474 height 6190
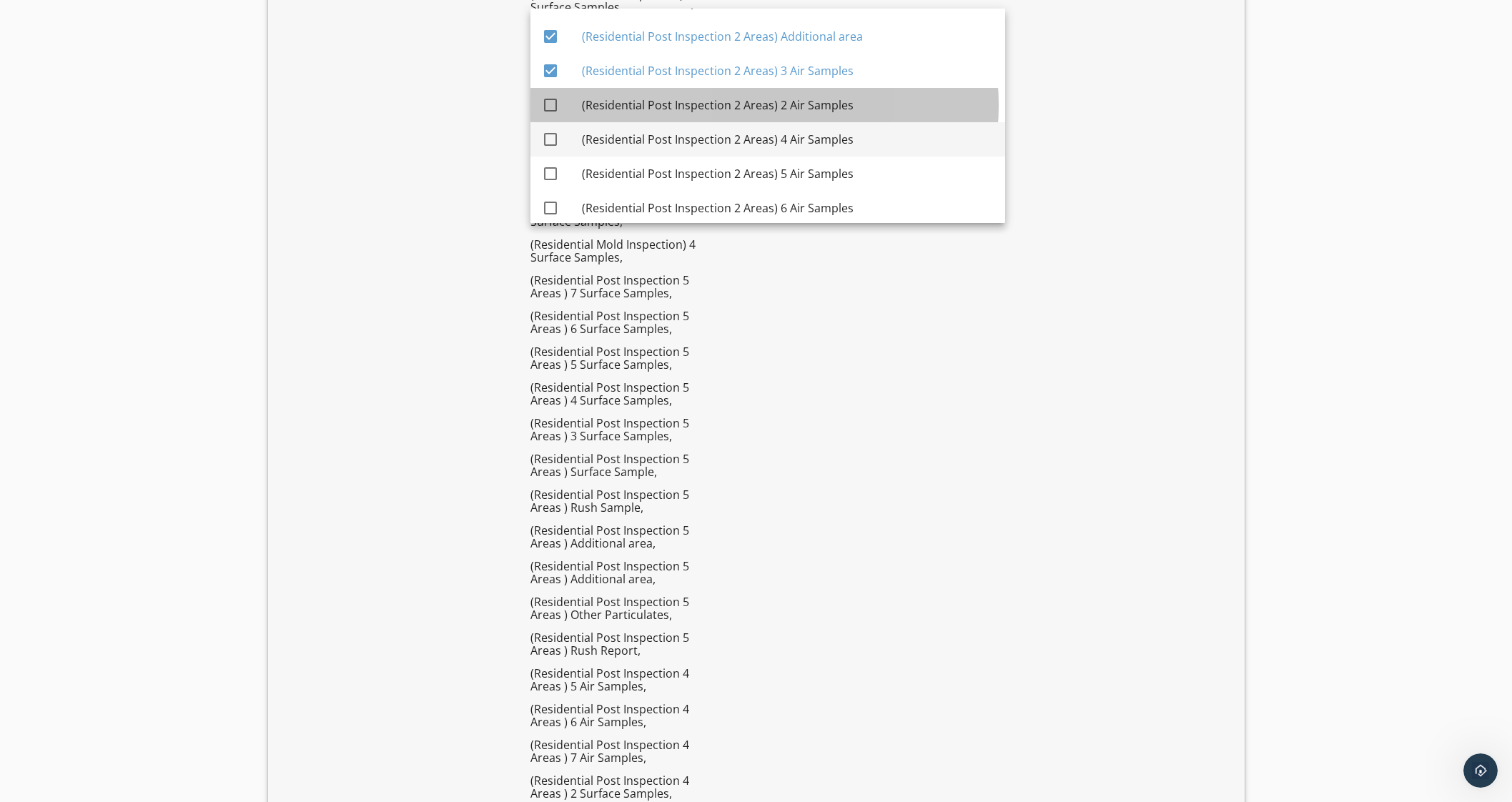
click at [797, 146] on div "(Residential Post Inspection 2 Areas) 4 Air Samples" at bounding box center [788, 139] width 412 height 17
checkbox input "true"
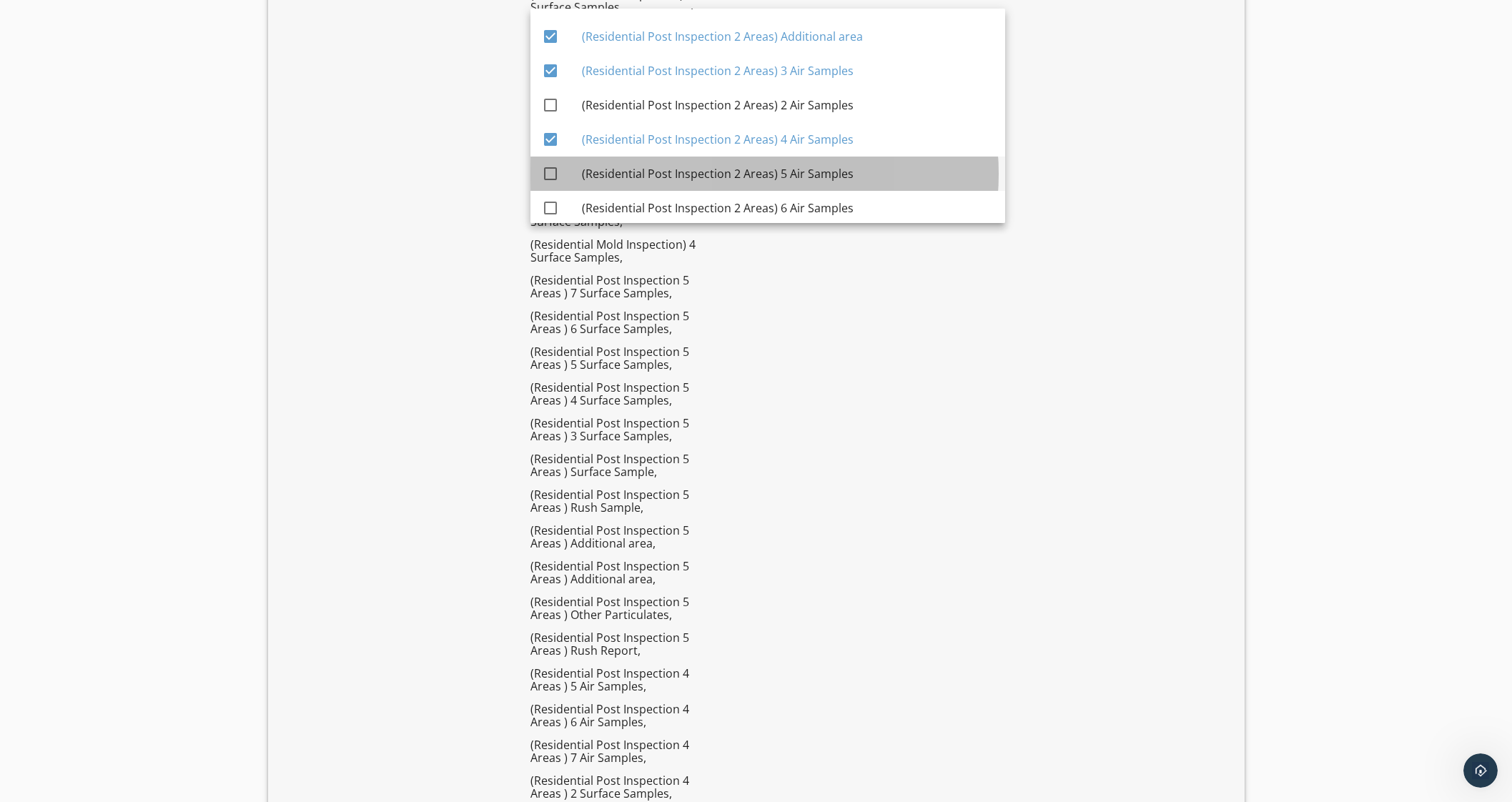
click at [788, 180] on div "(Residential Post Inspection 2 Areas) 5 Air Samples" at bounding box center [788, 174] width 412 height 17
checkbox input "true"
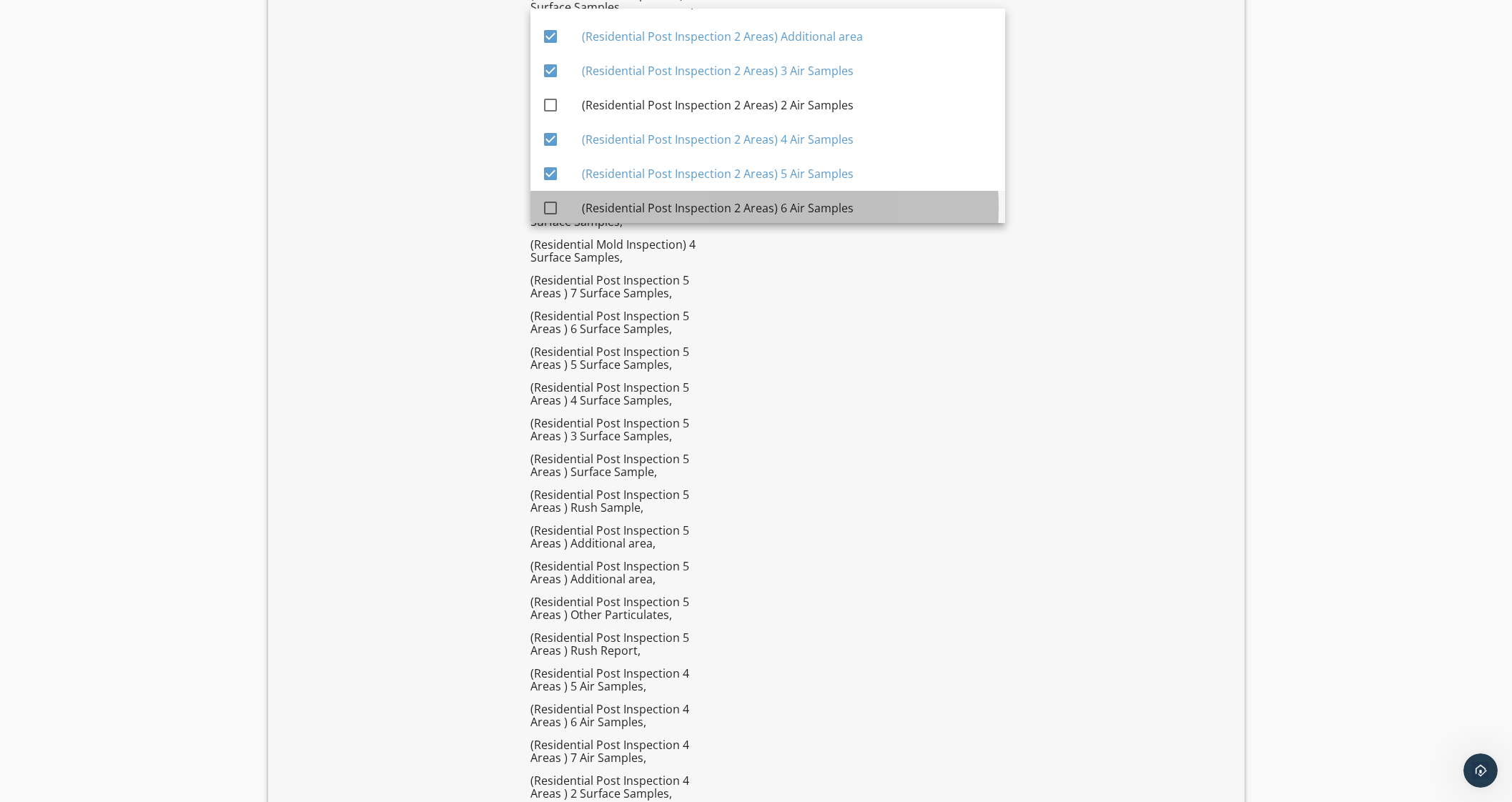
drag, startPoint x: 783, startPoint y: 205, endPoint x: 800, endPoint y: 179, distance: 31.1
click at [783, 203] on div "(Residential Post Inspection 2 Areas) 6 Air Samples" at bounding box center [788, 208] width 412 height 17
checkbox input "true"
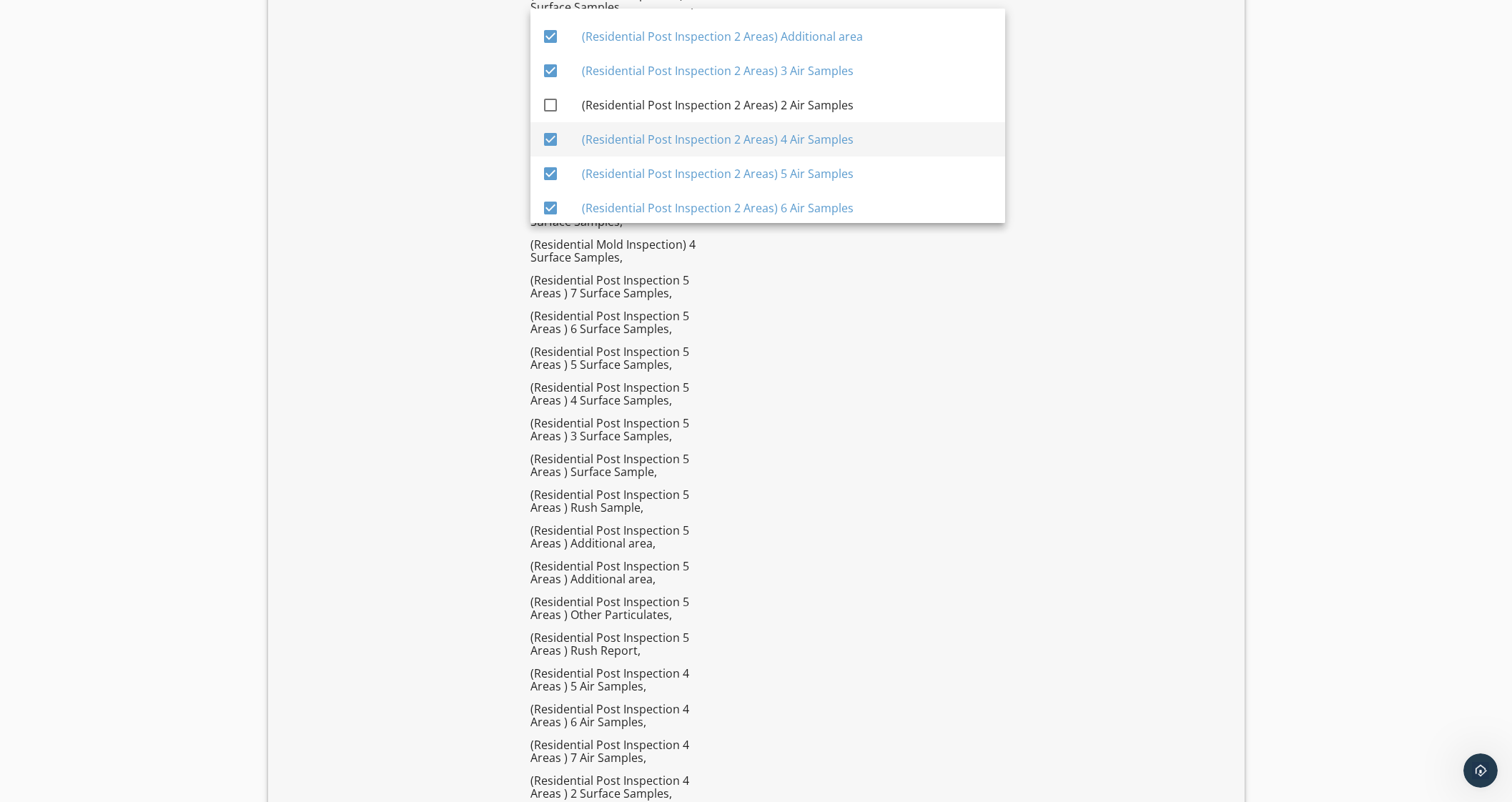
scroll to position [2336, 0]
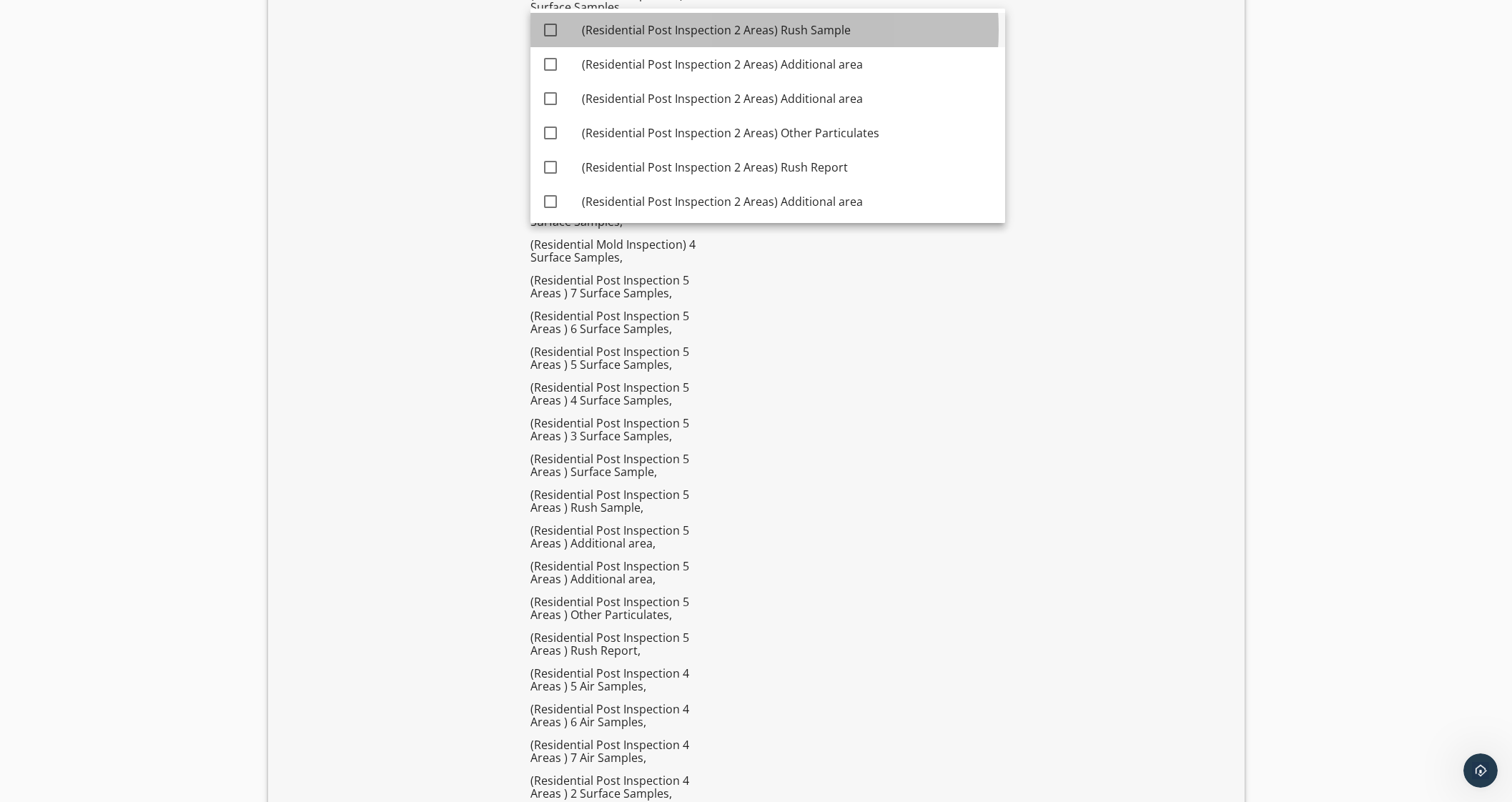
drag, startPoint x: 850, startPoint y: 30, endPoint x: 840, endPoint y: 71, distance: 42.2
click at [850, 30] on div "(Residential Post Inspection 2 Areas) Rush Sample" at bounding box center [788, 30] width 412 height 17
checkbox input "true"
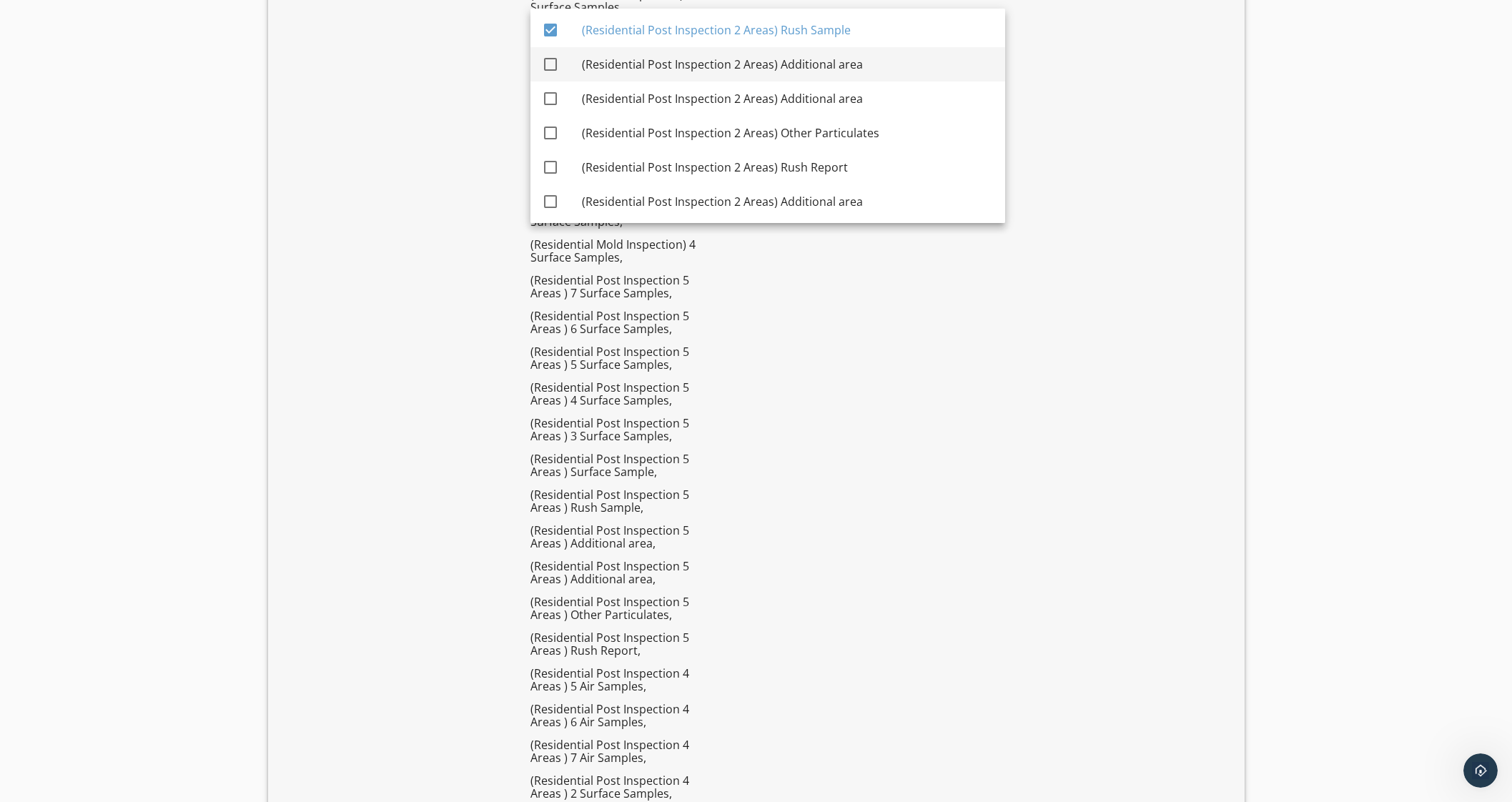
click at [840, 71] on div "(Residential Post Inspection 2 Areas) Additional area" at bounding box center [788, 64] width 412 height 17
checkbox input "true"
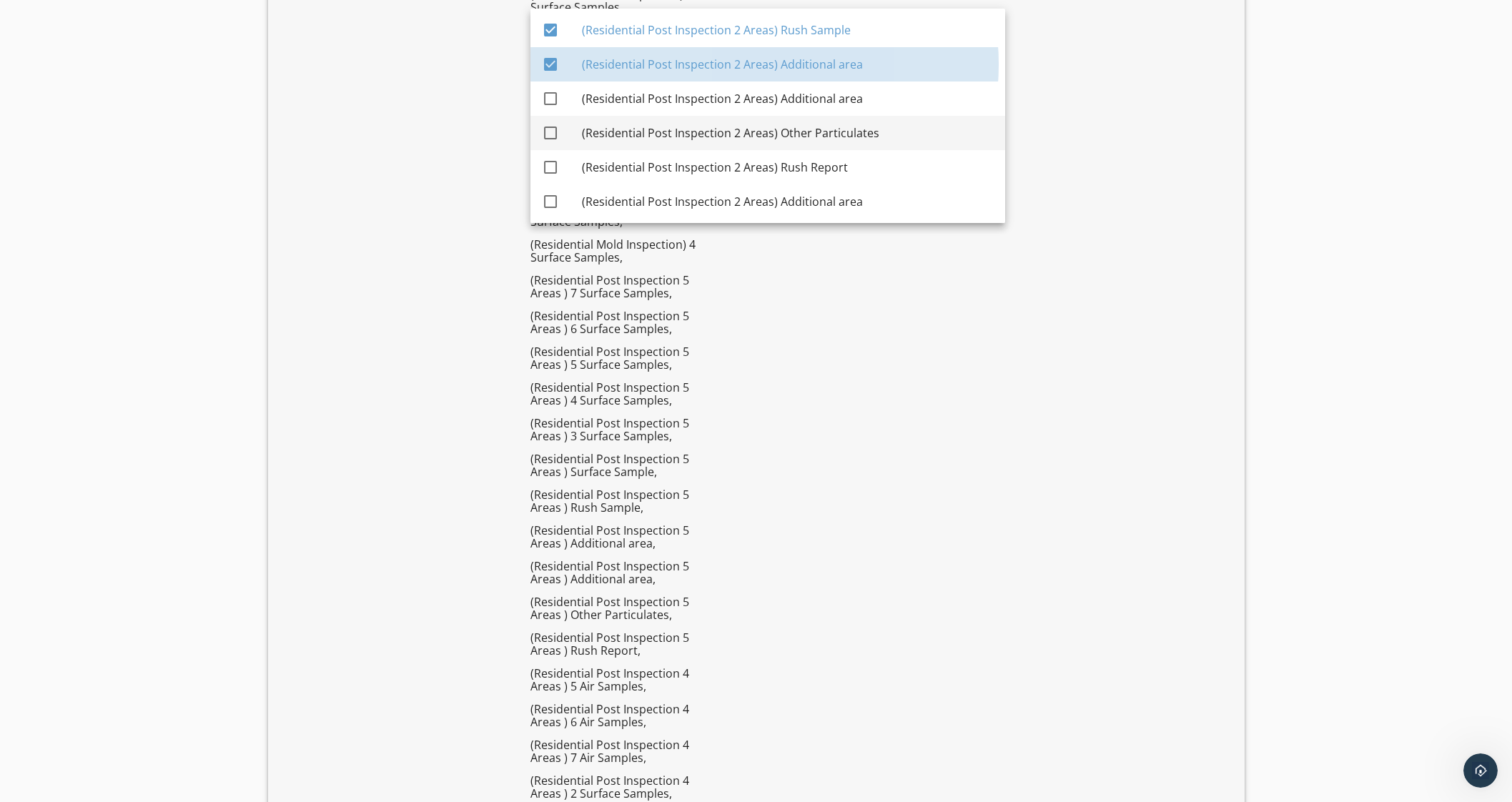
drag, startPoint x: 836, startPoint y: 99, endPoint x: 836, endPoint y: 125, distance: 26.0
click at [836, 101] on div "(Residential Post Inspection 2 Areas) Additional area" at bounding box center [788, 99] width 412 height 17
checkbox input "true"
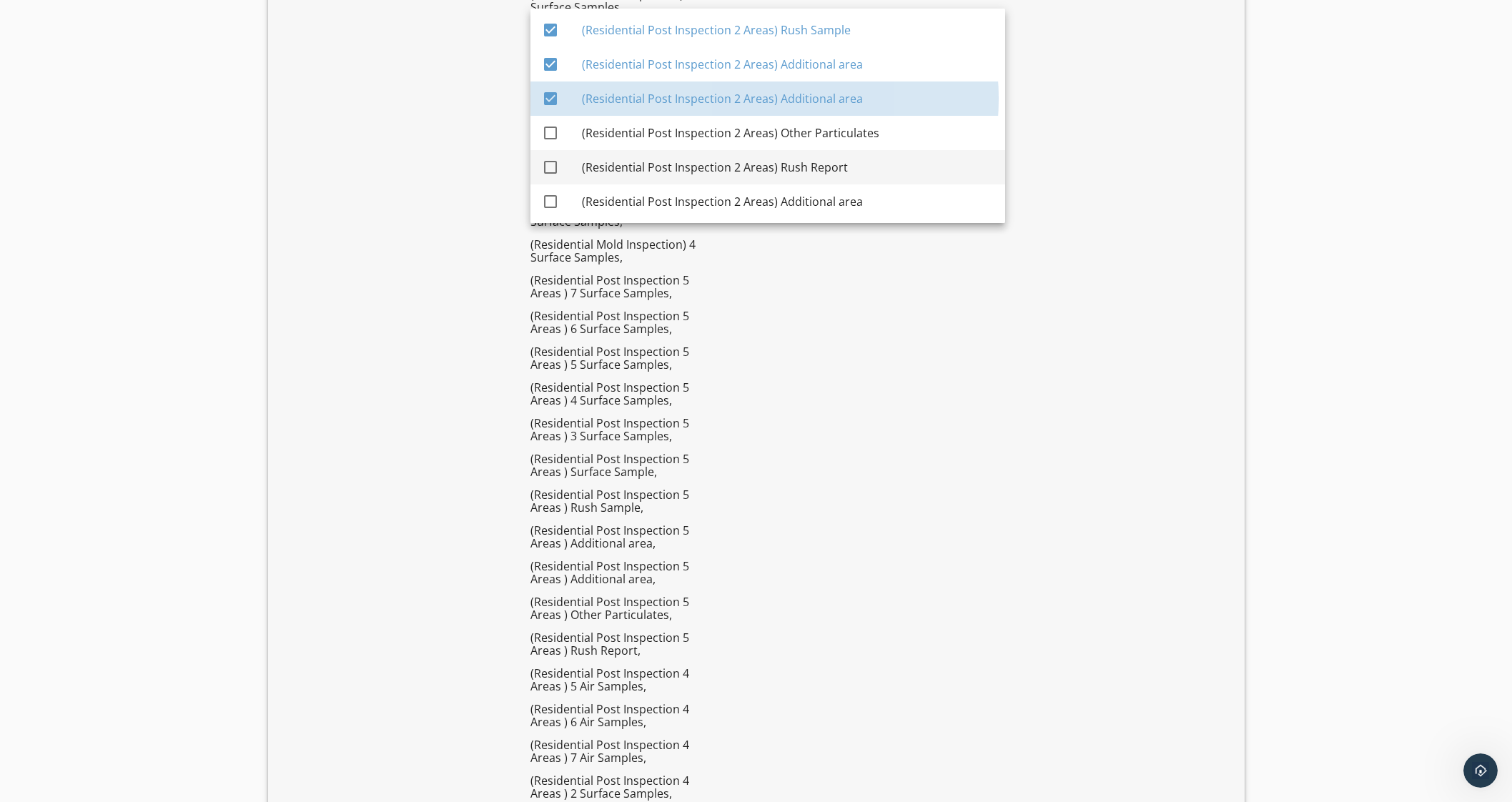
drag, startPoint x: 834, startPoint y: 128, endPoint x: 830, endPoint y: 163, distance: 35.2
click at [835, 130] on div "(Residential Post Inspection 2 Areas) Other Particulates" at bounding box center [788, 133] width 412 height 17
checkbox input "true"
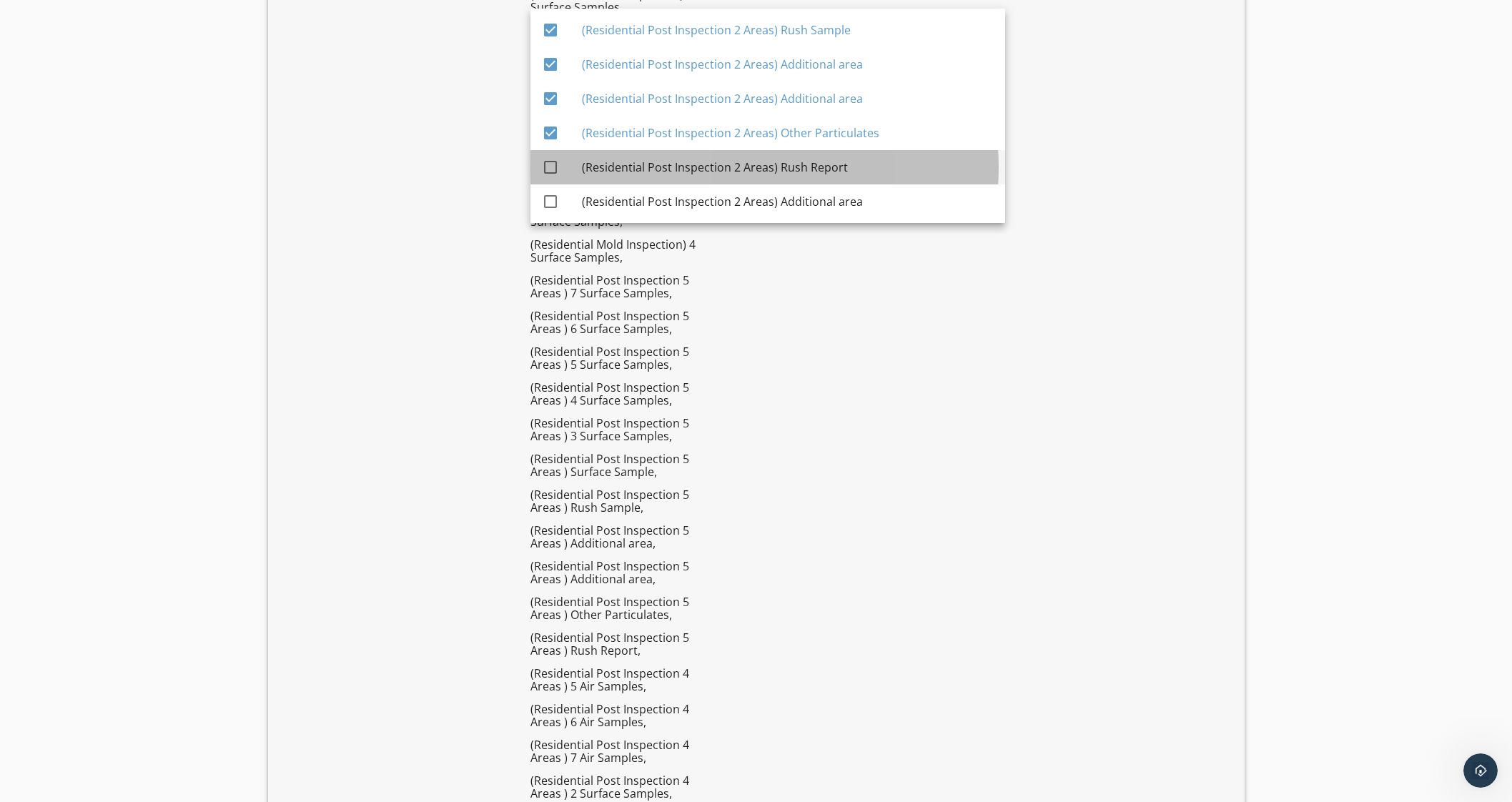
drag, startPoint x: 820, startPoint y: 174, endPoint x: 805, endPoint y: 213, distance: 41.8
click at [817, 180] on div "(Residential Post Inspection 2 Areas) Rush Report" at bounding box center [788, 167] width 412 height 34
checkbox input "true"
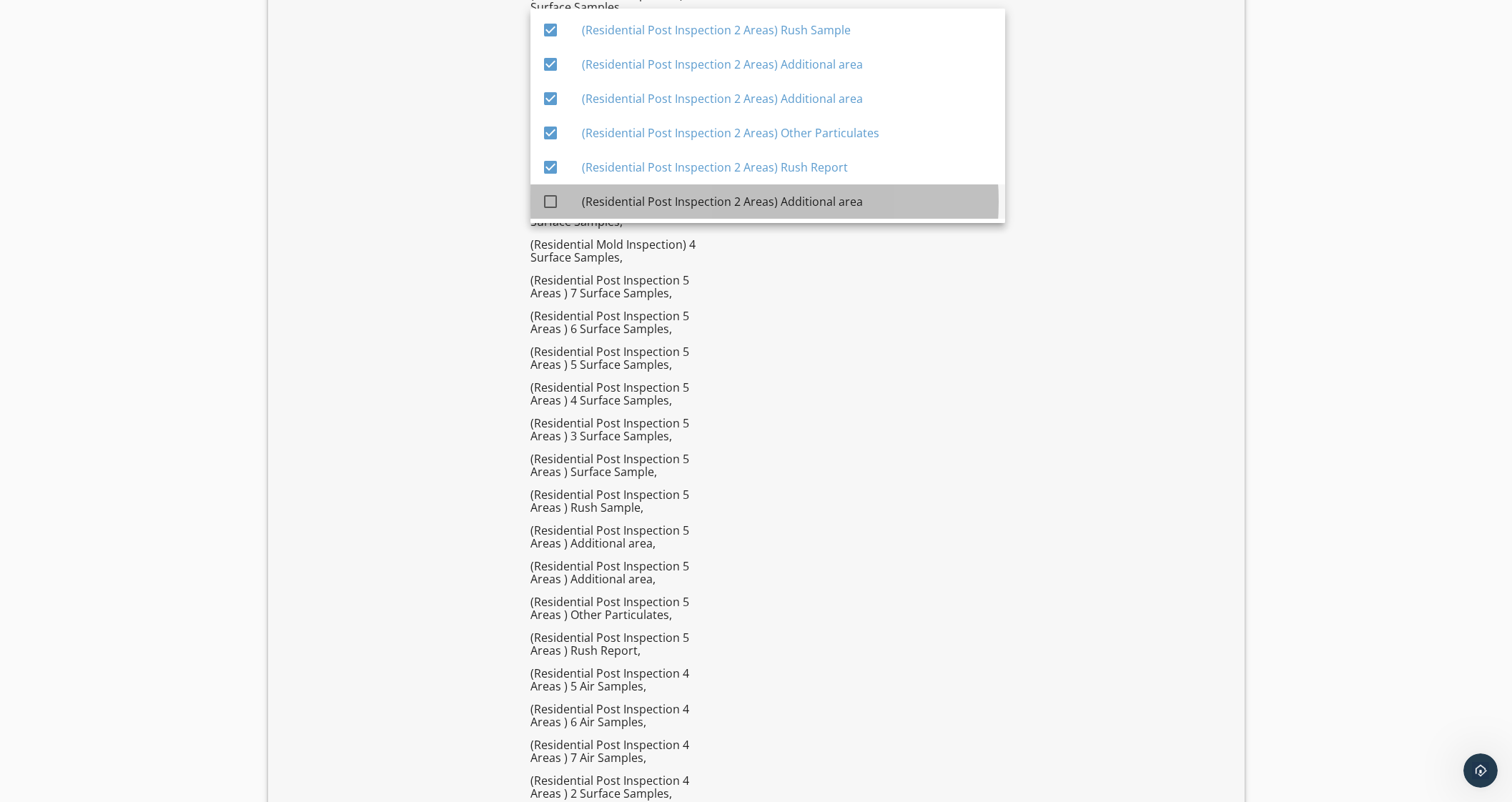
drag, startPoint x: 805, startPoint y: 213, endPoint x: 817, endPoint y: 195, distance: 21.6
click at [805, 212] on div "(Residential Post Inspection 2 Areas) Additional area" at bounding box center [788, 202] width 412 height 34
checkbox input "true"
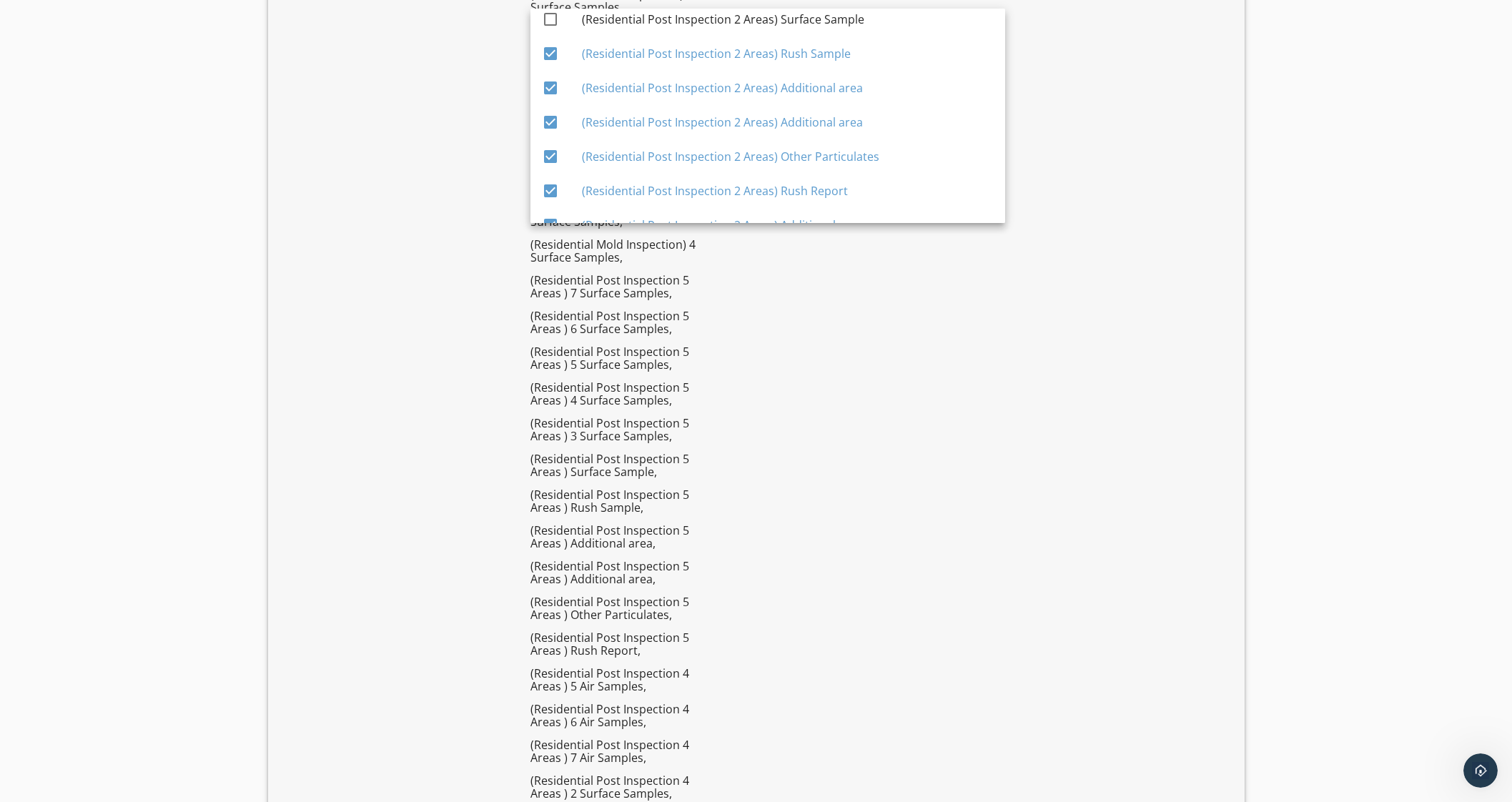
scroll to position [2247, 0]
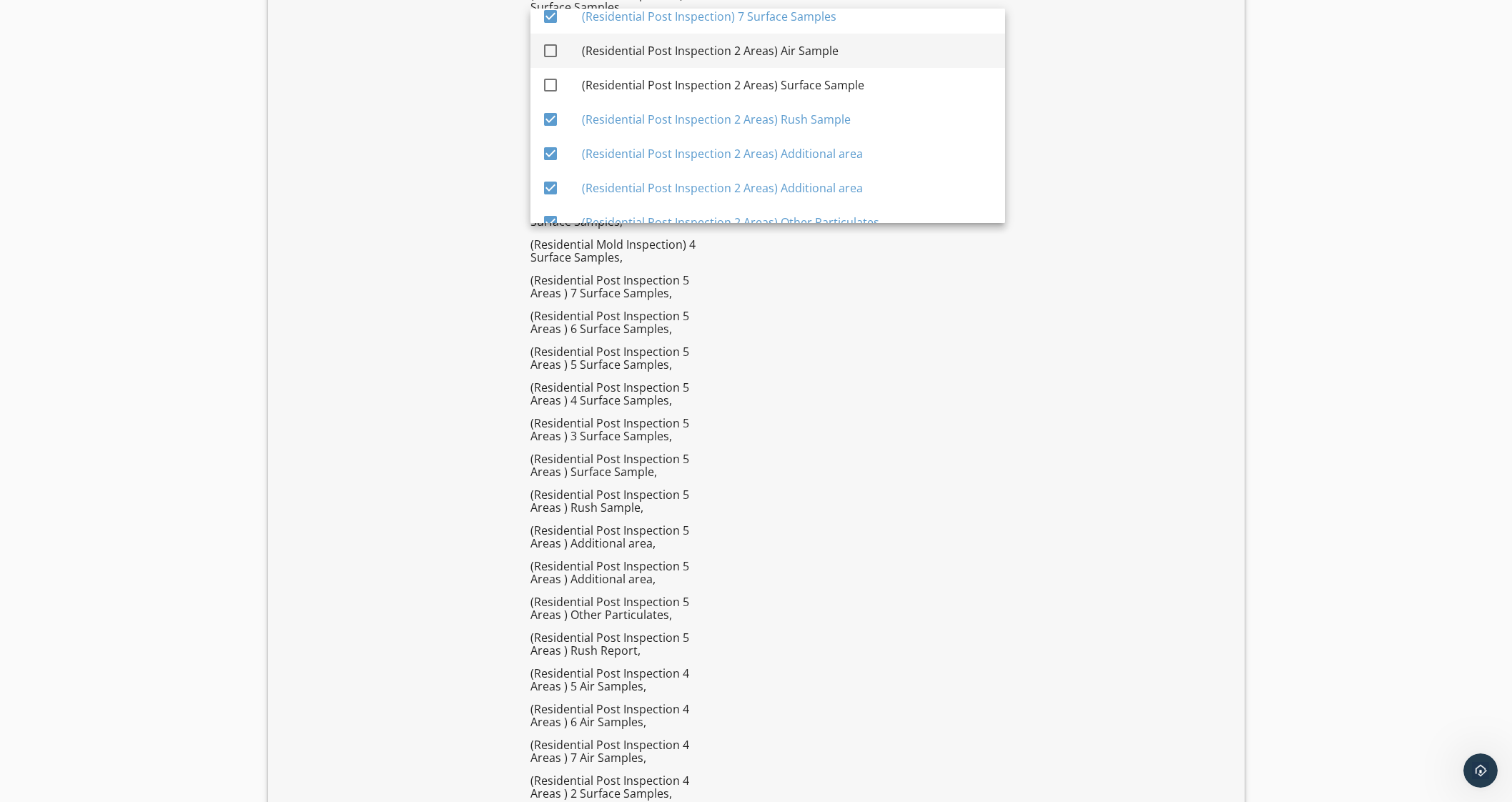
drag, startPoint x: 553, startPoint y: 50, endPoint x: 555, endPoint y: 60, distance: 10.2
click at [555, 60] on div at bounding box center [550, 51] width 24 height 24
checkbox input "true"
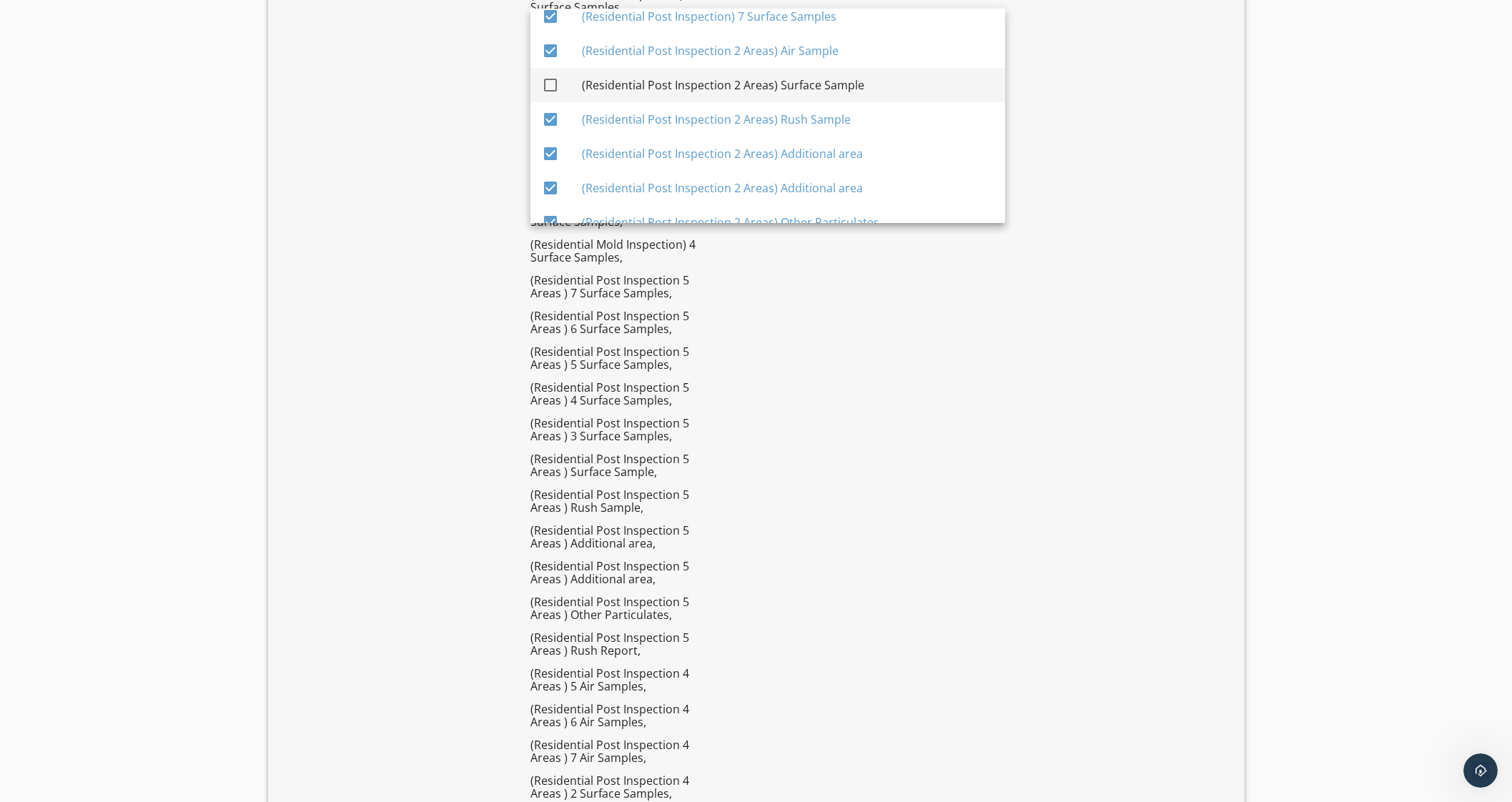
drag, startPoint x: 552, startPoint y: 80, endPoint x: 599, endPoint y: 77, distance: 47.1
click at [553, 80] on div at bounding box center [550, 85] width 24 height 24
checkbox input "true"
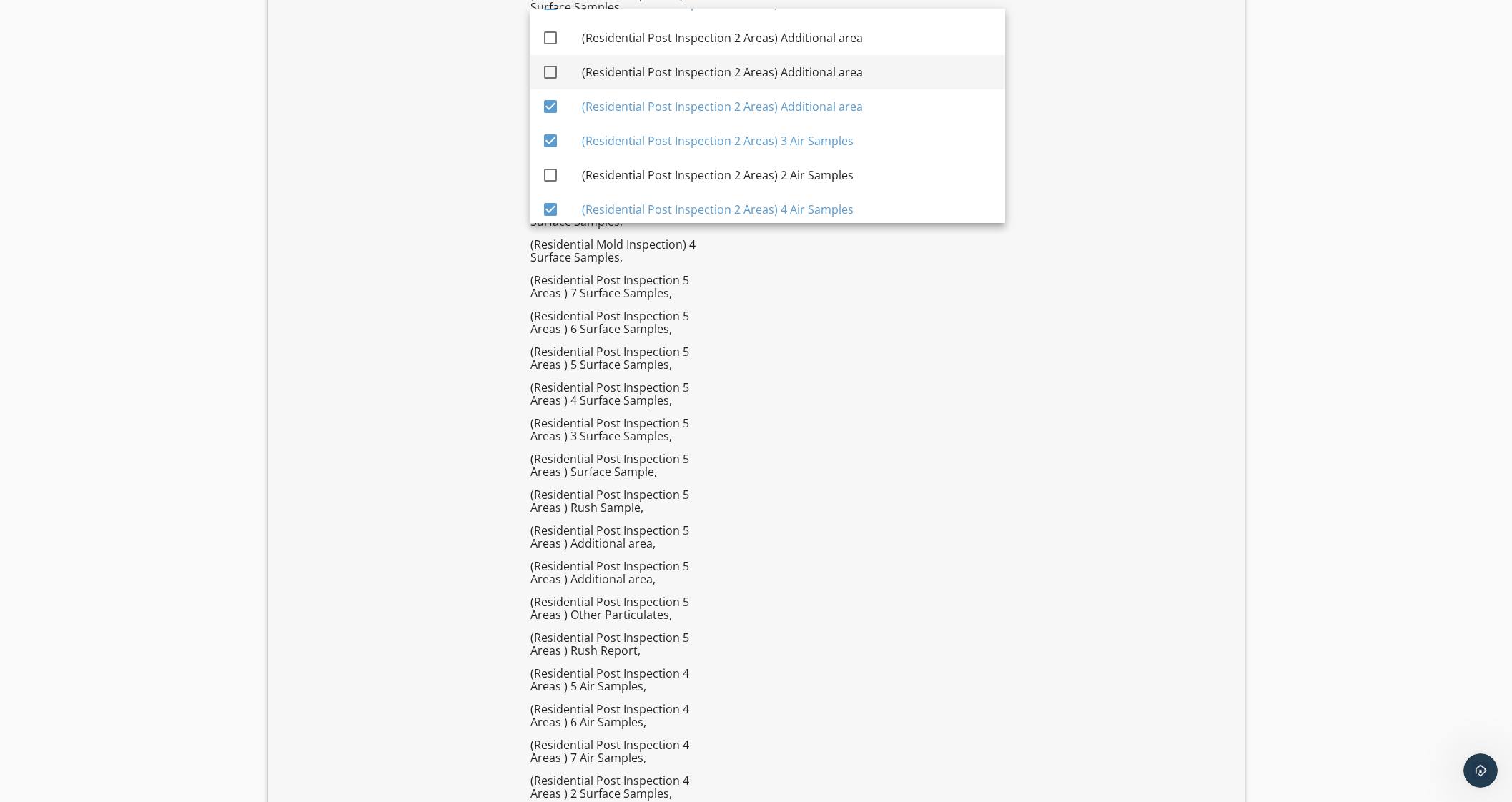
scroll to position [2513, 0]
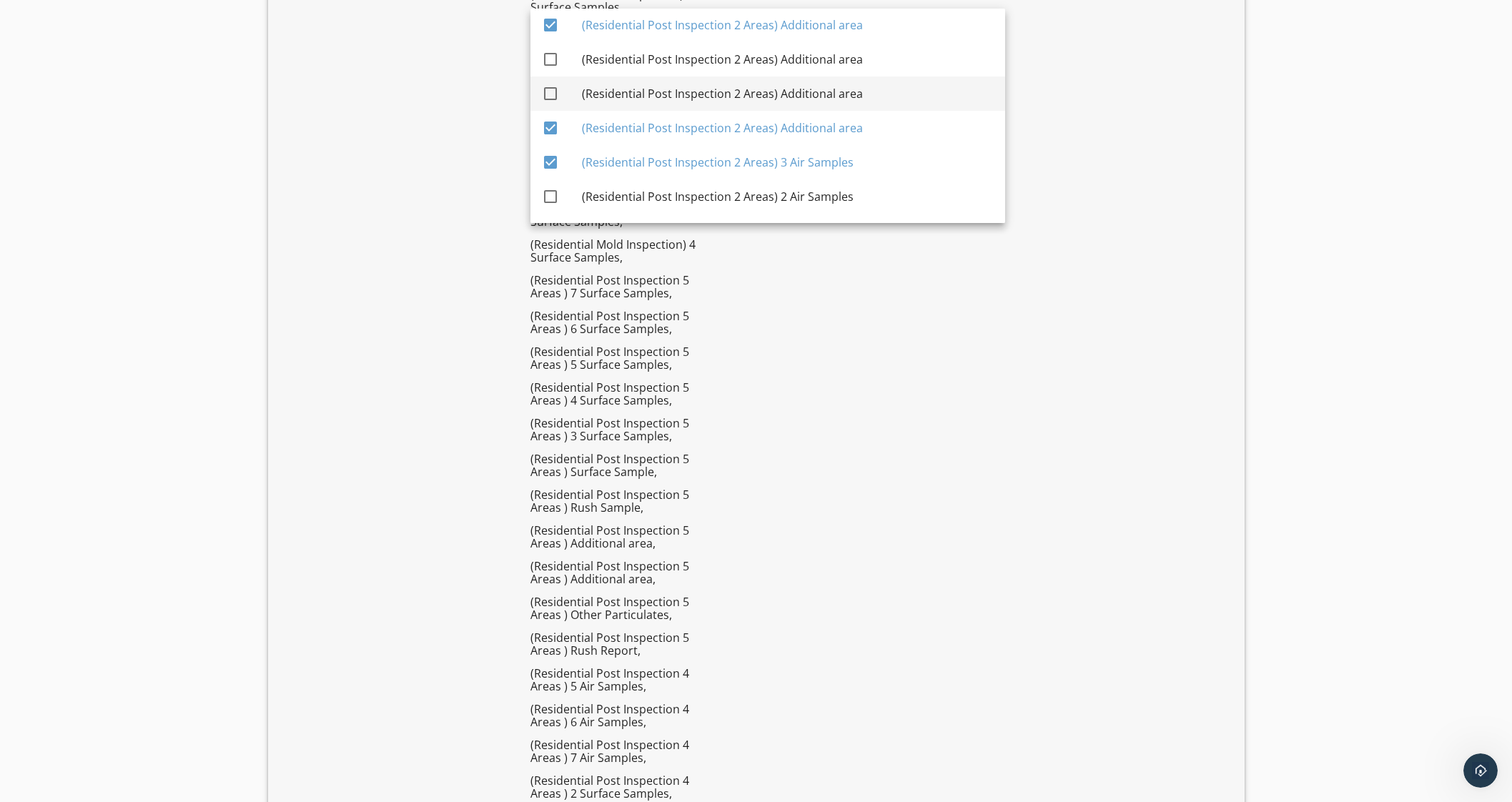
drag, startPoint x: 819, startPoint y: 53, endPoint x: 816, endPoint y: 91, distance: 38.1
click at [820, 57] on div "(Residential Post Inspection 2 Areas) Additional area" at bounding box center [788, 59] width 412 height 17
checkbox input "true"
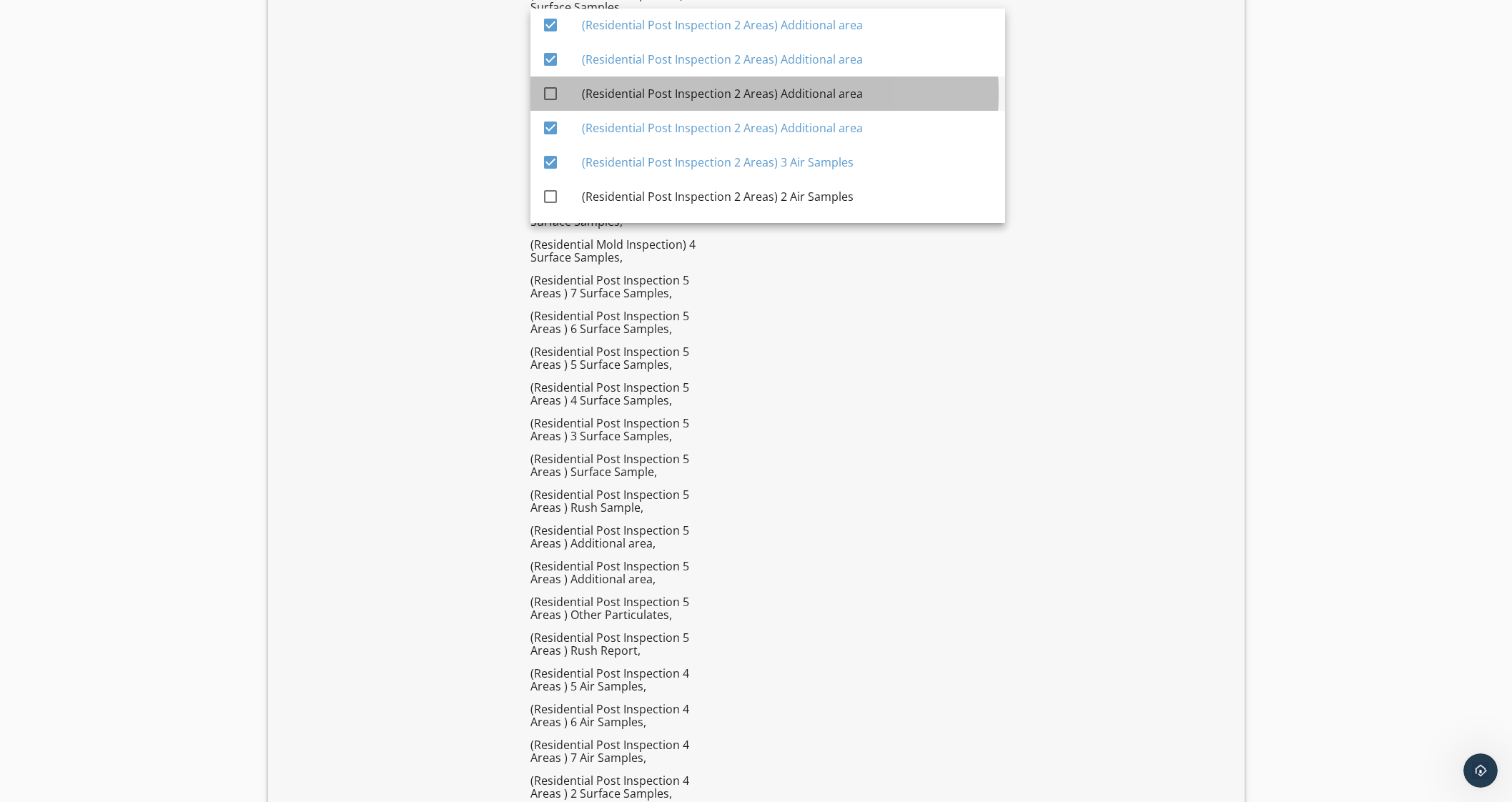
click at [819, 95] on div "(Residential Post Inspection 2 Areas) Additional area" at bounding box center [788, 93] width 412 height 17
checkbox input "true"
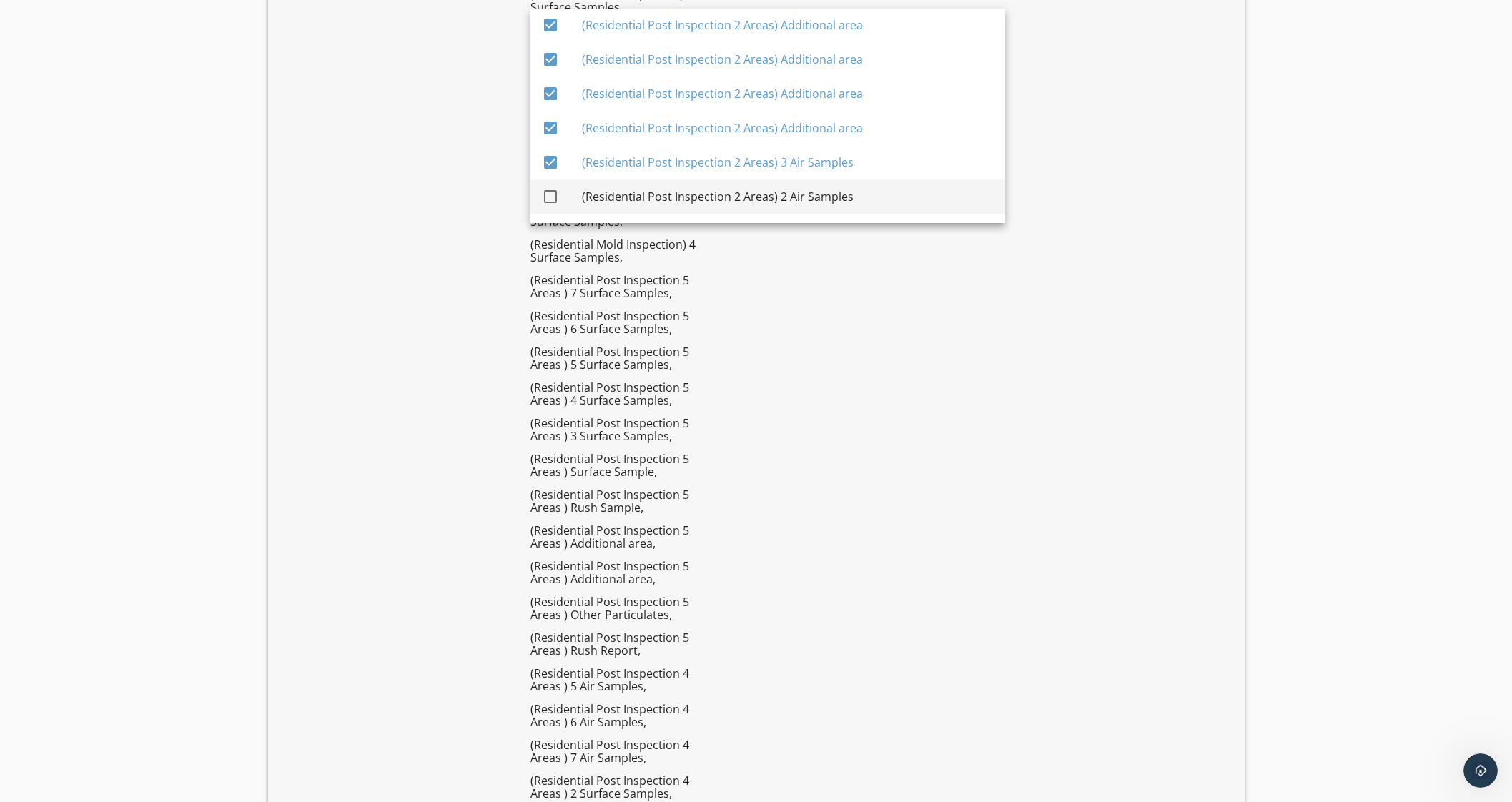
drag, startPoint x: 802, startPoint y: 183, endPoint x: 812, endPoint y: 180, distance: 10.4
click at [802, 184] on div "(Residential Post Inspection 2 Areas) 2 Air Samples" at bounding box center [788, 197] width 412 height 34
checkbox input "true"
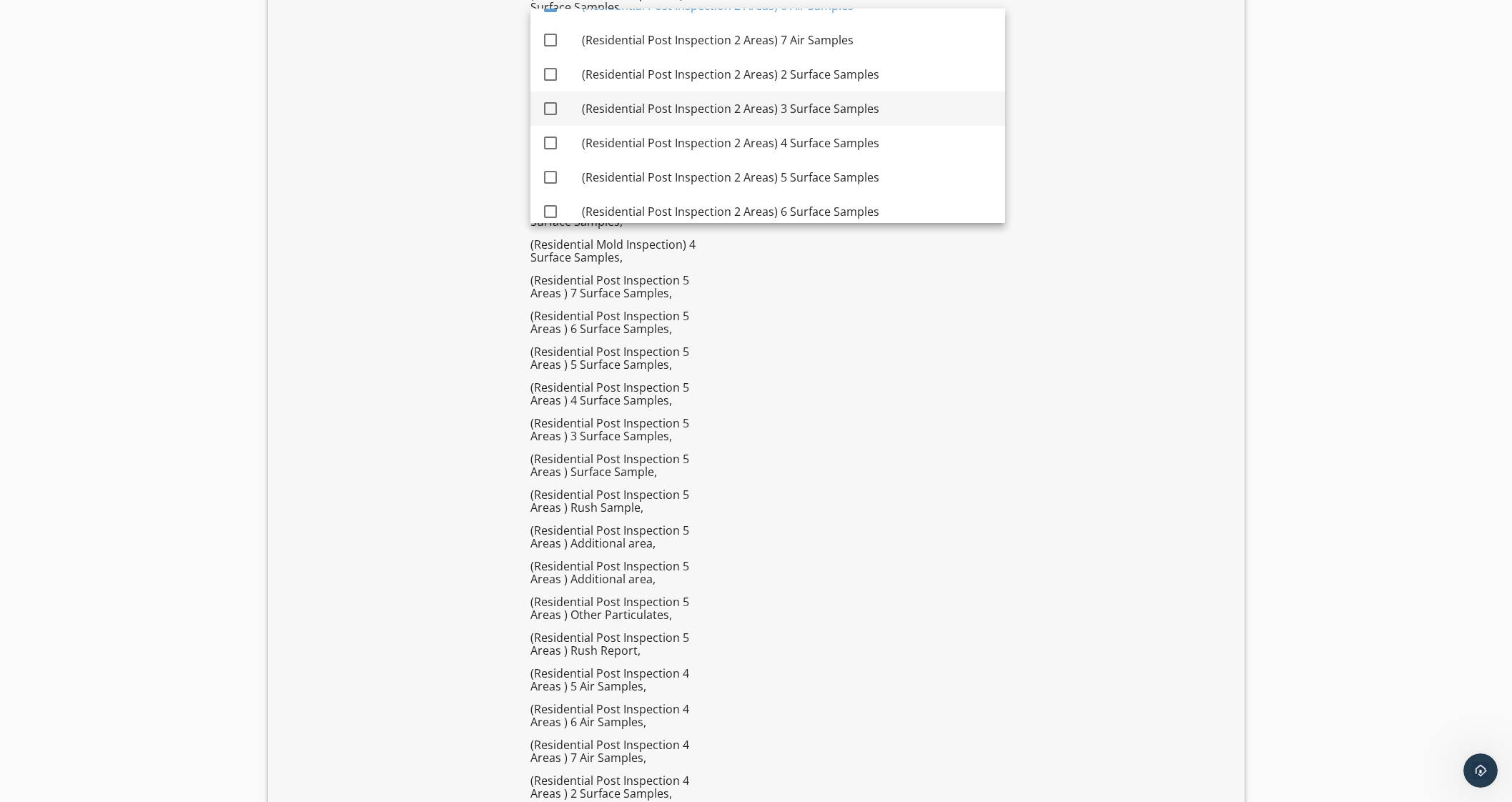
scroll to position [2781, 0]
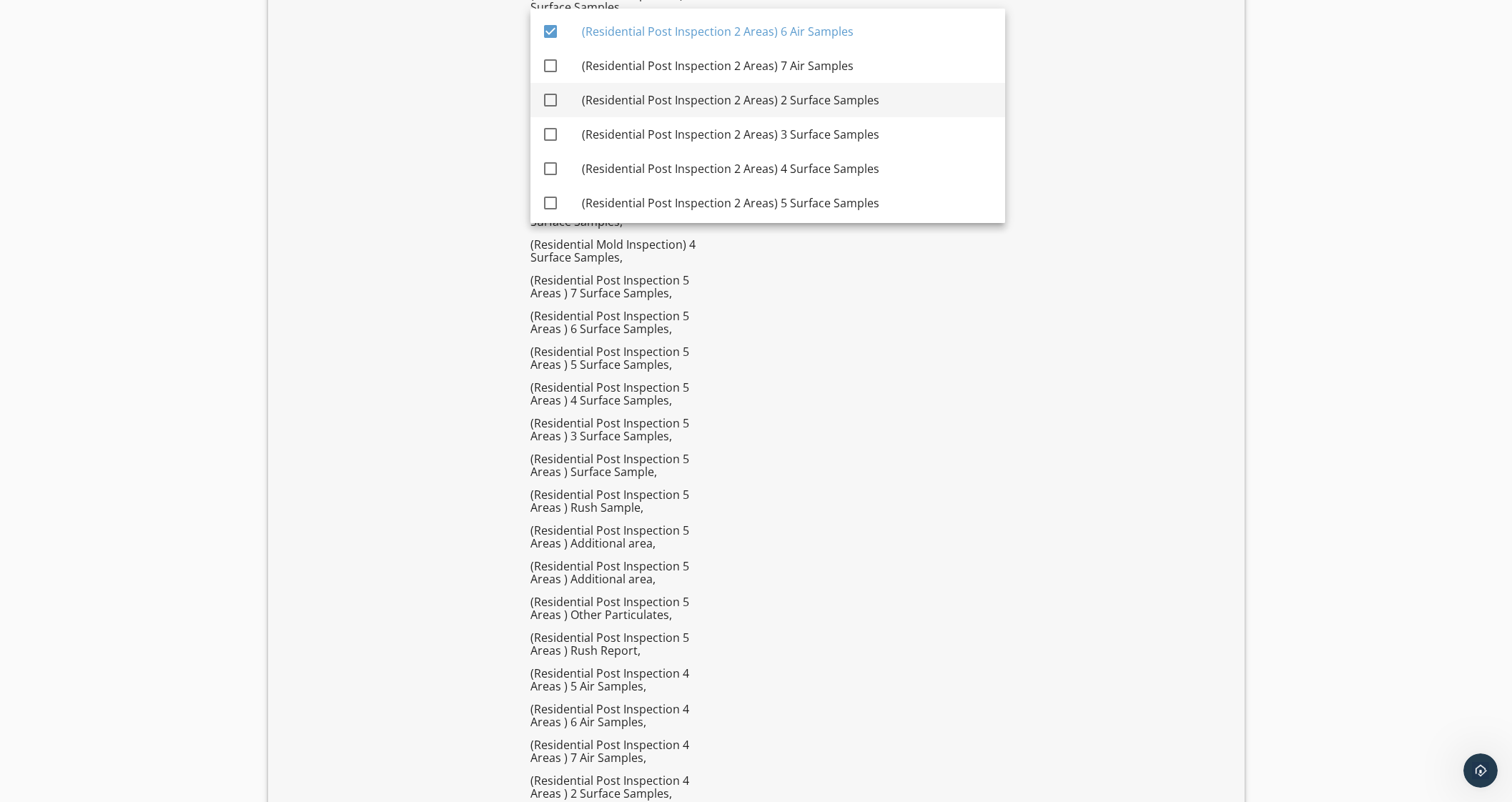
click at [836, 68] on div "(Residential Post Inspection 2 Areas) 7 Air Samples" at bounding box center [788, 65] width 412 height 17
checkbox input "true"
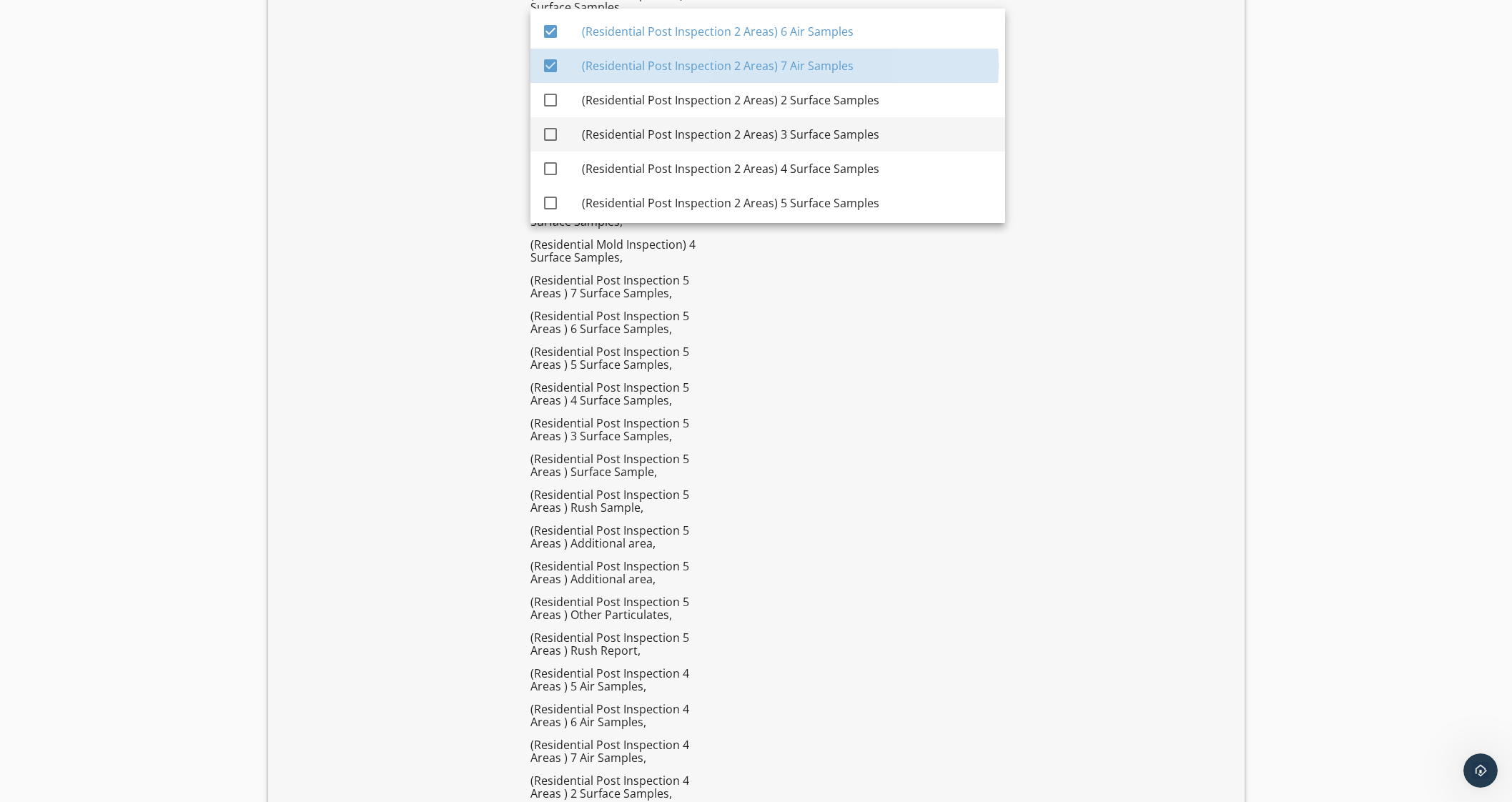
drag, startPoint x: 839, startPoint y: 100, endPoint x: 836, endPoint y: 128, distance: 28.2
click at [840, 102] on div "(Residential Post Inspection 2 Areas) 2 Surface Samples" at bounding box center [788, 99] width 412 height 17
checkbox input "true"
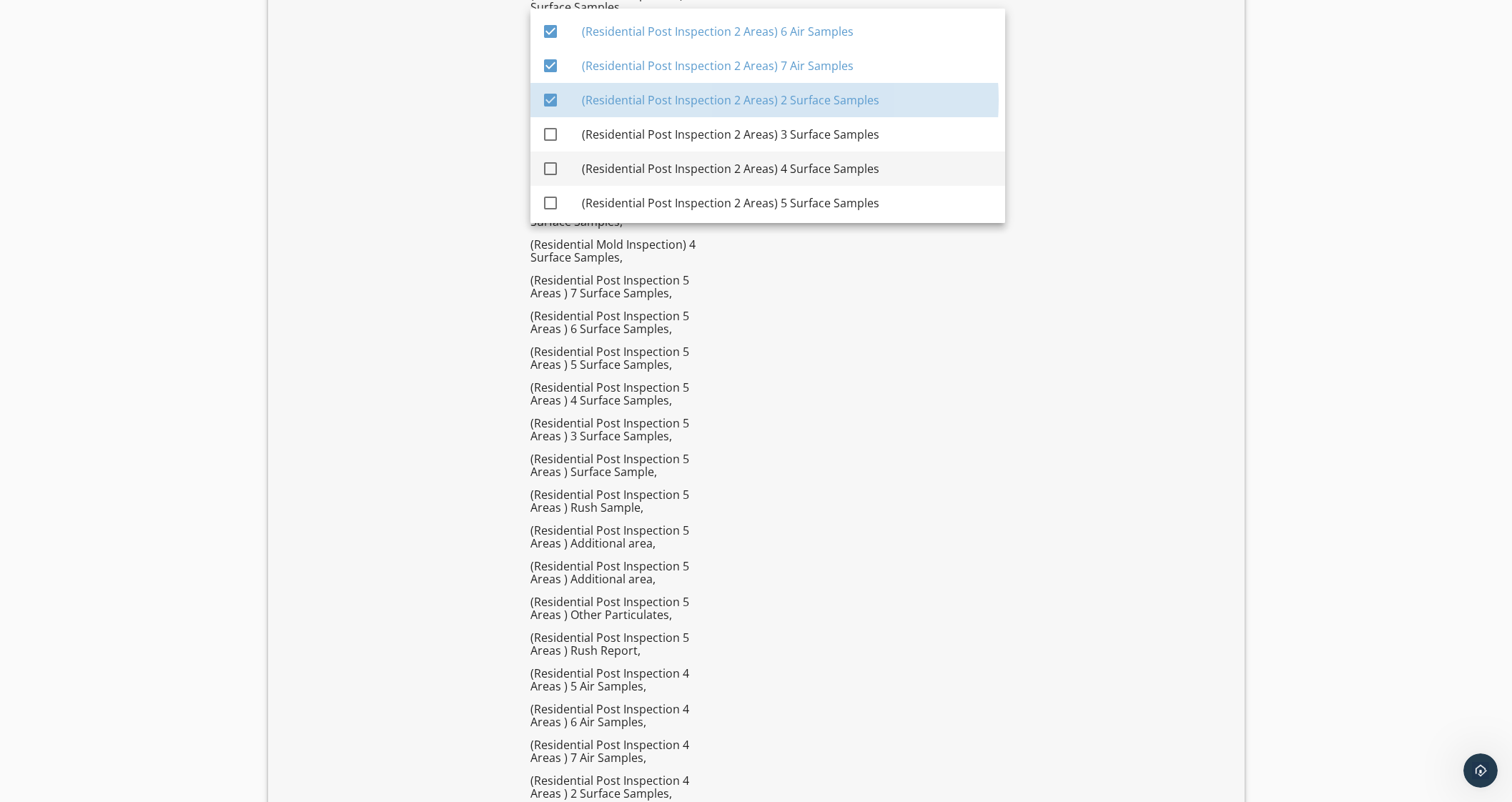
click at [836, 135] on div "(Residential Post Inspection 2 Areas) 3 Surface Samples" at bounding box center [788, 134] width 412 height 17
checkbox input "true"
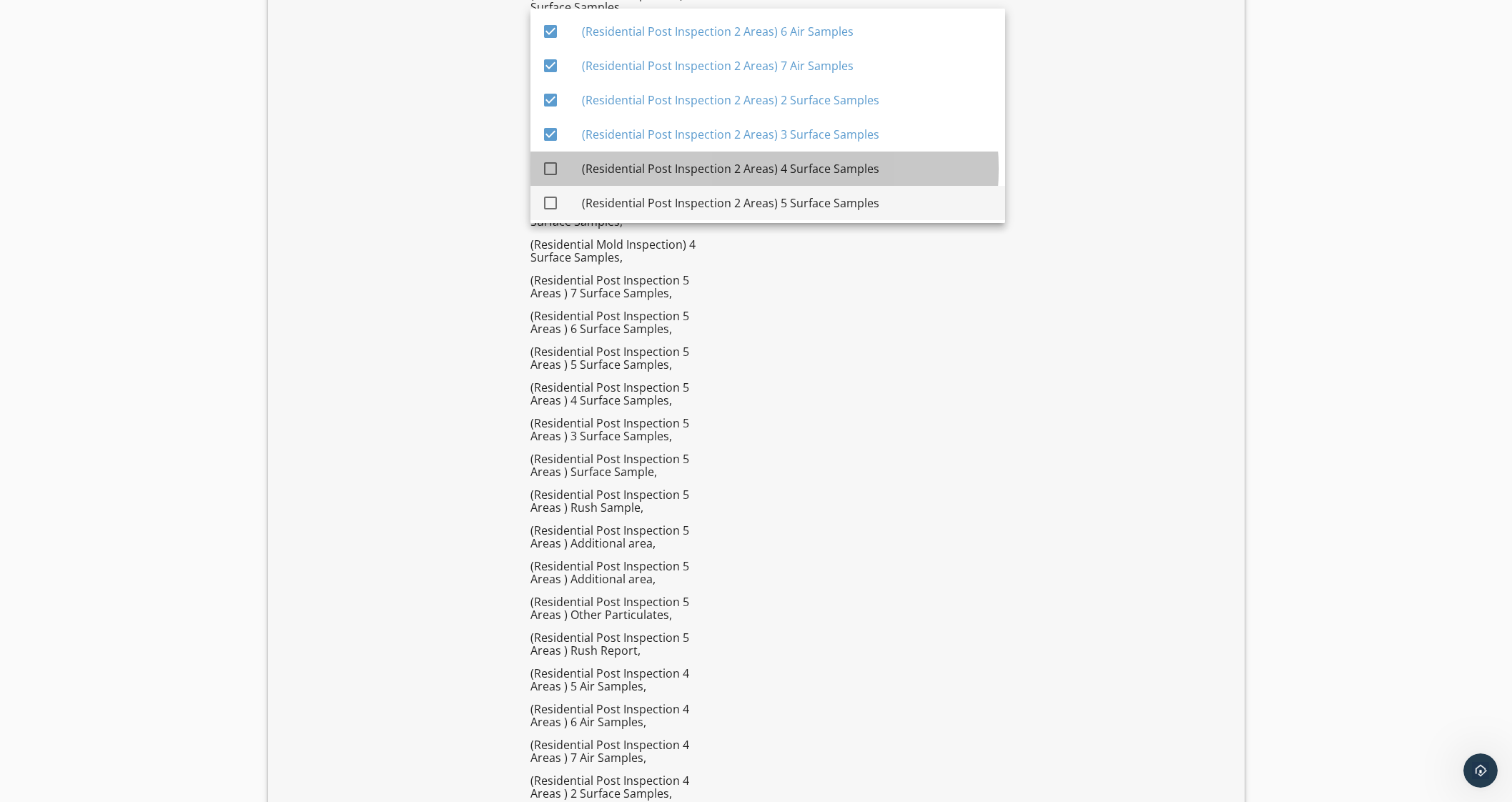
drag, startPoint x: 831, startPoint y: 166, endPoint x: 823, endPoint y: 218, distance: 52.6
click at [831, 167] on div "(Residential Post Inspection 2 Areas) 4 Surface Samples" at bounding box center [788, 168] width 412 height 17
checkbox input "true"
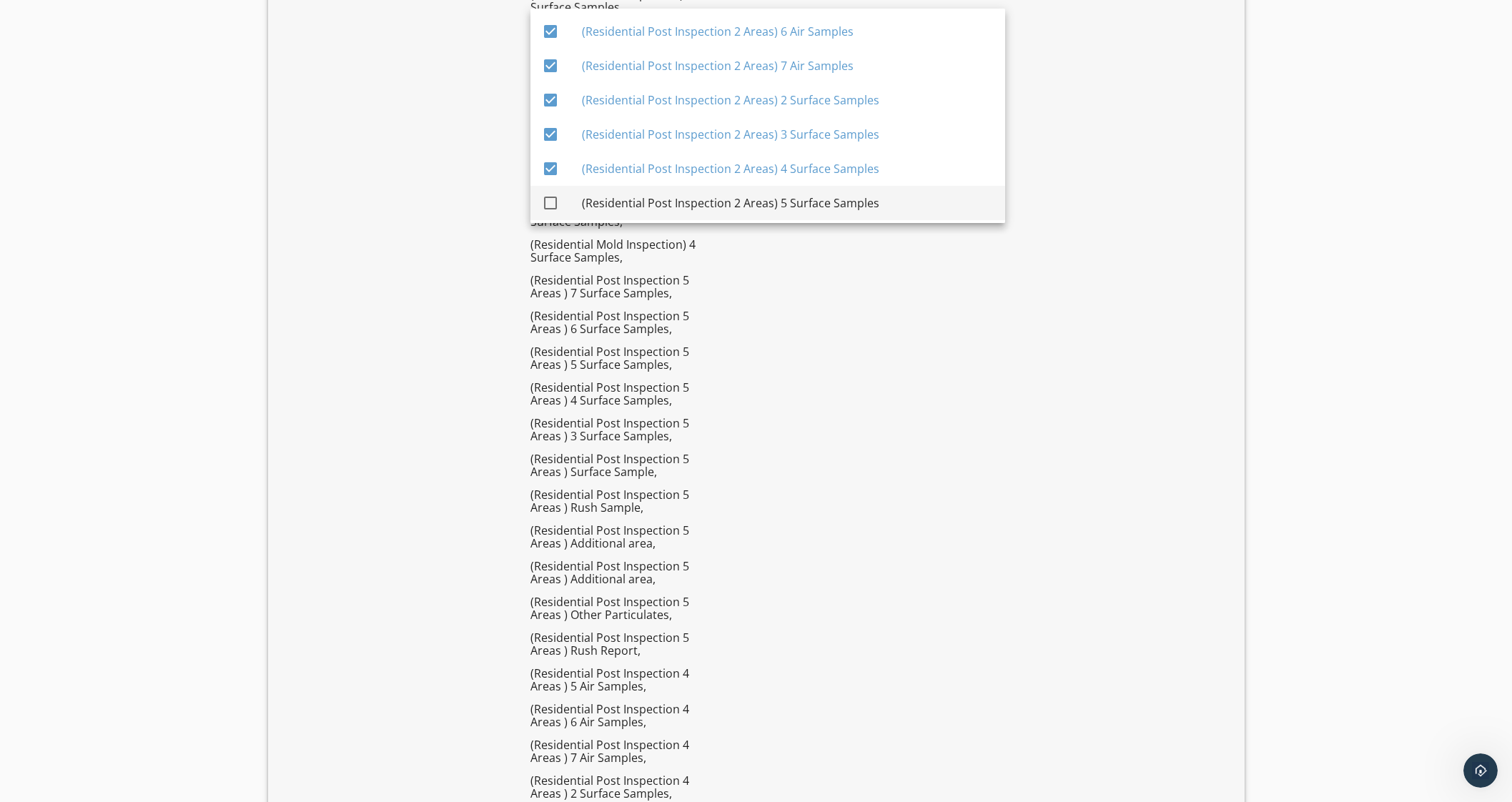
click at [825, 209] on div "(Residential Post Inspection 2 Areas) 5 Surface Samples" at bounding box center [788, 203] width 412 height 34
checkbox input "true"
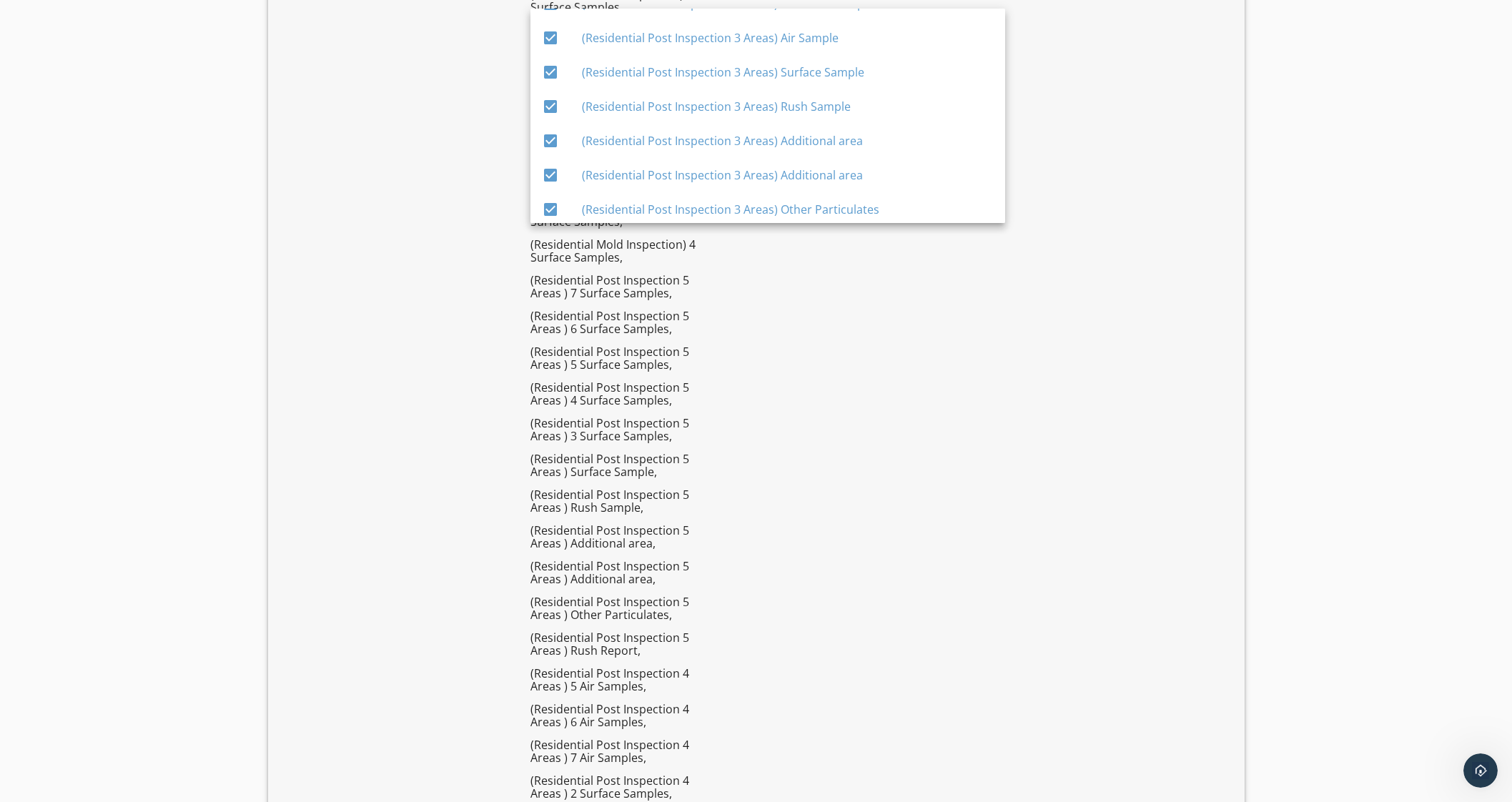
scroll to position [2960, 0]
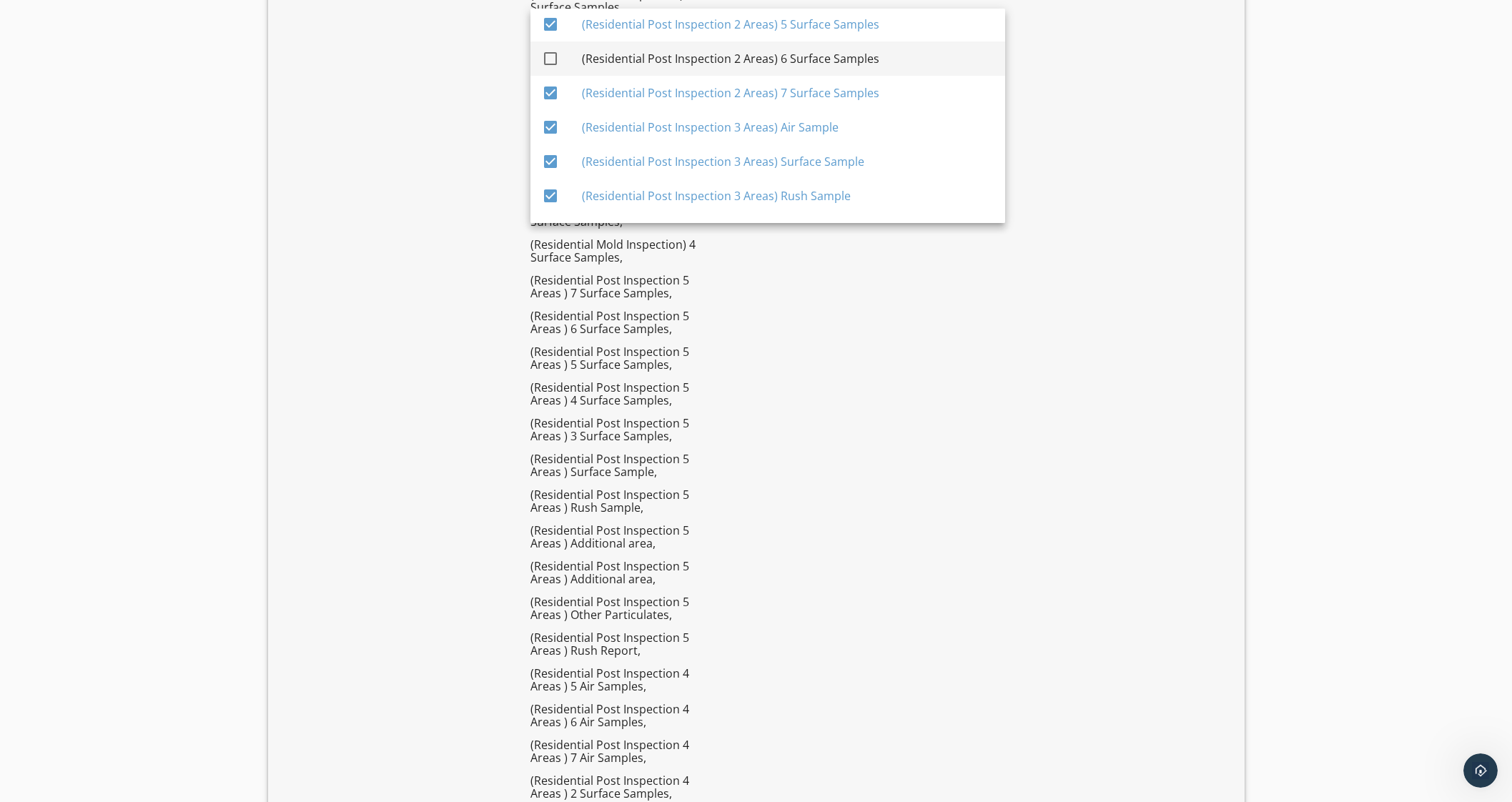
click at [866, 50] on div "(Residential Post Inspection 2 Areas) 6 Surface Samples" at bounding box center [788, 58] width 412 height 17
checkbox input "true"
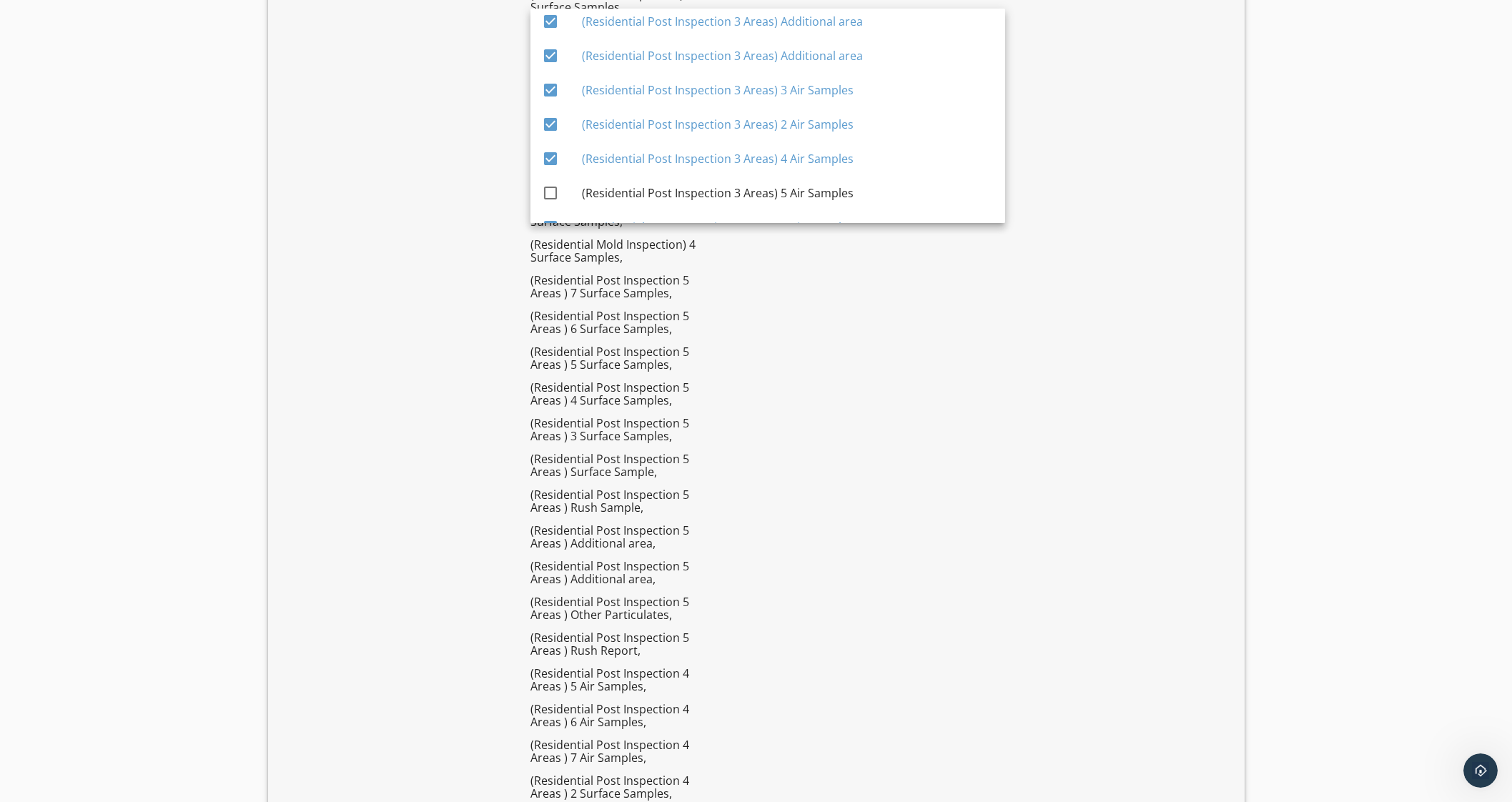
scroll to position [3268, 0]
click at [855, 29] on div "(Residential Post Inspection 3 Areas) Rush Report" at bounding box center [788, 24] width 412 height 17
checkbox input "true"
click at [837, 118] on div "(Residential Post Inspection 3 Areas) 5 Air Samples" at bounding box center [788, 120] width 412 height 17
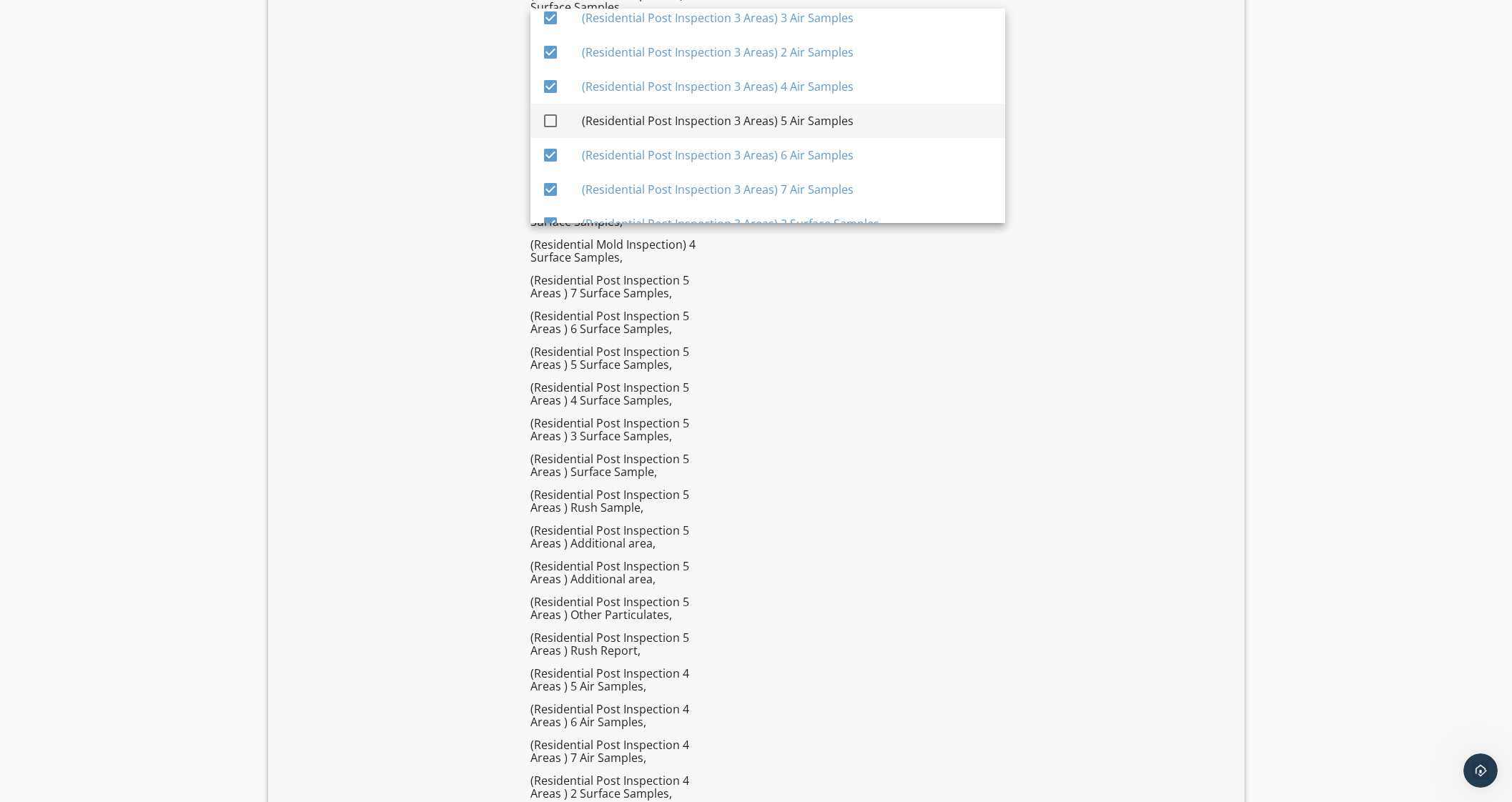
checkbox input "true"
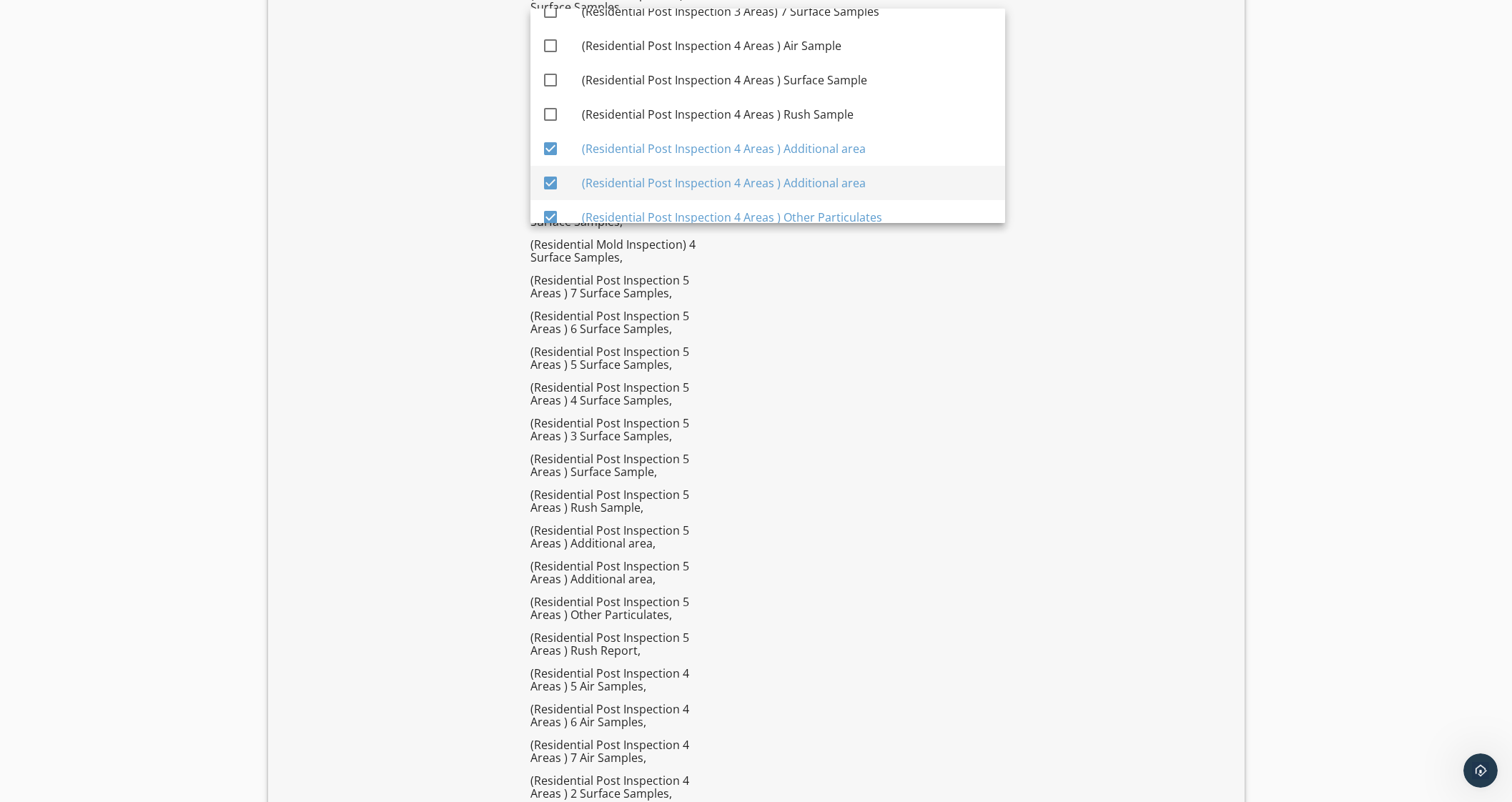
scroll to position [3805, 0]
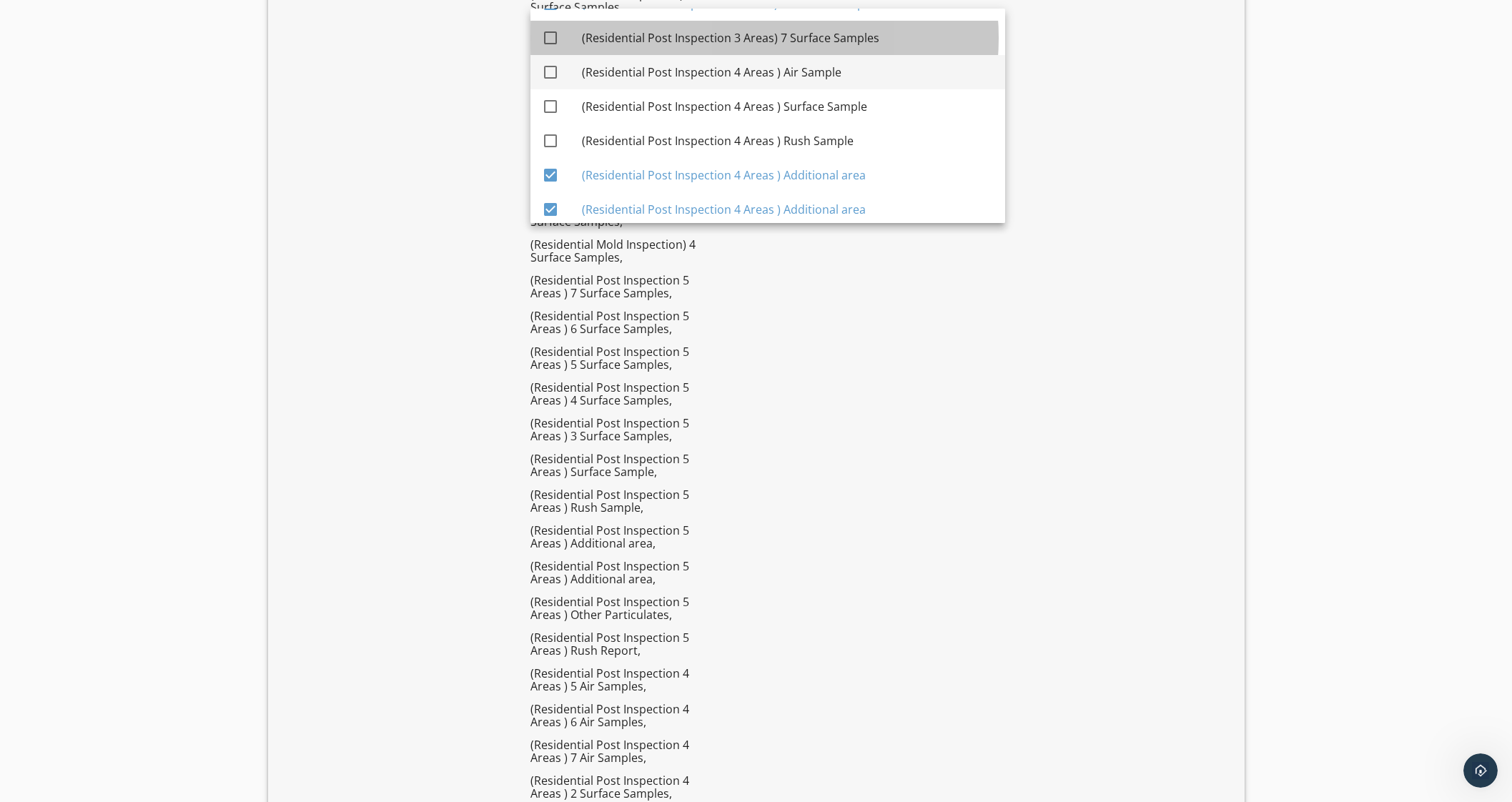
drag, startPoint x: 865, startPoint y: 39, endPoint x: 867, endPoint y: 58, distance: 19.1
click at [867, 39] on div "(Residential Post Inspection 3 Areas) 7 Surface Samples" at bounding box center [788, 37] width 412 height 17
checkbox input "true"
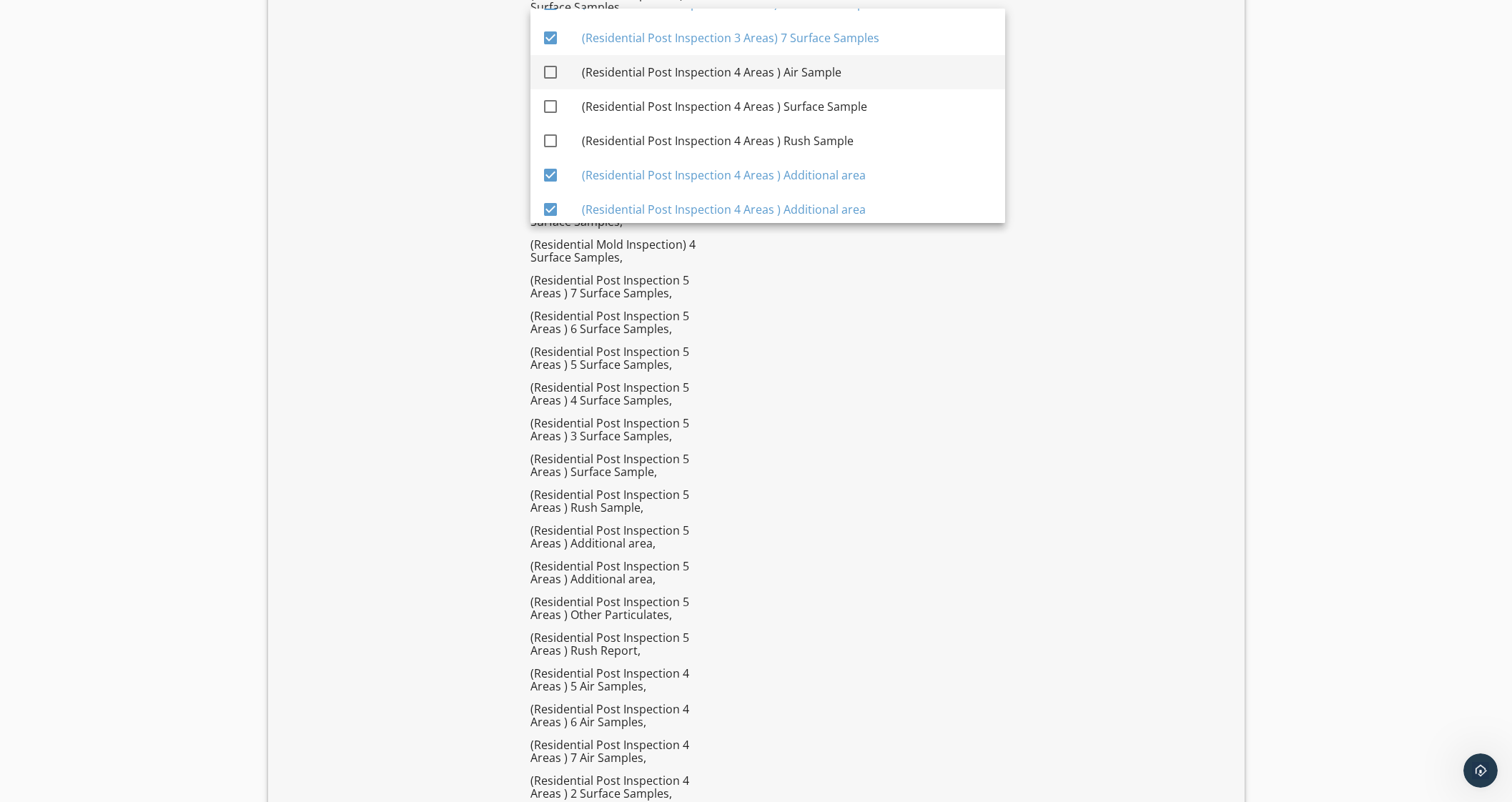
click at [862, 63] on div "(Residential Post Inspection 4 Areas ) Air Sample" at bounding box center [788, 71] width 412 height 17
checkbox input "true"
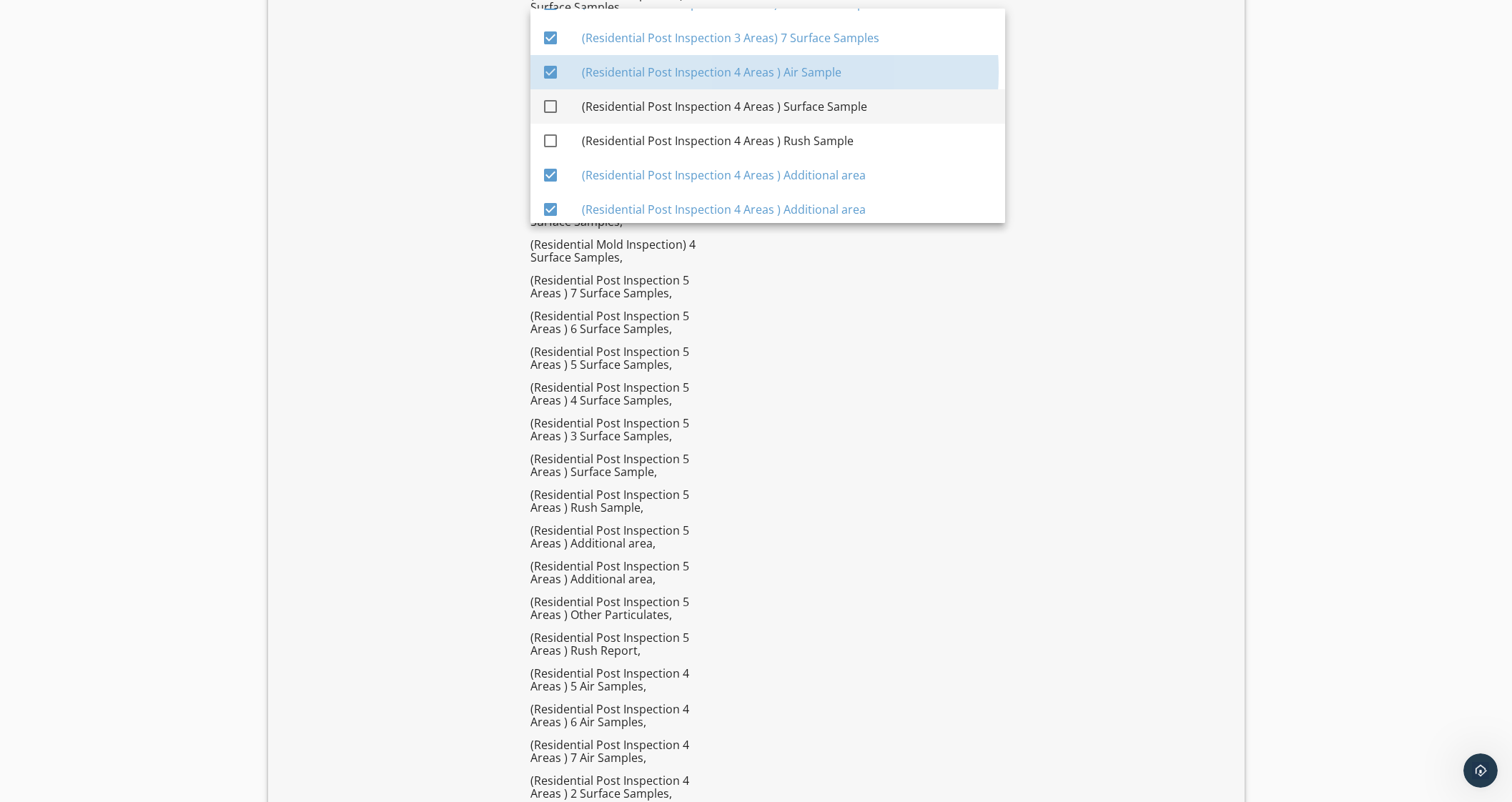
click at [863, 108] on div "(Residential Post Inspection 4 Areas ) Surface Sample" at bounding box center [788, 106] width 412 height 17
checkbox input "true"
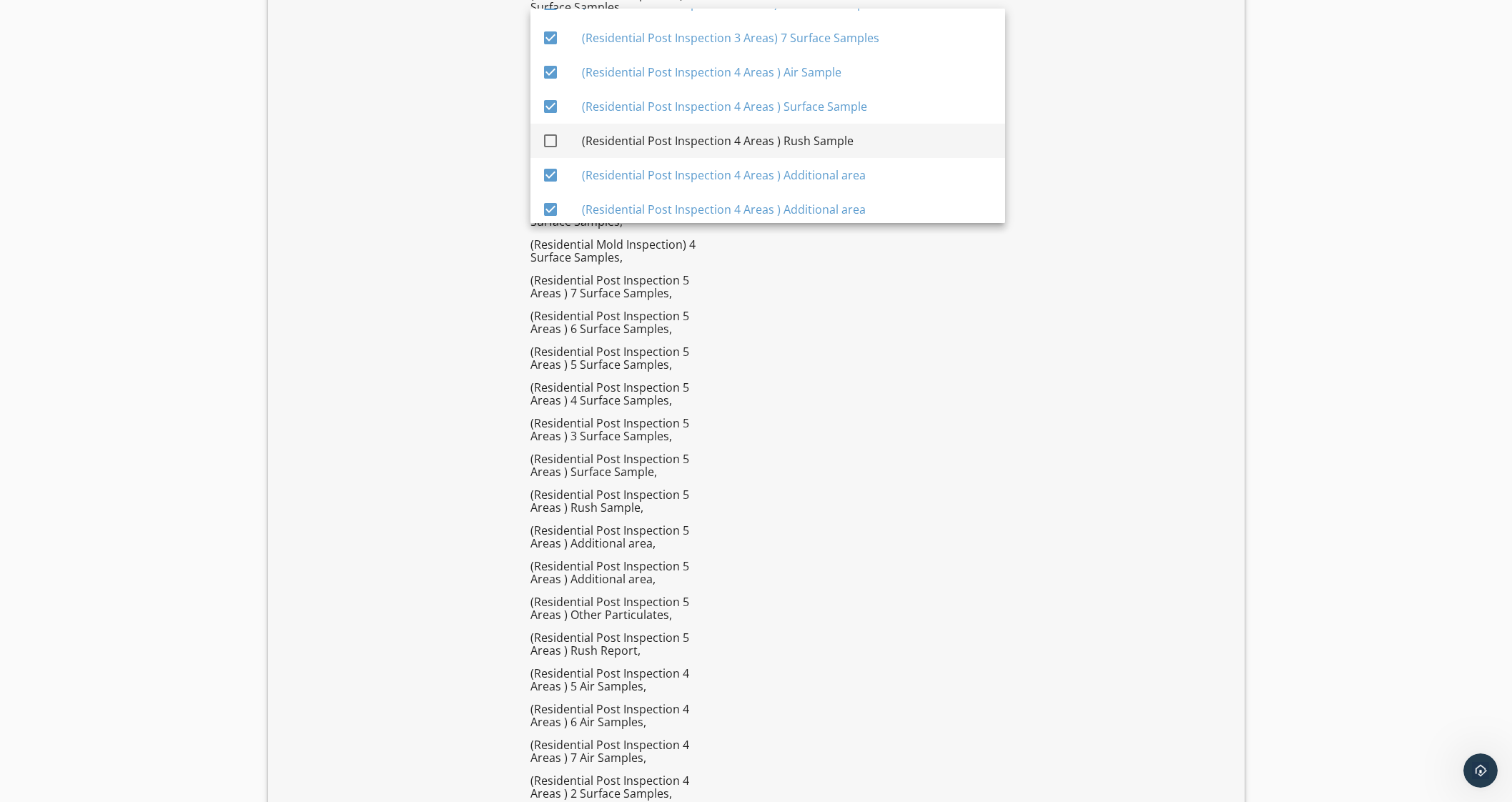
click at [859, 141] on div "(Residential Post Inspection 4 Areas ) Rush Sample" at bounding box center [788, 140] width 412 height 17
checkbox input "true"
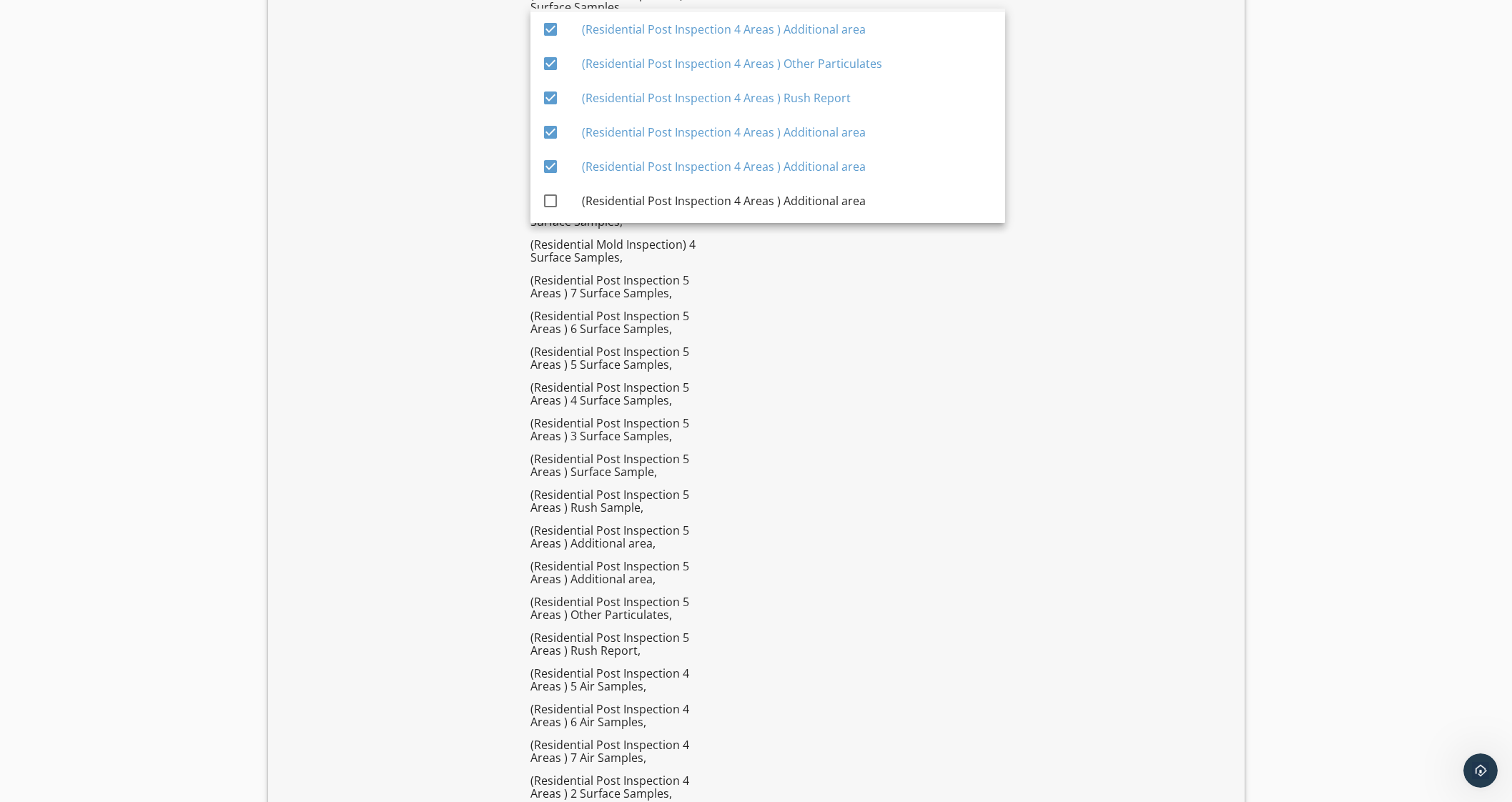
scroll to position [4072, 0]
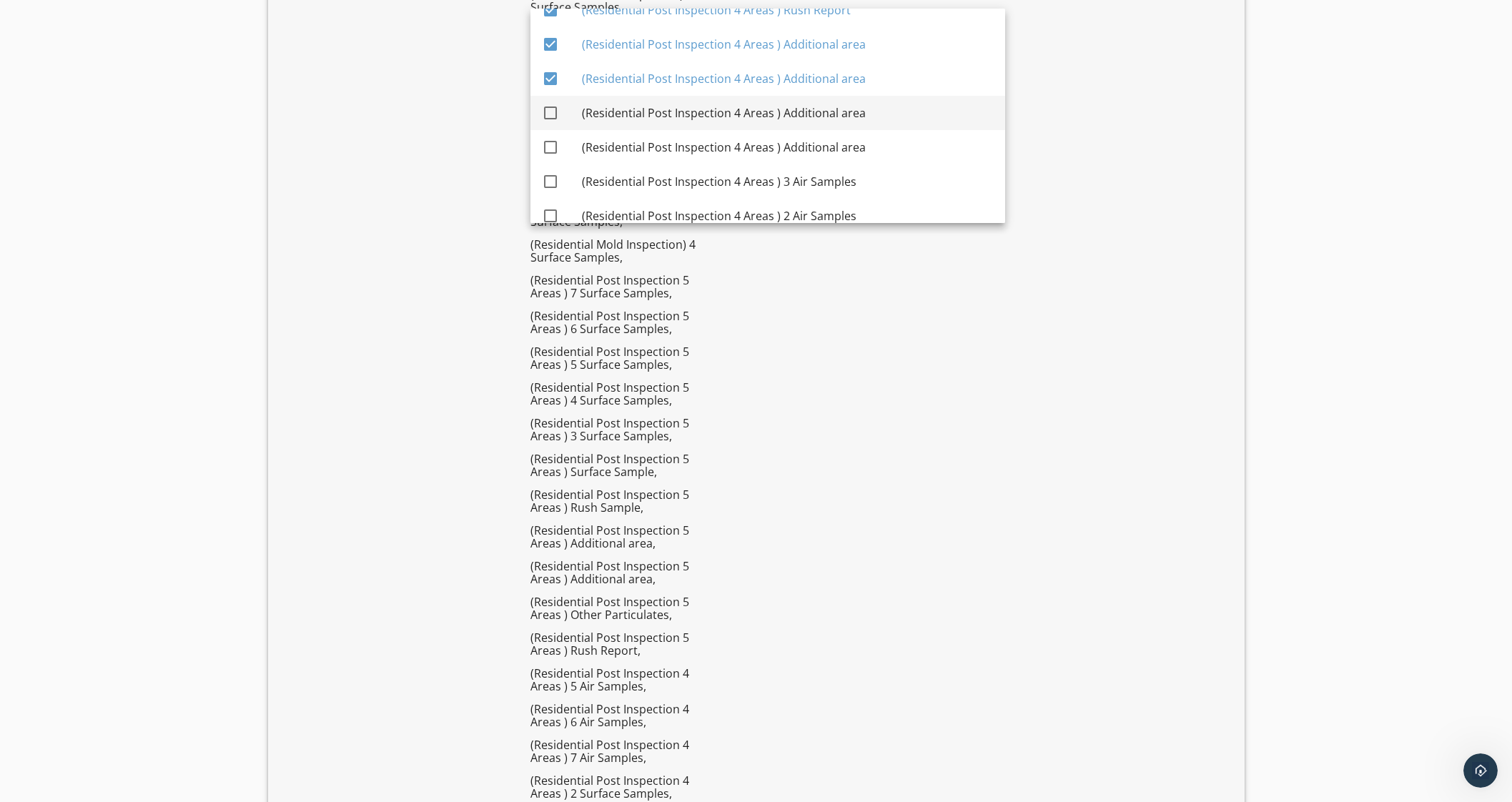
click at [881, 108] on div "(Residential Post Inspection 4 Areas ) Additional area" at bounding box center [788, 112] width 412 height 17
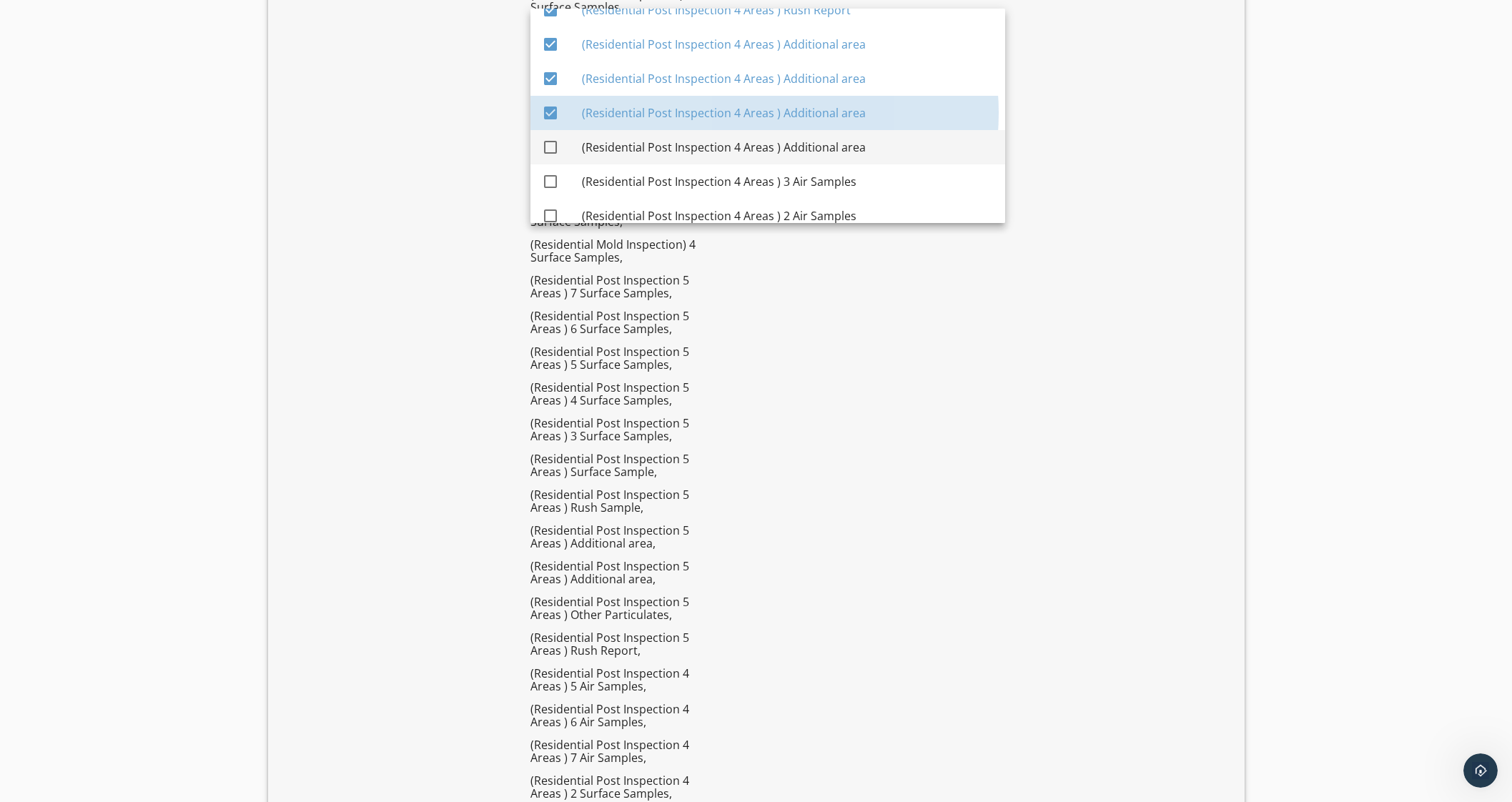
checkbox input "true"
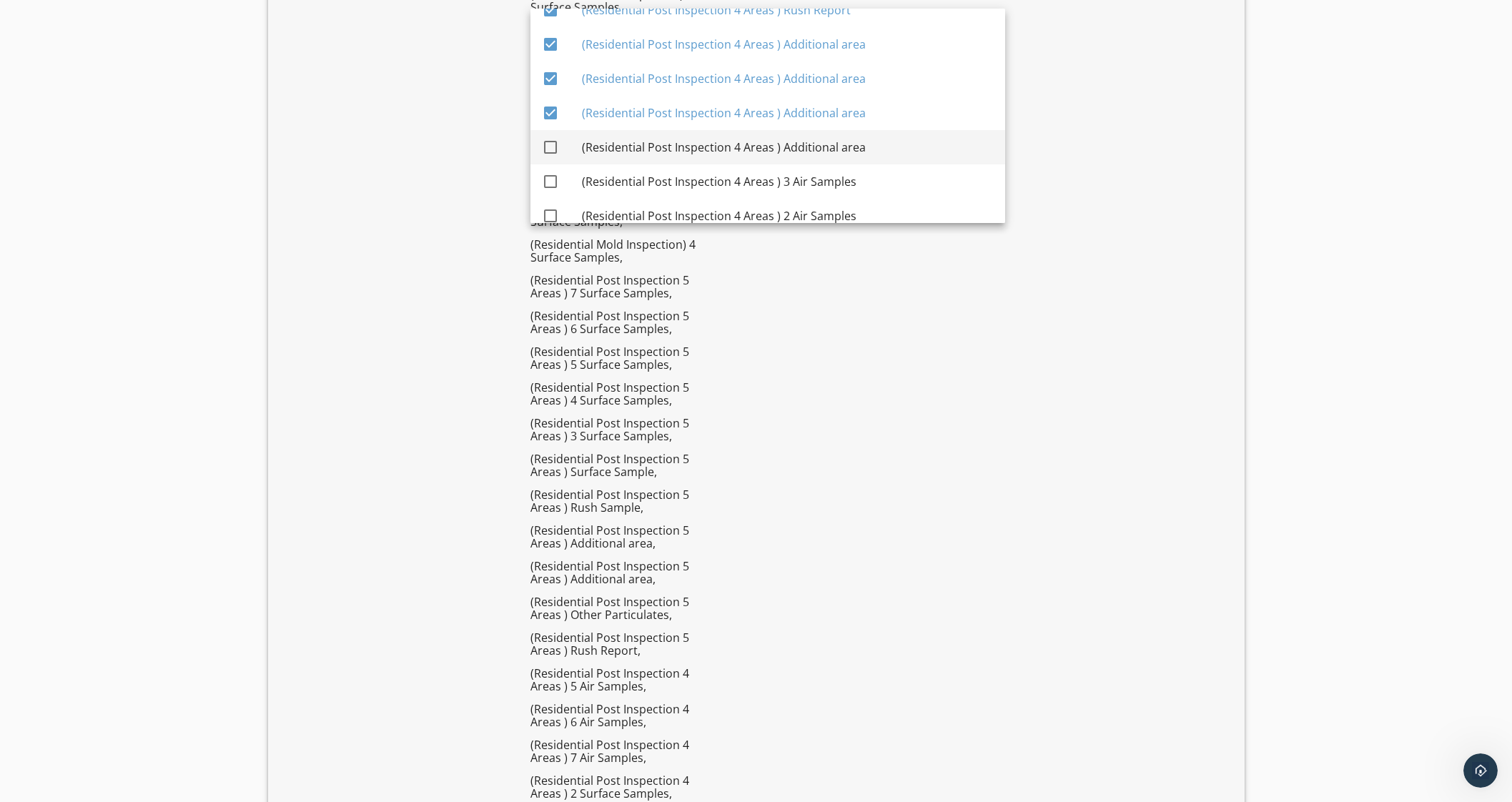
click at [873, 149] on div "(Residential Post Inspection 4 Areas ) Additional area" at bounding box center [788, 146] width 412 height 17
checkbox input "true"
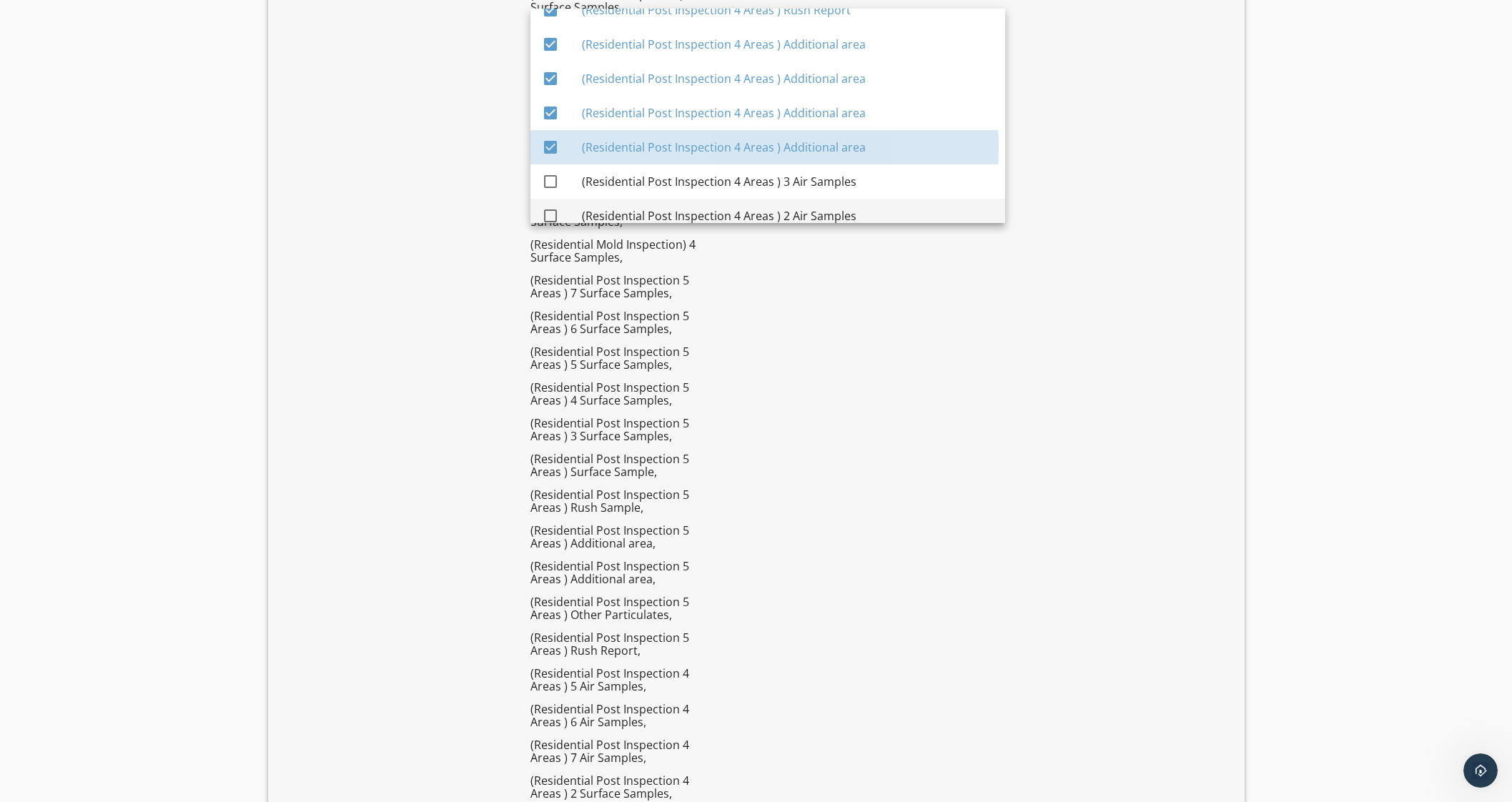
click at [848, 199] on div "(Residential Post Inspection 4 Areas ) 2 Air Samples" at bounding box center [788, 216] width 412 height 34
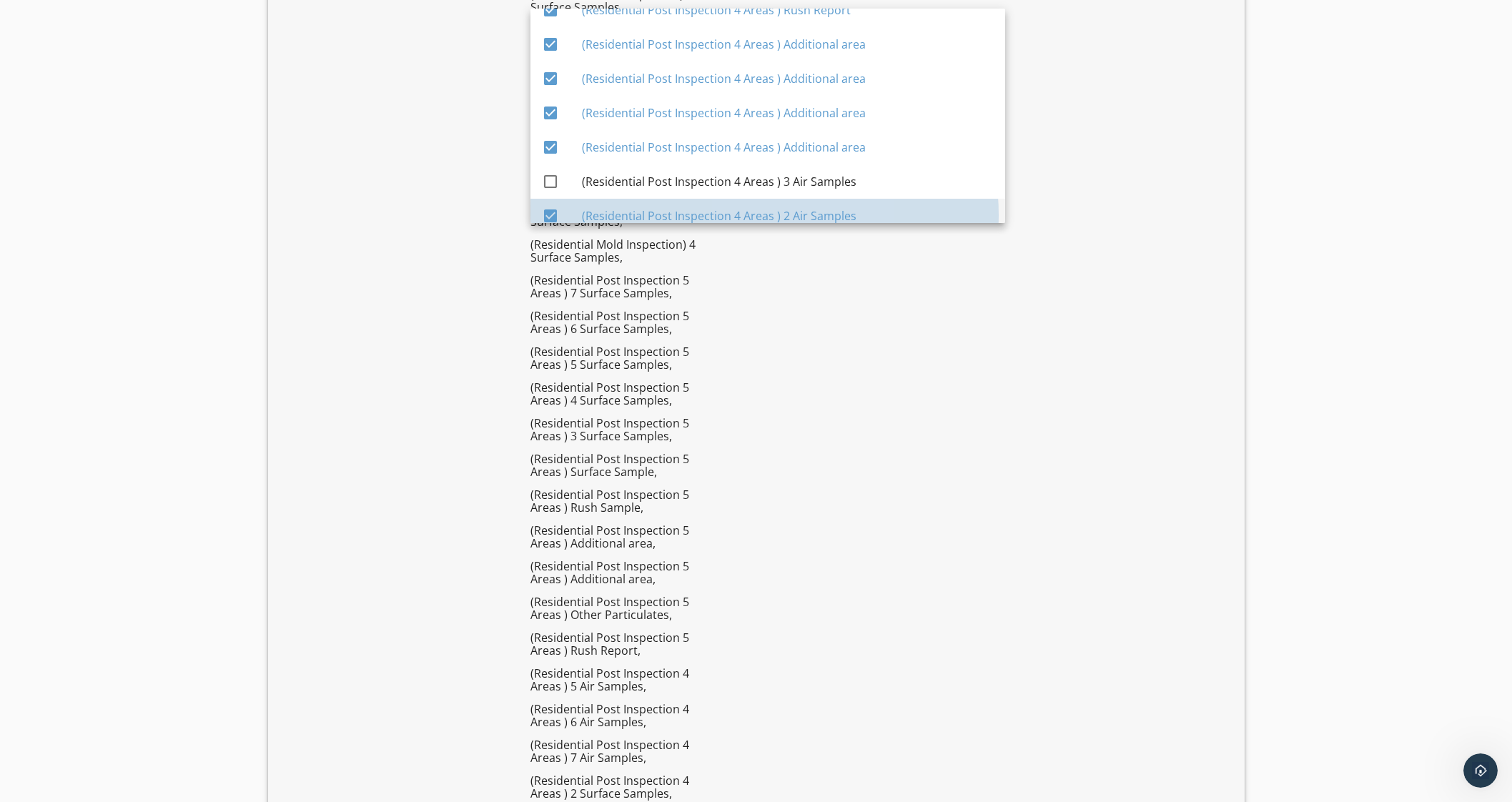
click at [850, 213] on div "(Residential Post Inspection 4 Areas ) 2 Air Samples" at bounding box center [788, 215] width 412 height 17
checkbox input "false"
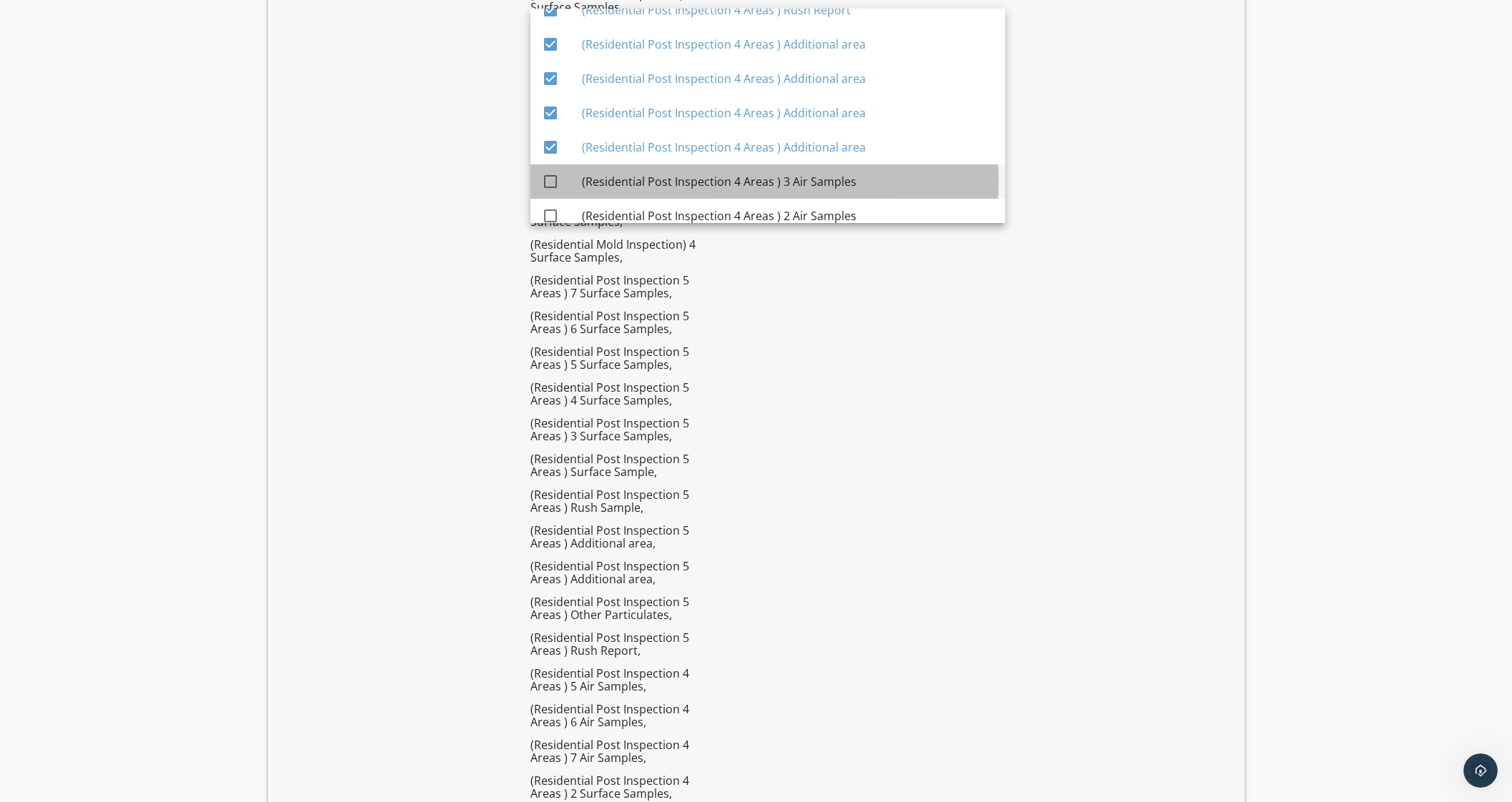
click at [858, 180] on div "(Residential Post Inspection 4 Areas ) 3 Air Samples" at bounding box center [788, 181] width 412 height 17
checkbox input "true"
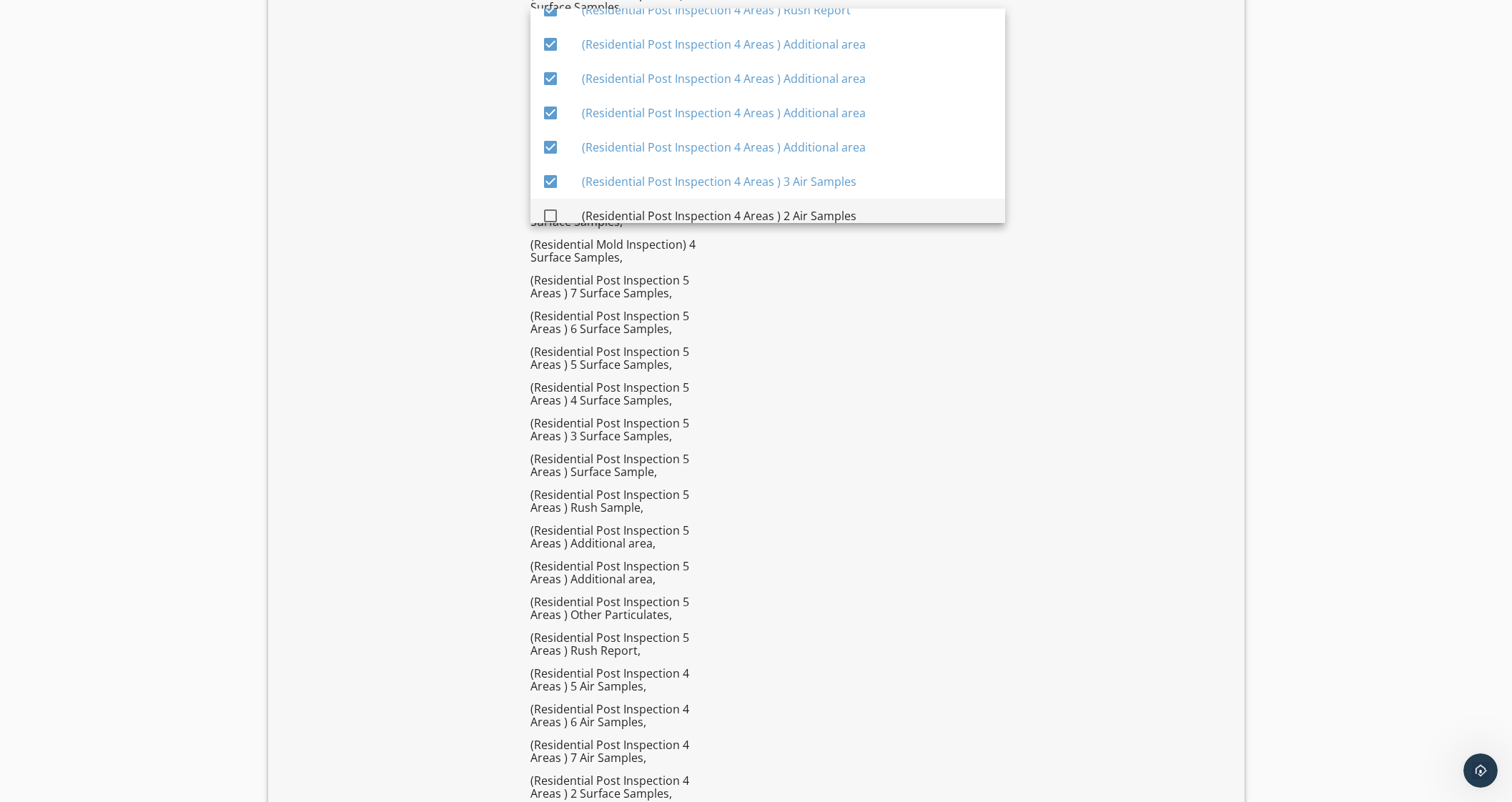
click at [856, 211] on div "(Residential Post Inspection 4 Areas ) 2 Air Samples" at bounding box center [788, 215] width 412 height 17
checkbox input "true"
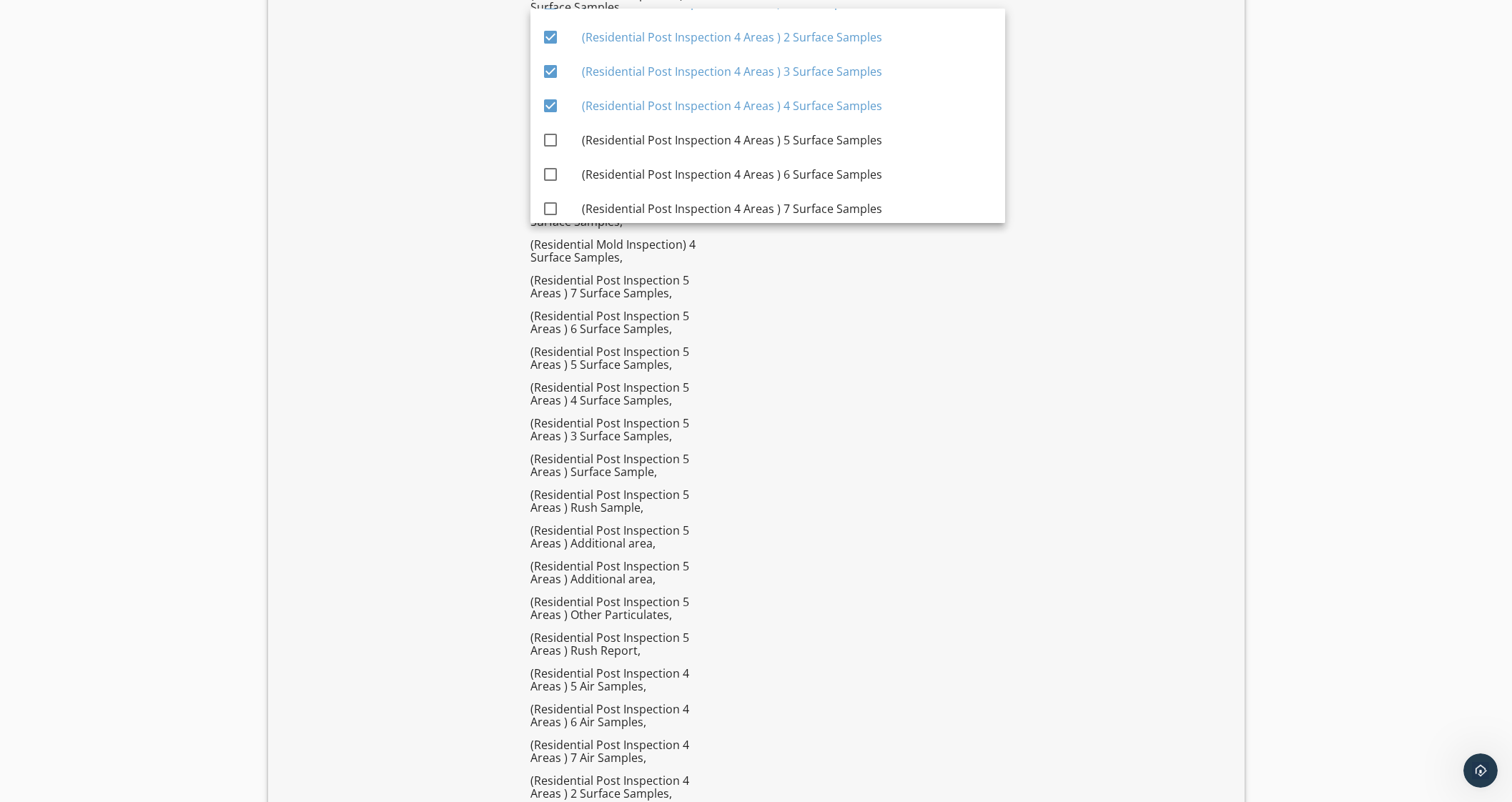
scroll to position [4486, 0]
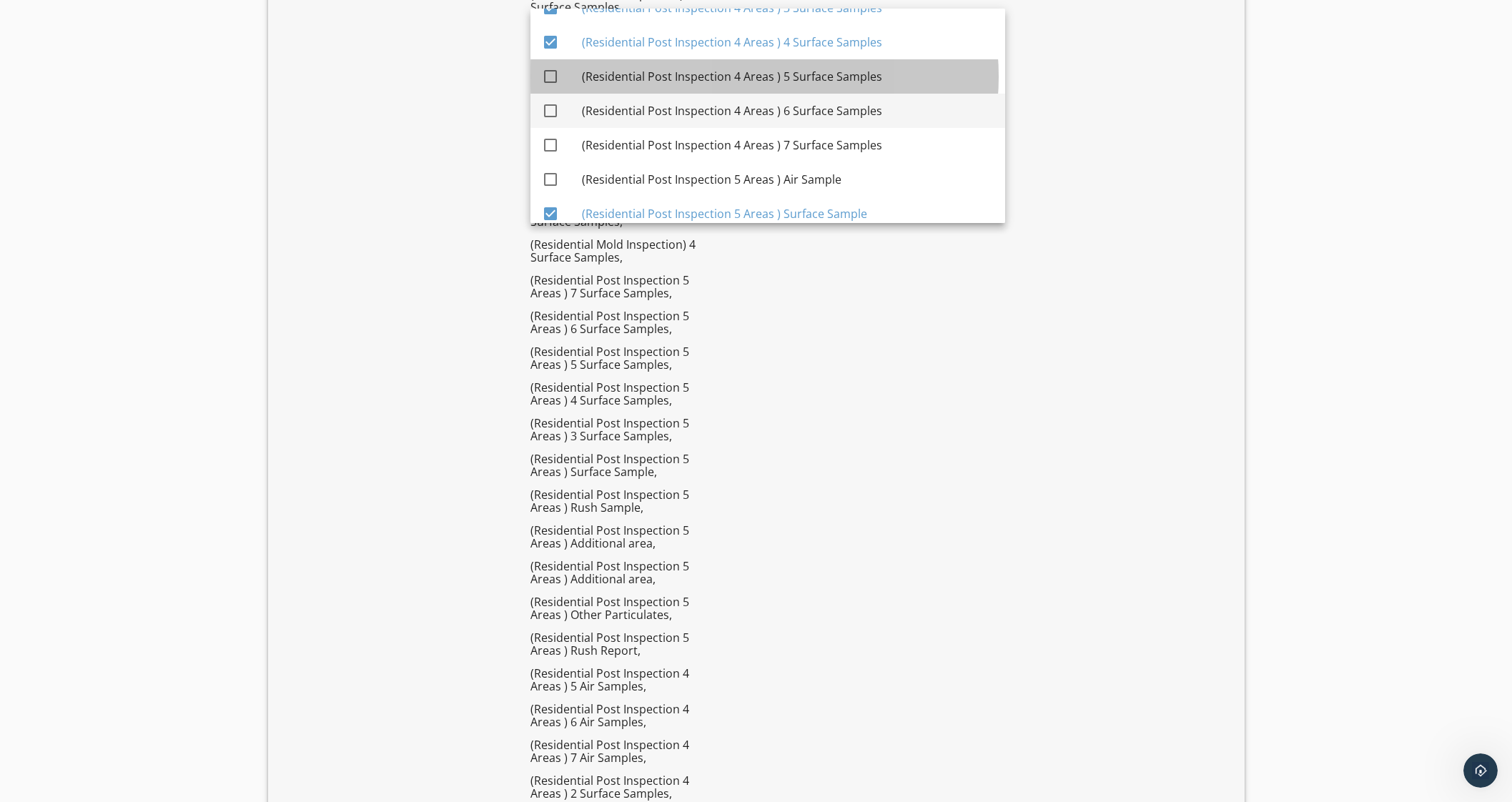
drag, startPoint x: 893, startPoint y: 84, endPoint x: 890, endPoint y: 116, distance: 32.1
click at [894, 87] on div "(Residential Post Inspection 4 Areas ) 5 Surface Samples" at bounding box center [788, 77] width 412 height 34
checkbox input "true"
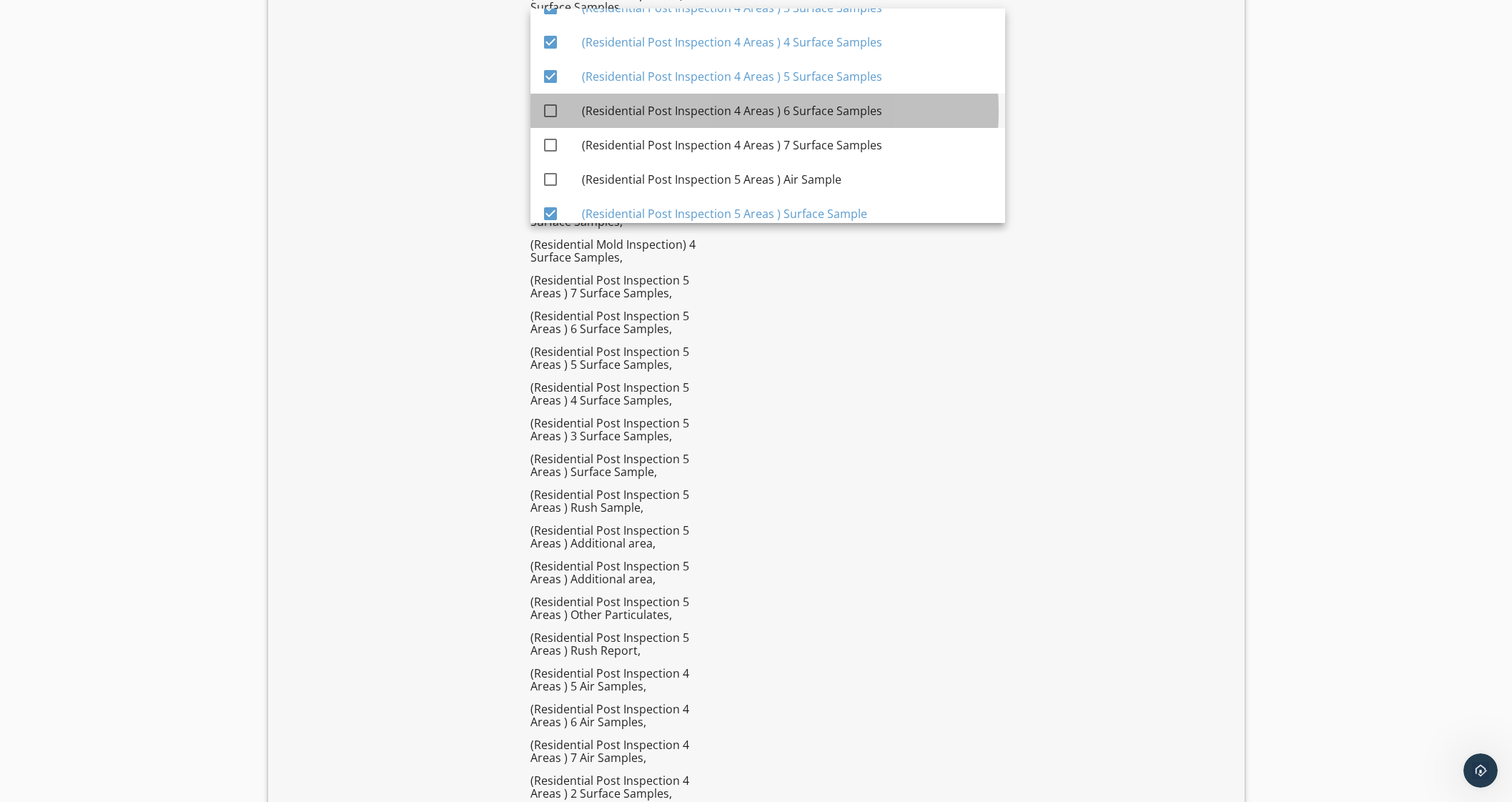
drag, startPoint x: 887, startPoint y: 123, endPoint x: 887, endPoint y: 138, distance: 15.0
click at [888, 123] on div "(Residential Post Inspection 4 Areas ) 6 Surface Samples" at bounding box center [788, 111] width 412 height 34
checkbox input "true"
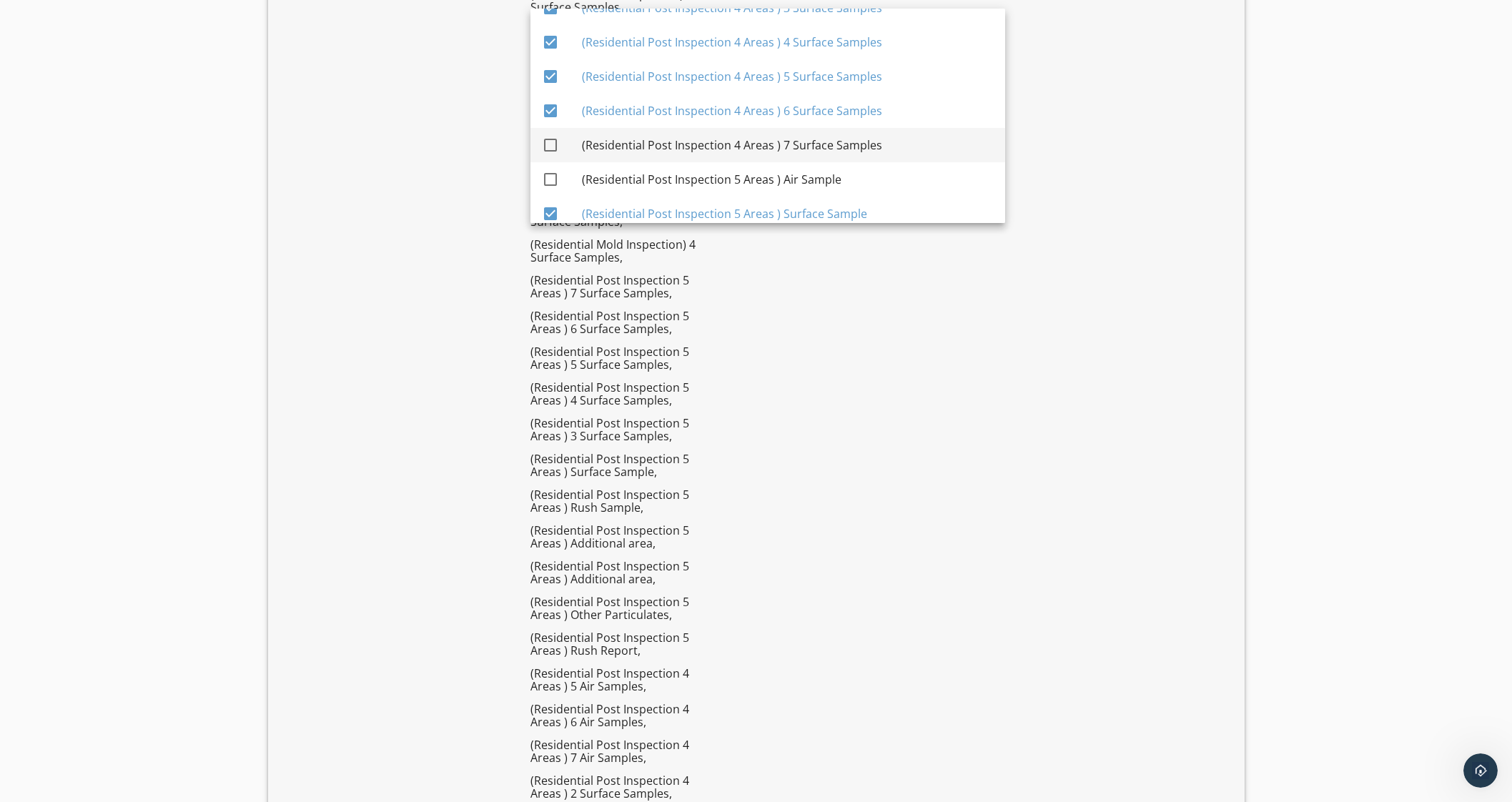
click at [885, 139] on div "(Residential Post Inspection 4 Areas ) 7 Surface Samples" at bounding box center [788, 145] width 412 height 17
checkbox input "true"
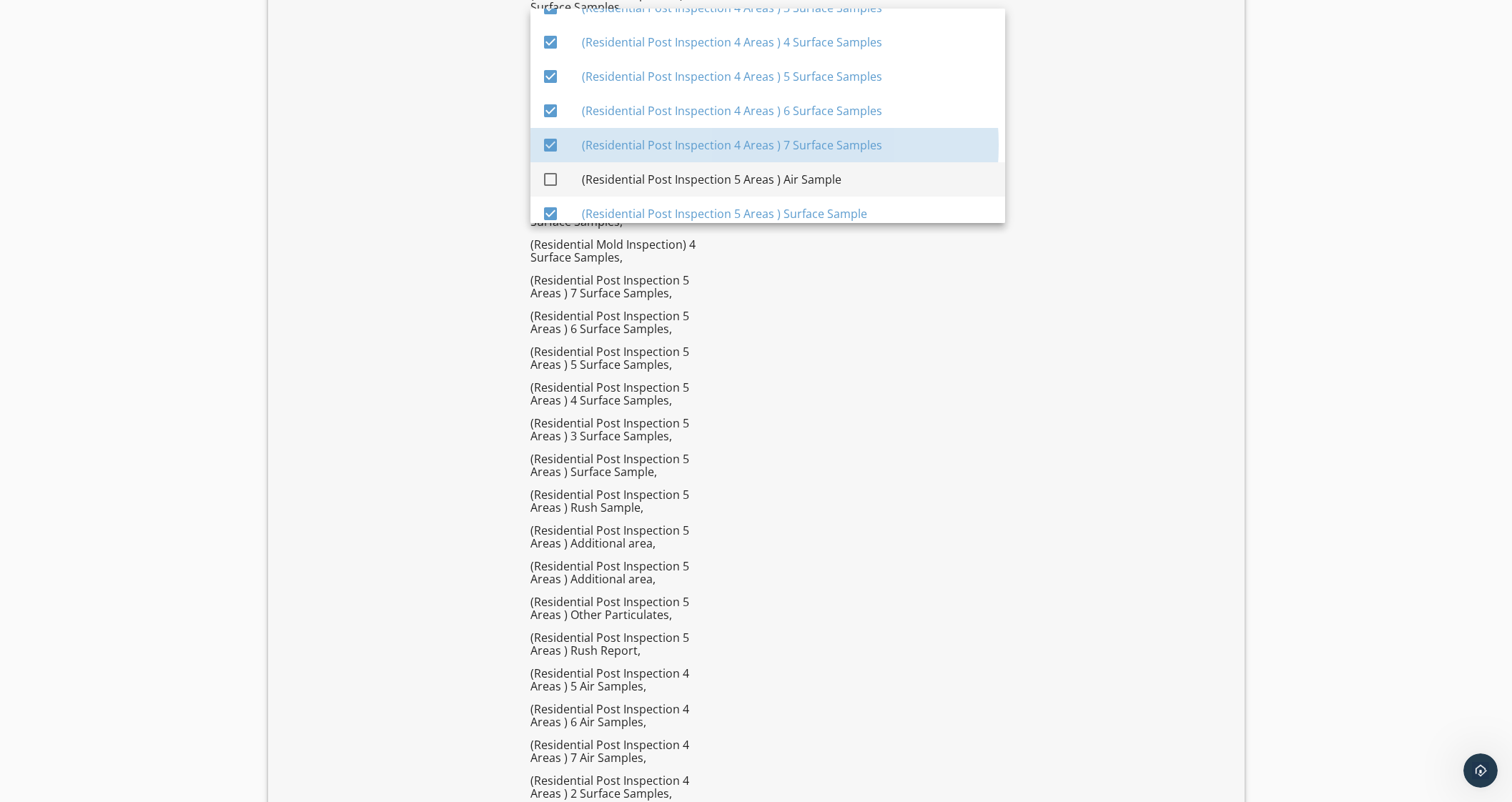
click at [858, 176] on div "(Residential Post Inspection 5 Areas ) Air Sample" at bounding box center [788, 179] width 412 height 17
checkbox input "true"
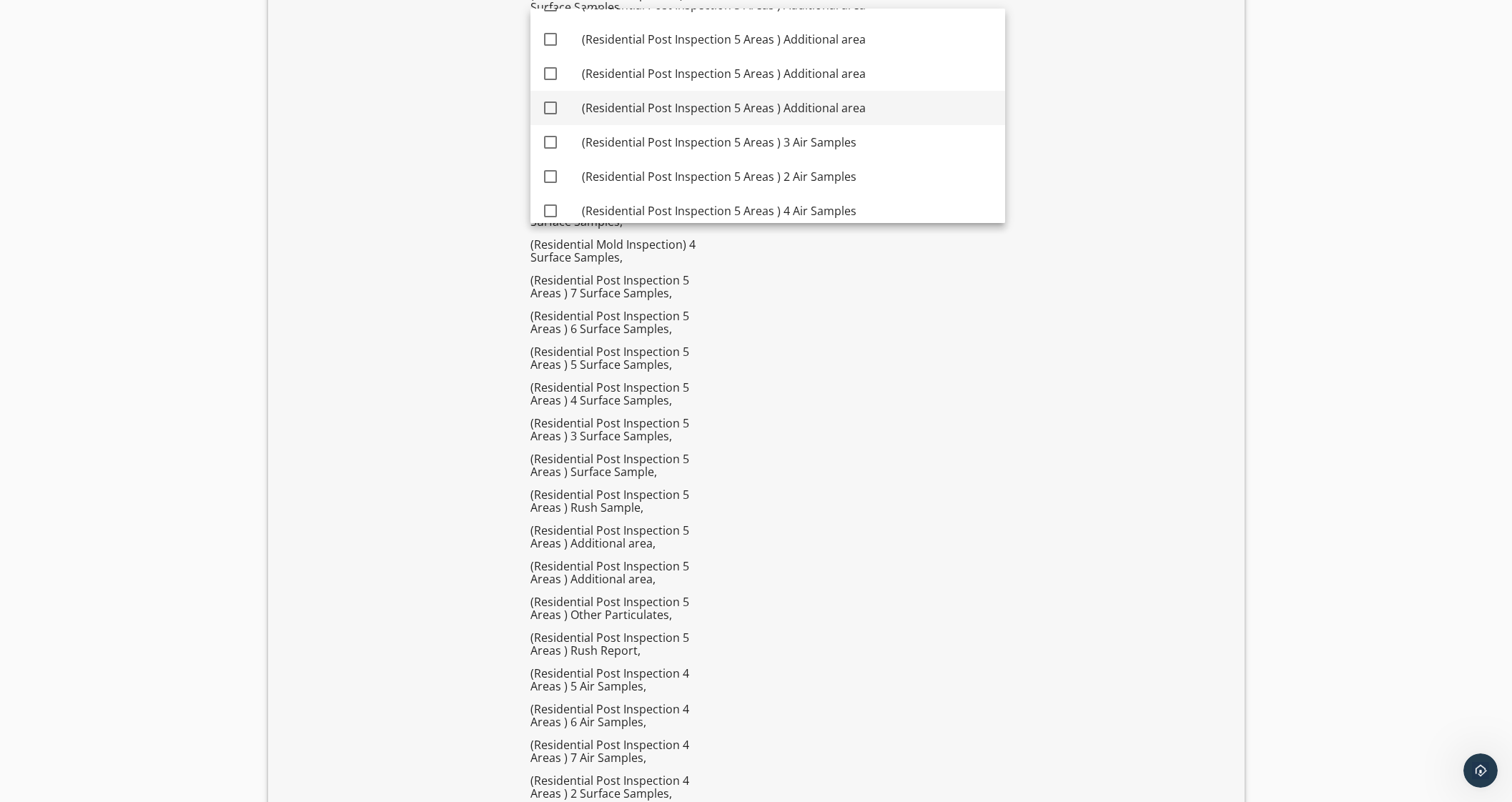
scroll to position [4859, 0]
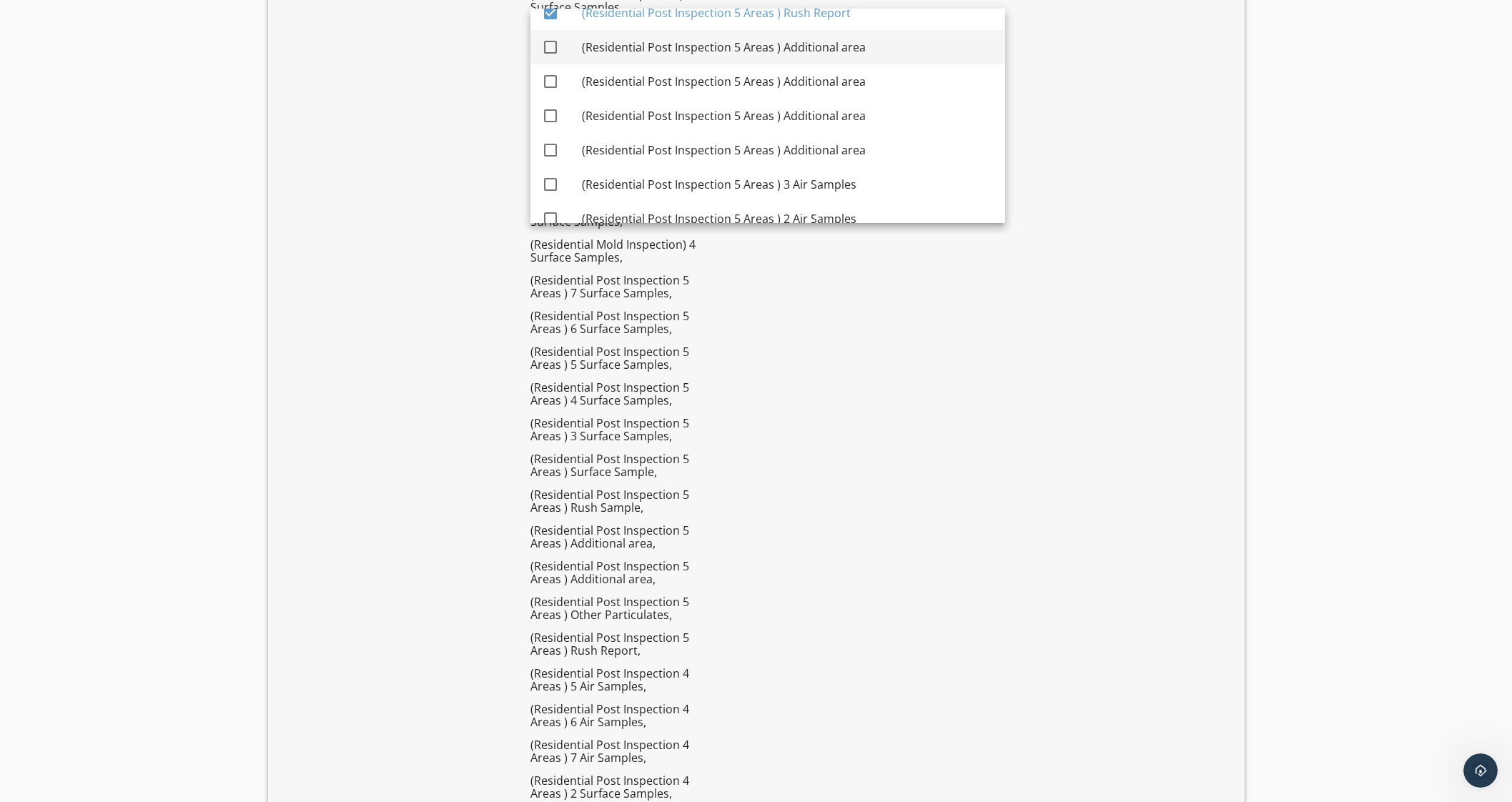
click at [861, 44] on div "(Residential Post Inspection 5 Areas ) Additional area" at bounding box center [788, 47] width 412 height 17
checkbox input "true"
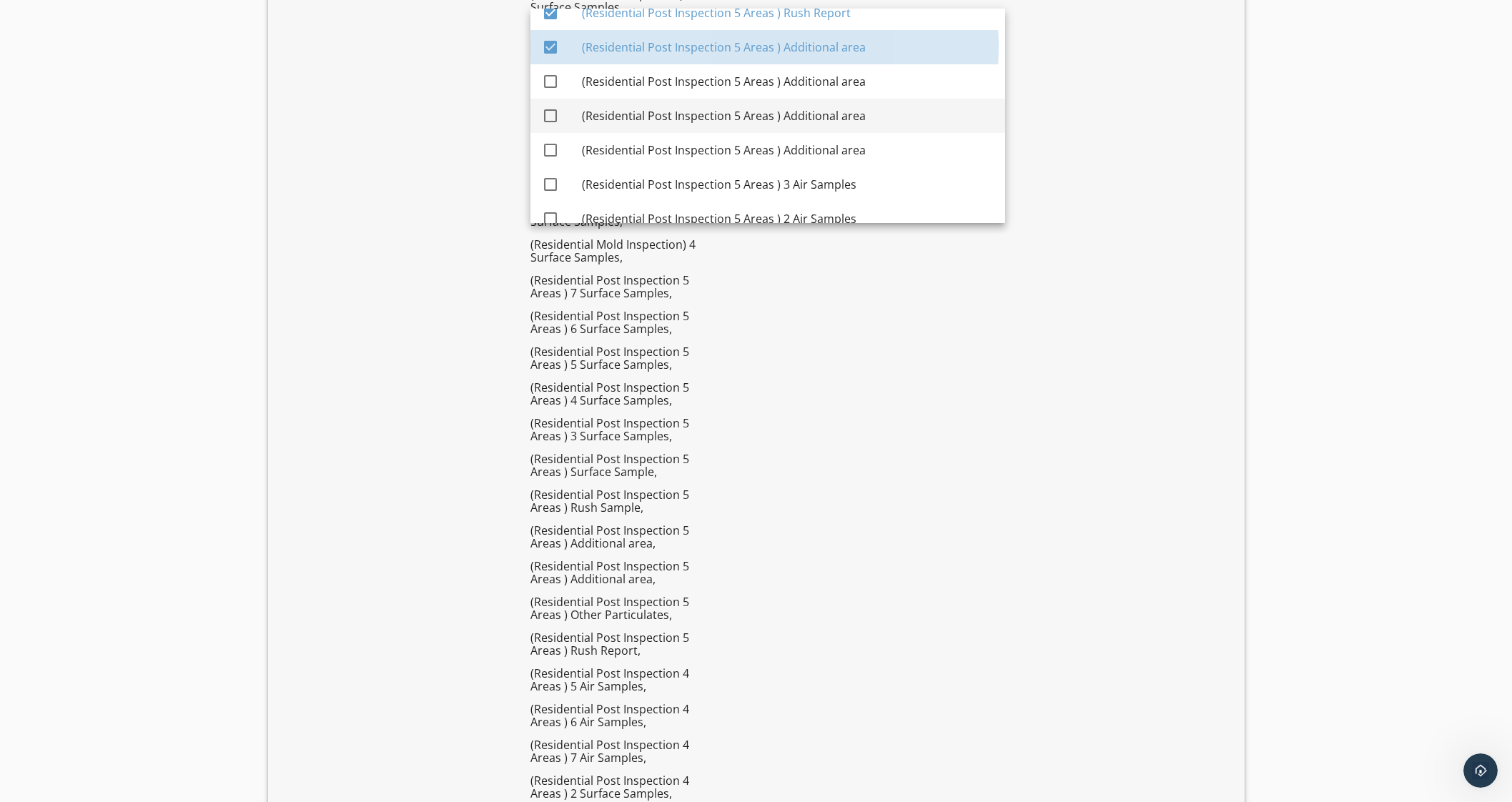
click at [850, 91] on div "(Residential Post Inspection 5 Areas ) Additional area" at bounding box center [788, 81] width 412 height 34
checkbox input "true"
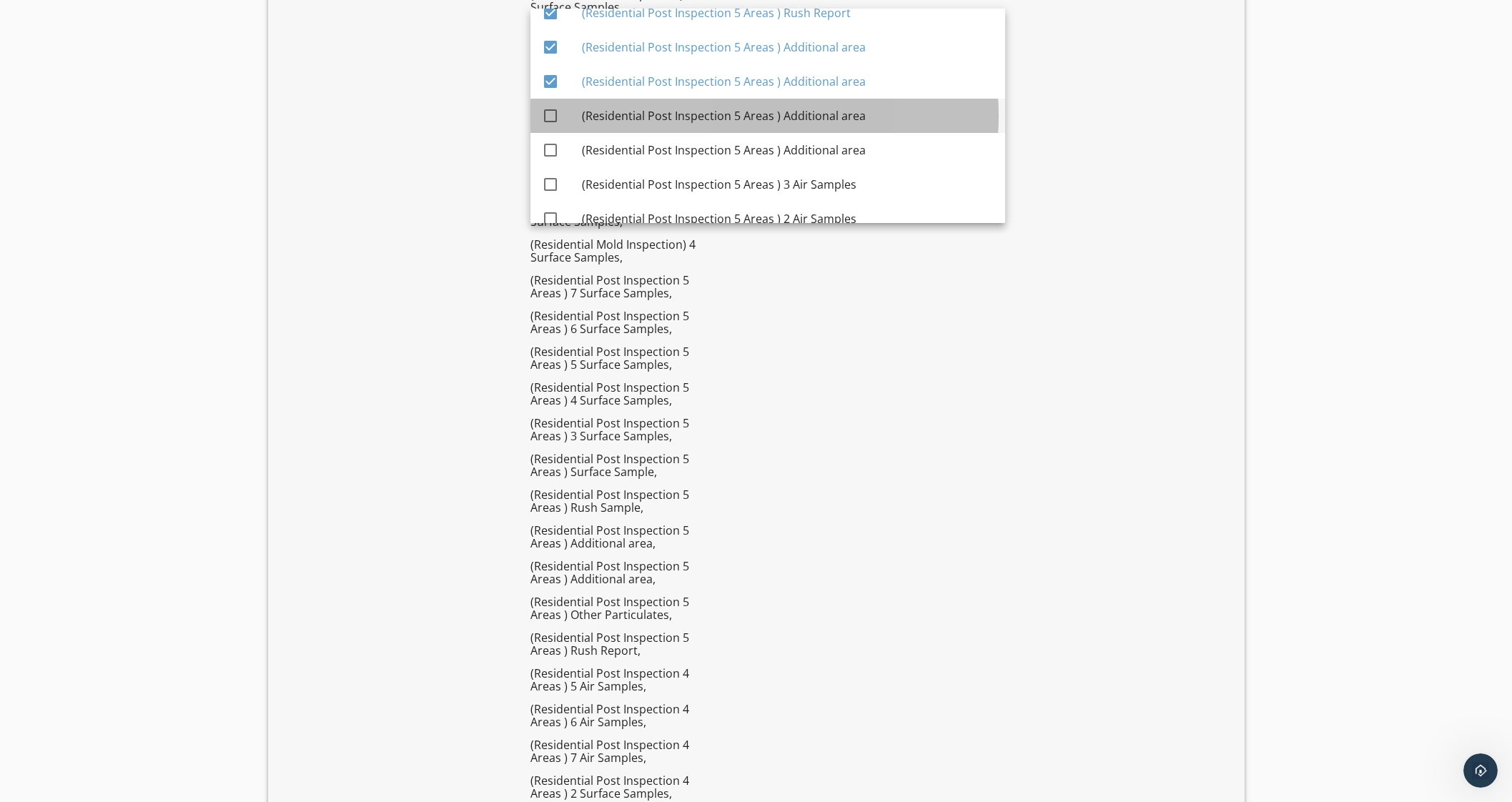
click at [854, 118] on div "(Residential Post Inspection 5 Areas ) Additional area" at bounding box center [788, 116] width 412 height 17
checkbox input "true"
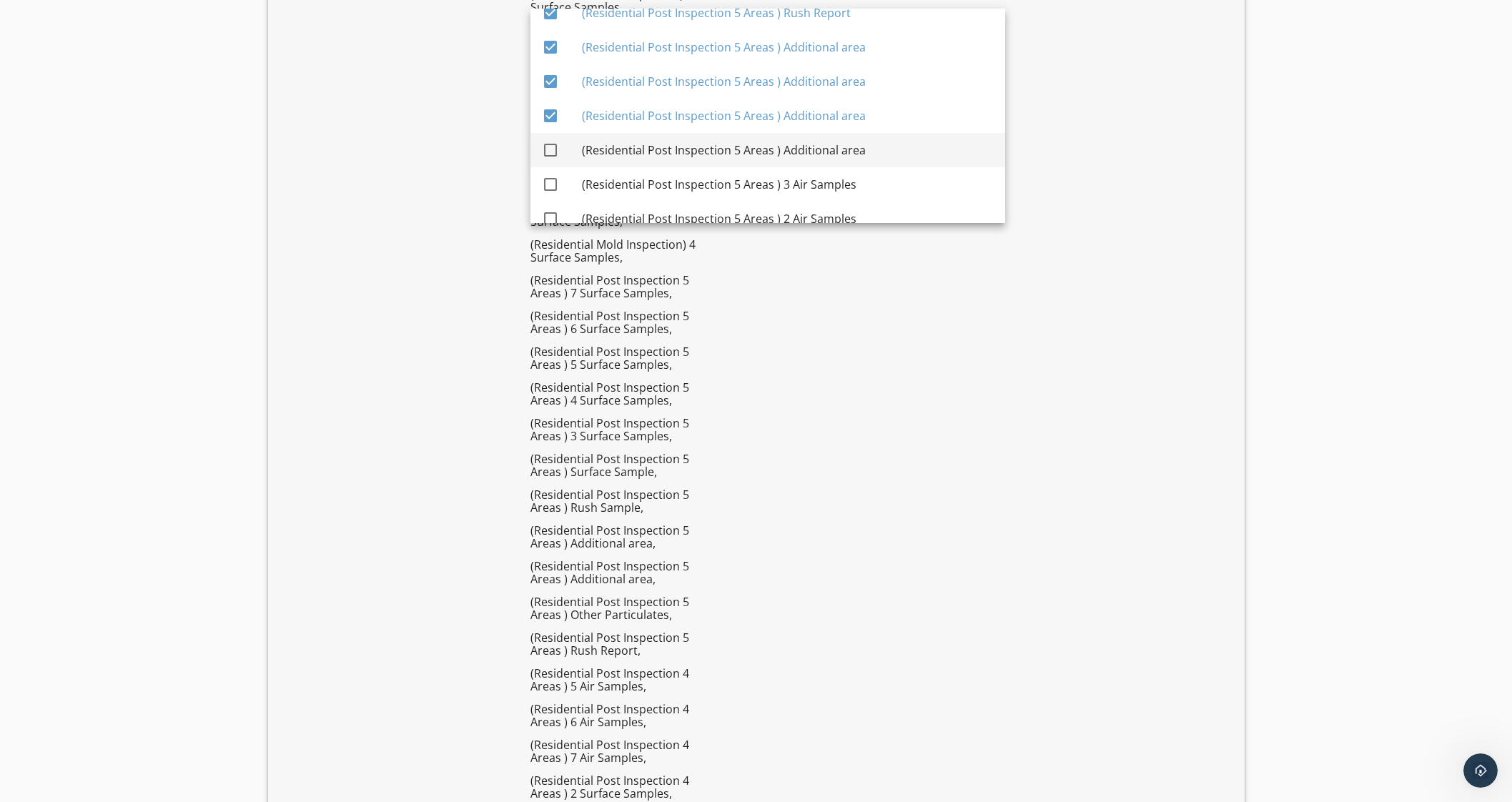
click at [854, 144] on div "(Residential Post Inspection 5 Areas ) Additional area" at bounding box center [788, 150] width 412 height 17
checkbox input "true"
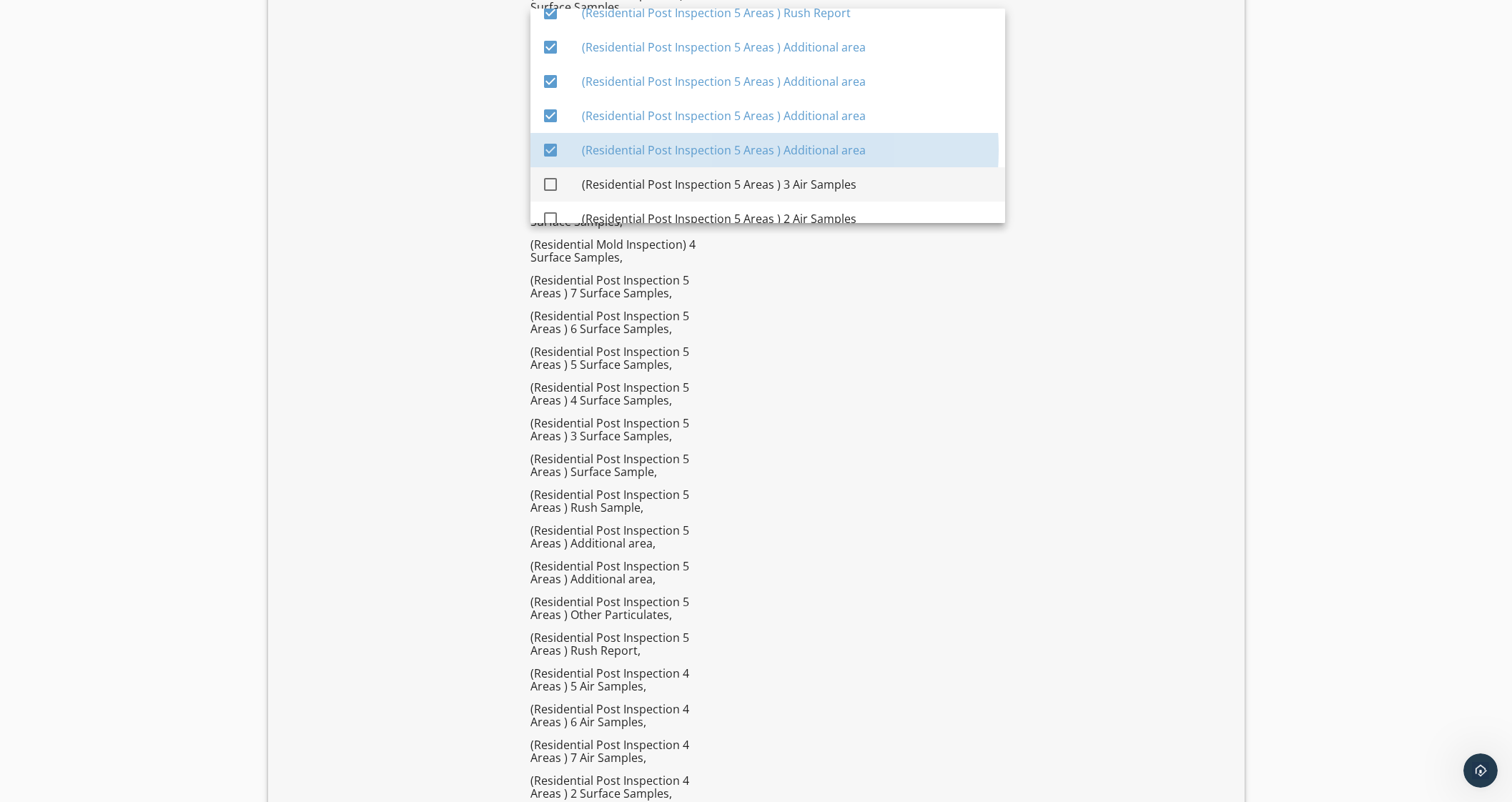
click at [836, 179] on div "(Residential Post Inspection 5 Areas ) 3 Air Samples" at bounding box center [788, 184] width 412 height 17
checkbox input "true"
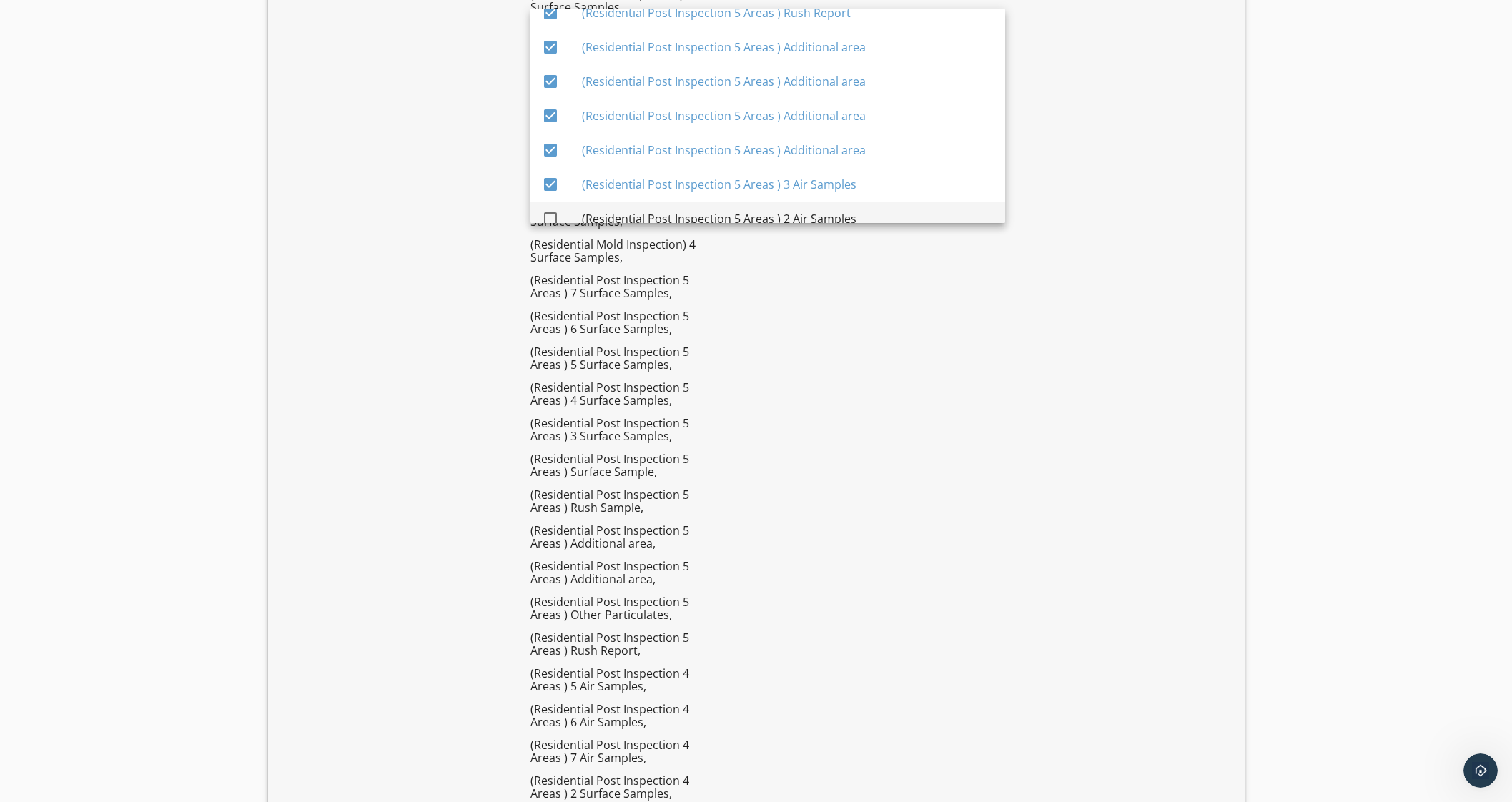
click at [822, 211] on div "(Residential Post Inspection 5 Areas ) 2 Air Samples" at bounding box center [788, 219] width 412 height 17
checkbox input "true"
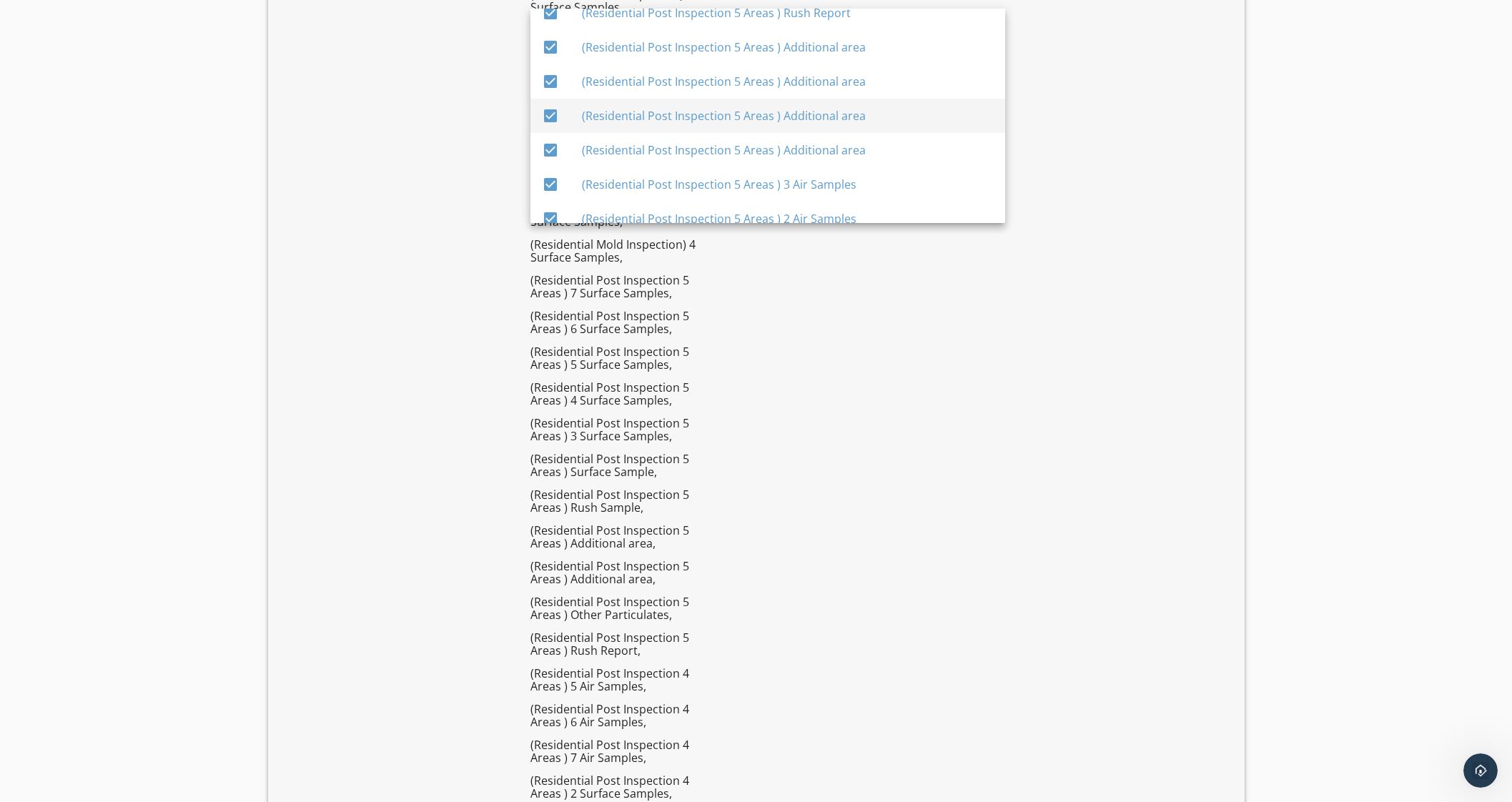
scroll to position [4949, 0]
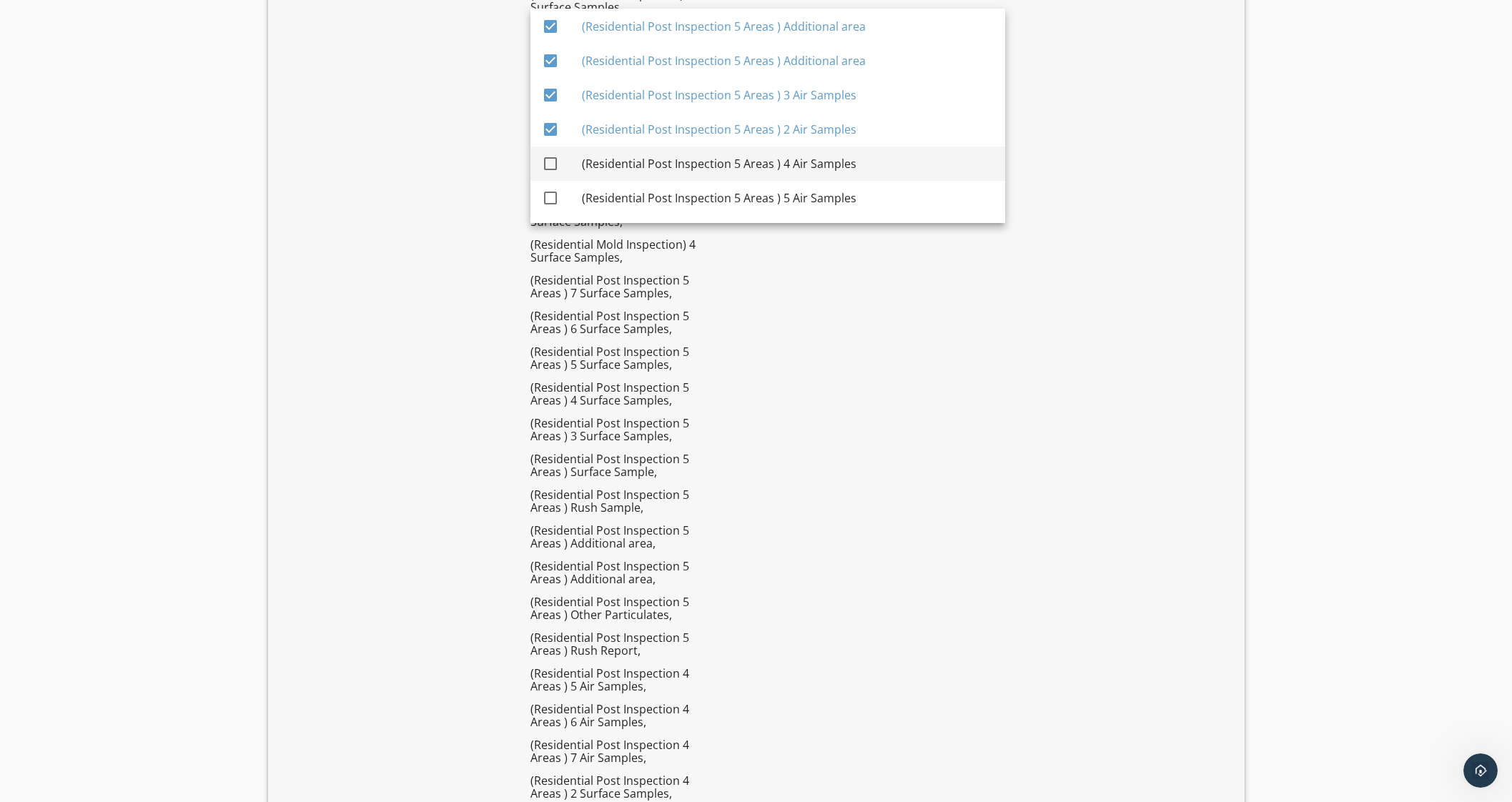
click at [834, 176] on div "(Residential Post Inspection 5 Areas ) 4 Air Samples" at bounding box center [788, 164] width 412 height 34
checkbox input "true"
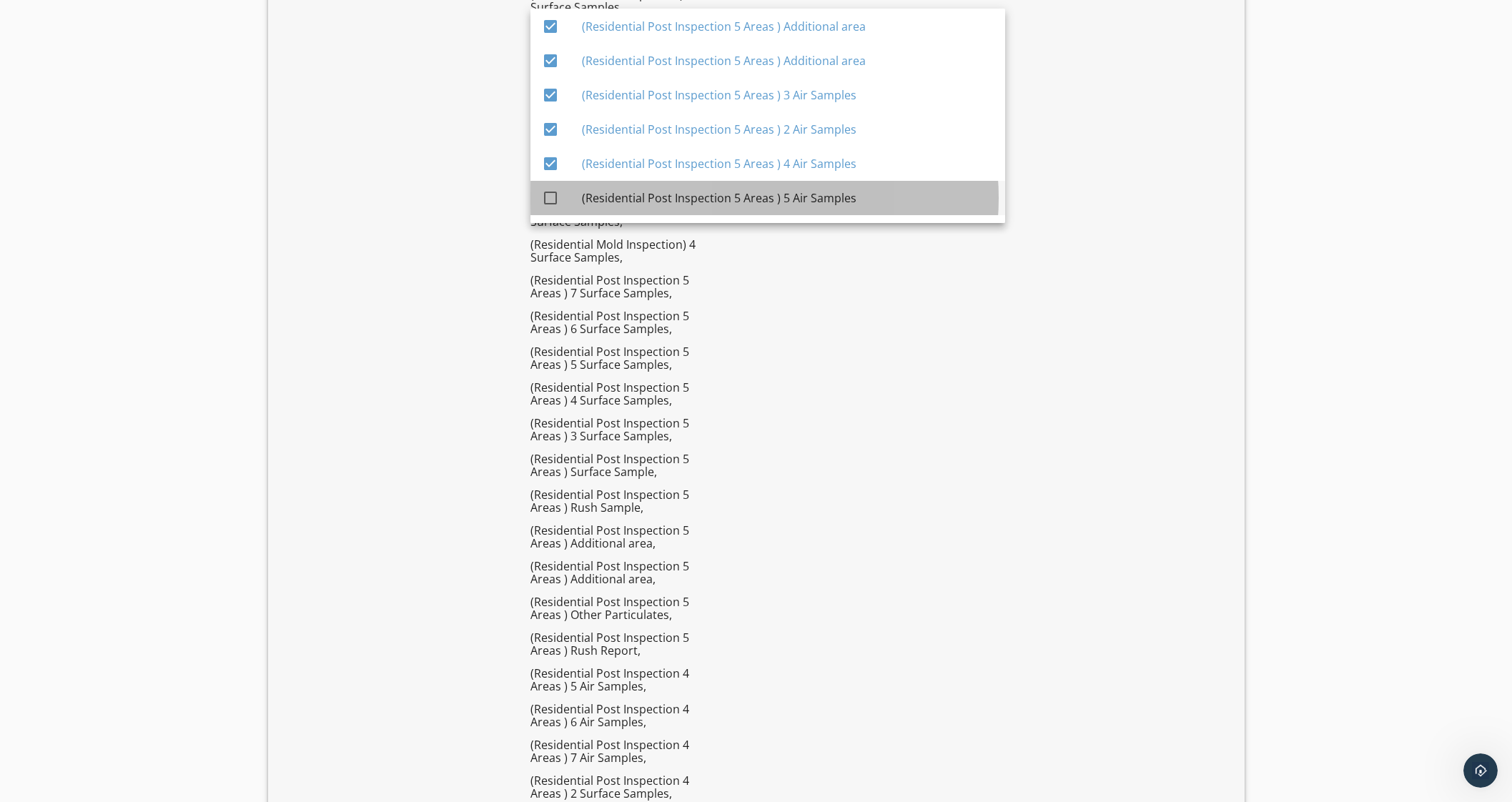
click at [832, 190] on div "(Residential Post Inspection 5 Areas ) 5 Air Samples" at bounding box center [788, 198] width 412 height 17
checkbox input "true"
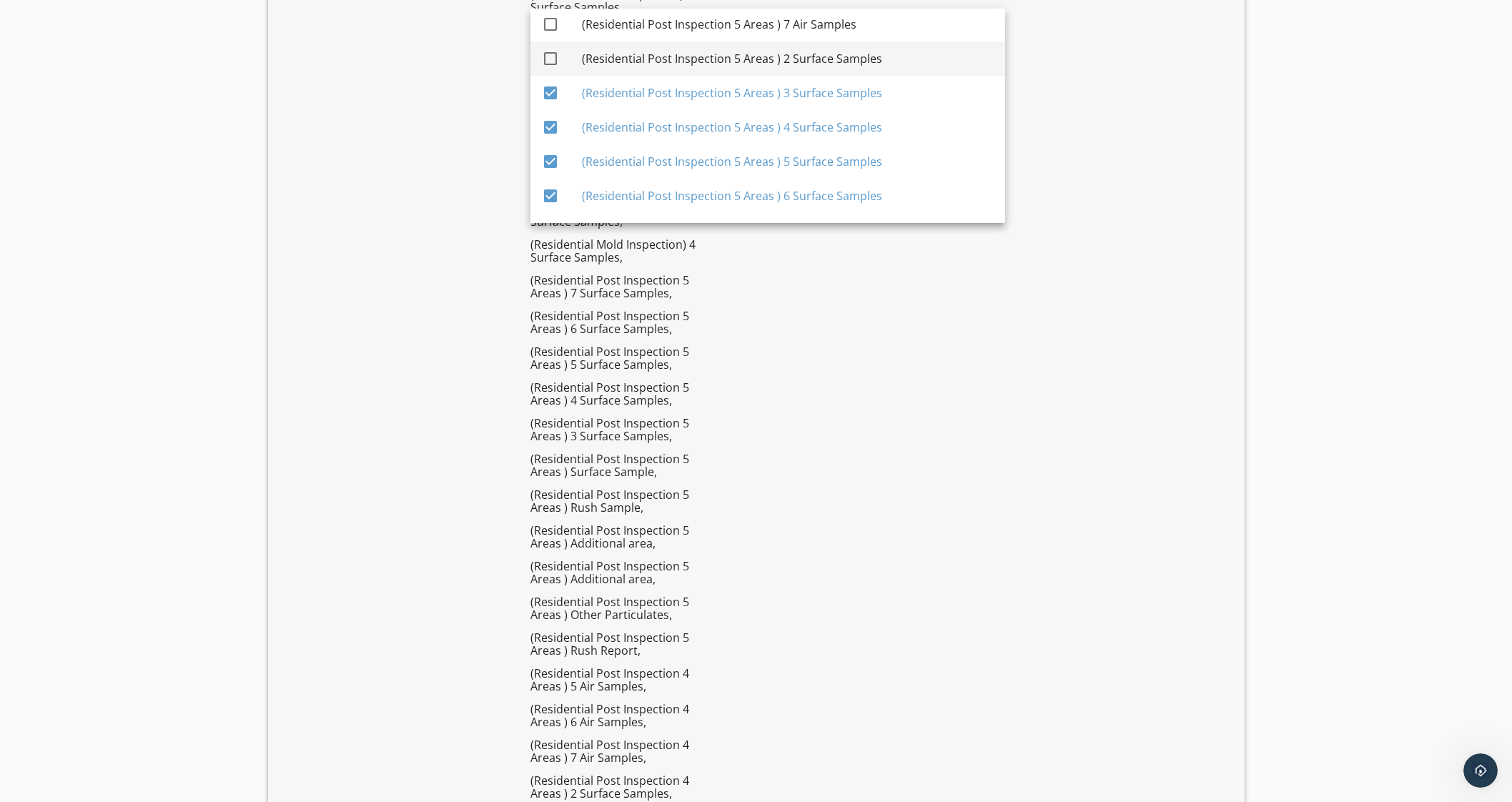
scroll to position [5128, 0]
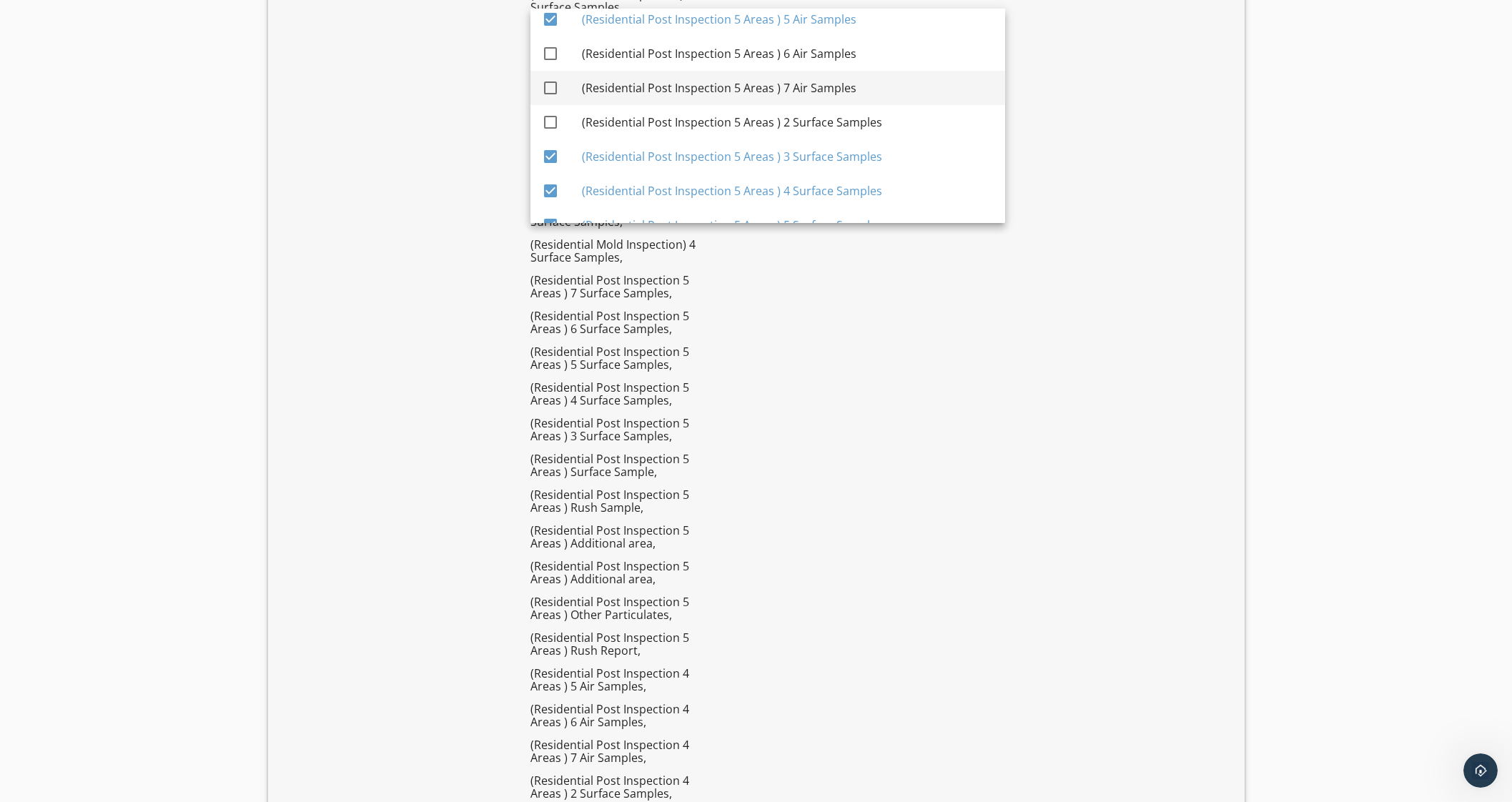
drag, startPoint x: 861, startPoint y: 118, endPoint x: 850, endPoint y: 77, distance: 42.4
click at [860, 116] on div "(Residential Post Inspection 5 Areas ) 2 Surface Samples" at bounding box center [788, 122] width 412 height 17
checkbox input "true"
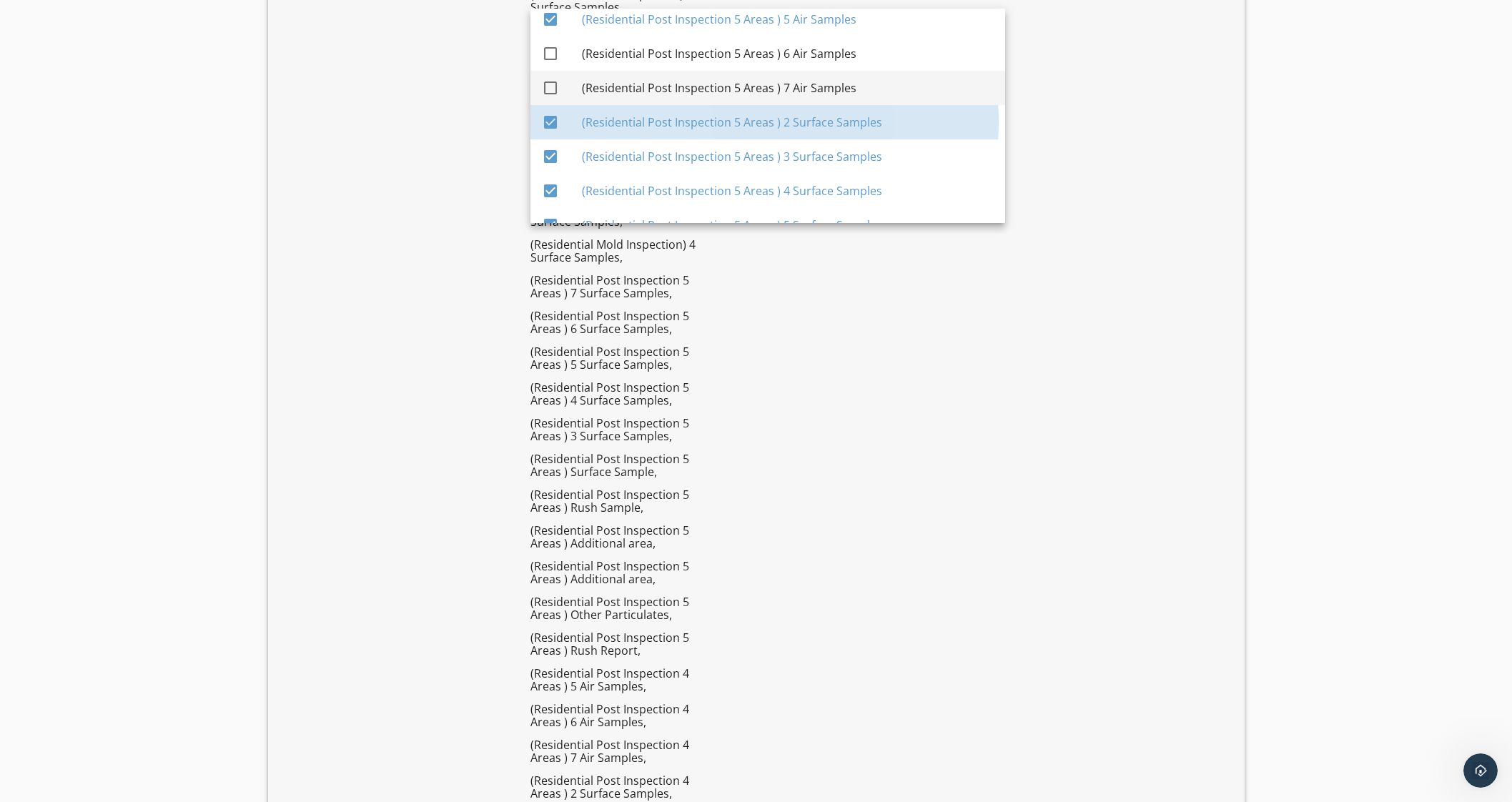
click at [848, 73] on div "(Residential Post Inspection 5 Areas ) 7 Air Samples" at bounding box center [788, 88] width 412 height 34
checkbox input "true"
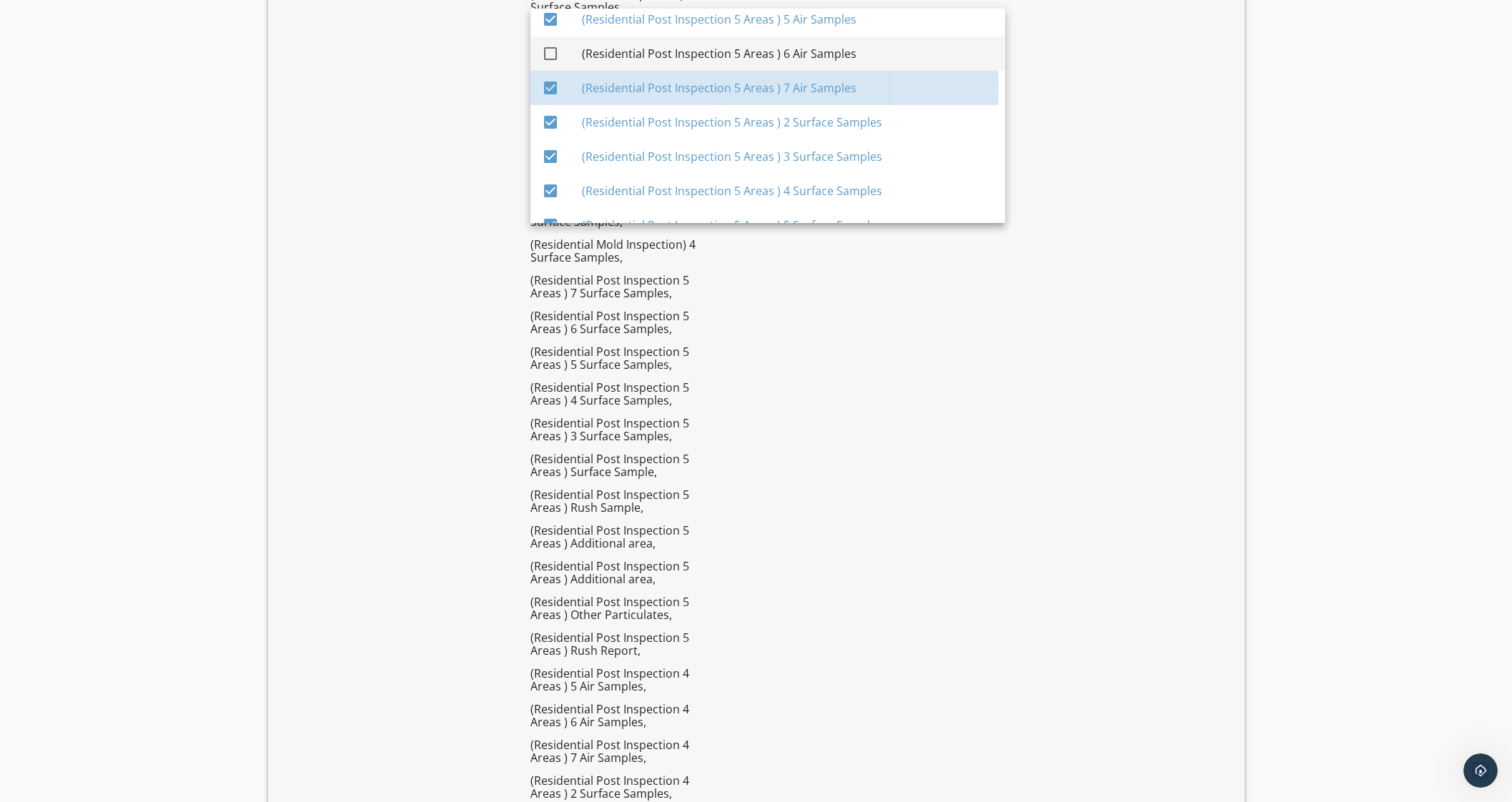
click at [850, 46] on div "(Residential Post Inspection 5 Areas ) 6 Air Samples" at bounding box center [788, 53] width 412 height 17
checkbox input "true"
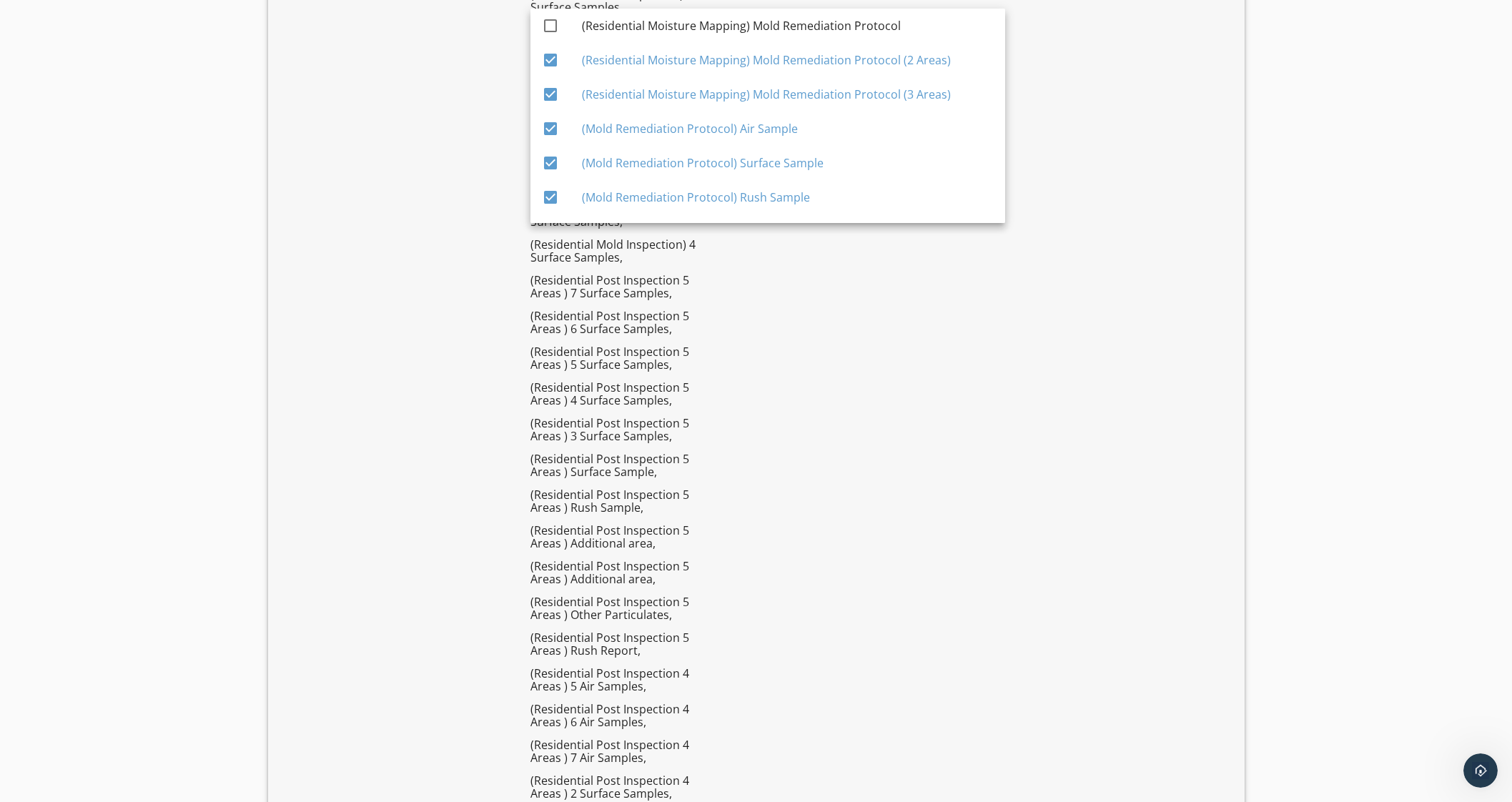
scroll to position [5836, 0]
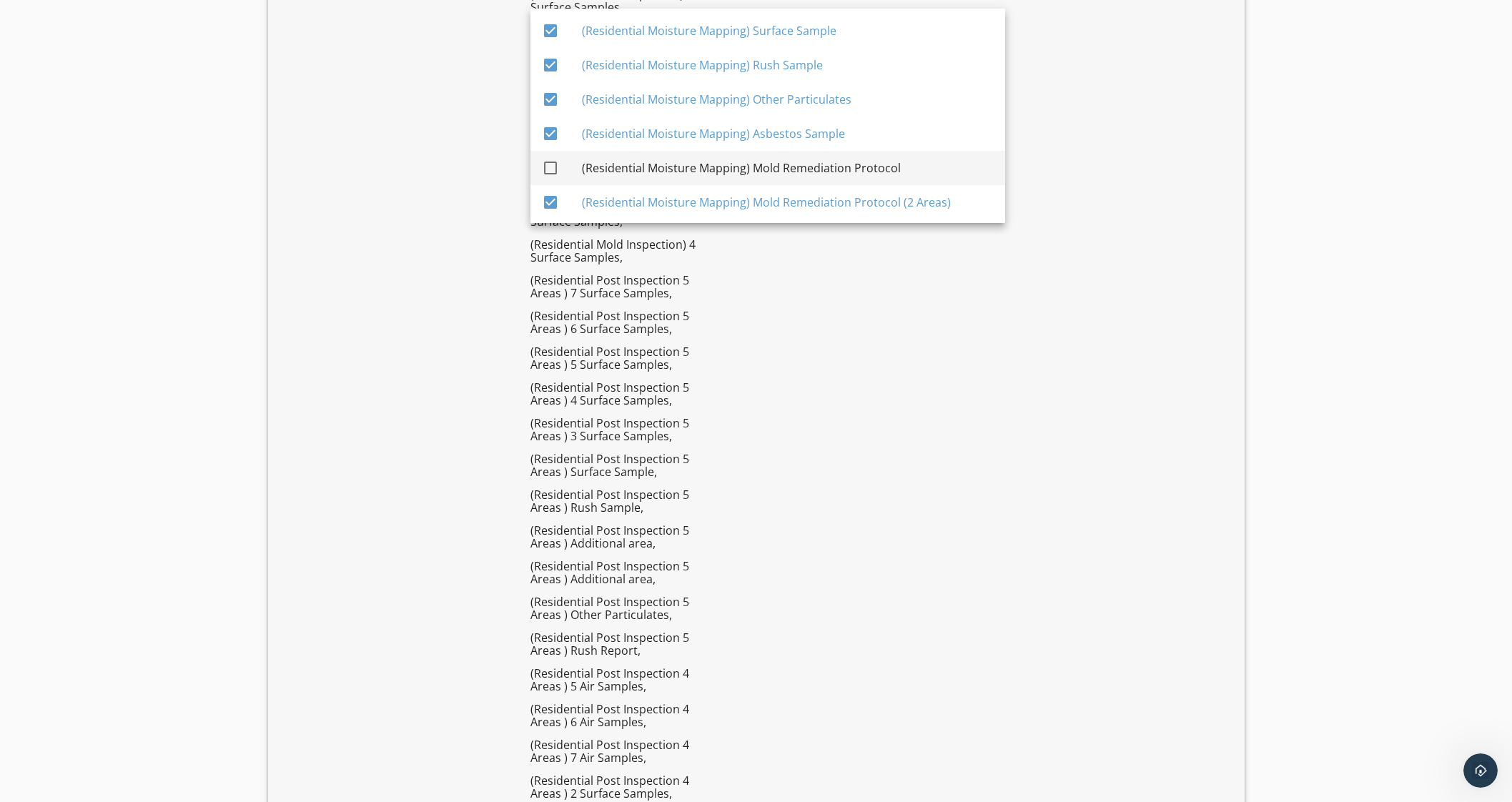
drag, startPoint x: 799, startPoint y: 169, endPoint x: 808, endPoint y: 175, distance: 10.8
click at [800, 169] on div "(Residential Moisture Mapping) Mold Remediation Protocol" at bounding box center [788, 167] width 412 height 17
checkbox input "true"
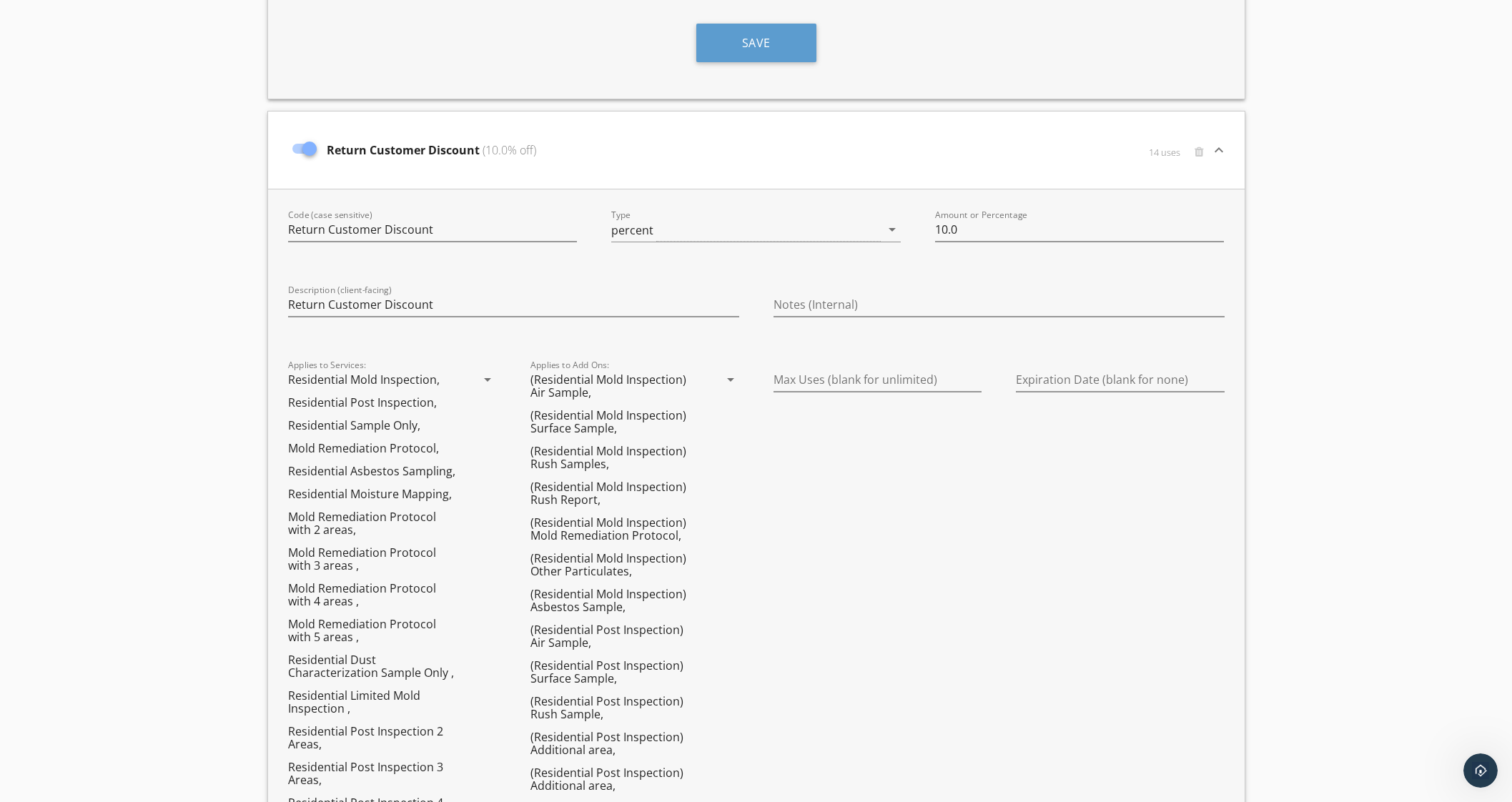
scroll to position [7812, 0]
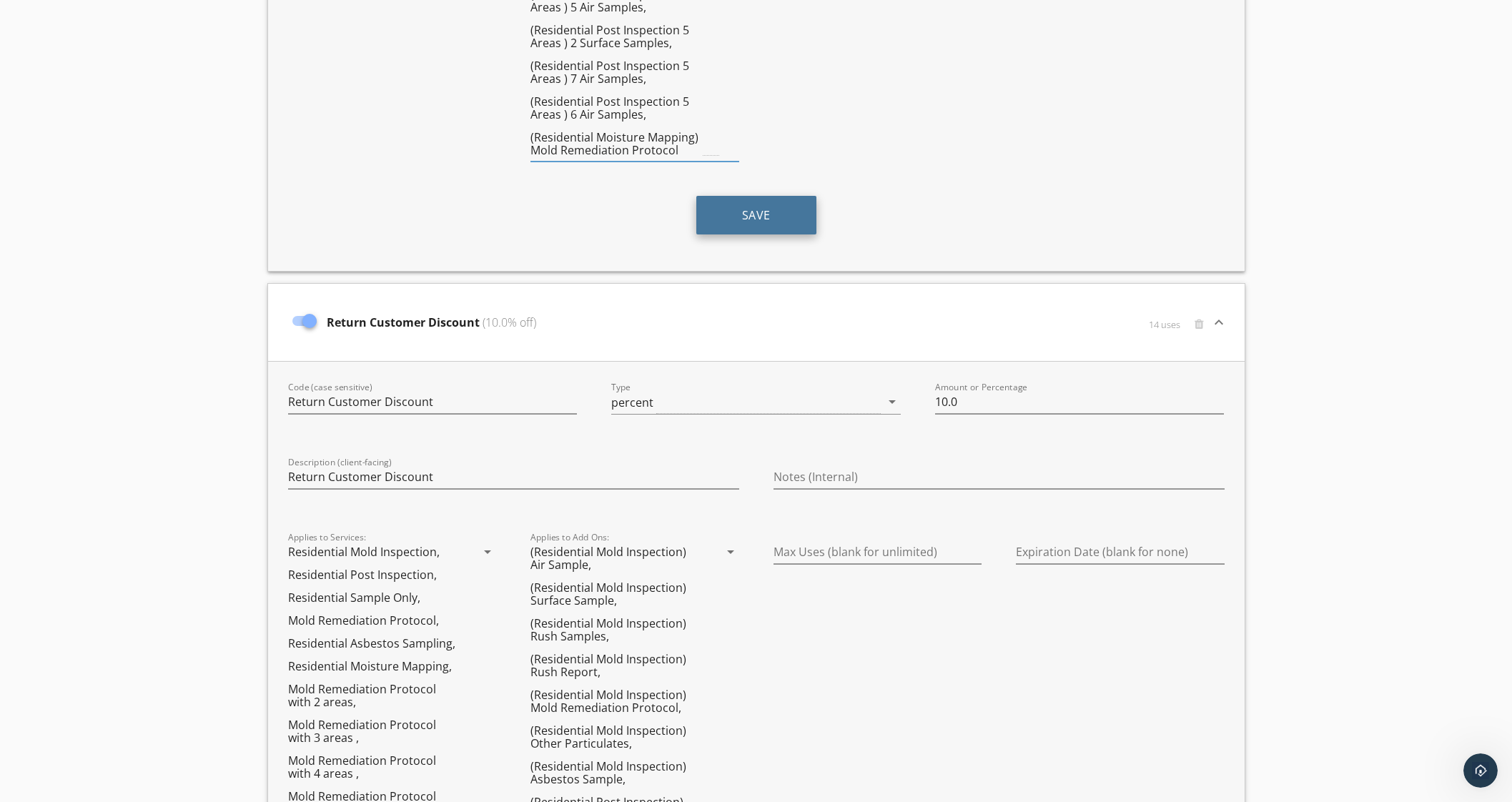
click at [747, 196] on button "Save" at bounding box center [756, 215] width 120 height 39
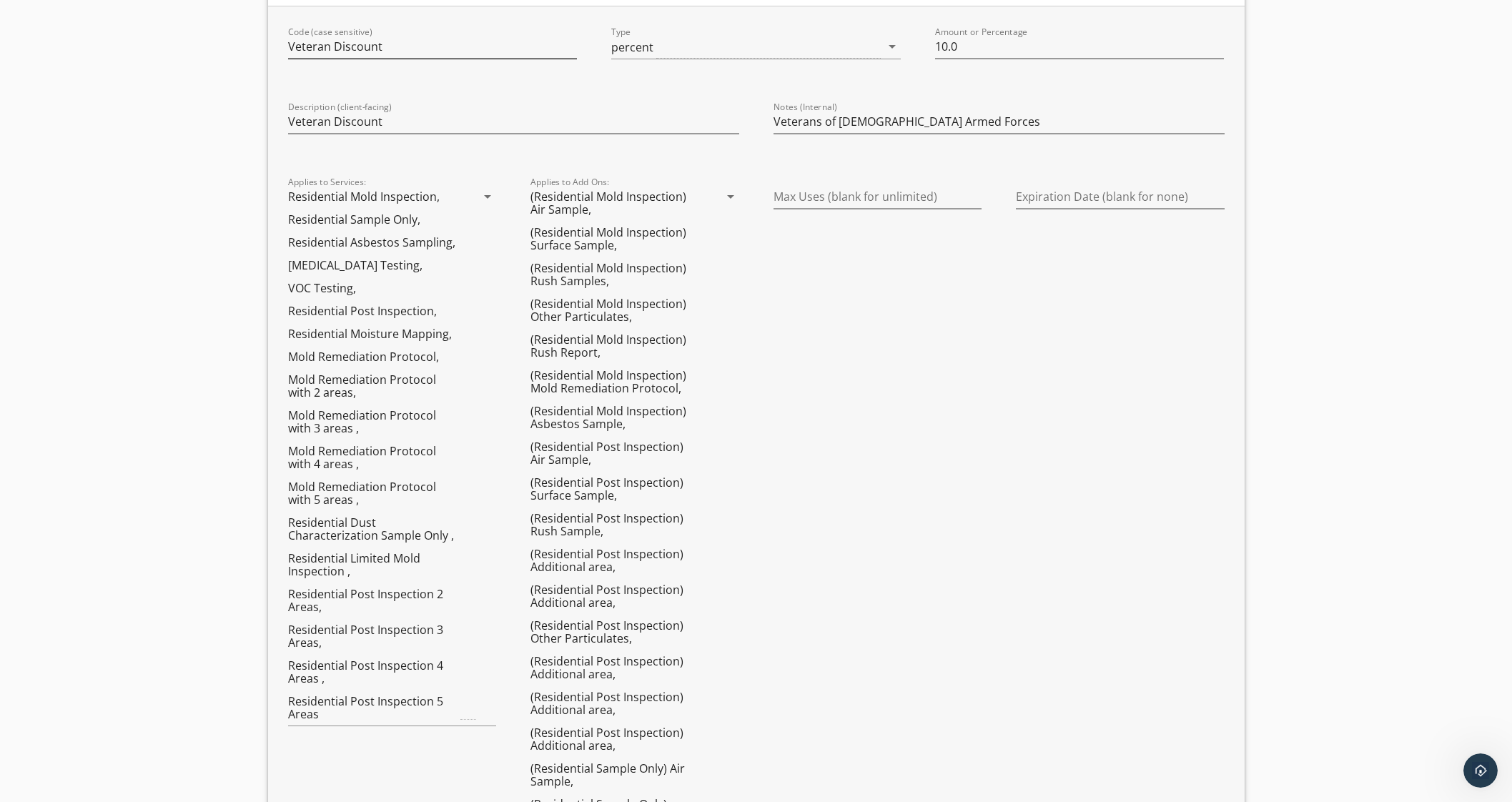
scroll to position [269, 0]
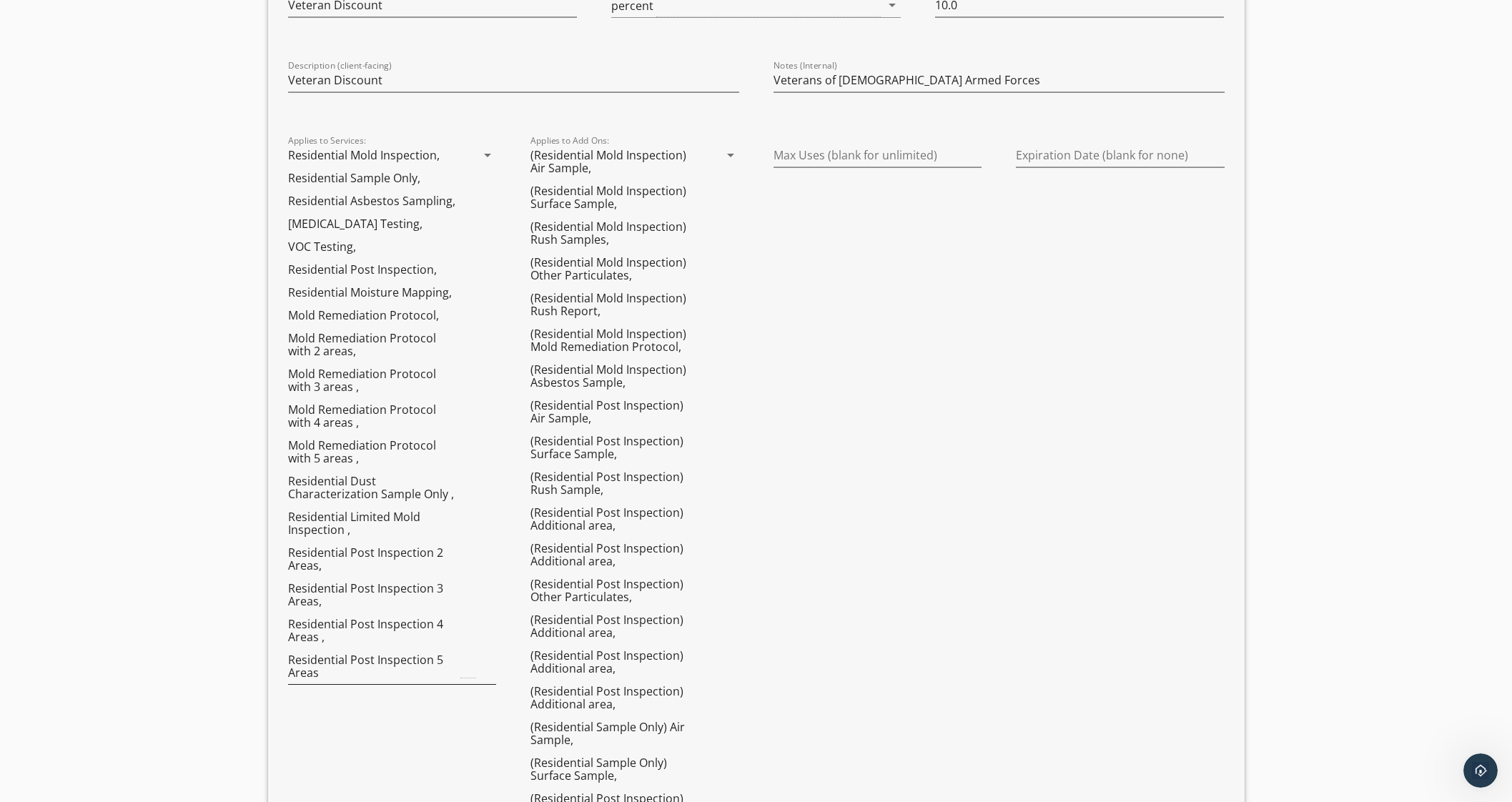
click at [486, 152] on icon "arrow_drop_down" at bounding box center [487, 155] width 17 height 17
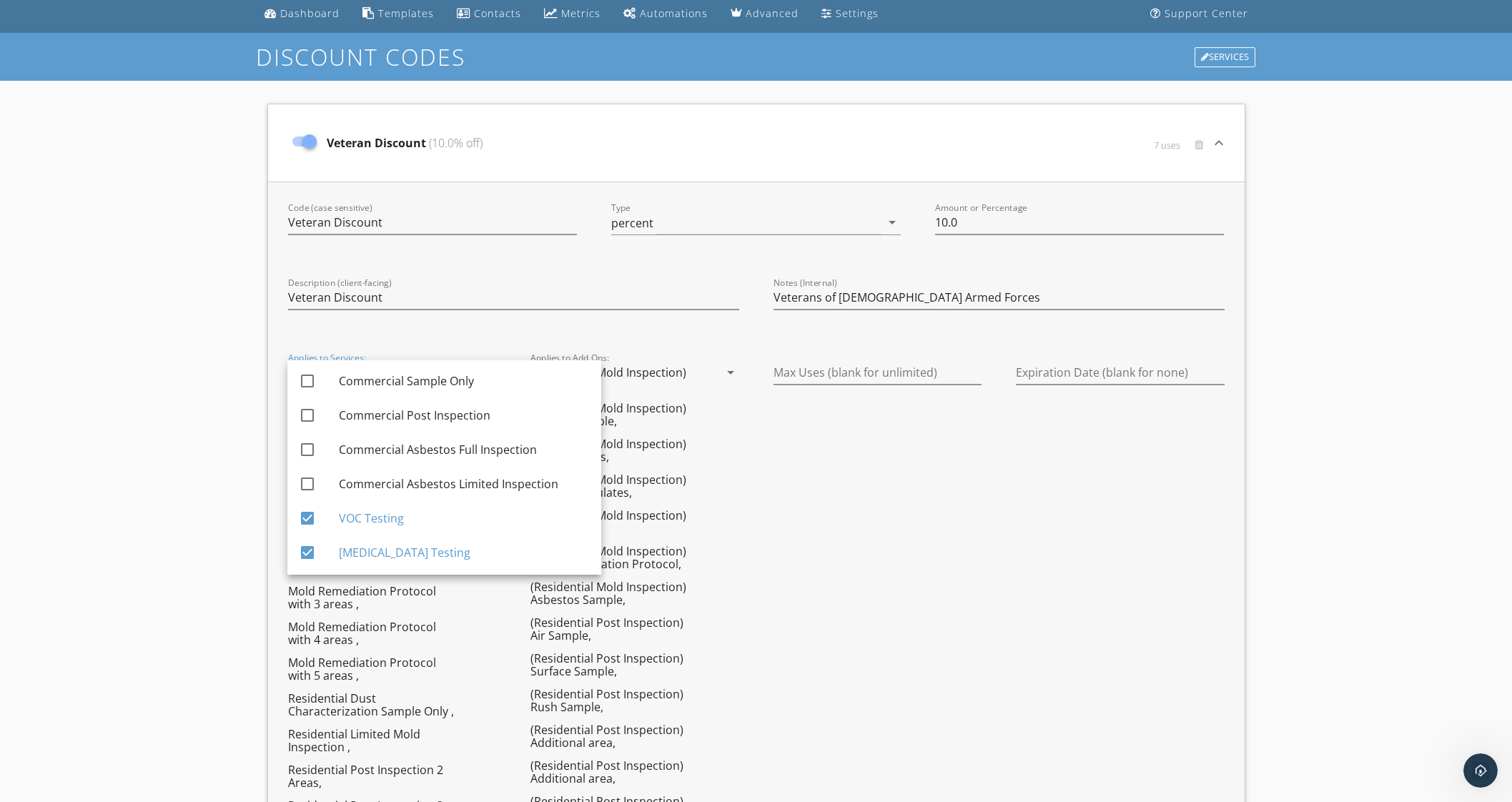
scroll to position [0, 0]
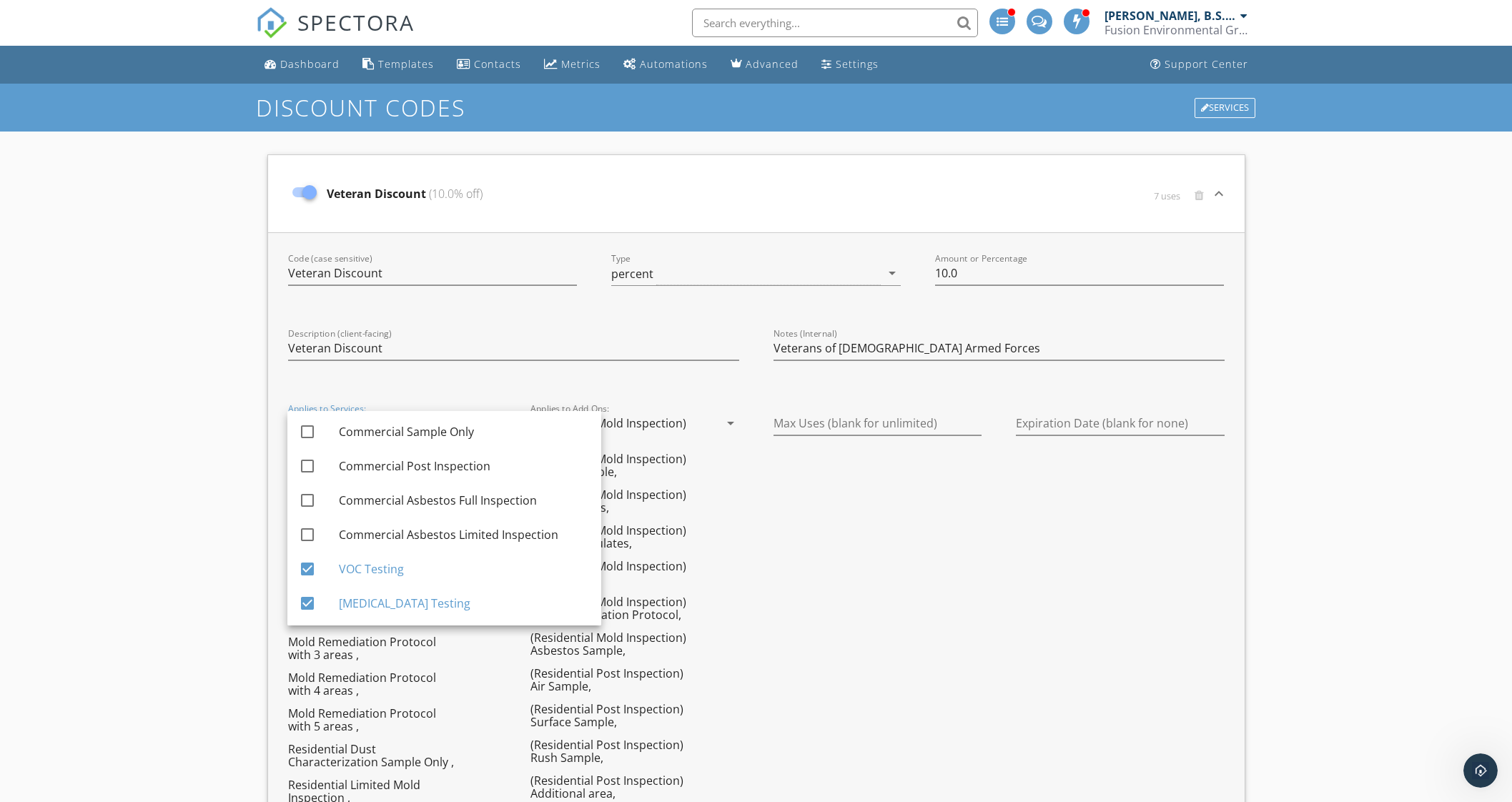
click at [1218, 193] on icon "keyboard_arrow_down" at bounding box center [1218, 193] width 17 height 17
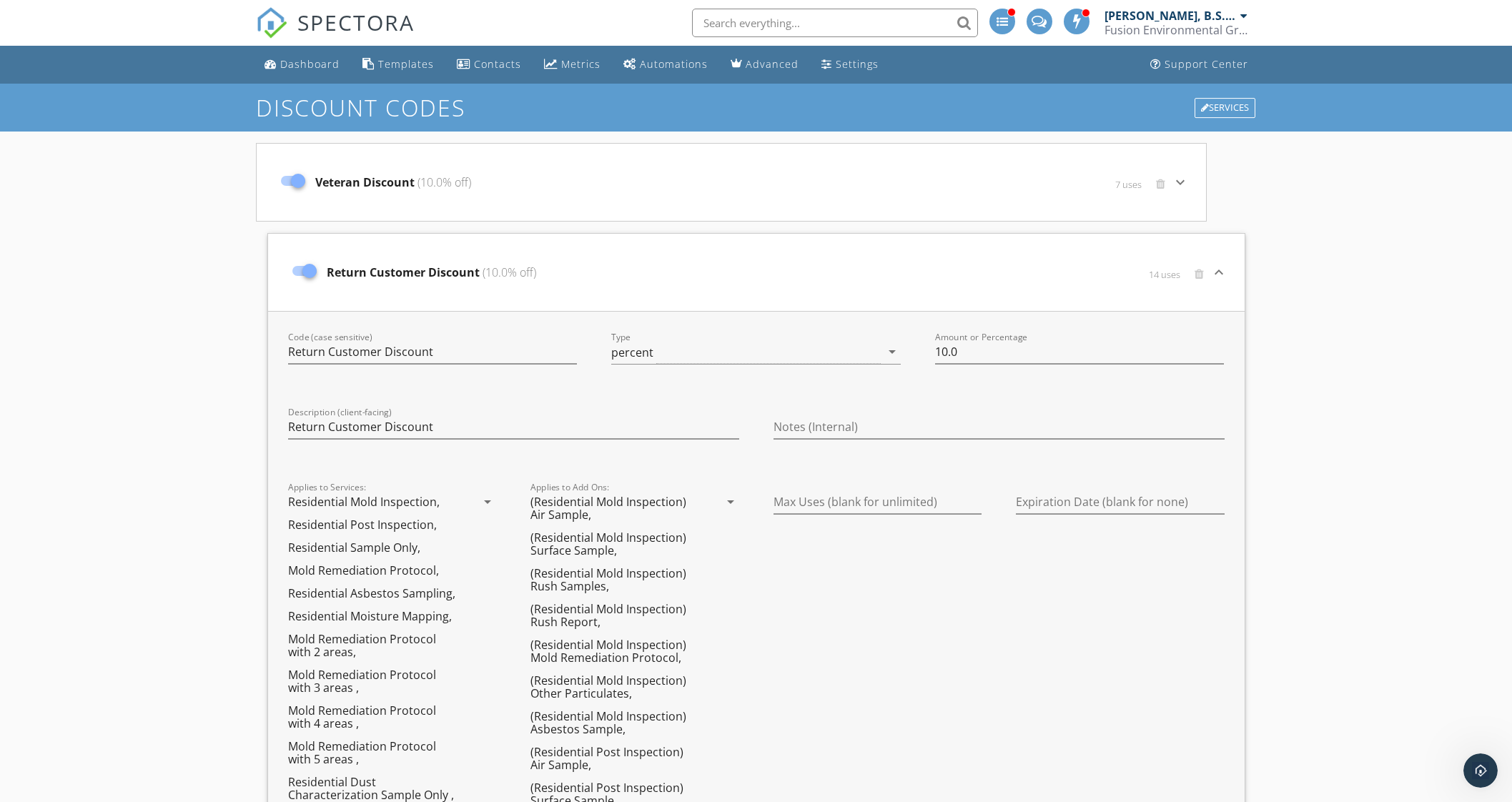
click at [1218, 278] on icon "keyboard_arrow_down" at bounding box center [1218, 272] width 17 height 17
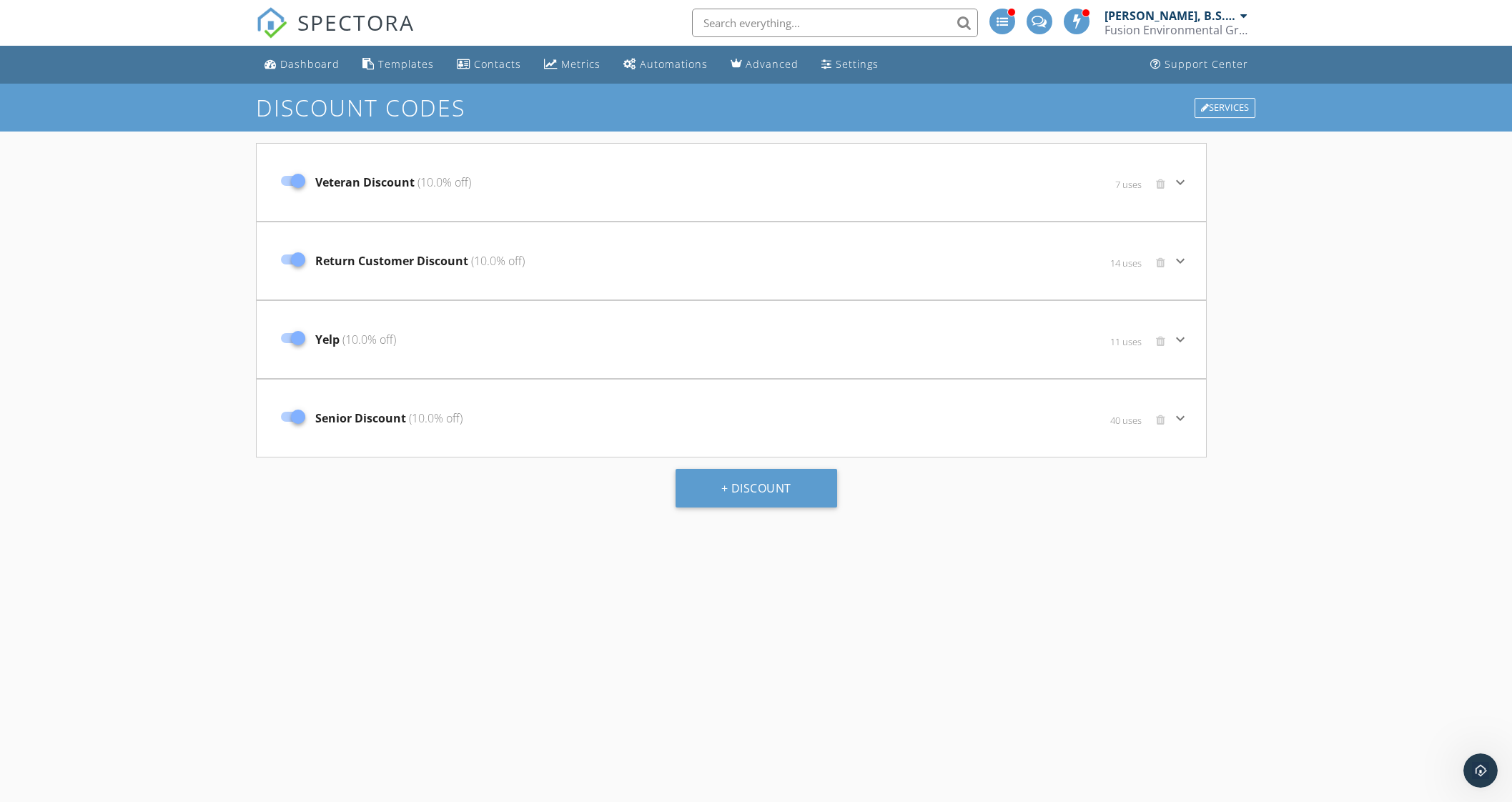
click at [1179, 412] on icon "keyboard_arrow_down" at bounding box center [1179, 418] width 17 height 17
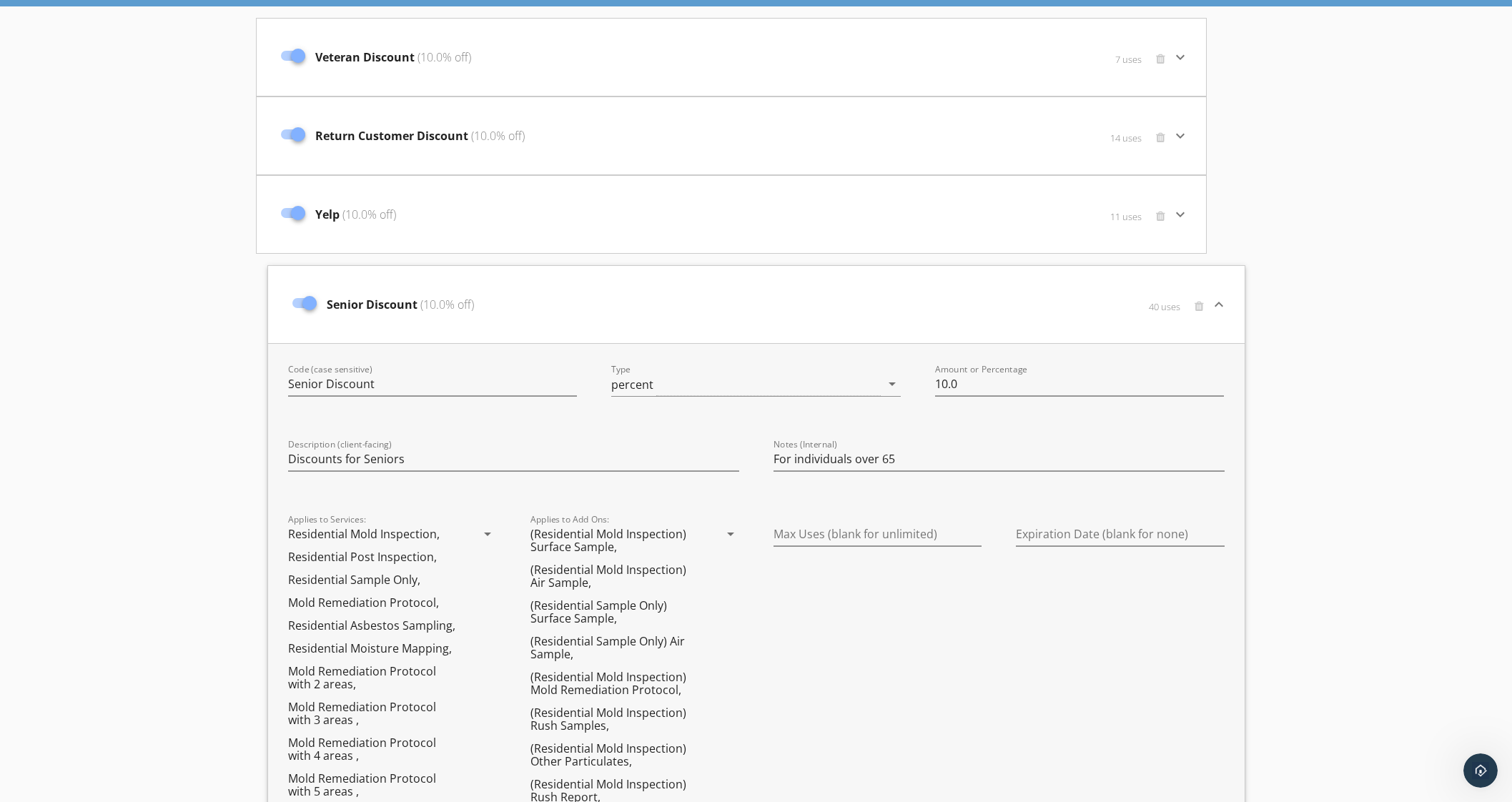
scroll to position [269, 0]
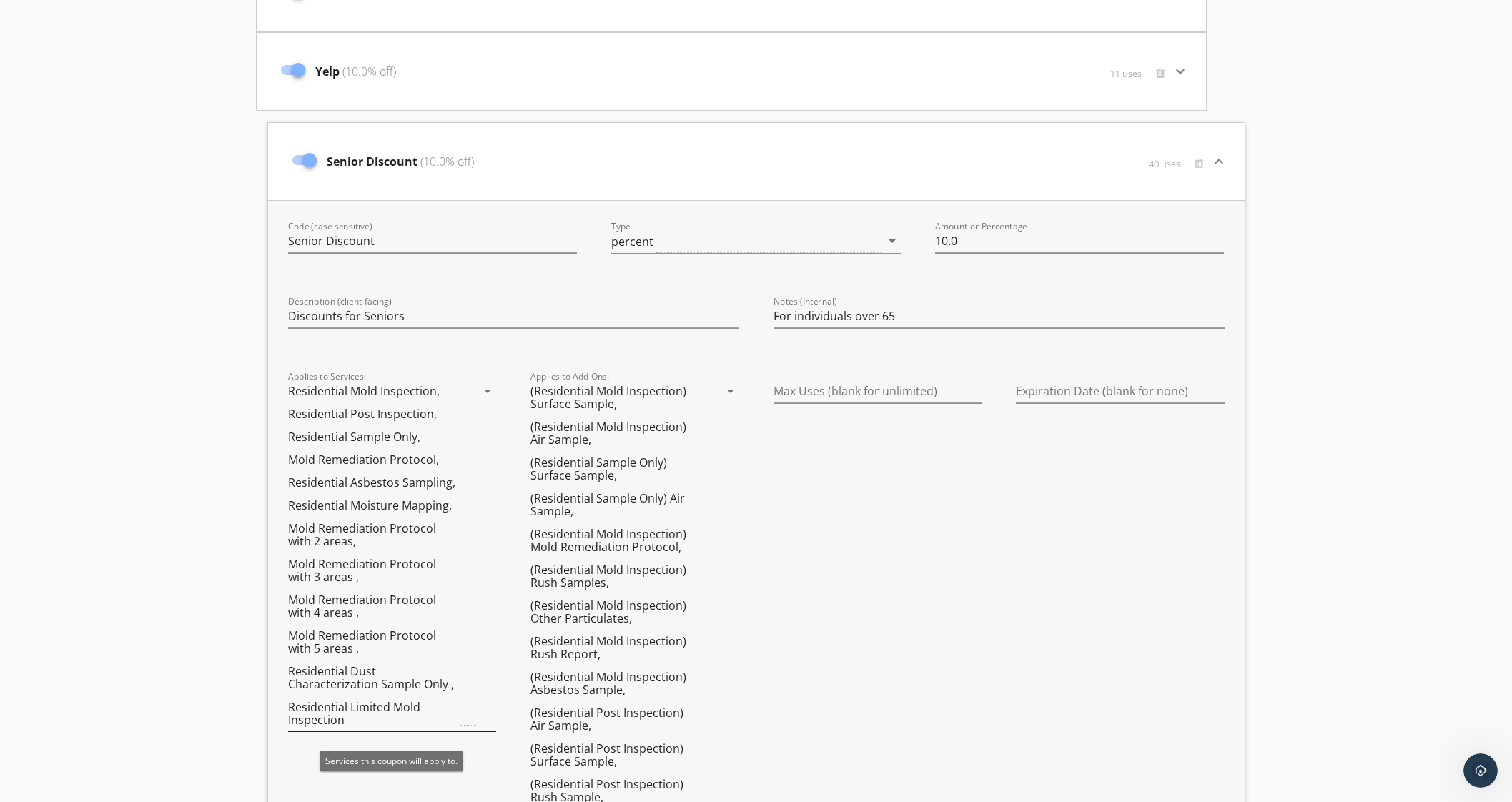
click at [484, 392] on icon "arrow_drop_down" at bounding box center [487, 391] width 17 height 17
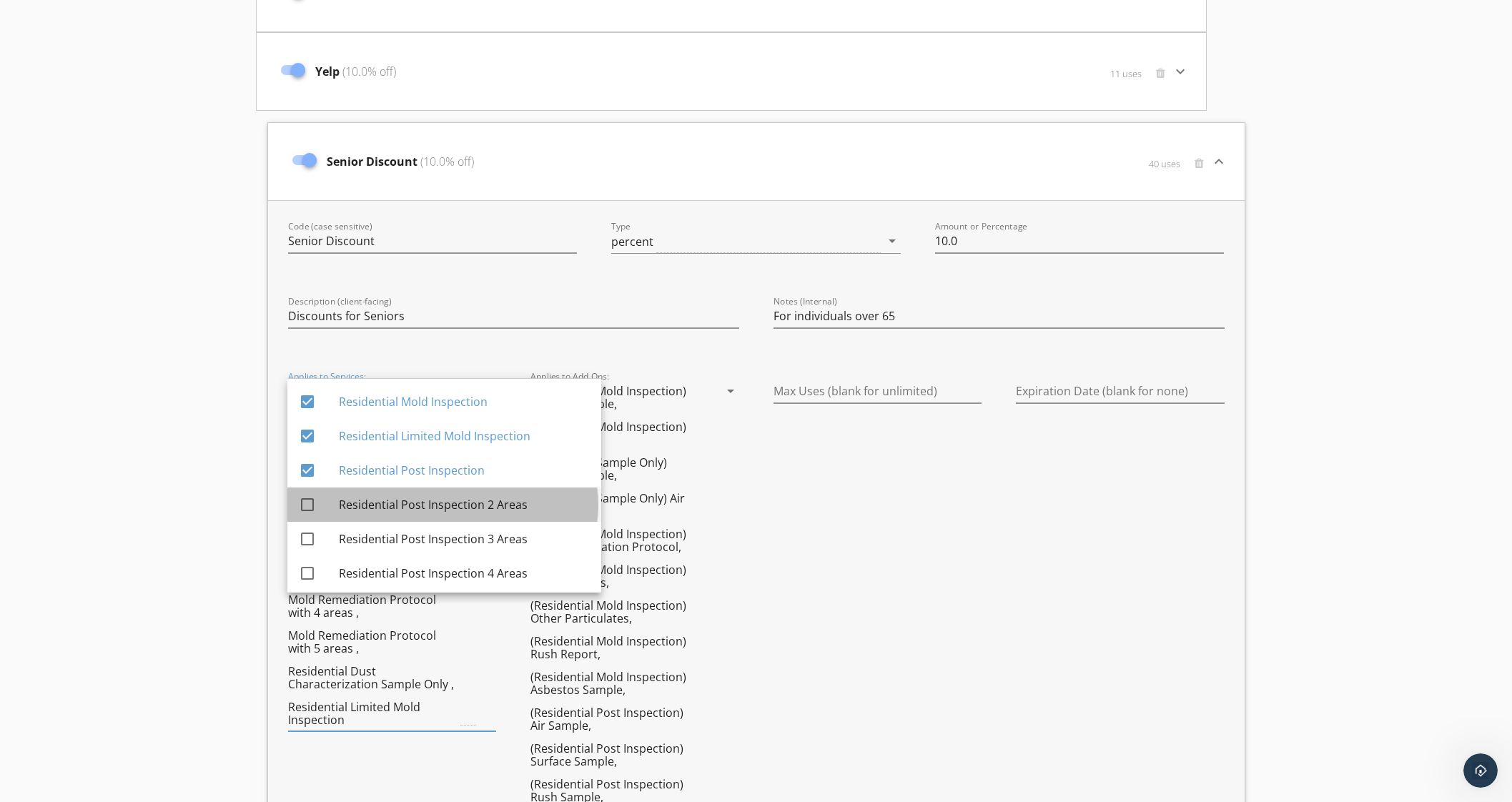
click at [468, 509] on div "Residential Post Inspection 2 Areas" at bounding box center [465, 505] width 251 height 17
checkbox input "true"
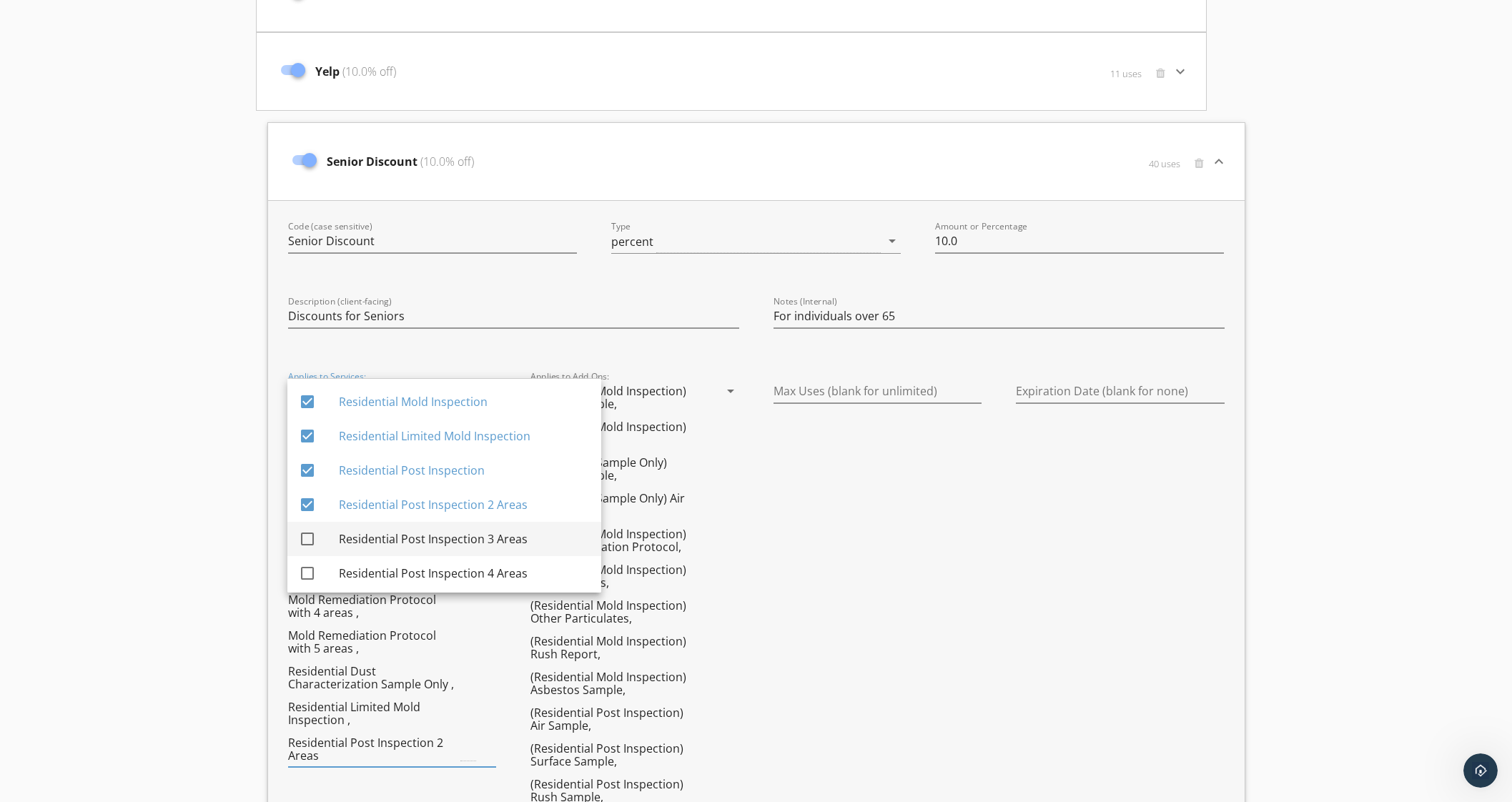
click at [472, 549] on div "Residential Post Inspection 3 Areas" at bounding box center [465, 539] width 251 height 34
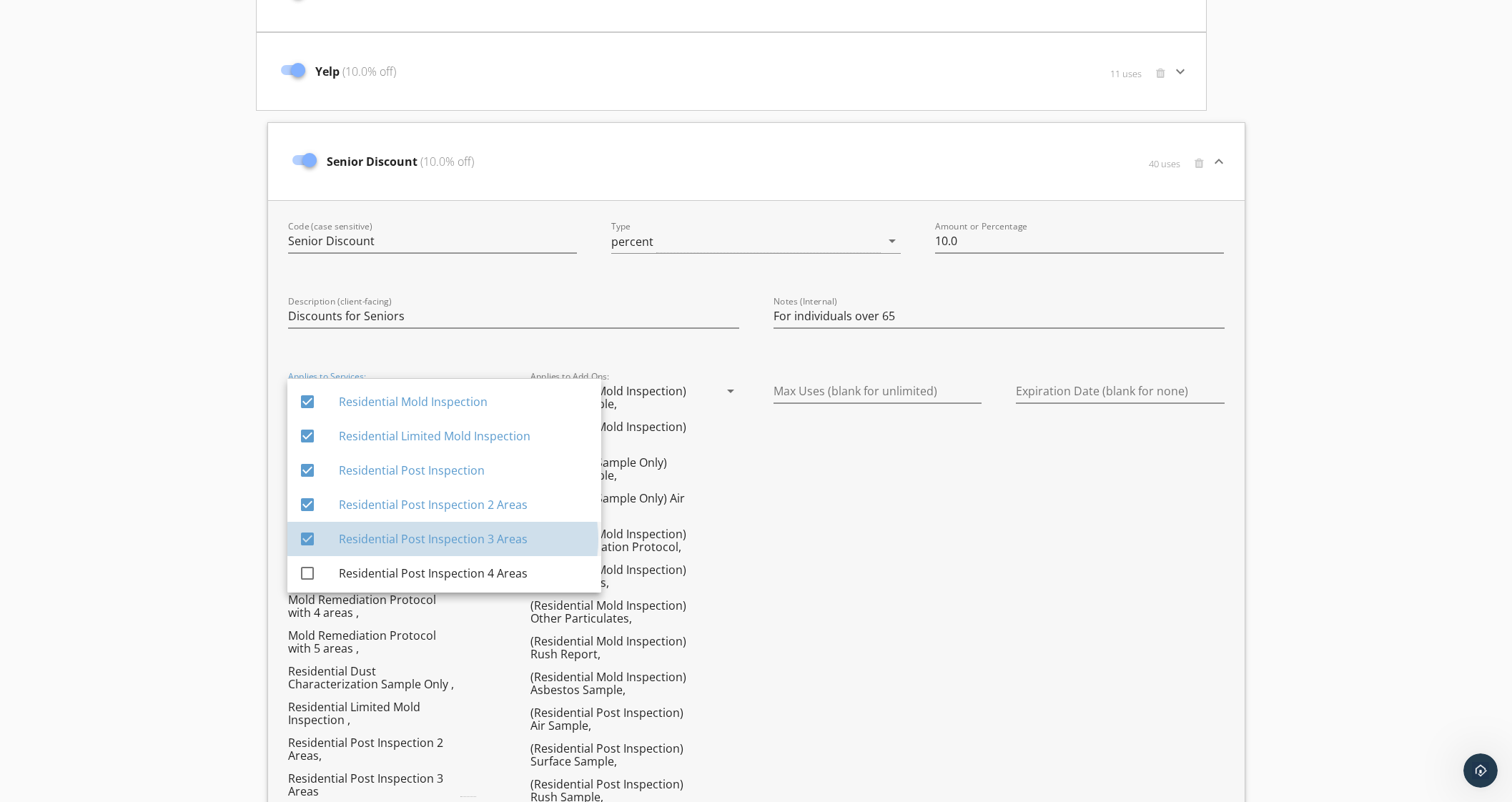
checkbox input "true"
drag, startPoint x: 477, startPoint y: 570, endPoint x: 508, endPoint y: 545, distance: 39.8
click at [478, 570] on div "Residential Post Inspection 4 Areas" at bounding box center [465, 573] width 251 height 17
checkbox input "true"
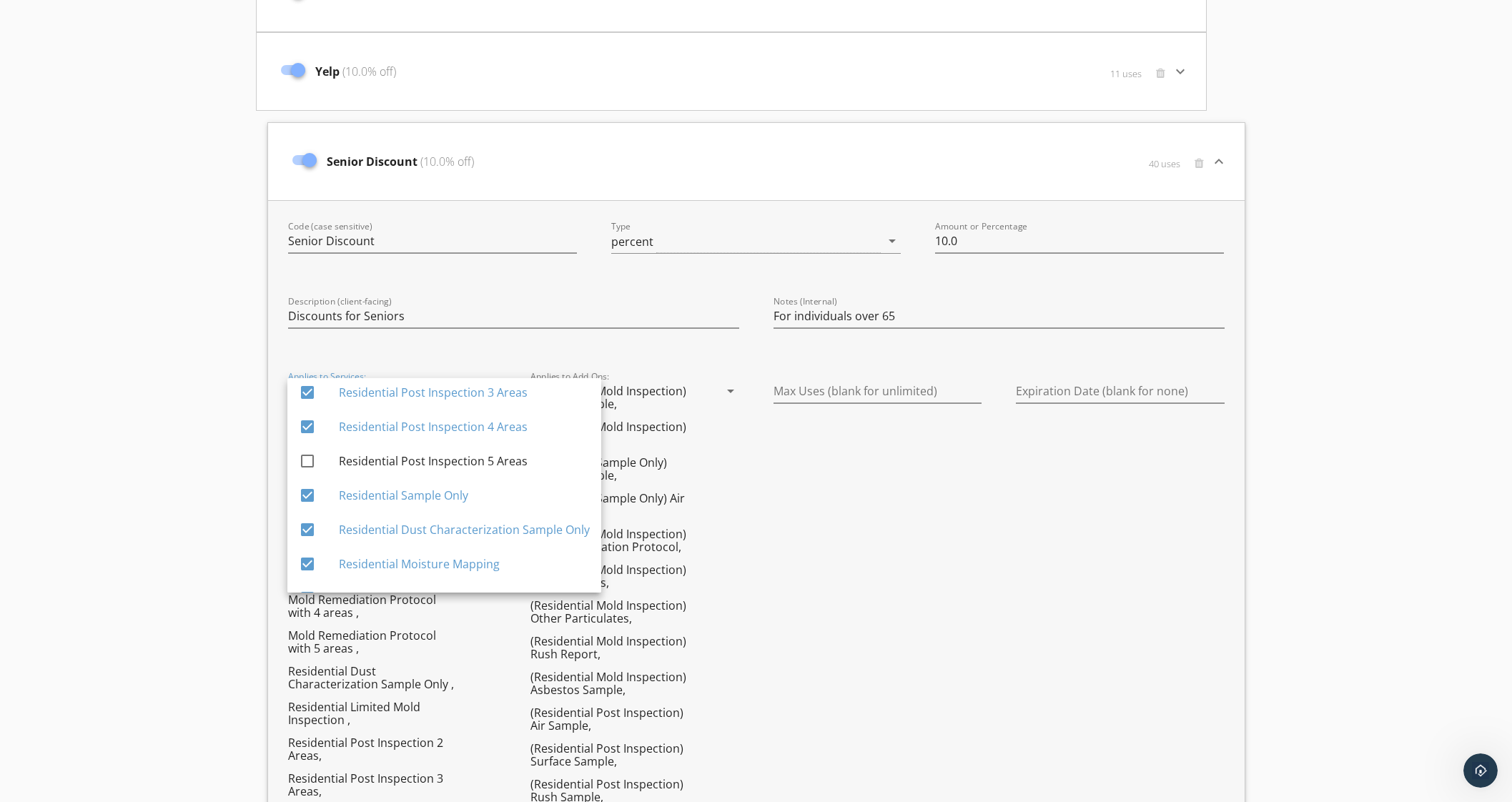
scroll to position [146, 0]
click at [528, 453] on div "Residential Post Inspection 5 Areas" at bounding box center [465, 461] width 251 height 17
checkbox input "true"
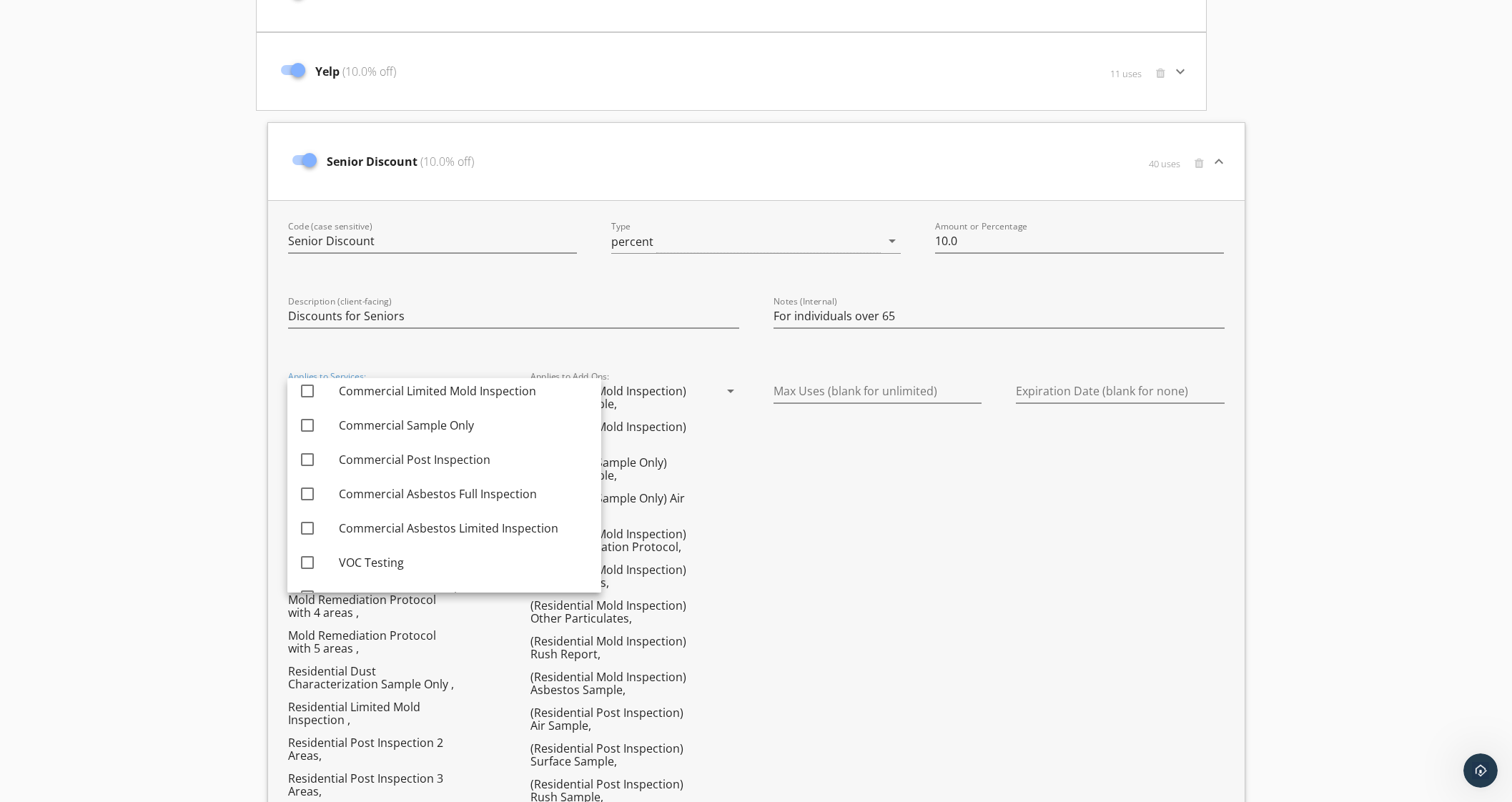
scroll to position [655, 0]
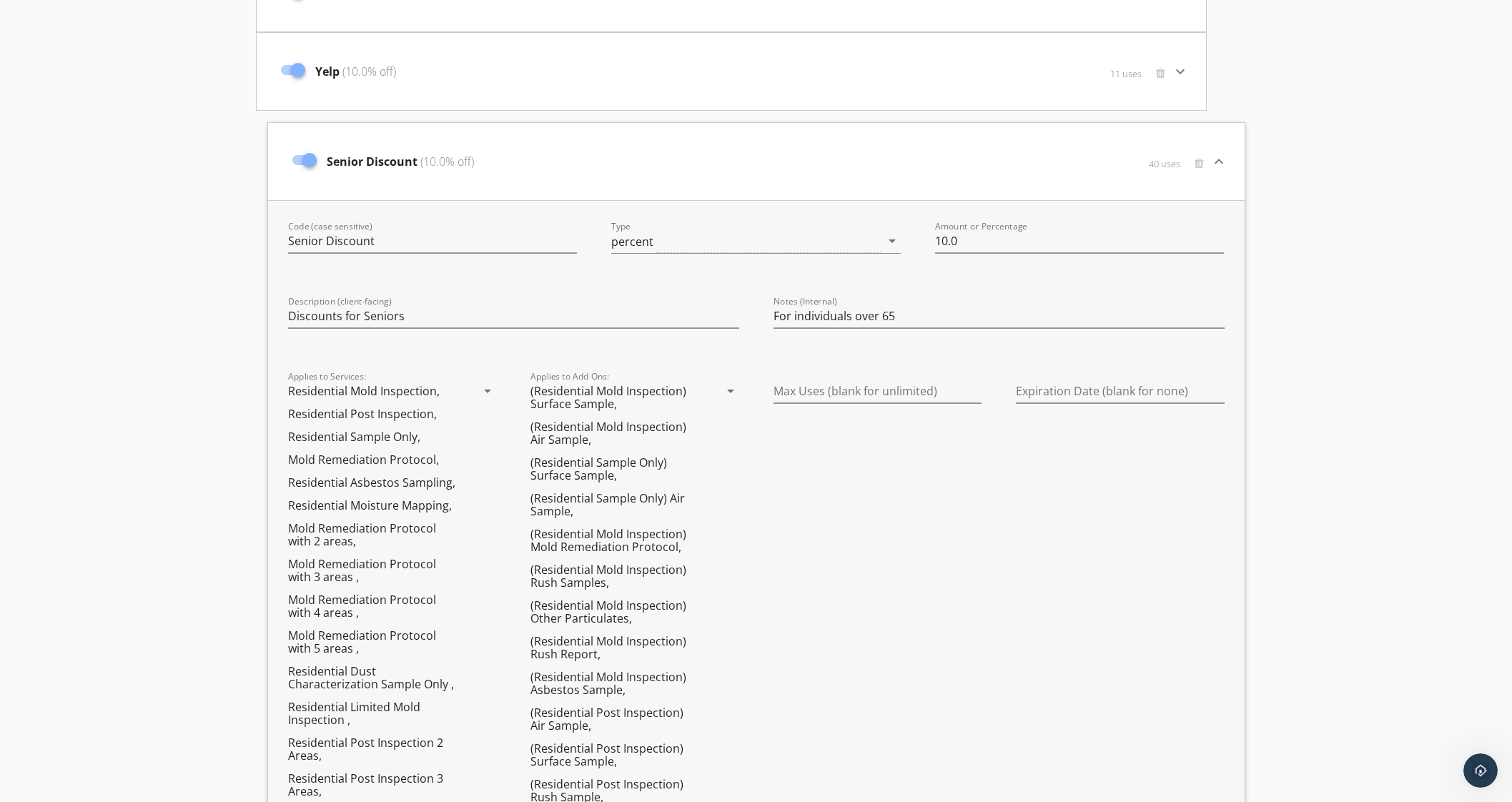
click at [727, 388] on icon "arrow_drop_down" at bounding box center [730, 391] width 17 height 17
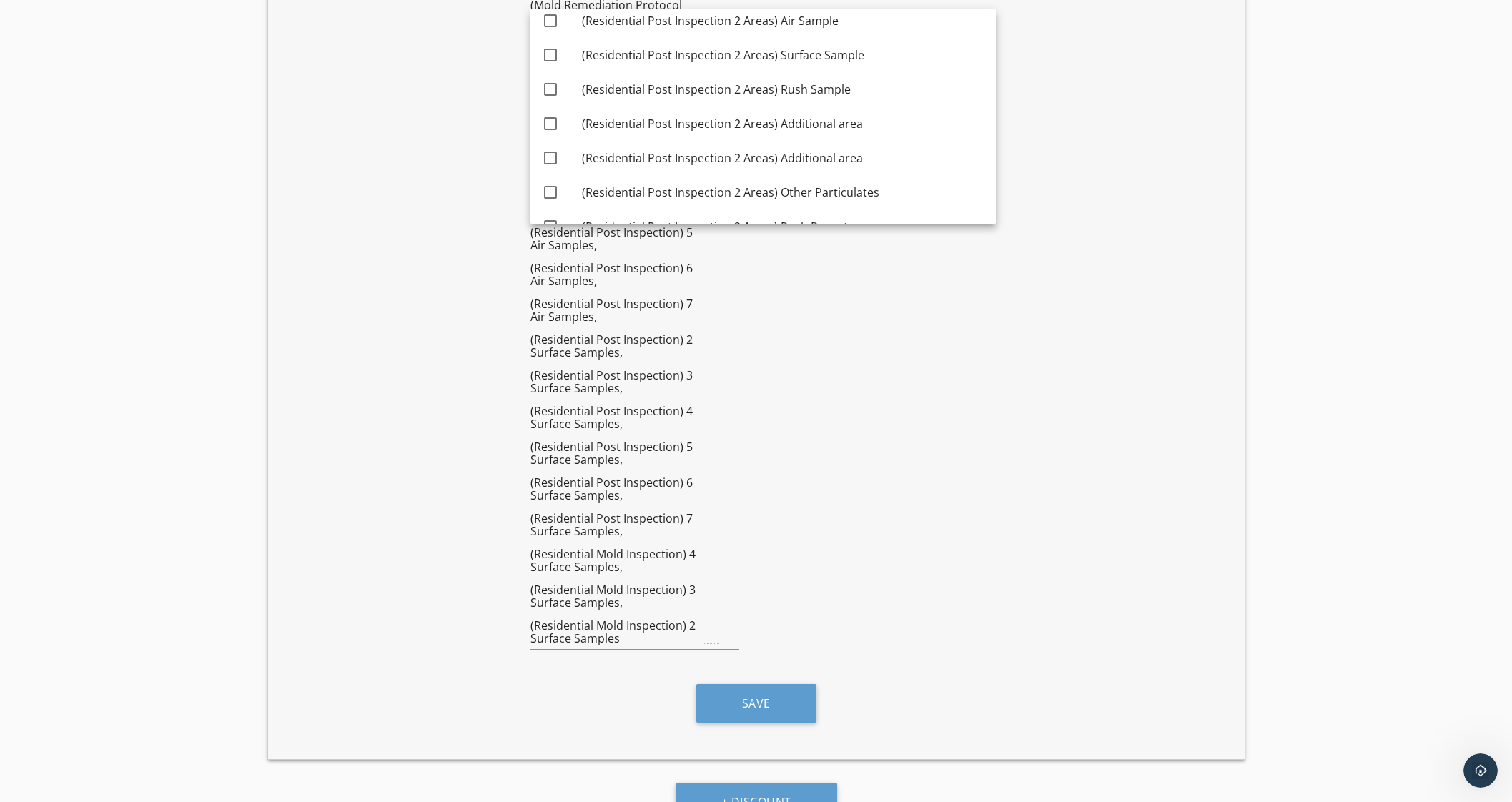
scroll to position [2266, 0]
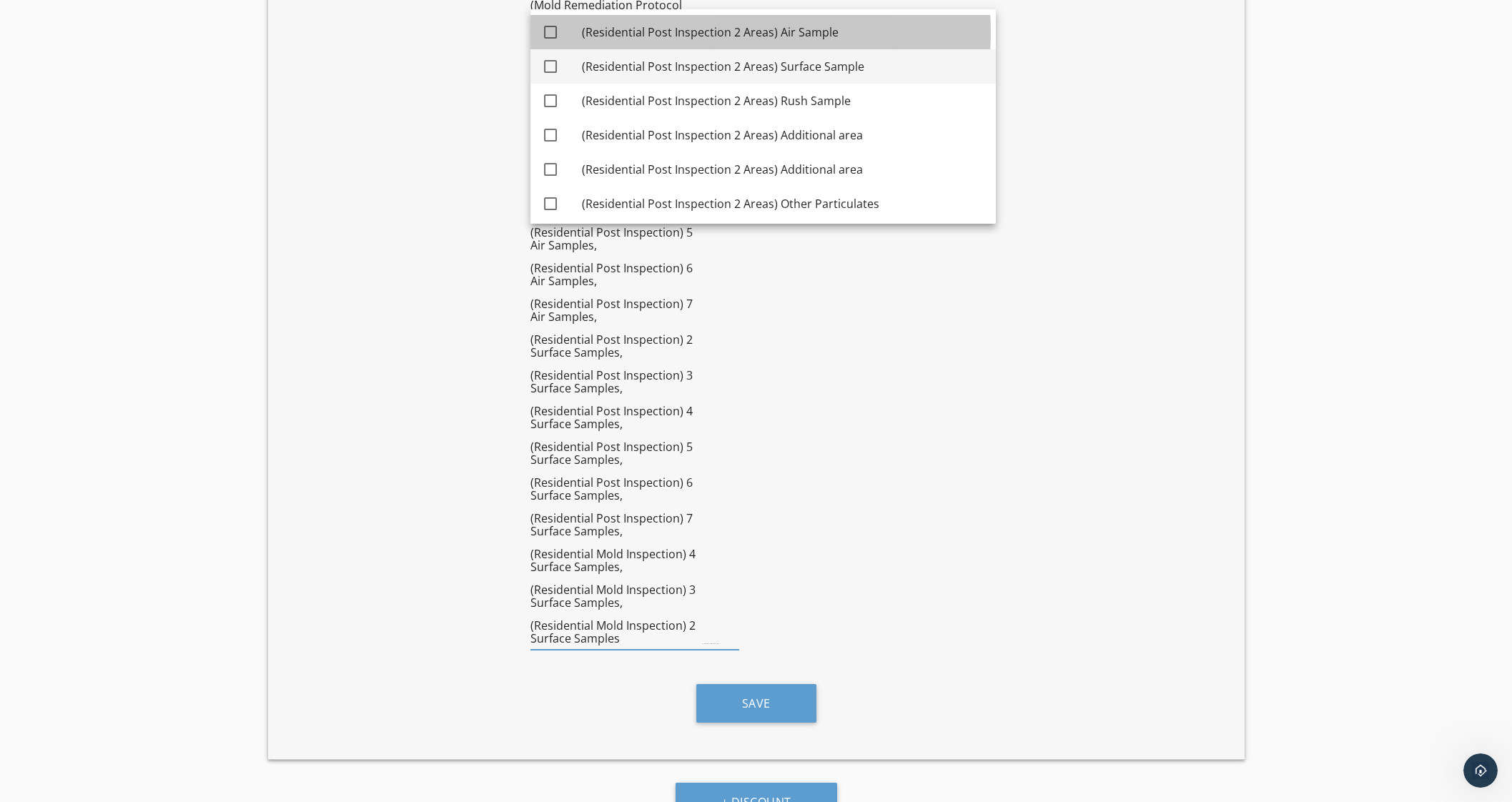
drag, startPoint x: 816, startPoint y: 33, endPoint x: 825, endPoint y: 65, distance: 33.2
click at [818, 33] on div "(Residential Post Inspection 2 Areas) Air Sample" at bounding box center [783, 32] width 402 height 17
checkbox input "true"
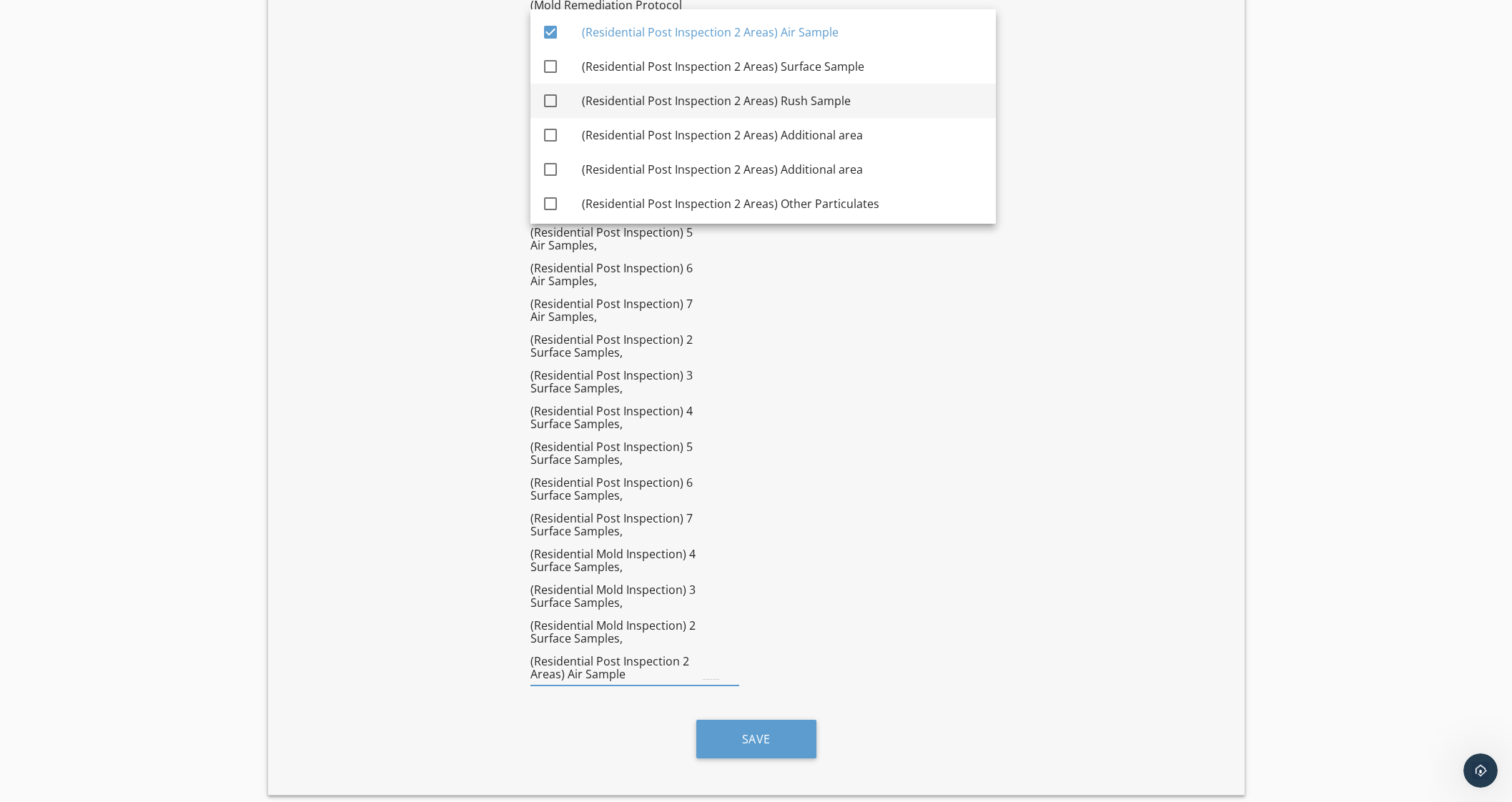
drag, startPoint x: 826, startPoint y: 67, endPoint x: 829, endPoint y: 99, distance: 32.1
click at [829, 71] on div "(Residential Post Inspection 2 Areas) Surface Sample" at bounding box center [783, 66] width 402 height 17
checkbox input "true"
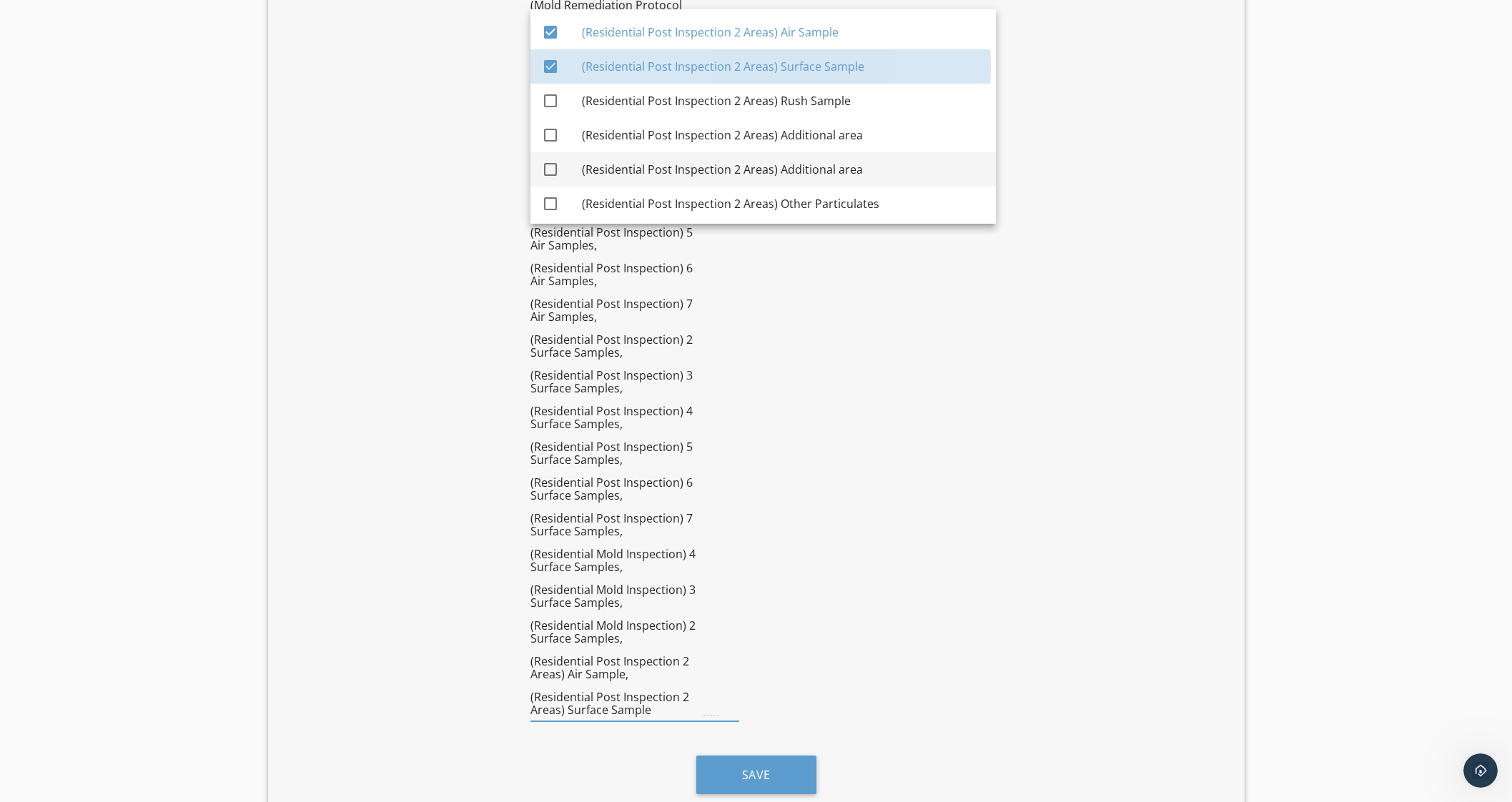
drag, startPoint x: 829, startPoint y: 99, endPoint x: 834, endPoint y: 151, distance: 52.2
click at [829, 107] on div "(Residential Post Inspection 2 Areas) Rush Sample" at bounding box center [783, 100] width 402 height 17
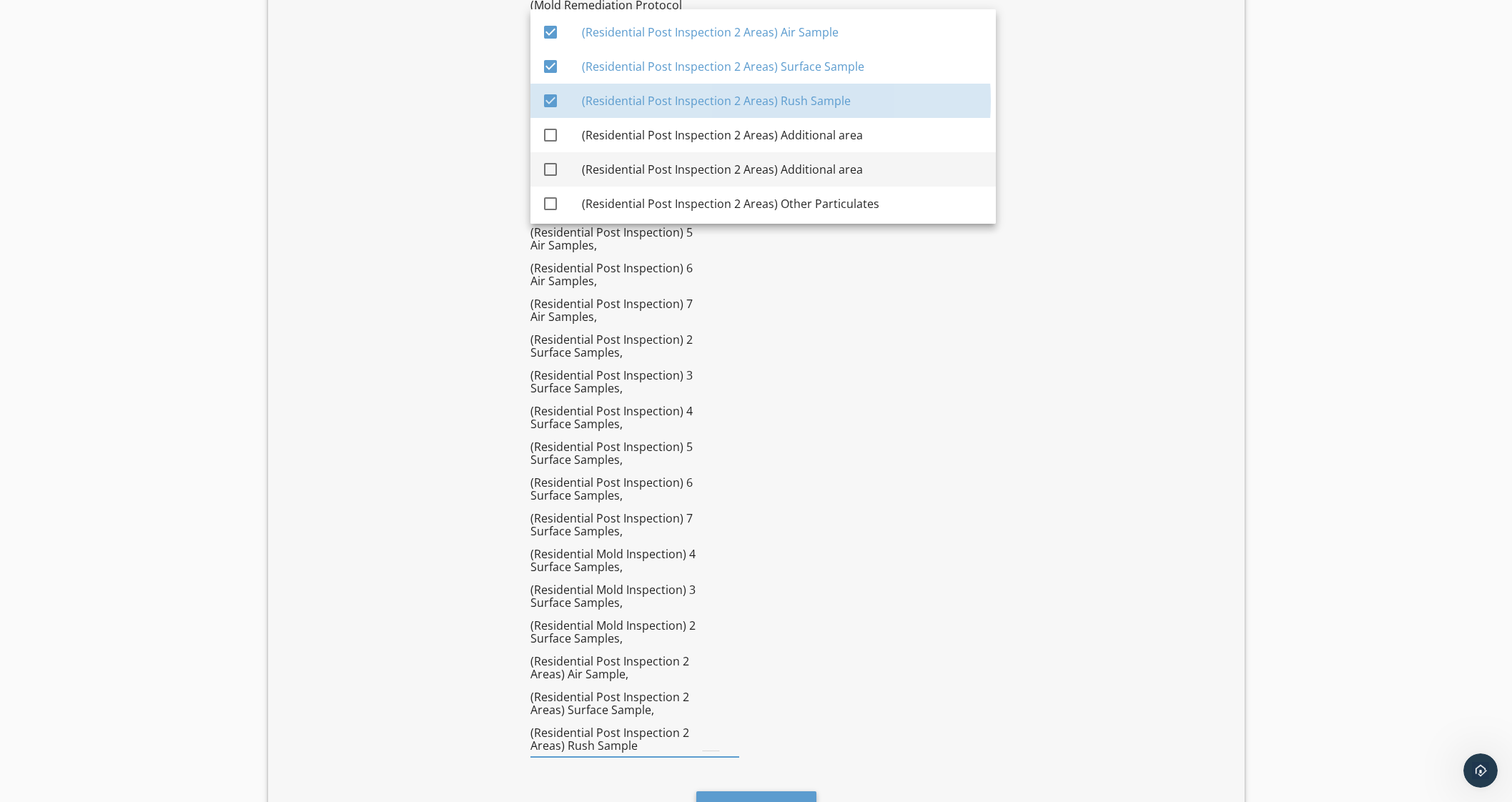
click at [834, 152] on div "(Residential Post Inspection 2 Areas) Additional area" at bounding box center [783, 169] width 402 height 34
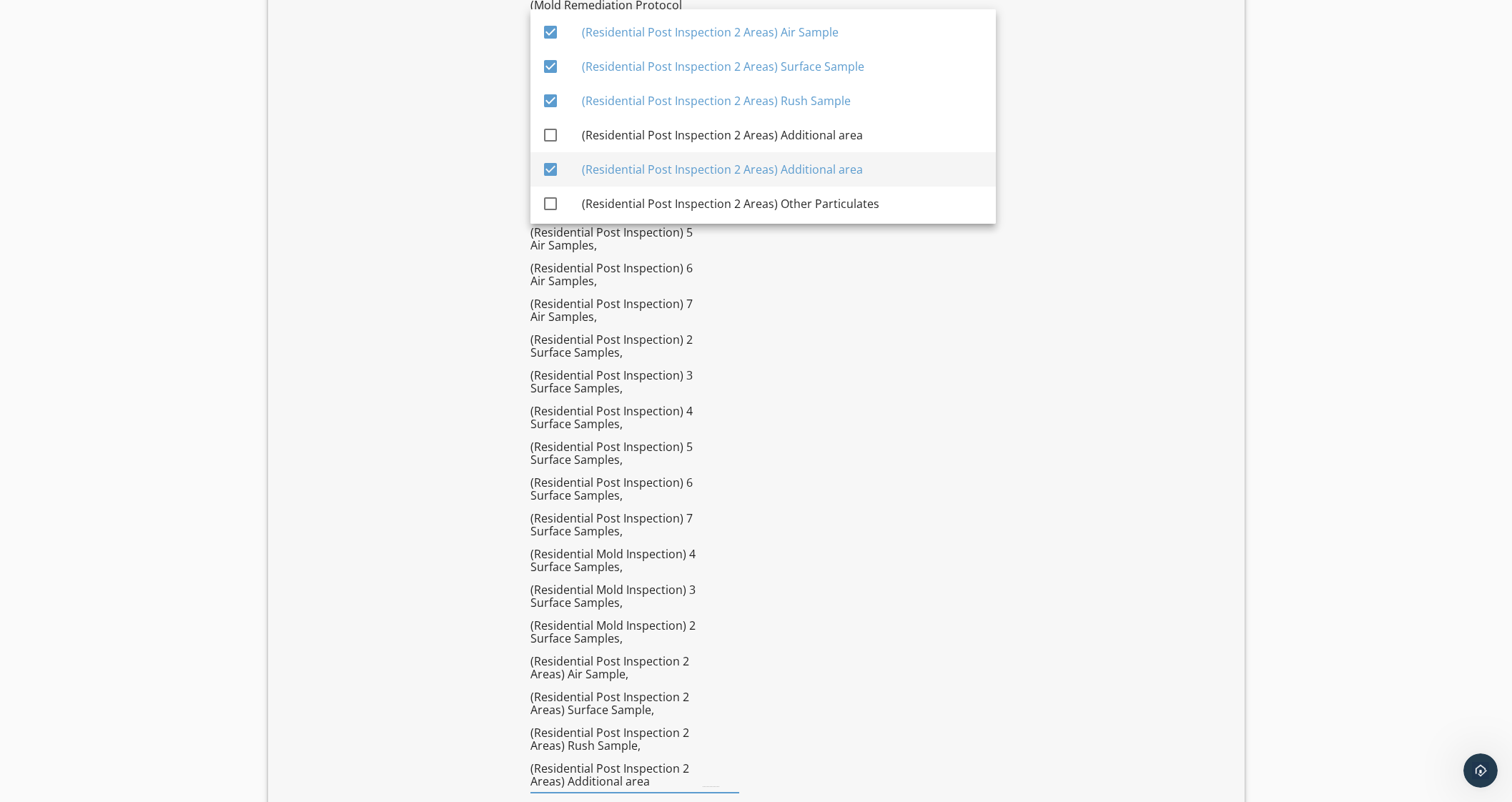
drag, startPoint x: 839, startPoint y: 138, endPoint x: 839, endPoint y: 173, distance: 35.0
click at [838, 138] on div "(Residential Post Inspection 2 Areas) Additional area" at bounding box center [783, 135] width 402 height 17
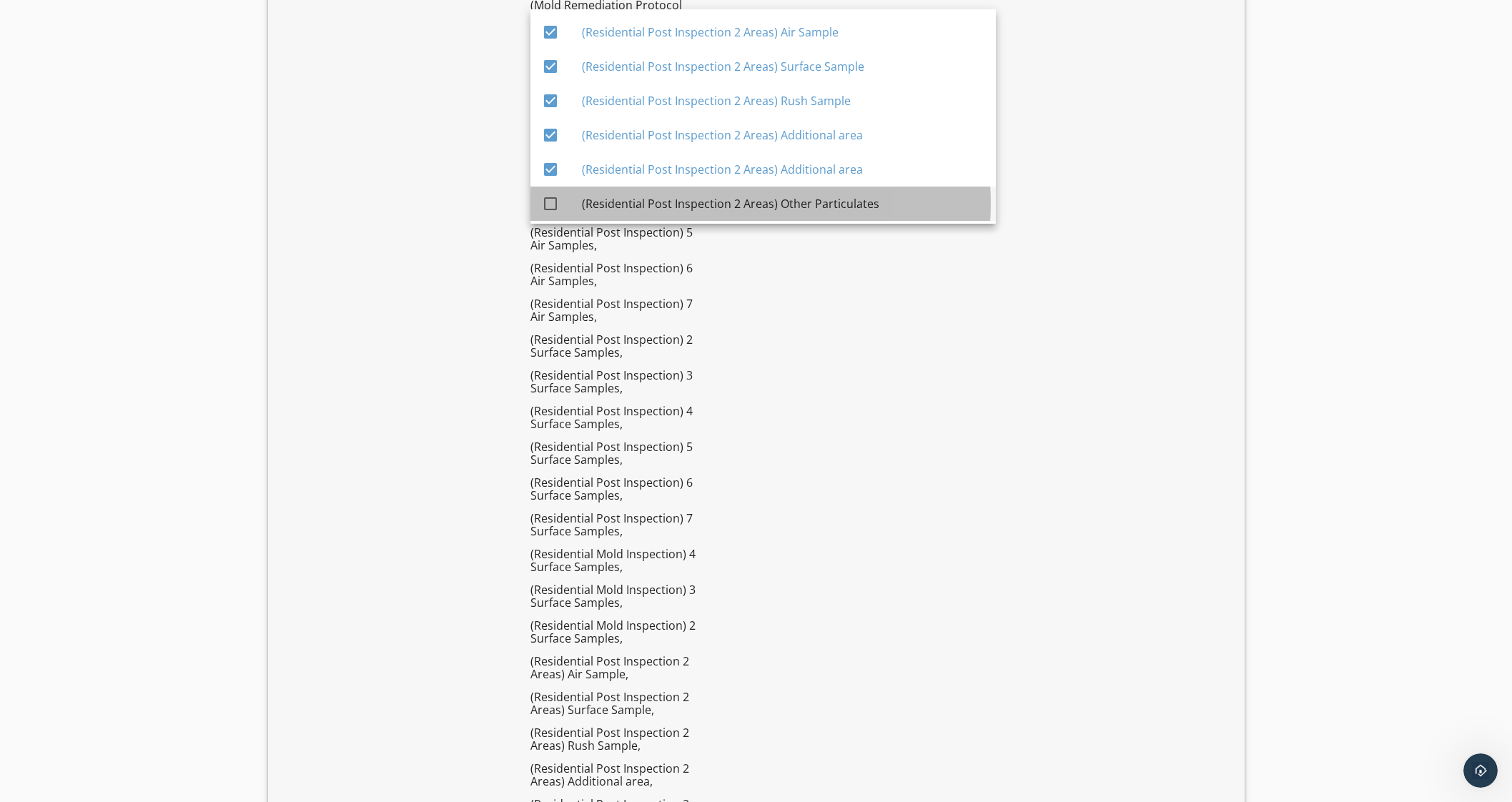
click at [833, 190] on div "(Residential Post Inspection 2 Areas) Other Particulates" at bounding box center [783, 203] width 402 height 34
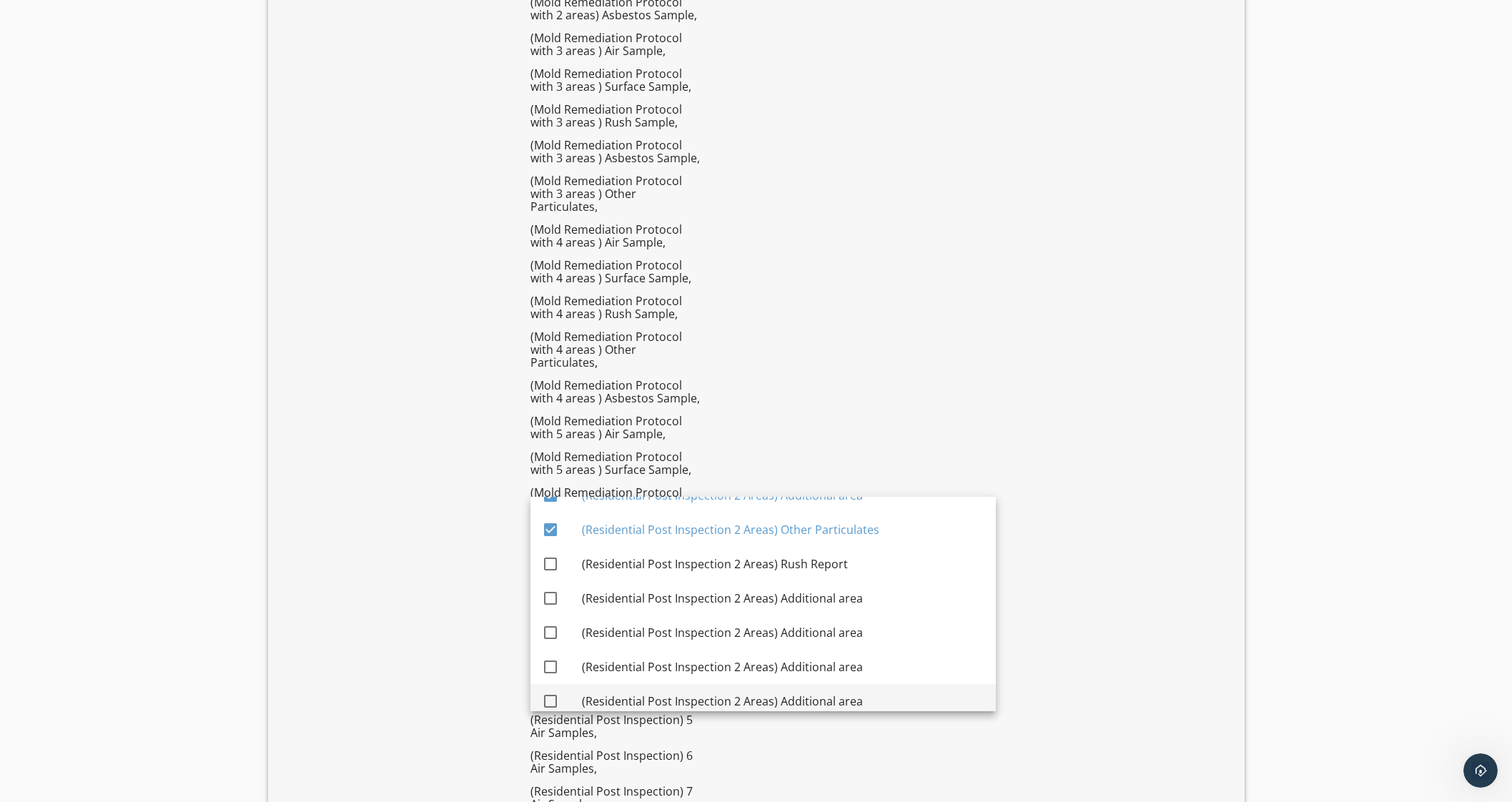
scroll to position [2454, 0]
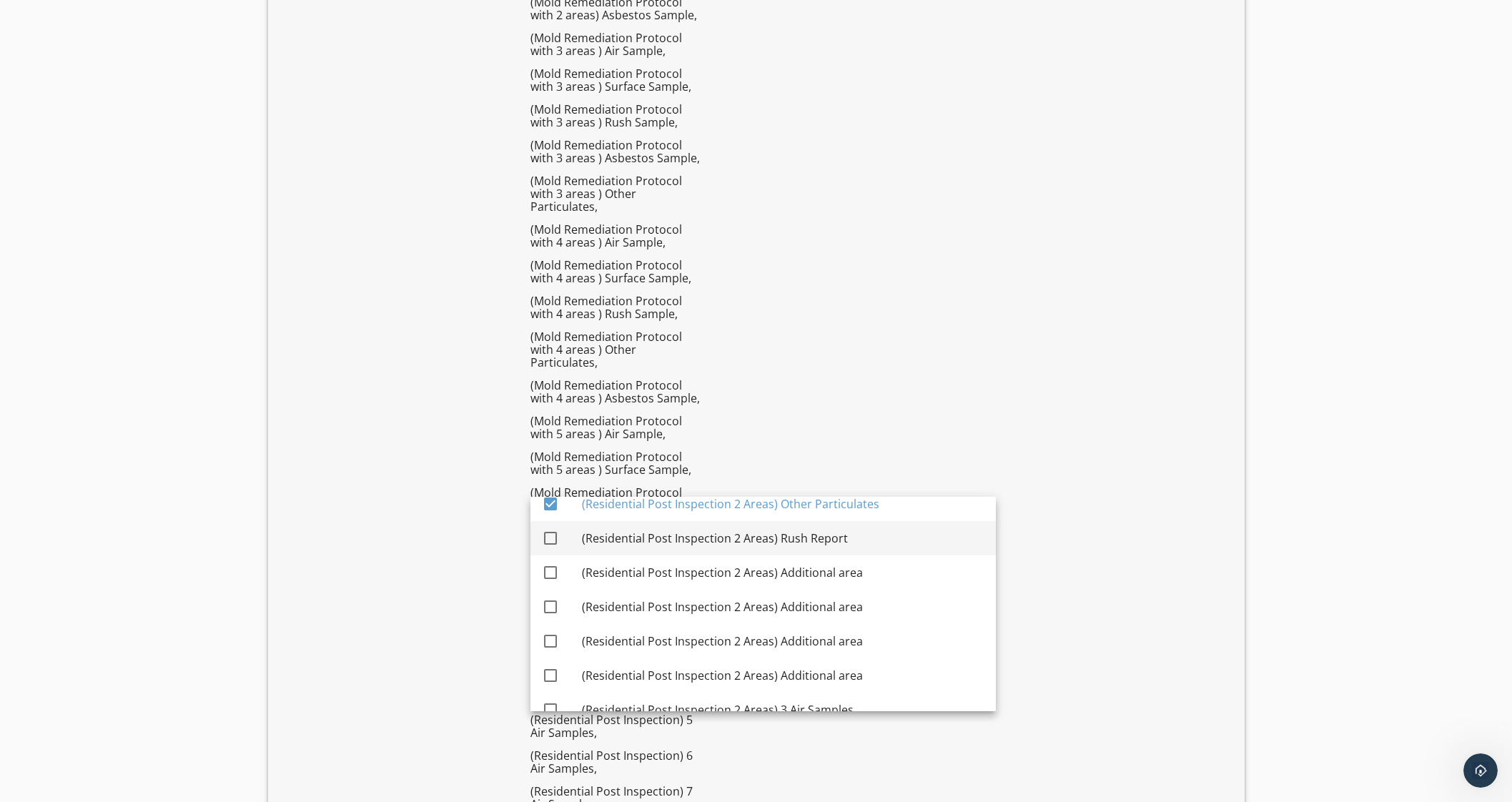
click at [834, 531] on div "(Residential Post Inspection 2 Areas) Rush Report" at bounding box center [783, 538] width 402 height 17
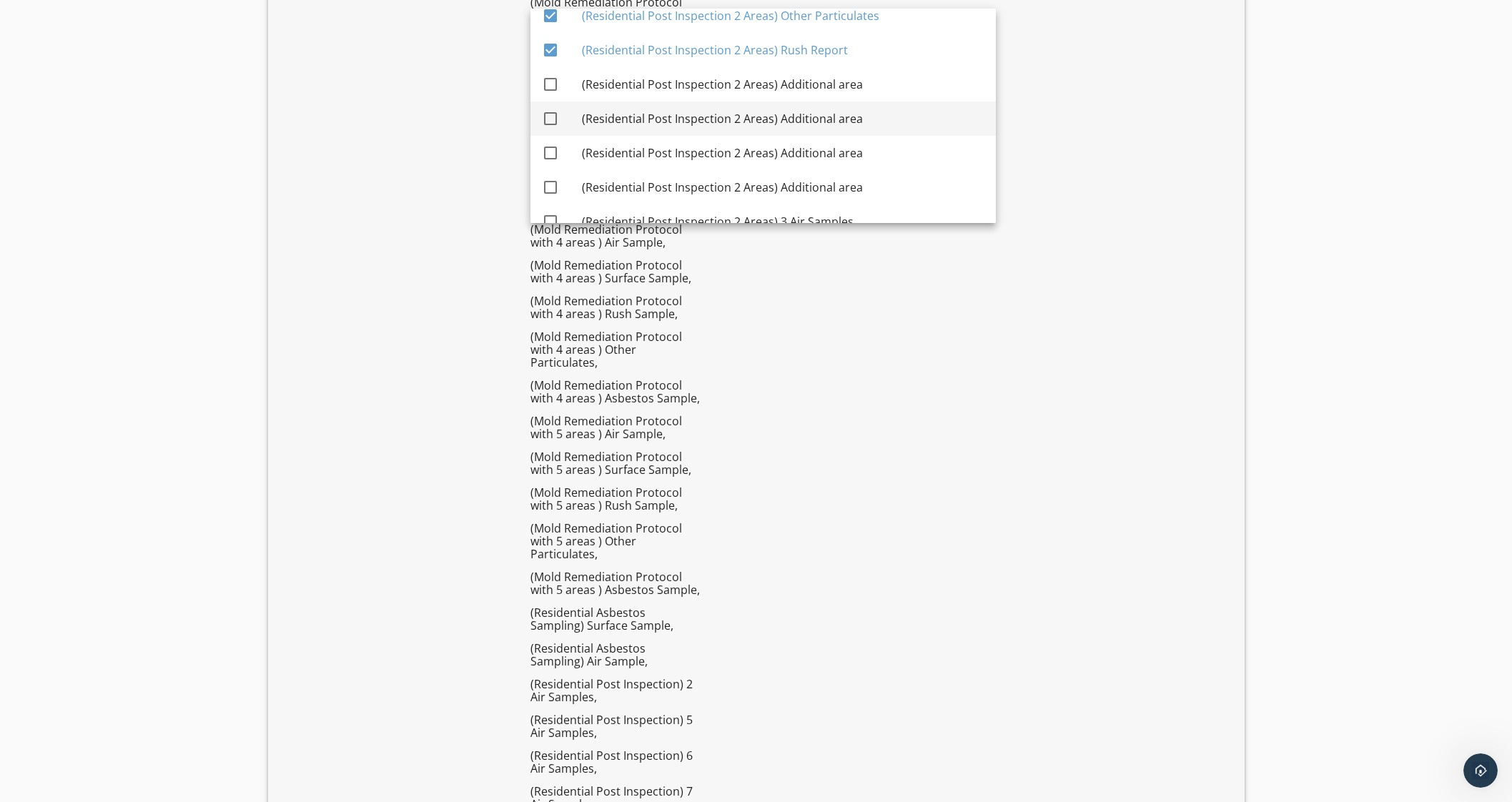
drag, startPoint x: 845, startPoint y: 80, endPoint x: 859, endPoint y: 134, distance: 55.8
click at [848, 85] on div "(Residential Post Inspection 2 Areas) Additional area" at bounding box center [783, 84] width 402 height 17
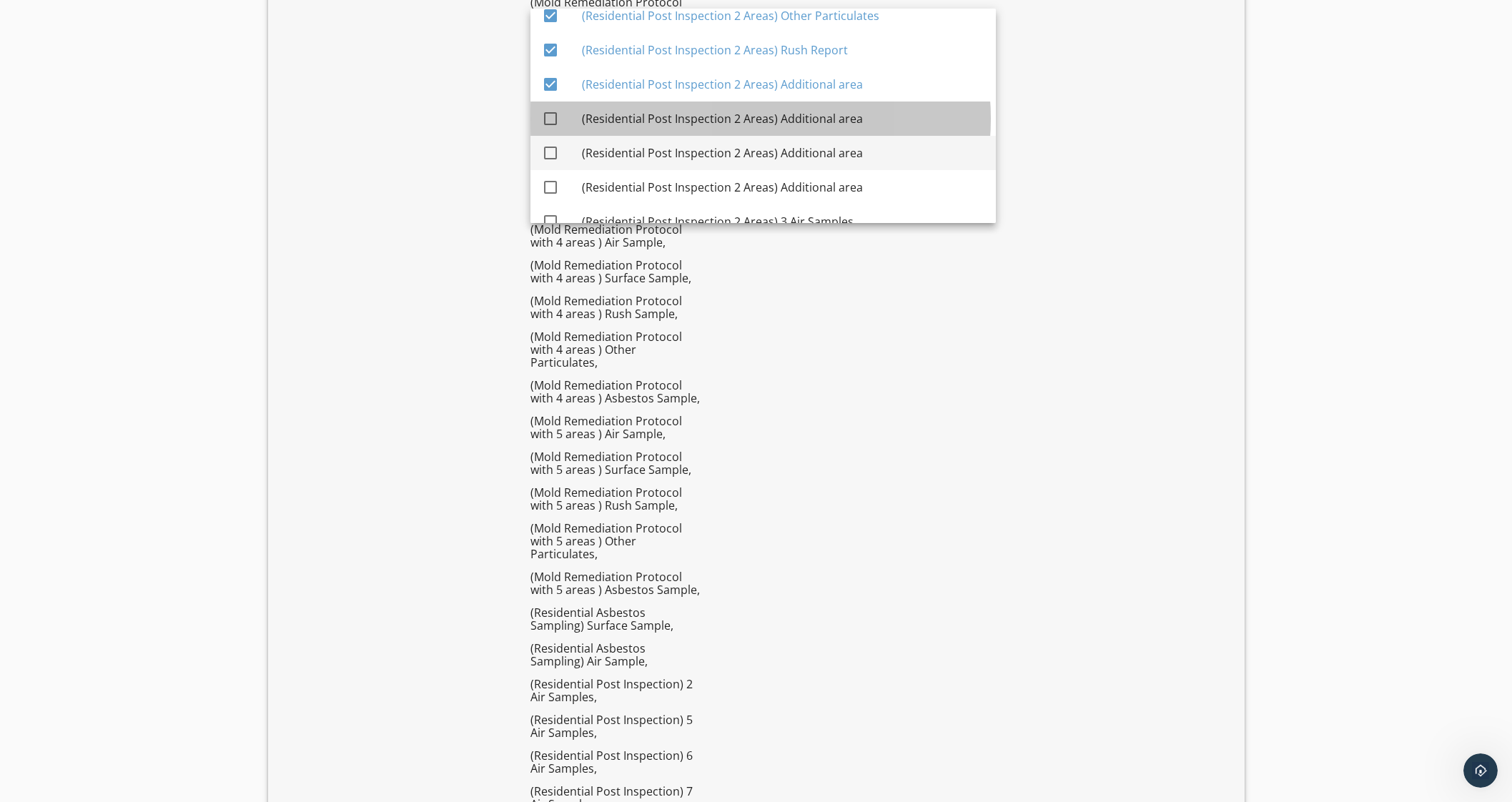
drag, startPoint x: 853, startPoint y: 123, endPoint x: 852, endPoint y: 158, distance: 35.0
click at [854, 125] on div "(Residential Post Inspection 2 Areas) Additional area" at bounding box center [783, 118] width 402 height 17
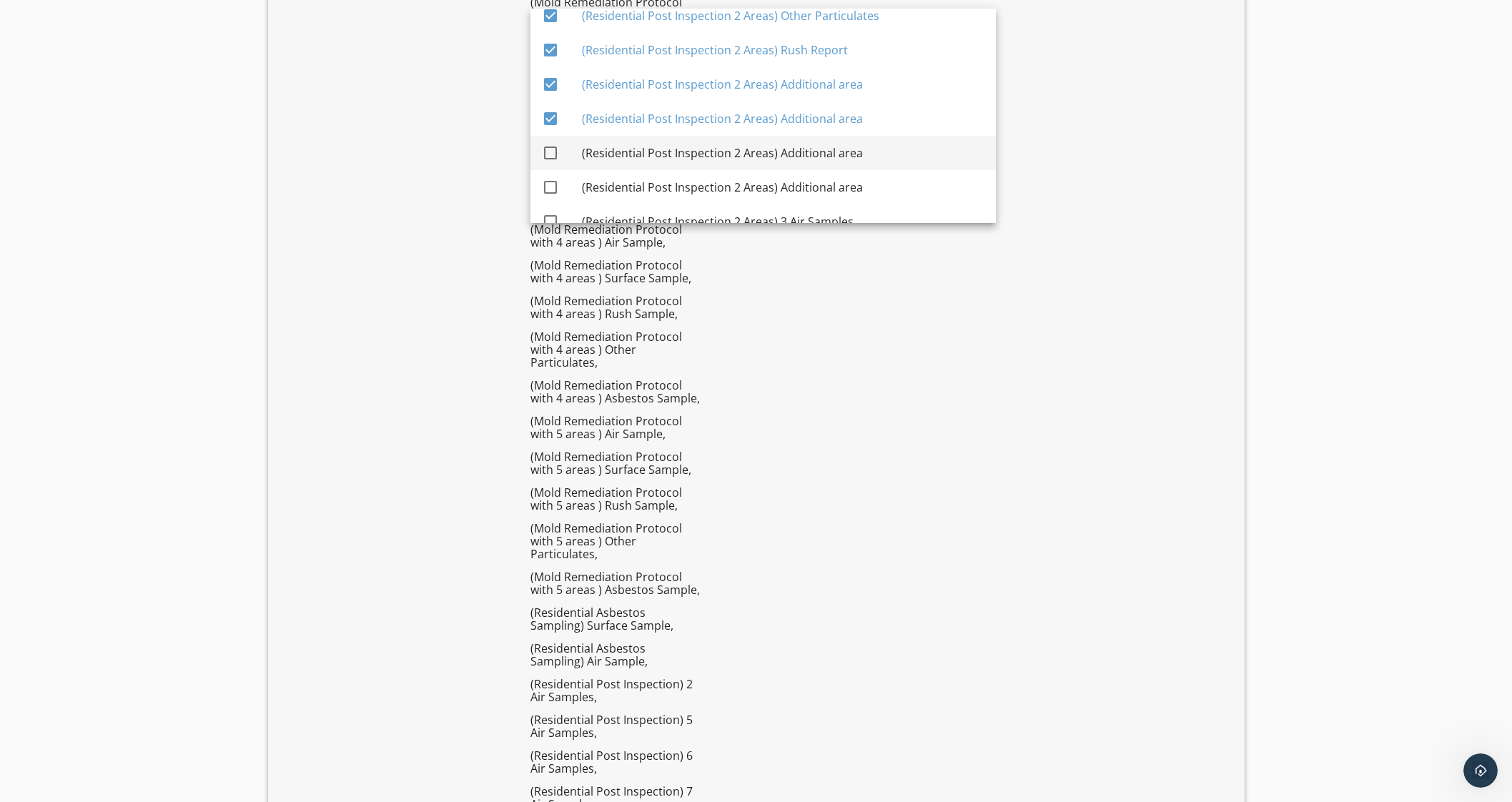
click at [850, 158] on div "(Residential Post Inspection 2 Areas) Additional area" at bounding box center [783, 153] width 402 height 17
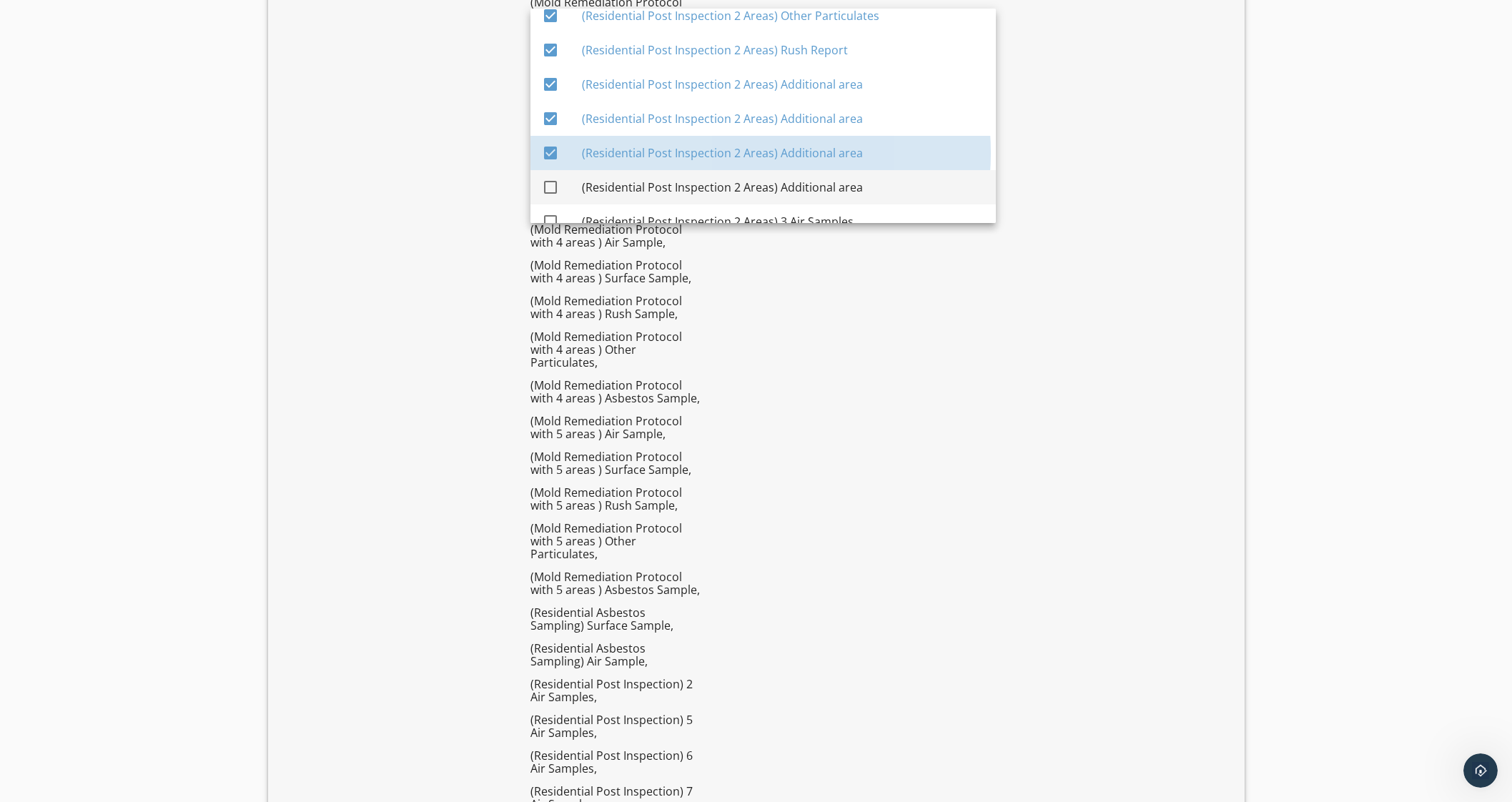
click at [844, 190] on div "(Residential Post Inspection 2 Areas) Additional area" at bounding box center [783, 187] width 402 height 17
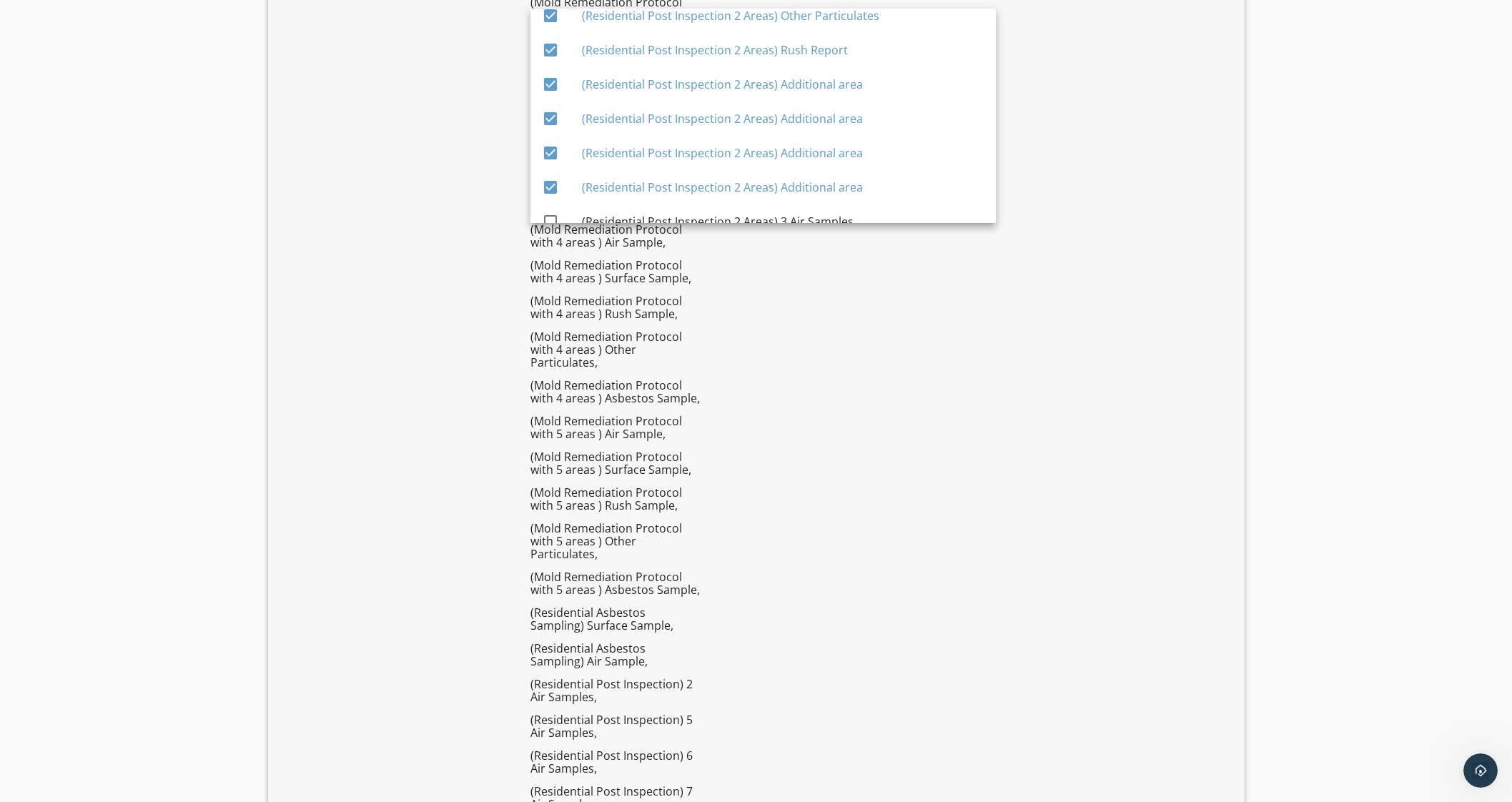
drag, startPoint x: 847, startPoint y: 208, endPoint x: 868, endPoint y: 225, distance: 27.0
click at [847, 209] on div "(Residential Post Inspection 2 Areas) 3 Air Samples" at bounding box center [783, 222] width 402 height 34
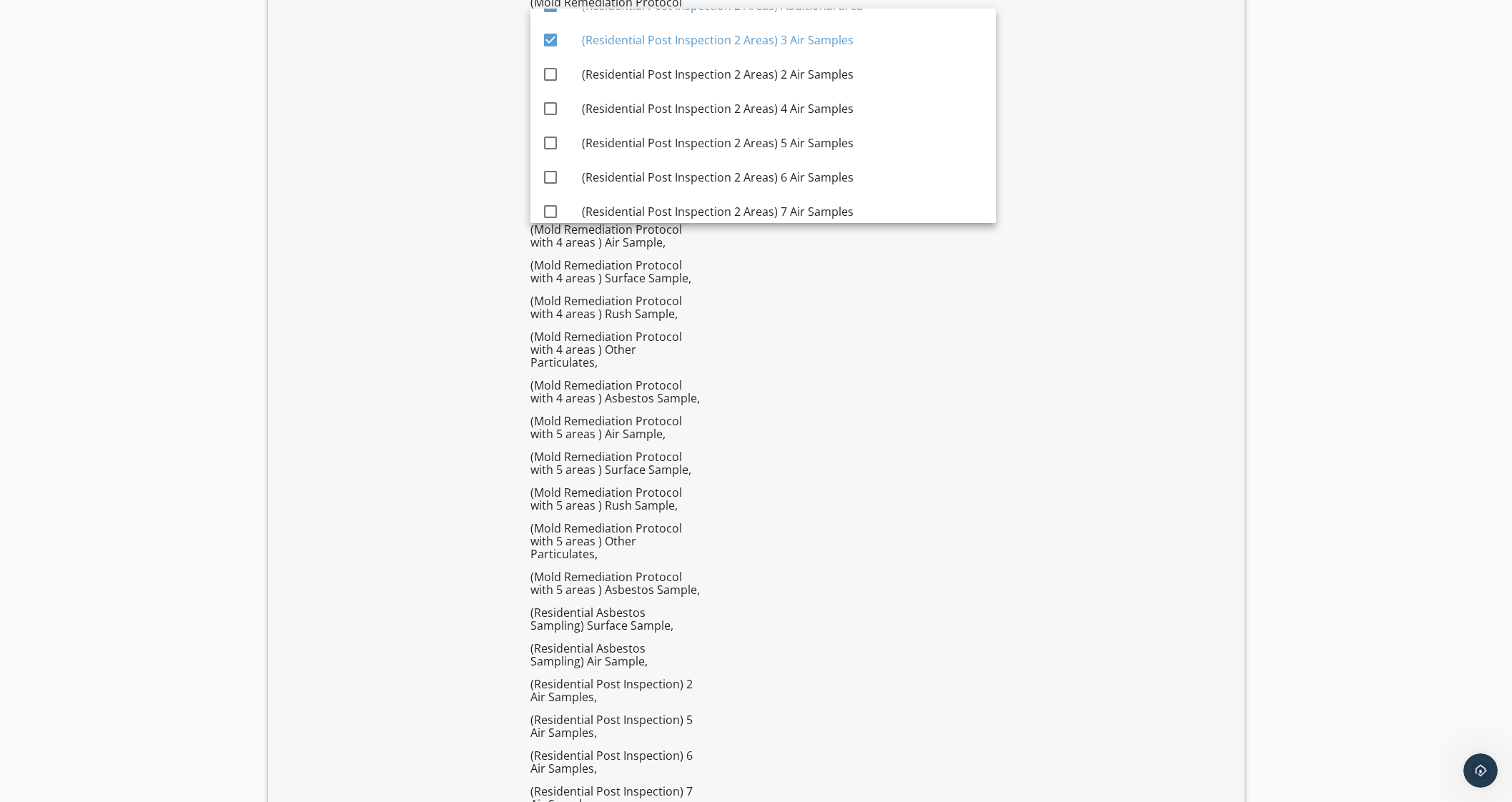
scroll to position [2642, 0]
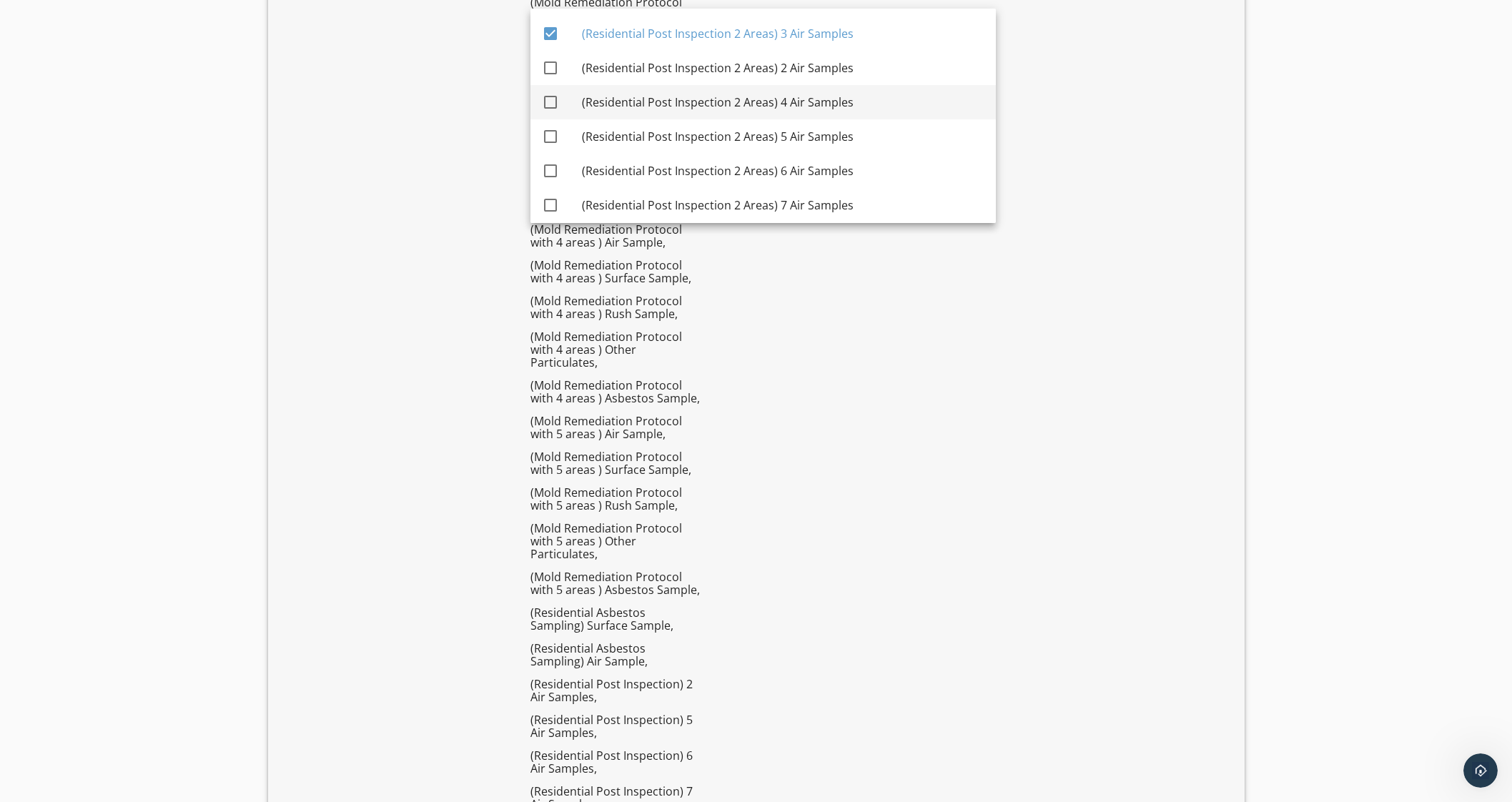
click at [834, 80] on div "(Residential Post Inspection 2 Areas) 2 Air Samples" at bounding box center [783, 68] width 402 height 34
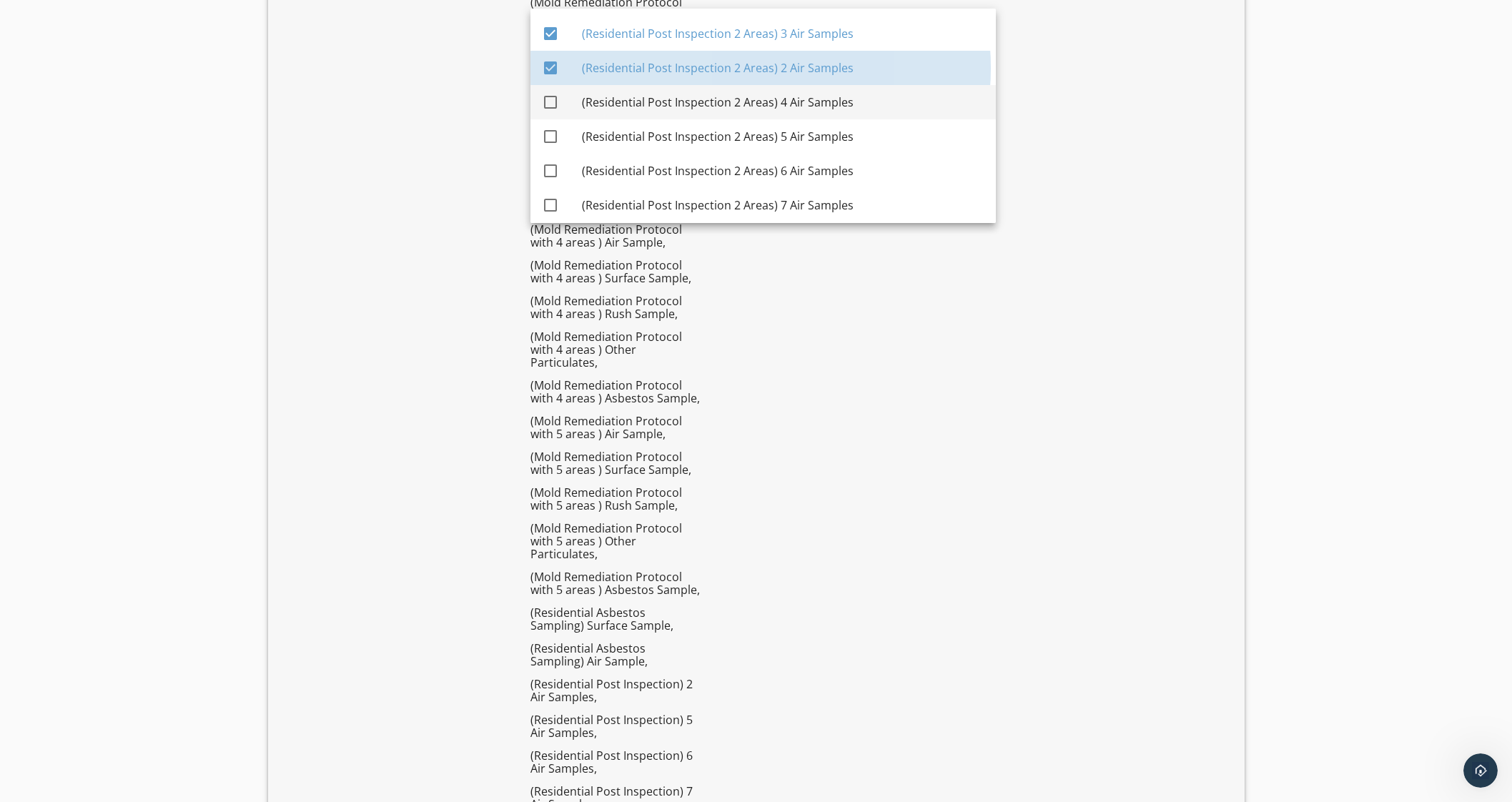
click at [842, 105] on div "(Residential Post Inspection 2 Areas) 4 Air Samples" at bounding box center [783, 102] width 402 height 17
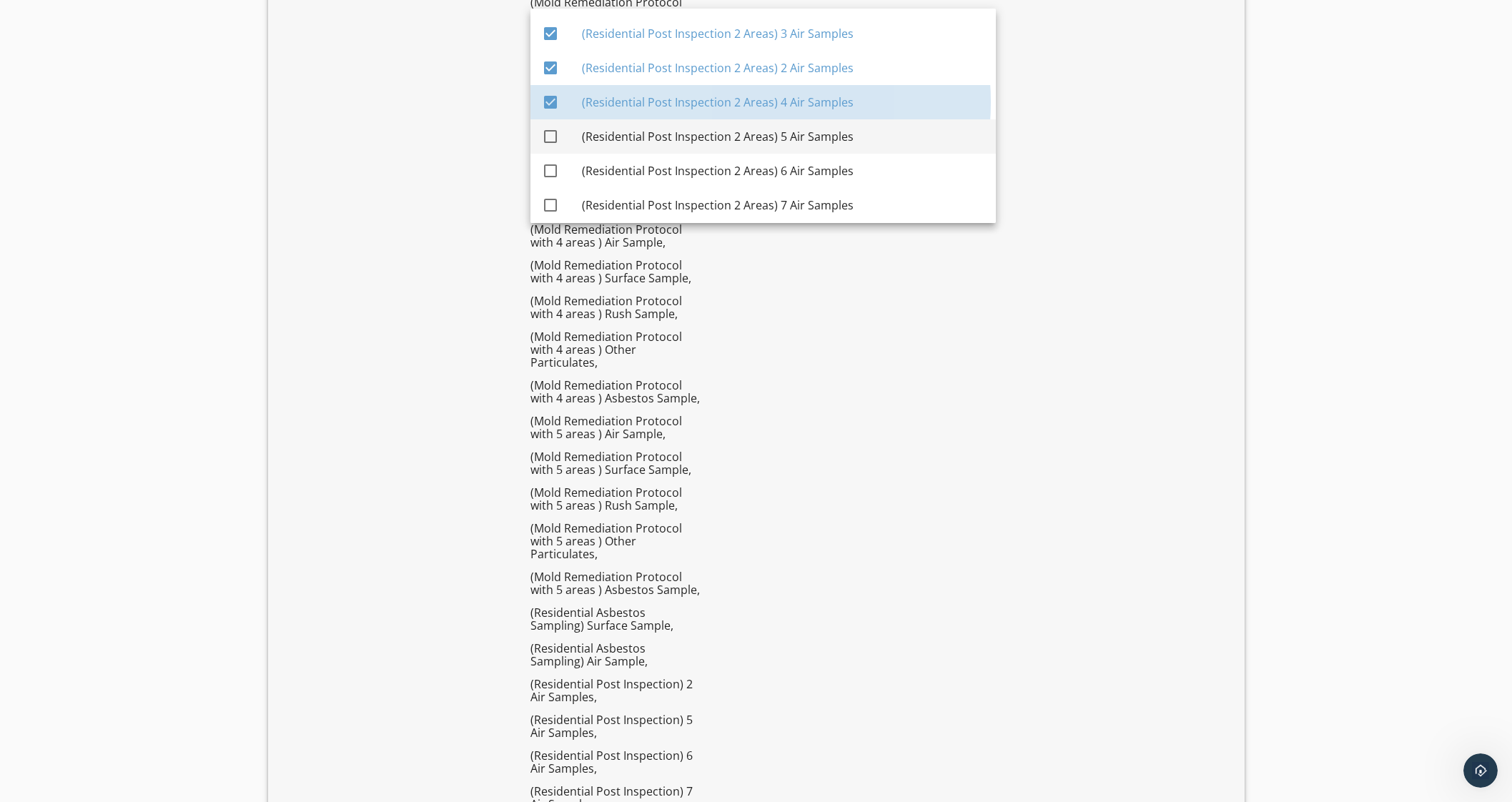
click at [843, 135] on div "(Residential Post Inspection 2 Areas) 5 Air Samples" at bounding box center [783, 137] width 402 height 17
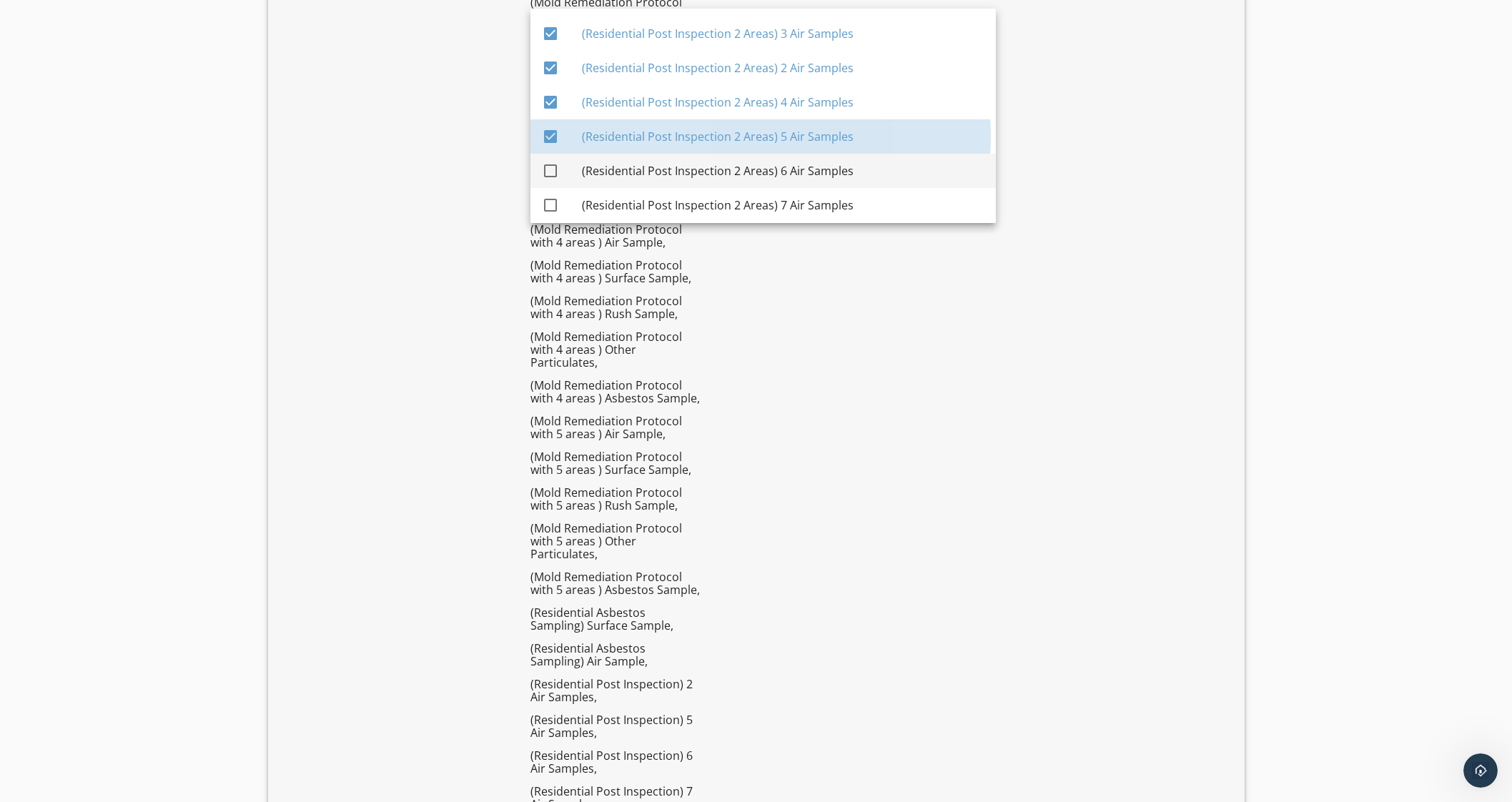
click at [843, 158] on div "(Residential Post Inspection 2 Areas) 6 Air Samples" at bounding box center [783, 171] width 402 height 34
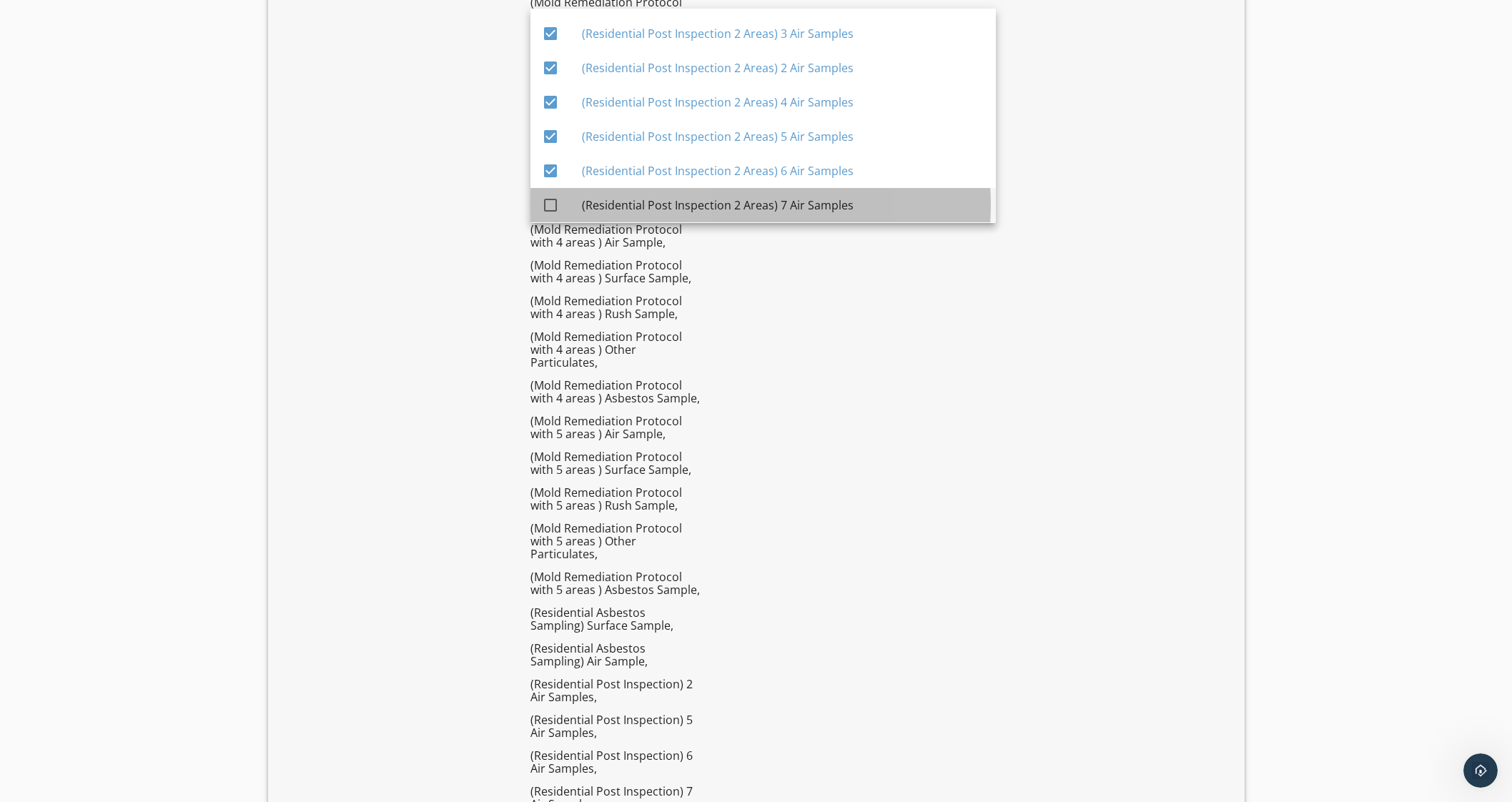
click at [840, 198] on div "(Residential Post Inspection 2 Areas) 7 Air Samples" at bounding box center [783, 204] width 402 height 17
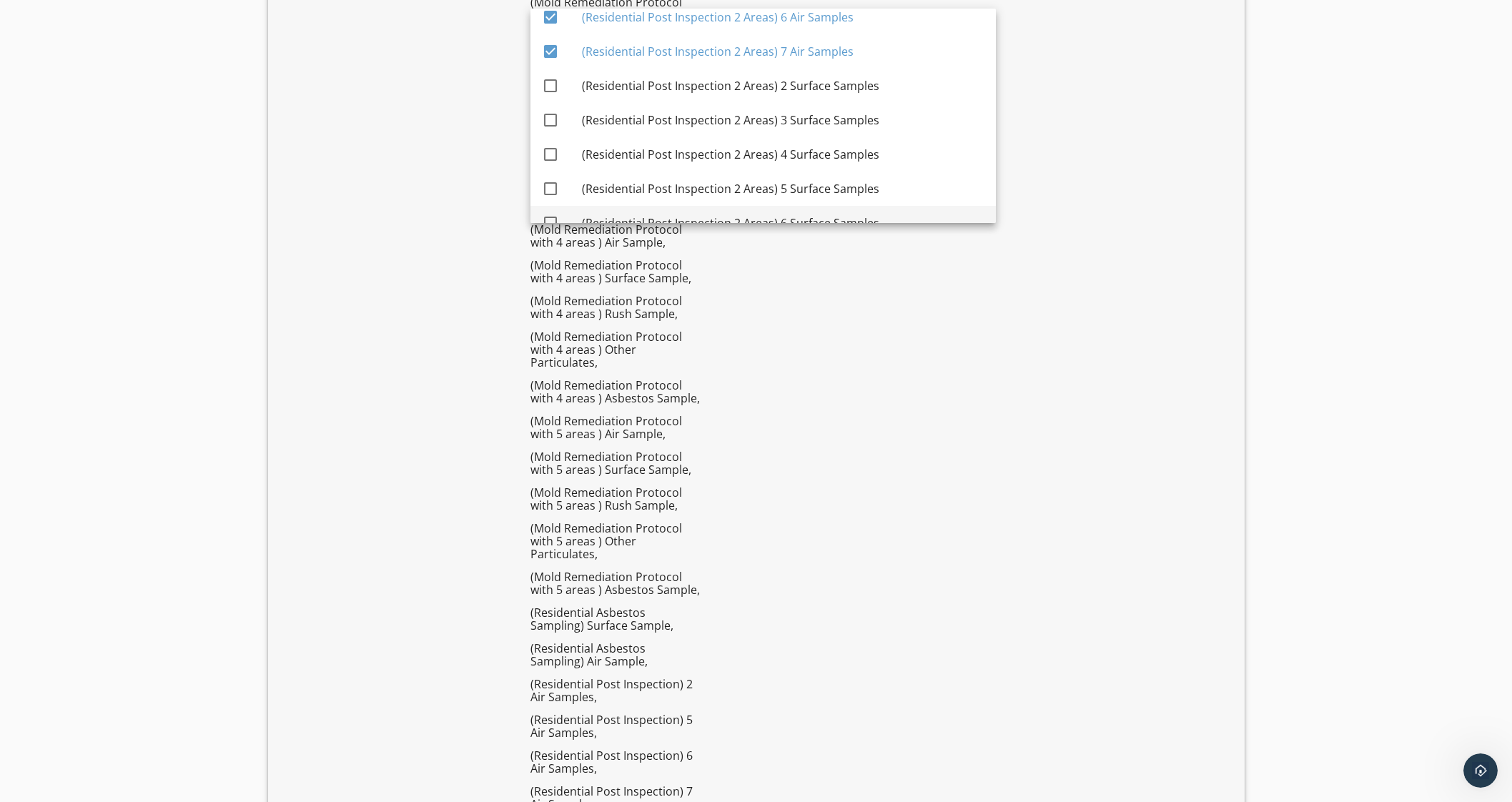
scroll to position [2829, 0]
drag, startPoint x: 843, startPoint y: 54, endPoint x: 858, endPoint y: 82, distance: 31.8
click at [844, 55] on div "(Residential Post Inspection 2 Areas) 2 Surface Samples" at bounding box center [783, 52] width 402 height 17
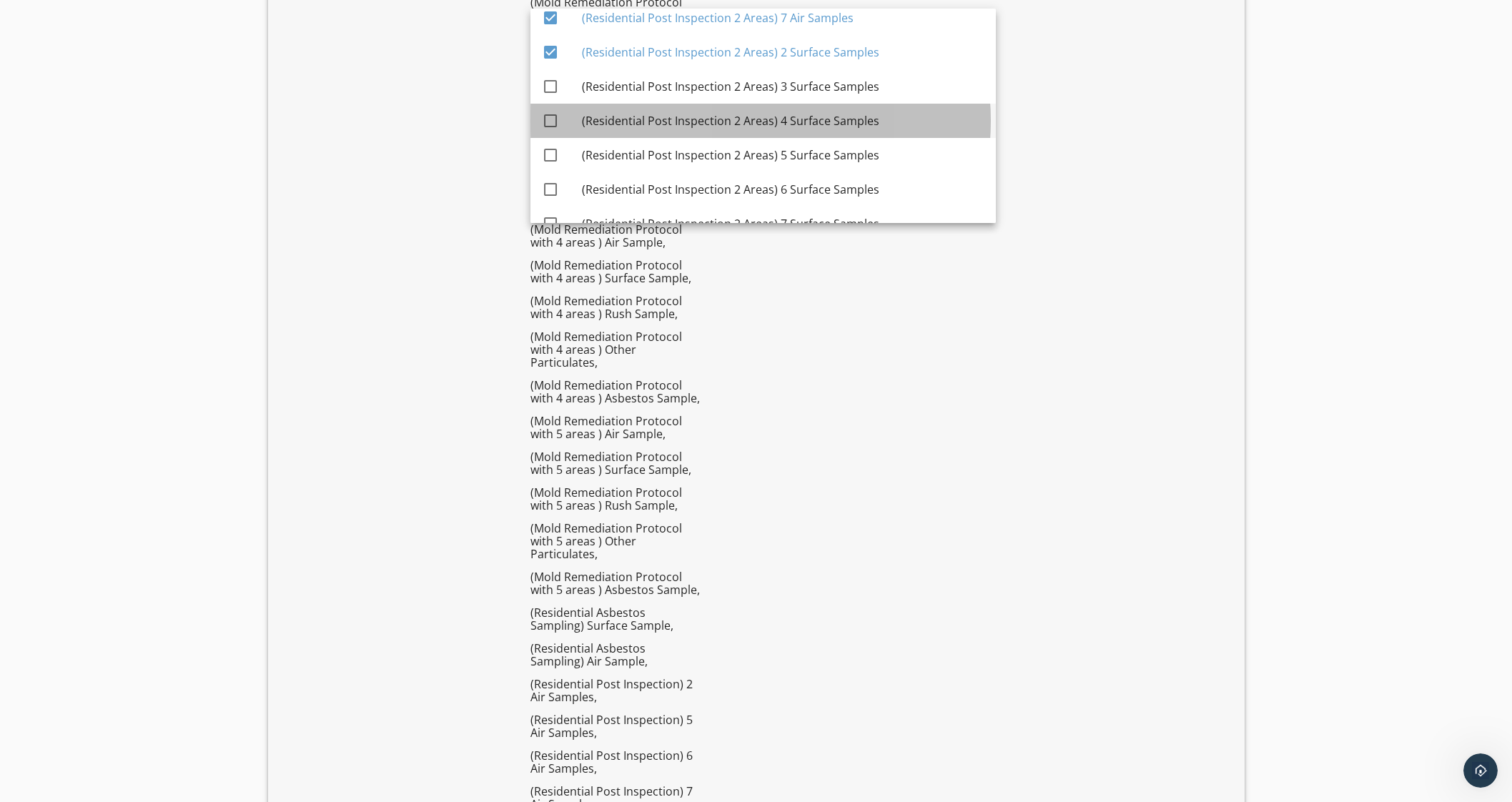
click at [861, 106] on div "(Residential Post Inspection 2 Areas) 4 Surface Samples" at bounding box center [783, 121] width 402 height 34
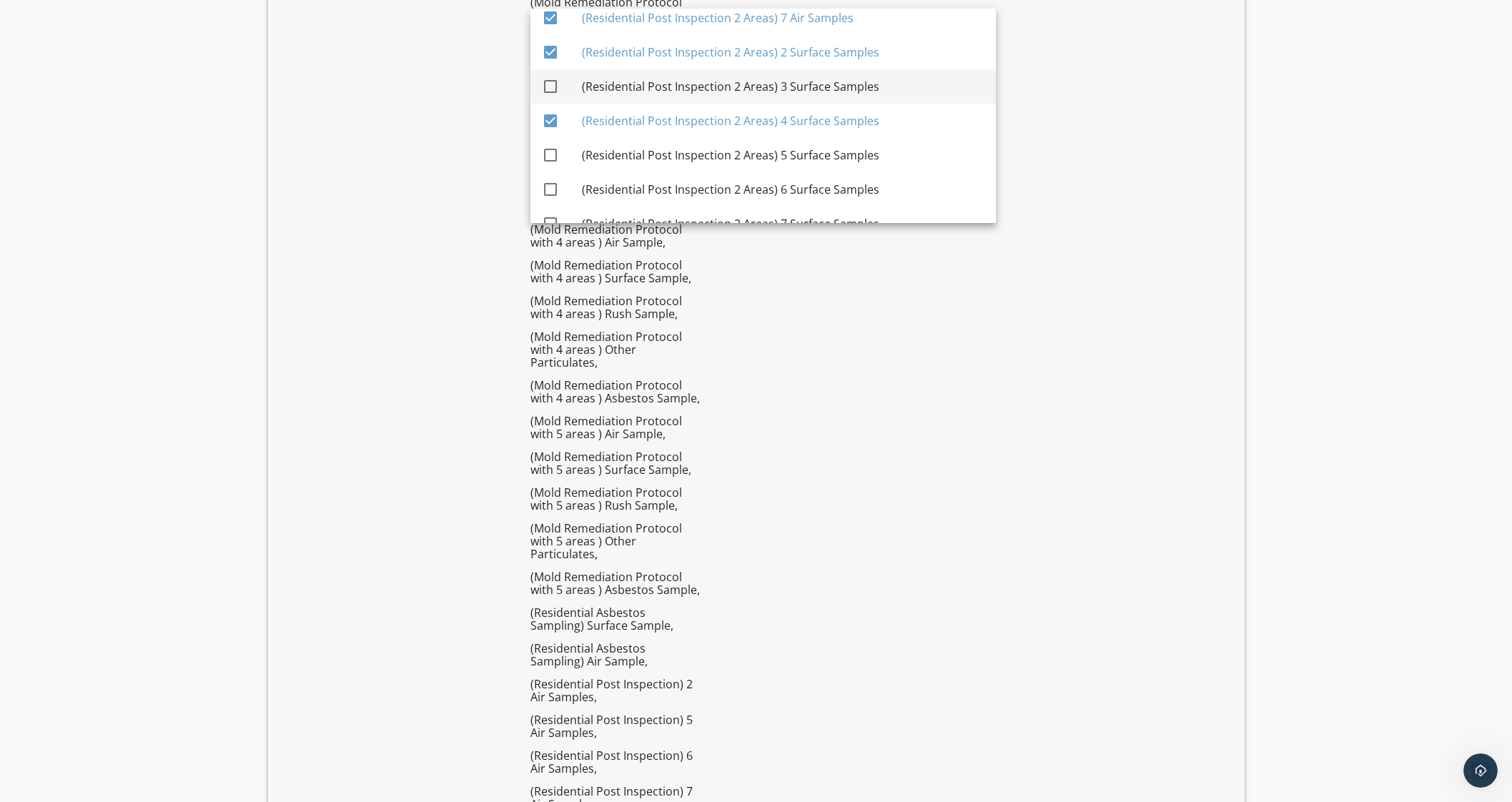
click at [859, 78] on div "(Residential Post Inspection 2 Areas) 3 Surface Samples" at bounding box center [783, 86] width 402 height 17
click at [863, 154] on div "(Residential Post Inspection 2 Areas) 5 Surface Samples" at bounding box center [783, 155] width 402 height 17
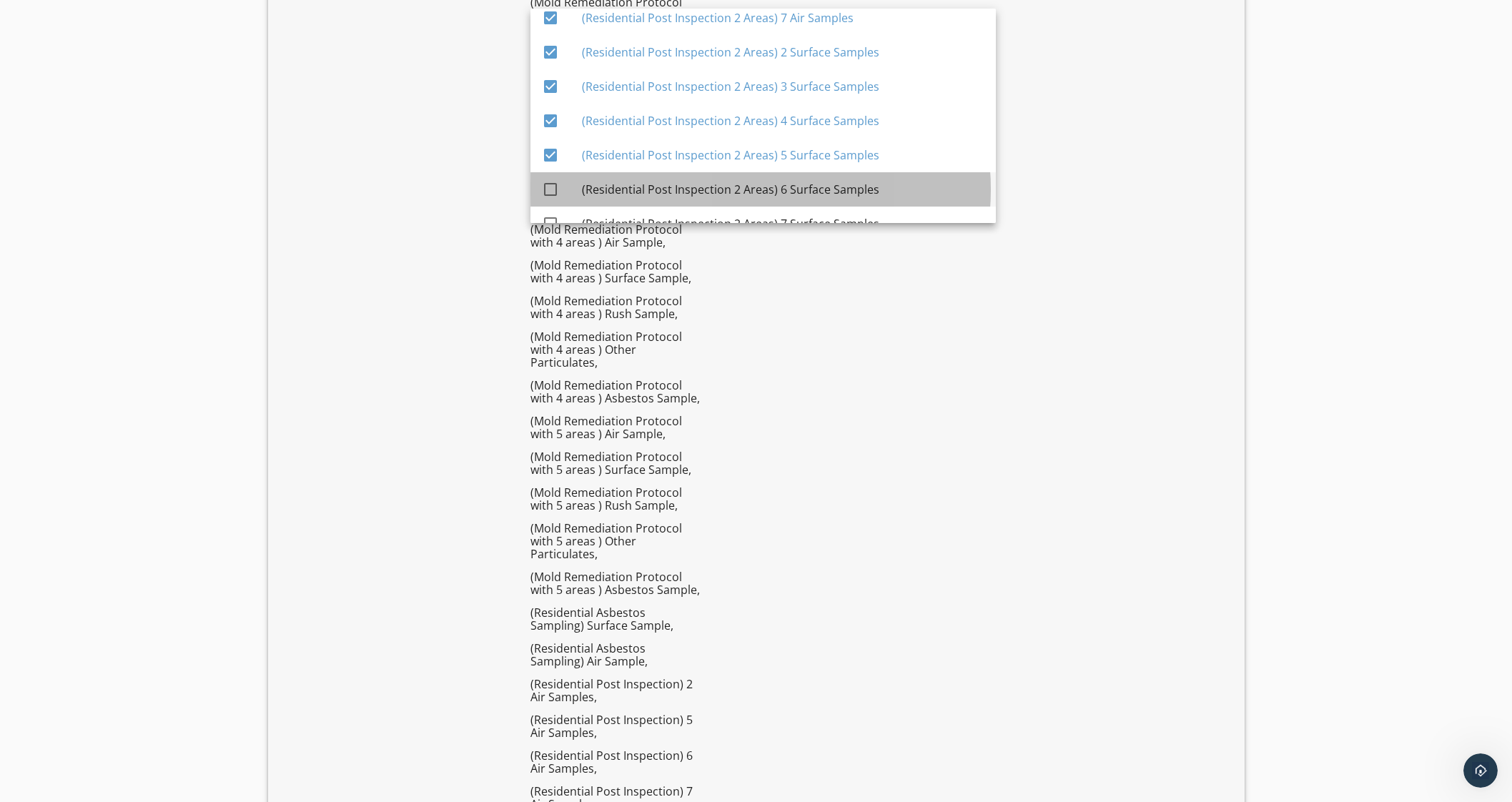
drag, startPoint x: 861, startPoint y: 180, endPoint x: 865, endPoint y: 201, distance: 21.4
click at [861, 183] on div "(Residential Post Inspection 2 Areas) 6 Surface Samples" at bounding box center [783, 189] width 402 height 17
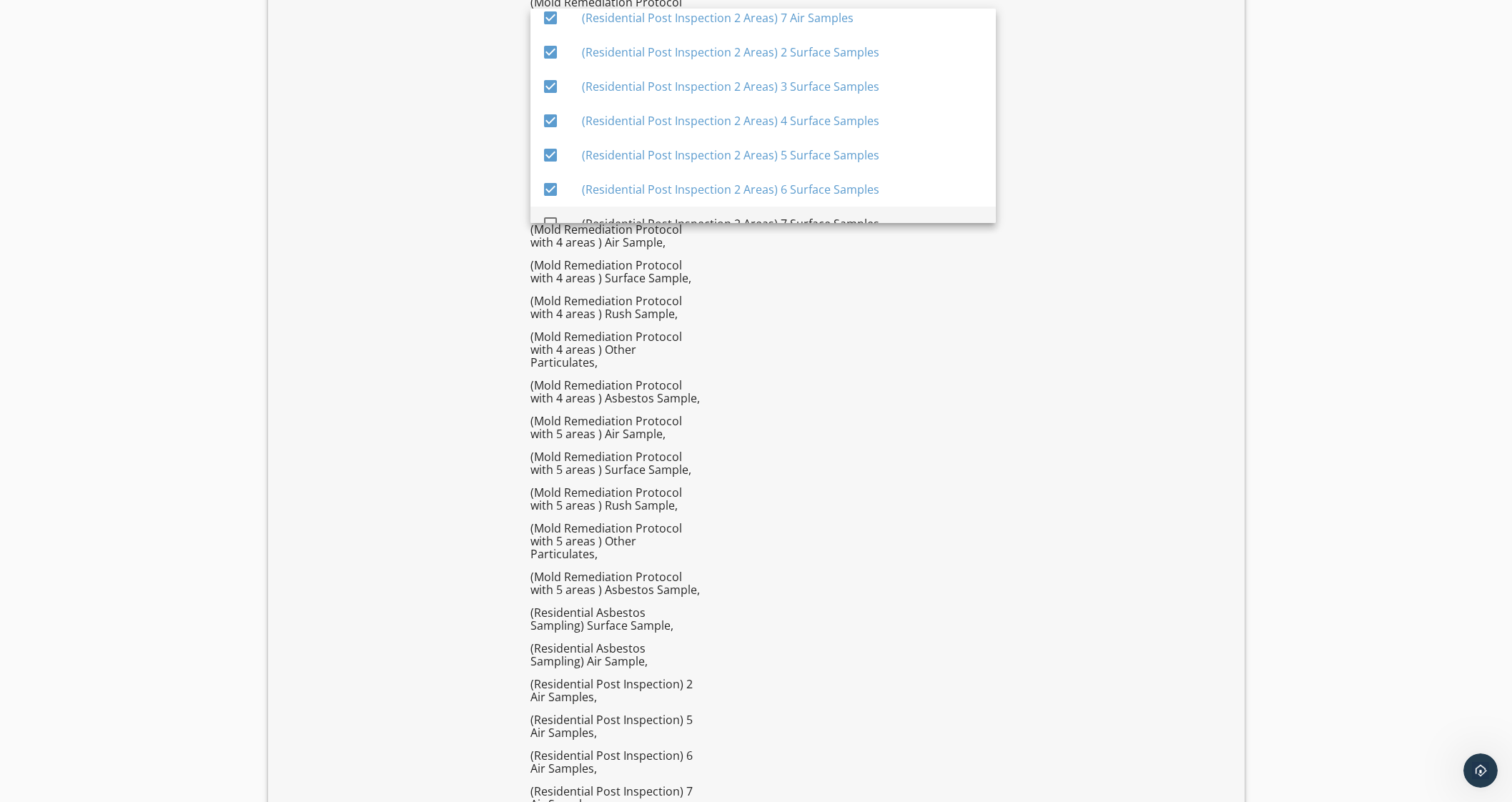
click at [863, 212] on div "(Residential Post Inspection 2 Areas) 7 Surface Samples" at bounding box center [783, 224] width 402 height 34
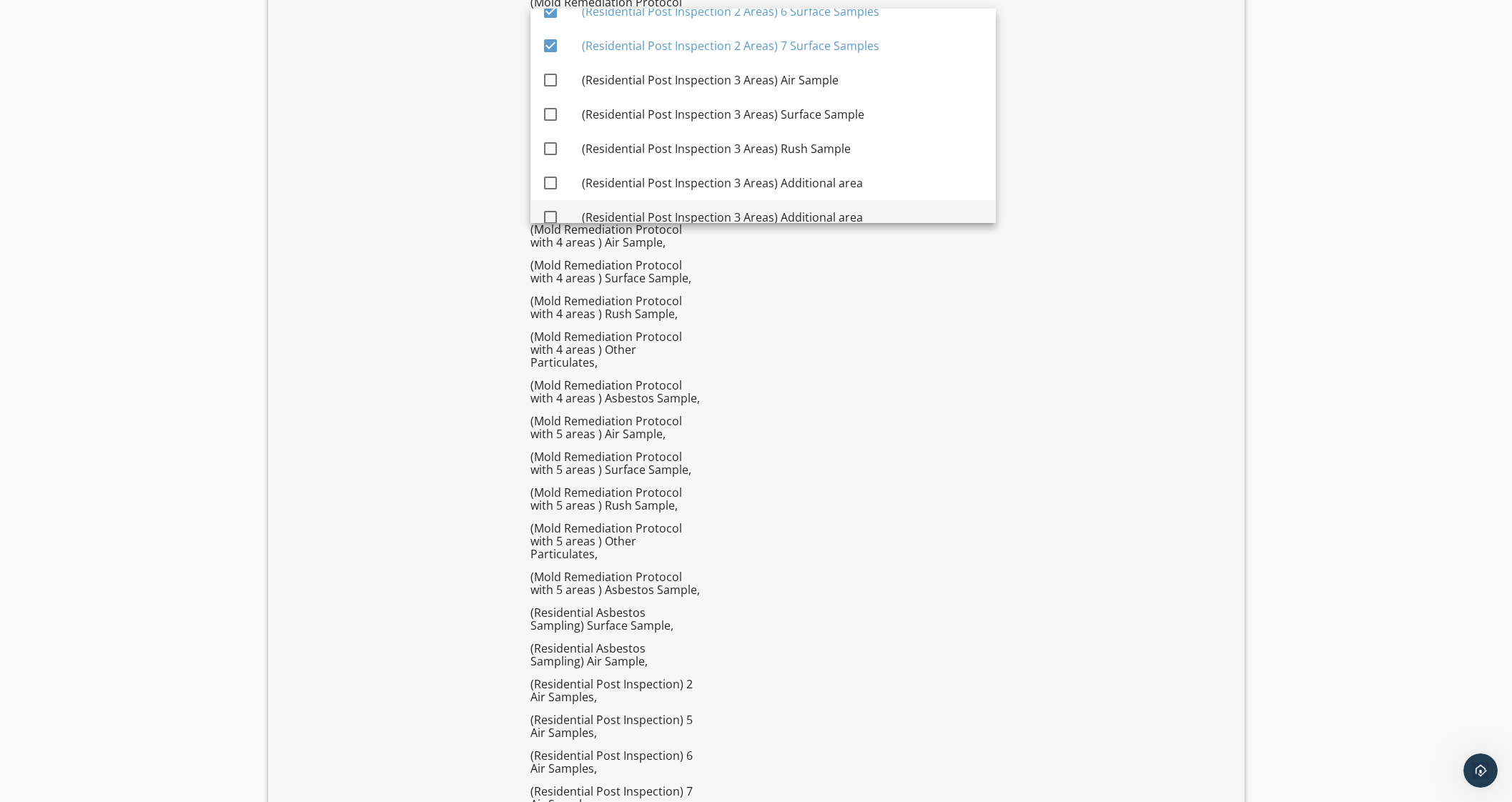
scroll to position [3017, 0]
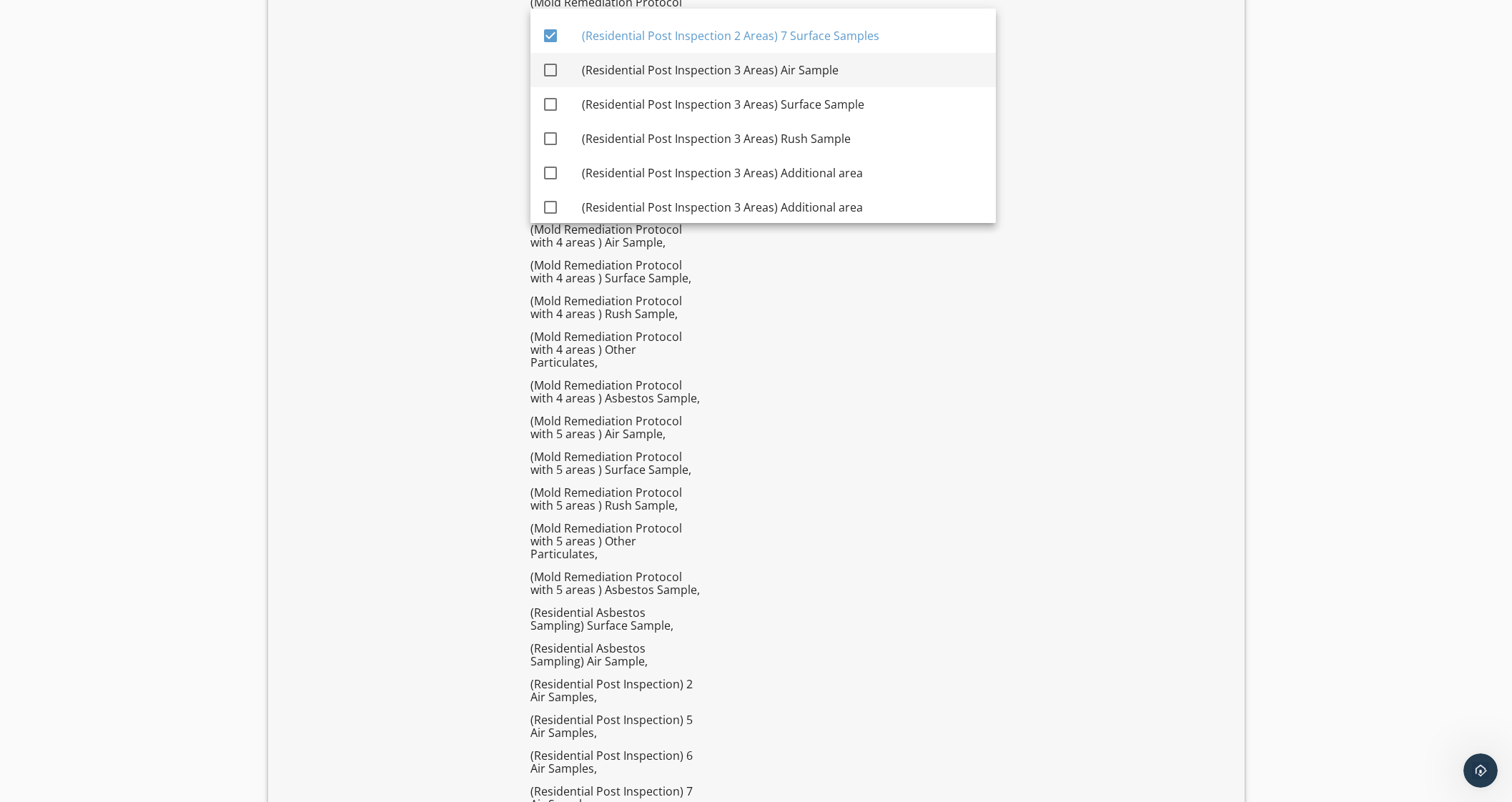
drag, startPoint x: 859, startPoint y: 71, endPoint x: 865, endPoint y: 87, distance: 17.1
click at [859, 71] on div "(Residential Post Inspection 3 Areas) Air Sample" at bounding box center [783, 70] width 402 height 17
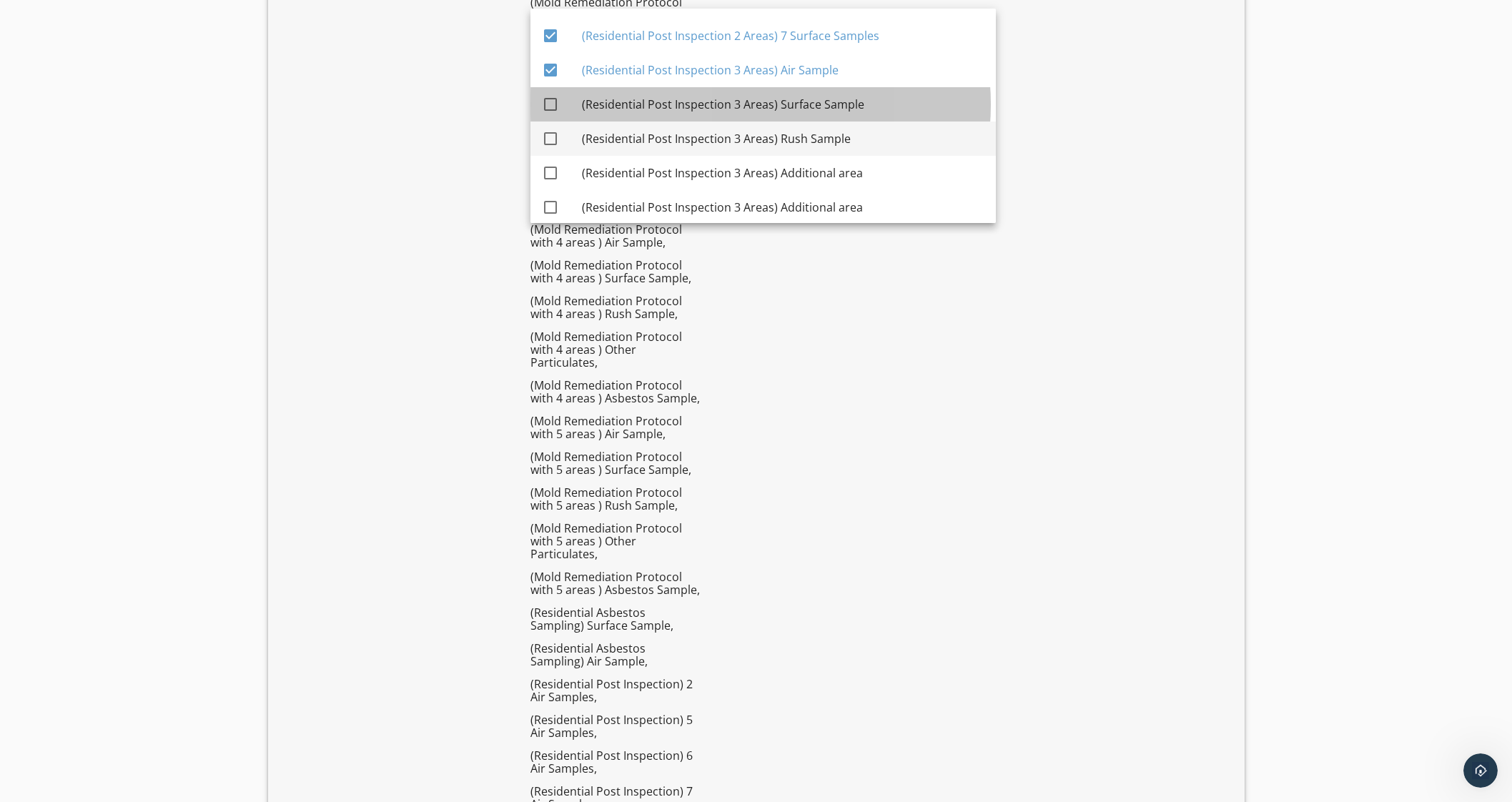
drag, startPoint x: 865, startPoint y: 94, endPoint x: 869, endPoint y: 121, distance: 27.3
click at [865, 96] on div "(Residential Post Inspection 3 Areas) Surface Sample" at bounding box center [783, 104] width 402 height 34
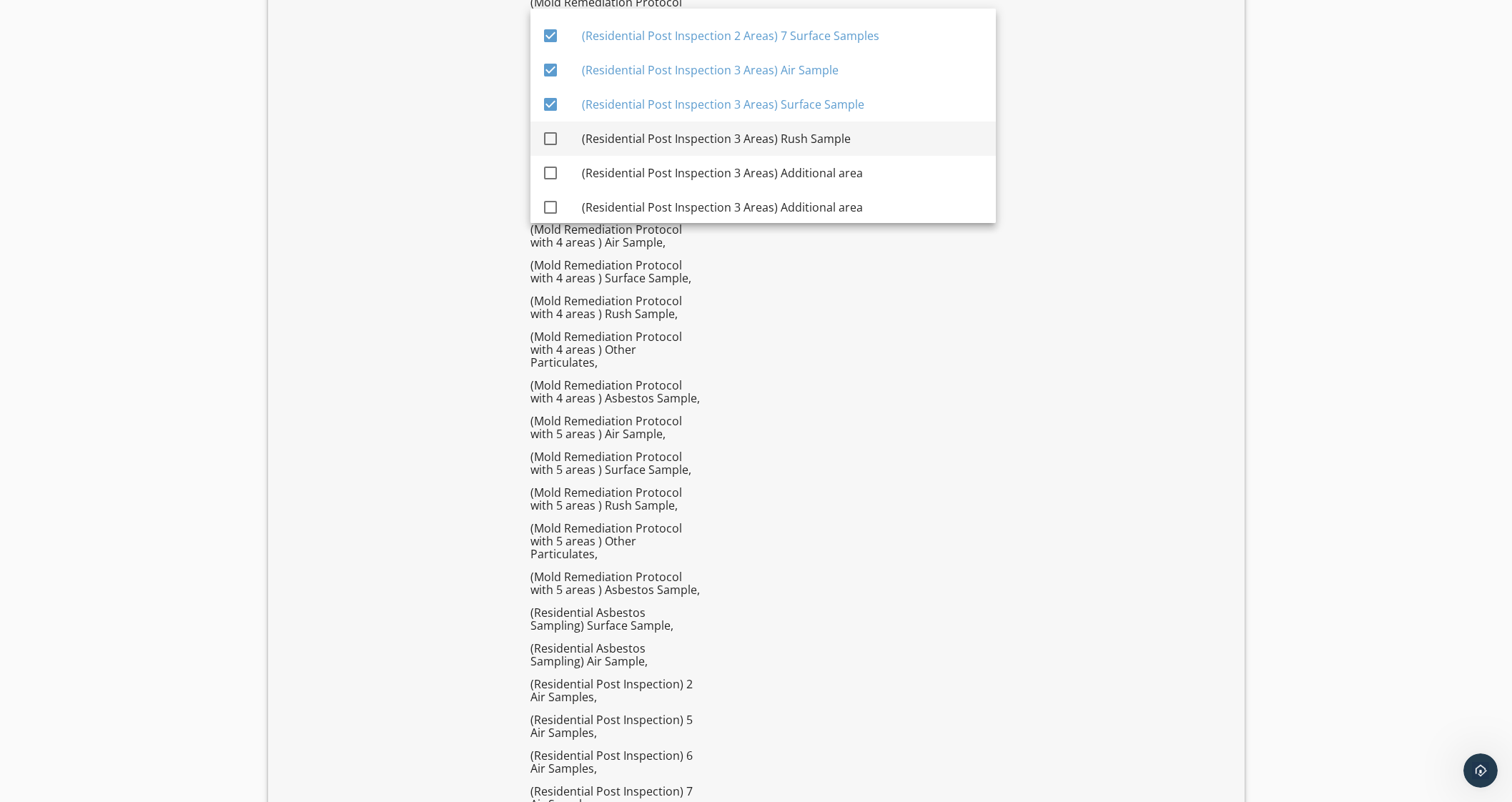
click at [854, 141] on div "(Residential Post Inspection 3 Areas) Rush Sample" at bounding box center [783, 138] width 402 height 17
drag, startPoint x: 856, startPoint y: 174, endPoint x: 860, endPoint y: 182, distance: 8.9
click at [857, 175] on div "(Residential Post Inspection 3 Areas) Additional area" at bounding box center [783, 173] width 402 height 17
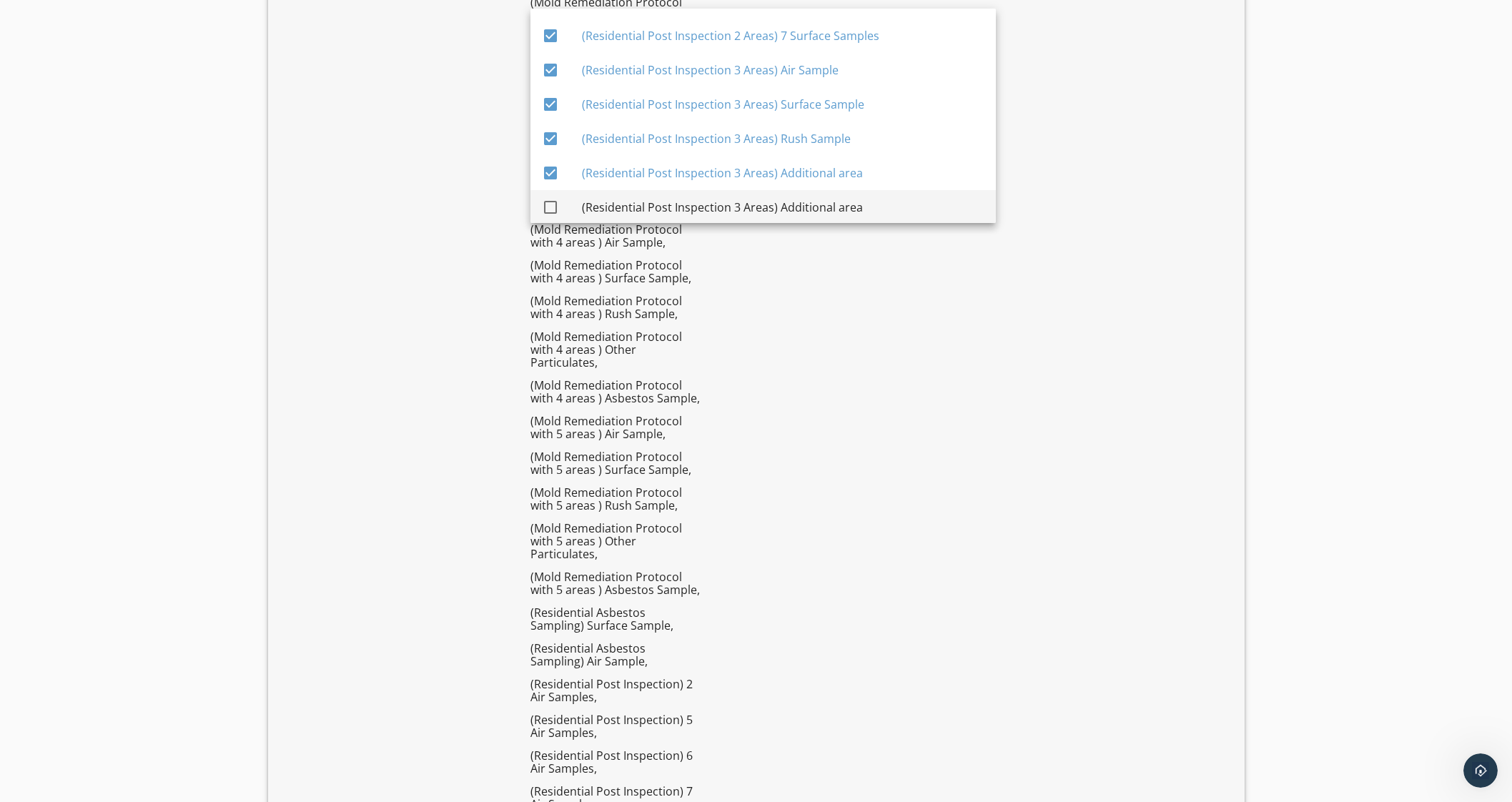
click at [863, 200] on div "(Residential Post Inspection 3 Areas) Additional area" at bounding box center [783, 207] width 402 height 17
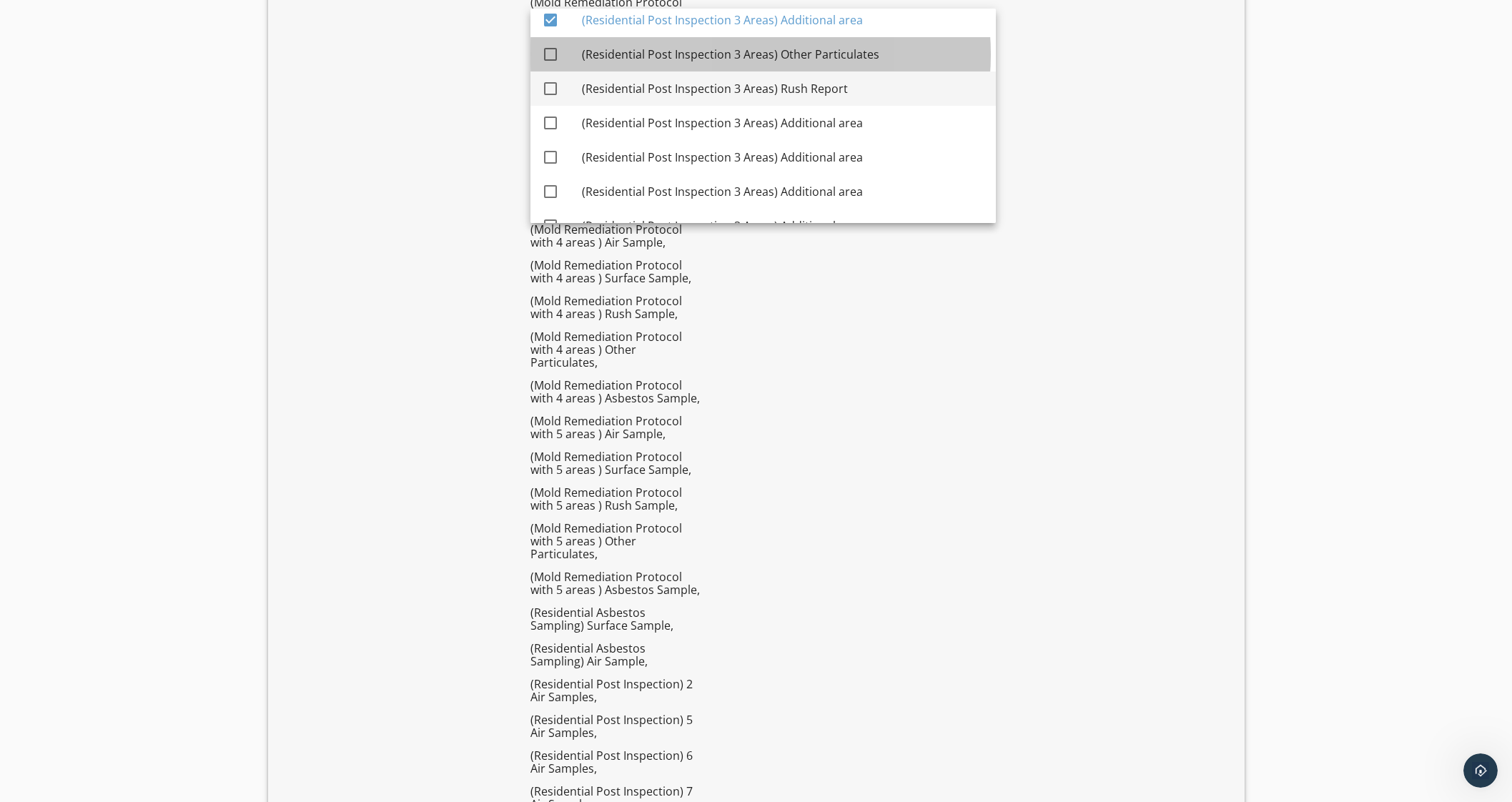
drag, startPoint x: 858, startPoint y: 59, endPoint x: 854, endPoint y: 76, distance: 17.5
click at [858, 60] on div "(Residential Post Inspection 3 Areas) Other Particulates" at bounding box center [783, 54] width 402 height 17
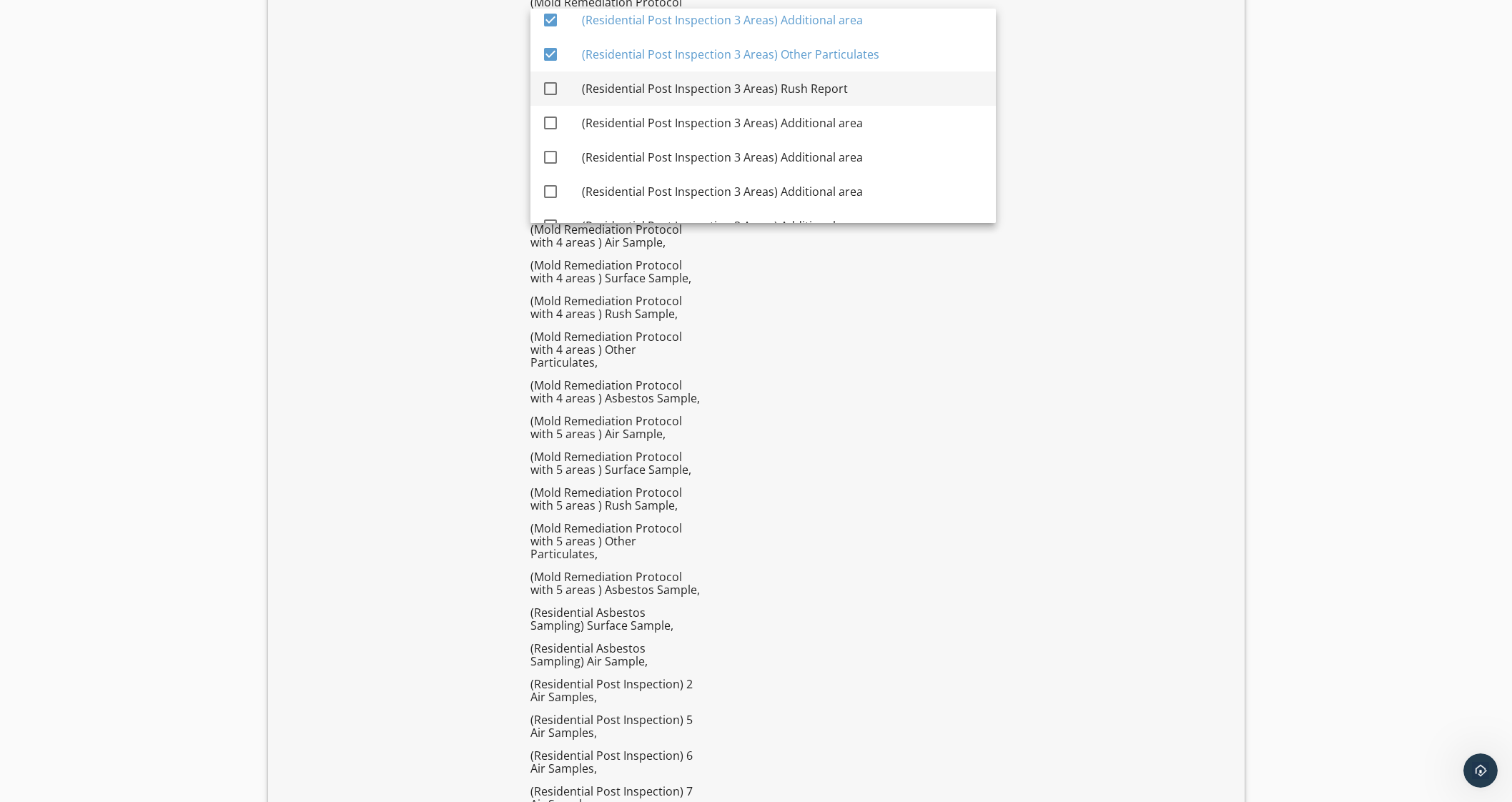
click at [846, 87] on div "(Residential Post Inspection 3 Areas) Rush Report" at bounding box center [783, 89] width 402 height 17
click at [847, 119] on div "(Residential Post Inspection 3 Areas) Additional area" at bounding box center [783, 123] width 402 height 17
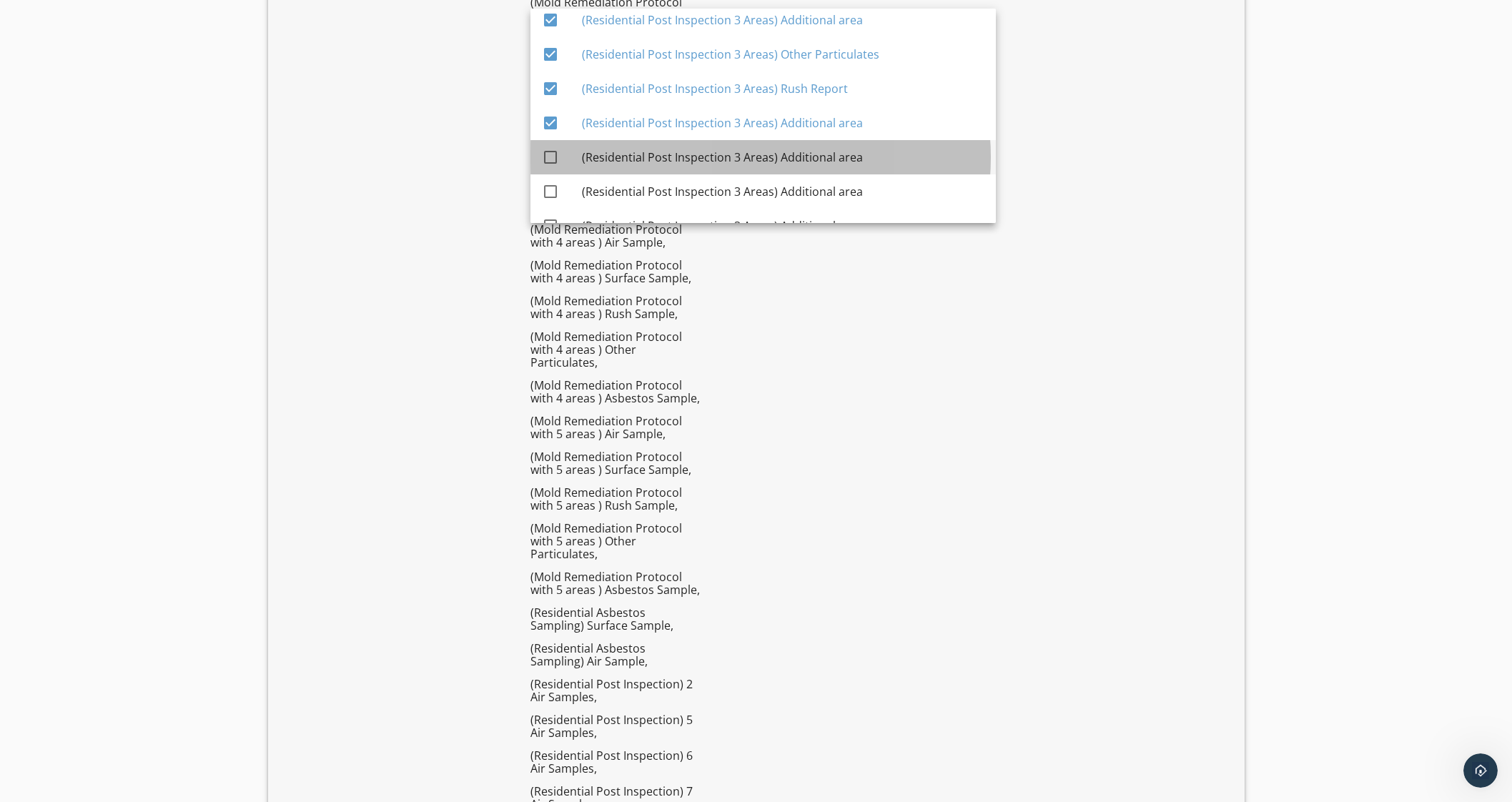
click at [835, 146] on div "(Residential Post Inspection 3 Areas) Additional area" at bounding box center [783, 157] width 402 height 34
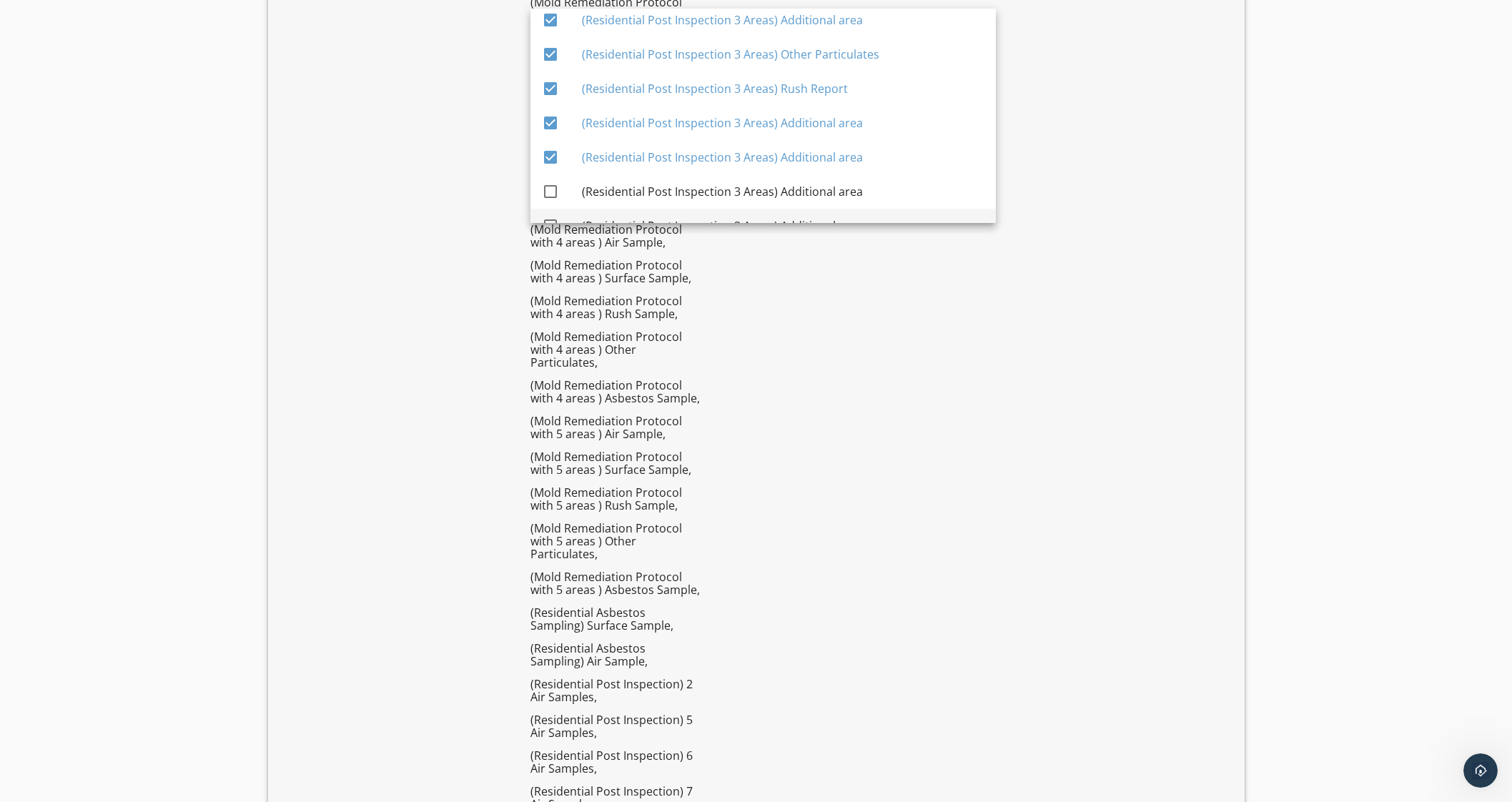
drag, startPoint x: 833, startPoint y: 180, endPoint x: 843, endPoint y: 209, distance: 30.7
click at [833, 180] on div "(Residential Post Inspection 3 Areas) Additional area" at bounding box center [783, 192] width 402 height 34
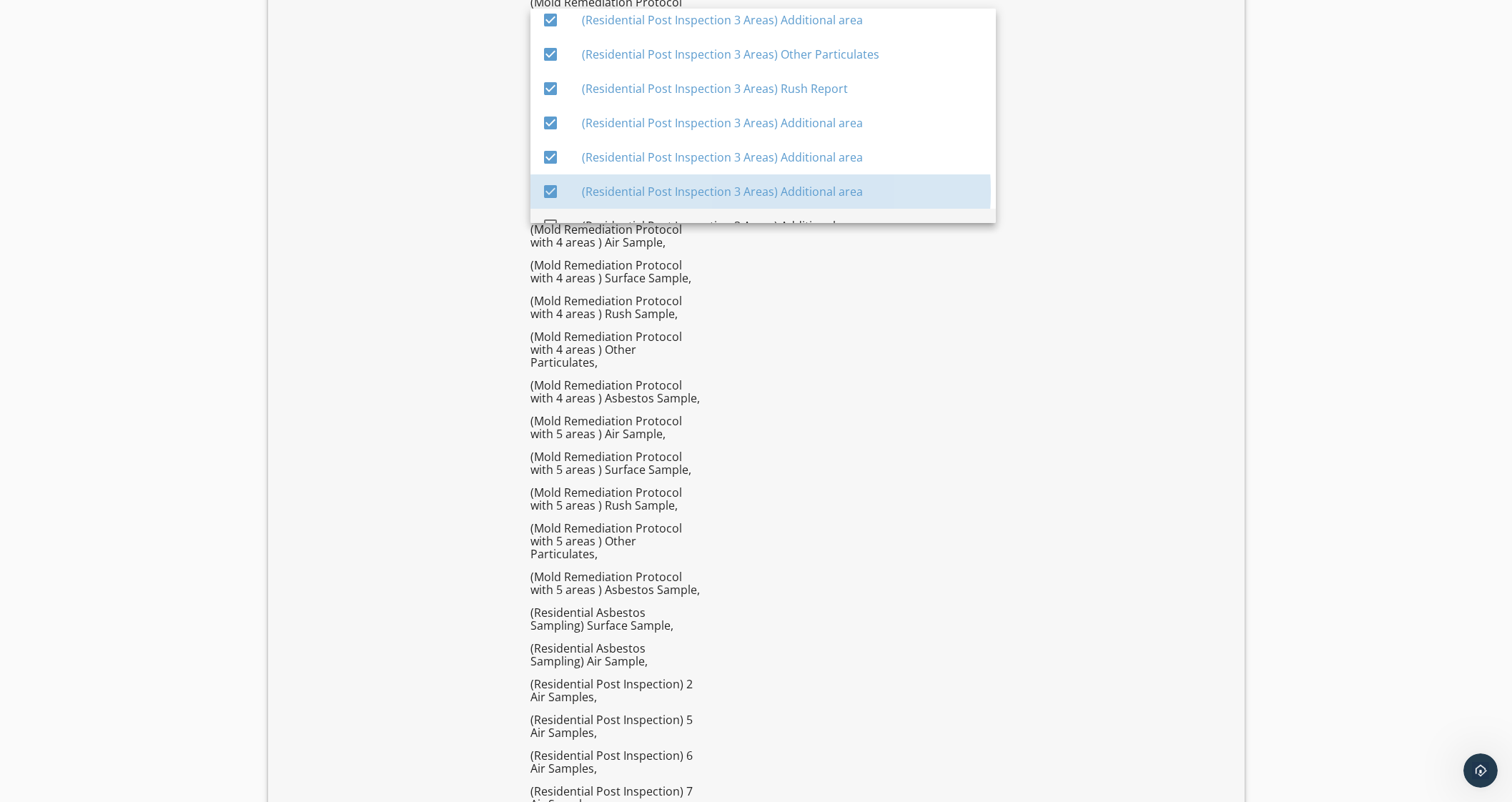
click at [847, 209] on div "(Residential Post Inspection 3 Areas) Additional area" at bounding box center [783, 226] width 402 height 34
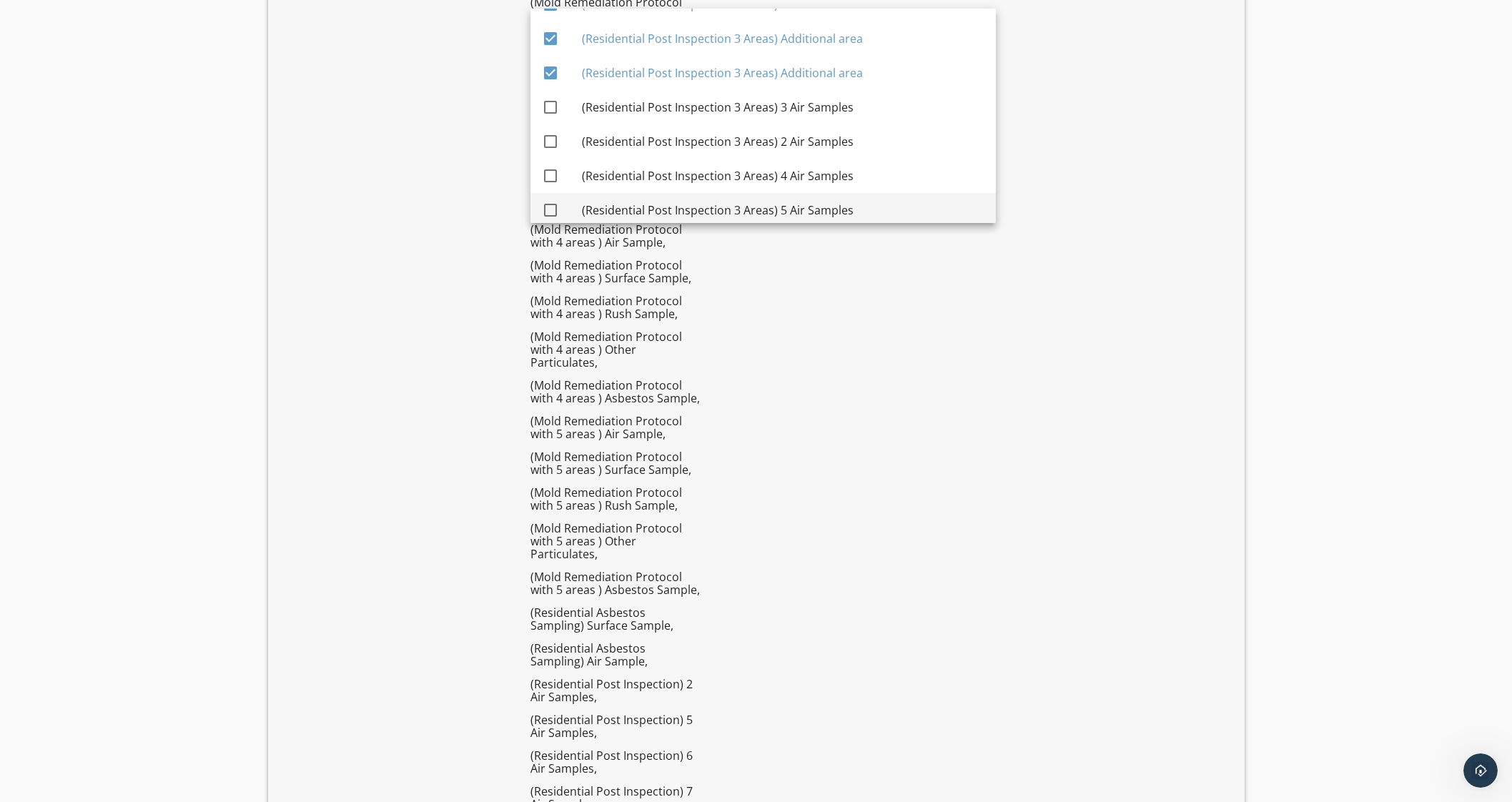
scroll to position [3392, 0]
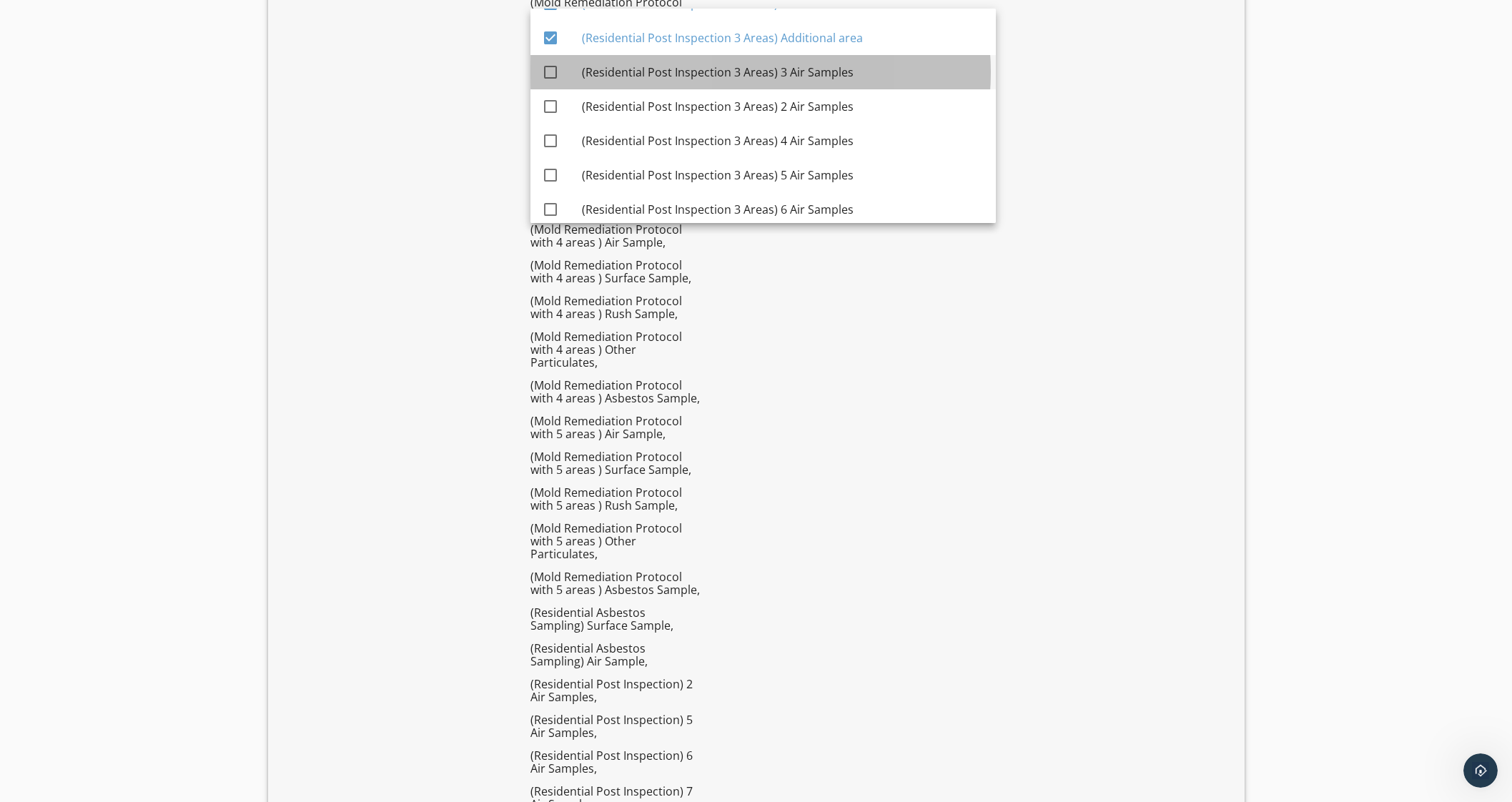
drag, startPoint x: 854, startPoint y: 77, endPoint x: 861, endPoint y: 90, distance: 14.8
click at [855, 77] on div "(Residential Post Inspection 3 Areas) 3 Air Samples" at bounding box center [783, 71] width 402 height 17
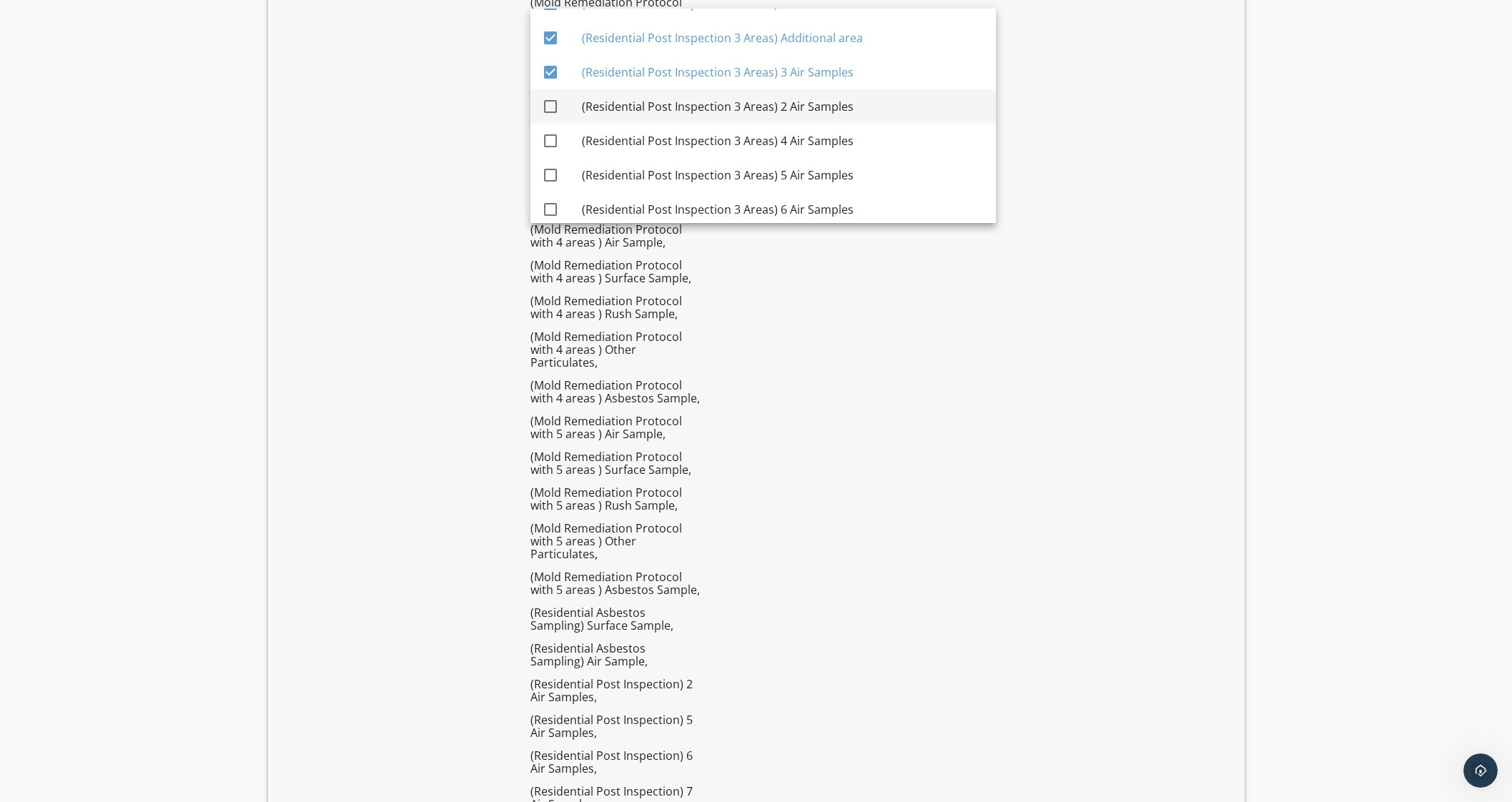
click at [861, 100] on div "(Residential Post Inspection 3 Areas) 2 Air Samples" at bounding box center [783, 106] width 402 height 17
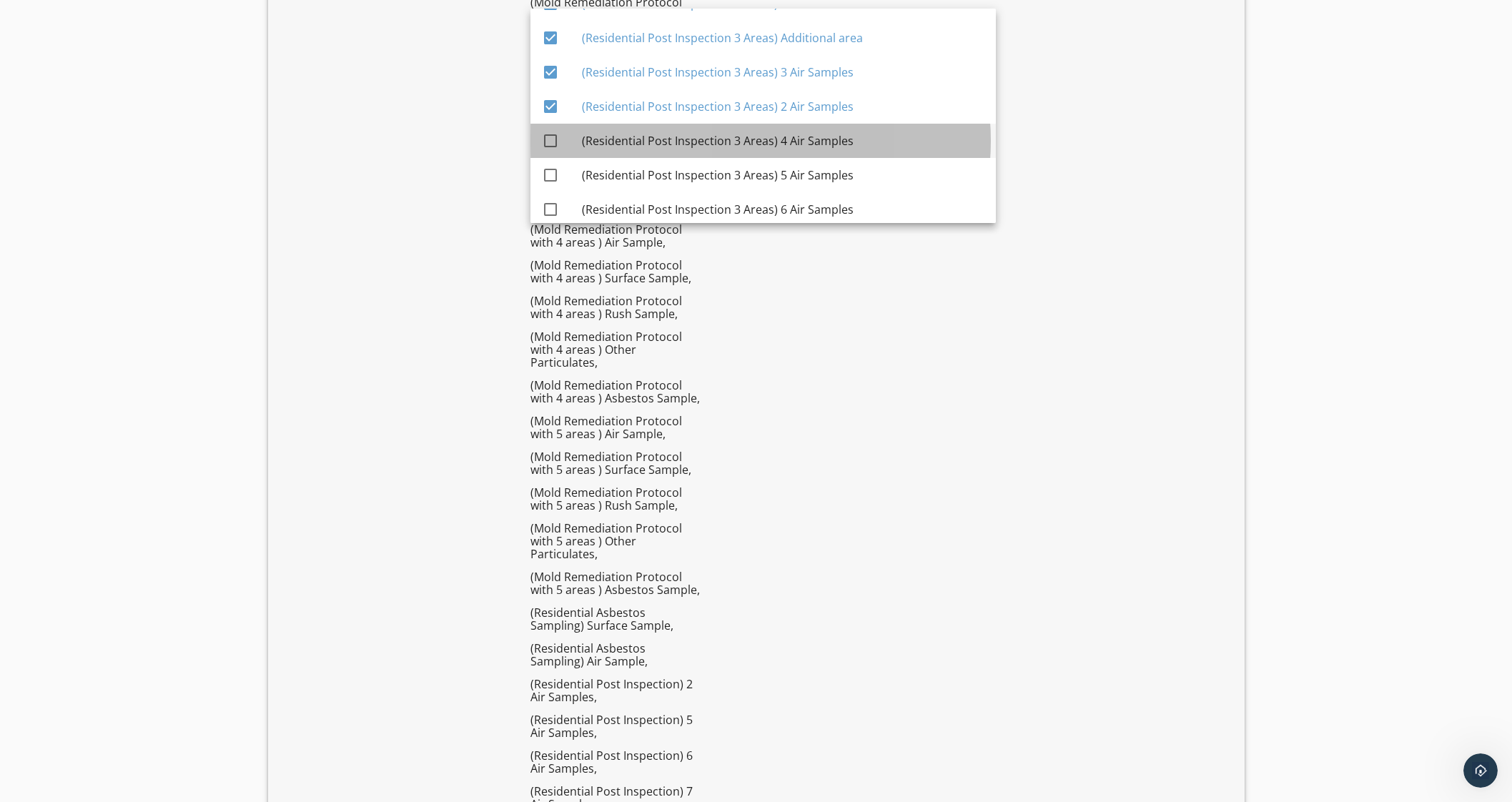
click at [859, 139] on div "(Residential Post Inspection 3 Areas) 4 Air Samples" at bounding box center [783, 140] width 402 height 17
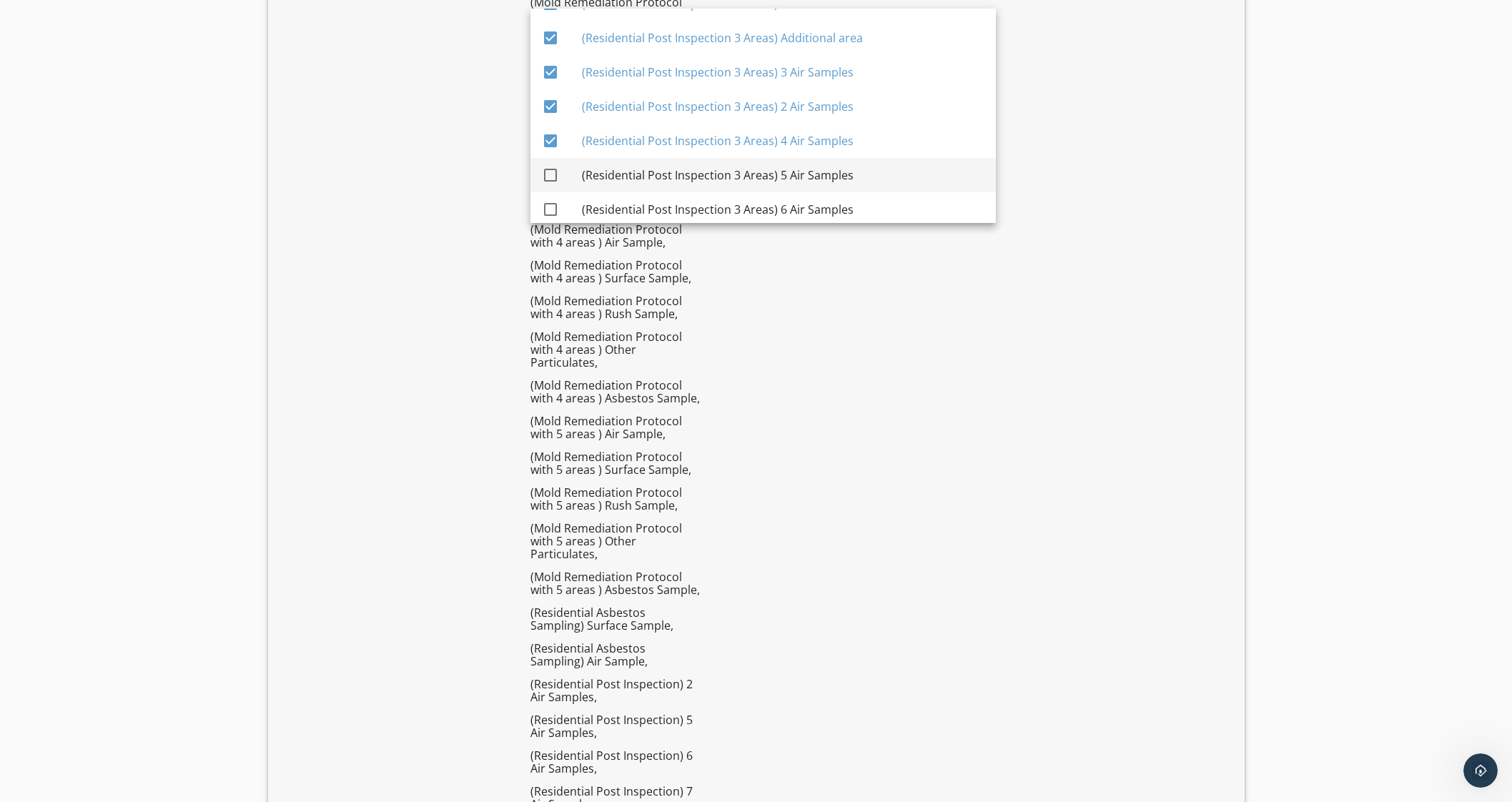
drag, startPoint x: 857, startPoint y: 160, endPoint x: 854, endPoint y: 183, distance: 23.2
click at [854, 176] on div "(Residential Post Inspection 3 Areas) 5 Air Samples" at bounding box center [783, 175] width 402 height 34
drag, startPoint x: 846, startPoint y: 205, endPoint x: 853, endPoint y: 203, distance: 7.3
click at [846, 206] on div "(Residential Post Inspection 3 Areas) 6 Air Samples" at bounding box center [783, 209] width 402 height 17
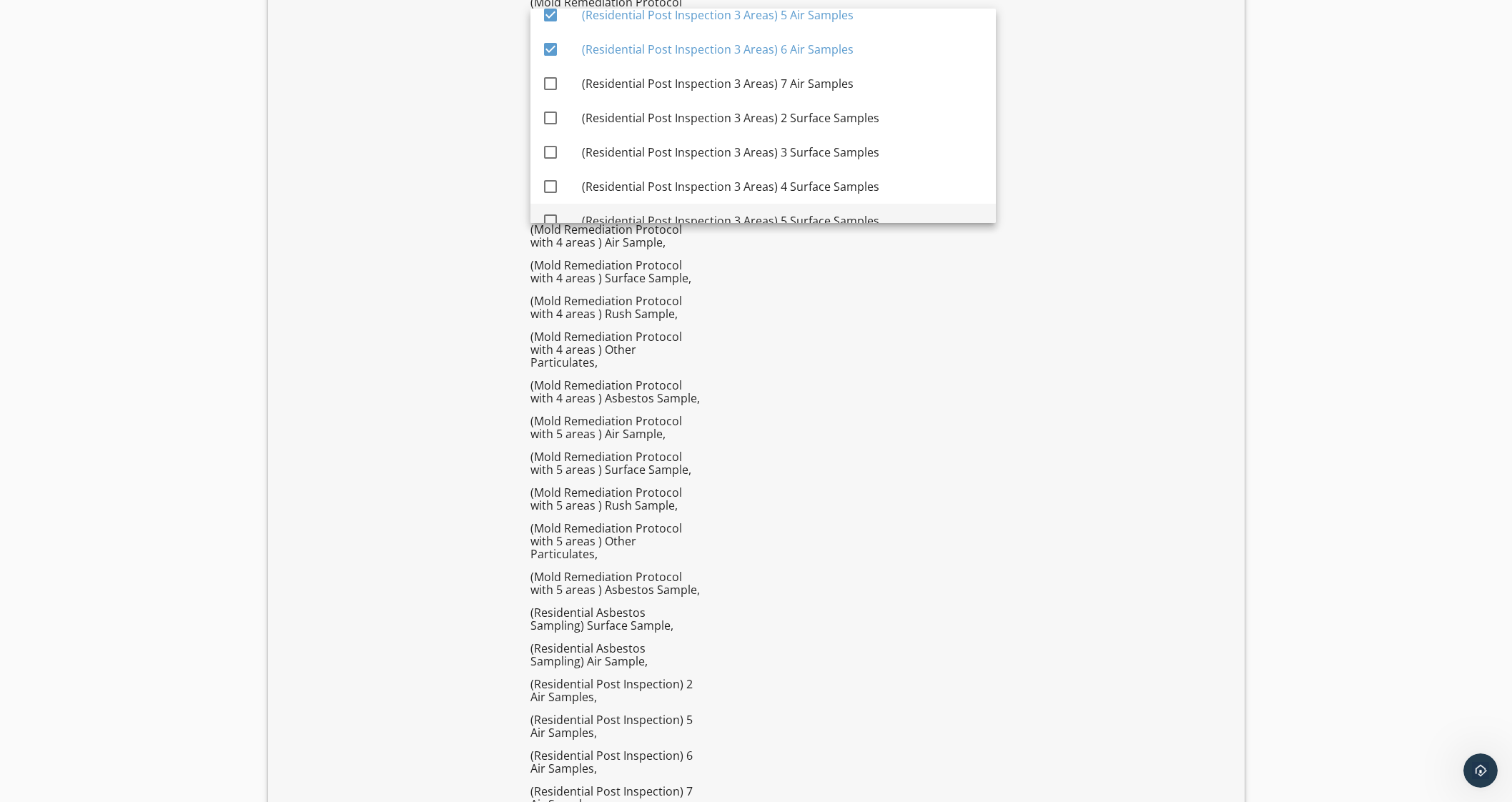
scroll to position [3580, 0]
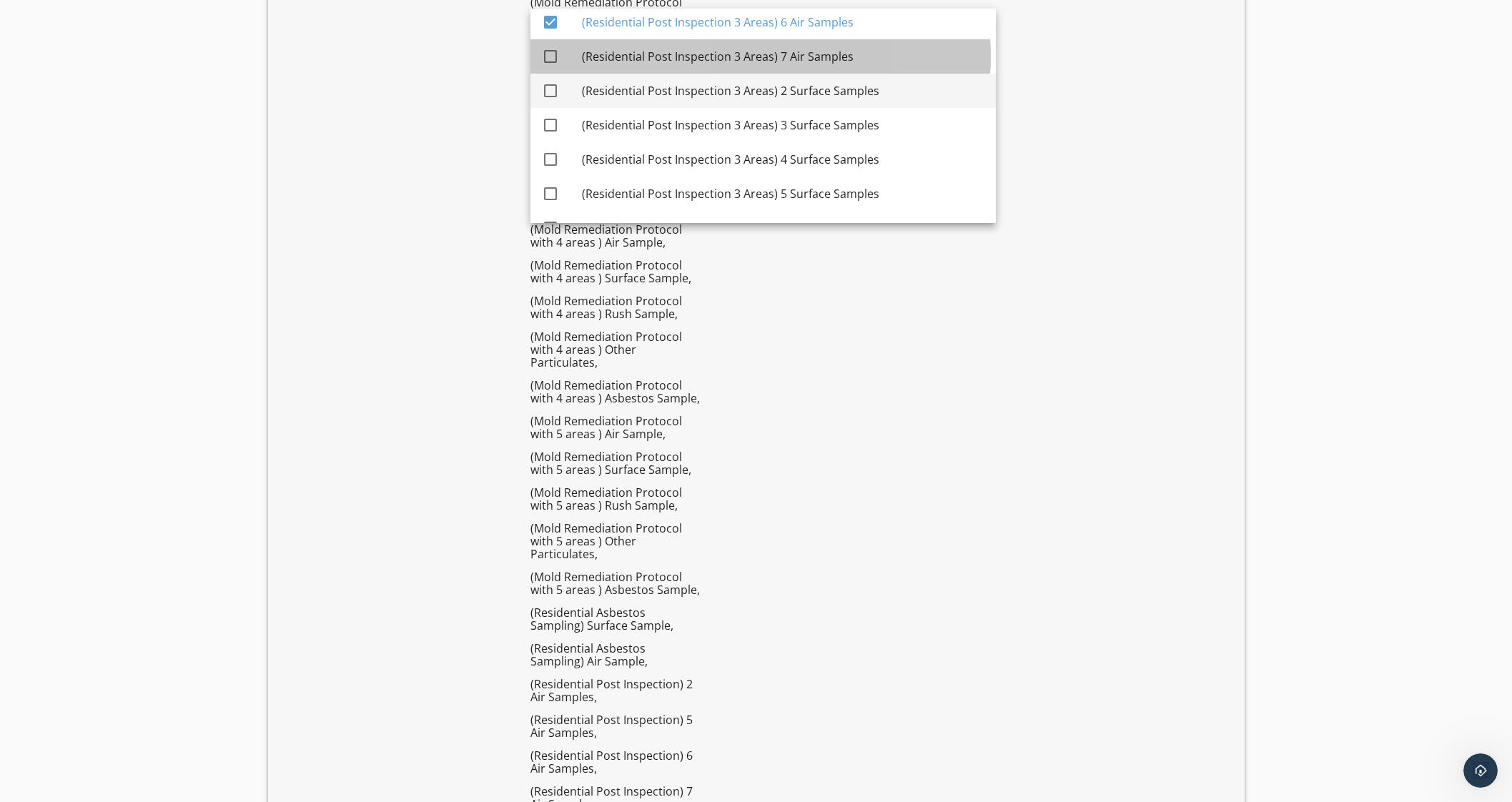
drag, startPoint x: 822, startPoint y: 57, endPoint x: 842, endPoint y: 83, distance: 32.8
click at [823, 59] on div "(Residential Post Inspection 3 Areas) 7 Air Samples" at bounding box center [783, 56] width 402 height 17
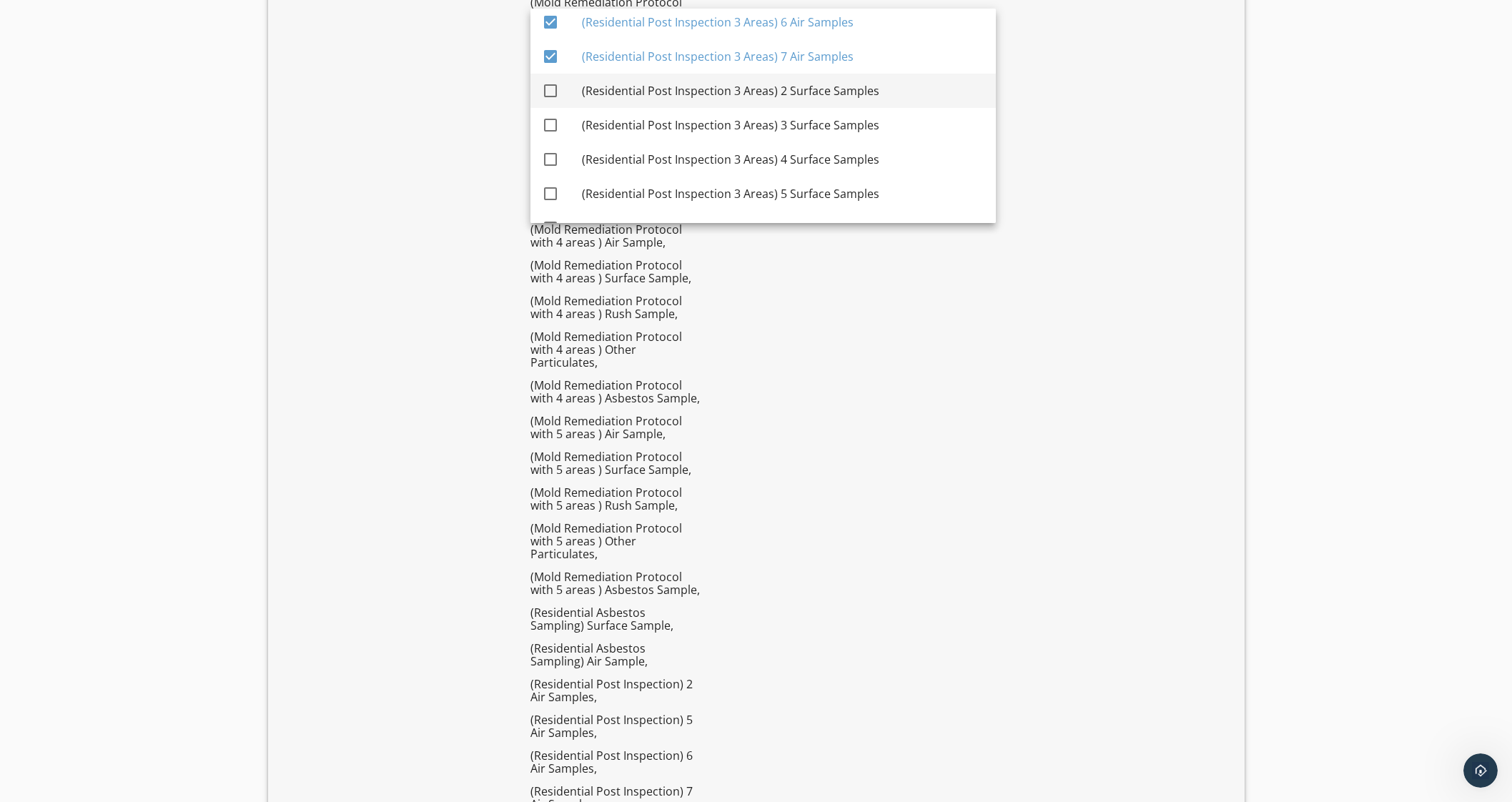
click at [845, 87] on div "(Residential Post Inspection 3 Areas) 2 Surface Samples" at bounding box center [783, 90] width 402 height 17
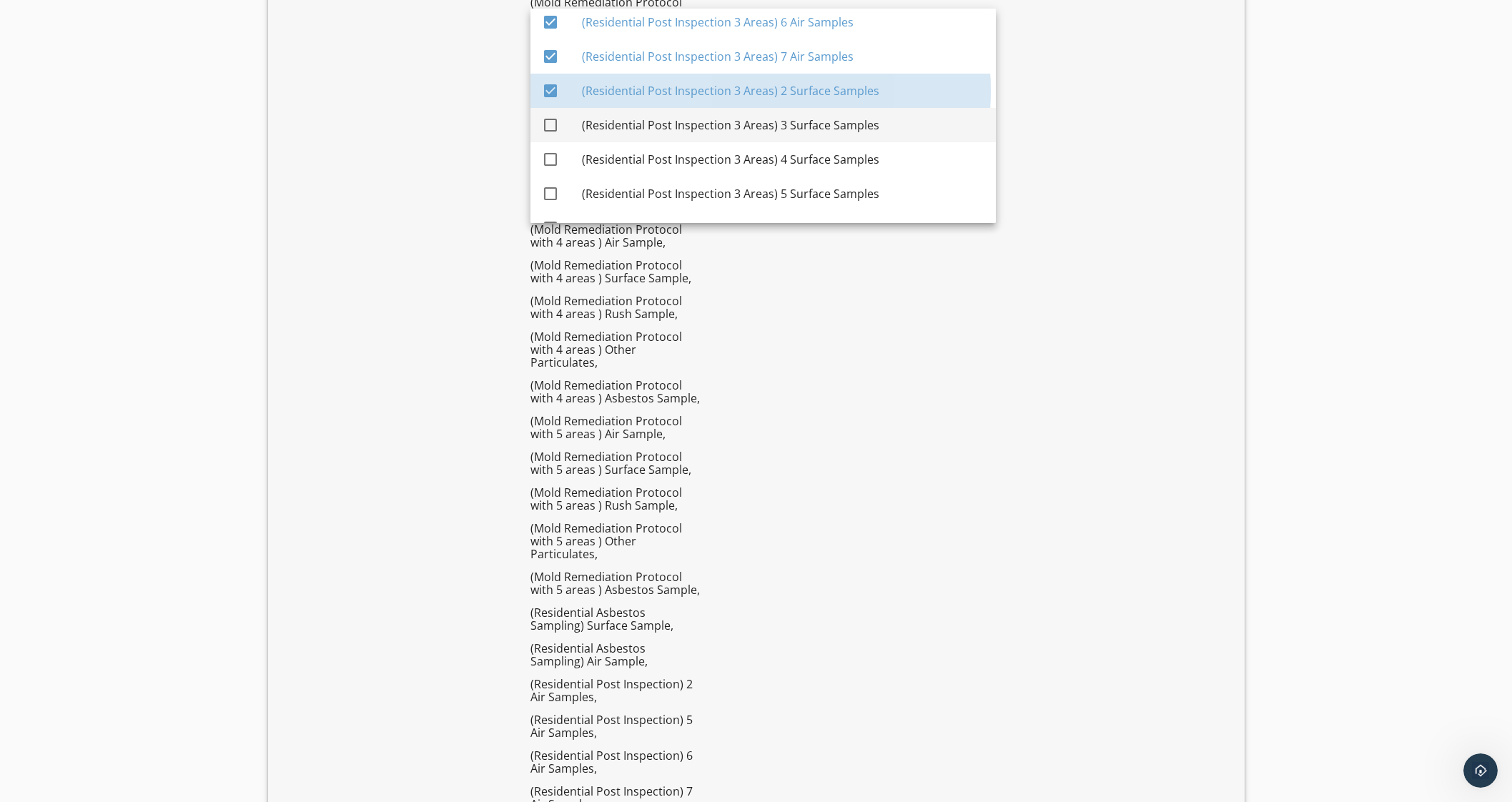
click at [843, 126] on div "(Residential Post Inspection 3 Areas) 3 Surface Samples" at bounding box center [783, 125] width 402 height 17
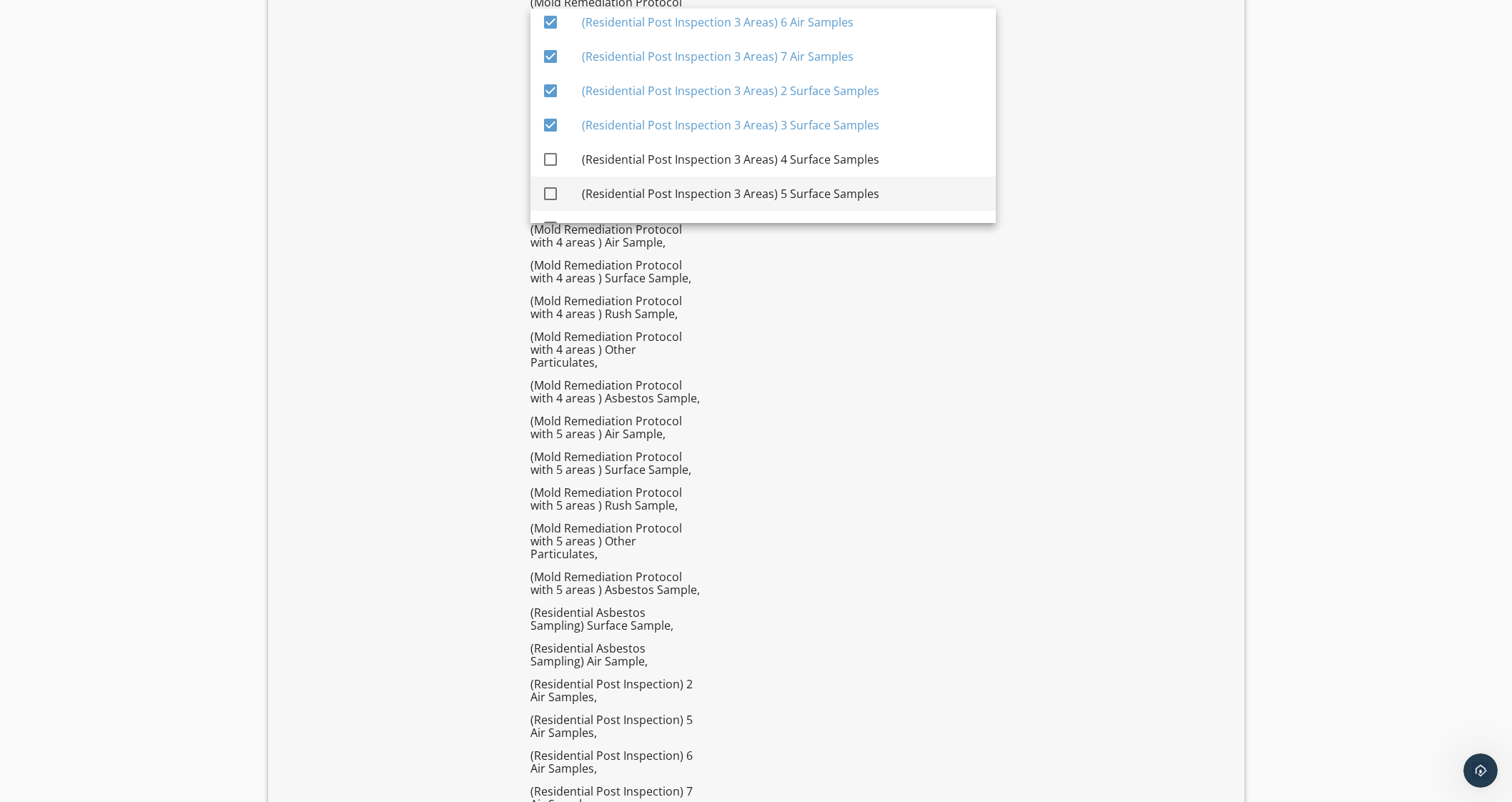
drag, startPoint x: 842, startPoint y: 159, endPoint x: 844, endPoint y: 176, distance: 17.1
click at [842, 159] on div "(Residential Post Inspection 3 Areas) 4 Surface Samples" at bounding box center [783, 159] width 402 height 17
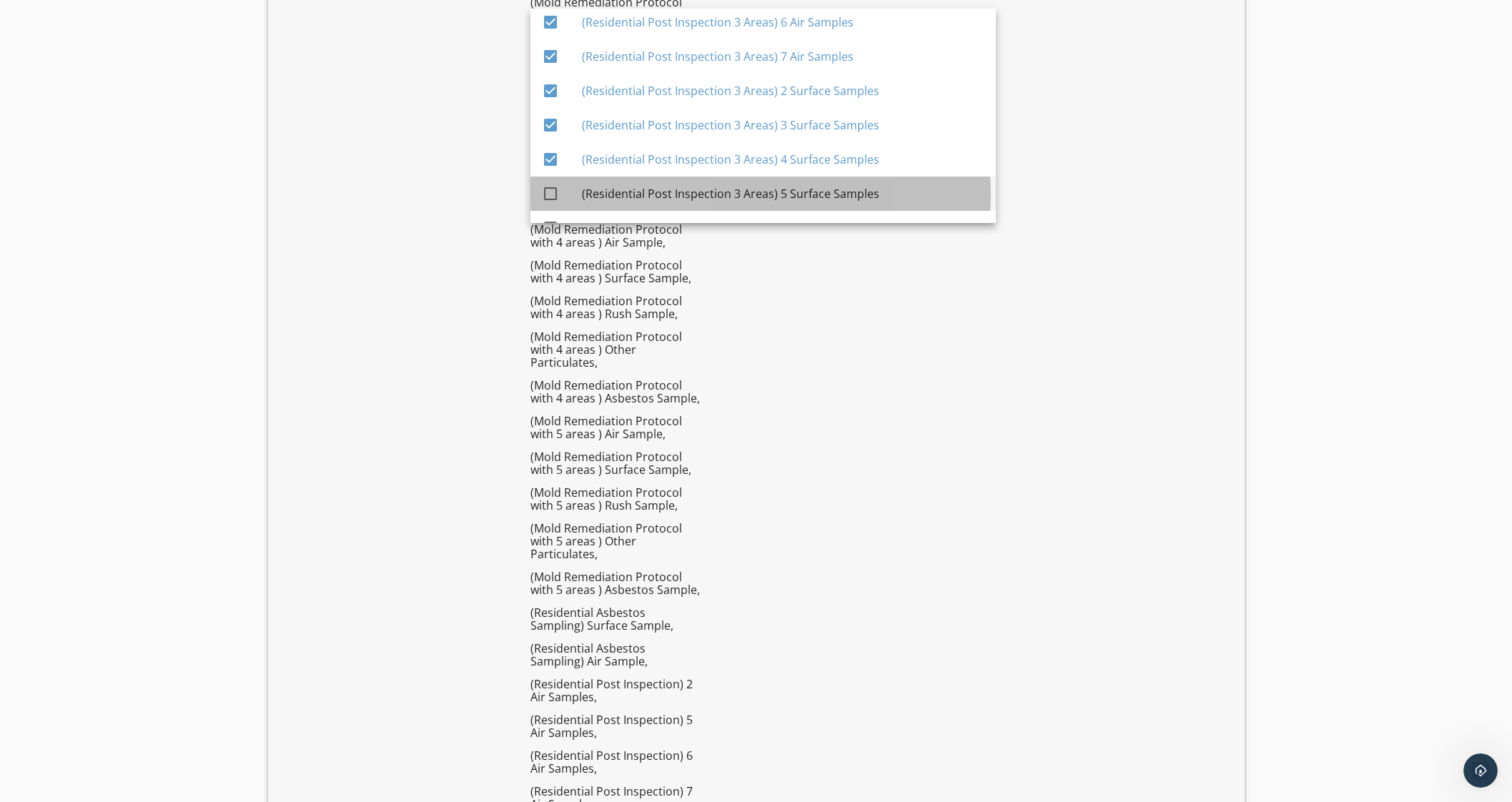
click at [842, 187] on div "(Residential Post Inspection 3 Areas) 5 Surface Samples" at bounding box center [783, 193] width 402 height 17
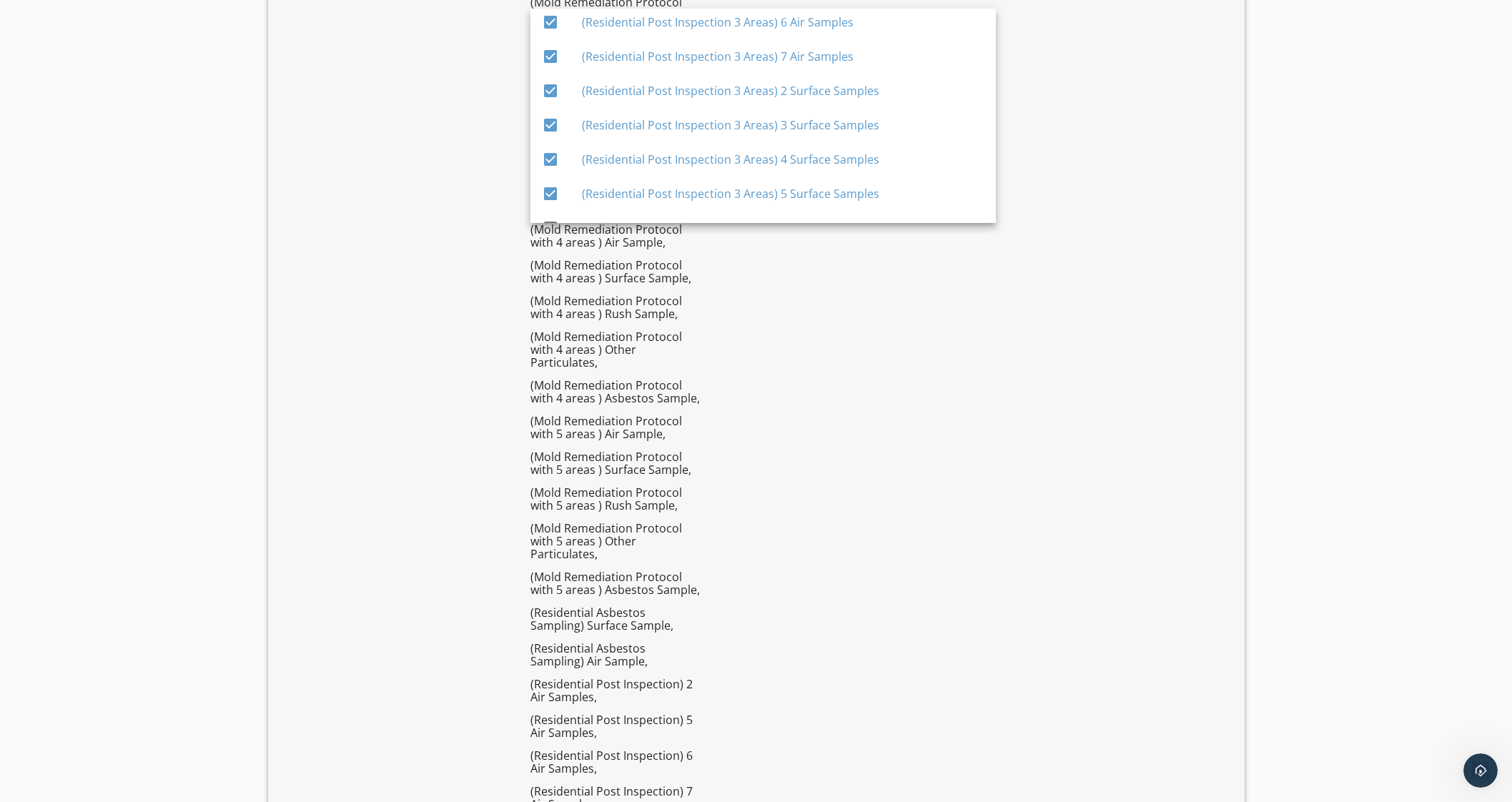
scroll to position [3768, 0]
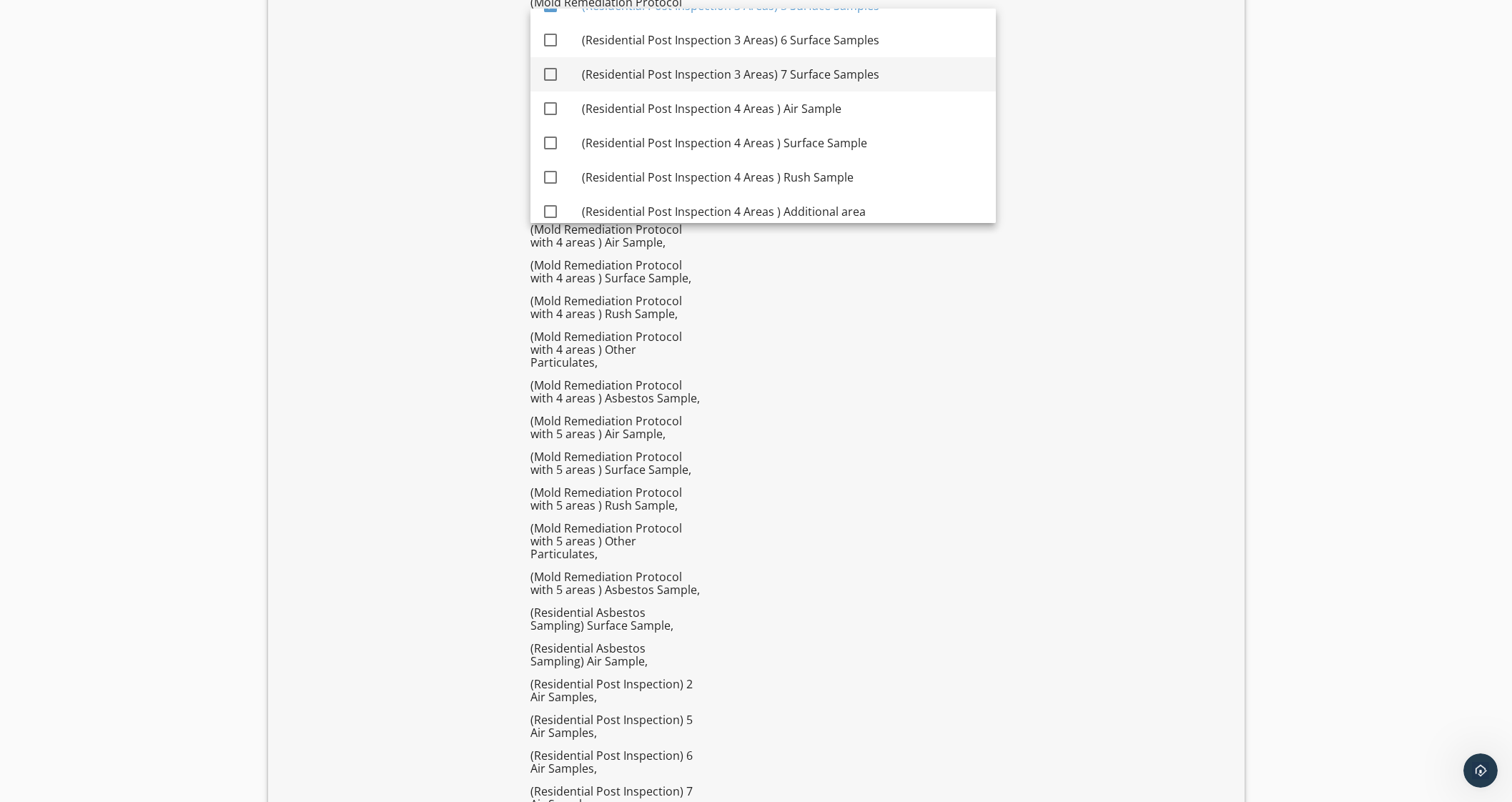
drag, startPoint x: 808, startPoint y: 53, endPoint x: 815, endPoint y: 71, distance: 19.3
click at [808, 54] on div "(Residential Post Inspection 3 Areas) 6 Surface Samples" at bounding box center [783, 40] width 402 height 34
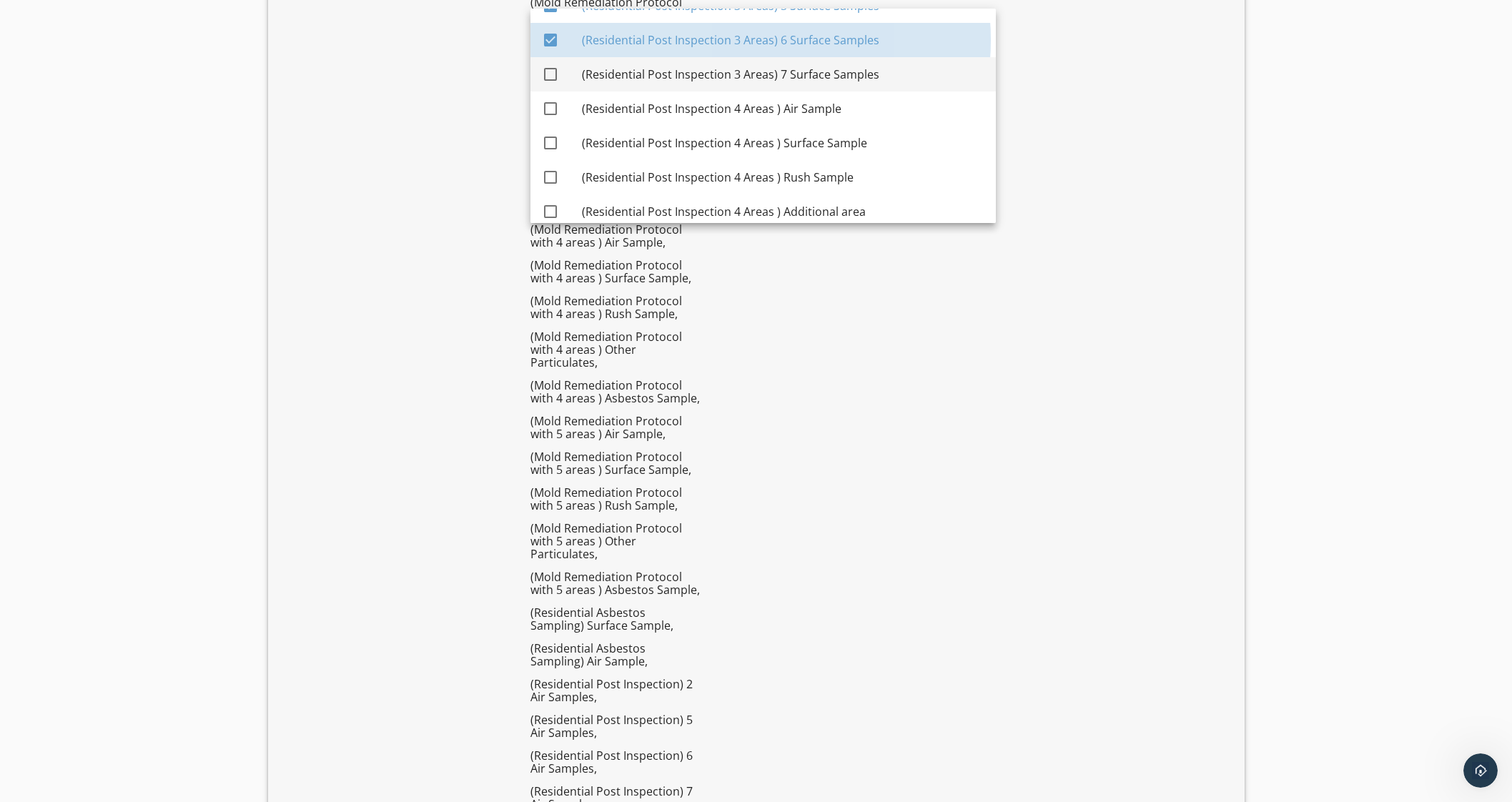
click at [818, 75] on div "(Residential Post Inspection 3 Areas) 7 Surface Samples" at bounding box center [783, 74] width 402 height 17
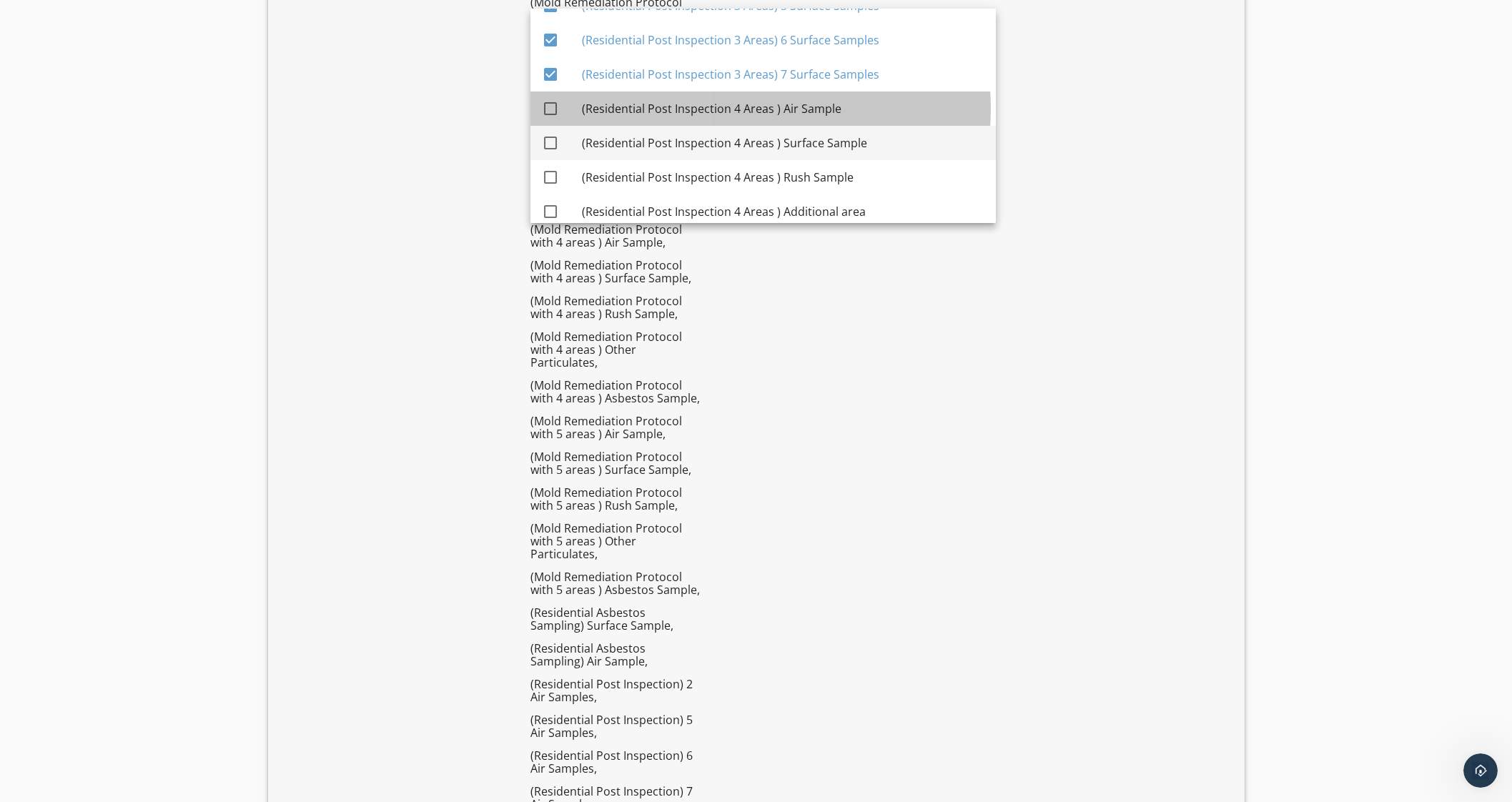
drag, startPoint x: 815, startPoint y: 104, endPoint x: 815, endPoint y: 143, distance: 39.0
click at [815, 104] on div "(Residential Post Inspection 4 Areas ) Air Sample" at bounding box center [783, 109] width 402 height 17
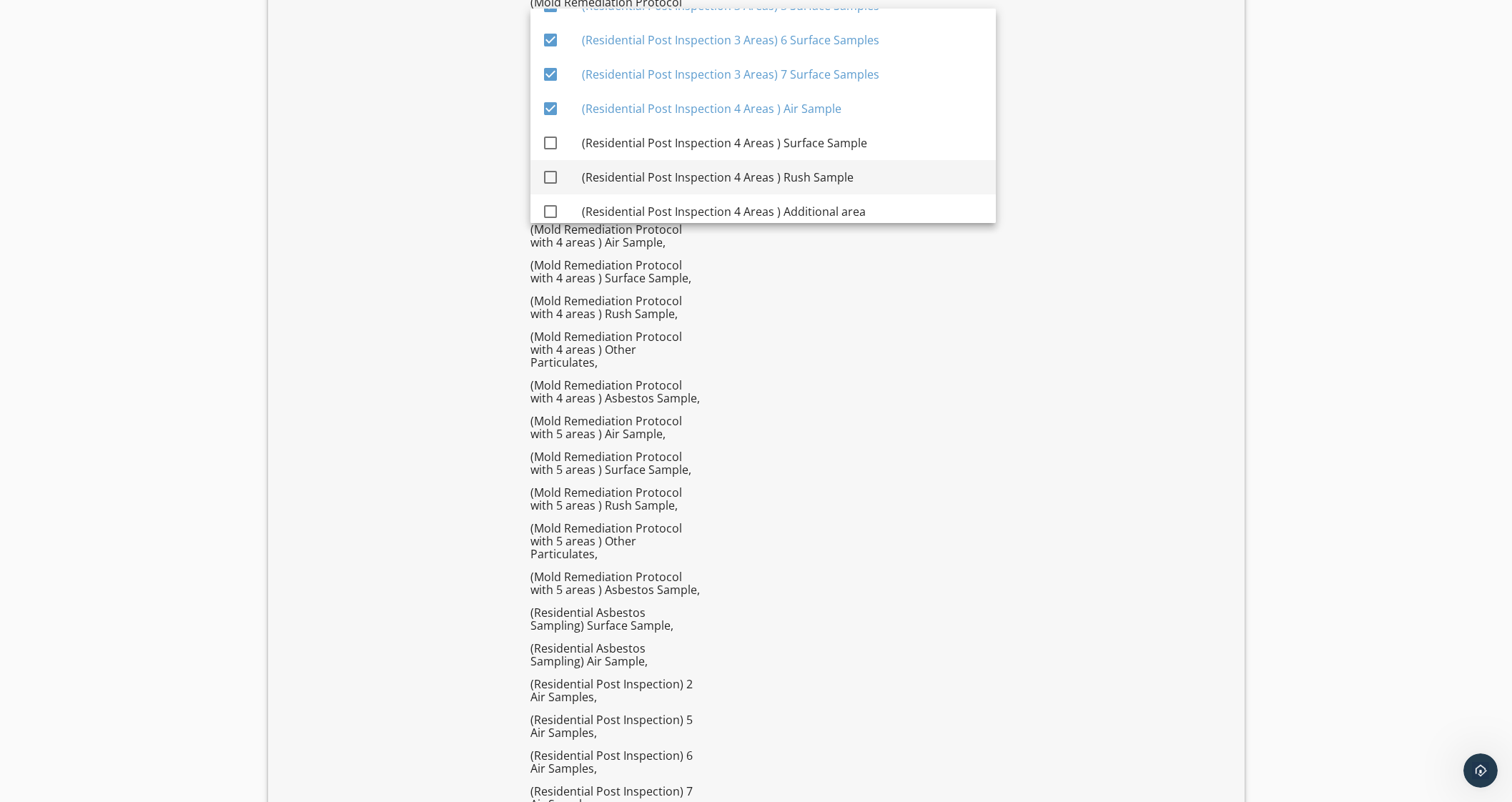
drag, startPoint x: 815, startPoint y: 144, endPoint x: 815, endPoint y: 173, distance: 29.0
click at [814, 146] on div "(Residential Post Inspection 4 Areas ) Surface Sample" at bounding box center [783, 143] width 402 height 17
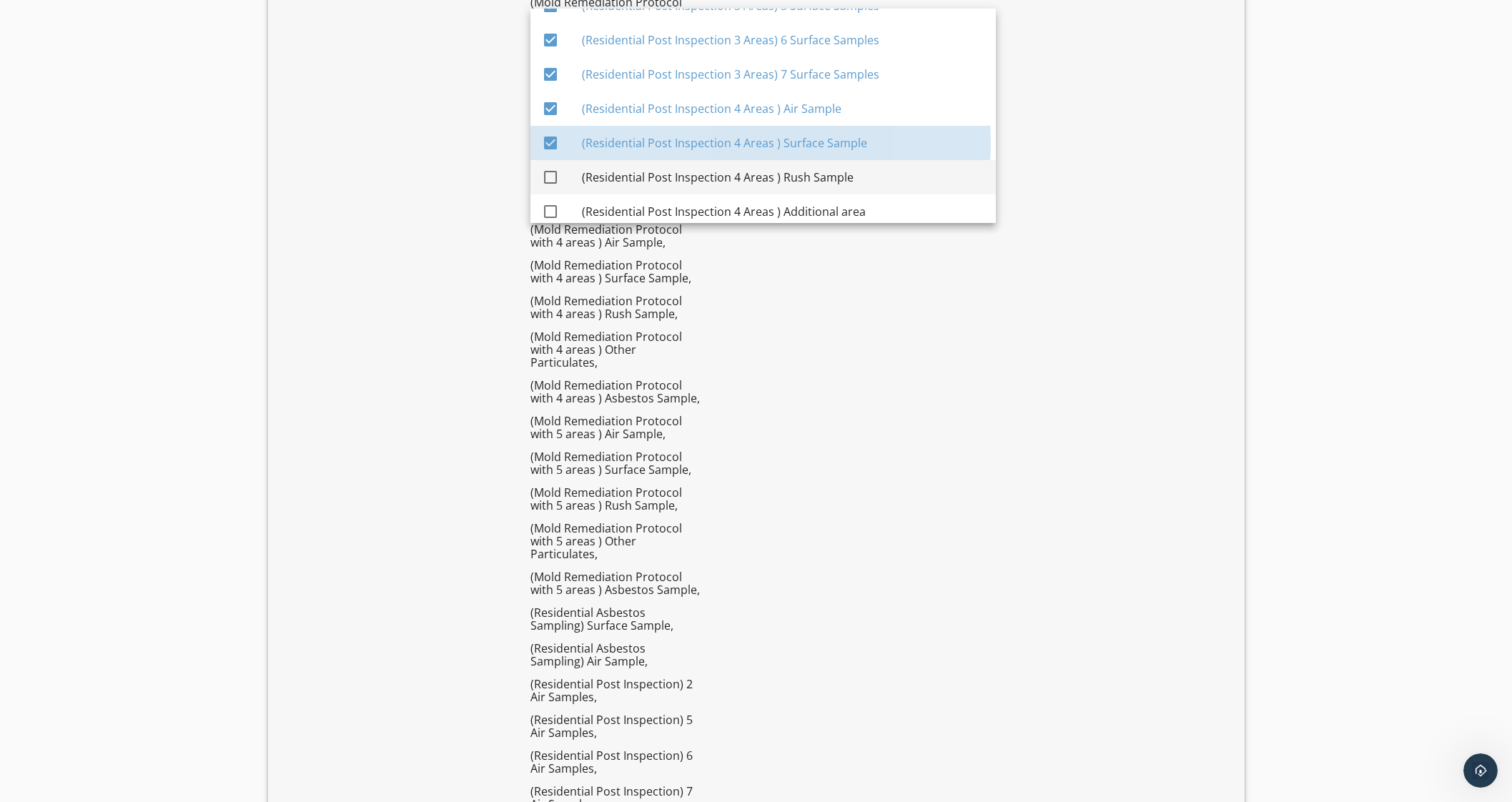
drag, startPoint x: 815, startPoint y: 175, endPoint x: 820, endPoint y: 185, distance: 11.2
click at [815, 176] on div "(Residential Post Inspection 4 Areas ) Rush Sample" at bounding box center [783, 177] width 402 height 17
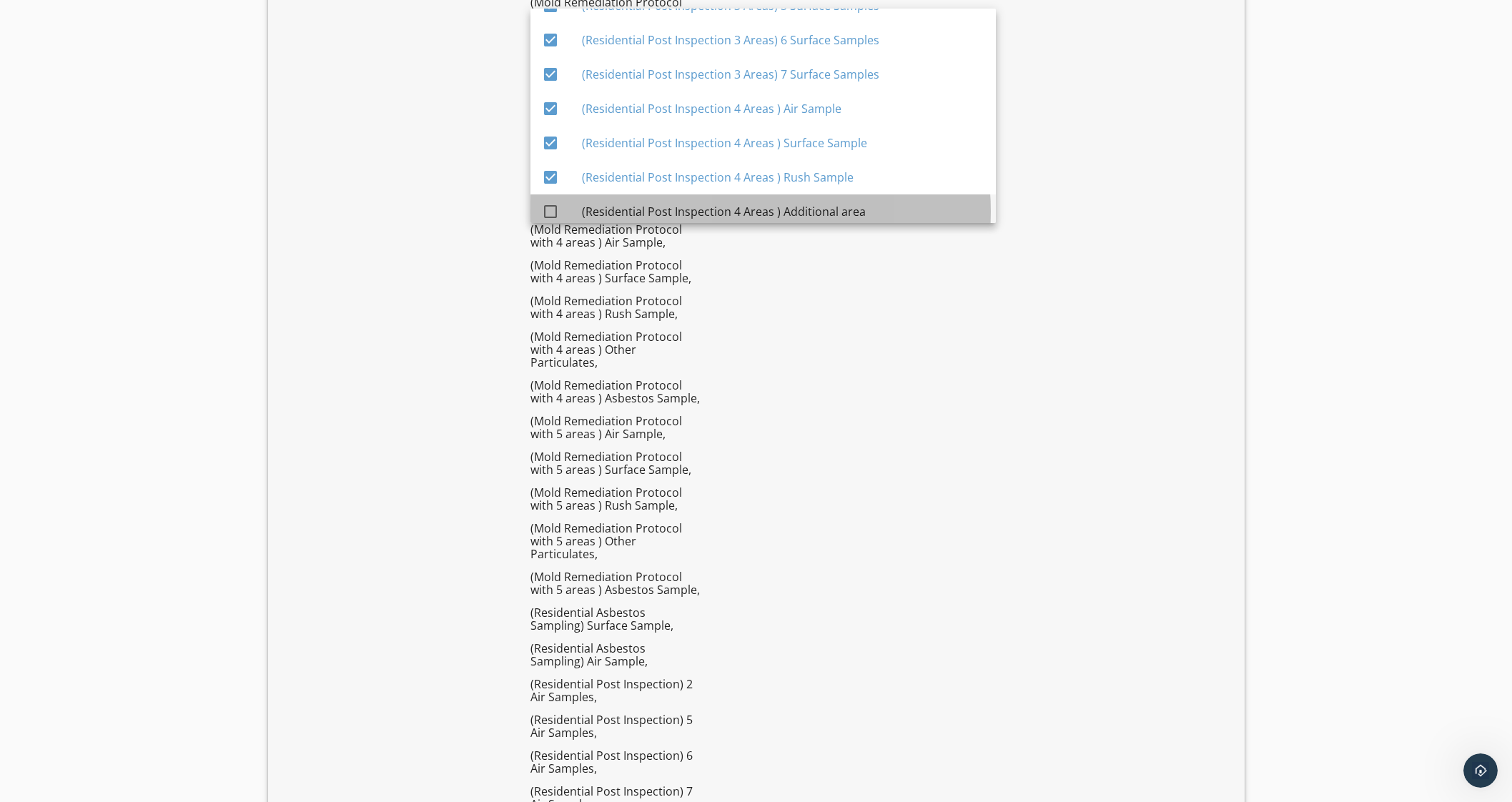
click at [814, 217] on div "(Residential Post Inspection 4 Areas ) Additional area" at bounding box center [783, 212] width 402 height 17
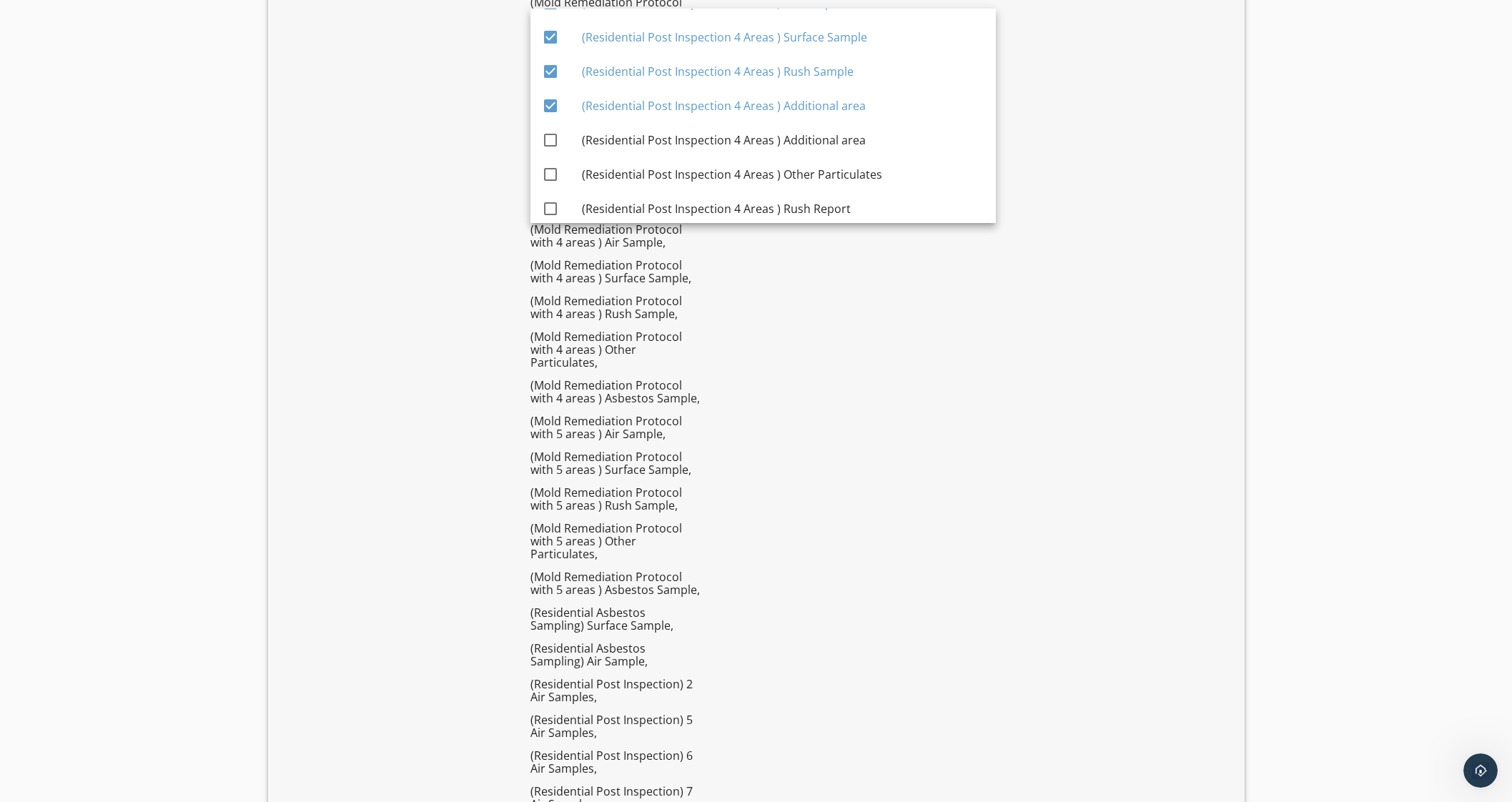
scroll to position [3915, 0]
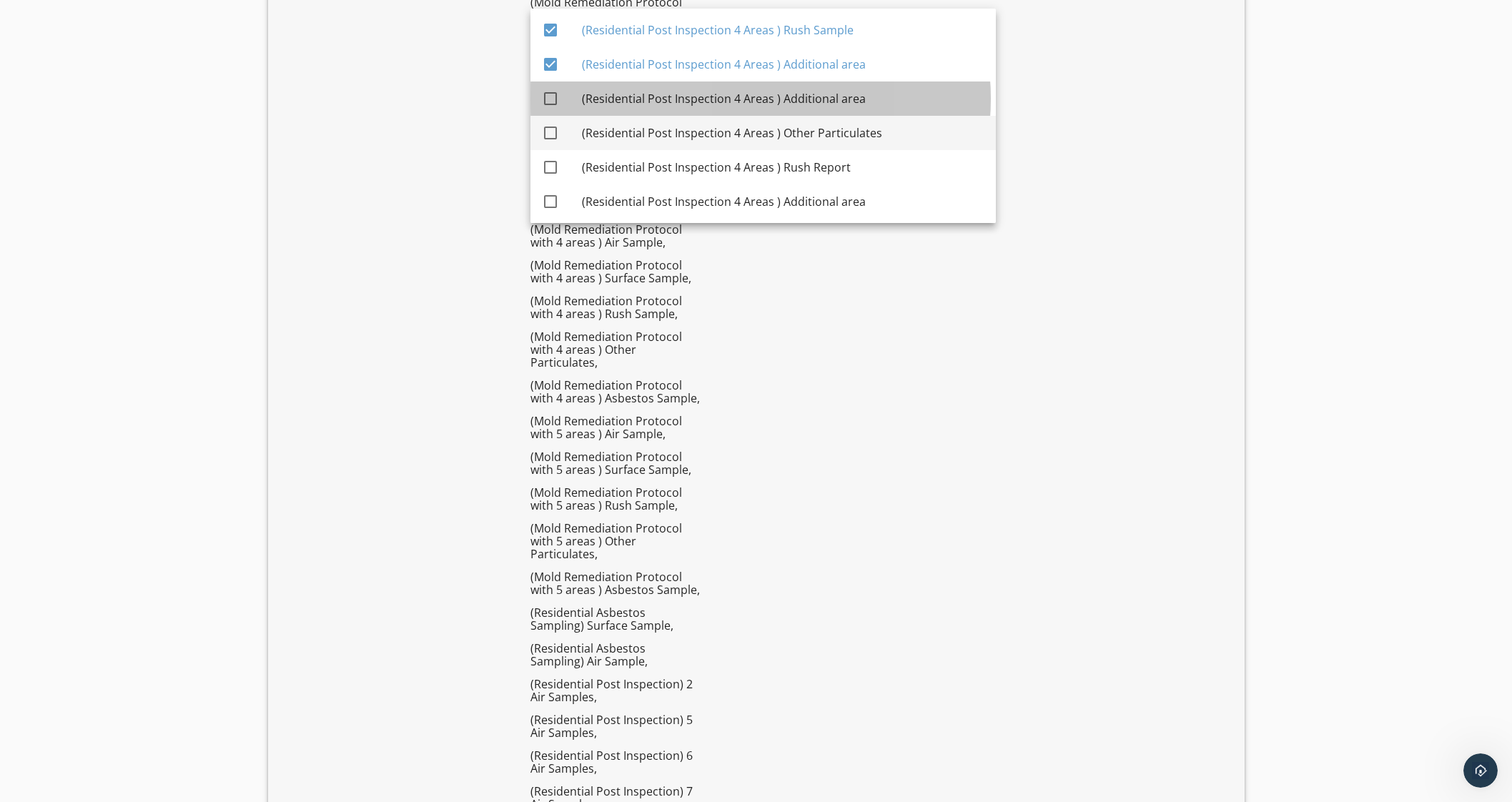
drag, startPoint x: 848, startPoint y: 101, endPoint x: 863, endPoint y: 137, distance: 39.0
click at [854, 104] on div "(Residential Post Inspection 4 Areas ) Additional area" at bounding box center [783, 99] width 402 height 17
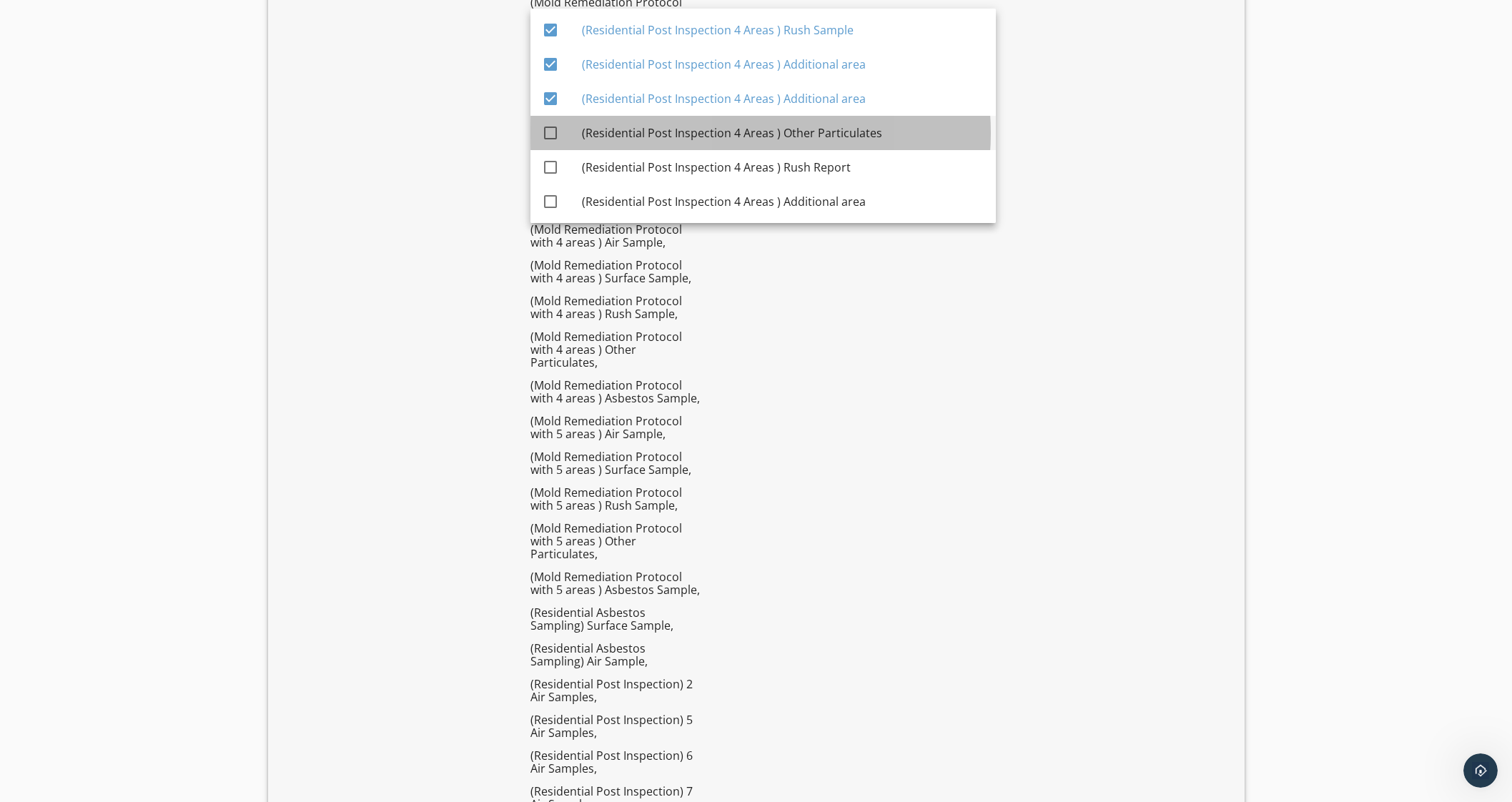
click at [863, 137] on div "(Residential Post Inspection 4 Areas ) Other Particulates" at bounding box center [783, 133] width 402 height 17
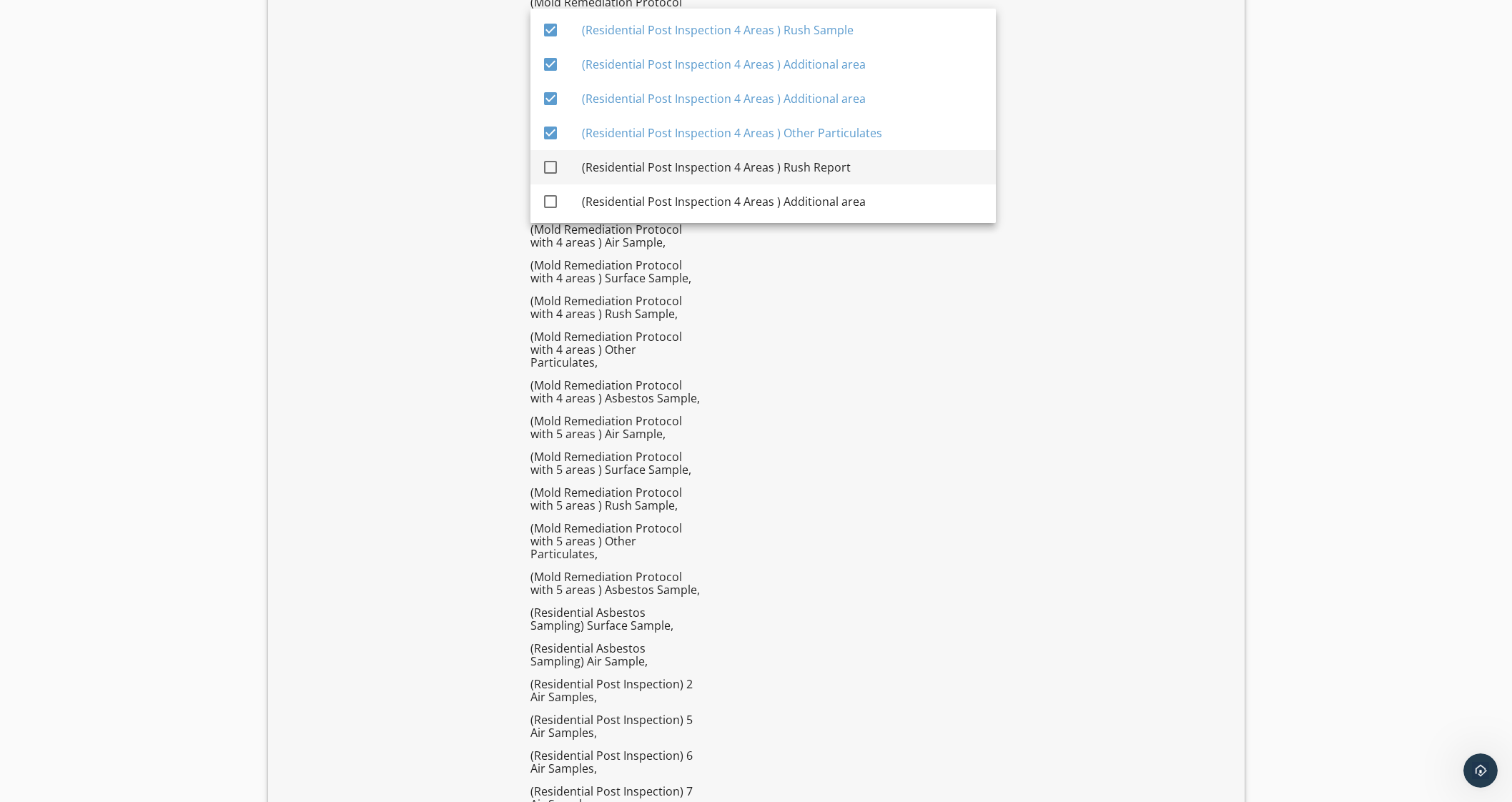
drag, startPoint x: 856, startPoint y: 158, endPoint x: 859, endPoint y: 176, distance: 18.2
click at [856, 159] on div "(Residential Post Inspection 4 Areas ) Rush Report" at bounding box center [783, 167] width 402 height 17
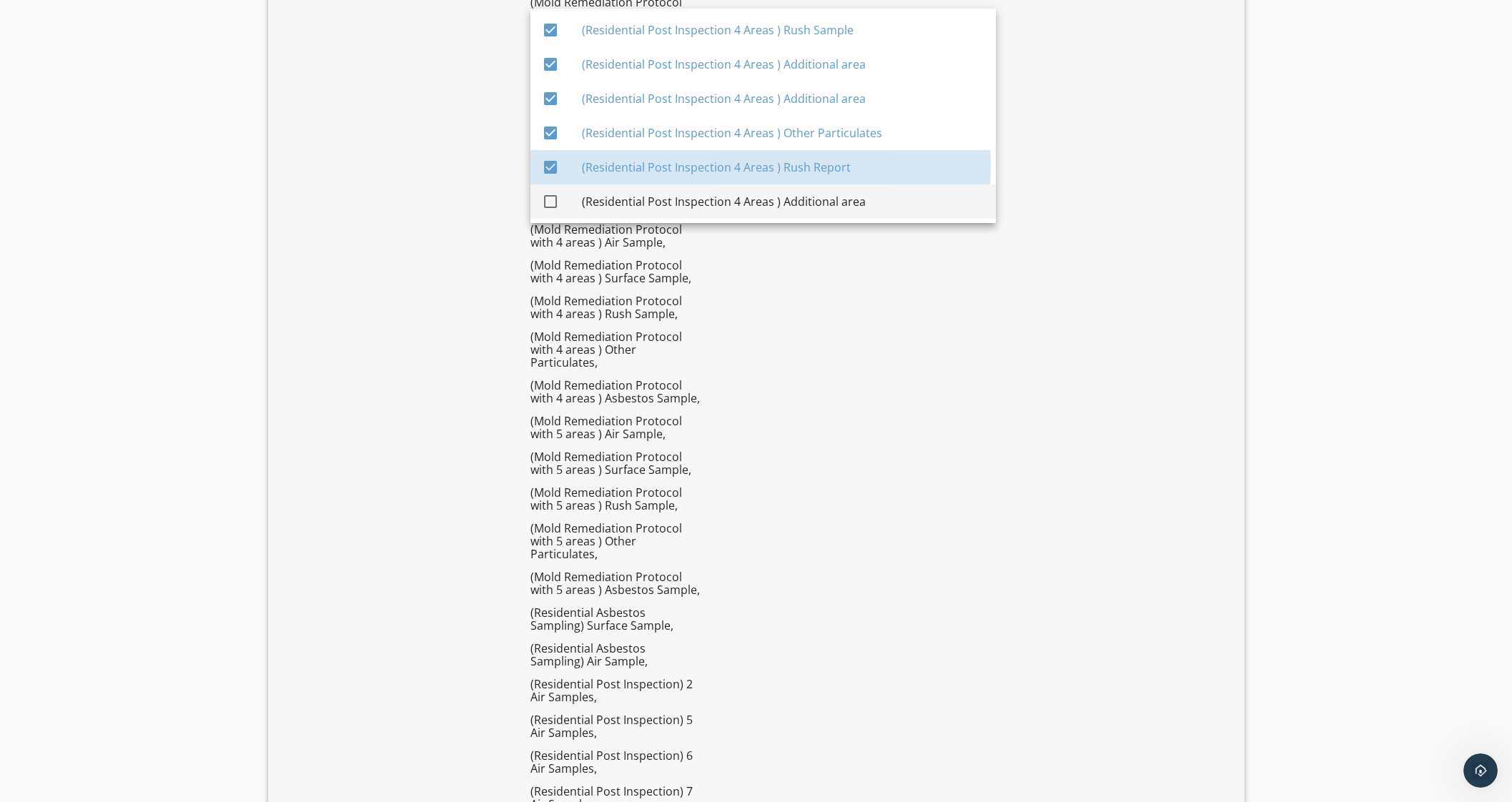
click at [858, 194] on div "(Residential Post Inspection 4 Areas ) Additional area" at bounding box center [783, 202] width 402 height 17
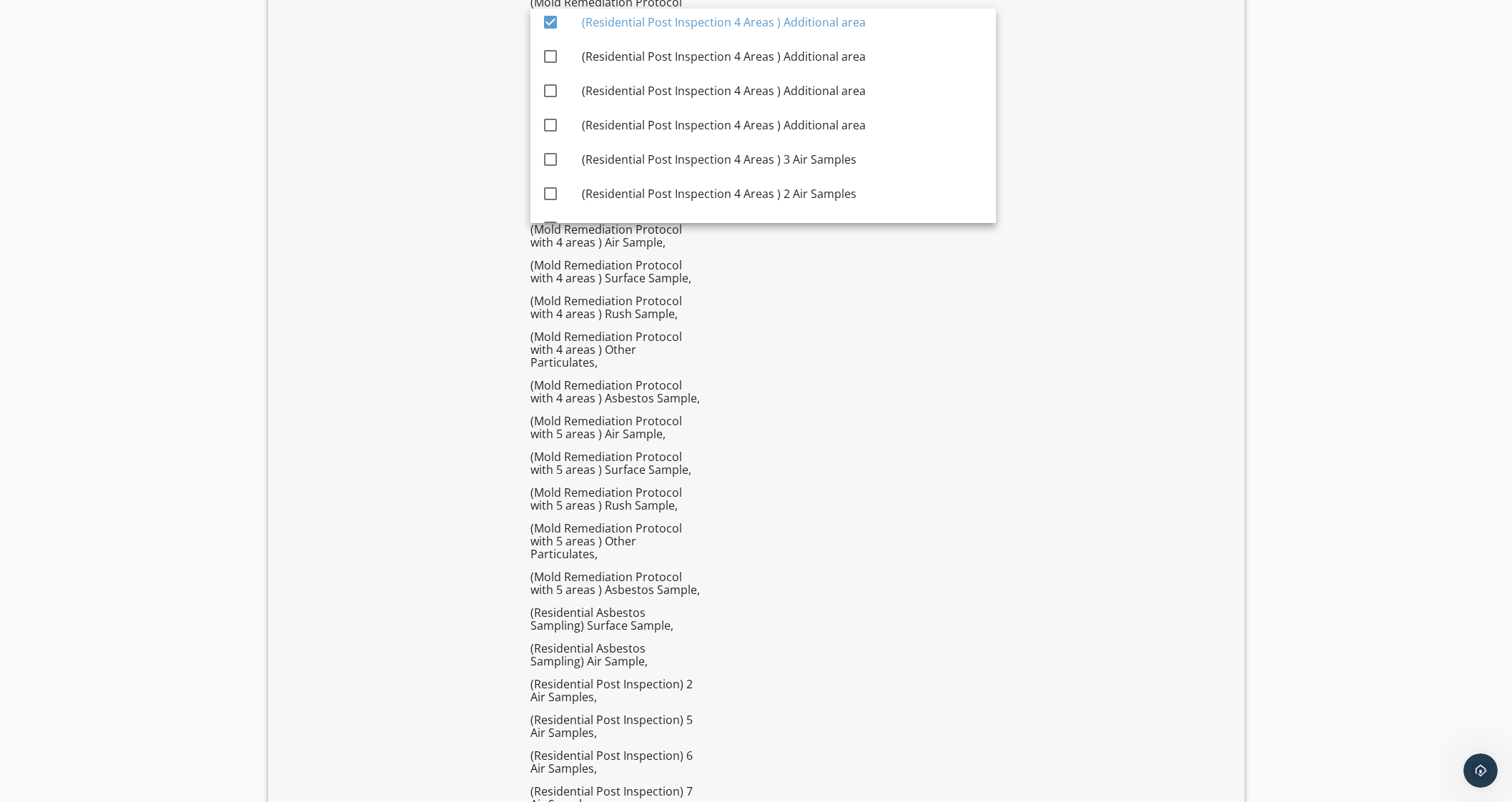
scroll to position [4103, 0]
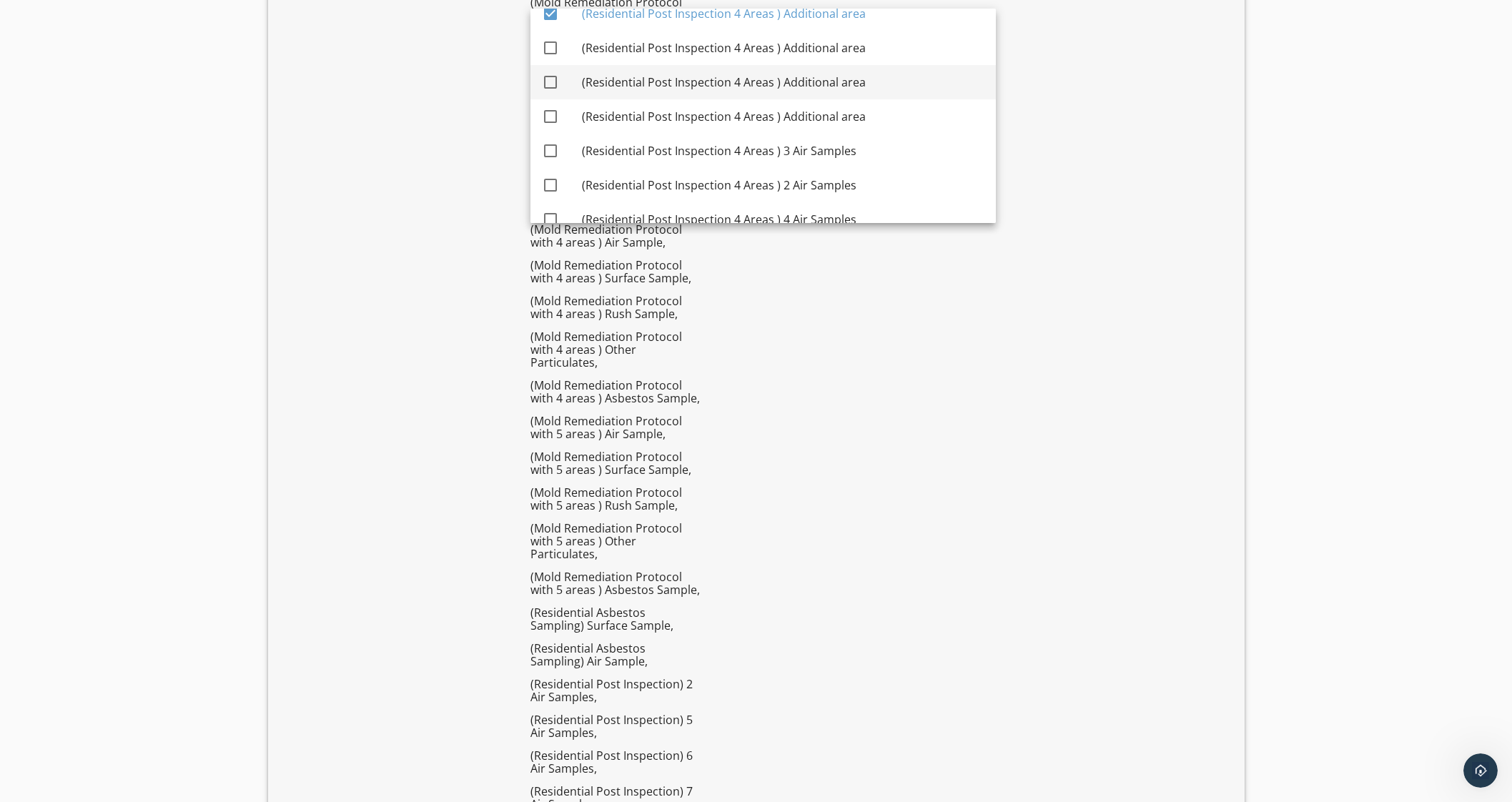
drag, startPoint x: 861, startPoint y: 44, endPoint x: 862, endPoint y: 65, distance: 21.0
click at [864, 46] on div "(Residential Post Inspection 4 Areas ) Additional area" at bounding box center [783, 47] width 402 height 17
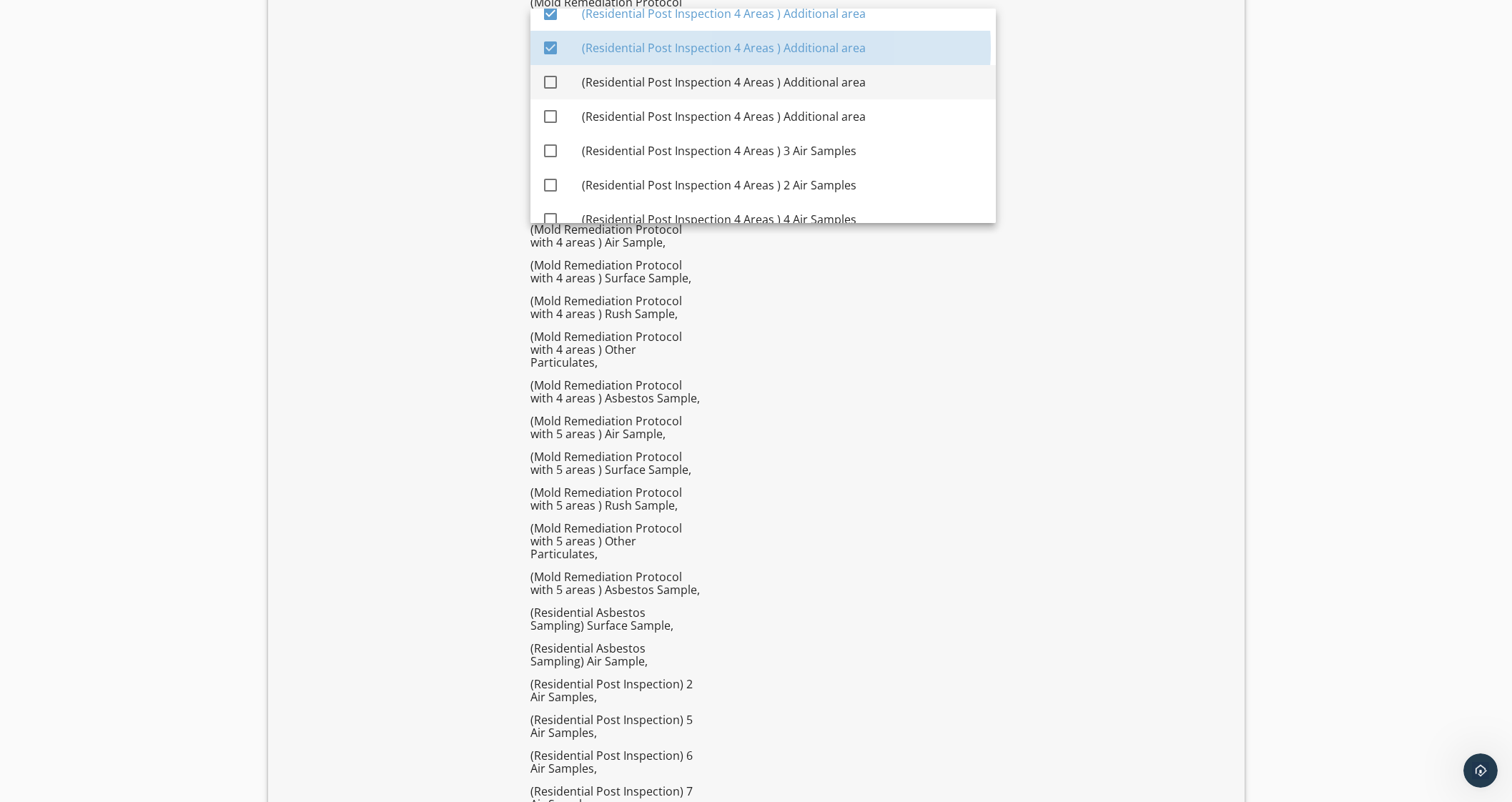
drag, startPoint x: 861, startPoint y: 70, endPoint x: 859, endPoint y: 86, distance: 16.1
click at [861, 71] on div "(Residential Post Inspection 4 Areas ) Additional area" at bounding box center [783, 82] width 402 height 34
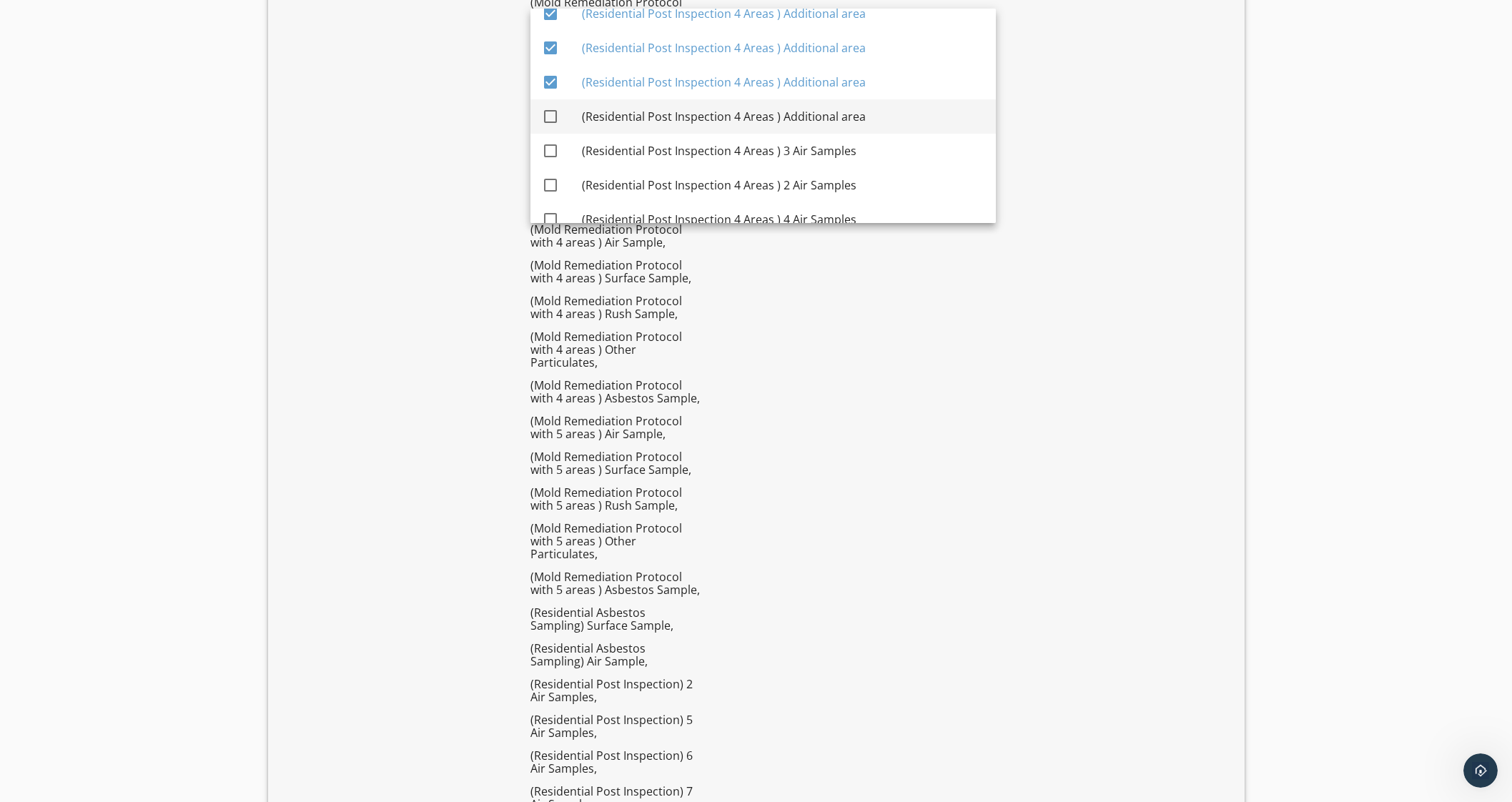
click at [856, 103] on div "(Residential Post Inspection 4 Areas ) Additional area" at bounding box center [783, 117] width 402 height 34
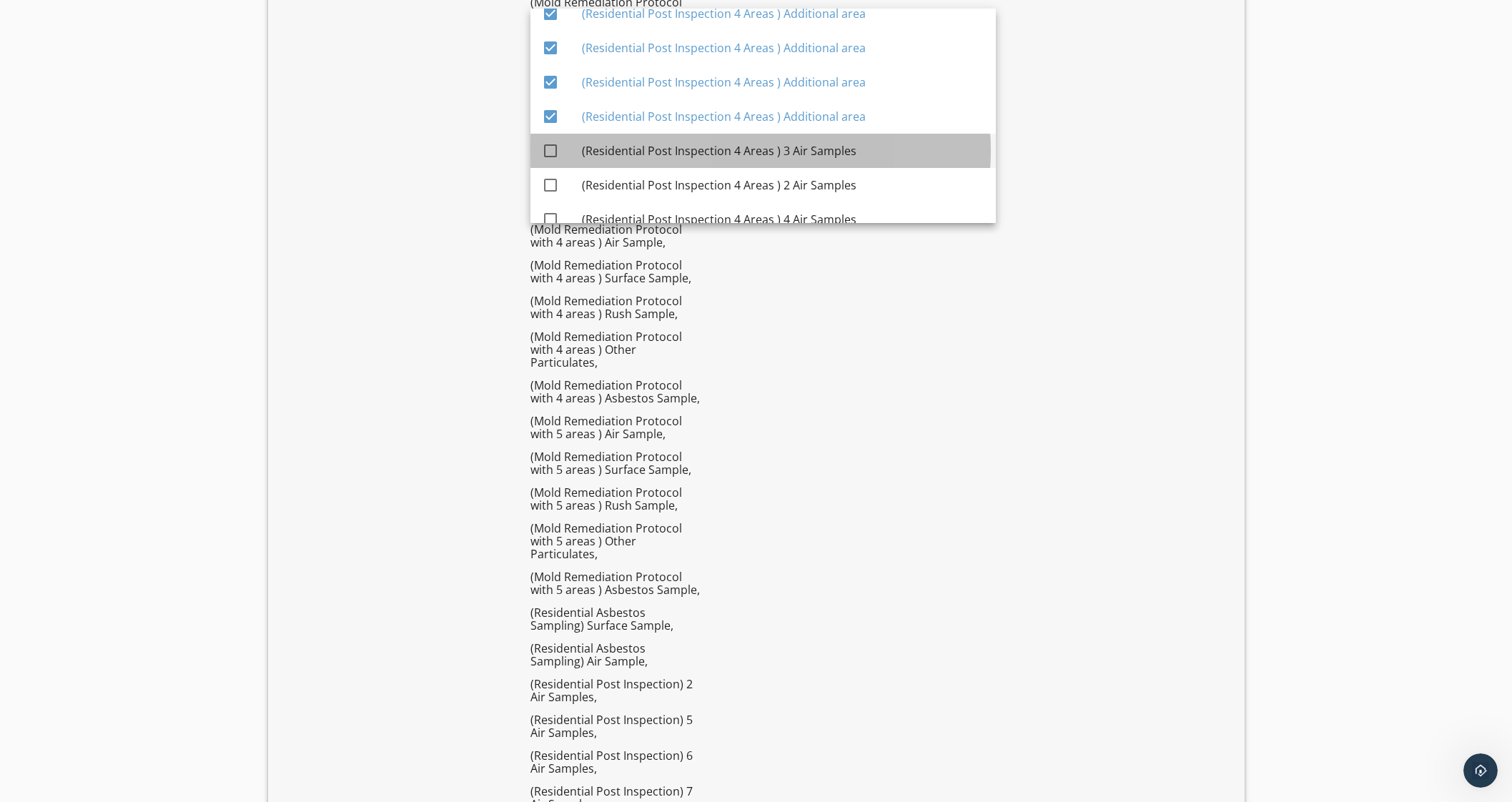
click at [849, 142] on div "(Residential Post Inspection 4 Areas ) 3 Air Samples" at bounding box center [783, 150] width 402 height 17
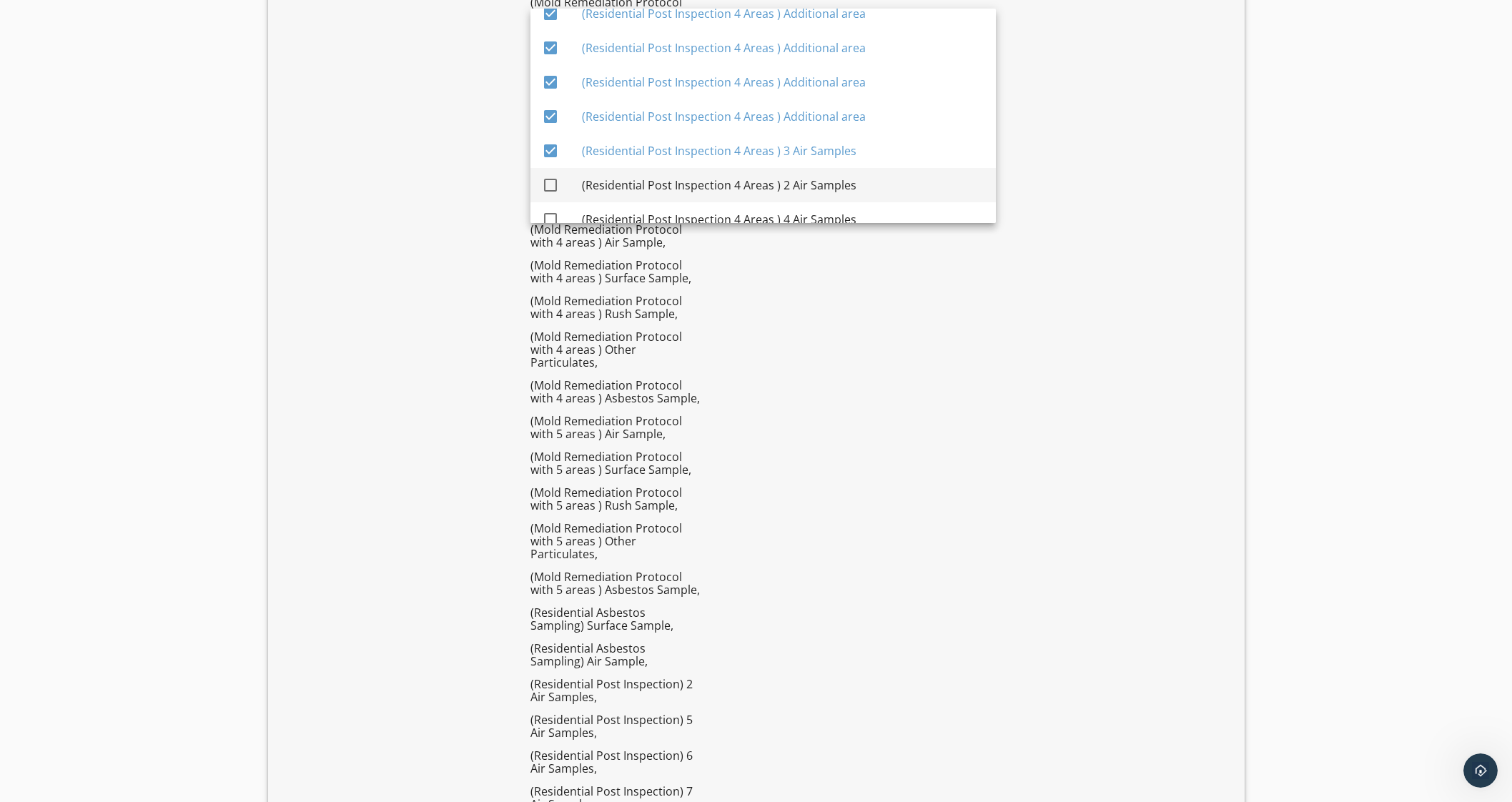
click at [840, 181] on div "(Residential Post Inspection 4 Areas ) 2 Air Samples" at bounding box center [783, 184] width 402 height 17
click at [846, 204] on div "(Residential Post Inspection 4 Areas ) 4 Air Samples" at bounding box center [783, 220] width 402 height 34
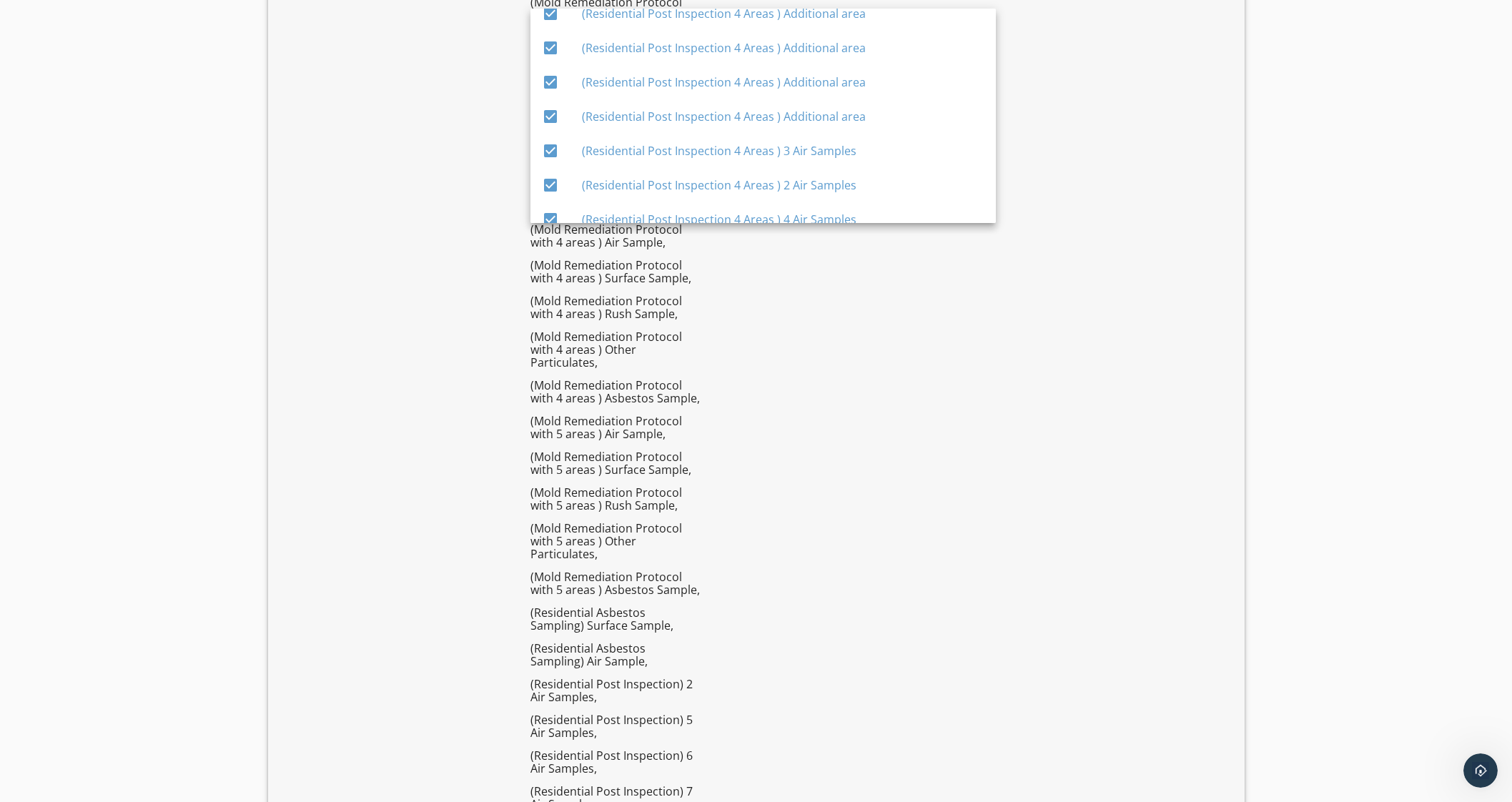
scroll to position [4290, 0]
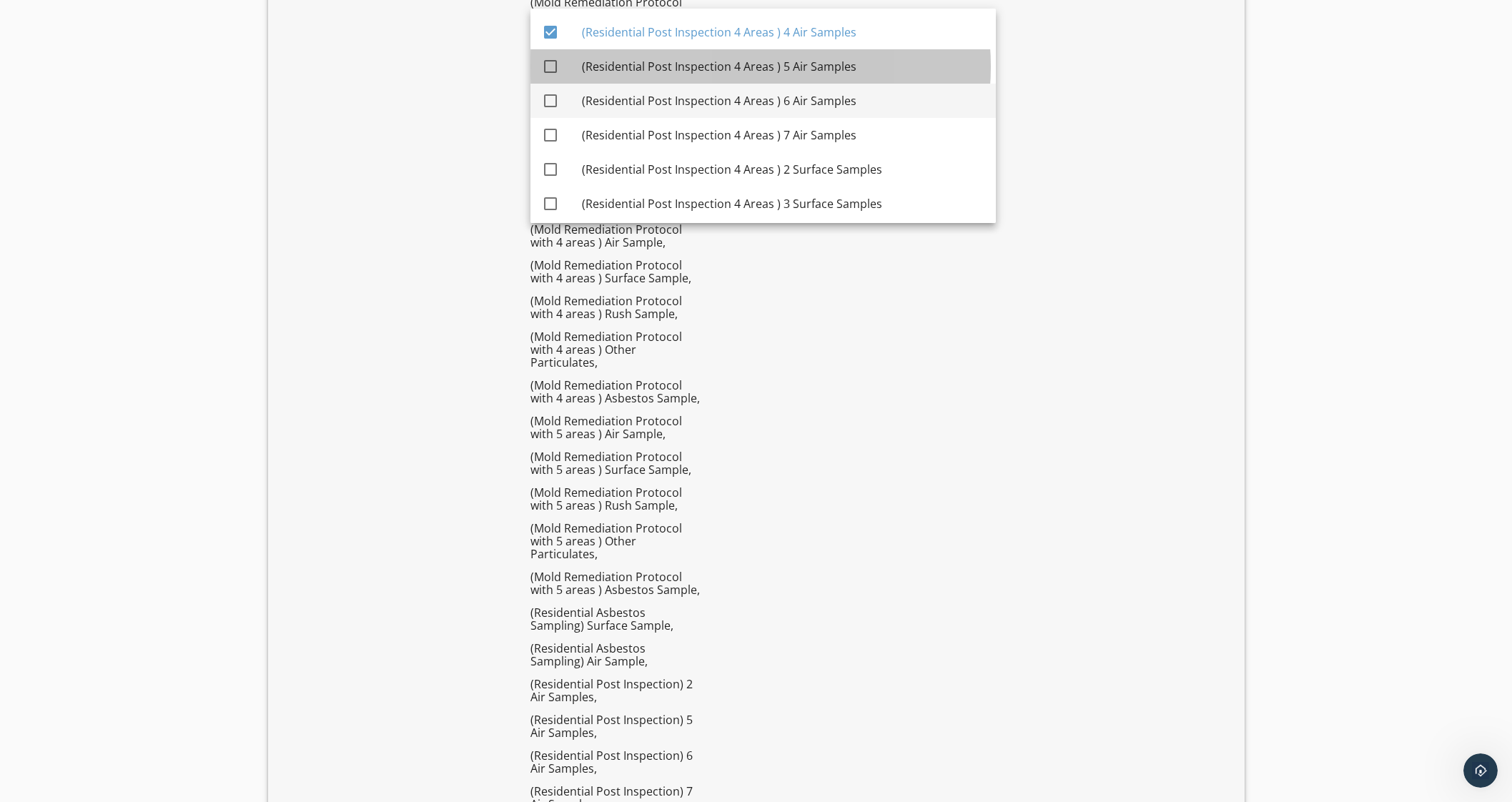
drag, startPoint x: 873, startPoint y: 60, endPoint x: 873, endPoint y: 87, distance: 27.0
click at [876, 63] on div "(Residential Post Inspection 4 Areas ) 5 Air Samples" at bounding box center [783, 66] width 402 height 17
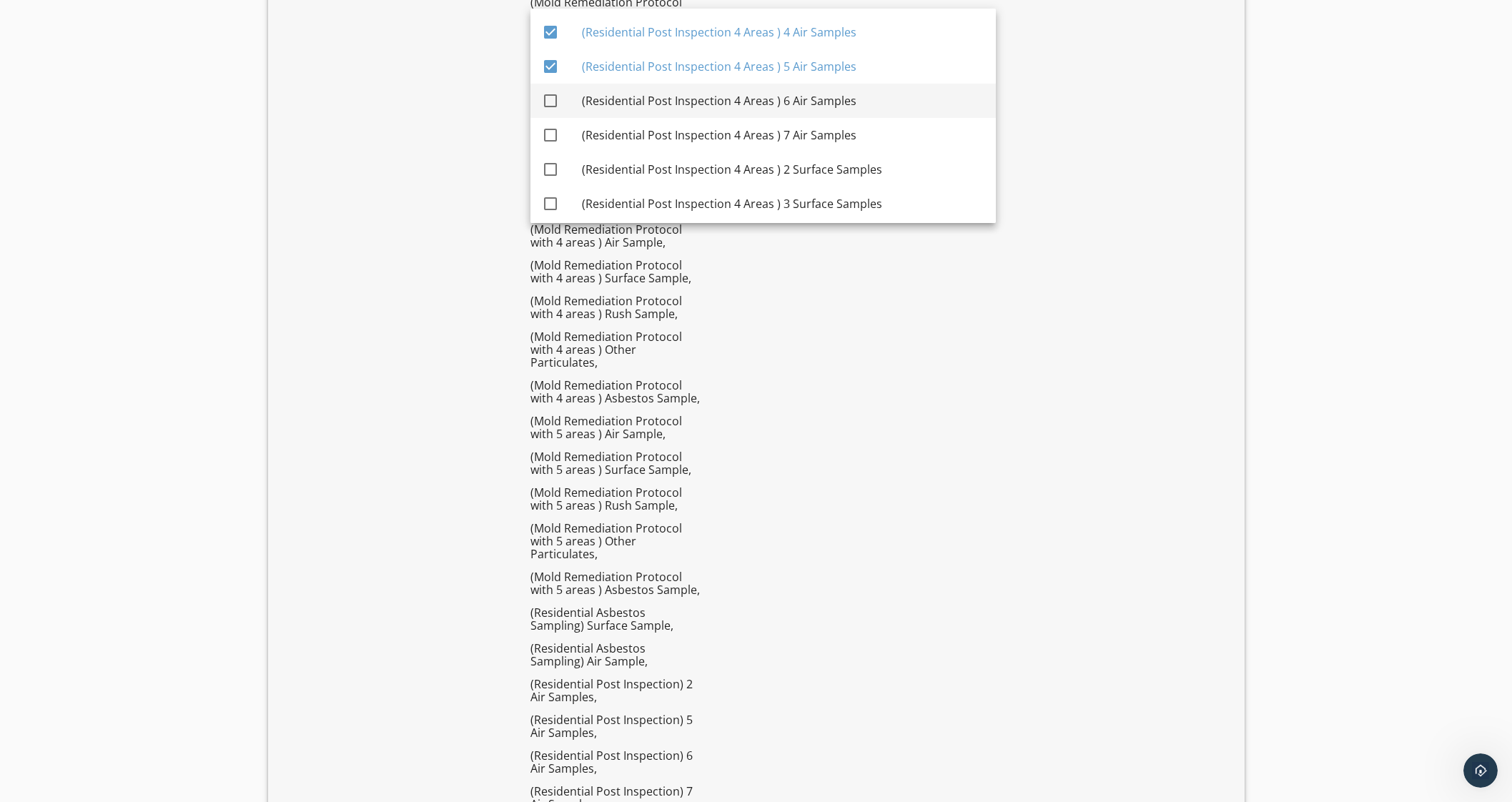
click at [869, 106] on div "(Residential Post Inspection 4 Areas ) 6 Air Samples" at bounding box center [783, 100] width 402 height 17
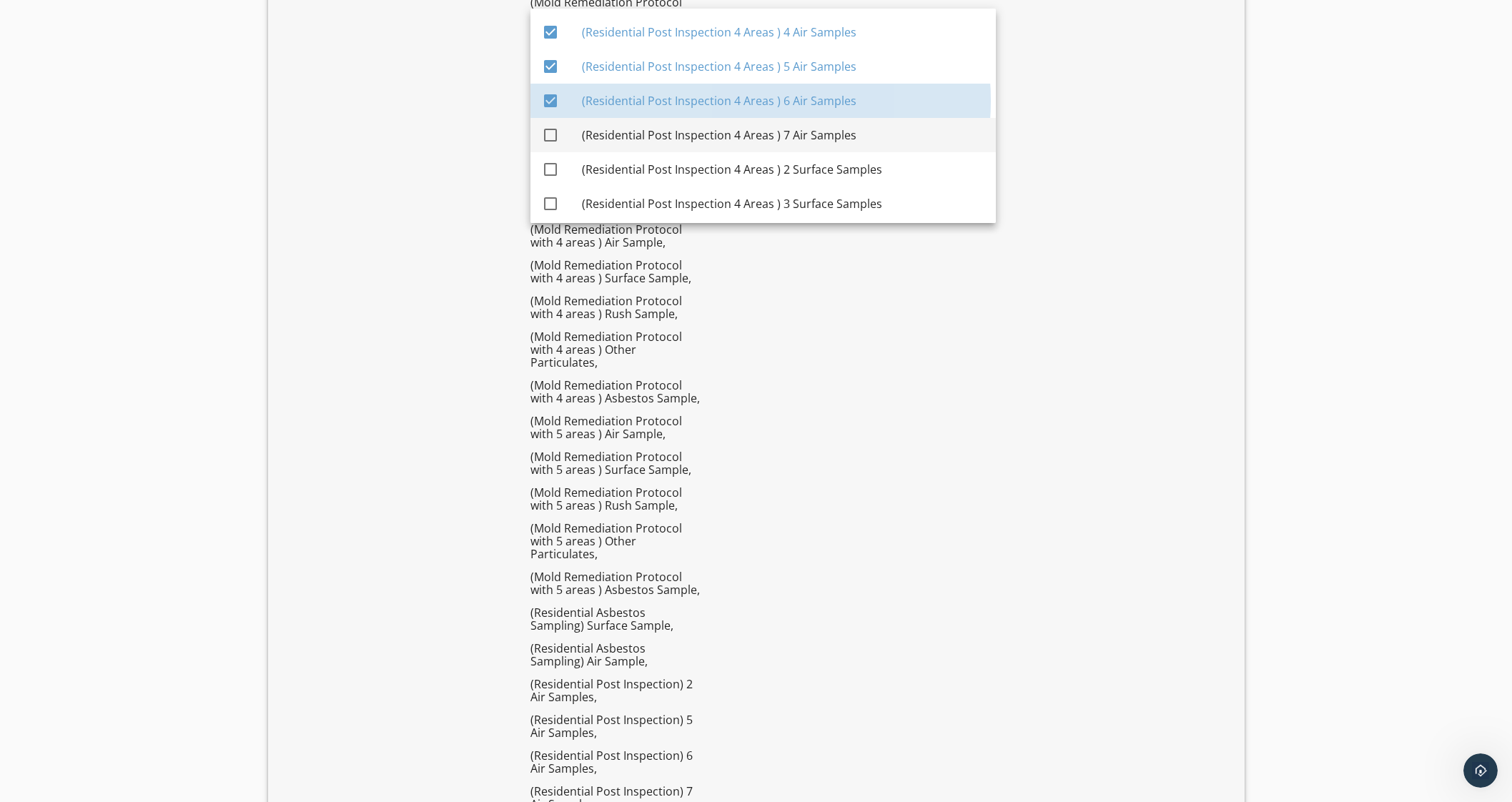
click at [869, 137] on div "(Residential Post Inspection 4 Areas ) 7 Air Samples" at bounding box center [783, 135] width 402 height 17
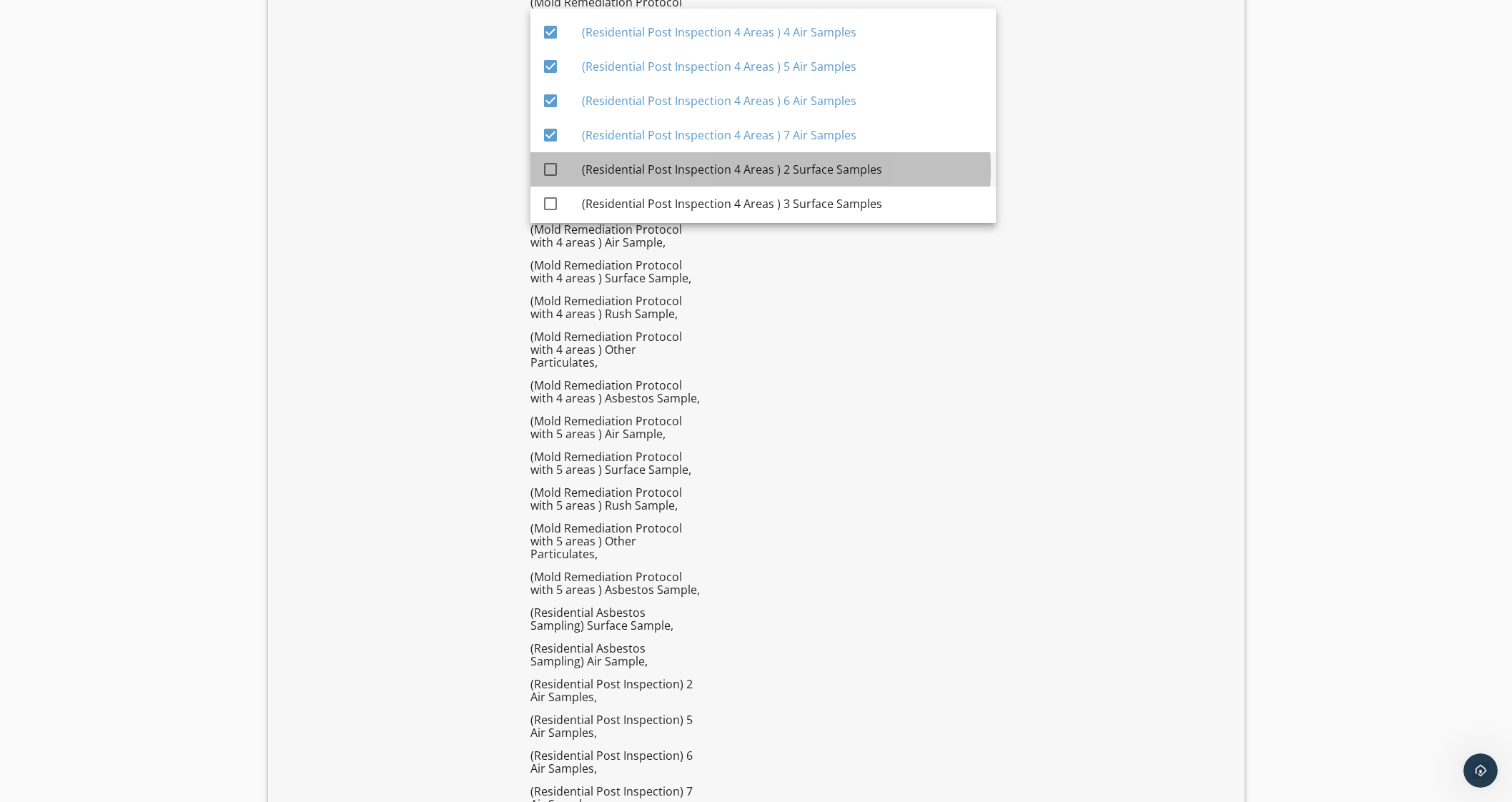
click at [880, 165] on div "(Residential Post Inspection 4 Areas ) 2 Surface Samples" at bounding box center [783, 169] width 402 height 17
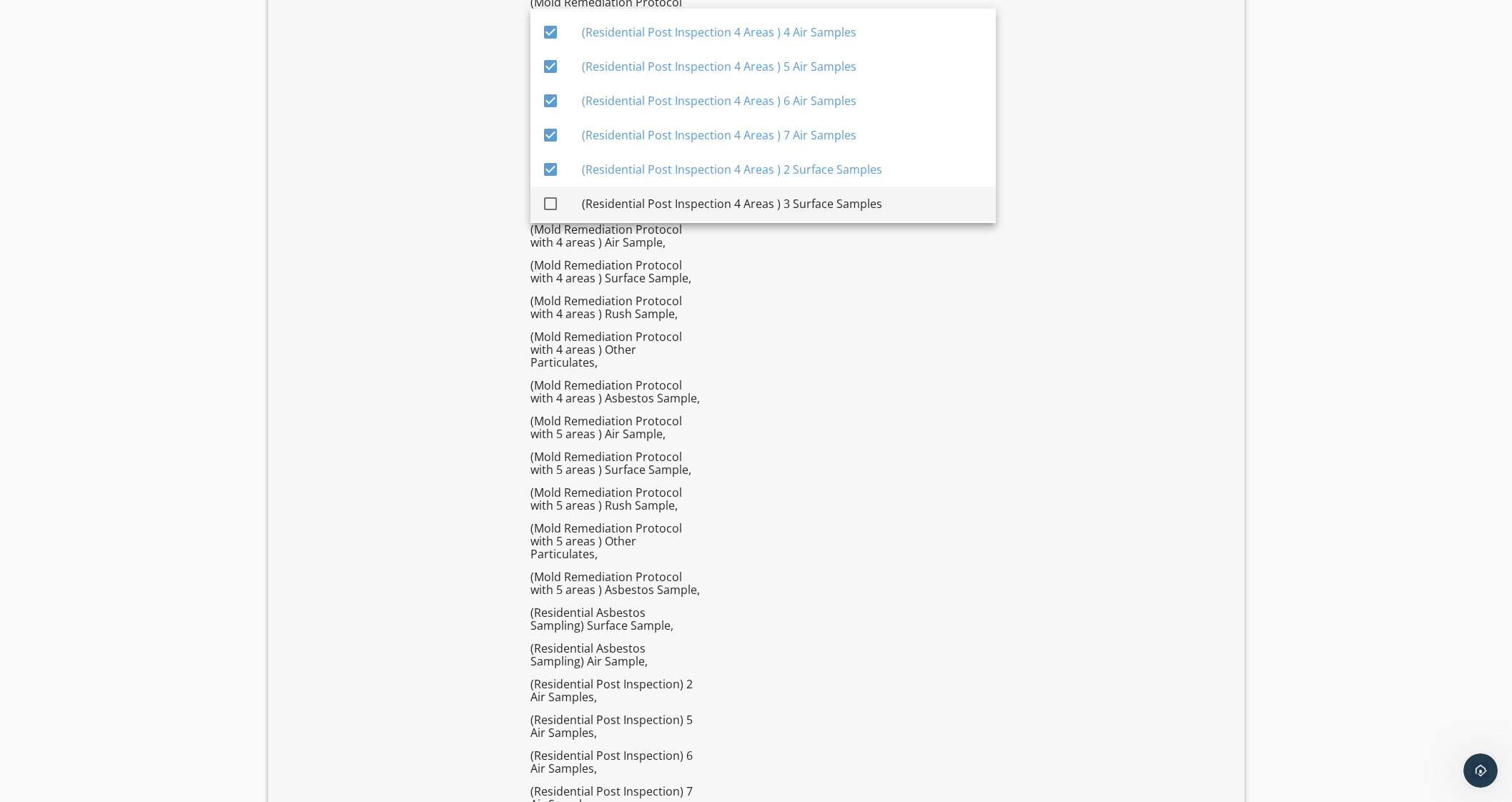
click at [877, 206] on div "(Residential Post Inspection 4 Areas ) 3 Surface Samples" at bounding box center [783, 203] width 402 height 17
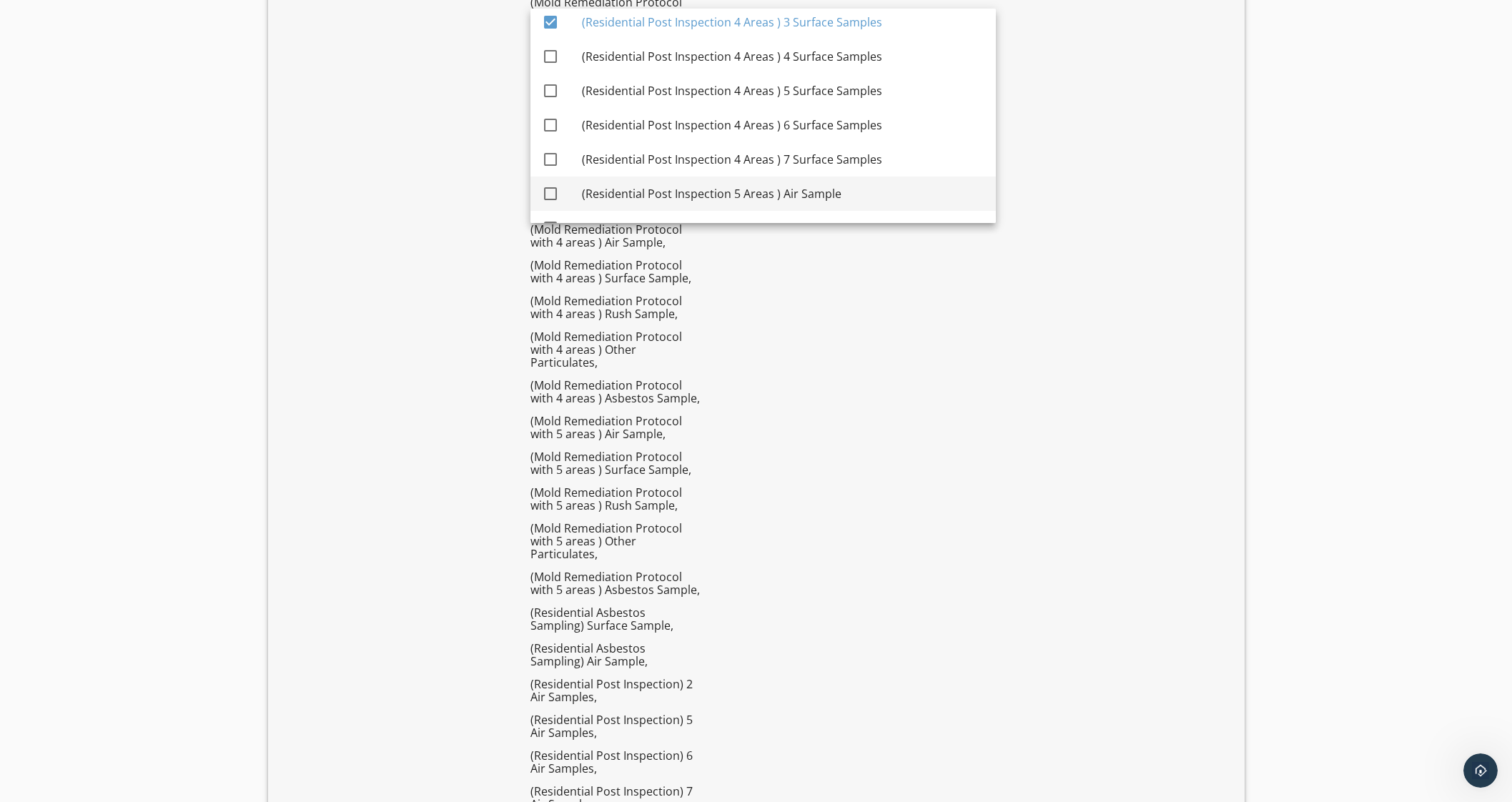
scroll to position [4478, 0]
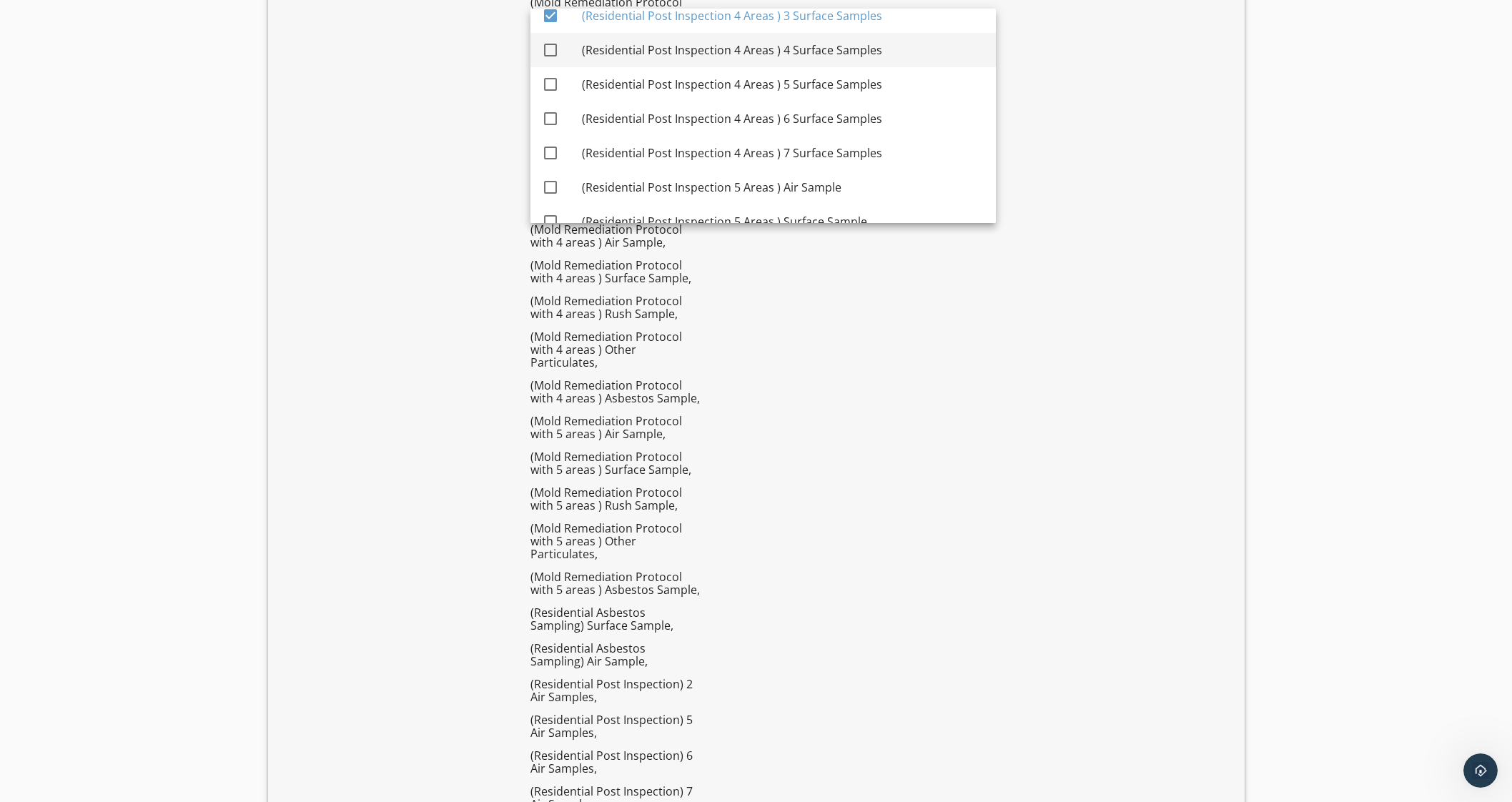
drag, startPoint x: 884, startPoint y: 51, endPoint x: 887, endPoint y: 62, distance: 11.4
click at [884, 53] on div "(Residential Post Inspection 4 Areas ) 4 Surface Samples" at bounding box center [783, 50] width 402 height 17
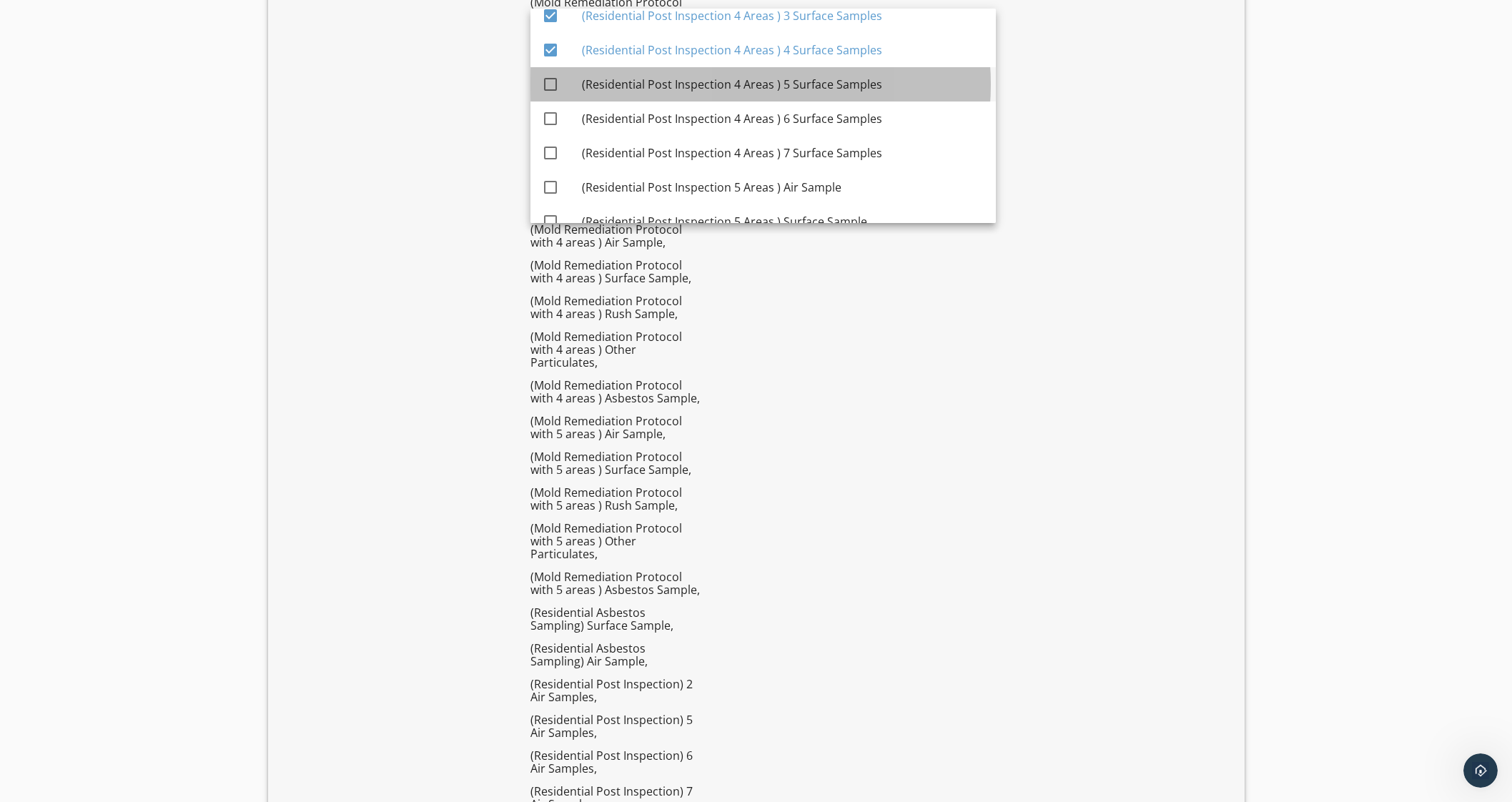
click at [883, 80] on div "(Residential Post Inspection 4 Areas ) 5 Surface Samples" at bounding box center [783, 84] width 402 height 17
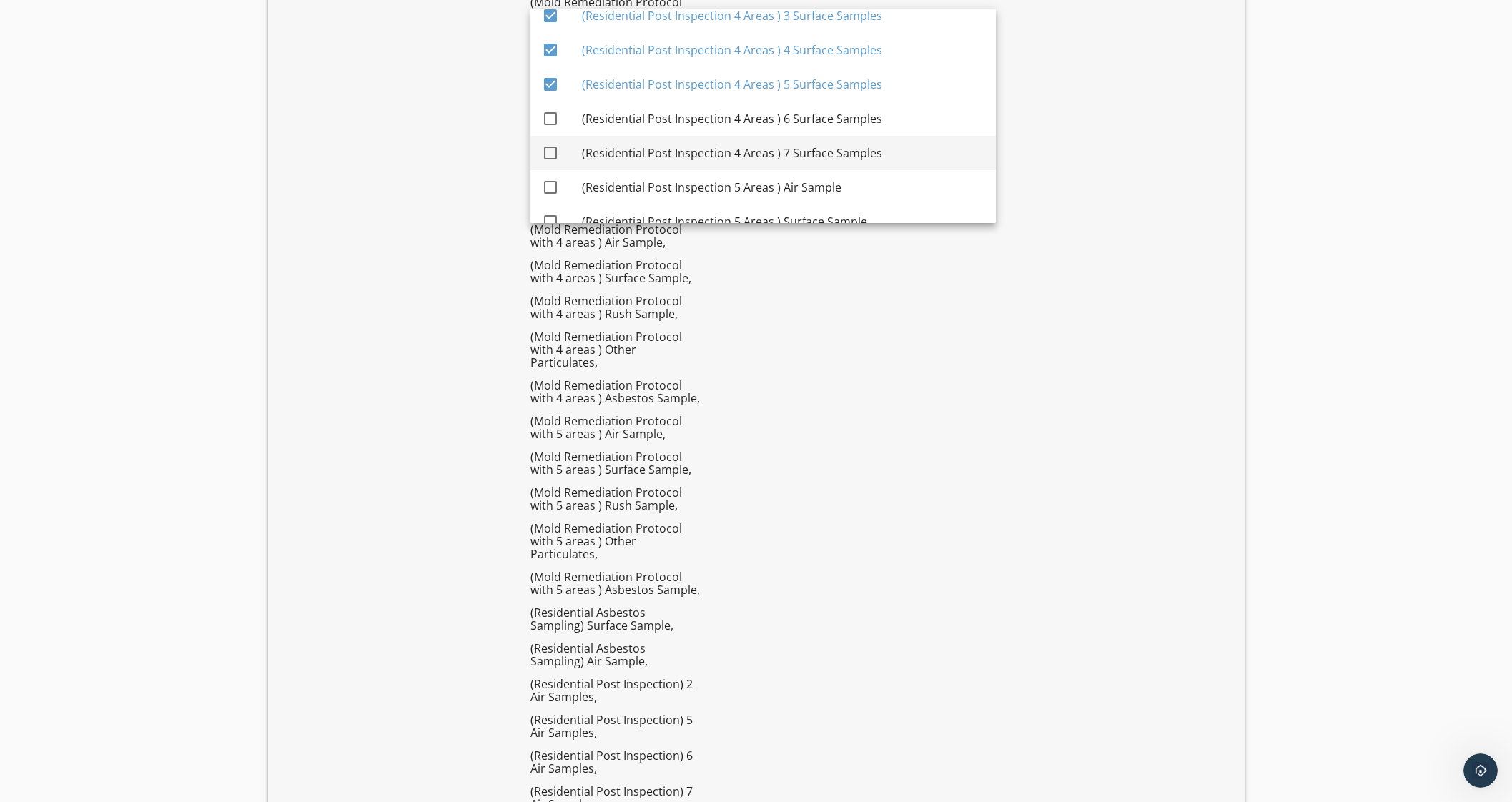
drag, startPoint x: 887, startPoint y: 119, endPoint x: 887, endPoint y: 135, distance: 16.0
click at [887, 119] on div "(Residential Post Inspection 4 Areas ) 6 Surface Samples" at bounding box center [783, 118] width 402 height 17
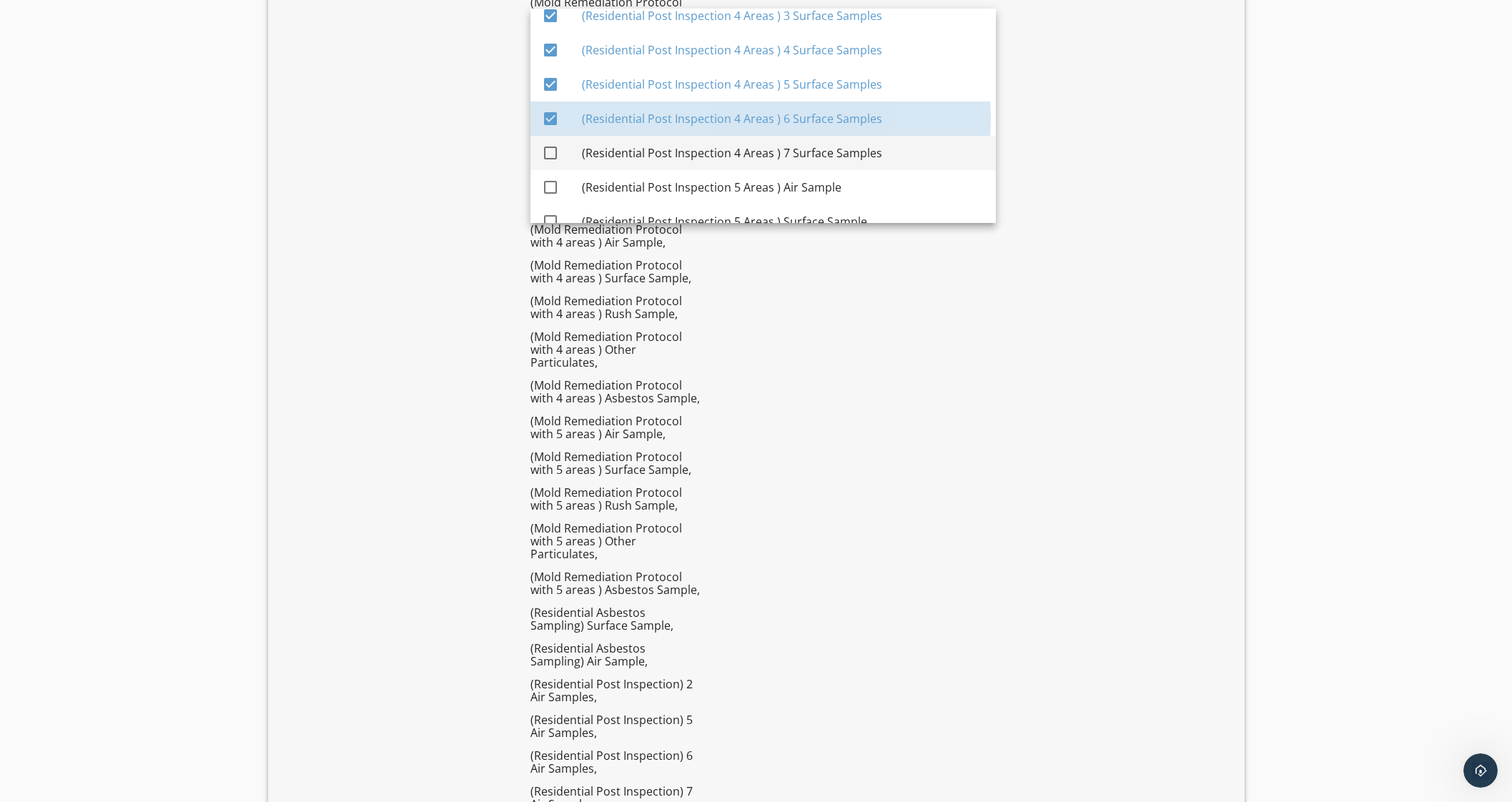
click at [879, 148] on div "(Residential Post Inspection 4 Areas ) 7 Surface Samples" at bounding box center [783, 153] width 402 height 17
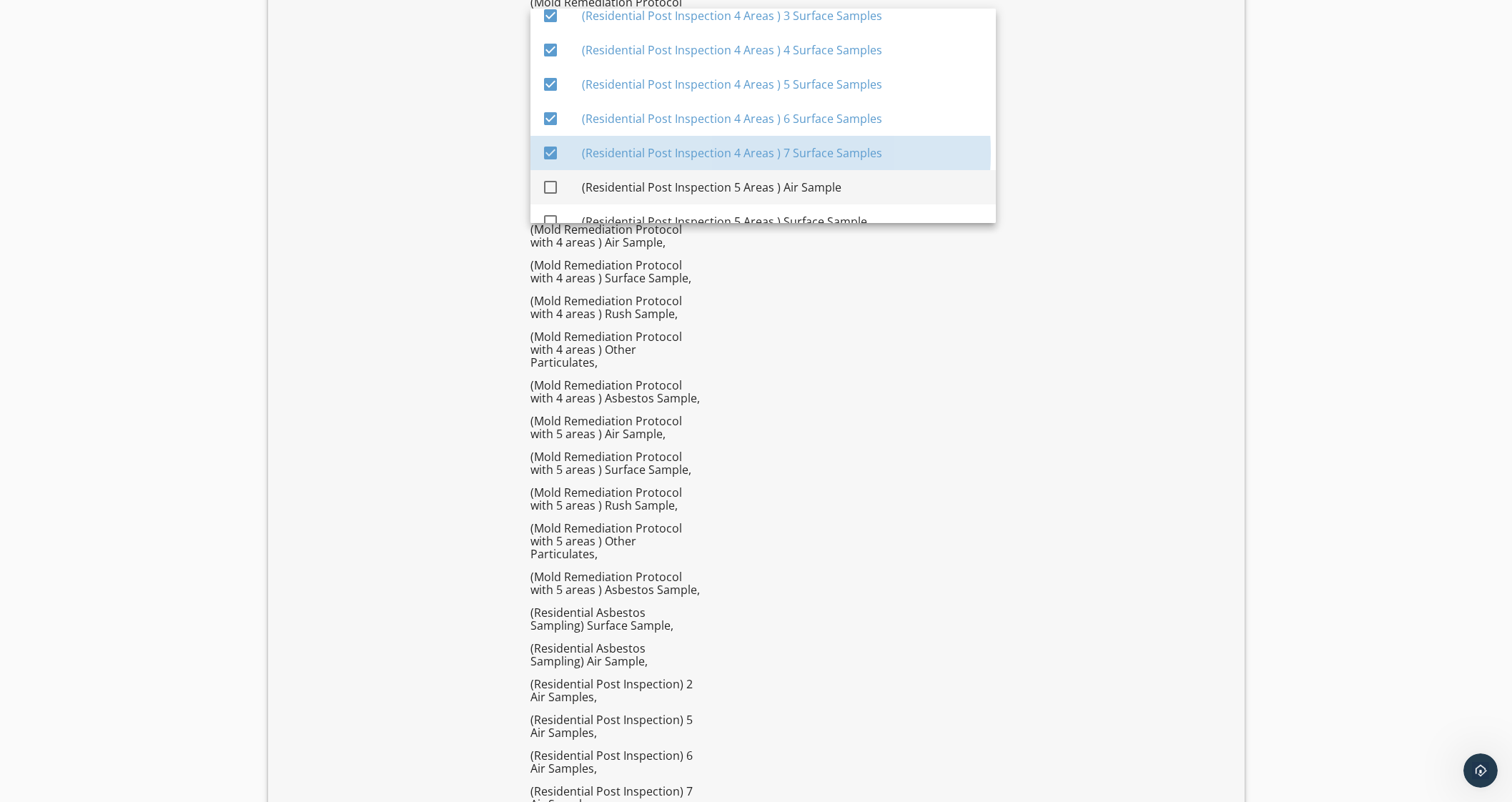
click at [853, 176] on div "(Residential Post Inspection 5 Areas ) Air Sample" at bounding box center [783, 187] width 402 height 34
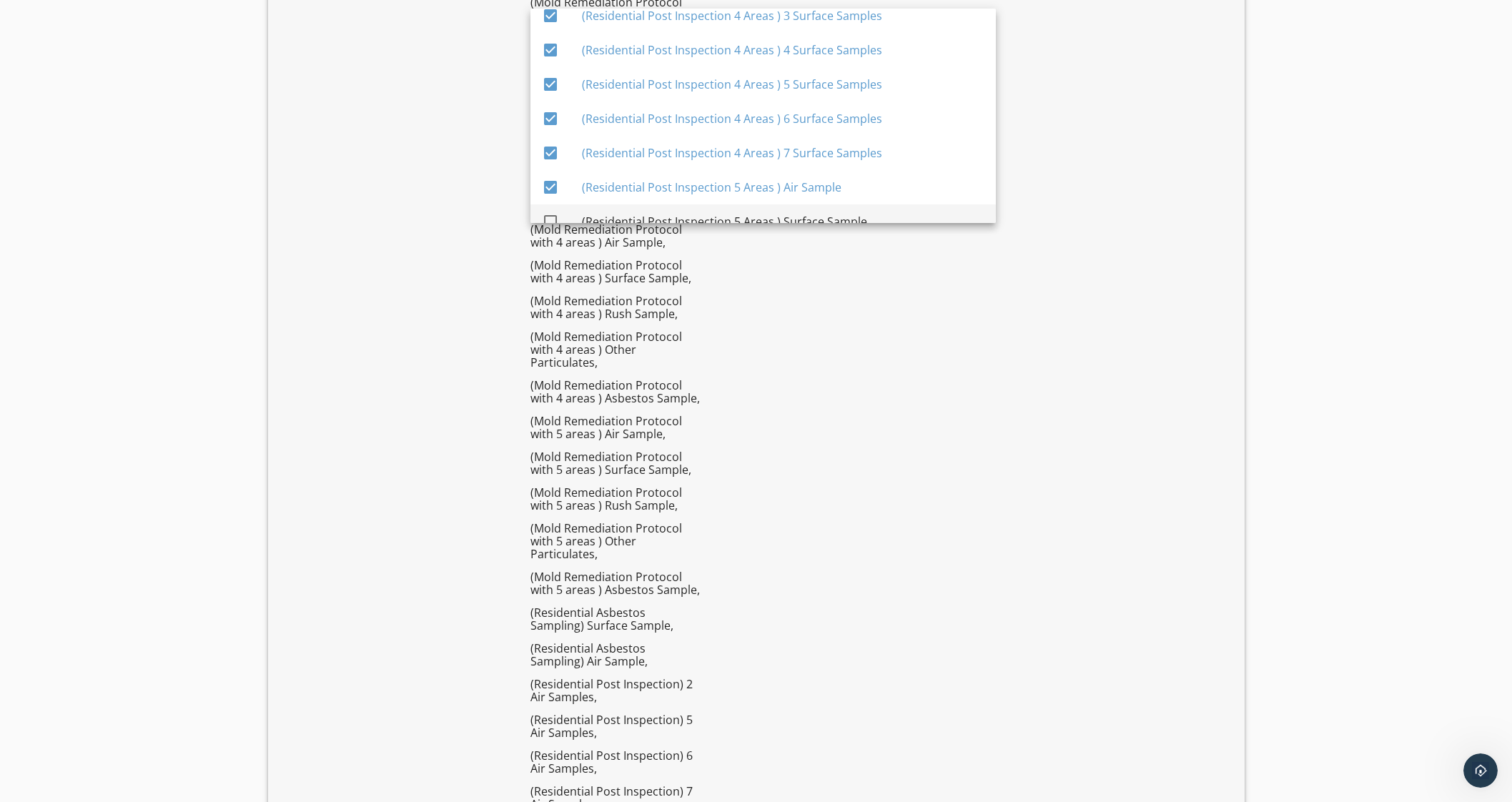
click at [858, 207] on div "(Residential Post Inspection 5 Areas ) Surface Sample" at bounding box center [783, 222] width 402 height 34
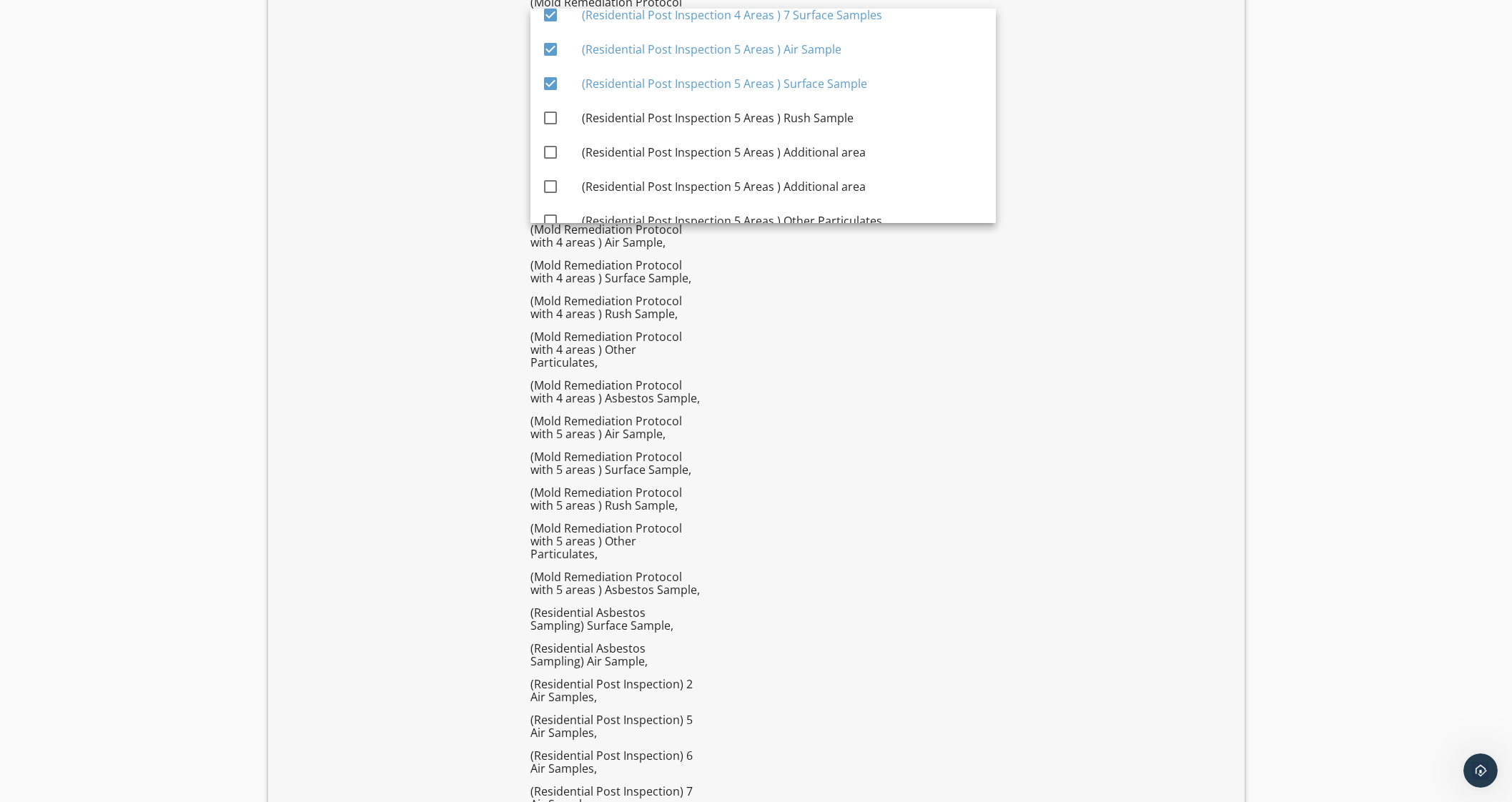
scroll to position [4666, 0]
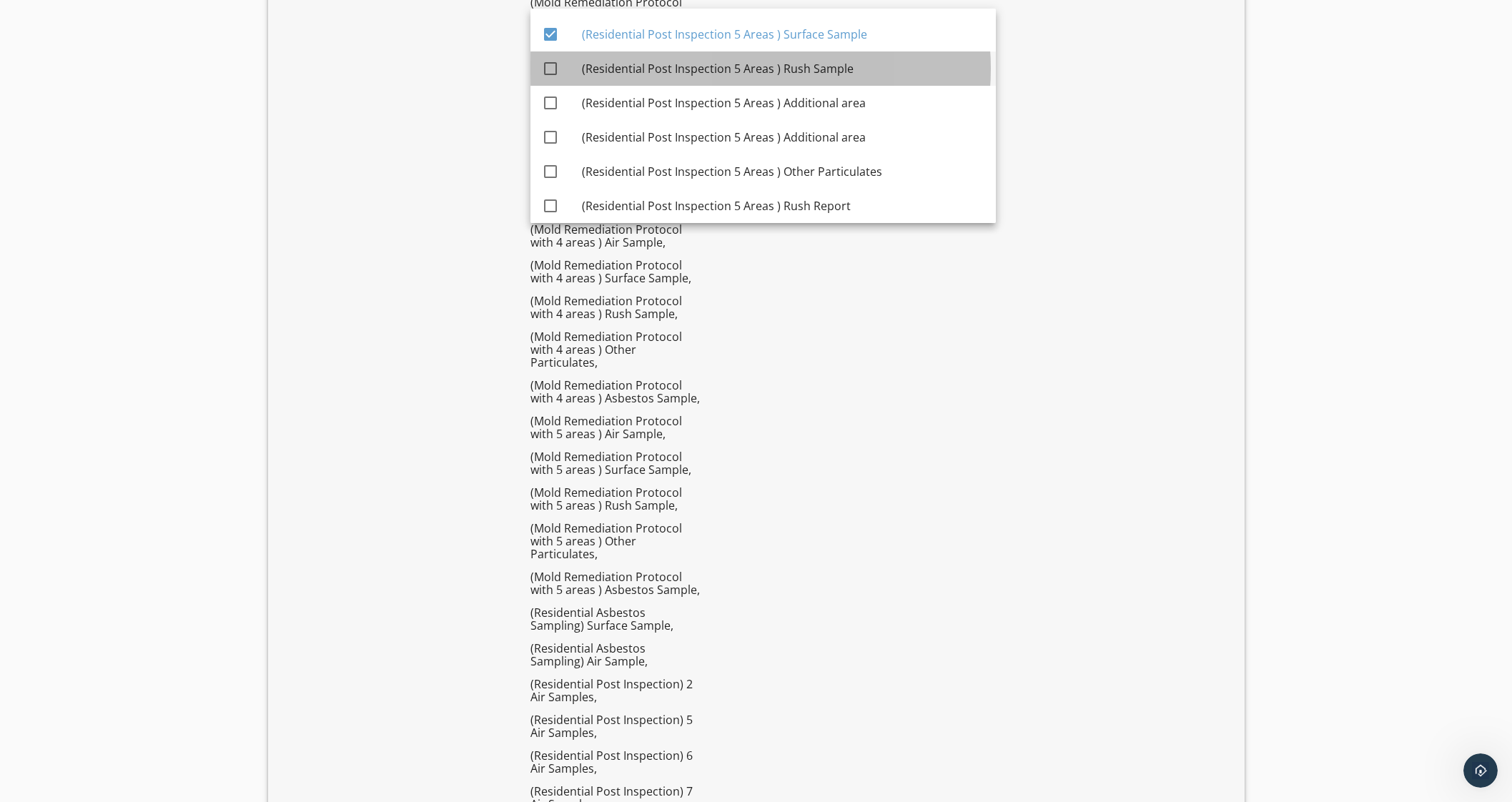
click at [840, 62] on div "(Residential Post Inspection 5 Areas ) Rush Sample" at bounding box center [783, 68] width 402 height 17
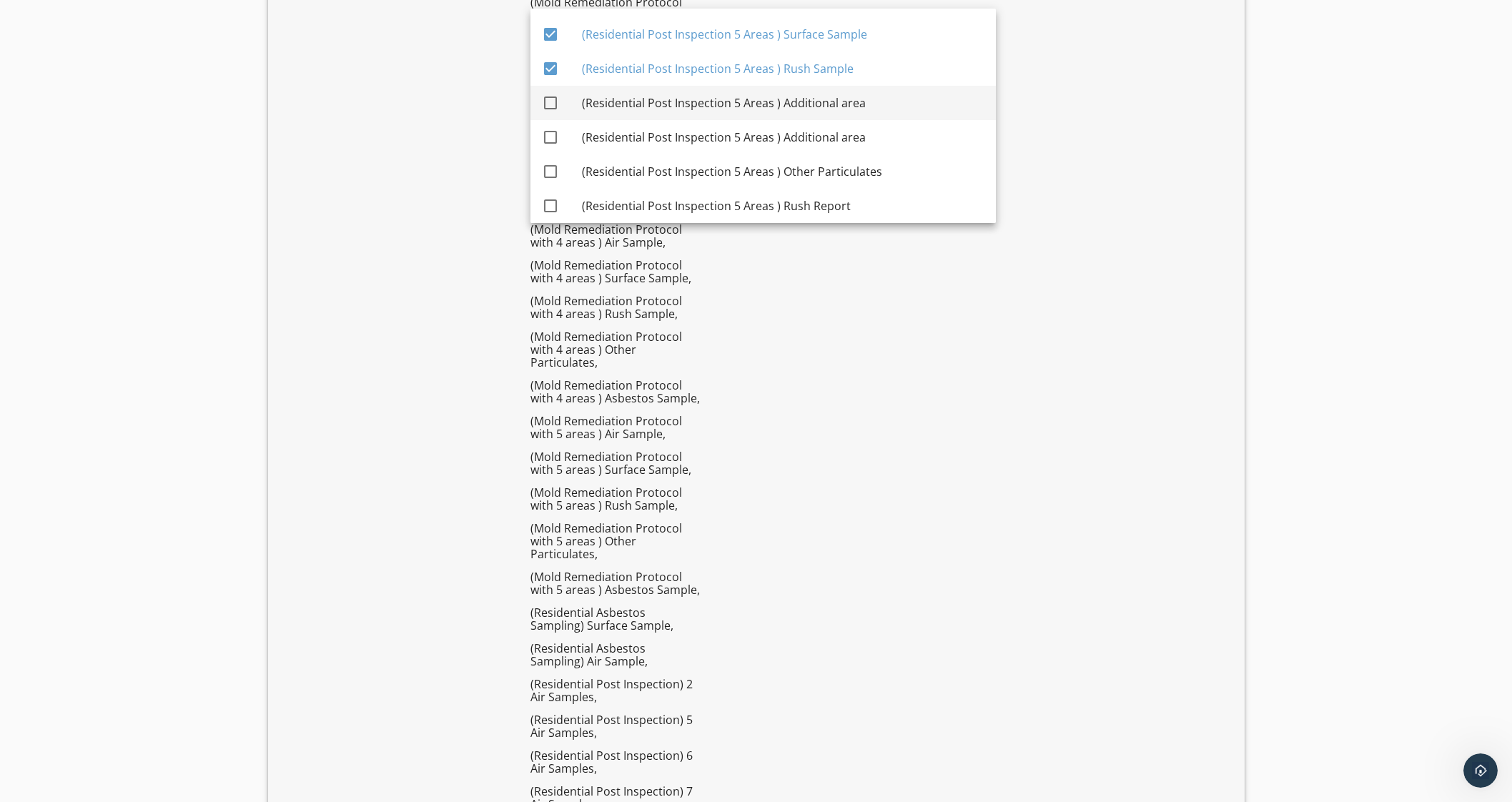
drag
click at [859, 112] on div "(Residential Post Inspection 5 Areas ) Additional area" at bounding box center [783, 103] width 402 height 34
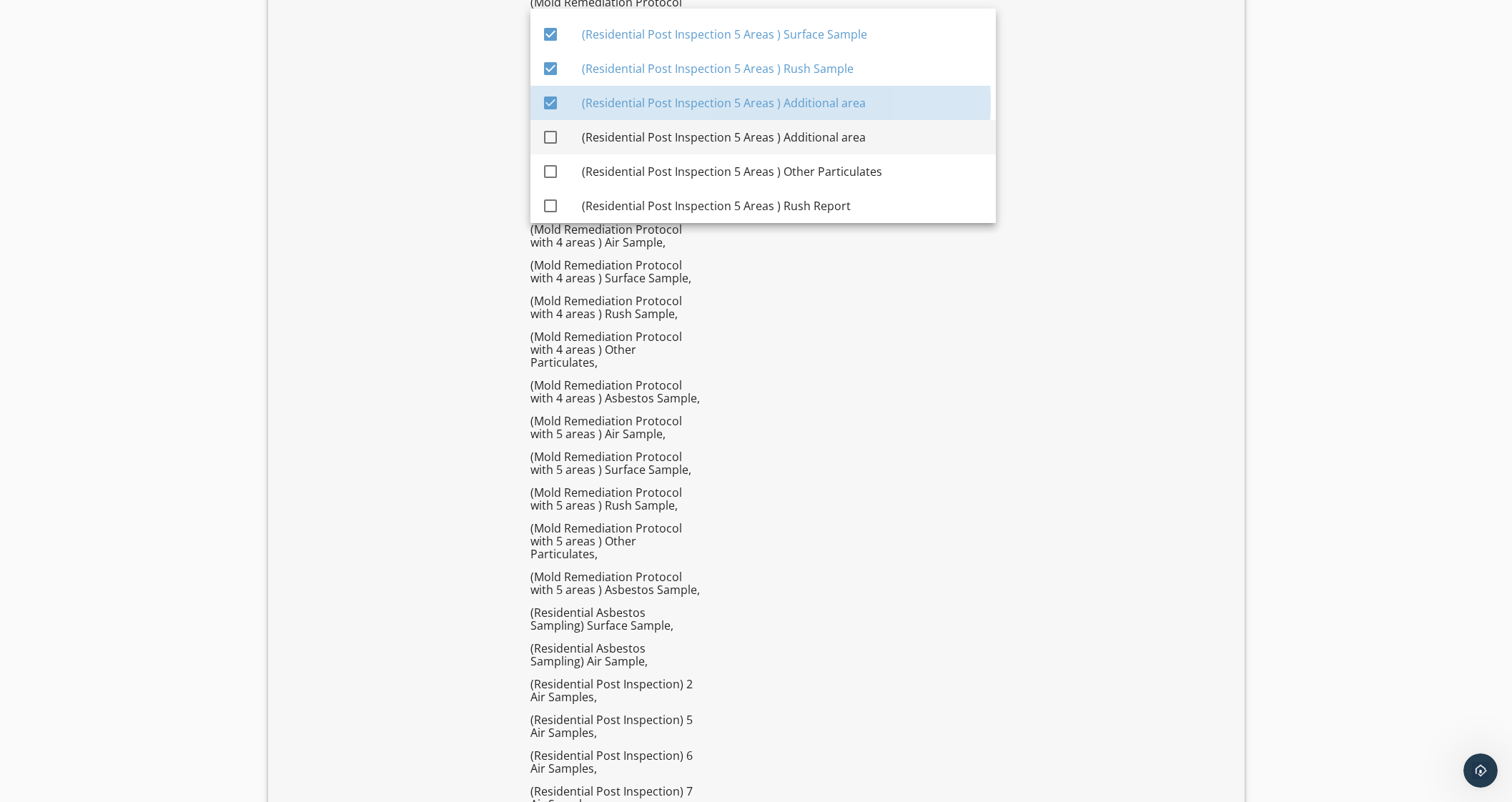
click at [858, 141] on div "(Residential Post Inspection 5 Areas ) Additional area" at bounding box center [783, 137] width 402 height 17
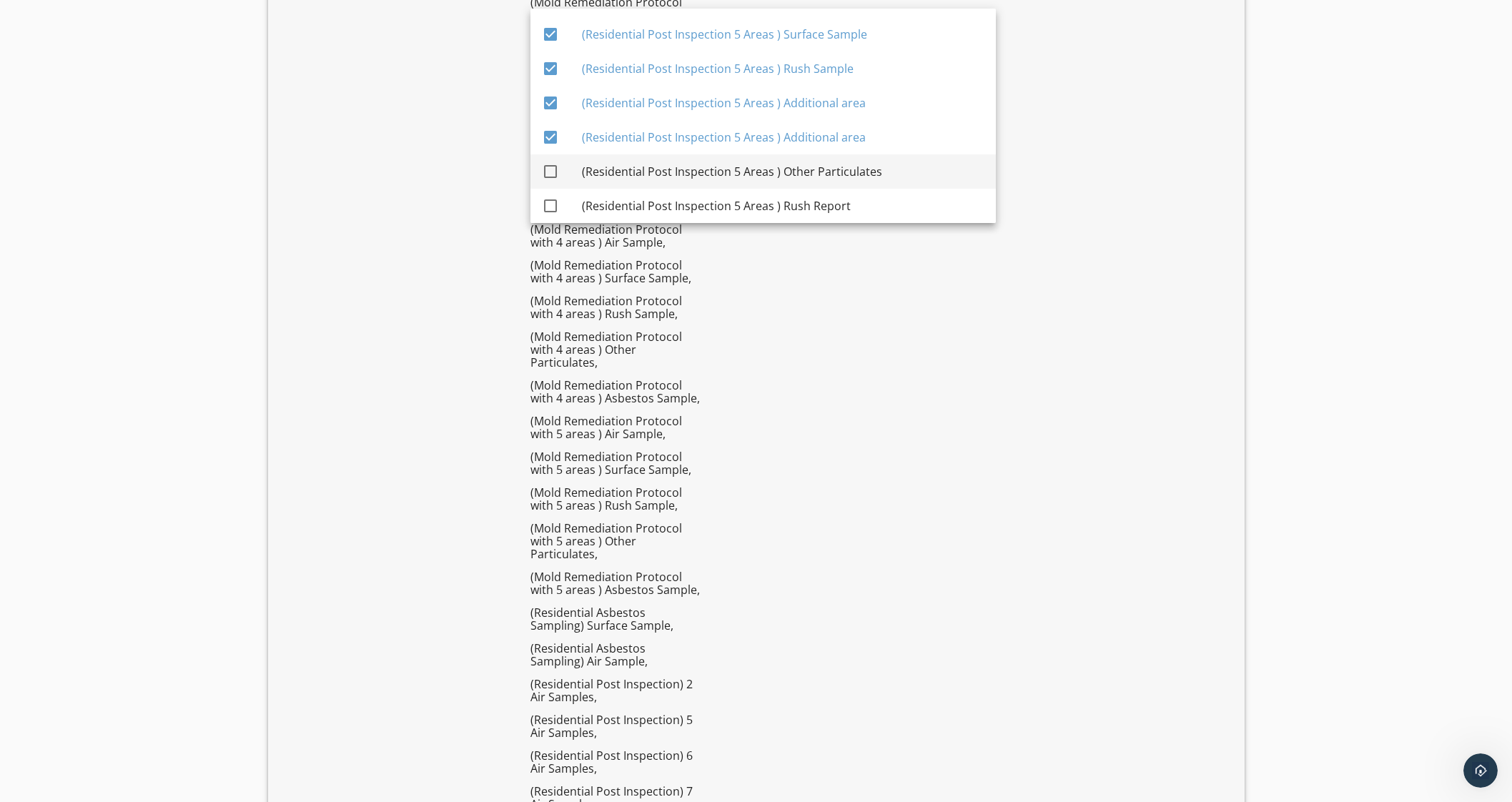
click at [864, 163] on div "(Residential Post Inspection 5 Areas ) Other Particulates" at bounding box center [783, 171] width 402 height 17
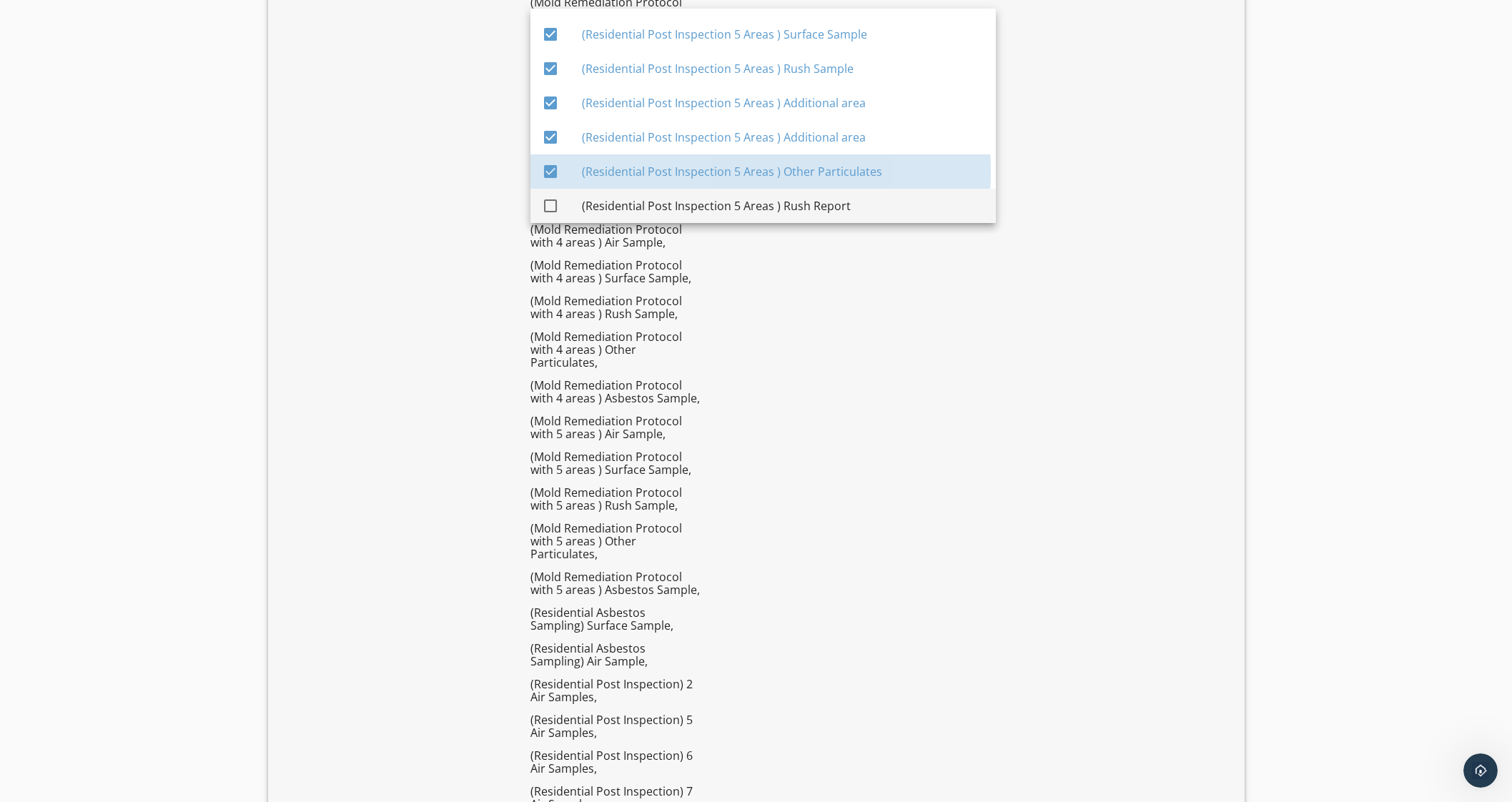
click at [850, 200] on div "(Residential Post Inspection 5 Areas ) Rush Report" at bounding box center [783, 205] width 402 height 17
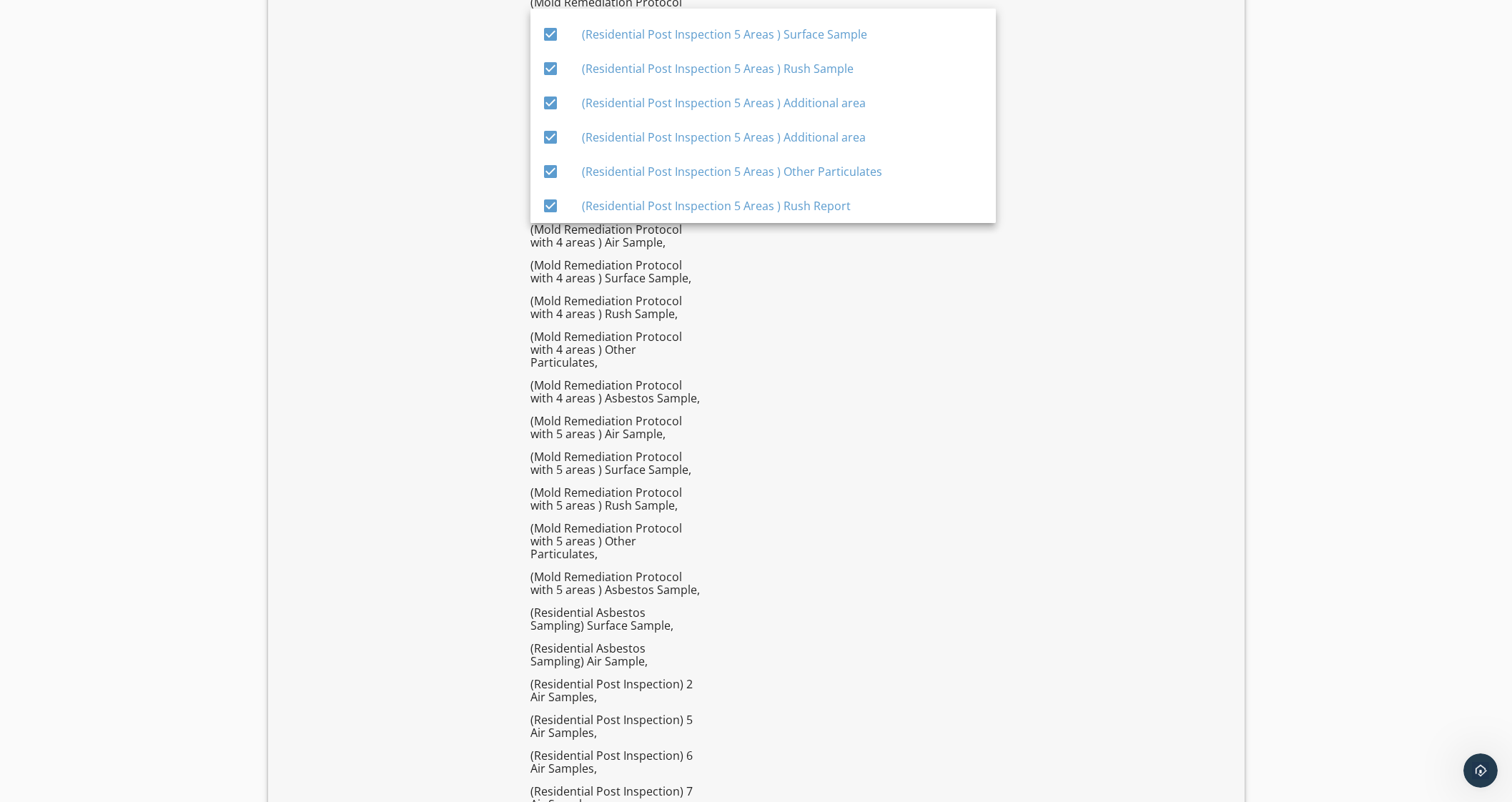
scroll to position [4854, 0]
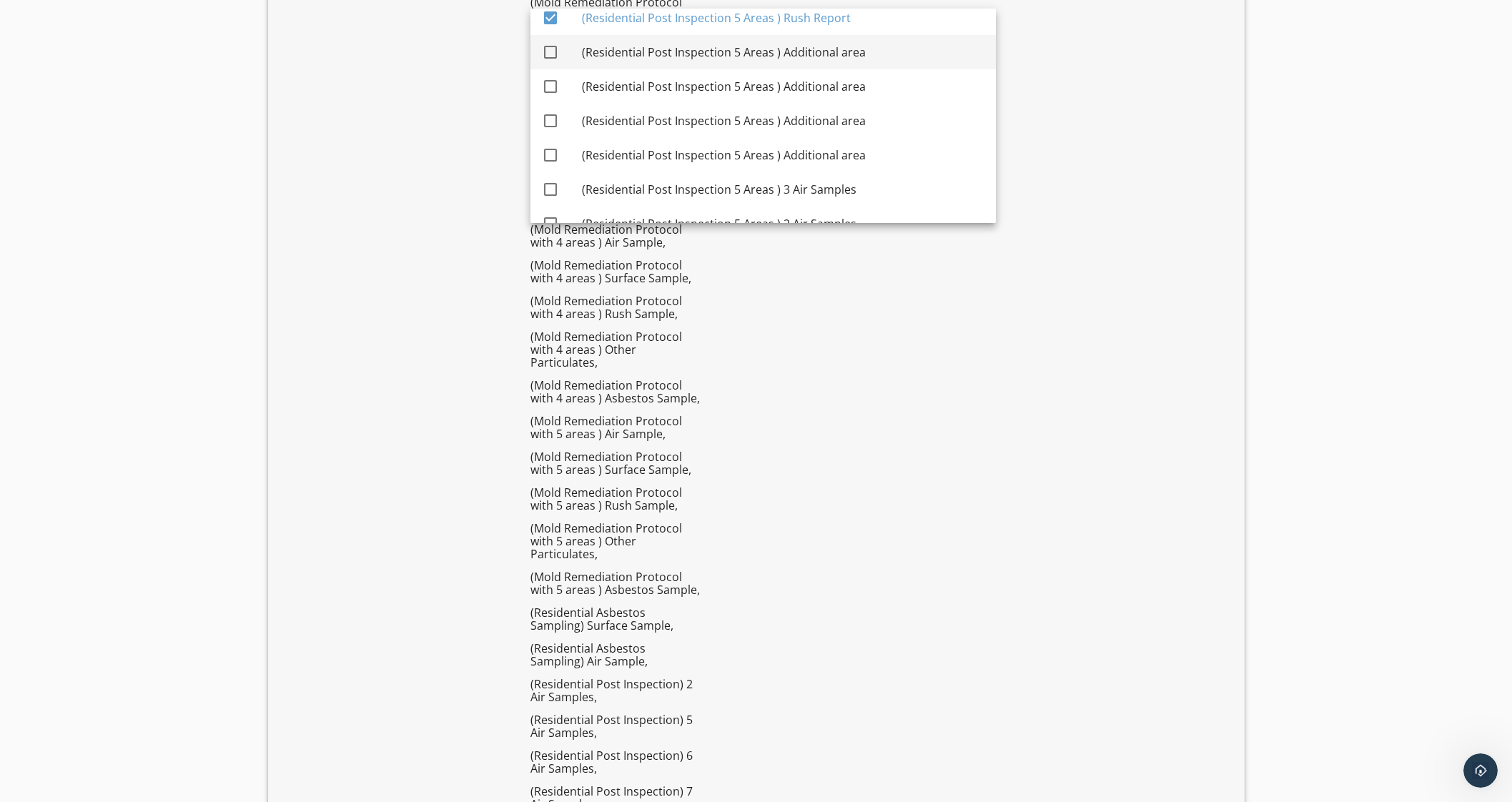
click at [869, 52] on div "(Residential Post Inspection 5 Areas ) Additional area" at bounding box center [783, 52] width 402 height 17
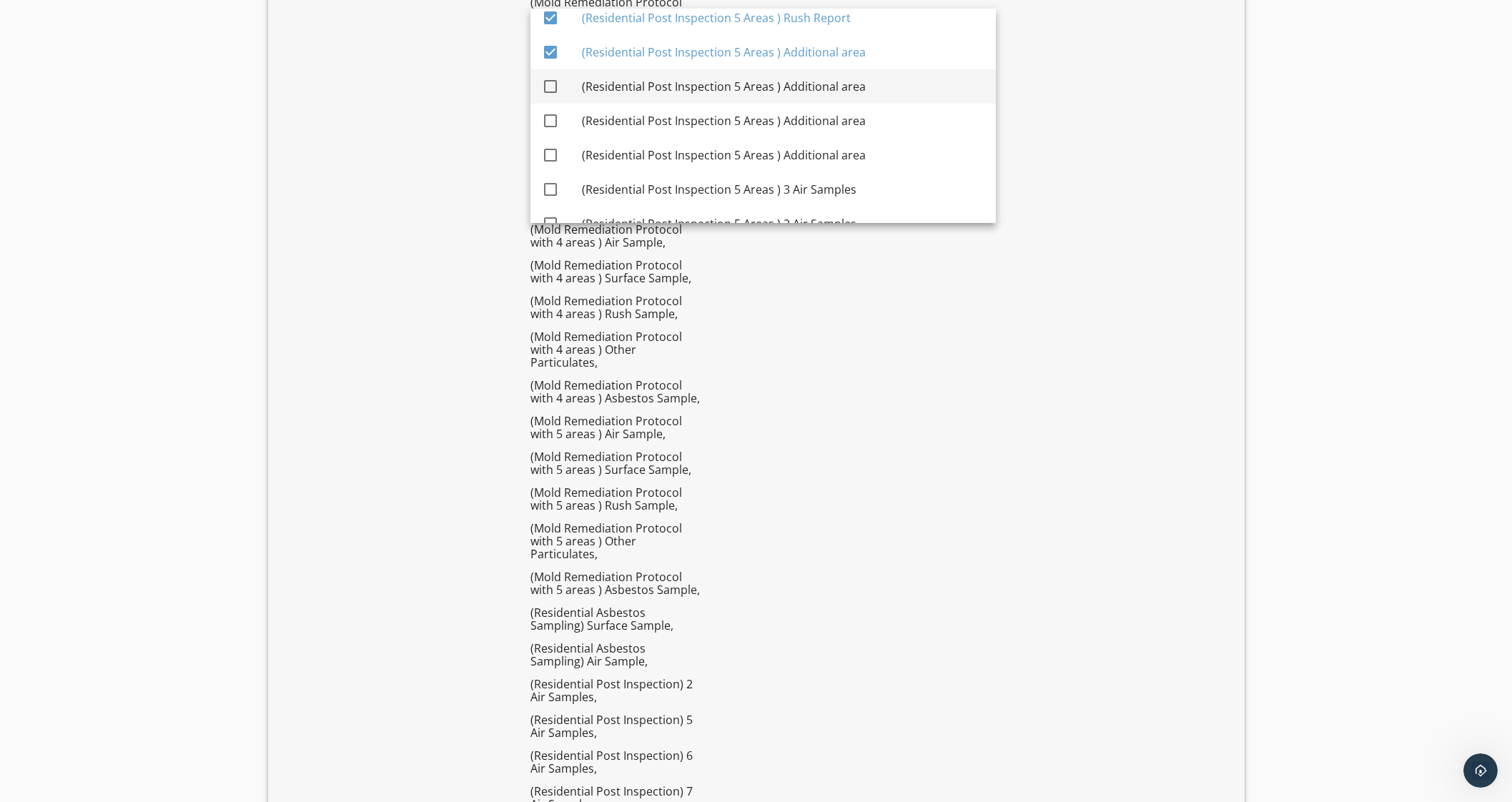
click at [863, 80] on div "(Residential Post Inspection 5 Areas ) Additional area" at bounding box center [783, 86] width 402 height 17
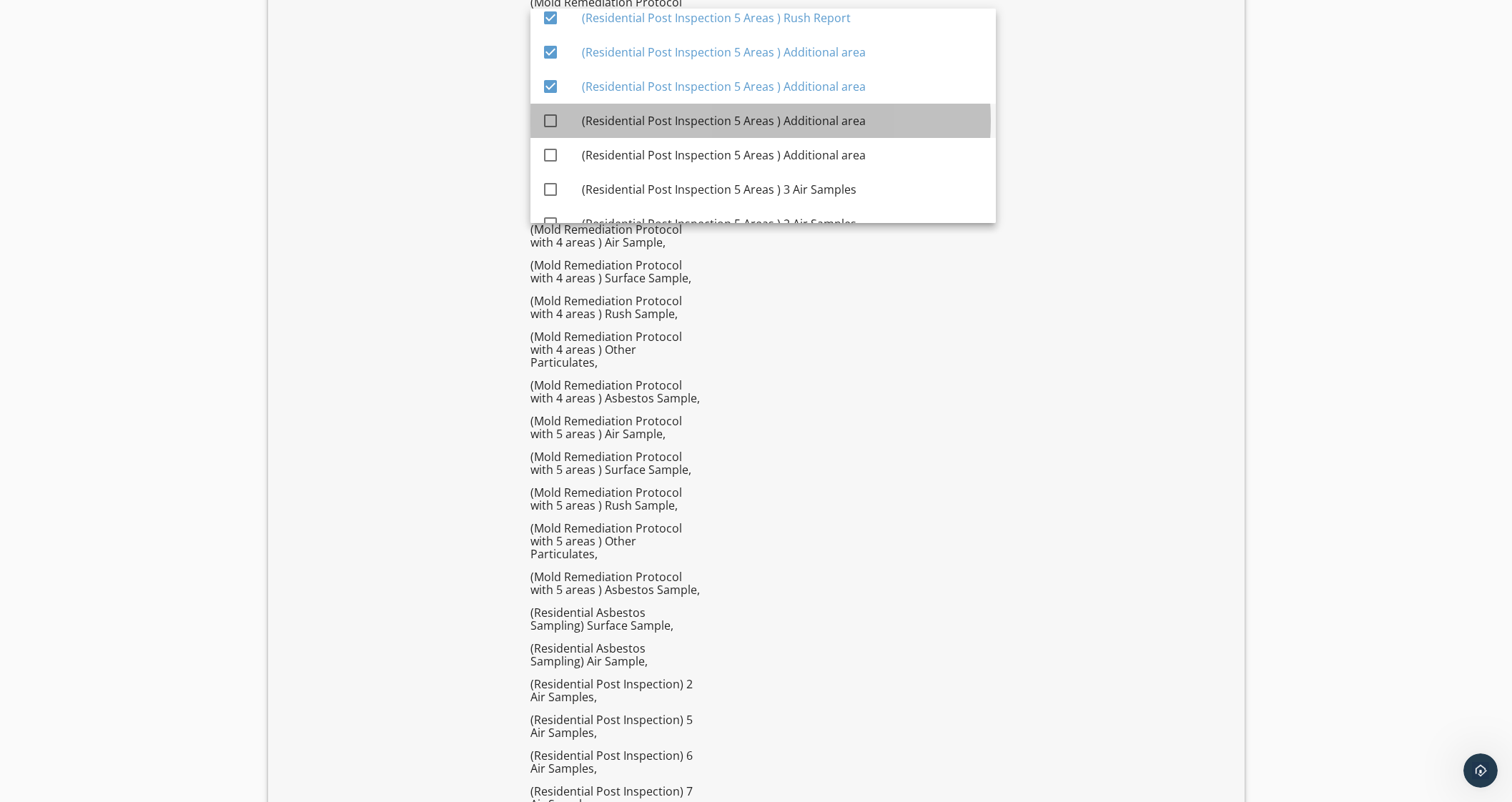
click at [840, 121] on div "(Residential Post Inspection 5 Areas ) Additional area" at bounding box center [783, 120] width 402 height 17
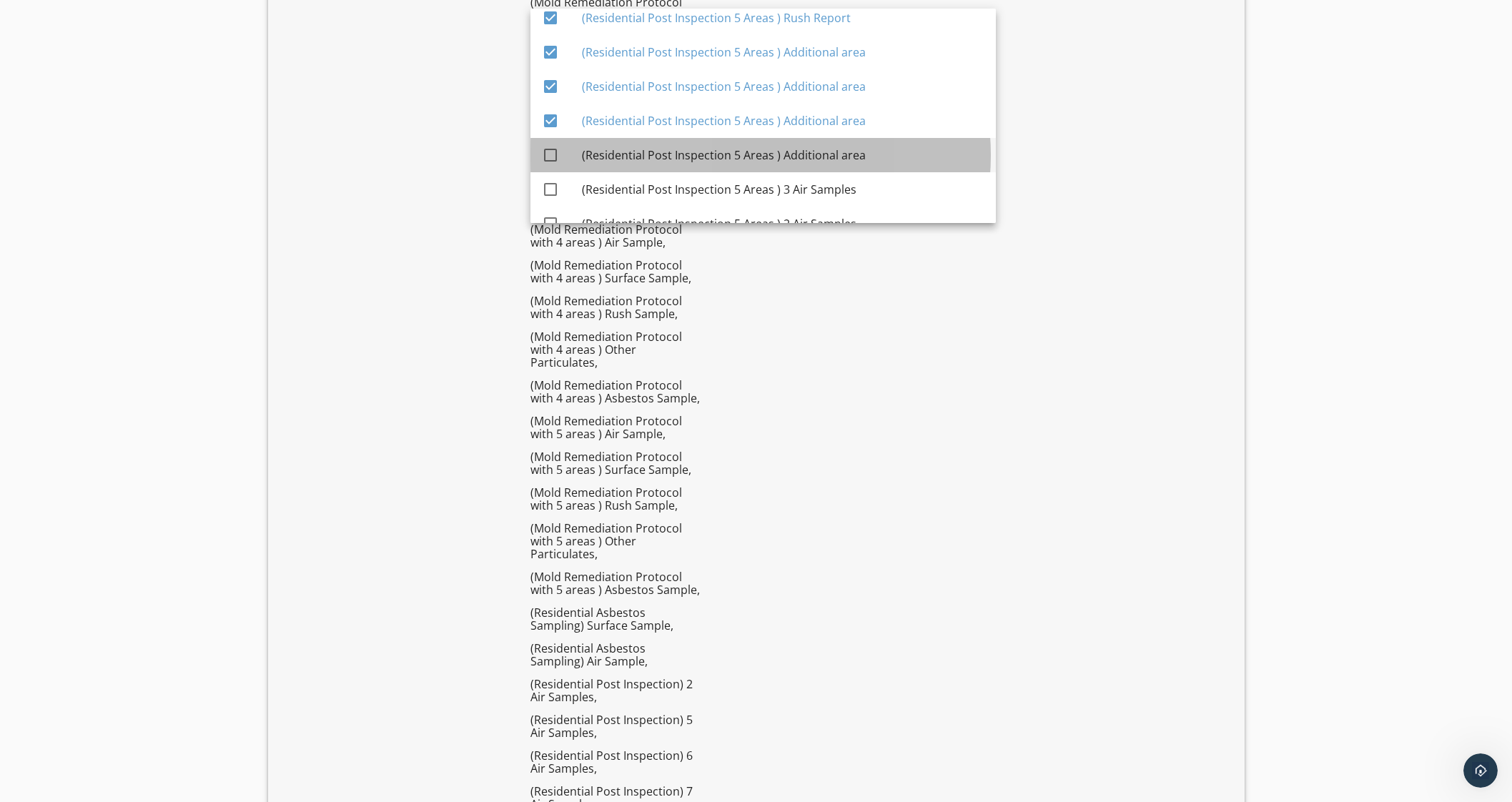
click at [822, 148] on div "(Residential Post Inspection 5 Areas ) Additional area" at bounding box center [783, 155] width 402 height 17
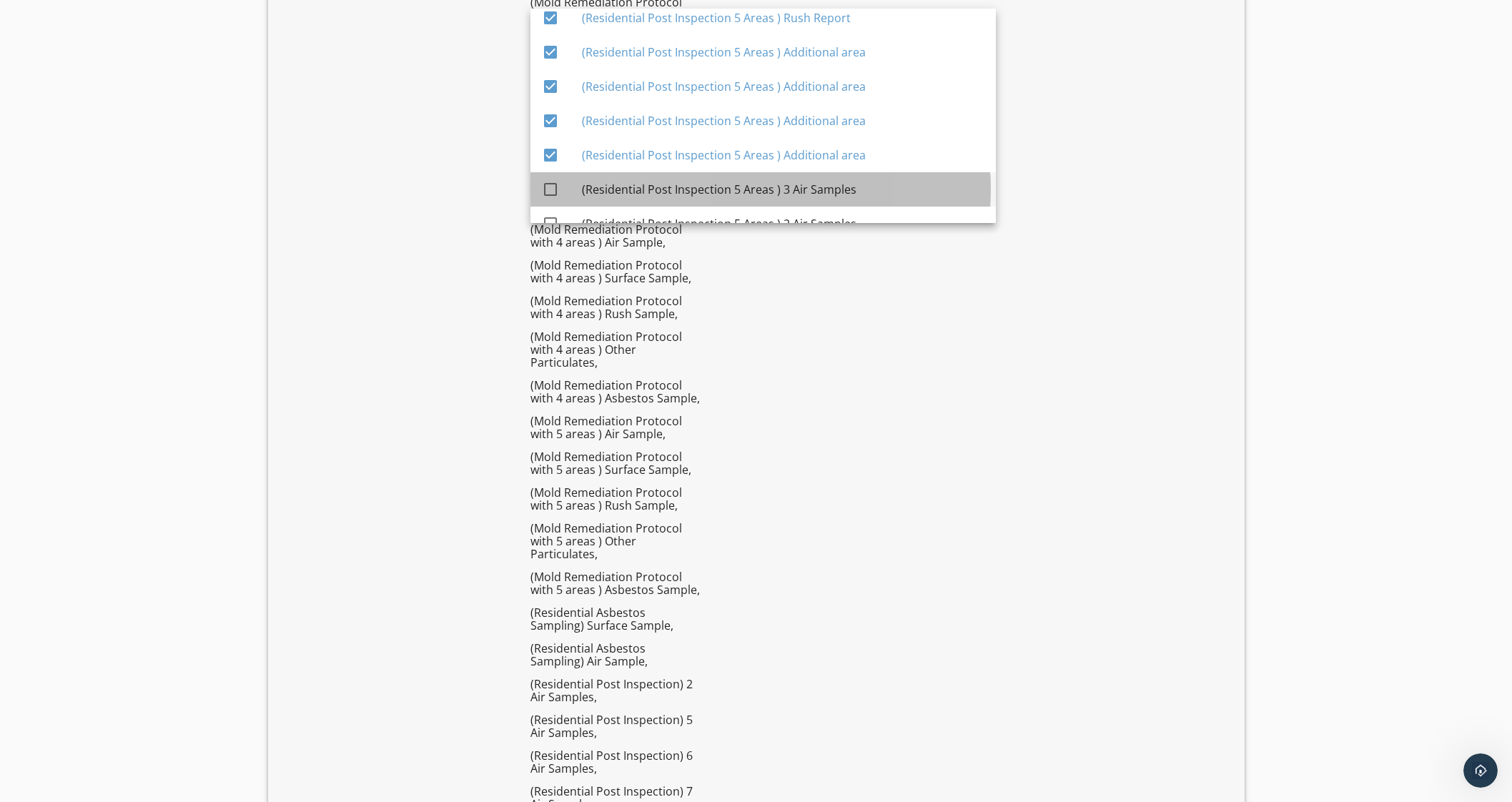
click at [814, 188] on div "(Residential Post Inspection 5 Areas ) 3 Air Samples" at bounding box center [783, 189] width 402 height 17
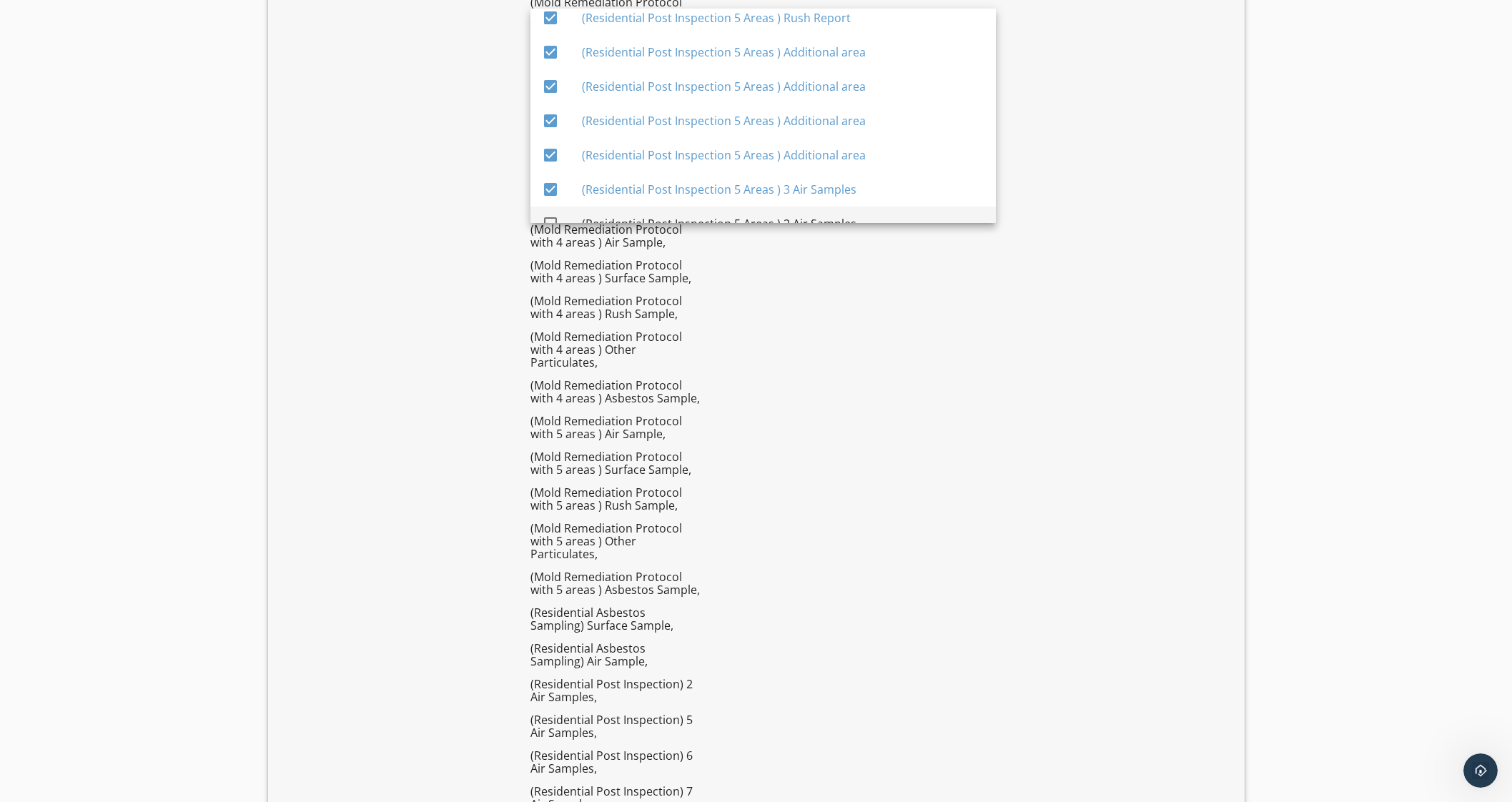
click at [812, 211] on div "(Residential Post Inspection 5 Areas ) 2 Air Samples" at bounding box center [783, 224] width 402 height 34
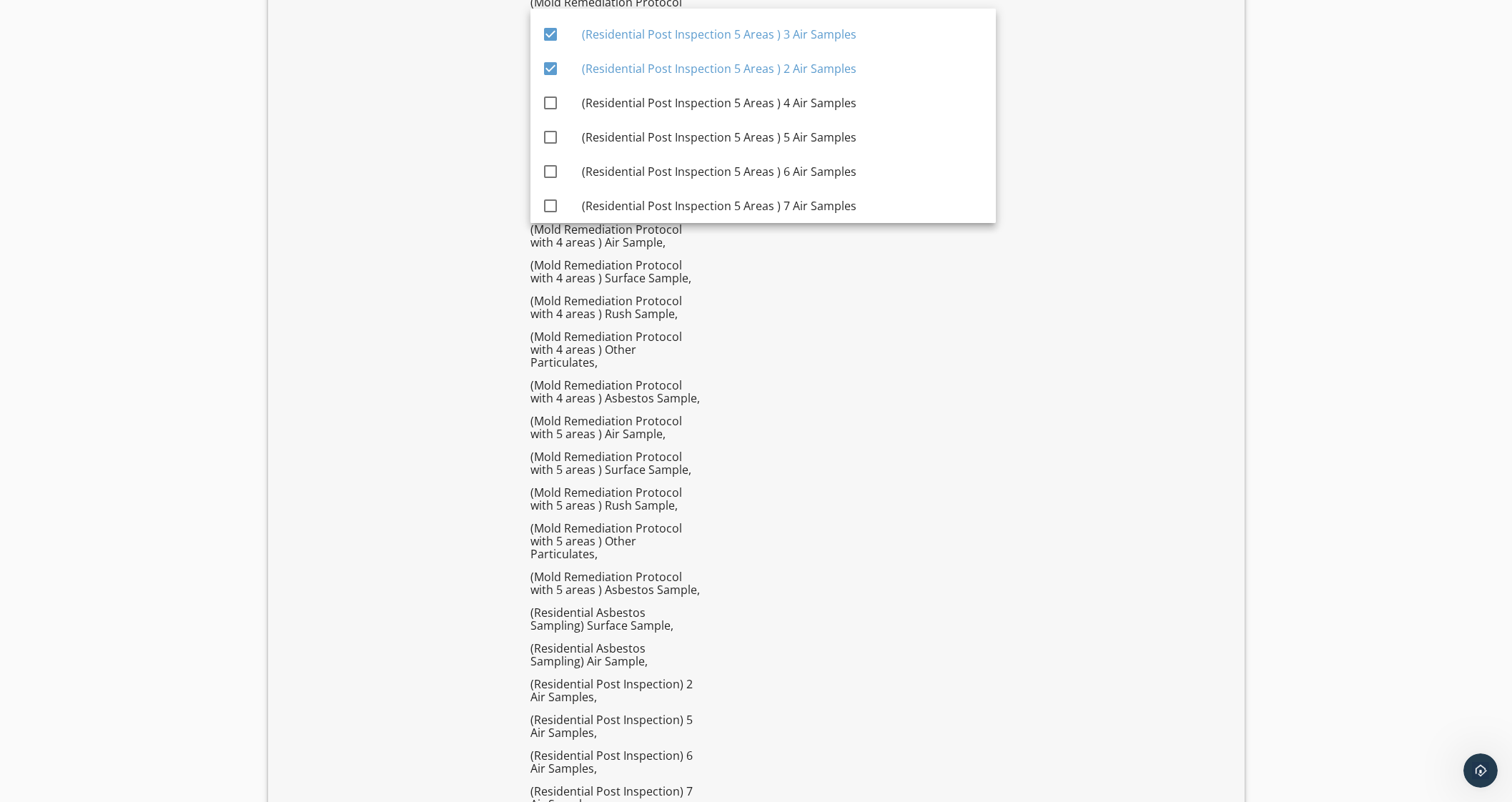
scroll to position [5042, 0]
click at [853, 77] on div "(Residential Post Inspection 5 Areas ) 4 Air Samples" at bounding box center [783, 71] width 402 height 17
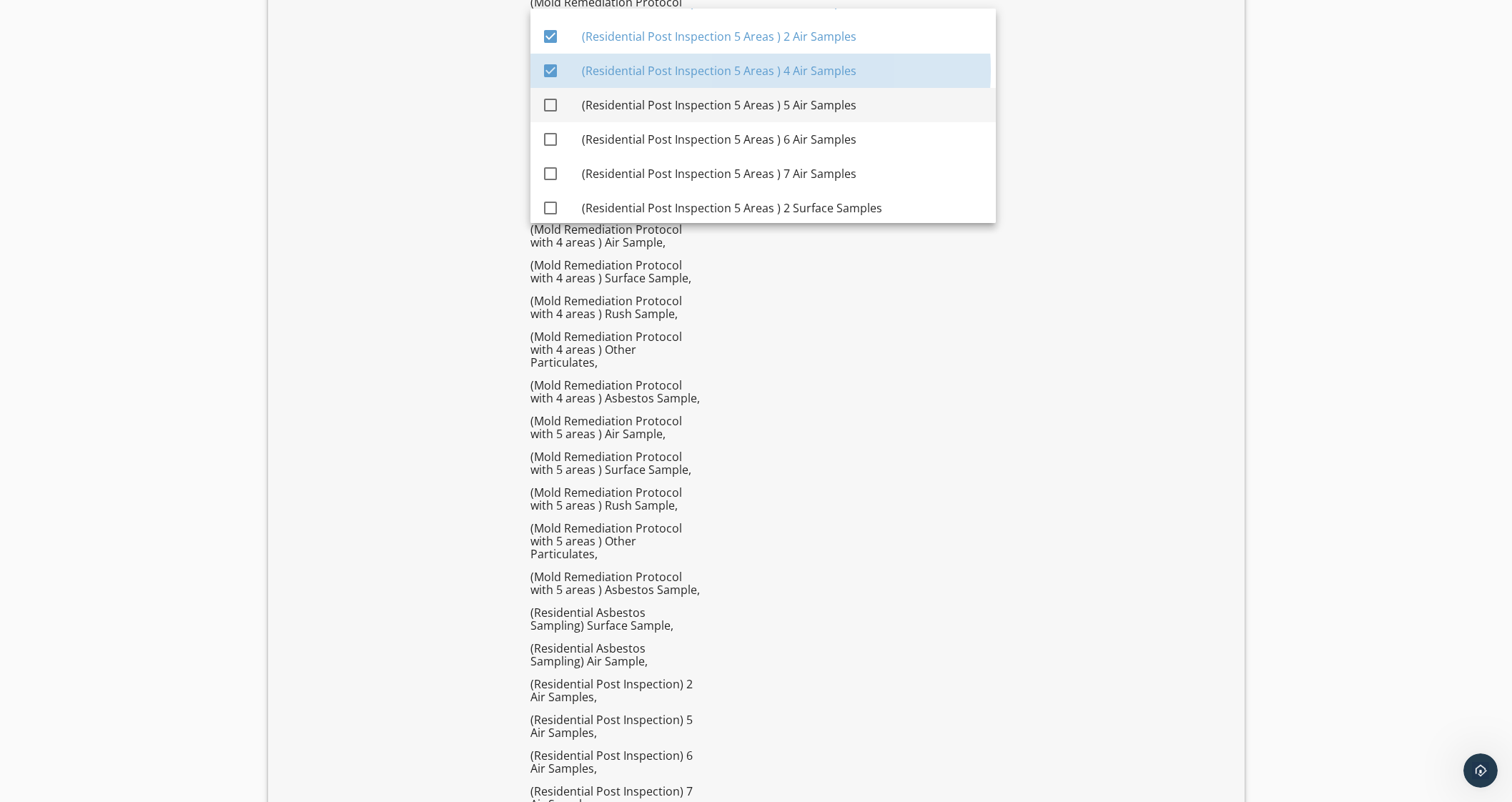
click at [852, 109] on div "(Residential Post Inspection 5 Areas ) 5 Air Samples" at bounding box center [783, 105] width 402 height 17
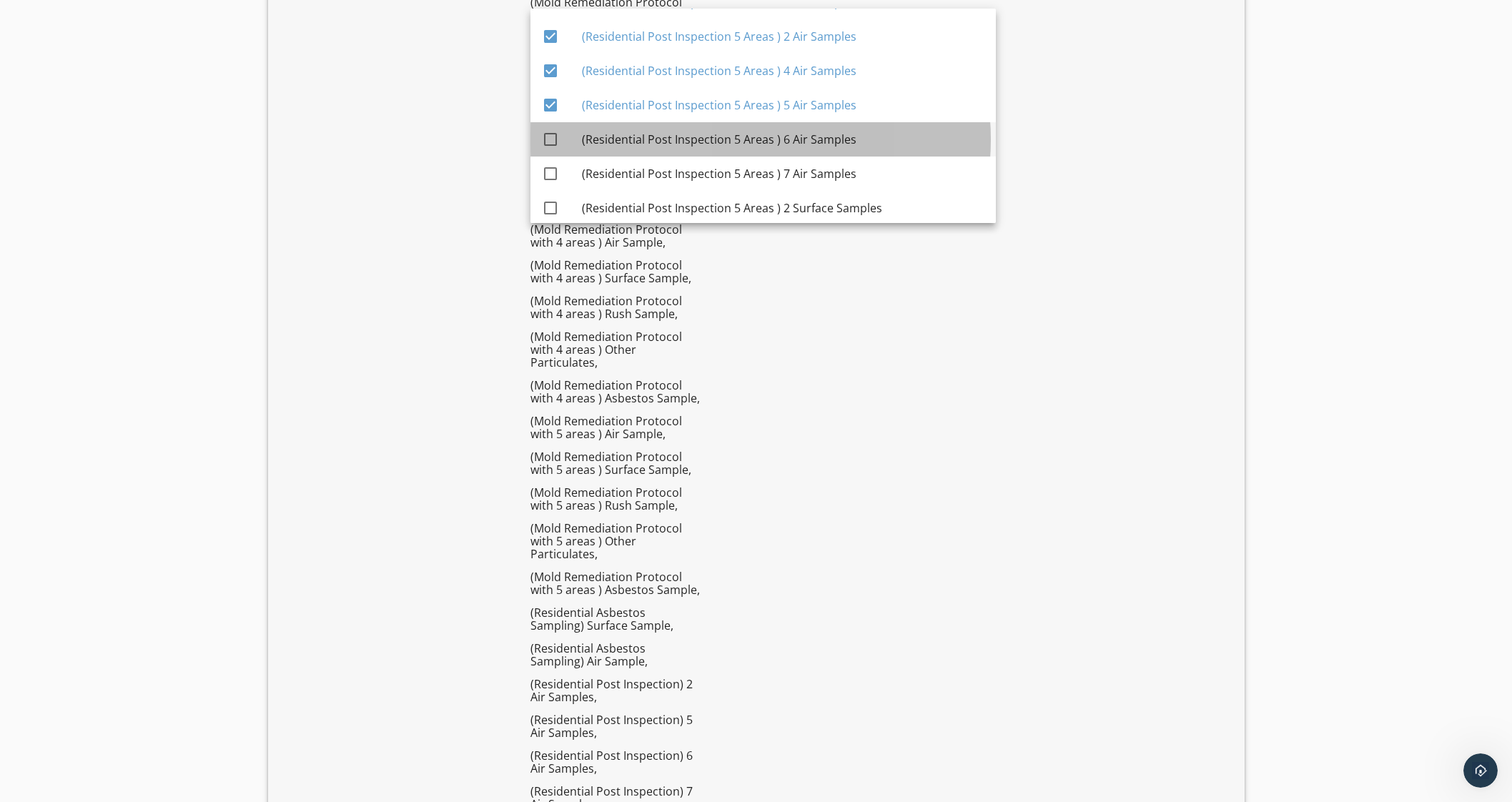
drag, startPoint x: 858, startPoint y: 140, endPoint x: 863, endPoint y: 161, distance: 21.6
click at [859, 141] on div "(Residential Post Inspection 5 Areas ) 6 Air Samples" at bounding box center [783, 139] width 402 height 17
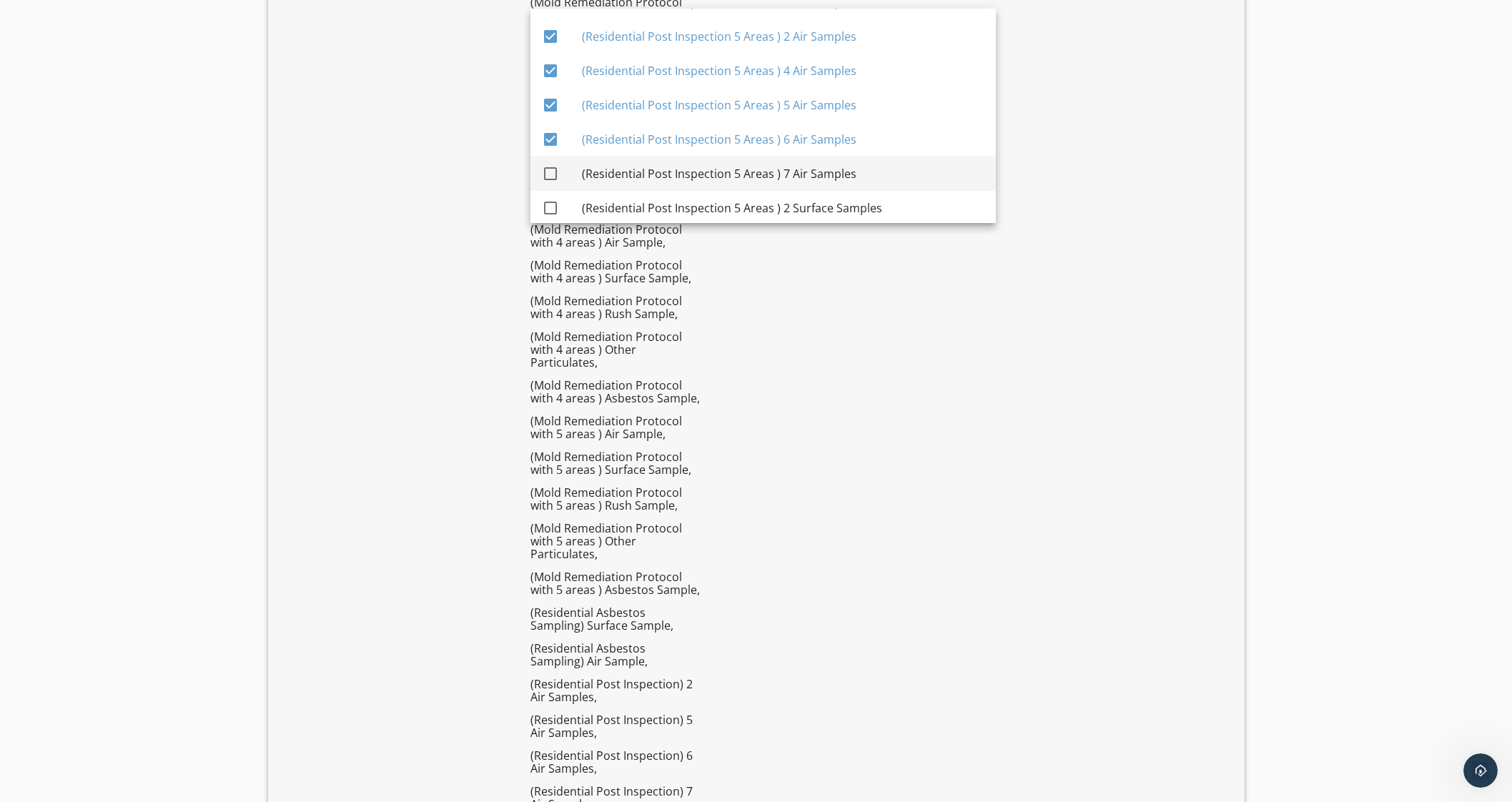
click at [864, 169] on div "(Residential Post Inspection 5 Areas ) 7 Air Samples" at bounding box center [783, 174] width 402 height 17
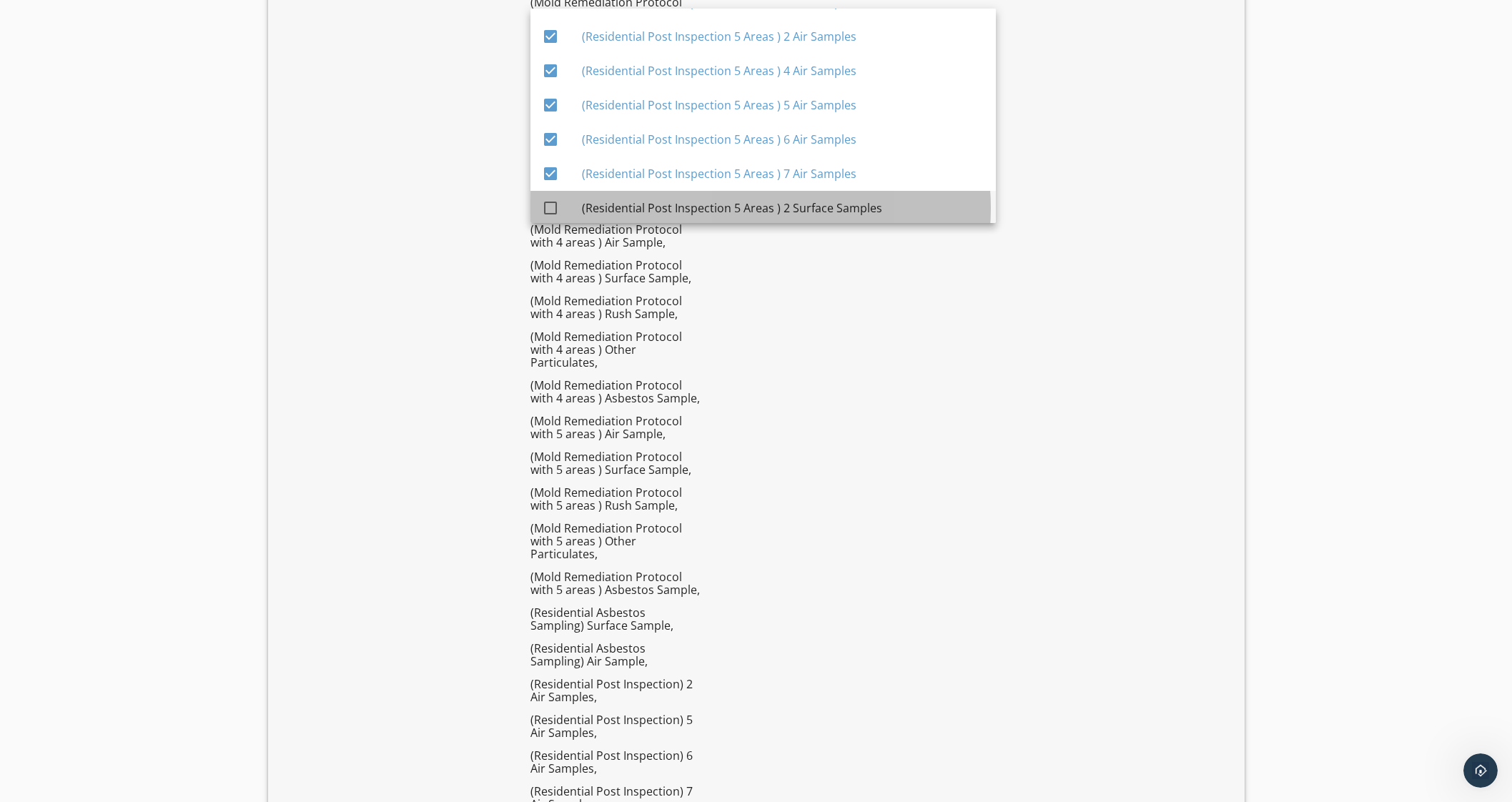
click at [872, 204] on div "(Residential Post Inspection 5 Areas ) 2 Surface Samples" at bounding box center [783, 208] width 402 height 17
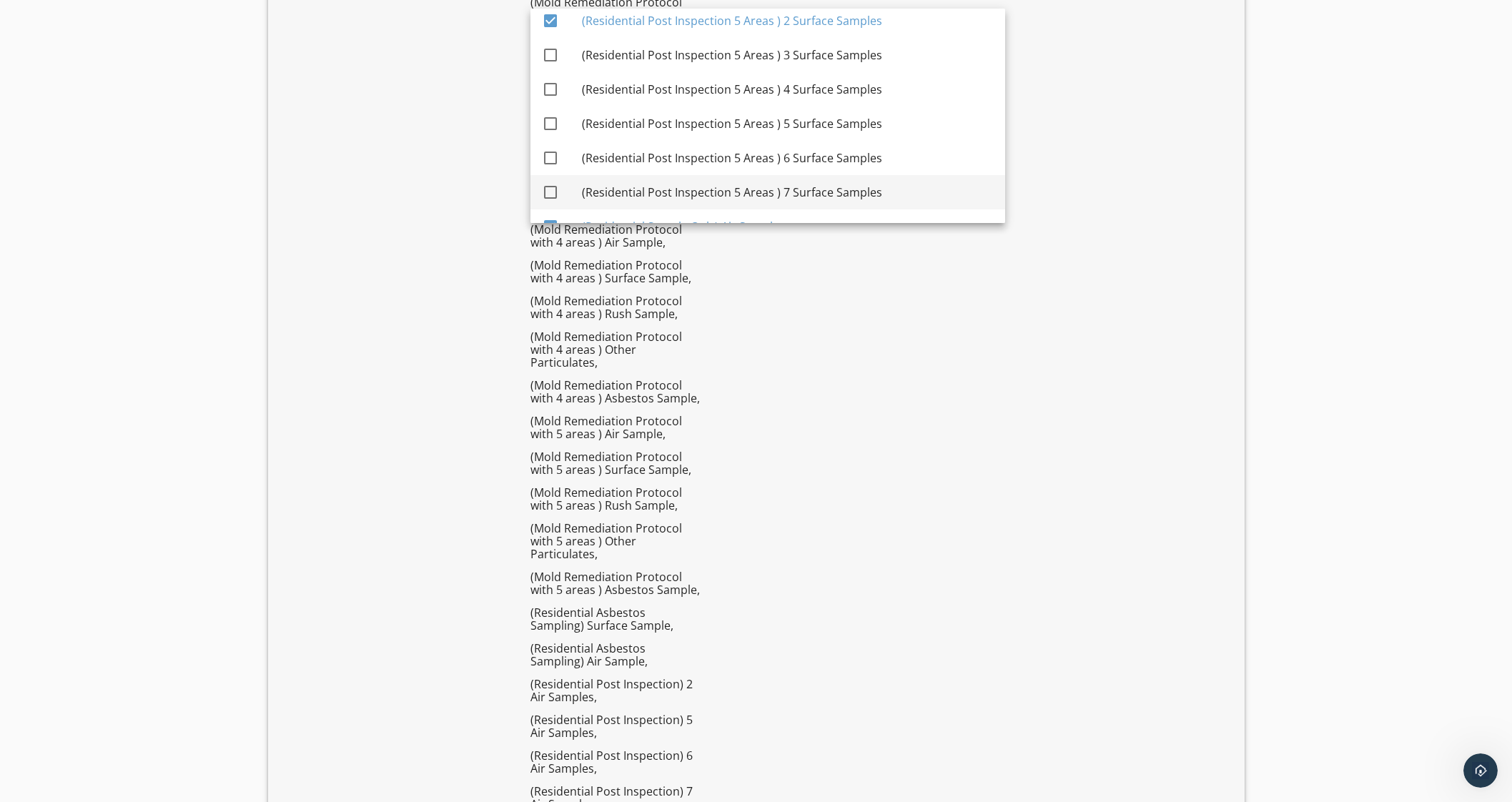
scroll to position [5230, 0]
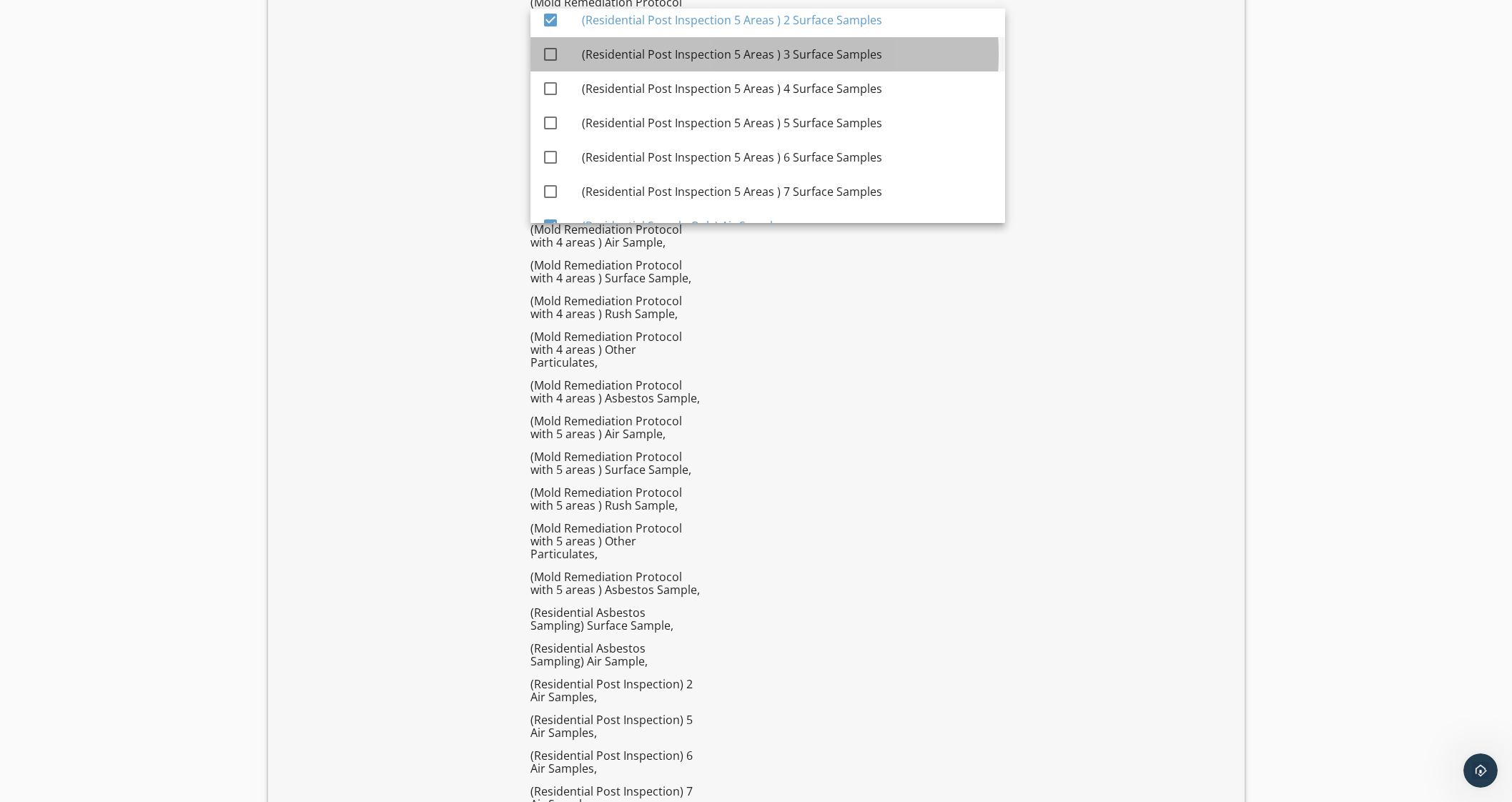
click at [870, 55] on div "(Residential Post Inspection 5 Areas ) 3 Surface Samples" at bounding box center [788, 54] width 412 height 17
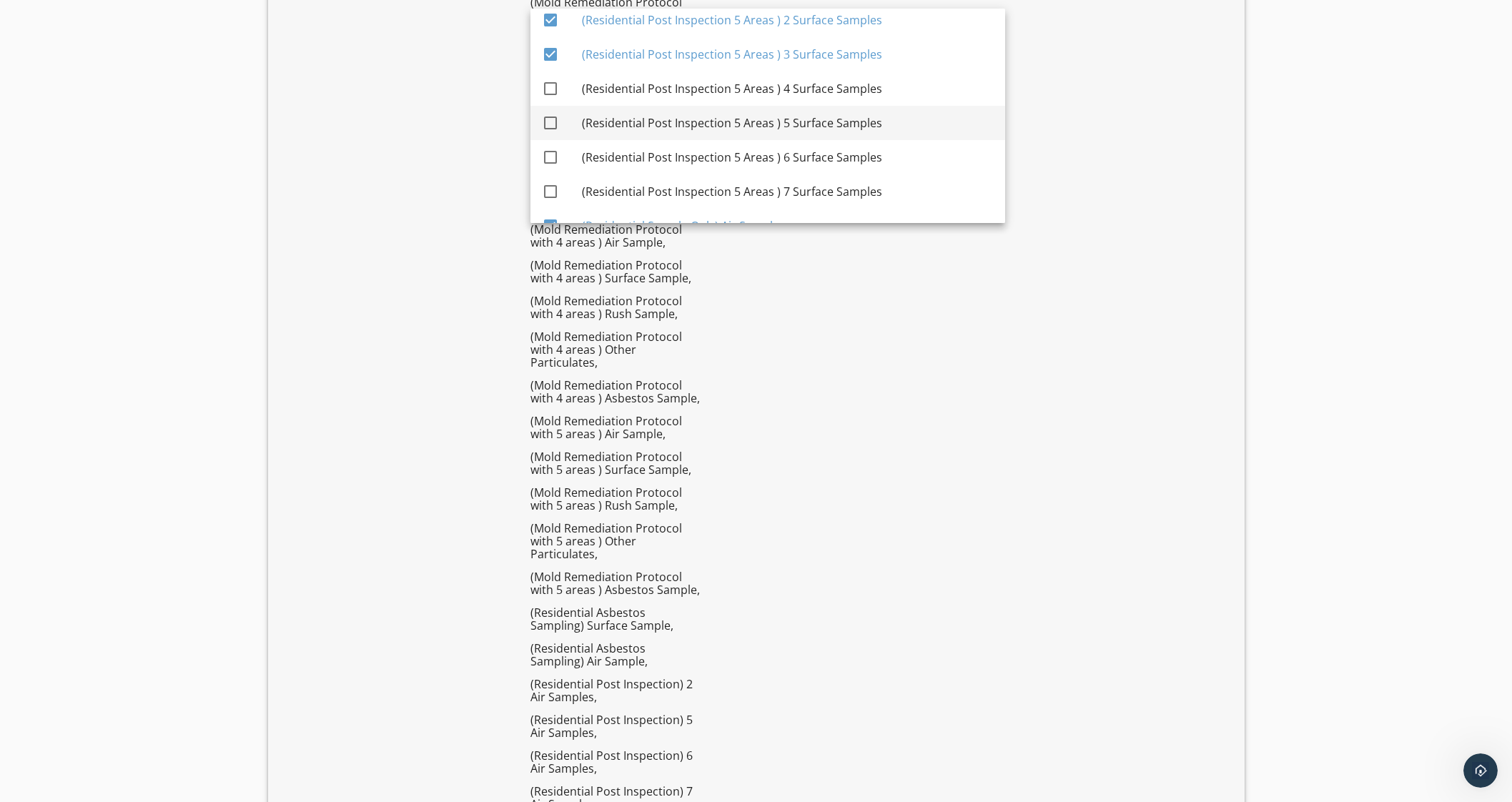
drag, startPoint x: 877, startPoint y: 91, endPoint x: 883, endPoint y: 104, distance: 14.3
click at [877, 92] on div "(Residential Post Inspection 5 Areas ) 4 Surface Samples" at bounding box center [788, 89] width 412 height 17
click at [883, 129] on div "(Residential Post Inspection 5 Areas ) 5 Surface Samples" at bounding box center [788, 123] width 412 height 17
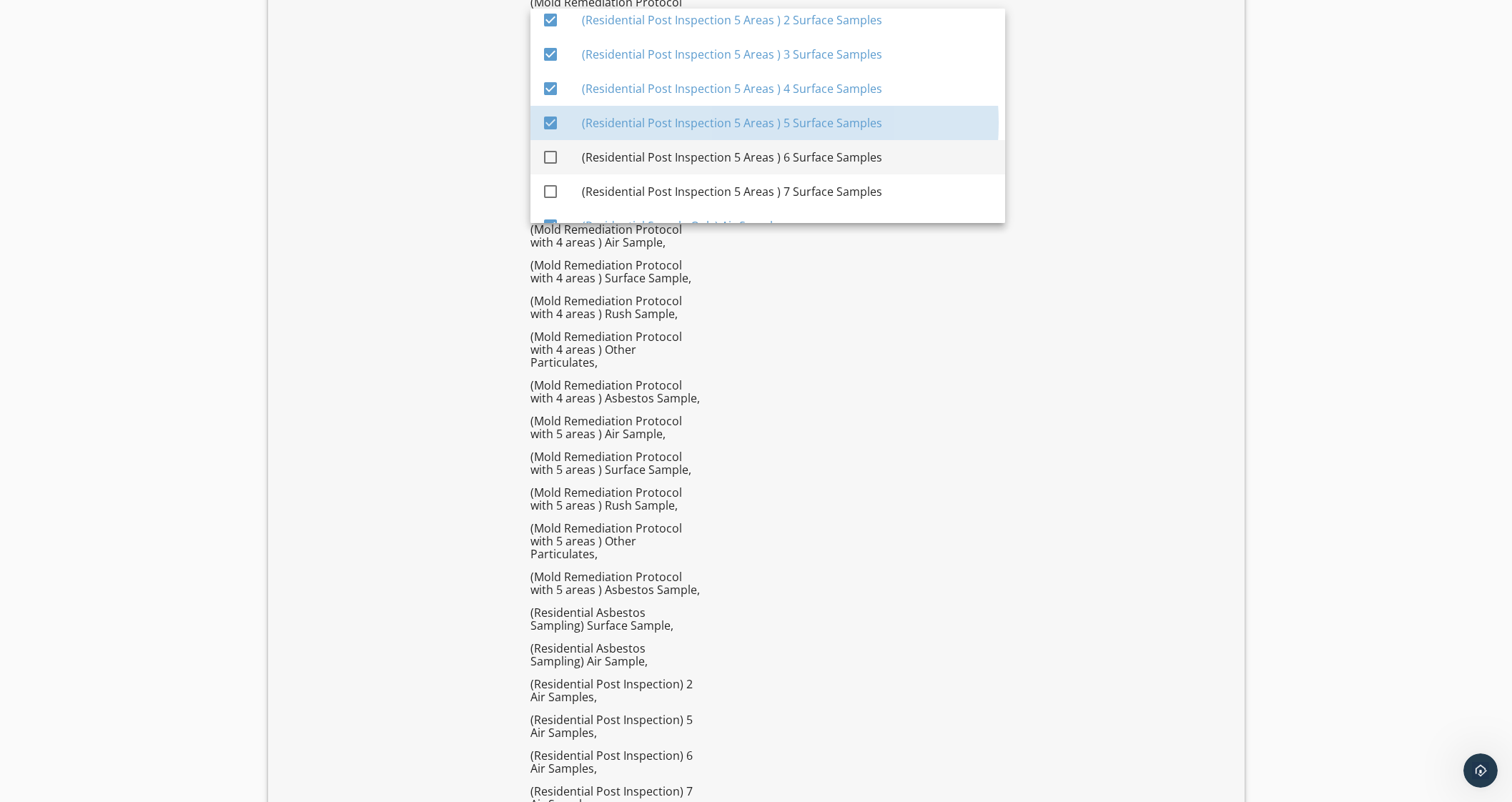
click at [886, 156] on div "(Residential Post Inspection 5 Areas ) 6 Surface Samples" at bounding box center [788, 157] width 412 height 17
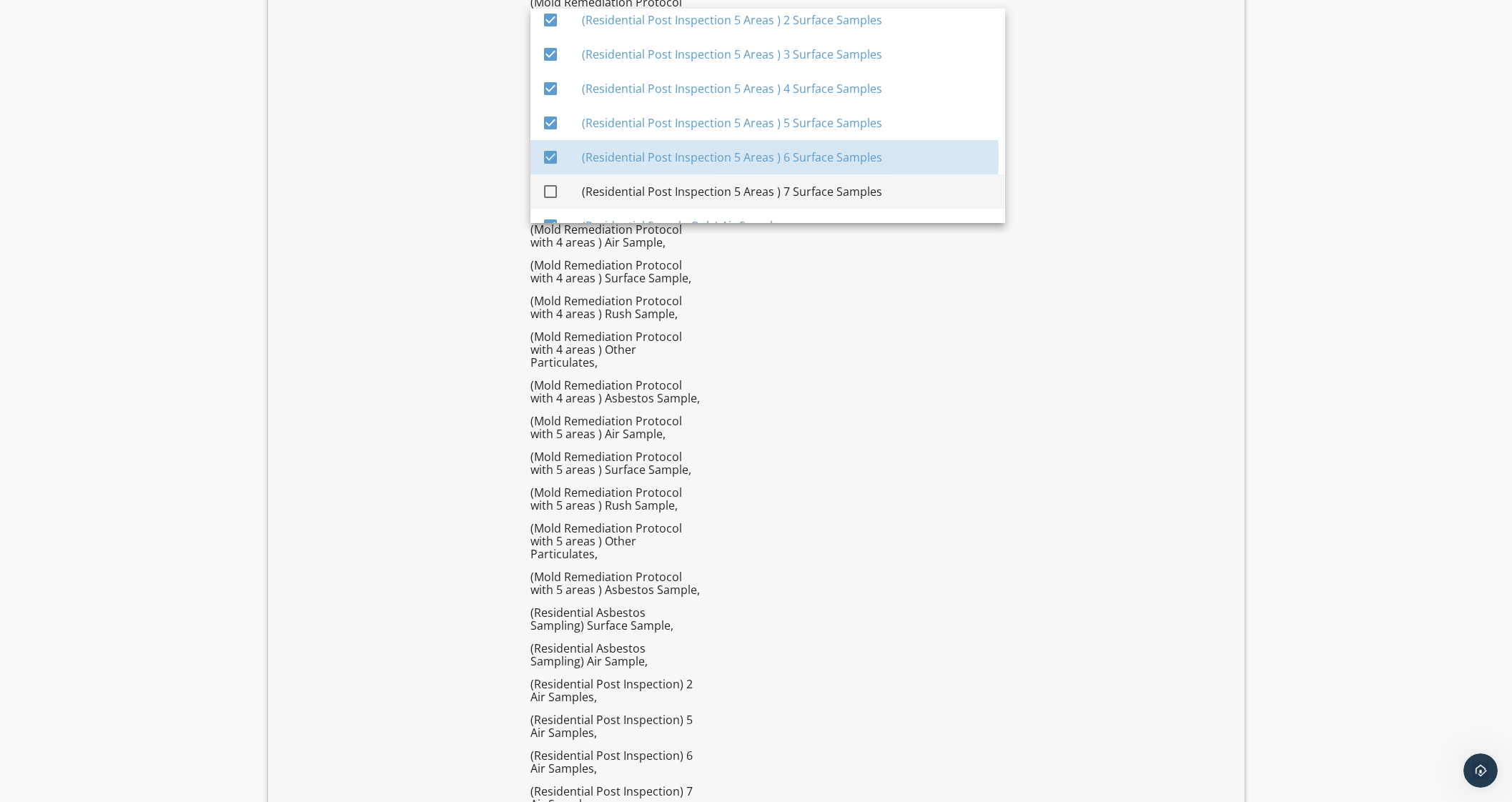
click at [886, 180] on div "(Residential Post Inspection 5 Areas ) 7 Surface Samples" at bounding box center [788, 192] width 412 height 34
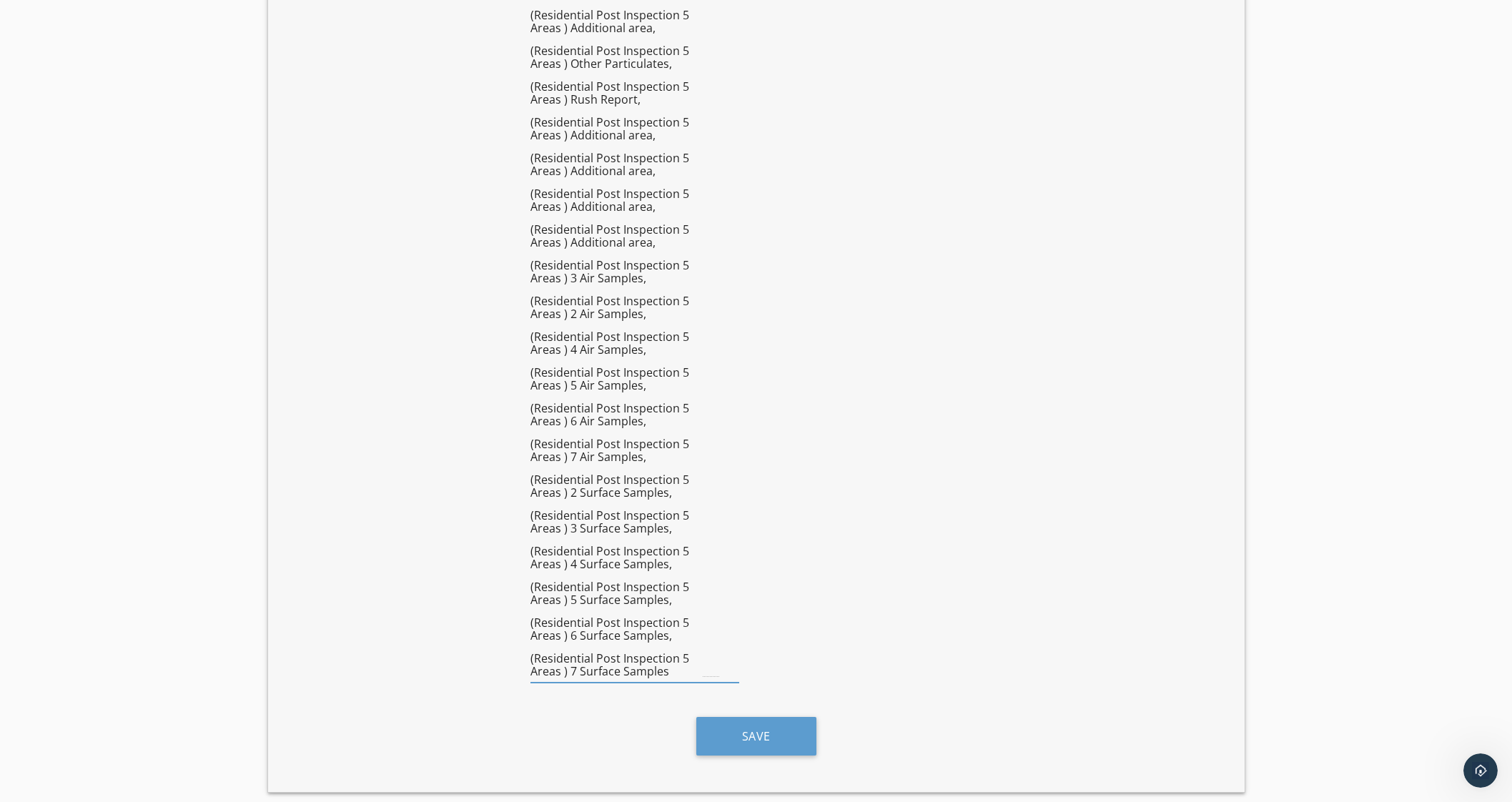
scroll to position [7594, 0]
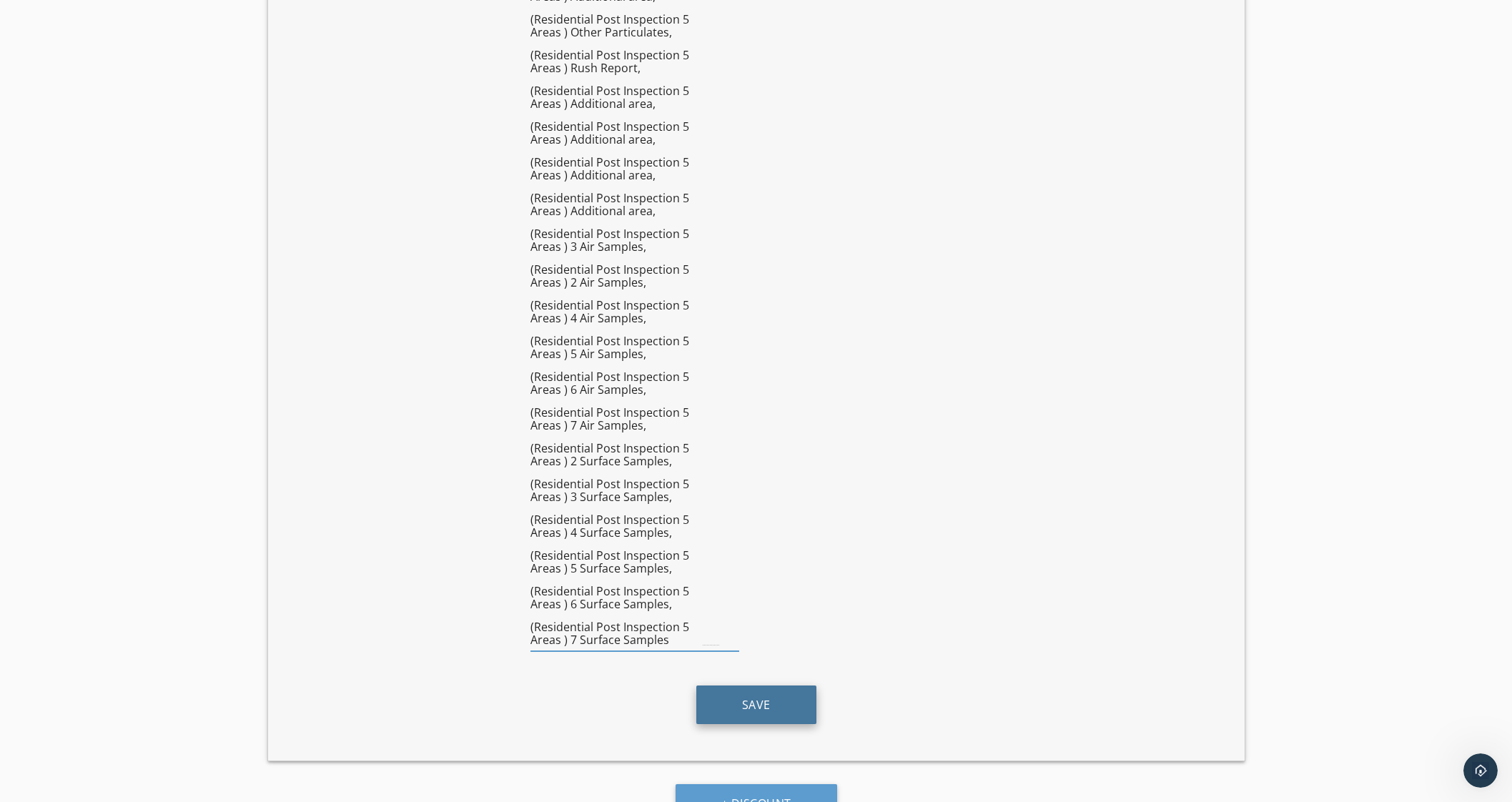
click at [781, 685] on button "Save" at bounding box center [756, 704] width 120 height 39
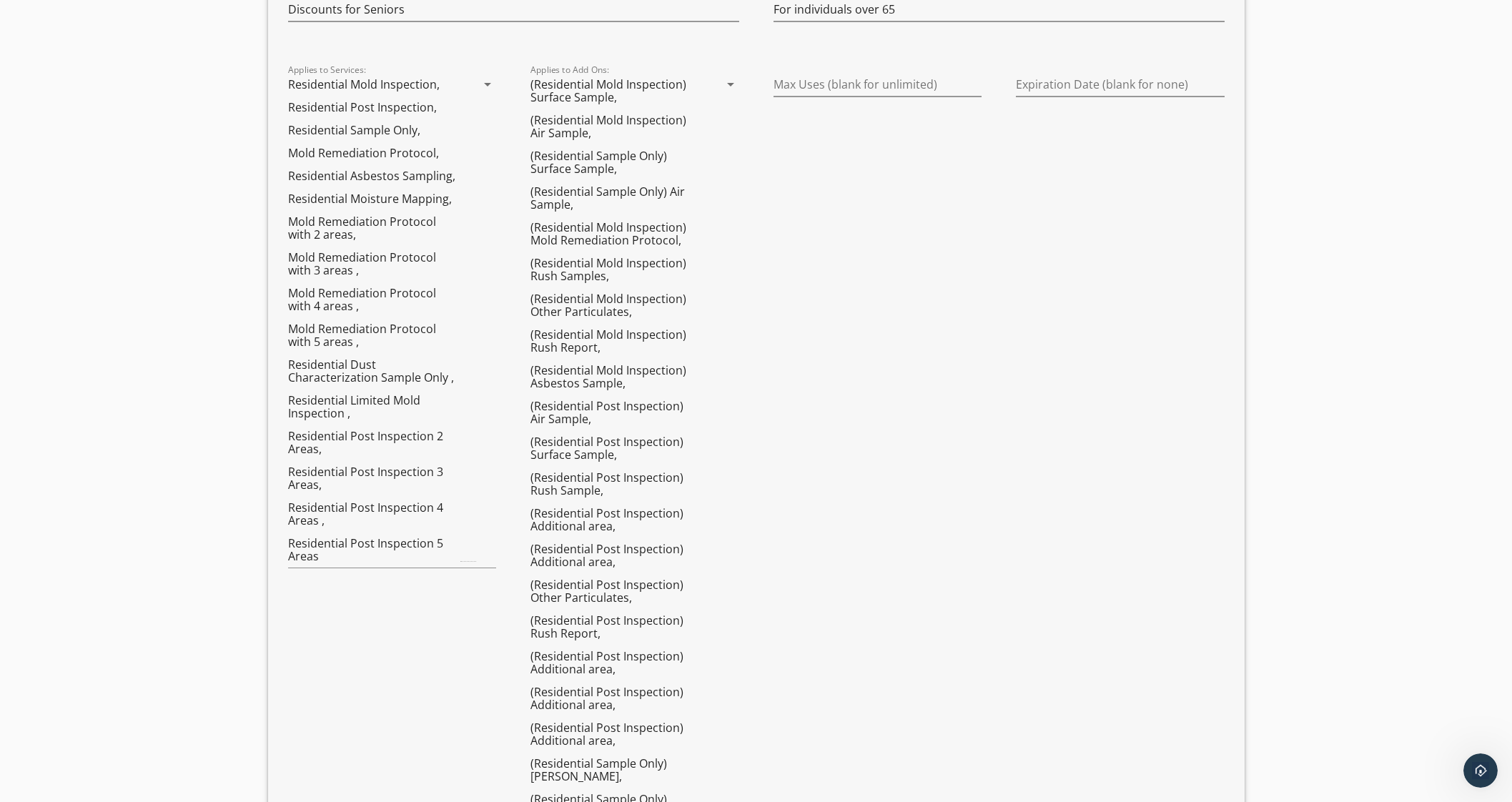
scroll to position [0, 0]
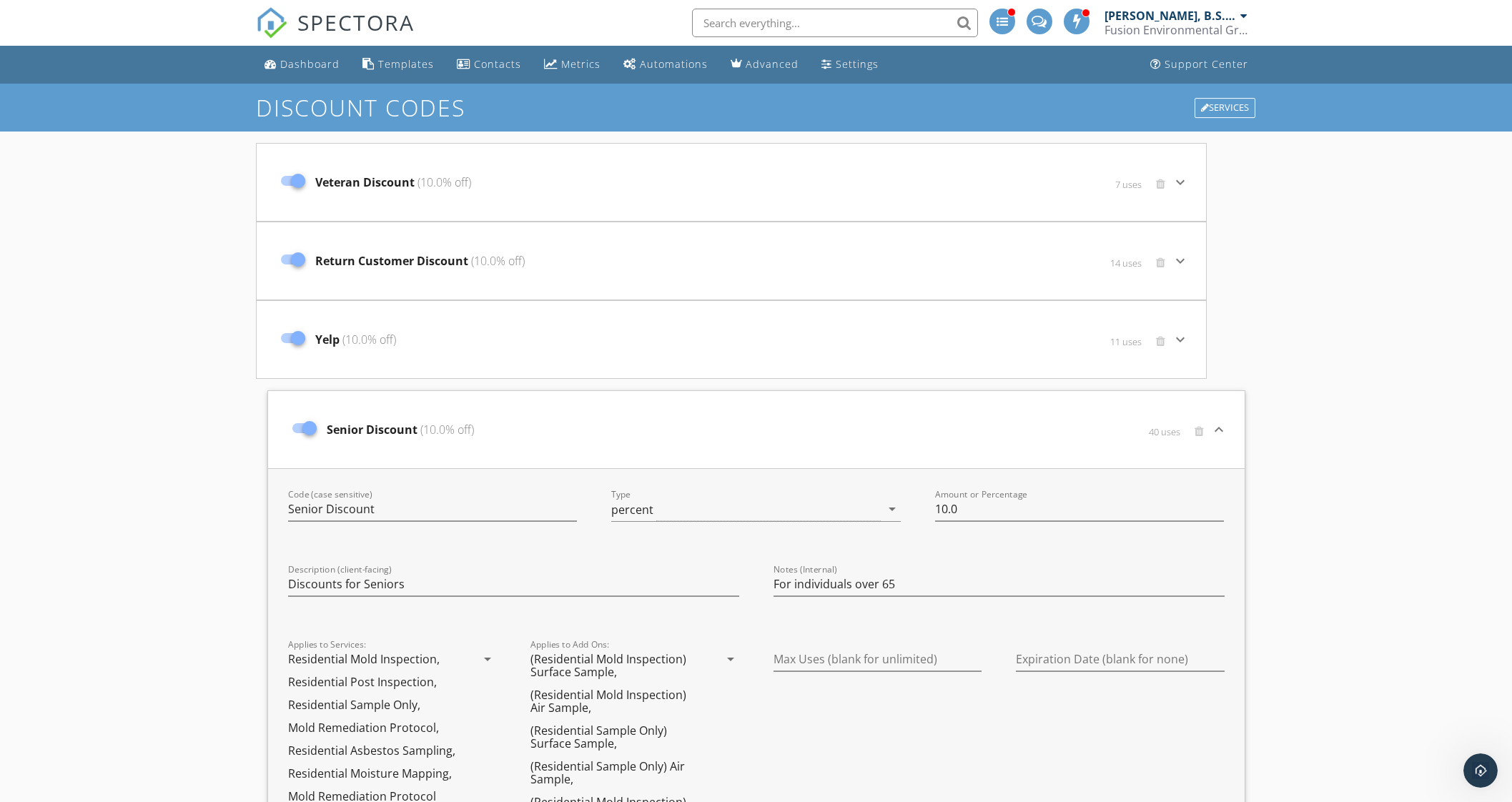
click at [801, 449] on div "Senior Discount (10.0% off)" at bounding box center [594, 429] width 617 height 60
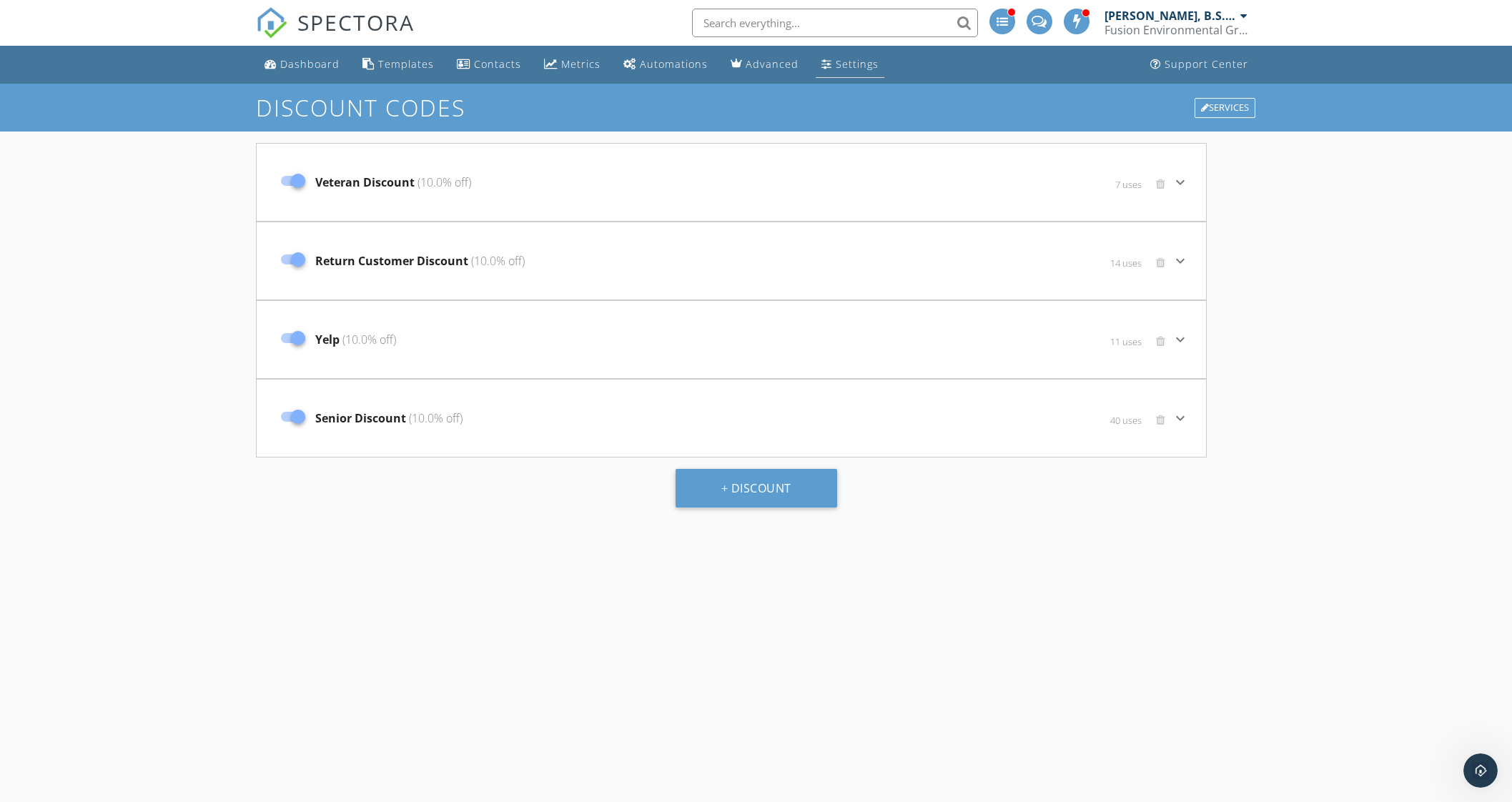
click at [836, 63] on div "Settings" at bounding box center [857, 63] width 42 height 14
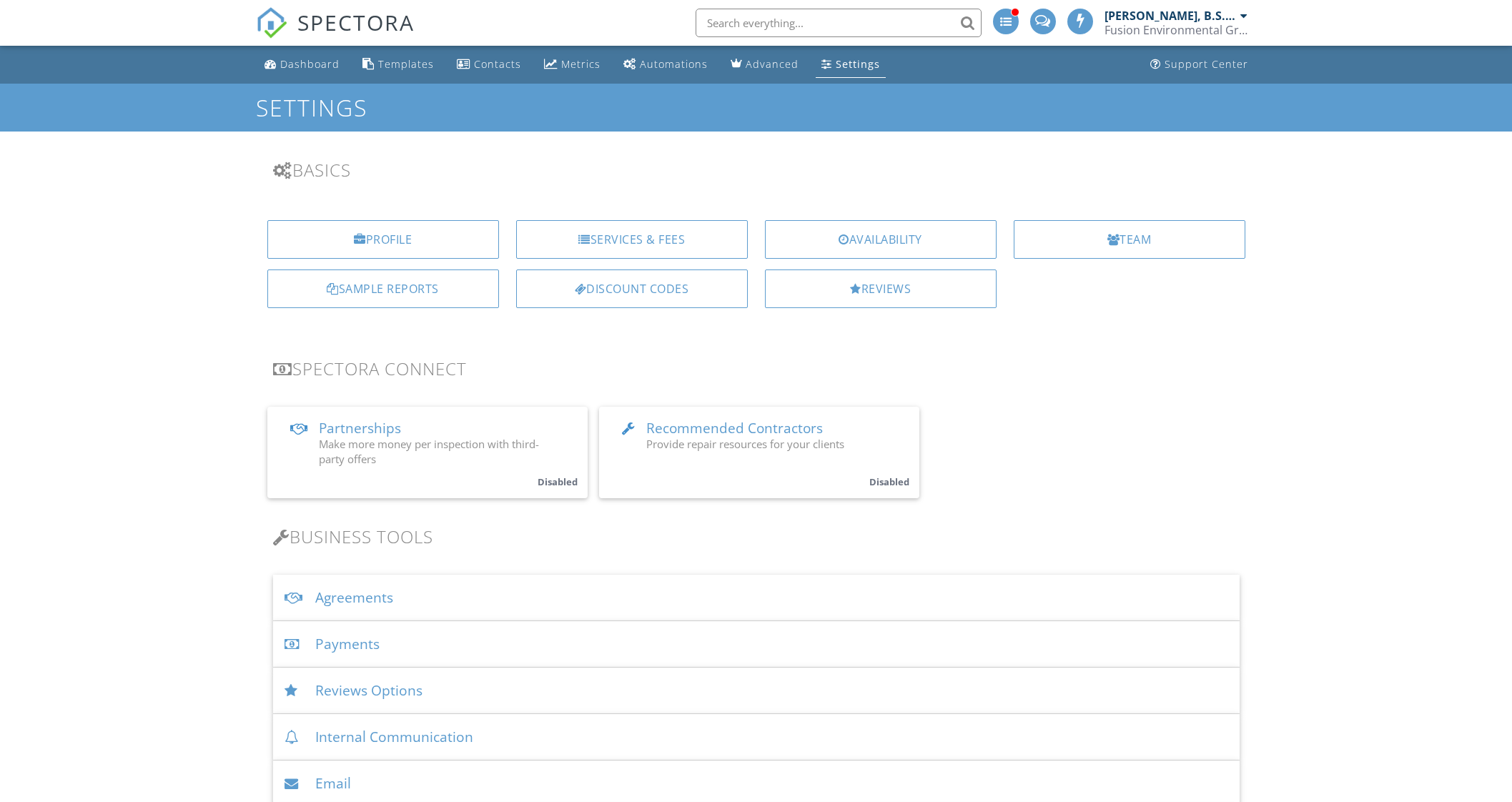
click at [666, 241] on div "Services & Fees" at bounding box center [632, 240] width 231 height 39
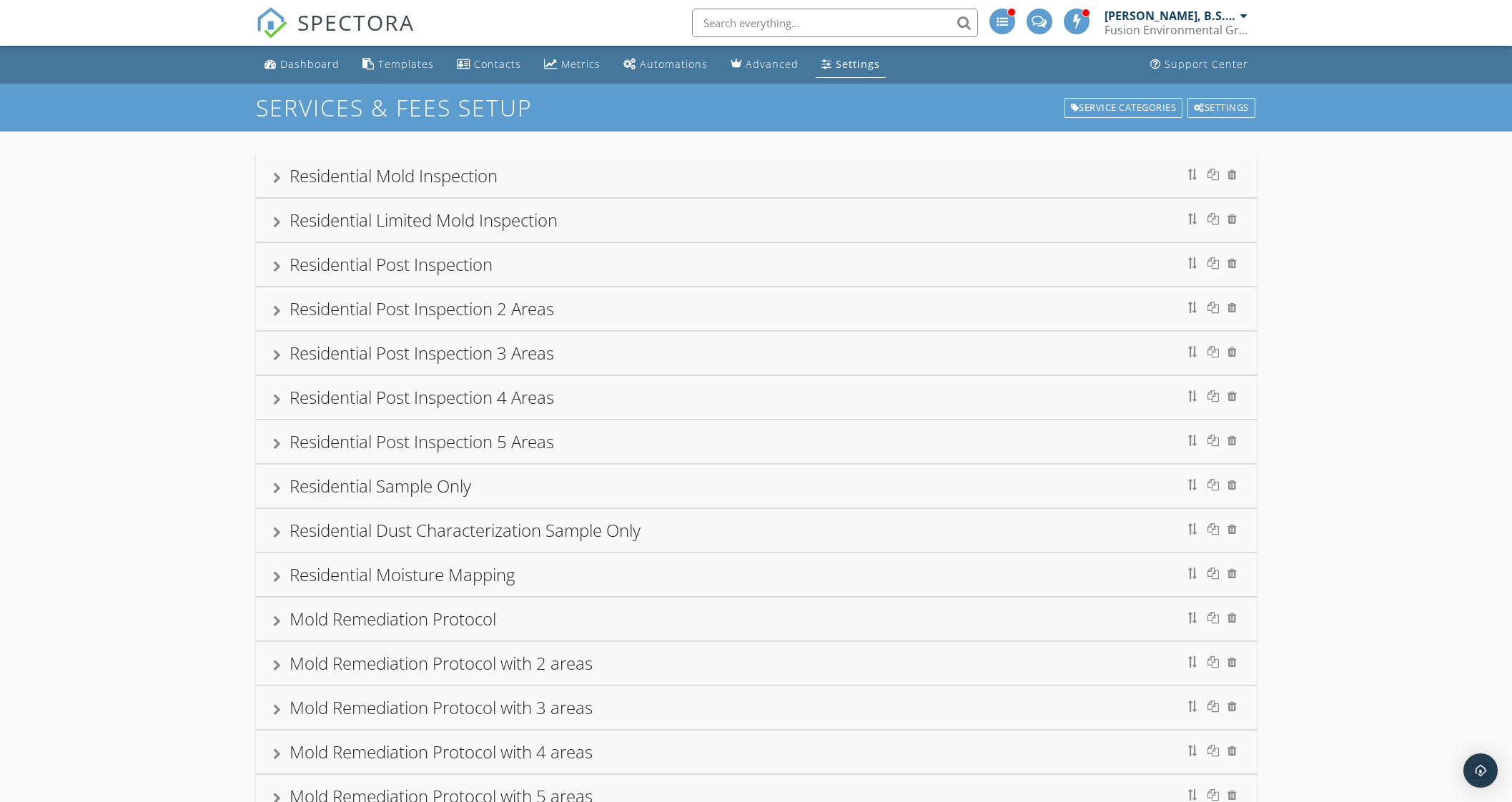
click at [281, 176] on div "Residential Mold Inspection" at bounding box center [756, 175] width 966 height 25
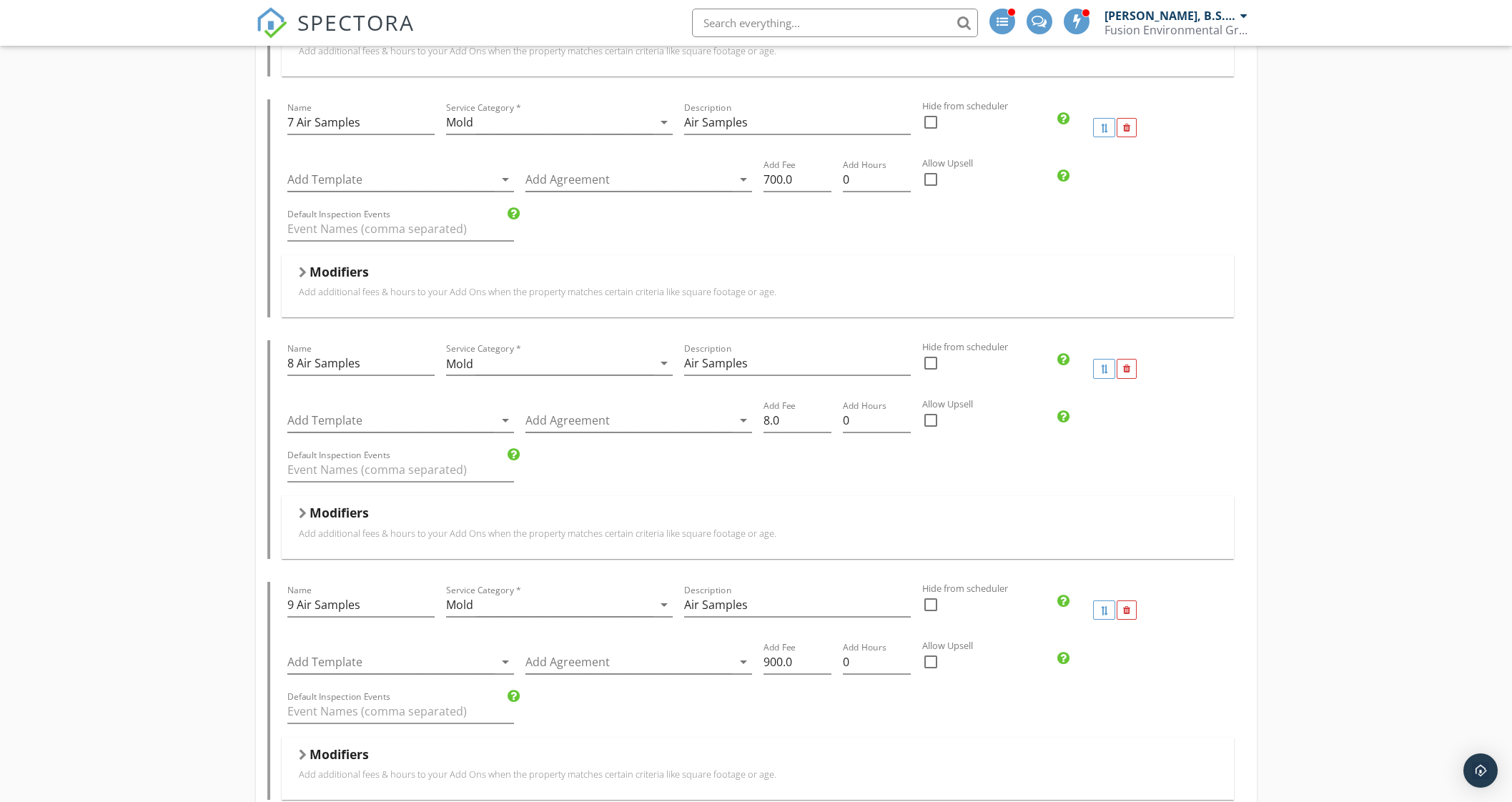
scroll to position [4112, 0]
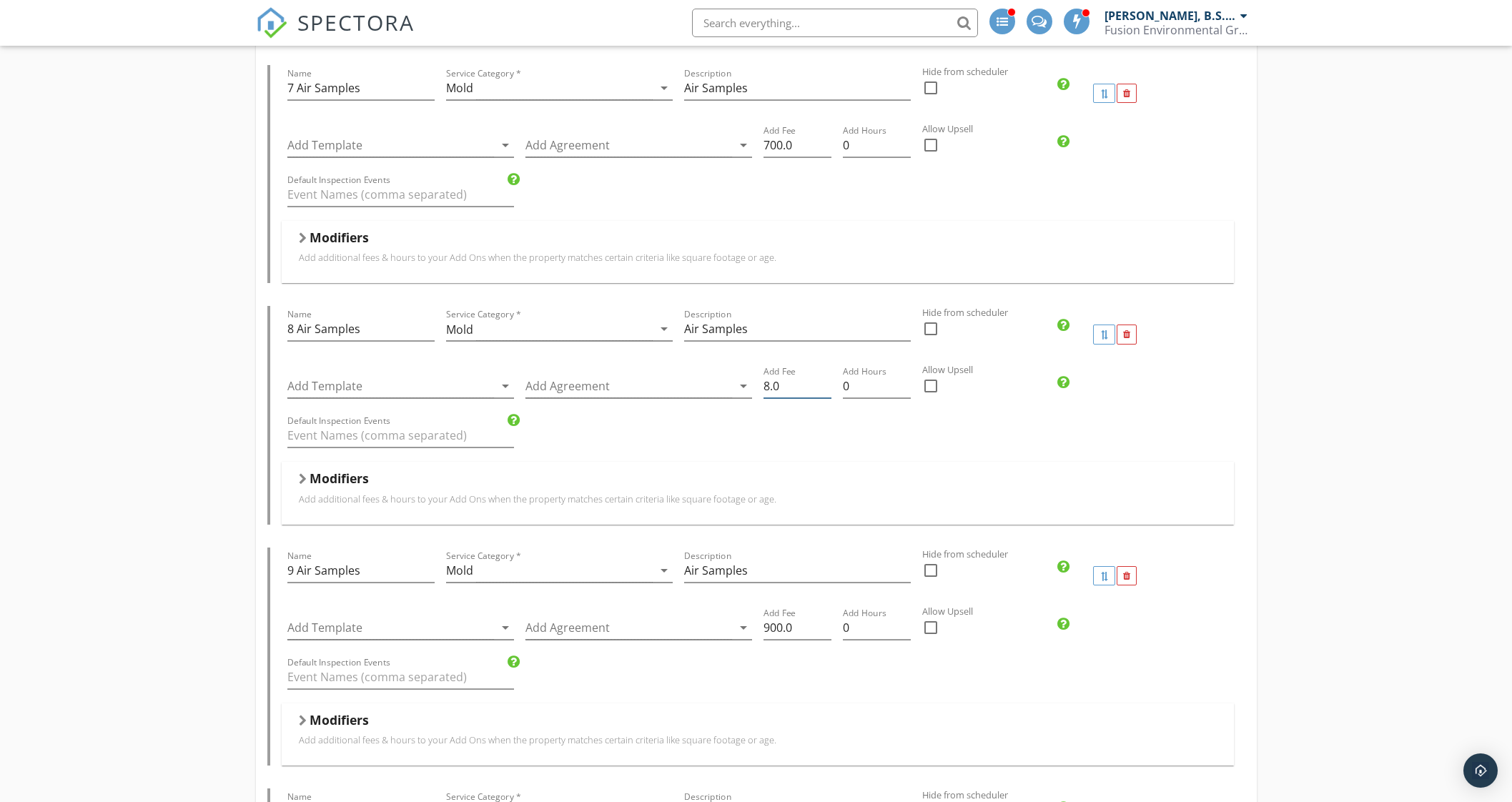
click at [764, 381] on input "8.0" at bounding box center [797, 386] width 68 height 24
click at [768, 374] on input "8.0" at bounding box center [797, 386] width 68 height 24
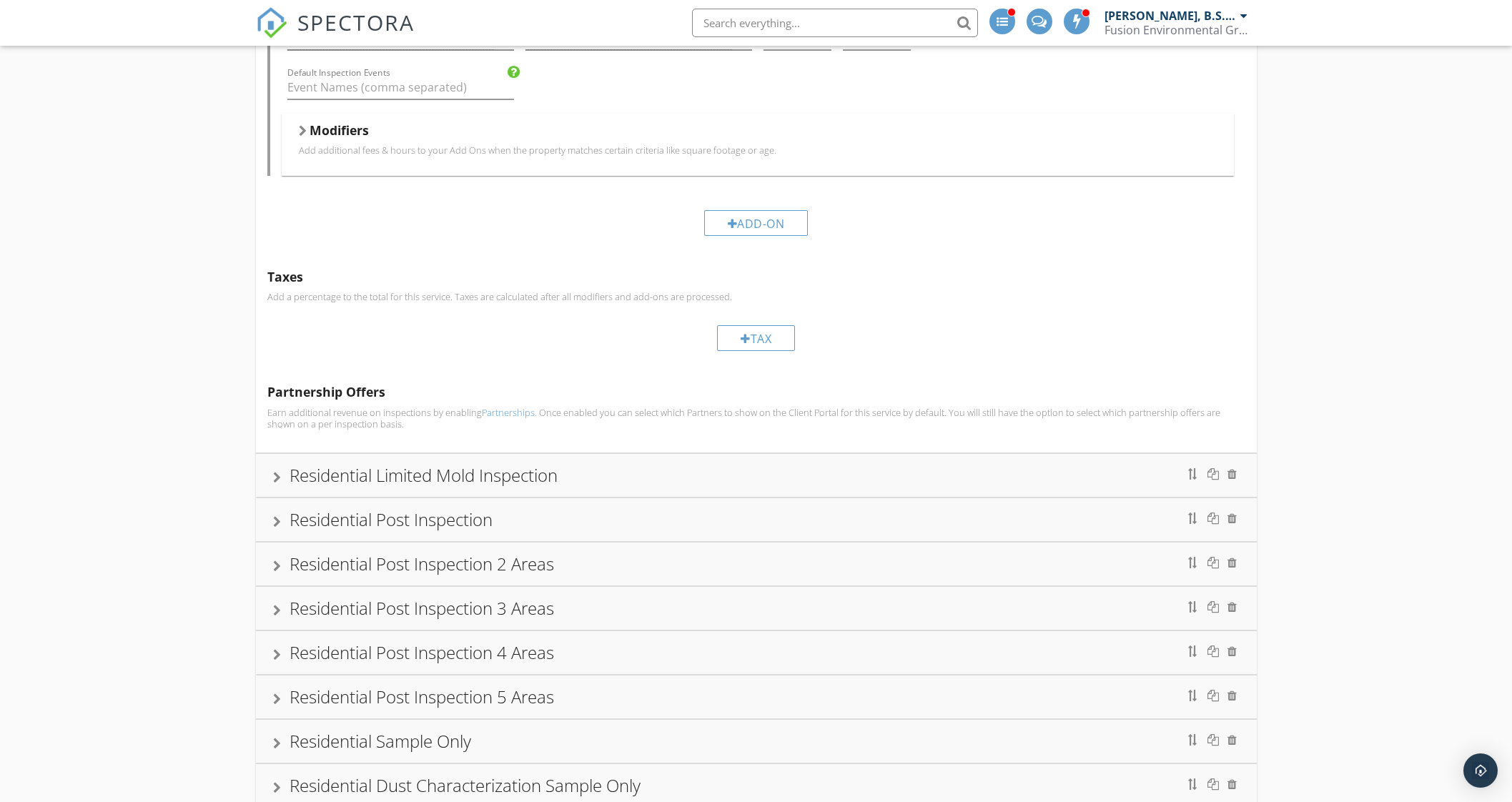
scroll to position [5673, 0]
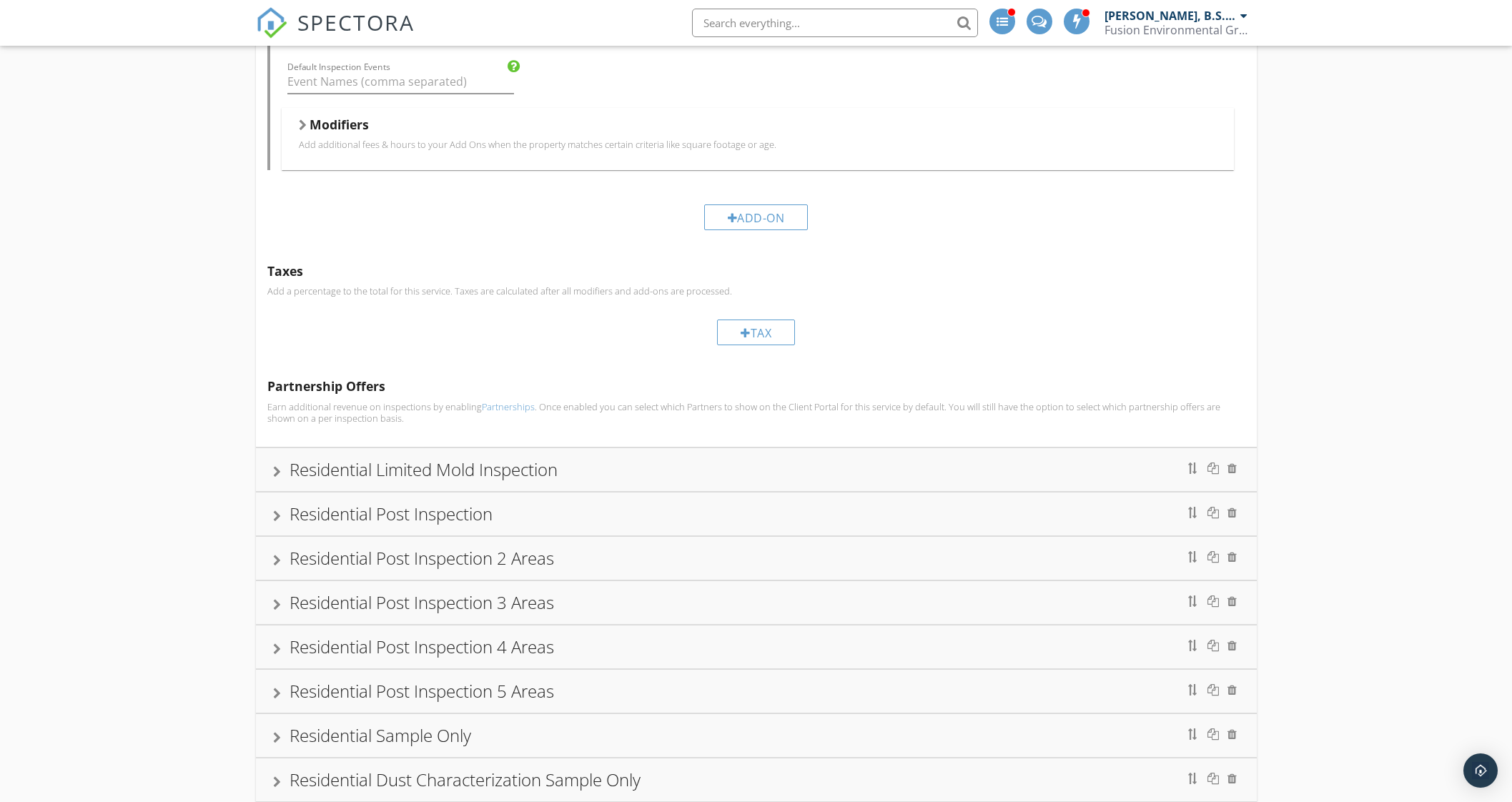
type input "800.0"
drag, startPoint x: 268, startPoint y: 467, endPoint x: 286, endPoint y: 458, distance: 20.1
click at [268, 467] on div "Residential Limited Mold Inspection" at bounding box center [756, 469] width 1000 height 42
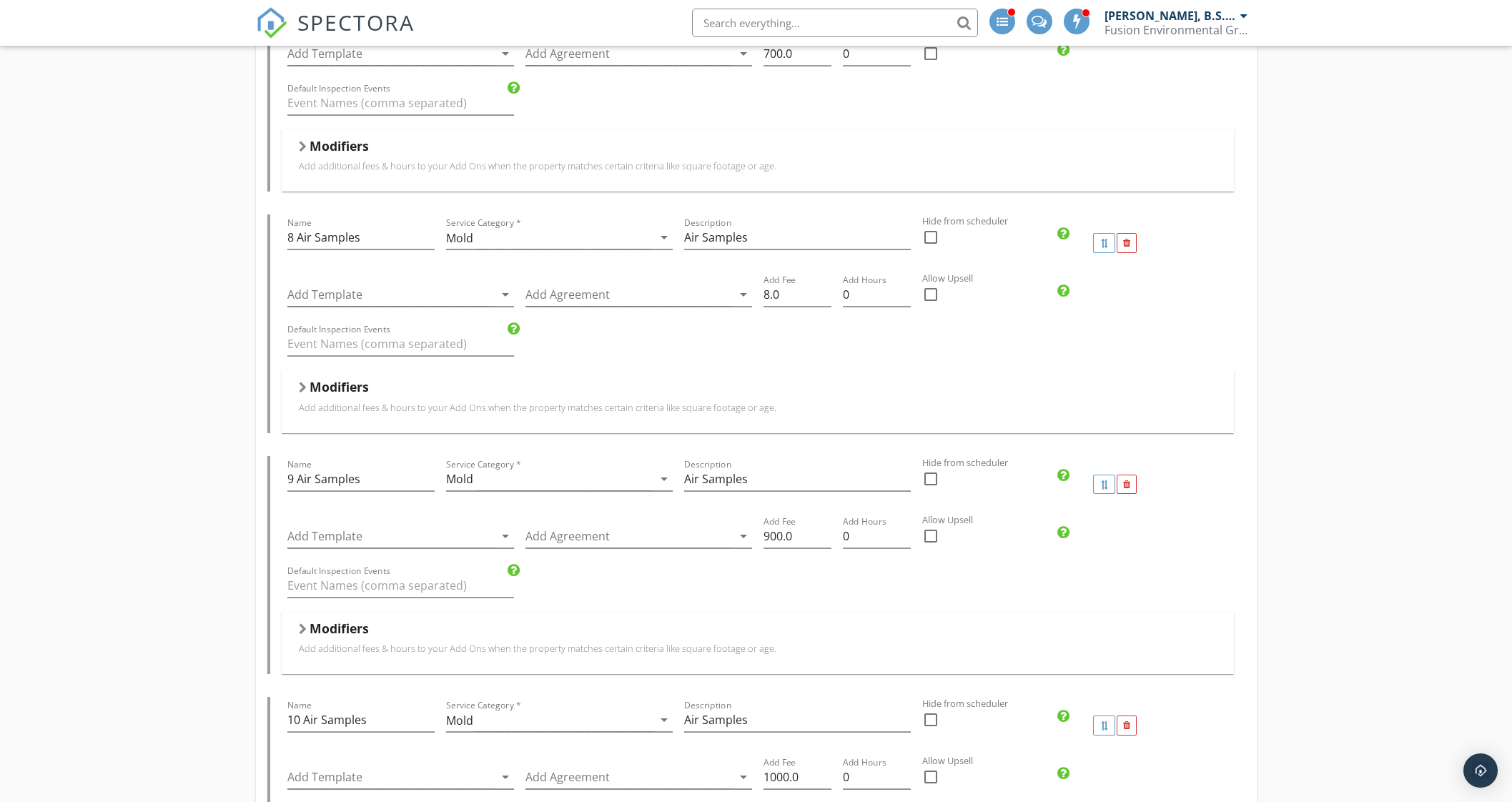
scroll to position [4240, 0]
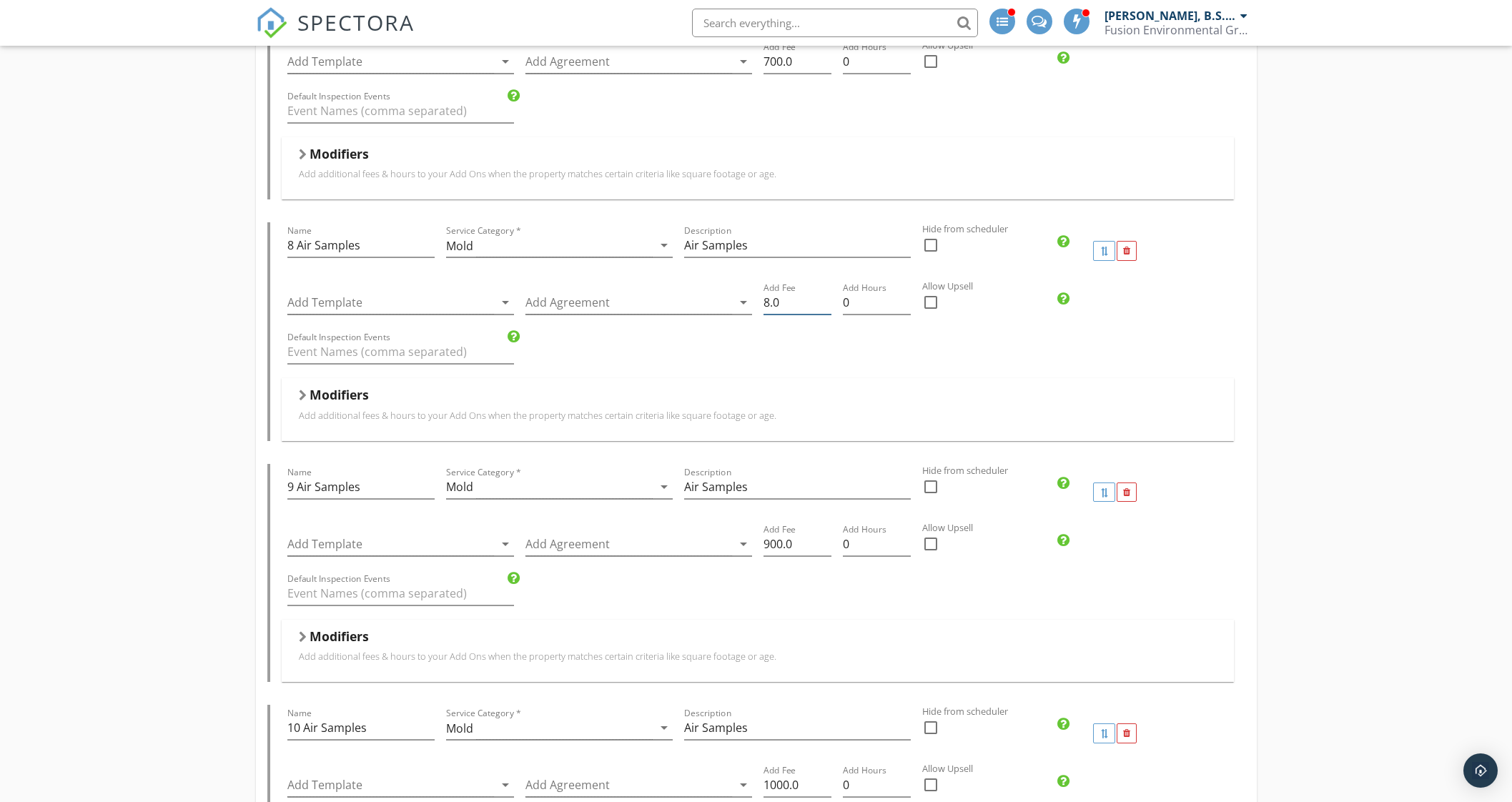
click at [766, 294] on input "8.0" at bounding box center [797, 303] width 68 height 24
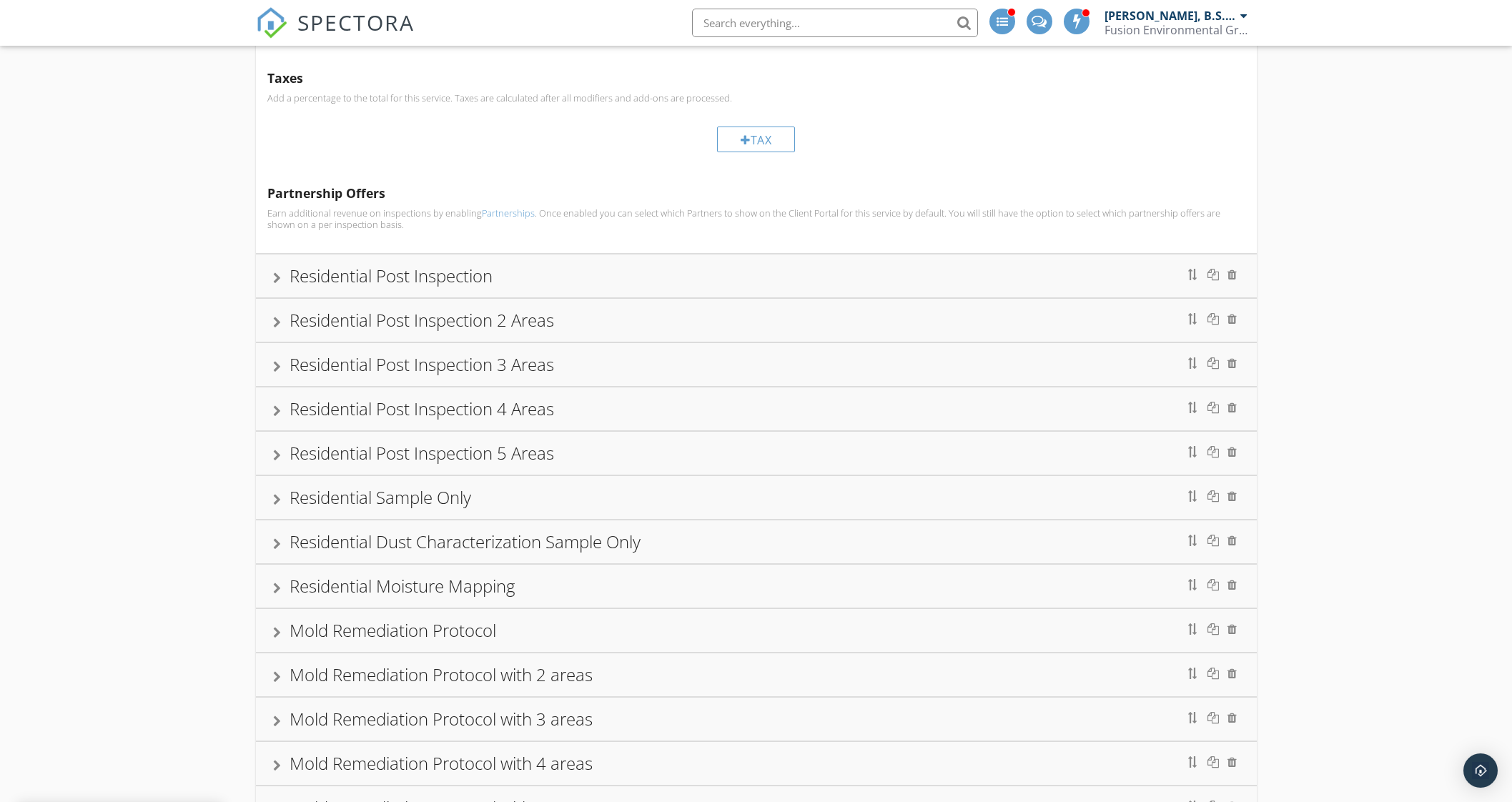
scroll to position [5670, 0]
type input "800.0"
click at [422, 264] on div "Residential Post Inspection" at bounding box center [390, 275] width 203 height 24
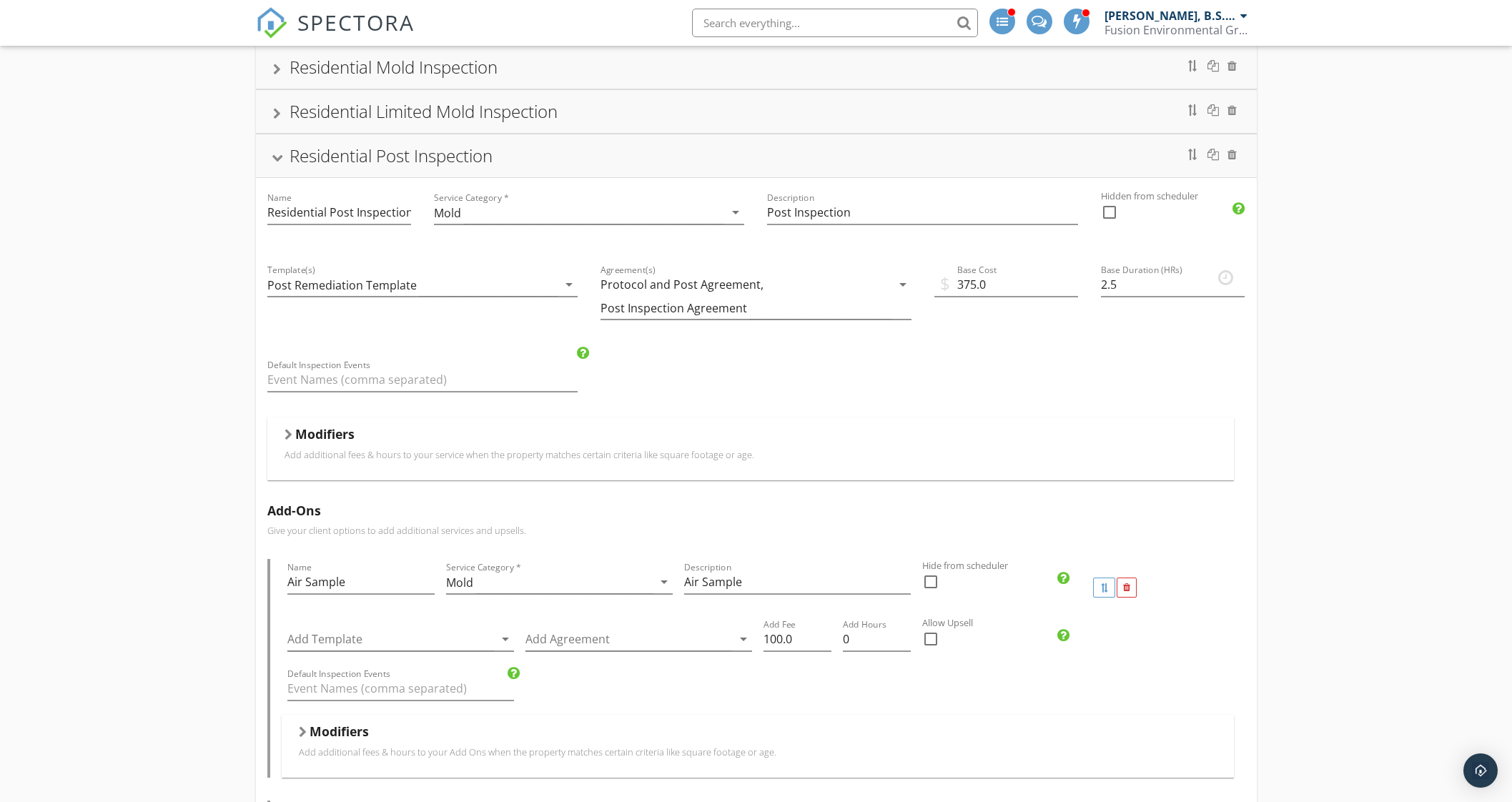
scroll to position [0, 0]
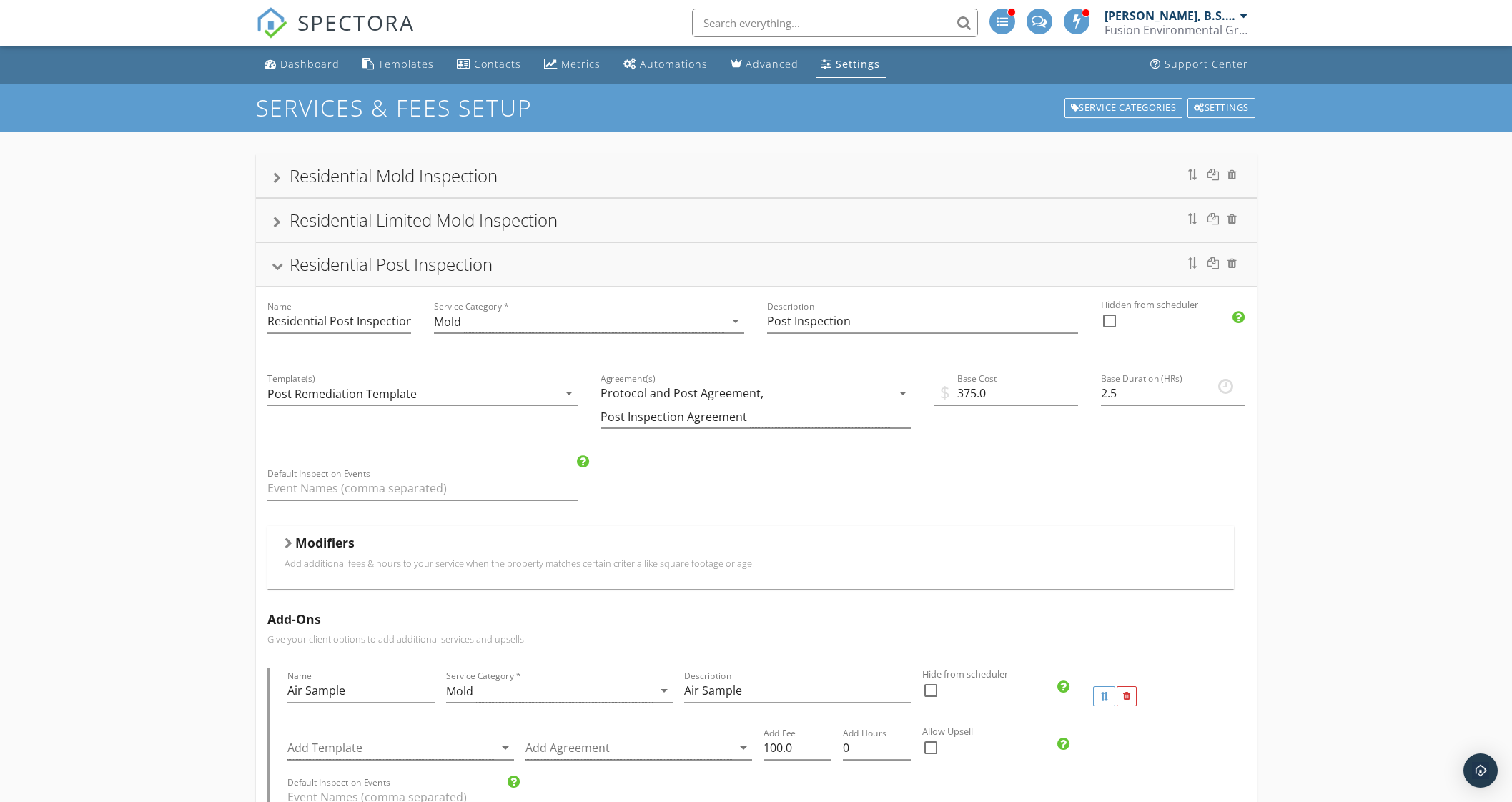
click at [505, 261] on div "Residential Post Inspection" at bounding box center [756, 264] width 966 height 25
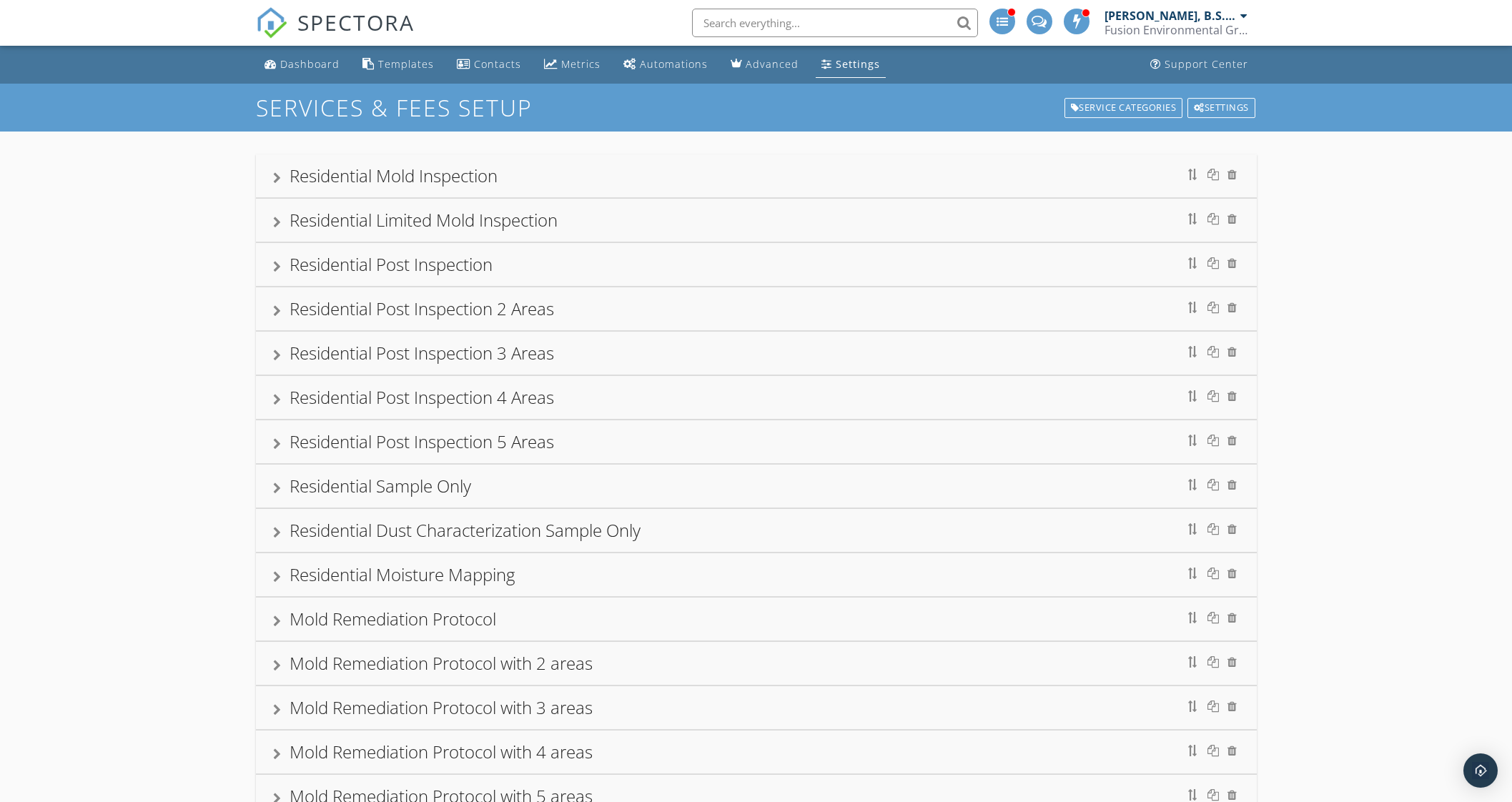
click at [511, 302] on div "Residential Post Inspection 2 Areas" at bounding box center [421, 308] width 265 height 24
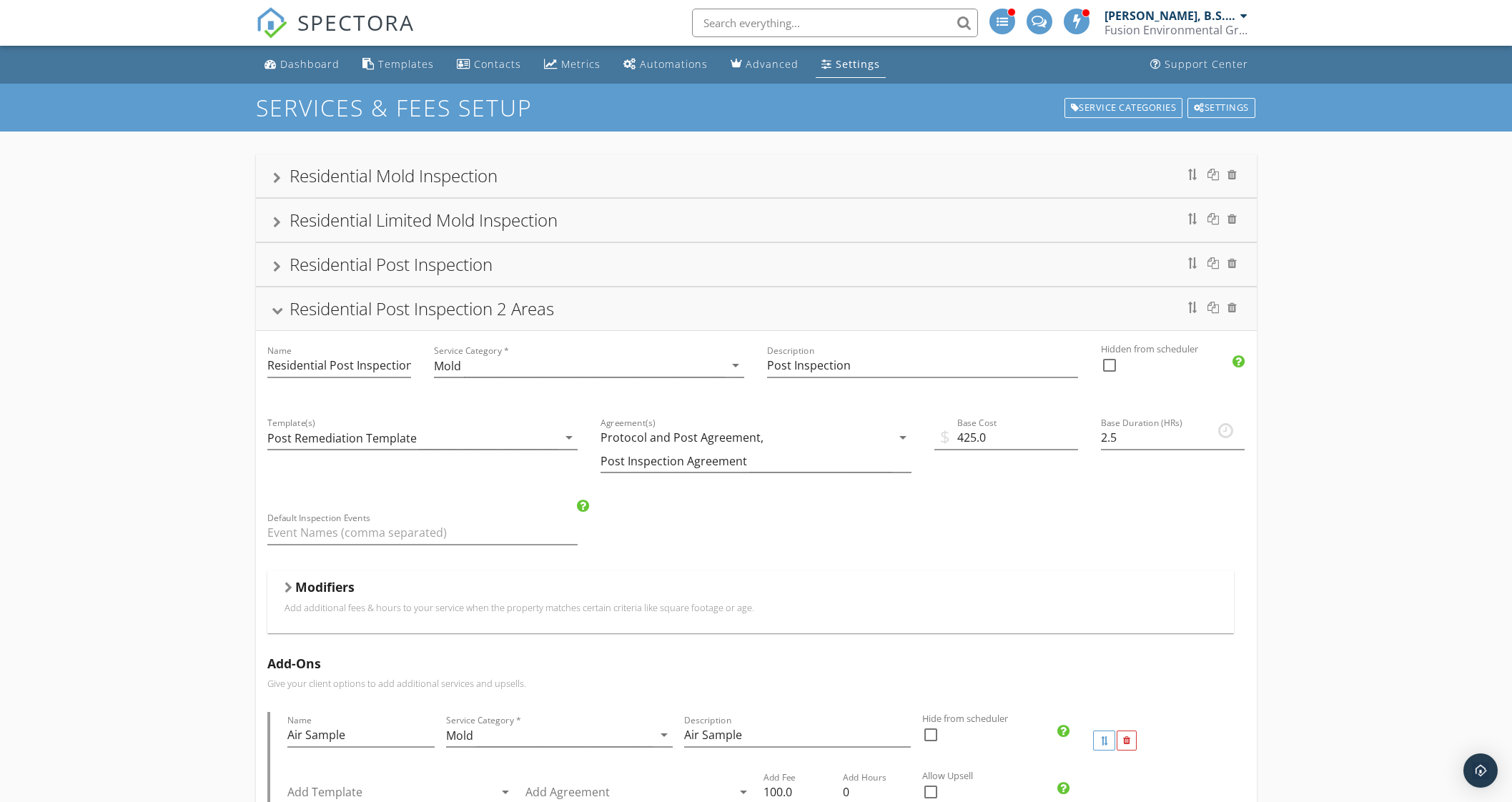
click at [401, 307] on div "Residential Post Inspection 2 Areas" at bounding box center [421, 308] width 265 height 24
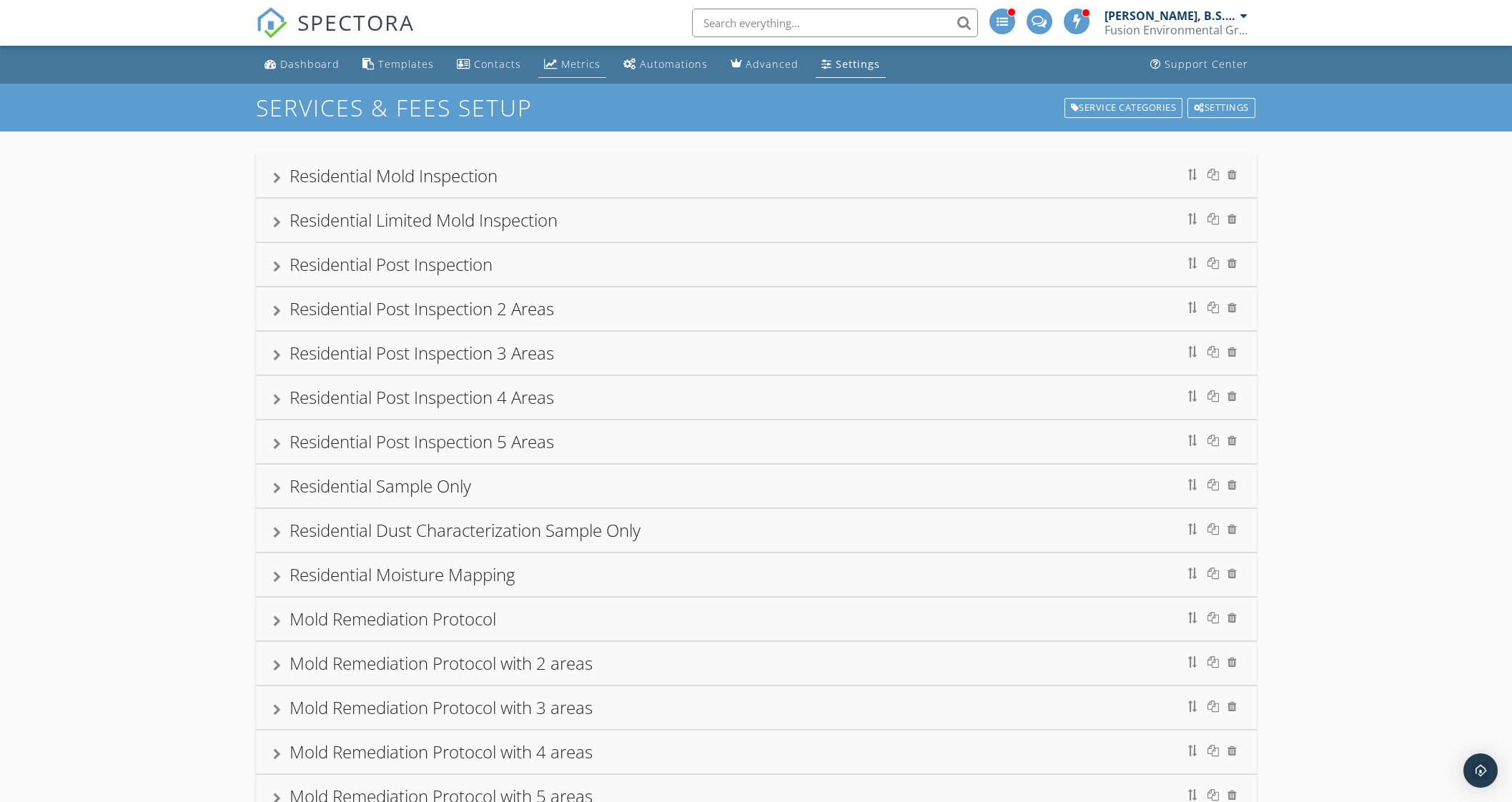
click at [580, 62] on div "Metrics" at bounding box center [580, 63] width 39 height 14
